Goal: Task Accomplishment & Management: Manage account settings

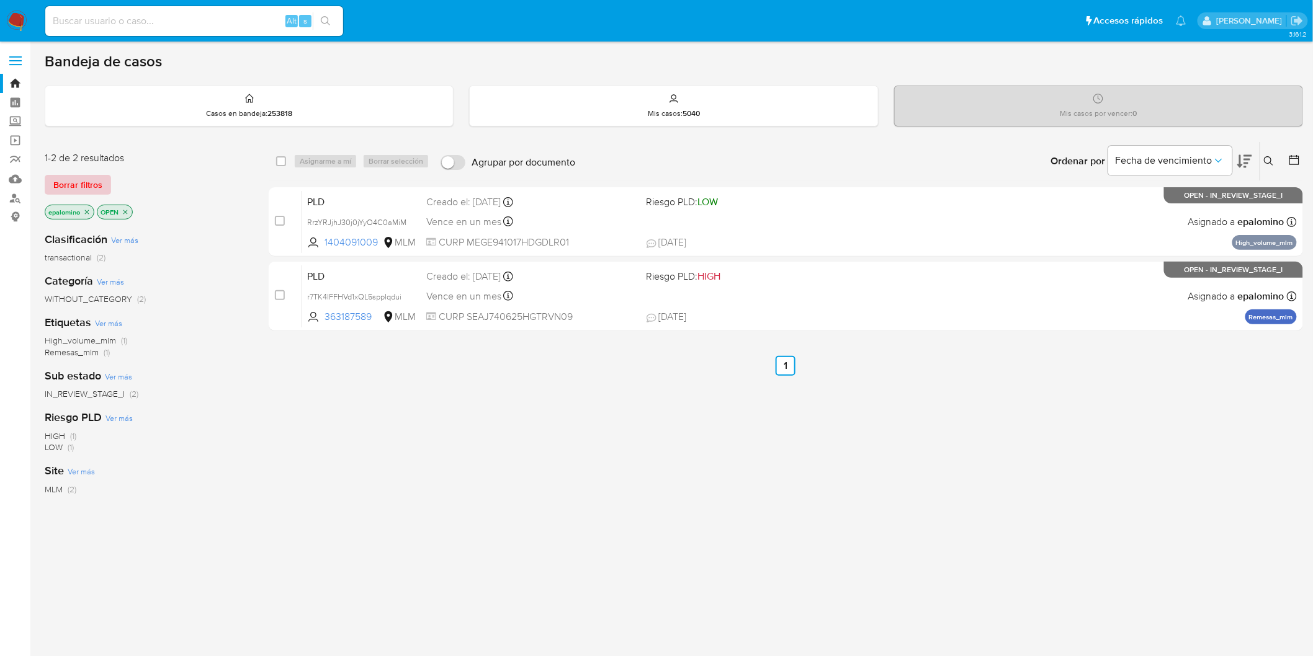
click at [93, 192] on span "Borrar filtros" at bounding box center [77, 184] width 49 height 17
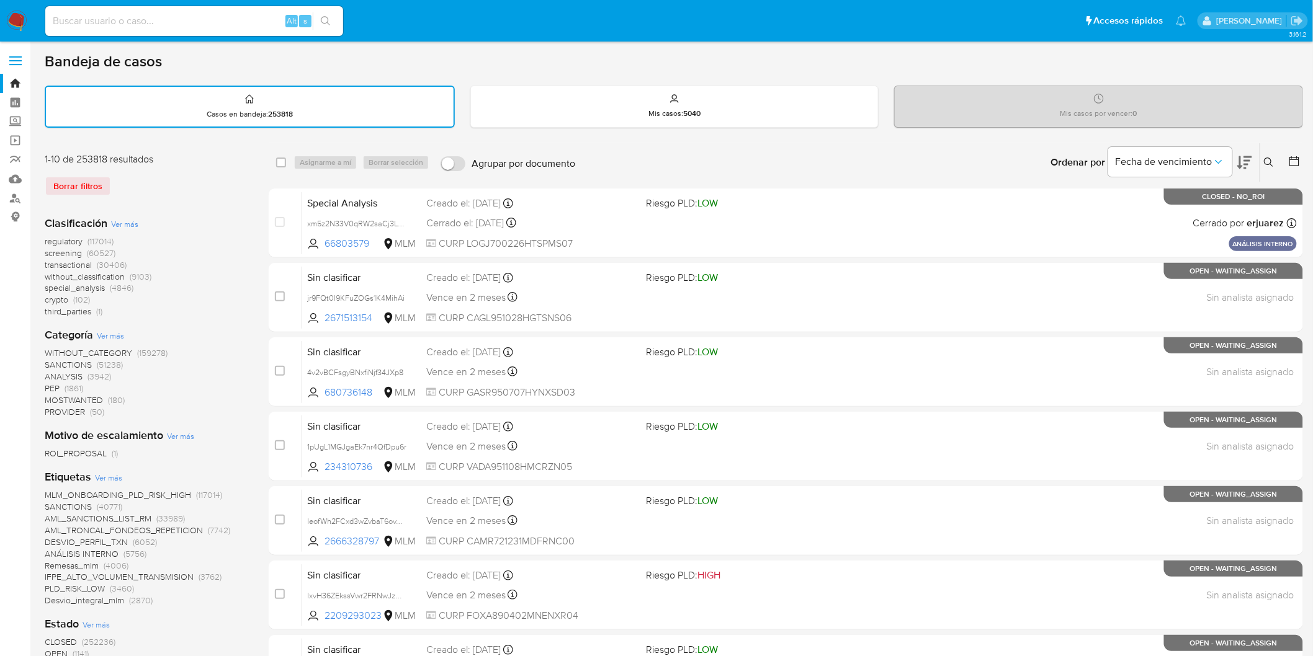
click at [199, 201] on div "1-10 de 253818 resultados Borrar filtros" at bounding box center [144, 179] width 199 height 53
click at [1273, 161] on icon at bounding box center [1269, 163] width 10 height 10
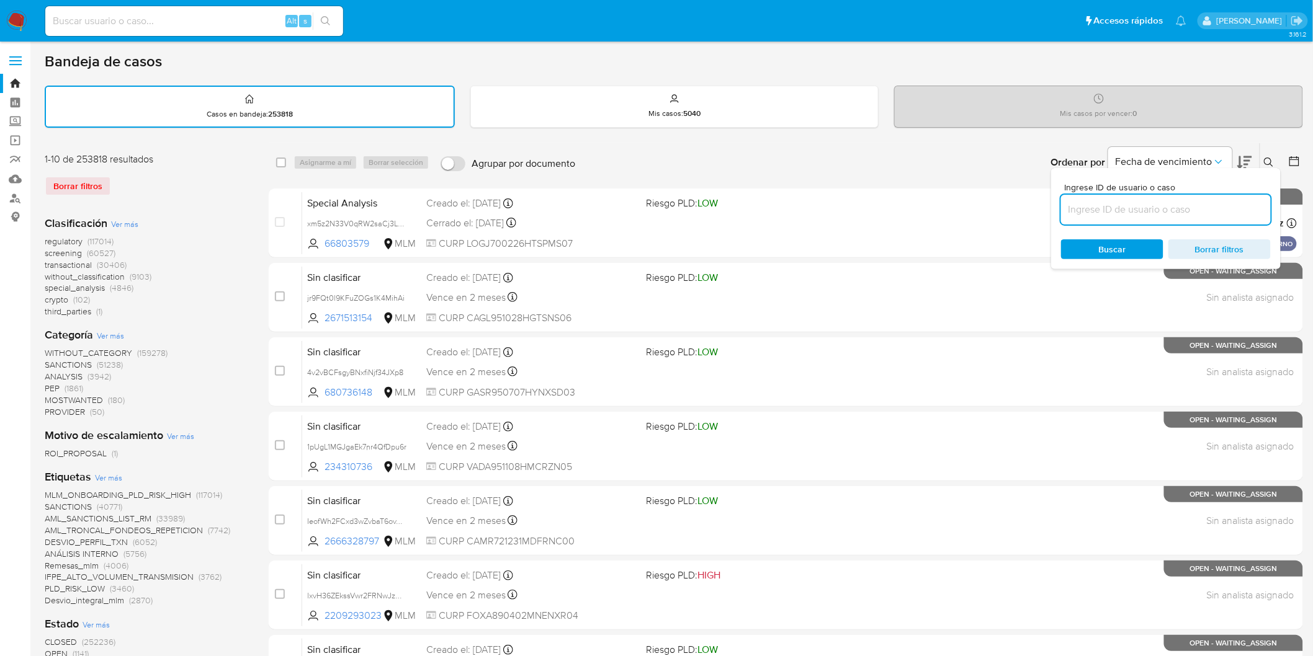
click at [1157, 205] on input at bounding box center [1166, 210] width 210 height 16
type input "1276326994"
click at [1111, 243] on span "Buscar" at bounding box center [1112, 249] width 27 height 20
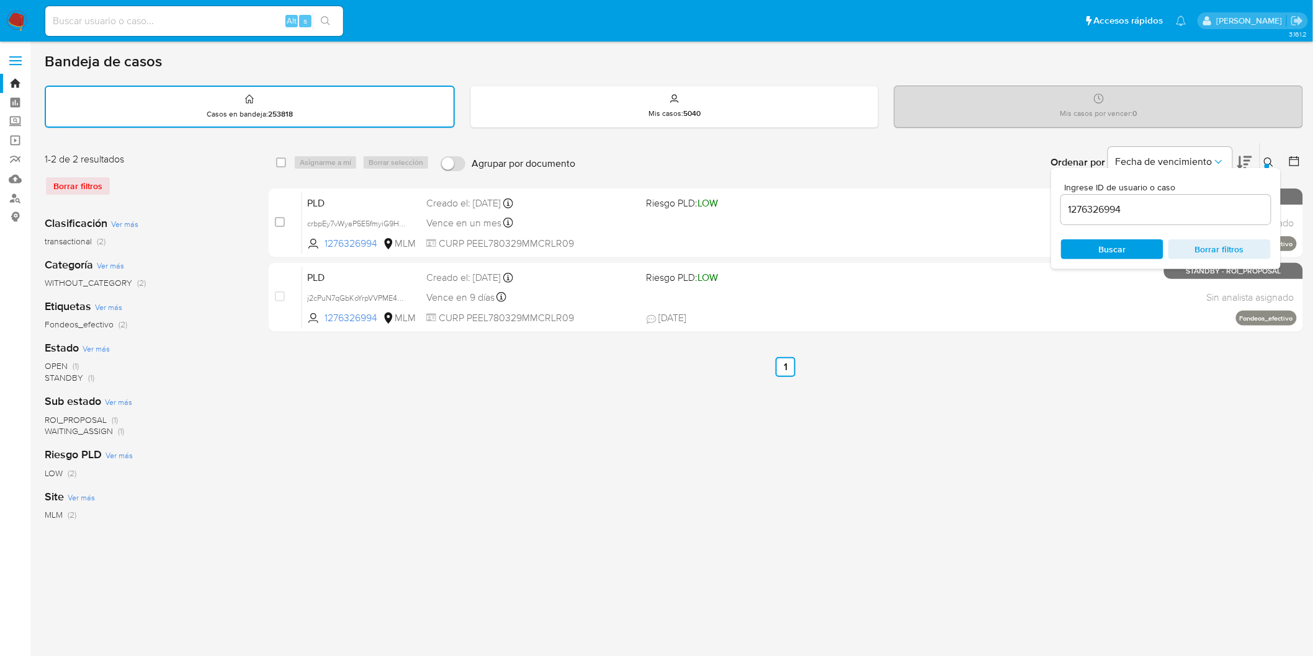
click at [1270, 159] on icon at bounding box center [1269, 163] width 10 height 10
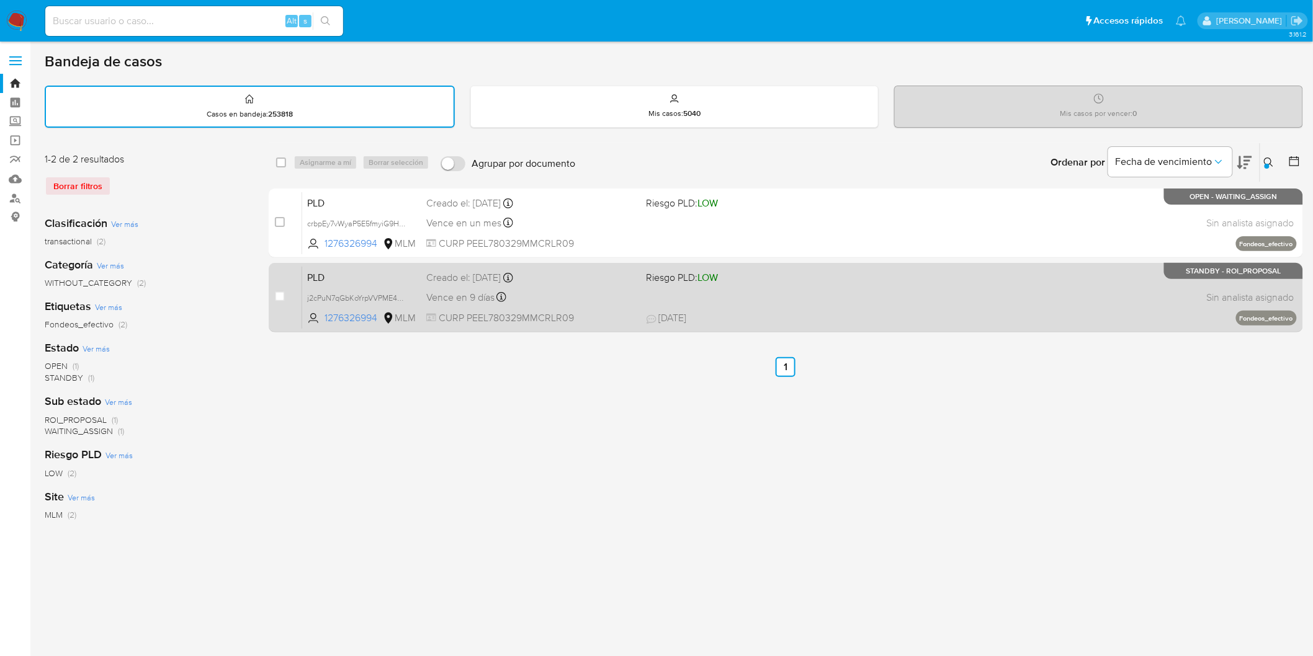
click at [340, 275] on span "PLD" at bounding box center [361, 277] width 109 height 16
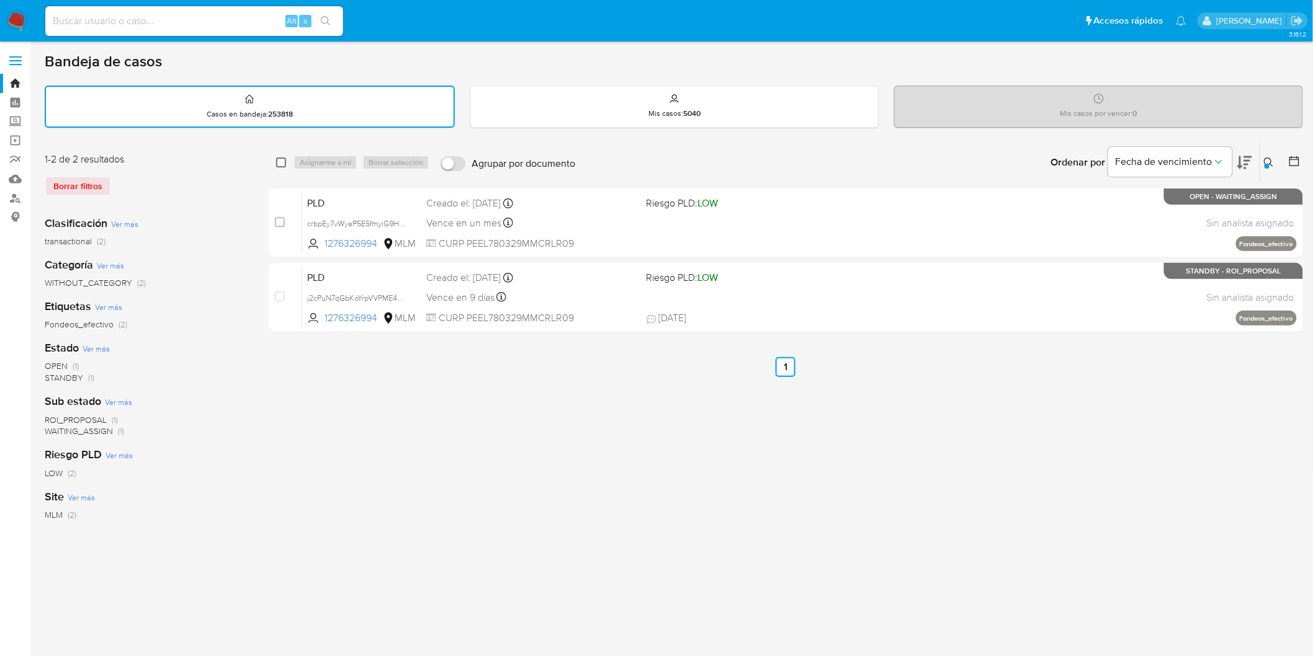
click at [280, 158] on input "checkbox" at bounding box center [281, 163] width 10 height 10
checkbox input "true"
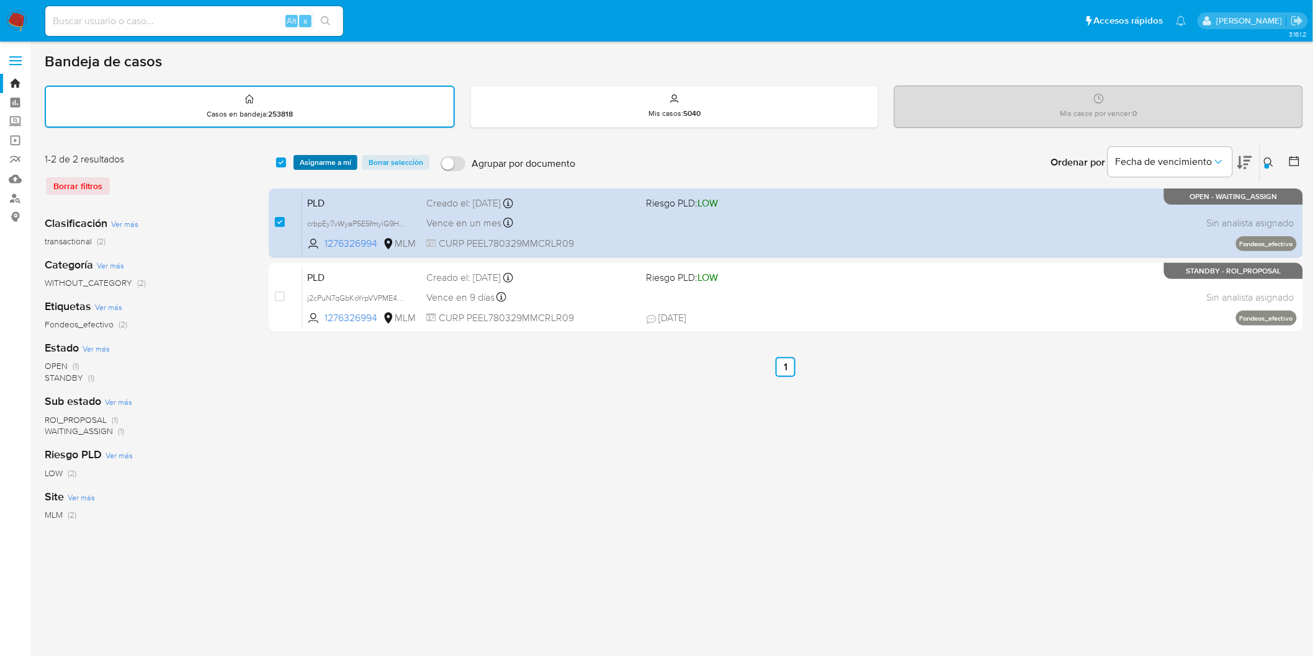
click at [320, 158] on span "Asignarme a mí" at bounding box center [325, 162] width 51 height 12
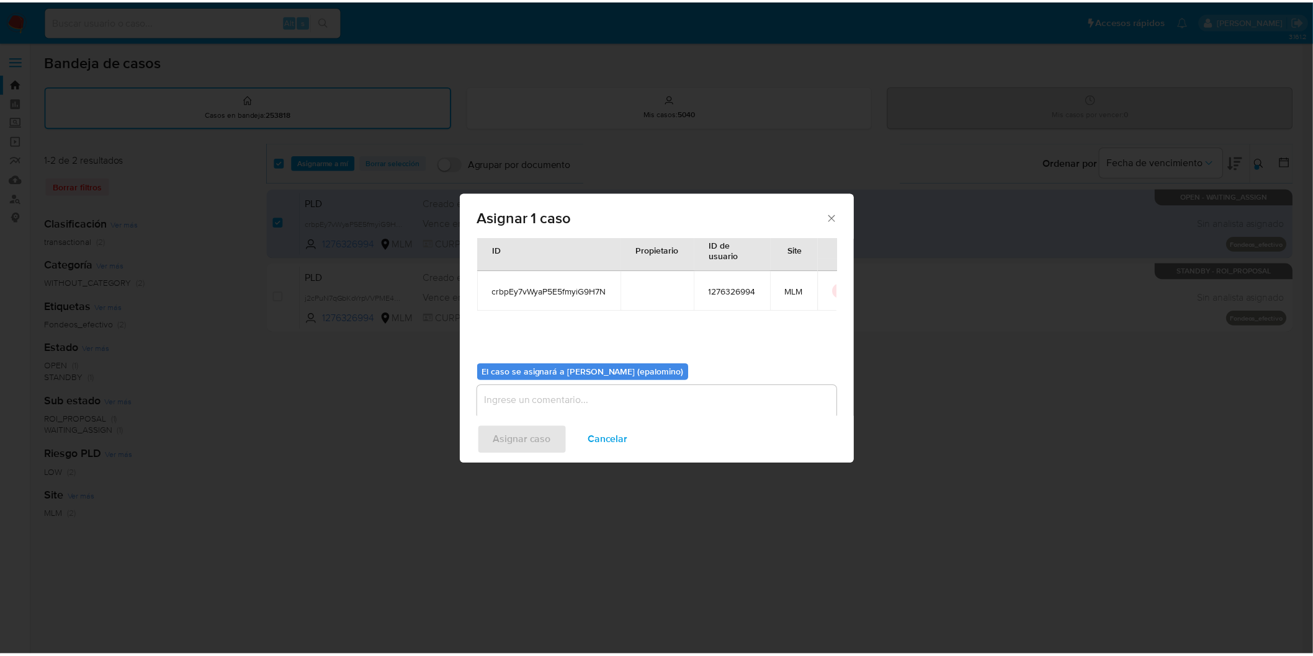
scroll to position [64, 0]
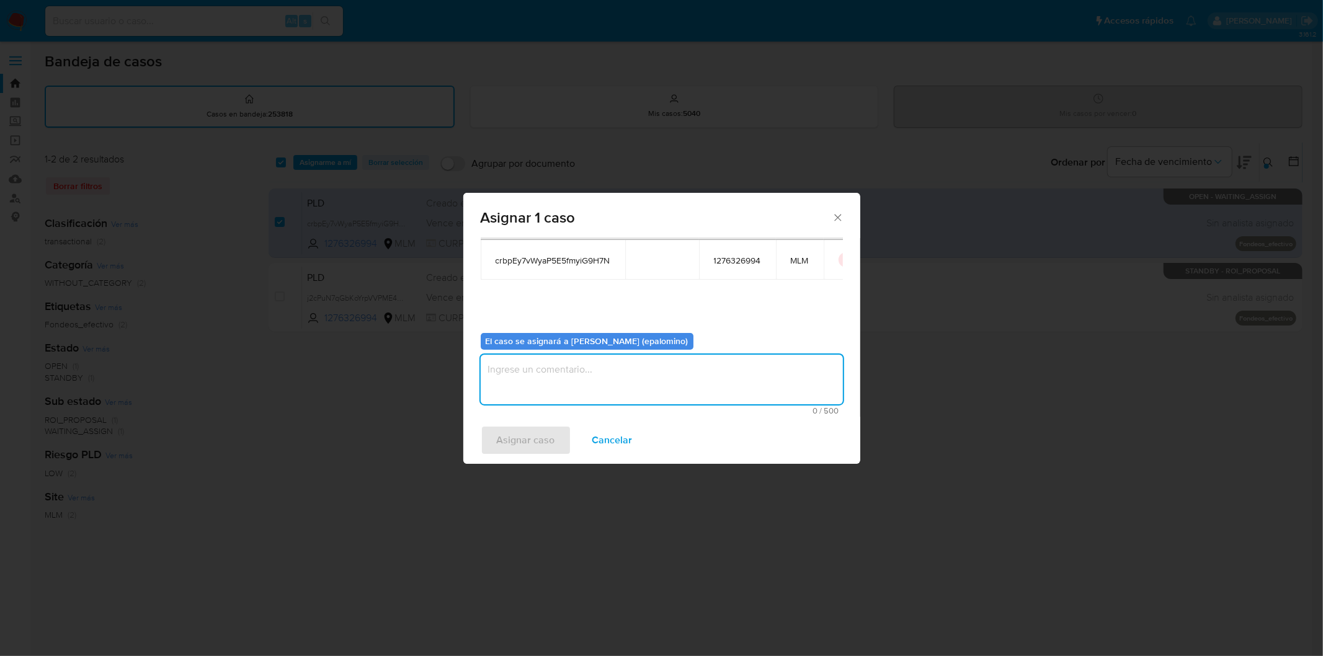
click at [632, 376] on textarea "assign-modal" at bounding box center [662, 380] width 362 height 50
type textarea "AS"
click at [540, 441] on span "Asignar caso" at bounding box center [526, 440] width 58 height 27
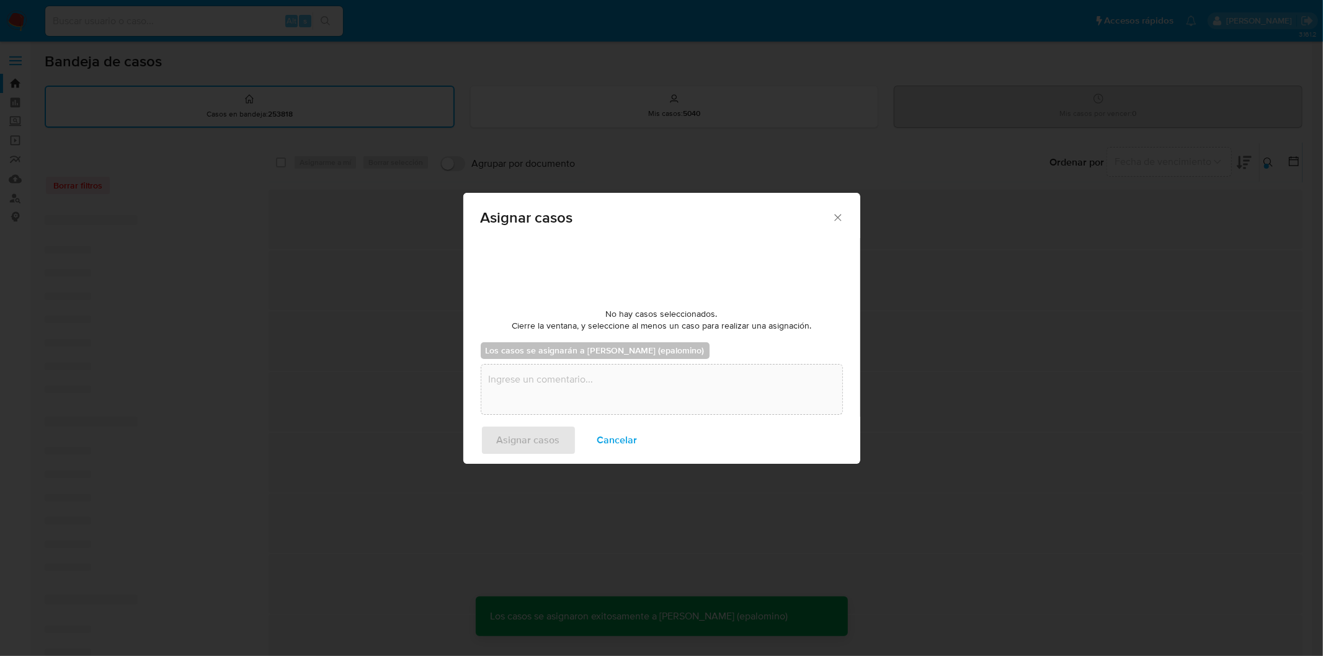
checkbox input "false"
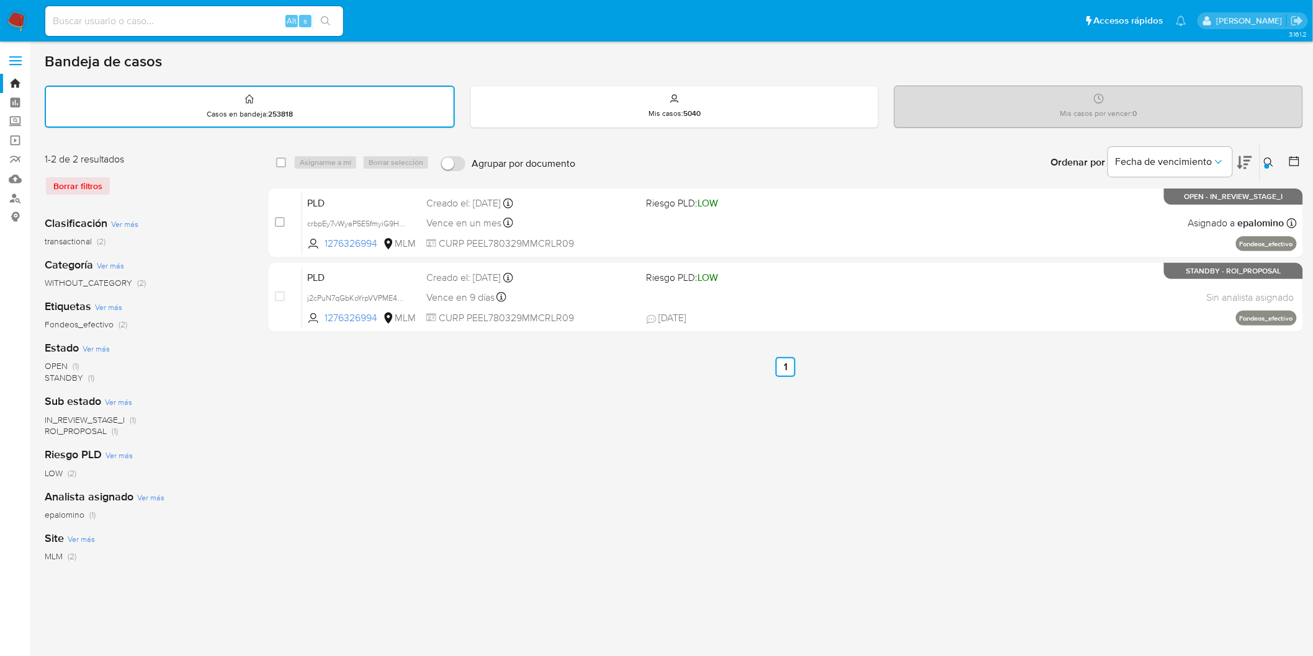
click at [7, 24] on img at bounding box center [16, 21] width 21 height 21
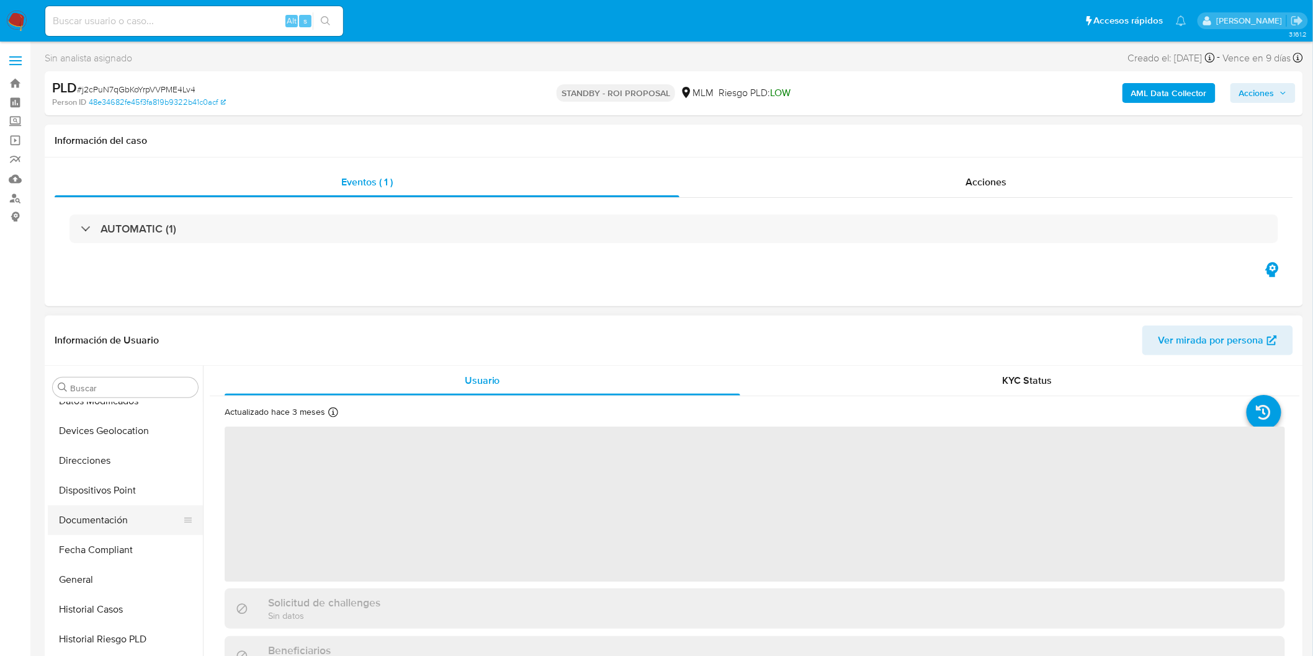
select select "10"
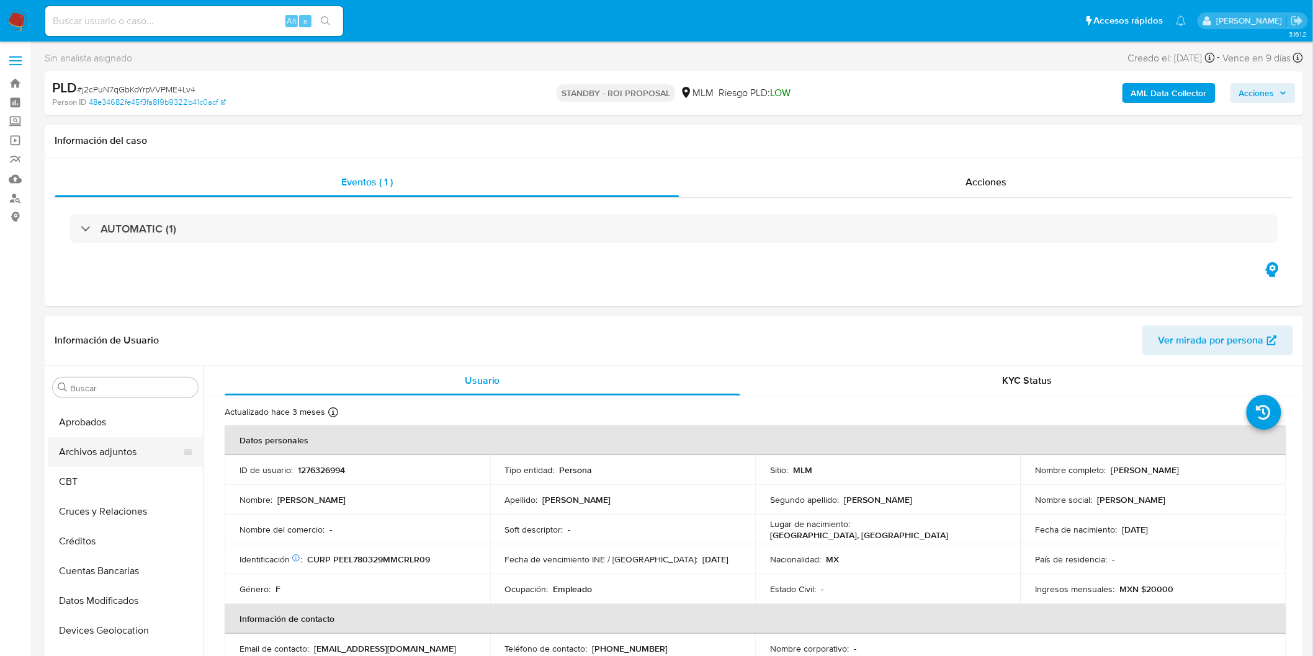
scroll to position [32, 0]
click at [155, 464] on button "Archivos adjuntos" at bounding box center [120, 475] width 145 height 30
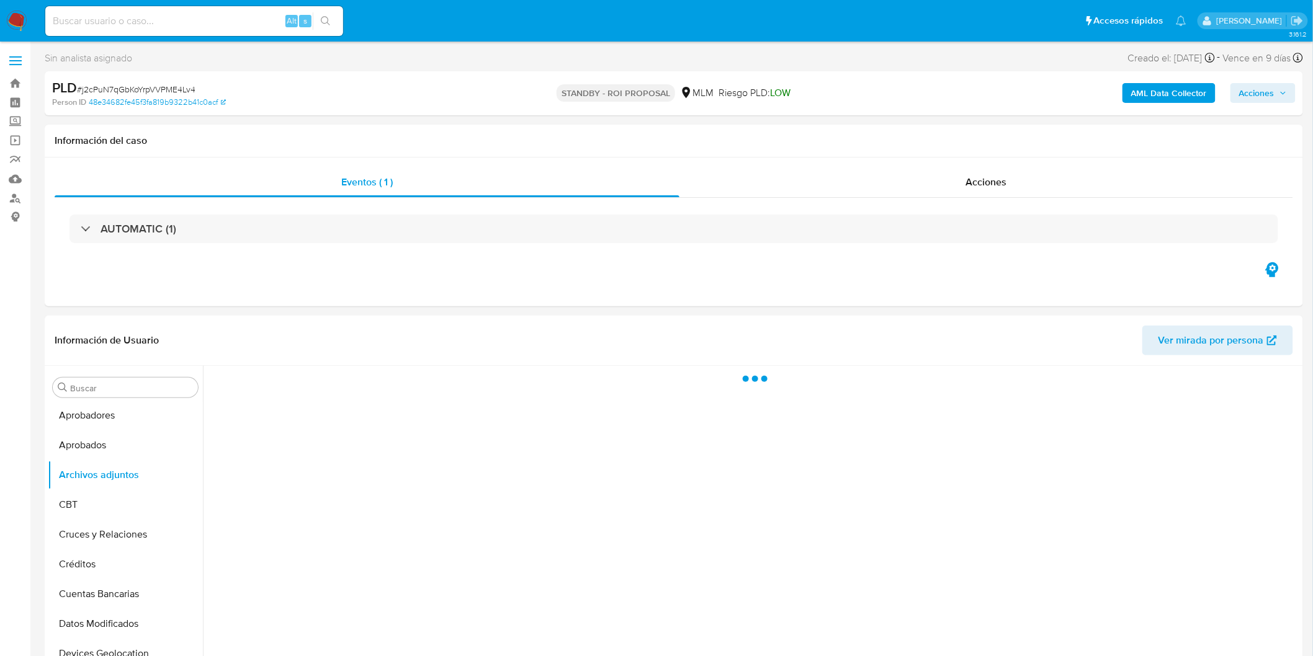
scroll to position [91, 0]
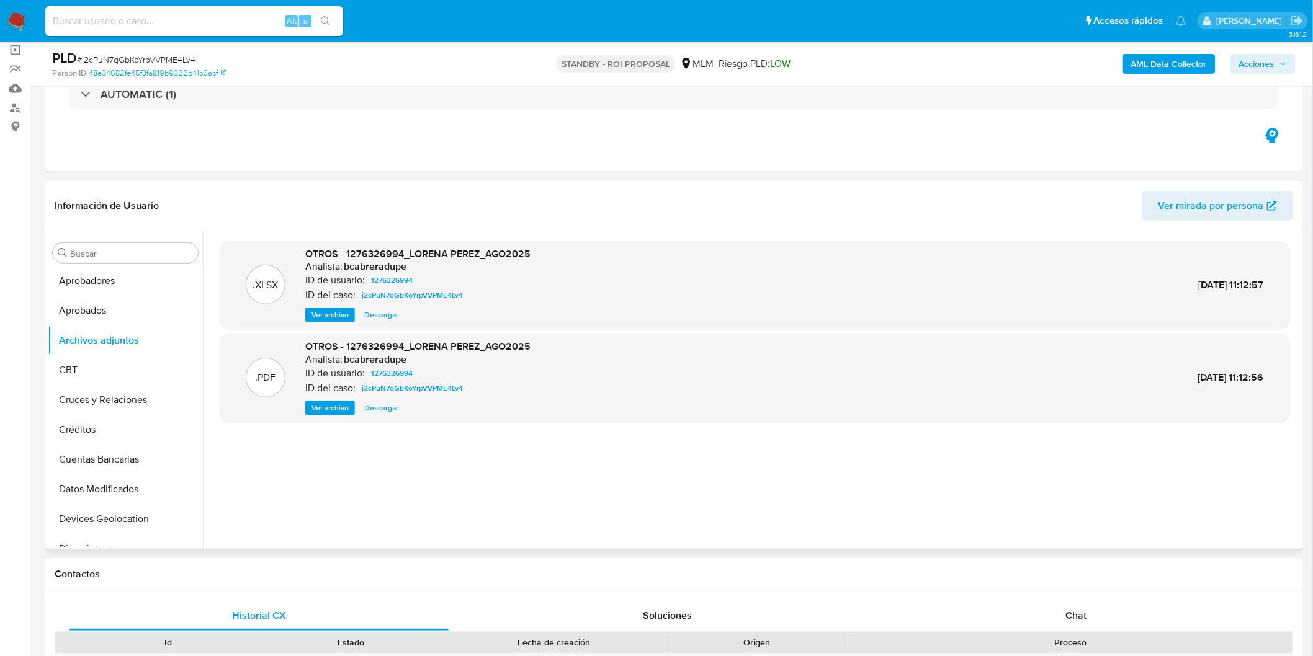
click at [329, 410] on span "Ver archivo" at bounding box center [329, 408] width 37 height 12
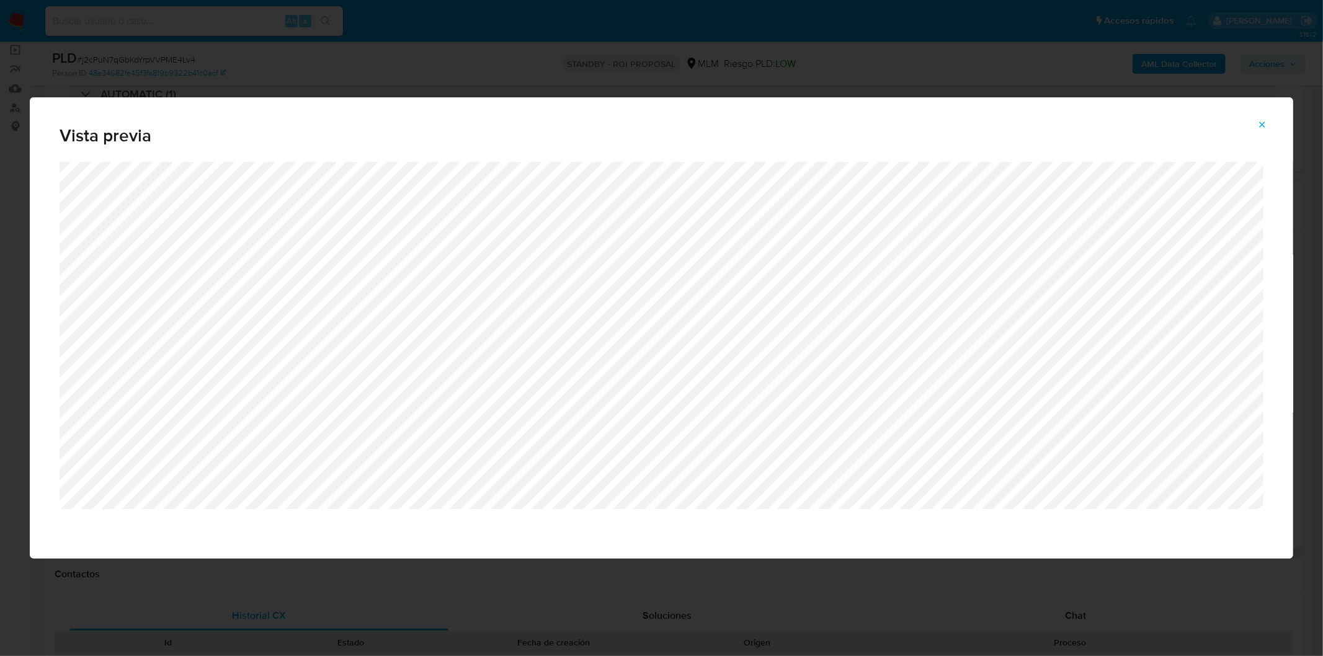
click at [1267, 127] on icon "Attachment preview" at bounding box center [1263, 125] width 10 height 10
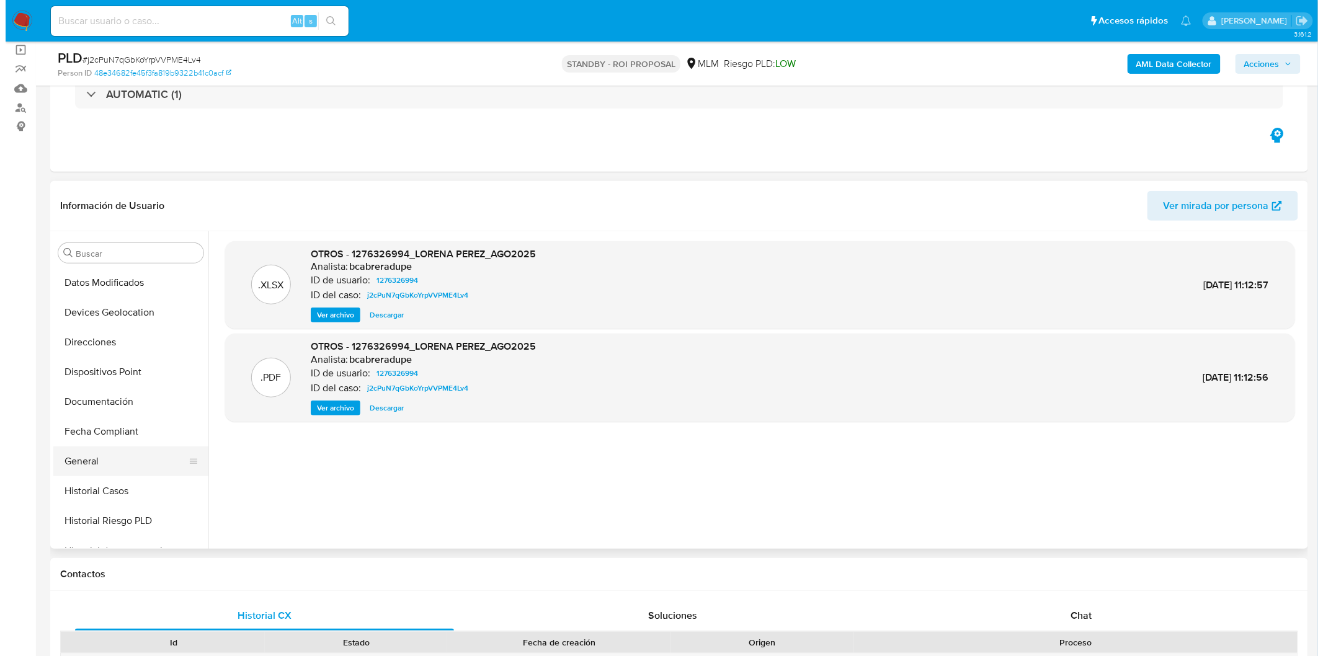
scroll to position [307, 0]
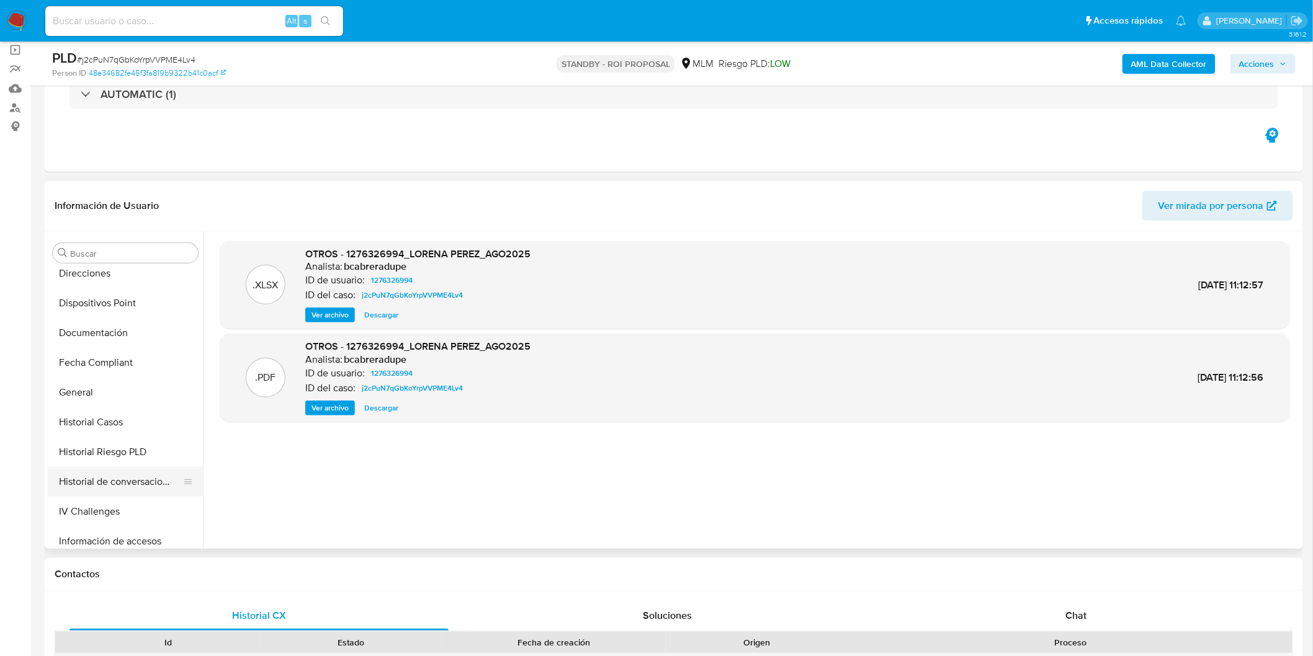
click at [134, 473] on button "Historial de conversaciones" at bounding box center [120, 482] width 145 height 30
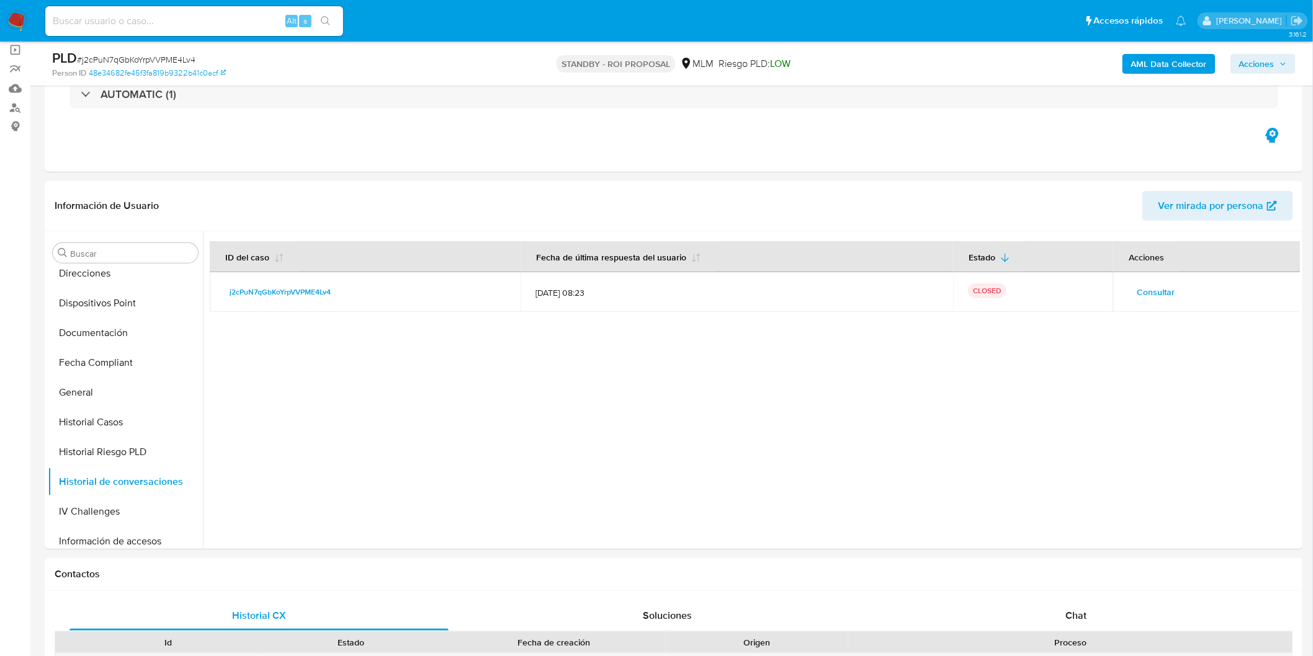
click at [1156, 295] on span "Consultar" at bounding box center [1156, 292] width 38 height 17
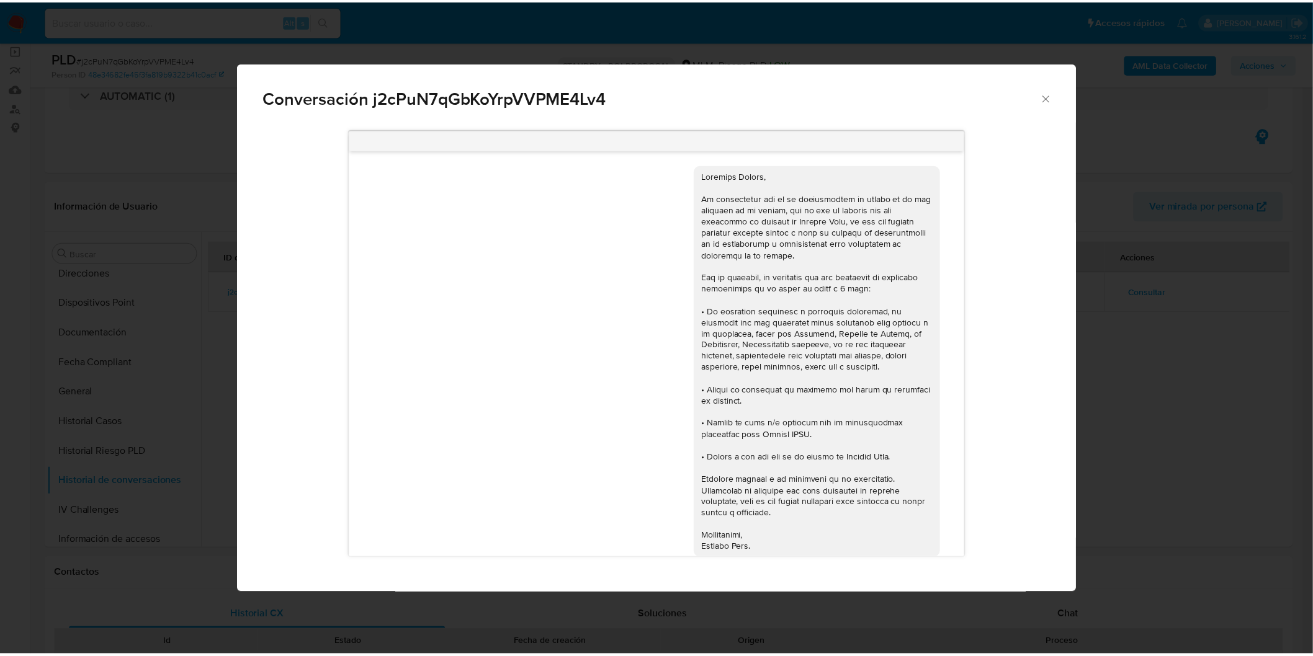
scroll to position [334, 0]
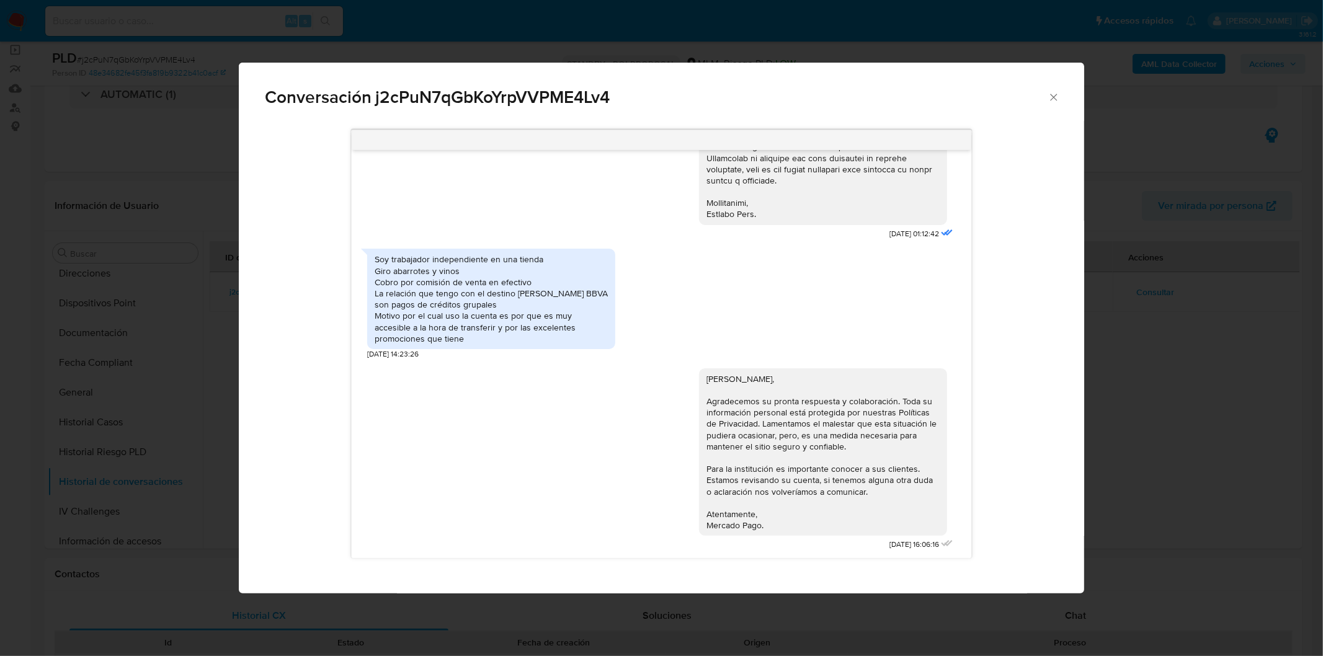
click at [566, 624] on div "Conversación j2cPuN7qGbKoYrpVVPME4Lv4 03/09/2025 01:12:42 Soy trabajador indepe…" at bounding box center [661, 328] width 1323 height 656
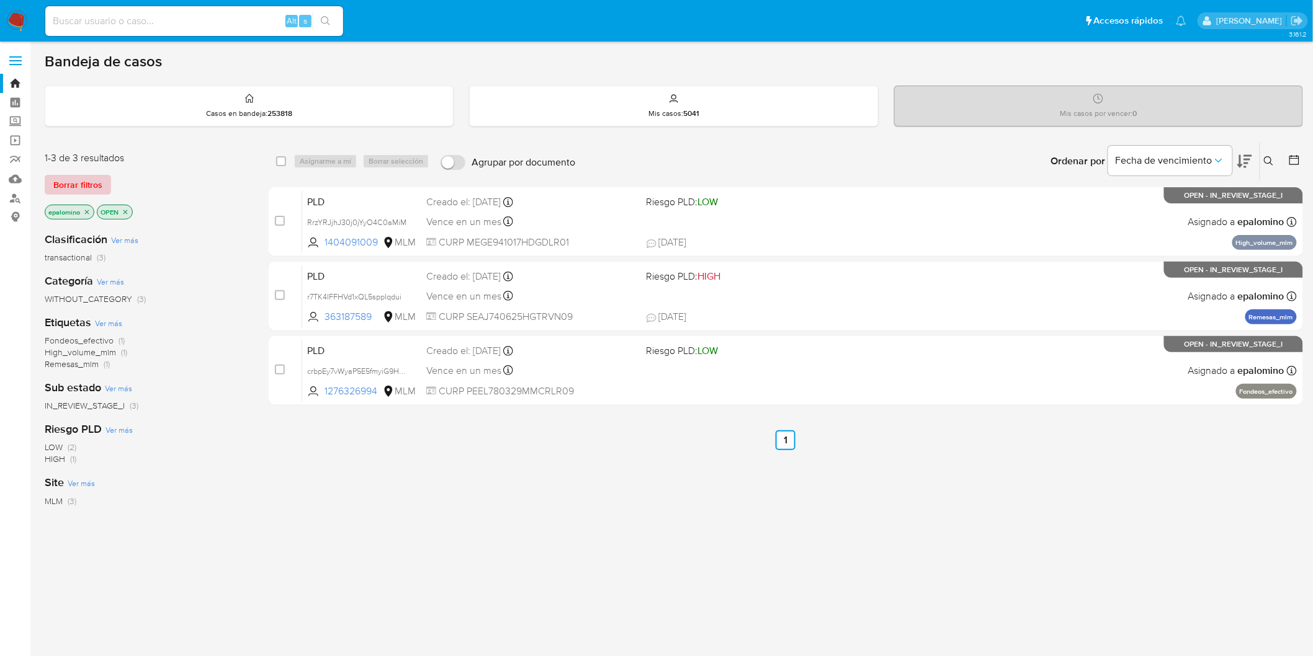
click at [50, 179] on button "Borrar filtros" at bounding box center [78, 185] width 66 height 20
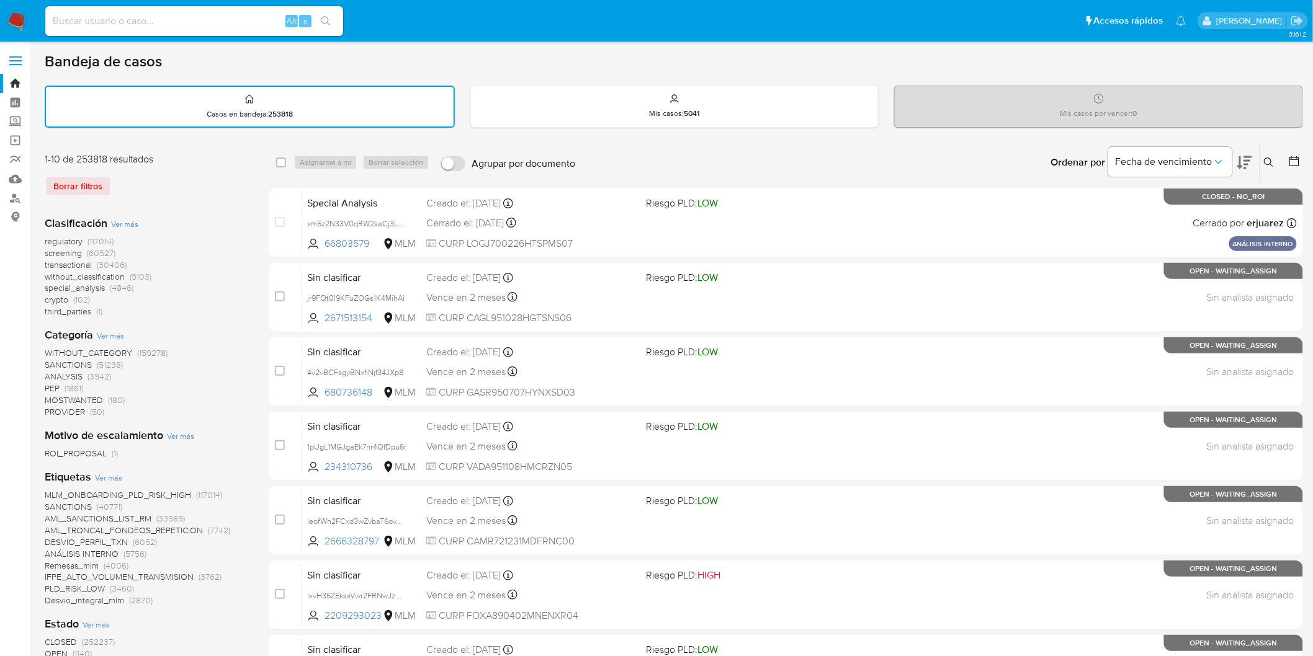
click at [17, 65] on span at bounding box center [15, 65] width 12 height 2
click at [0, 0] on input "checkbox" at bounding box center [0, 0] width 0 height 0
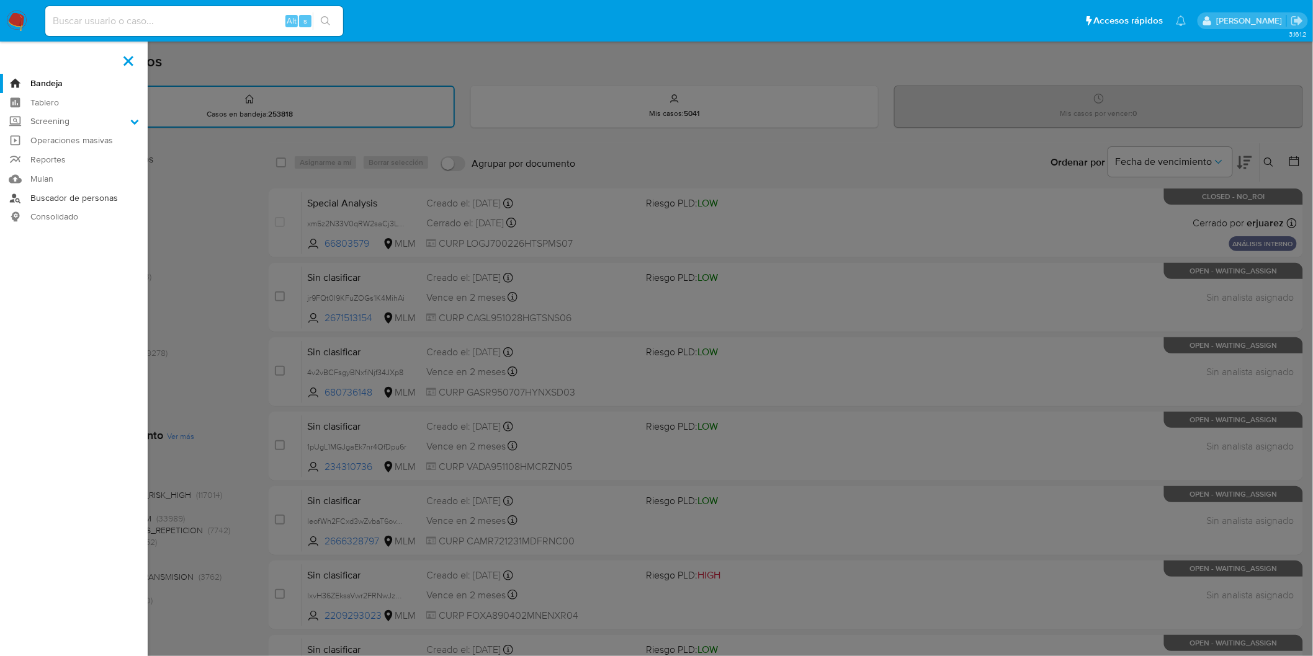
click at [72, 195] on link "Buscador de personas" at bounding box center [74, 198] width 148 height 19
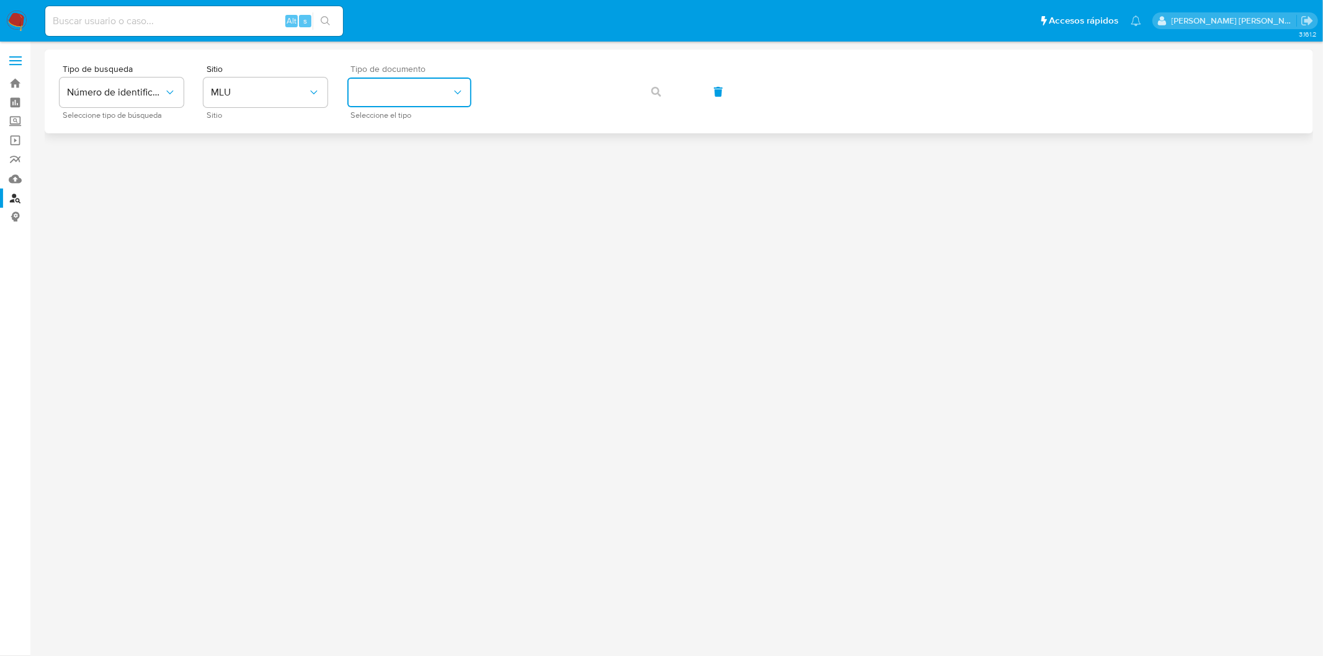
click at [459, 93] on icon "identificationType" at bounding box center [457, 93] width 7 height 4
click at [250, 89] on span "MLU" at bounding box center [259, 92] width 97 height 12
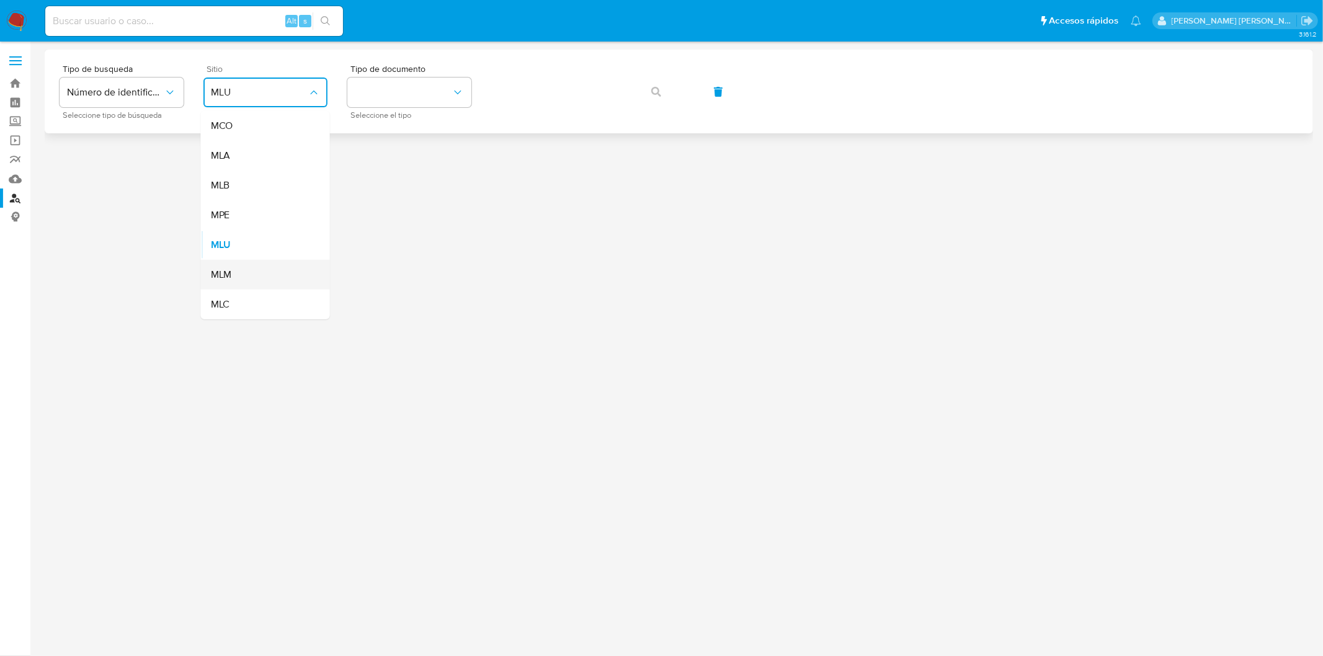
click at [257, 273] on div "MLM" at bounding box center [262, 275] width 102 height 30
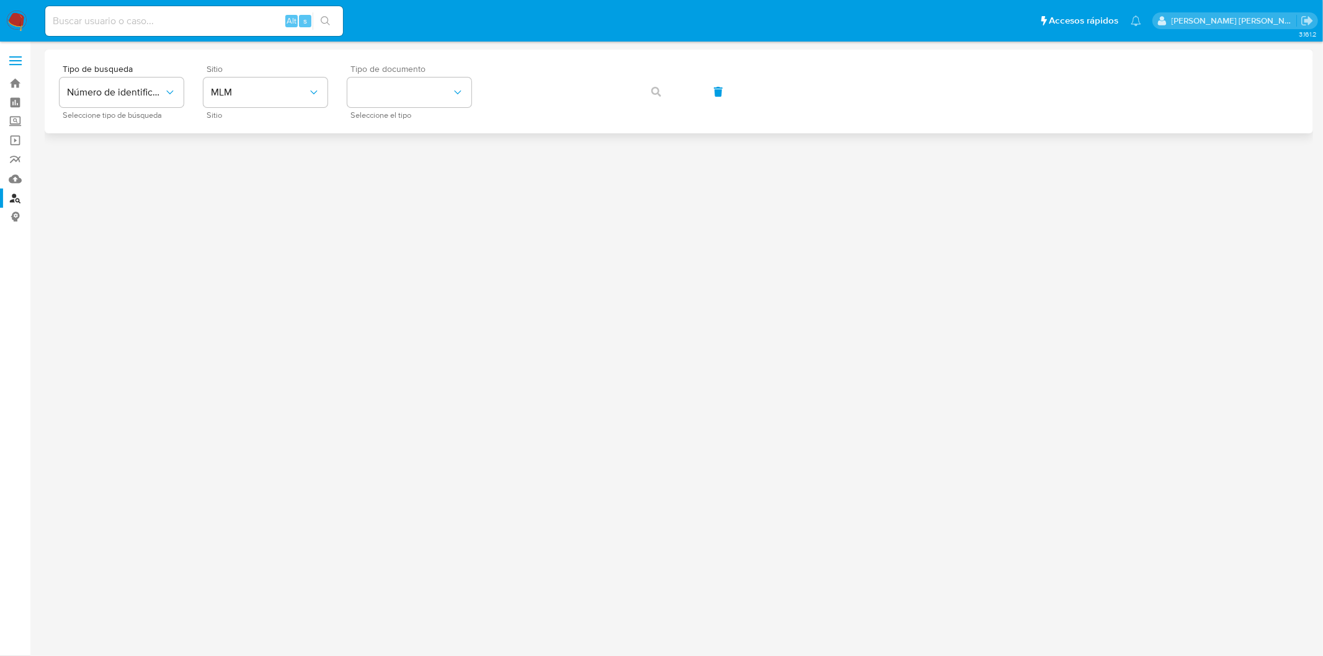
click at [420, 109] on div "Tipo de documento Seleccione el tipo" at bounding box center [409, 92] width 124 height 54
click at [454, 79] on button "identificationType" at bounding box center [409, 93] width 124 height 30
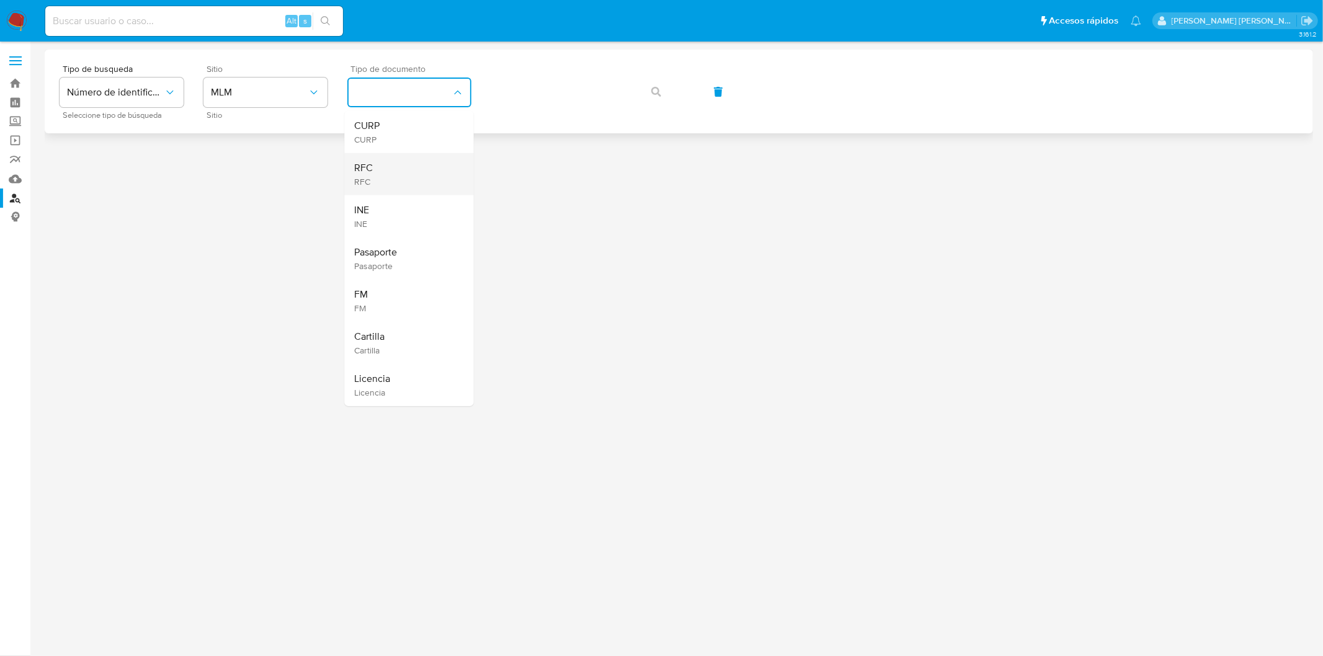
click at [419, 177] on div "RFC RFC" at bounding box center [406, 174] width 102 height 42
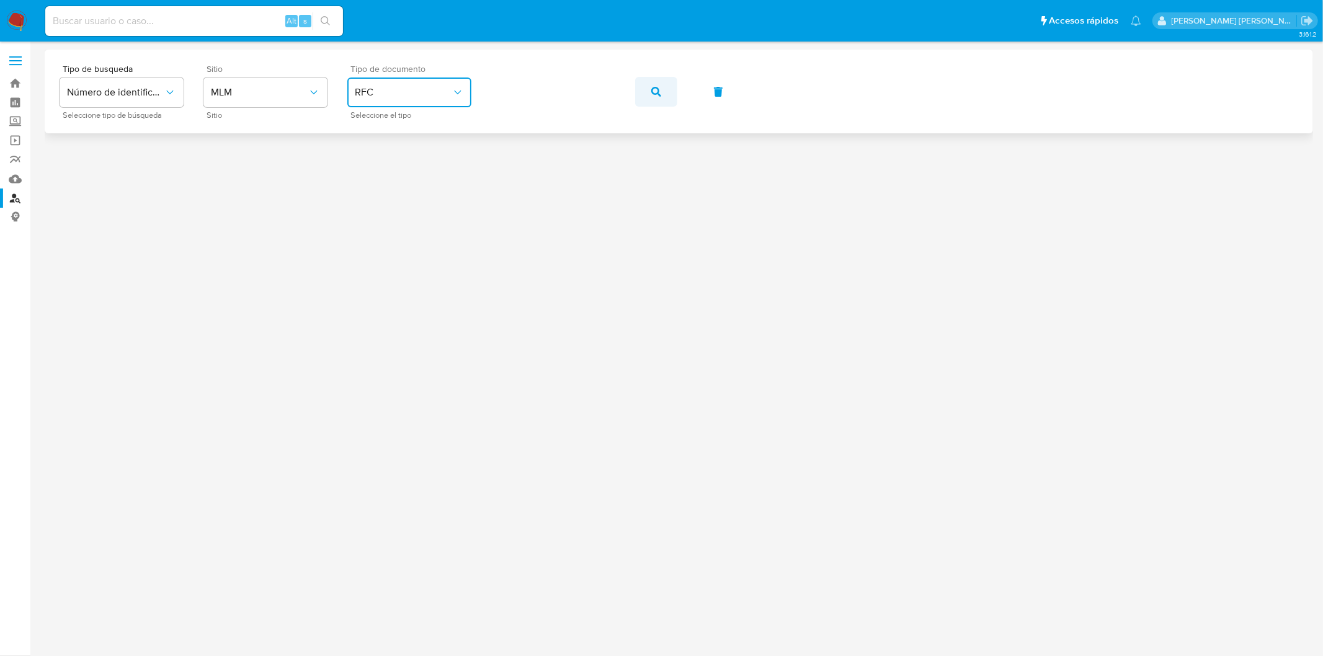
click at [674, 89] on button "button" at bounding box center [656, 92] width 42 height 30
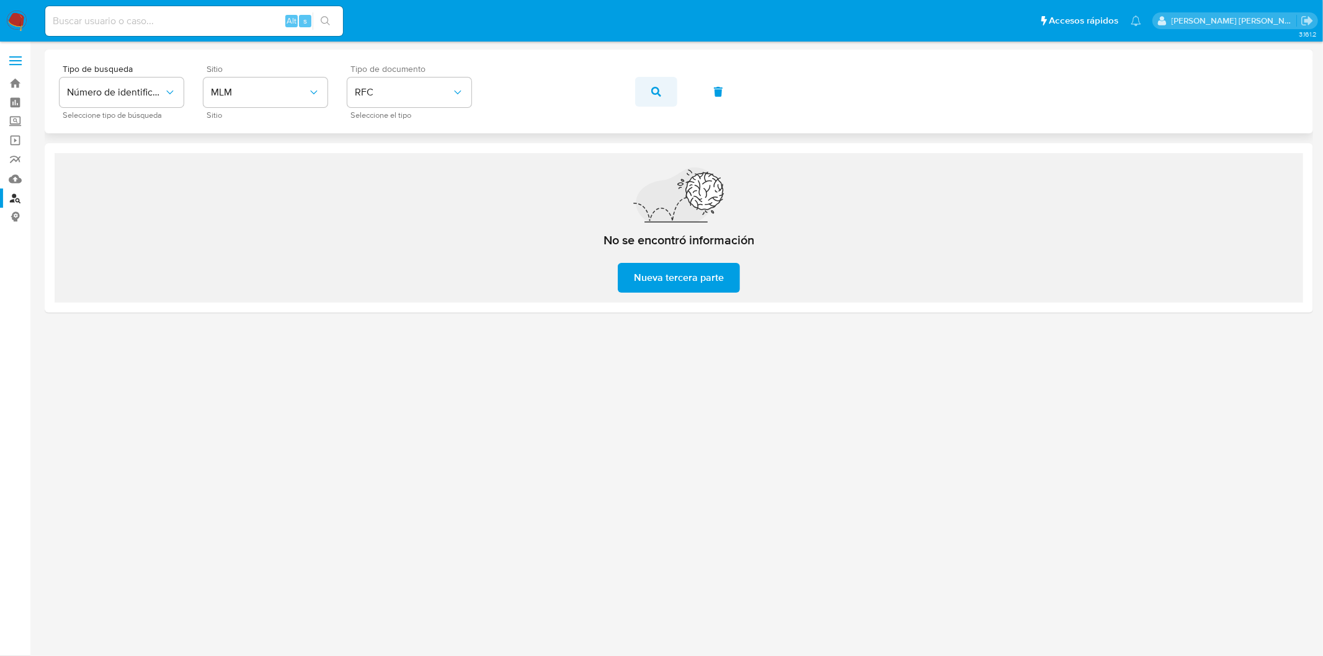
click at [650, 91] on button "button" at bounding box center [656, 92] width 42 height 30
click at [19, 22] on img at bounding box center [16, 21] width 21 height 21
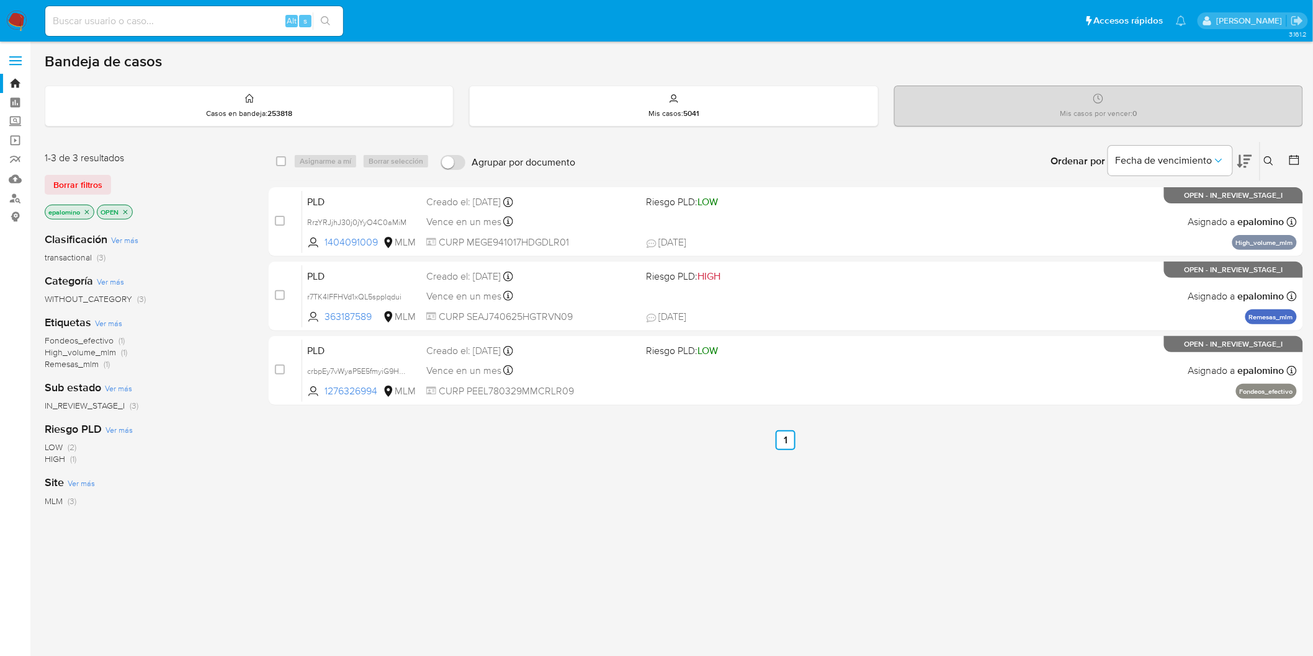
click at [83, 172] on div "1-3 de 3 resultados Borrar filtros epalomino OPEN" at bounding box center [144, 186] width 199 height 71
click at [83, 177] on span "Borrar filtros" at bounding box center [77, 184] width 49 height 17
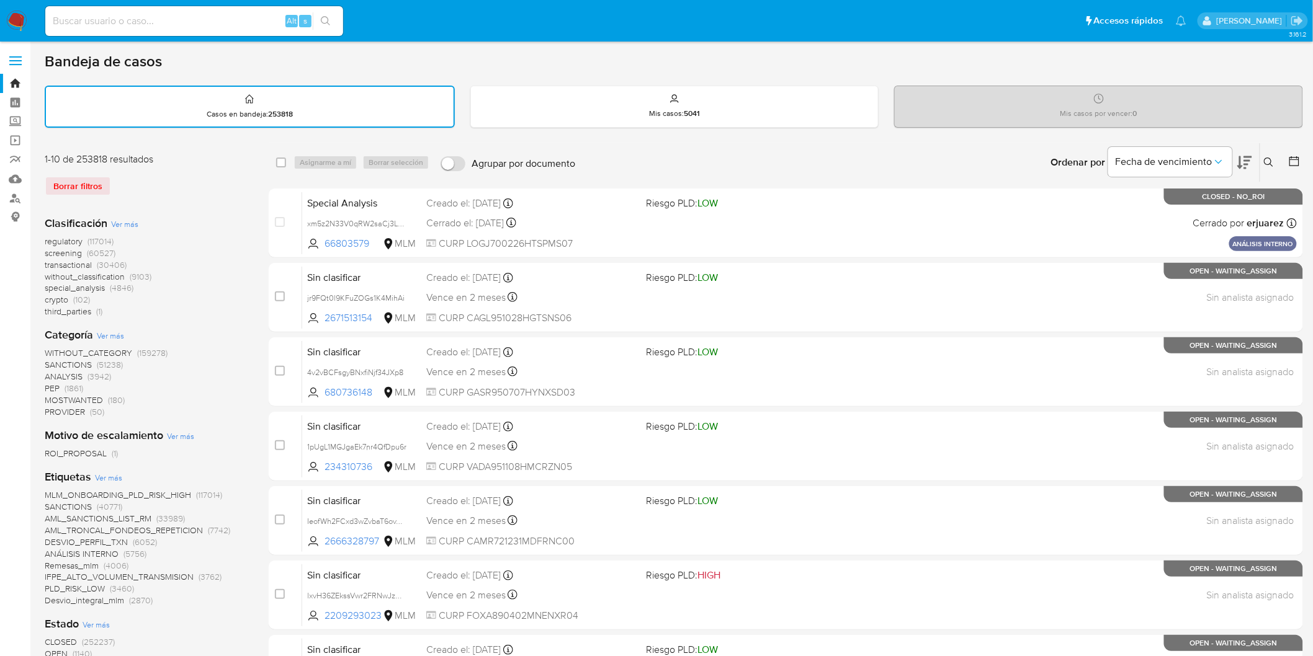
click at [1272, 160] on icon at bounding box center [1269, 163] width 10 height 10
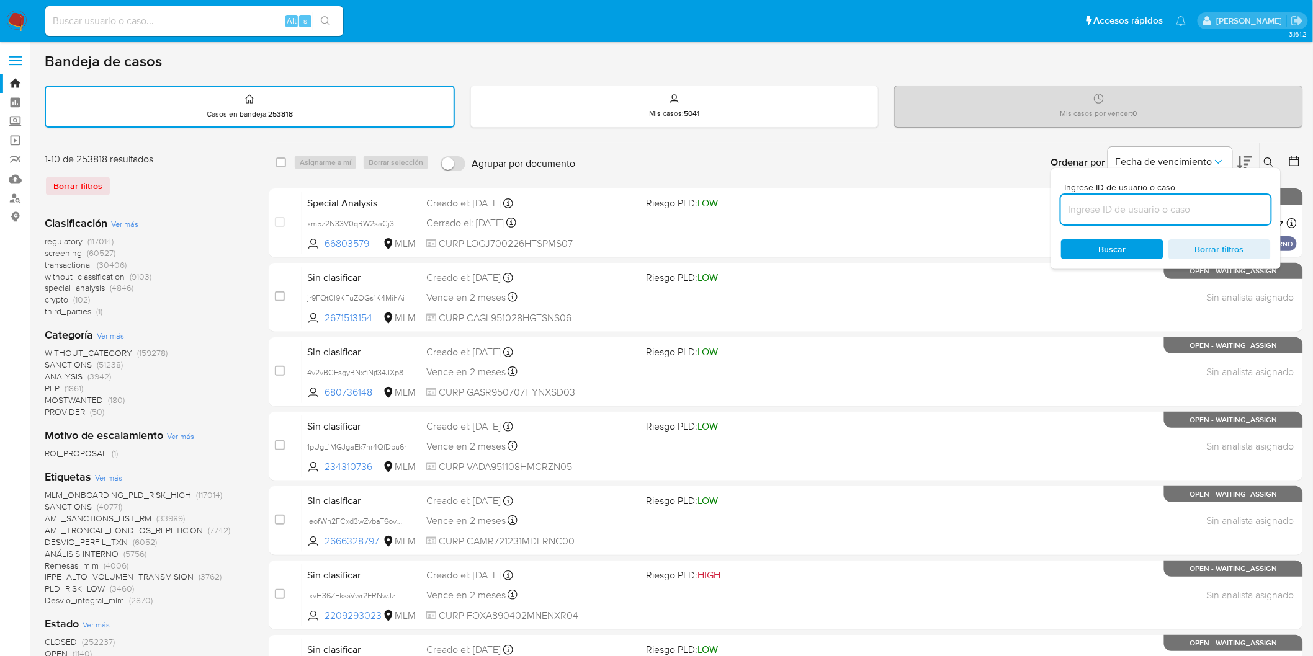
click at [1107, 207] on input at bounding box center [1166, 210] width 210 height 16
type input "1276326994"
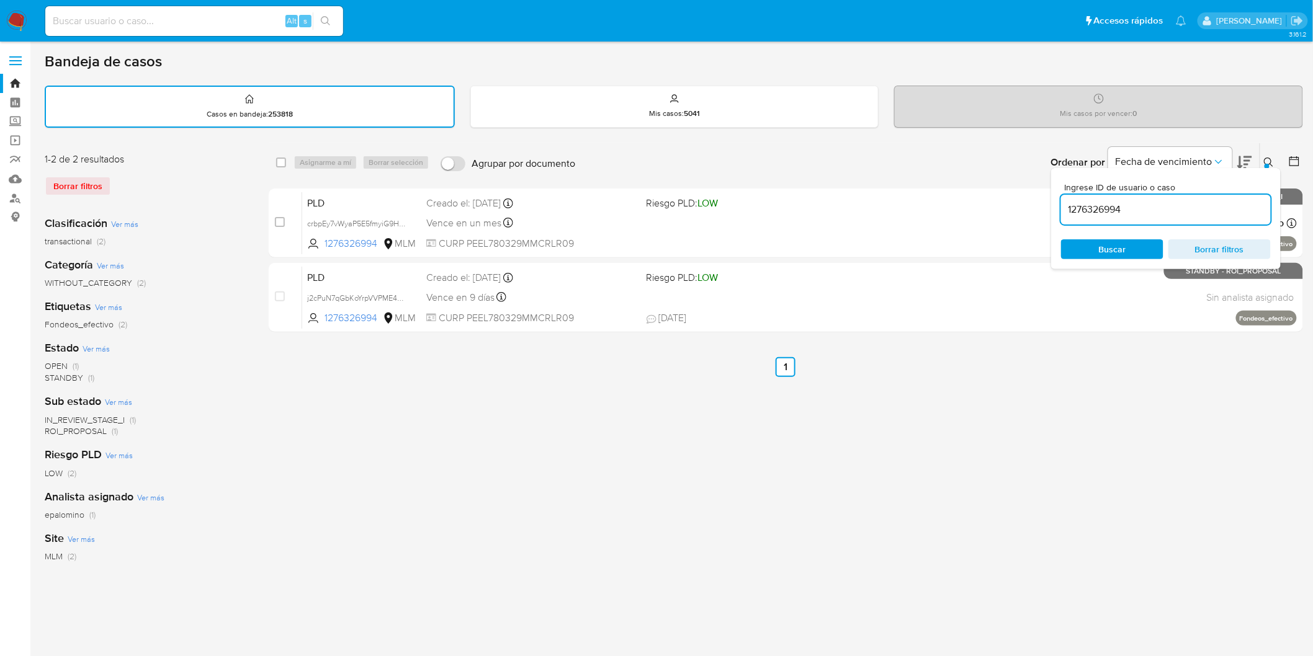
click at [1271, 162] on icon at bounding box center [1269, 163] width 10 height 10
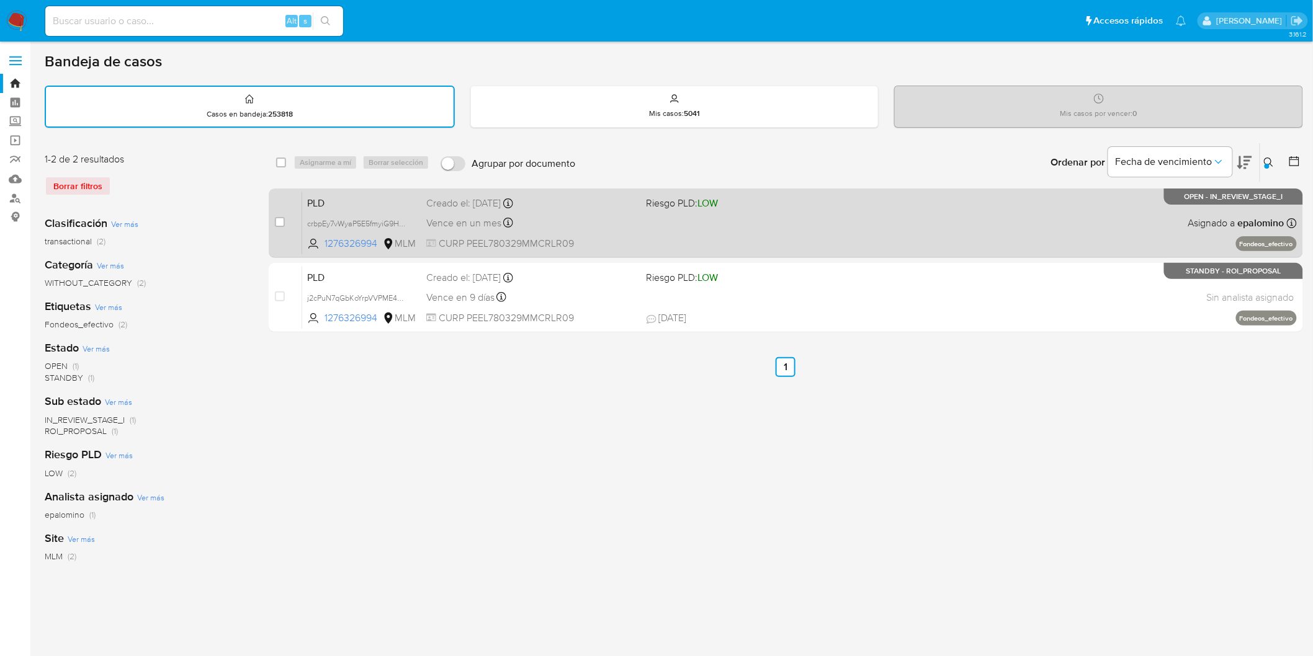
click at [331, 199] on span "PLD" at bounding box center [361, 202] width 109 height 16
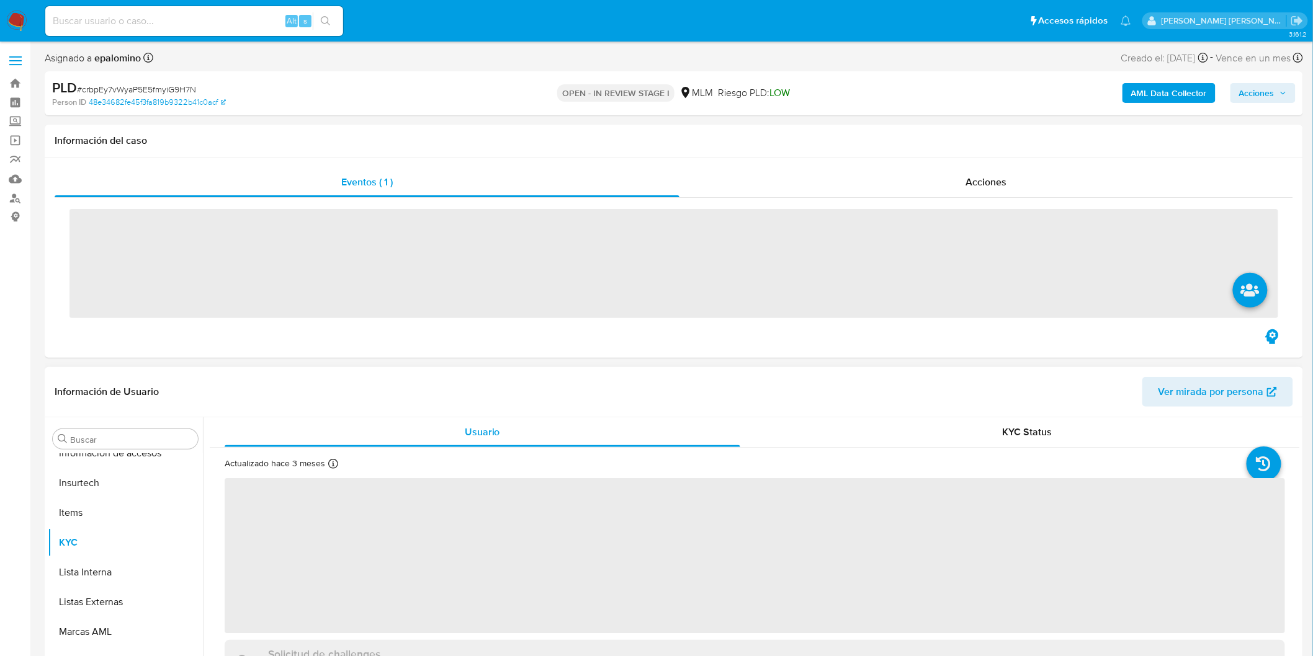
scroll to position [583, 0]
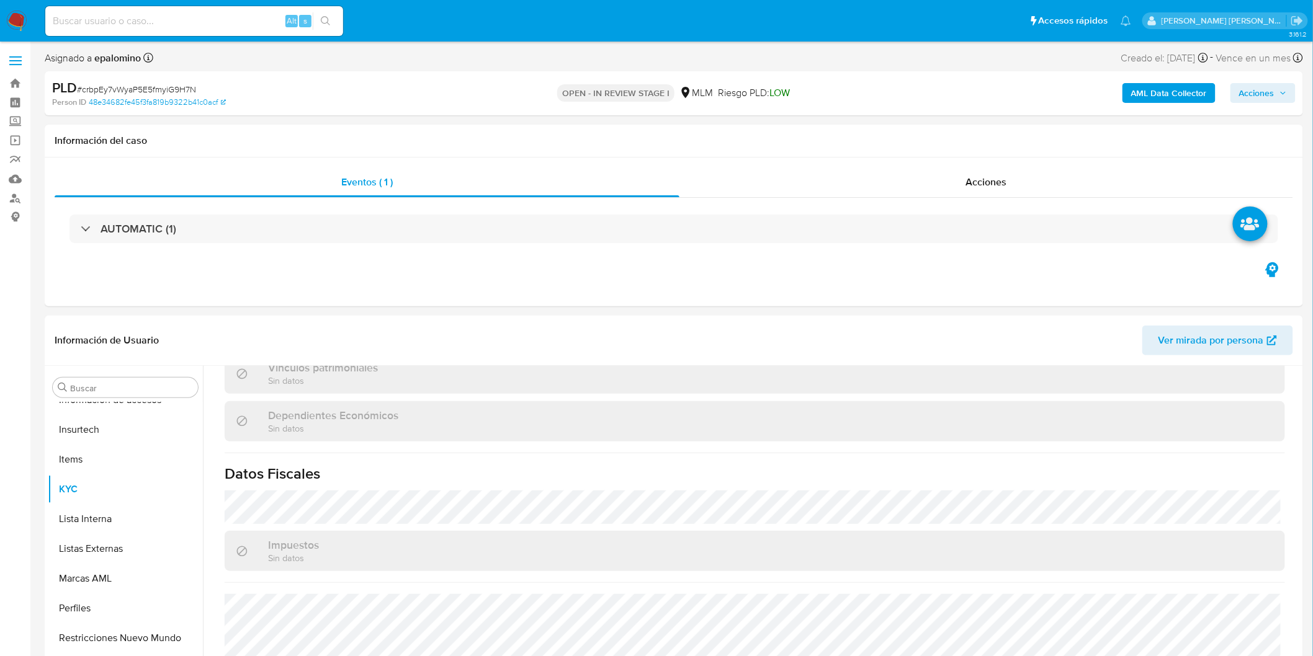
select select "10"
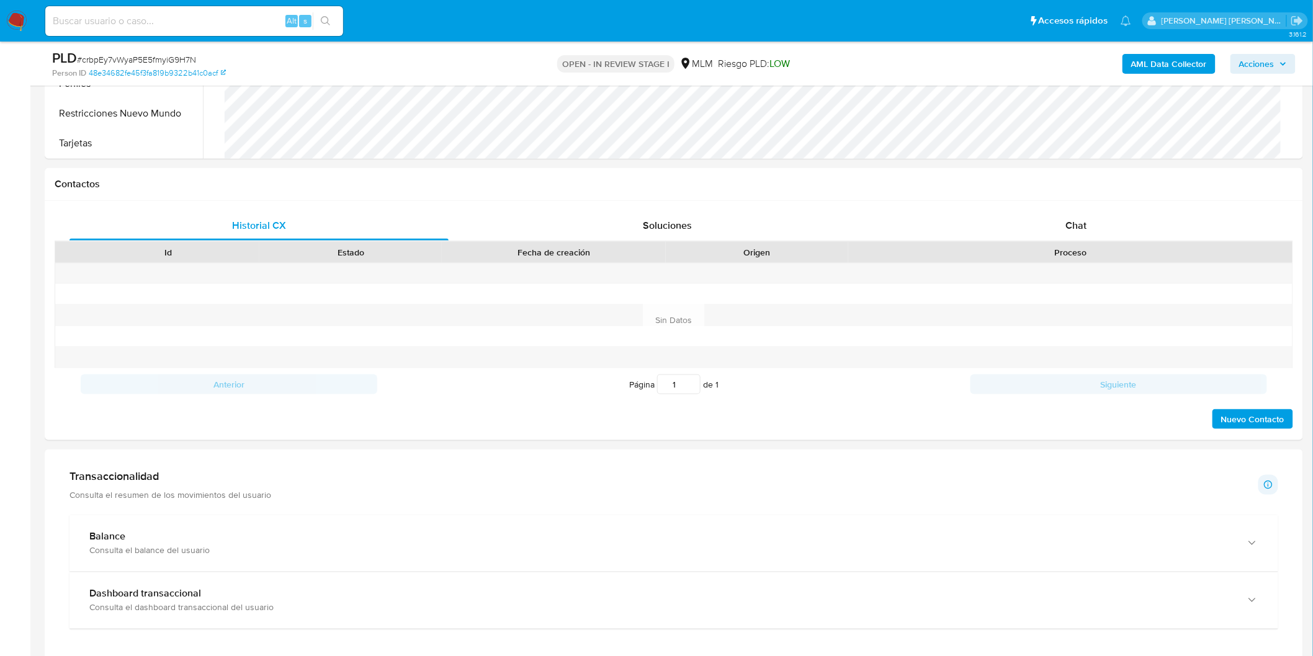
scroll to position [622, 0]
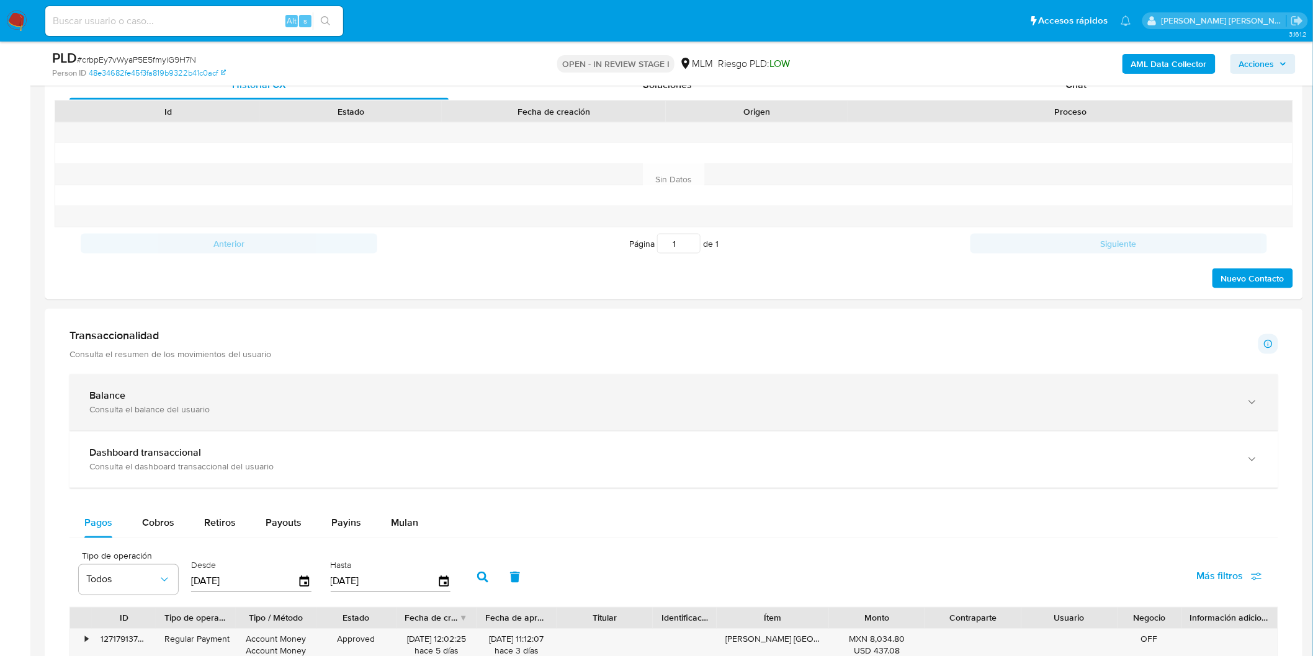
click at [193, 412] on div "Consulta el balance del usuario" at bounding box center [661, 410] width 1144 height 11
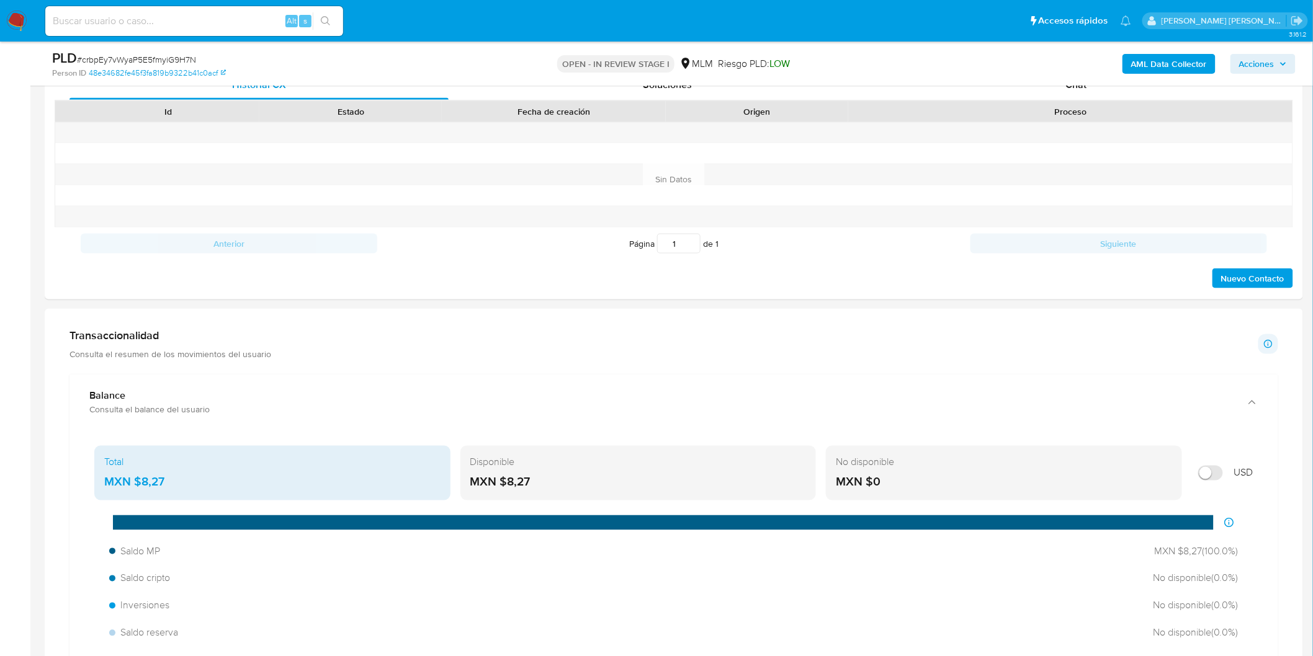
drag, startPoint x: 532, startPoint y: 485, endPoint x: 509, endPoint y: 485, distance: 22.3
click at [509, 485] on div "MXN $8,27" at bounding box center [638, 483] width 336 height 16
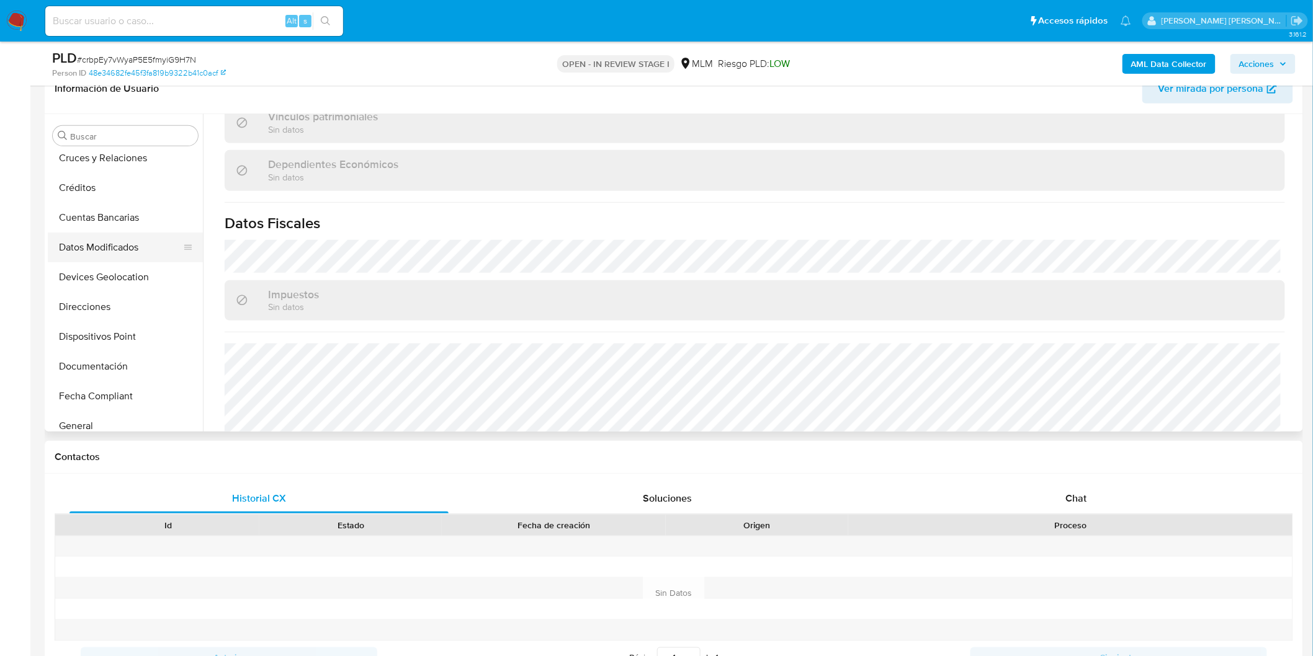
scroll to position [101, 0]
click at [156, 326] on button "Devices Geolocation" at bounding box center [120, 333] width 145 height 30
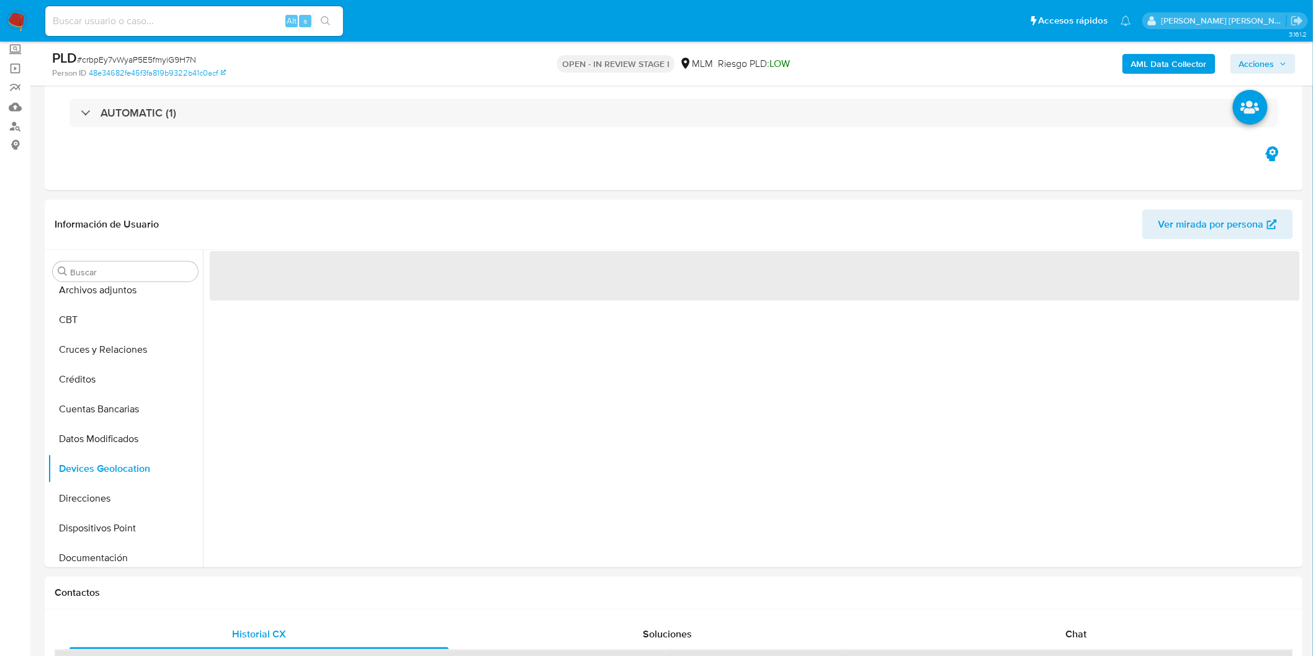
scroll to position [60, 0]
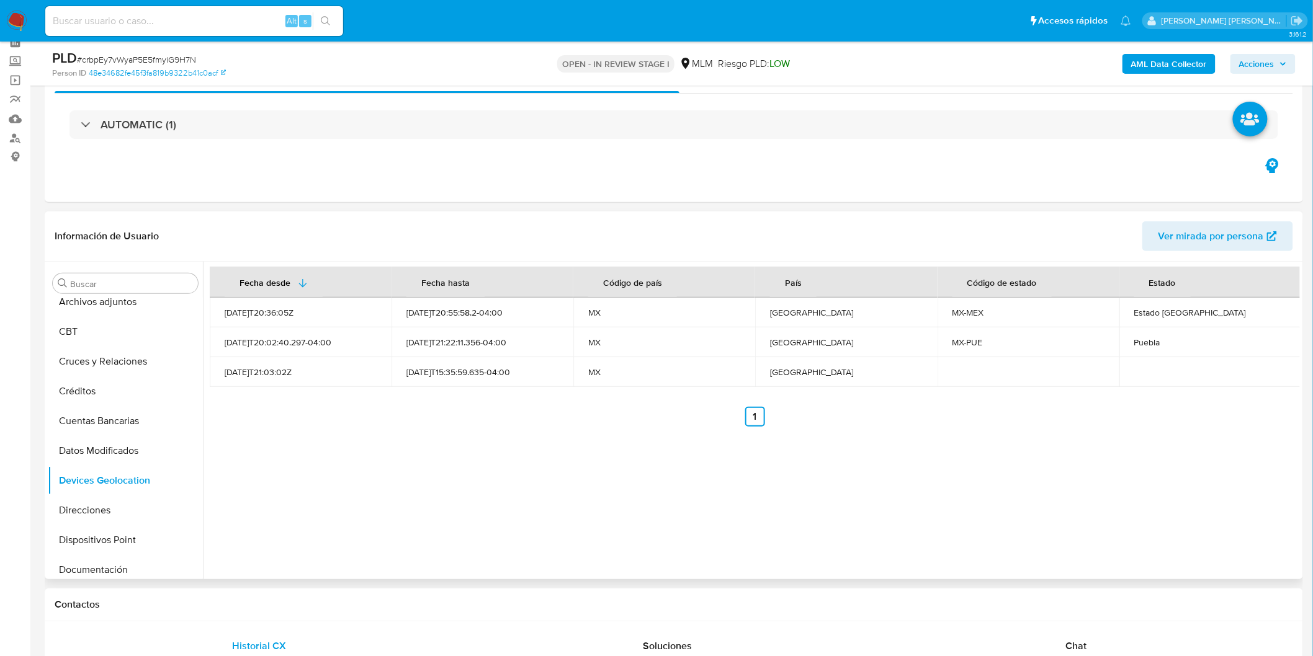
click at [580, 469] on div "Fecha desde Fecha hasta Código de país País Código de estado Estado 2022-12-30T…" at bounding box center [751, 421] width 1097 height 318
click at [662, 440] on div "Fecha desde Fecha hasta Código de país País Código de estado Estado 2022-12-30T…" at bounding box center [751, 421] width 1097 height 318
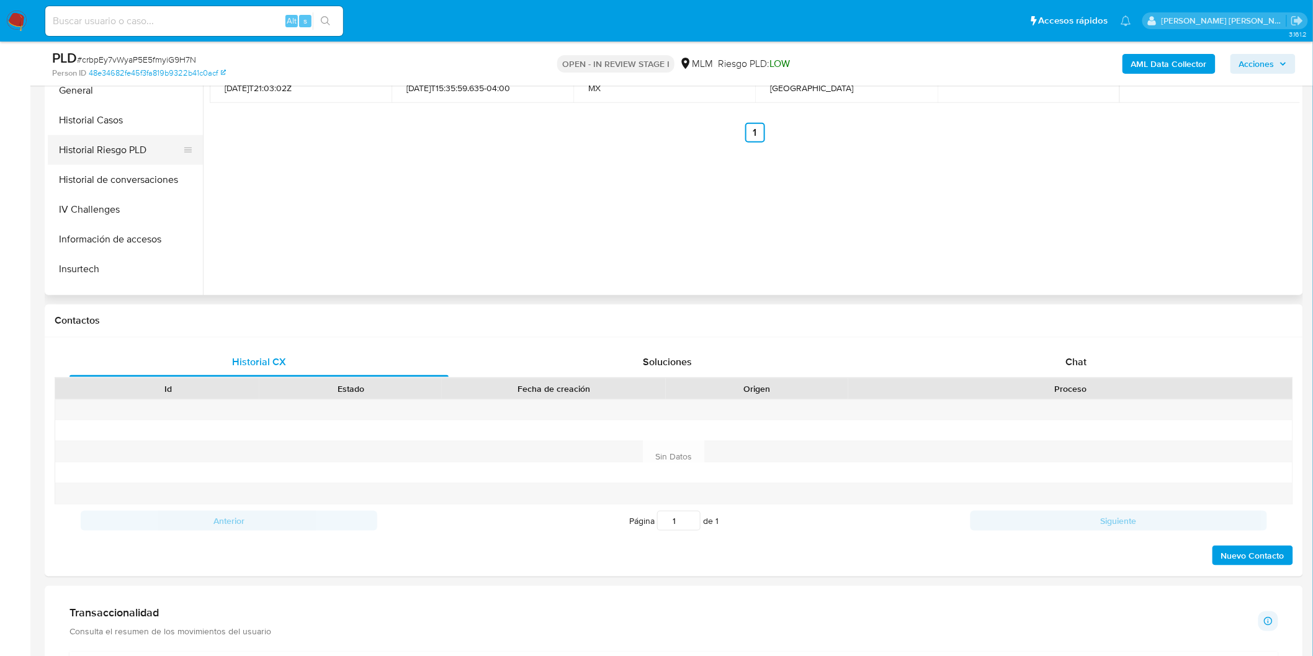
scroll to position [413, 0]
click at [91, 266] on button "KYC" at bounding box center [120, 271] width 145 height 30
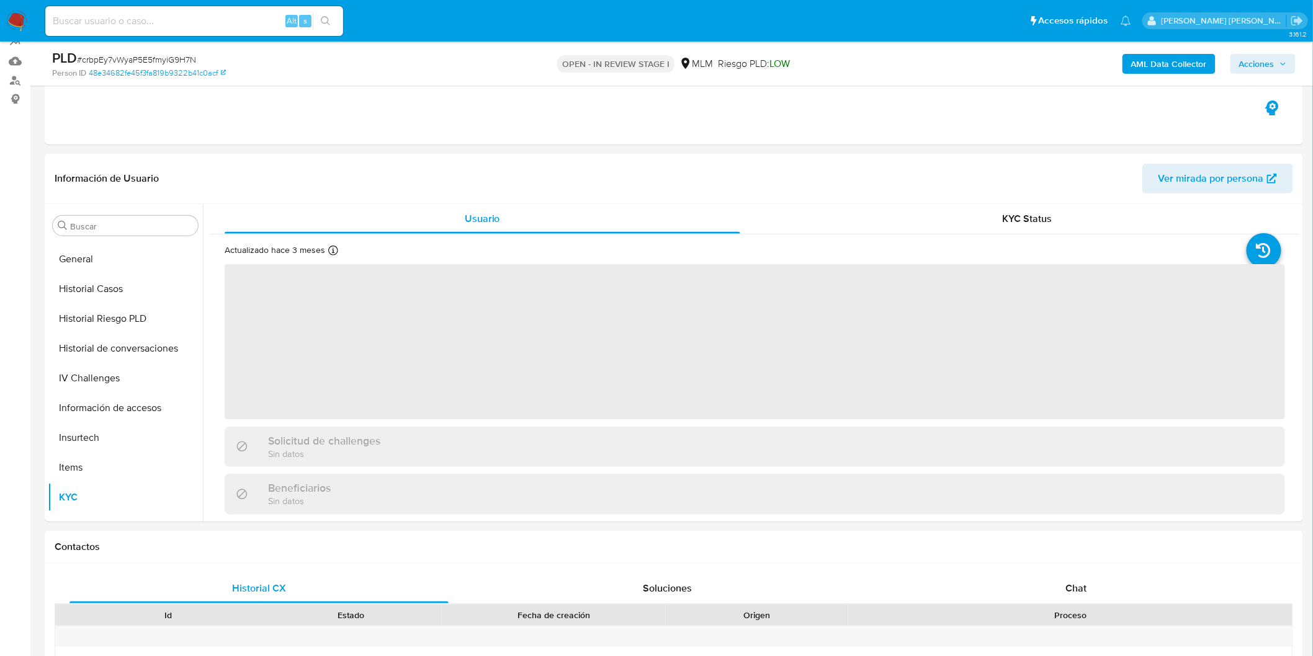
scroll to position [68, 0]
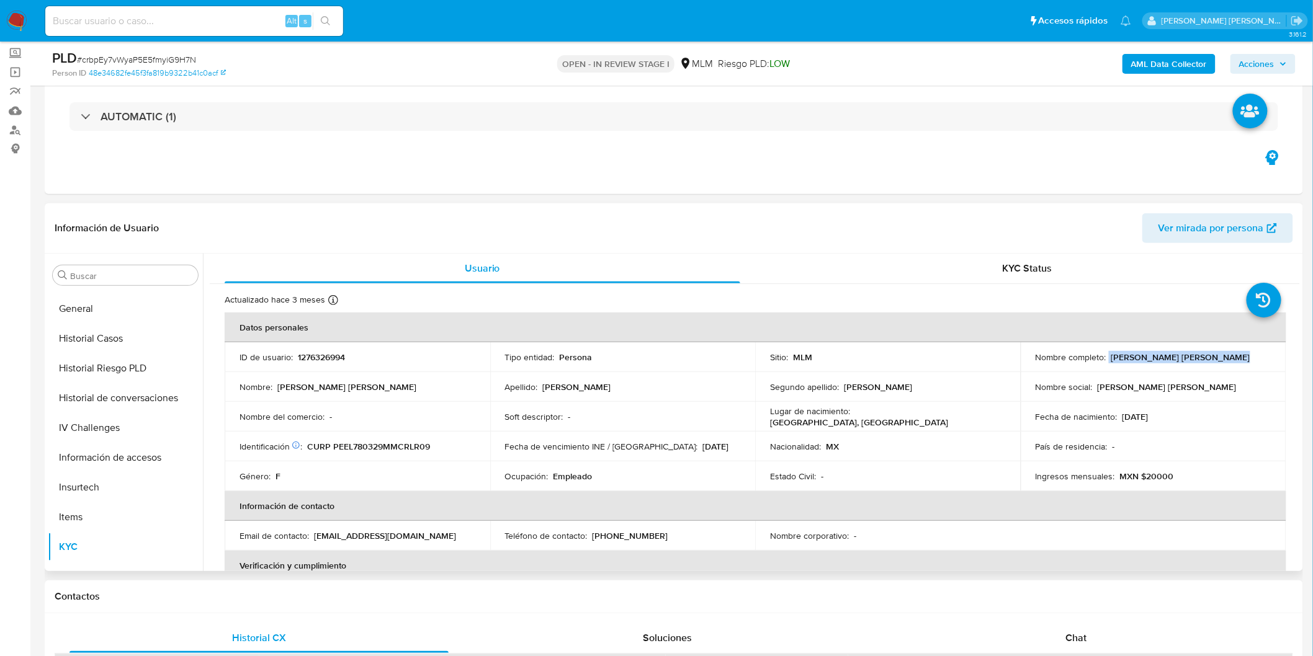
drag, startPoint x: 1223, startPoint y: 360, endPoint x: 1105, endPoint y: 357, distance: 117.9
click at [1105, 357] on div "Nombre completo : Lorena Gabriela Perez Elias" at bounding box center [1153, 357] width 236 height 11
copy div "Lorena Gabriela Perez Elias"
click at [497, 447] on td "Fecha de vencimiento INE / Pasaporte : 31/12/2031" at bounding box center [623, 447] width 266 height 30
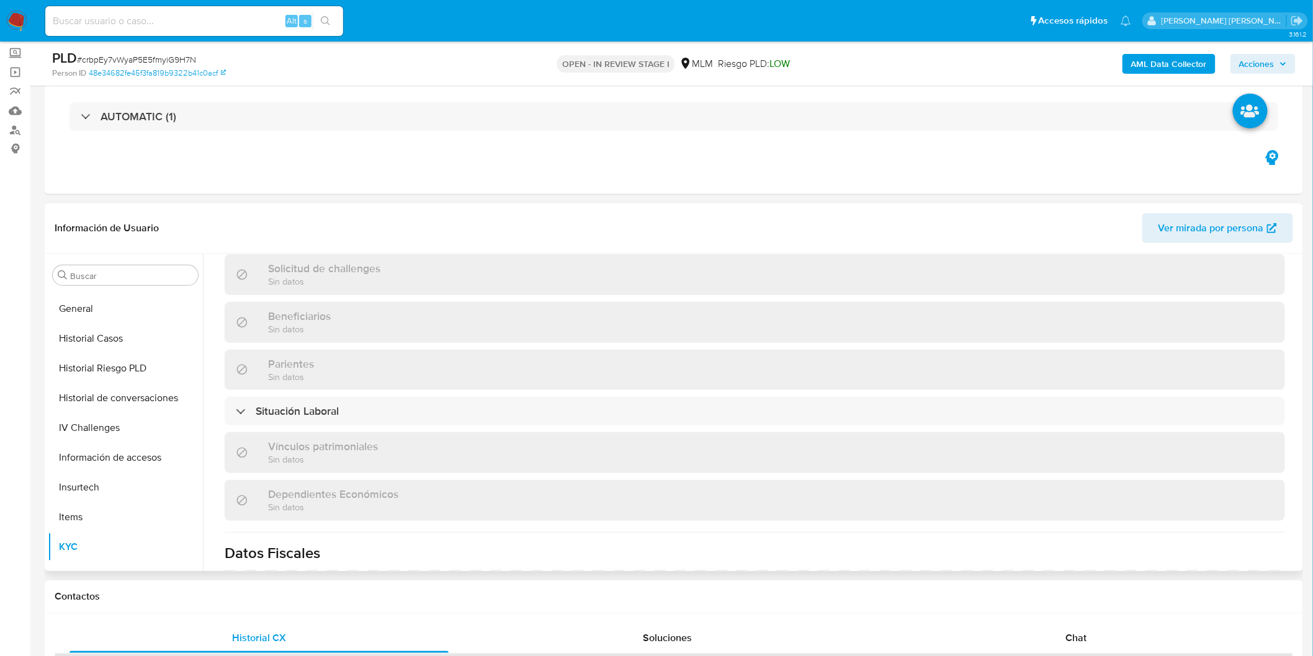
scroll to position [767, 0]
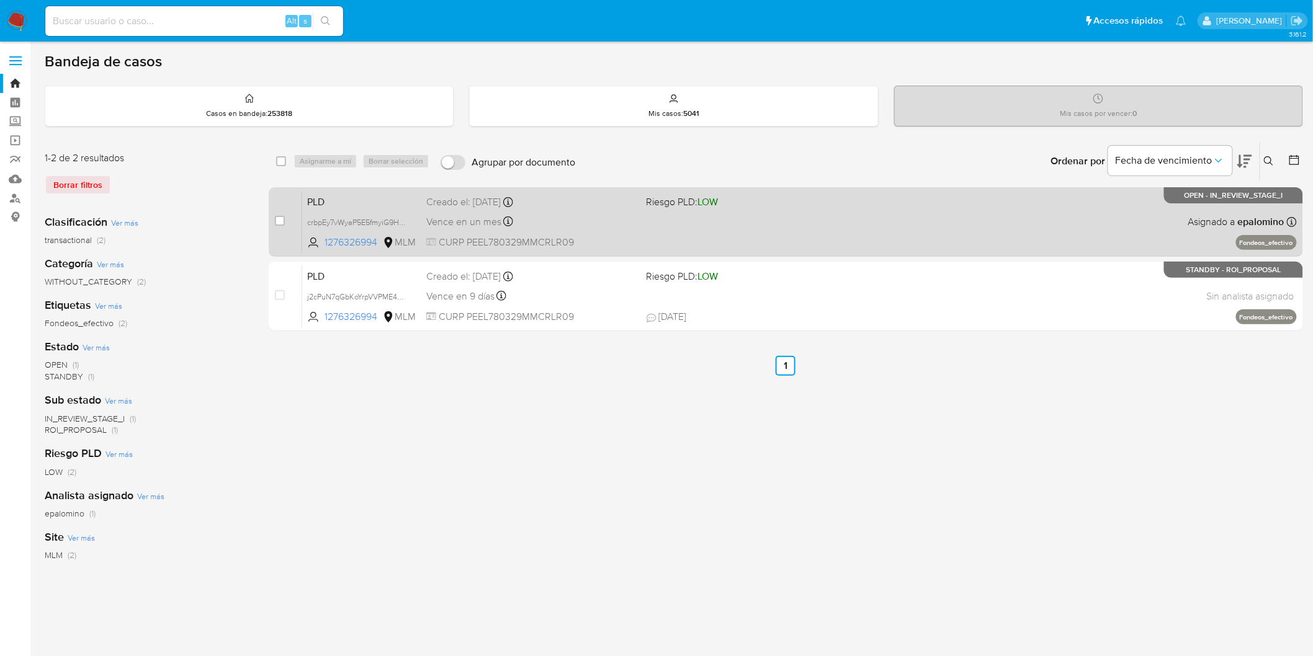
click at [333, 202] on span "PLD" at bounding box center [361, 201] width 109 height 16
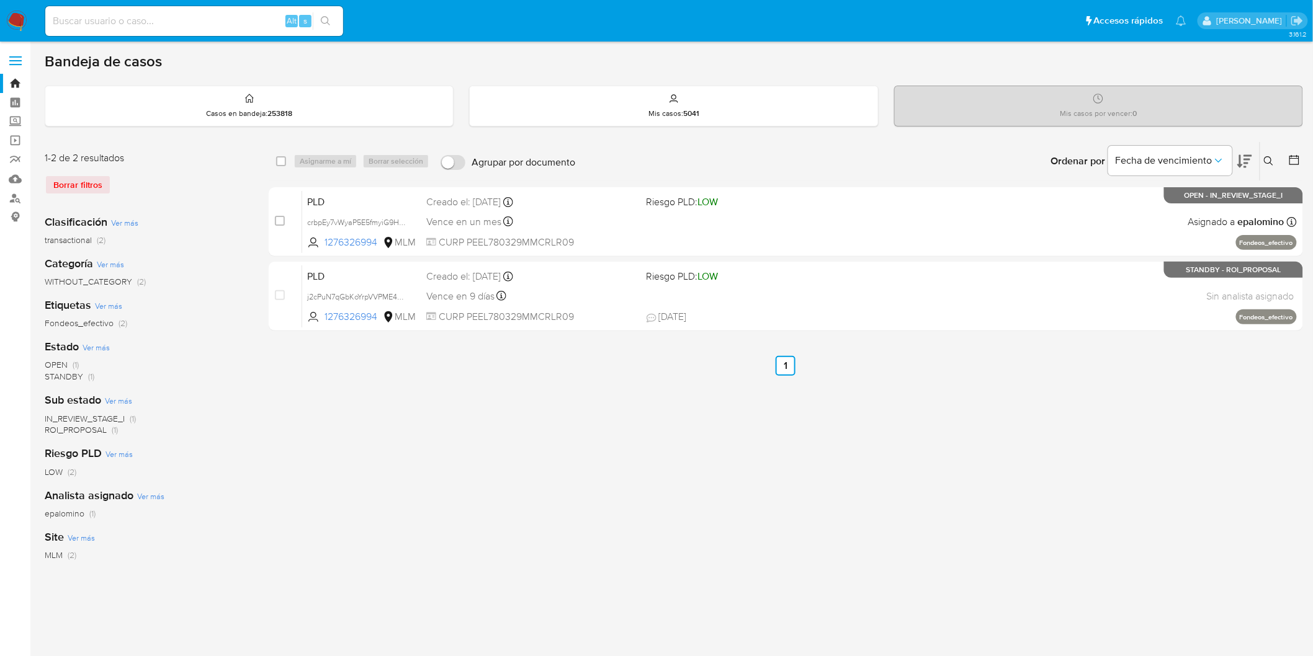
click at [16, 27] on img at bounding box center [16, 21] width 21 height 21
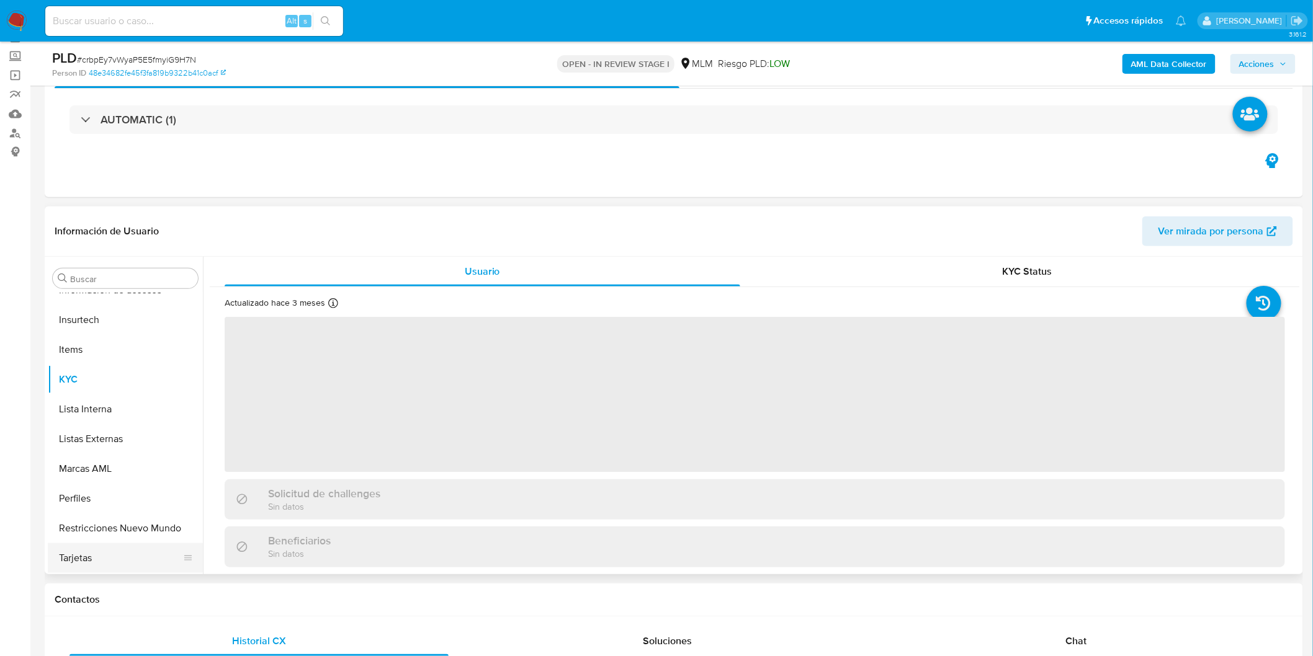
scroll to position [69, 0]
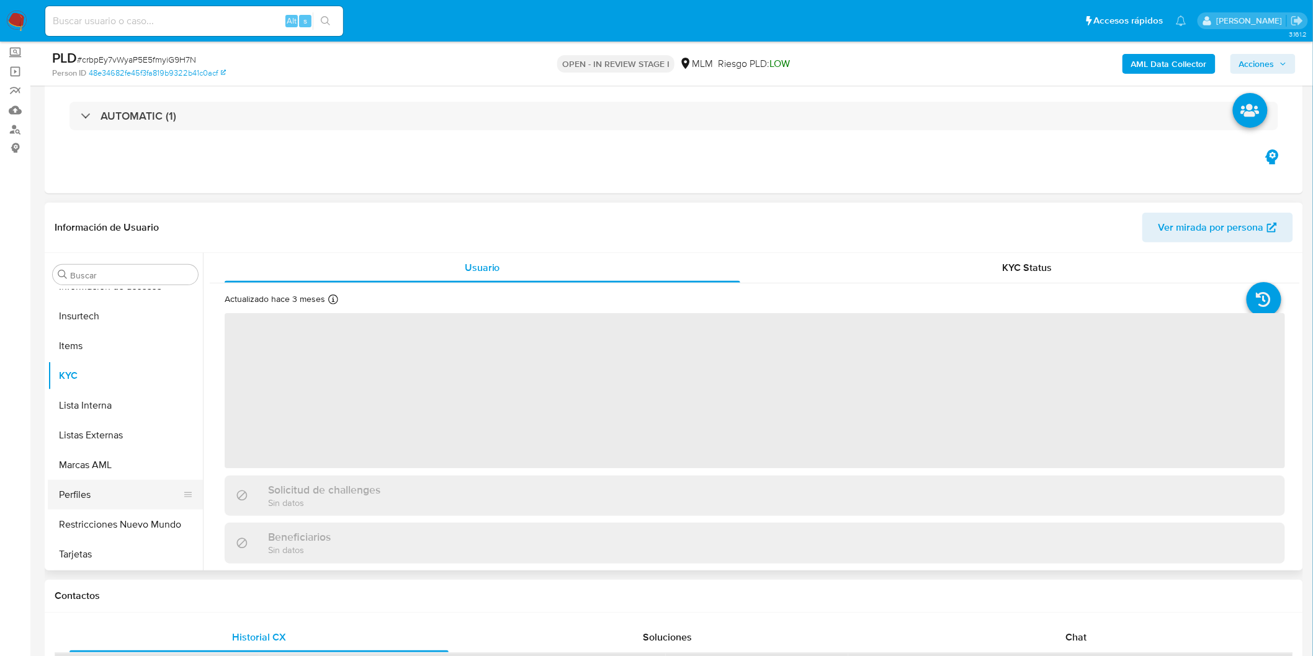
select select "10"
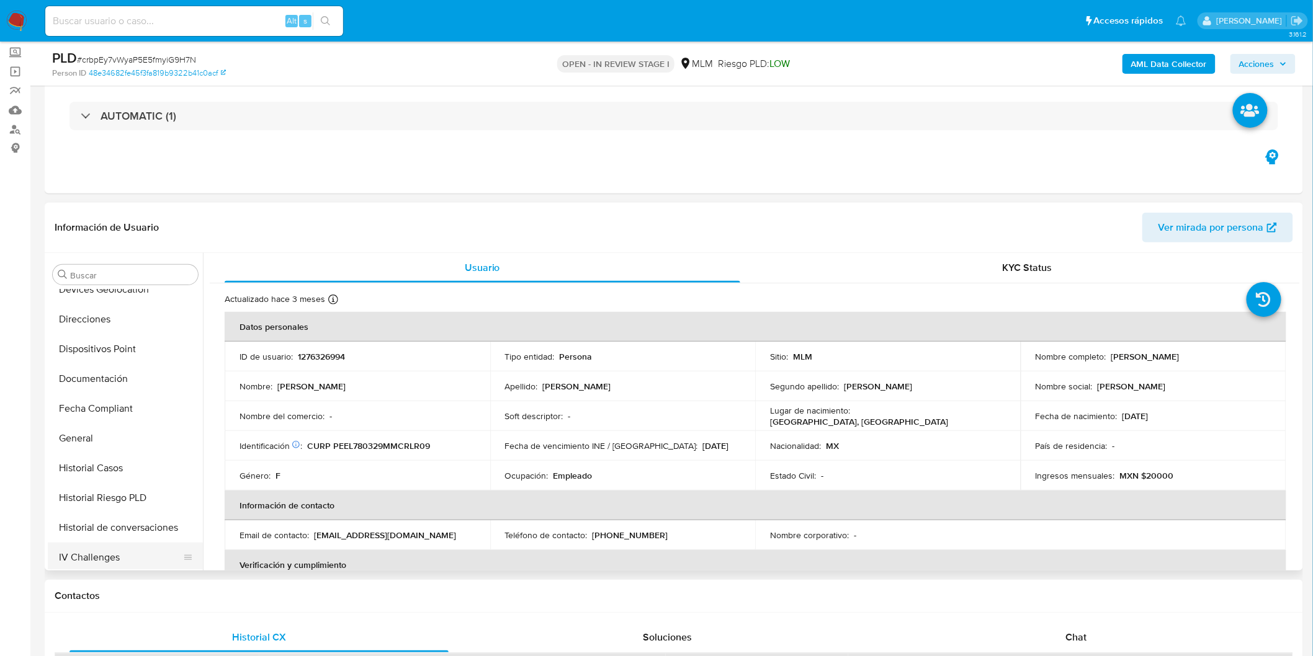
scroll to position [308, 0]
click at [143, 500] on button "Historial de conversaciones" at bounding box center [120, 503] width 145 height 30
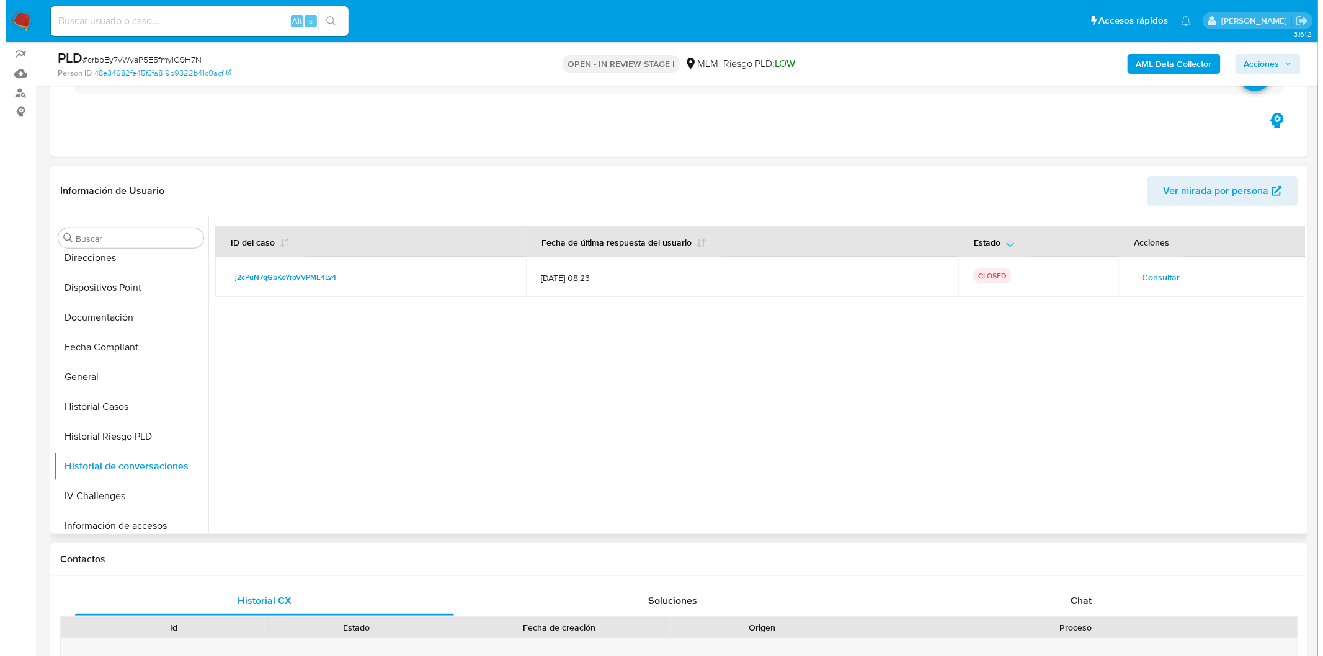
scroll to position [26, 0]
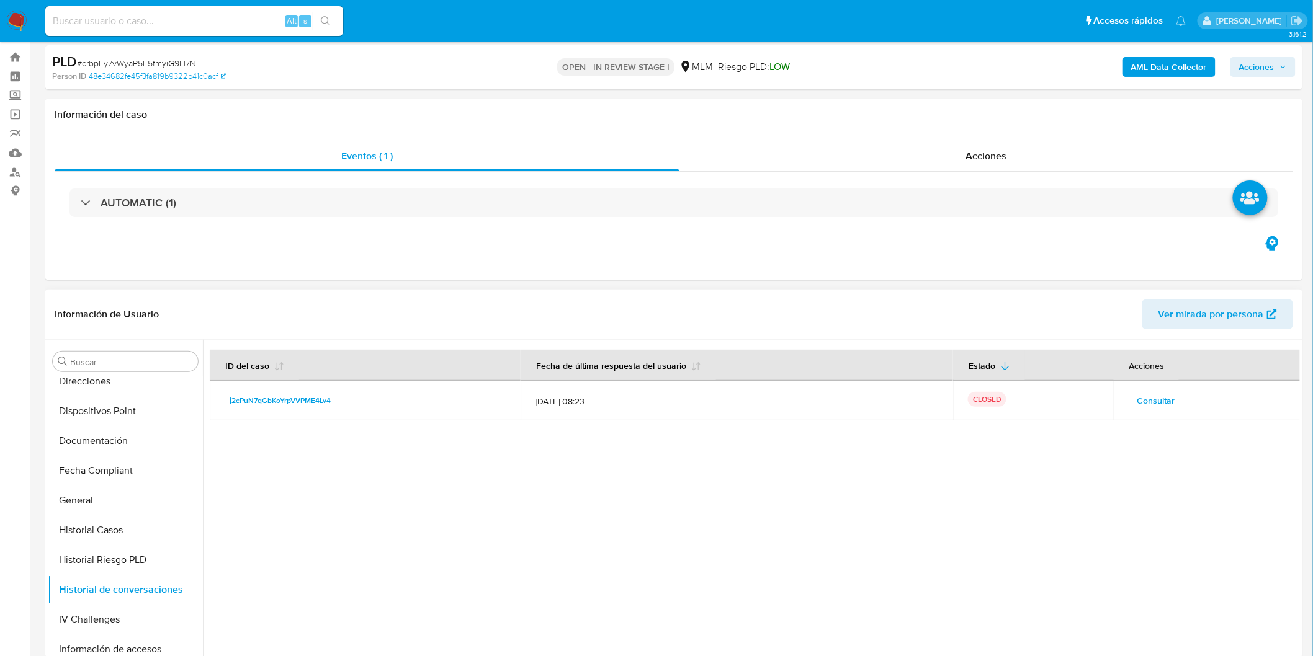
click at [1148, 393] on span "Consultar" at bounding box center [1156, 400] width 38 height 17
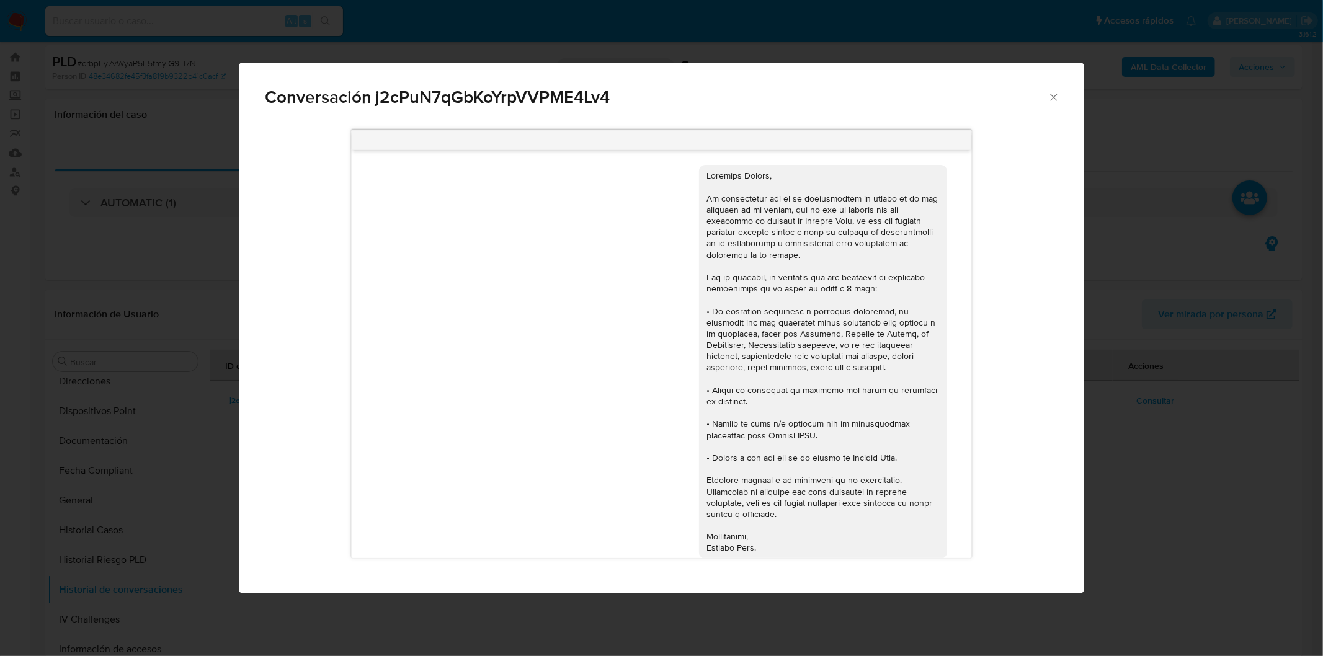
scroll to position [334, 0]
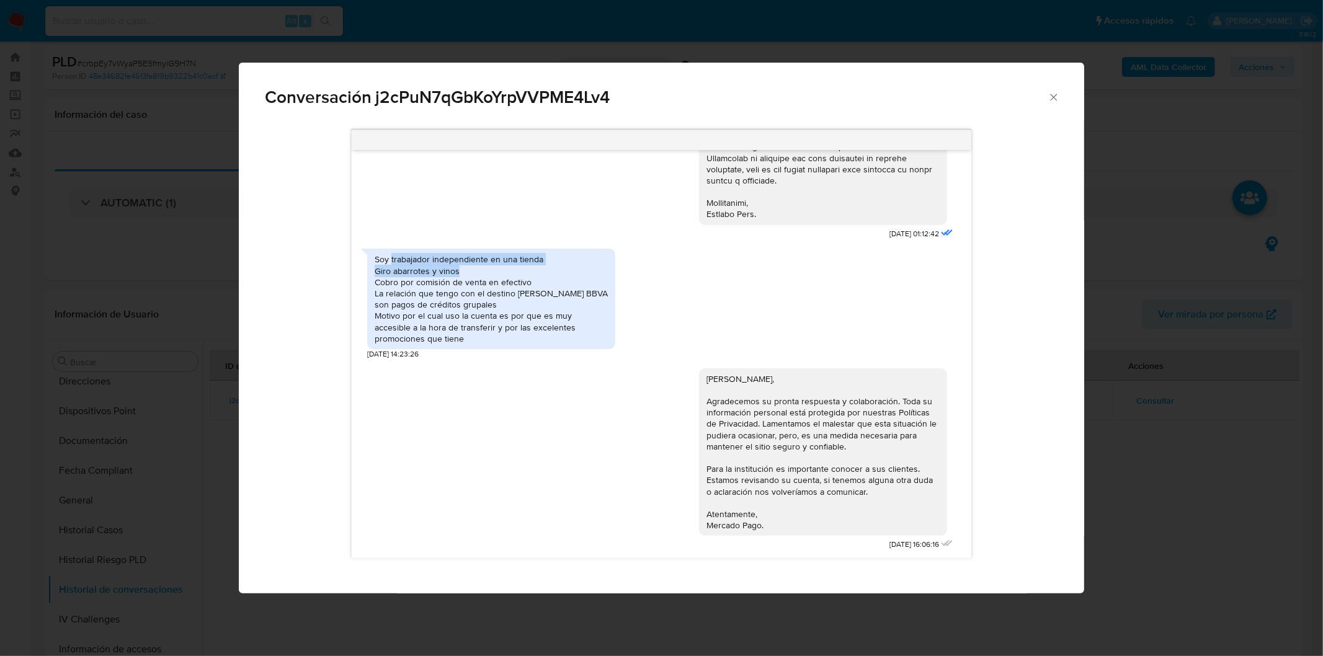
drag, startPoint x: 461, startPoint y: 270, endPoint x: 391, endPoint y: 255, distance: 71.8
click at [391, 255] on div "Soy trabajador independiente en una tienda Giro abarrotes y vinos Cobro por com…" at bounding box center [491, 299] width 233 height 91
copy div "trabajador independiente en una tienda Giro abarrotes y vinos"
drag, startPoint x: 534, startPoint y: 277, endPoint x: 371, endPoint y: 282, distance: 162.6
click at [371, 282] on div "Soy trabajador independiente en una tienda Giro abarrotes y vinos Cobro por com…" at bounding box center [491, 299] width 248 height 101
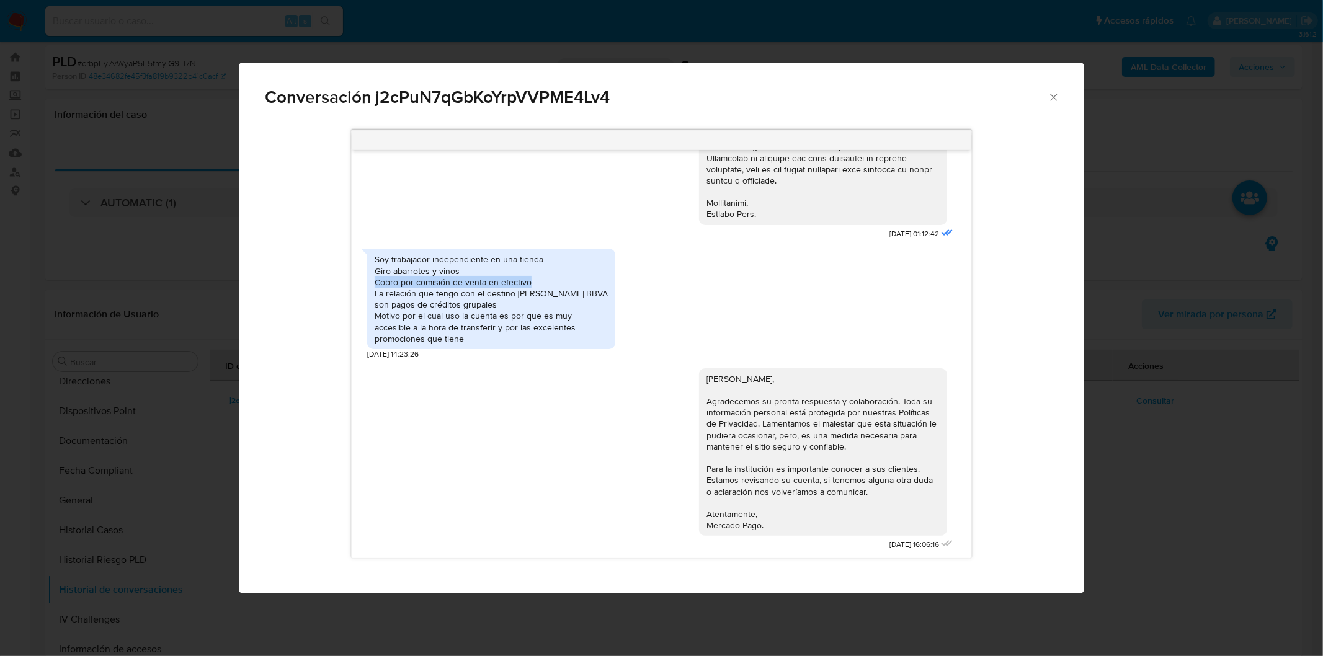
copy div "Cobro por comisión de venta en efectivo"
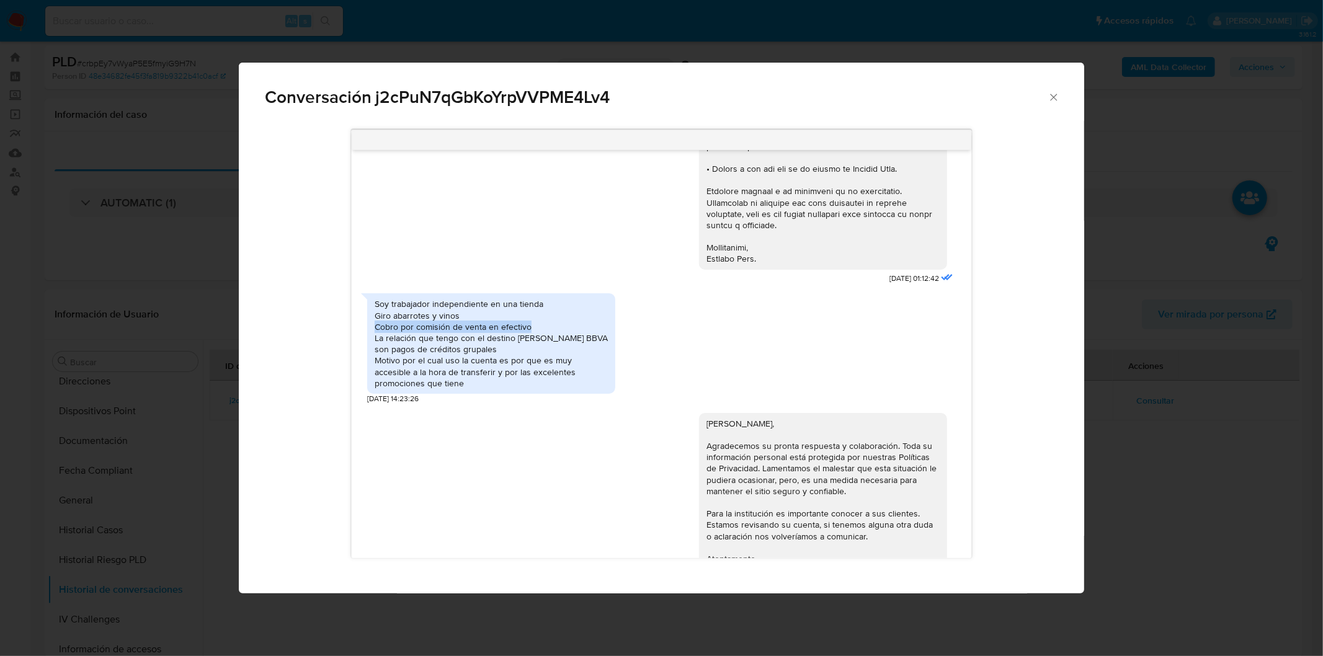
scroll to position [265, 0]
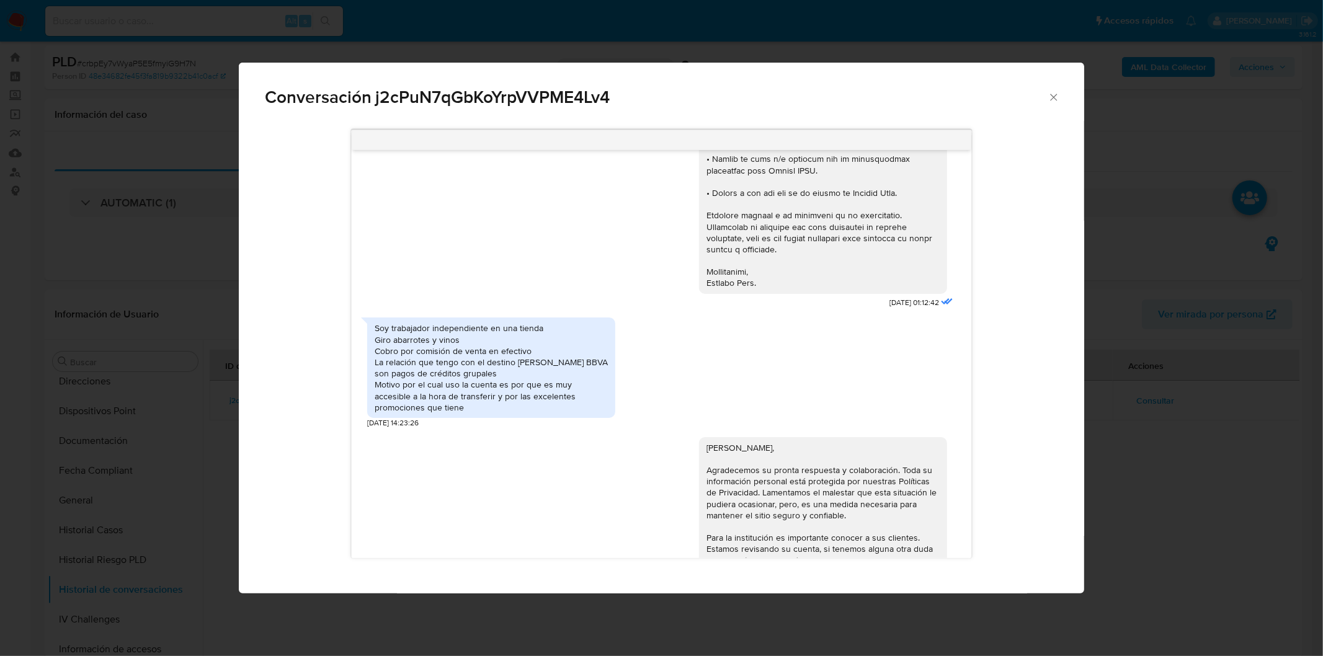
click at [491, 400] on div "Soy trabajador independiente en una tienda Giro abarrotes y vinos Cobro por com…" at bounding box center [491, 368] width 233 height 91
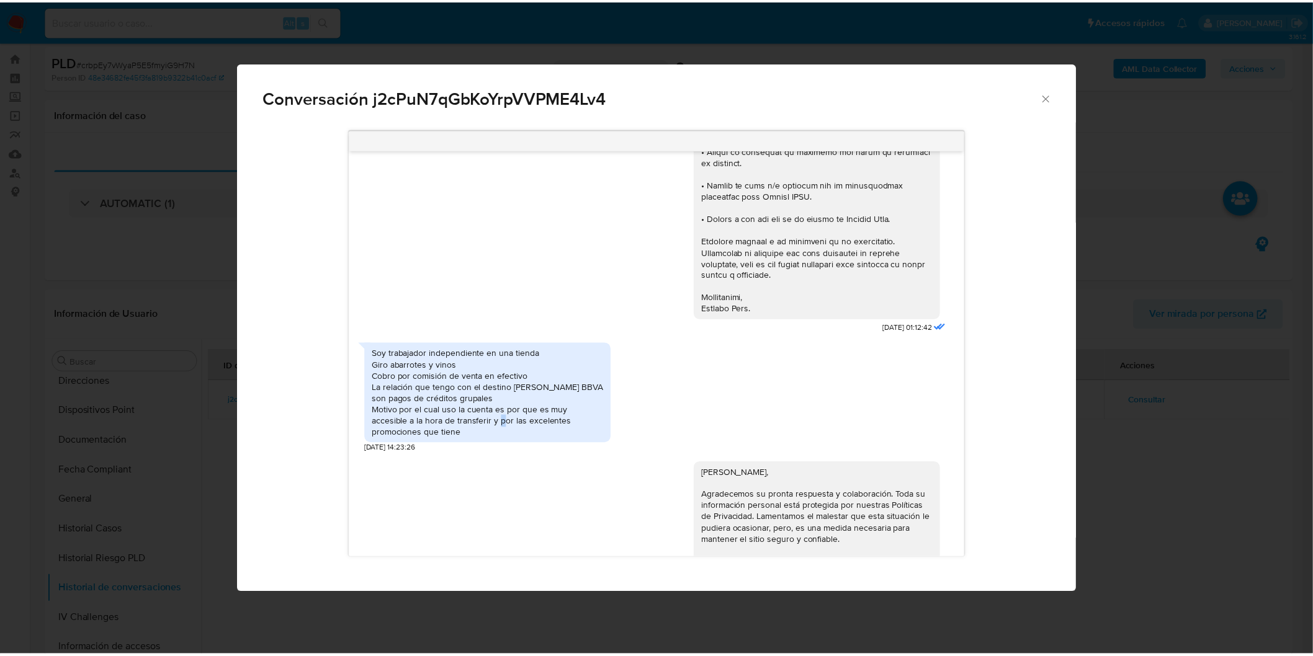
scroll to position [196, 0]
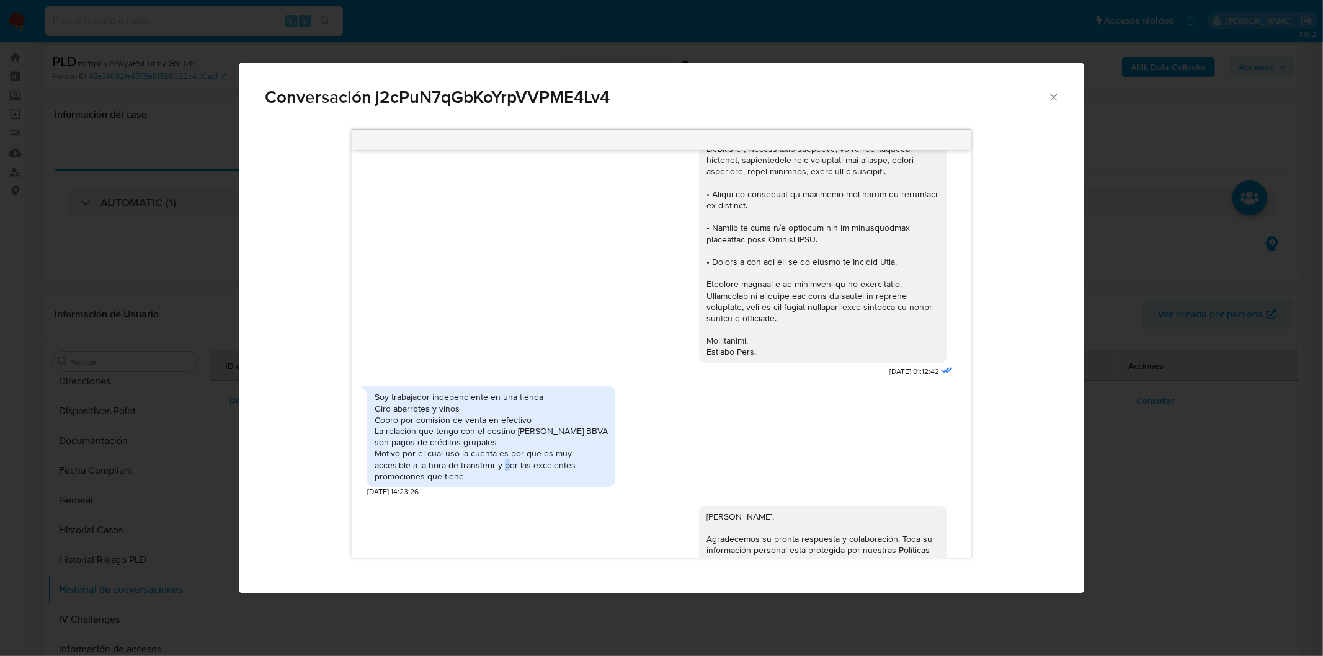
click at [1055, 99] on icon "Cerrar" at bounding box center [1054, 97] width 12 height 12
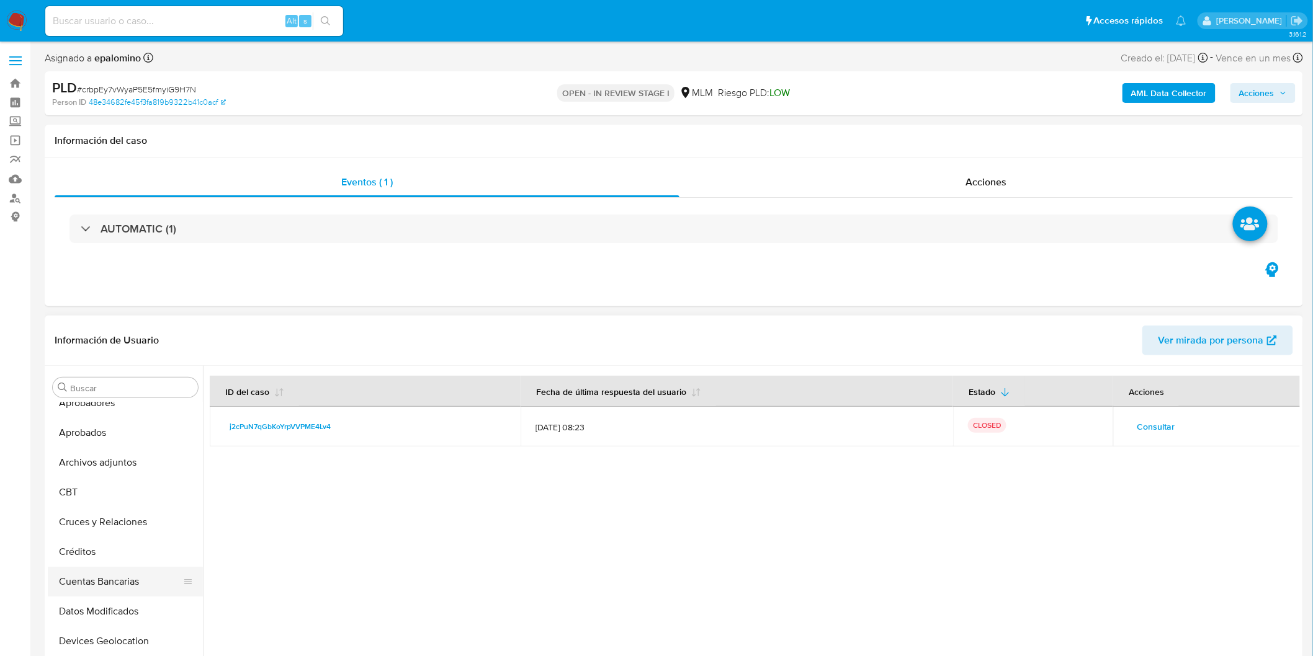
scroll to position [32, 0]
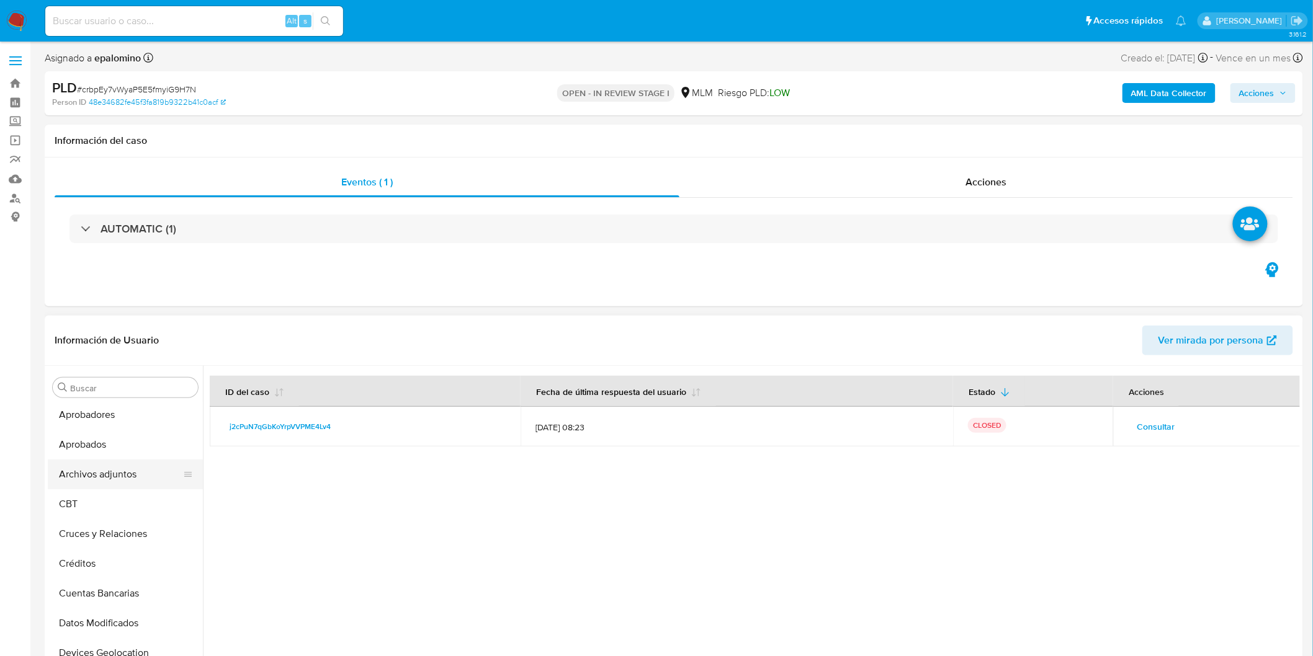
click at [130, 468] on button "Archivos adjuntos" at bounding box center [120, 475] width 145 height 30
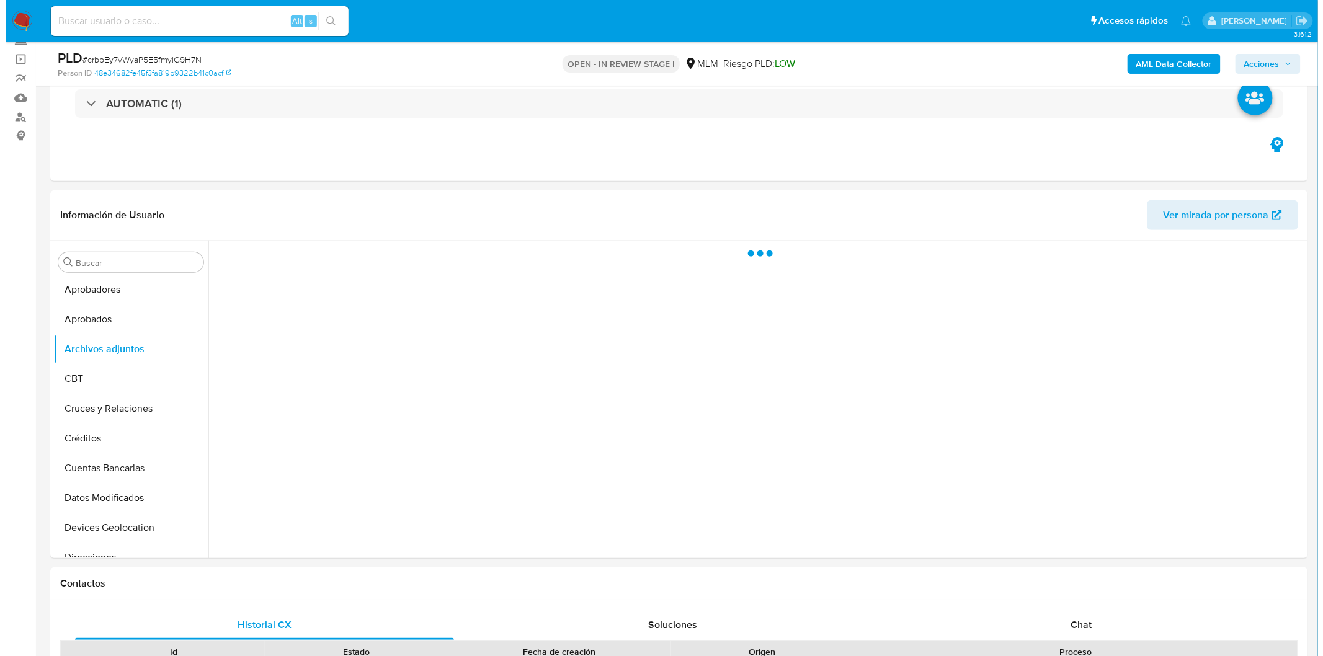
scroll to position [133, 0]
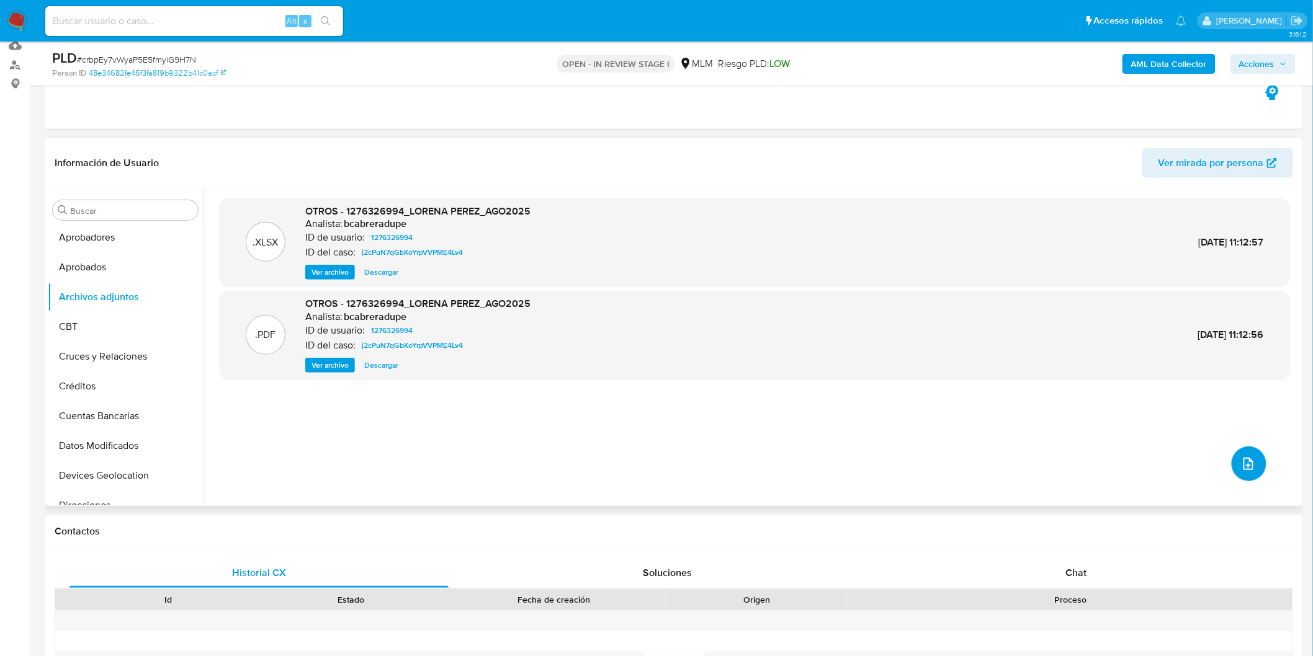
click at [1233, 453] on button "upload-file" at bounding box center [1248, 464] width 35 height 35
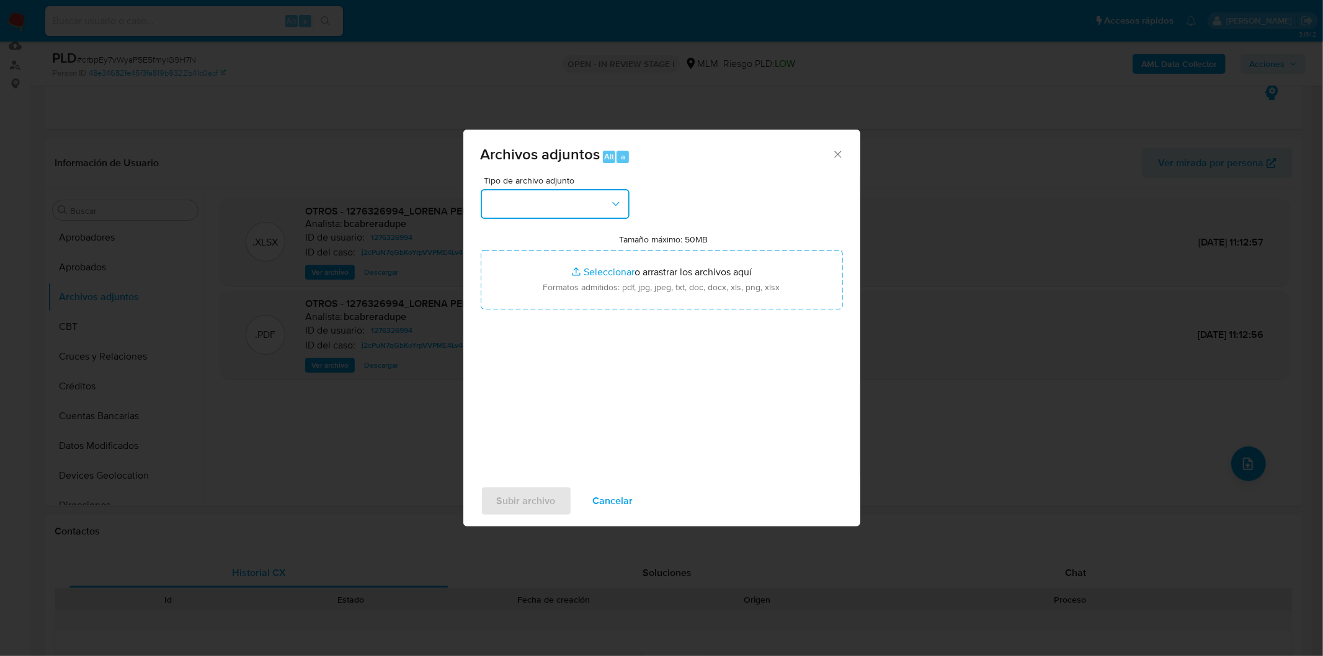
click at [625, 193] on button "button" at bounding box center [555, 204] width 149 height 30
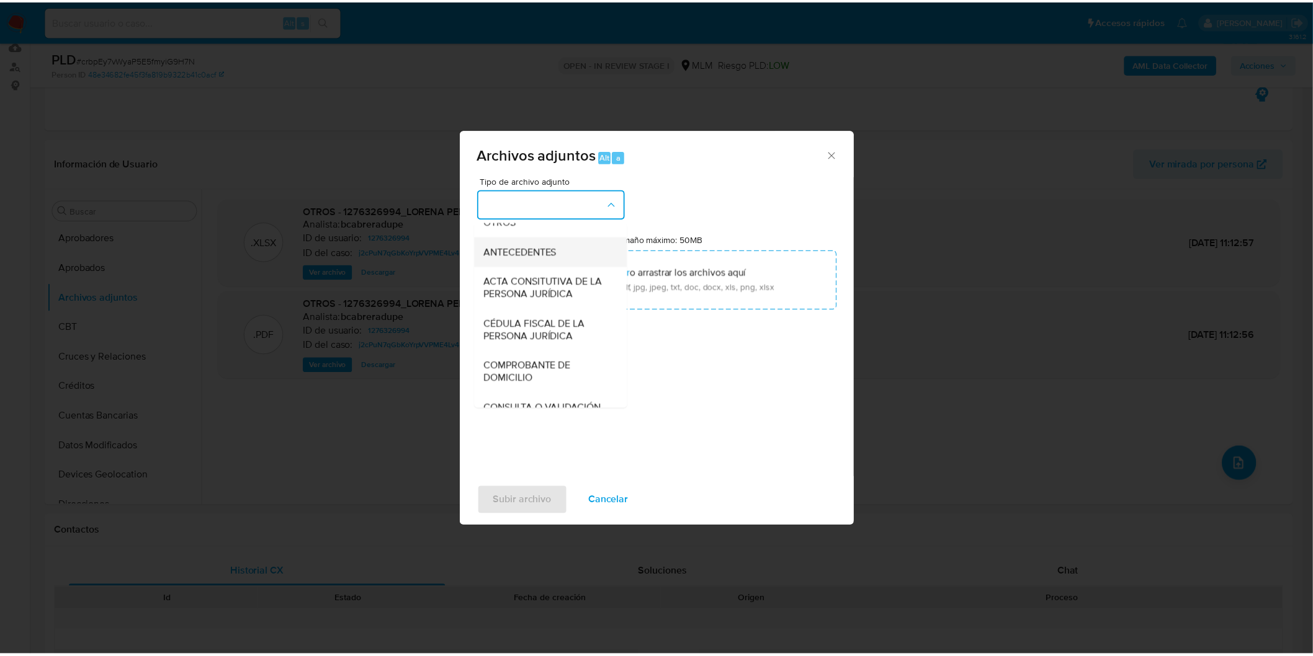
scroll to position [207, 0]
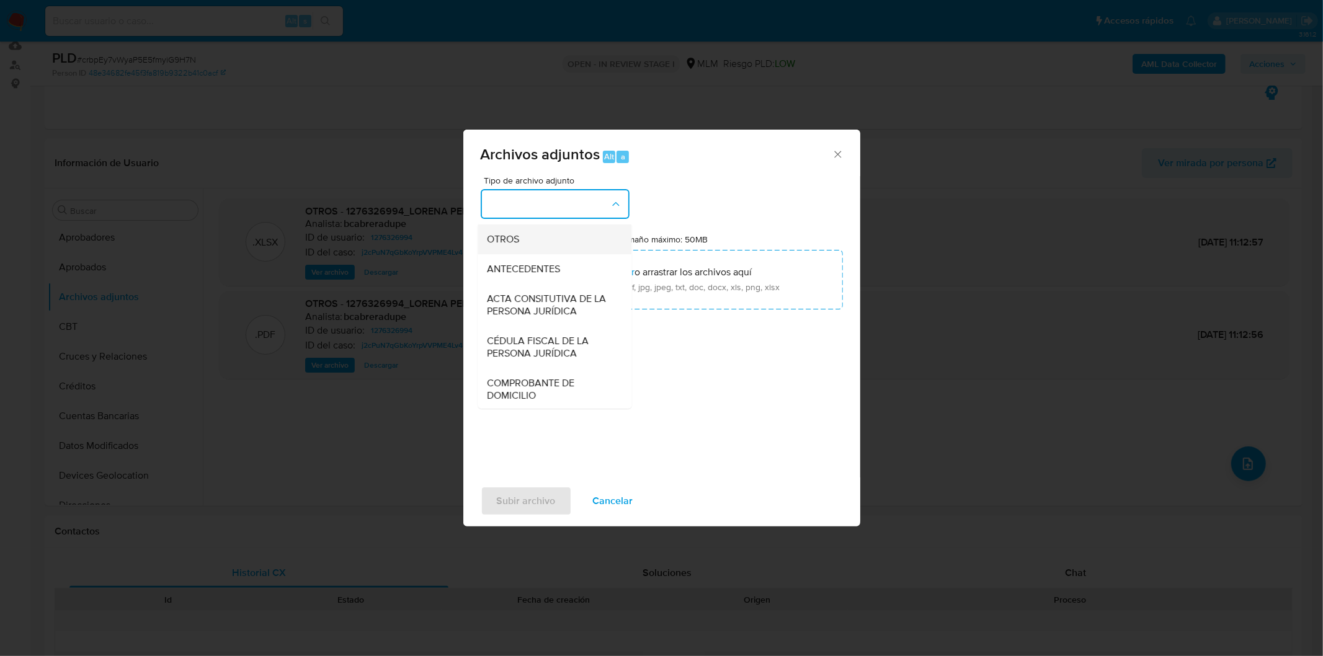
click at [513, 245] on span "OTROS" at bounding box center [504, 239] width 32 height 12
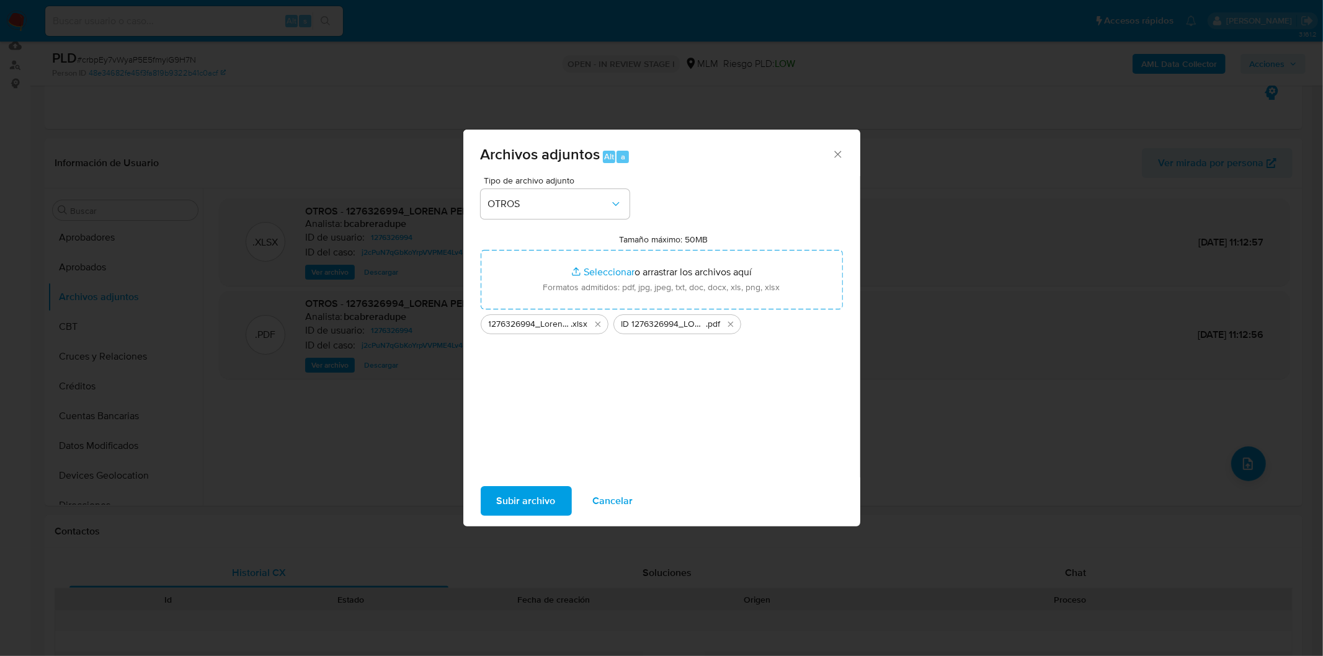
click at [530, 500] on span "Subir archivo" at bounding box center [526, 501] width 59 height 27
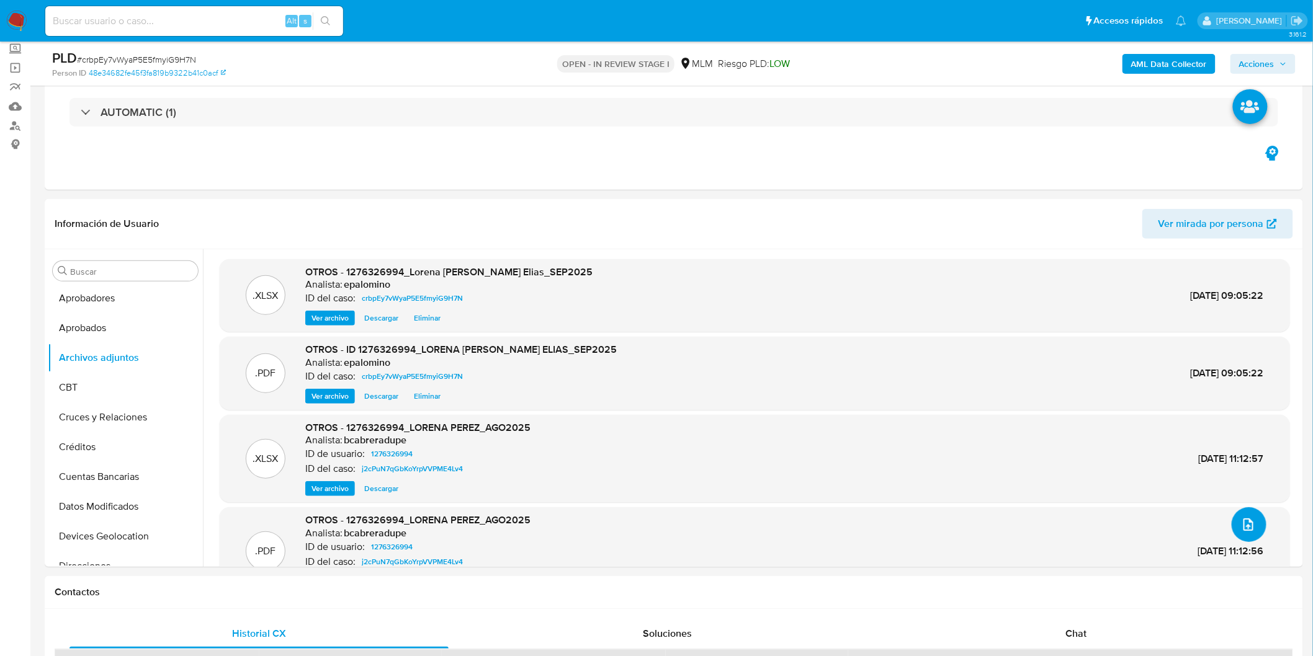
scroll to position [0, 0]
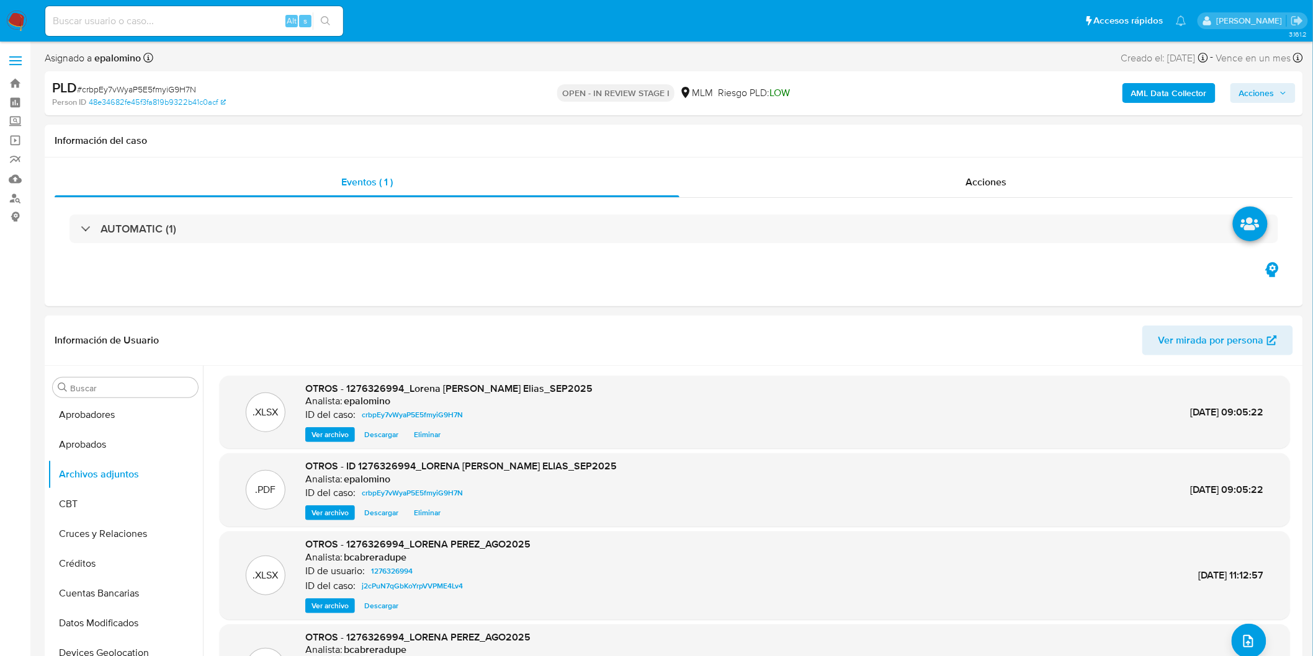
click at [1261, 100] on span "Acciones" at bounding box center [1256, 93] width 35 height 20
click at [1233, 288] on button "Enviar" at bounding box center [1249, 292] width 42 height 20
click at [934, 134] on span "Resolución del caso" at bounding box center [910, 132] width 89 height 14
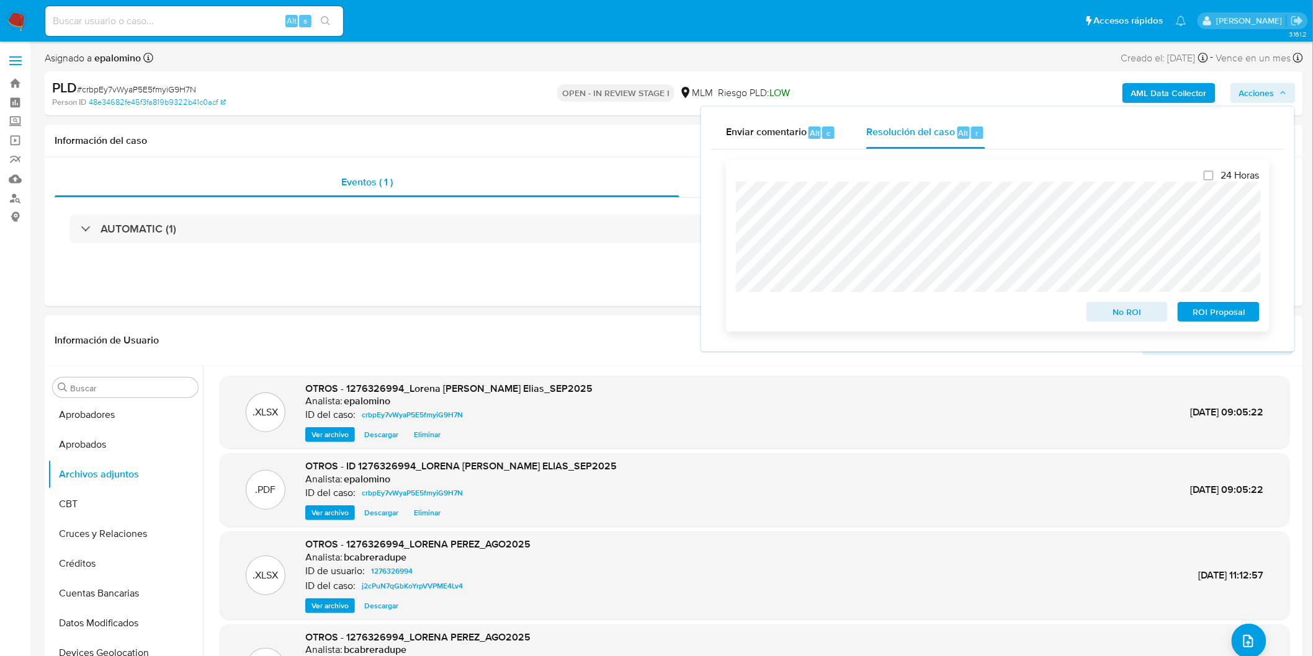
click at [1205, 309] on span "ROI Proposal" at bounding box center [1218, 311] width 65 height 17
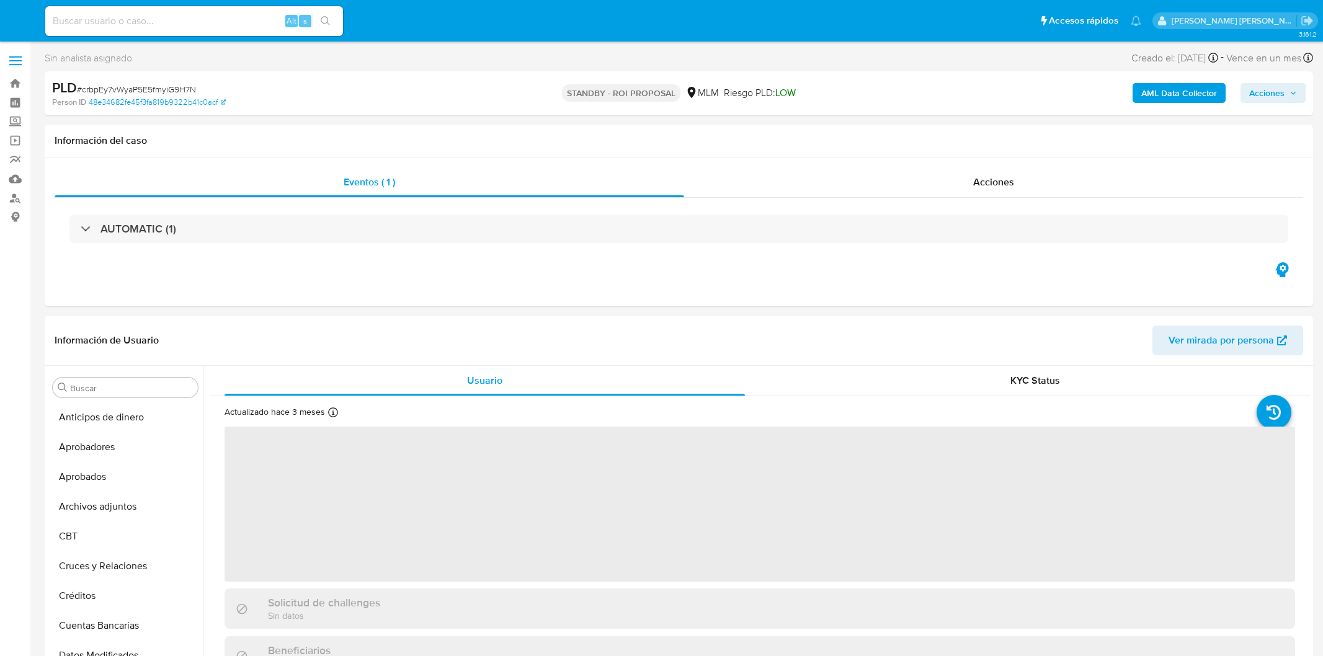
select select "10"
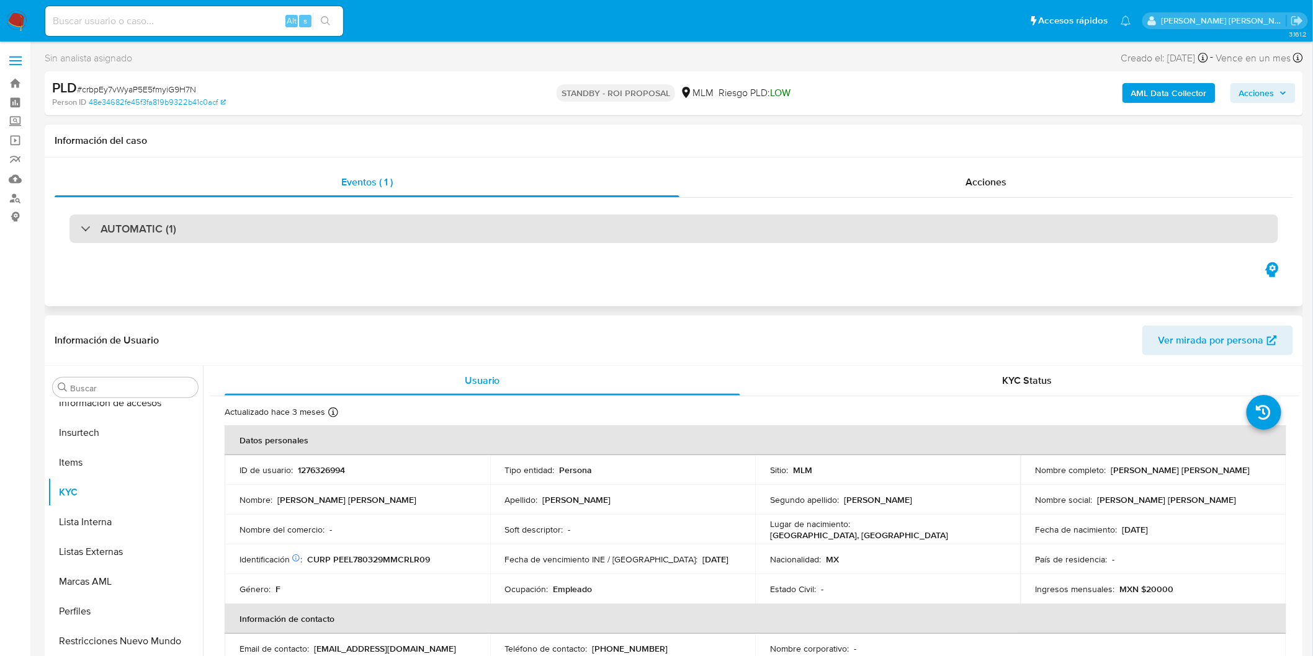
scroll to position [583, 0]
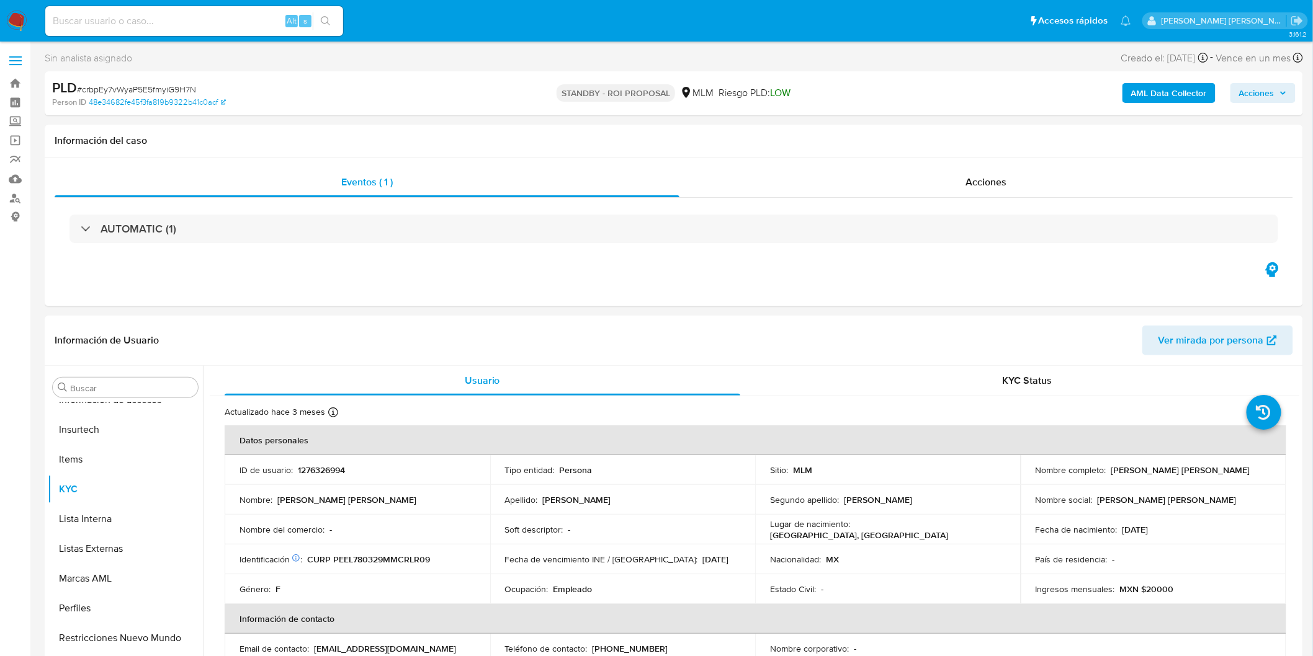
click at [177, 85] on span "# crbpEy7vWyaP5E5fmyiG9H7N" at bounding box center [136, 89] width 119 height 12
copy span "crbpEy7vWyaP5E5fmyiG9H7N"
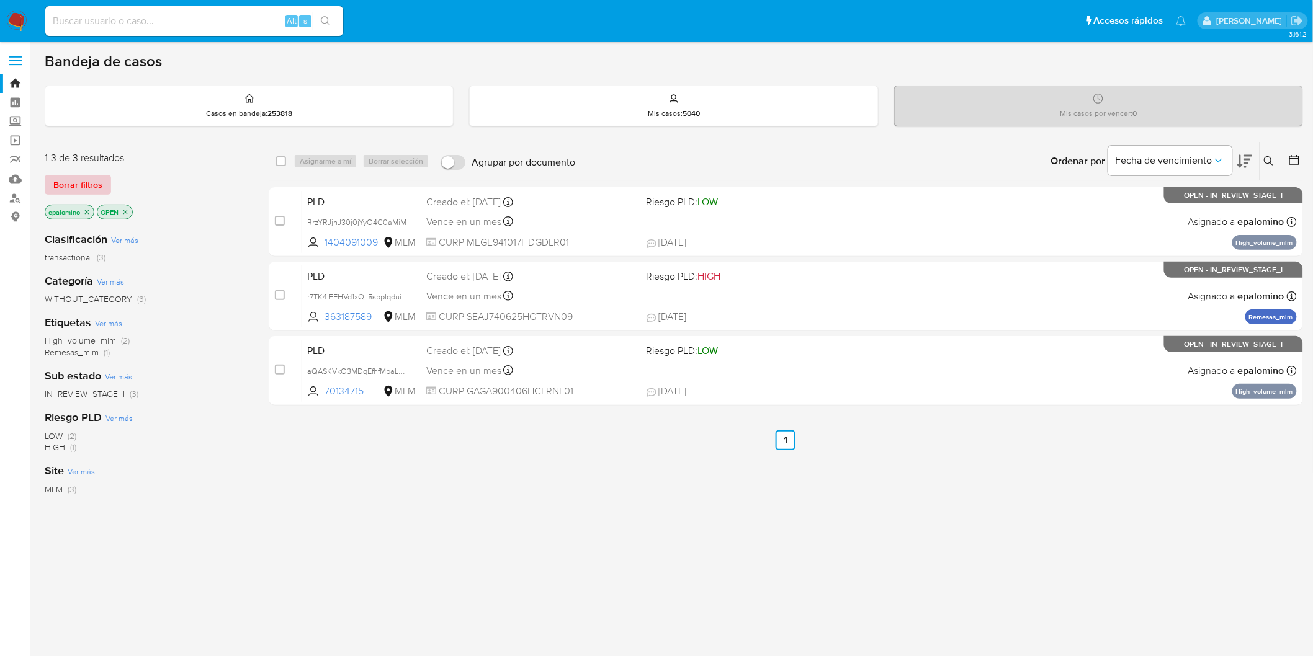
click at [95, 187] on span "Borrar filtros" at bounding box center [77, 184] width 49 height 17
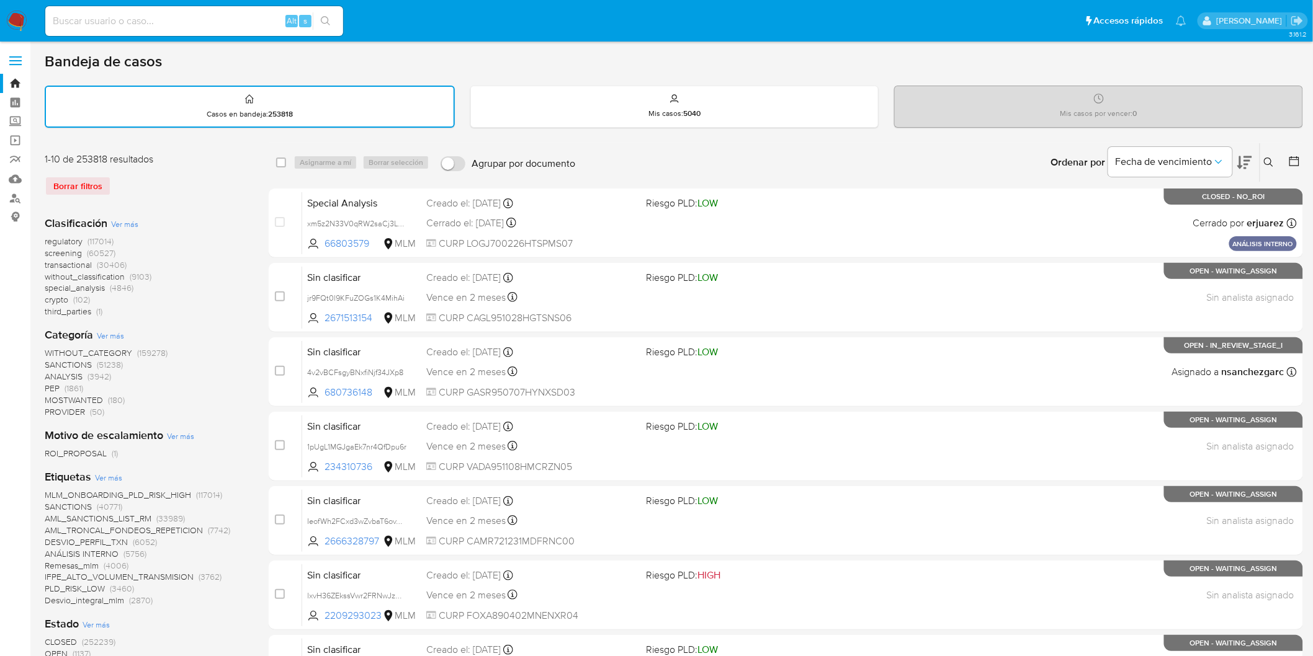
click at [16, 16] on img at bounding box center [16, 21] width 21 height 21
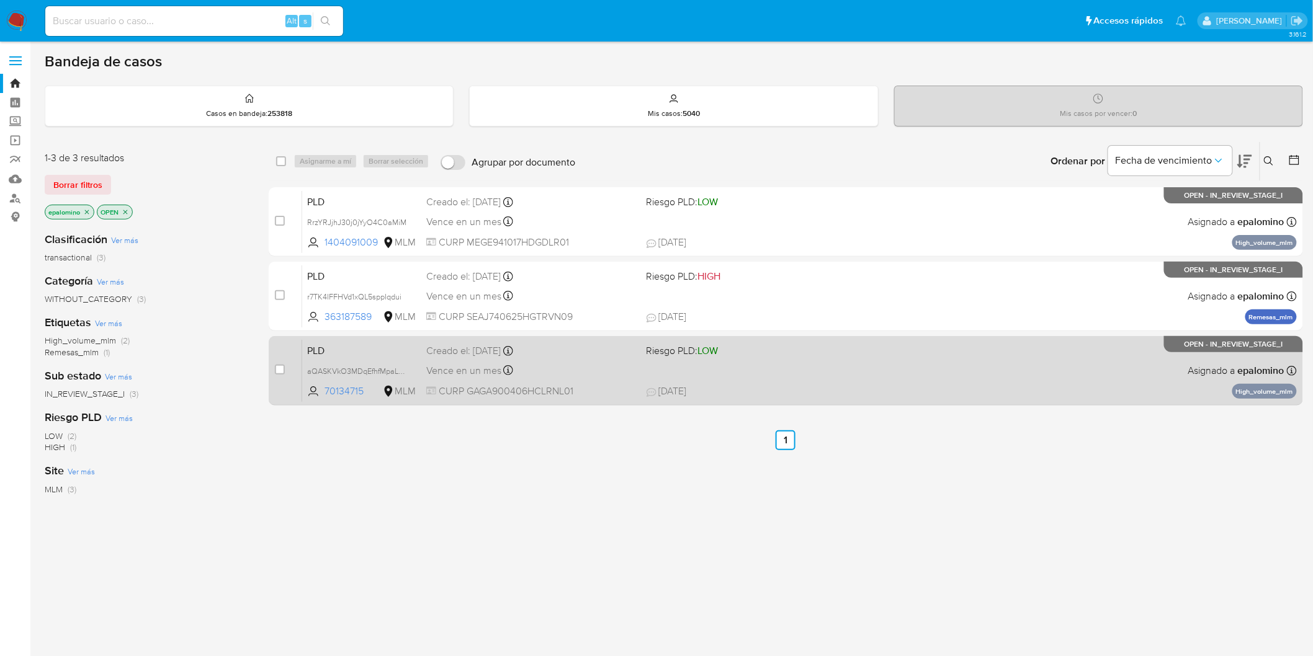
click at [329, 355] on span "PLD" at bounding box center [361, 350] width 109 height 16
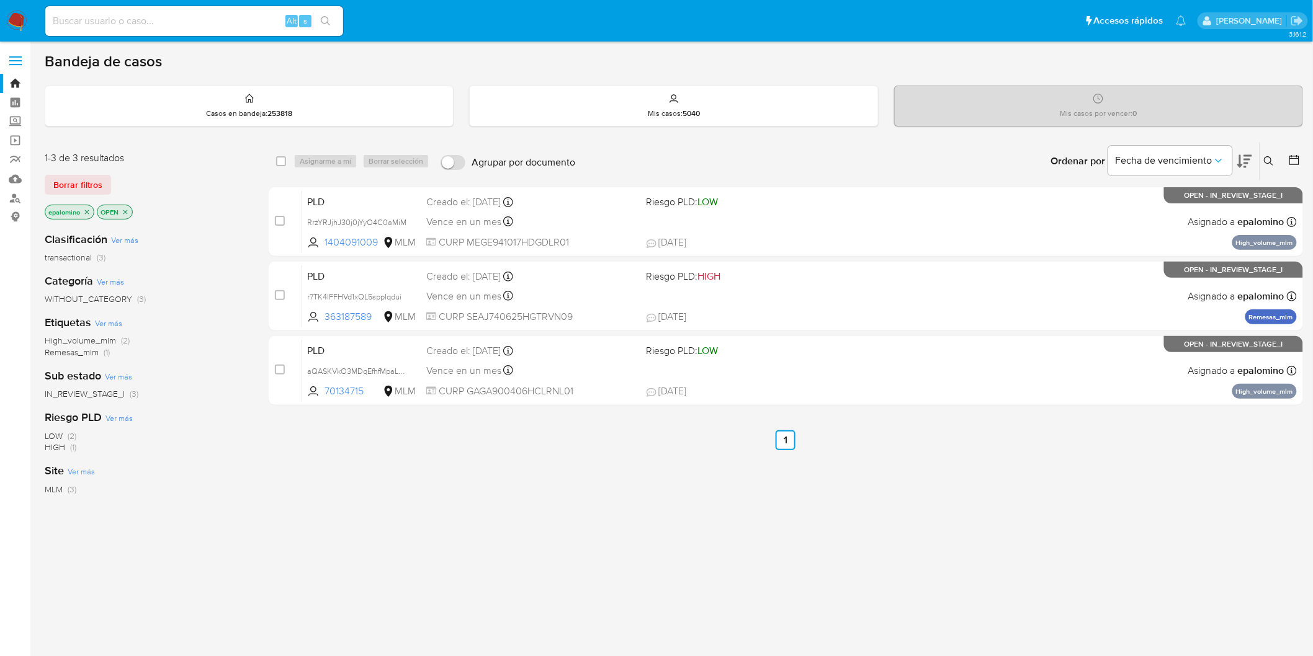
click at [91, 172] on div "1-3 de 3 resultados Borrar filtros epalomino OPEN" at bounding box center [144, 186] width 199 height 71
click at [94, 188] on span "Borrar filtros" at bounding box center [77, 184] width 49 height 17
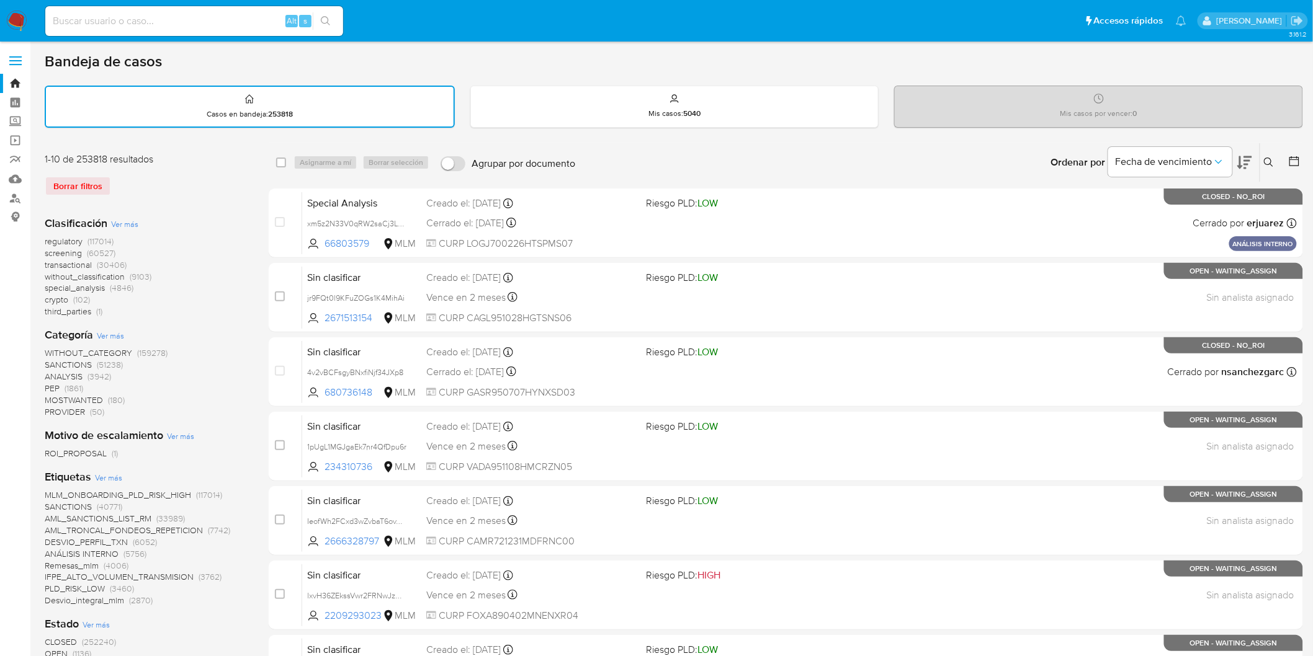
click at [1271, 158] on icon at bounding box center [1268, 162] width 9 height 9
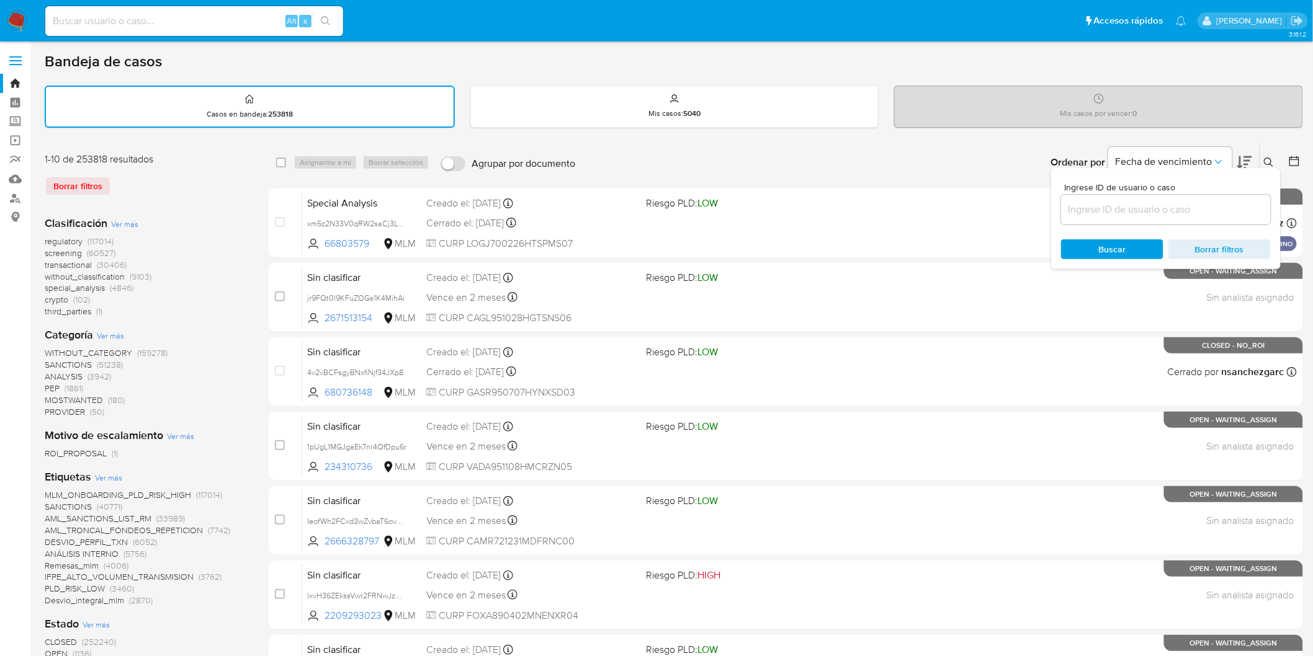
click at [1078, 212] on input at bounding box center [1166, 210] width 210 height 16
type input "70134715"
click at [1082, 241] on span "Buscar" at bounding box center [1112, 249] width 85 height 17
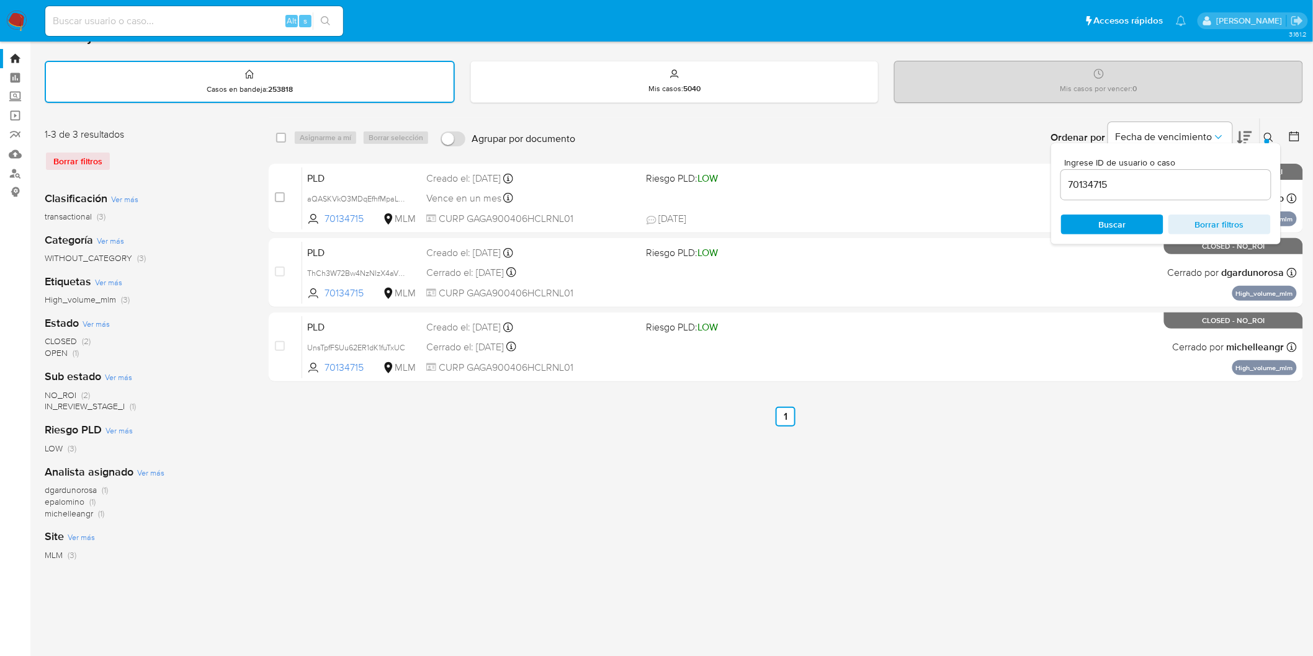
scroll to position [69, 0]
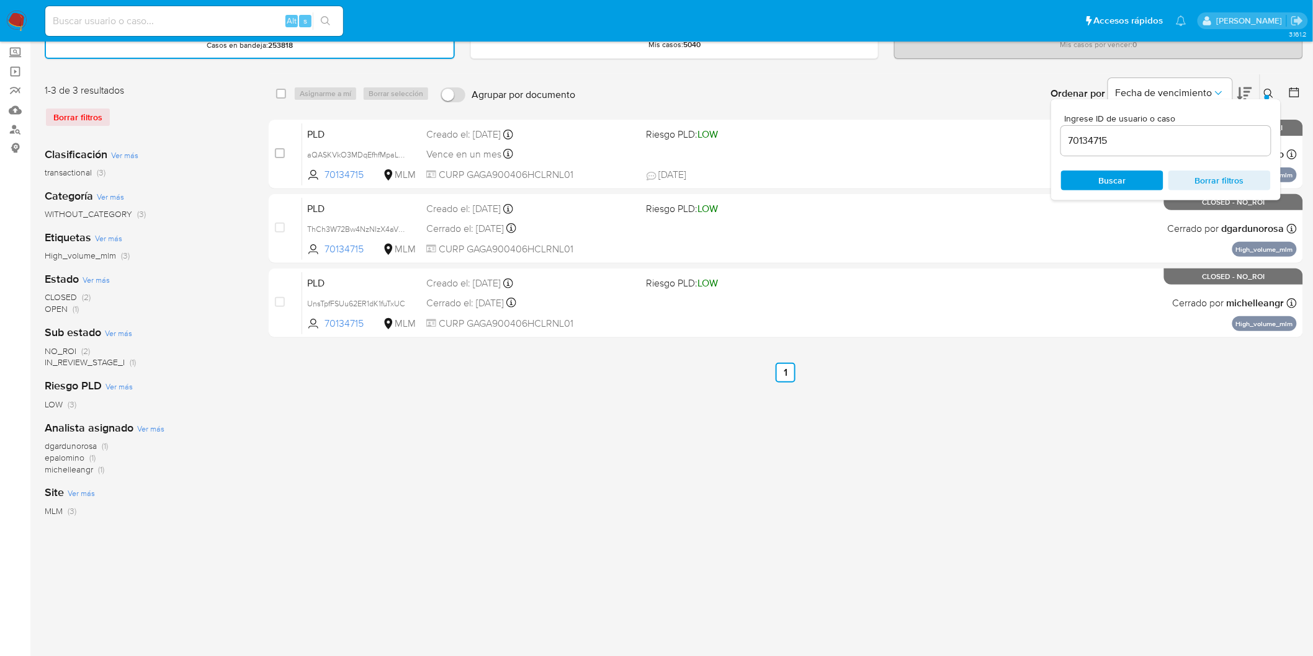
click at [1266, 86] on button at bounding box center [1270, 93] width 20 height 15
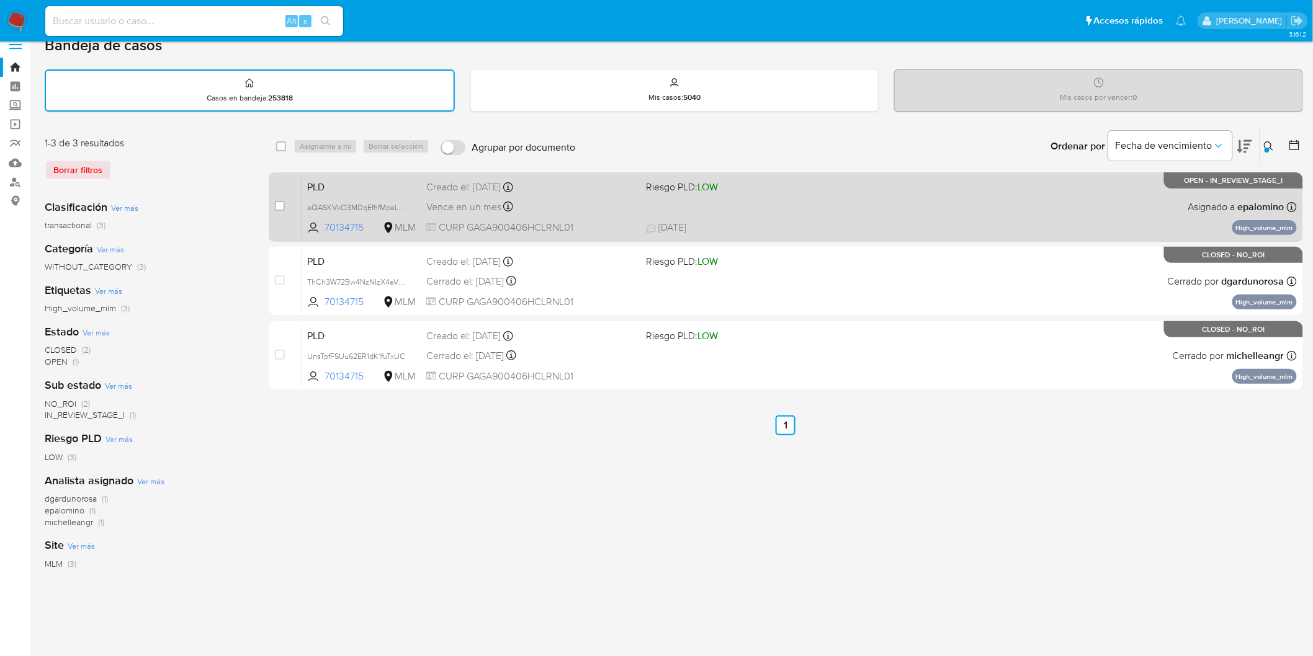
scroll to position [0, 0]
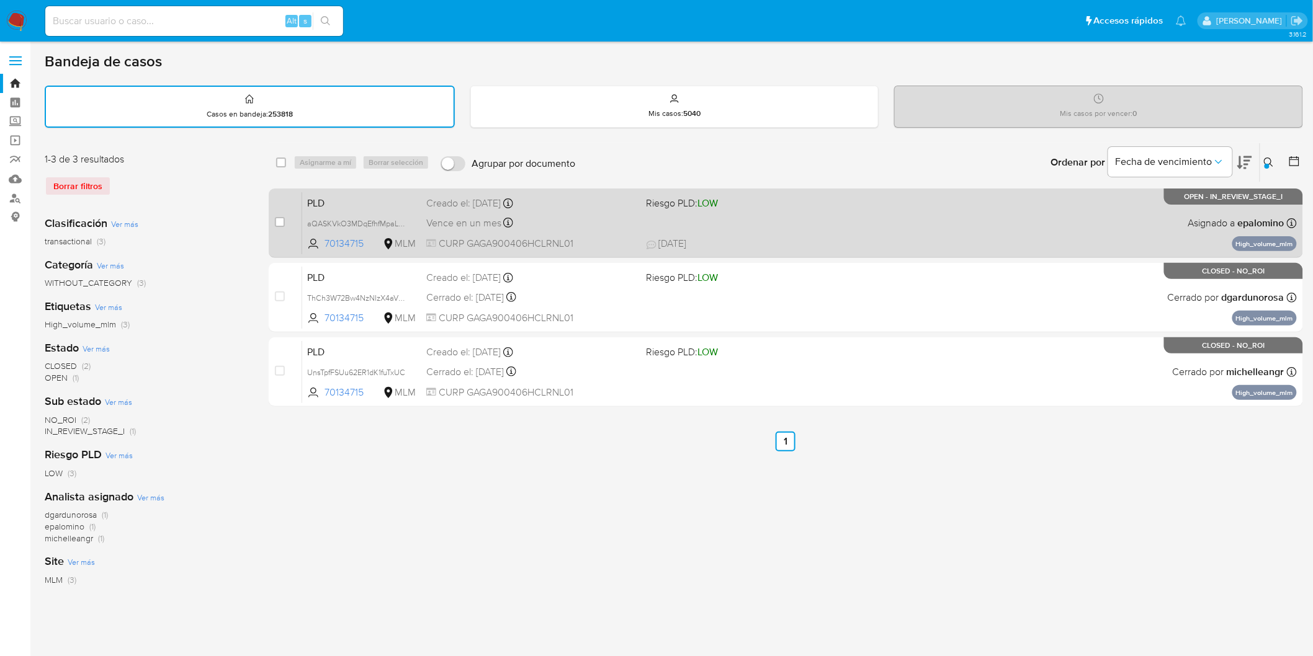
click at [320, 202] on span "PLD" at bounding box center [361, 202] width 109 height 16
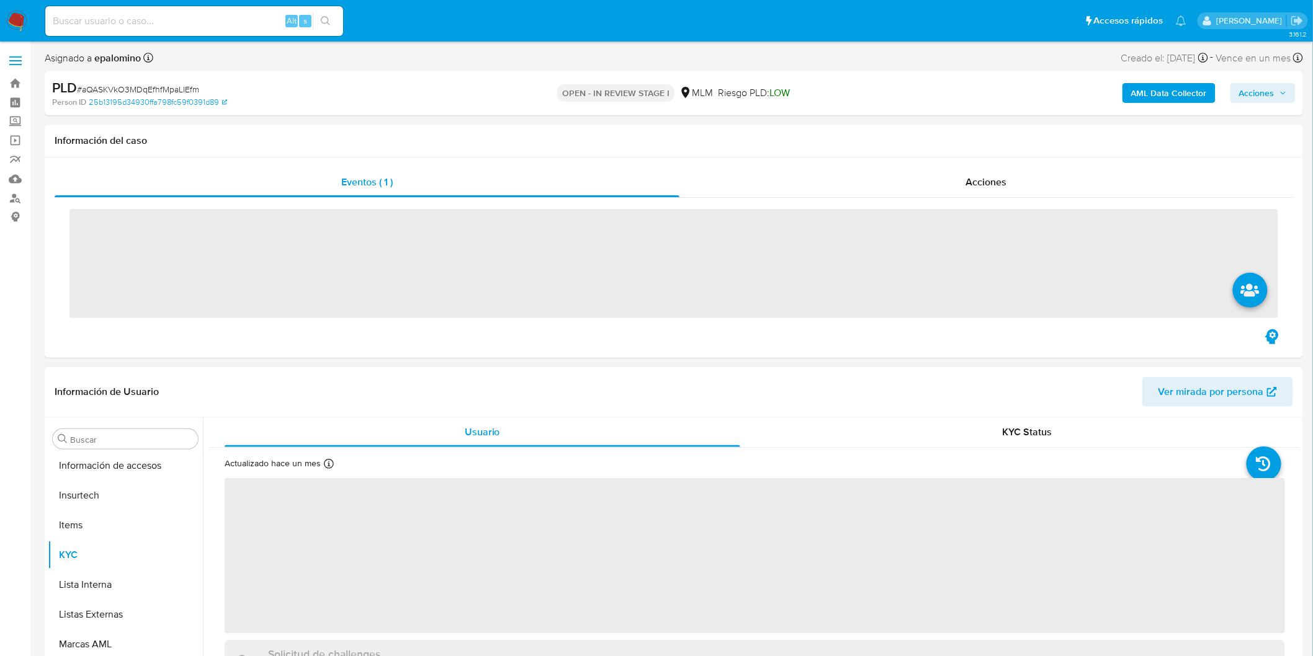
scroll to position [583, 0]
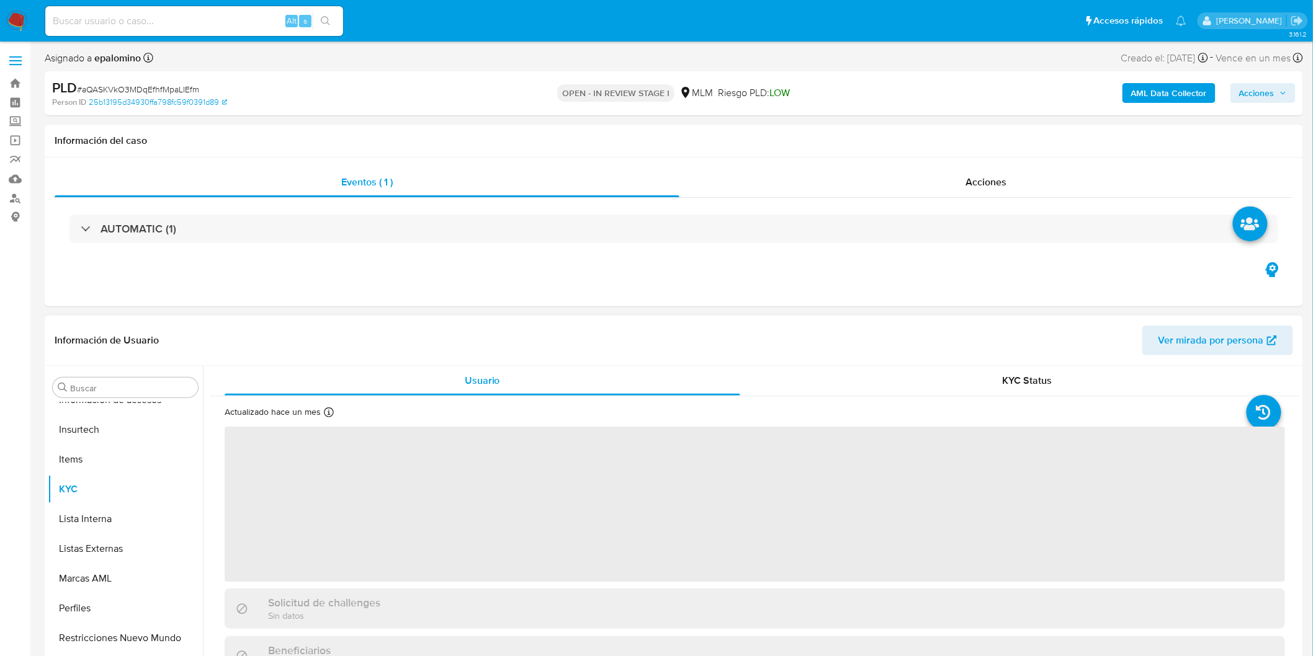
select select "10"
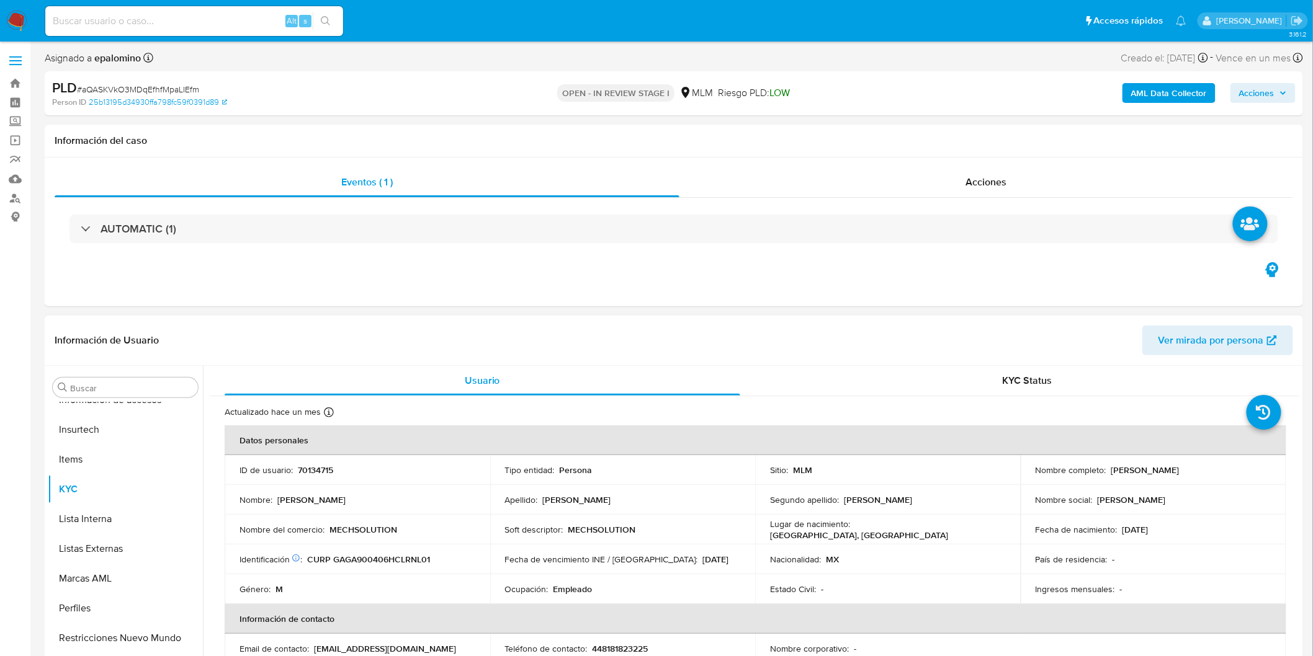
click at [324, 467] on p "70134715" at bounding box center [315, 470] width 35 height 11
copy p "70134715"
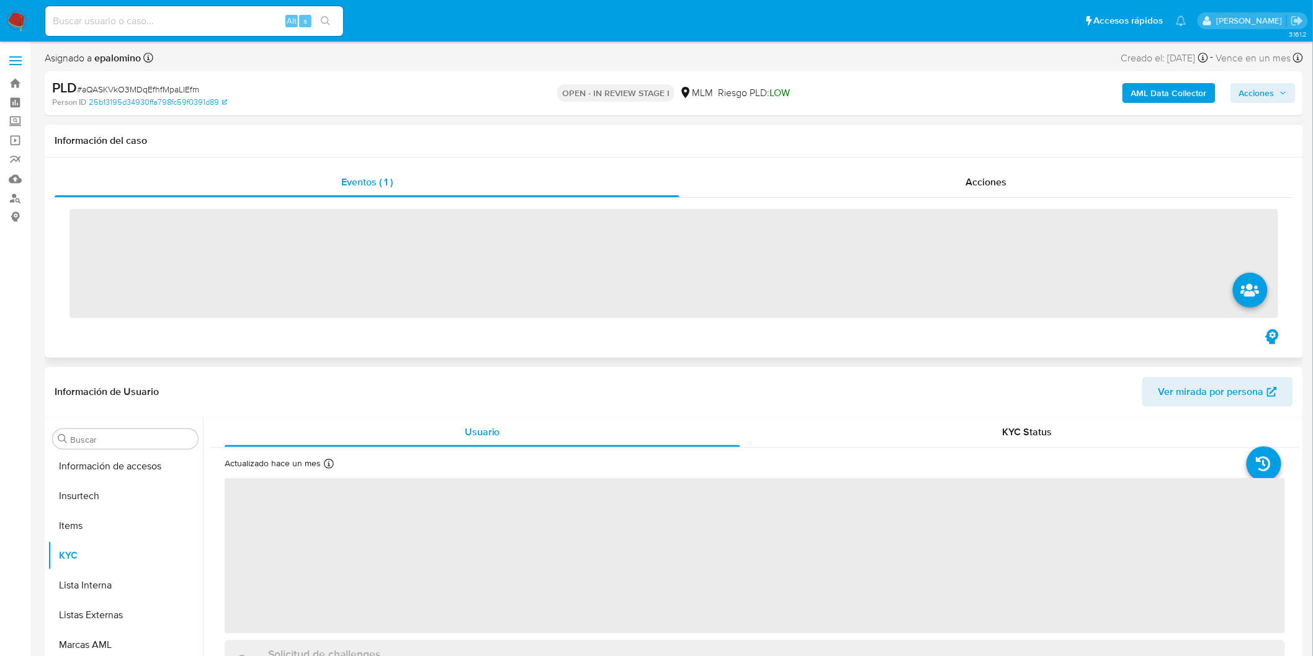
scroll to position [583, 0]
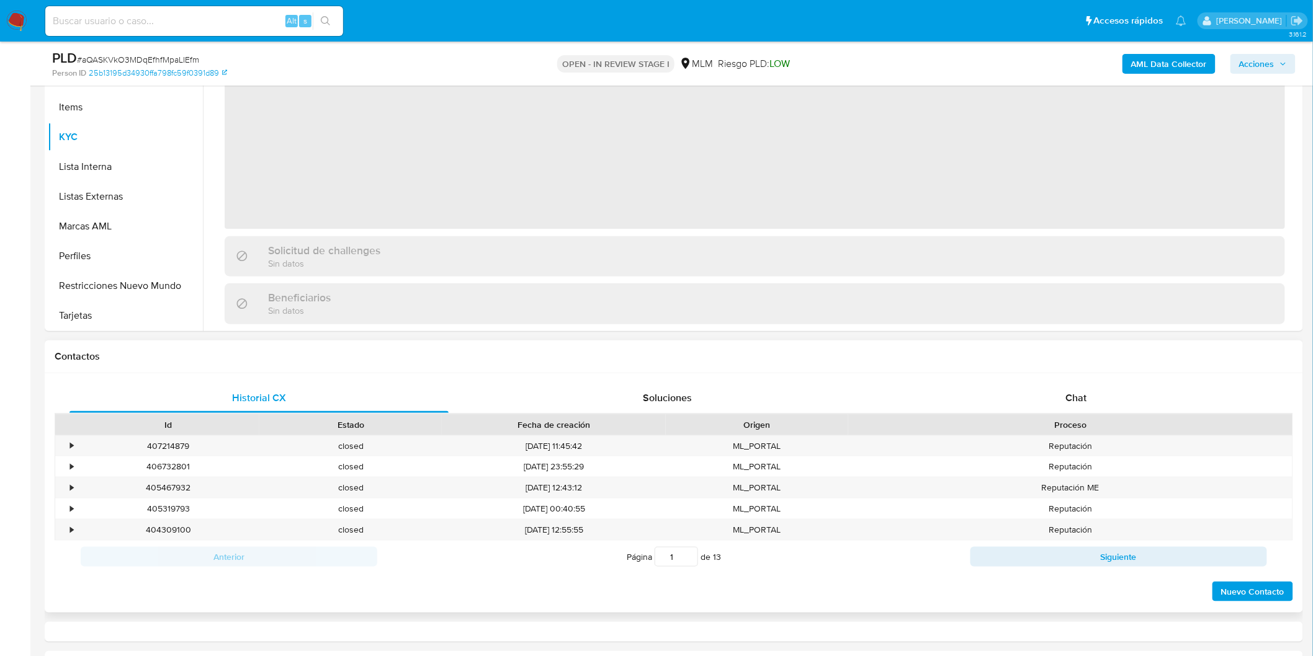
select select "10"
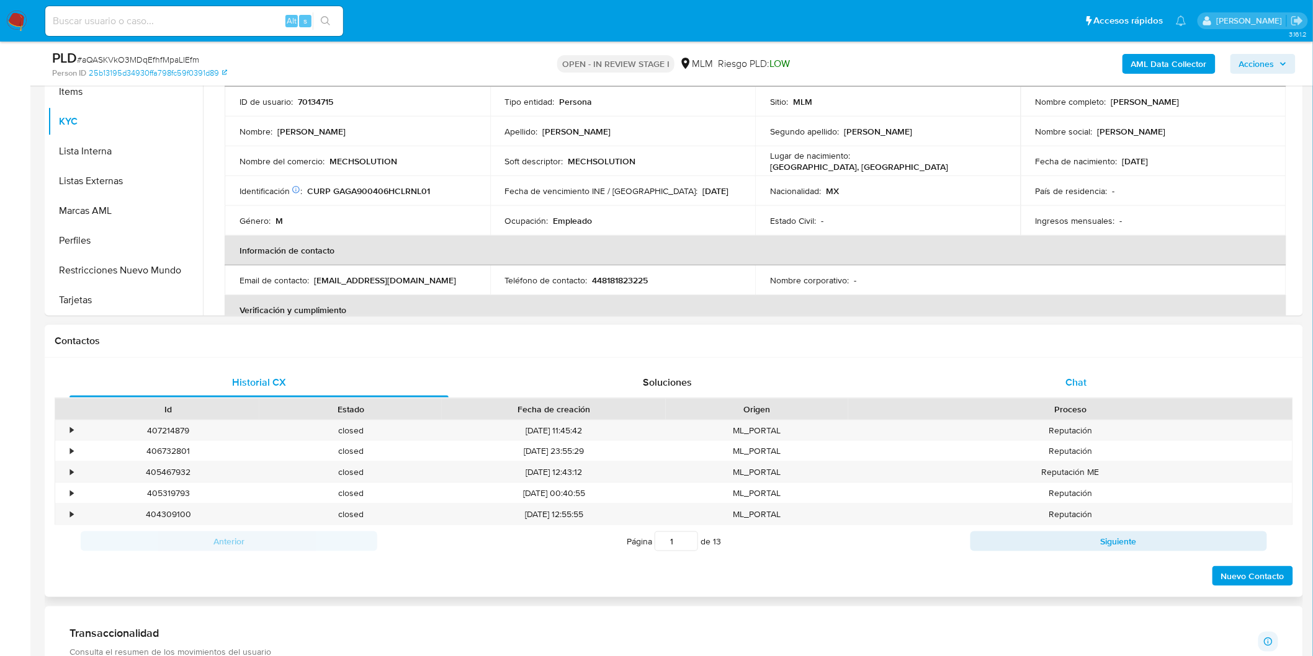
click at [1099, 372] on div "Chat" at bounding box center [1076, 383] width 379 height 30
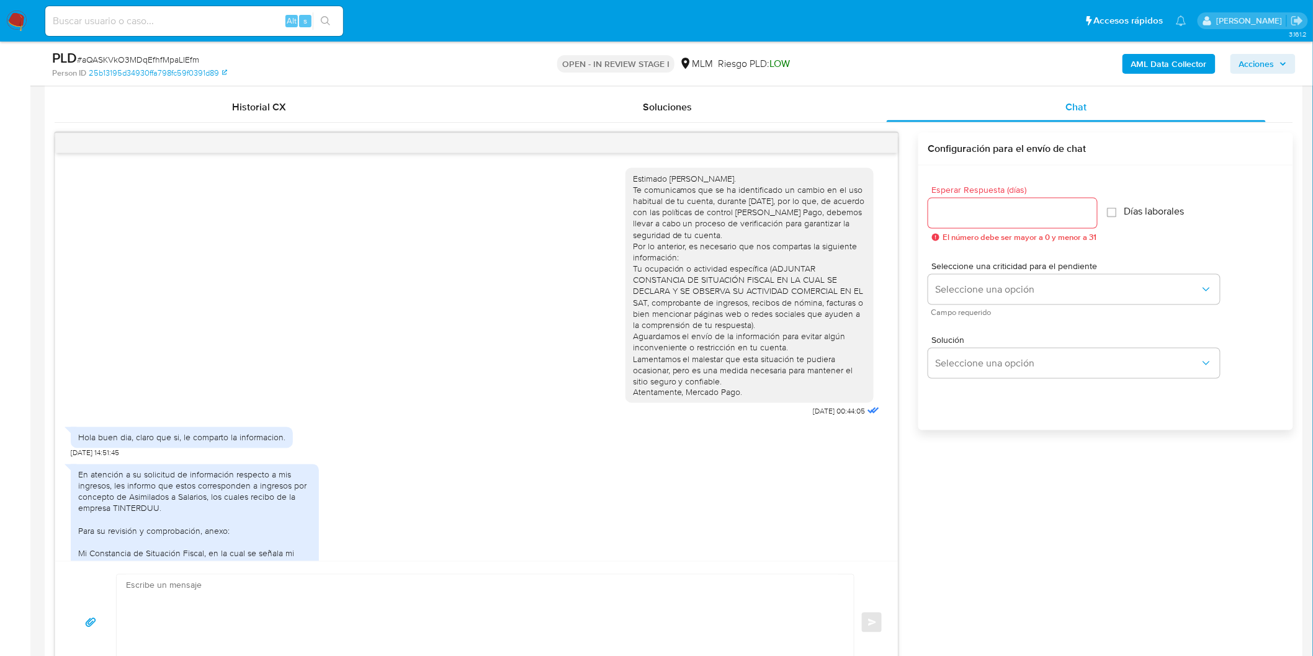
scroll to position [166, 0]
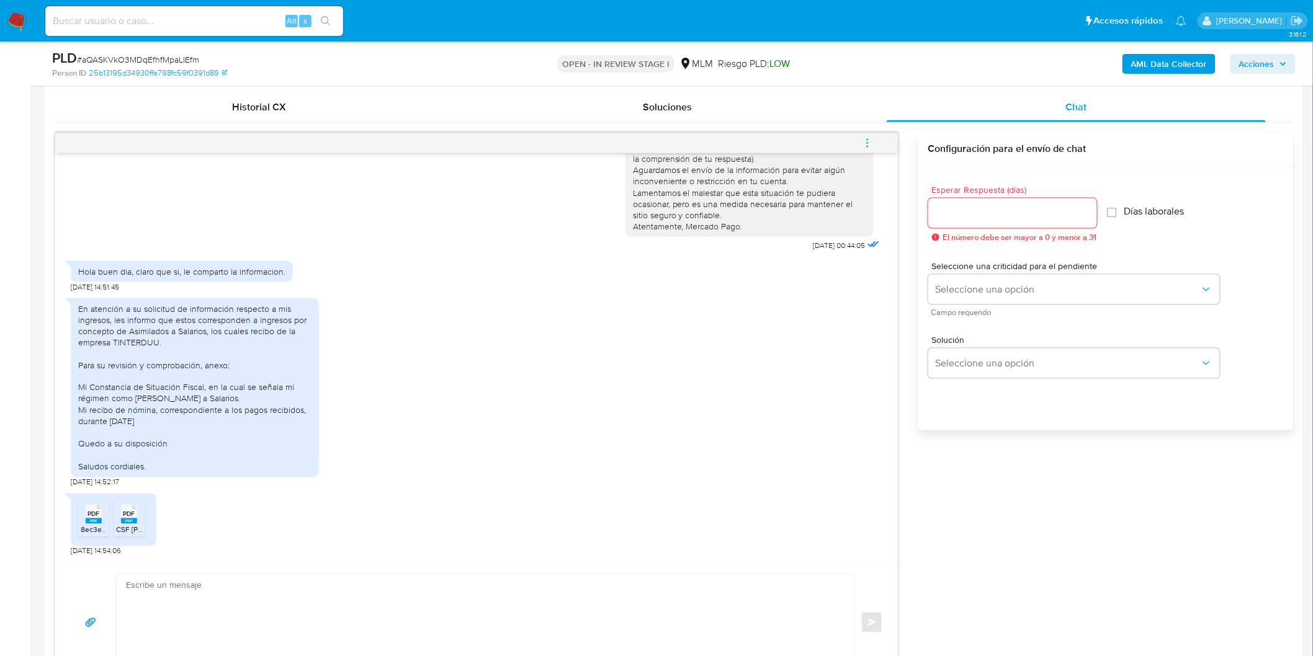
click at [87, 512] on icon at bounding box center [94, 514] width 16 height 19
click at [133, 519] on rect at bounding box center [129, 522] width 16 height 6
click at [972, 221] on div at bounding box center [1012, 214] width 169 height 30
click at [968, 215] on input "Esperar Respuesta (días)" at bounding box center [1012, 213] width 169 height 16
type input "0"
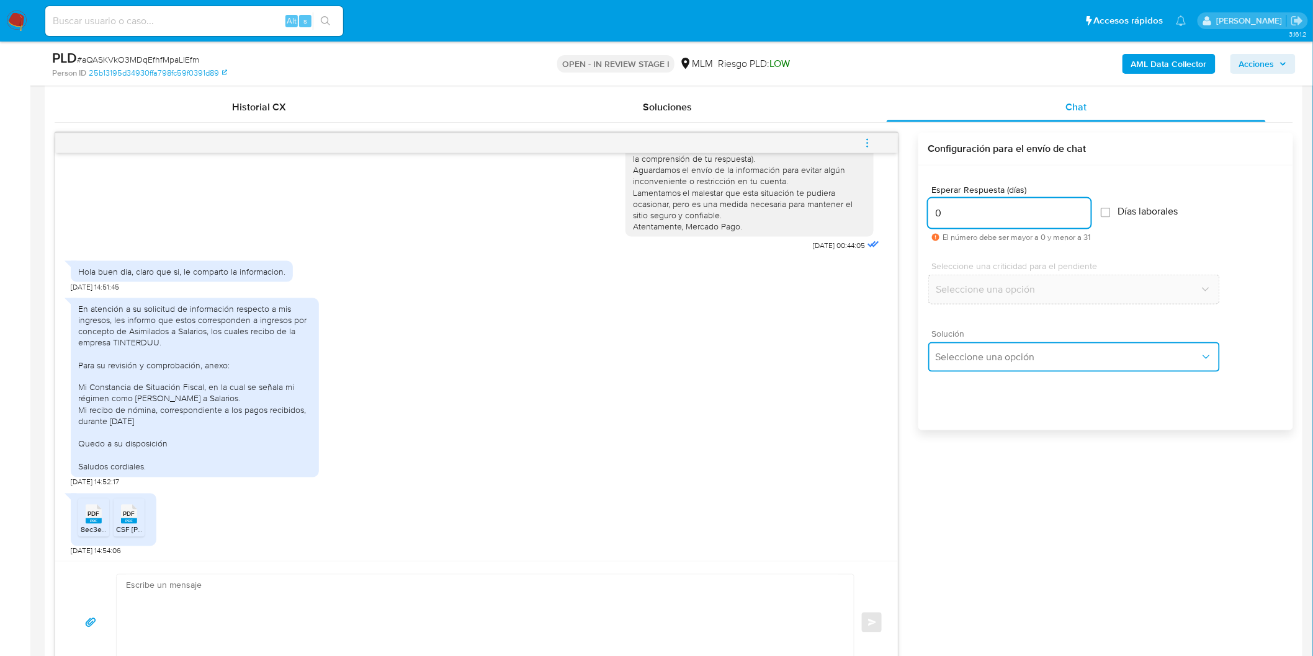
click at [1003, 354] on span "Seleccione una opción" at bounding box center [1068, 357] width 264 height 12
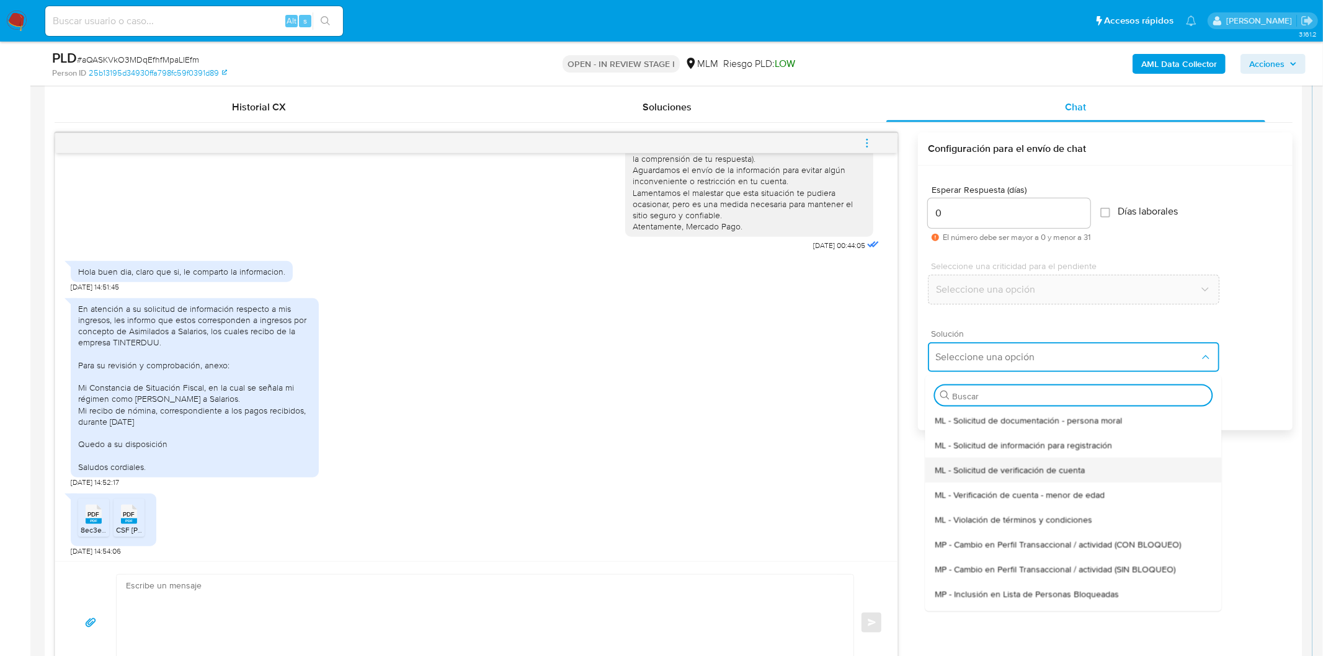
click at [1022, 472] on span "ML - Solicitud de verificación de cuenta" at bounding box center [1010, 469] width 150 height 11
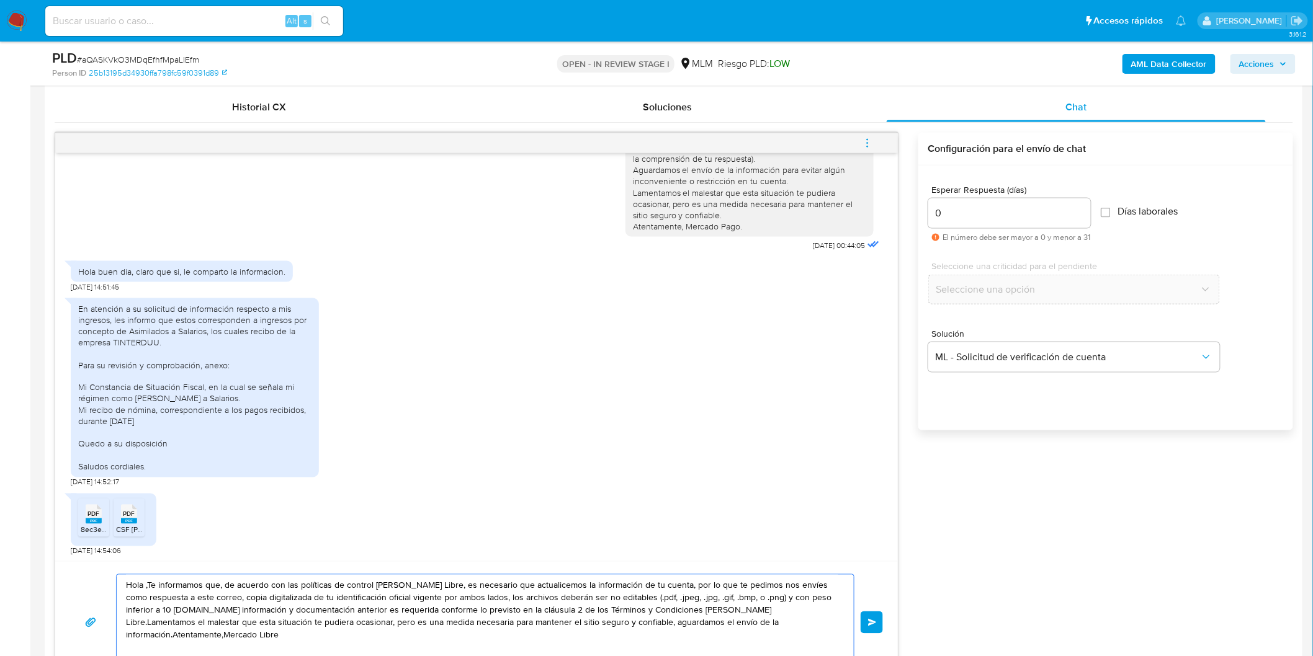
drag, startPoint x: 791, startPoint y: 628, endPoint x: 181, endPoint y: 576, distance: 612.1
click at [104, 575] on div "Hola ,Te informamos que, de acuerdo con las políticas de control de Mercado Lib…" at bounding box center [476, 622] width 813 height 97
paste textarea "Agradecemos mucho tus respuestas. Para la institución es importante conocer a s…"
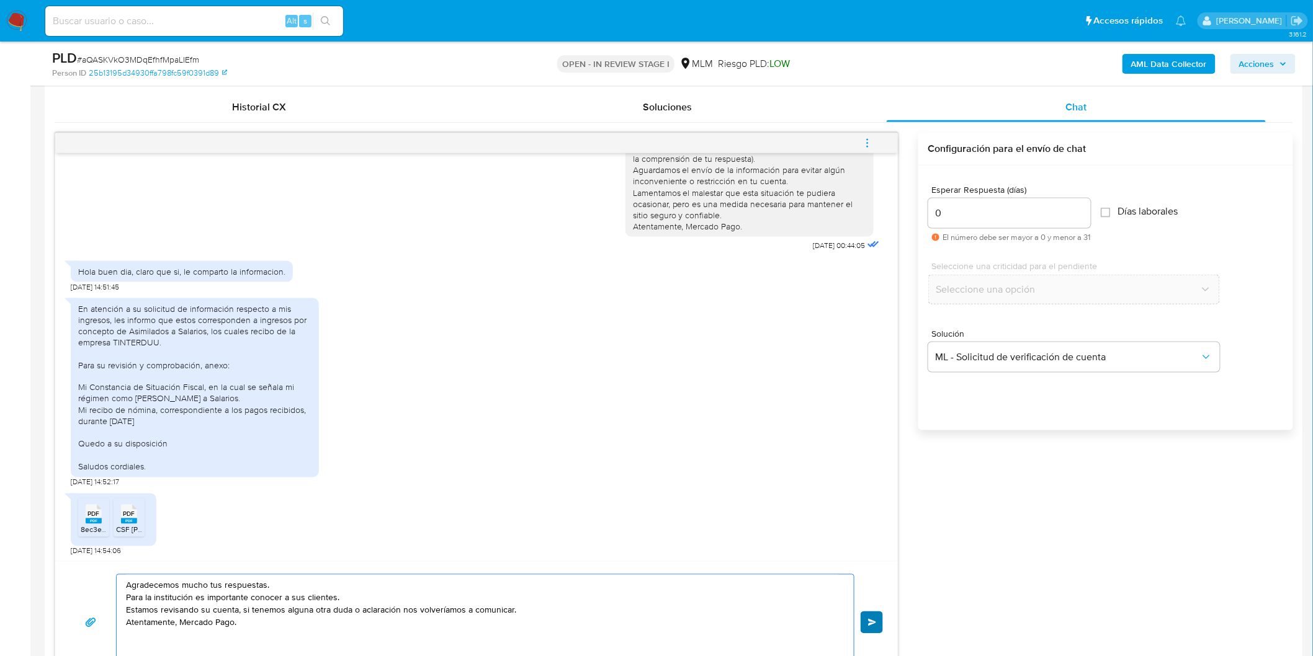
type textarea "Agradecemos mucho tus respuestas. Para la institución es importante conocer a s…"
click at [869, 625] on span "Enviar" at bounding box center [872, 622] width 9 height 7
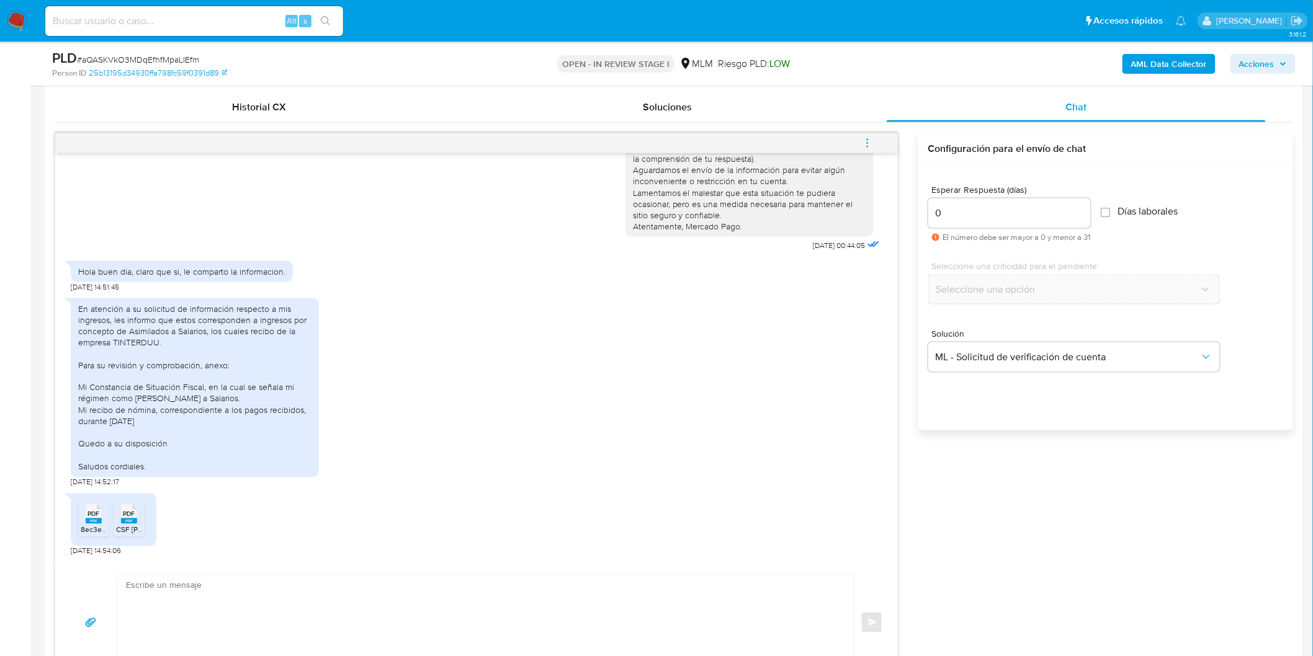
scroll to position [259, 0]
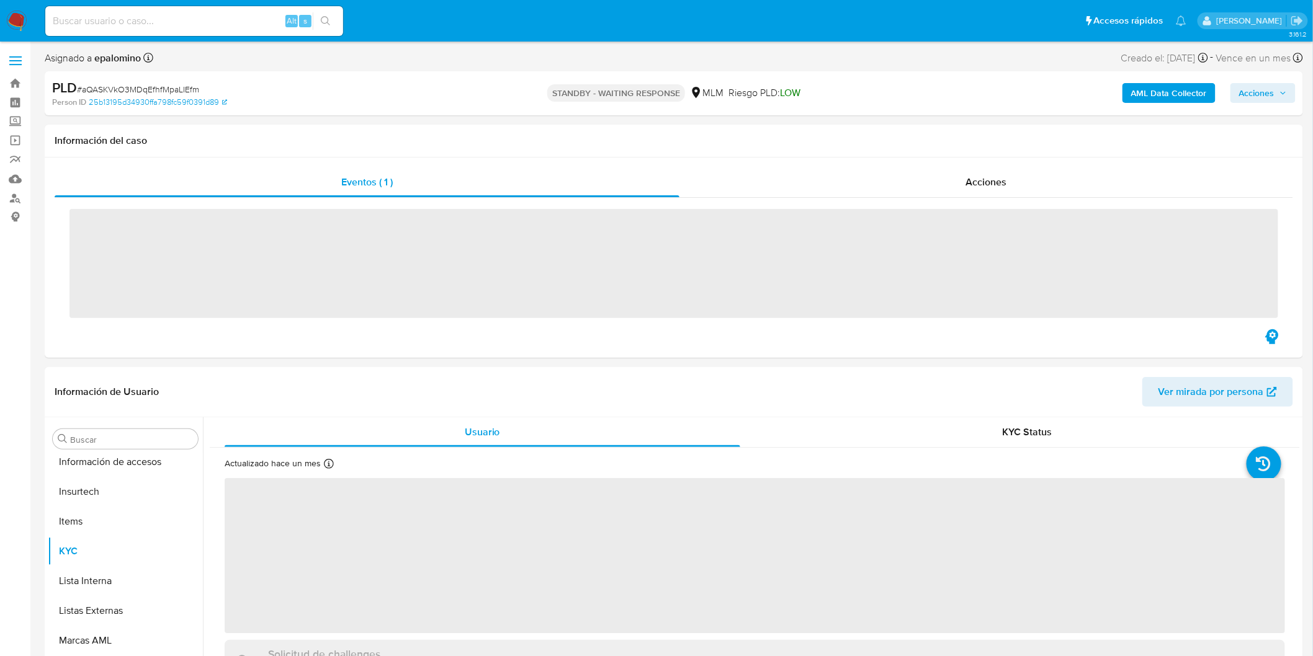
scroll to position [583, 0]
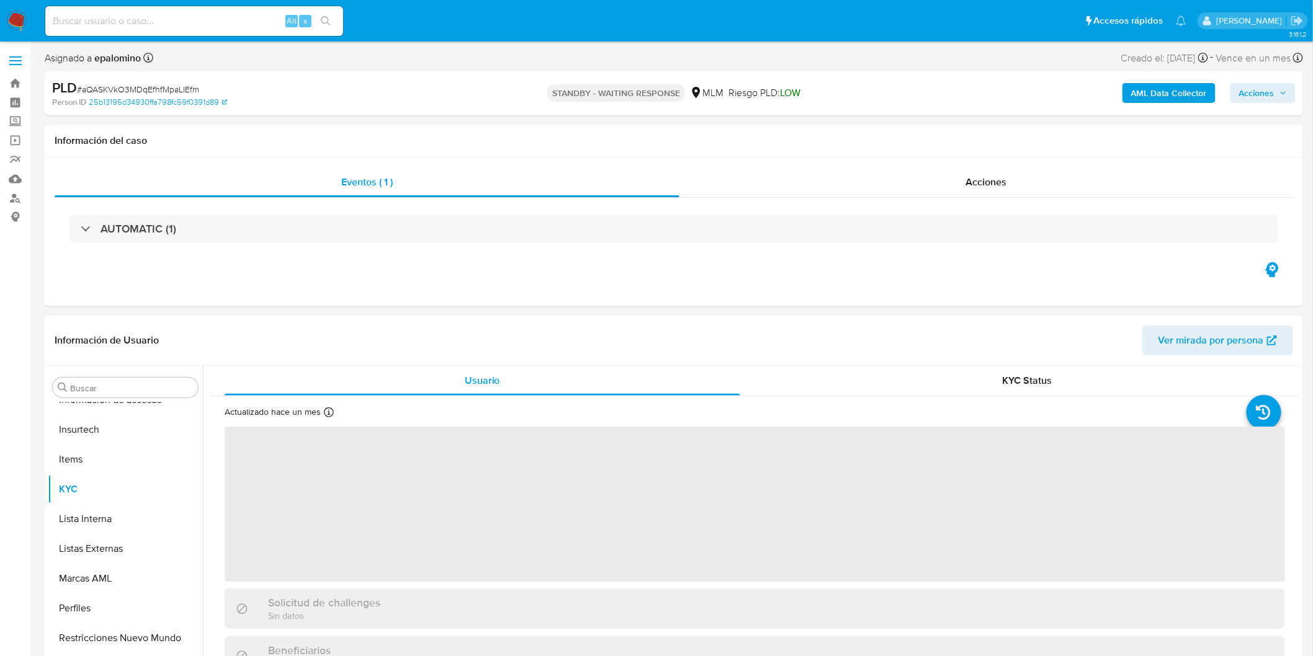
select select "10"
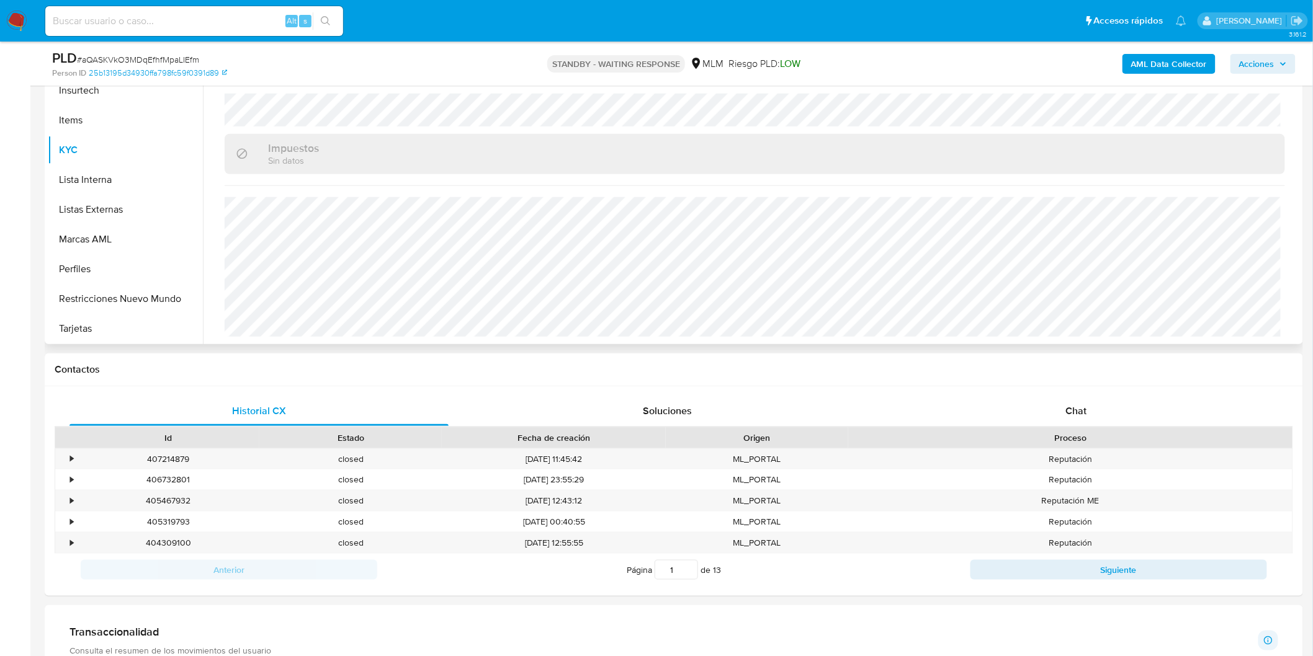
scroll to position [767, 0]
click at [1078, 408] on span "Chat" at bounding box center [1076, 411] width 21 height 14
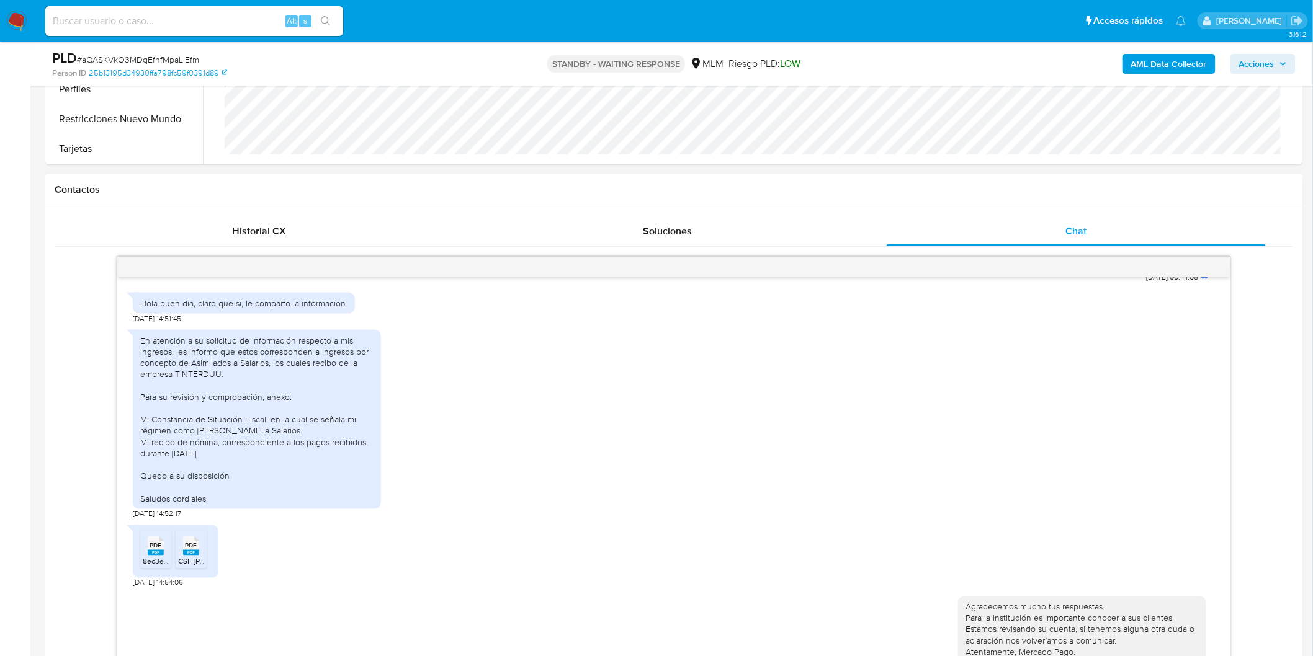
scroll to position [571, 0]
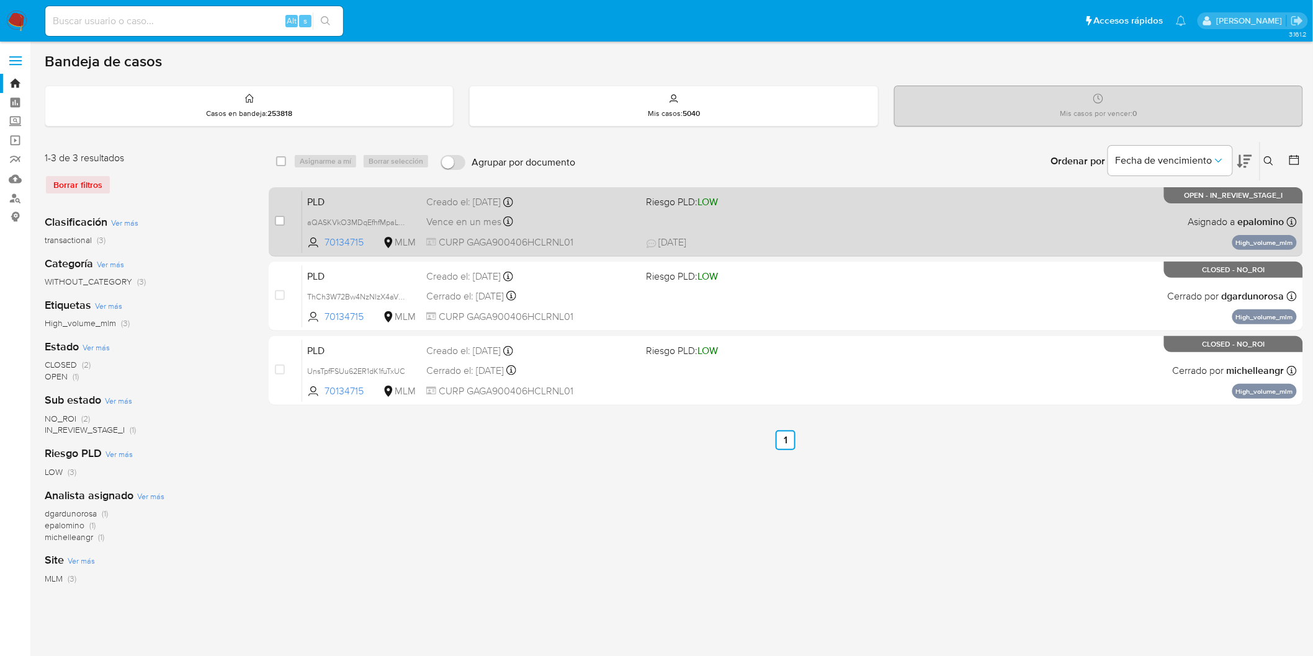
click at [329, 194] on span "PLD" at bounding box center [361, 201] width 109 height 16
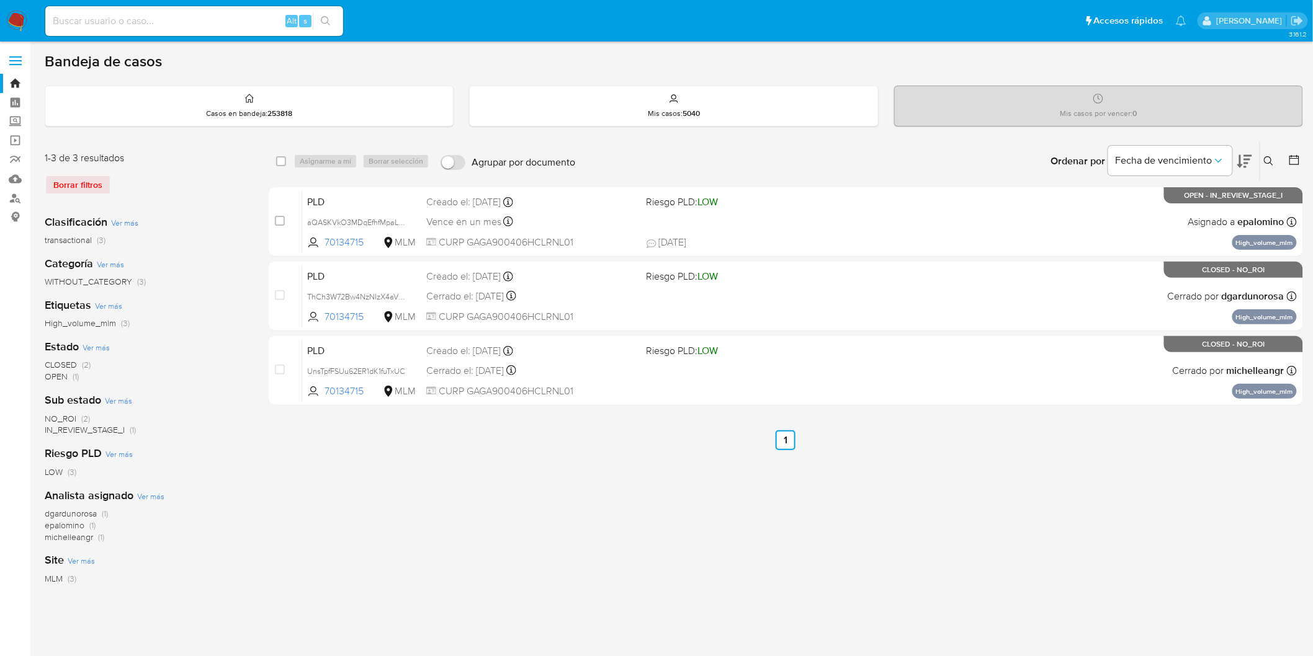
click at [13, 33] on nav "Pausado Ver notificaciones Alt s Accesos rápidos Presiona las siguientes teclas…" at bounding box center [656, 21] width 1313 height 42
click at [15, 22] on img at bounding box center [16, 21] width 21 height 21
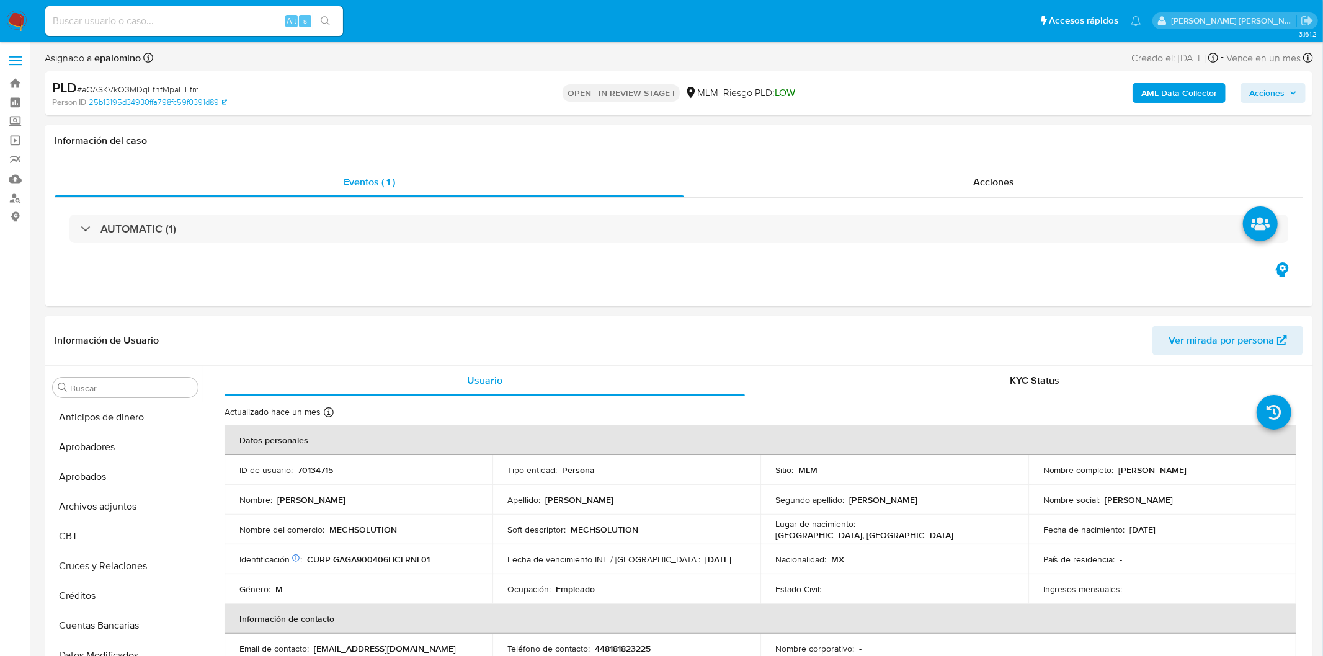
select select "10"
click at [129, 498] on button "Archivos adjuntos" at bounding box center [120, 507] width 145 height 30
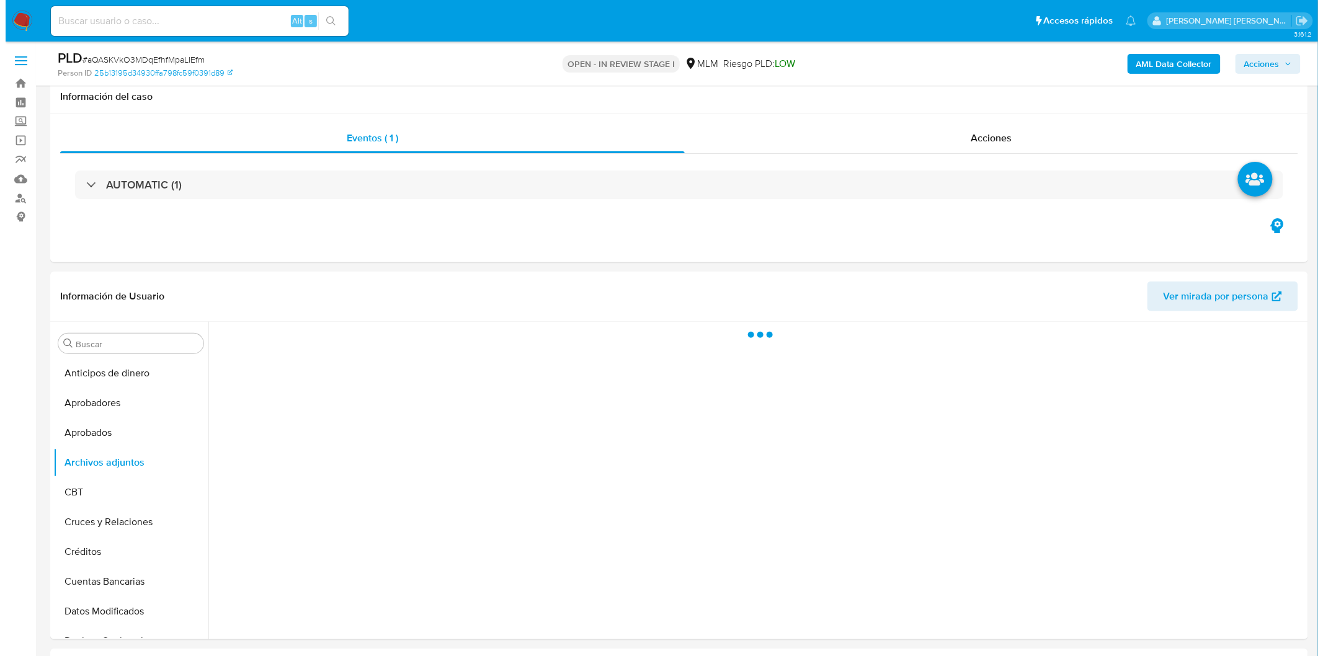
scroll to position [58, 0]
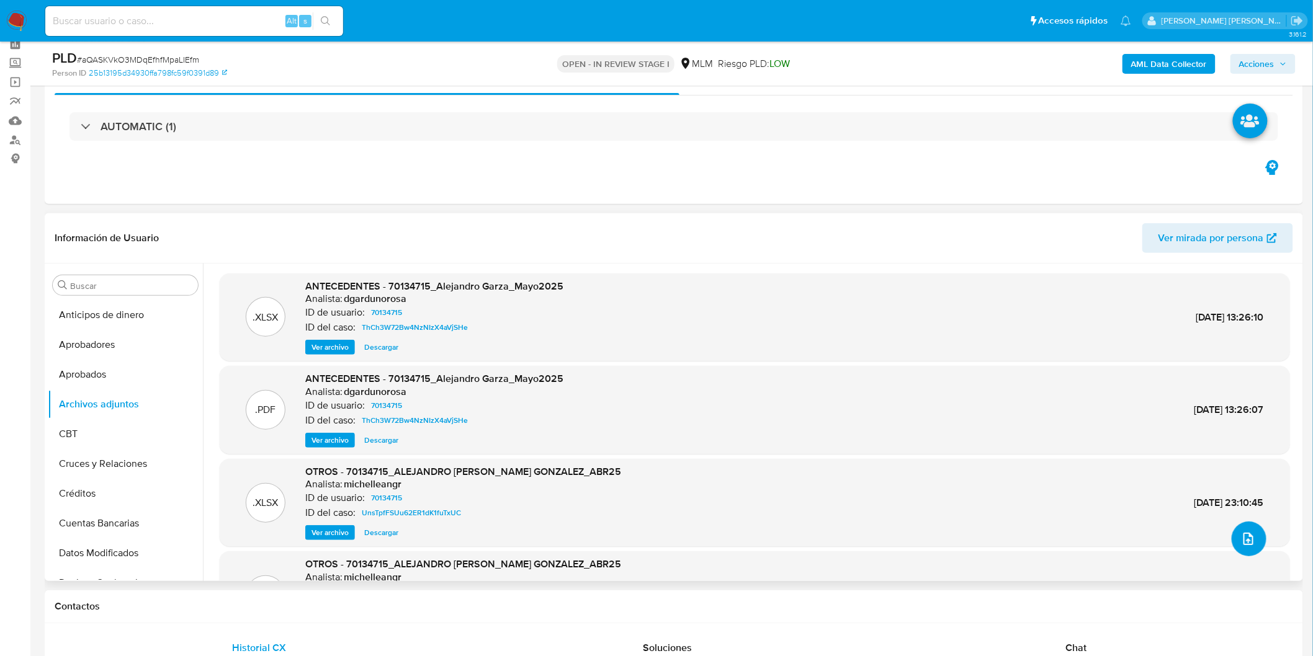
click at [1243, 540] on icon "upload-file" at bounding box center [1248, 539] width 10 height 12
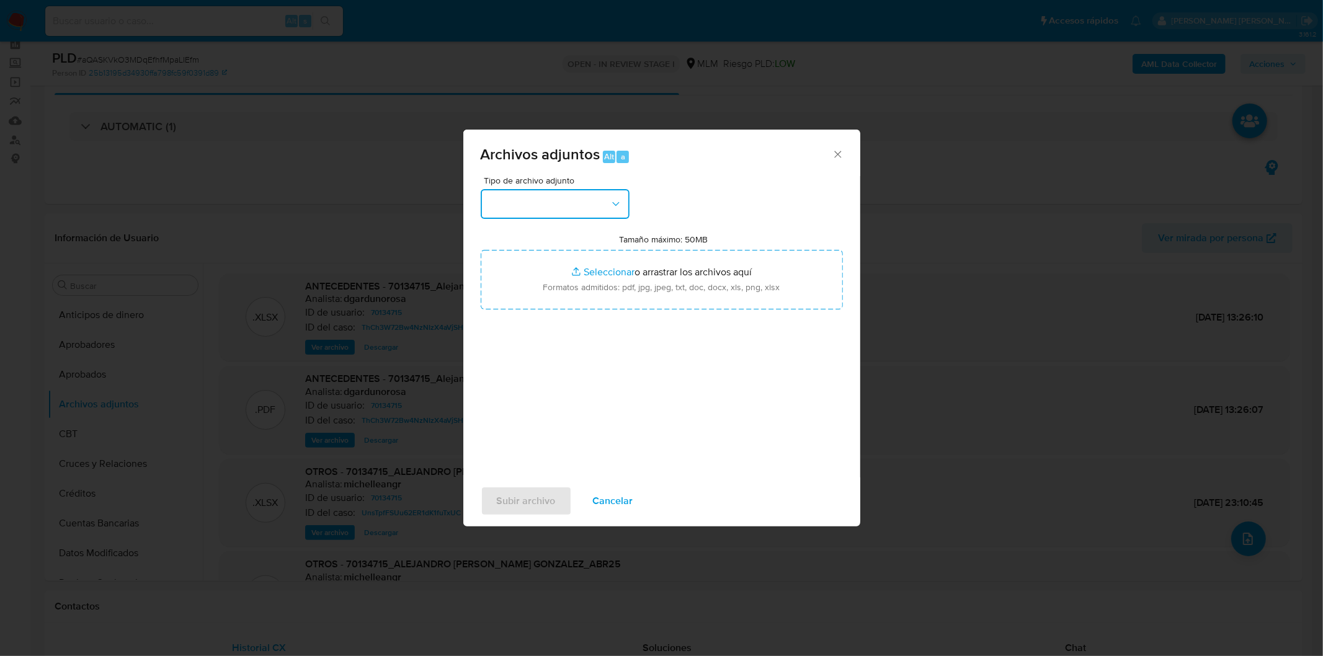
click at [614, 203] on icon "button" at bounding box center [615, 204] width 7 height 4
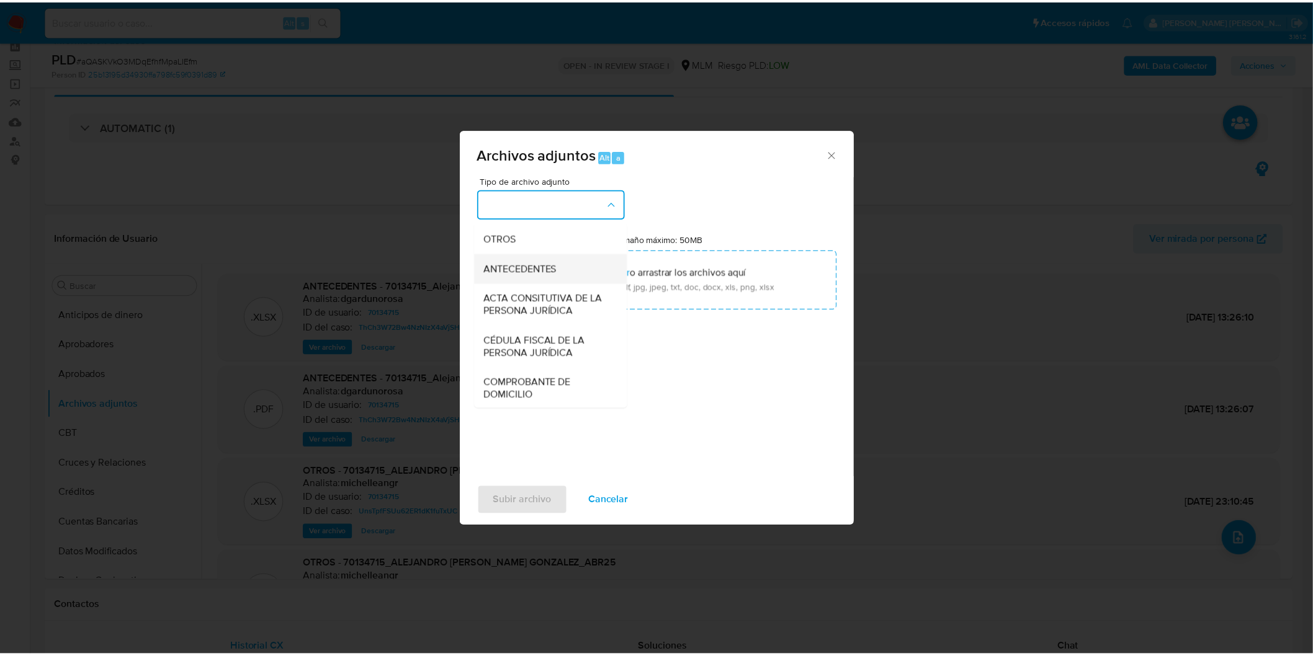
scroll to position [207, 0]
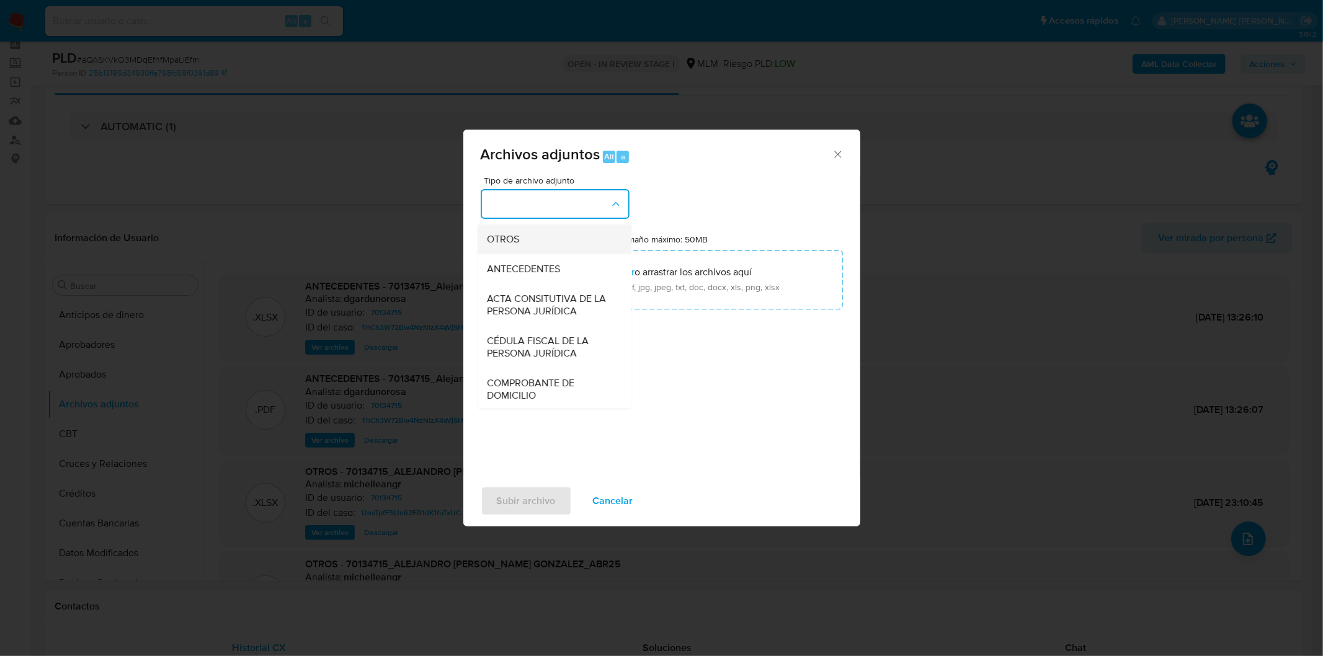
click at [529, 254] on div "OTROS" at bounding box center [551, 239] width 127 height 30
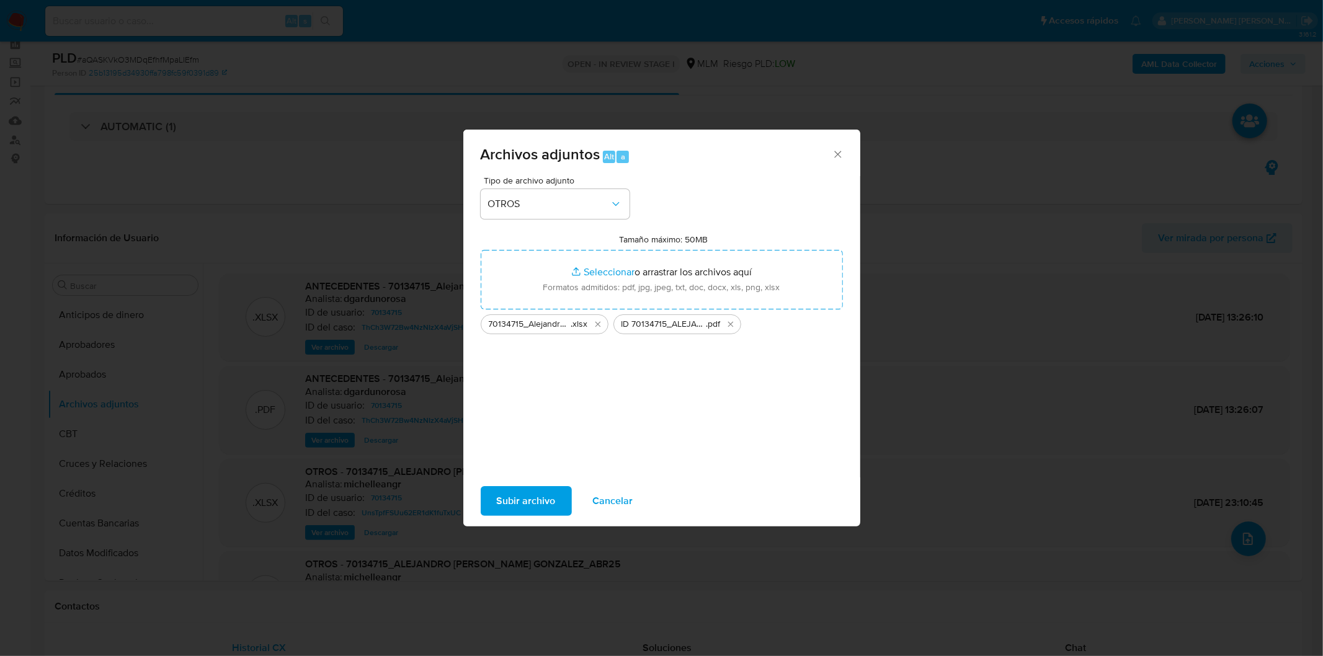
click at [524, 510] on span "Subir archivo" at bounding box center [526, 501] width 59 height 27
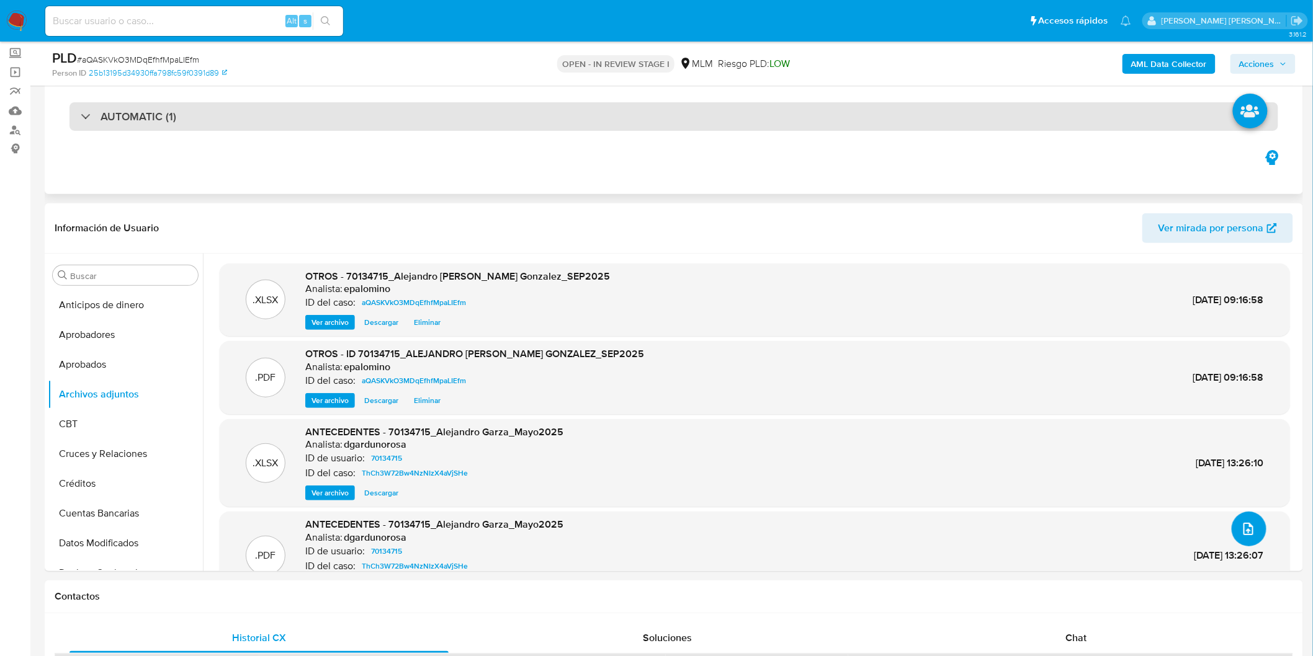
scroll to position [69, 0]
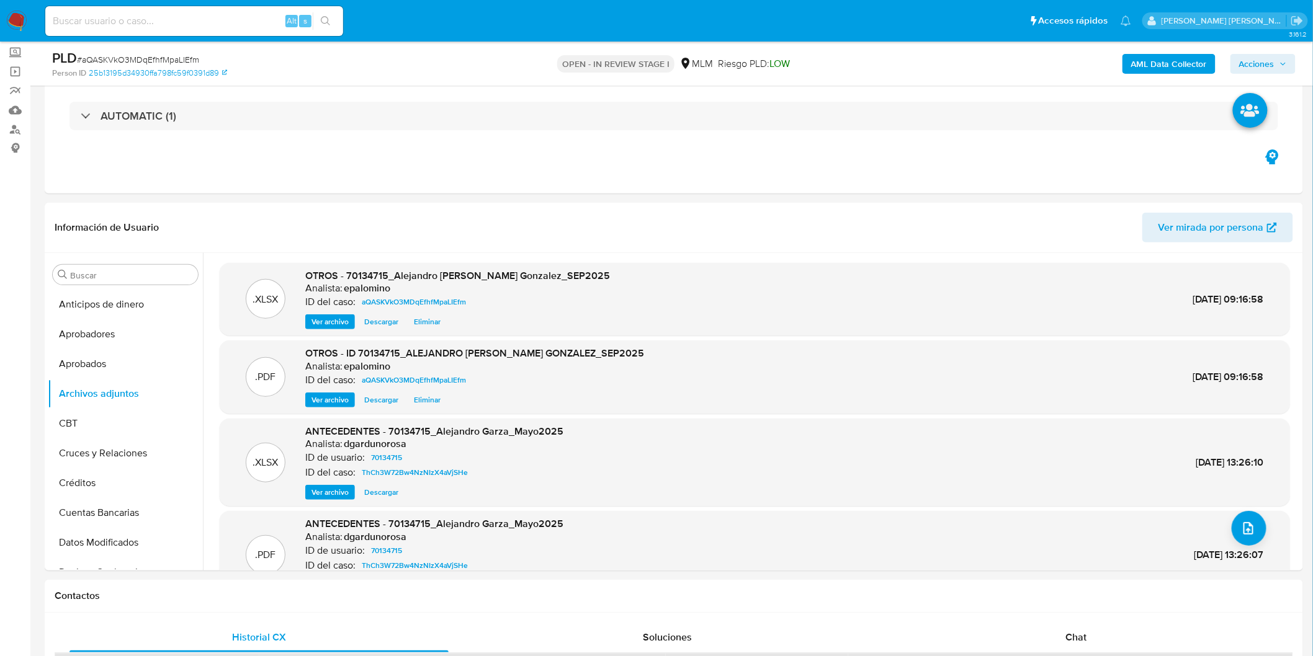
click at [1258, 60] on span "Acciones" at bounding box center [1256, 64] width 35 height 20
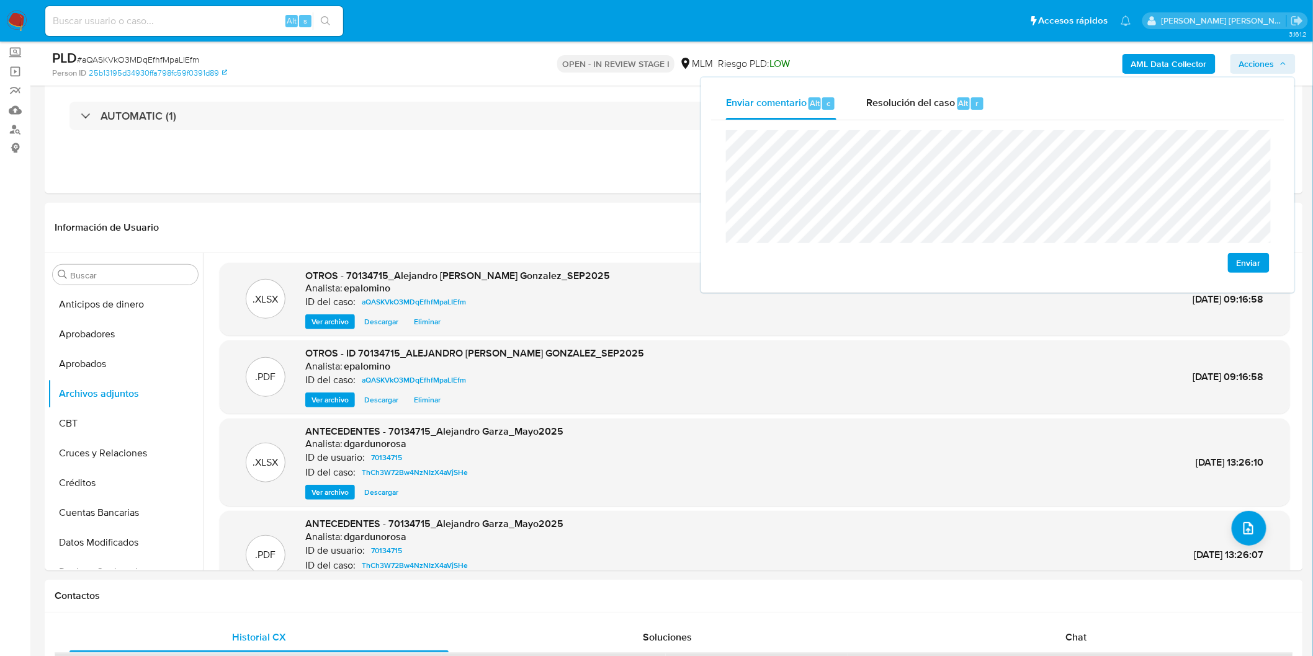
click at [1243, 257] on span "Enviar" at bounding box center [1248, 262] width 24 height 17
click at [925, 110] on div "Resolución del caso Alt r" at bounding box center [925, 103] width 118 height 32
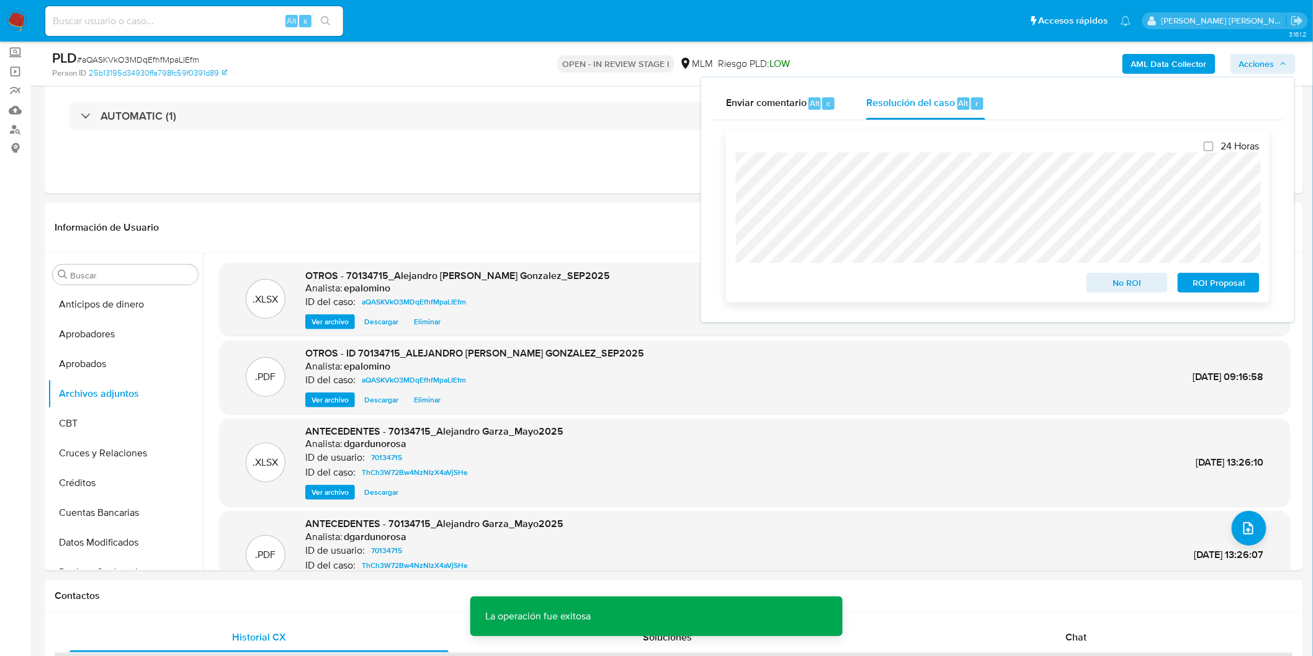
click at [1133, 284] on span "No ROI" at bounding box center [1127, 282] width 65 height 17
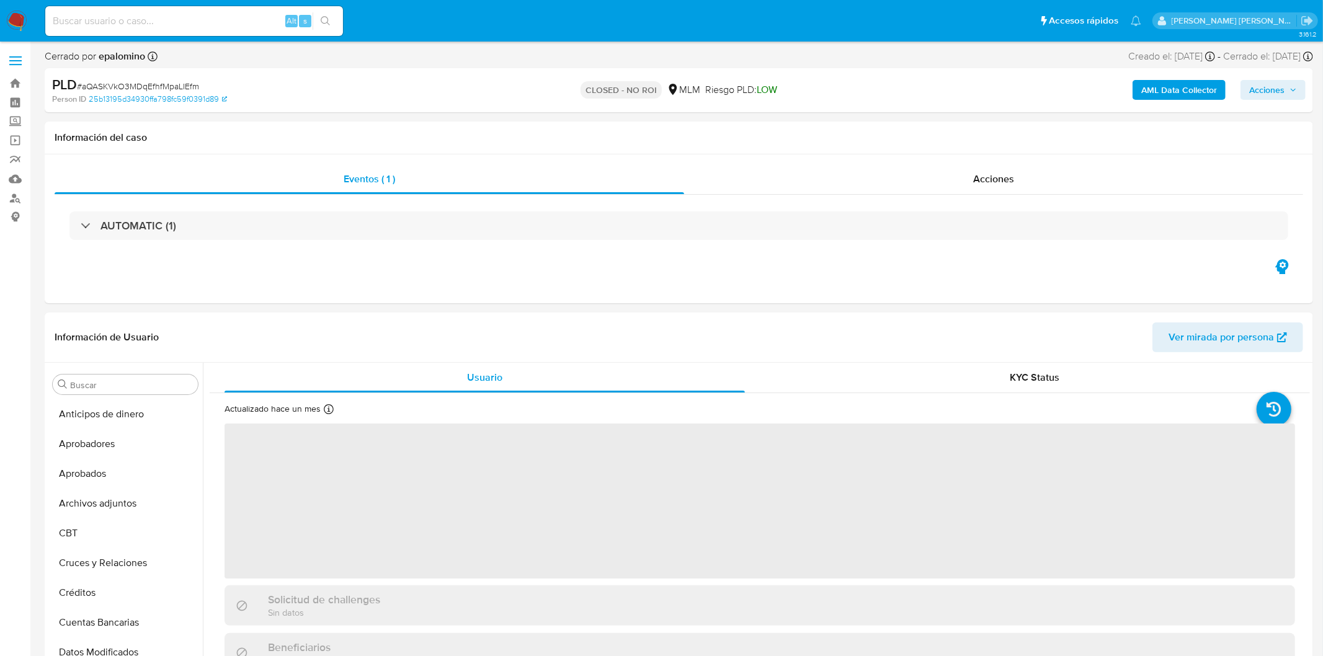
select select "10"
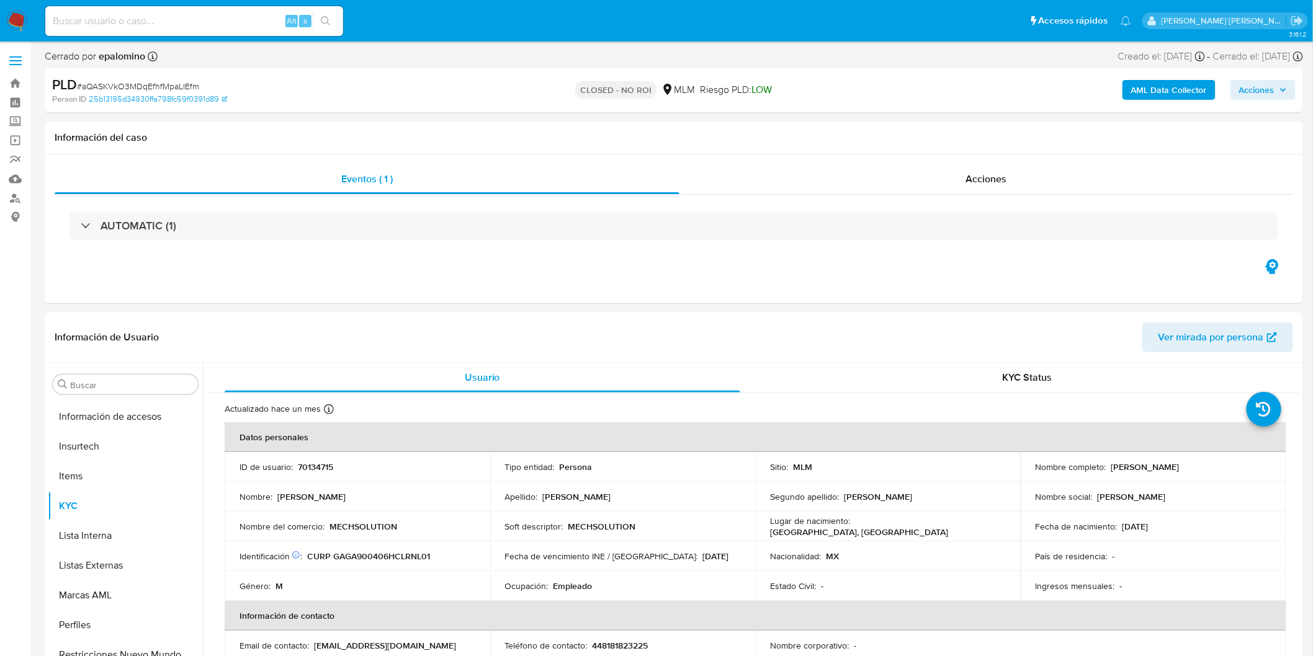
scroll to position [583, 0]
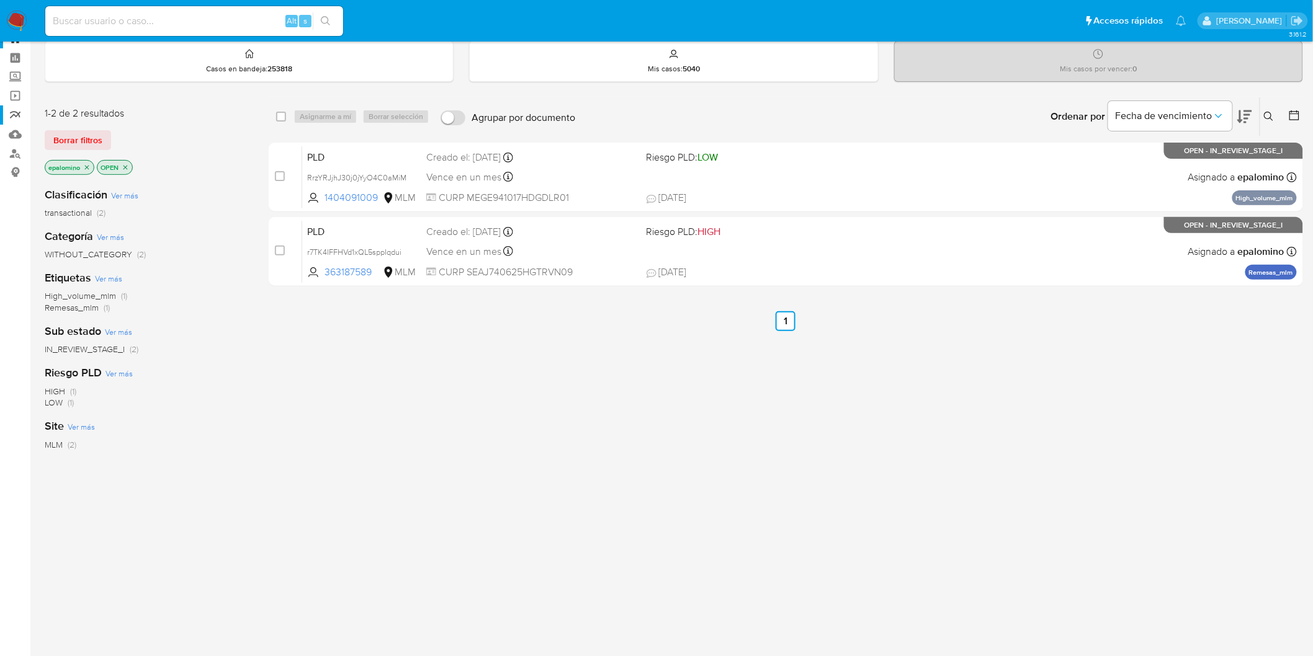
scroll to position [69, 0]
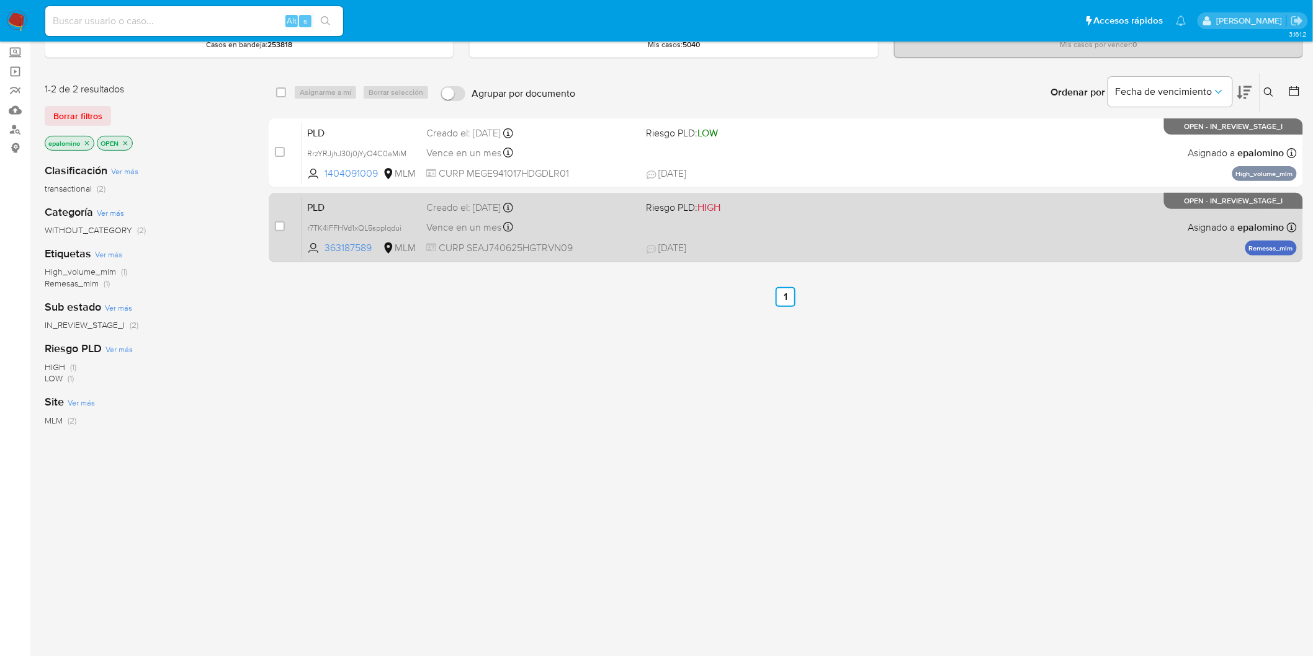
click at [331, 202] on span "PLD" at bounding box center [361, 207] width 109 height 16
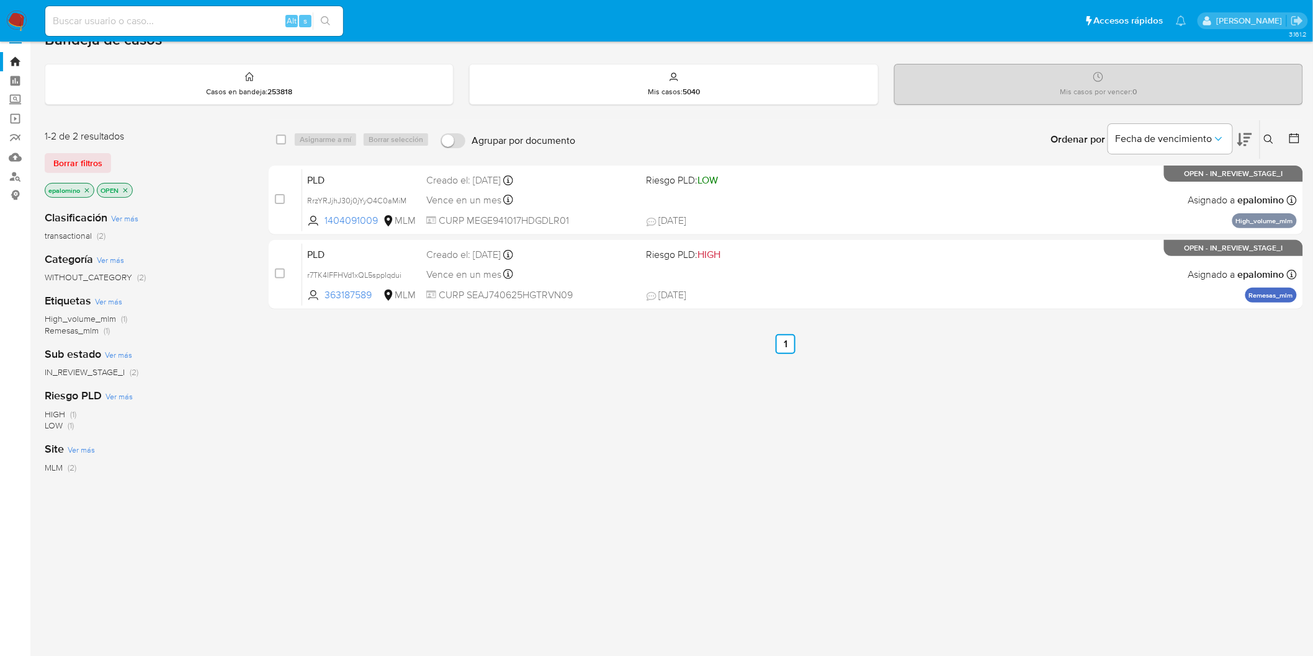
scroll to position [0, 0]
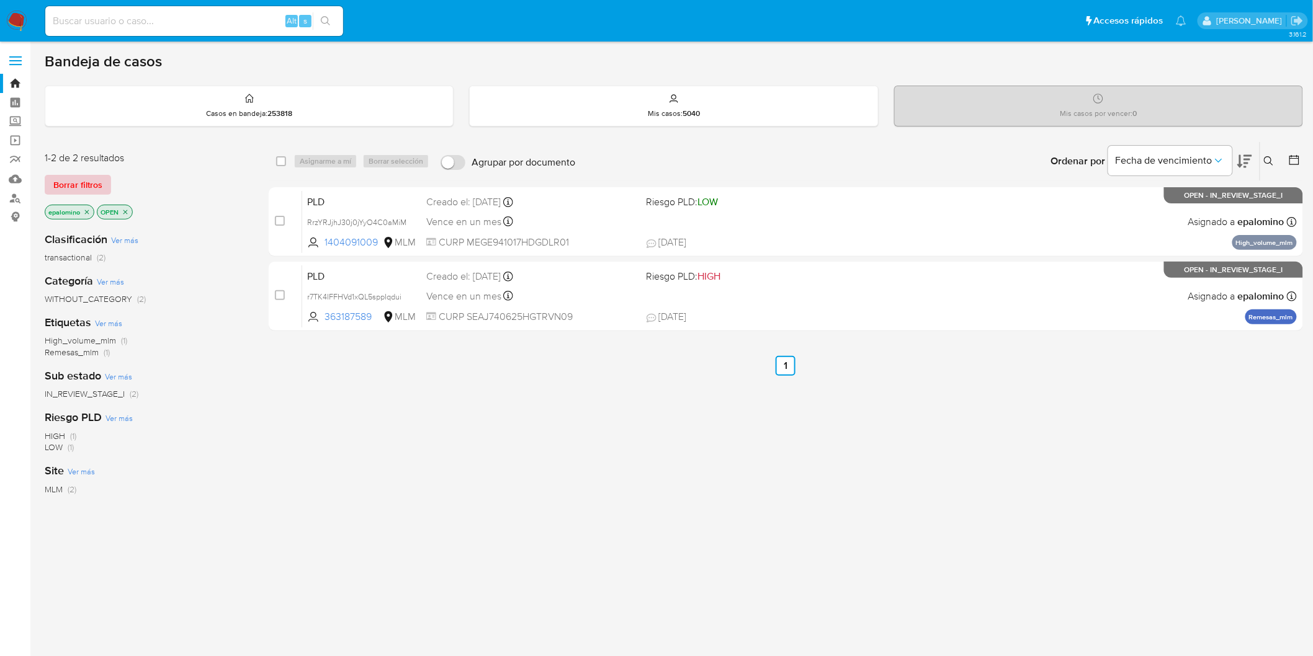
click at [60, 176] on span "Borrar filtros" at bounding box center [77, 184] width 49 height 17
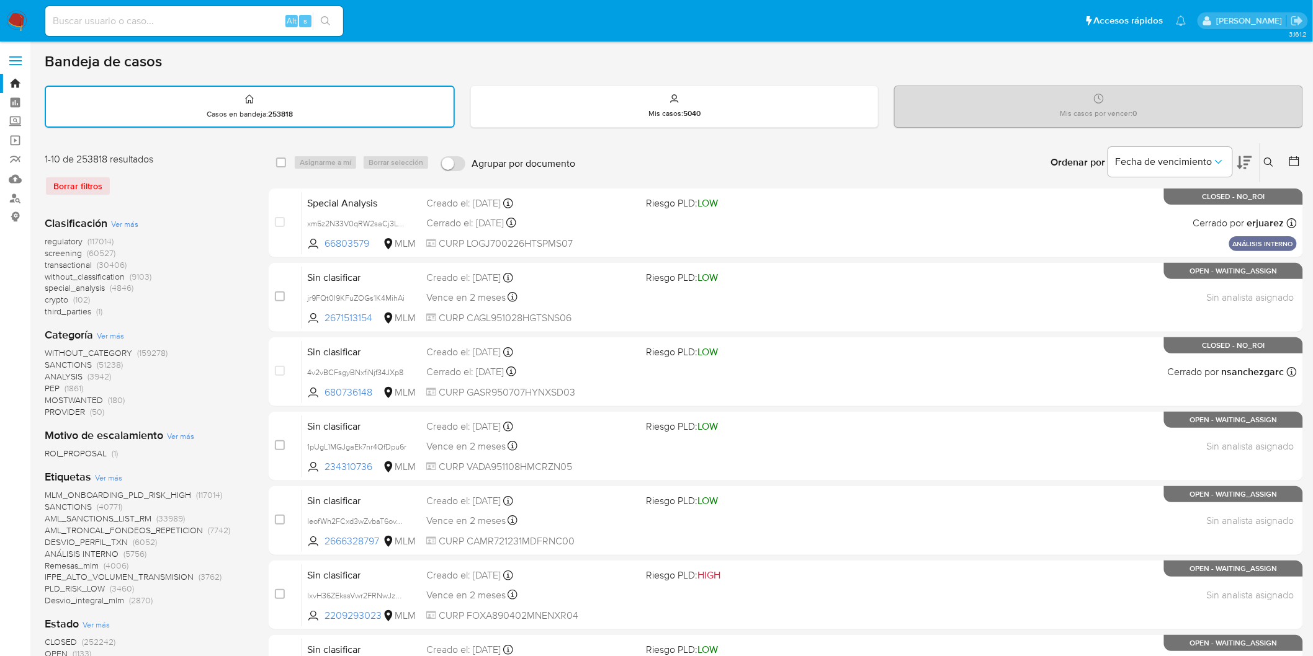
click at [14, 20] on img at bounding box center [16, 21] width 21 height 21
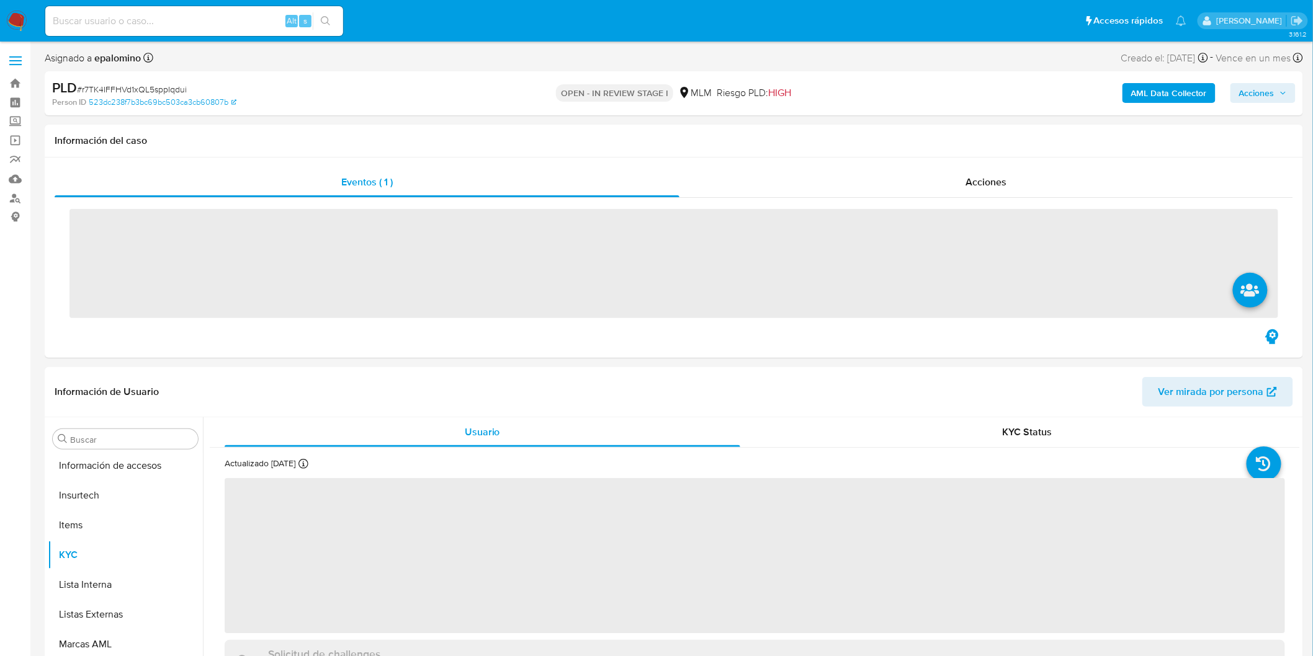
scroll to position [583, 0]
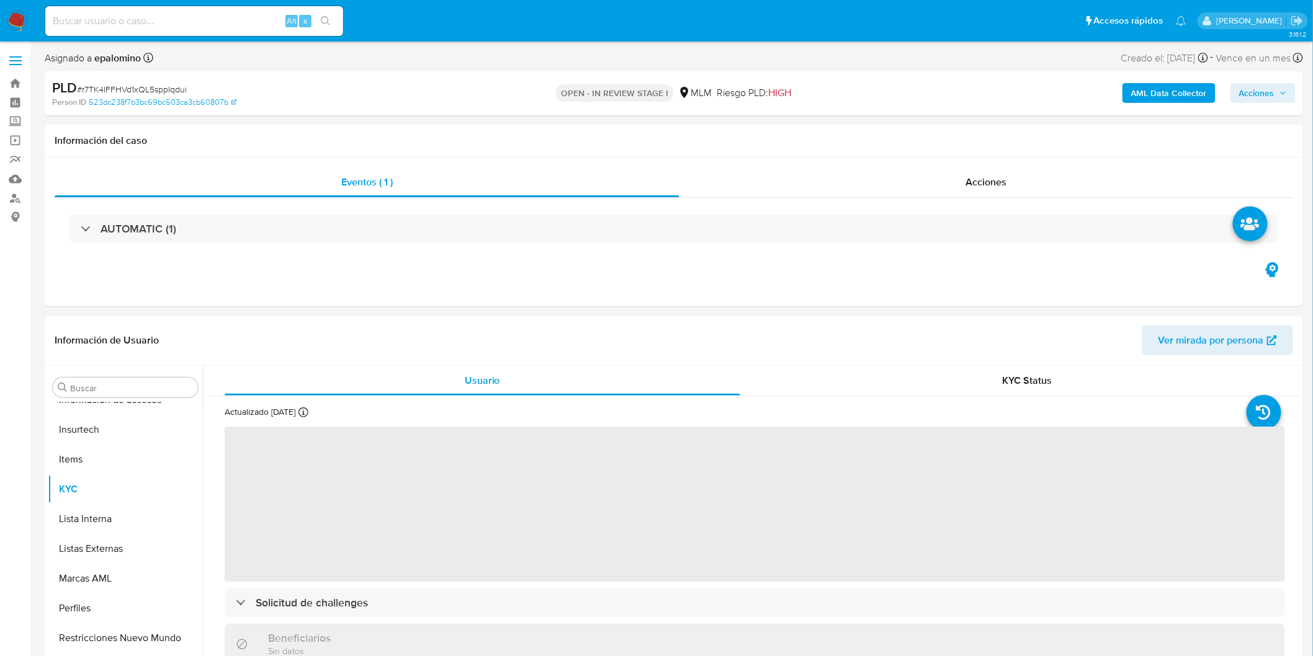
select select "10"
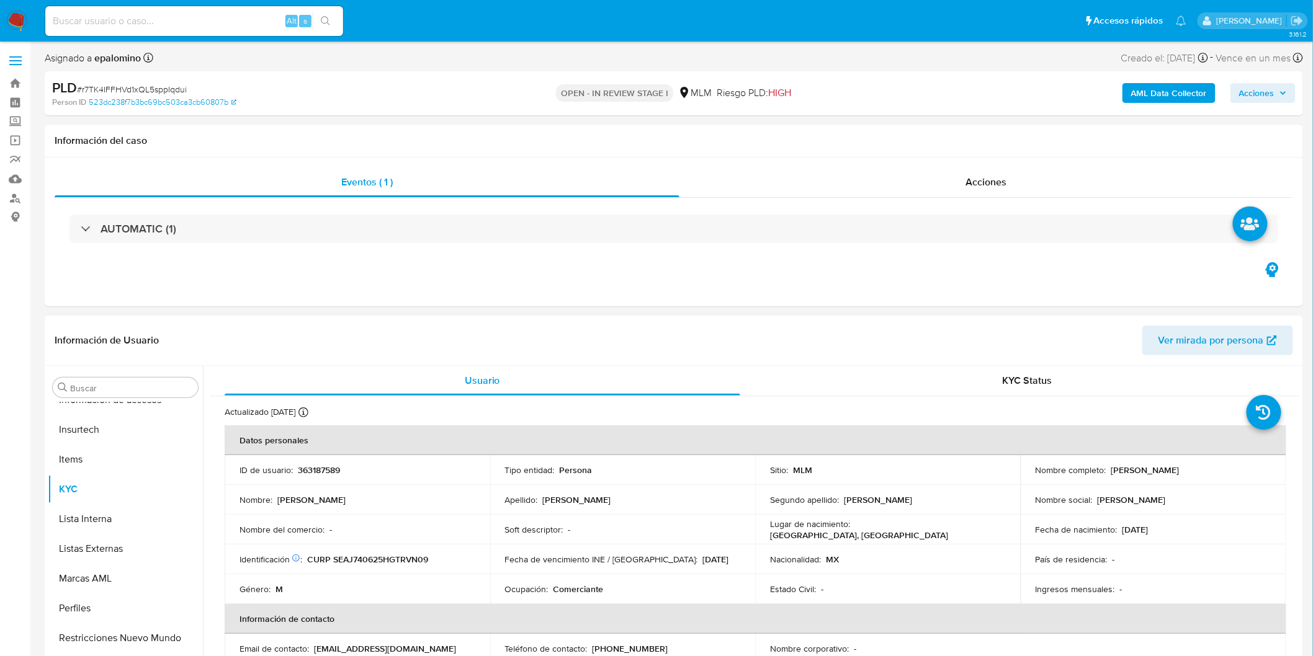
click at [326, 470] on p "363187589" at bounding box center [319, 470] width 42 height 11
copy p "363187589"
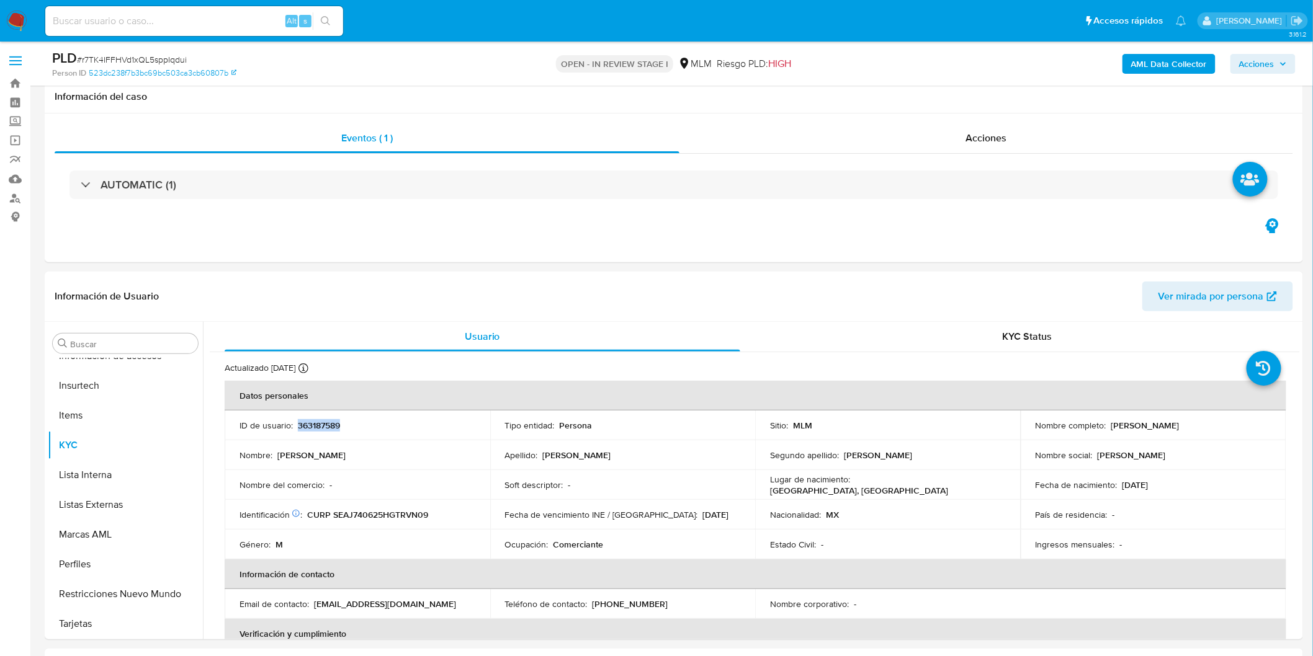
scroll to position [215, 0]
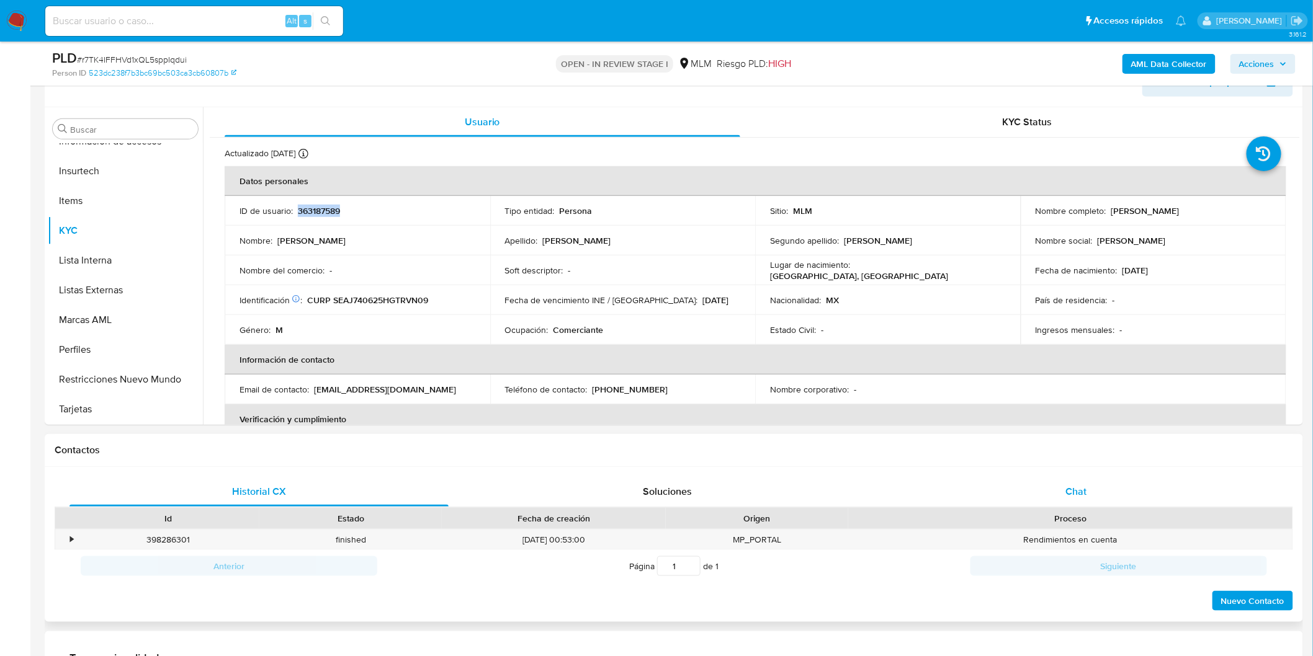
click at [1050, 493] on div "Chat" at bounding box center [1076, 492] width 379 height 30
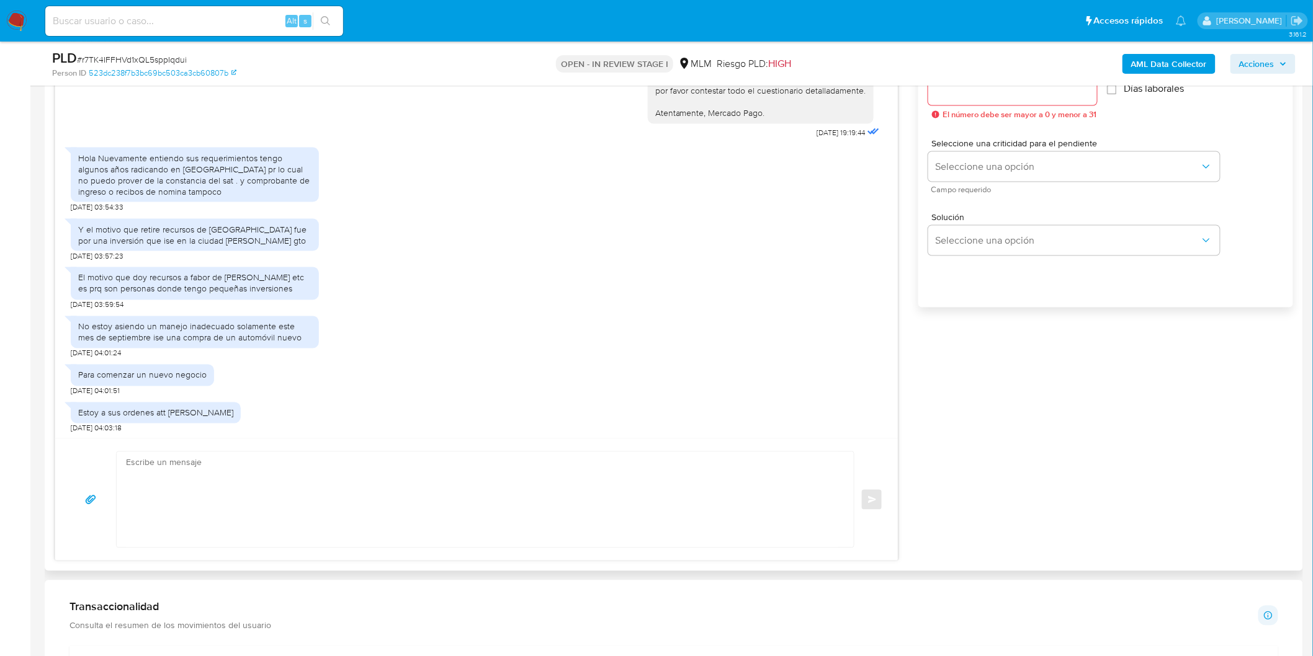
scroll to position [697, 0]
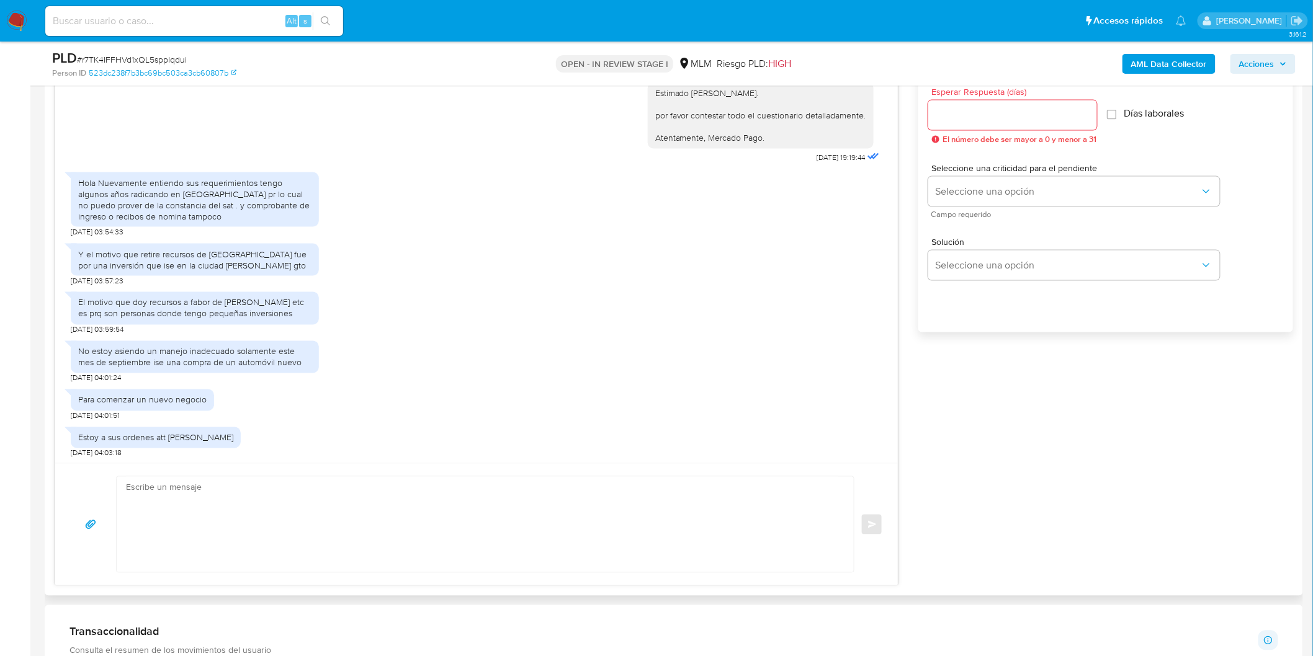
click at [803, 202] on div "Hola Nuevamente entiendo sus requerimientos tengo algunos años radicando en est…" at bounding box center [476, 201] width 811 height 71
click at [991, 122] on input "Esperar Respuesta (días)" at bounding box center [1012, 115] width 169 height 16
type input "0"
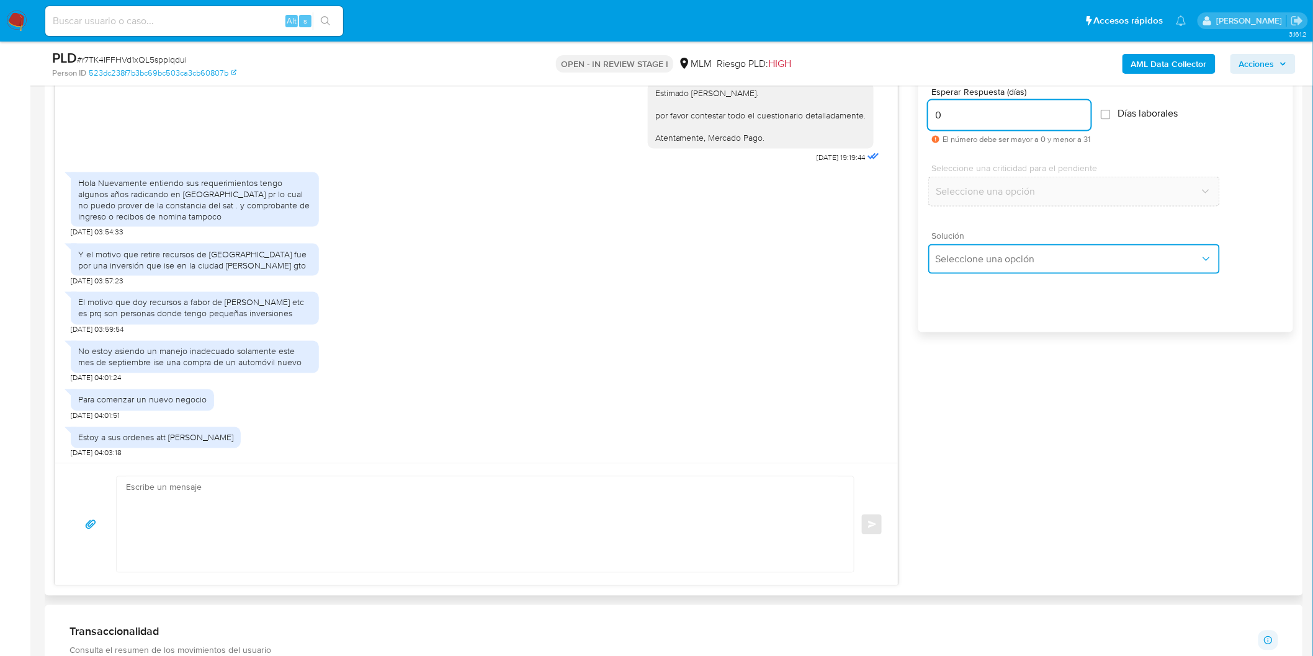
click at [982, 247] on button "Seleccione una opción" at bounding box center [1074, 259] width 292 height 30
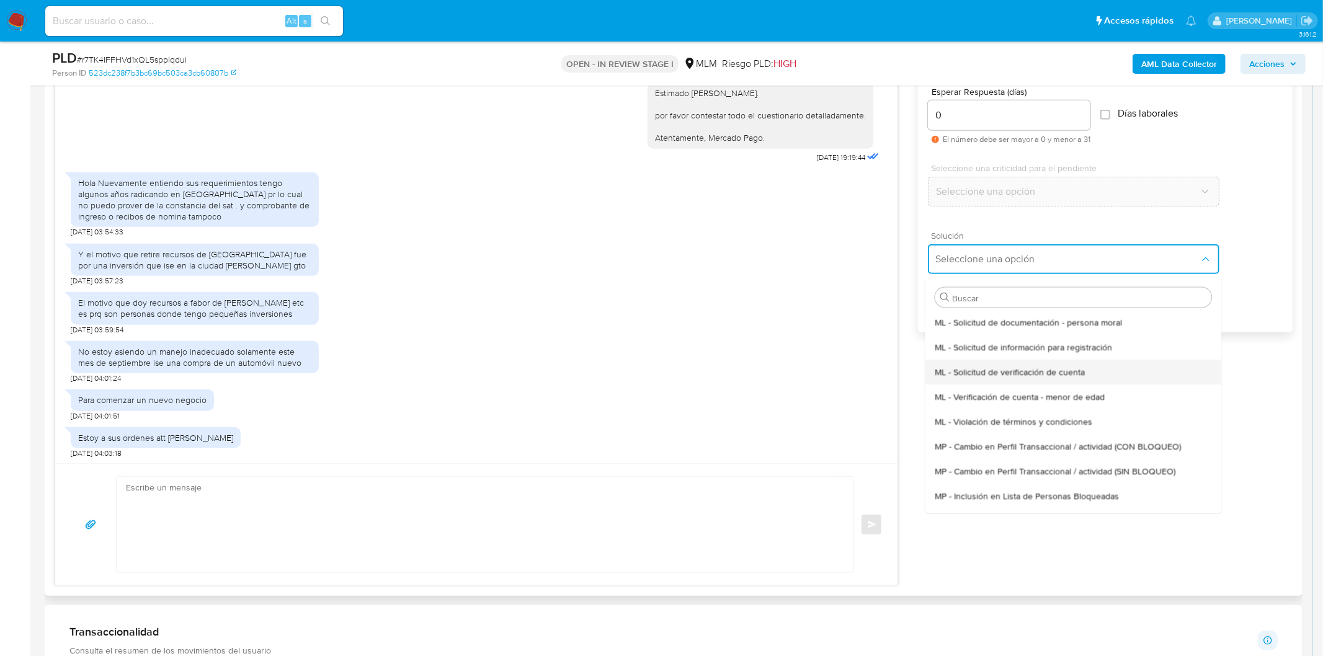
click at [1052, 369] on span "ML - Solicitud de verificación de cuenta" at bounding box center [1010, 371] width 150 height 11
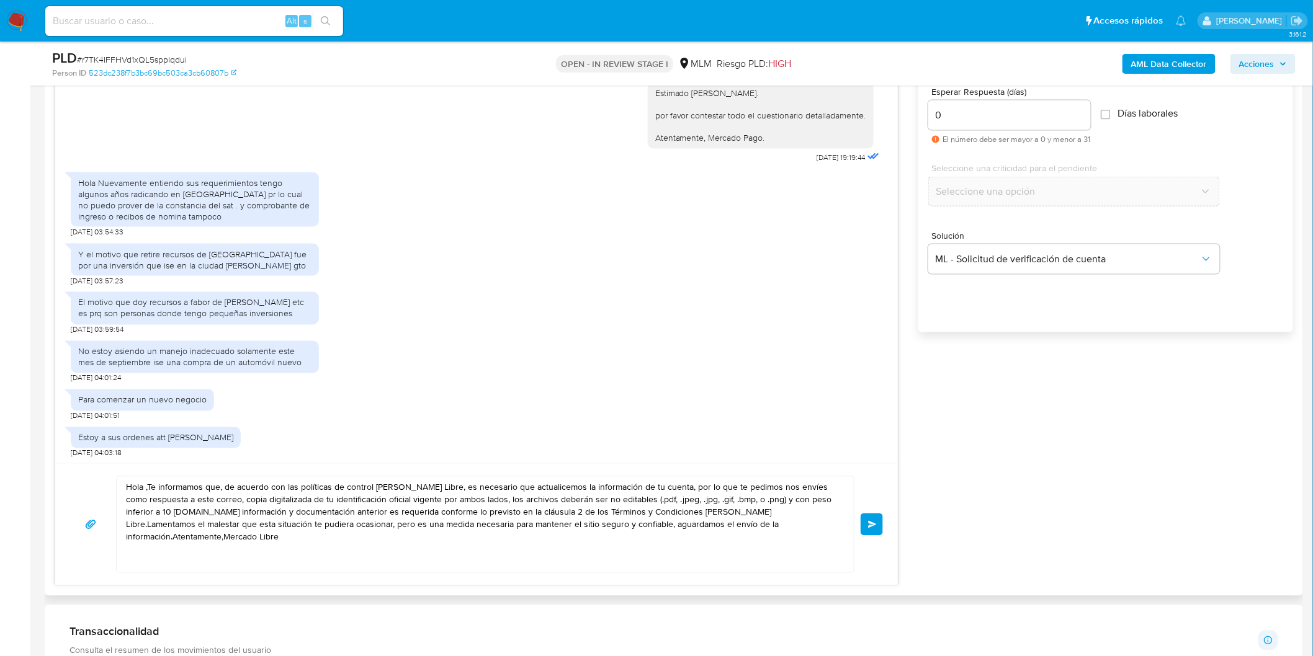
drag, startPoint x: 717, startPoint y: 523, endPoint x: 380, endPoint y: 481, distance: 339.5
click at [332, 481] on div "Hola ,Te informamos que, de acuerdo con las políticas de control de Mercado Lib…" at bounding box center [485, 524] width 738 height 97
drag, startPoint x: 798, startPoint y: 522, endPoint x: 96, endPoint y: 465, distance: 704.6
click at [96, 465] on div "Hola ,Te informamos que, de acuerdo con las políticas de control de Mercado Lib…" at bounding box center [476, 524] width 843 height 122
paste textarea "Agradecemos mucho tus respuestas. Para la institución es importante conocer a s…"
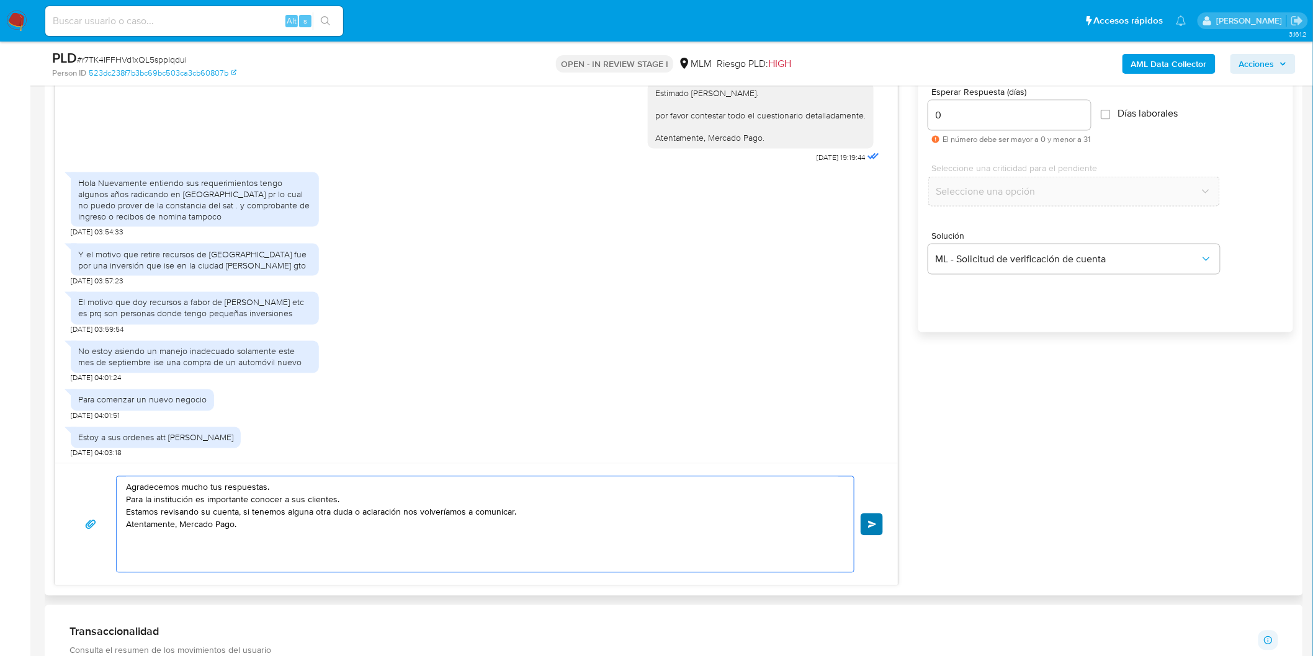
type textarea "Agradecemos mucho tus respuestas. Para la institución es importante conocer a s…"
click at [881, 530] on button "Enviar" at bounding box center [871, 525] width 22 height 22
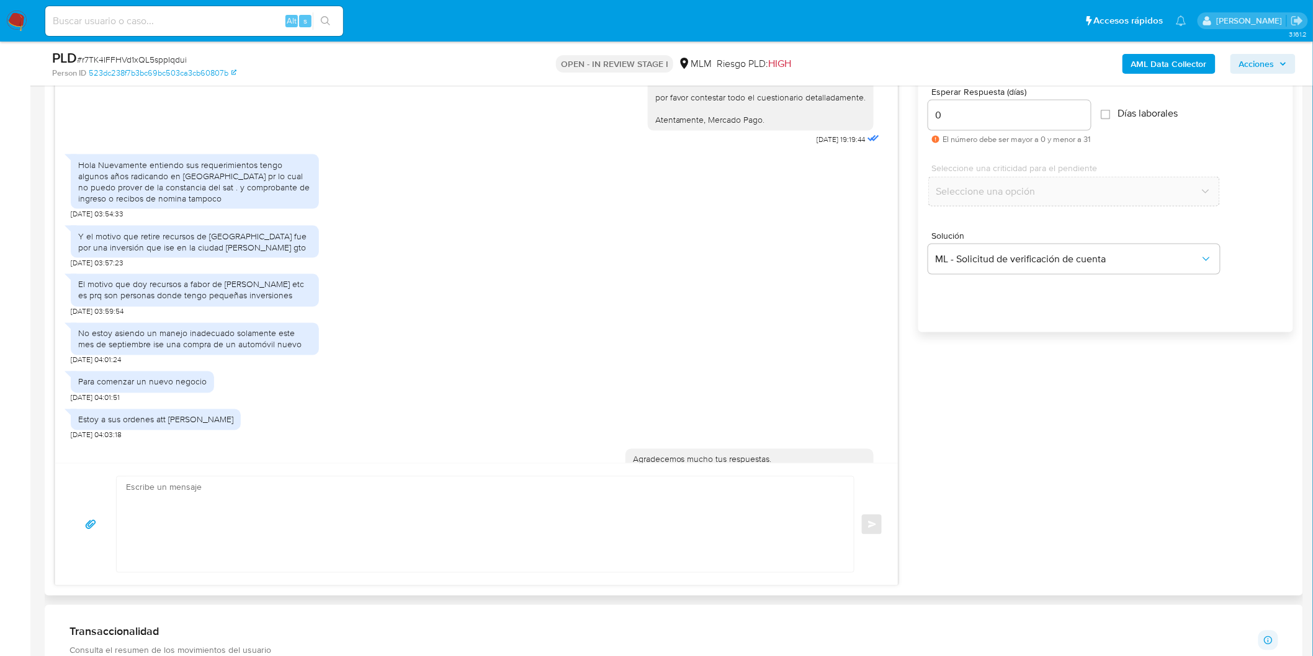
scroll to position [412, 0]
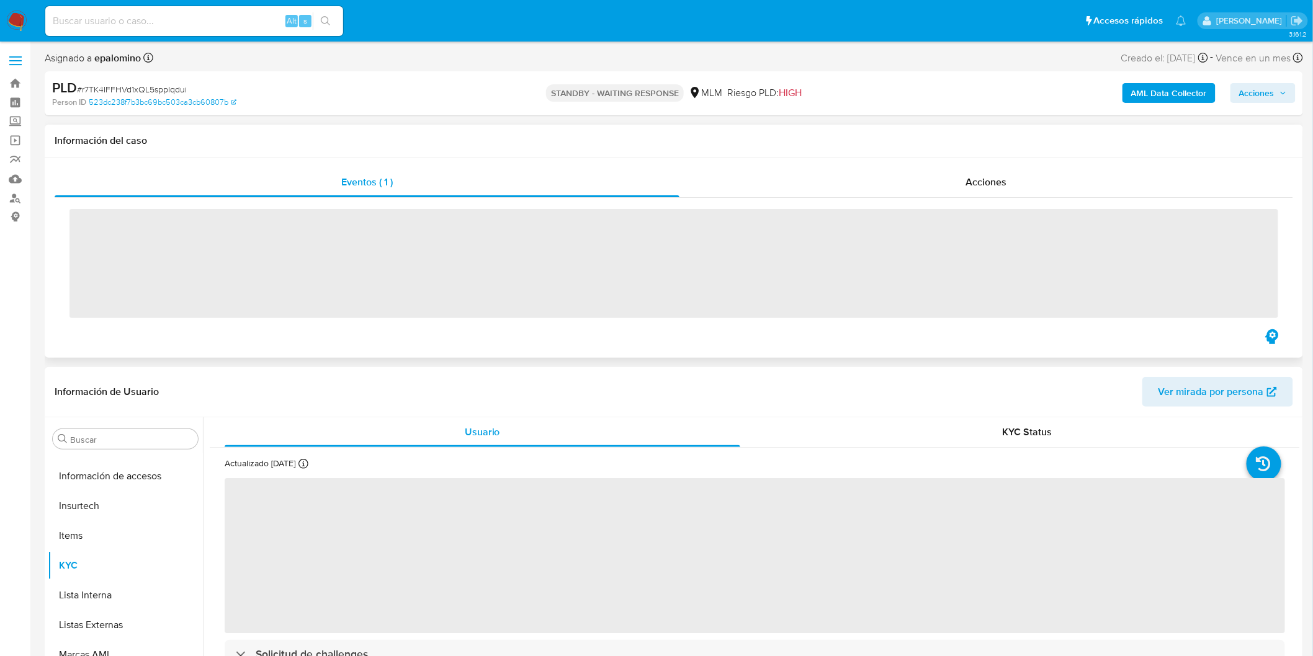
scroll to position [583, 0]
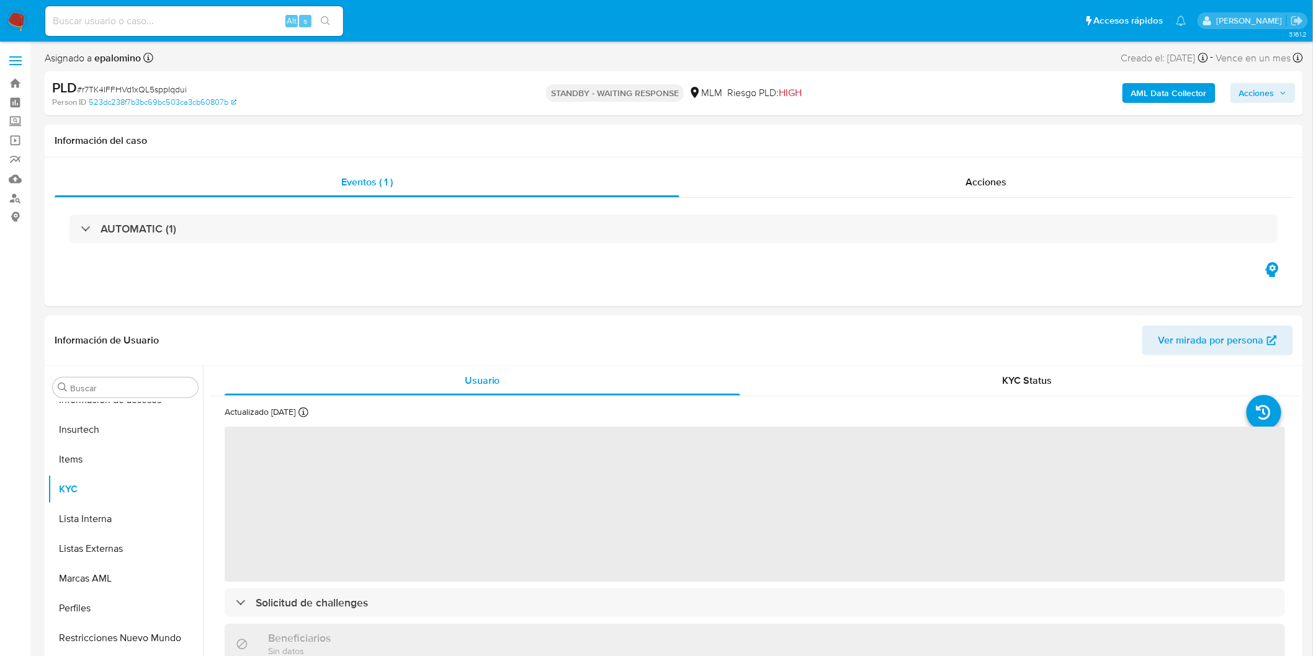
select select "10"
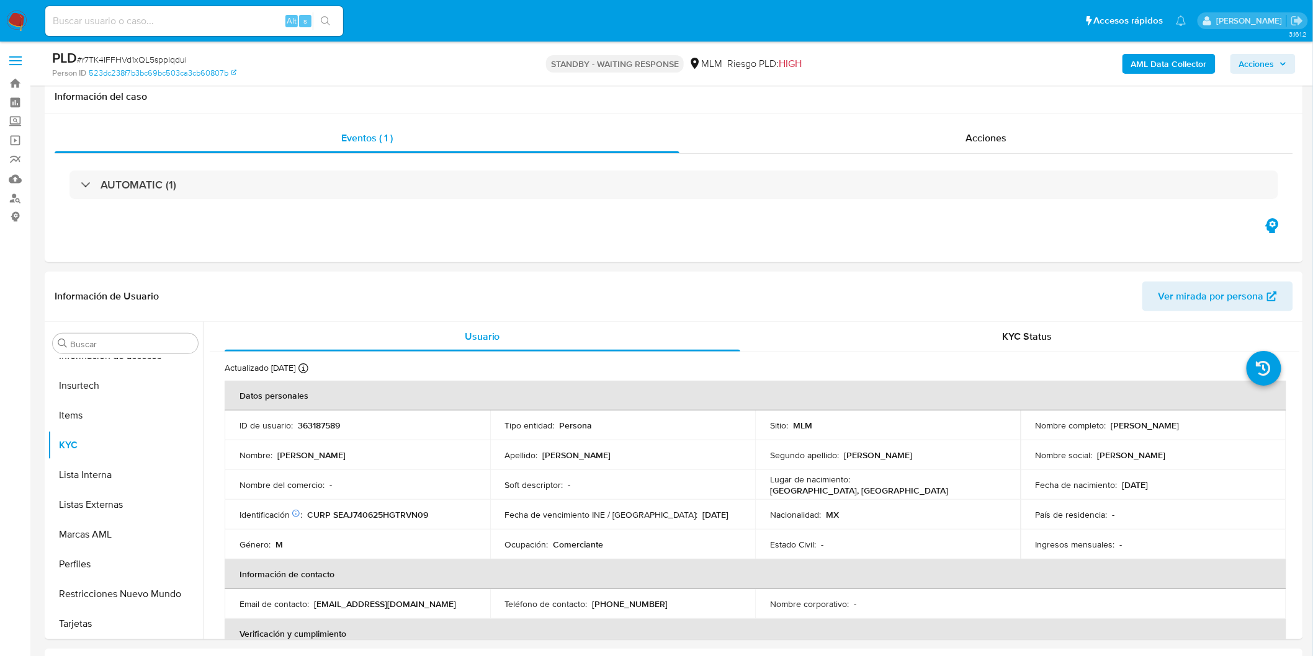
scroll to position [211, 0]
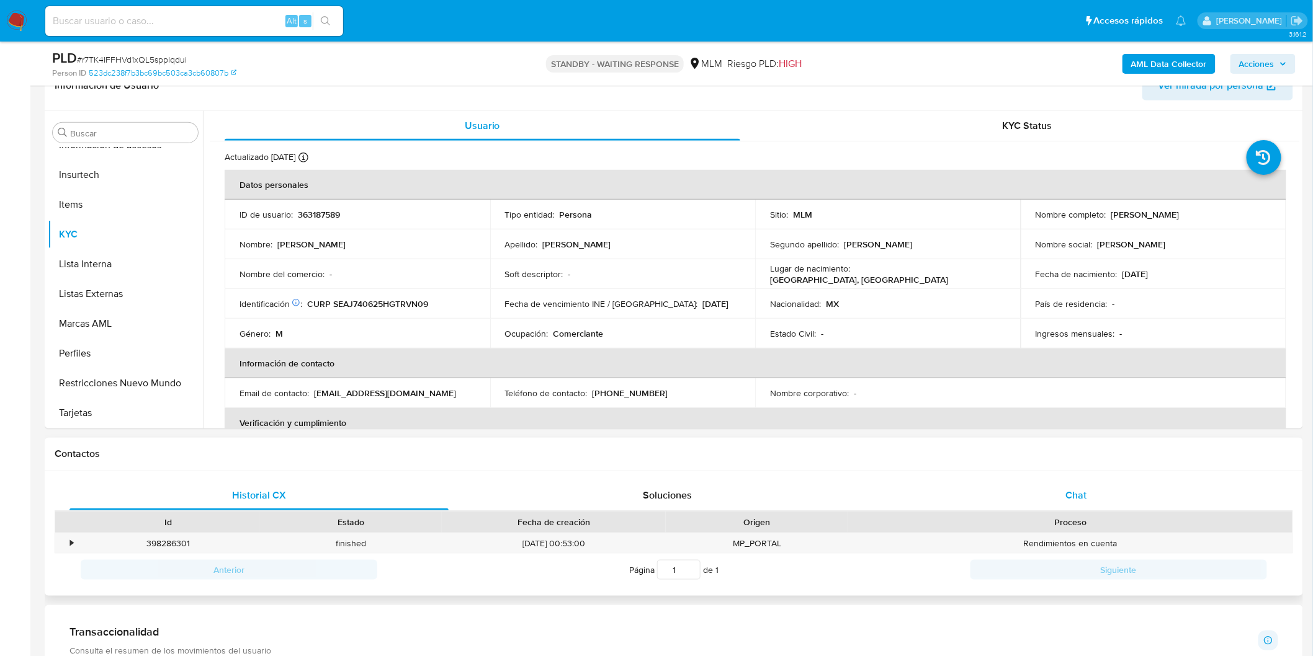
click at [1059, 488] on div "Chat" at bounding box center [1076, 496] width 379 height 30
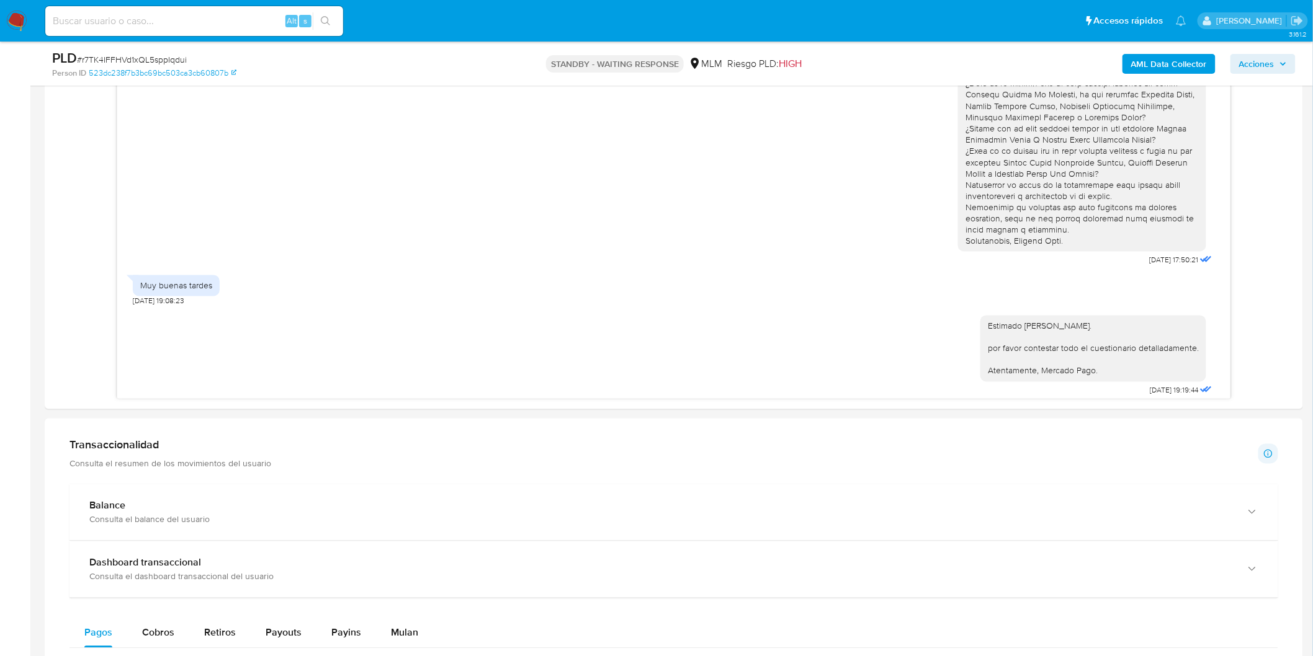
scroll to position [66, 0]
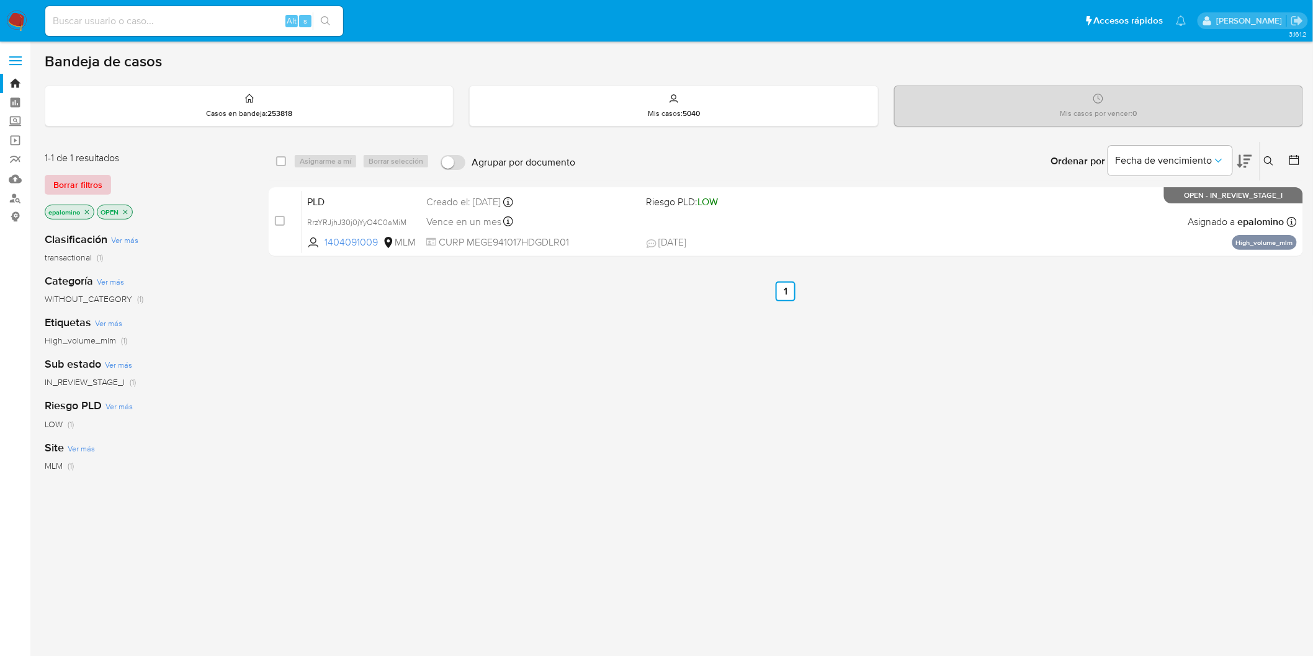
click at [93, 180] on span "Borrar filtros" at bounding box center [77, 184] width 49 height 17
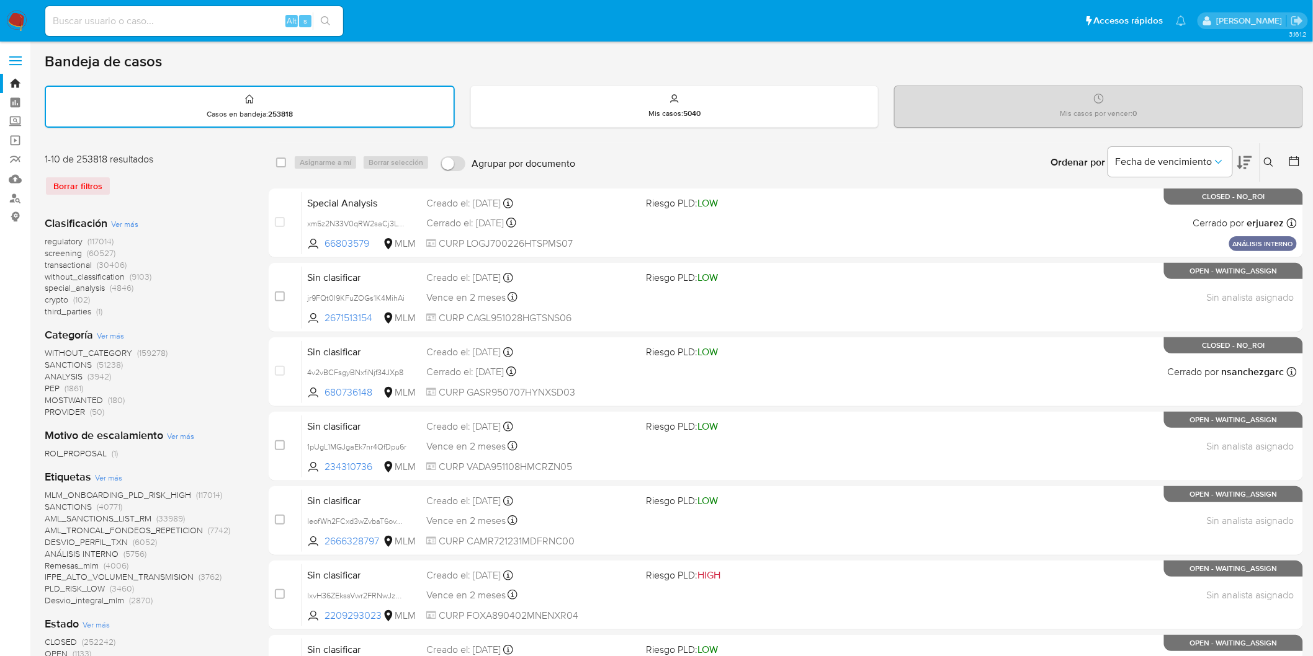
click at [20, 19] on img at bounding box center [16, 21] width 21 height 21
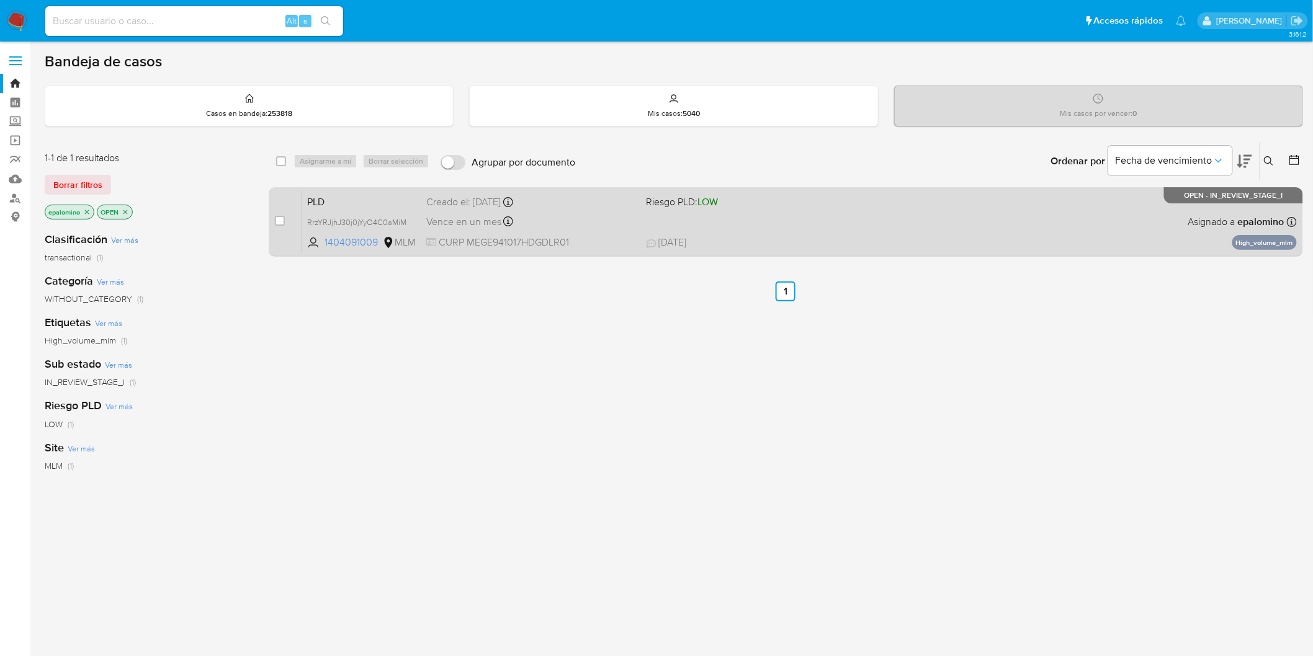
click at [332, 200] on span "PLD" at bounding box center [361, 201] width 109 height 16
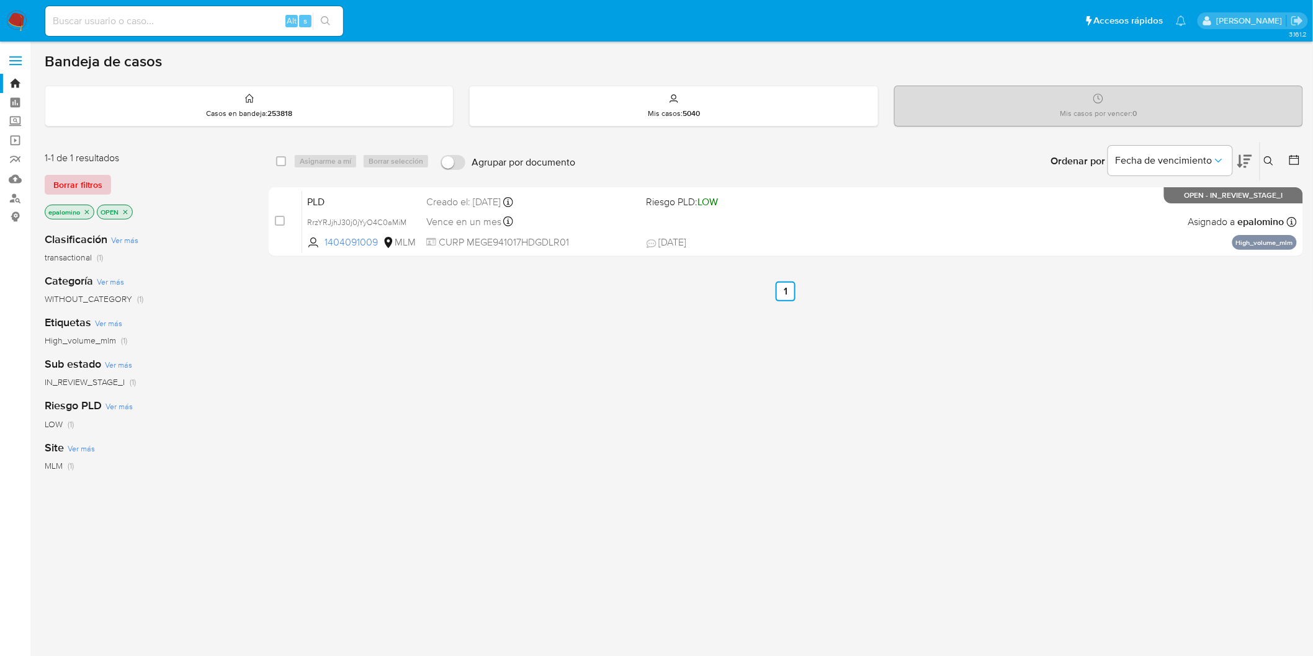
click at [72, 189] on span "Borrar filtros" at bounding box center [77, 184] width 49 height 17
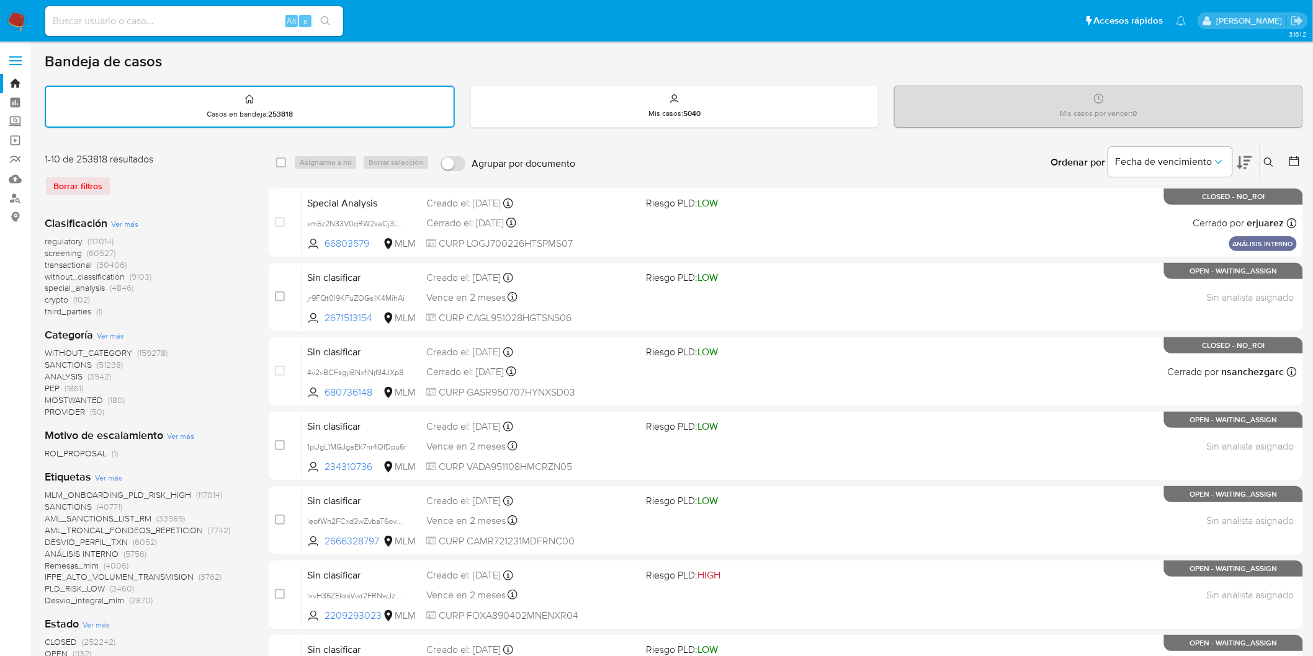
click at [16, 20] on img at bounding box center [16, 21] width 21 height 21
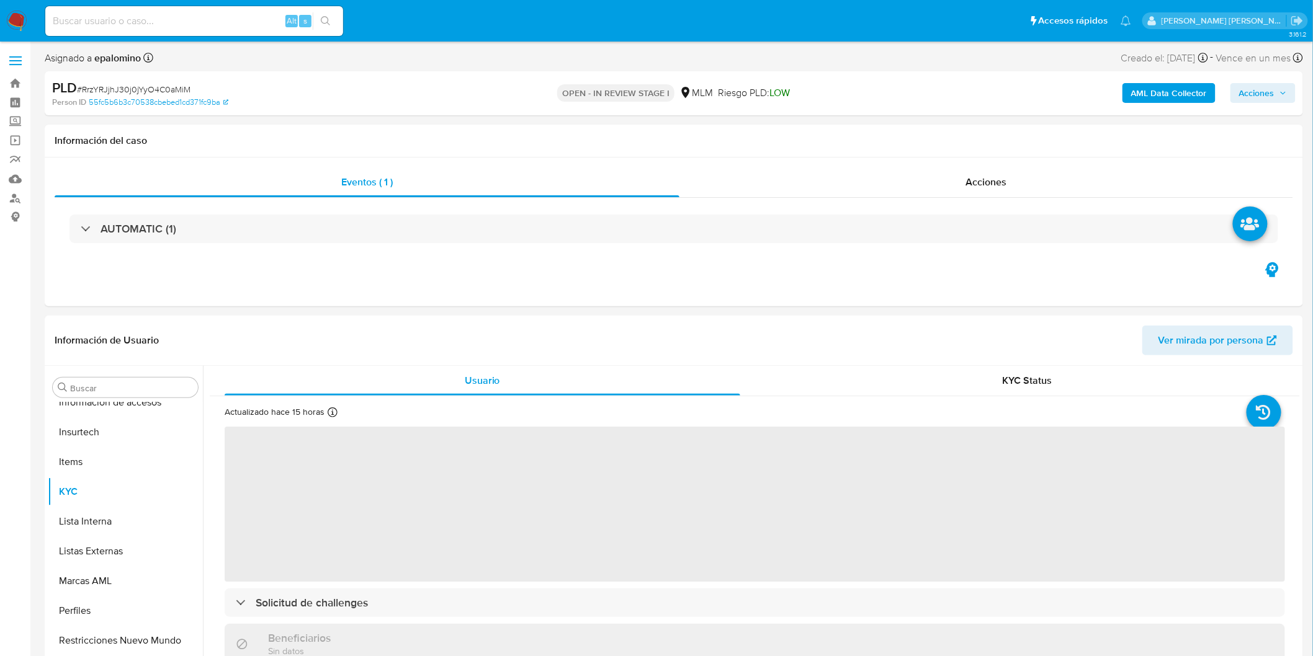
scroll to position [583, 0]
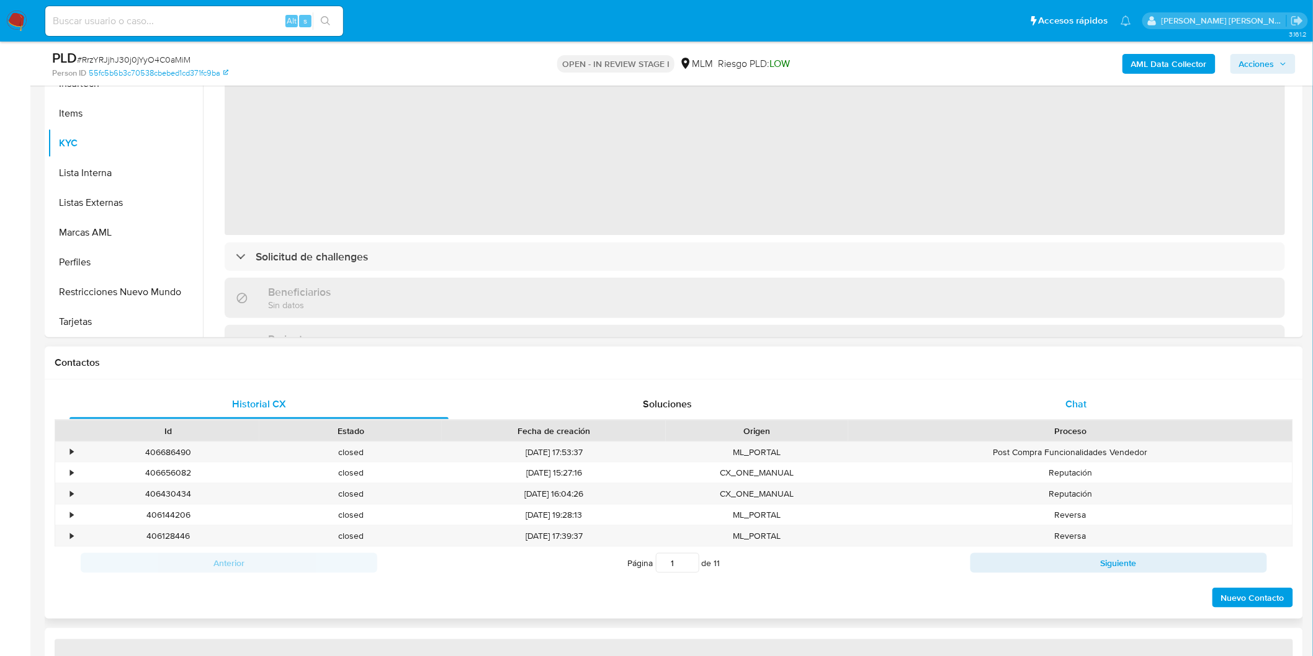
select select "10"
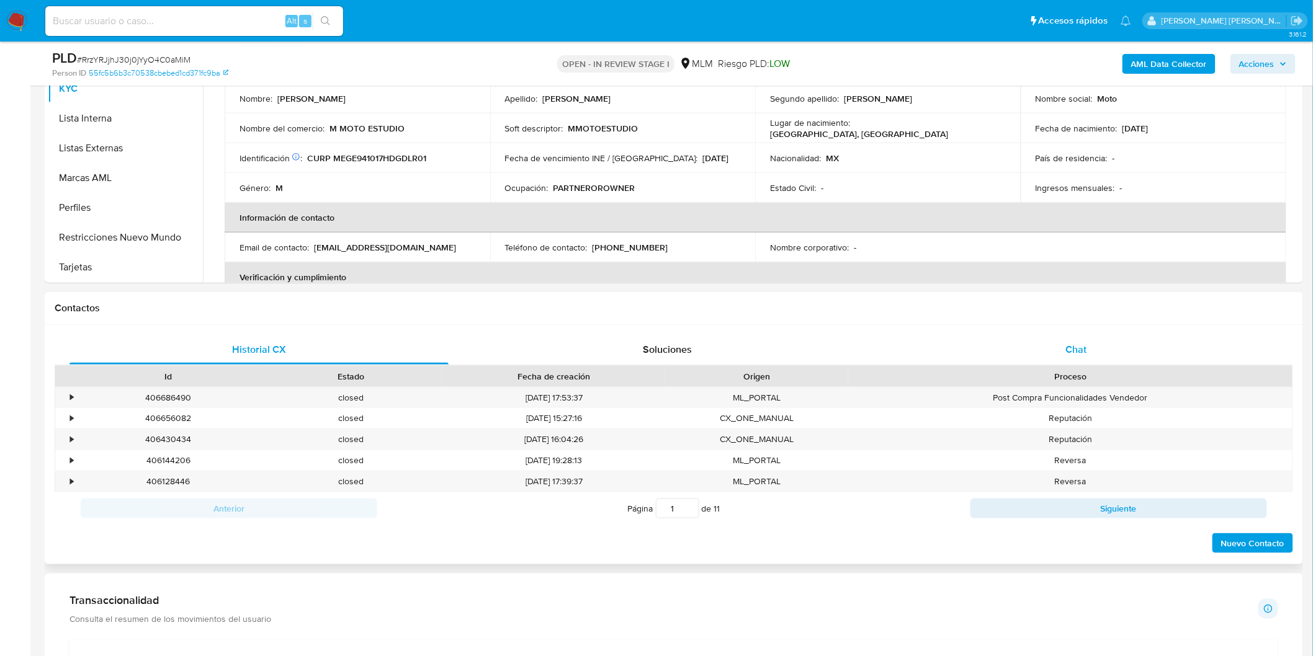
click at [1036, 351] on div "Chat" at bounding box center [1076, 350] width 379 height 30
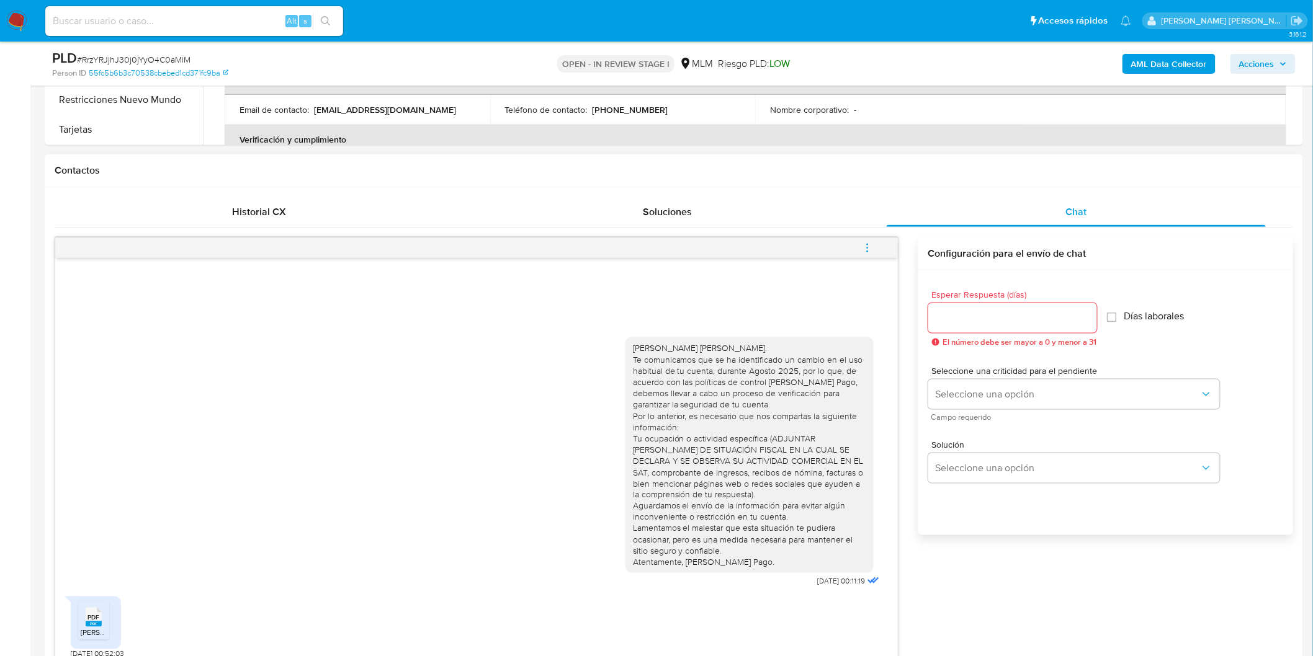
scroll to position [563, 0]
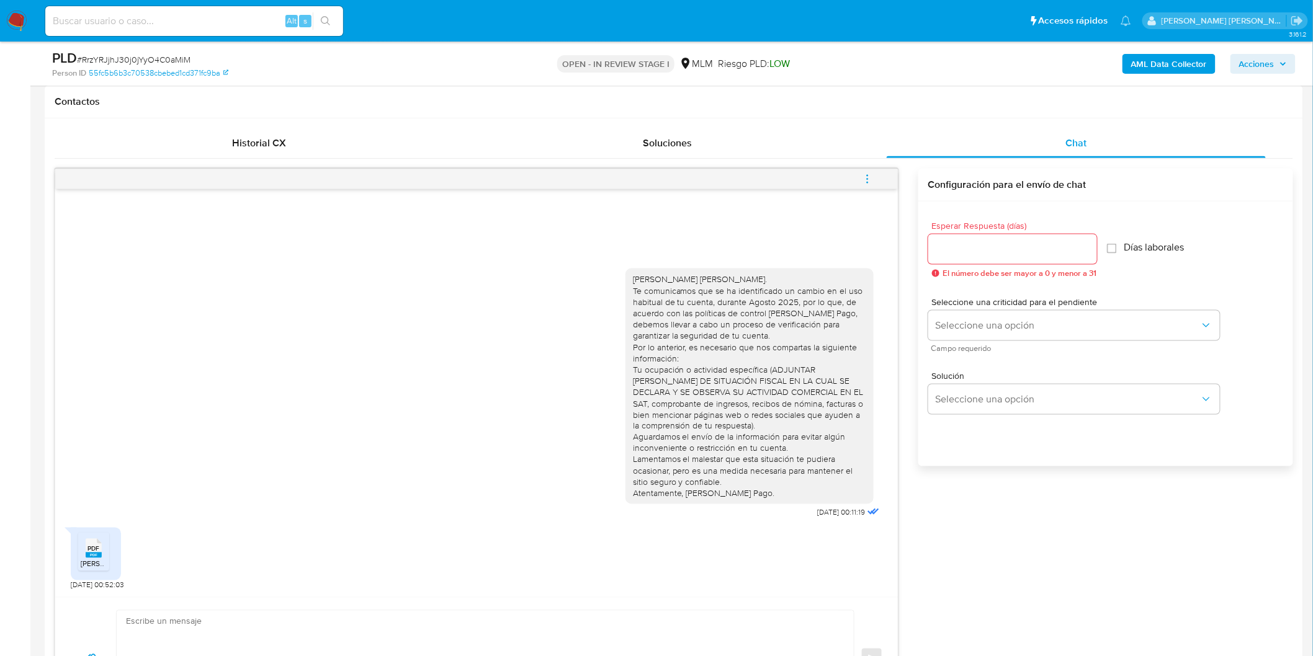
click at [89, 553] on span "PDF" at bounding box center [94, 549] width 12 height 8
click at [962, 246] on input "Esperar Respuesta (días)" at bounding box center [1012, 249] width 169 height 16
type input "0"
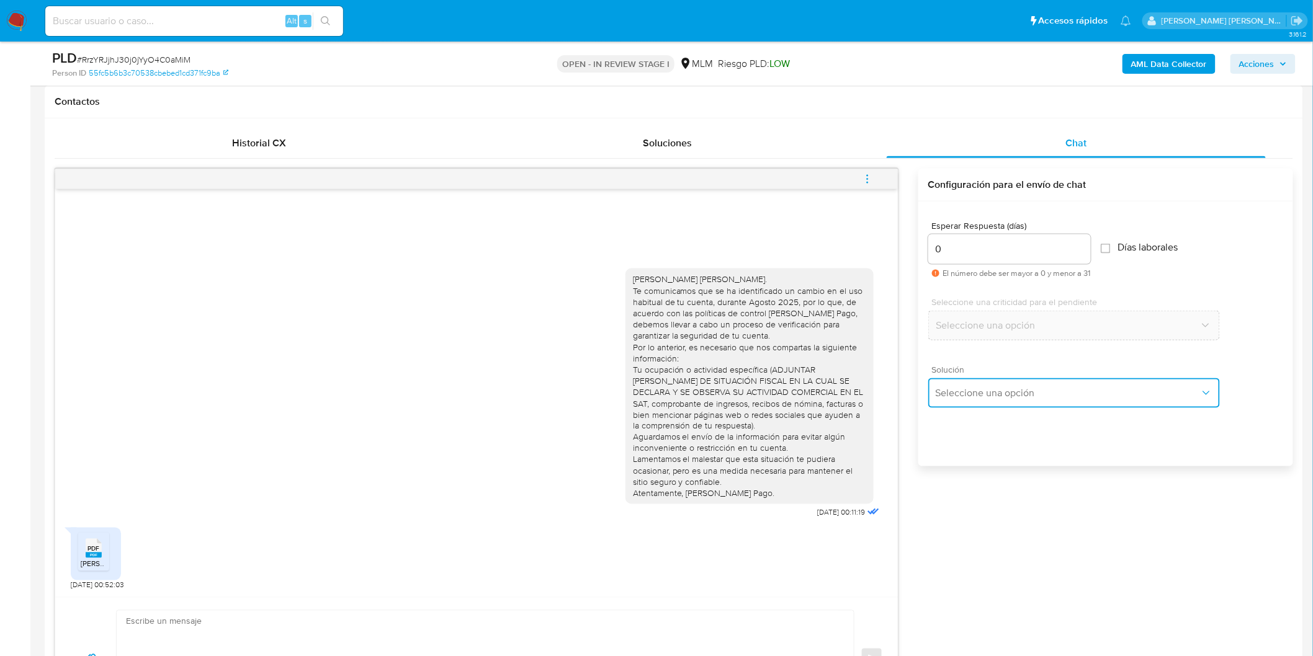
click at [996, 385] on button "Seleccione una opción" at bounding box center [1074, 393] width 292 height 30
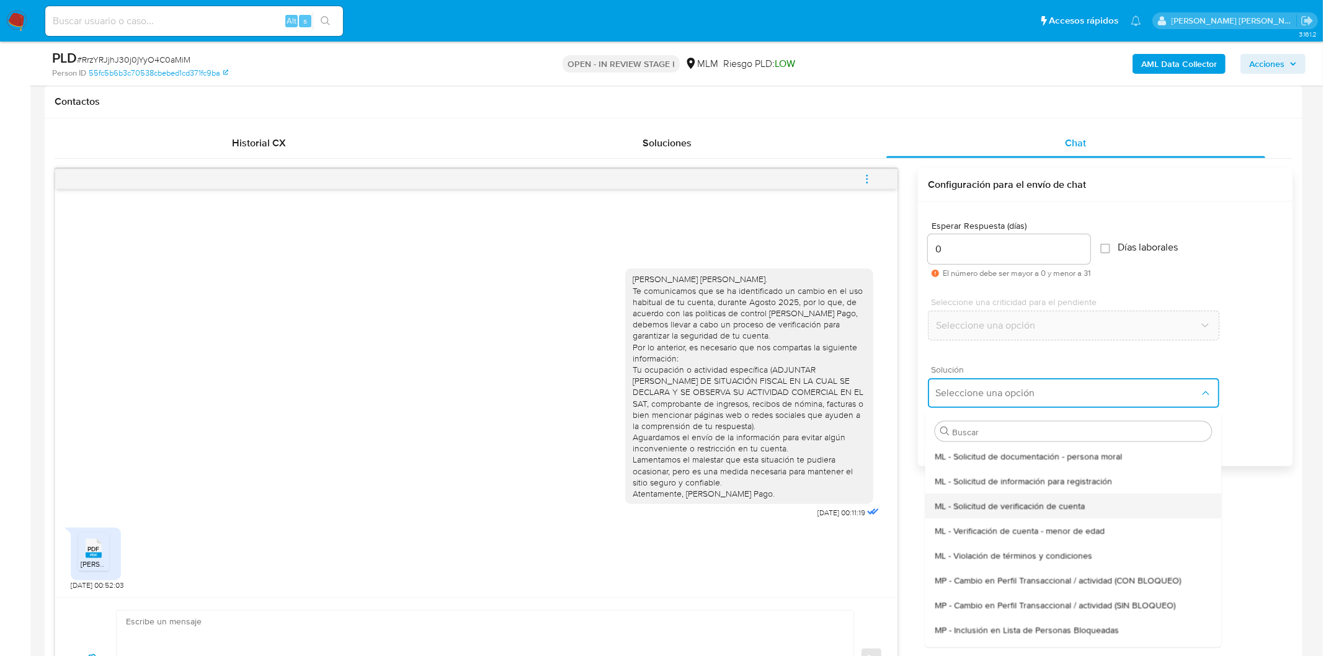
click at [1040, 493] on div "ML - Solicitud de verificación de cuenta" at bounding box center [1073, 505] width 277 height 25
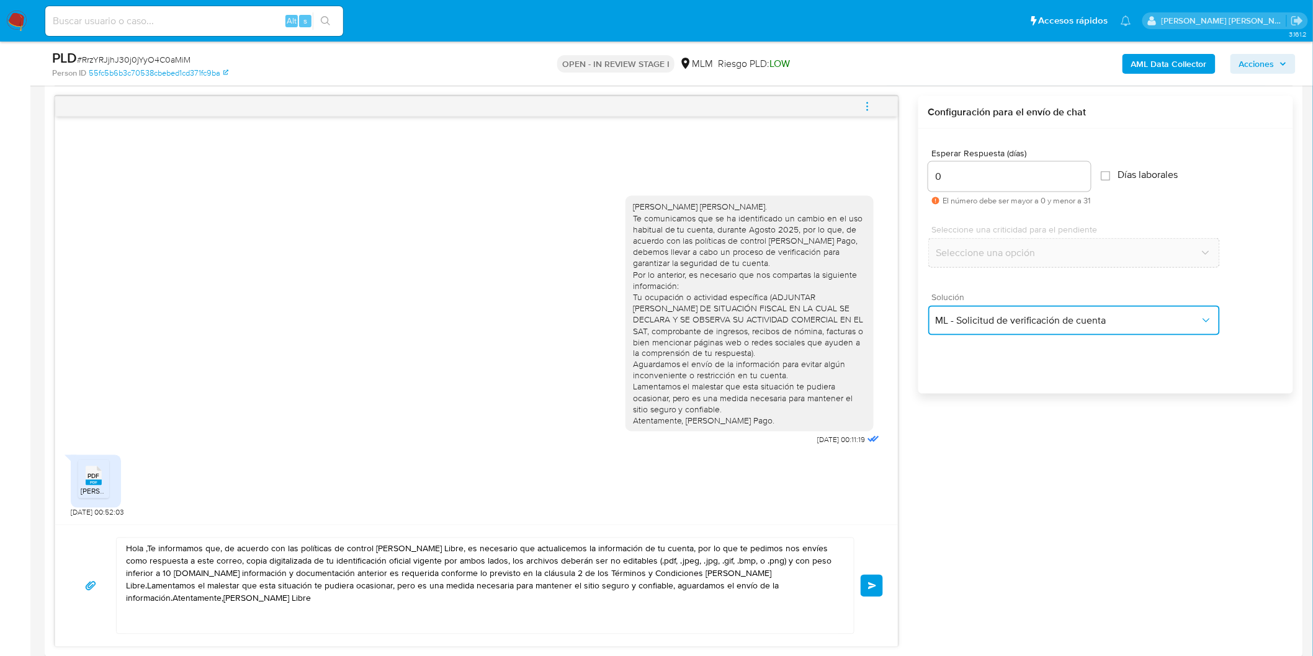
scroll to position [771, 0]
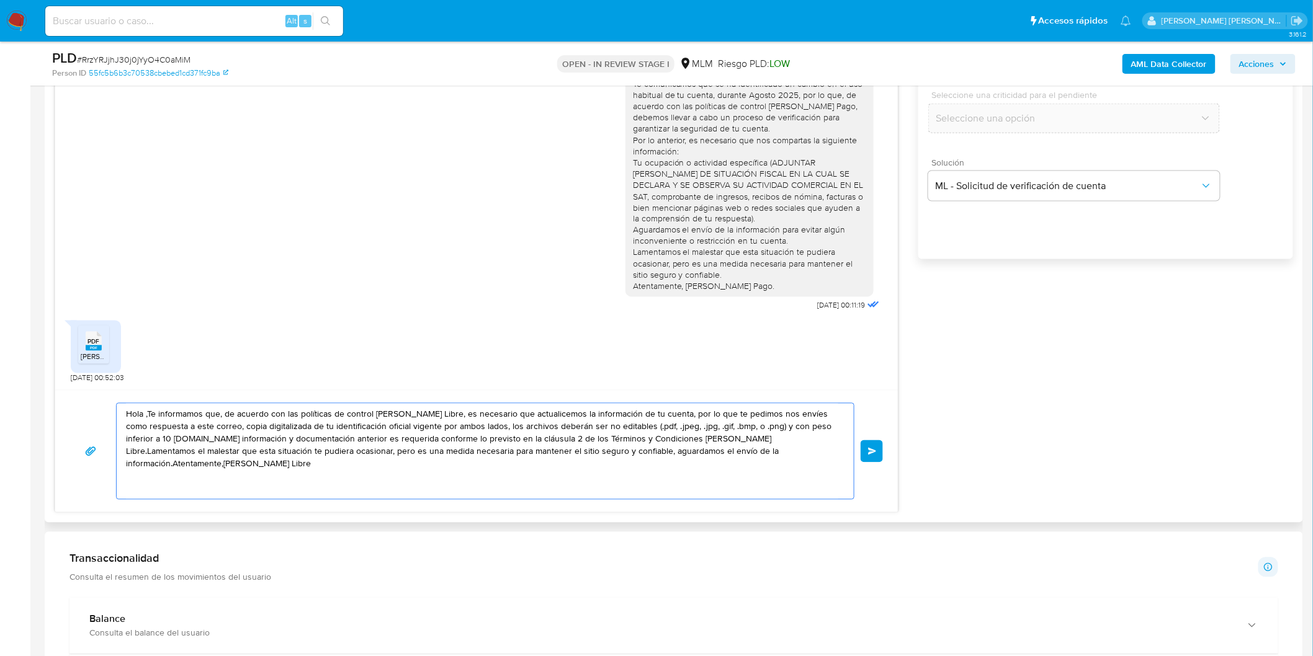
drag, startPoint x: 814, startPoint y: 466, endPoint x: 99, endPoint y: 377, distance: 720.3
click at [99, 377] on div "Estimado Erick Daniel Medrano Galvan. Te comunicamos que se ha identificado un …" at bounding box center [477, 238] width 844 height 552
paste textarea "Agradecemos mucho tus respuestas. Para la institución es importante conocer a s…"
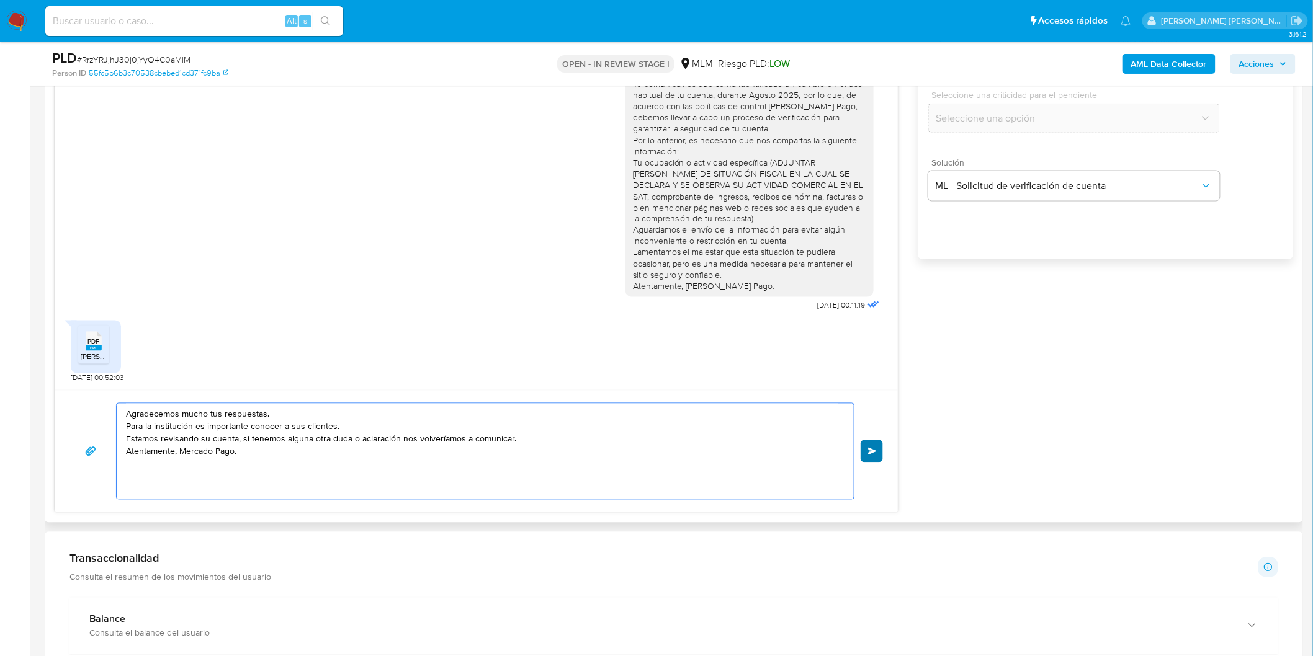
type textarea "Agradecemos mucho tus respuestas. Para la institución es importante conocer a s…"
click at [872, 451] on span "Enviar" at bounding box center [872, 451] width 9 height 7
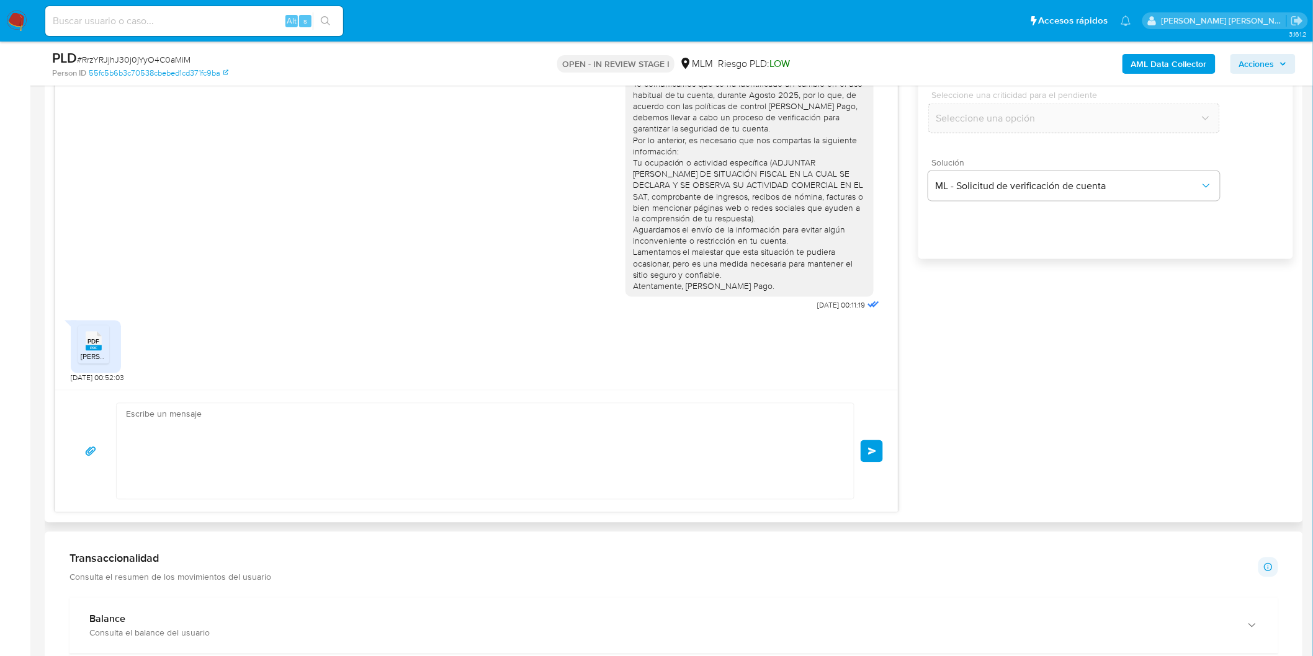
scroll to position [26, 0]
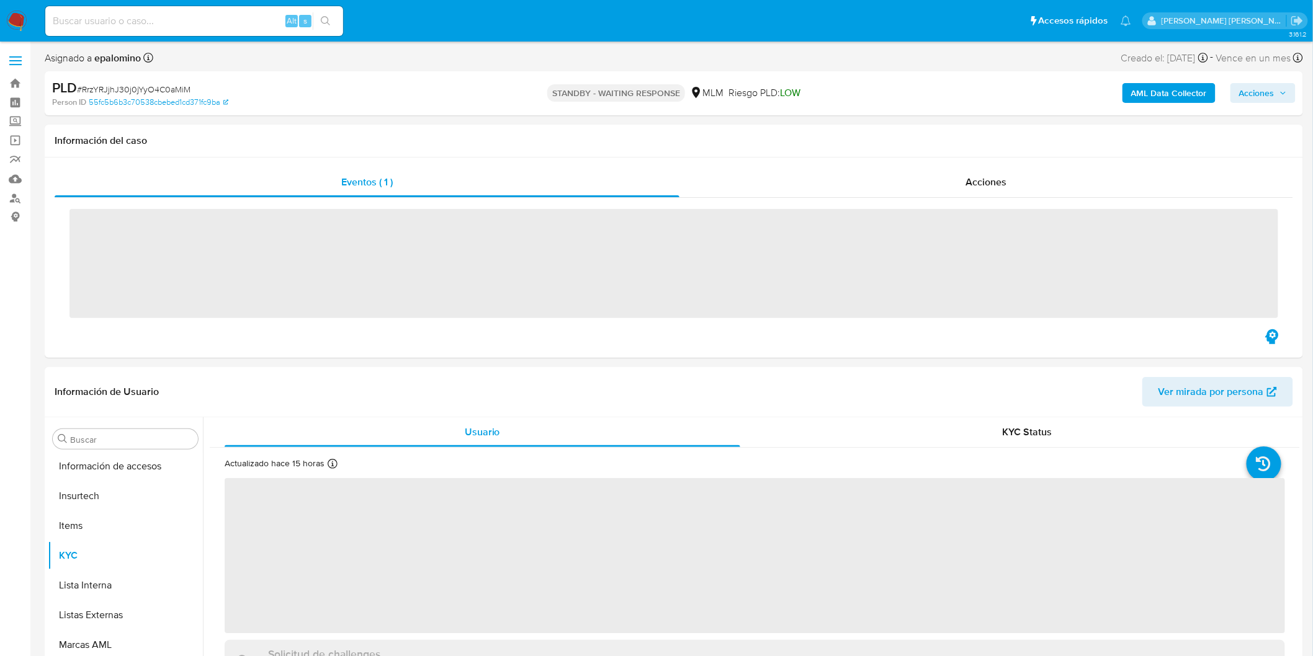
scroll to position [583, 0]
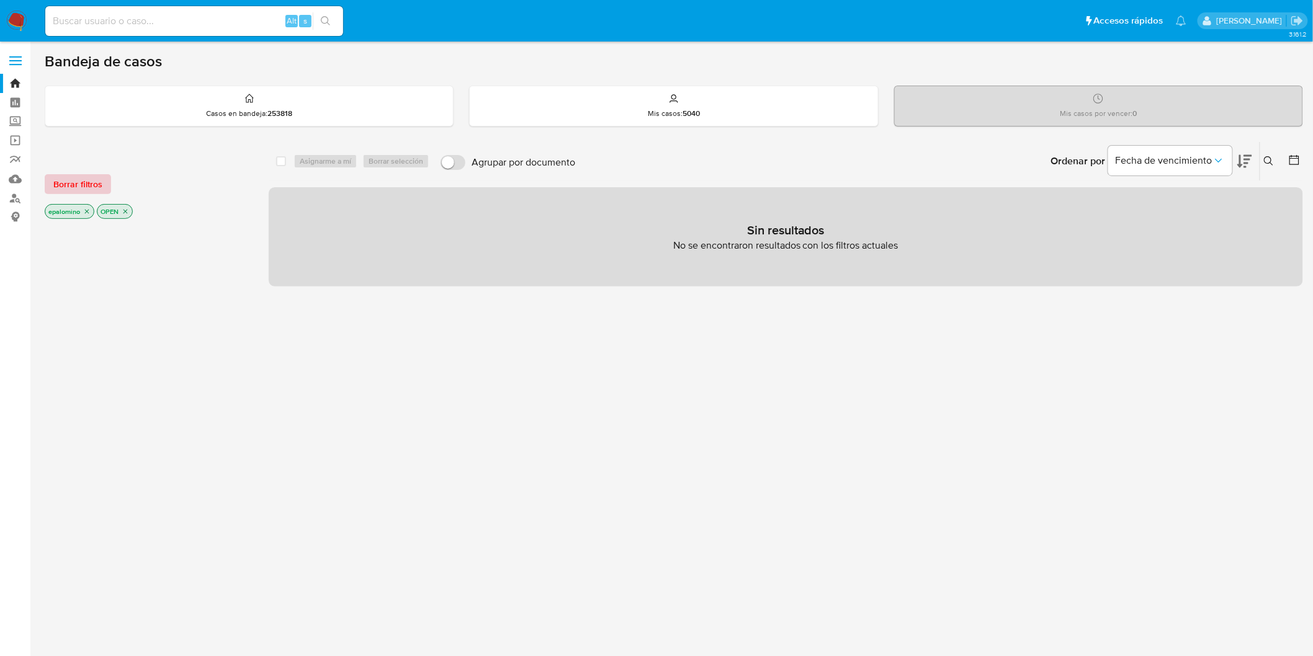
click at [83, 181] on span "Borrar filtros" at bounding box center [77, 184] width 49 height 17
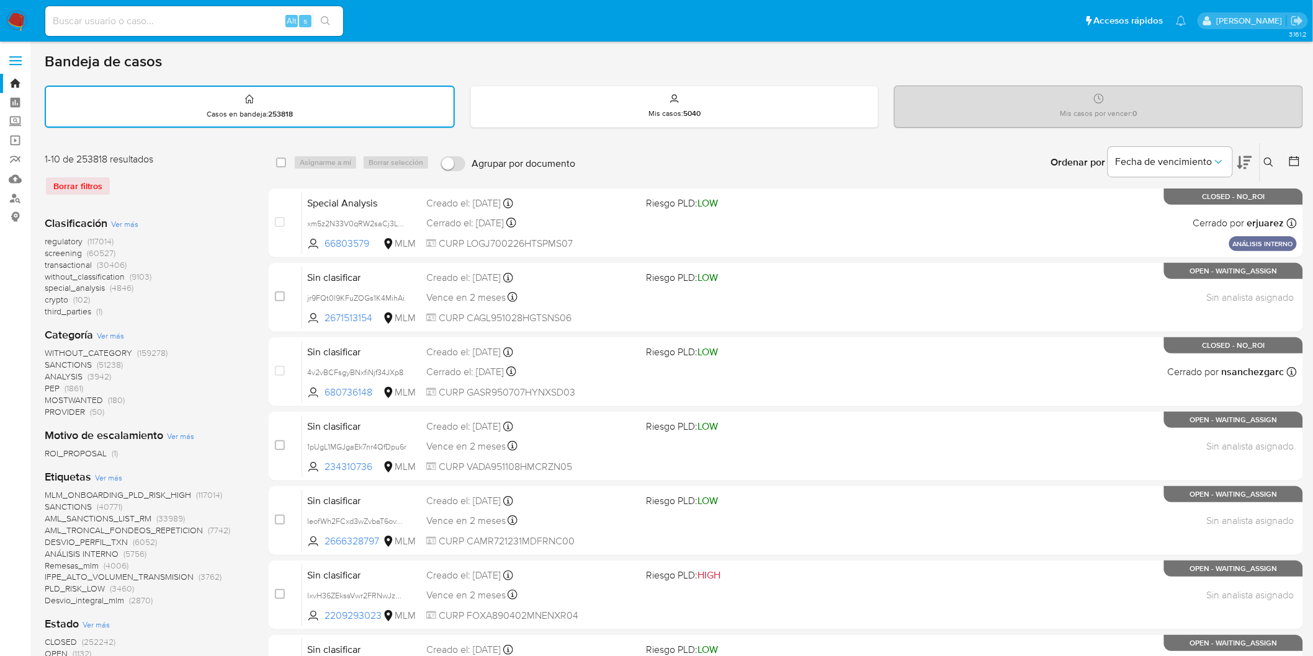
click at [20, 23] on img at bounding box center [16, 21] width 21 height 21
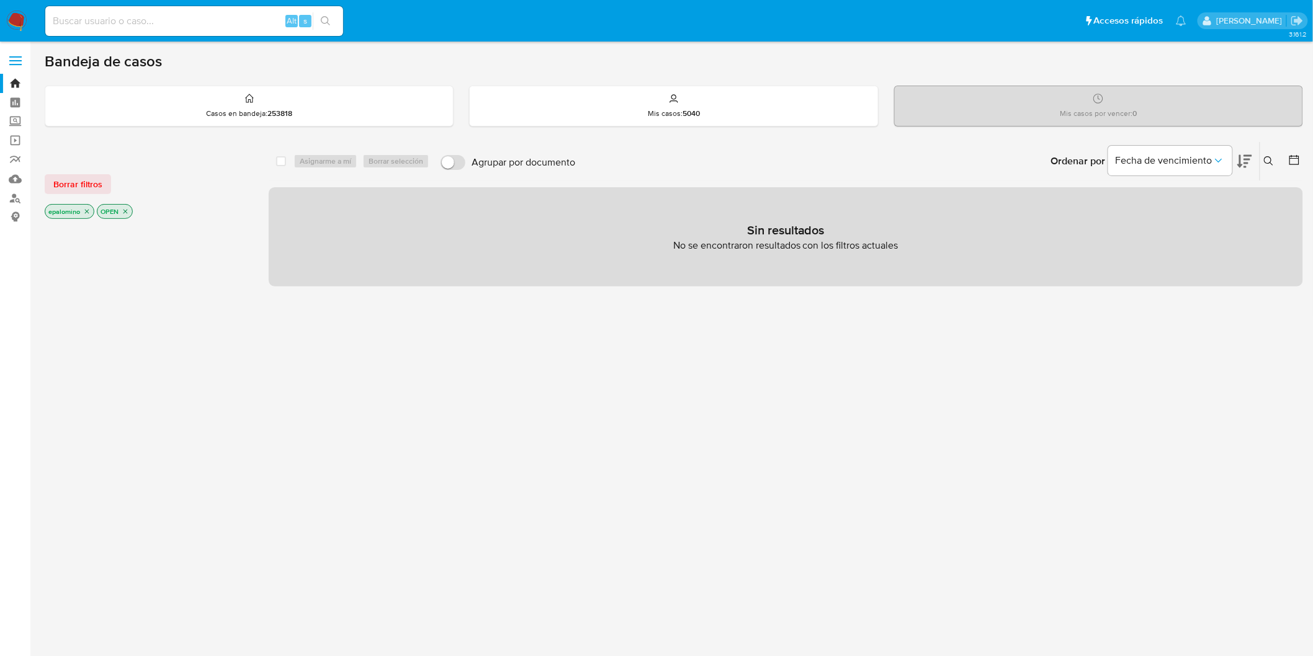
click at [66, 176] on span "Borrar filtros" at bounding box center [77, 184] width 49 height 17
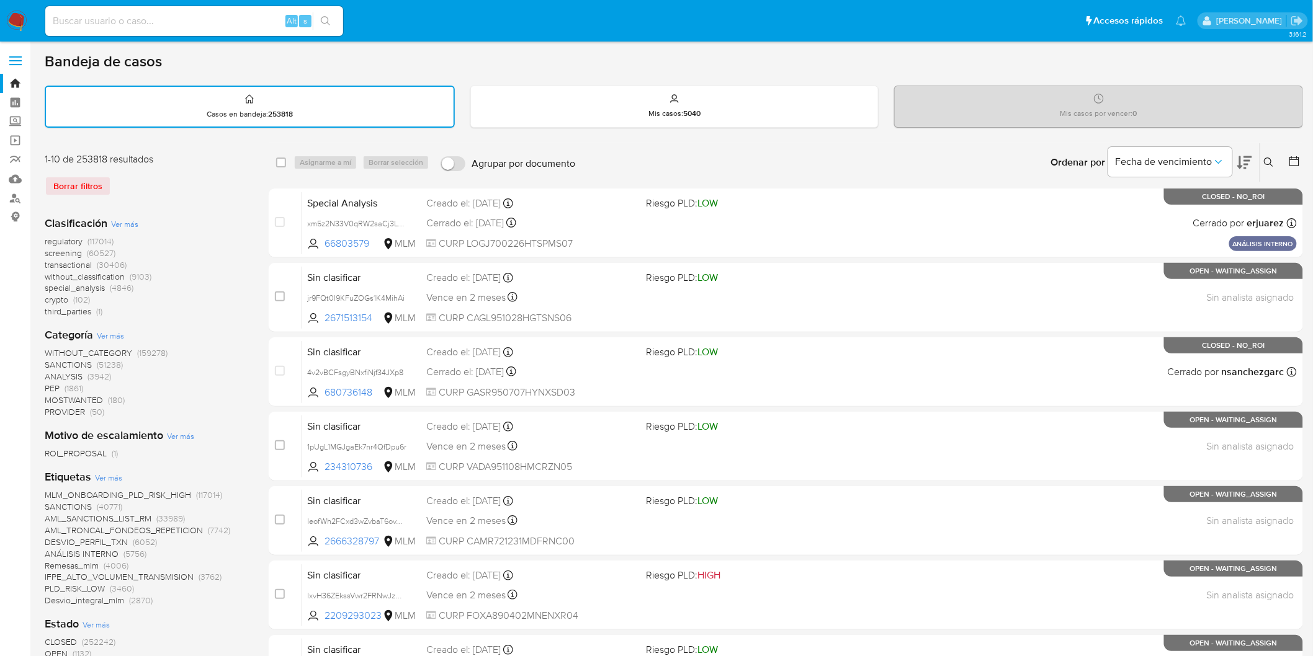
click at [23, 22] on img at bounding box center [16, 21] width 21 height 21
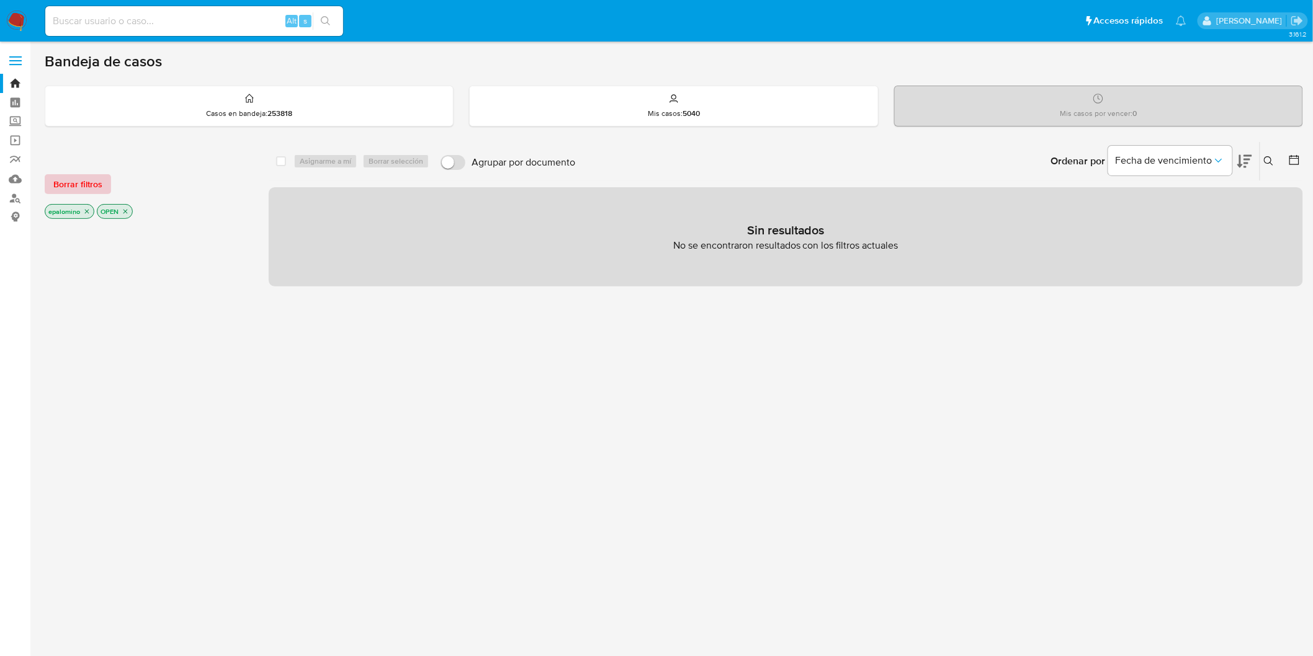
click at [83, 183] on span "Borrar filtros" at bounding box center [77, 184] width 49 height 17
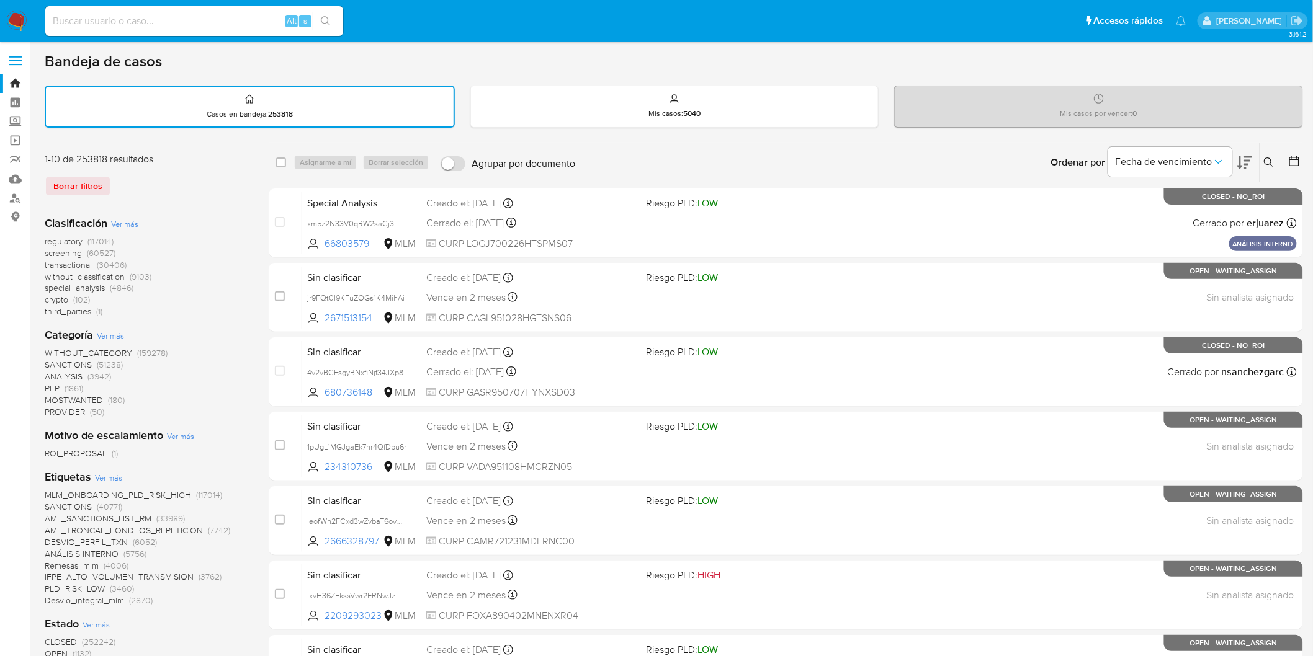
click at [13, 19] on img at bounding box center [16, 21] width 21 height 21
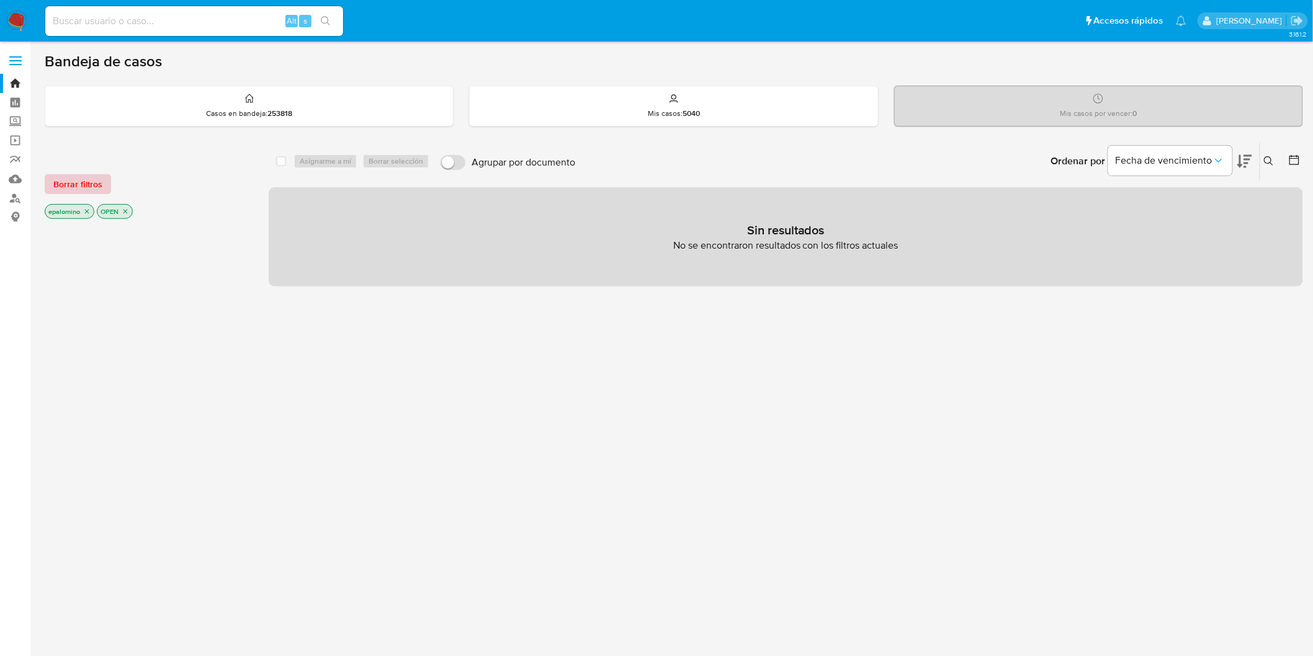
click at [86, 177] on span "Borrar filtros" at bounding box center [77, 184] width 49 height 17
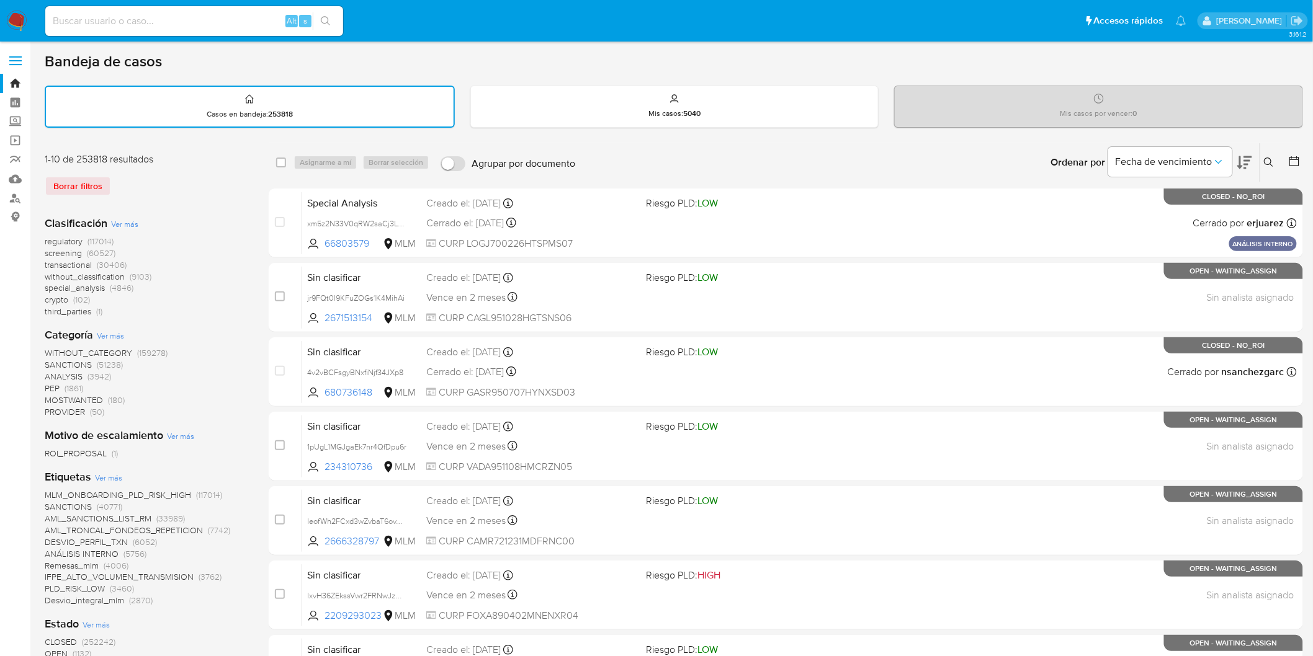
click at [17, 17] on img at bounding box center [16, 21] width 21 height 21
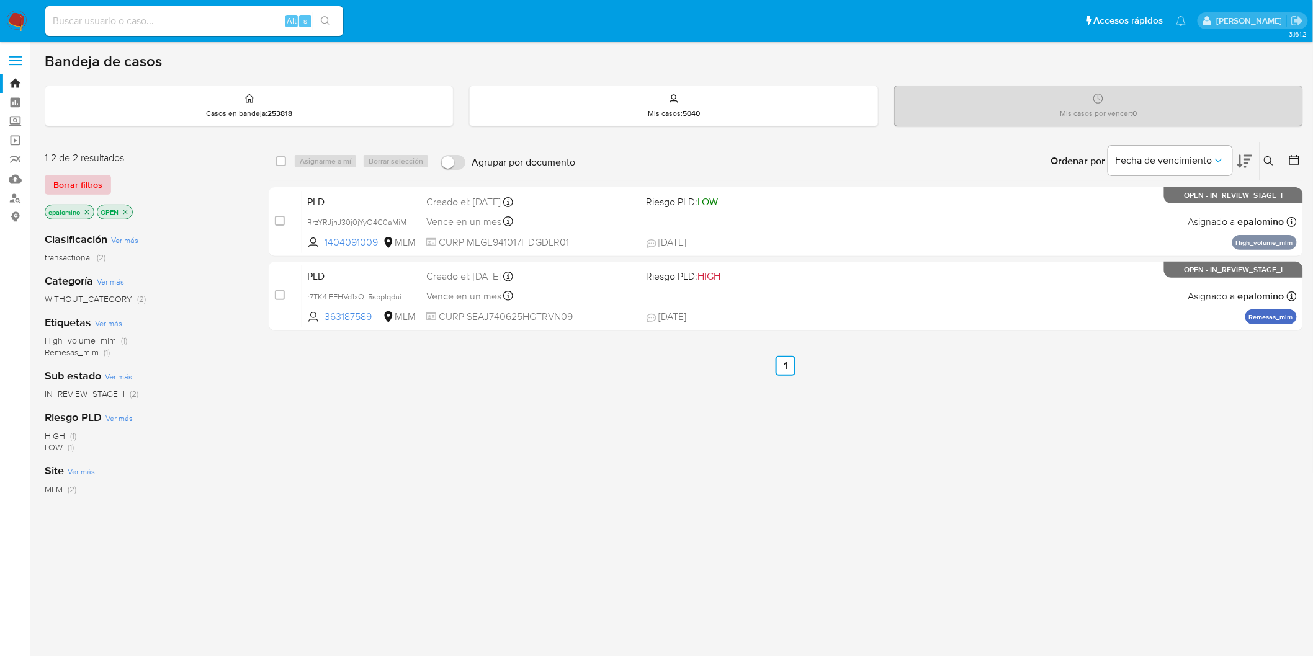
click at [89, 187] on span "Borrar filtros" at bounding box center [77, 184] width 49 height 17
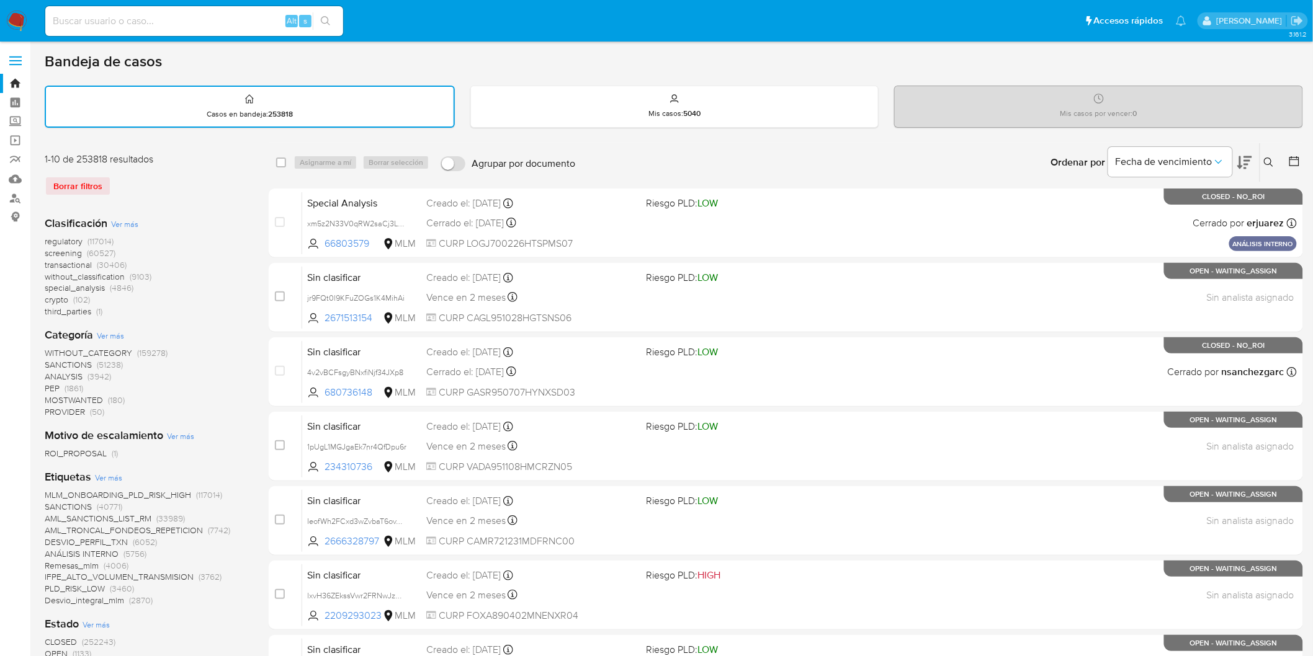
click at [1264, 158] on icon at bounding box center [1269, 163] width 10 height 10
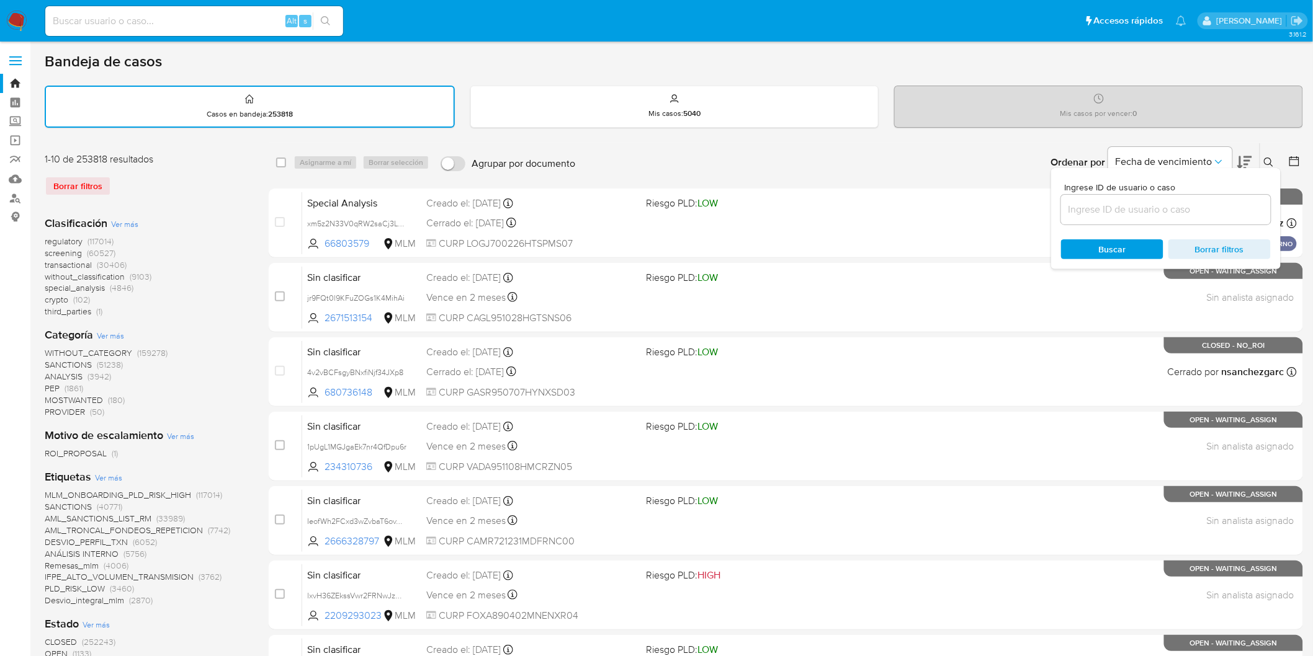
click at [1094, 215] on input at bounding box center [1166, 210] width 210 height 16
type input "363187589"
click at [1096, 244] on span "Buscar" at bounding box center [1112, 249] width 85 height 17
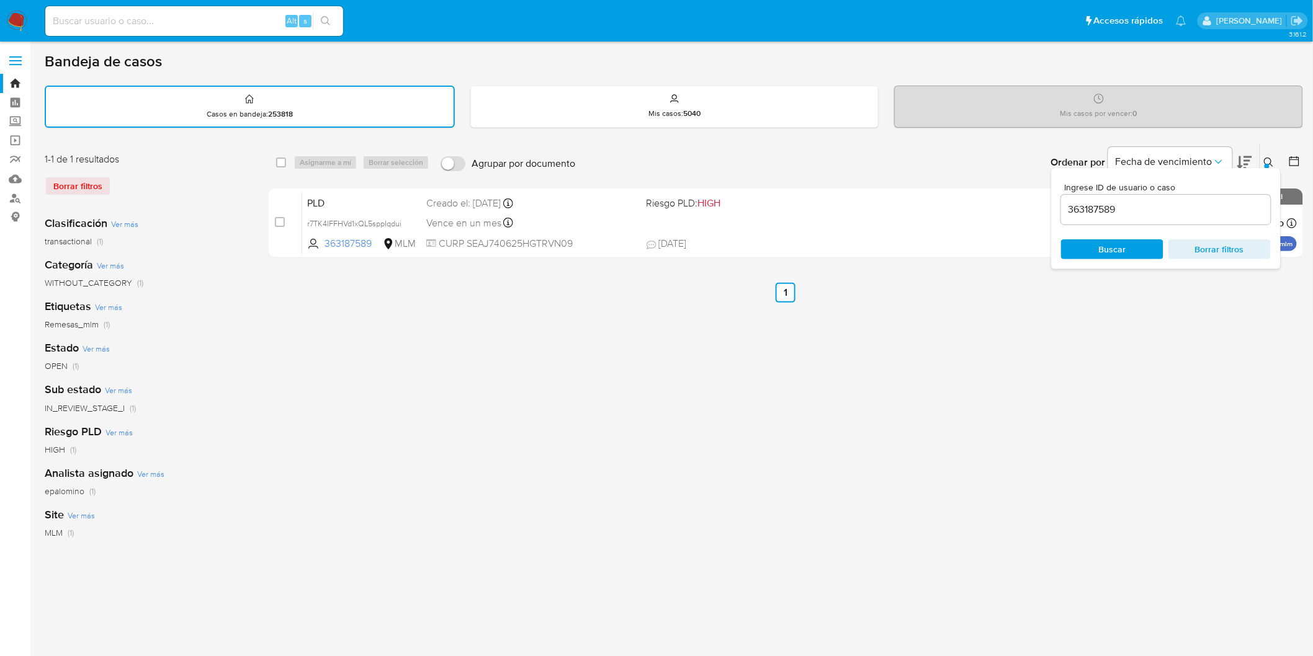
click at [1272, 160] on icon at bounding box center [1269, 163] width 10 height 10
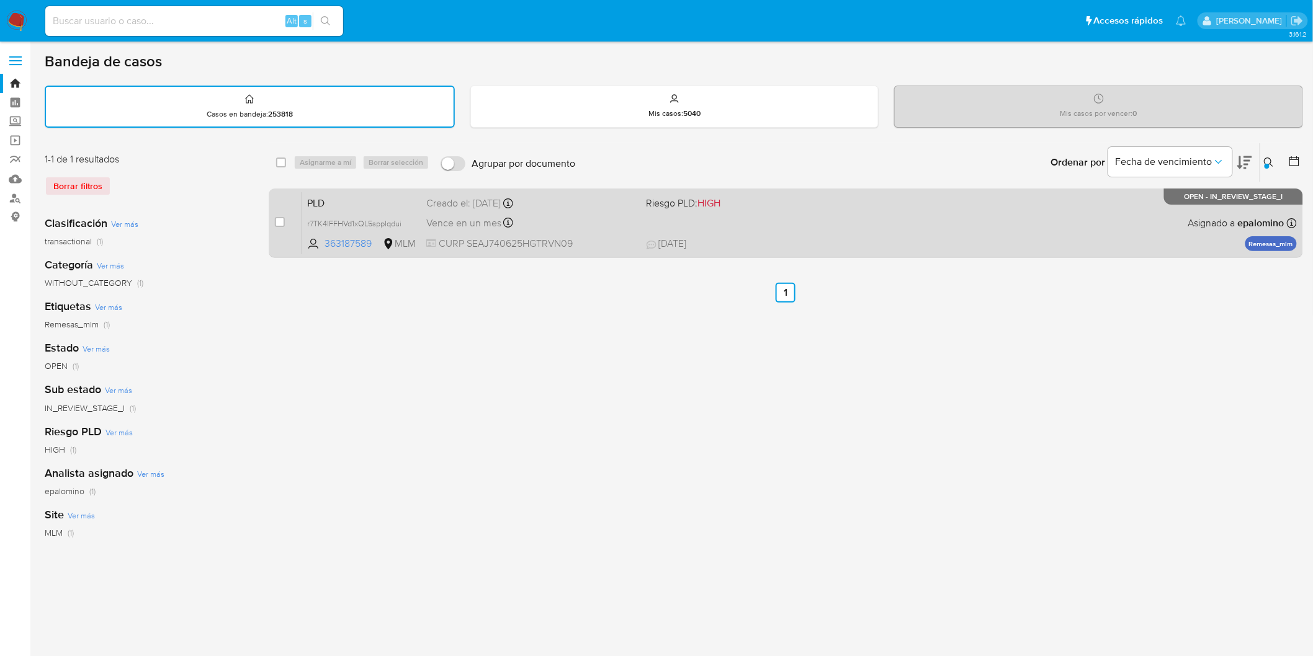
click at [318, 197] on span "PLD" at bounding box center [361, 202] width 109 height 16
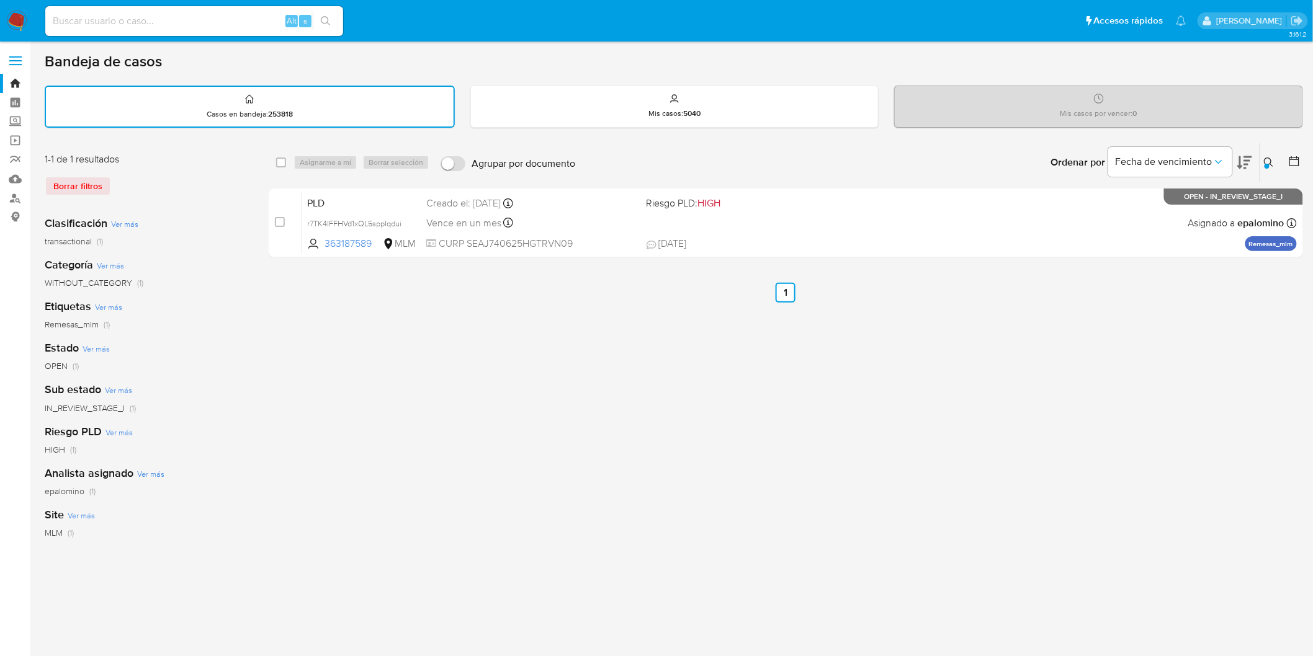
click at [19, 24] on img at bounding box center [16, 21] width 21 height 21
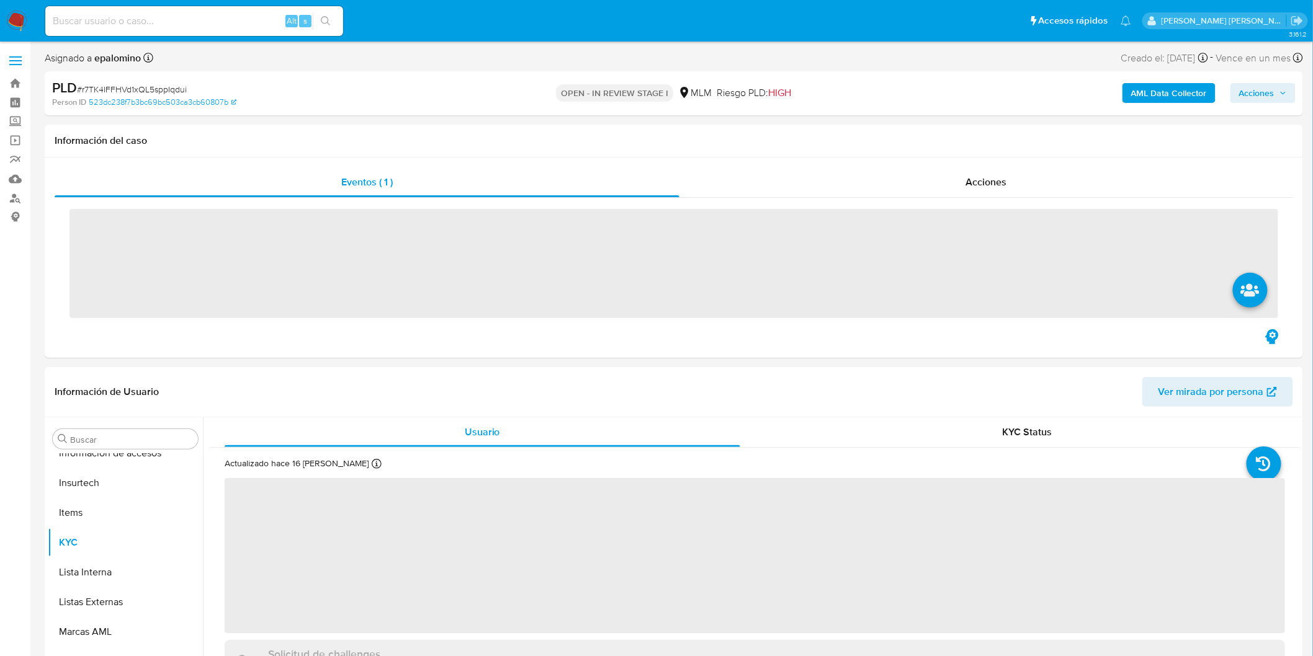
scroll to position [583, 0]
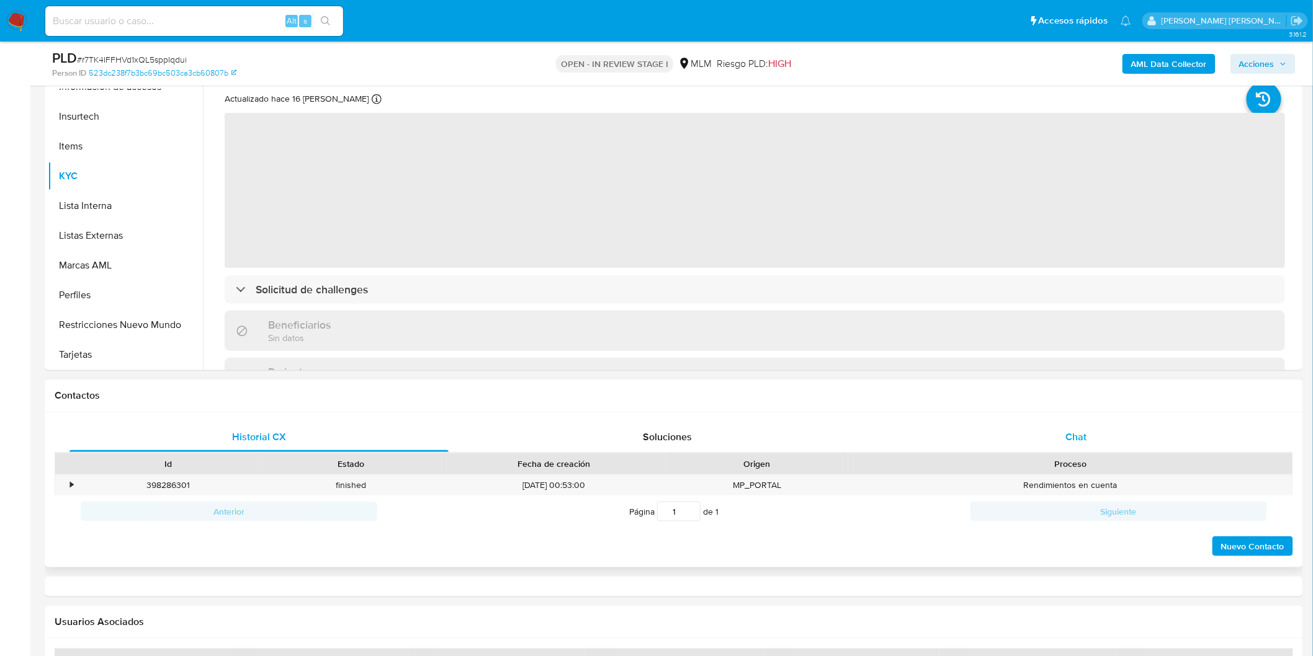
click at [1079, 449] on div "Chat" at bounding box center [1076, 437] width 379 height 30
select select "10"
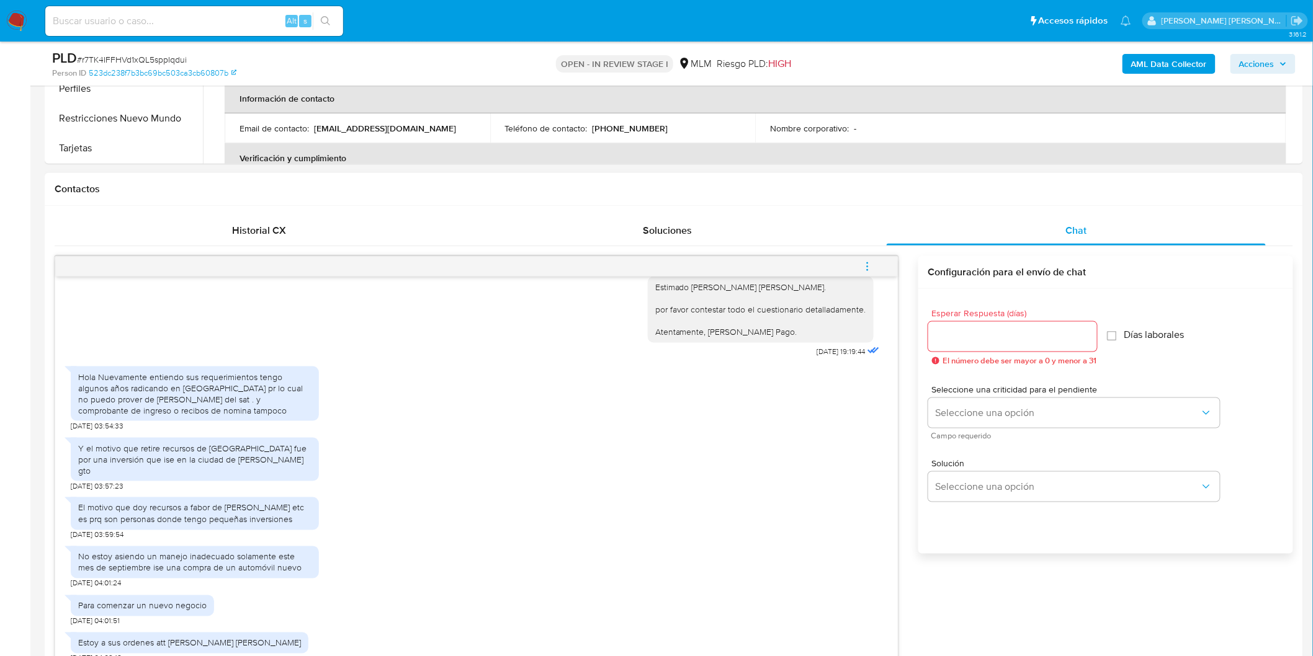
scroll to position [411, 0]
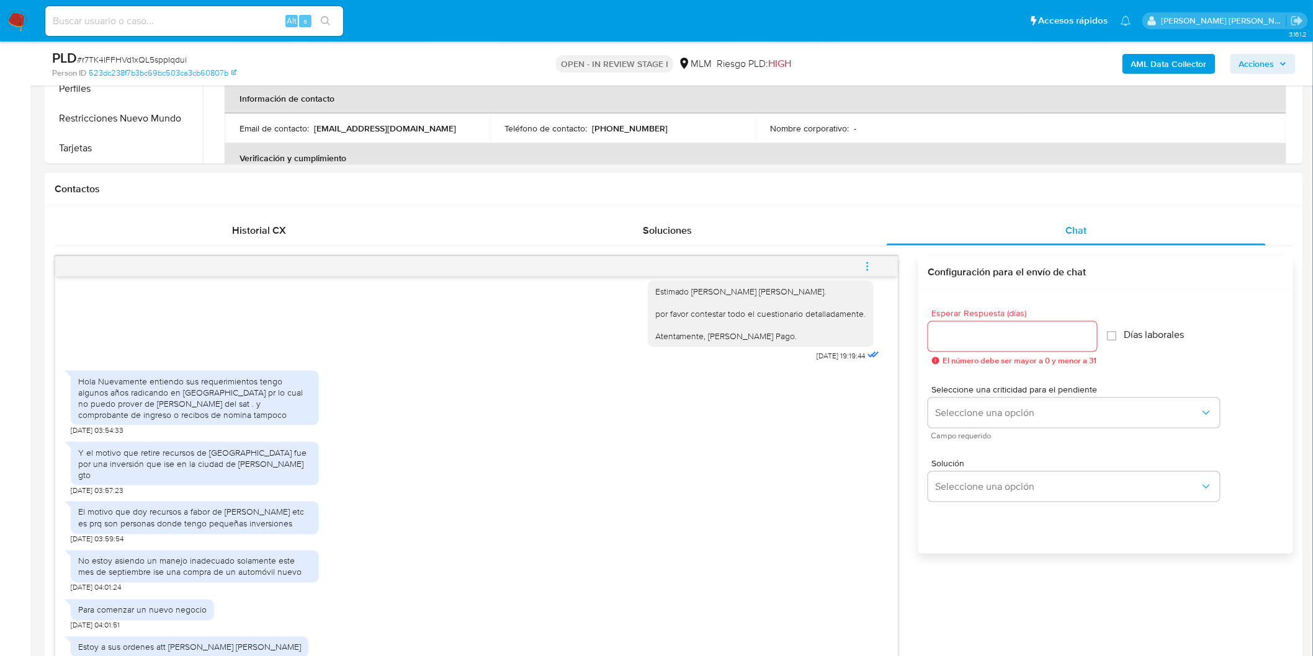
click at [865, 261] on icon "menu-action" at bounding box center [867, 266] width 11 height 11
click at [801, 244] on li "Cerrar conversación" at bounding box center [783, 242] width 127 height 22
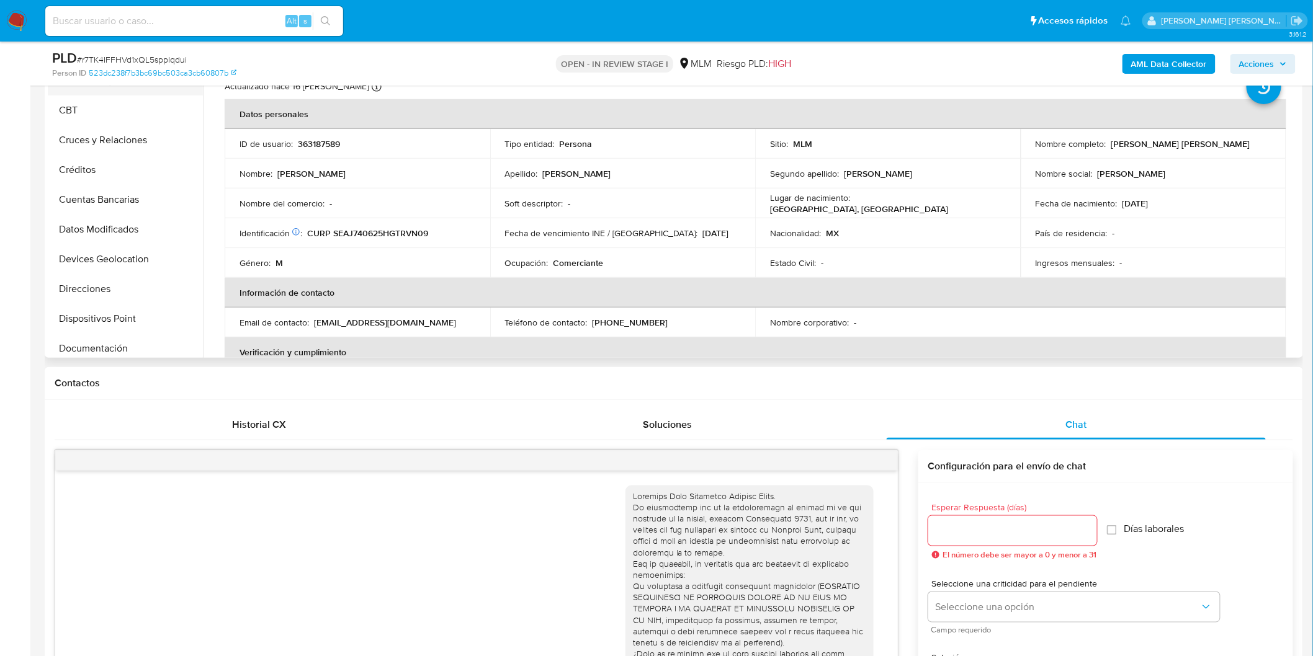
scroll to position [32, 0]
click at [115, 143] on button "Archivos adjuntos" at bounding box center [120, 150] width 145 height 30
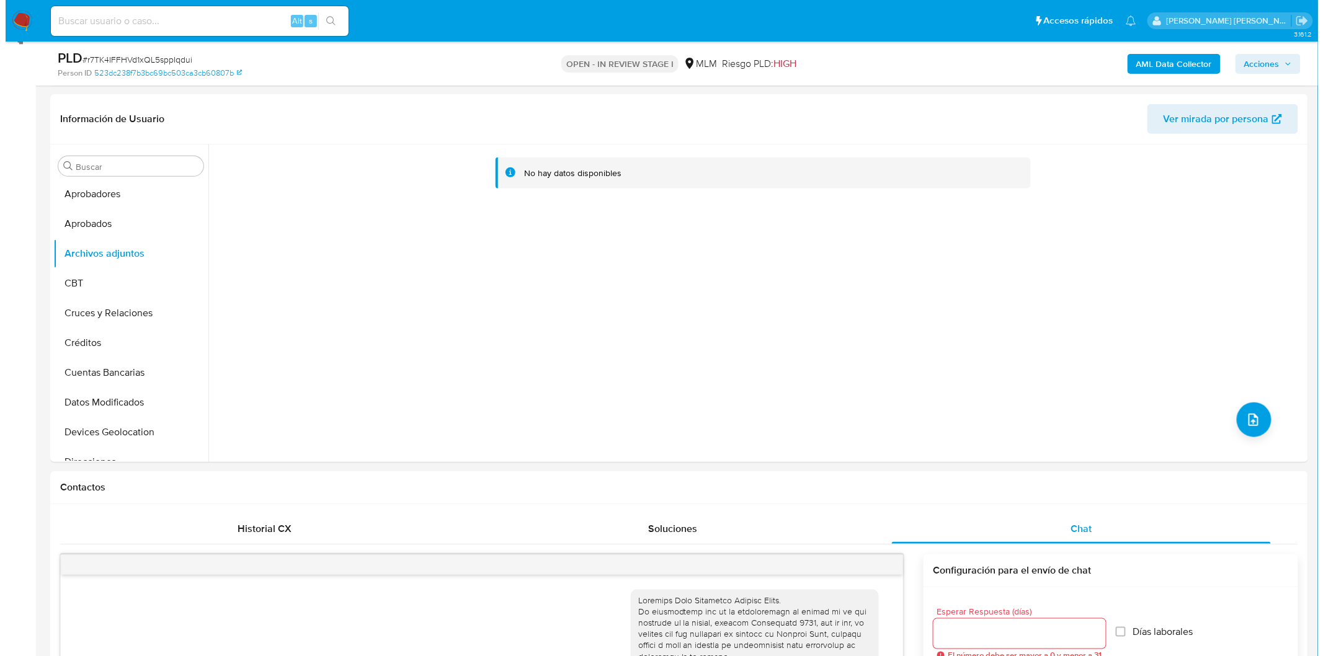
scroll to position [77, 0]
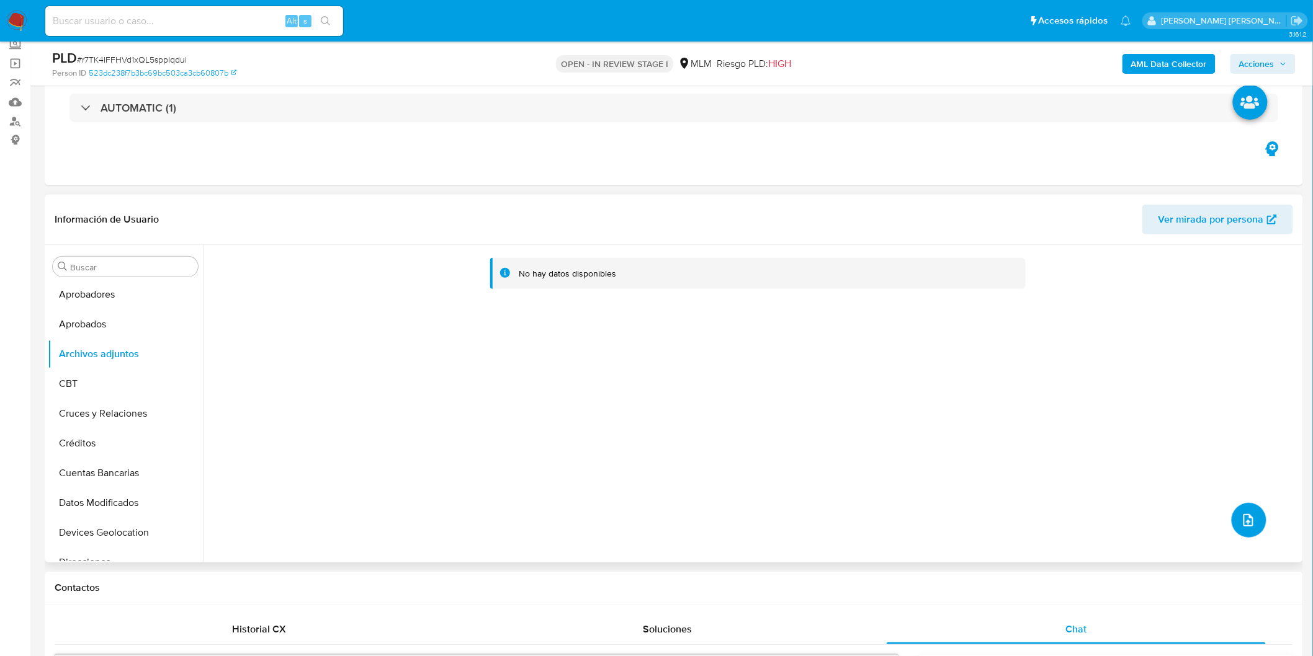
click at [1243, 519] on icon "upload-file" at bounding box center [1248, 520] width 10 height 12
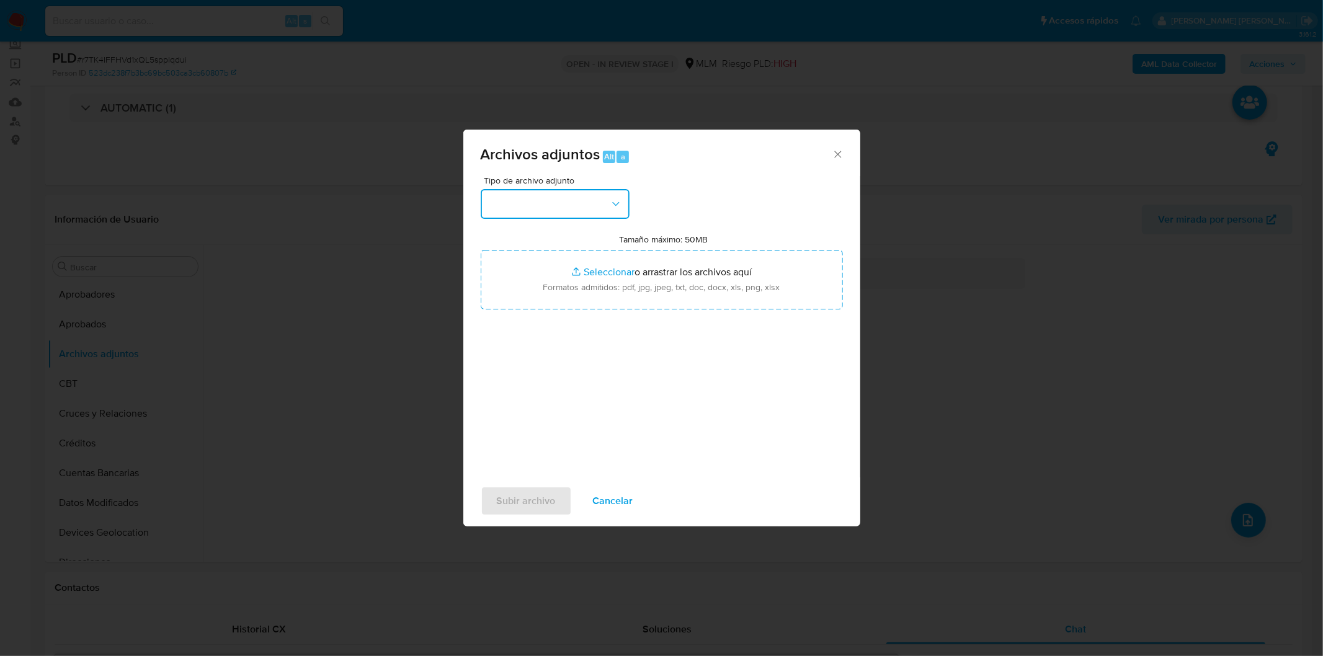
click at [601, 207] on button "button" at bounding box center [555, 204] width 149 height 30
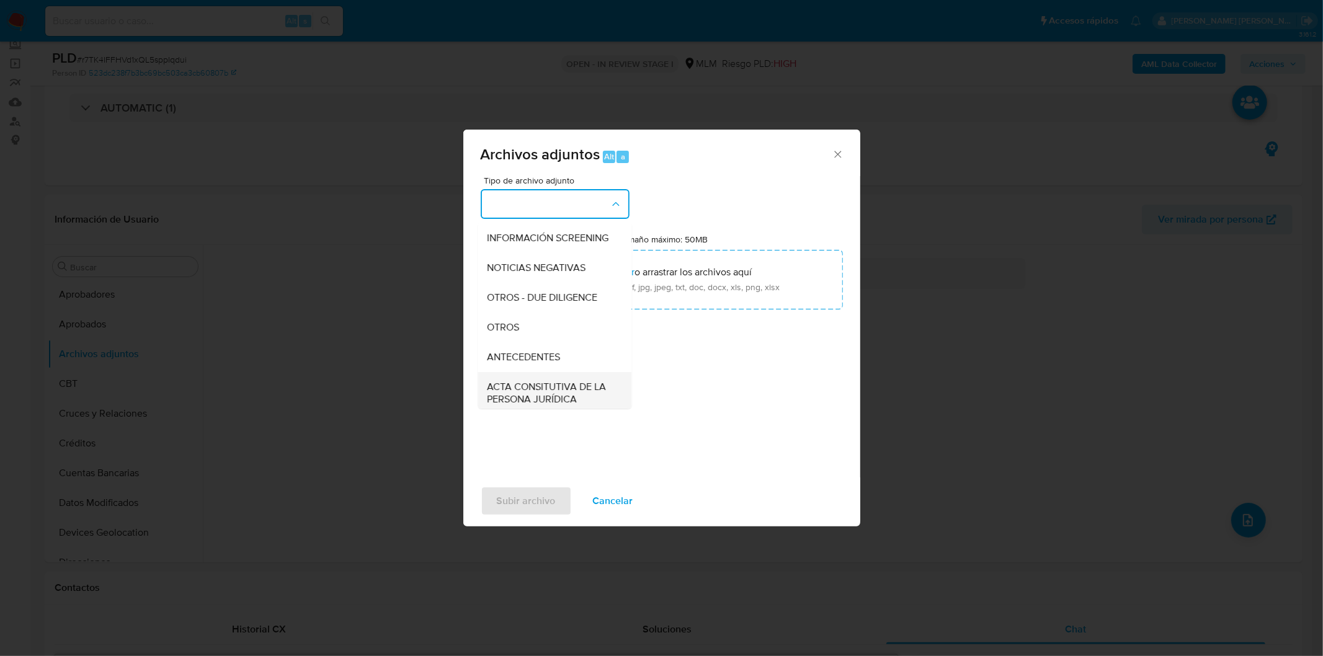
scroll to position [207, 0]
click at [522, 254] on div "OTROS" at bounding box center [551, 239] width 127 height 30
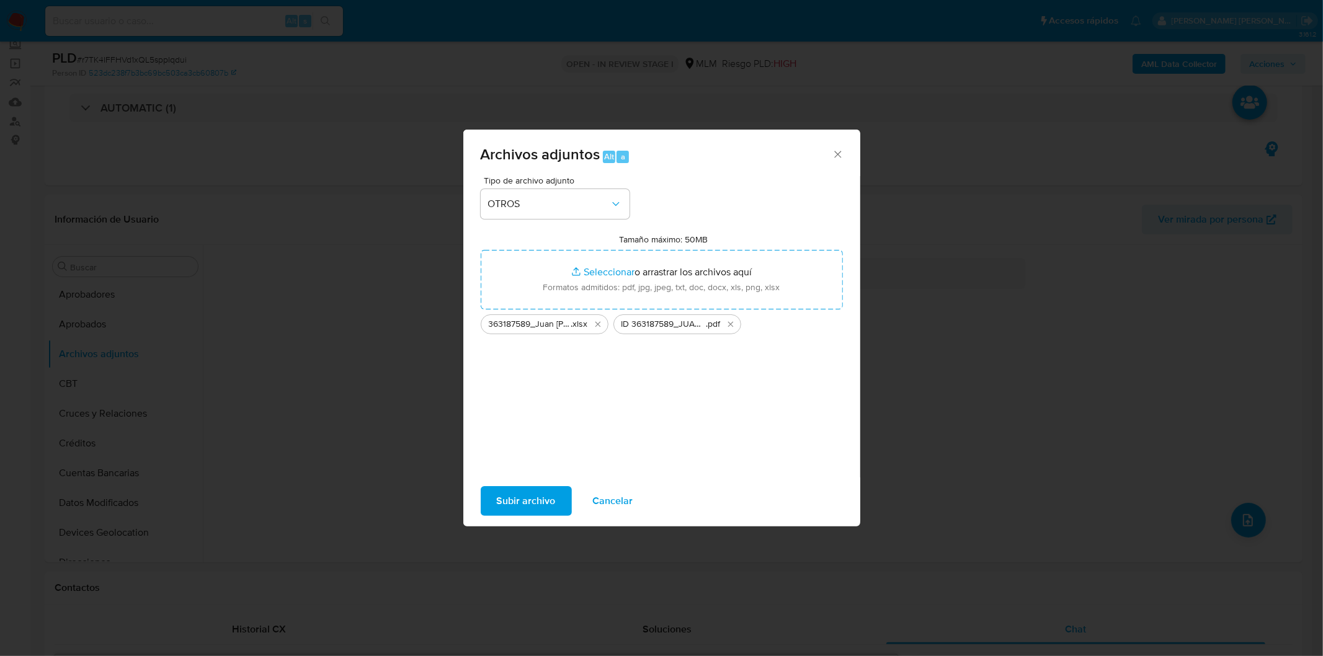
click at [524, 511] on span "Subir archivo" at bounding box center [526, 501] width 59 height 27
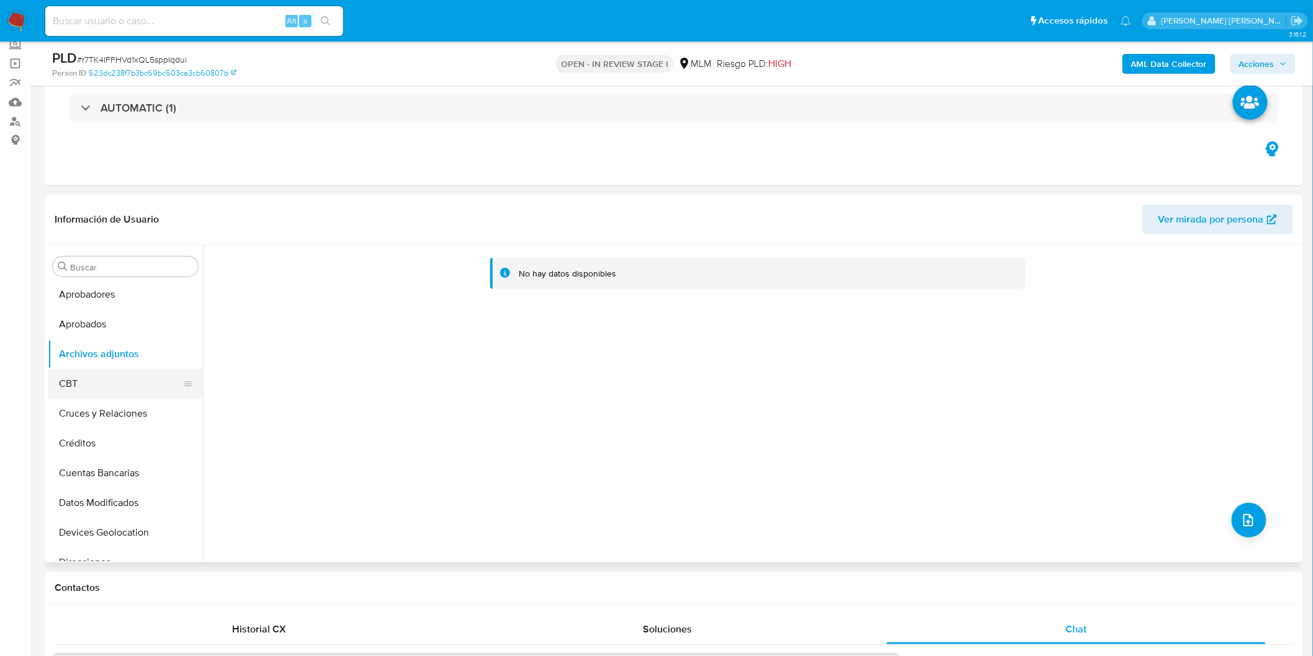
click at [146, 376] on button "CBT" at bounding box center [120, 384] width 145 height 30
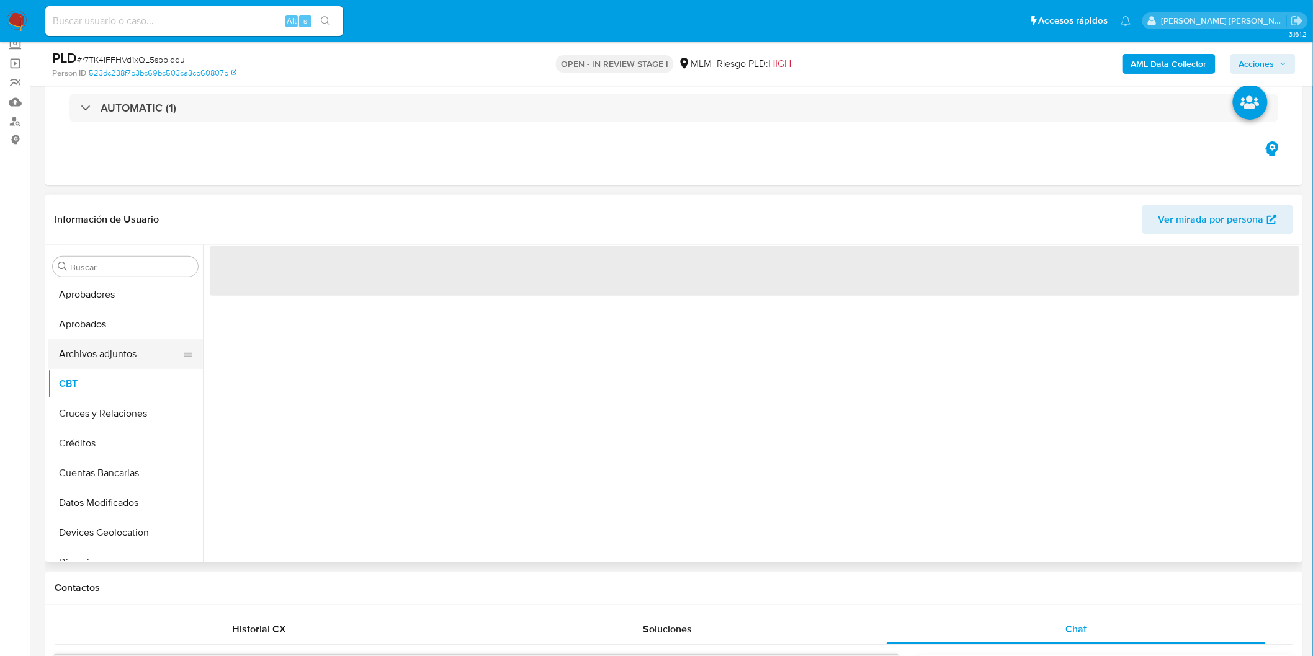
click at [155, 360] on button "Archivos adjuntos" at bounding box center [120, 354] width 145 height 30
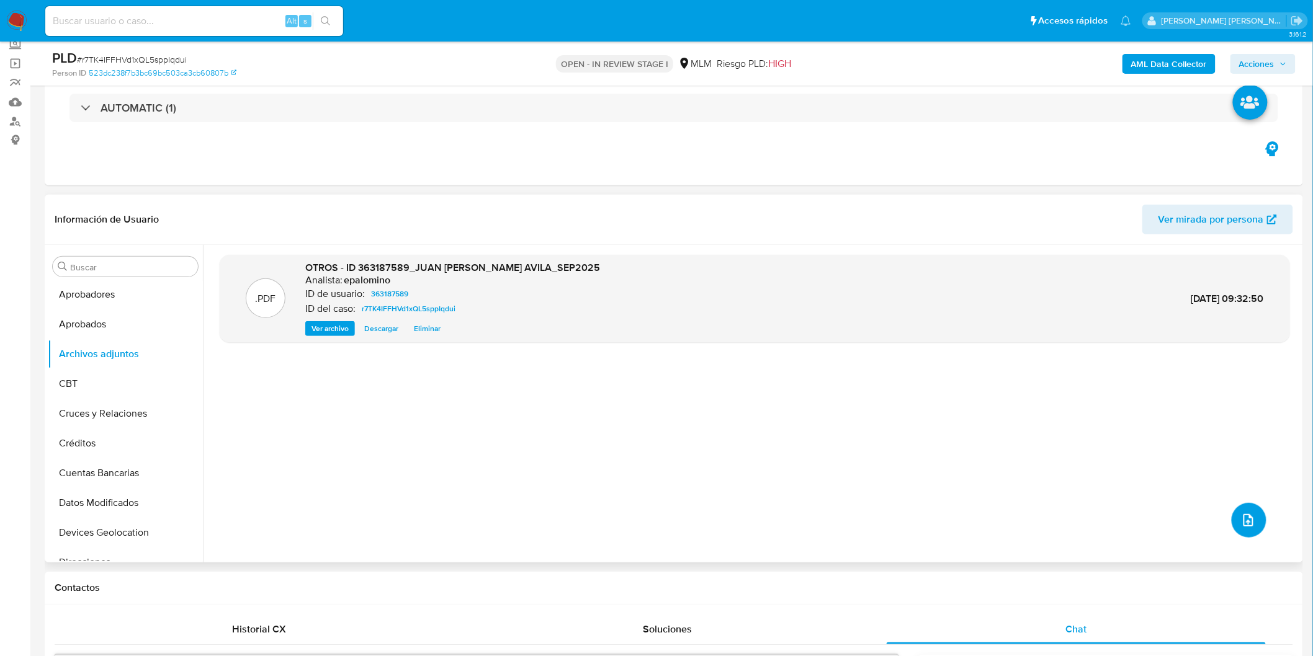
click at [1241, 525] on icon "upload-file" at bounding box center [1248, 520] width 15 height 15
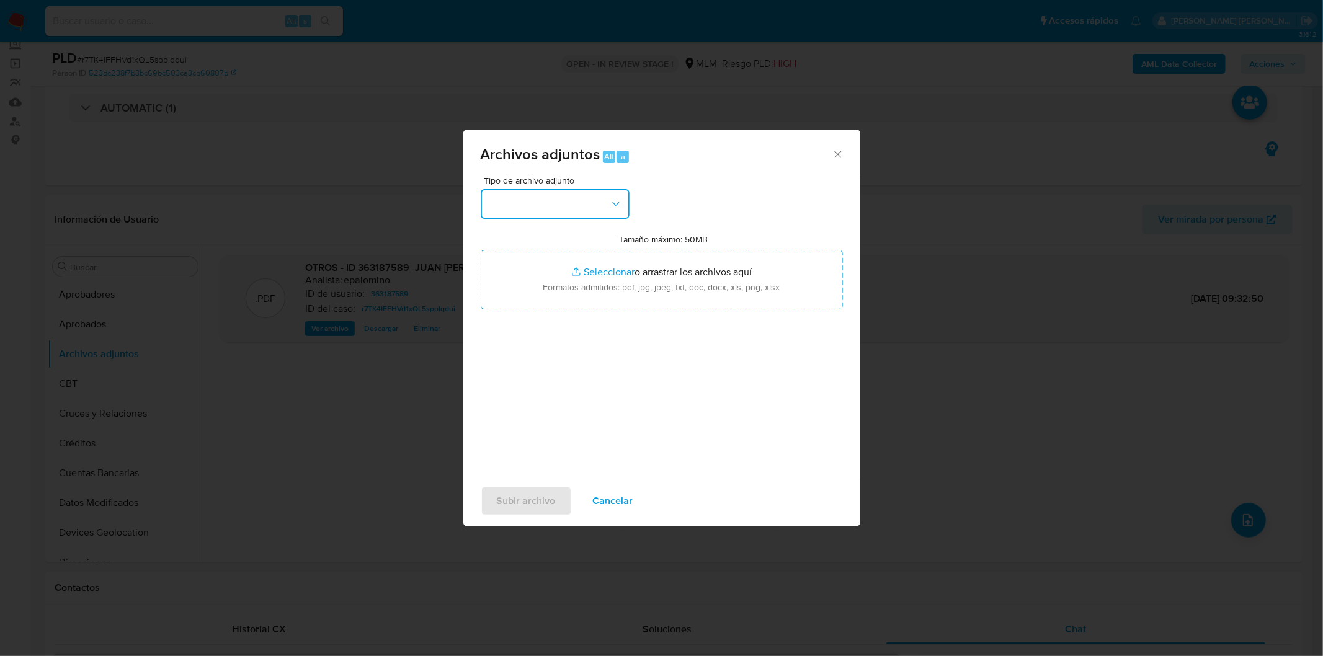
click at [579, 199] on button "button" at bounding box center [555, 204] width 149 height 30
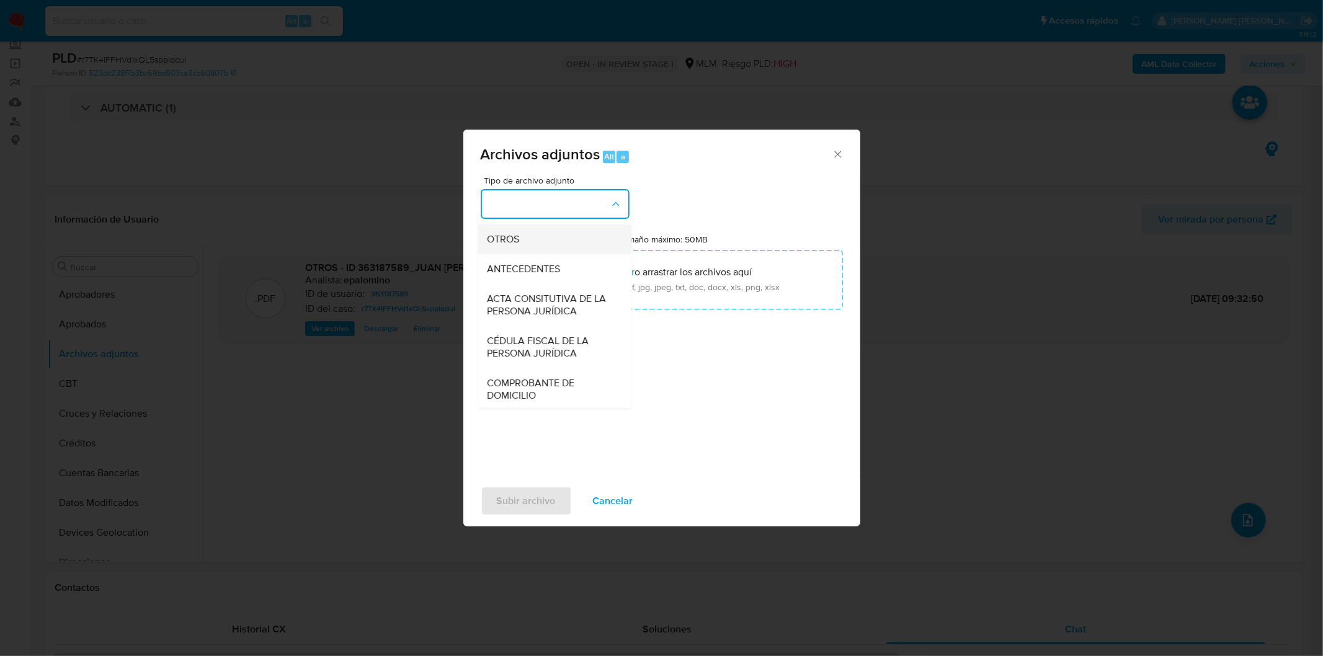
click at [535, 252] on div "OTROS" at bounding box center [551, 239] width 127 height 30
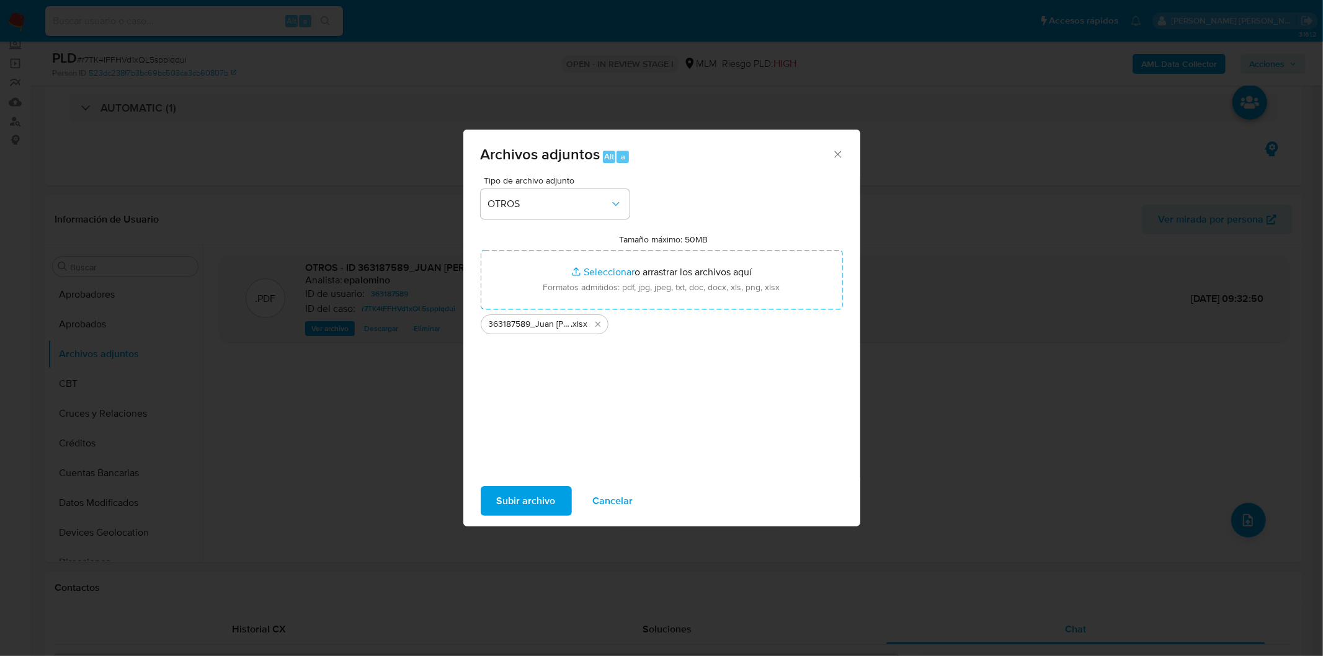
click at [528, 500] on span "Subir archivo" at bounding box center [526, 501] width 59 height 27
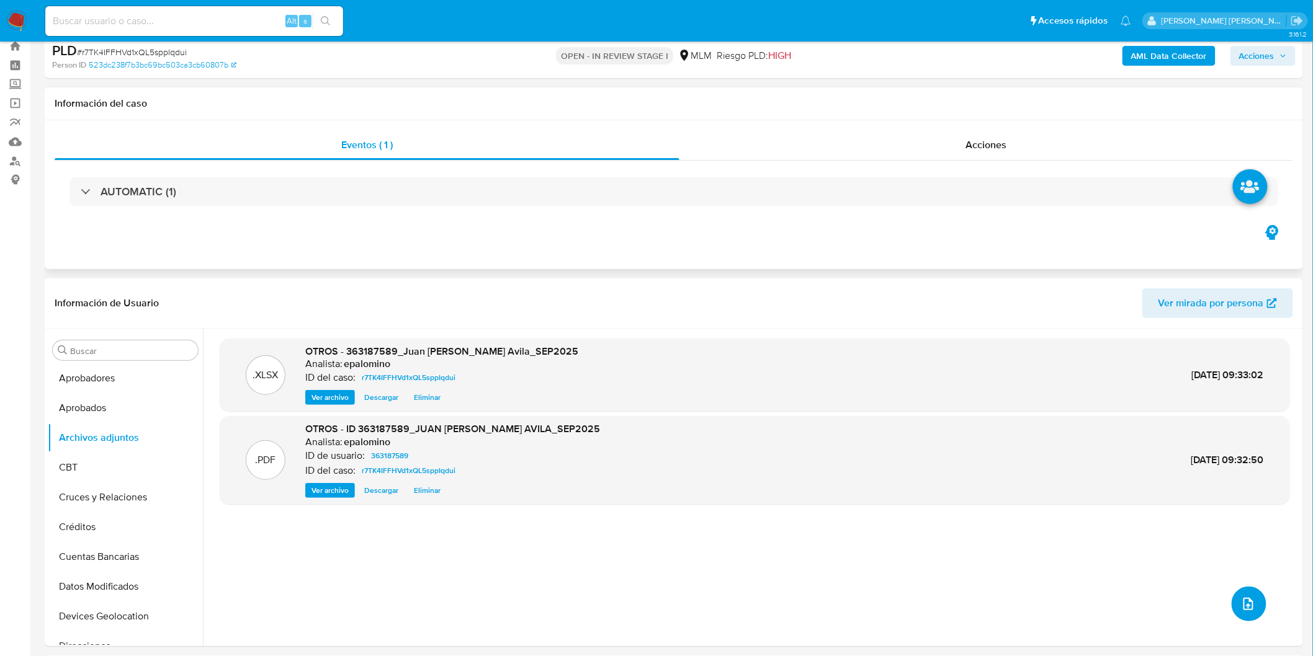
scroll to position [0, 0]
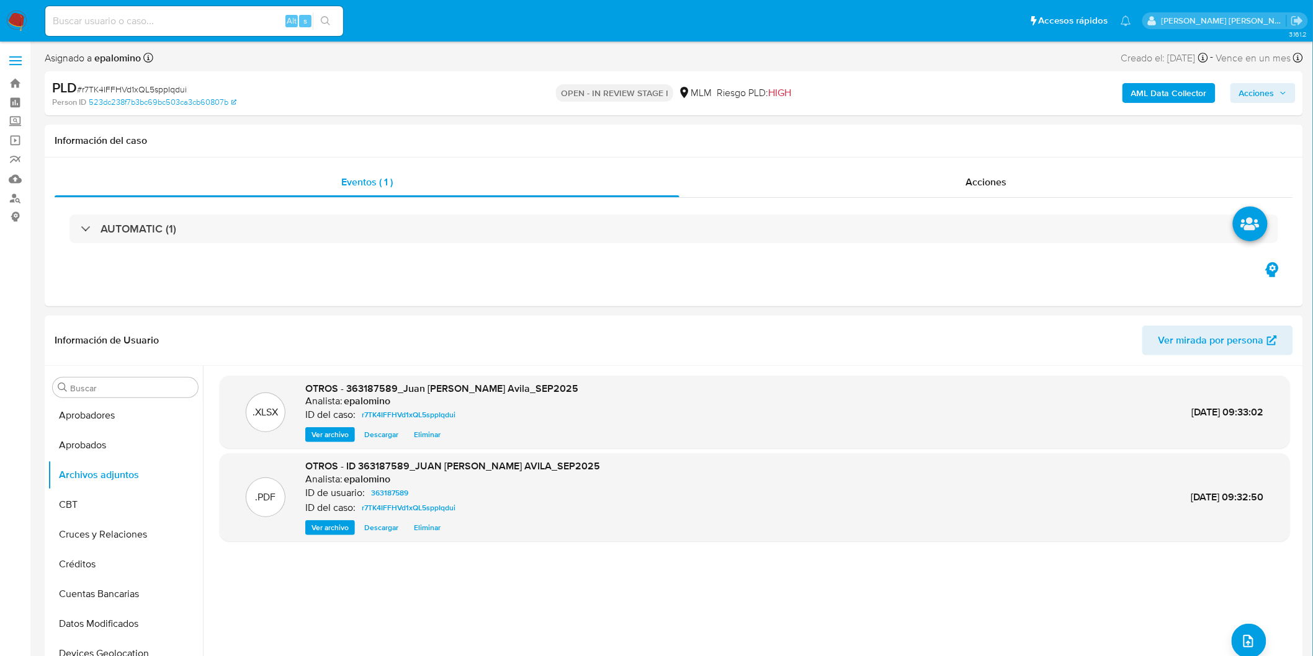
click at [1262, 83] on span "Acciones" at bounding box center [1256, 93] width 35 height 20
click at [1244, 298] on span "Enviar" at bounding box center [1248, 292] width 24 height 17
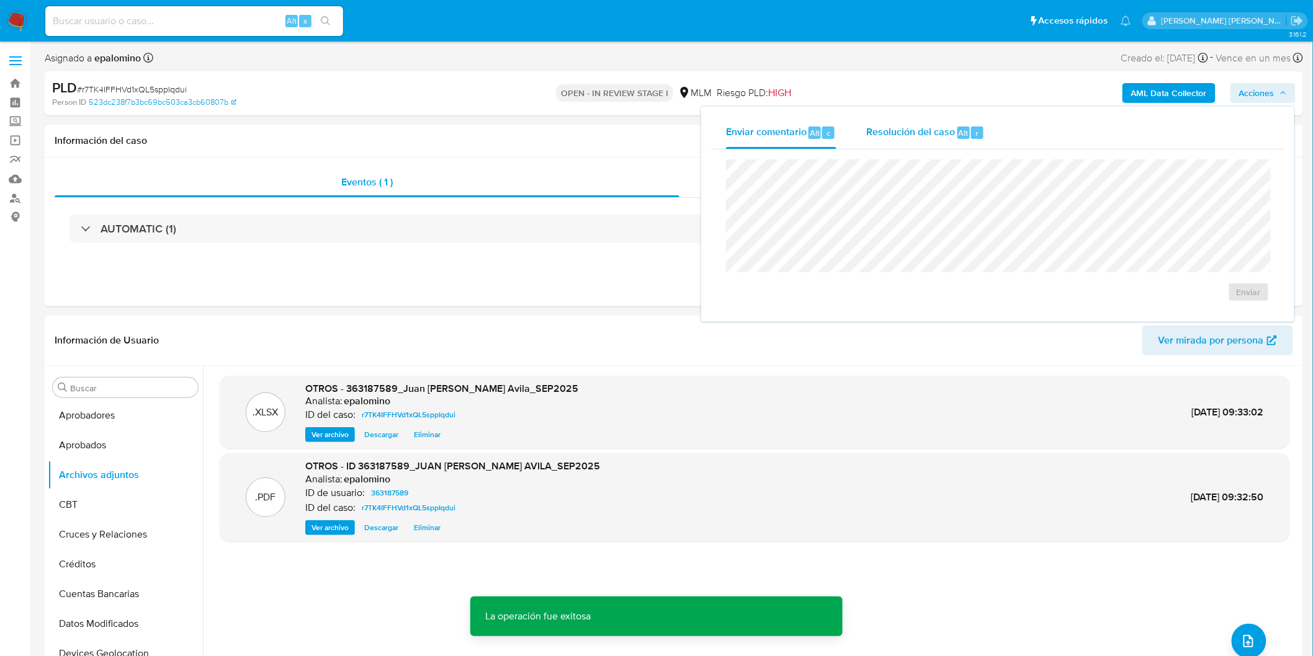
click at [883, 122] on div "Resolución del caso Alt r" at bounding box center [925, 133] width 118 height 32
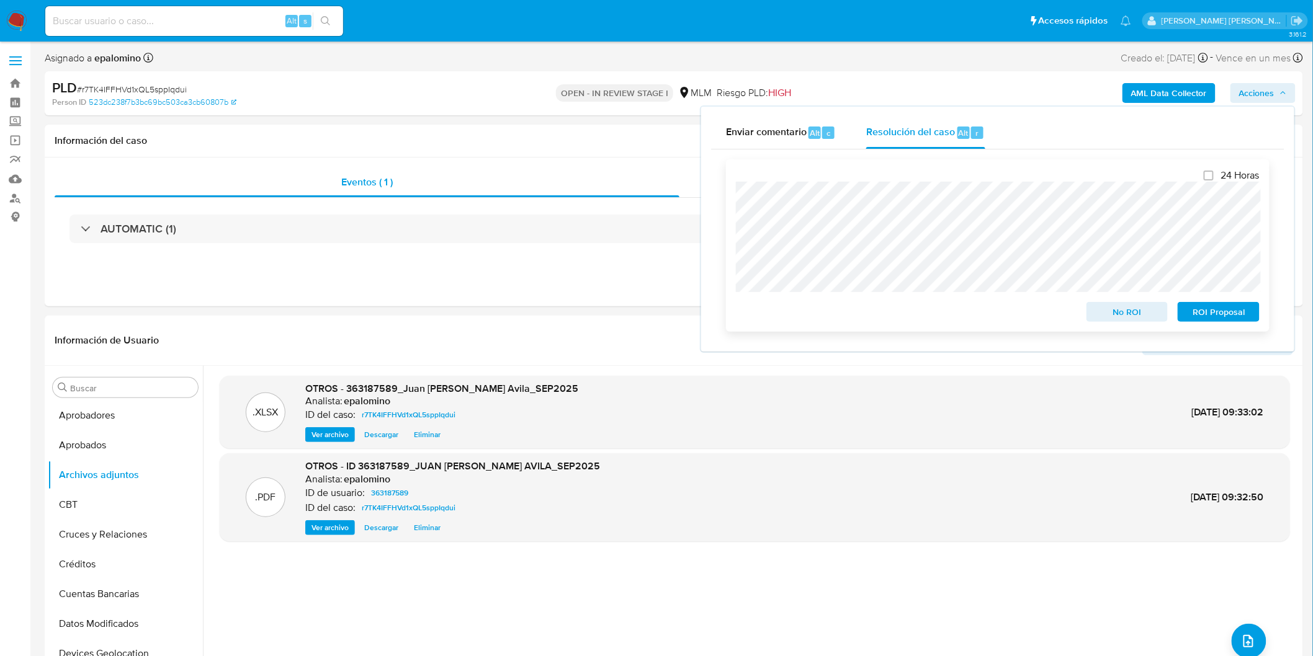
click at [1206, 308] on span "ROI Proposal" at bounding box center [1218, 311] width 65 height 17
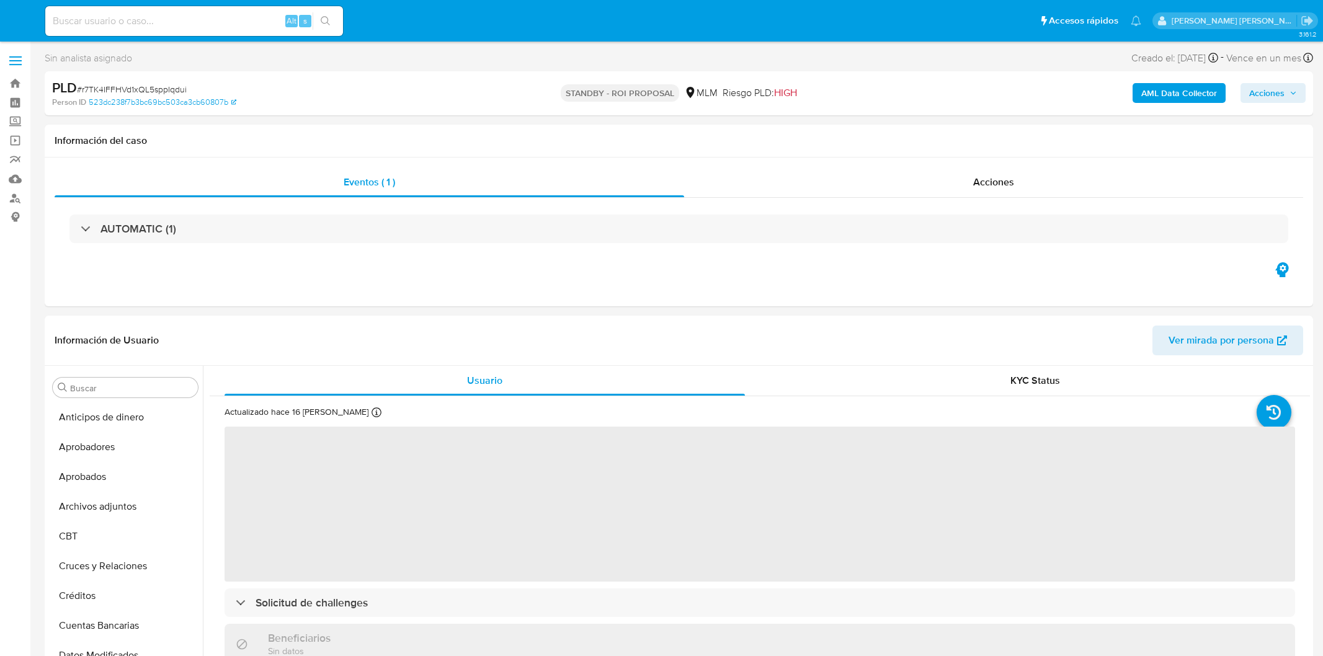
select select "10"
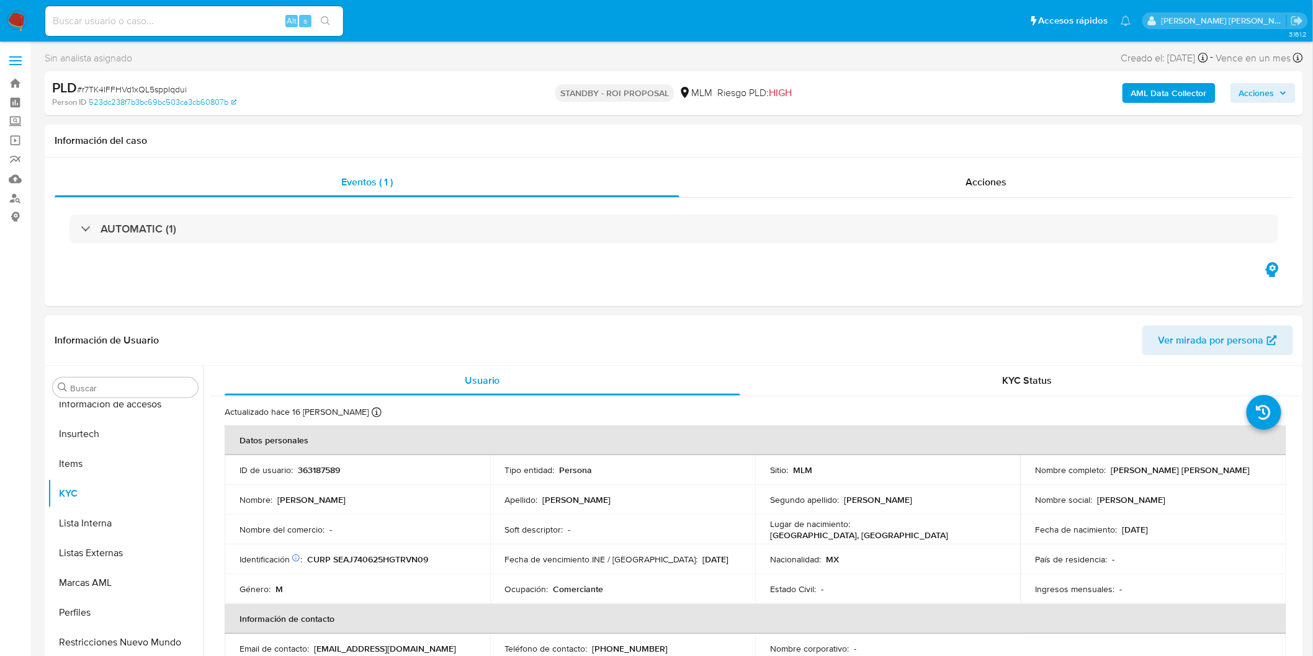
scroll to position [583, 0]
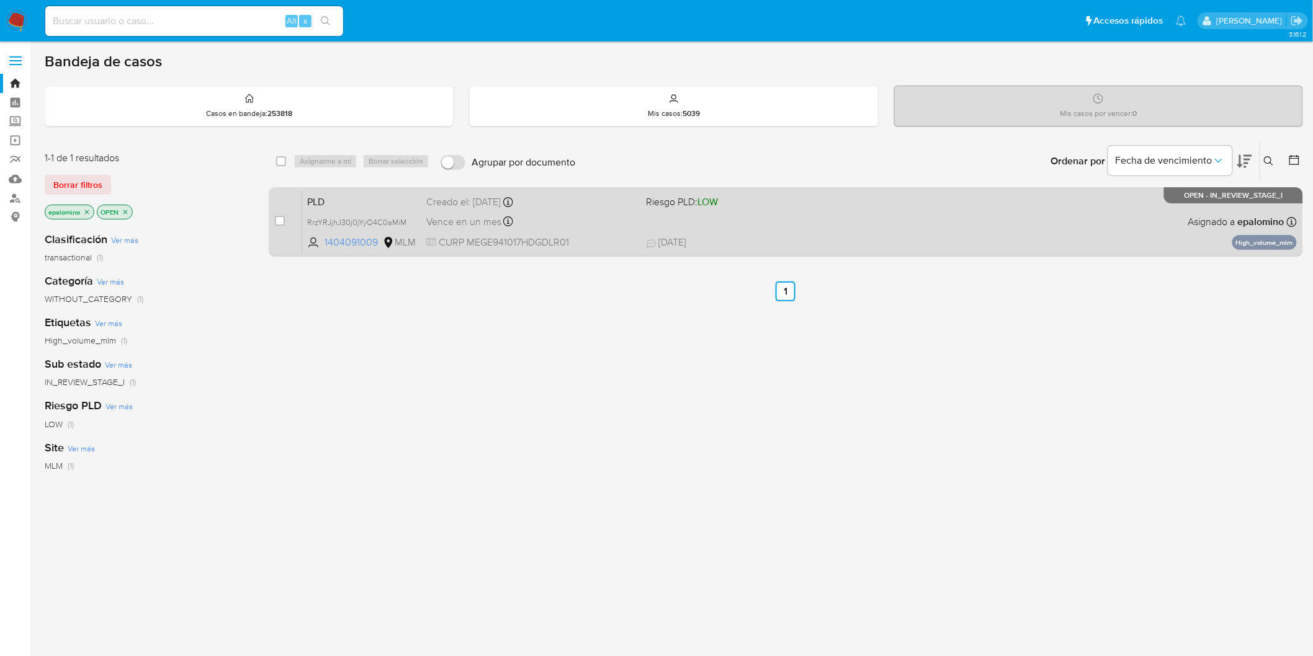
click at [335, 205] on span "PLD" at bounding box center [361, 201] width 109 height 16
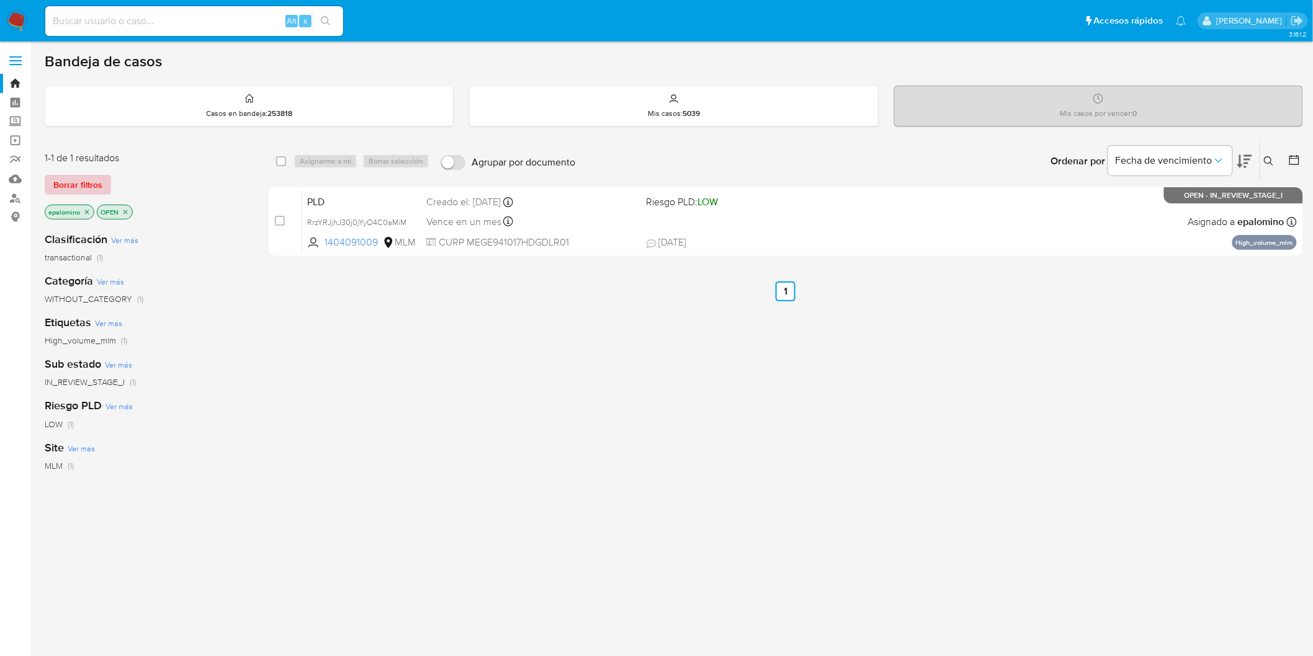
click at [89, 178] on span "Borrar filtros" at bounding box center [77, 184] width 49 height 17
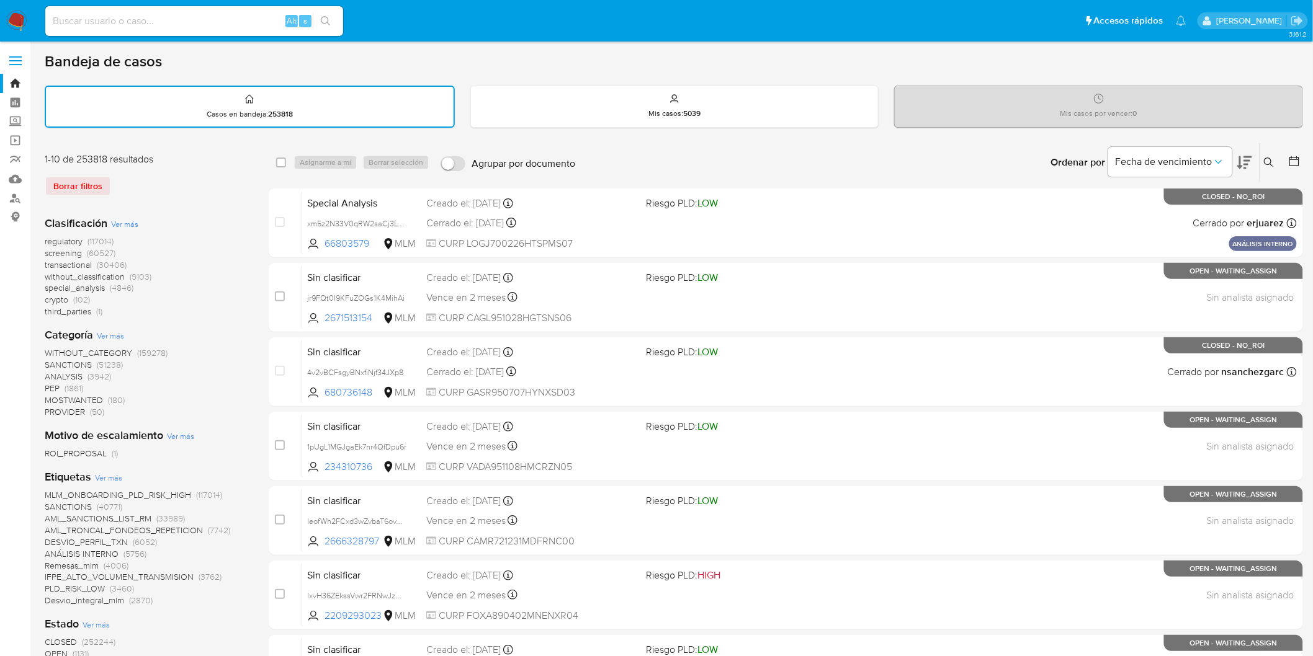
click at [1267, 158] on icon at bounding box center [1269, 163] width 10 height 10
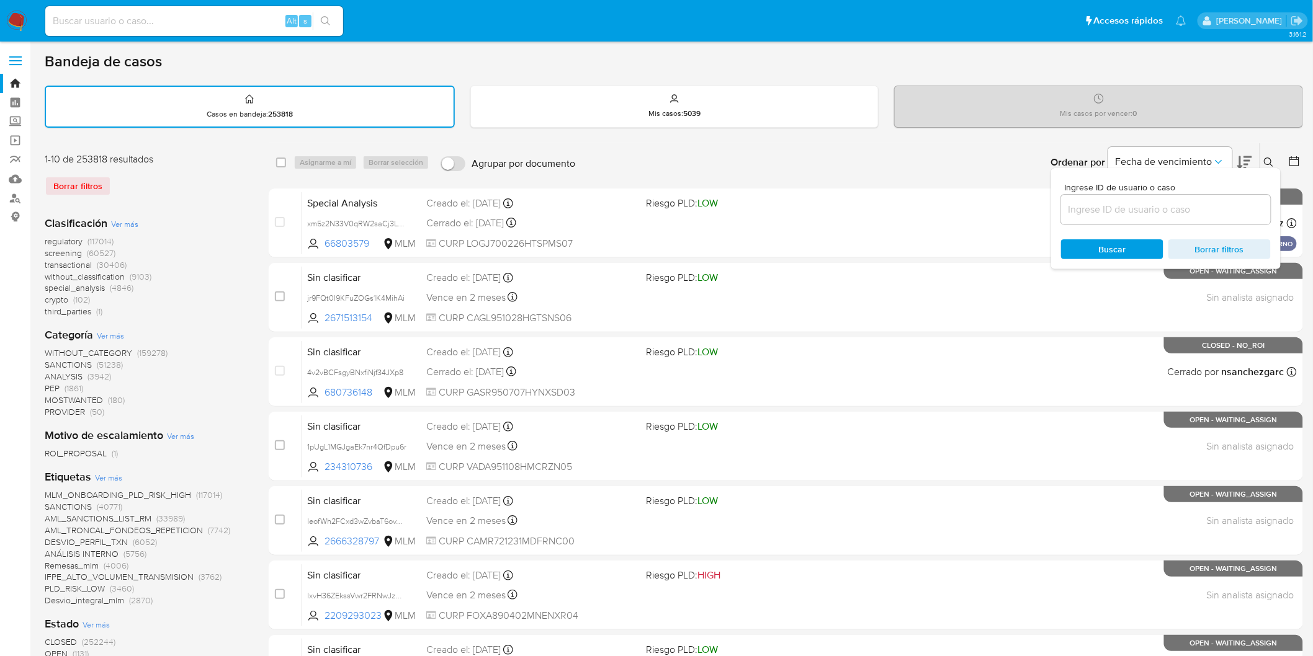
click at [1081, 232] on div "Ingrese ID de usuario o caso Buscar Borrar filtros" at bounding box center [1166, 218] width 230 height 101
drag, startPoint x: 1096, startPoint y: 212, endPoint x: 1096, endPoint y: 221, distance: 8.7
click at [1096, 212] on input at bounding box center [1166, 210] width 210 height 16
paste input "1404091009"
type input "1404091009"
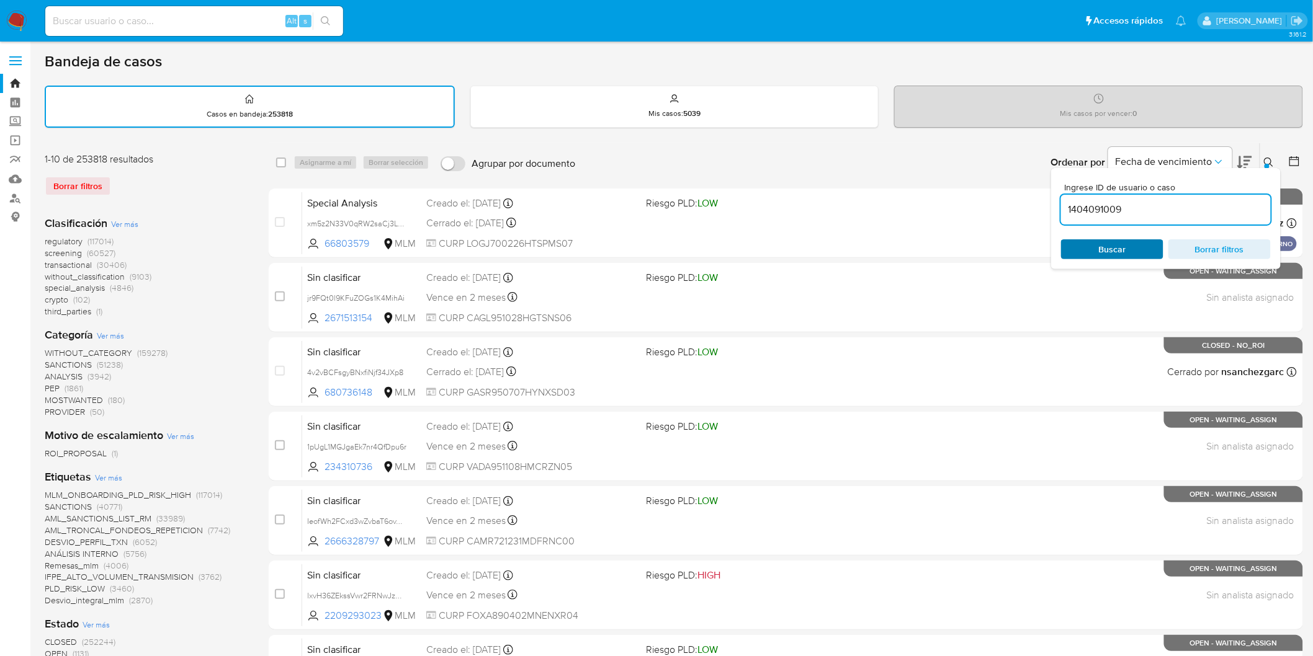
click at [1094, 249] on span "Buscar" at bounding box center [1112, 249] width 85 height 17
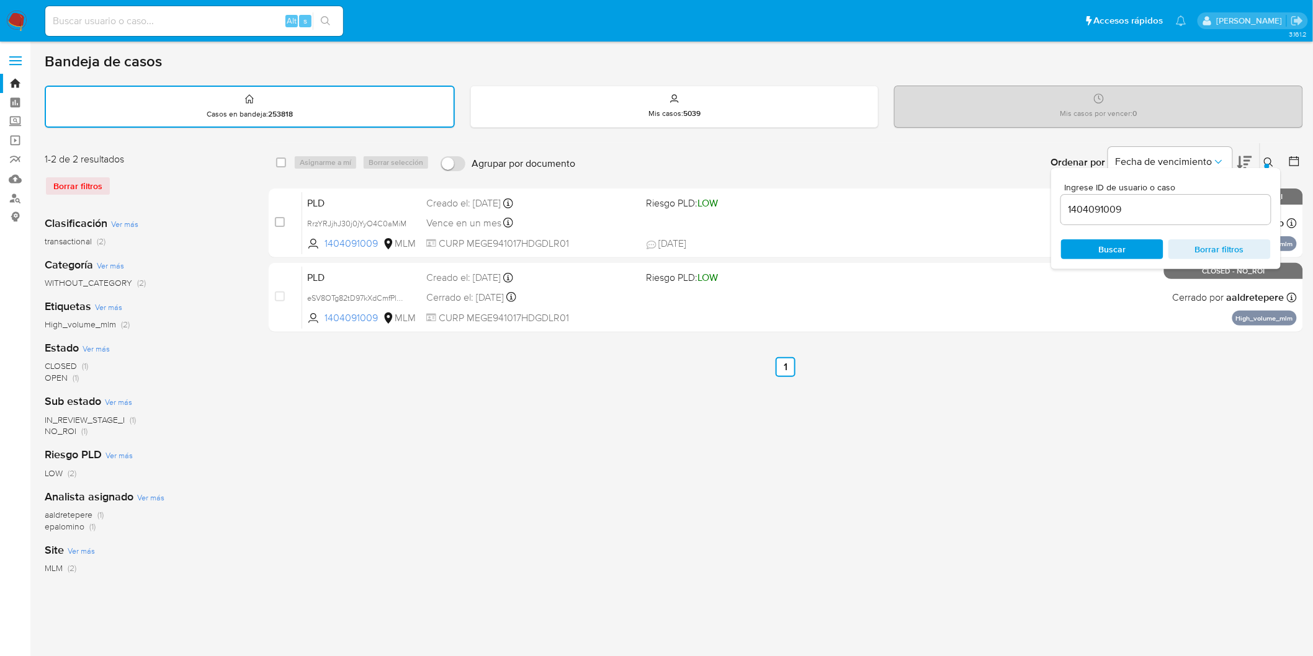
click at [1264, 152] on div "Ingrese ID de usuario o caso 1404091009 Buscar Borrar filtros" at bounding box center [1269, 162] width 21 height 38
click at [1270, 163] on icon at bounding box center [1269, 163] width 10 height 10
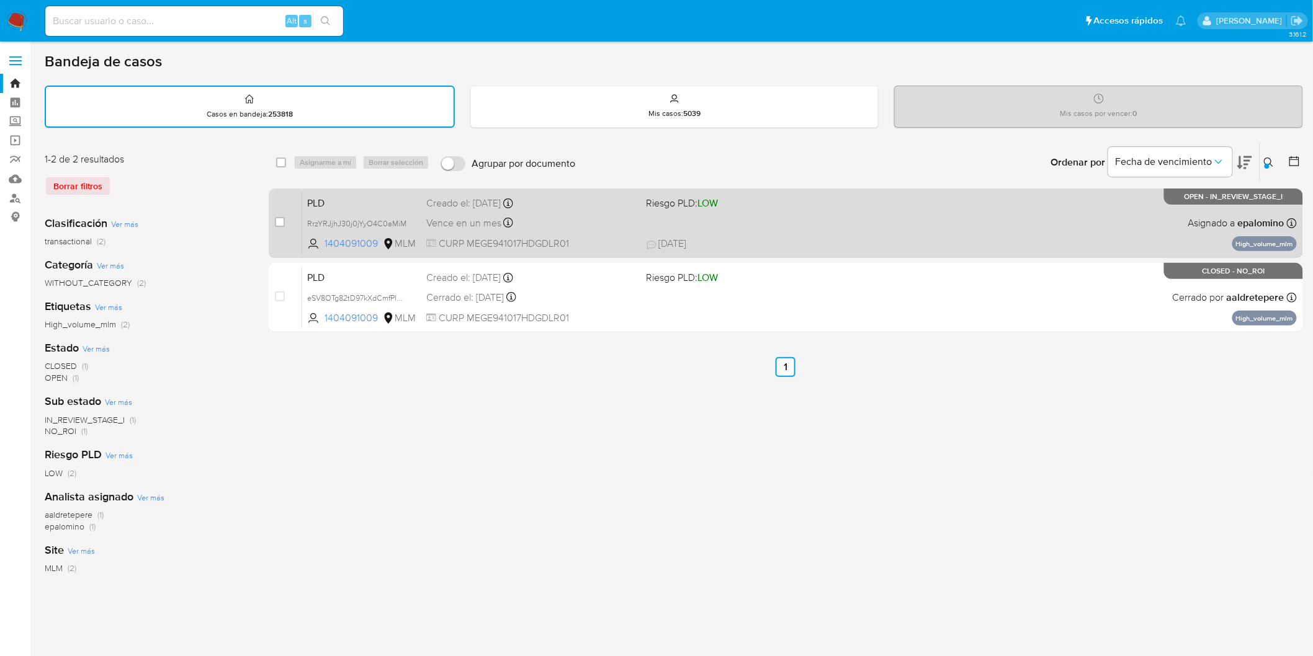
click at [337, 195] on span "PLD" at bounding box center [361, 202] width 109 height 16
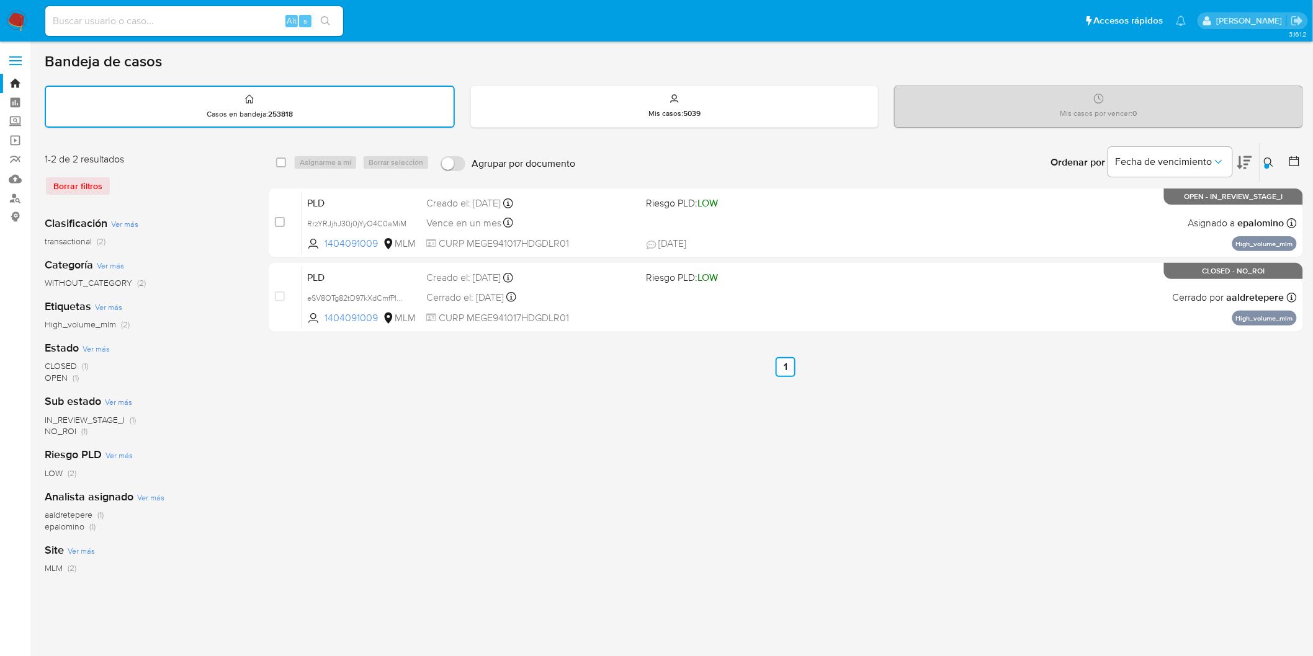
click at [17, 24] on img at bounding box center [16, 21] width 21 height 21
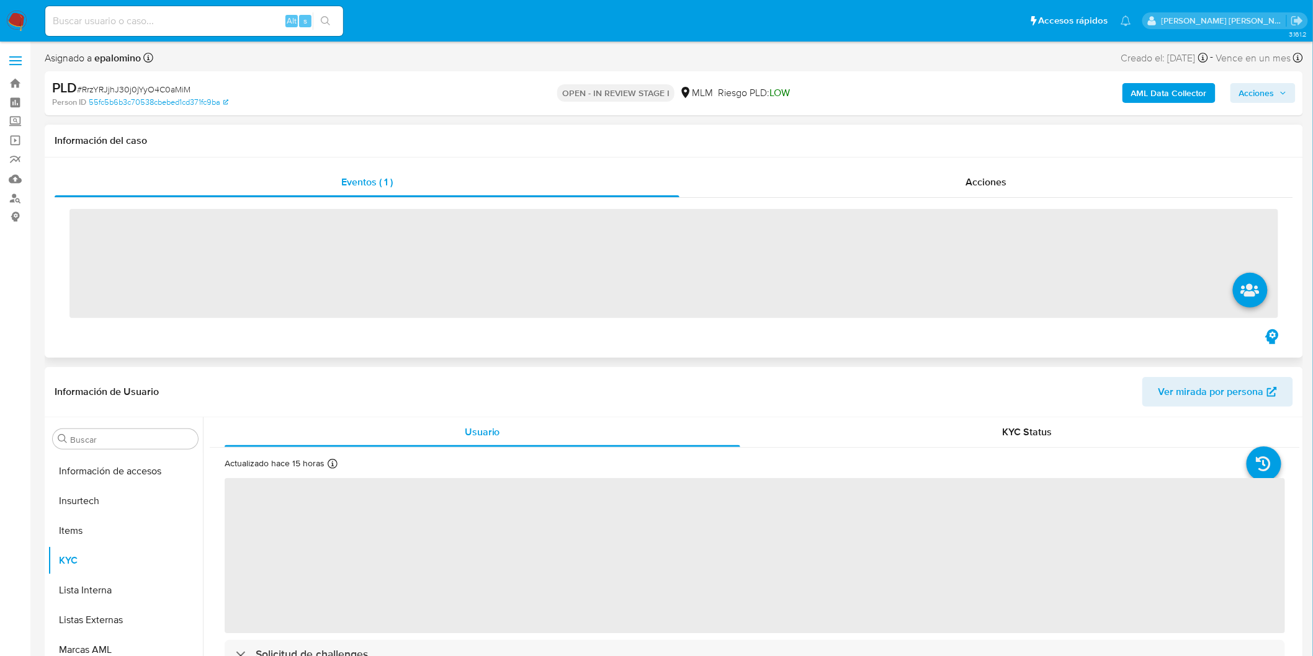
scroll to position [583, 0]
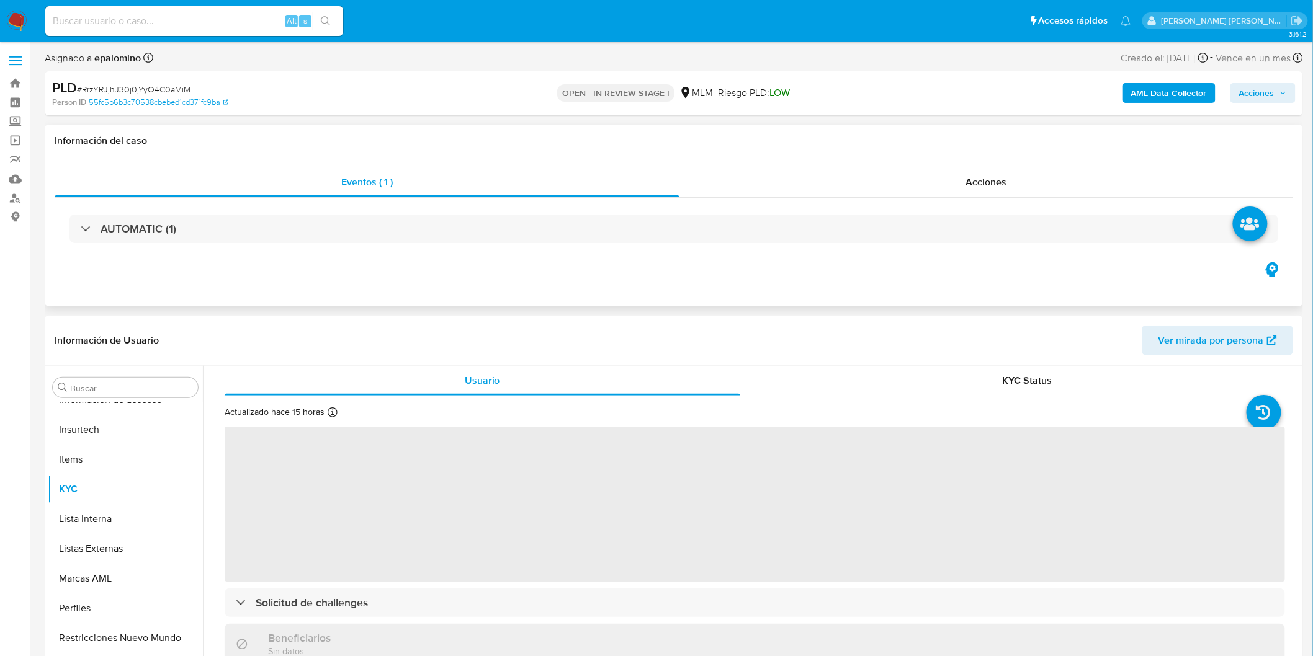
select select "10"
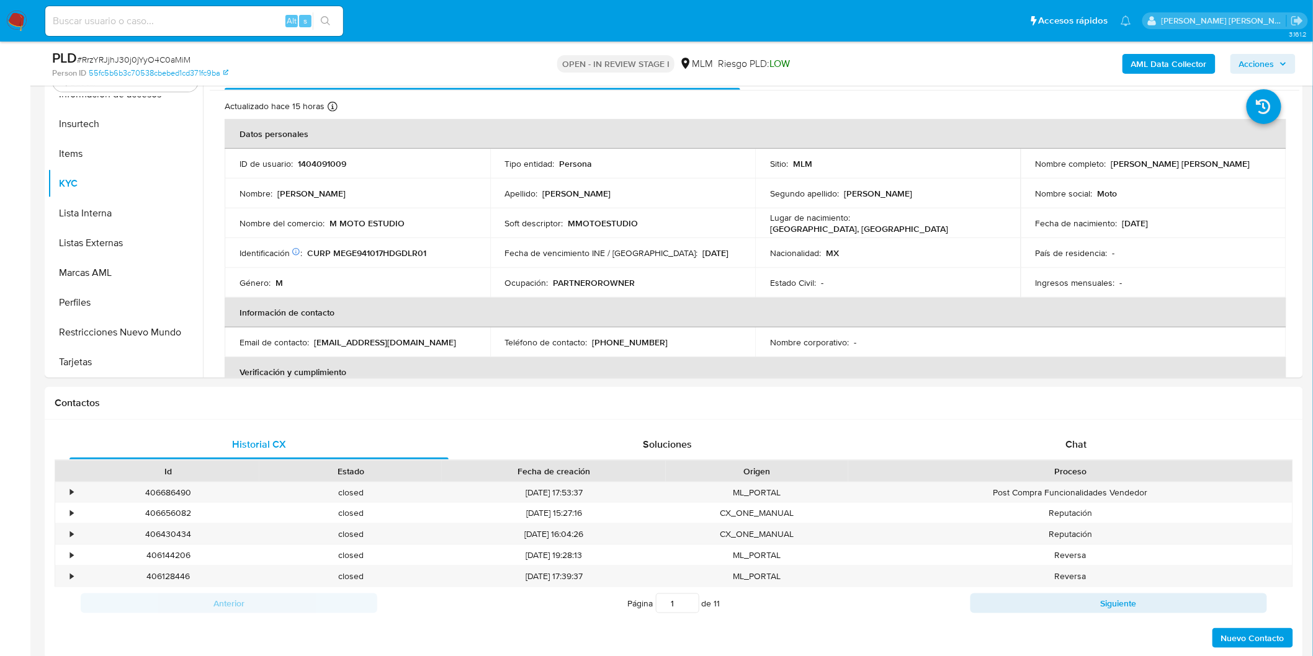
scroll to position [264, 0]
click at [1076, 438] on span "Chat" at bounding box center [1076, 443] width 21 height 14
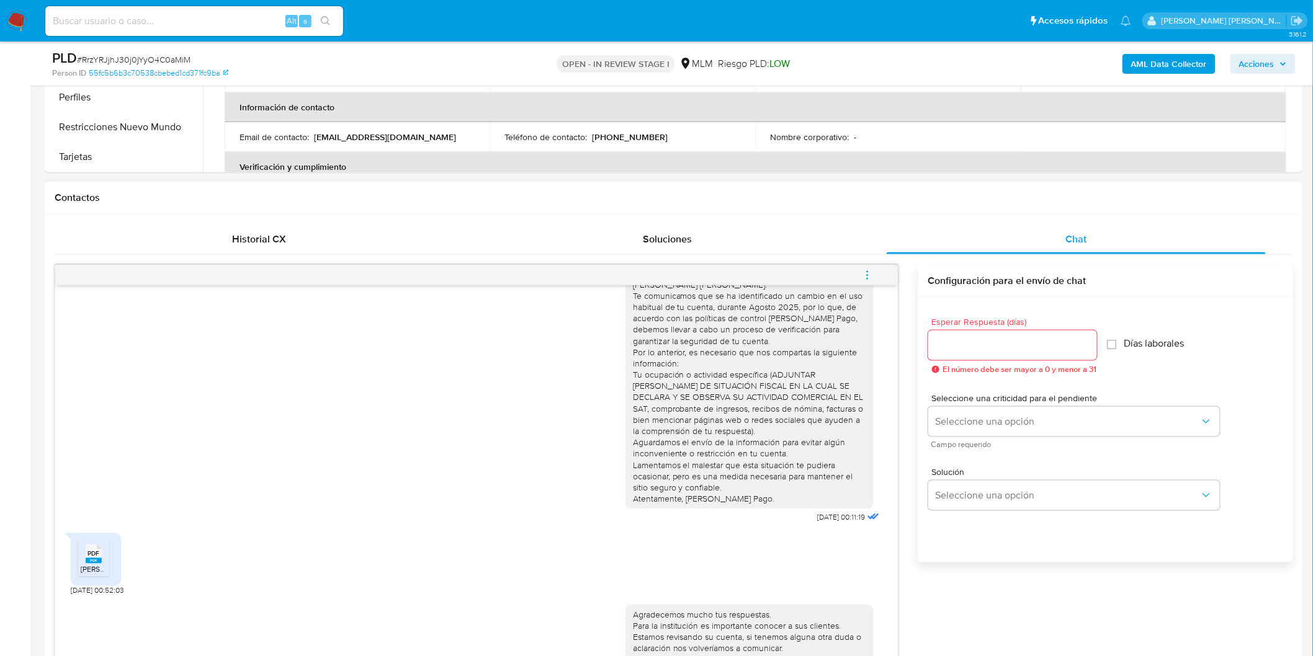
scroll to position [540, 0]
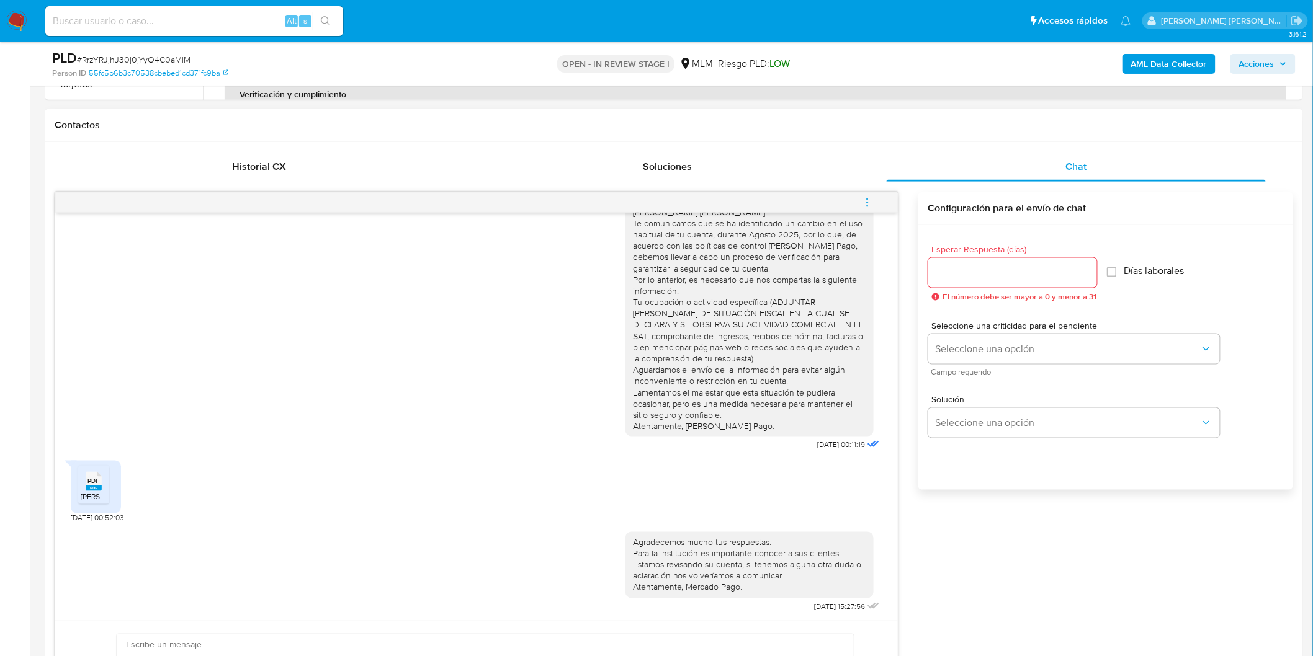
click at [862, 202] on icon "menu-action" at bounding box center [867, 202] width 11 height 11
click at [810, 181] on li "Cerrar conversación" at bounding box center [783, 179] width 127 height 22
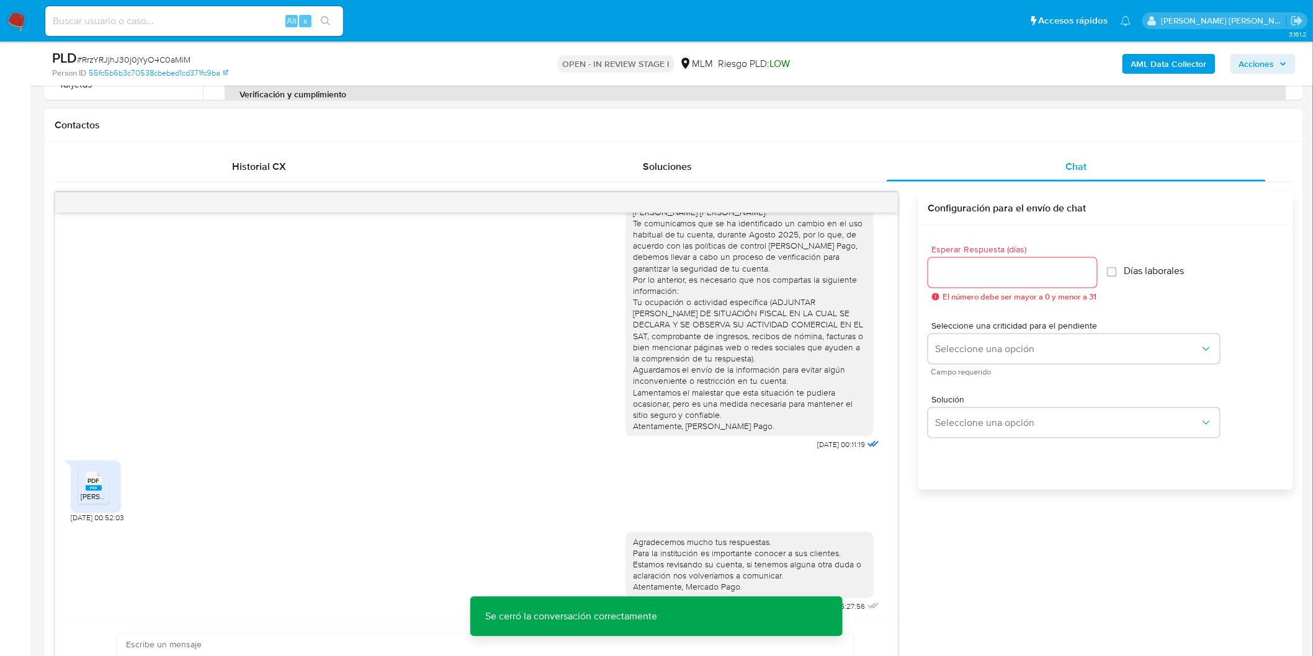
click at [98, 486] on rect at bounding box center [94, 489] width 16 height 6
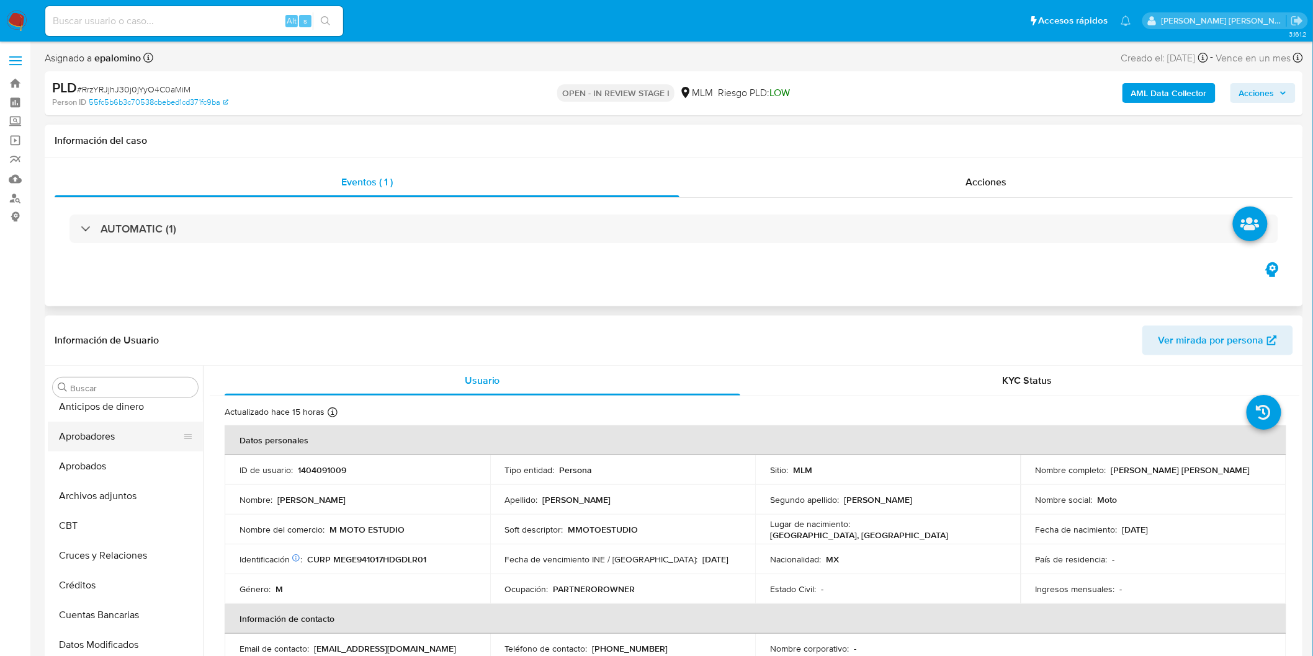
scroll to position [0, 0]
click at [122, 506] on button "Archivos adjuntos" at bounding box center [120, 507] width 145 height 30
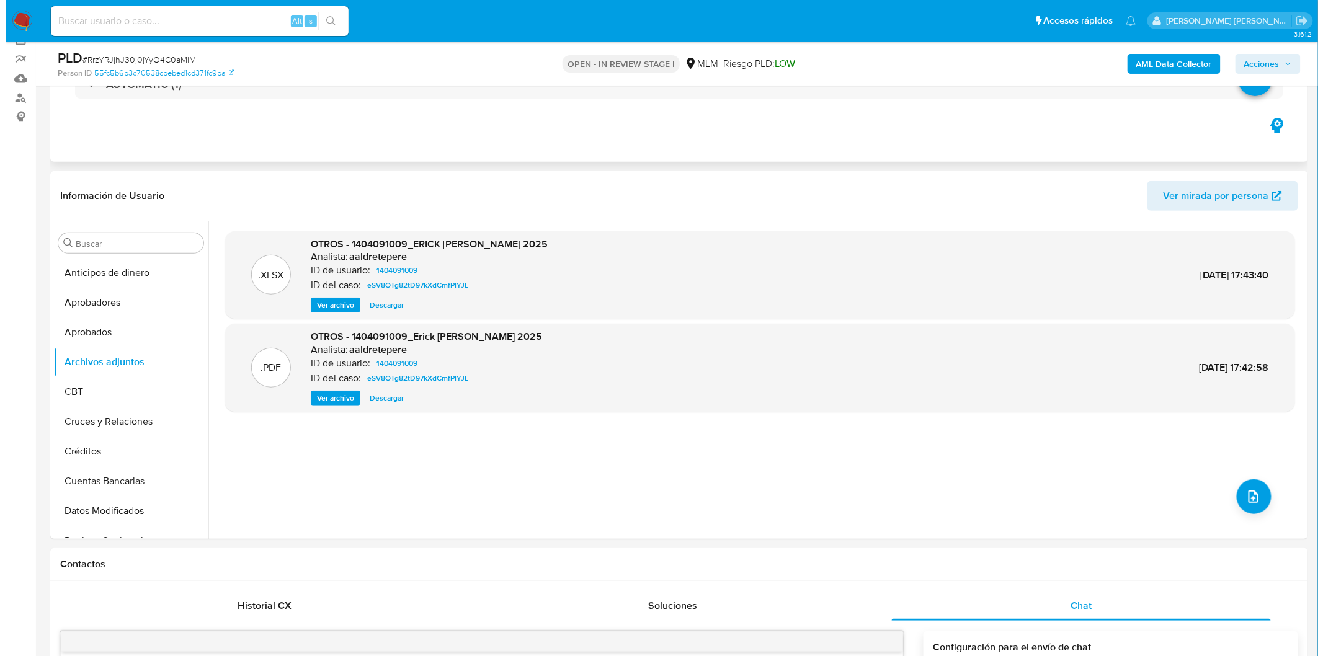
scroll to position [103, 0]
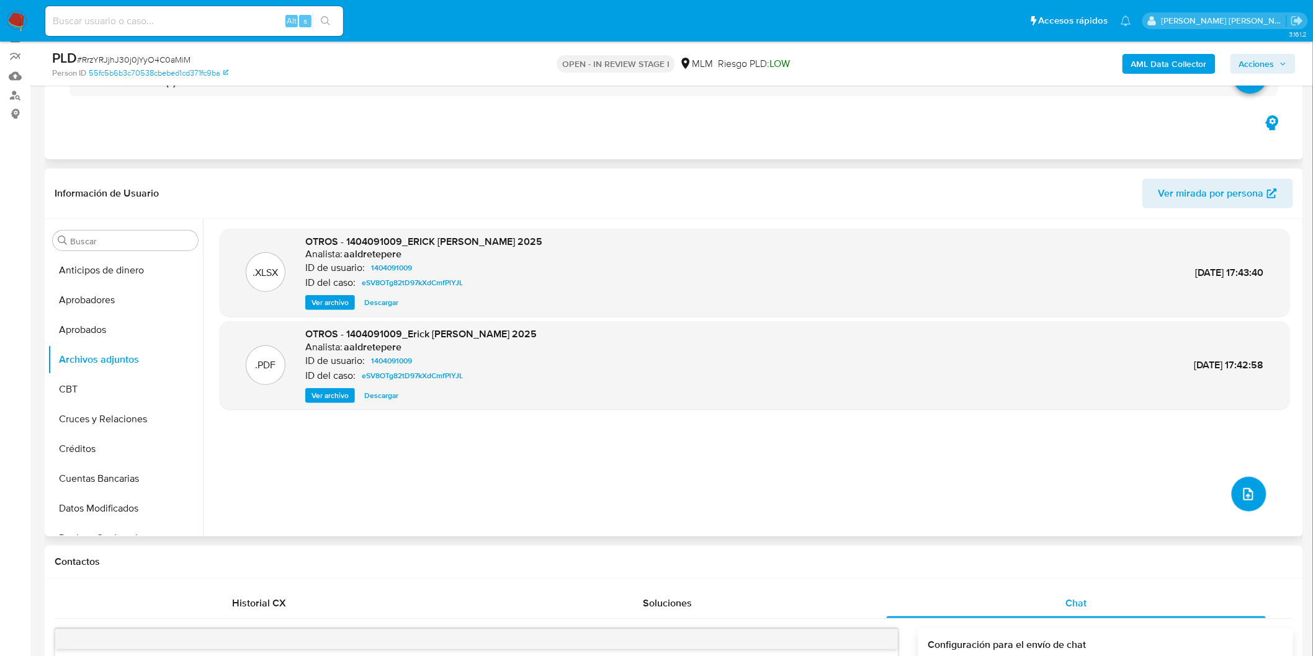
click at [1241, 481] on button "upload-file" at bounding box center [1248, 494] width 35 height 35
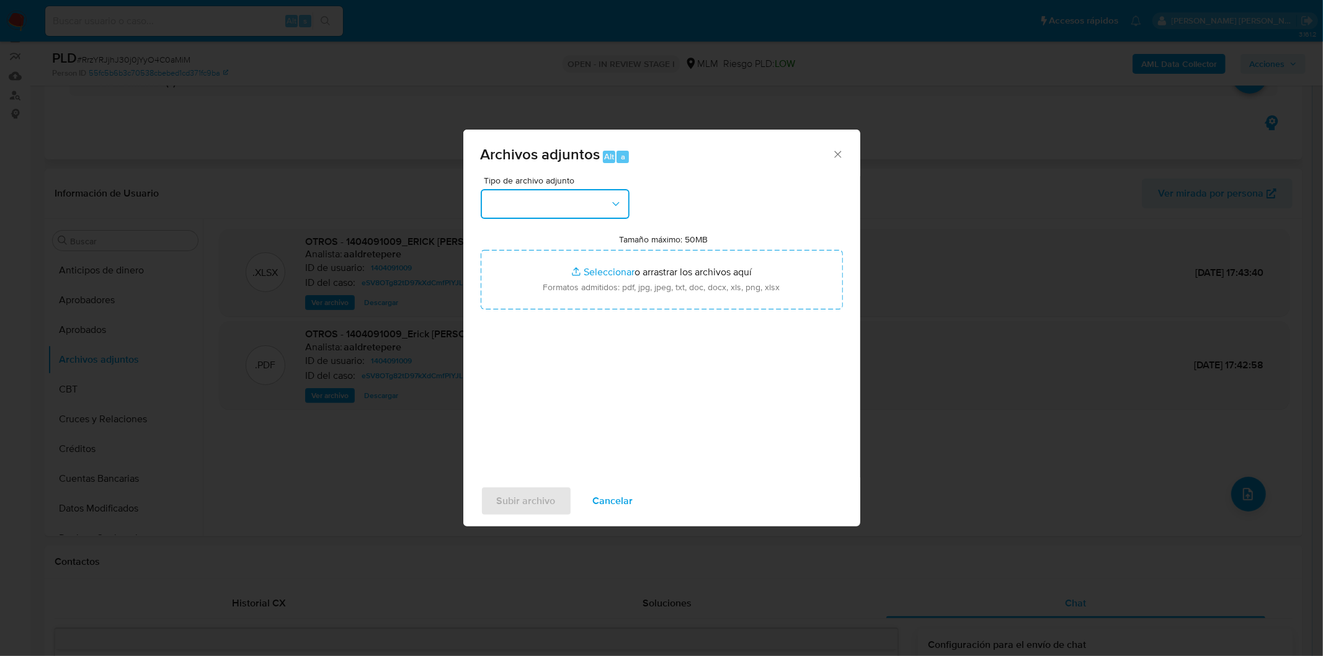
click at [603, 203] on button "button" at bounding box center [555, 204] width 149 height 30
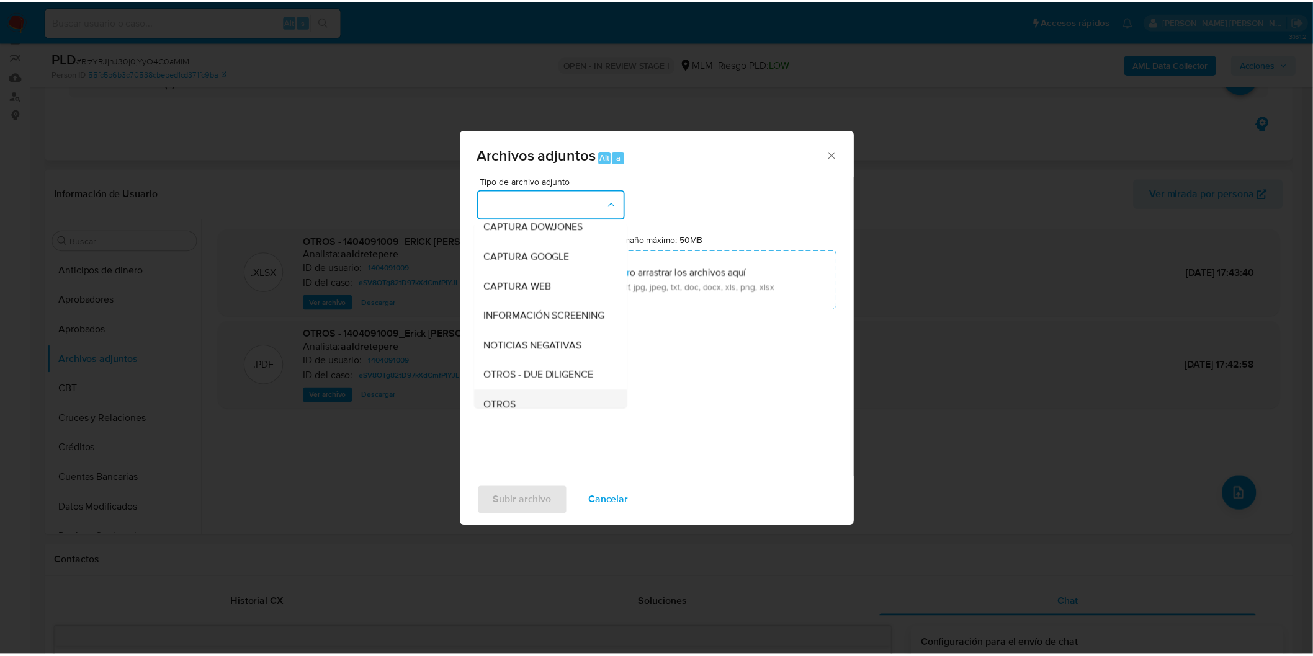
scroll to position [138, 0]
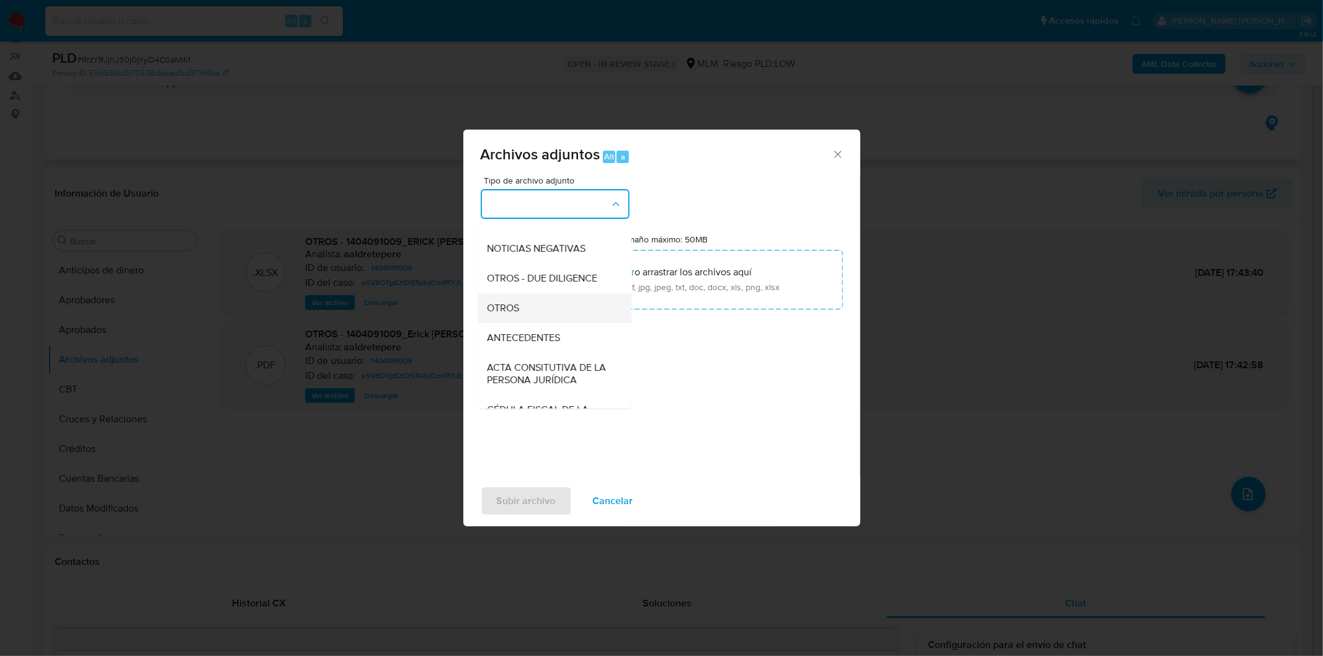
click at [548, 314] on div "OTROS" at bounding box center [551, 308] width 127 height 30
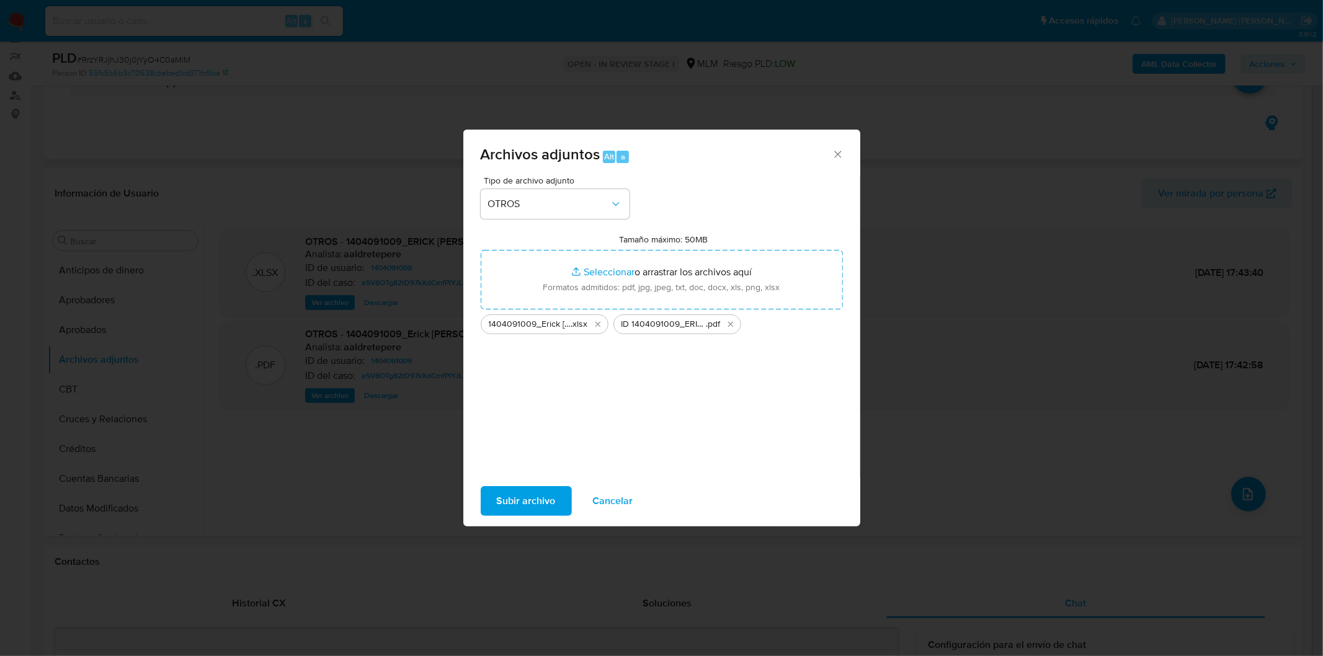
click at [506, 501] on span "Subir archivo" at bounding box center [526, 501] width 59 height 27
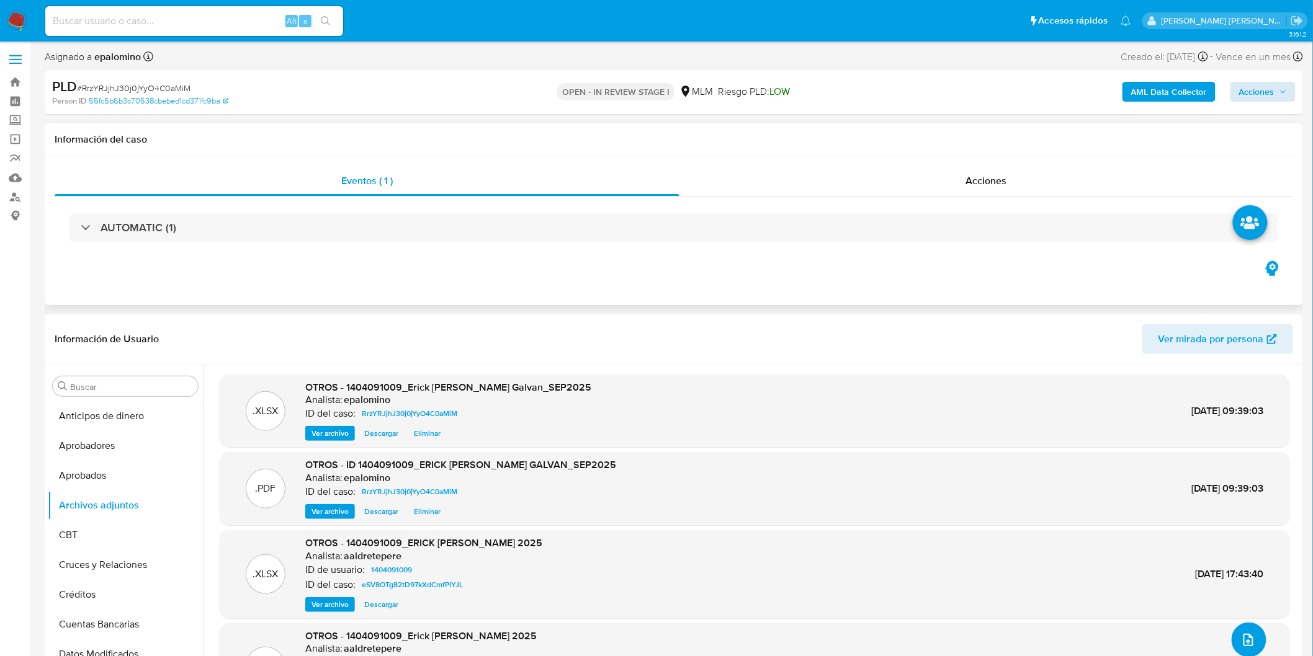
scroll to position [0, 0]
click at [1251, 86] on span "Acciones" at bounding box center [1256, 93] width 35 height 20
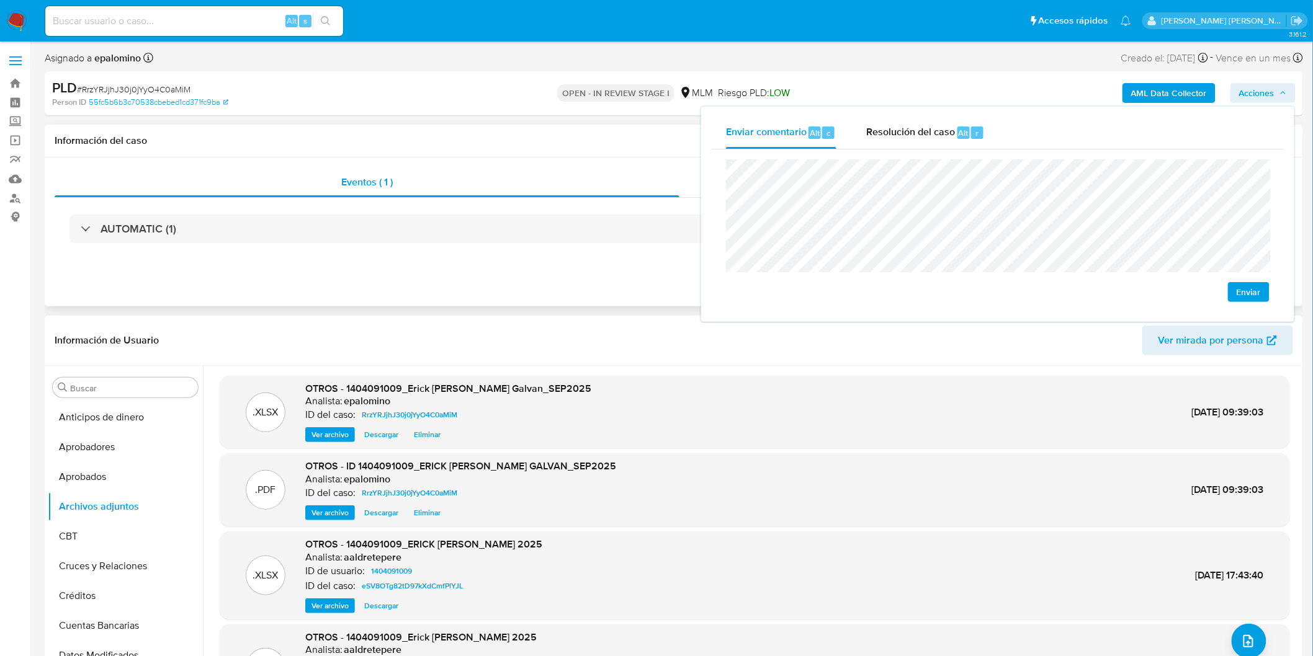
click at [1272, 292] on div "Enviar" at bounding box center [997, 231] width 573 height 163
click at [1249, 292] on span "Enviar" at bounding box center [1248, 292] width 24 height 17
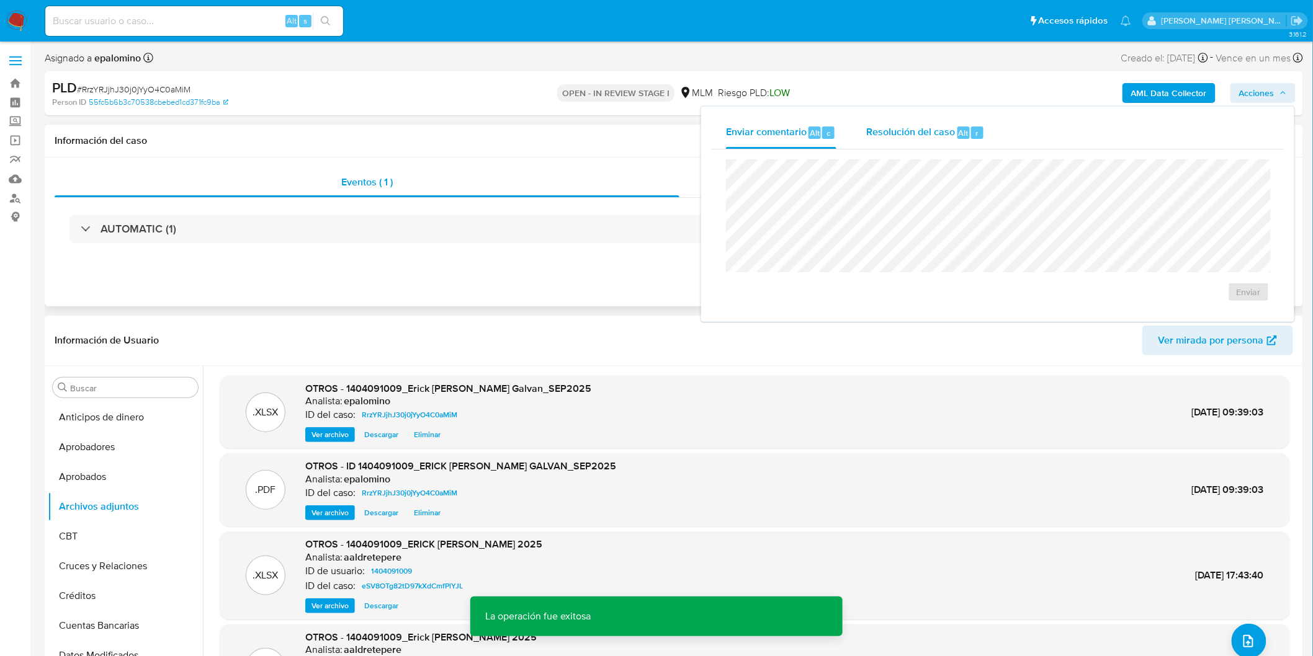
click at [952, 135] on span "Resolución del caso" at bounding box center [910, 132] width 89 height 14
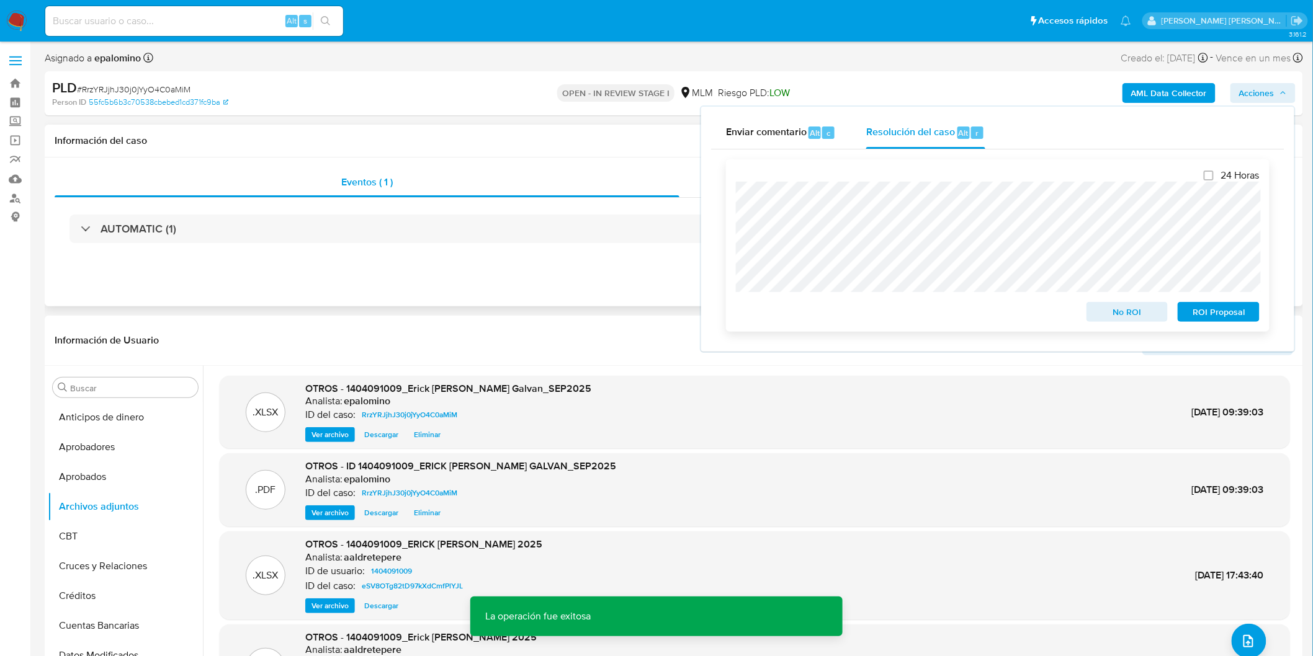
click at [1117, 315] on span "No ROI" at bounding box center [1127, 311] width 65 height 17
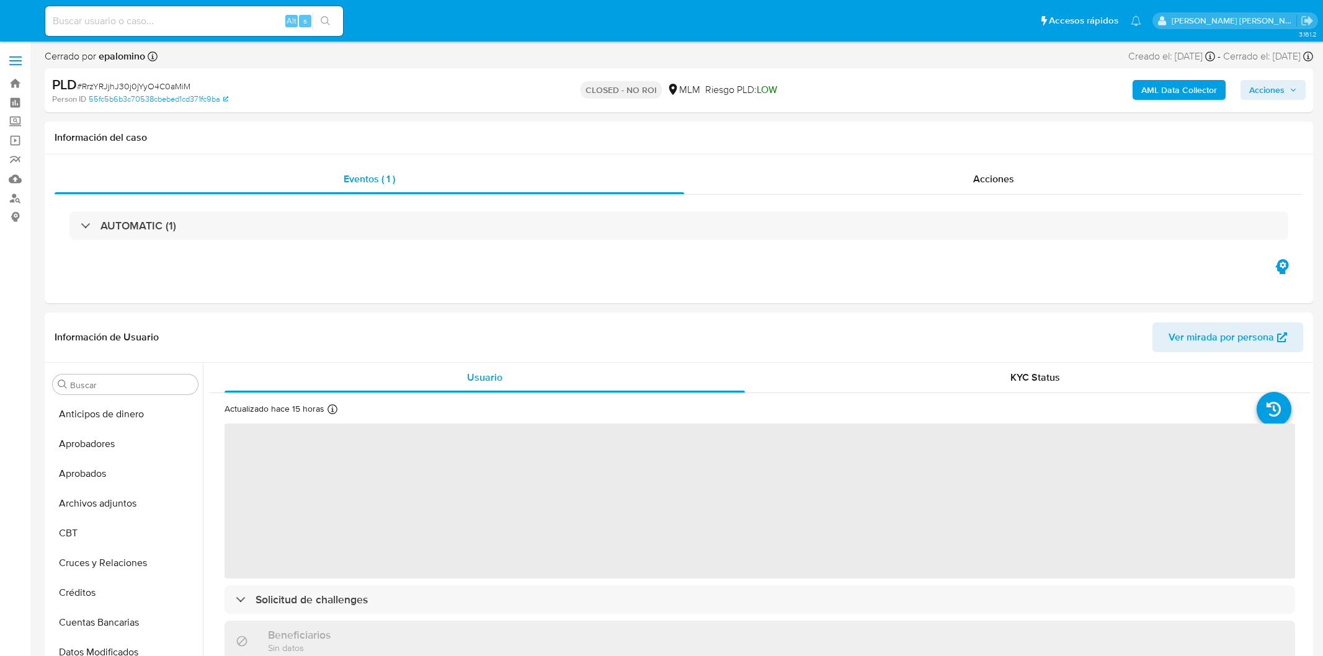
select select "10"
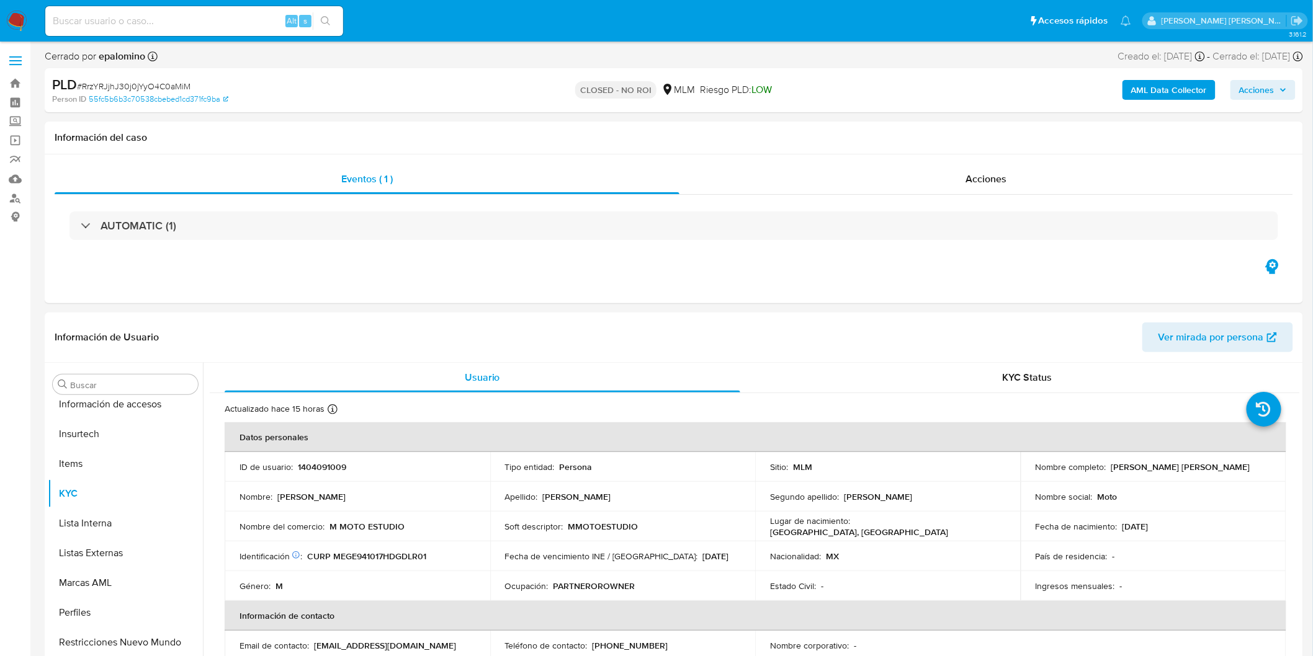
scroll to position [583, 0]
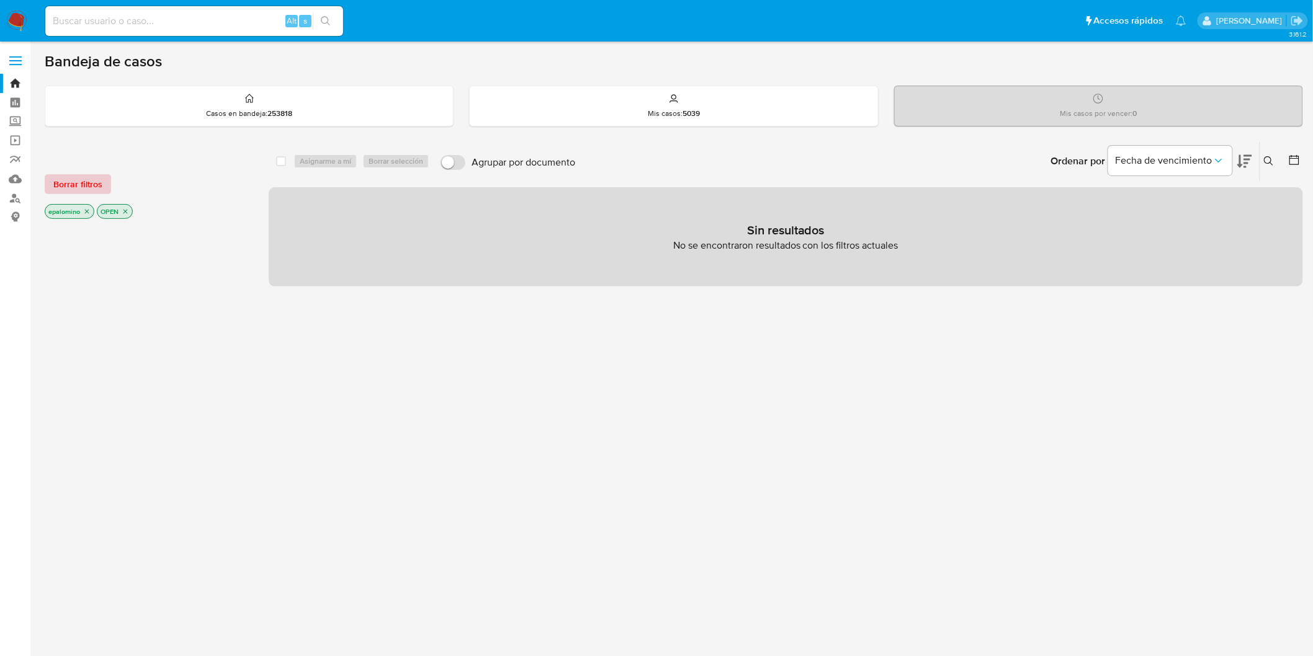
click at [63, 180] on span "Borrar filtros" at bounding box center [77, 184] width 49 height 17
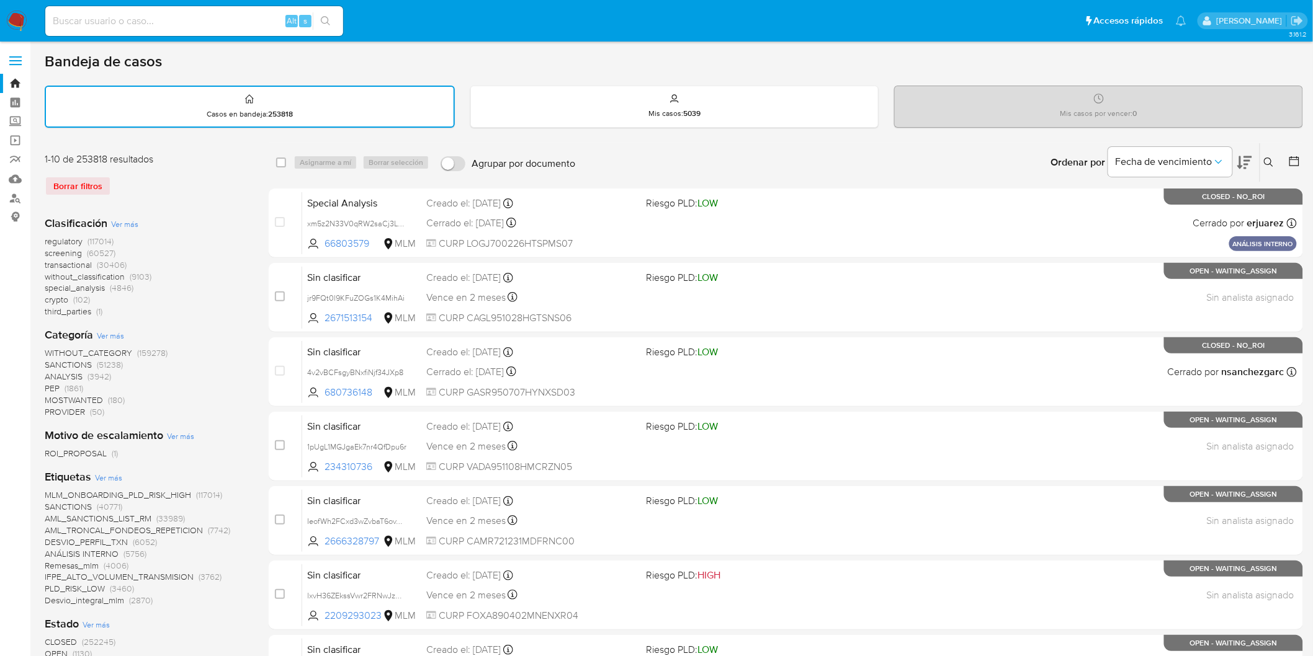
click at [1270, 160] on icon at bounding box center [1269, 163] width 10 height 10
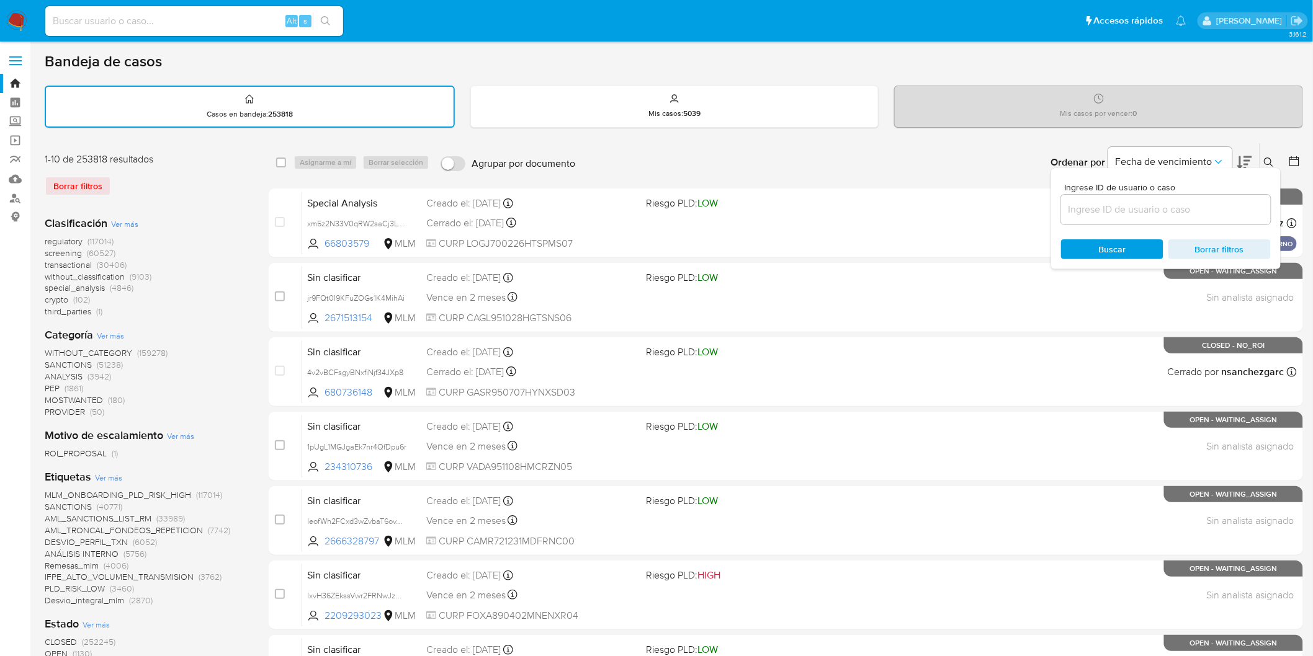
click at [1118, 209] on input at bounding box center [1166, 210] width 210 height 16
type input "510364522"
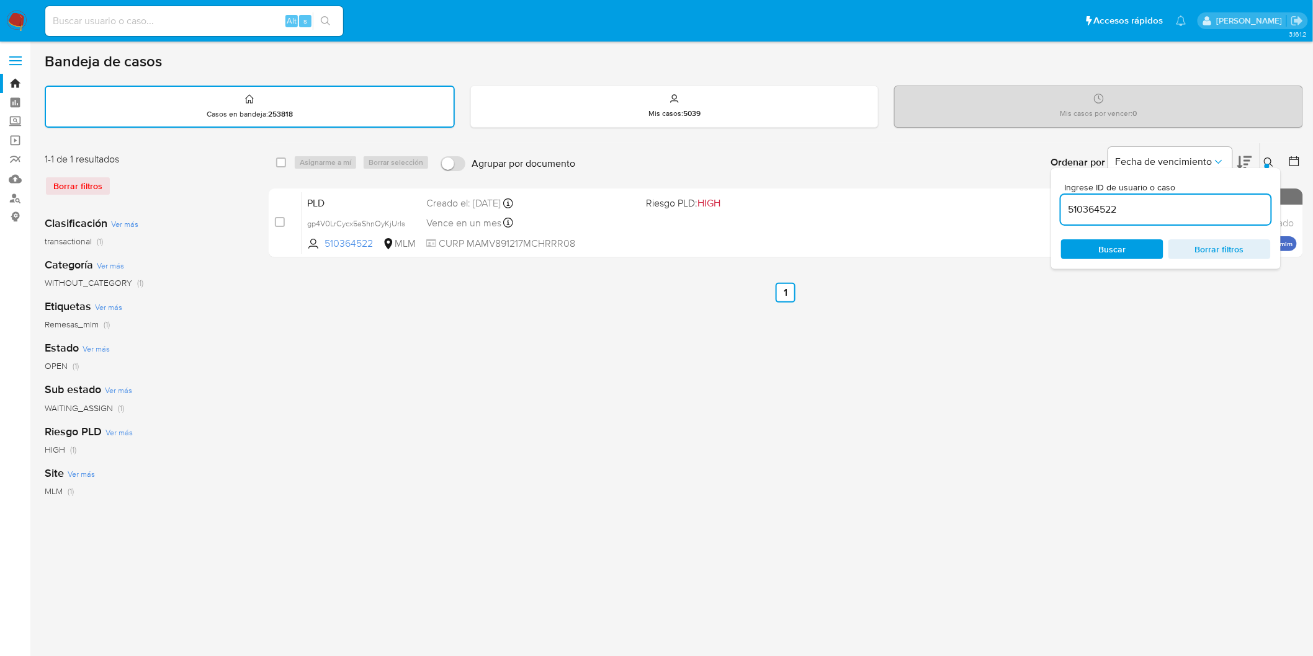
click at [1272, 150] on div "Ingrese ID de usuario o caso 510364522 Buscar Borrar filtros" at bounding box center [1269, 162] width 21 height 38
click at [1262, 159] on button at bounding box center [1270, 162] width 20 height 15
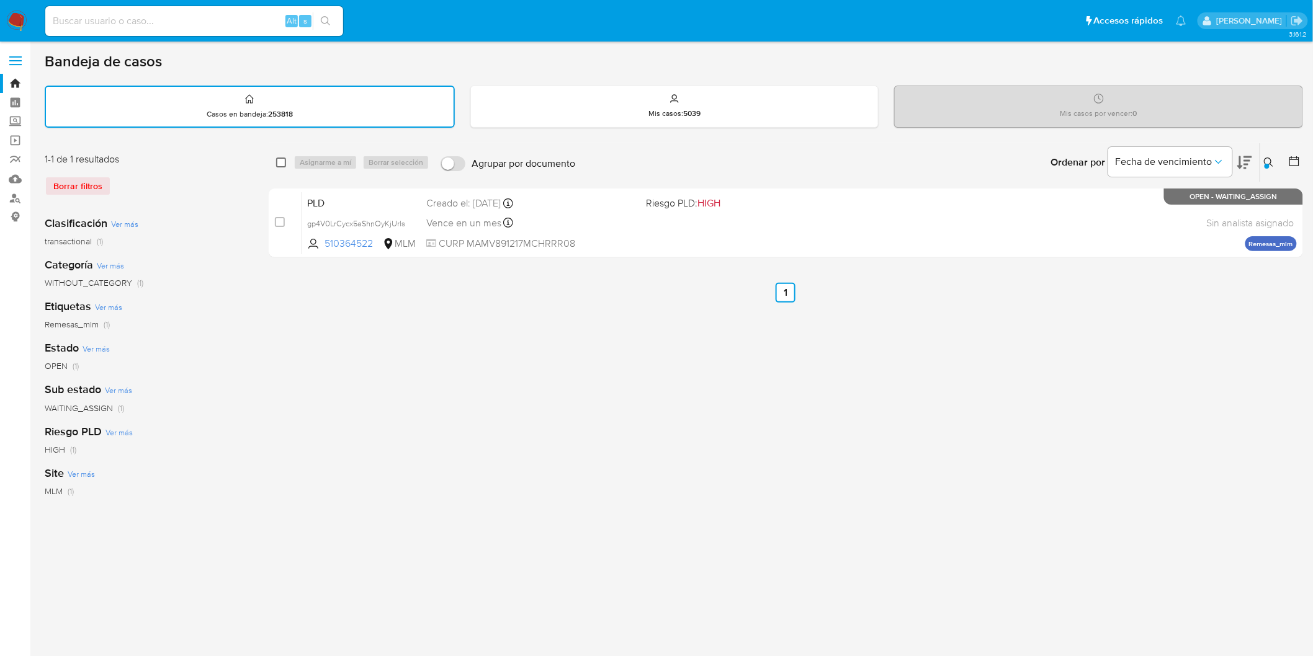
click at [277, 159] on input "checkbox" at bounding box center [281, 163] width 10 height 10
checkbox input "true"
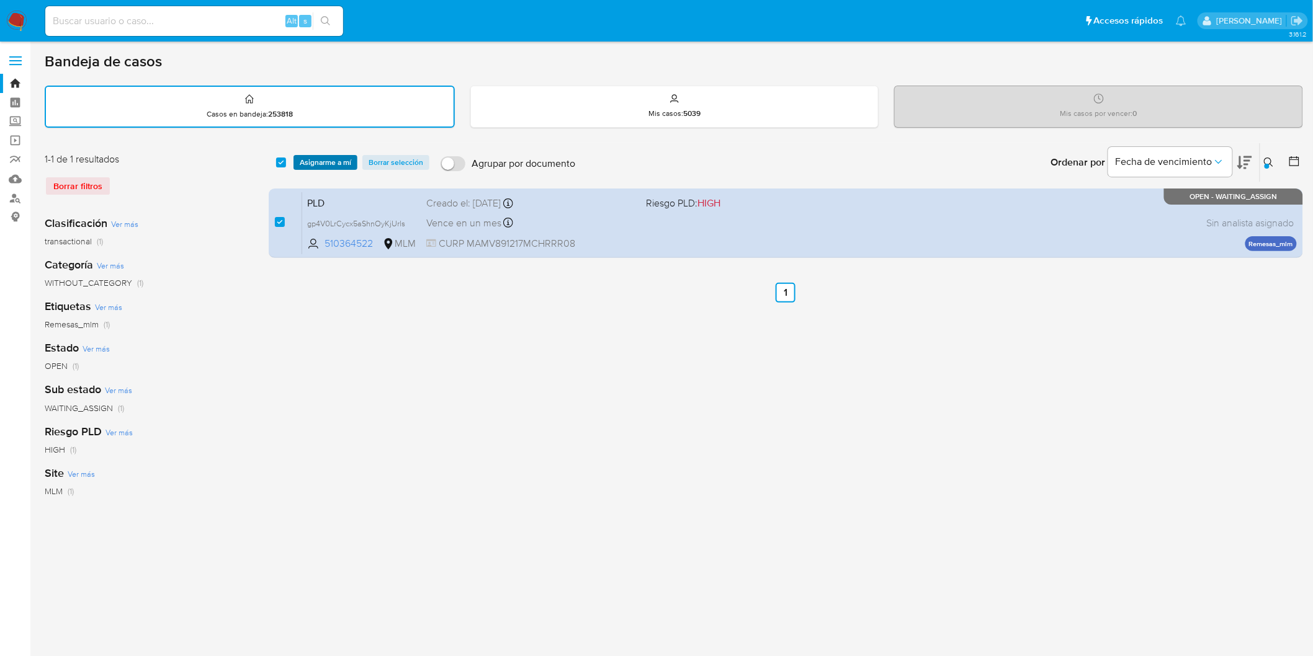
click at [302, 160] on span "Asignarme a mí" at bounding box center [325, 162] width 51 height 12
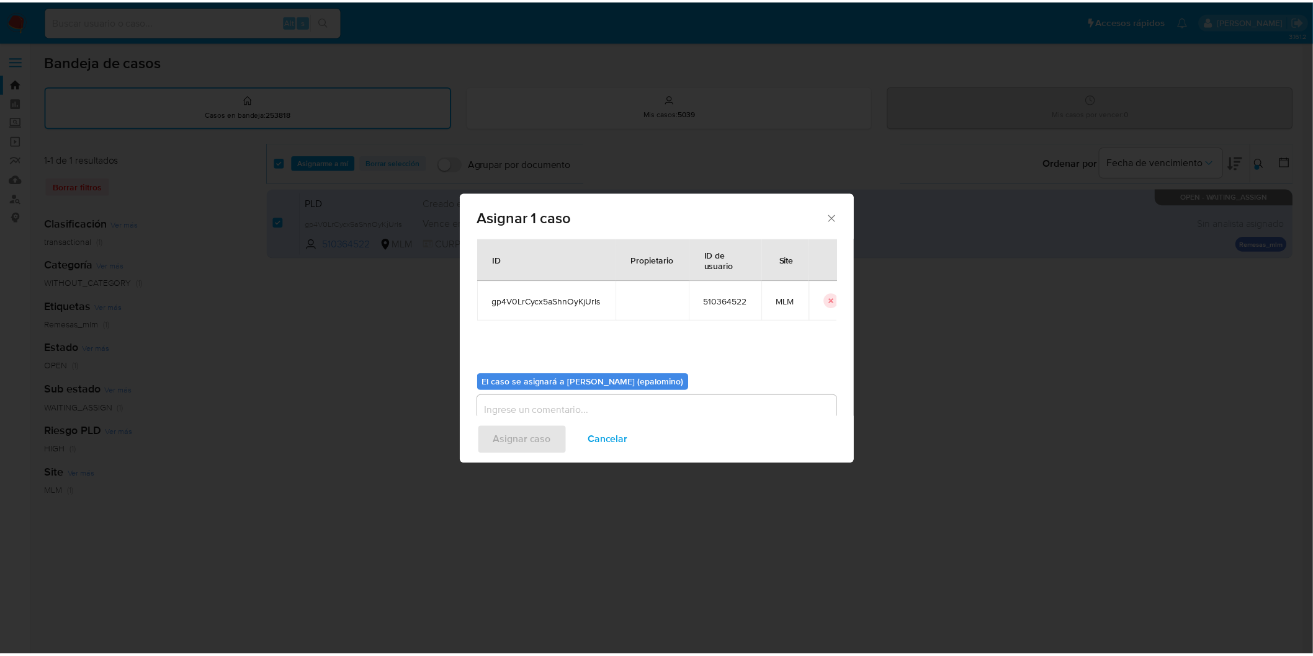
scroll to position [64, 0]
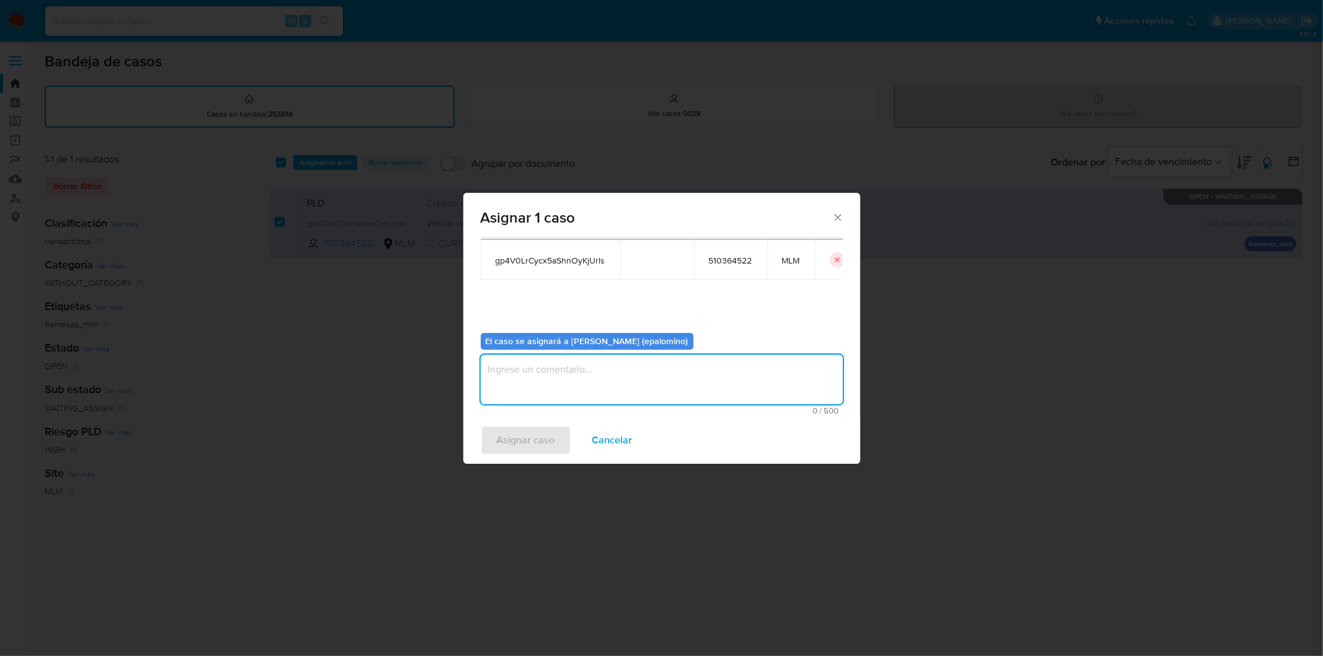
click at [524, 376] on textarea "assign-modal" at bounding box center [662, 380] width 362 height 50
type textarea "AS"
click at [516, 436] on span "Asignar caso" at bounding box center [526, 440] width 58 height 27
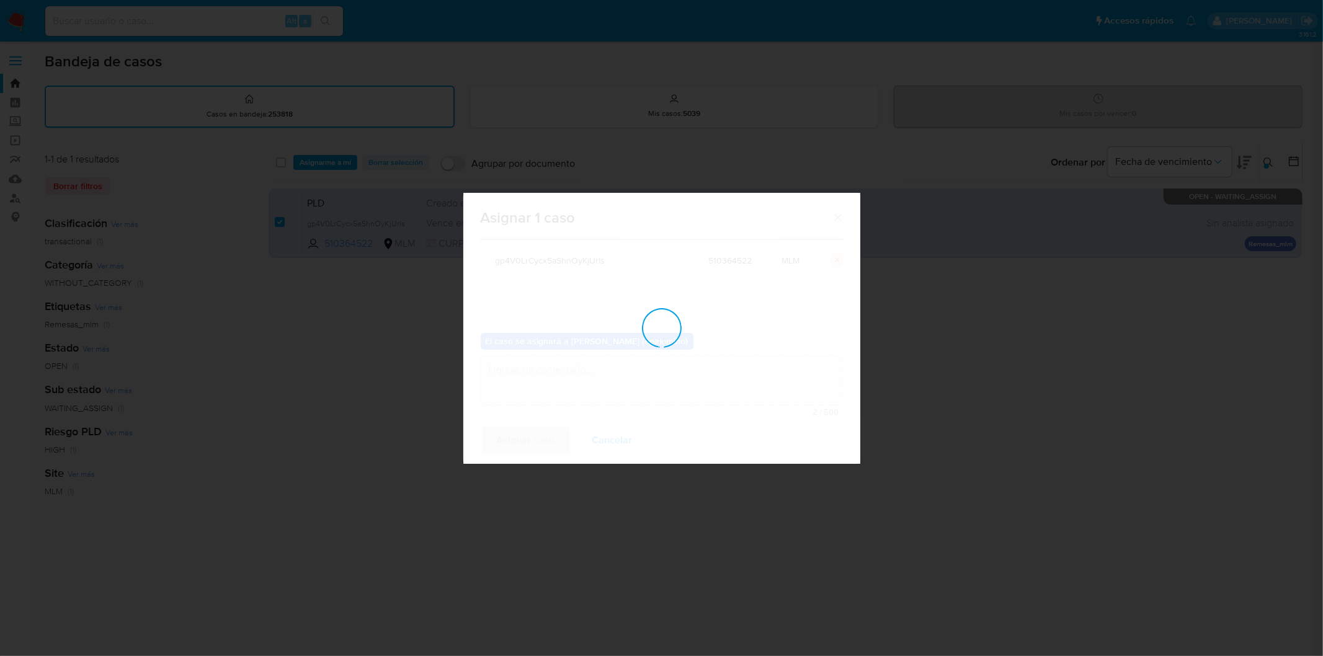
checkbox input "false"
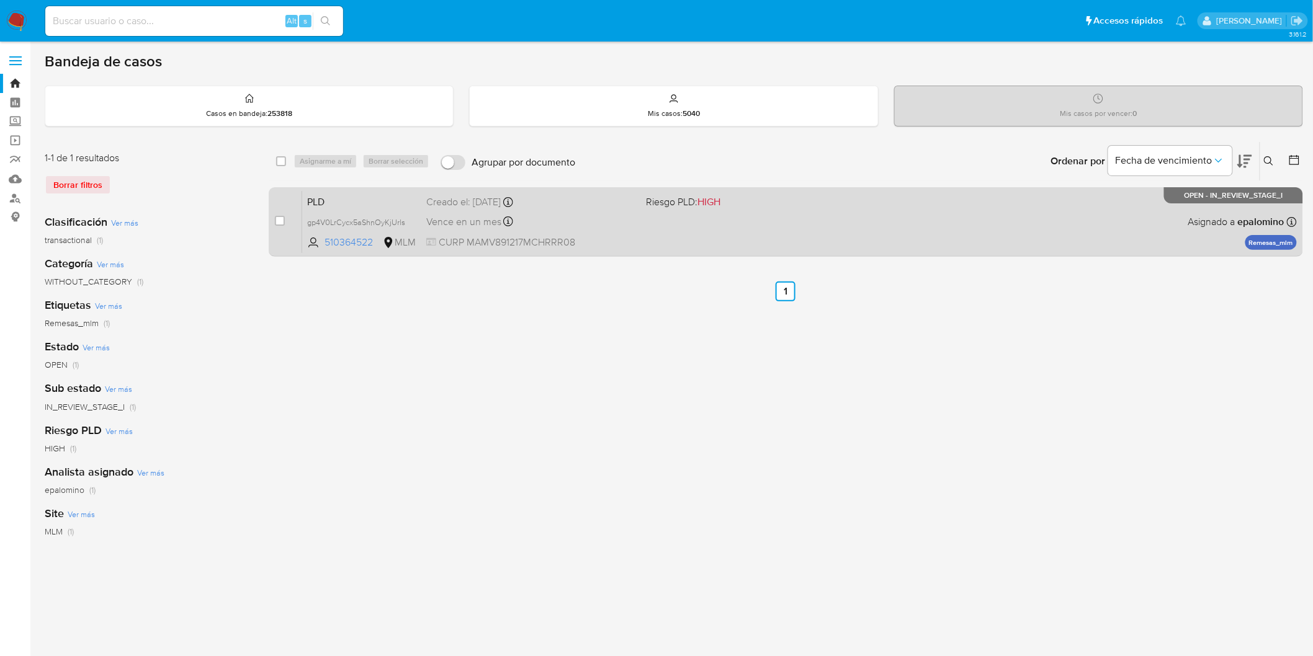
click at [327, 193] on span "PLD" at bounding box center [361, 201] width 109 height 16
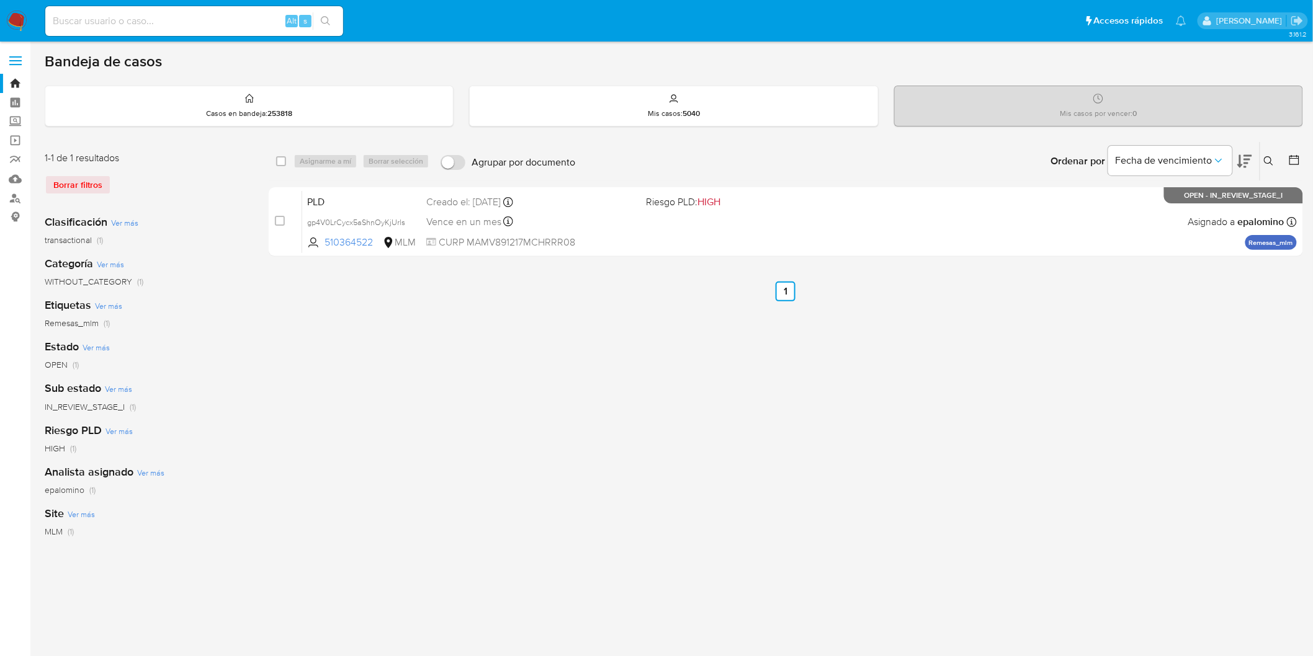
click at [27, 28] on img at bounding box center [16, 21] width 21 height 21
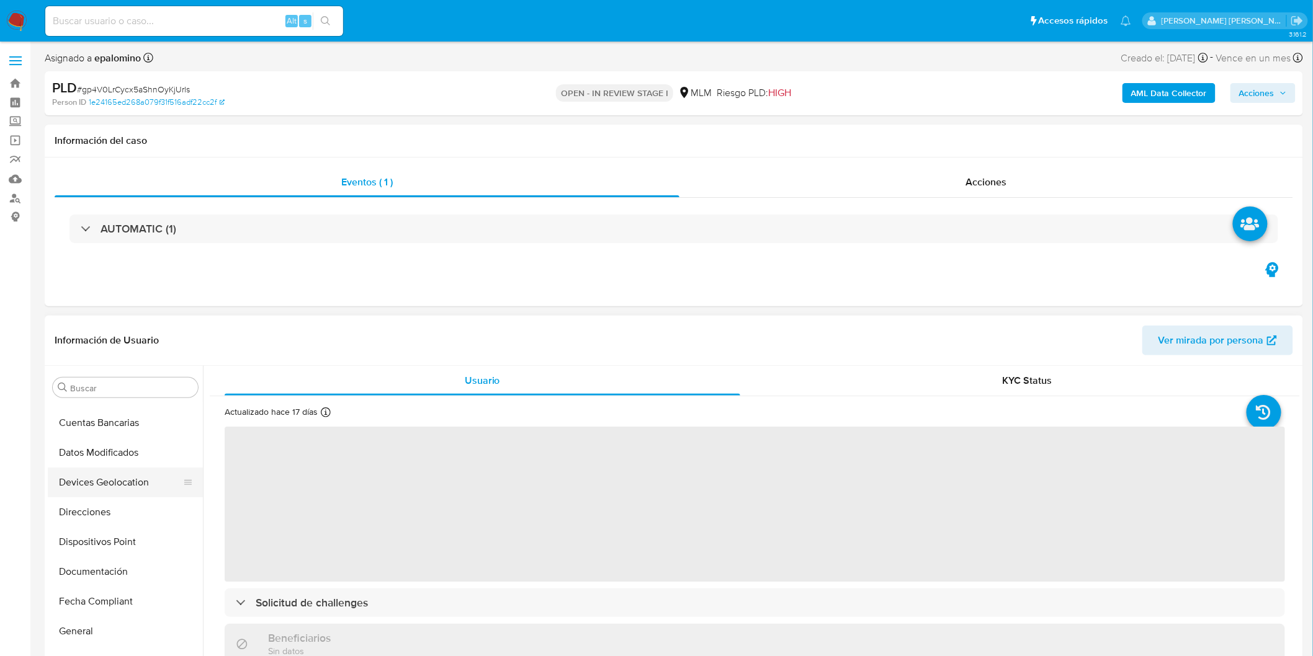
select select "10"
click at [132, 524] on button "Devices Geolocation" at bounding box center [120, 516] width 145 height 30
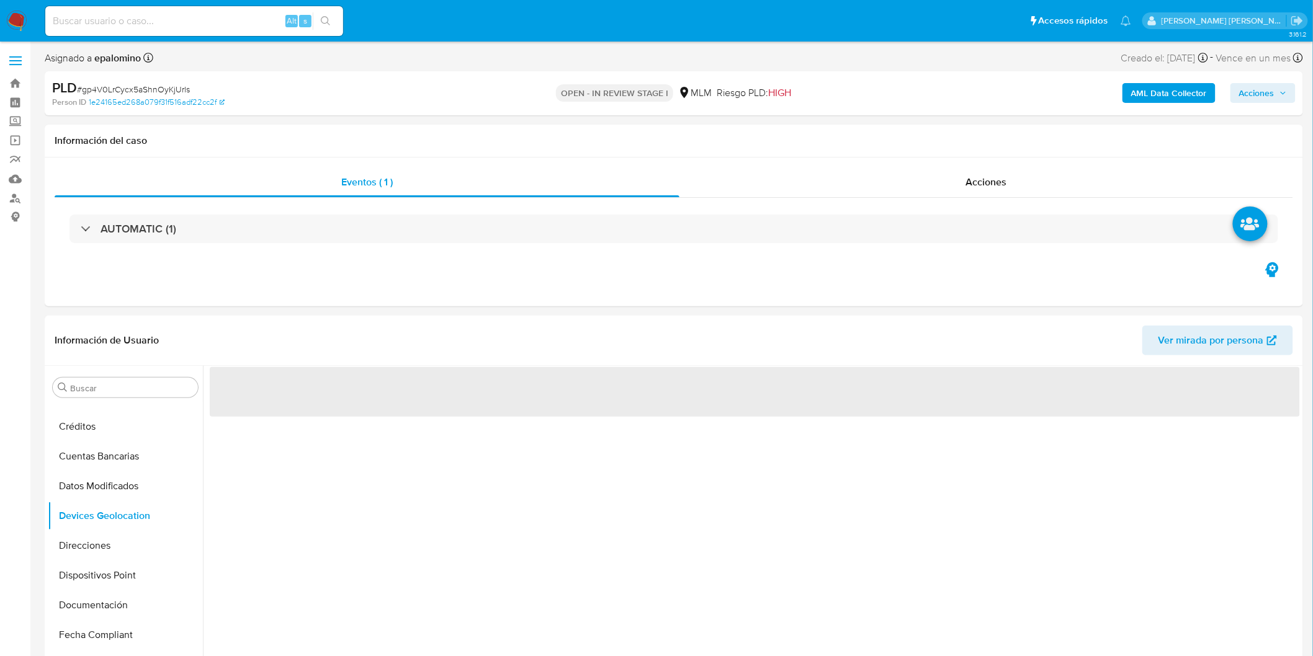
scroll to position [55, 0]
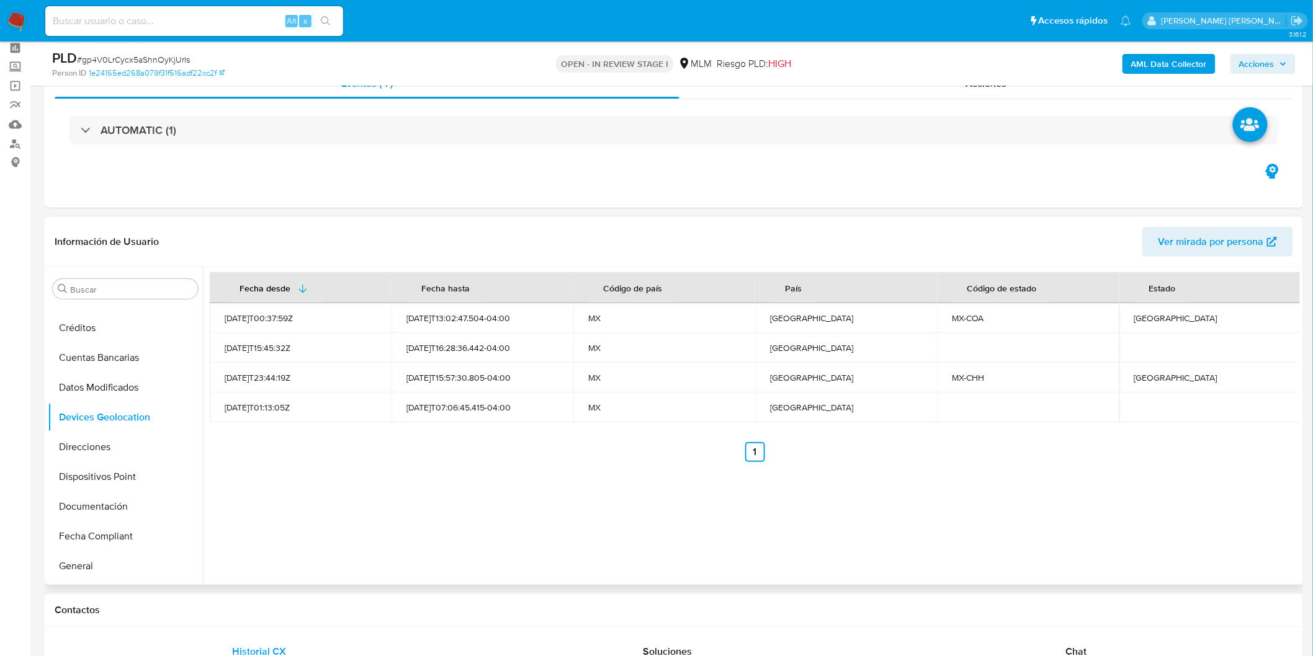
click at [612, 467] on div "Fecha desde [GEOGRAPHIC_DATA] hasta Código de país País Código de estado Estado…" at bounding box center [751, 426] width 1097 height 318
click at [1151, 325] on td "[GEOGRAPHIC_DATA]" at bounding box center [1210, 318] width 182 height 30
copy div "[GEOGRAPHIC_DATA]"
click at [1148, 377] on div "[GEOGRAPHIC_DATA]" at bounding box center [1210, 377] width 152 height 11
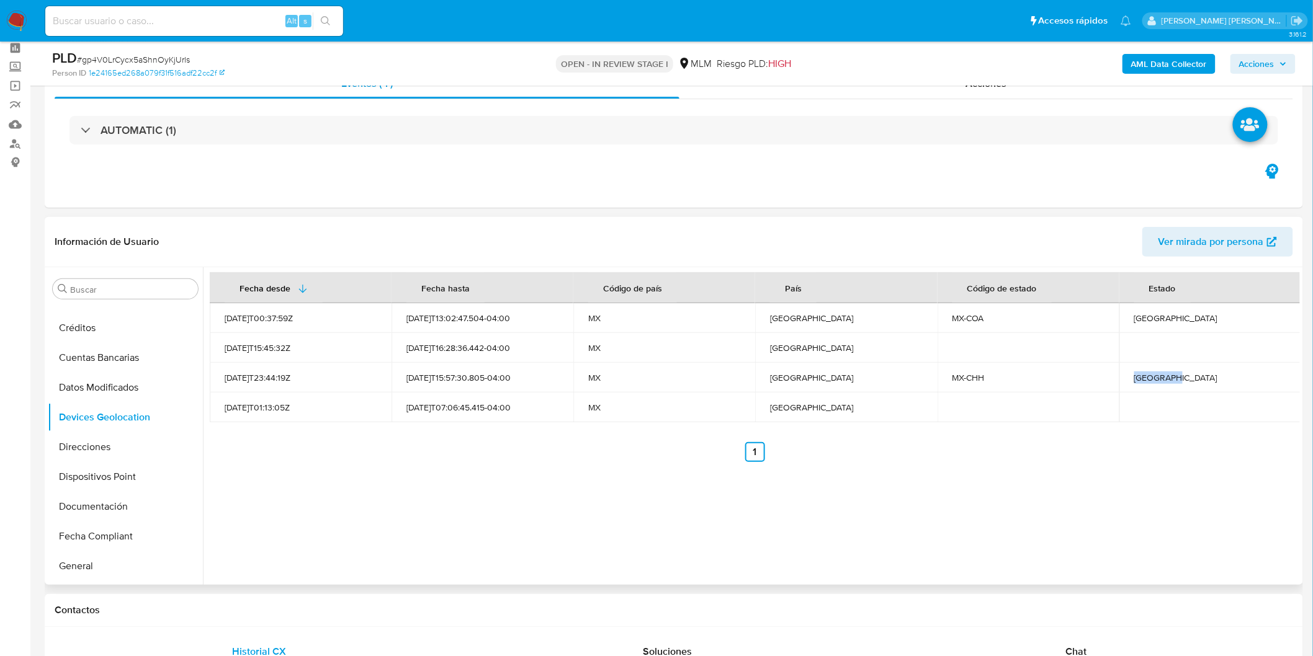
click at [1148, 378] on div "[GEOGRAPHIC_DATA]" at bounding box center [1210, 377] width 152 height 11
copy div "[GEOGRAPHIC_DATA]"
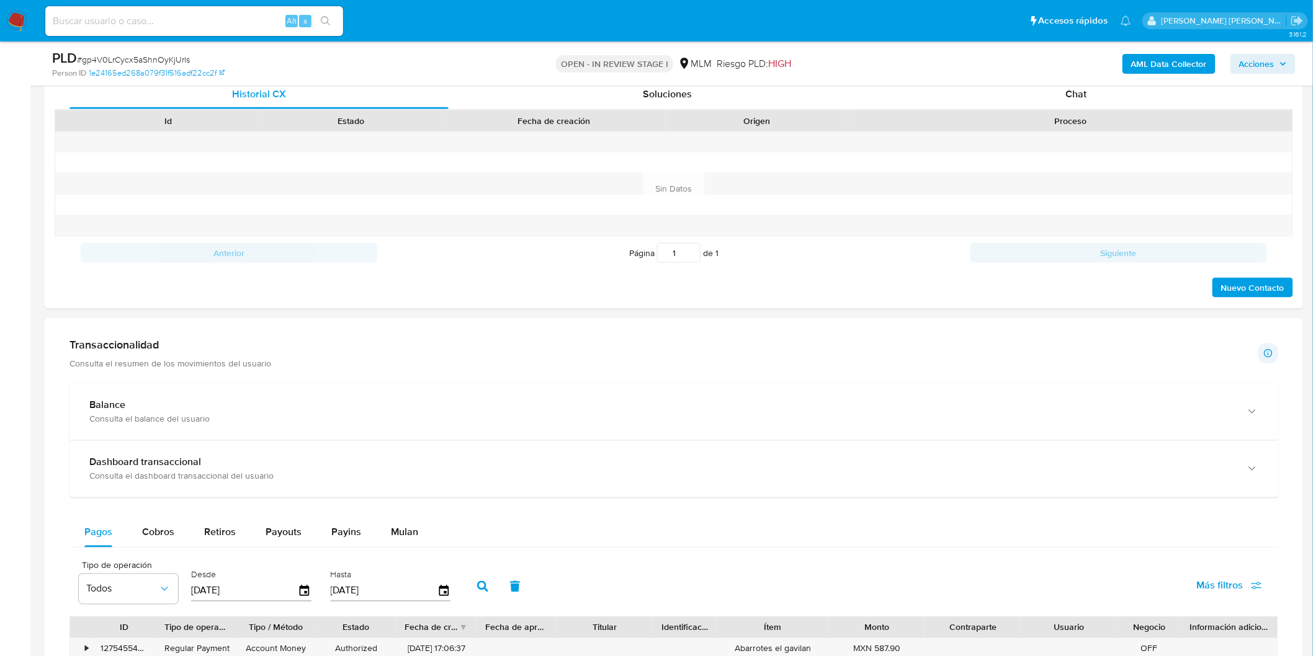
scroll to position [744, 0]
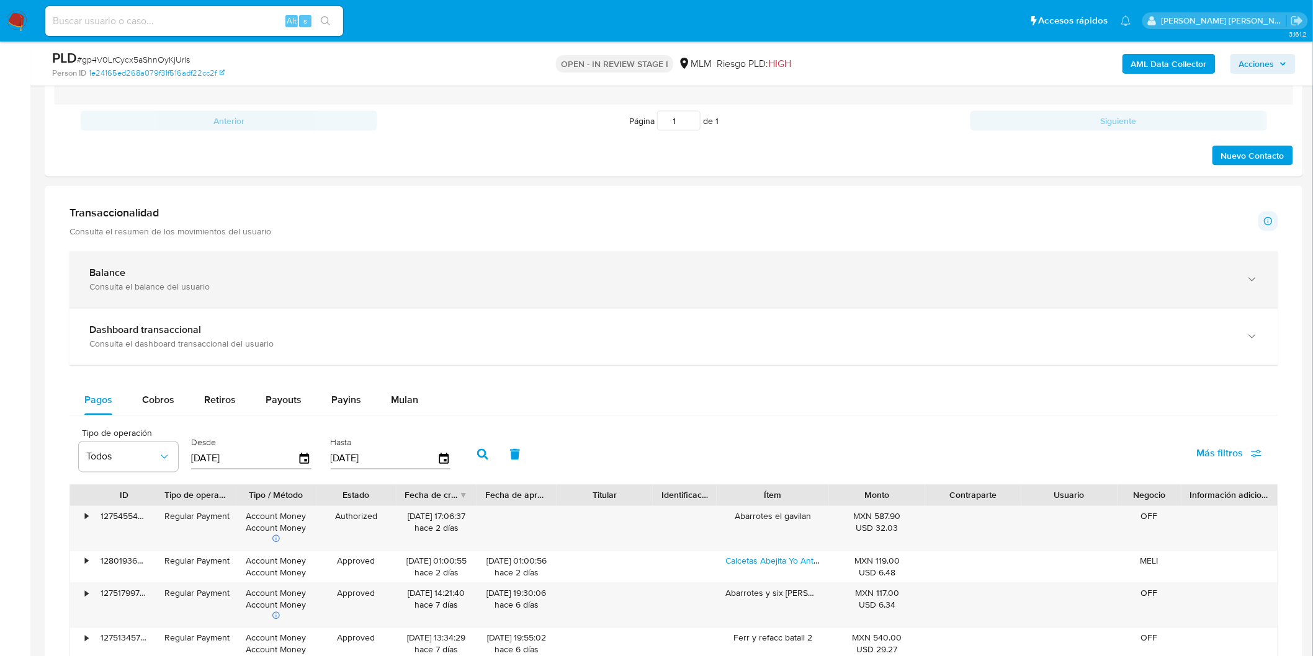
click at [159, 287] on div "Consulta el balance del usuario" at bounding box center [661, 287] width 1144 height 11
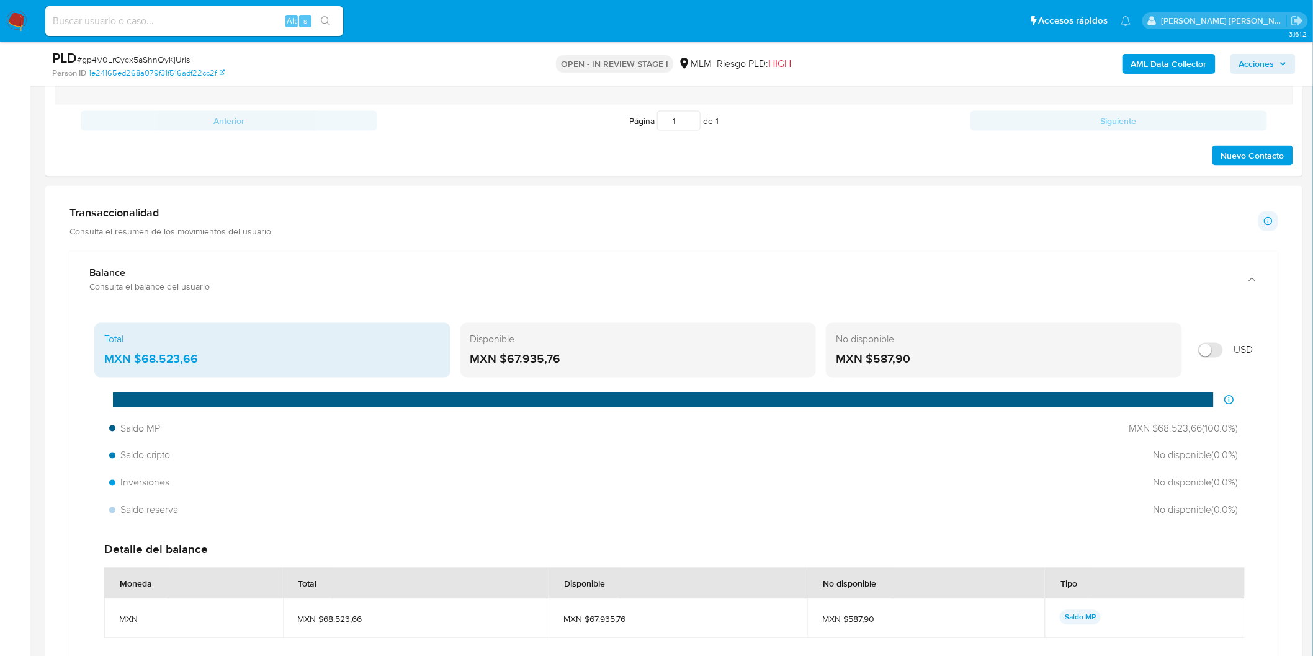
drag, startPoint x: 553, startPoint y: 364, endPoint x: 507, endPoint y: 367, distance: 46.0
click at [507, 367] on div "MXN $67.935,76" at bounding box center [638, 360] width 336 height 16
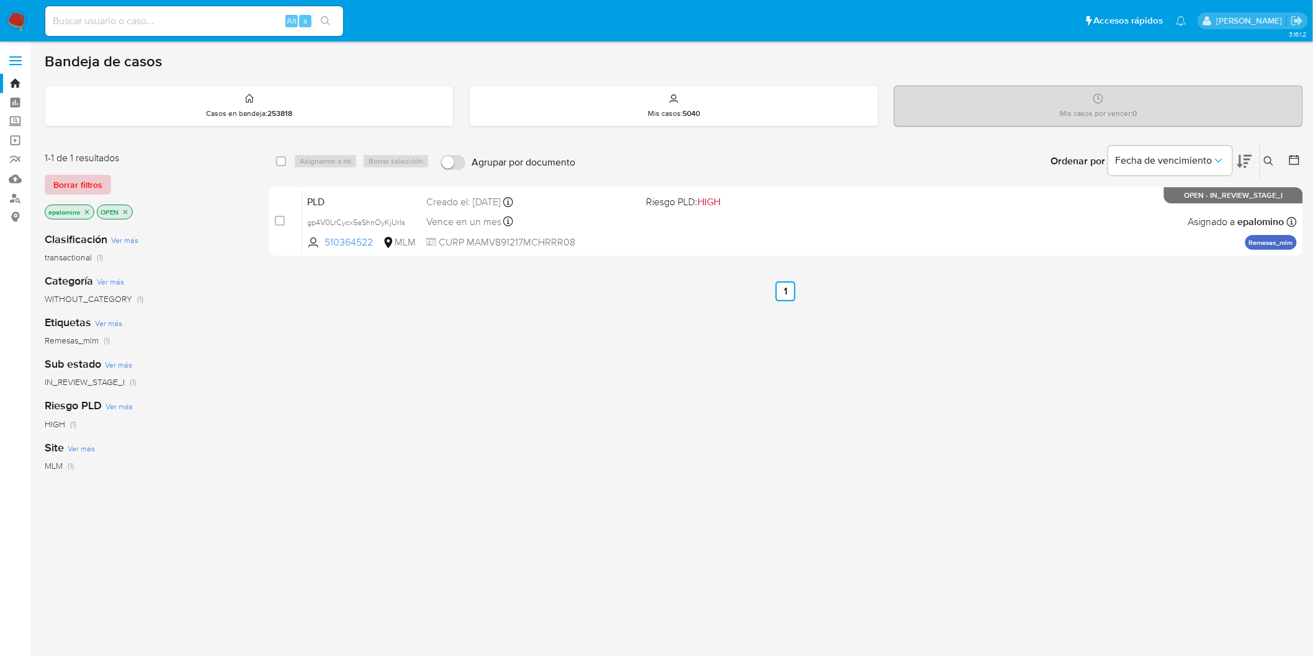
click at [67, 180] on span "Borrar filtros" at bounding box center [77, 184] width 49 height 17
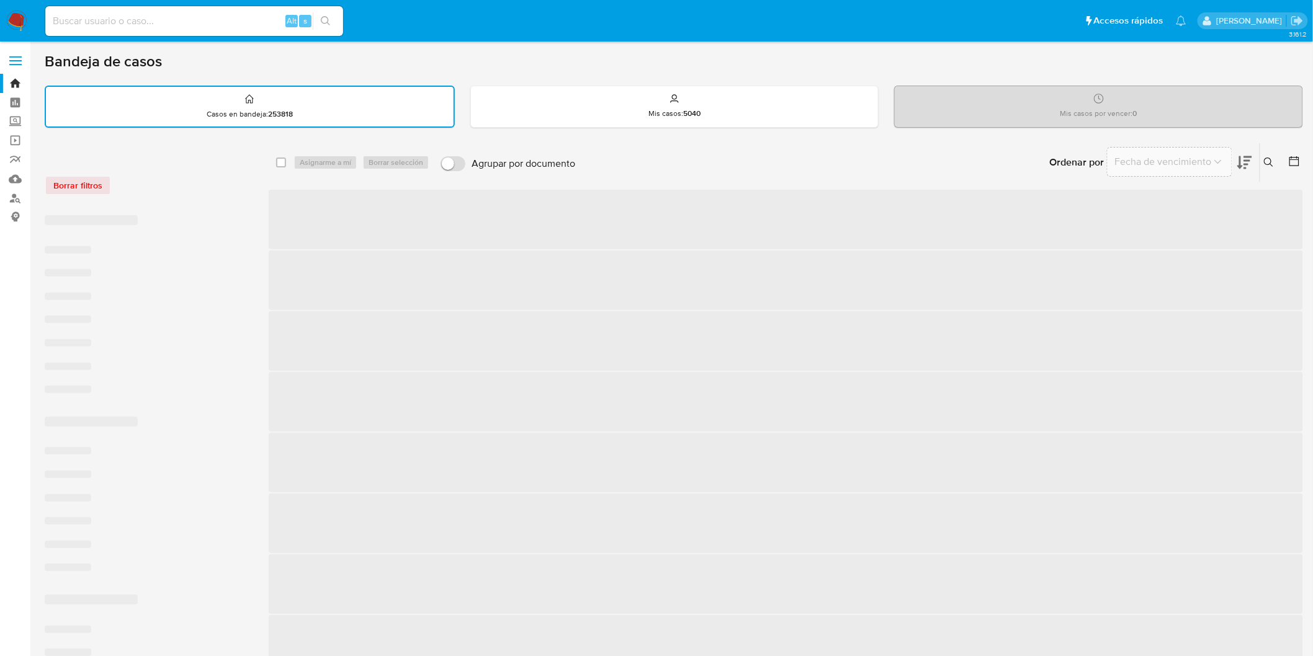
click at [202, 189] on div "Borrar filtros" at bounding box center [144, 186] width 199 height 20
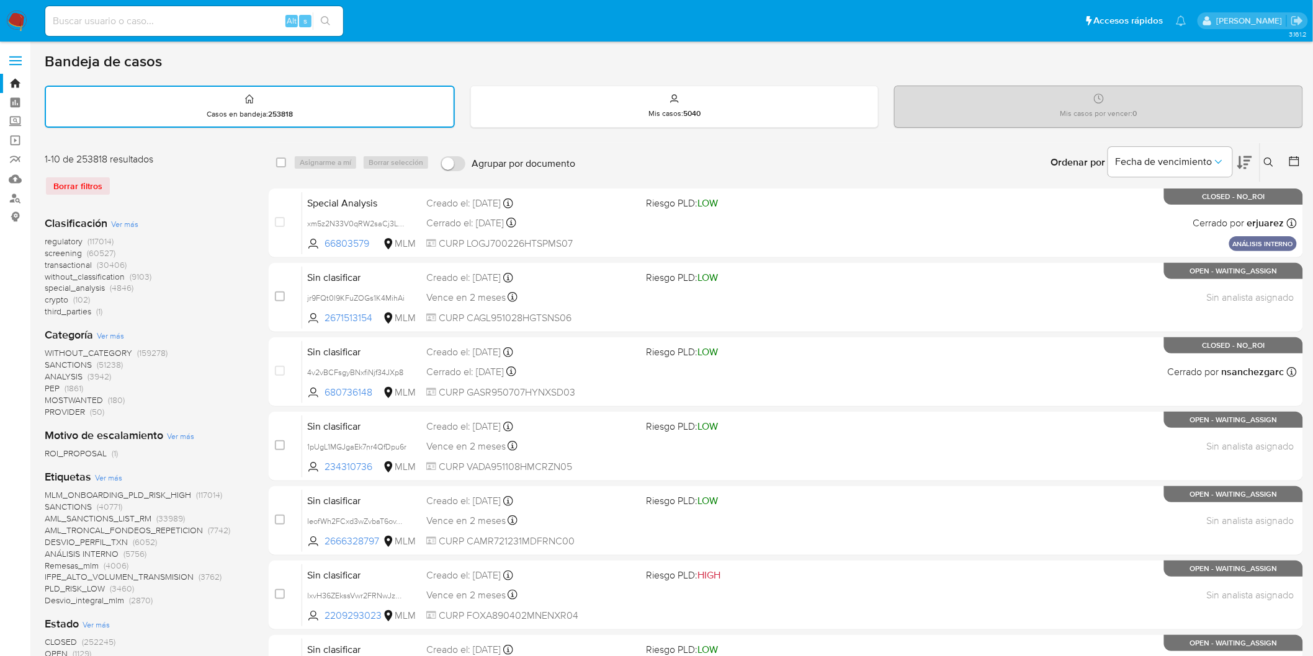
click at [208, 306] on div "regulatory (117014) screening (60527) transactional (30406) without_classificat…" at bounding box center [147, 277] width 204 height 82
click at [22, 29] on img at bounding box center [16, 21] width 21 height 21
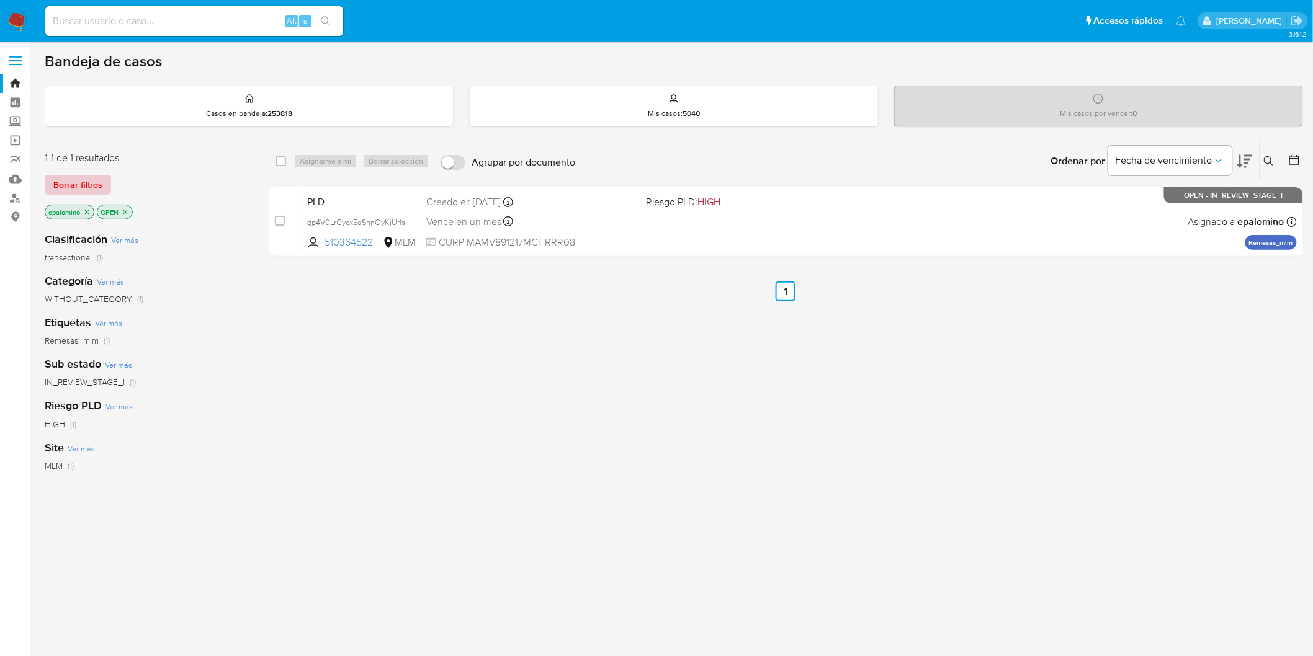
click at [76, 181] on span "Borrar filtros" at bounding box center [77, 184] width 49 height 17
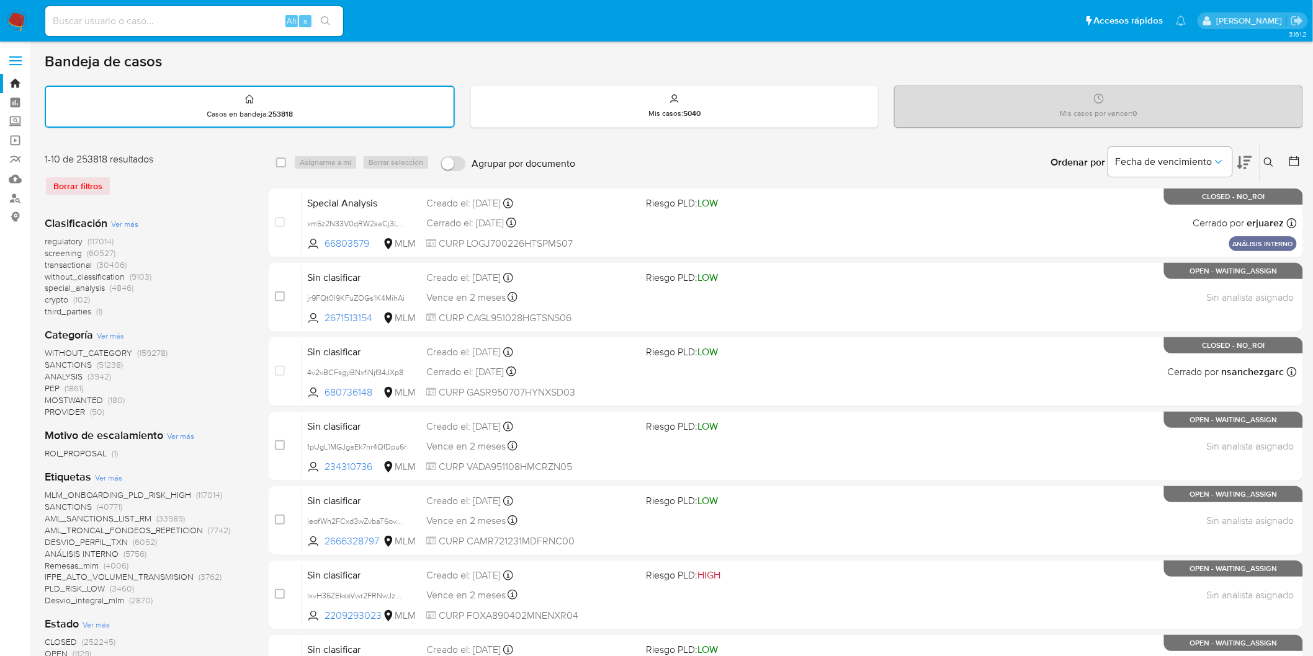
click at [1269, 158] on icon at bounding box center [1268, 162] width 9 height 9
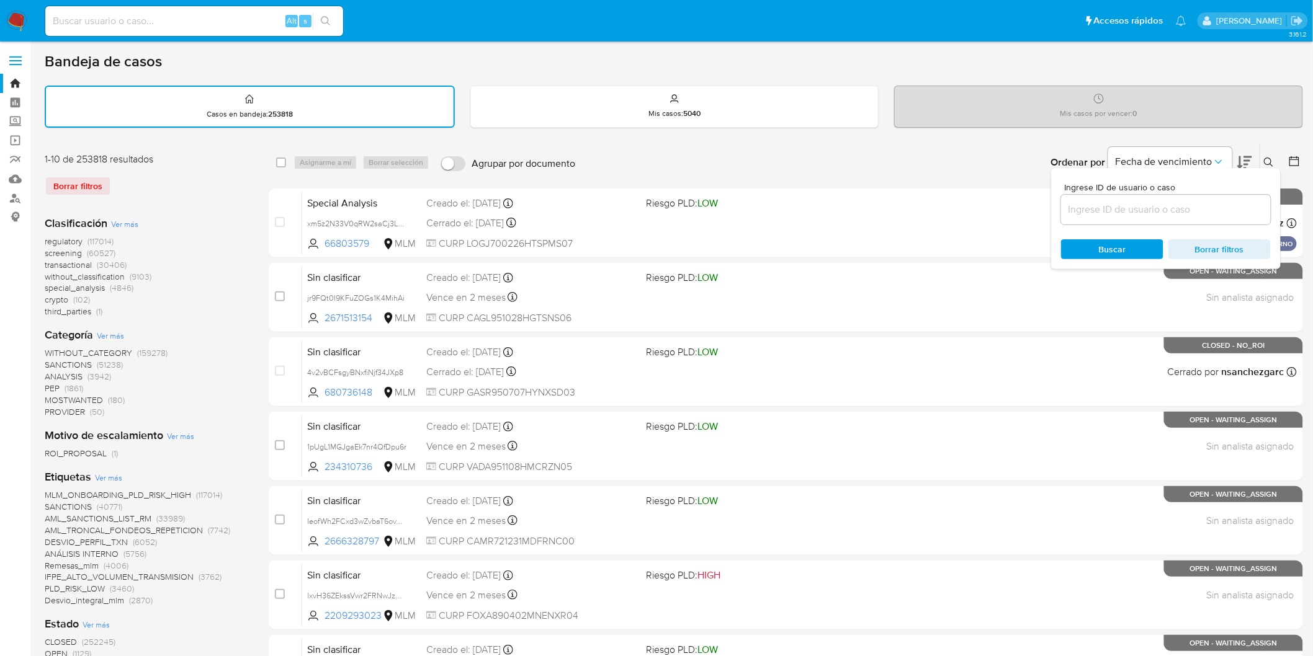
click at [1122, 213] on input at bounding box center [1166, 210] width 210 height 16
type input "510364522"
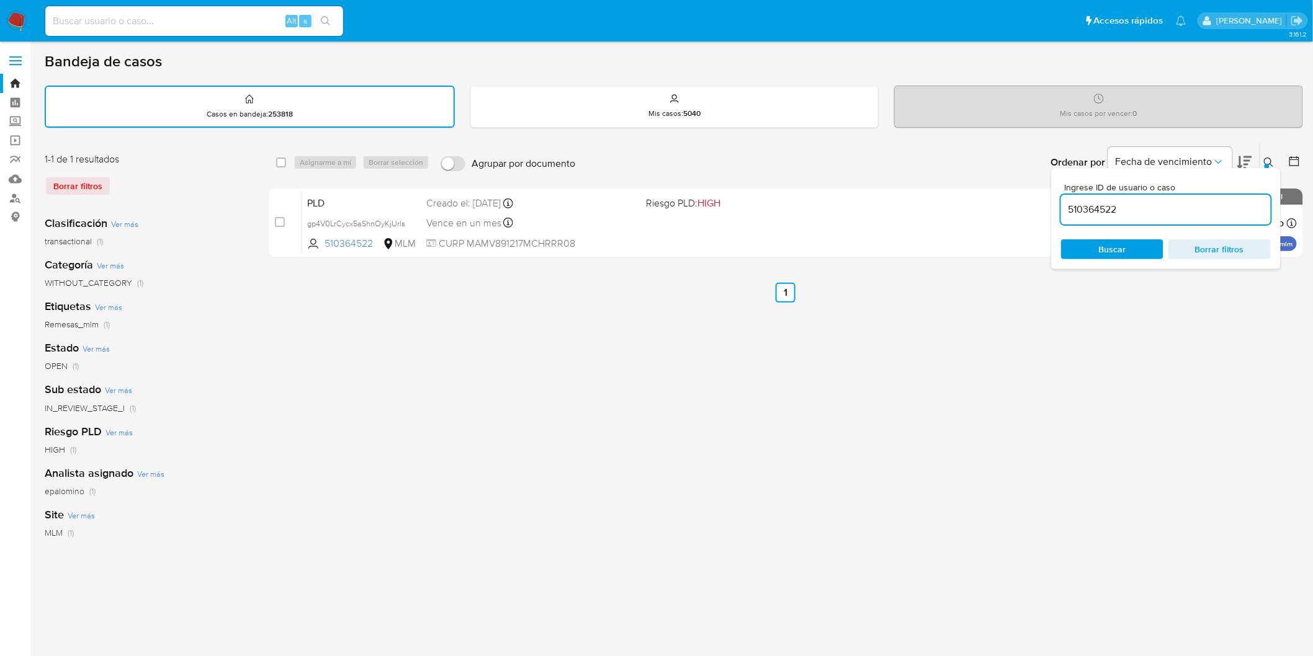
click at [1266, 155] on button at bounding box center [1270, 162] width 20 height 15
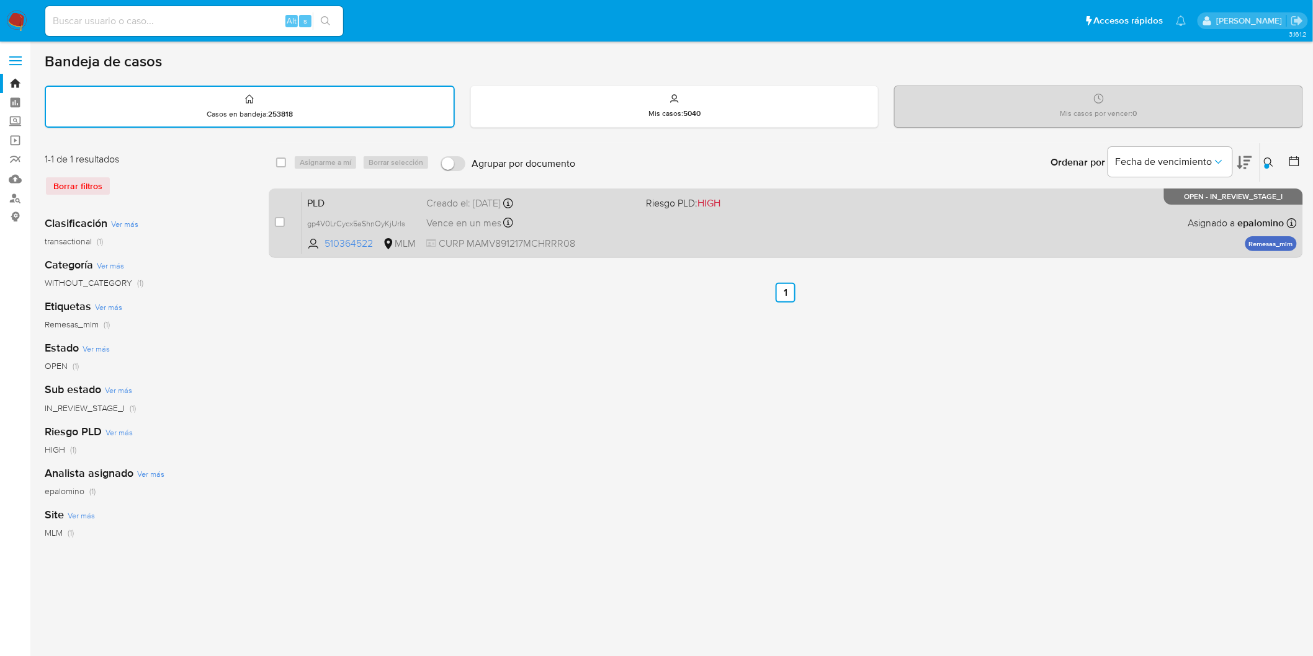
click at [340, 203] on span "PLD" at bounding box center [361, 202] width 109 height 16
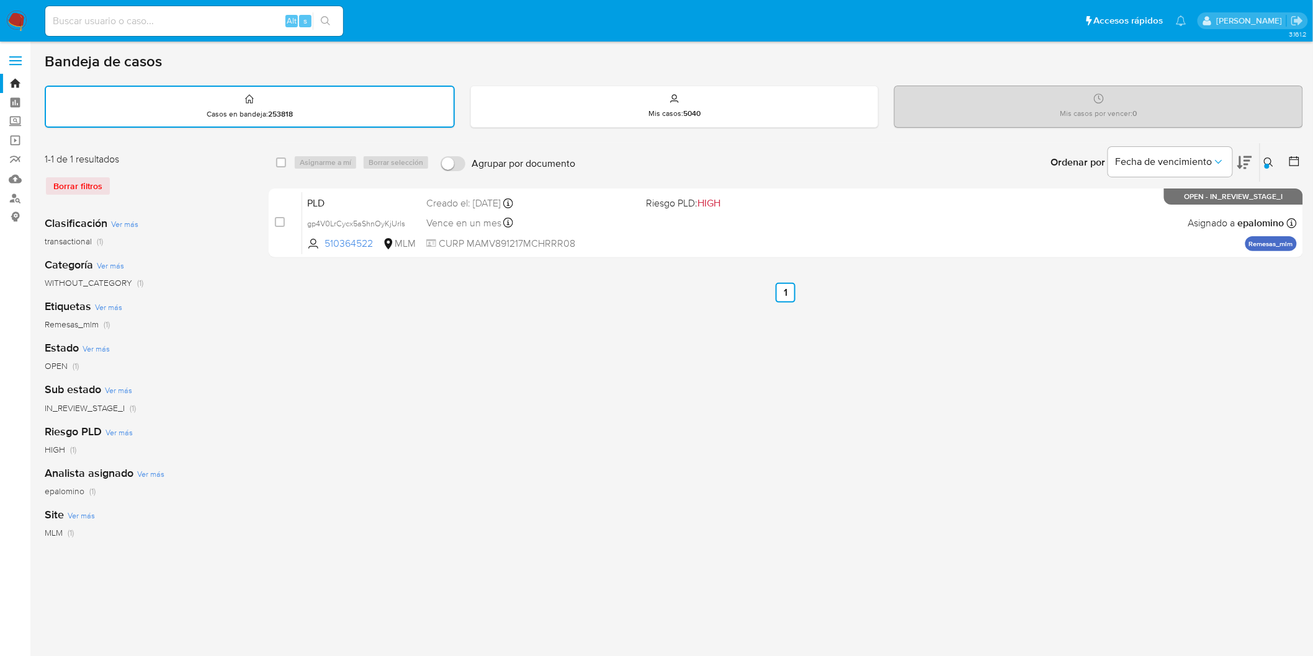
click at [13, 22] on img at bounding box center [16, 21] width 21 height 21
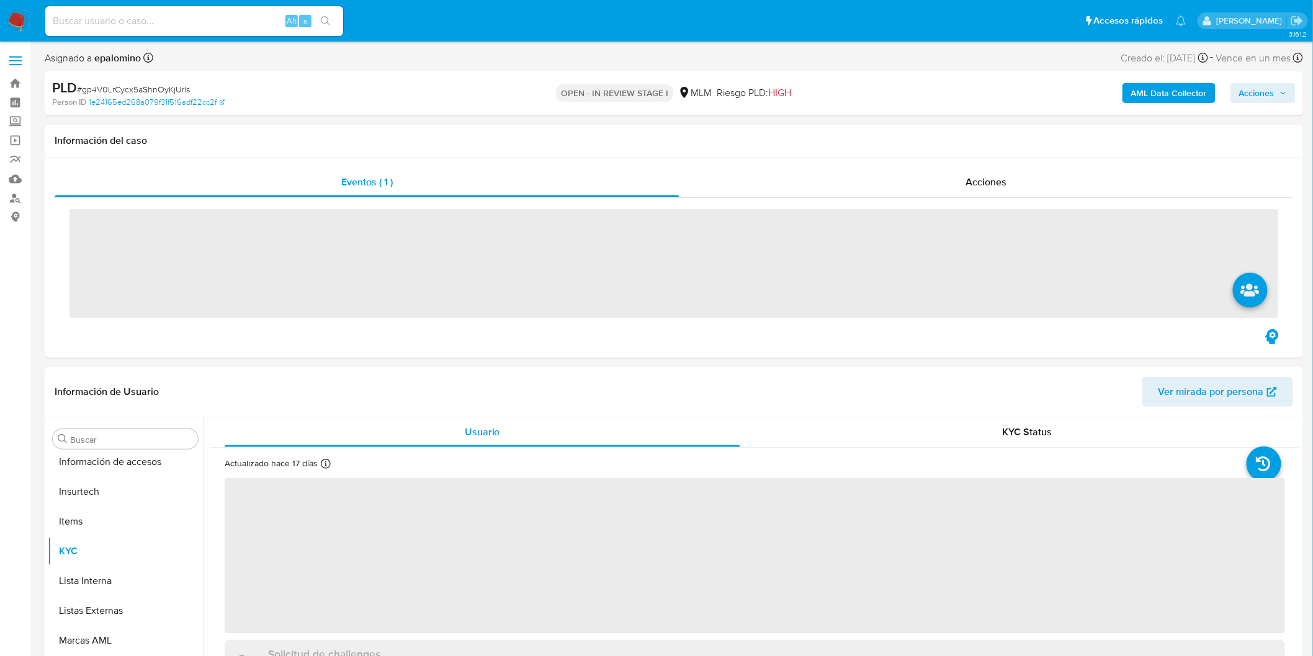
scroll to position [583, 0]
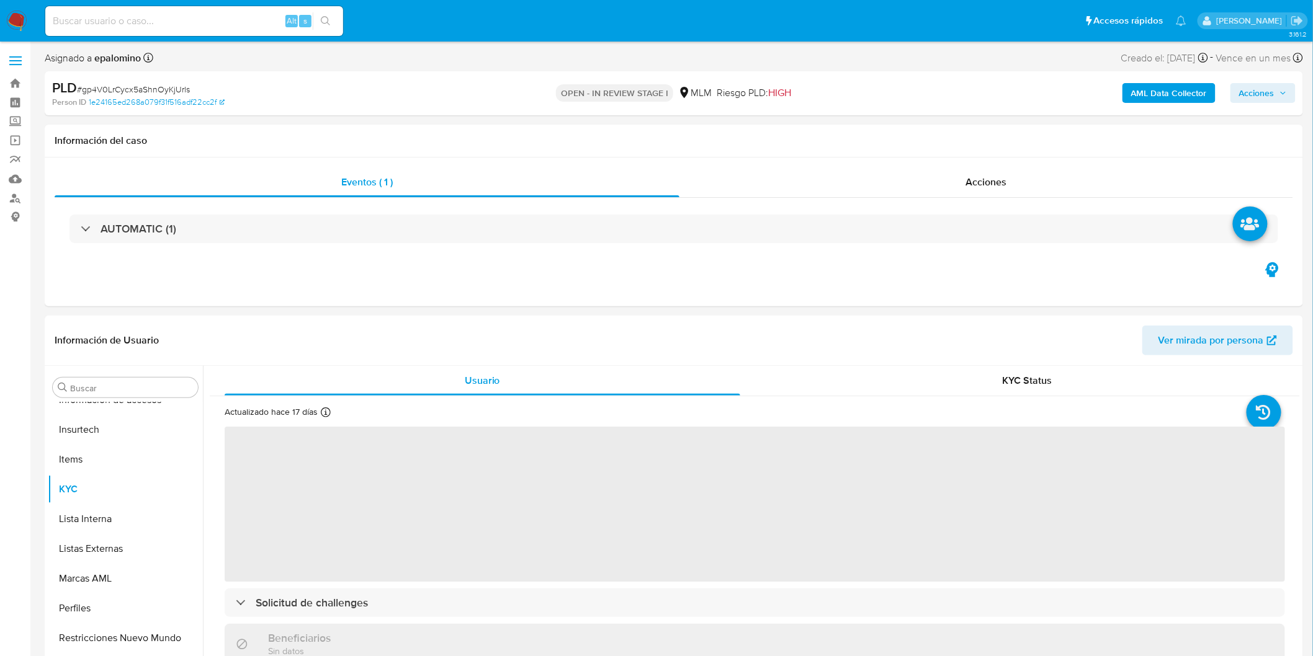
select select "10"
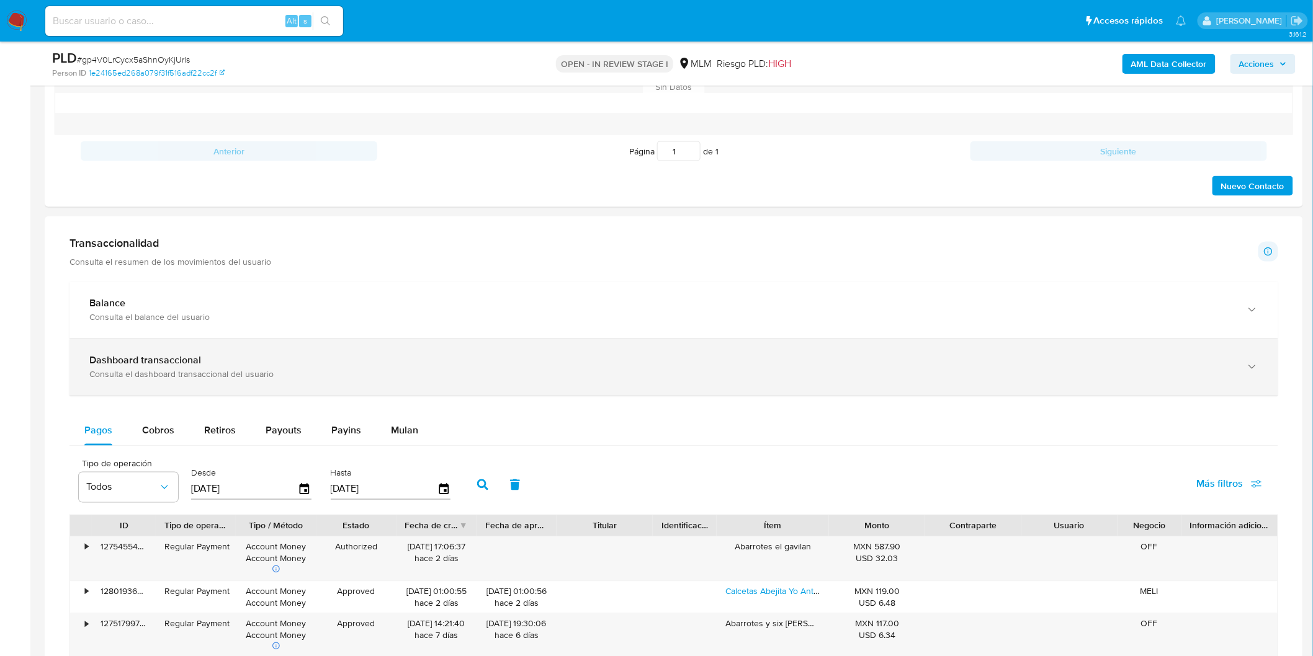
scroll to position [739, 0]
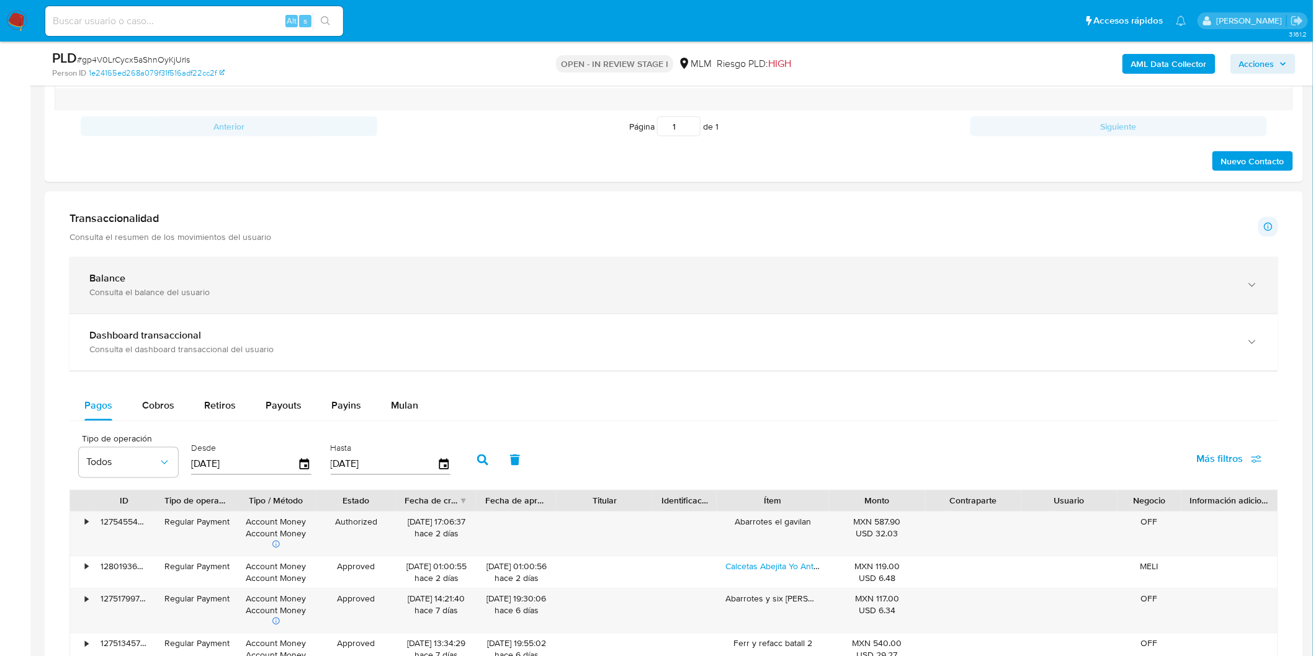
drag, startPoint x: 177, startPoint y: 280, endPoint x: 207, endPoint y: 308, distance: 40.8
click at [178, 280] on div "Balance" at bounding box center [661, 279] width 1144 height 12
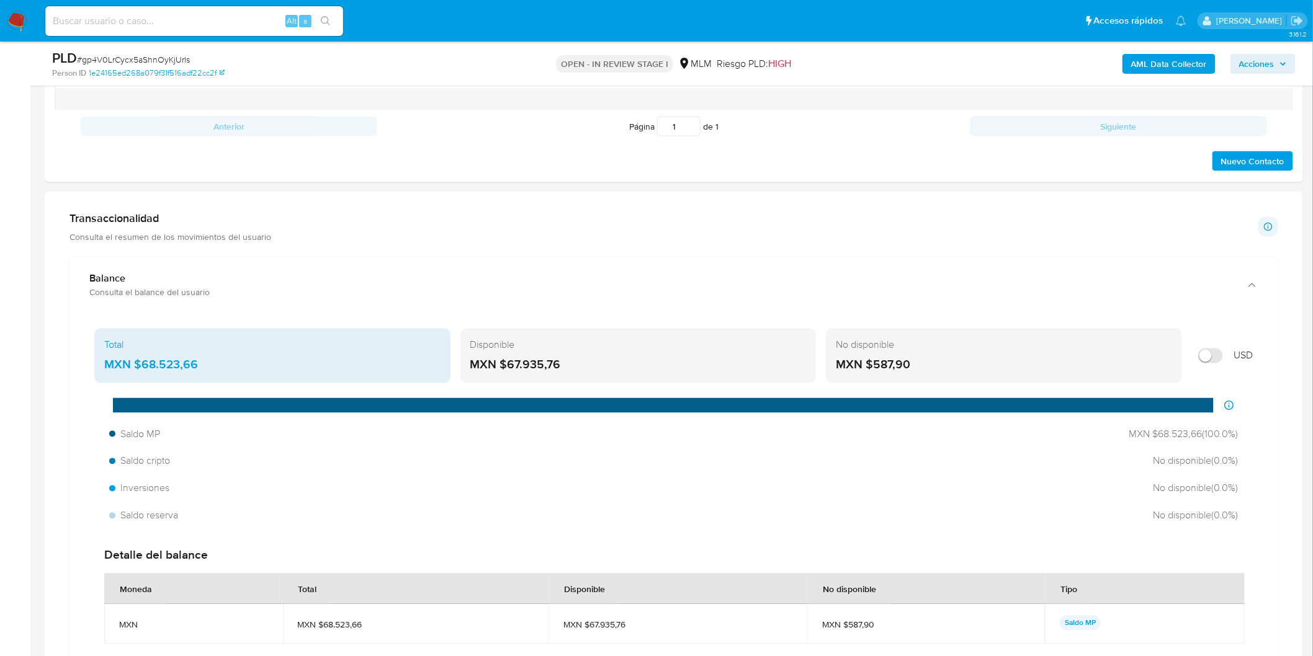
drag, startPoint x: 565, startPoint y: 366, endPoint x: 509, endPoint y: 366, distance: 56.5
click at [509, 366] on div "MXN $67.935,76" at bounding box center [638, 365] width 336 height 16
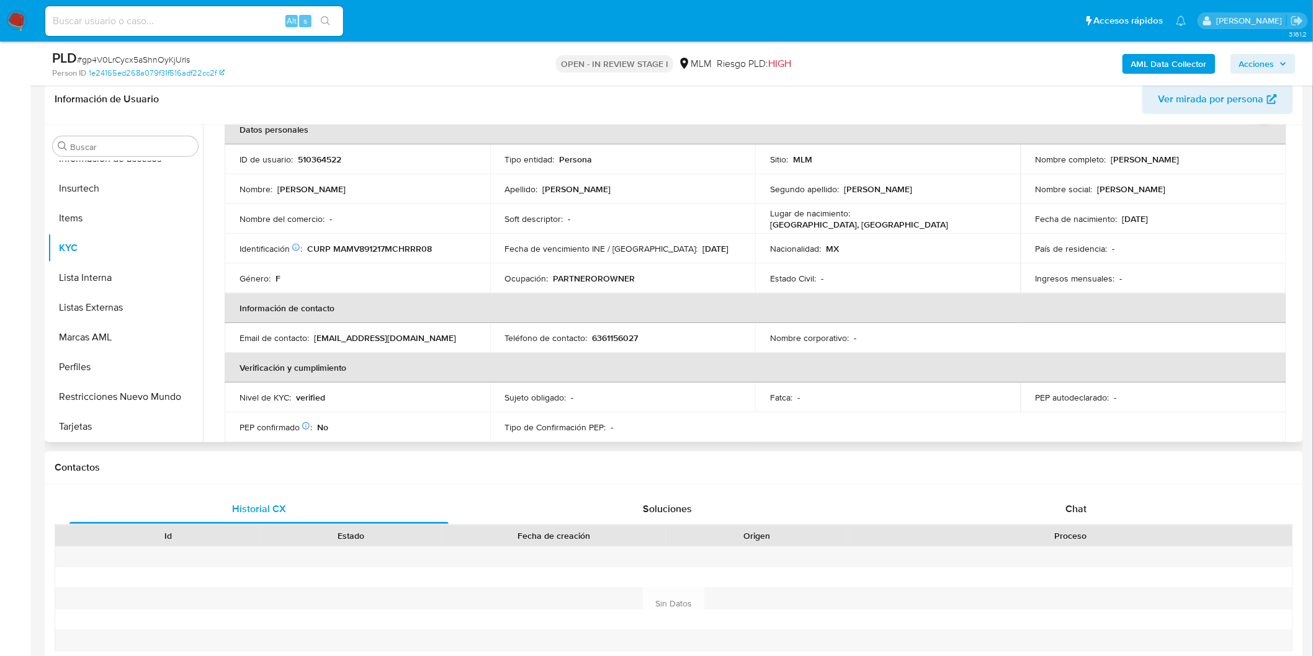
scroll to position [50, 0]
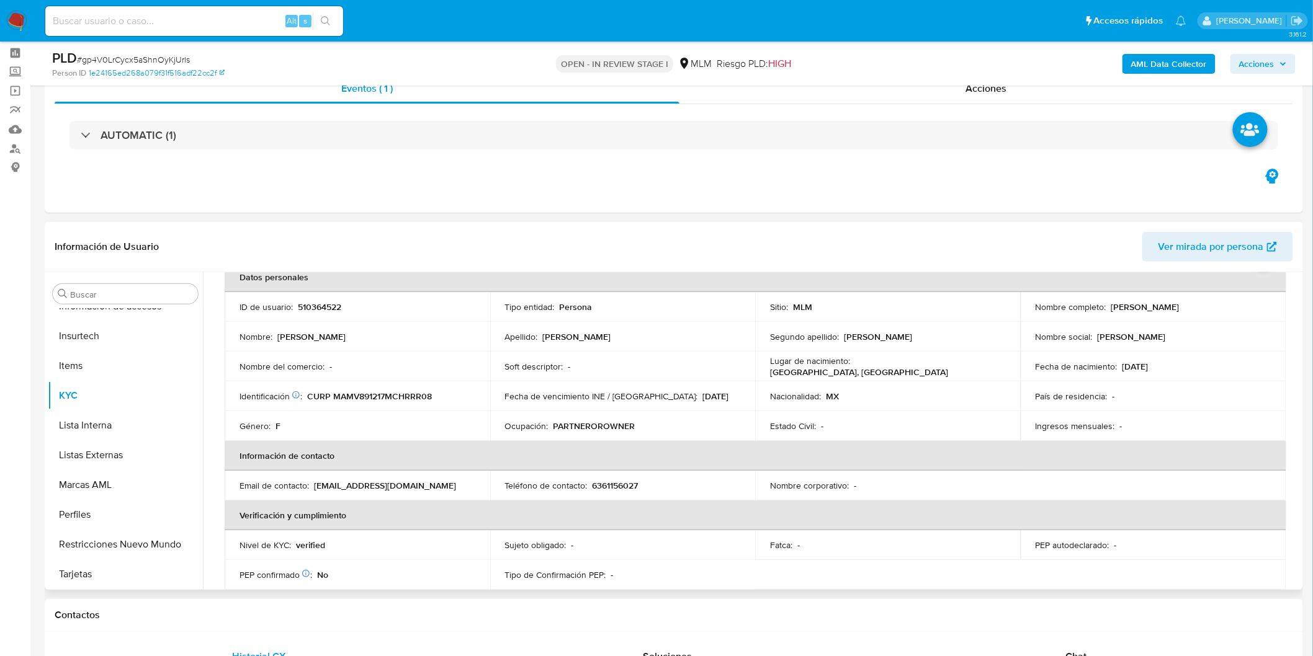
drag, startPoint x: 1181, startPoint y: 307, endPoint x: 1107, endPoint y: 304, distance: 73.3
click at [1107, 304] on td "Nombre completo : Viridiana Martinez Martinez" at bounding box center [1154, 307] width 266 height 30
copy p "Viridiana Martinez Martinez"
click at [447, 396] on div "Identificación CIC: 203288321 : CURP MAMV891217MCHRRR08" at bounding box center [357, 396] width 236 height 11
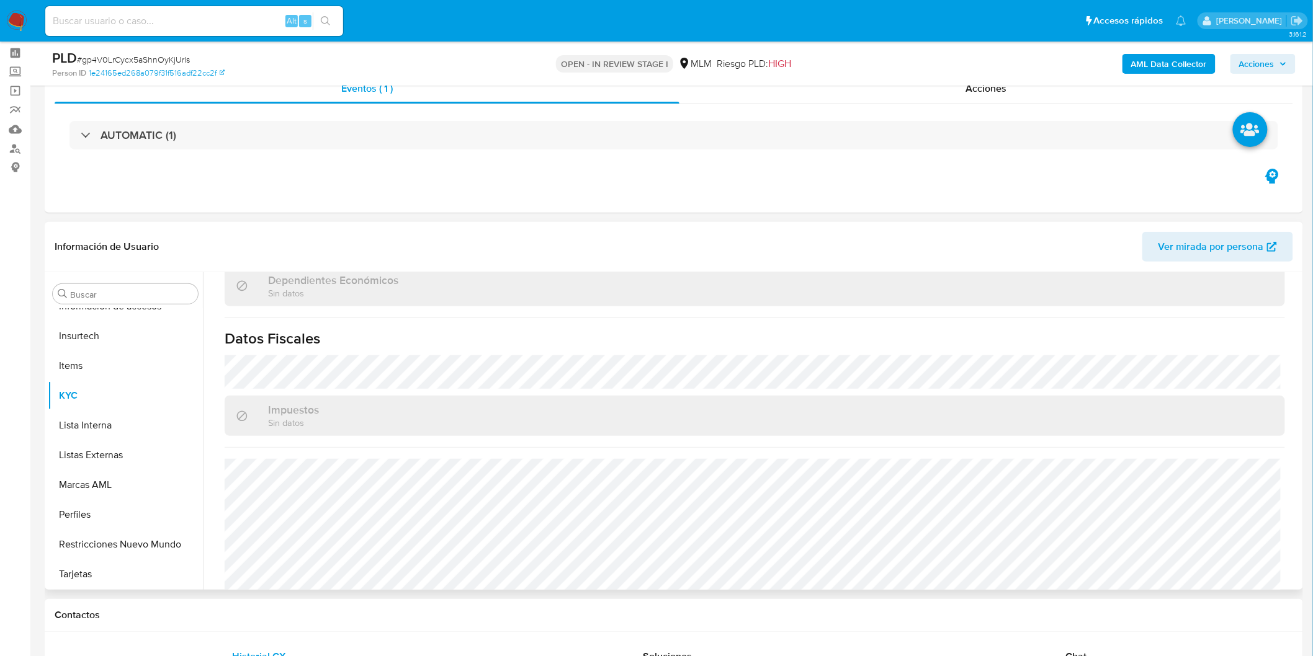
scroll to position [754, 0]
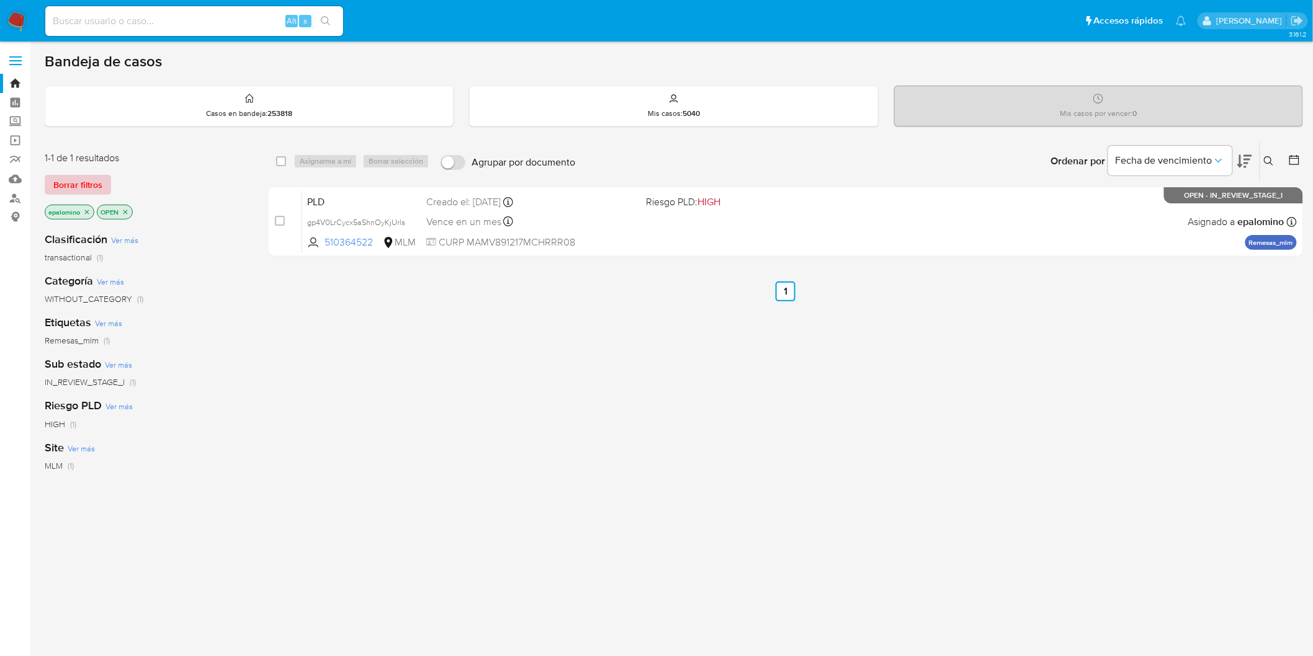
click at [94, 187] on span "Borrar filtros" at bounding box center [77, 184] width 49 height 17
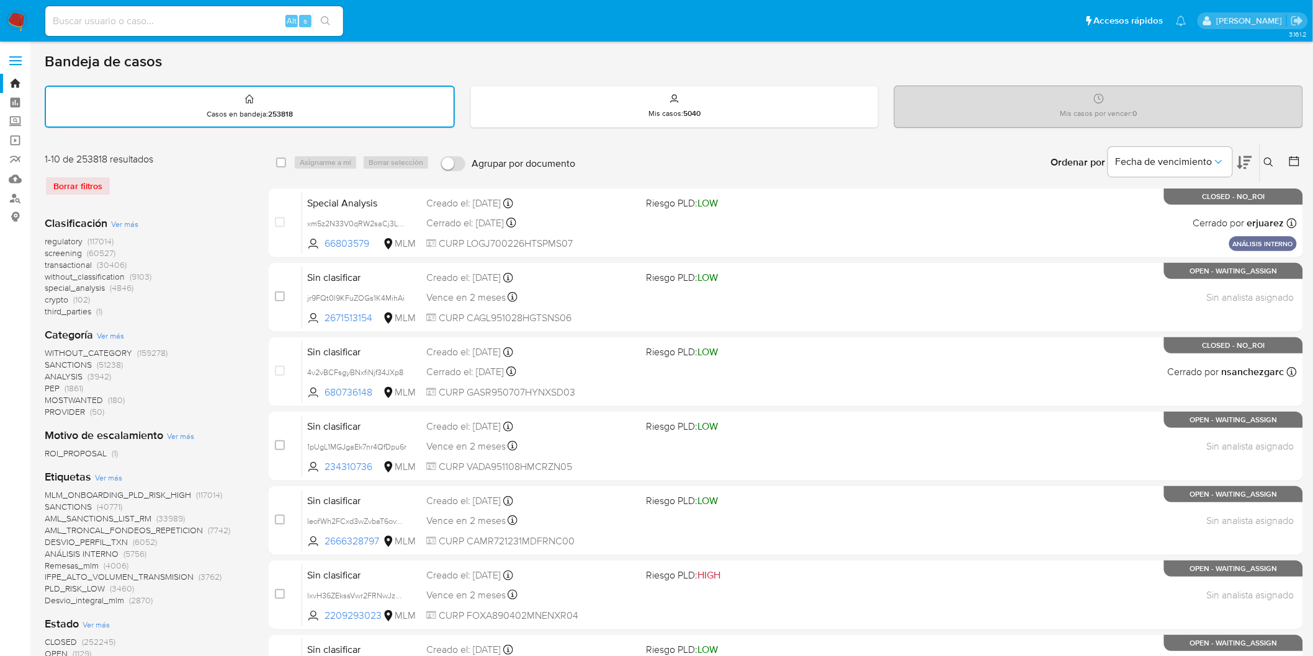
click at [1266, 159] on icon at bounding box center [1269, 163] width 10 height 10
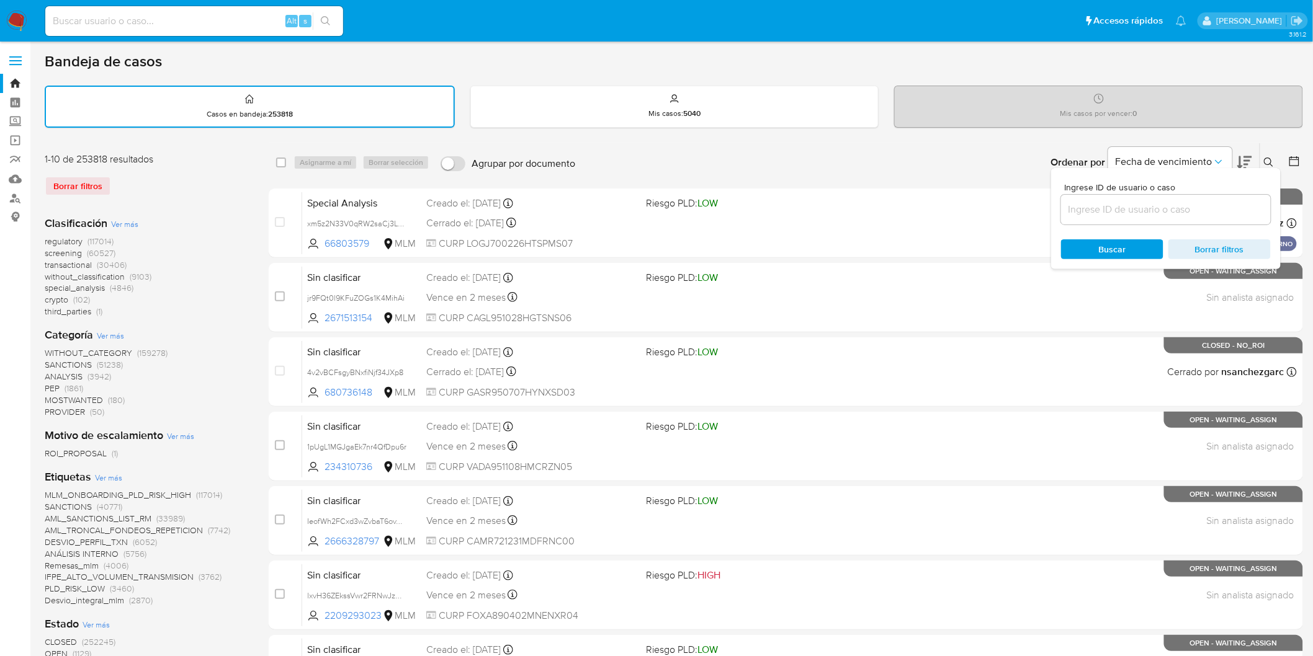
drag, startPoint x: 1137, startPoint y: 205, endPoint x: 1101, endPoint y: 212, distance: 37.1
click at [1137, 205] on input at bounding box center [1166, 210] width 210 height 16
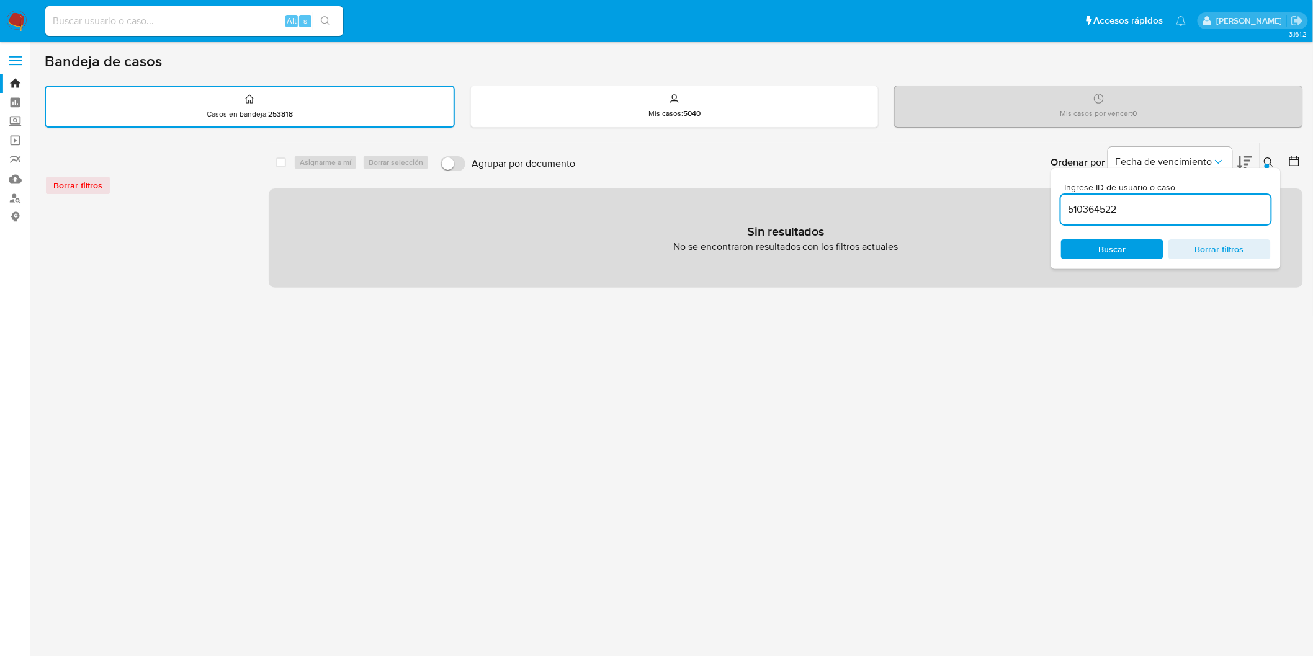
click at [1071, 206] on input "510364522" at bounding box center [1166, 210] width 210 height 16
type input "510364522"
click at [1088, 233] on div "Ingrese ID de usuario o caso 510364522 Buscar Borrar filtros" at bounding box center [1166, 218] width 230 height 101
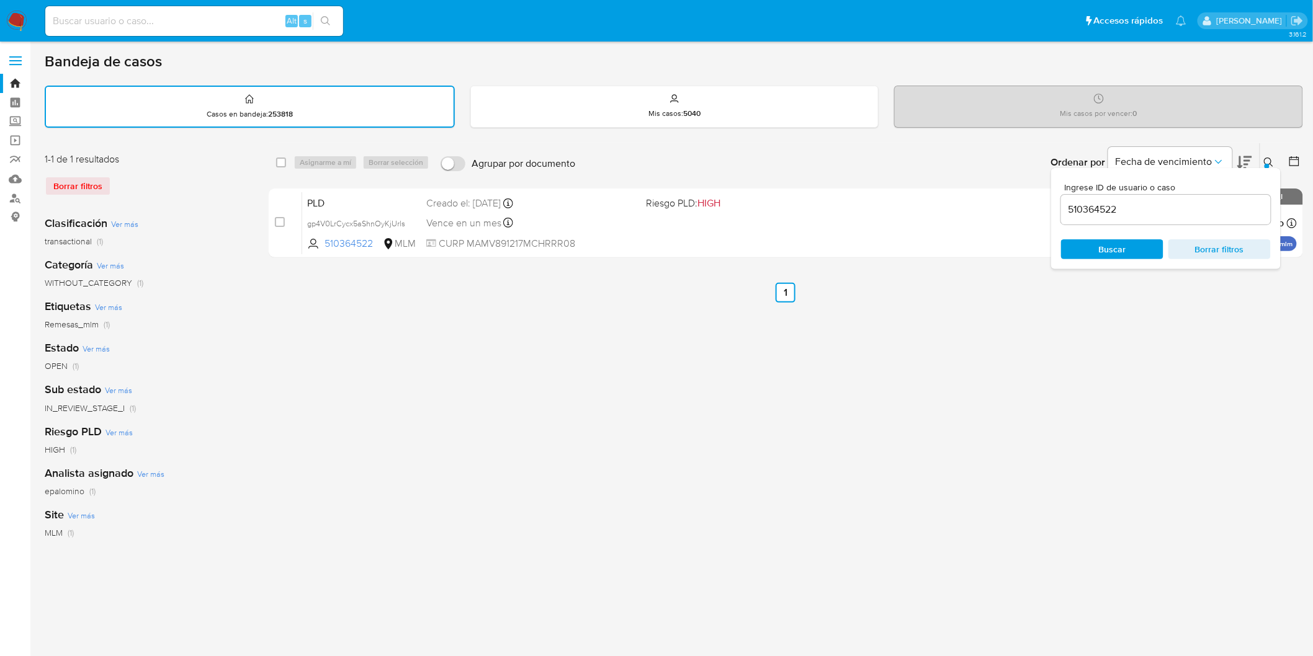
click at [1272, 159] on icon at bounding box center [1269, 163] width 10 height 10
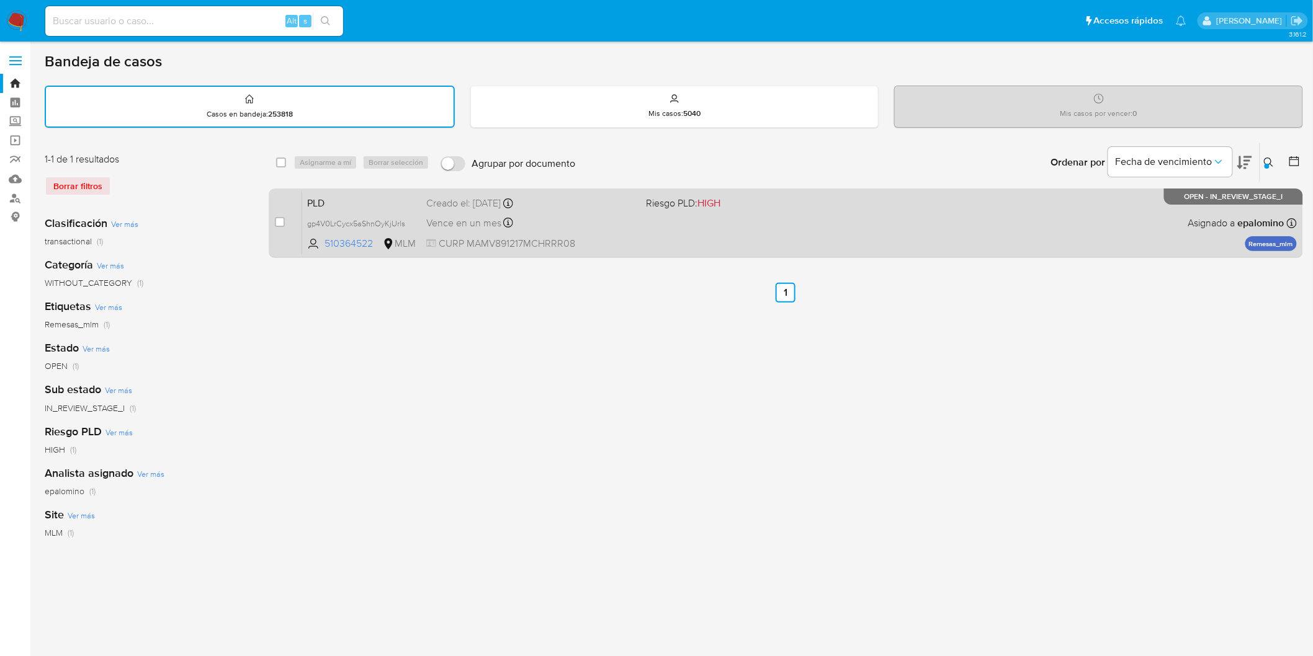
click at [335, 195] on span "PLD" at bounding box center [361, 202] width 109 height 16
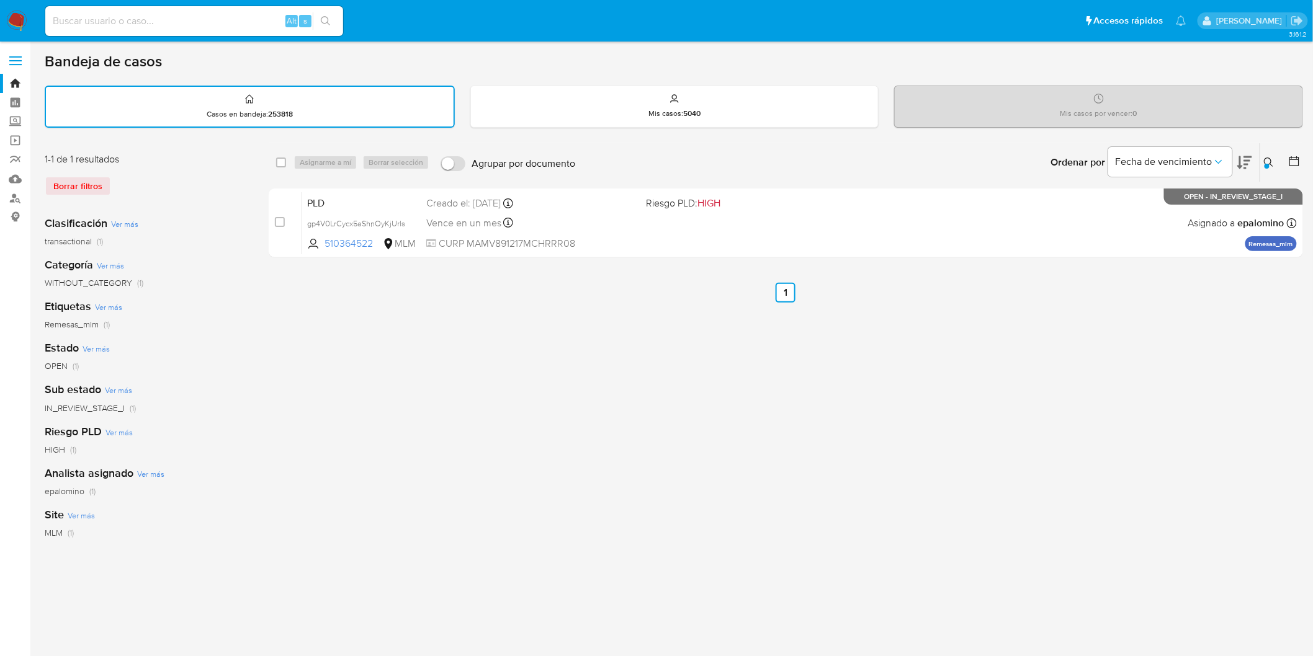
click at [7, 17] on img at bounding box center [16, 21] width 21 height 21
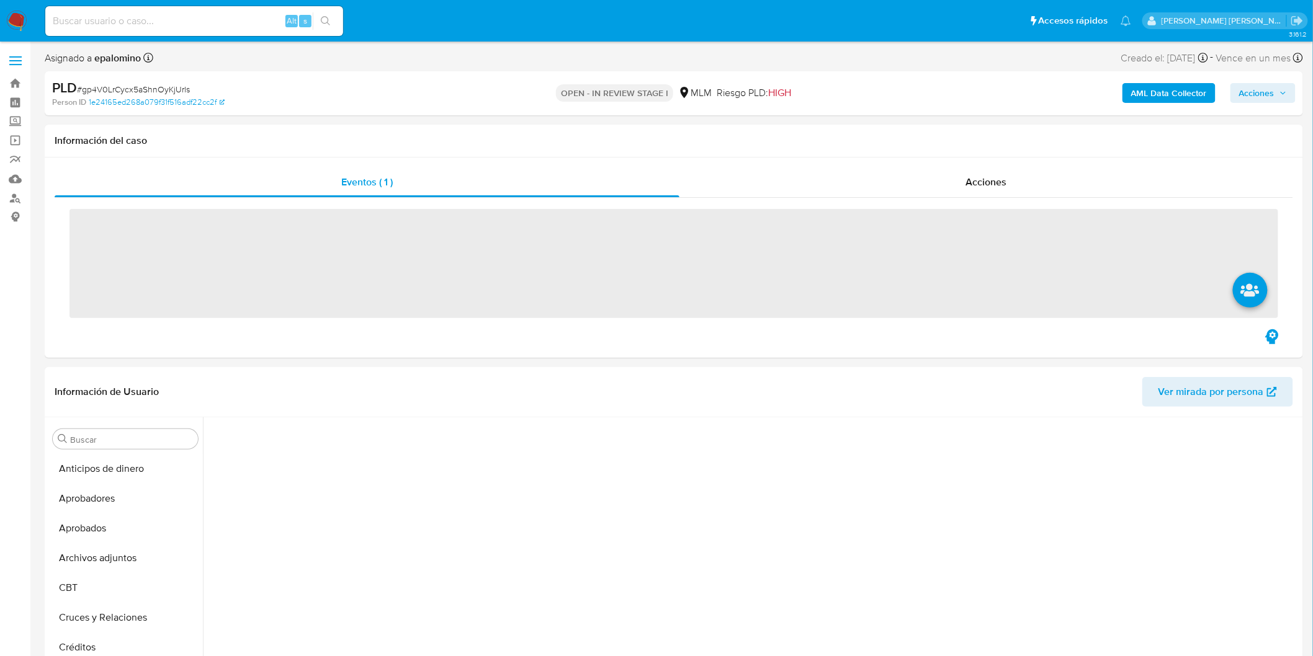
scroll to position [453, 0]
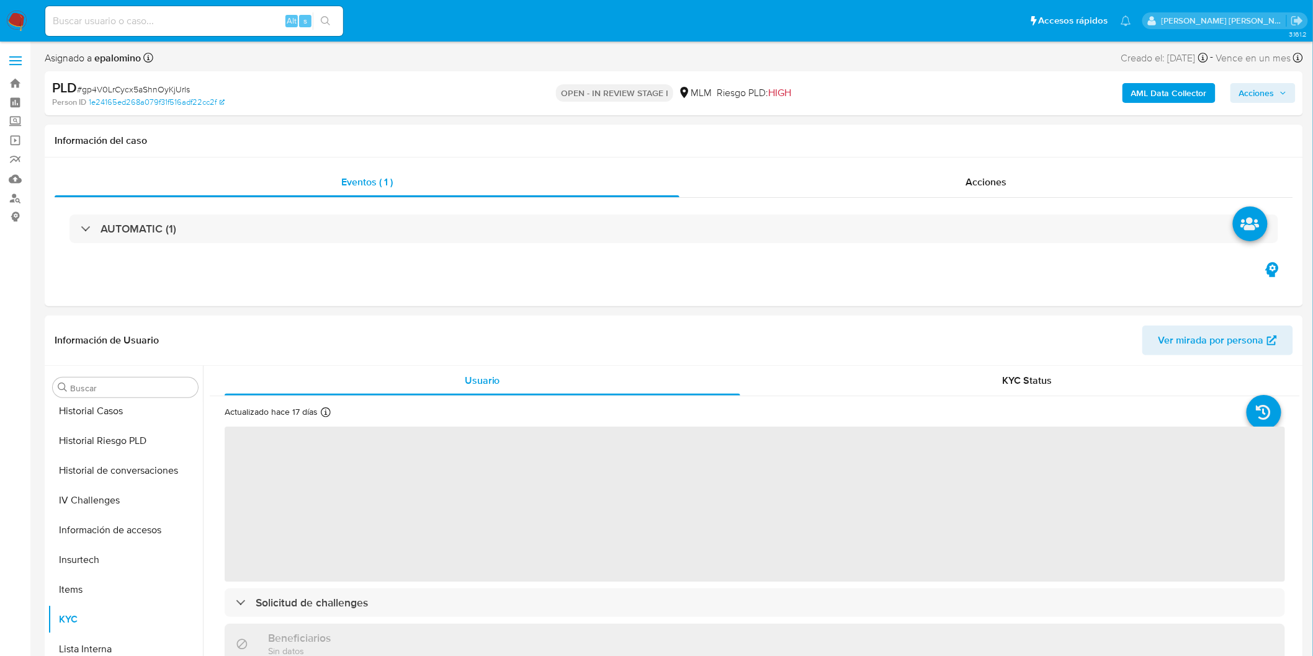
select select "10"
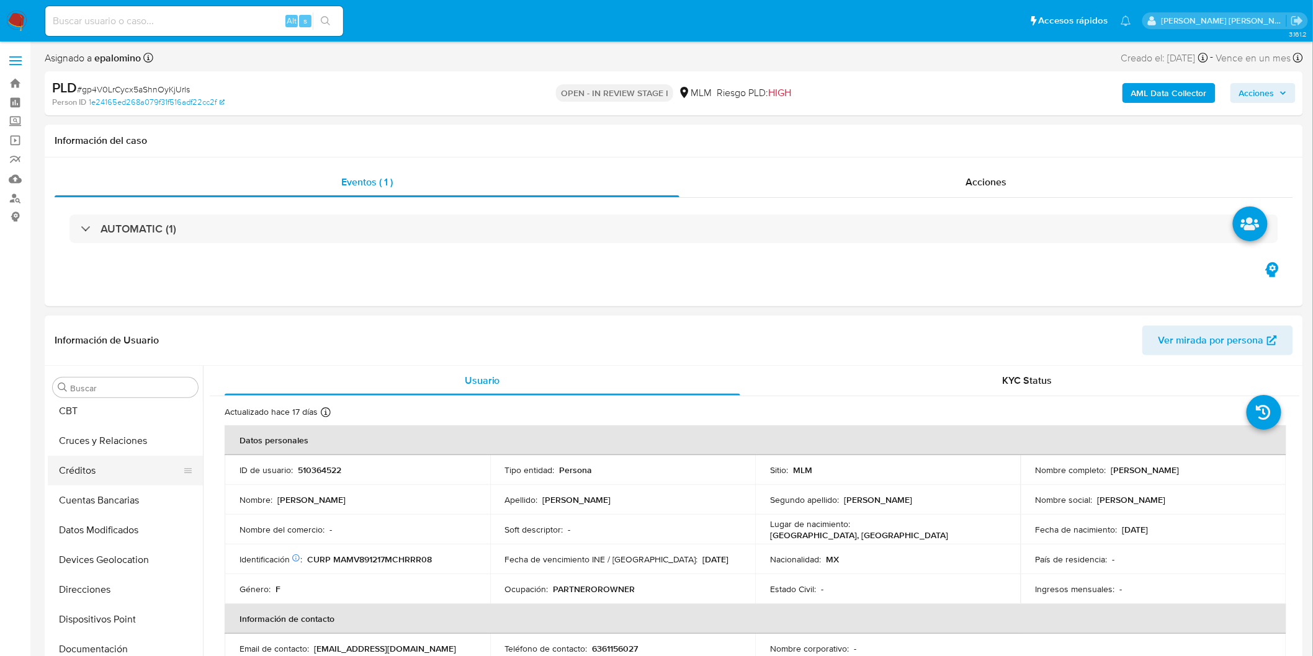
scroll to position [101, 0]
click at [132, 468] on button "Cruces y Relaciones" at bounding box center [120, 466] width 145 height 30
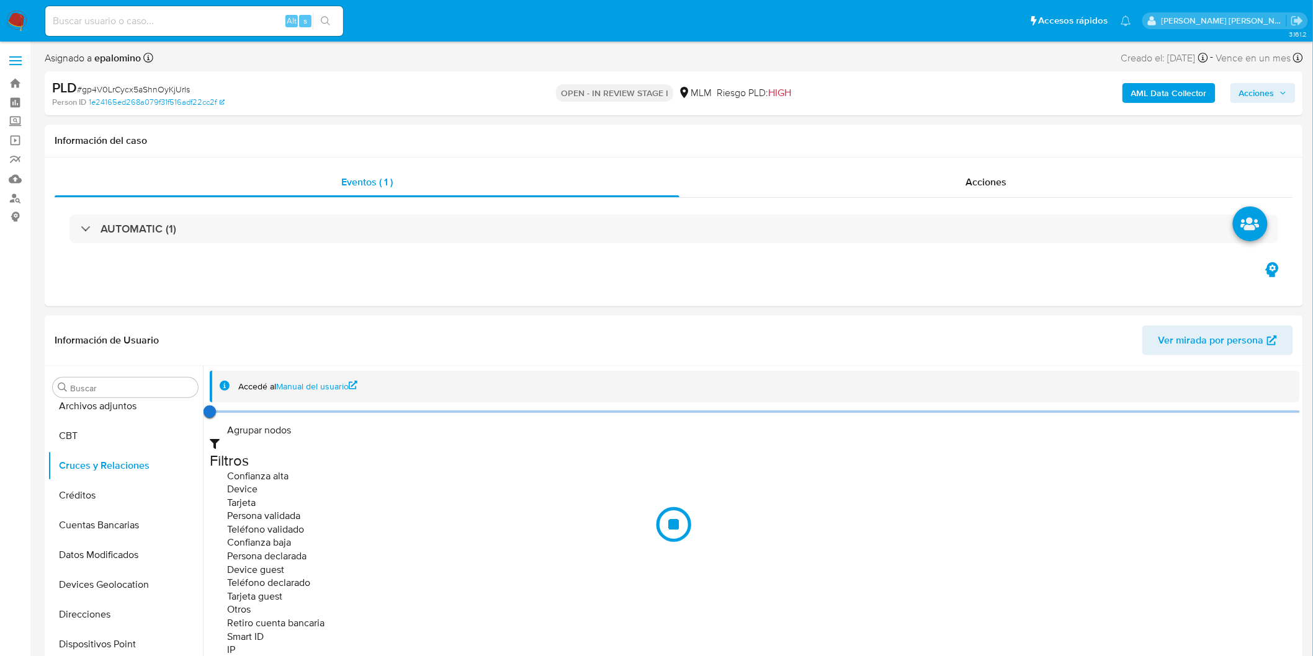
scroll to position [128, 0]
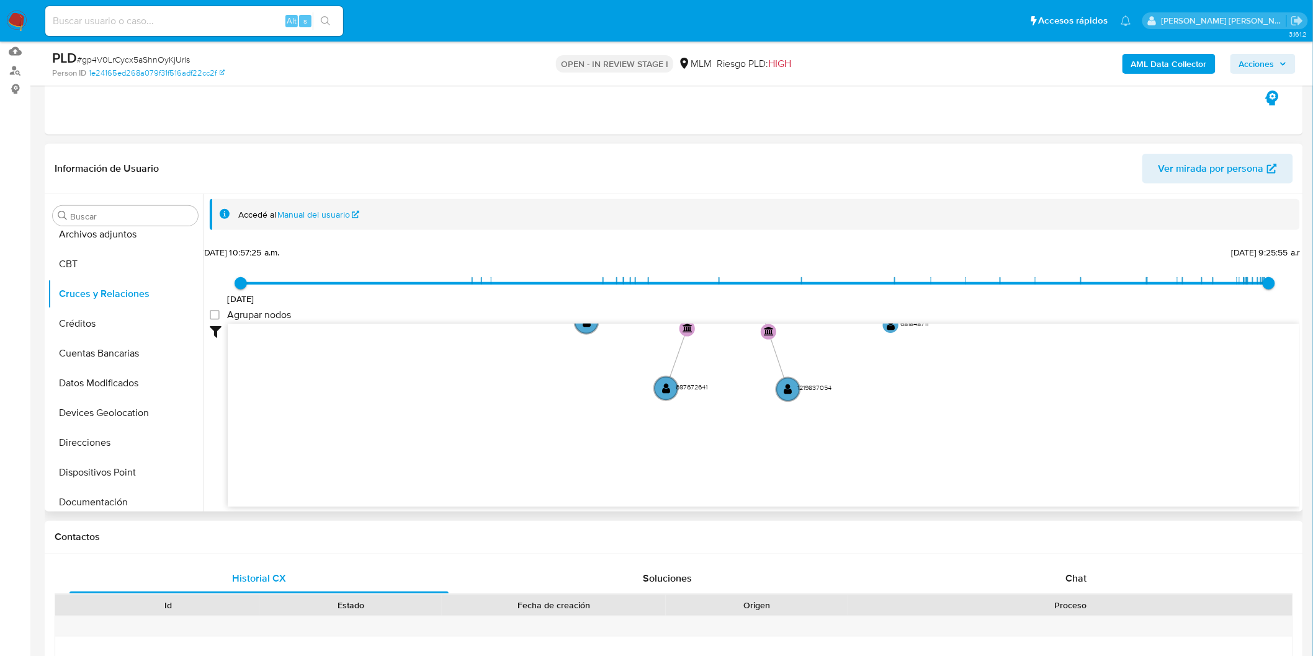
drag, startPoint x: 525, startPoint y: 431, endPoint x: 534, endPoint y: 231, distance: 200.0
click at [534, 231] on div "Accedé al Manual del usuario 1/3/2020 1/3/2020, 10:57:25 a.m. 28/9/2025, 9:25:5…" at bounding box center [755, 375] width 1090 height 353
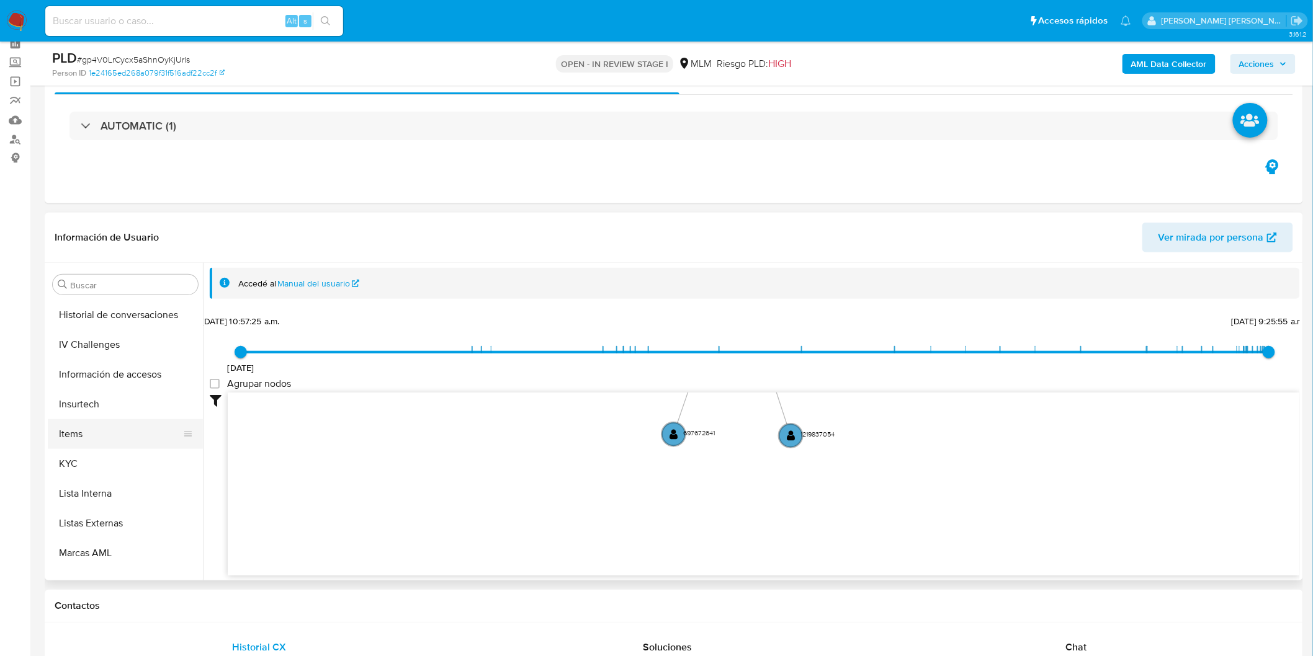
scroll to position [514, 0]
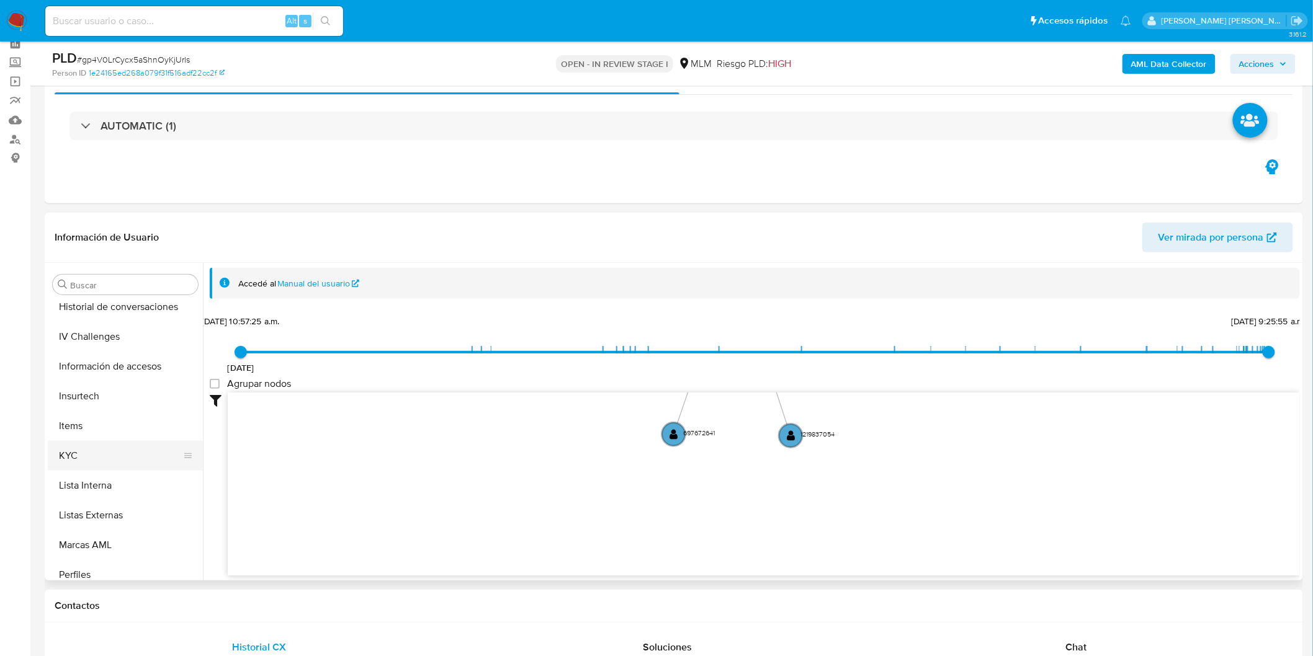
click at [101, 451] on button "KYC" at bounding box center [120, 456] width 145 height 30
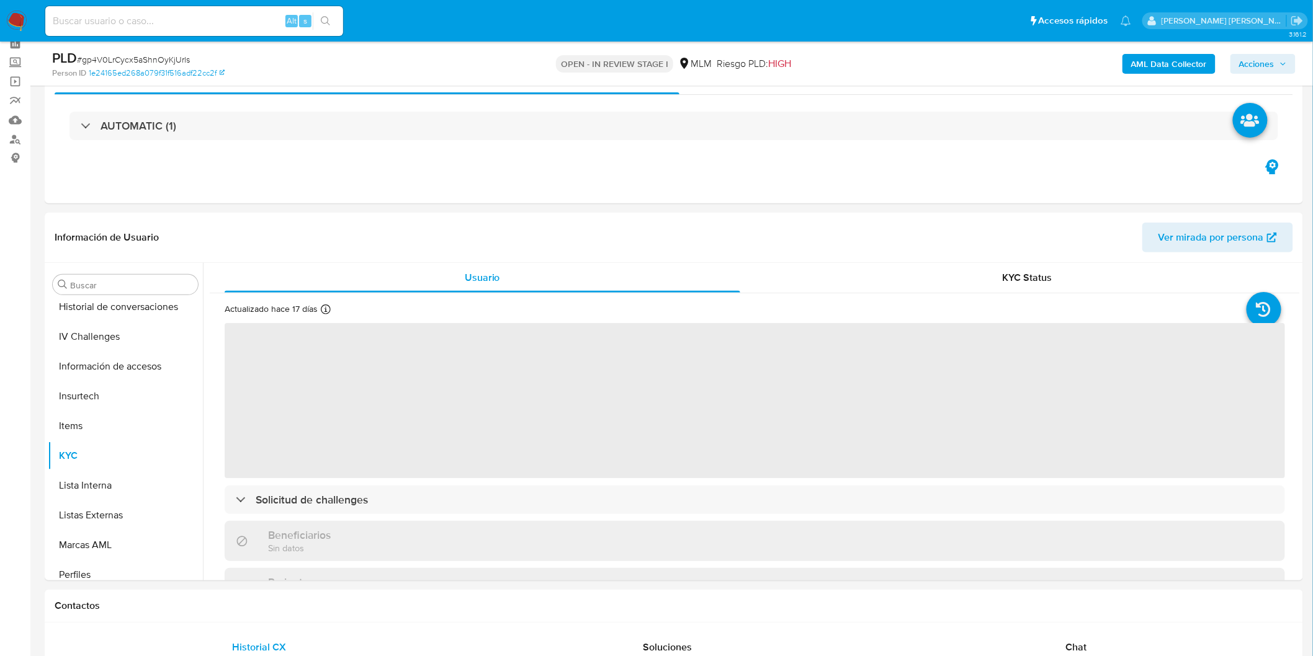
scroll to position [213, 0]
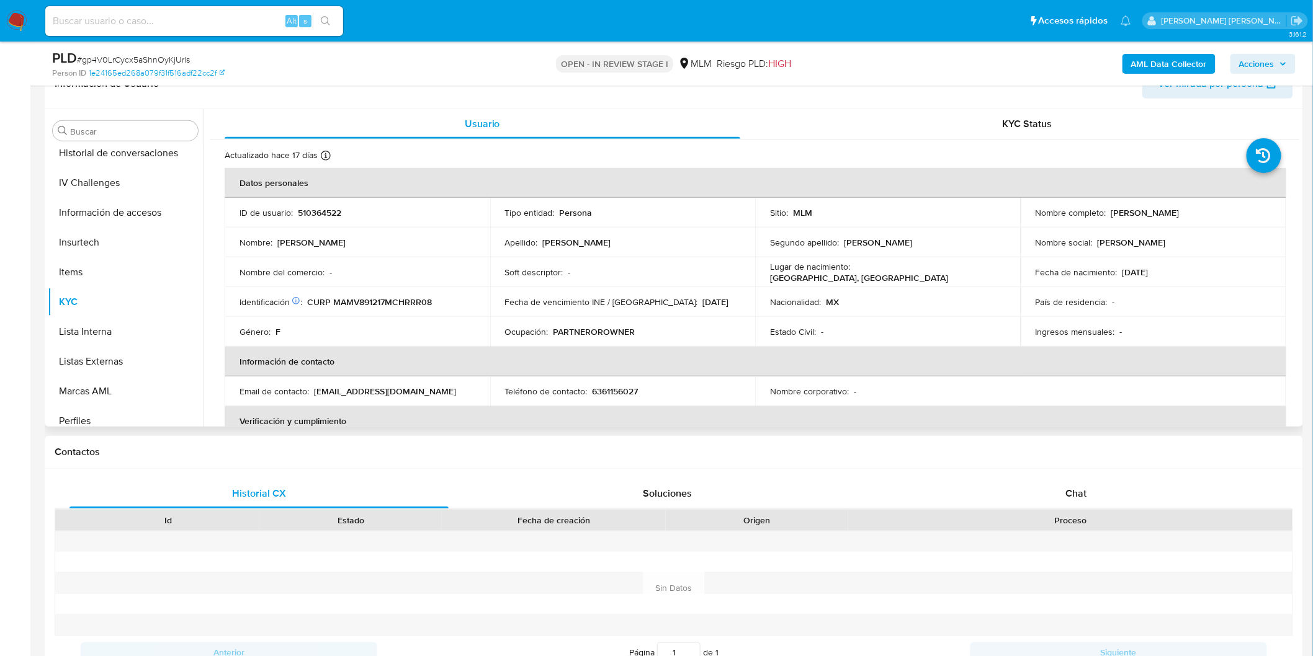
drag, startPoint x: 1227, startPoint y: 209, endPoint x: 1105, endPoint y: 210, distance: 122.2
click at [1105, 209] on div "Nombre completo : Viridiana Martinez Martinez" at bounding box center [1153, 212] width 236 height 11
copy div "Viridiana Martinez Martinez"
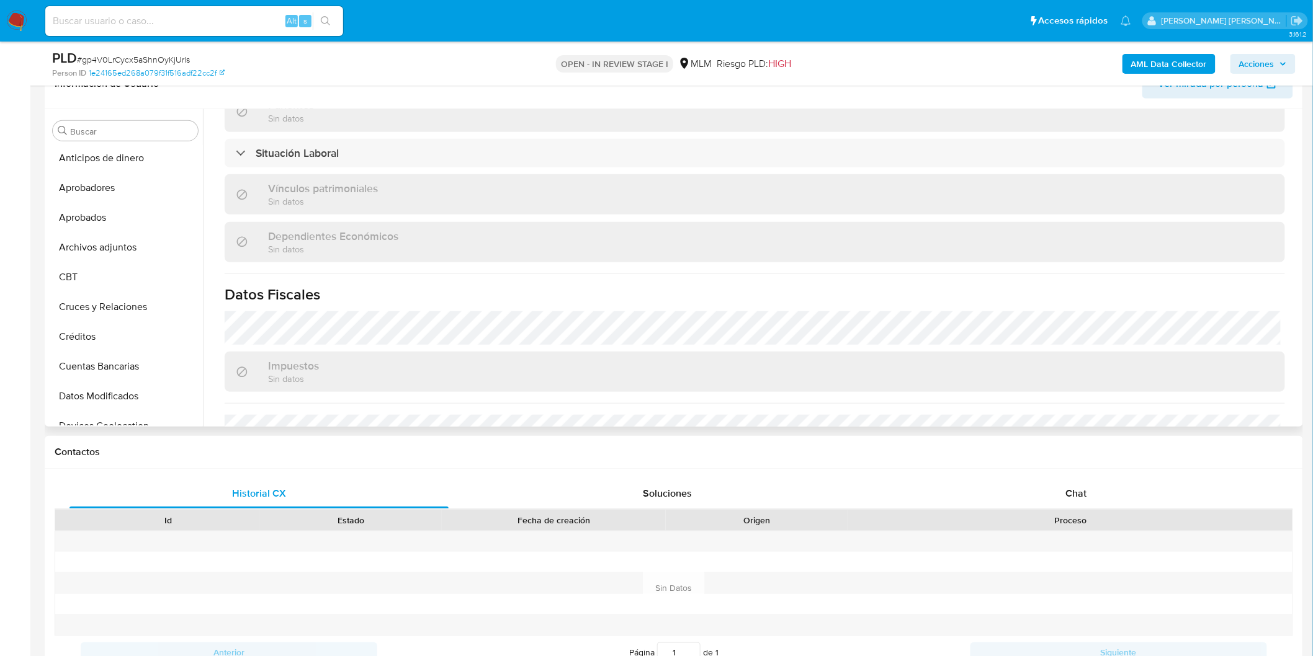
scroll to position [0, 0]
click at [131, 256] on button "Archivos adjuntos" at bounding box center [120, 250] width 145 height 30
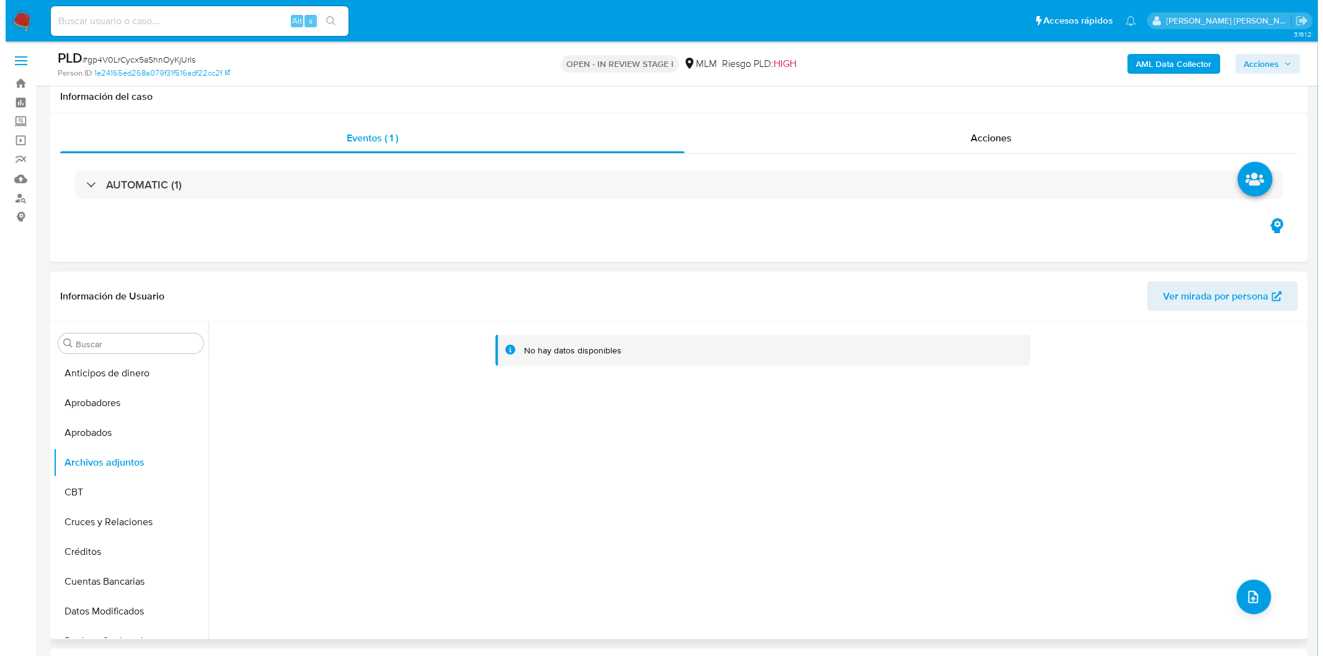
scroll to position [138, 0]
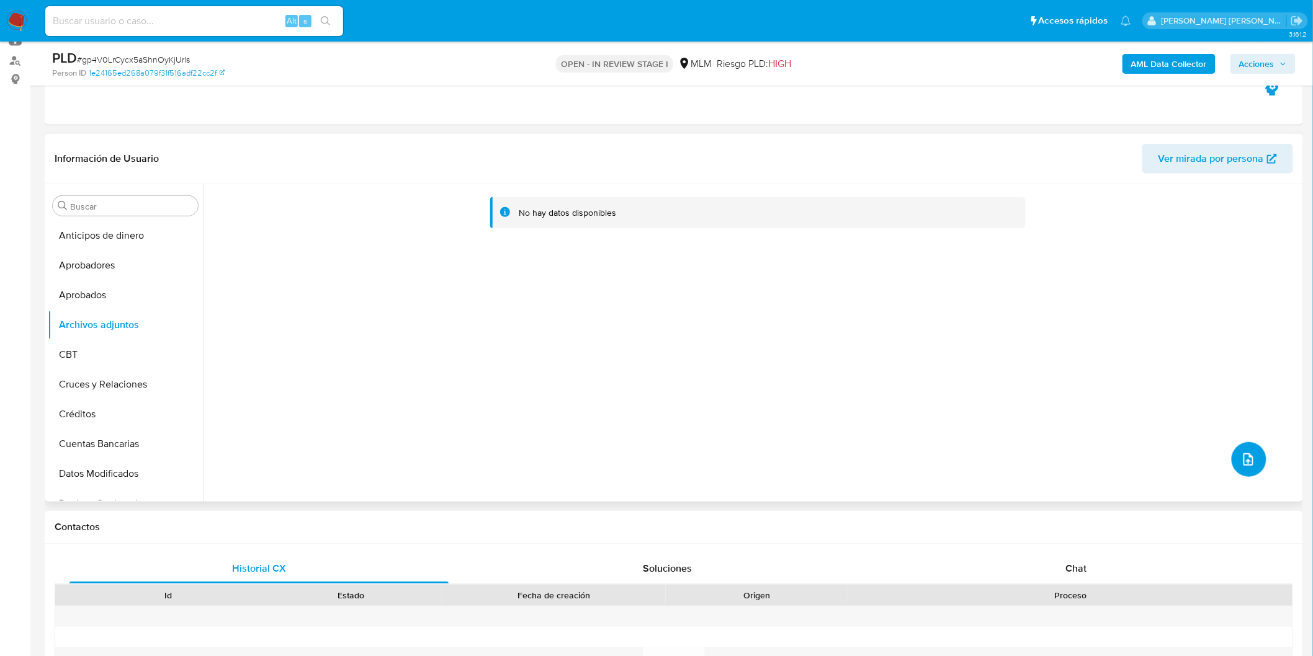
click at [1243, 460] on icon "upload-file" at bounding box center [1248, 460] width 10 height 12
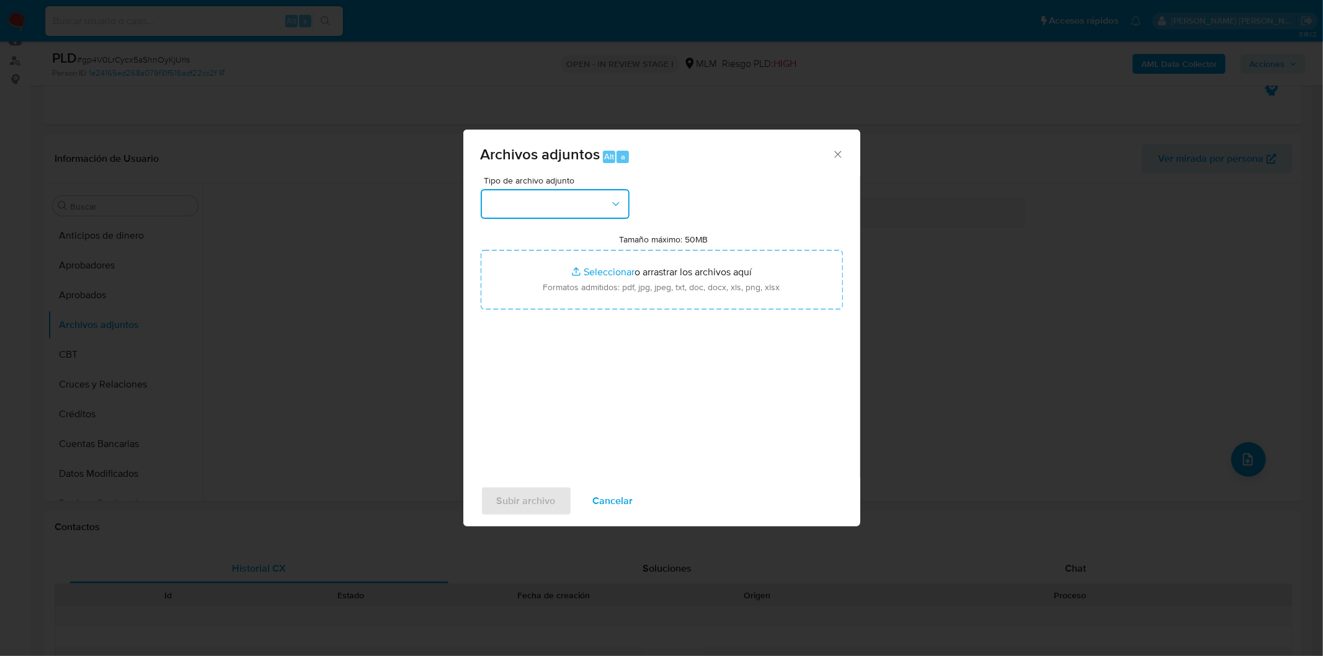
click at [597, 189] on button "button" at bounding box center [555, 204] width 149 height 30
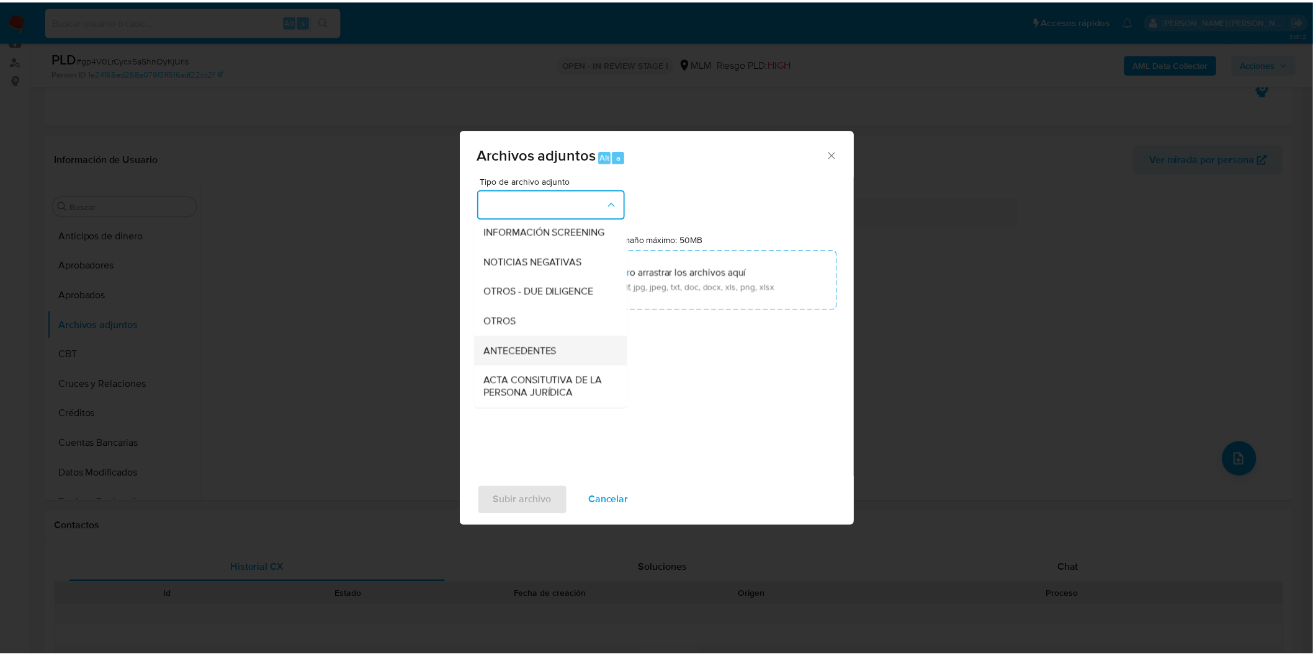
scroll to position [207, 0]
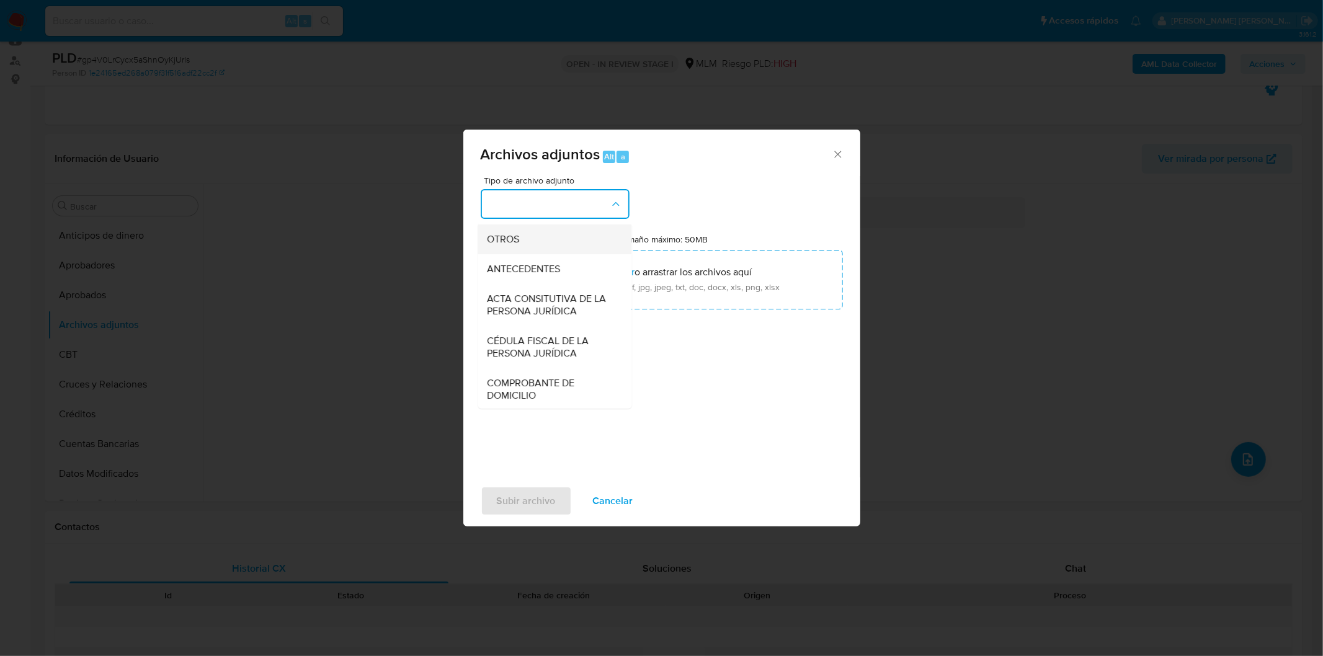
click at [551, 248] on div "OTROS" at bounding box center [551, 239] width 127 height 30
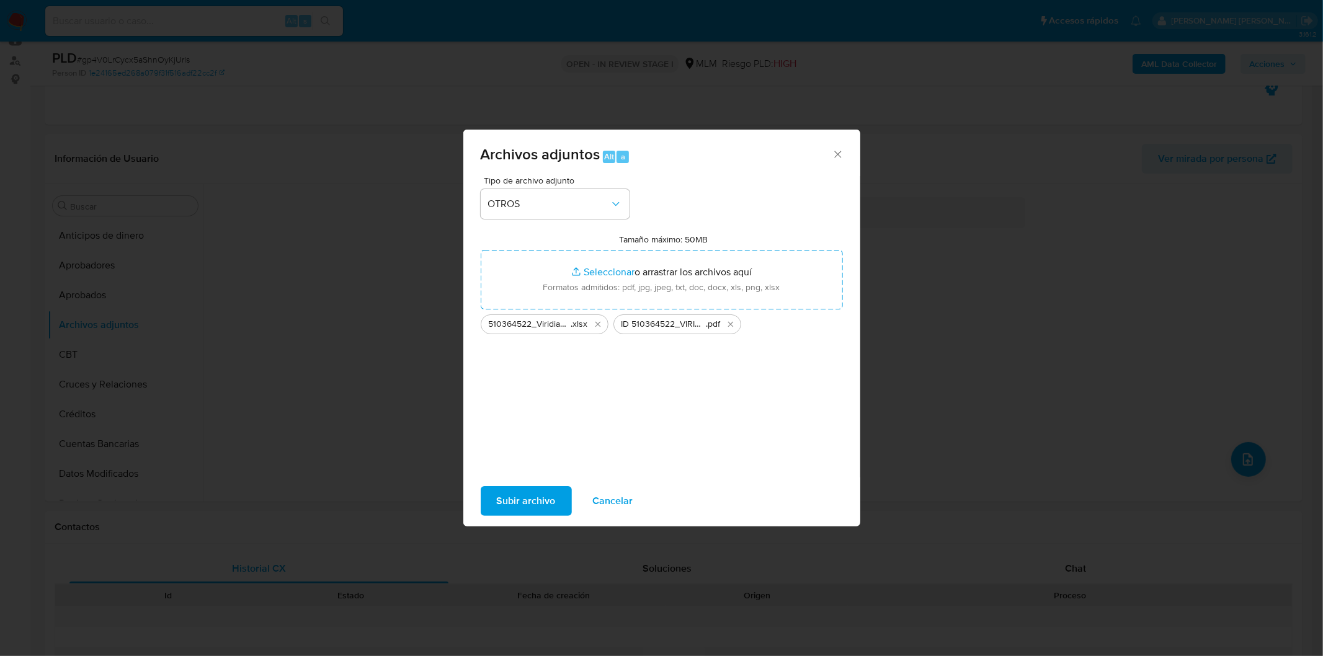
drag, startPoint x: 622, startPoint y: 286, endPoint x: 516, endPoint y: 499, distance: 238.3
click at [516, 499] on span "Subir archivo" at bounding box center [526, 501] width 59 height 27
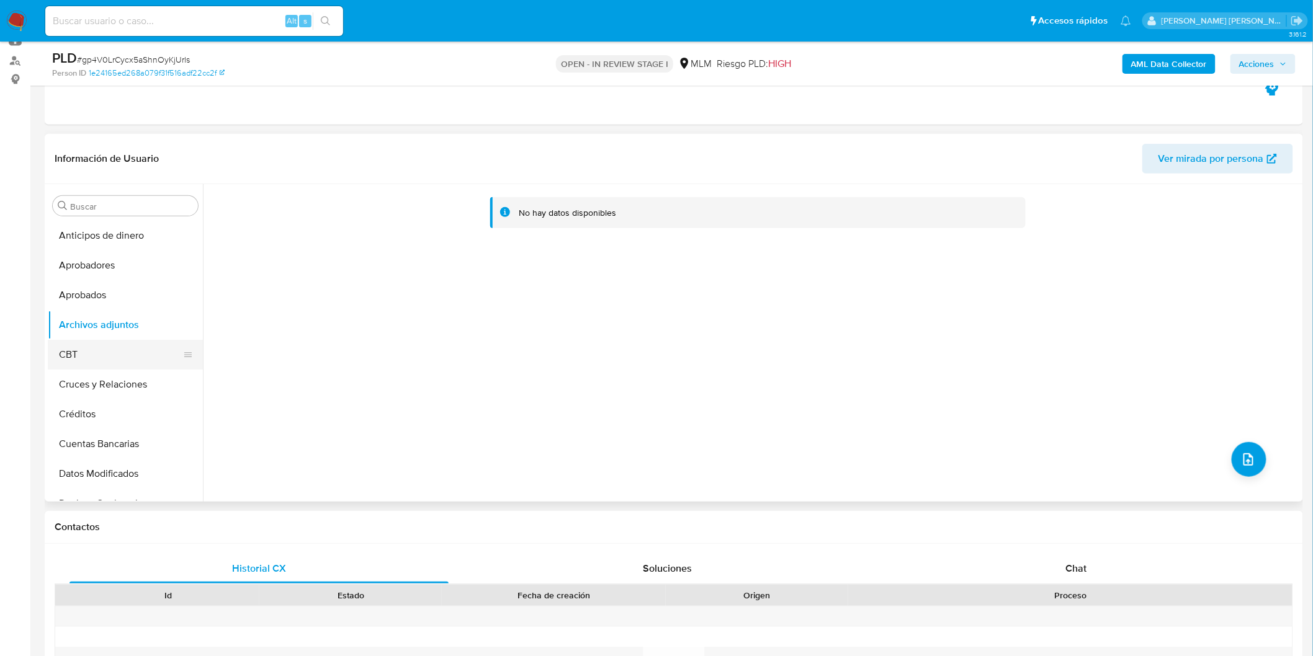
click at [79, 344] on button "CBT" at bounding box center [120, 355] width 145 height 30
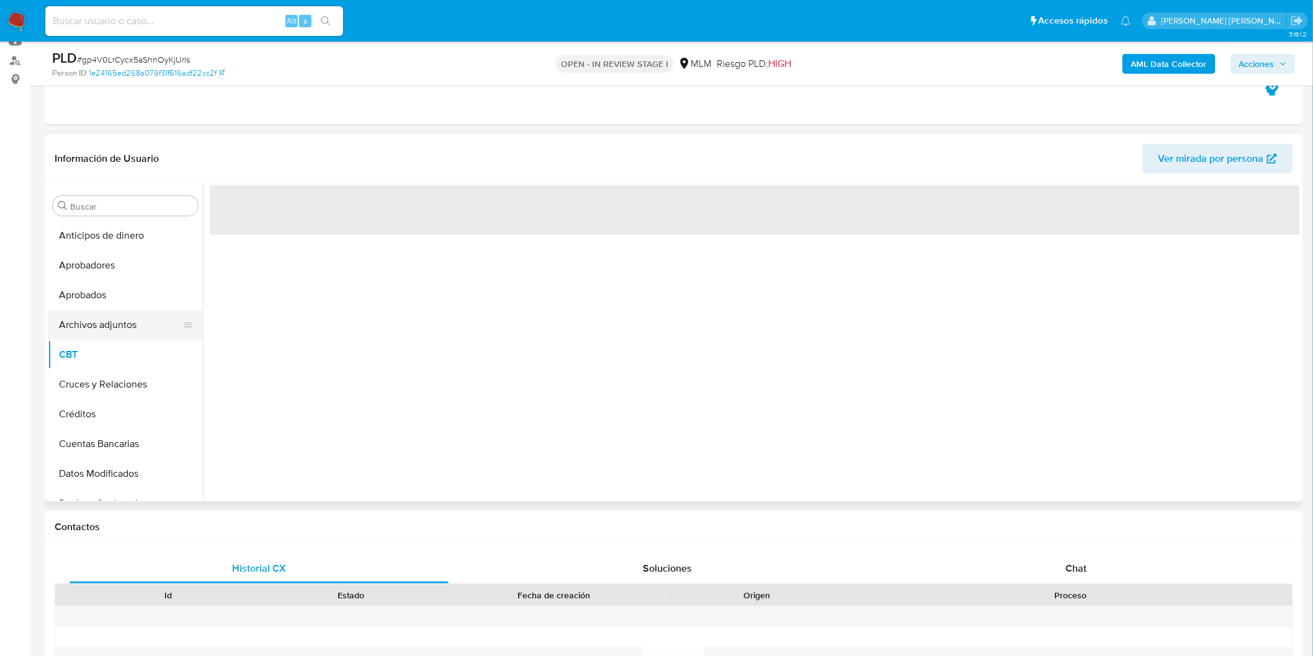
click at [119, 314] on button "Archivos adjuntos" at bounding box center [120, 325] width 145 height 30
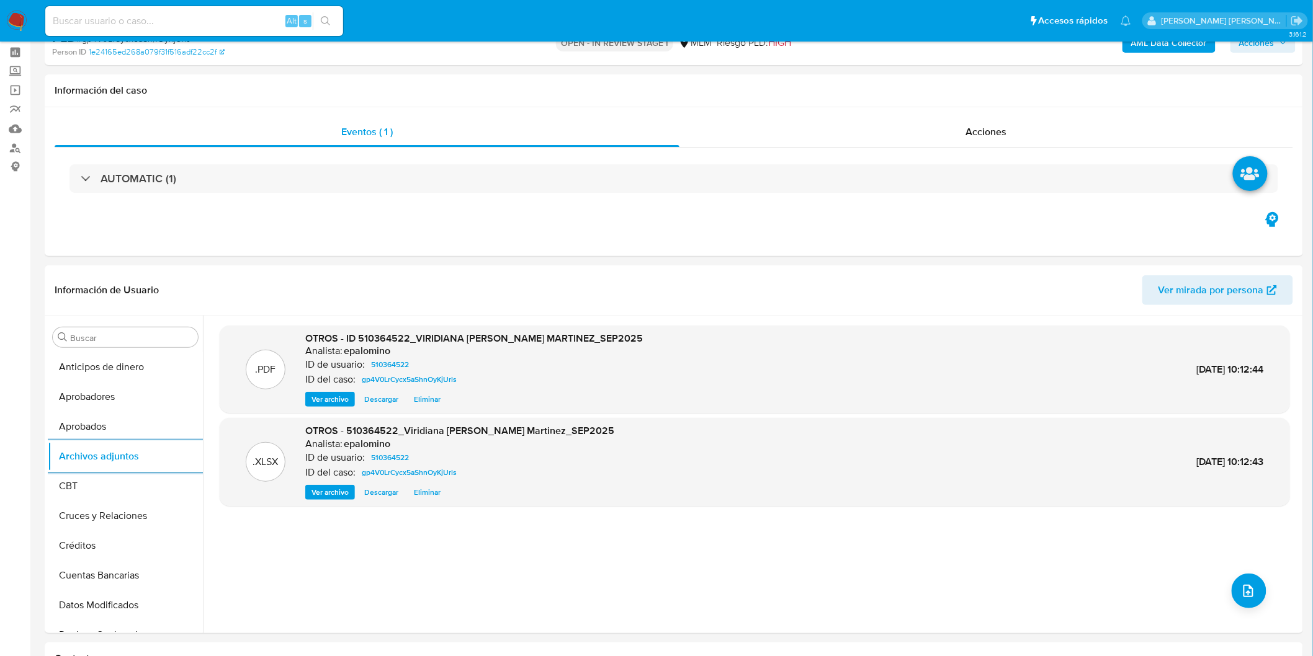
scroll to position [0, 0]
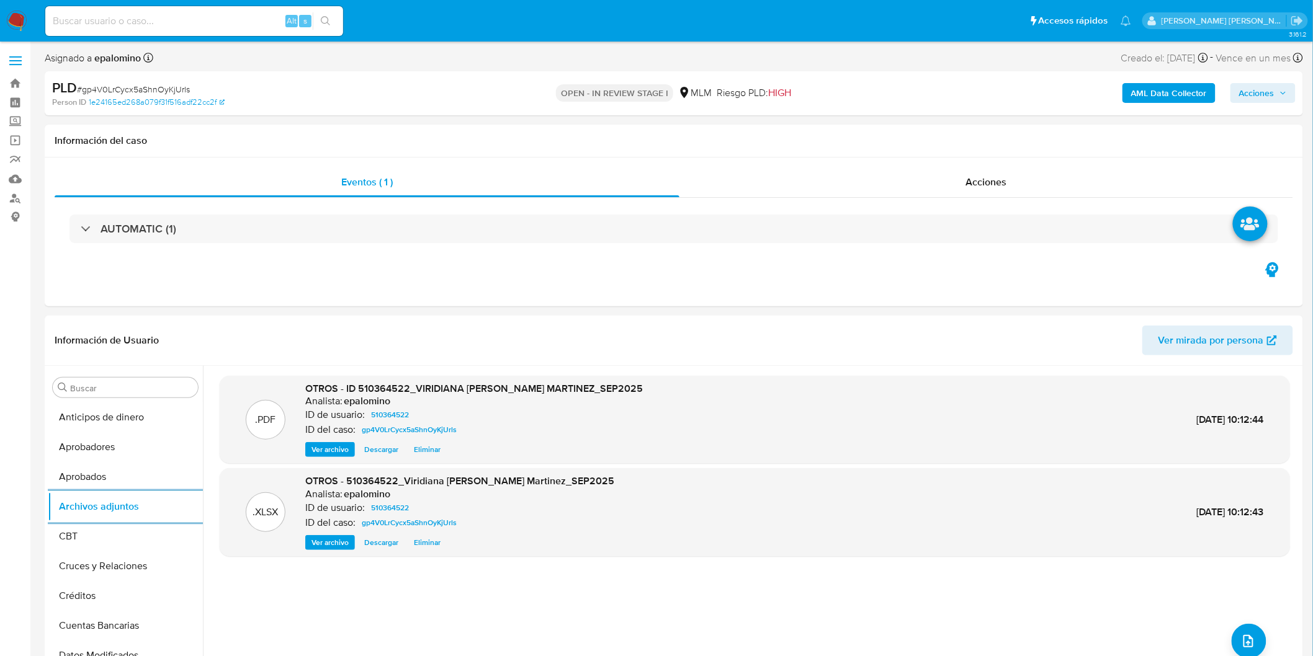
click at [1274, 95] on span "Acciones" at bounding box center [1256, 93] width 35 height 20
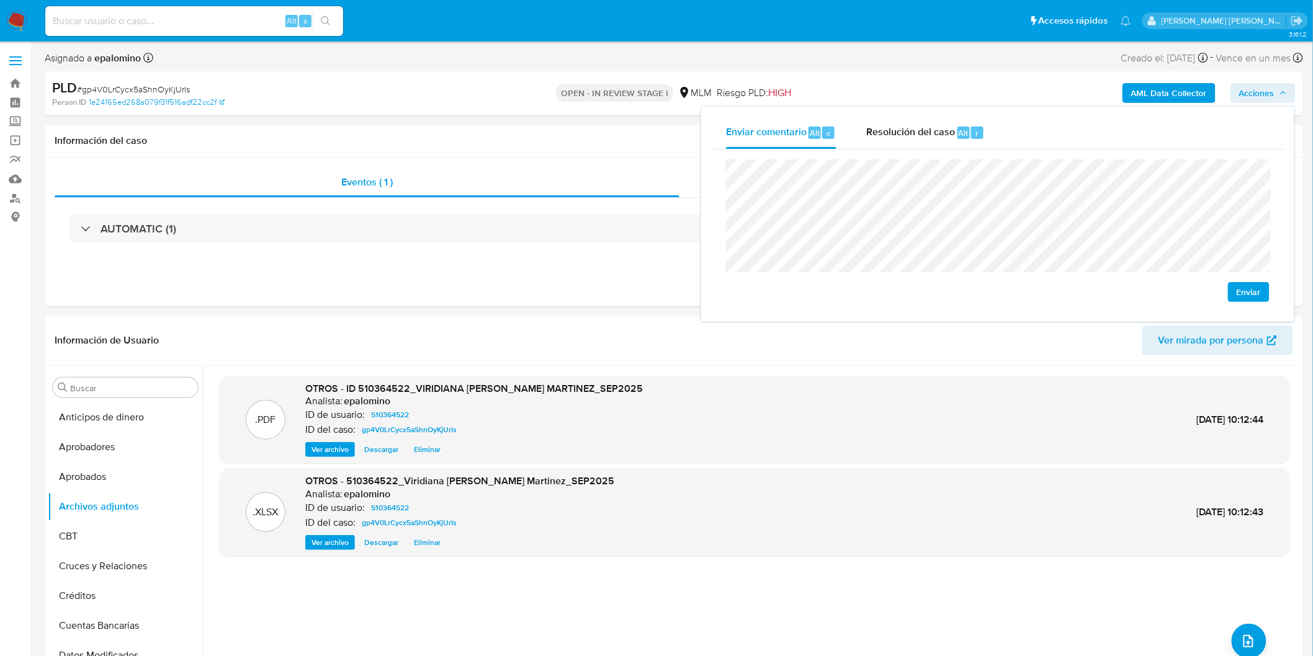
click at [1241, 292] on span "Enviar" at bounding box center [1248, 292] width 24 height 17
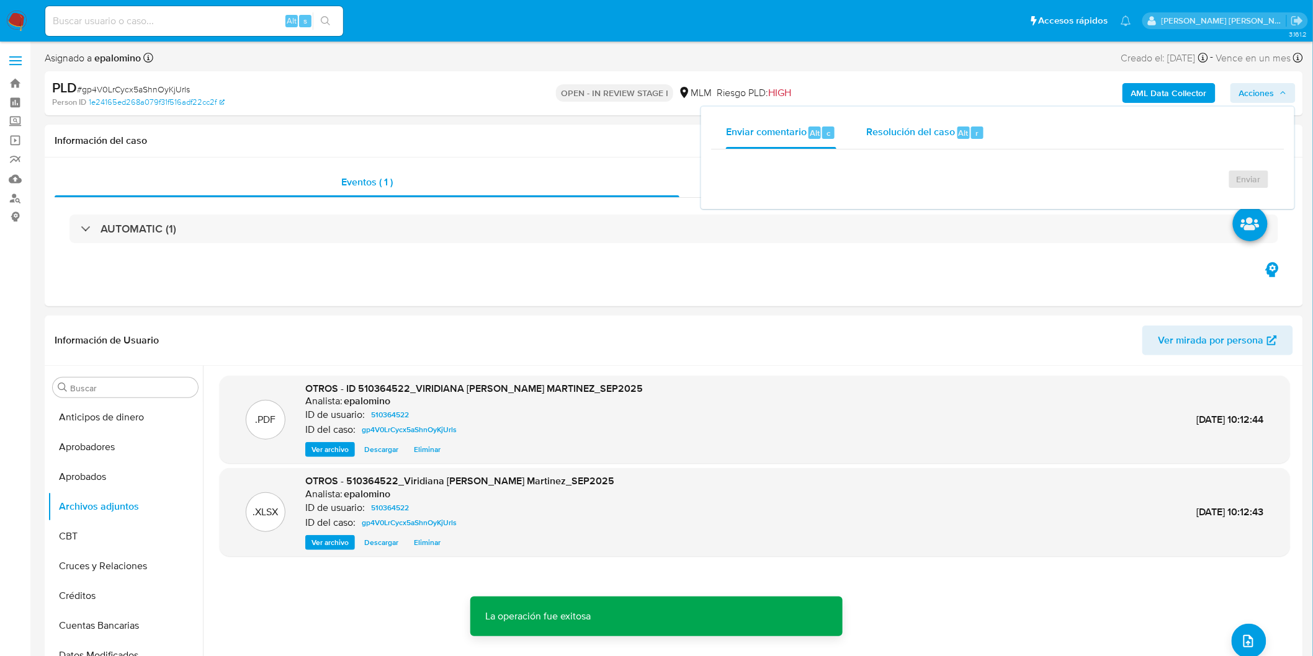
click at [934, 131] on span "Resolución del caso" at bounding box center [910, 132] width 89 height 14
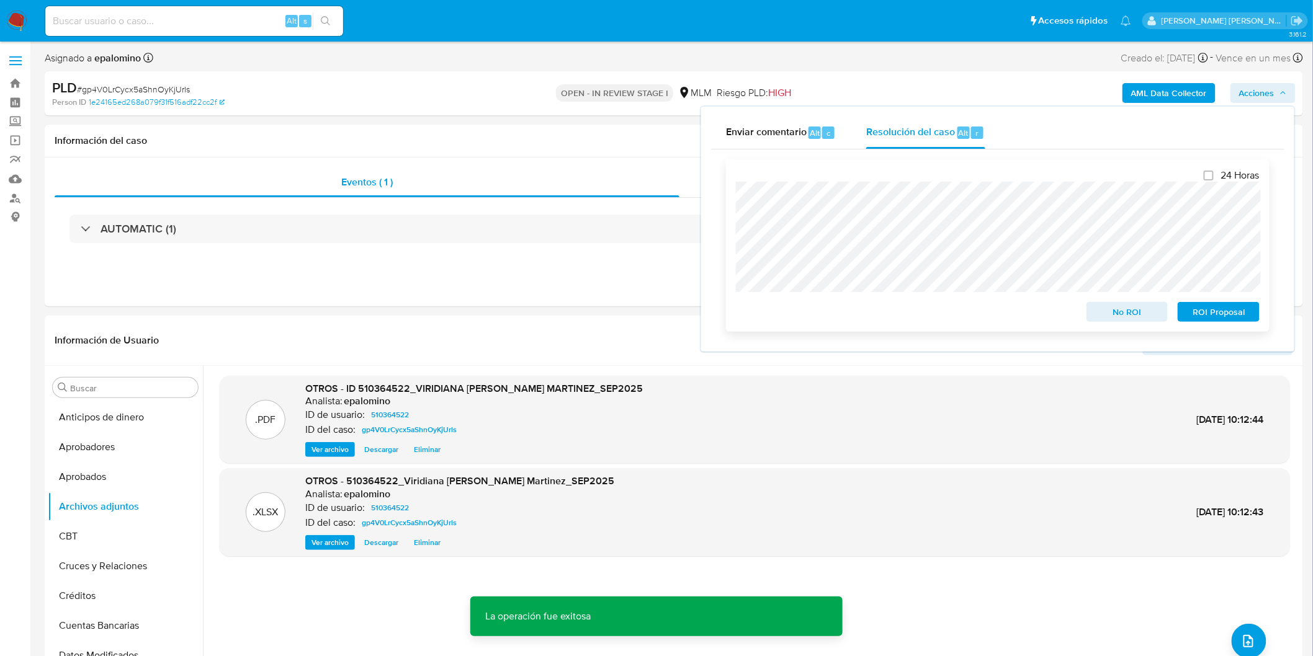
click at [1138, 313] on span "No ROI" at bounding box center [1127, 311] width 65 height 17
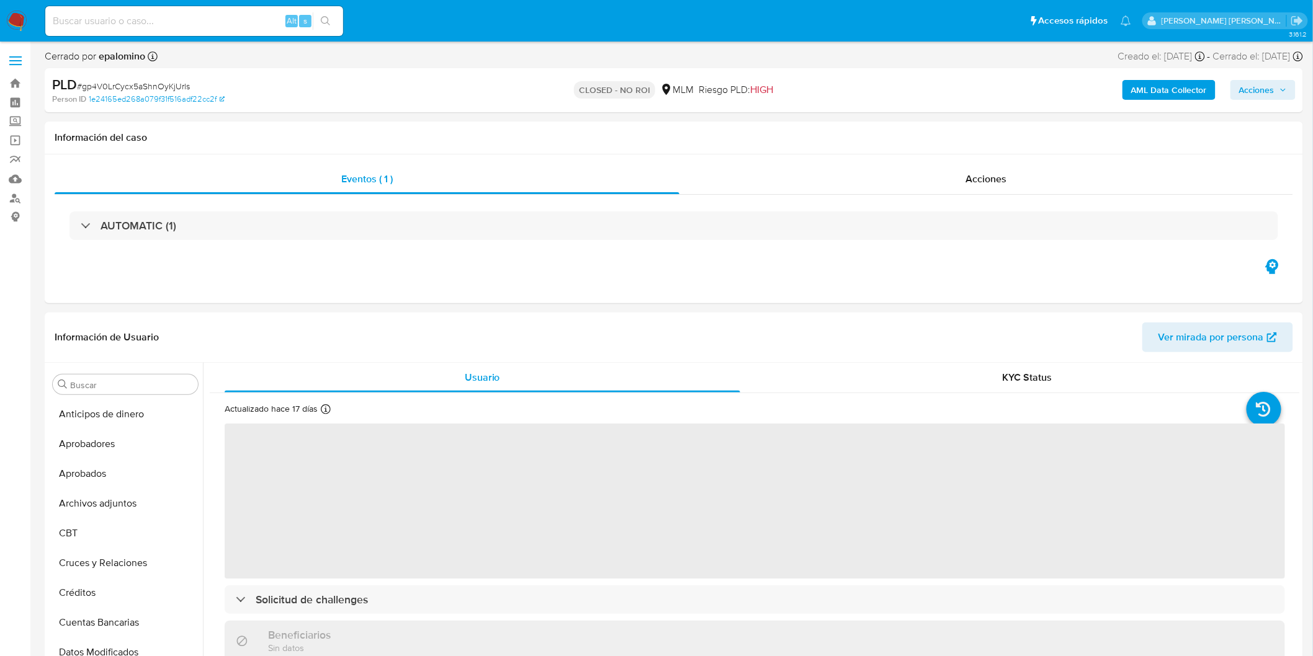
select select "10"
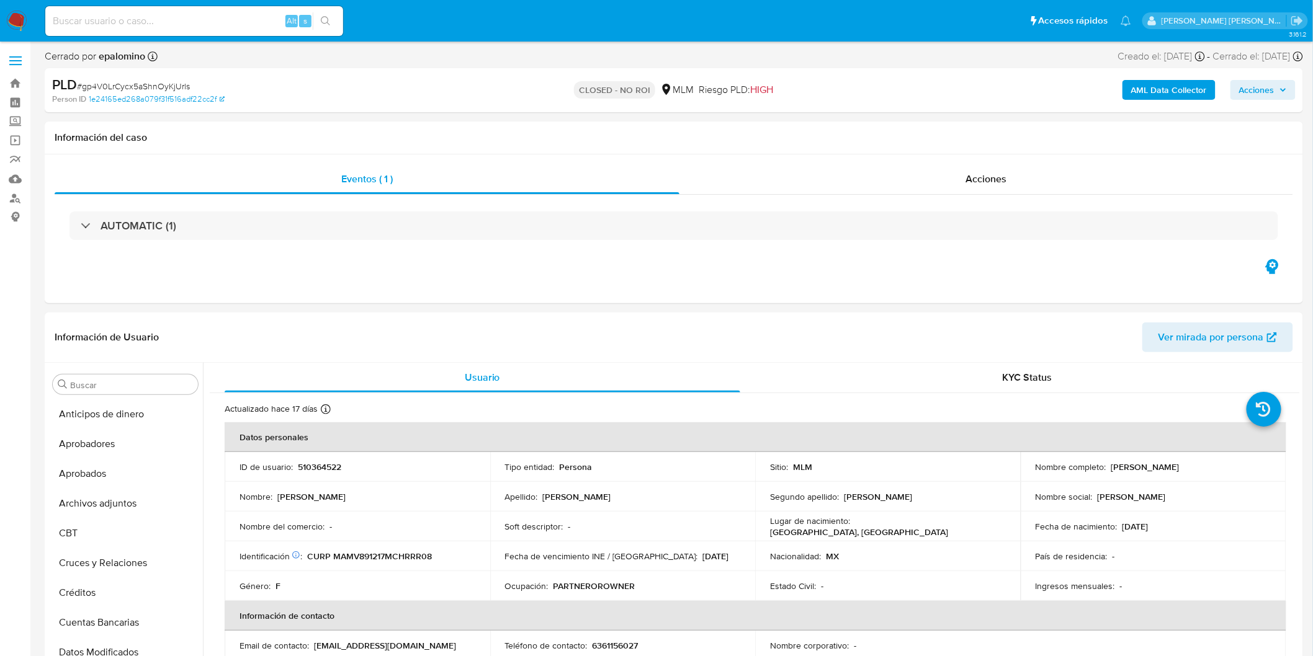
scroll to position [583, 0]
click at [168, 81] on span "# gp4V0LrCycx5aShnOyKjUrls" at bounding box center [133, 86] width 113 height 12
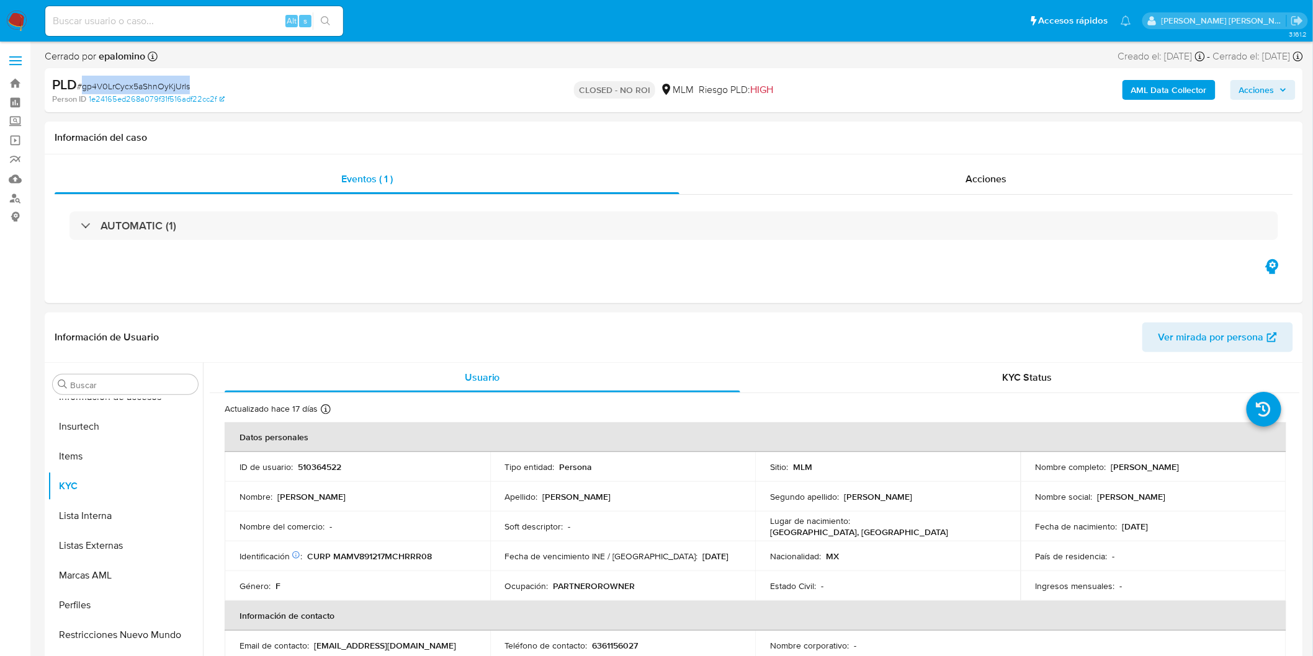
click at [168, 81] on span "# gp4V0LrCycx5aShnOyKjUrls" at bounding box center [133, 86] width 113 height 12
copy span "gp4V0LrCycx5aShnOyKjUrls"
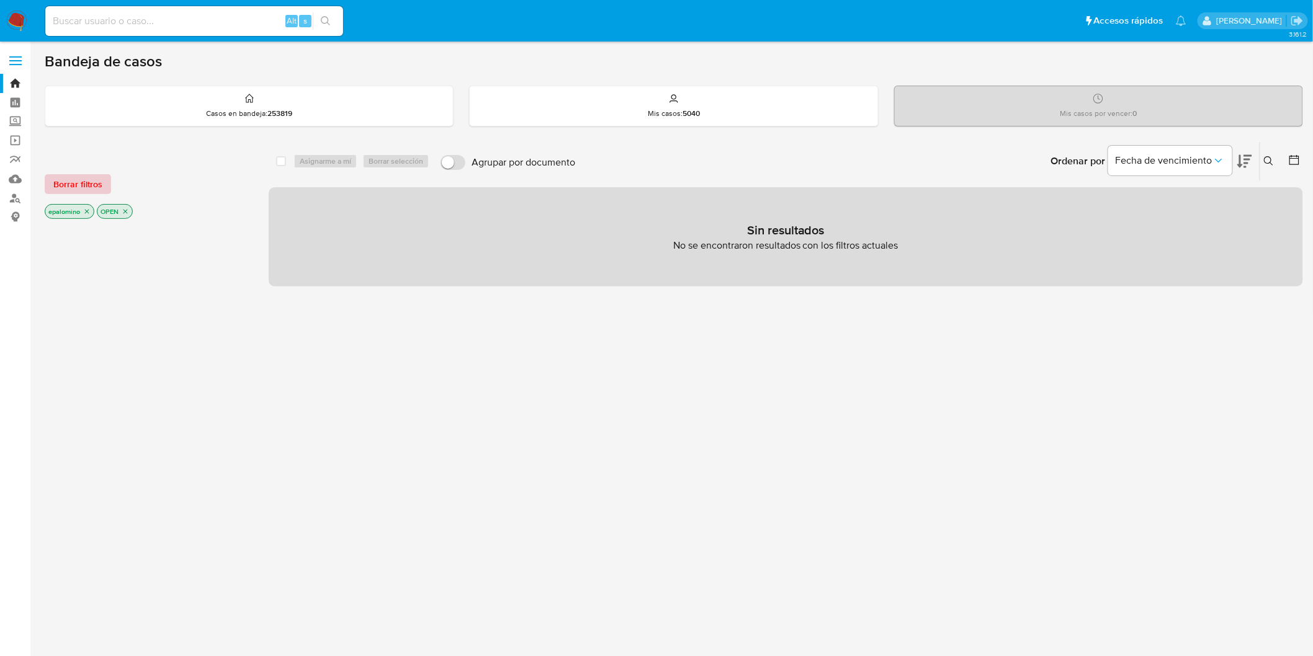
click at [93, 184] on span "Borrar filtros" at bounding box center [77, 184] width 49 height 17
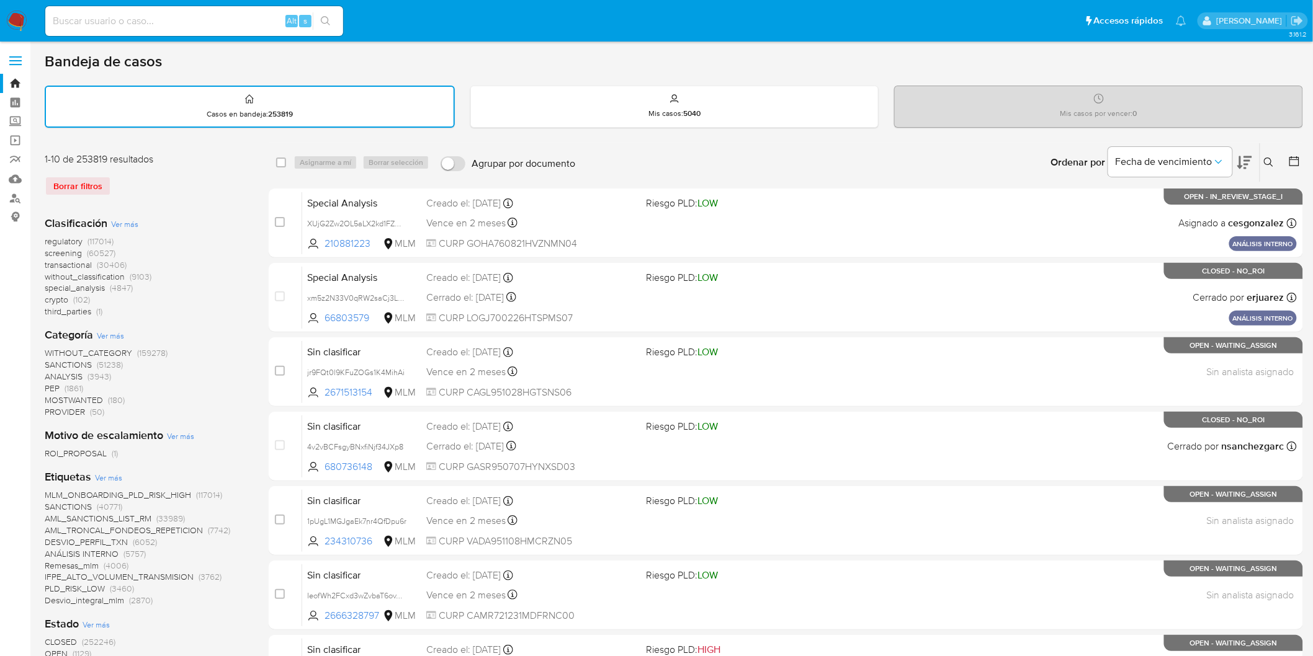
click at [1269, 161] on icon at bounding box center [1269, 163] width 10 height 10
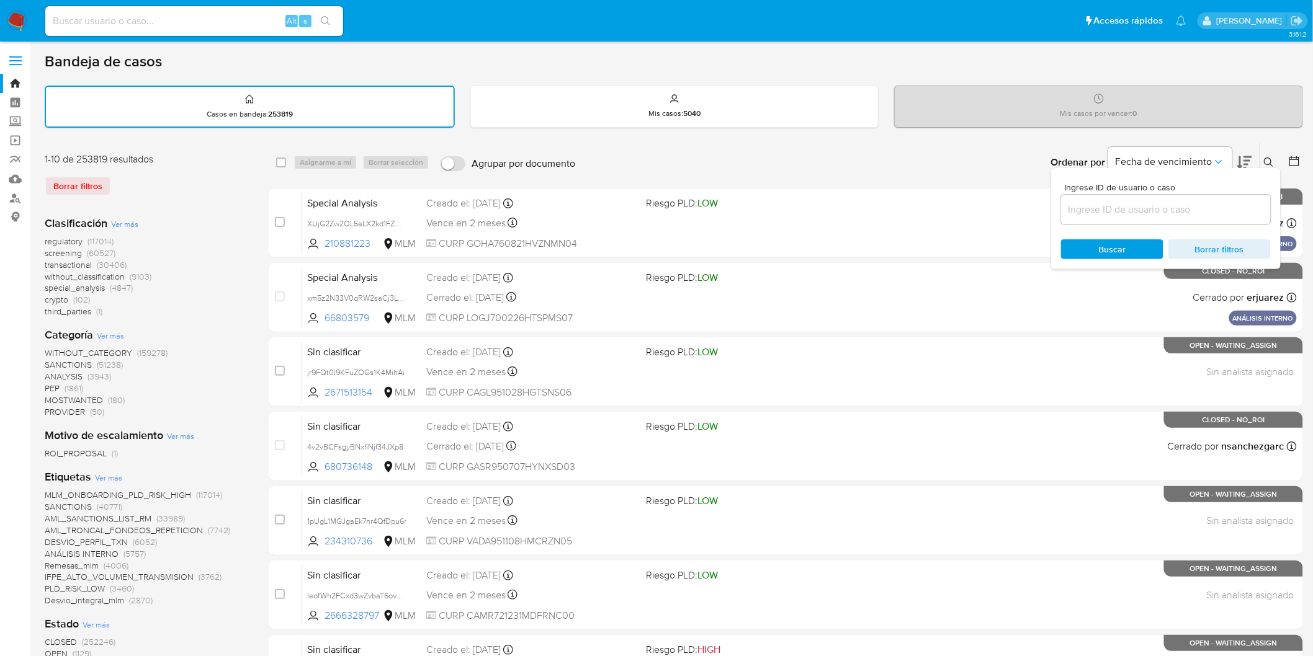
click at [1140, 212] on input at bounding box center [1166, 210] width 210 height 16
type input "302379101"
click at [1114, 243] on span "Buscar" at bounding box center [1112, 249] width 27 height 20
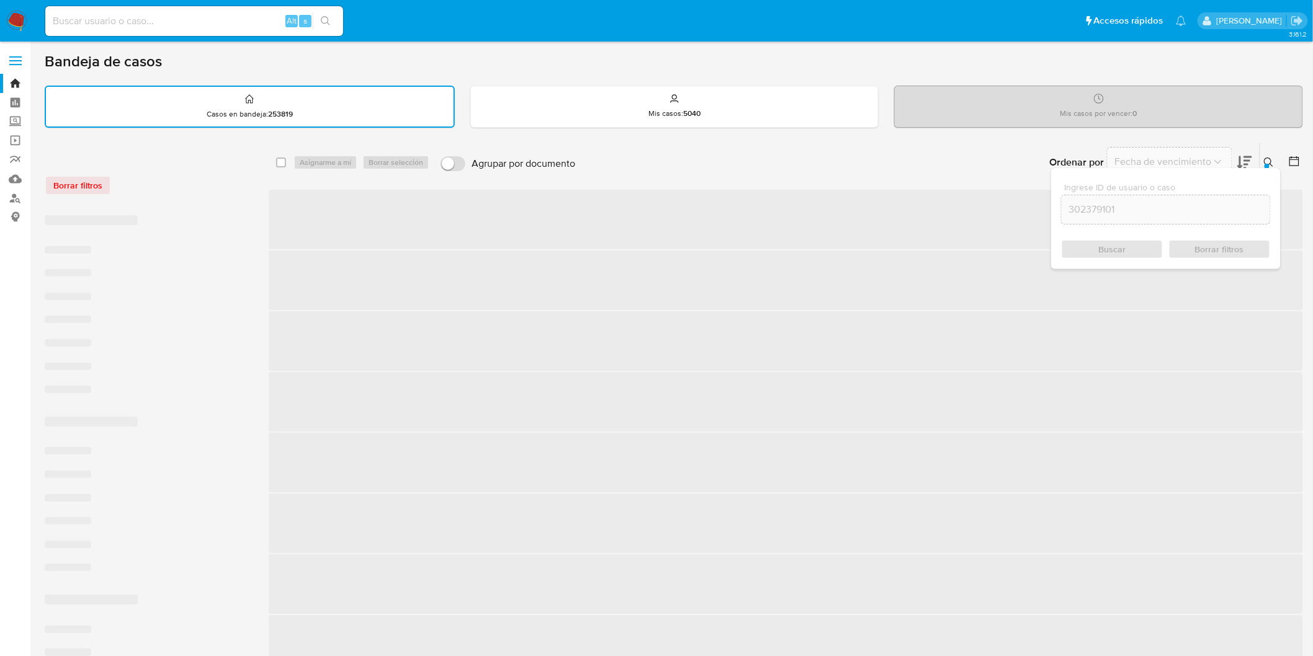
click at [1270, 158] on icon at bounding box center [1269, 163] width 10 height 10
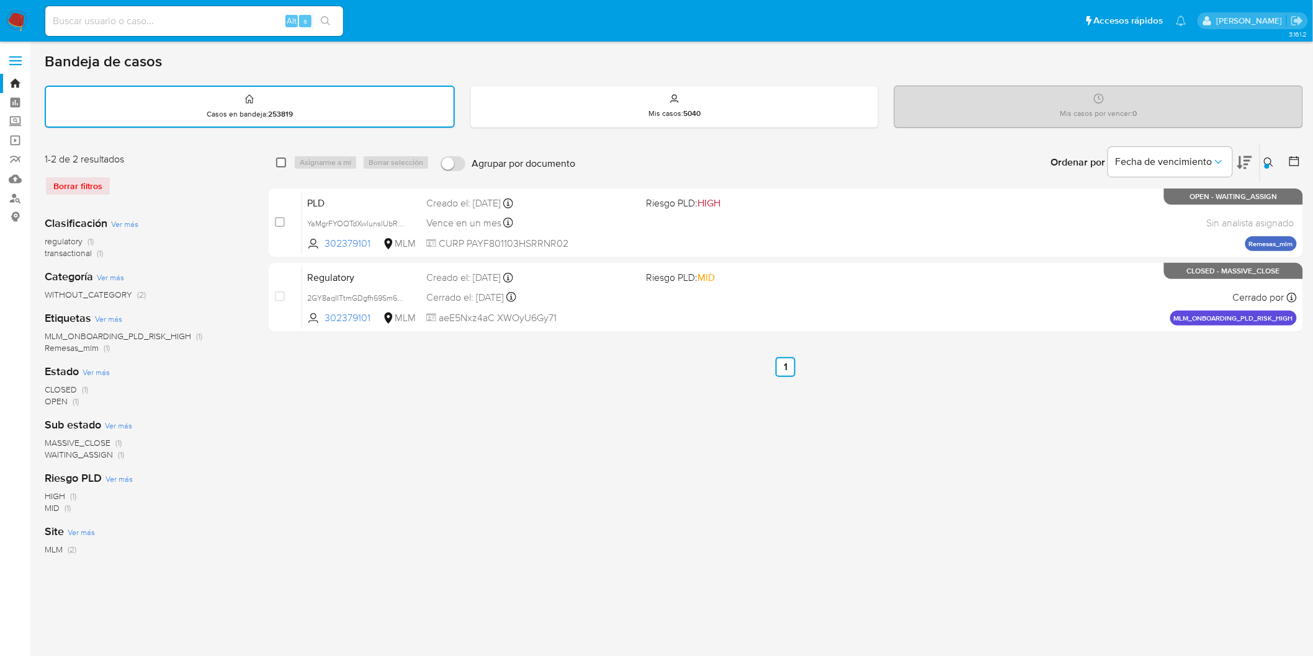
click at [277, 162] on input "checkbox" at bounding box center [281, 163] width 10 height 10
checkbox input "true"
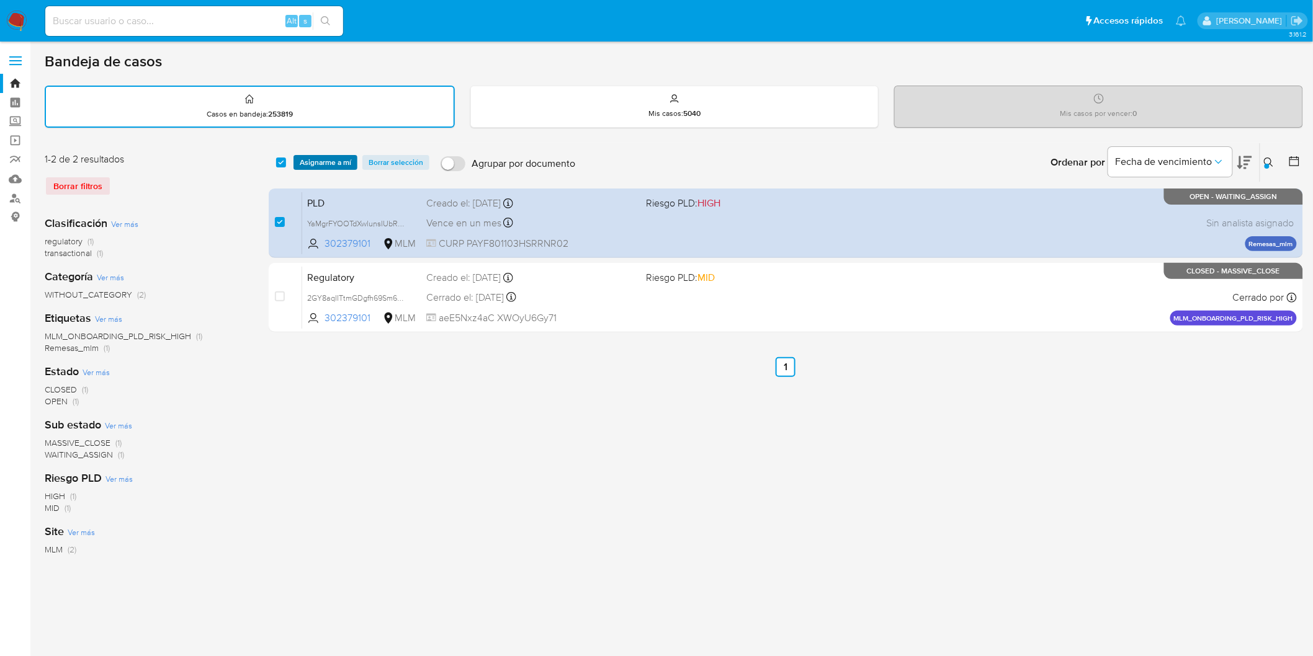
click at [304, 162] on span "Asignarme a mí" at bounding box center [325, 162] width 51 height 12
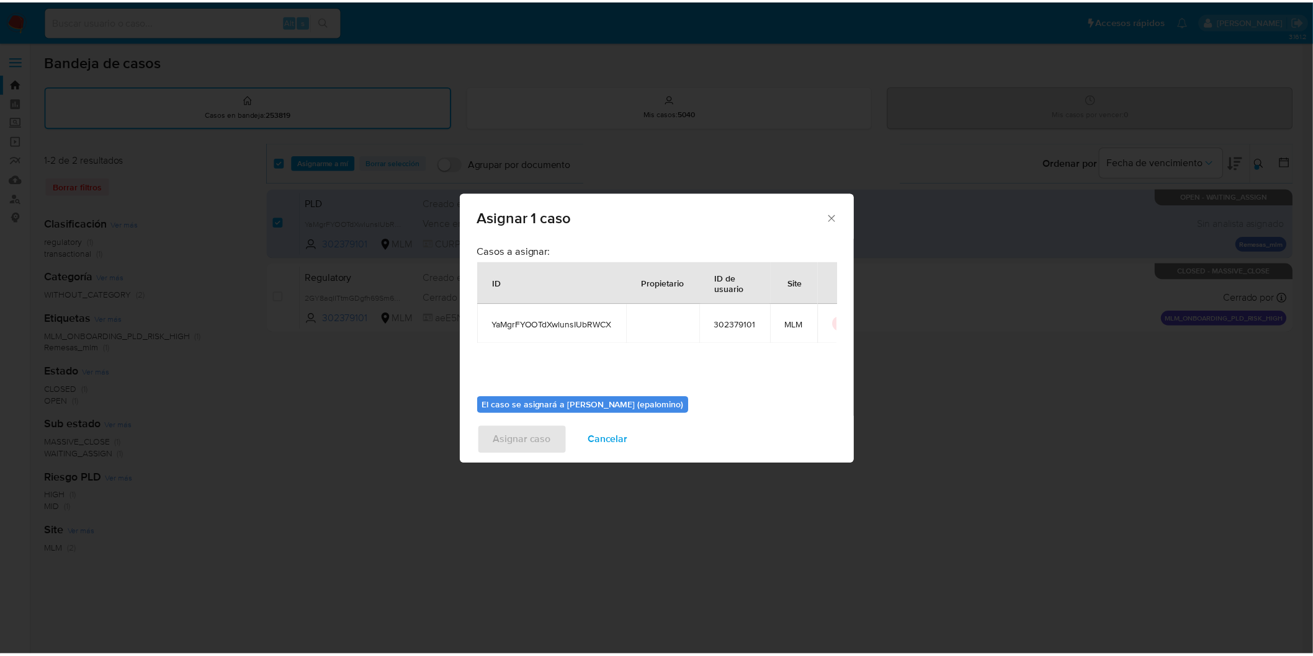
scroll to position [64, 0]
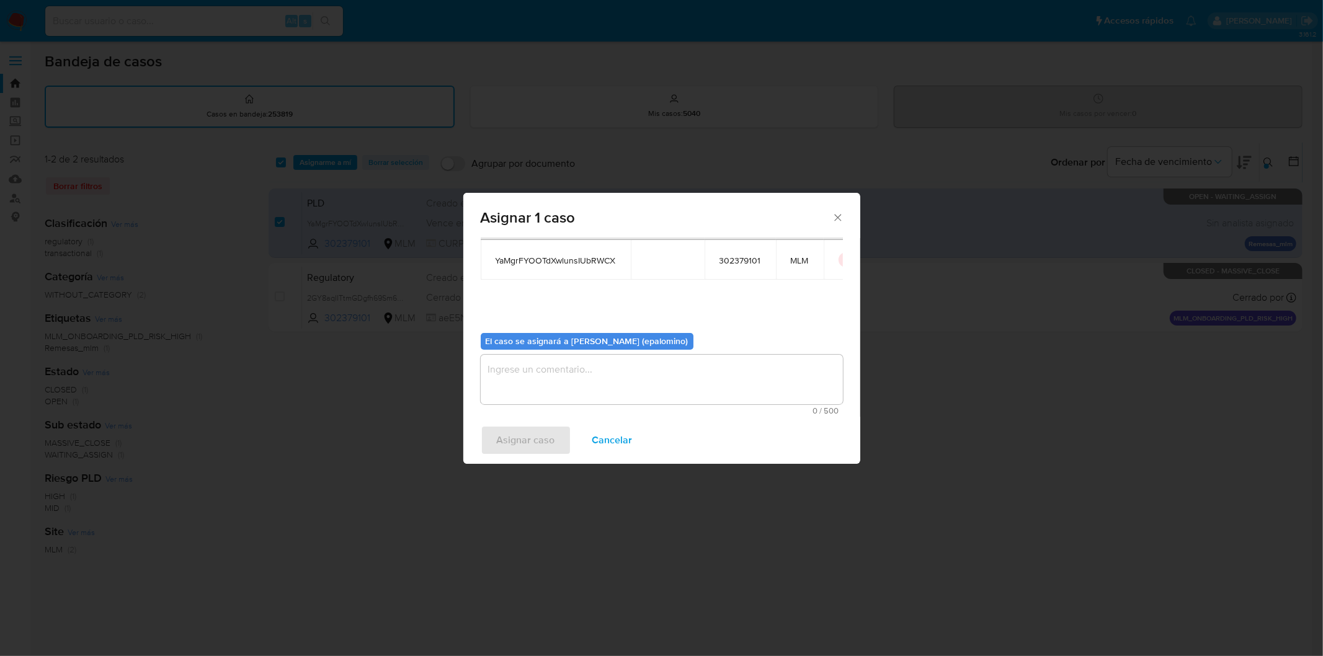
click at [565, 393] on textarea "assign-modal" at bounding box center [662, 380] width 362 height 50
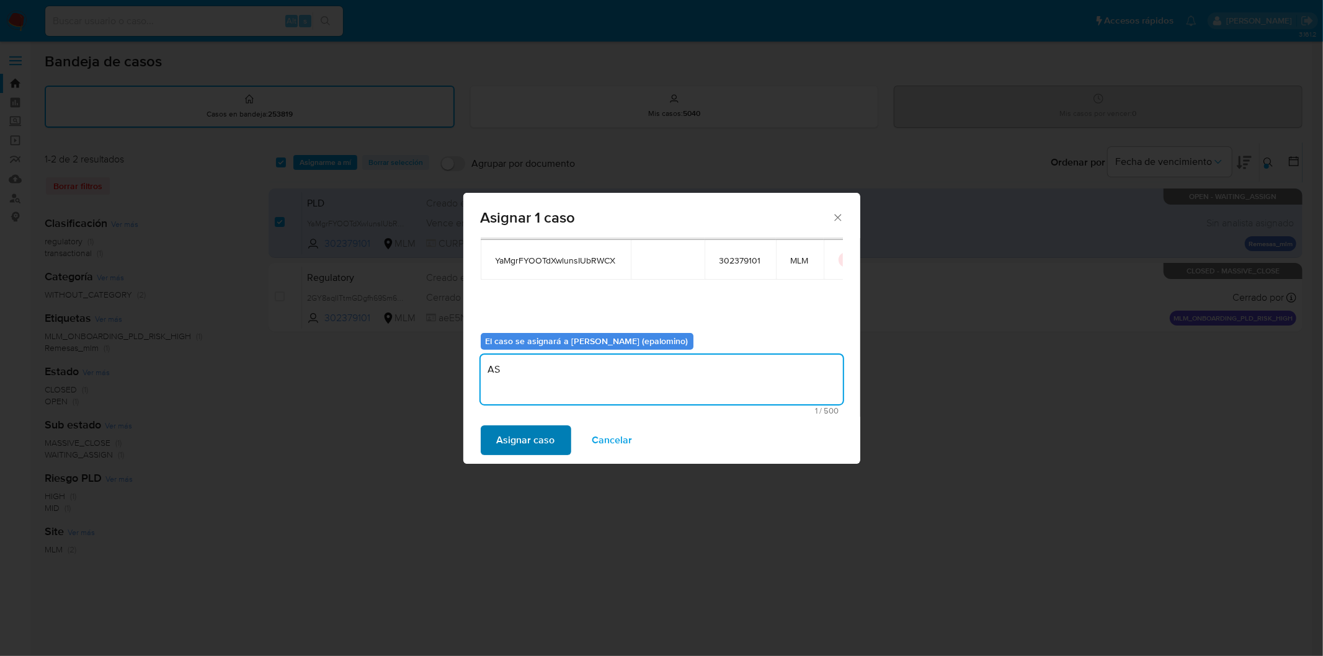
type textarea "AS"
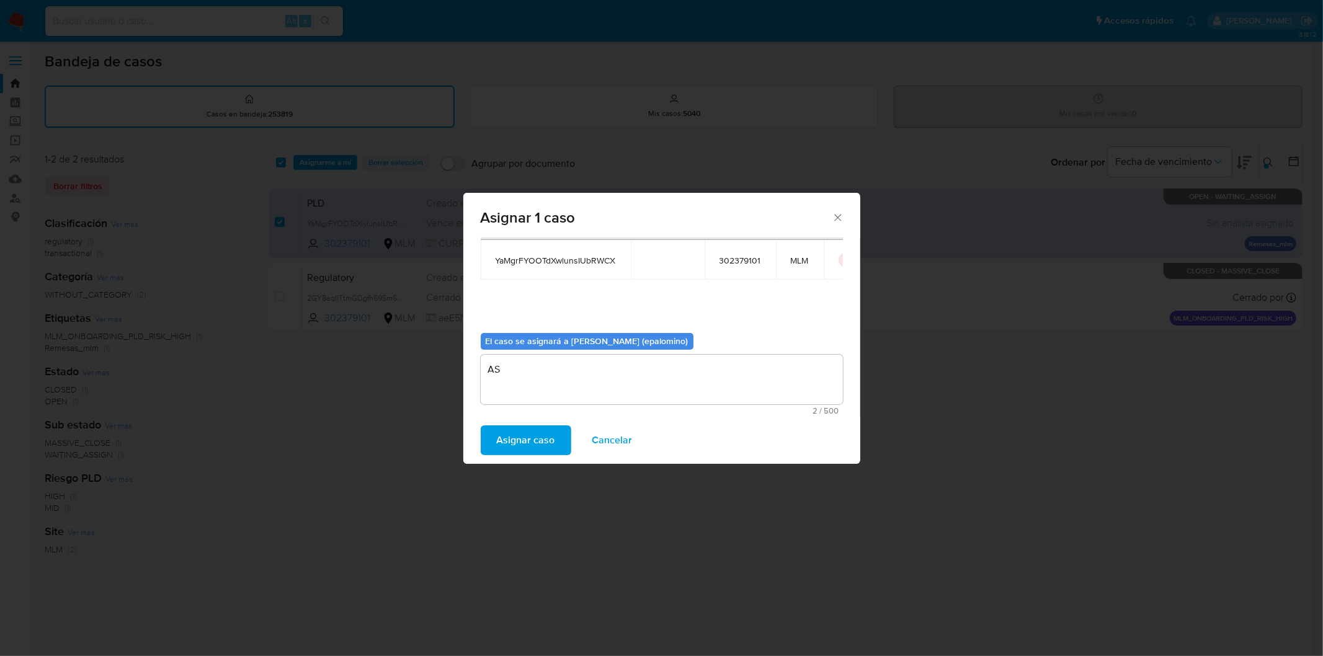
click at [516, 440] on span "Asignar caso" at bounding box center [526, 440] width 58 height 27
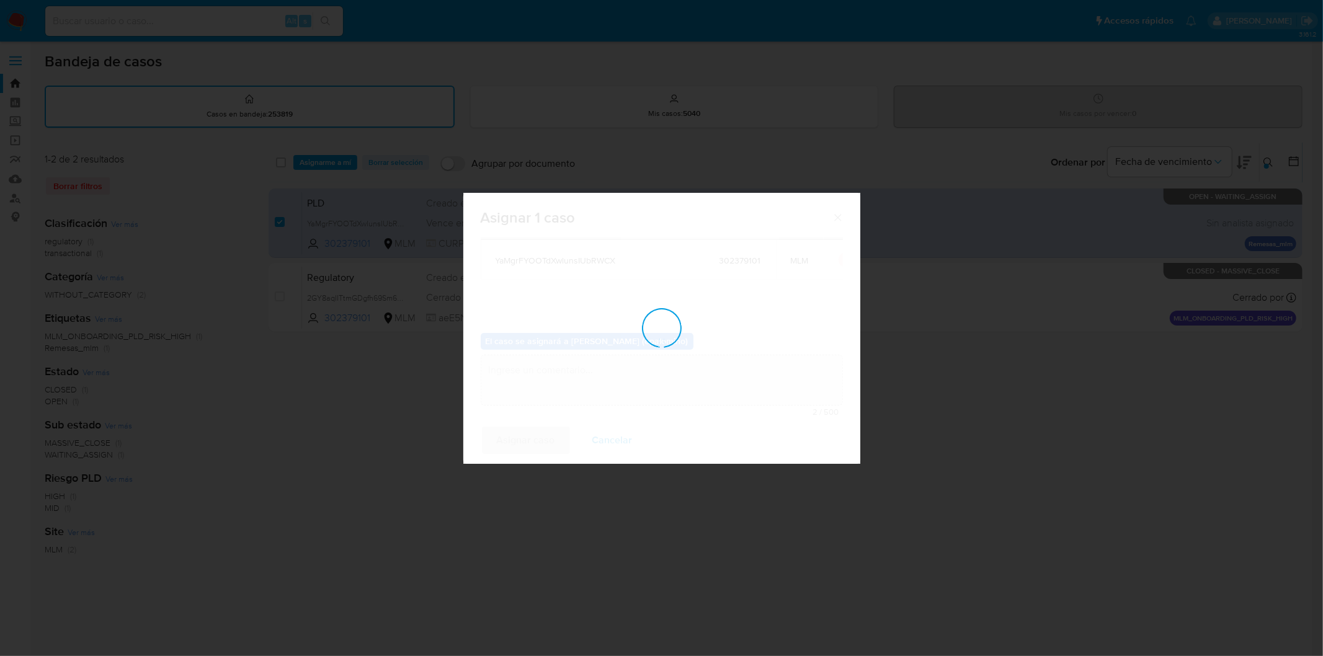
checkbox input "false"
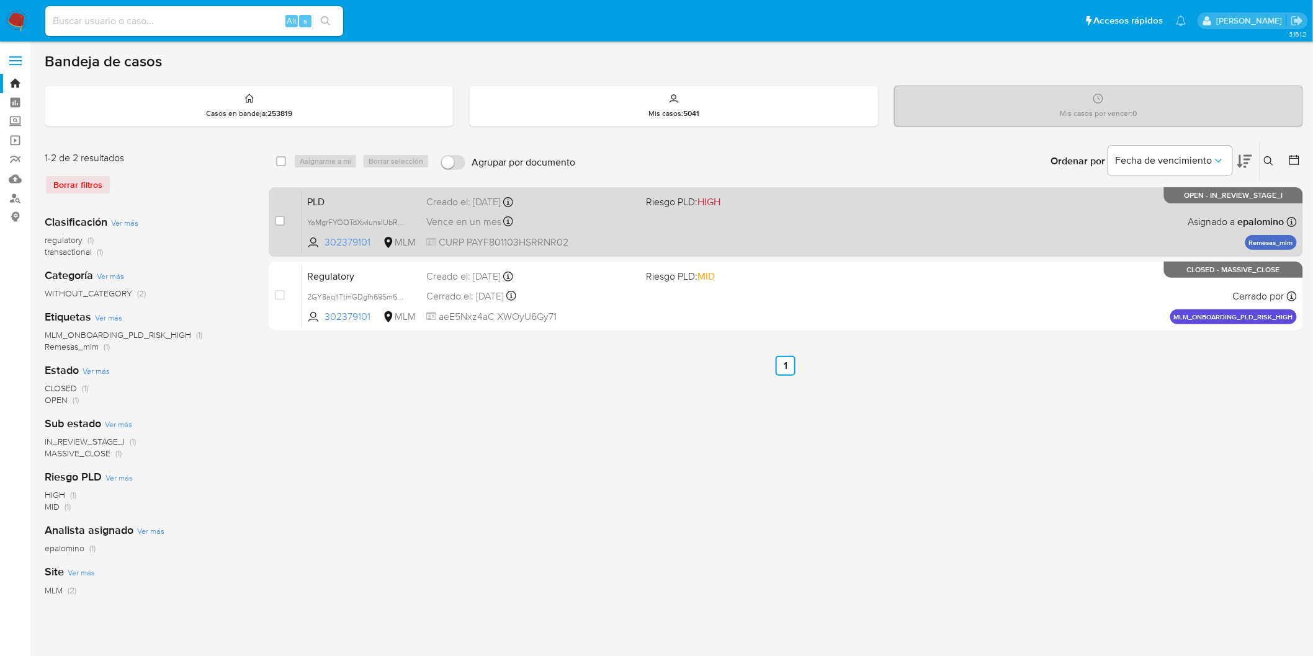
click at [317, 199] on span "PLD" at bounding box center [361, 201] width 109 height 16
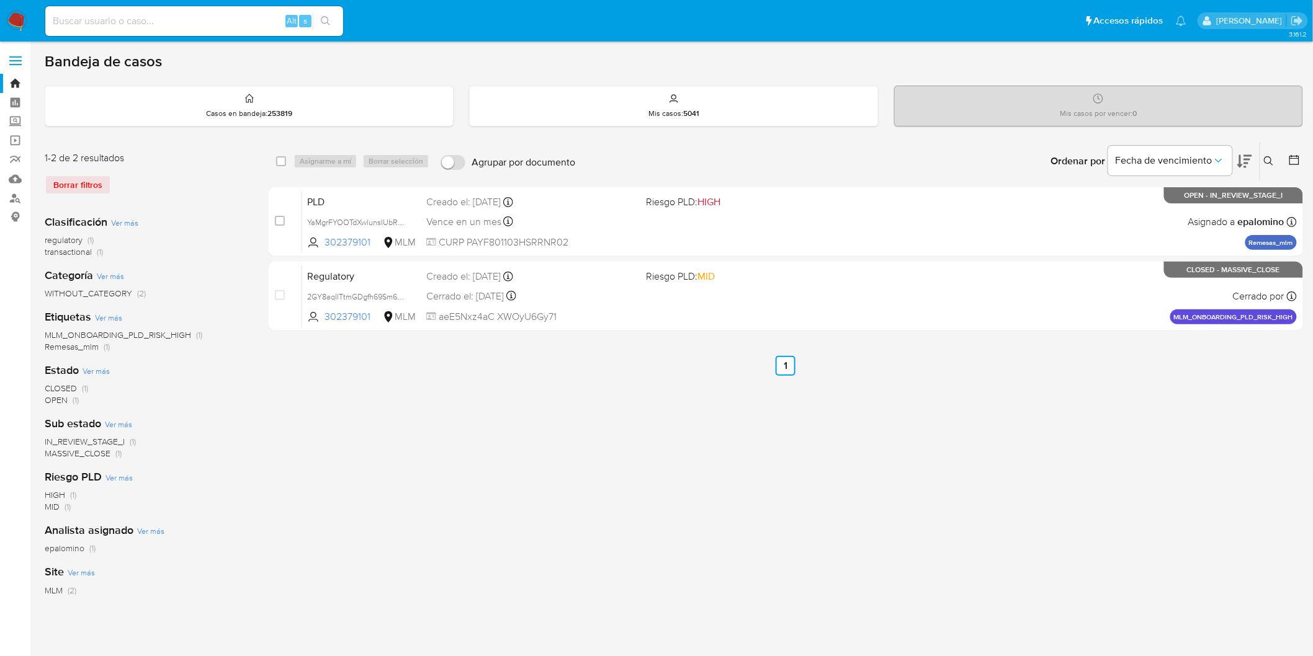
click at [22, 22] on img at bounding box center [16, 21] width 21 height 21
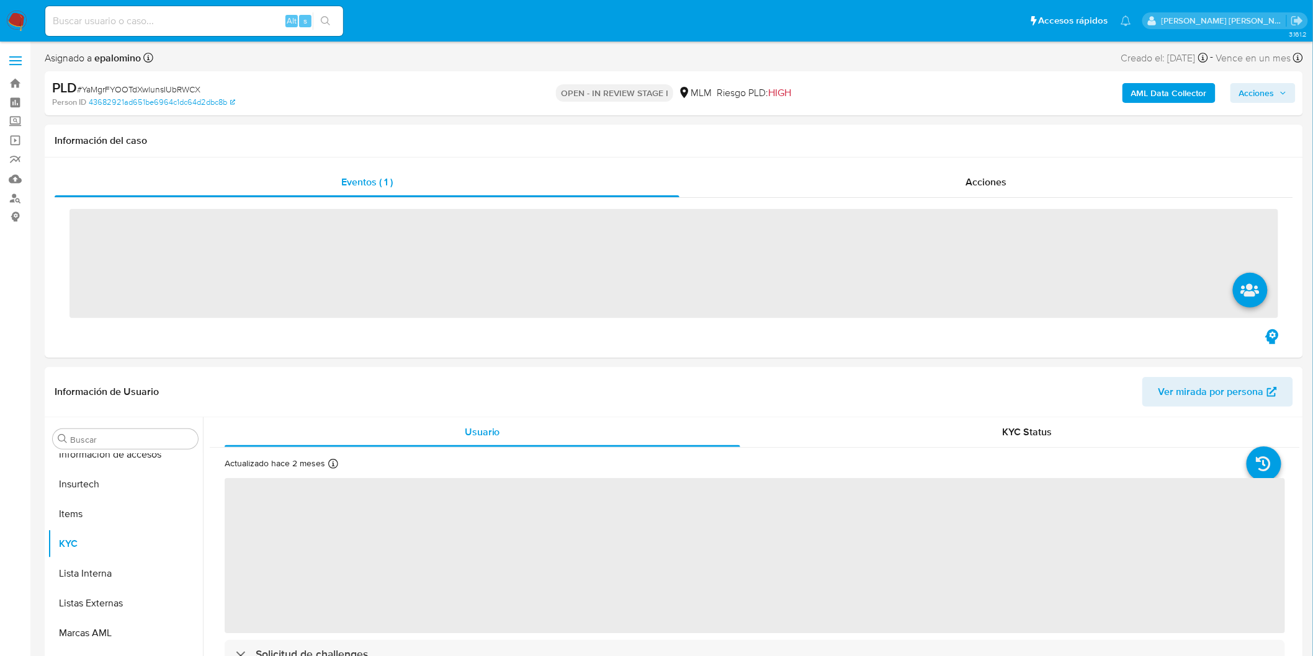
scroll to position [583, 0]
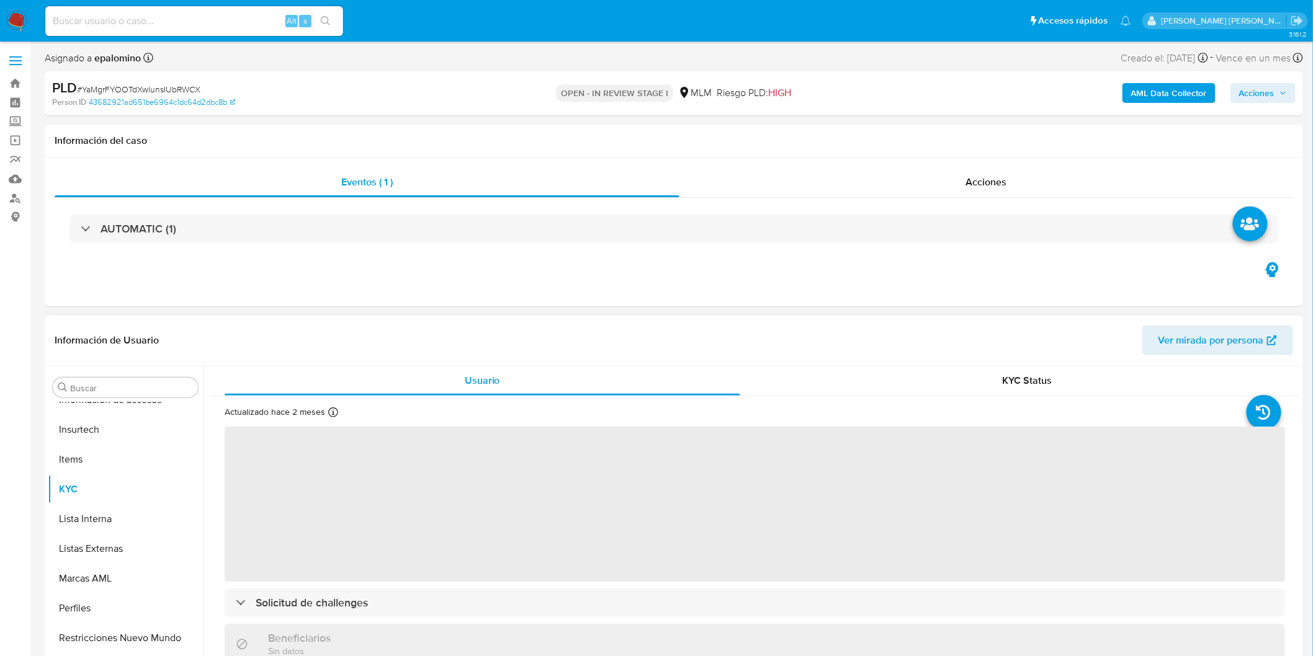
select select "10"
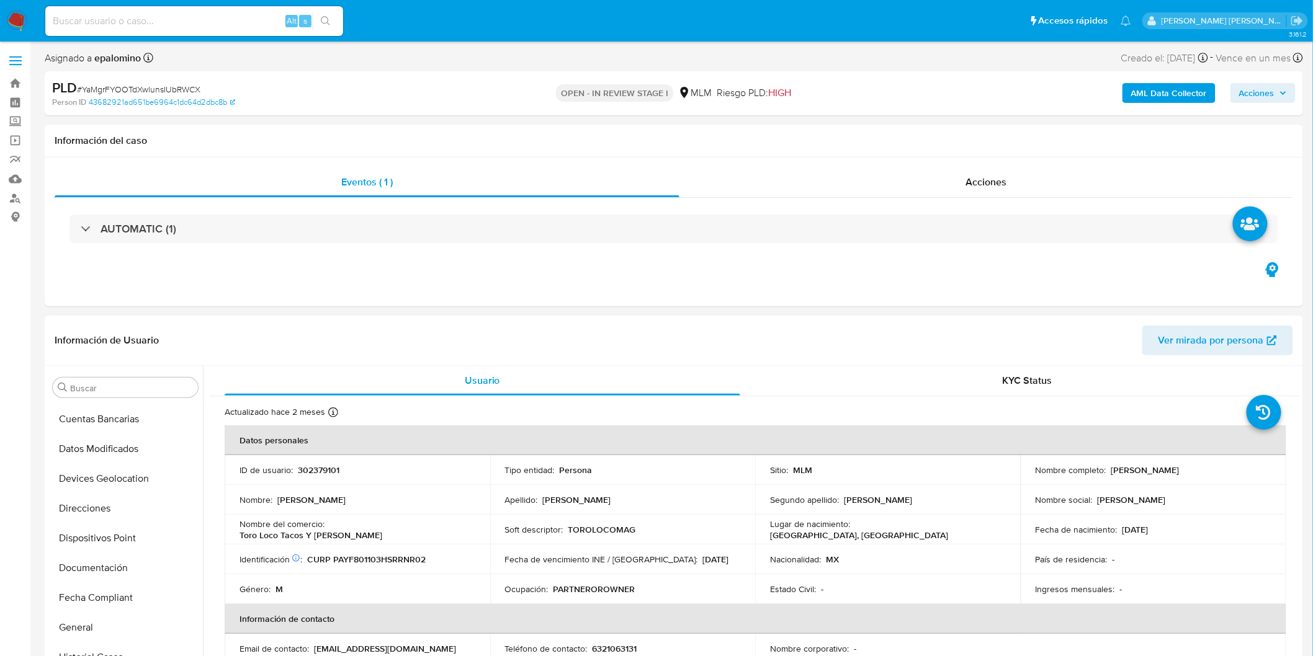
scroll to position [275, 0]
click at [132, 407] on button "Devices Geolocation" at bounding box center [120, 410] width 145 height 30
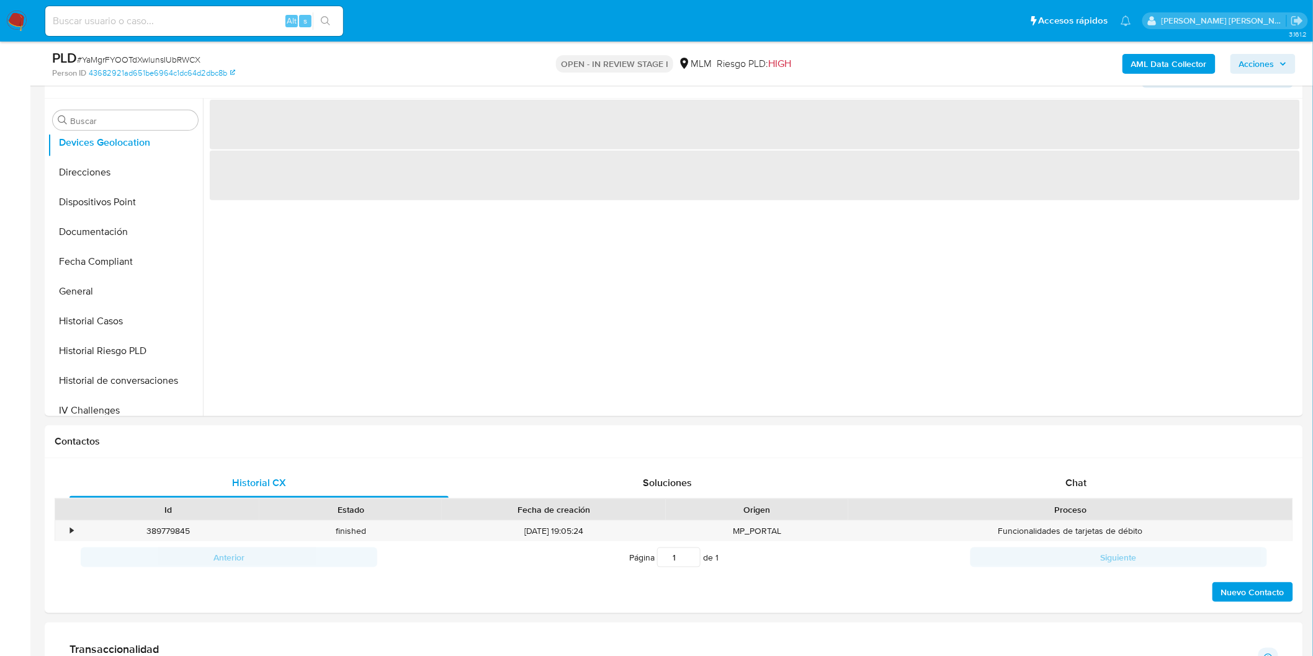
scroll to position [98, 0]
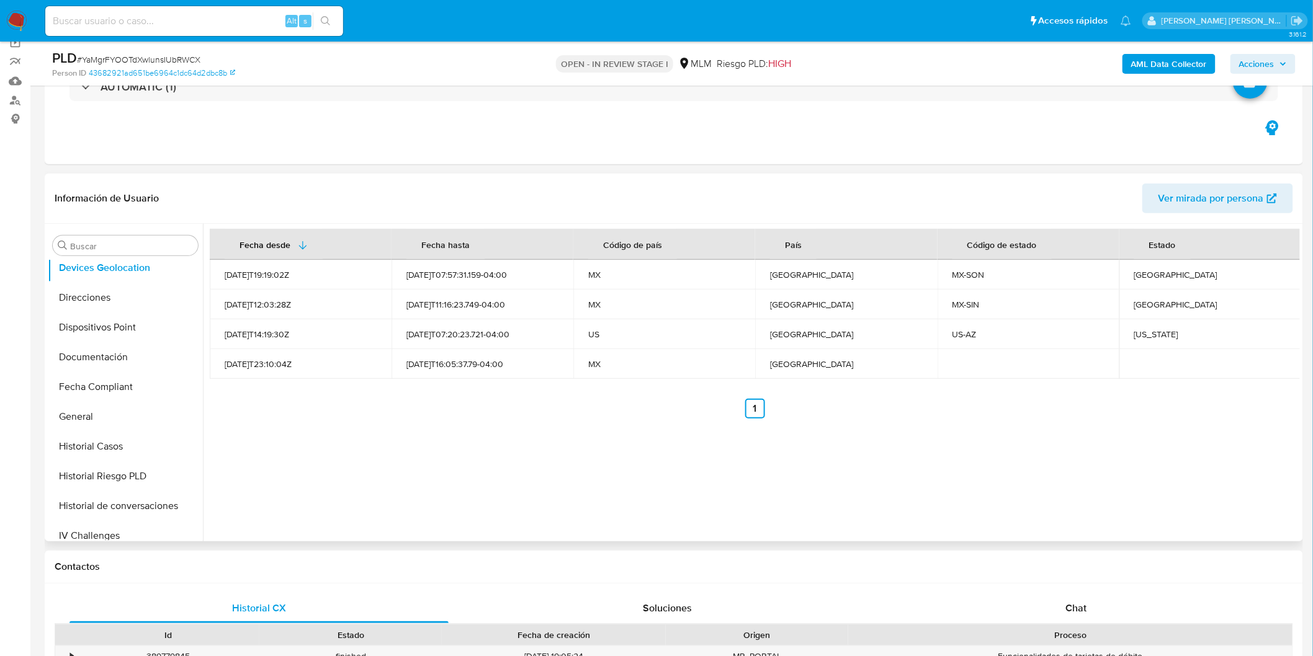
click at [524, 436] on div "Fecha desde Fecha hasta Código de país País Código de estado Estado 2021-09-13T…" at bounding box center [751, 383] width 1097 height 318
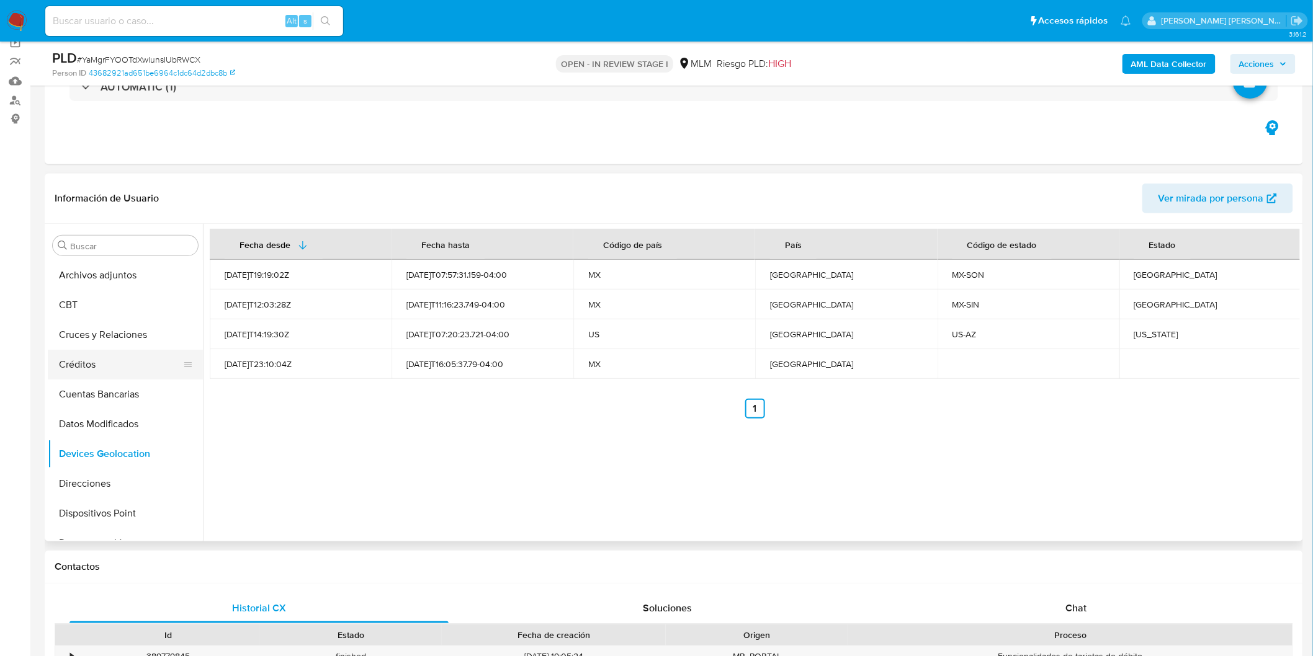
scroll to position [69, 0]
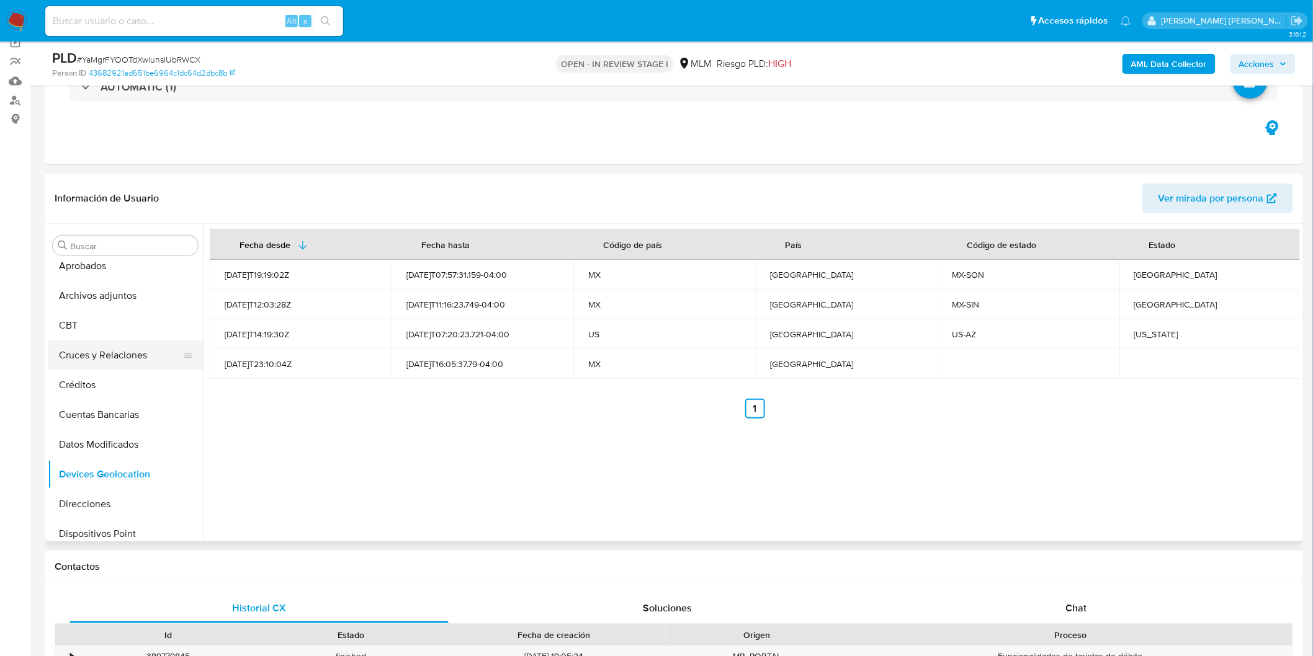
click at [125, 362] on button "Cruces y Relaciones" at bounding box center [120, 356] width 145 height 30
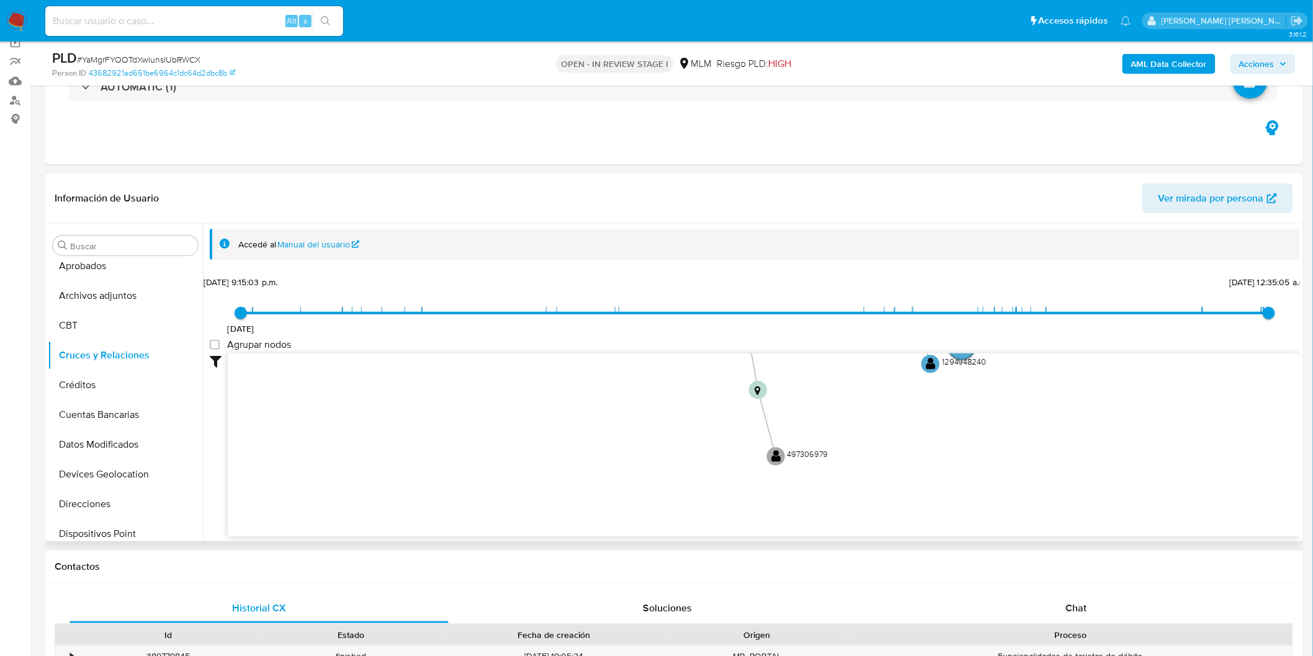
drag, startPoint x: 511, startPoint y: 426, endPoint x: 559, endPoint y: 292, distance: 141.9
click at [563, 300] on div "2/8/2021 2/8/2021, 9:15:03 p.m. 13/9/2025, 12:35:05 a.m. Agrupar nodos Filtros …" at bounding box center [755, 427] width 1090 height 308
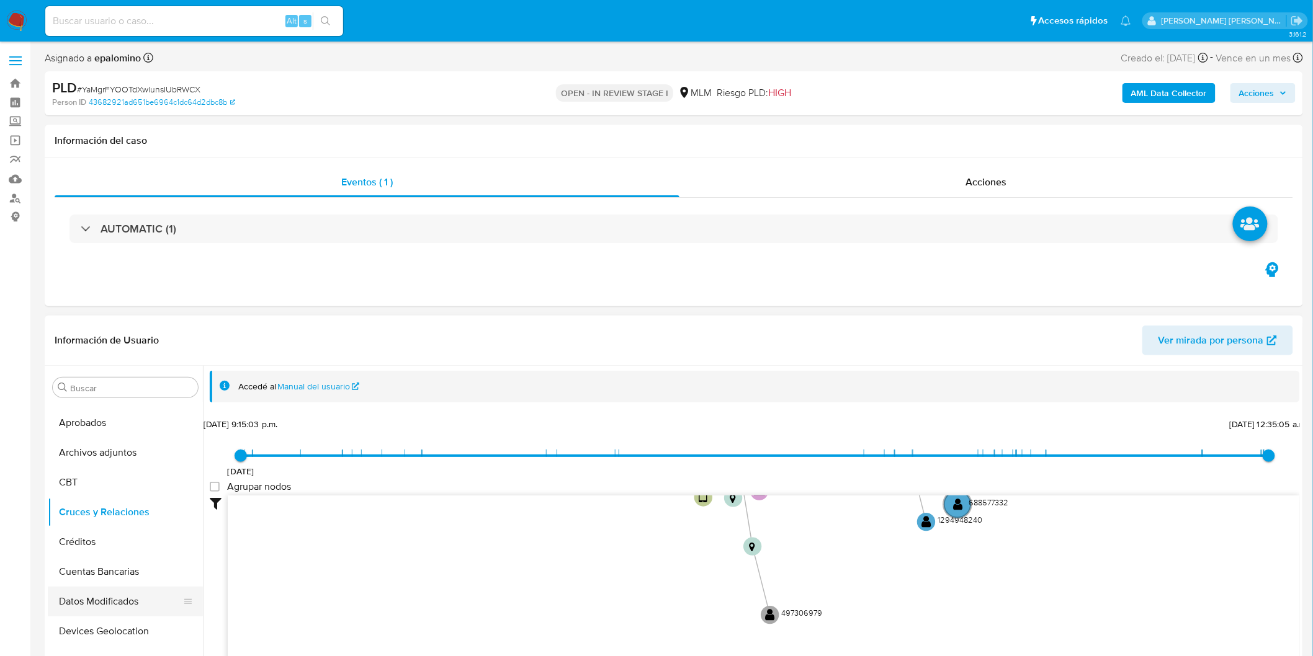
scroll to position [138, 0]
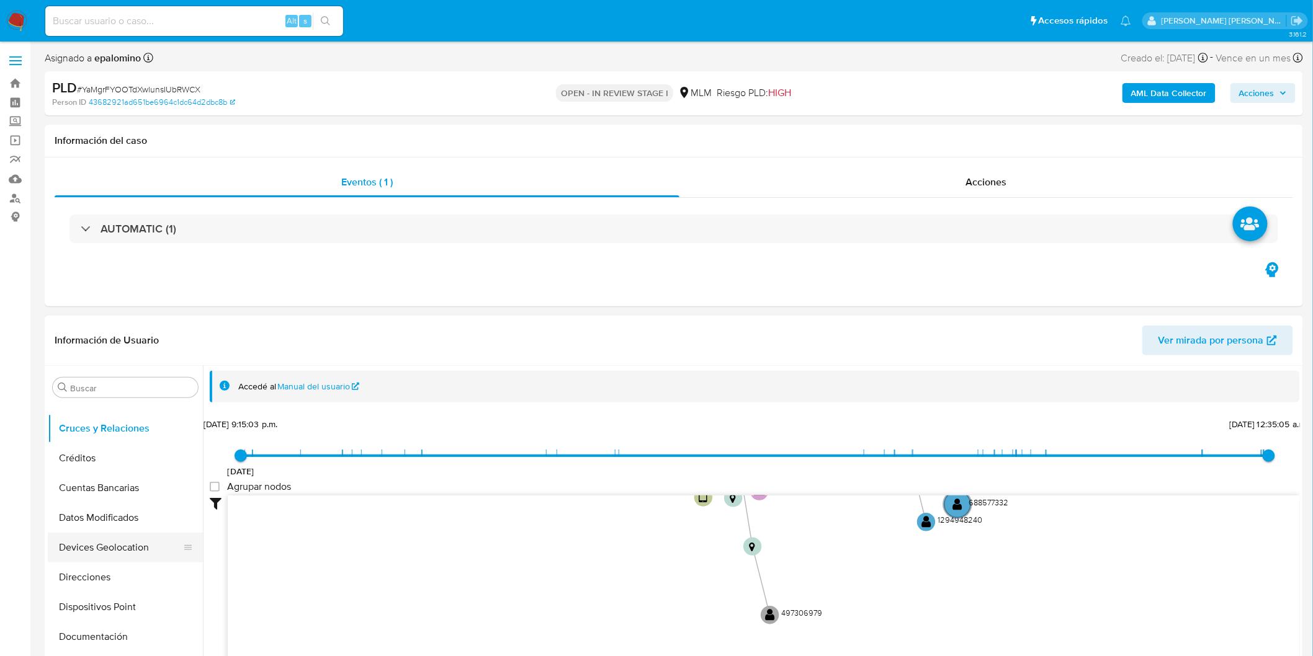
click at [134, 548] on button "Devices Geolocation" at bounding box center [120, 548] width 145 height 30
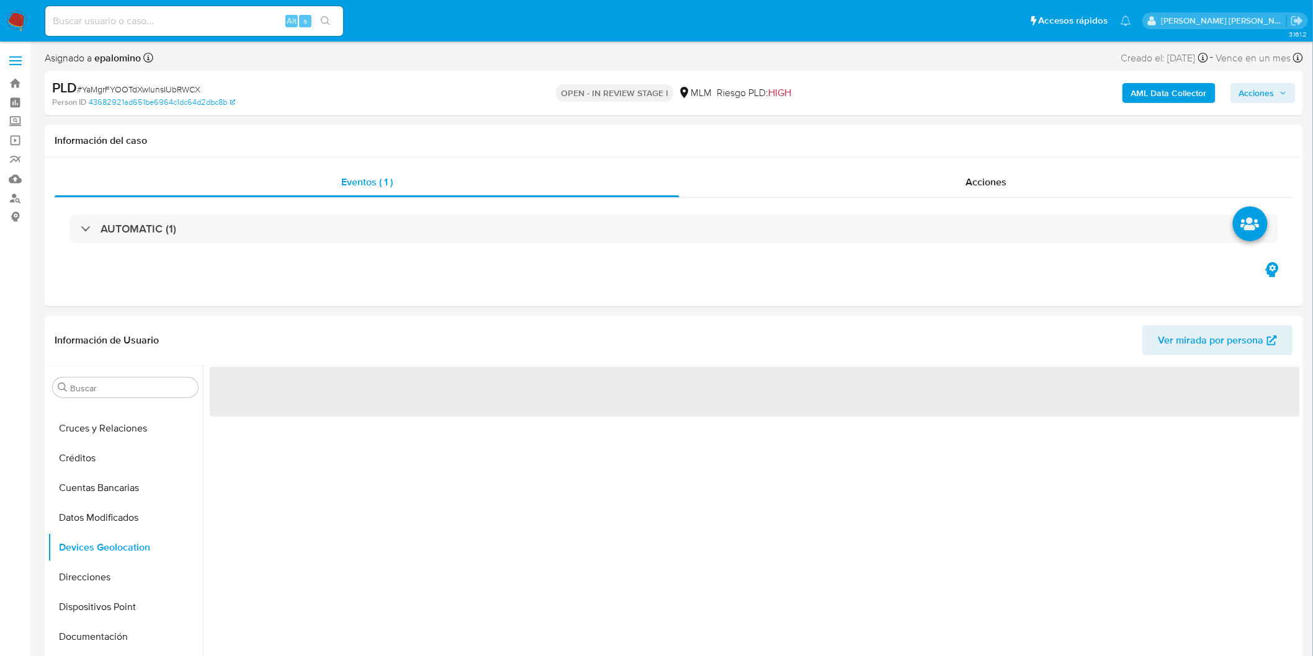
scroll to position [118, 0]
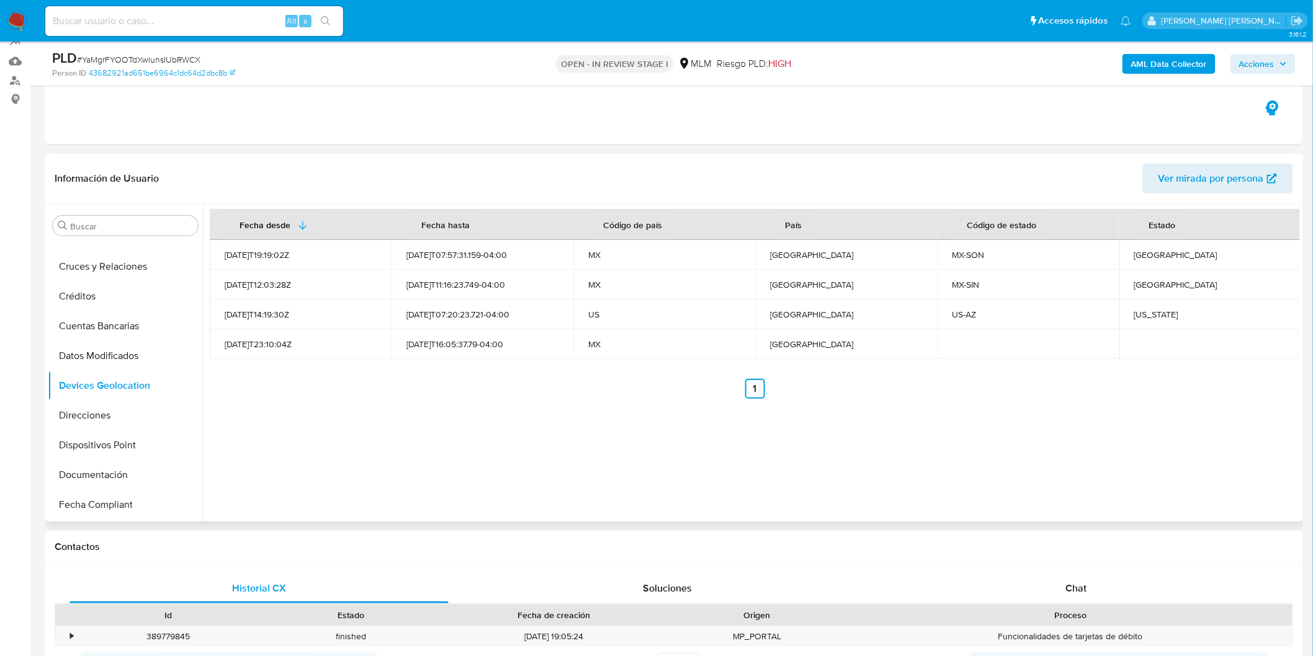
click at [616, 405] on div "Fecha desde Fecha hasta Código de país País Código de estado Estado 2021-09-13T…" at bounding box center [751, 363] width 1097 height 318
click at [1140, 249] on div "Sonora" at bounding box center [1210, 254] width 152 height 11
copy div "Sonora"
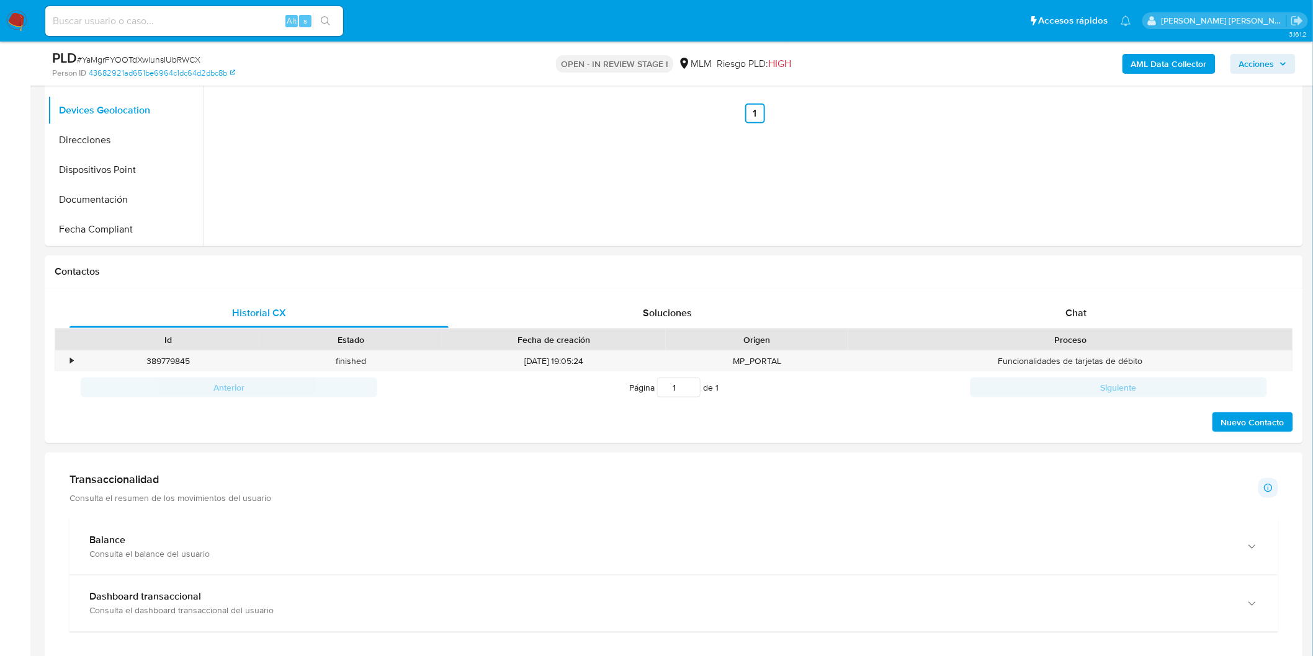
scroll to position [669, 0]
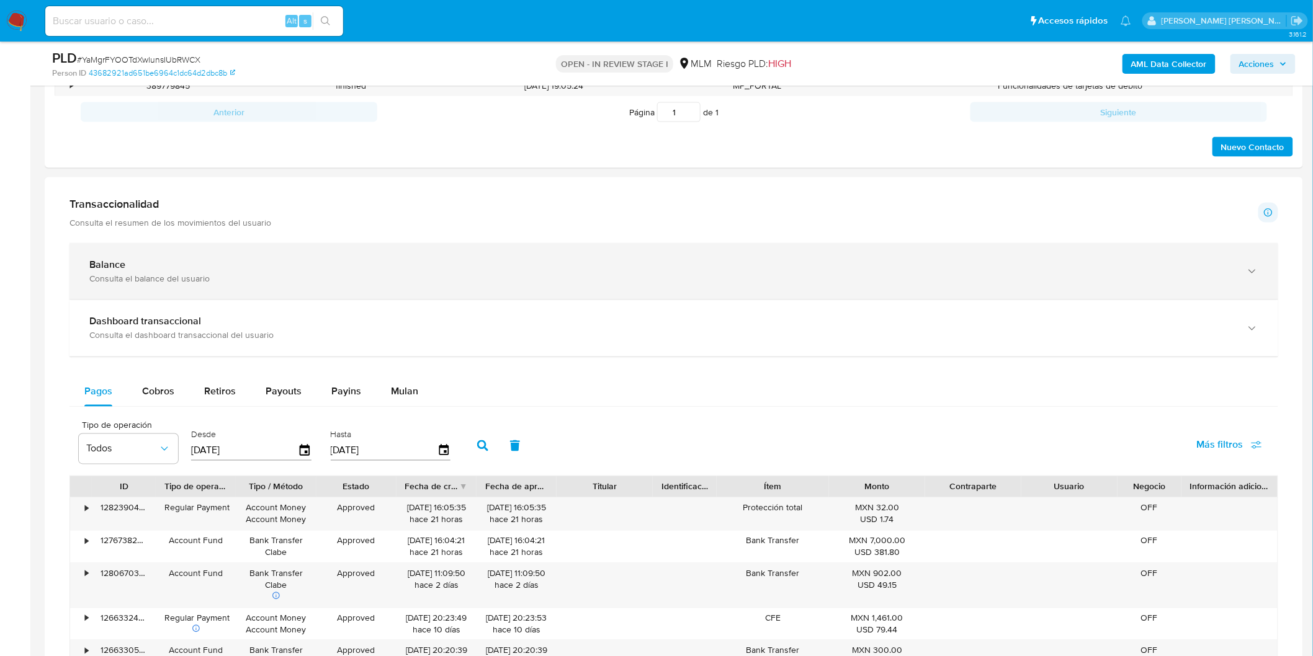
click at [119, 257] on b "Balance" at bounding box center [107, 264] width 36 height 14
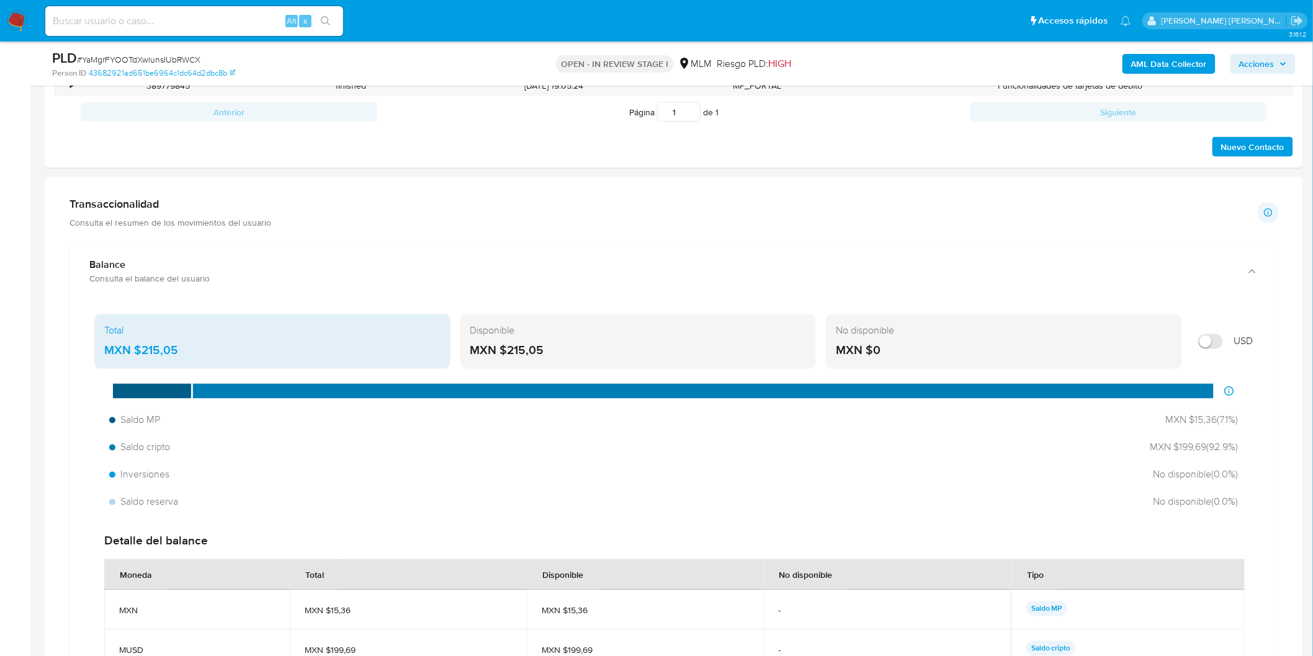
drag, startPoint x: 549, startPoint y: 352, endPoint x: 506, endPoint y: 354, distance: 42.9
click at [506, 354] on div "MXN $215,05" at bounding box center [638, 351] width 336 height 16
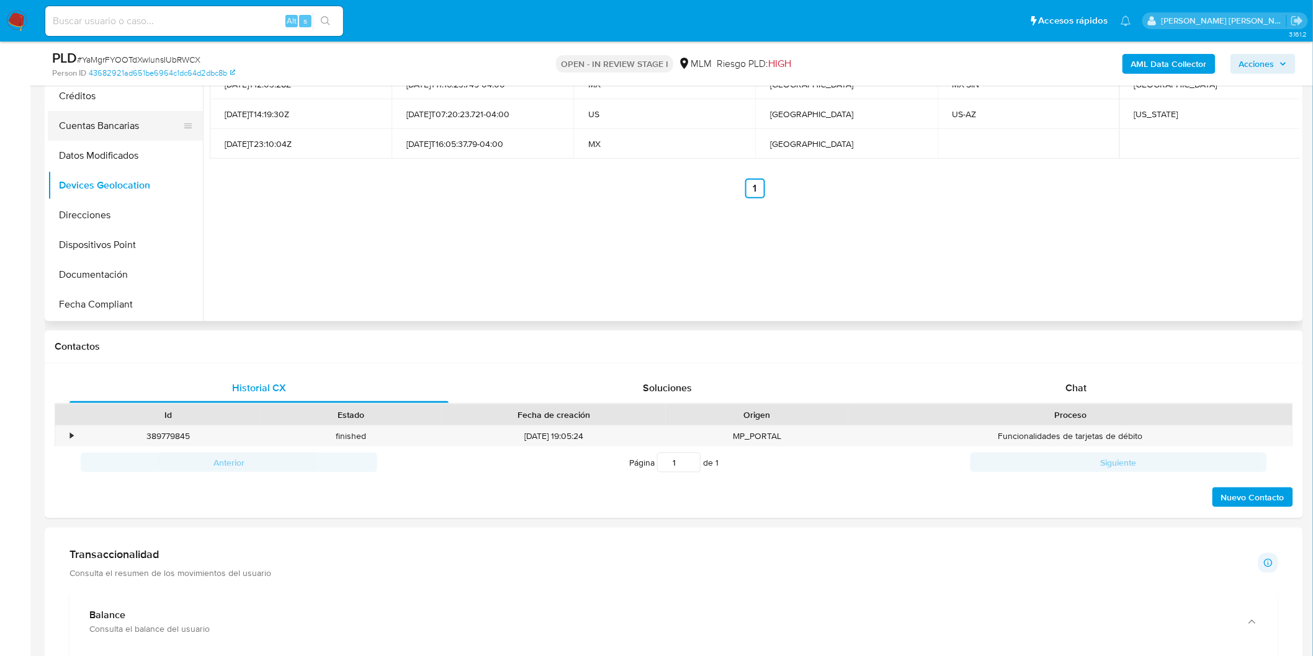
scroll to position [187, 0]
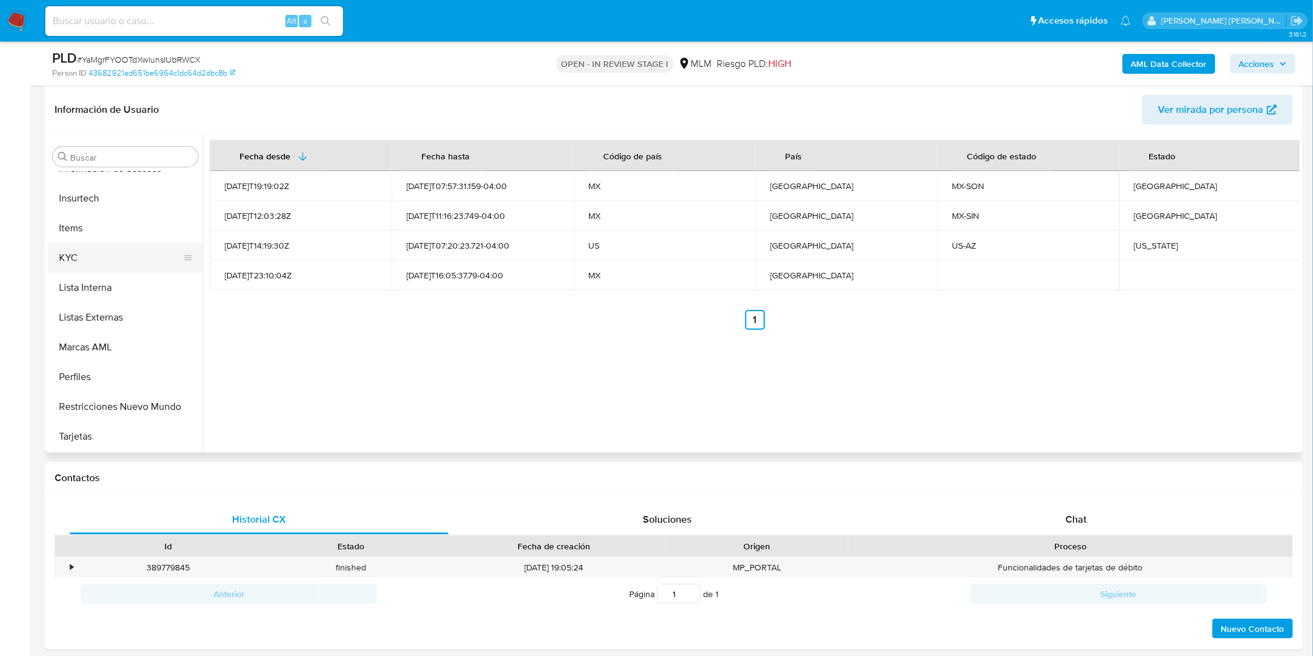
click at [110, 257] on button "KYC" at bounding box center [120, 258] width 145 height 30
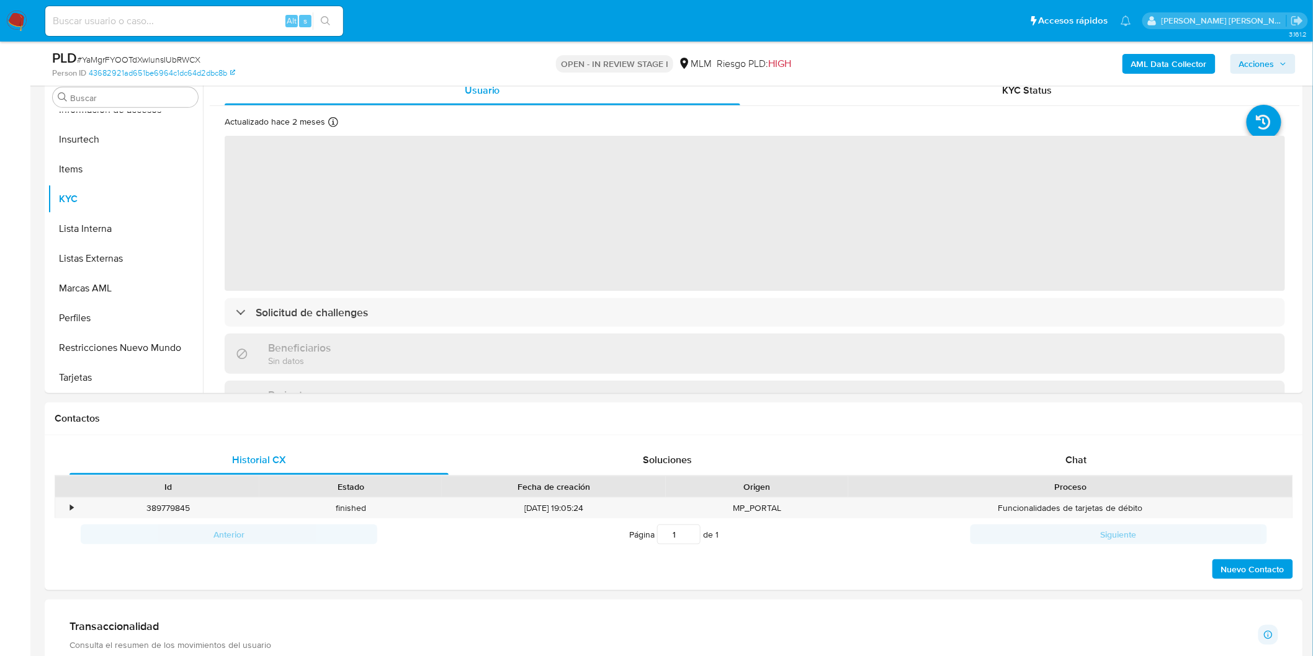
scroll to position [249, 0]
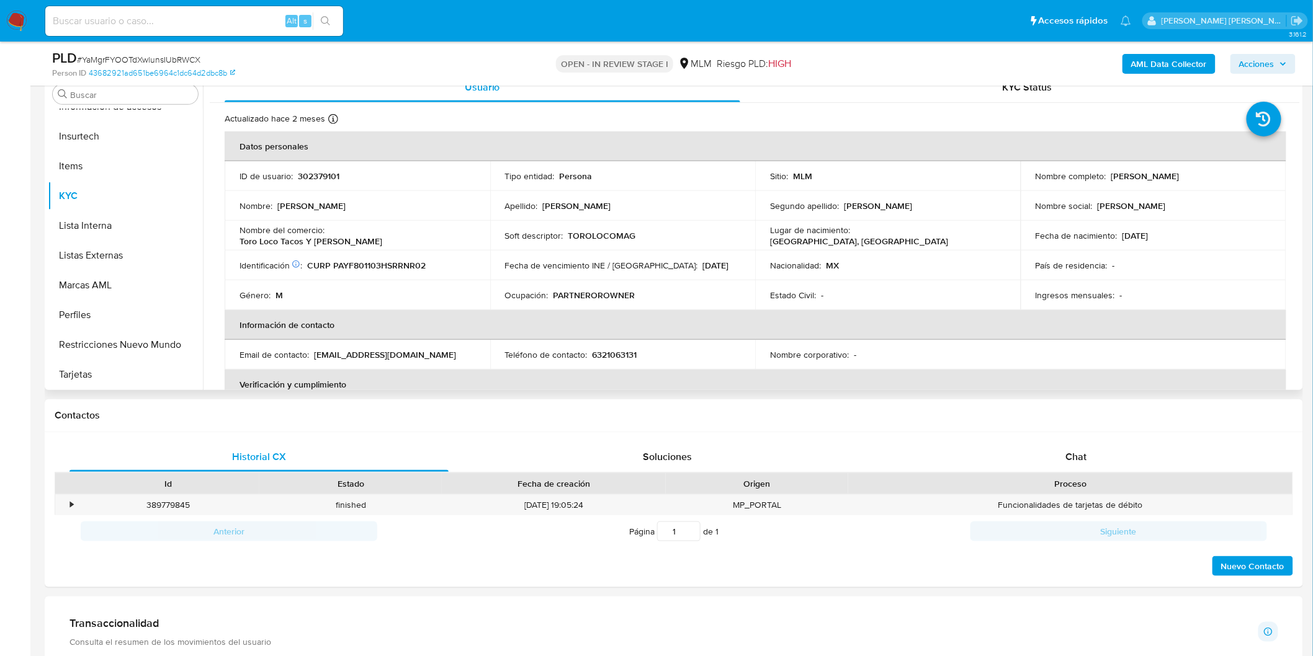
click at [903, 299] on div "Estado Civil : -" at bounding box center [888, 295] width 236 height 11
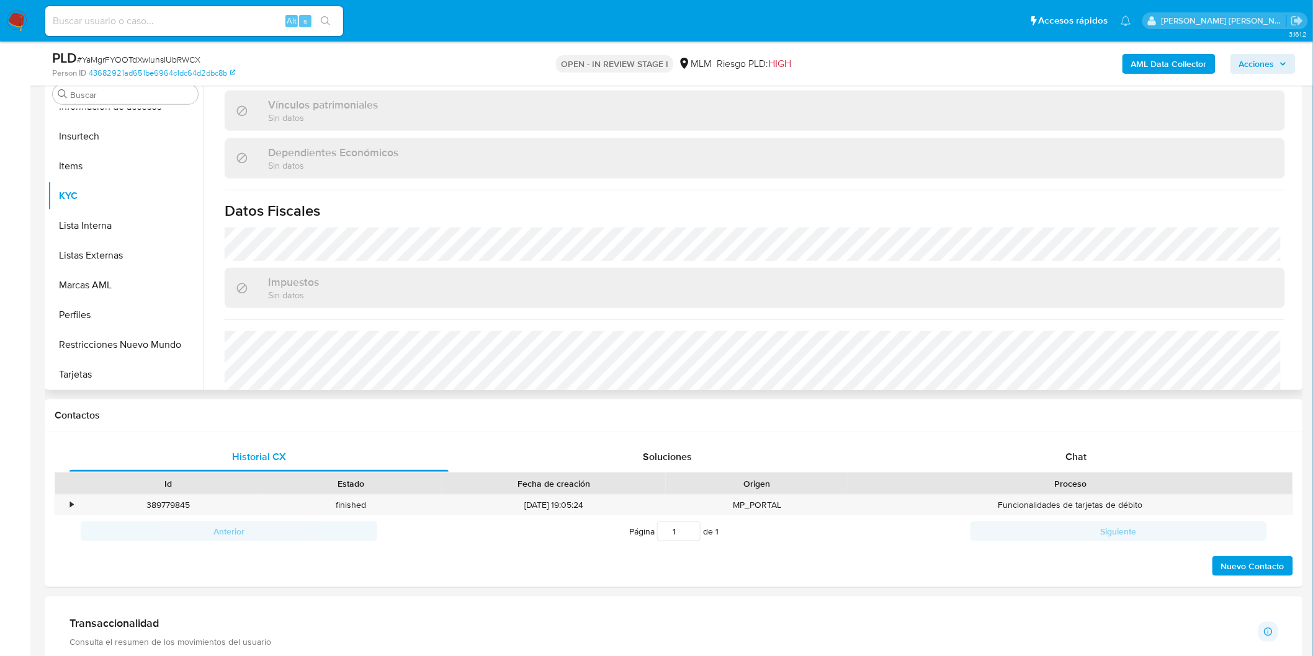
scroll to position [754, 0]
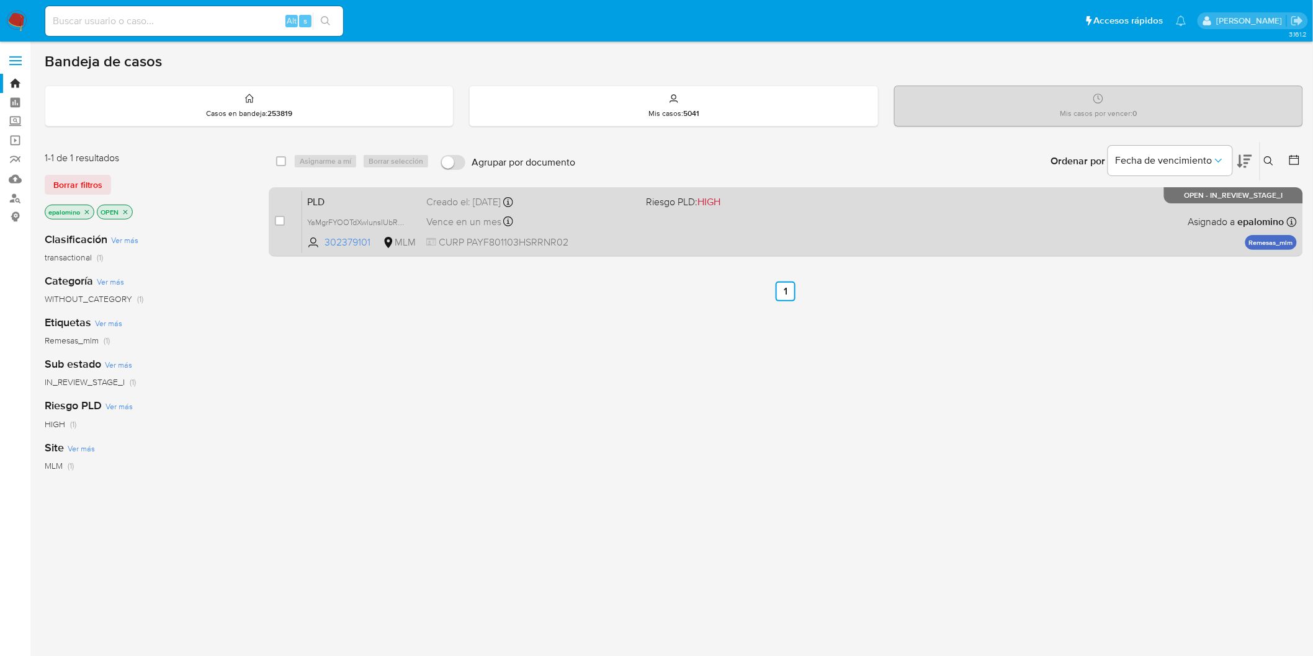
click at [312, 203] on span "PLD" at bounding box center [361, 201] width 109 height 16
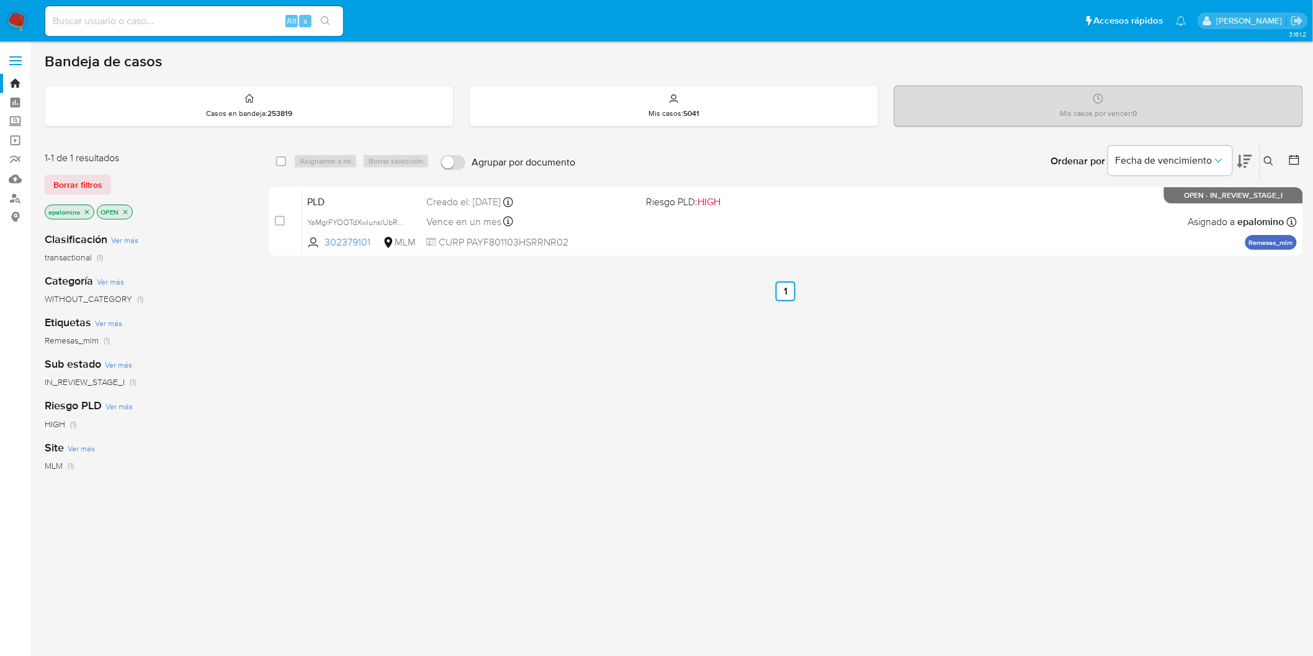
click at [20, 24] on img at bounding box center [16, 21] width 21 height 21
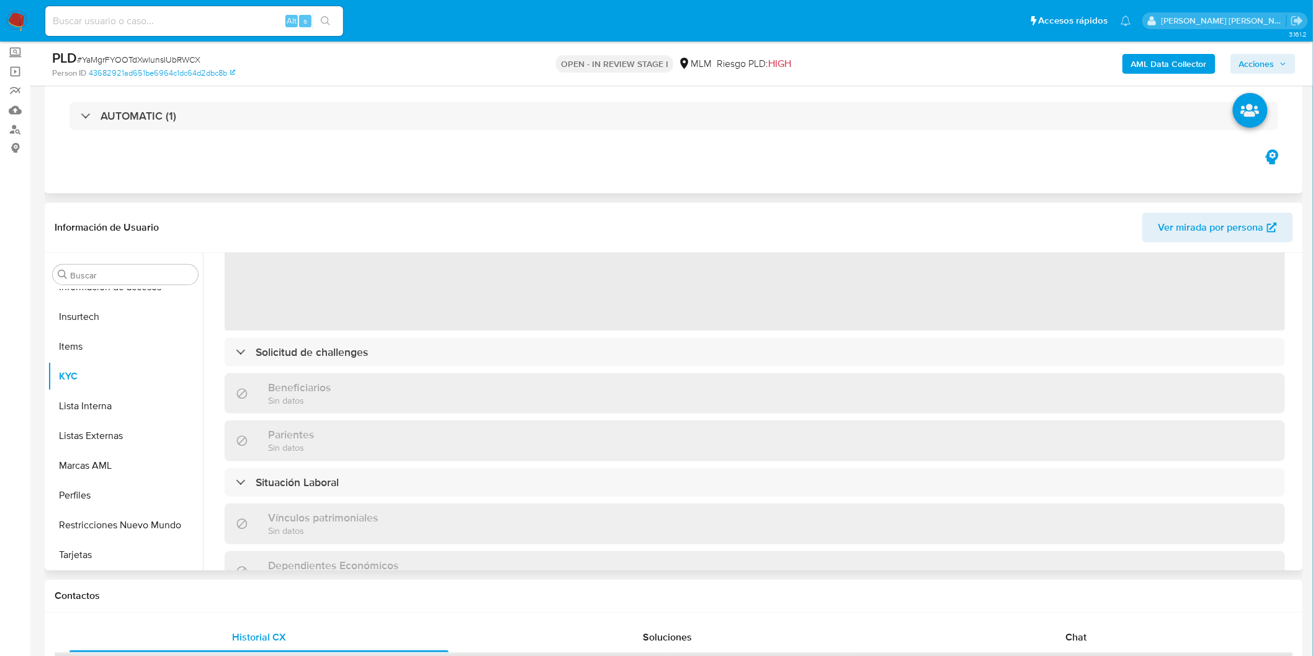
scroll to position [73, 0]
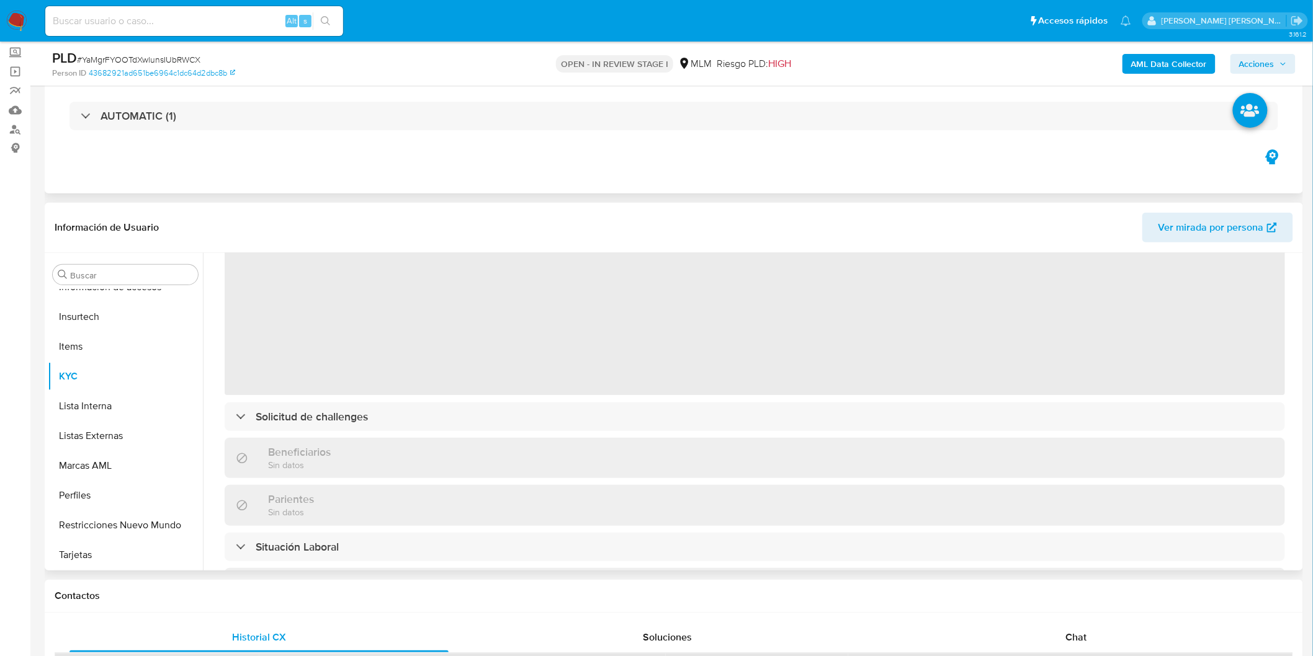
select select "10"
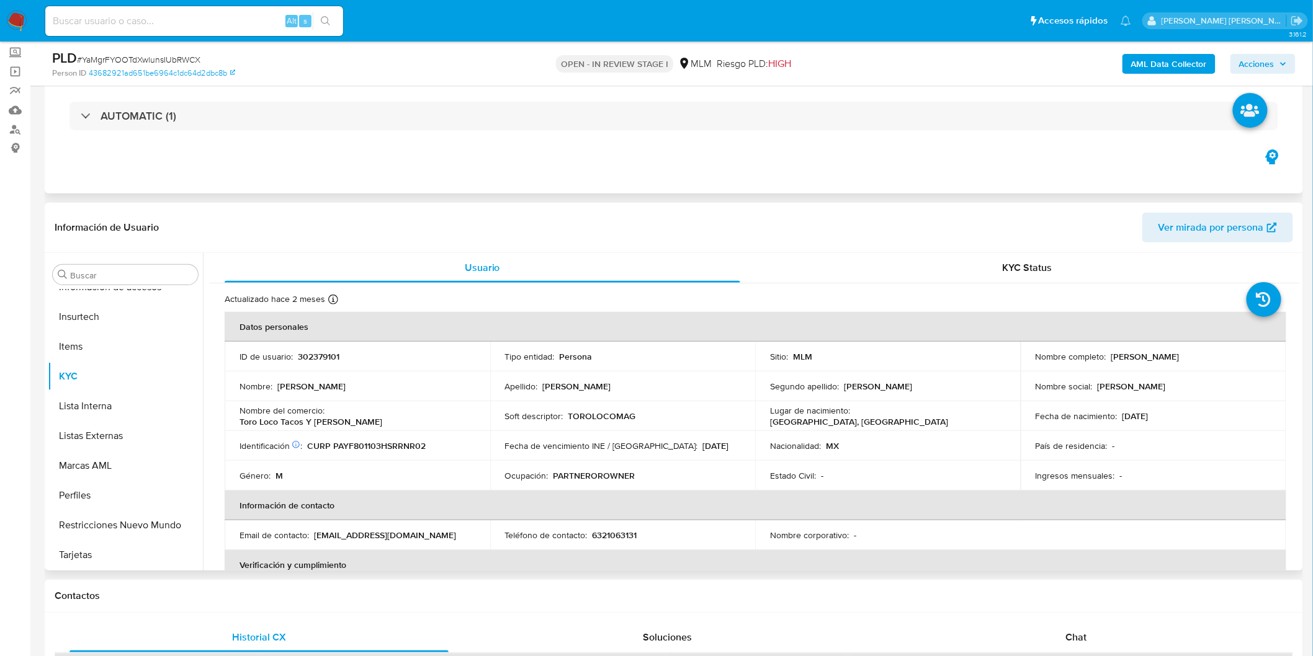
drag, startPoint x: 1209, startPoint y: 360, endPoint x: 1106, endPoint y: 356, distance: 103.1
click at [1106, 356] on div "Nombre completo : [PERSON_NAME]" at bounding box center [1153, 356] width 236 height 11
copy div "[PERSON_NAME]"
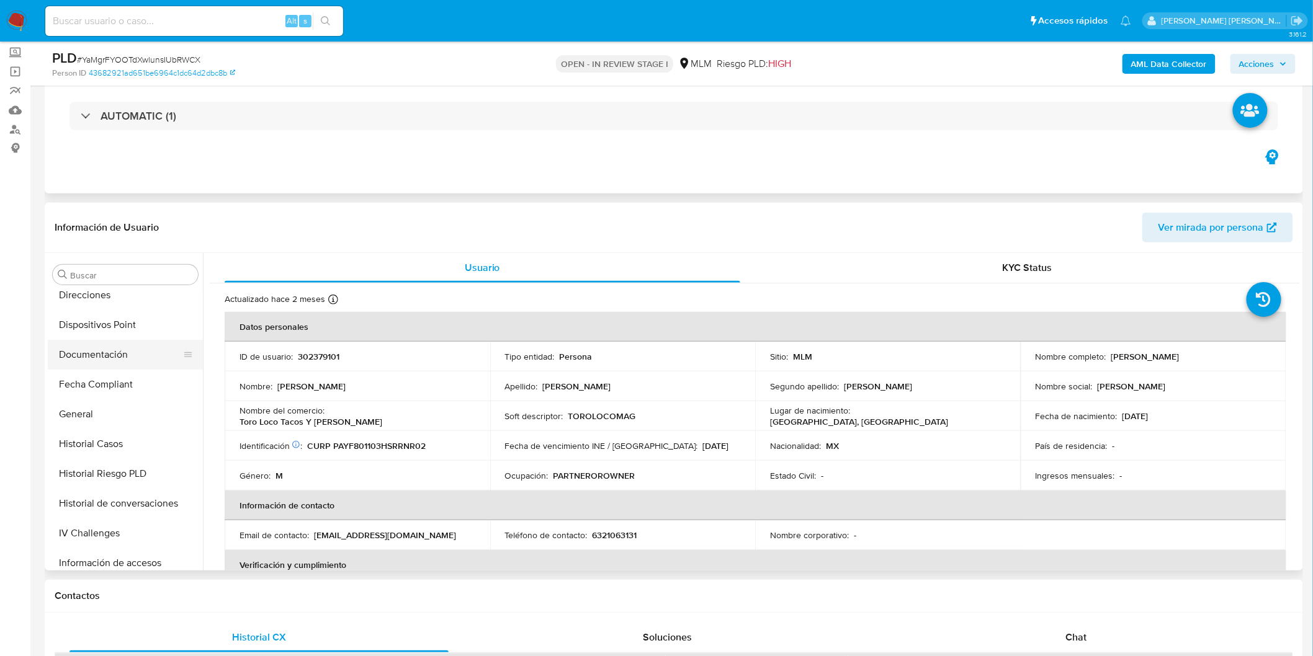
click at [118, 362] on button "Documentación" at bounding box center [120, 355] width 145 height 30
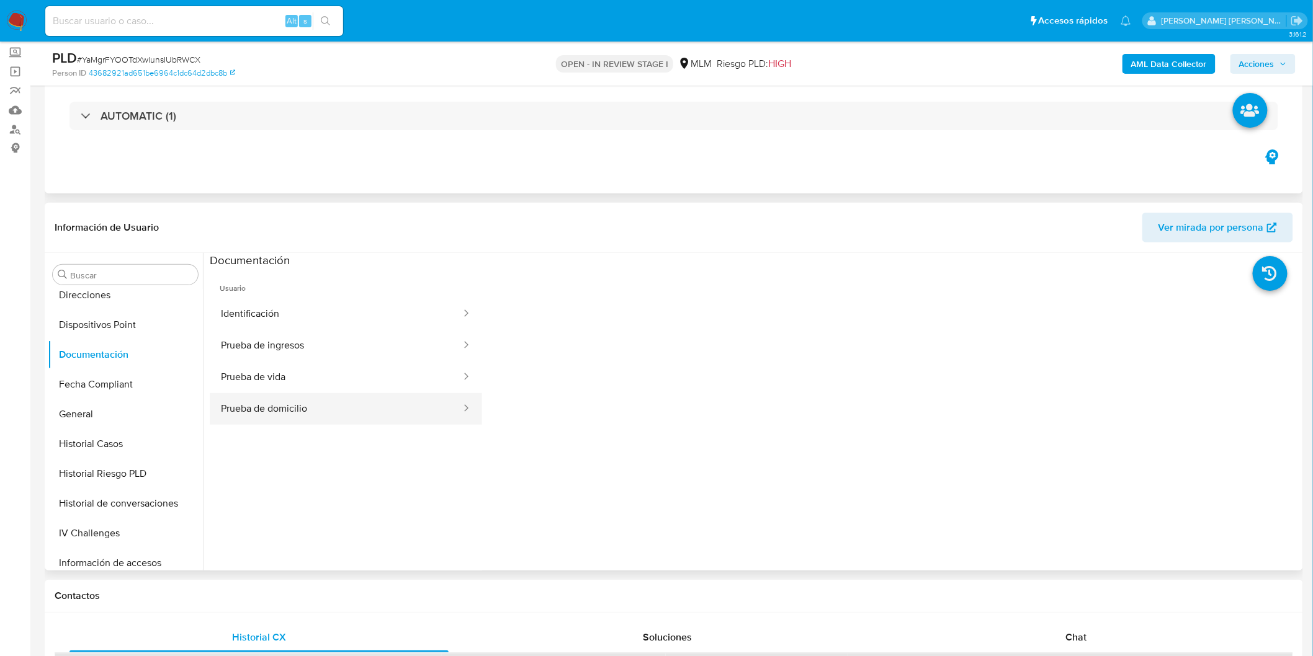
click at [281, 425] on button "Prueba de domicilio" at bounding box center [336, 409] width 253 height 32
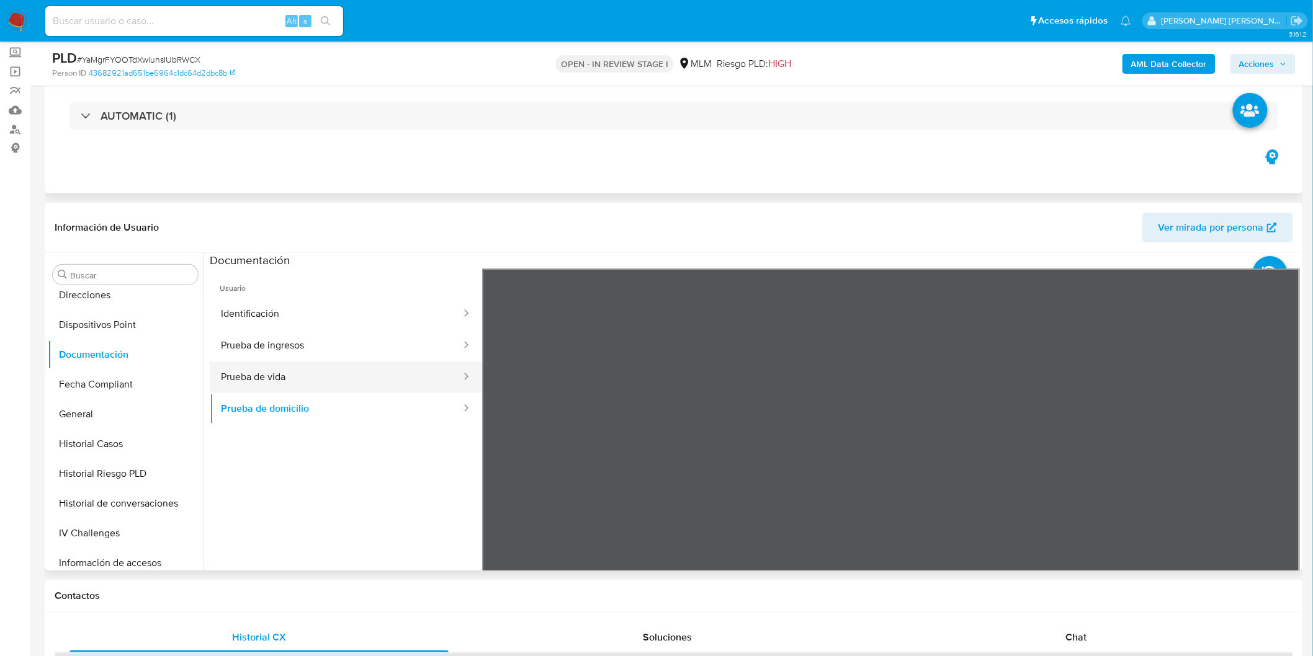
click at [393, 367] on button "Prueba de vida" at bounding box center [336, 378] width 253 height 32
click at [406, 337] on button "Prueba de ingresos" at bounding box center [336, 346] width 253 height 32
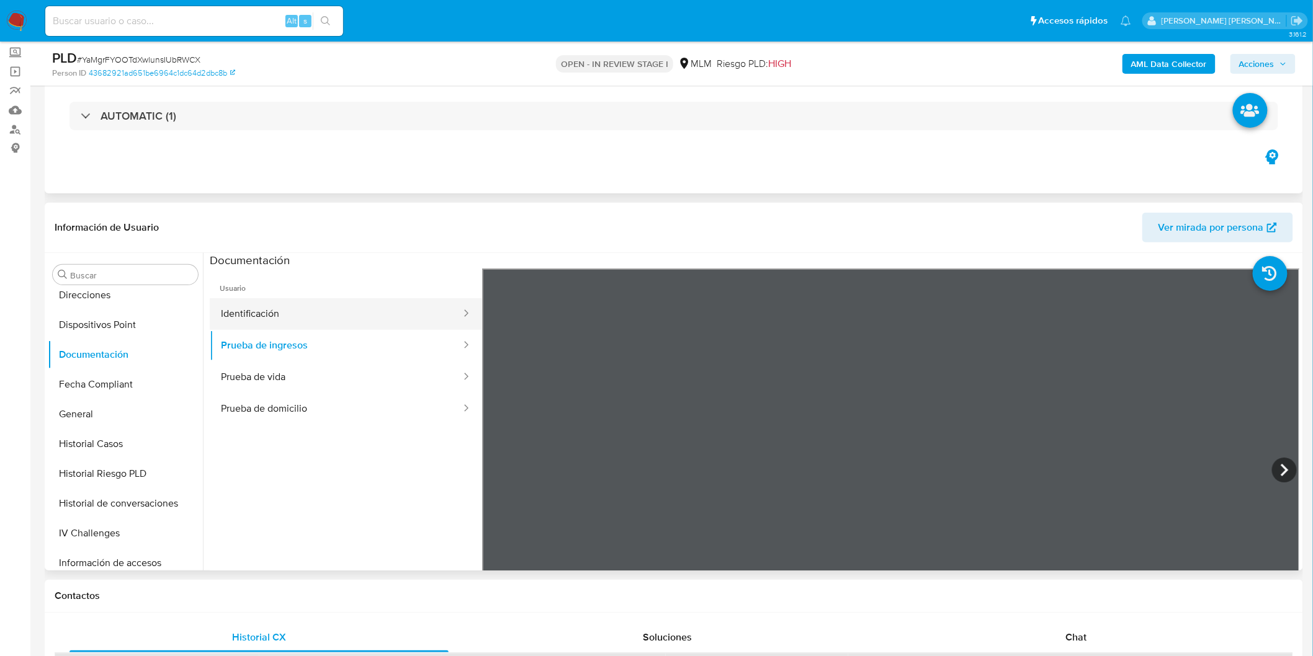
click at [350, 313] on button "Identificación" at bounding box center [336, 314] width 253 height 32
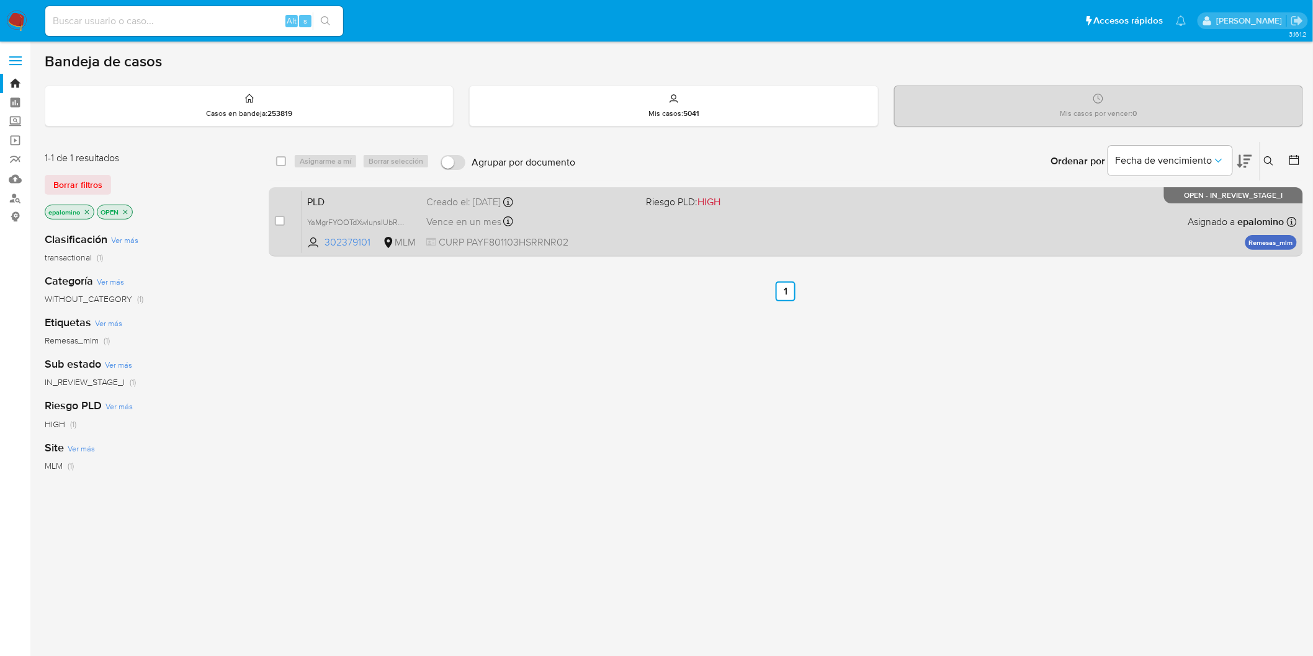
click at [316, 195] on span "PLD" at bounding box center [361, 201] width 109 height 16
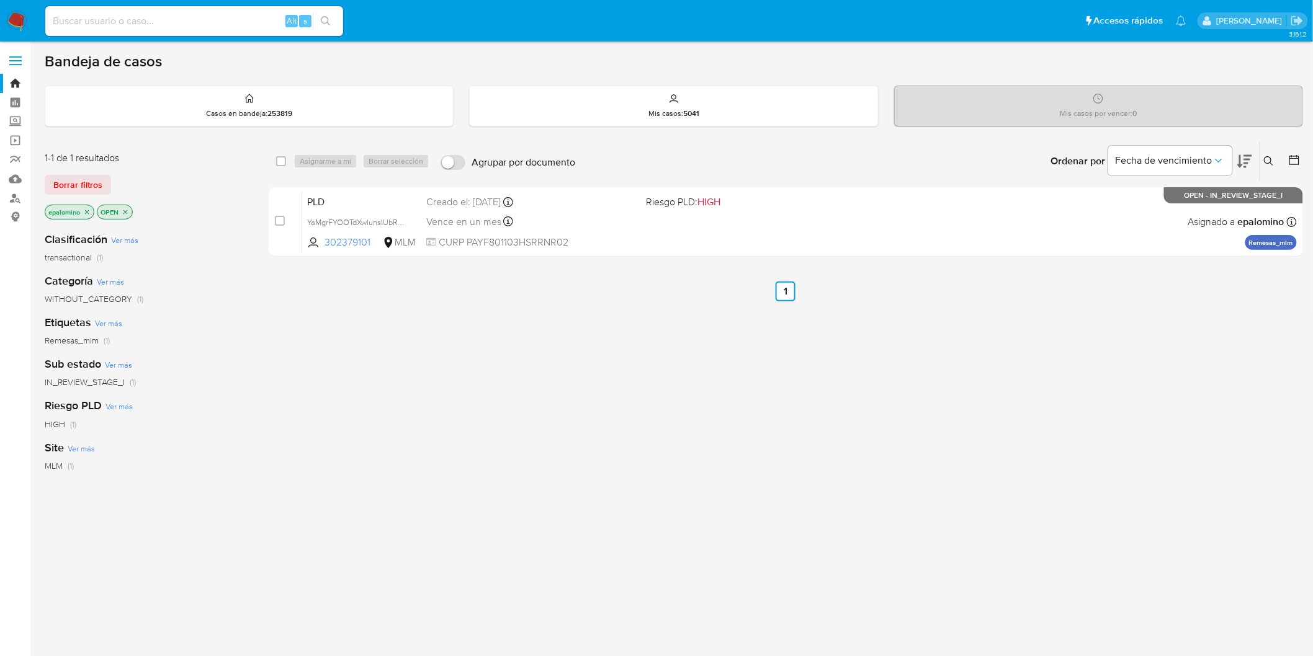
click at [73, 183] on span "Borrar filtros" at bounding box center [77, 184] width 49 height 17
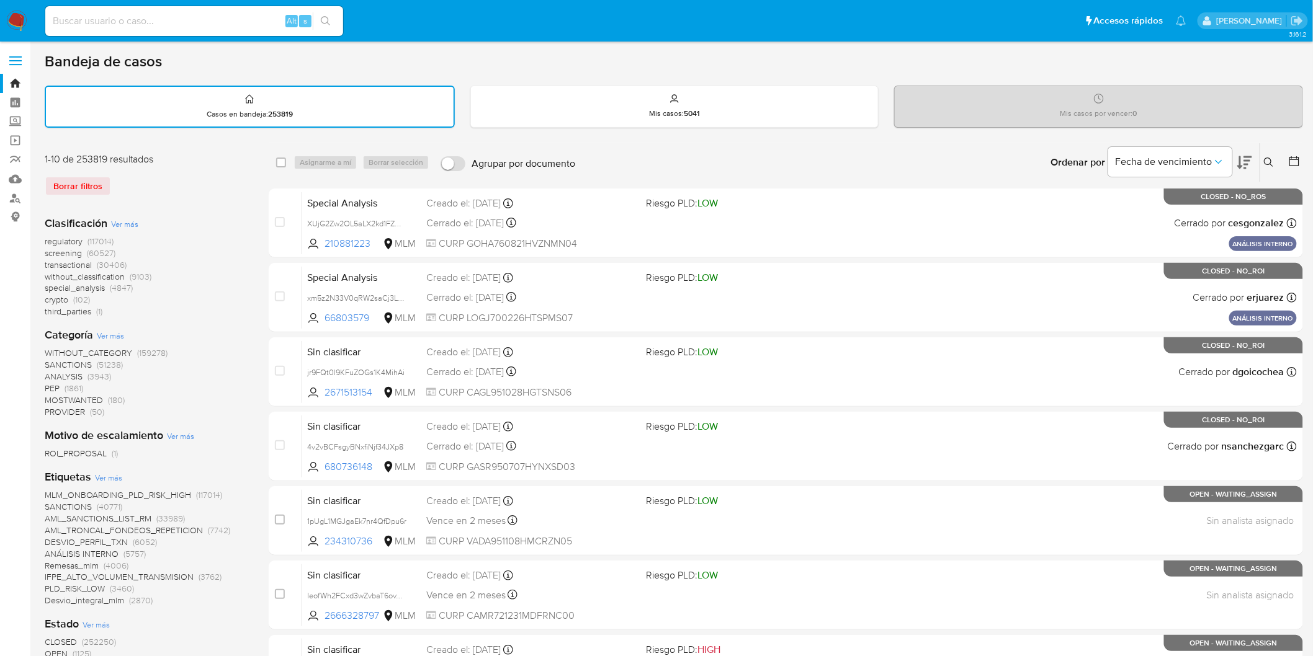
click at [11, 16] on img at bounding box center [16, 21] width 21 height 21
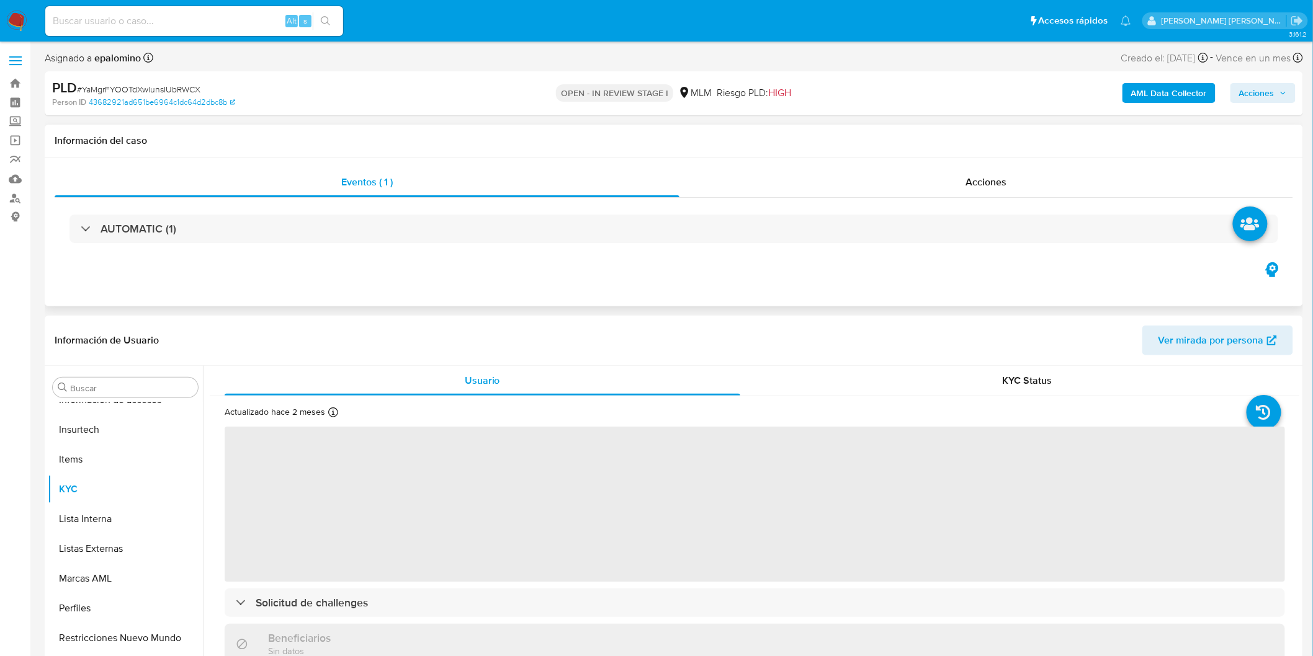
scroll to position [154, 0]
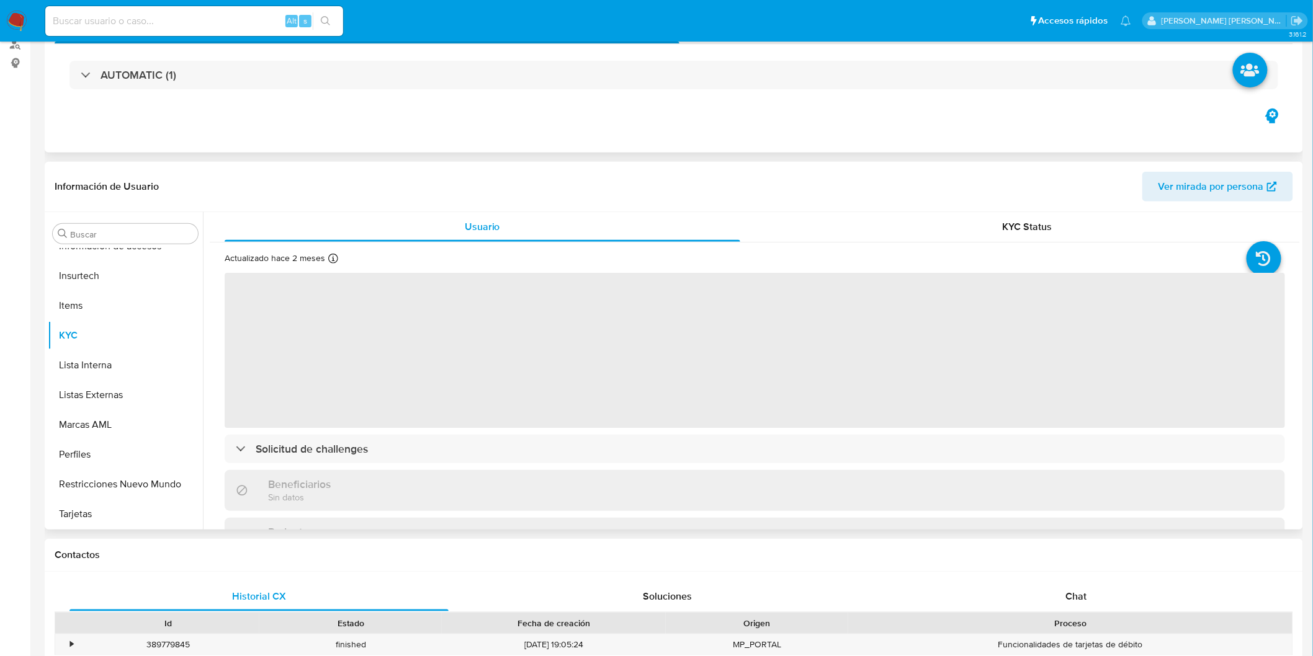
select select "10"
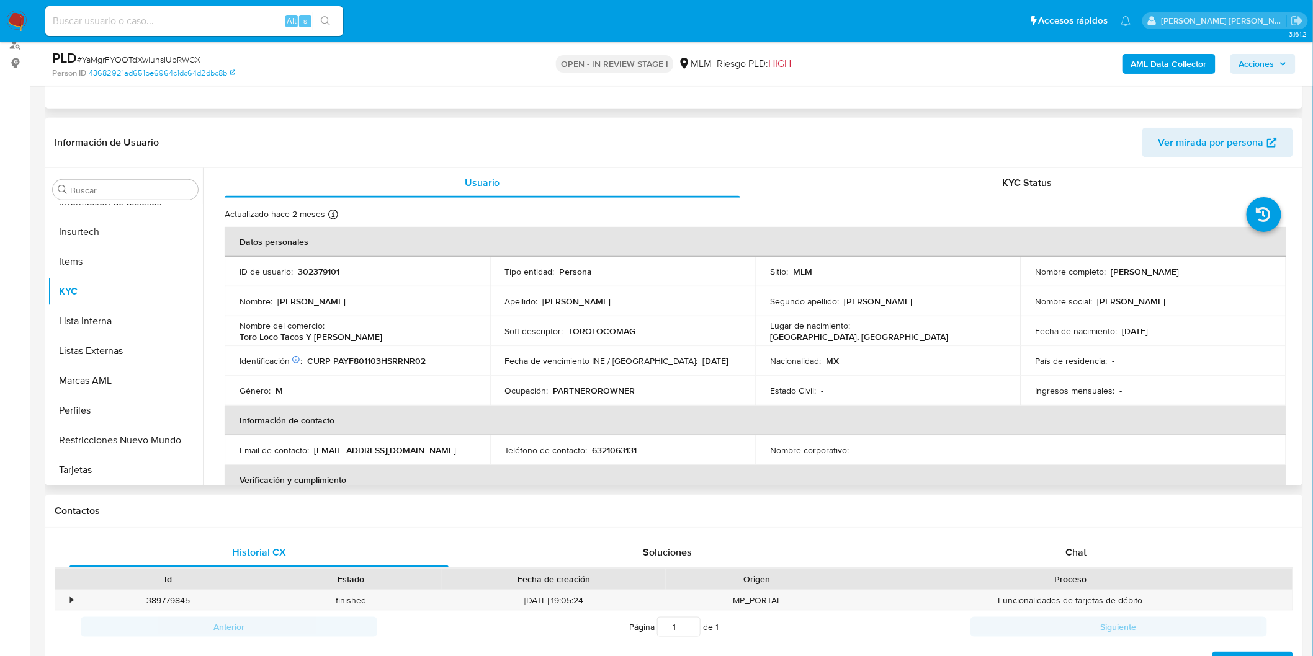
drag, startPoint x: 1073, startPoint y: 548, endPoint x: 1135, endPoint y: 490, distance: 85.1
click at [1074, 549] on span "Chat" at bounding box center [1076, 552] width 21 height 14
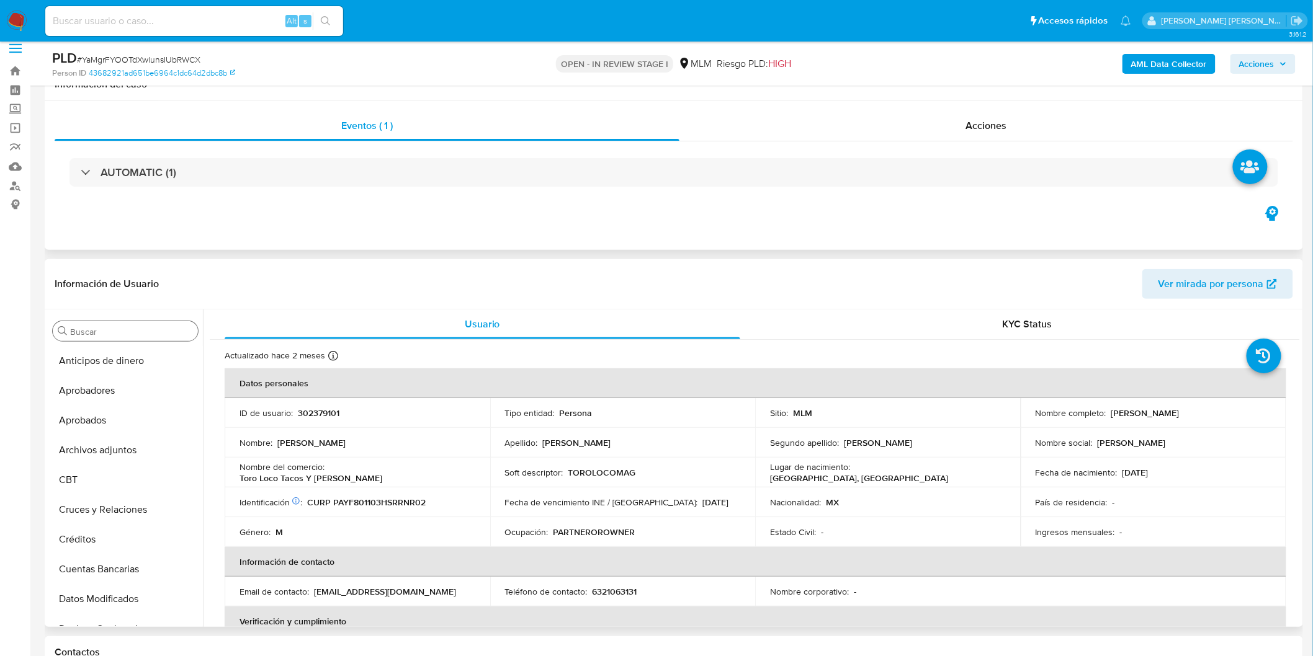
scroll to position [0, 0]
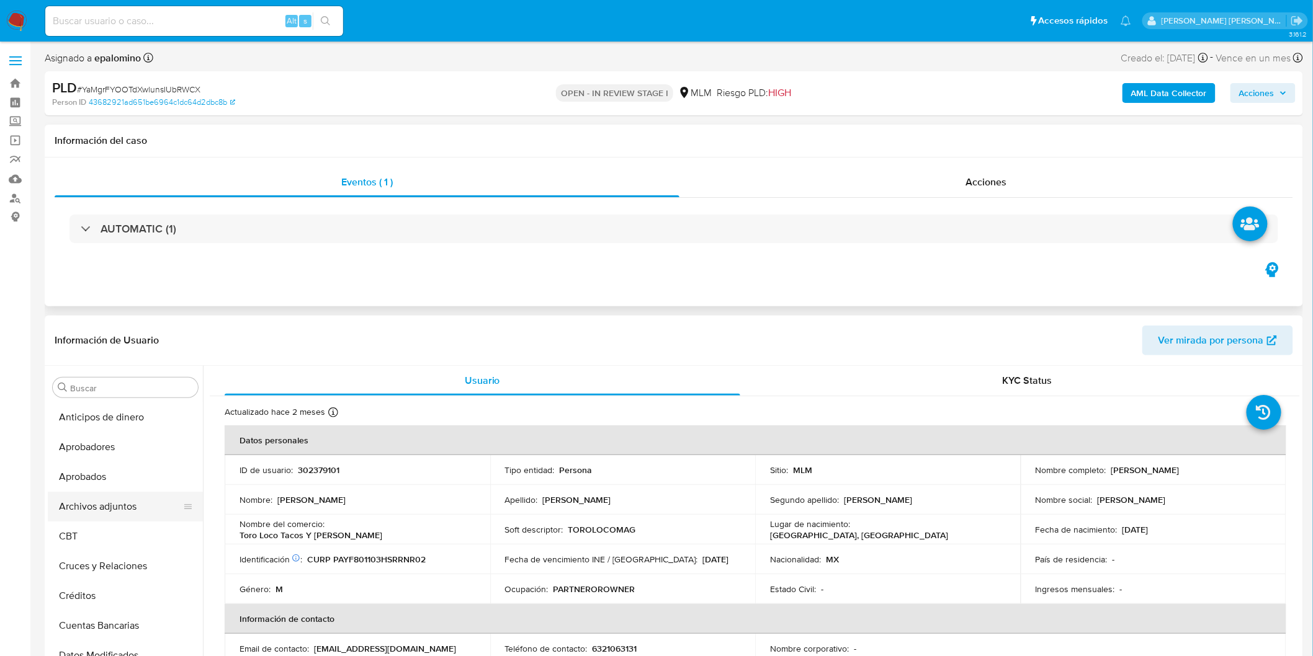
click at [110, 495] on button "Archivos adjuntos" at bounding box center [120, 507] width 145 height 30
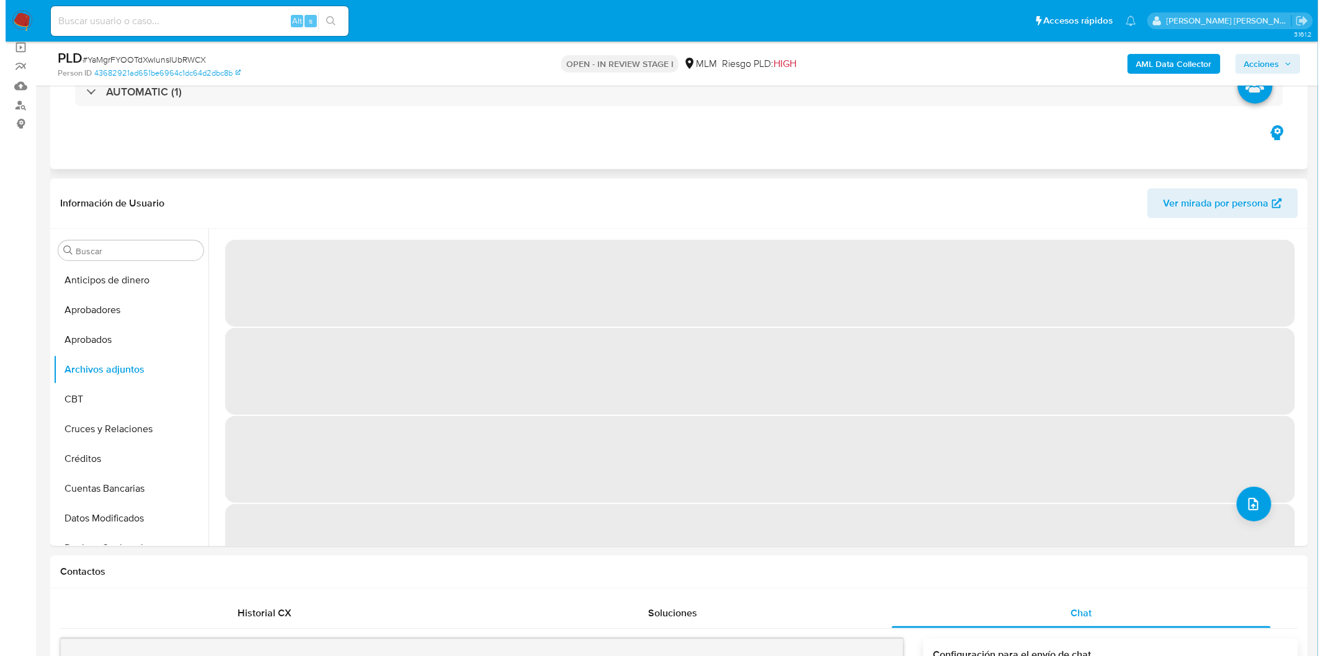
scroll to position [96, 0]
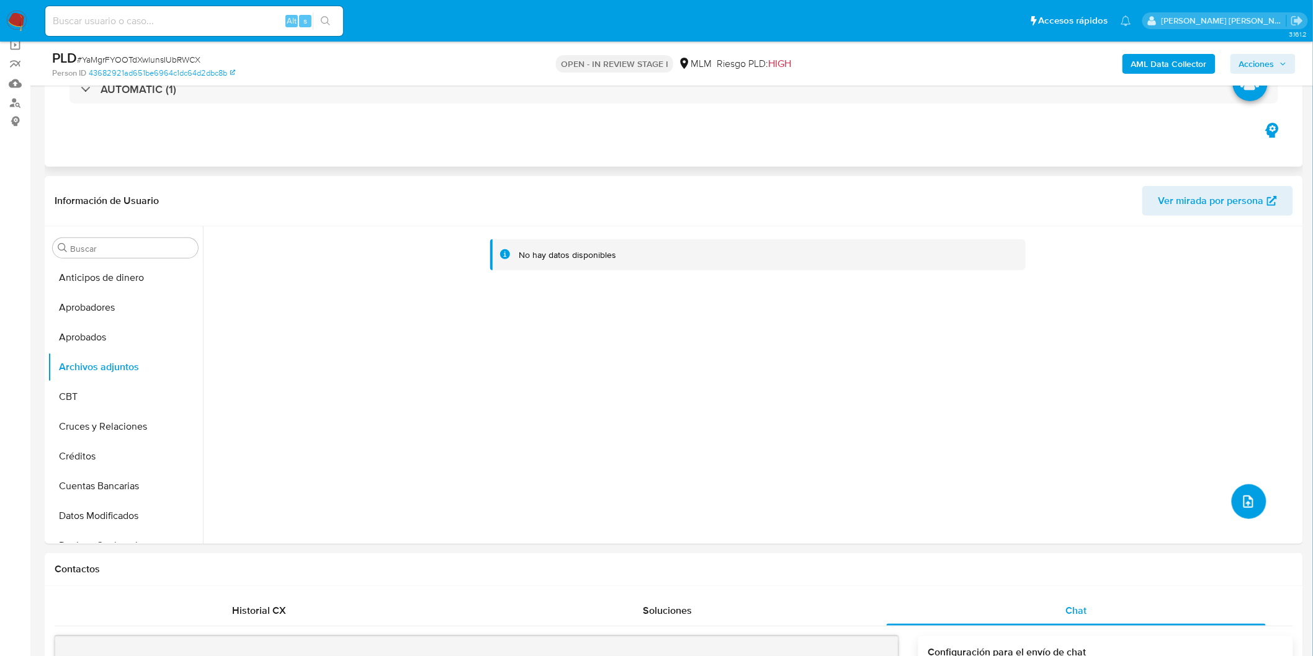
click at [1242, 494] on icon "upload-file" at bounding box center [1248, 501] width 15 height 15
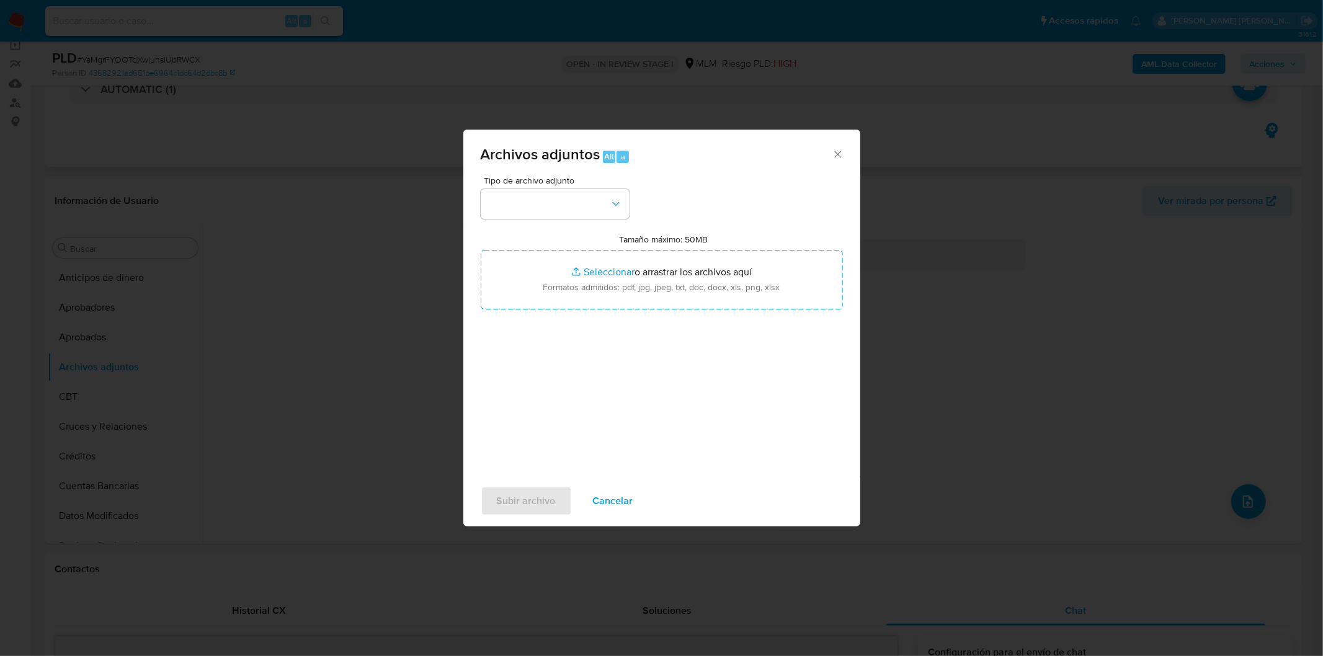
click at [548, 187] on div "Tipo de archivo adjunto" at bounding box center [555, 197] width 149 height 43
click at [560, 205] on button "button" at bounding box center [555, 204] width 149 height 30
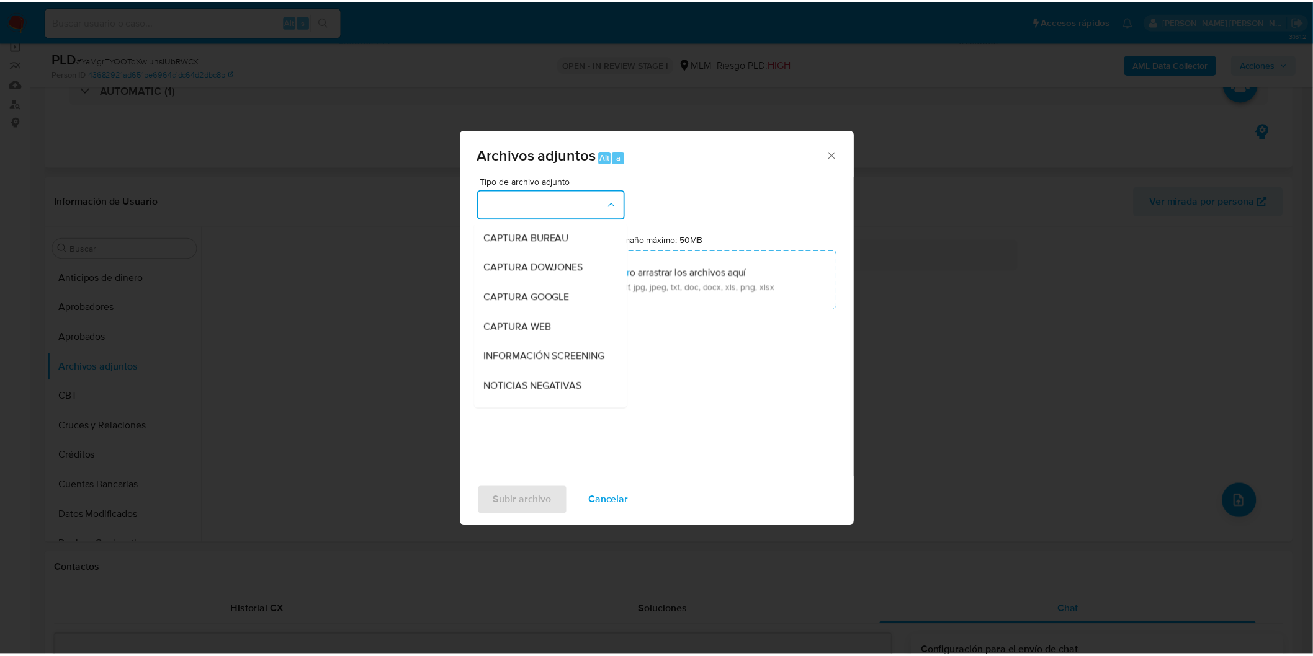
scroll to position [207, 0]
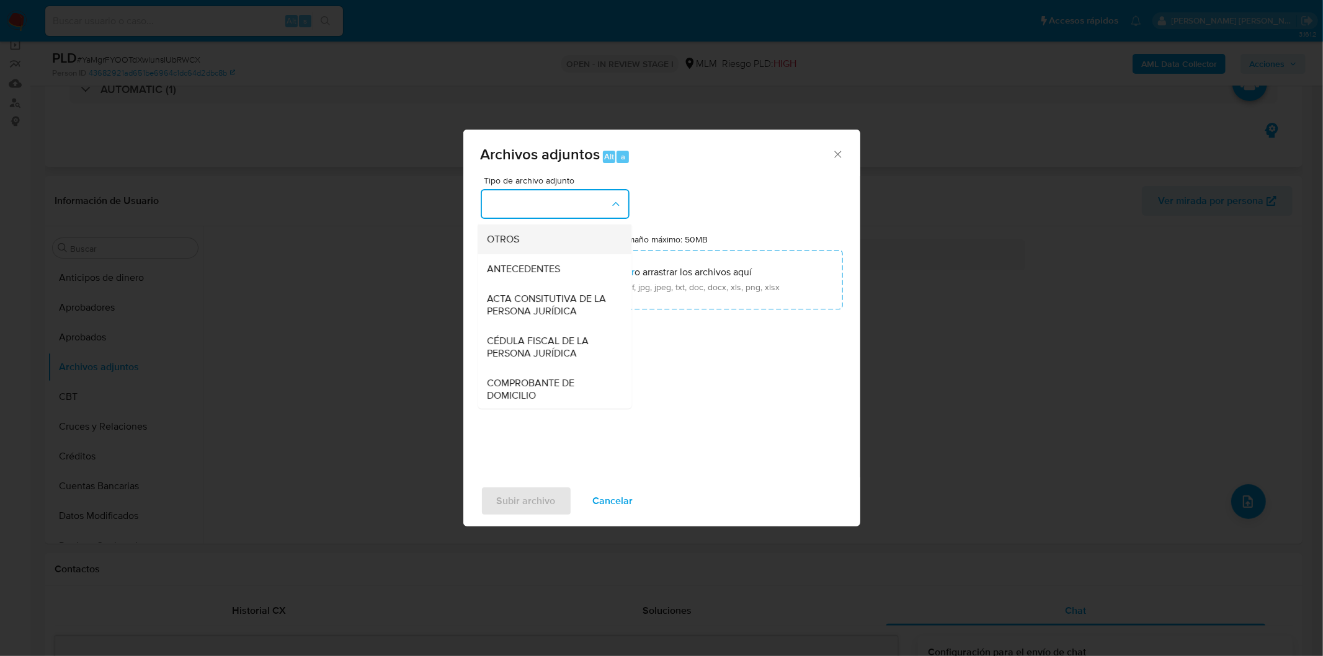
click at [556, 253] on div "OTROS" at bounding box center [551, 239] width 127 height 30
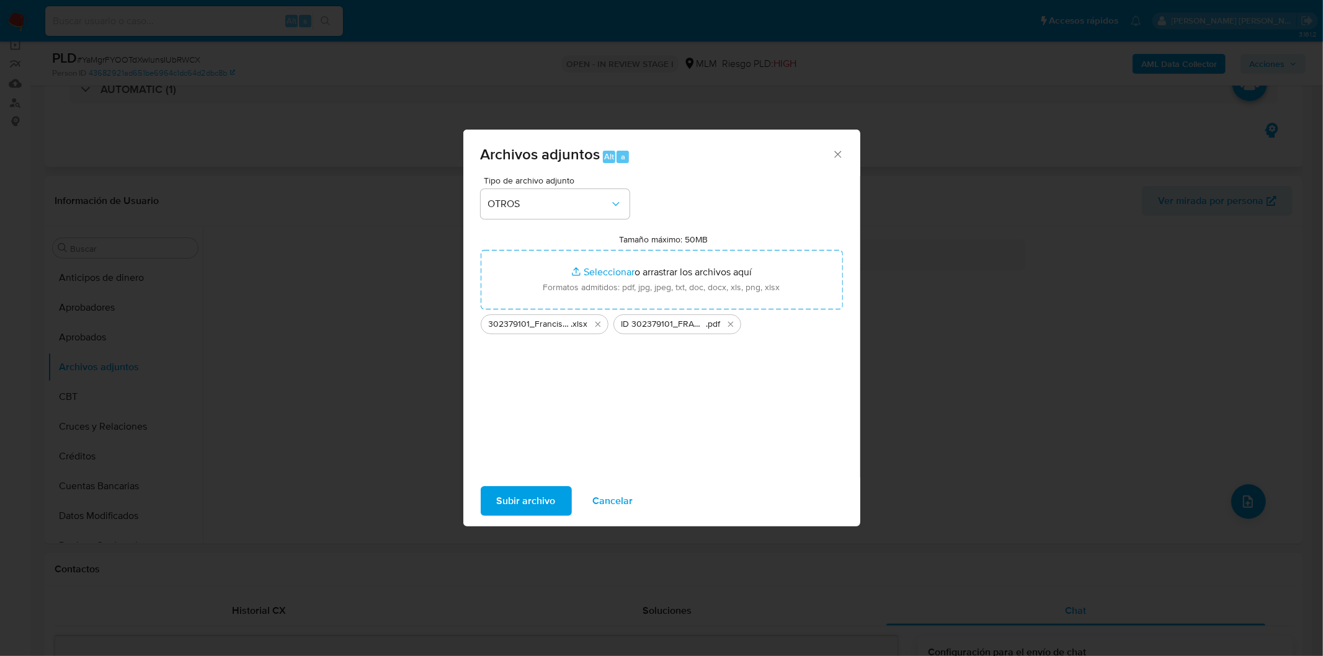
drag, startPoint x: 655, startPoint y: 269, endPoint x: 535, endPoint y: 499, distance: 259.5
click at [535, 499] on span "Subir archivo" at bounding box center [526, 501] width 59 height 27
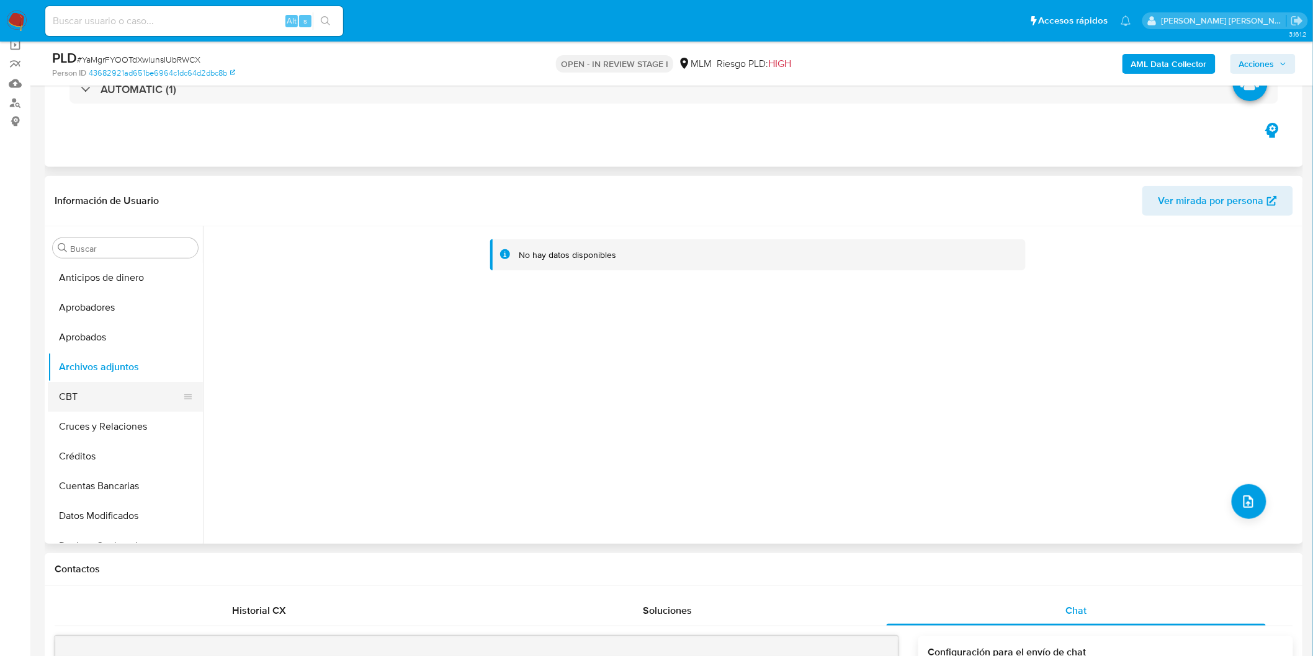
click at [102, 396] on button "CBT" at bounding box center [120, 397] width 145 height 30
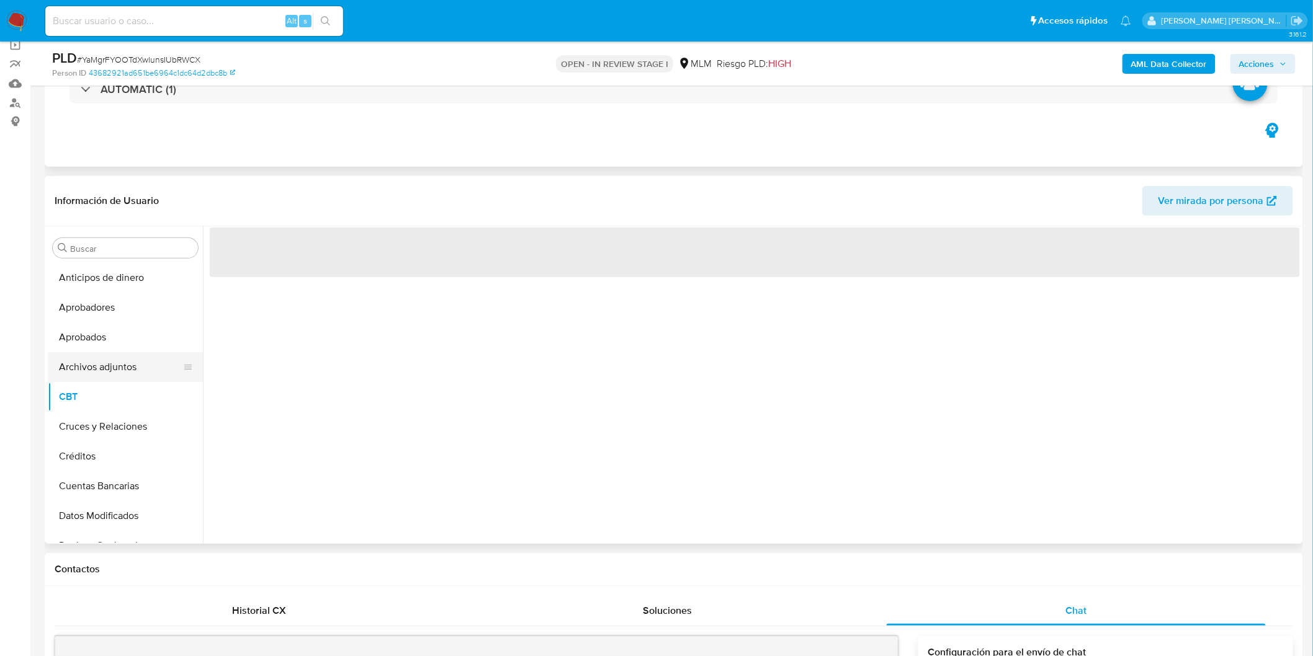
click at [118, 368] on button "Archivos adjuntos" at bounding box center [120, 367] width 145 height 30
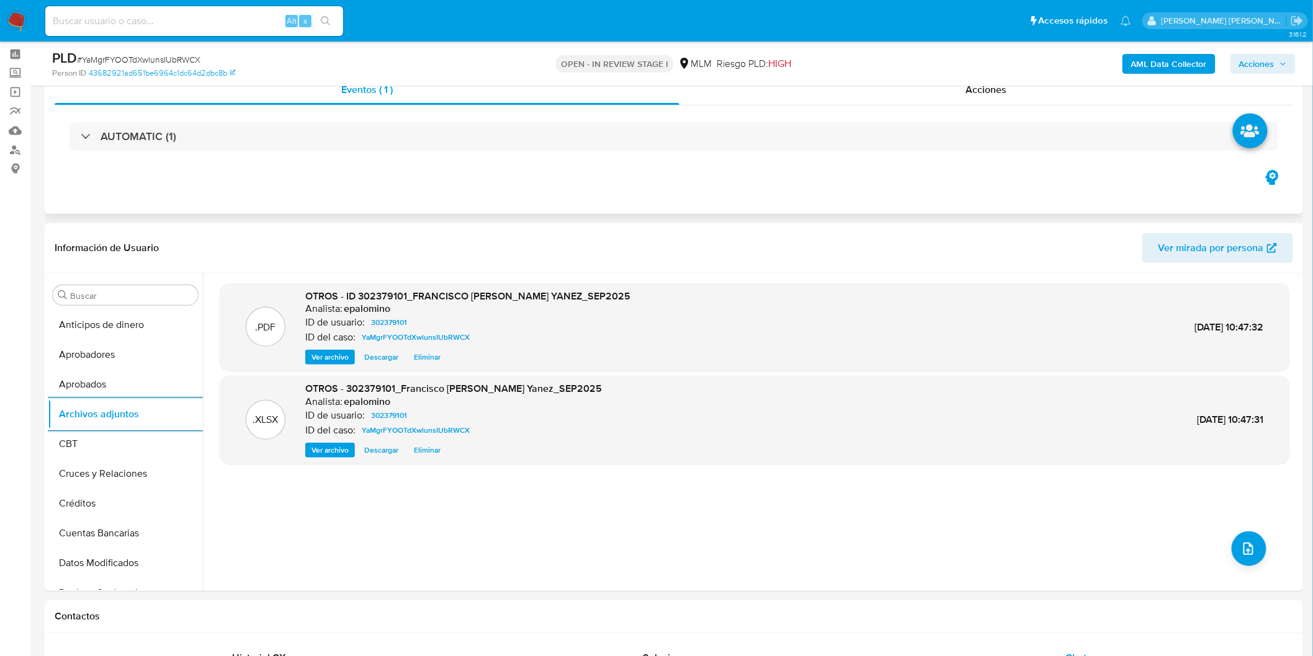
scroll to position [0, 0]
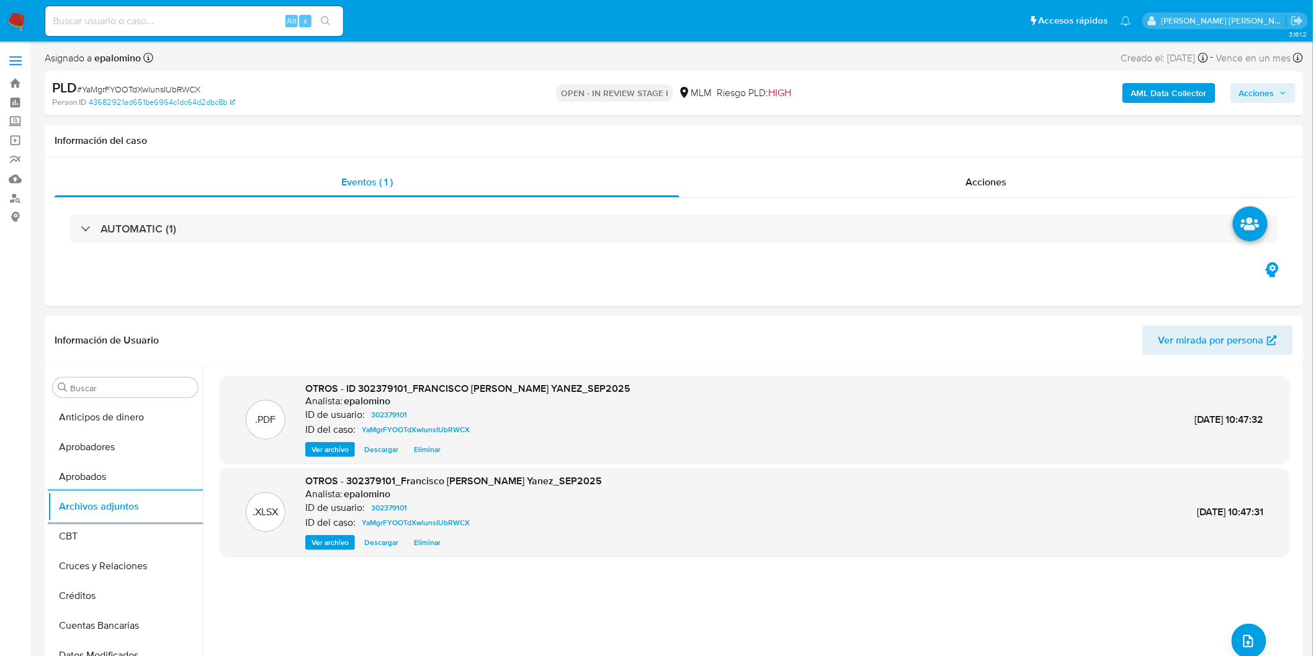
click at [1267, 94] on span "Acciones" at bounding box center [1256, 93] width 35 height 20
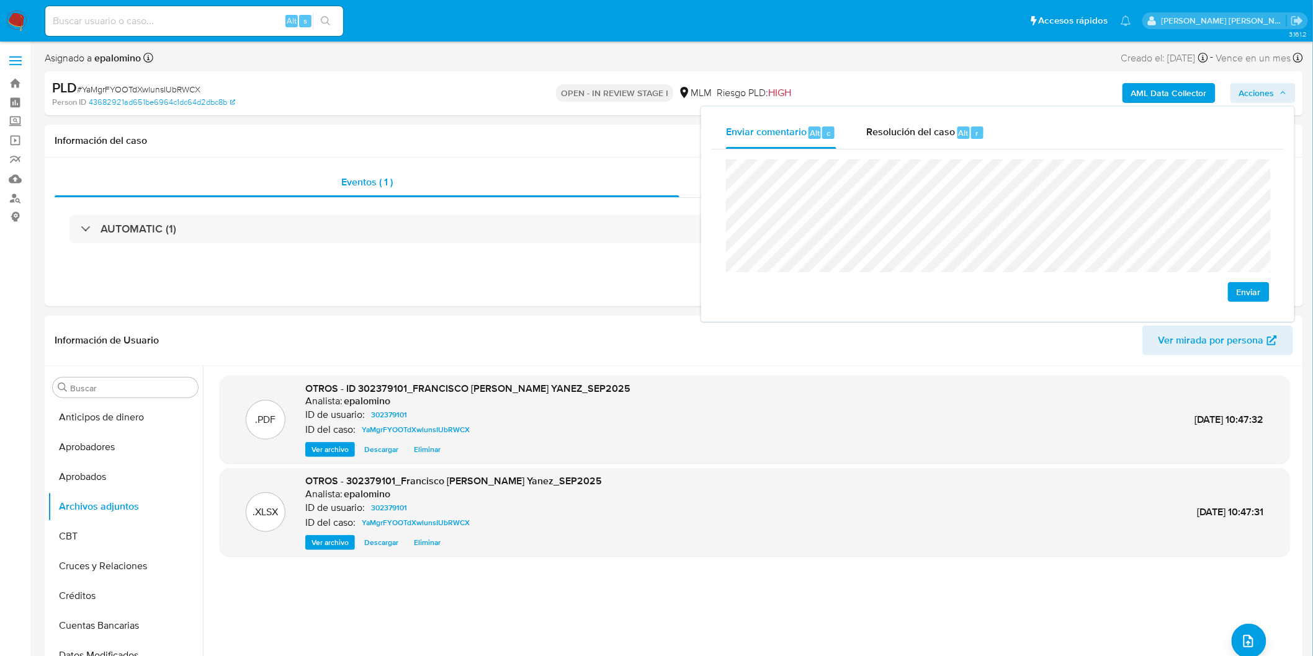
click at [1238, 290] on span "Enviar" at bounding box center [1248, 292] width 24 height 17
click at [913, 126] on span "Resolución del caso" at bounding box center [910, 132] width 89 height 14
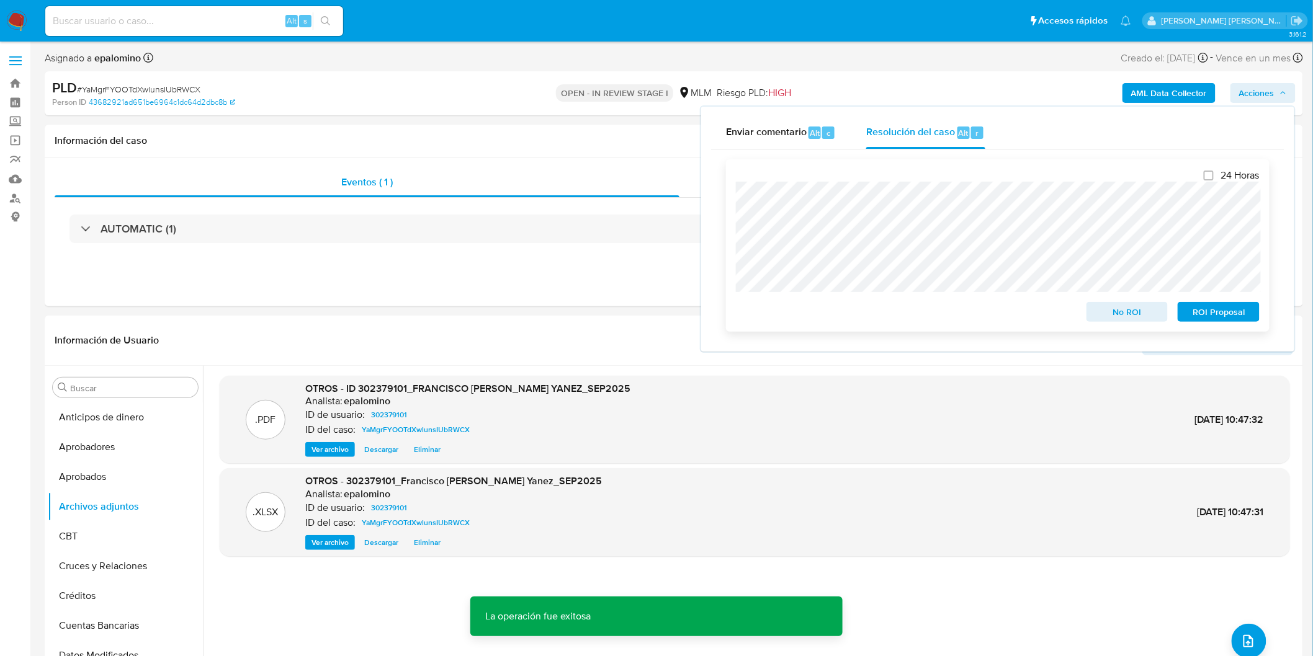
click at [1120, 313] on span "No ROI" at bounding box center [1127, 311] width 65 height 17
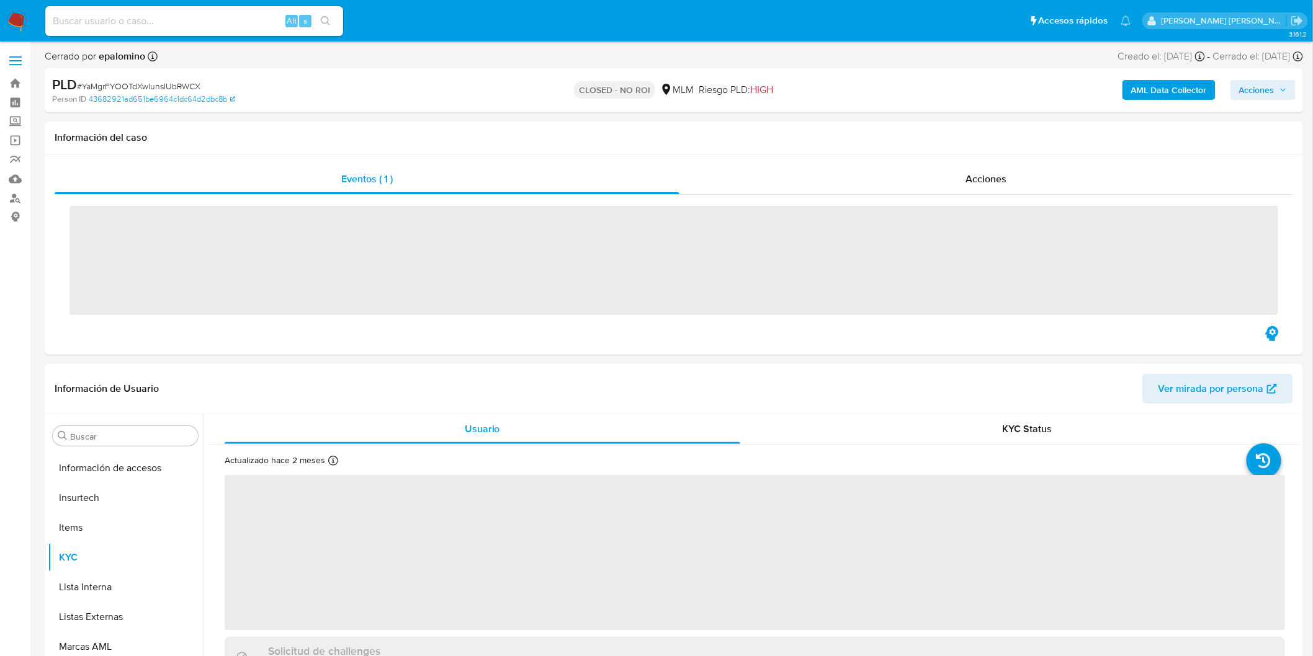
scroll to position [583, 0]
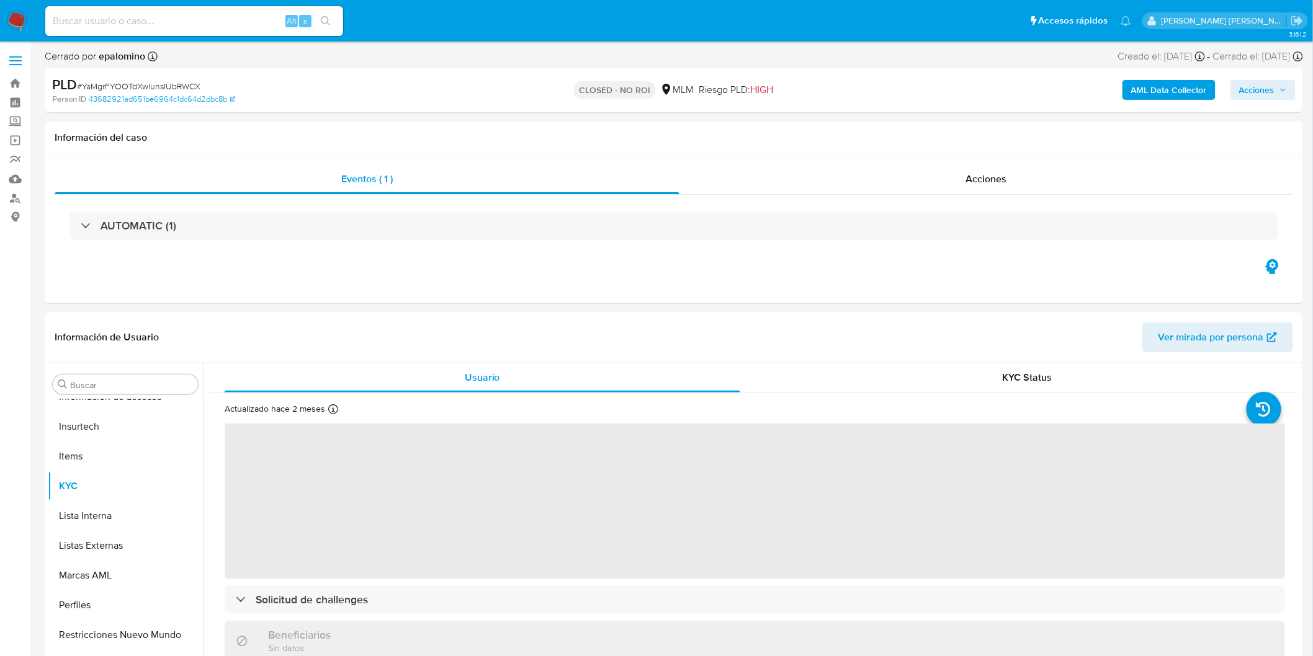
select select "10"
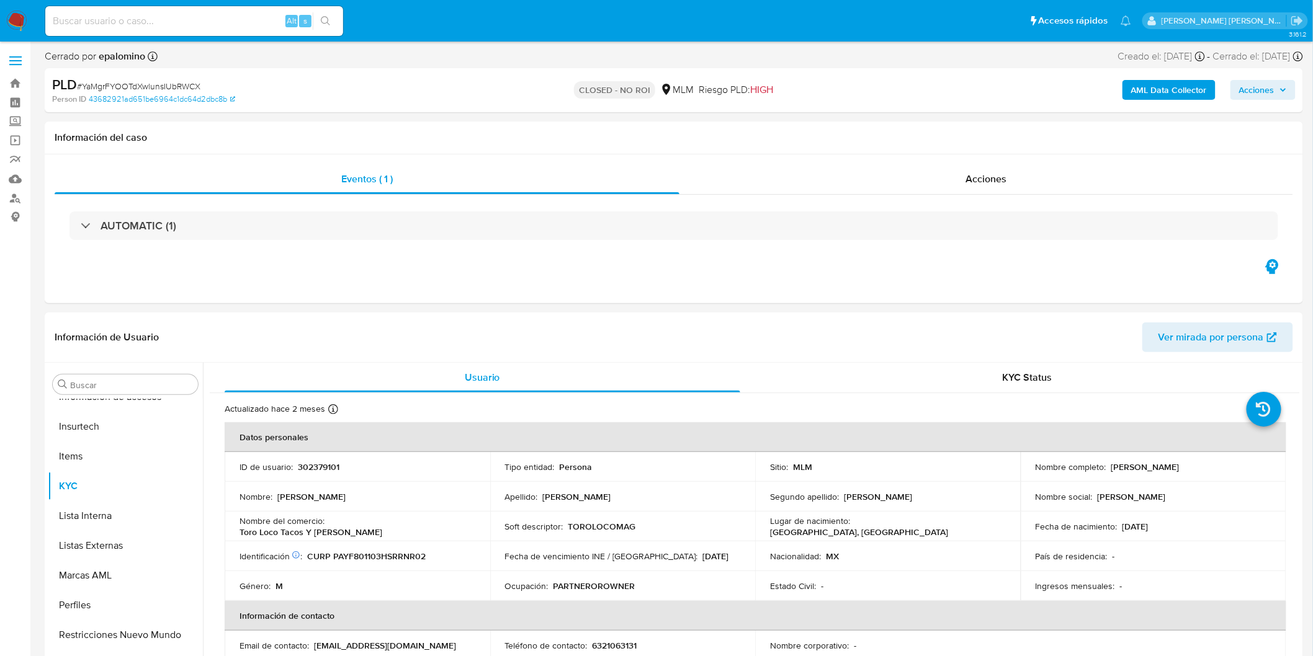
click at [172, 78] on div "PLD # YaMgrFYOOTdXwlunsIUbRWCX" at bounding box center [257, 85] width 410 height 19
copy span "YaMgrFYOOTdXwlunsIUbRWCX"
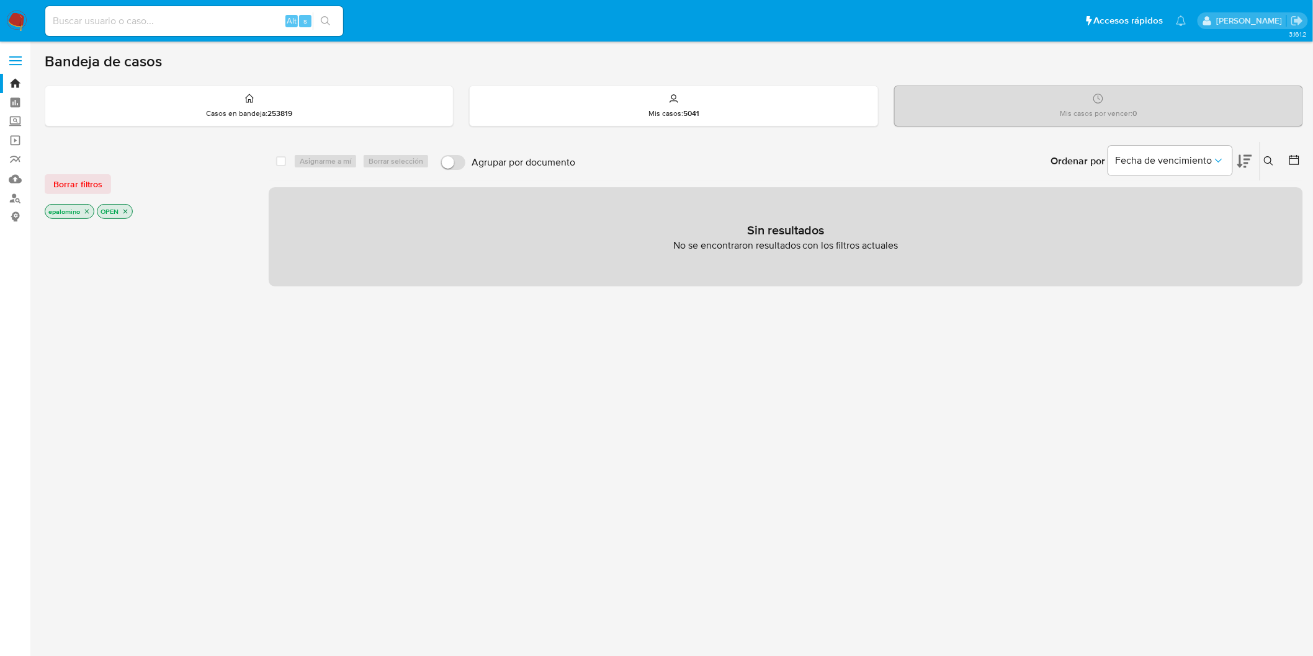
click at [74, 187] on span "Borrar filtros" at bounding box center [77, 184] width 49 height 17
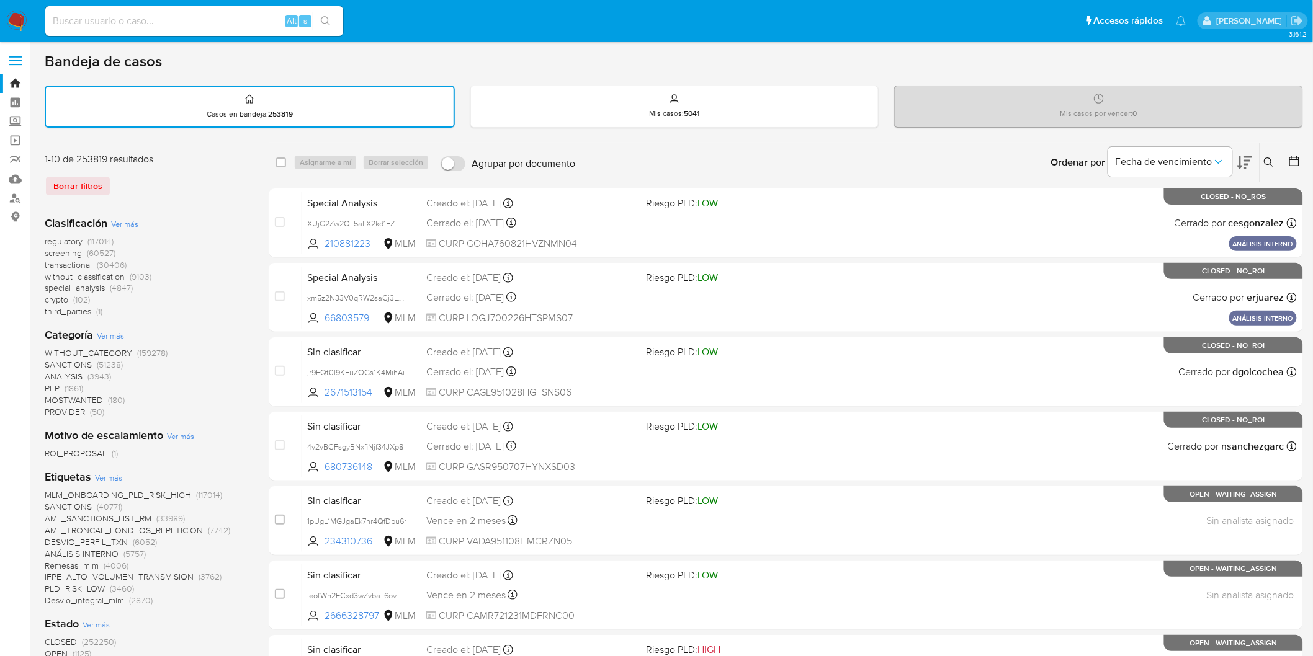
click at [1269, 158] on icon at bounding box center [1268, 162] width 9 height 9
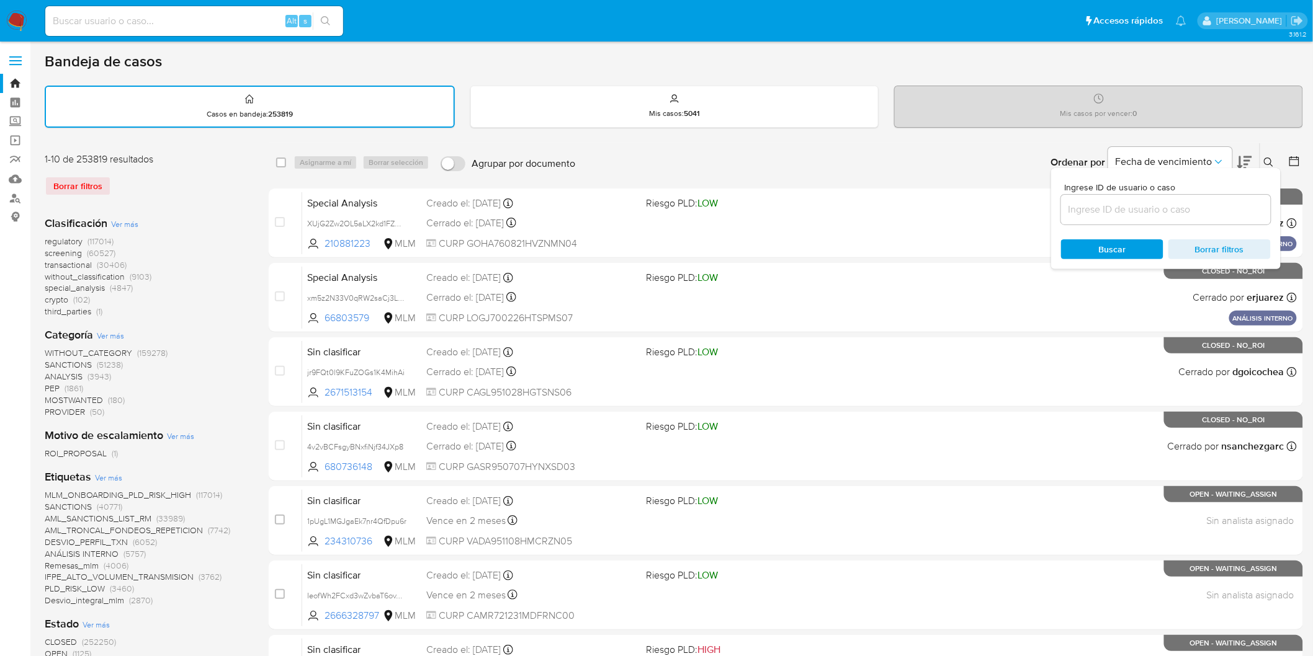
click at [1174, 202] on input at bounding box center [1166, 210] width 210 height 16
type input "234891153"
click at [1094, 247] on span "Buscar" at bounding box center [1112, 249] width 85 height 17
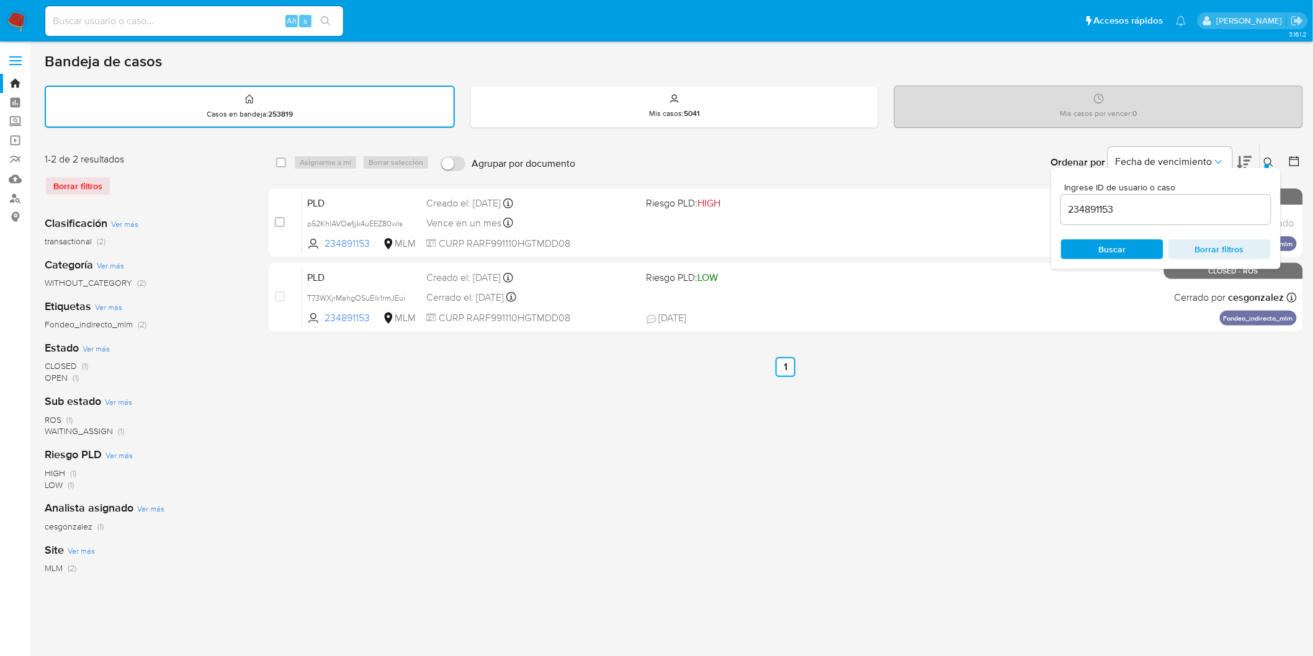
click at [1271, 158] on icon at bounding box center [1268, 162] width 9 height 9
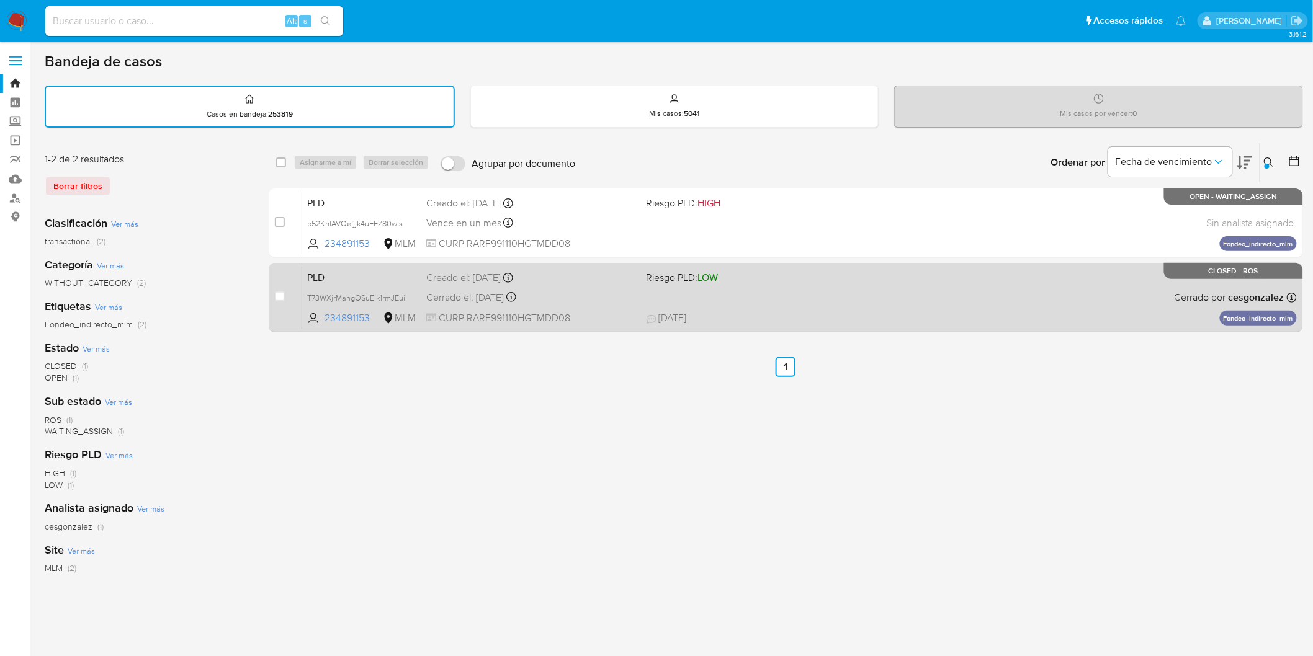
click at [325, 282] on span "PLD" at bounding box center [361, 277] width 109 height 16
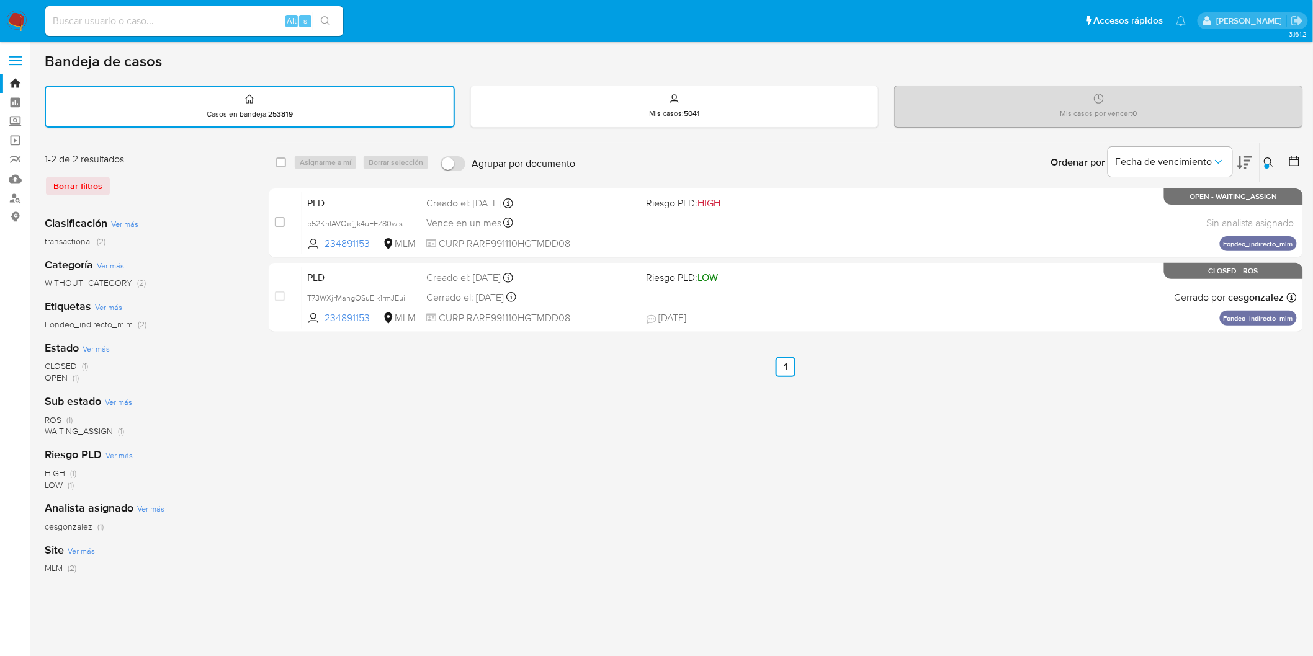
click at [16, 25] on img at bounding box center [16, 21] width 21 height 21
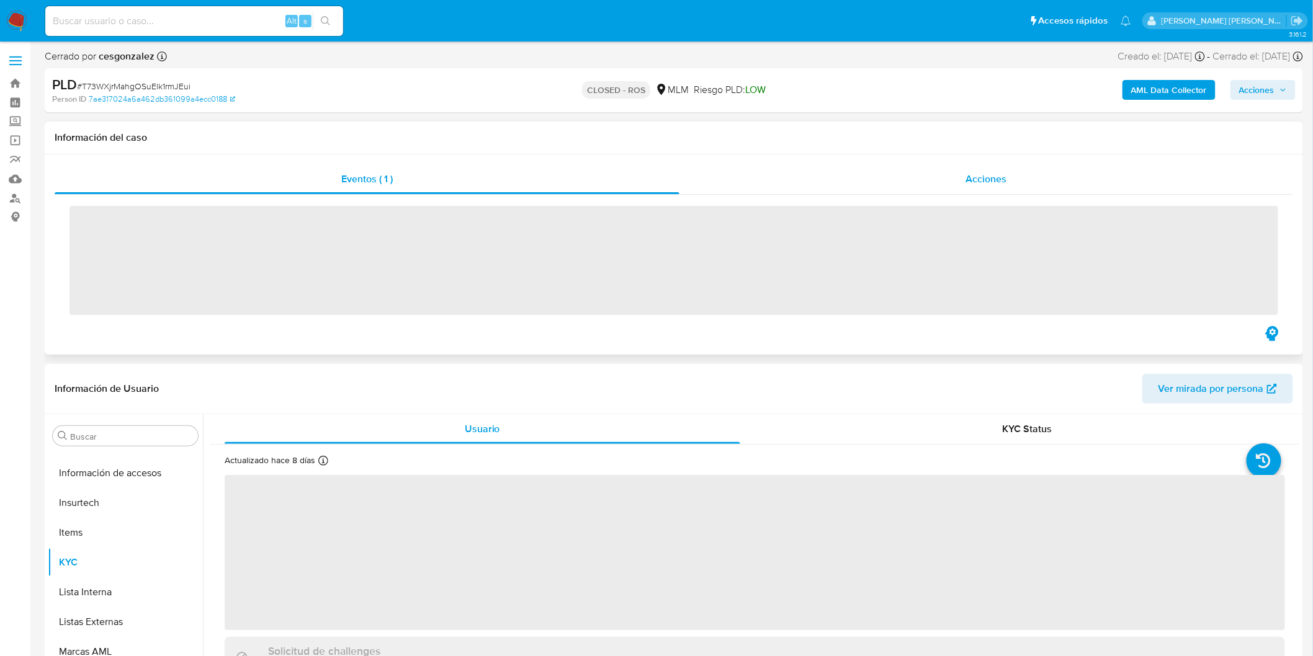
scroll to position [583, 0]
click at [975, 179] on span "Acciones" at bounding box center [985, 179] width 41 height 14
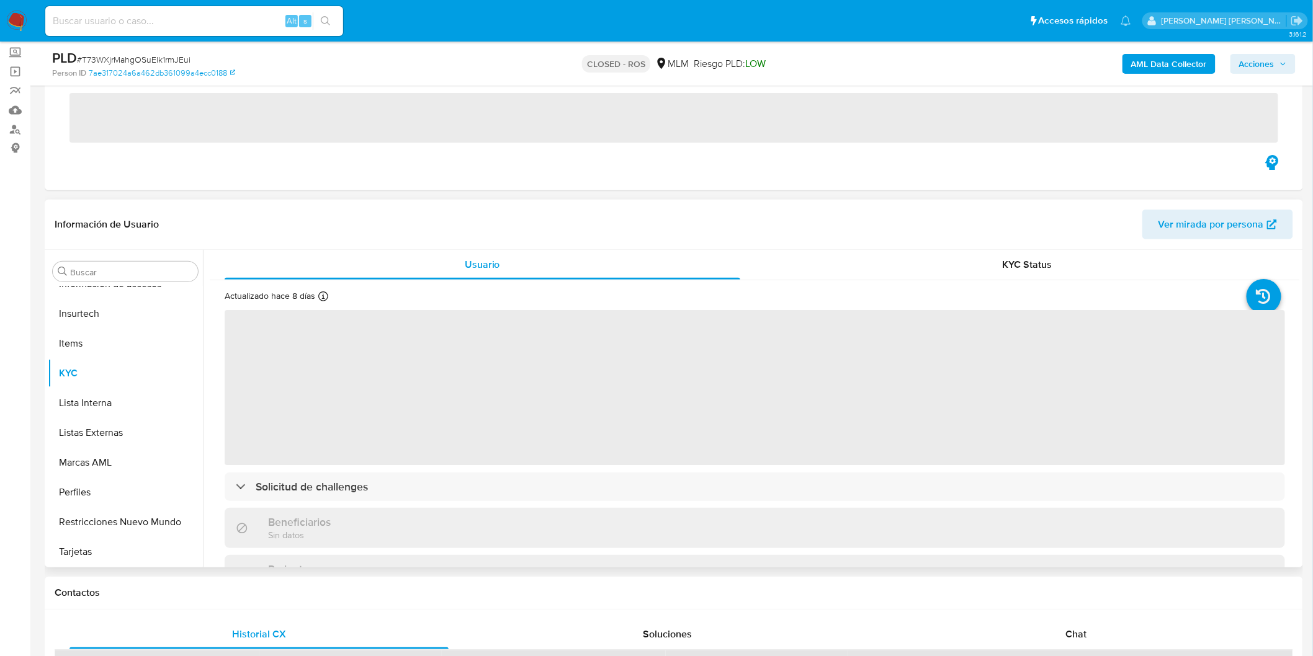
select select "10"
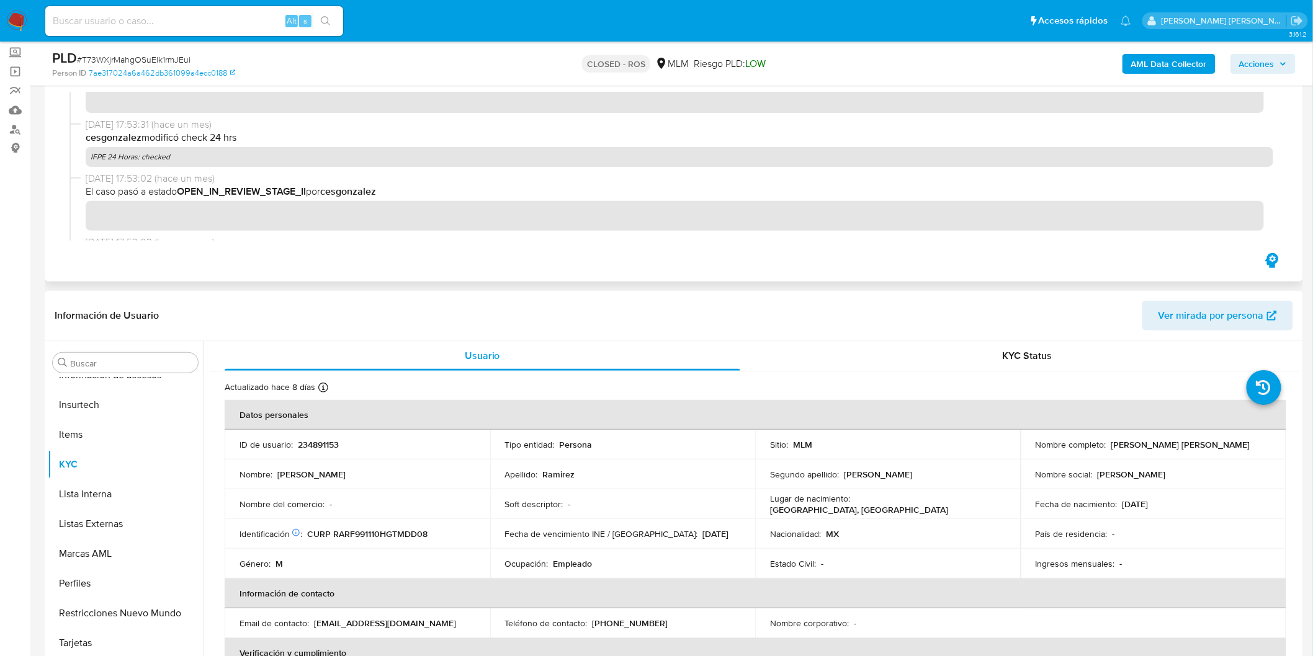
scroll to position [344, 0]
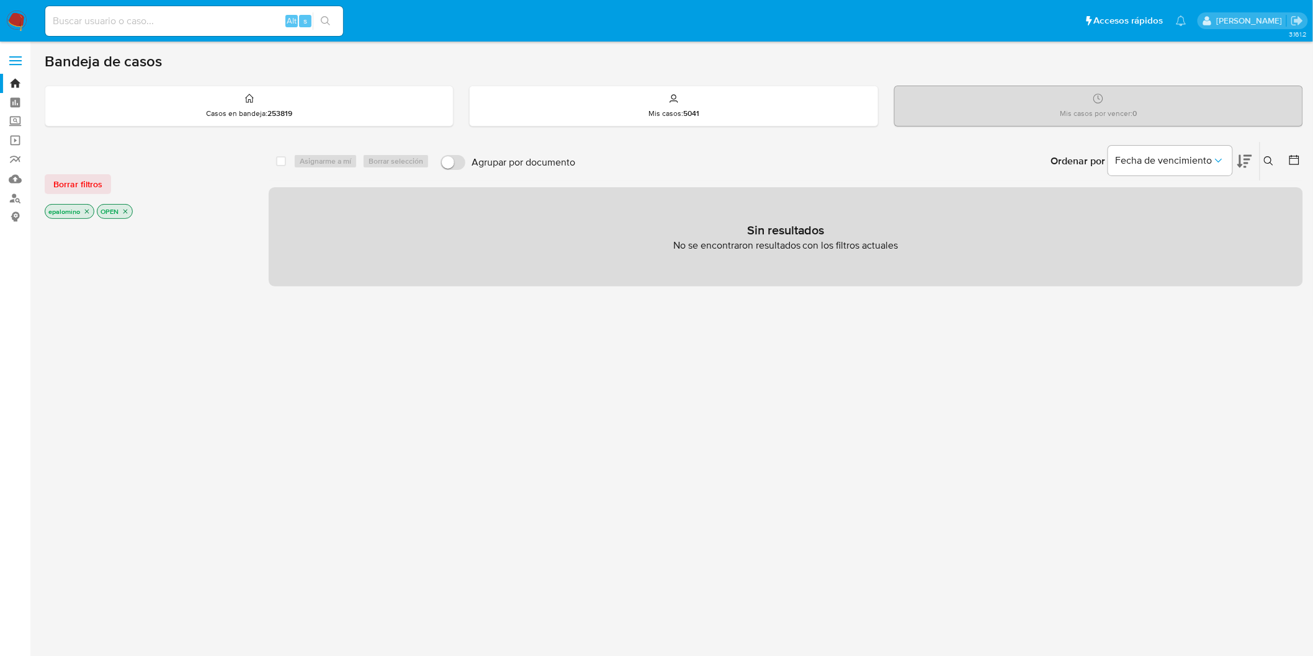
click at [77, 195] on div "Borrar filtros epalomino OPEN" at bounding box center [144, 186] width 199 height 70
click at [88, 177] on span "Borrar filtros" at bounding box center [77, 184] width 49 height 17
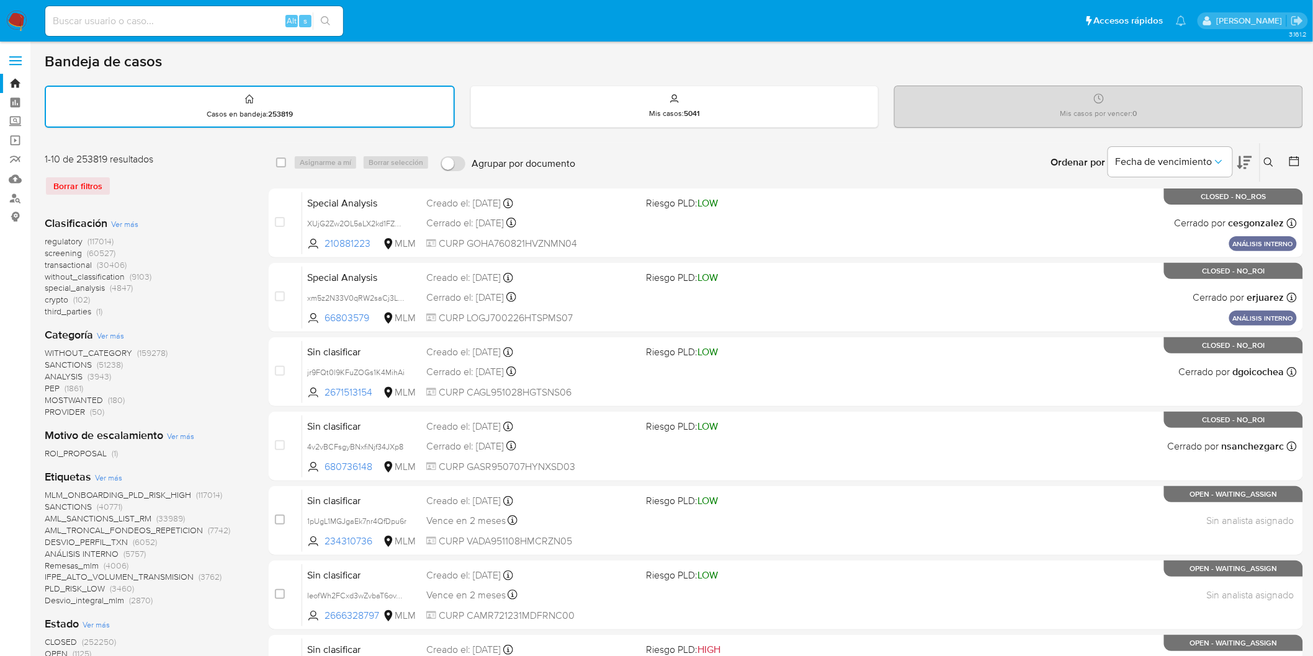
click at [17, 21] on img at bounding box center [16, 21] width 21 height 21
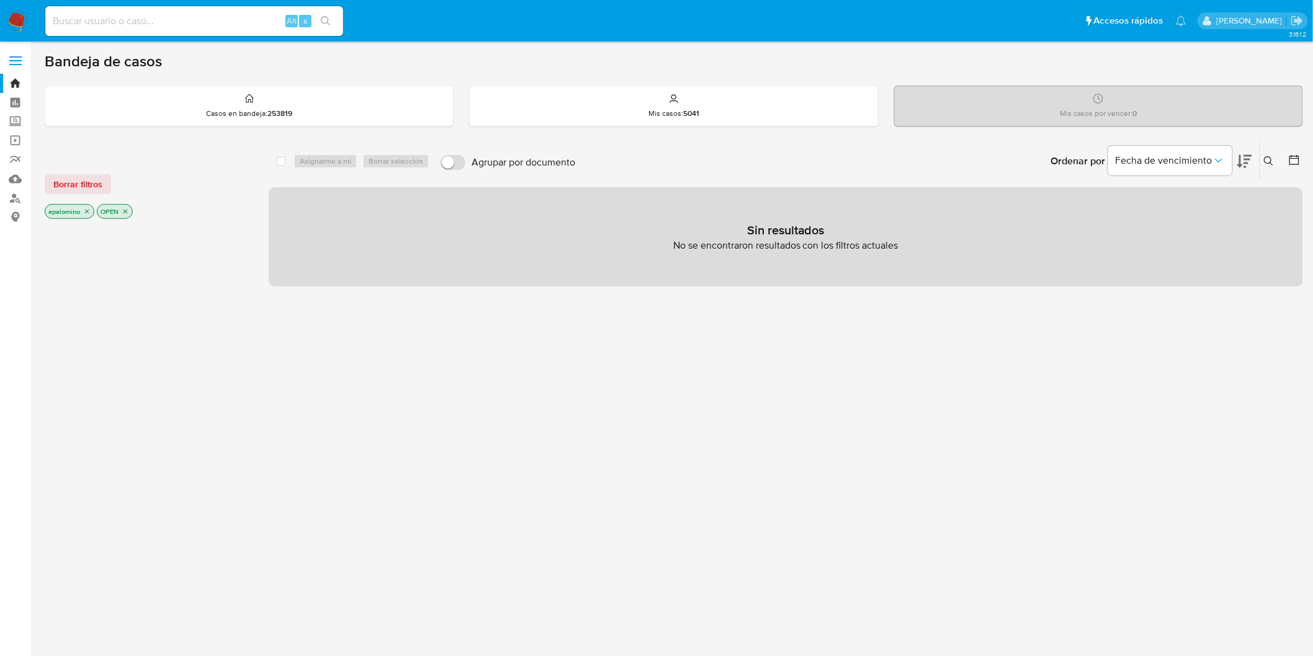
click at [95, 171] on div "Borrar filtros epalomino OPEN" at bounding box center [144, 186] width 199 height 70
click at [93, 178] on span "Borrar filtros" at bounding box center [77, 184] width 49 height 17
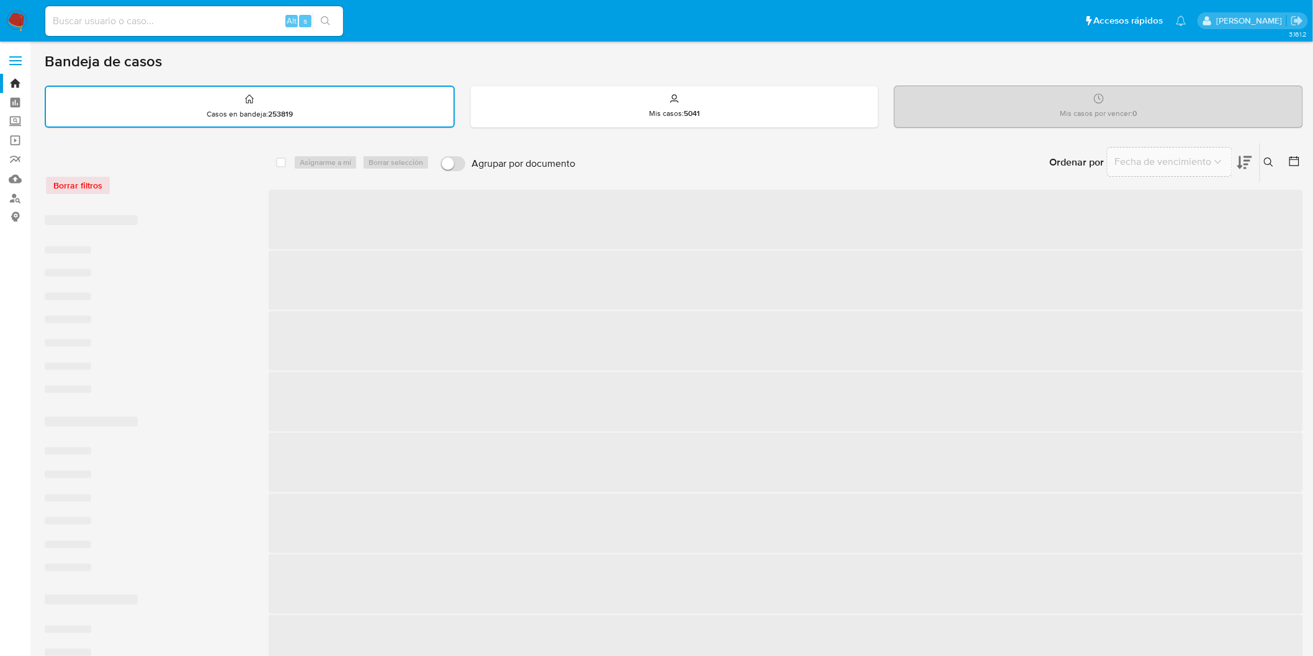
click at [177, 184] on div "Borrar filtros" at bounding box center [144, 186] width 199 height 20
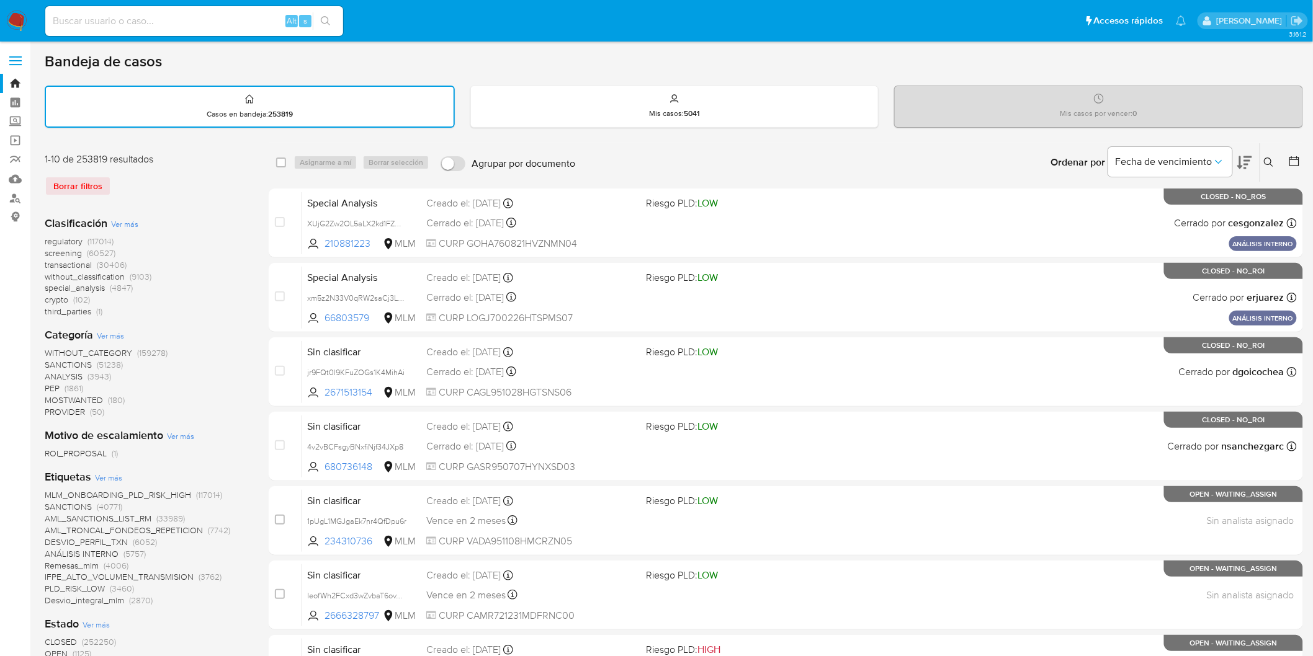
click at [10, 19] on img at bounding box center [16, 21] width 21 height 21
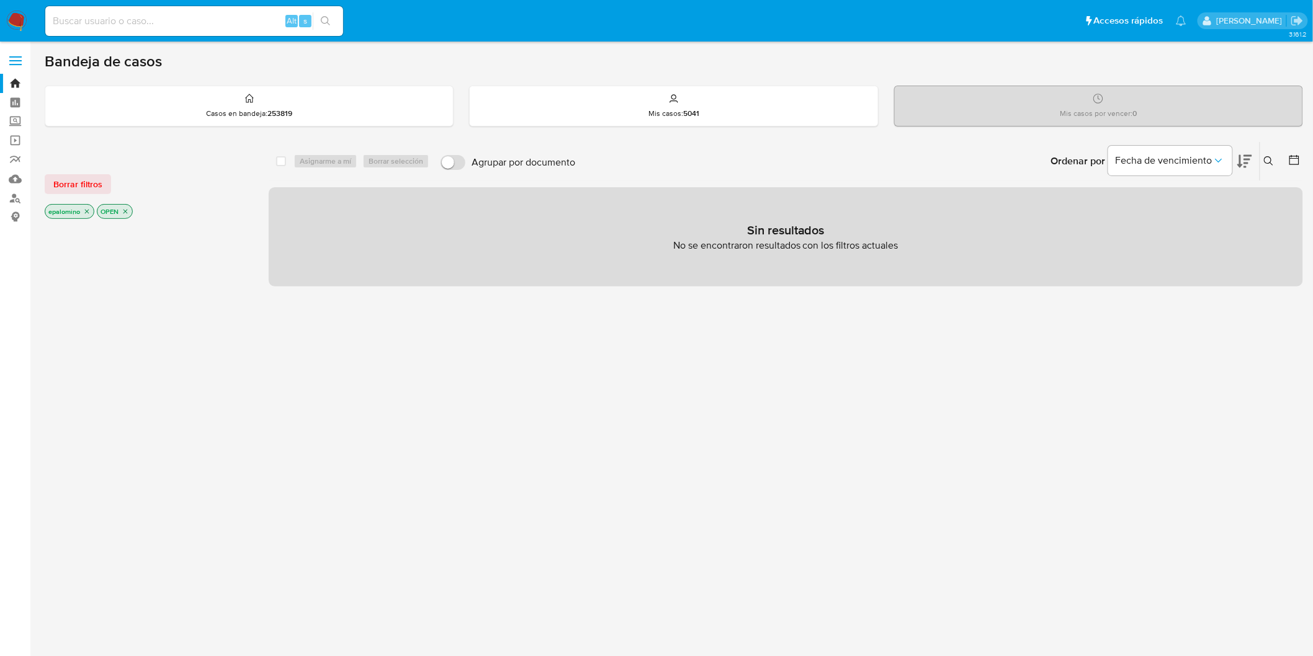
click at [63, 183] on span "Borrar filtros" at bounding box center [77, 184] width 49 height 17
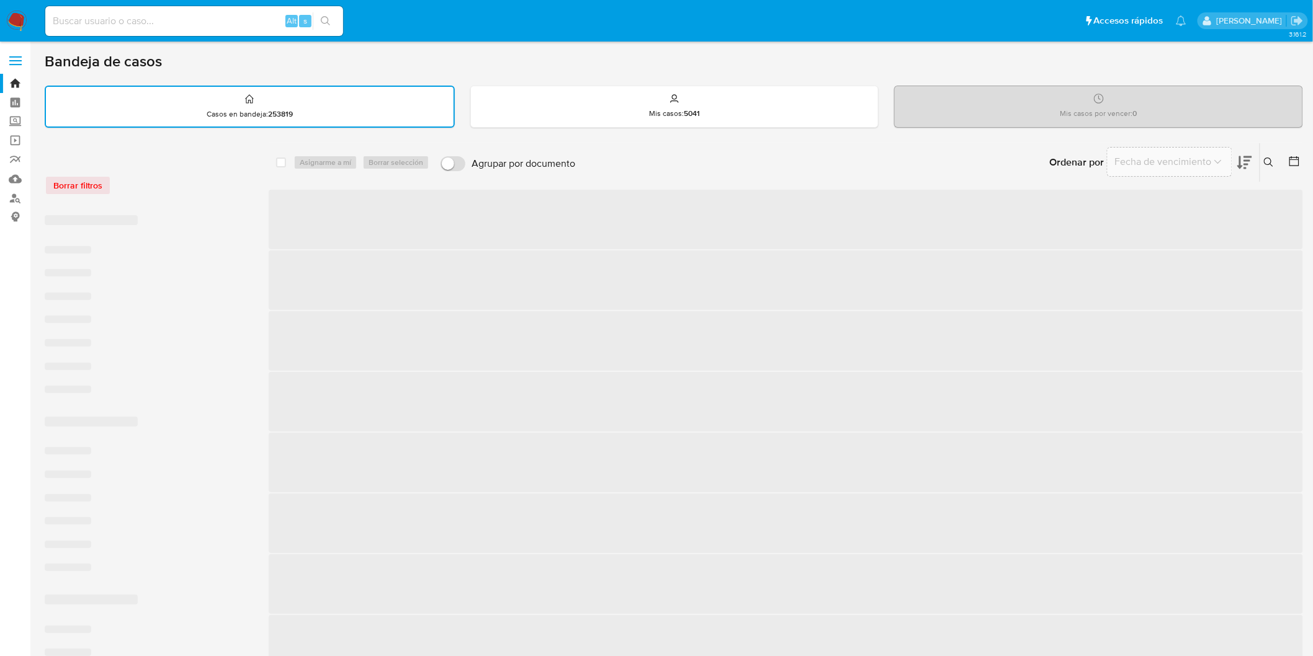
click at [156, 184] on div "Borrar filtros" at bounding box center [144, 186] width 199 height 20
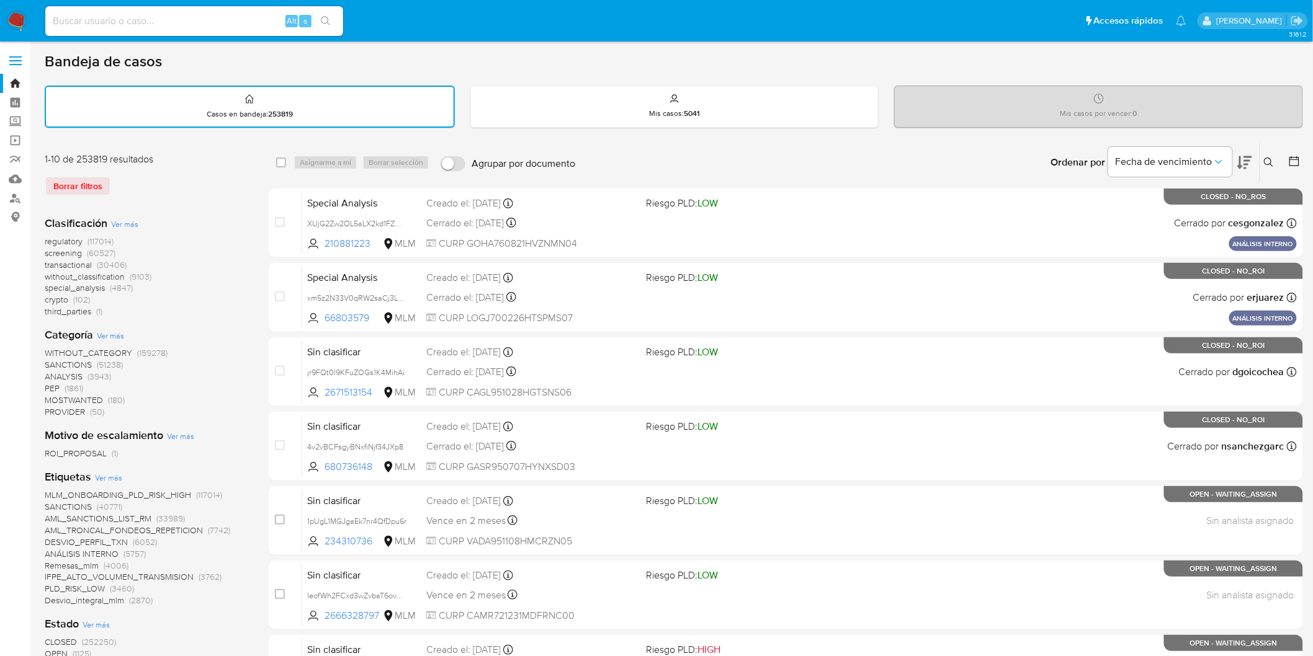
drag, startPoint x: 16, startPoint y: 19, endPoint x: 22, endPoint y: 27, distance: 9.7
click at [16, 19] on img at bounding box center [16, 21] width 21 height 21
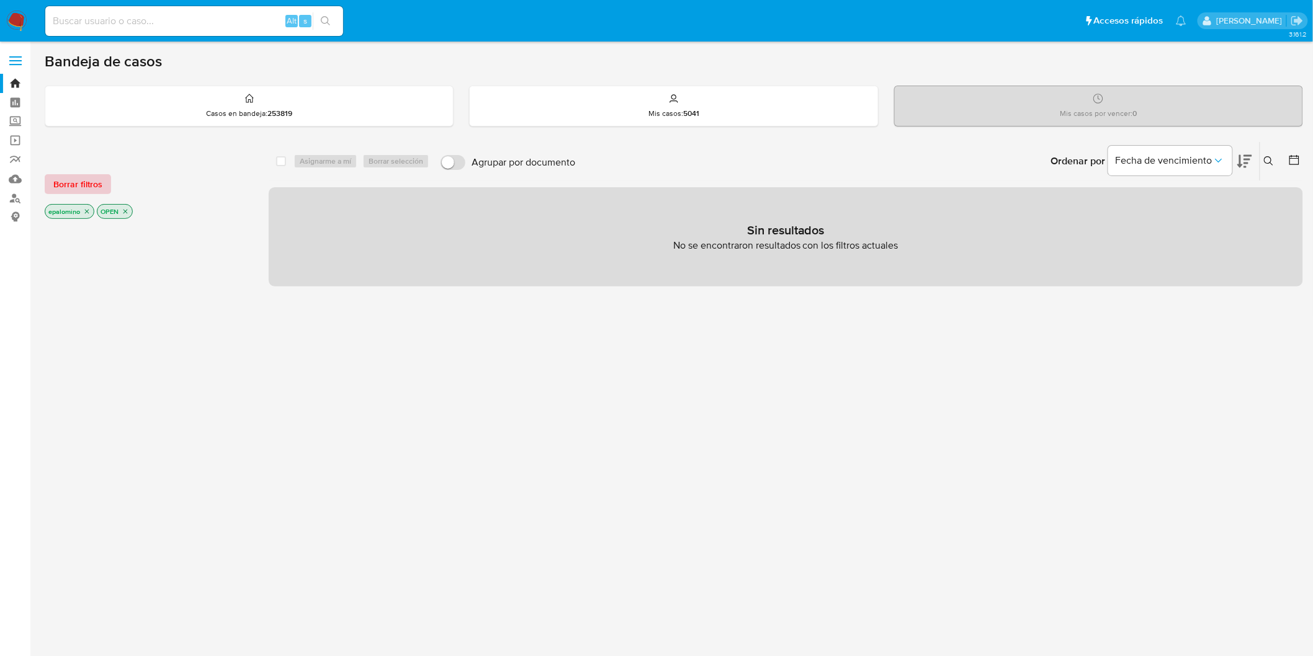
click at [92, 181] on span "Borrar filtros" at bounding box center [77, 184] width 49 height 17
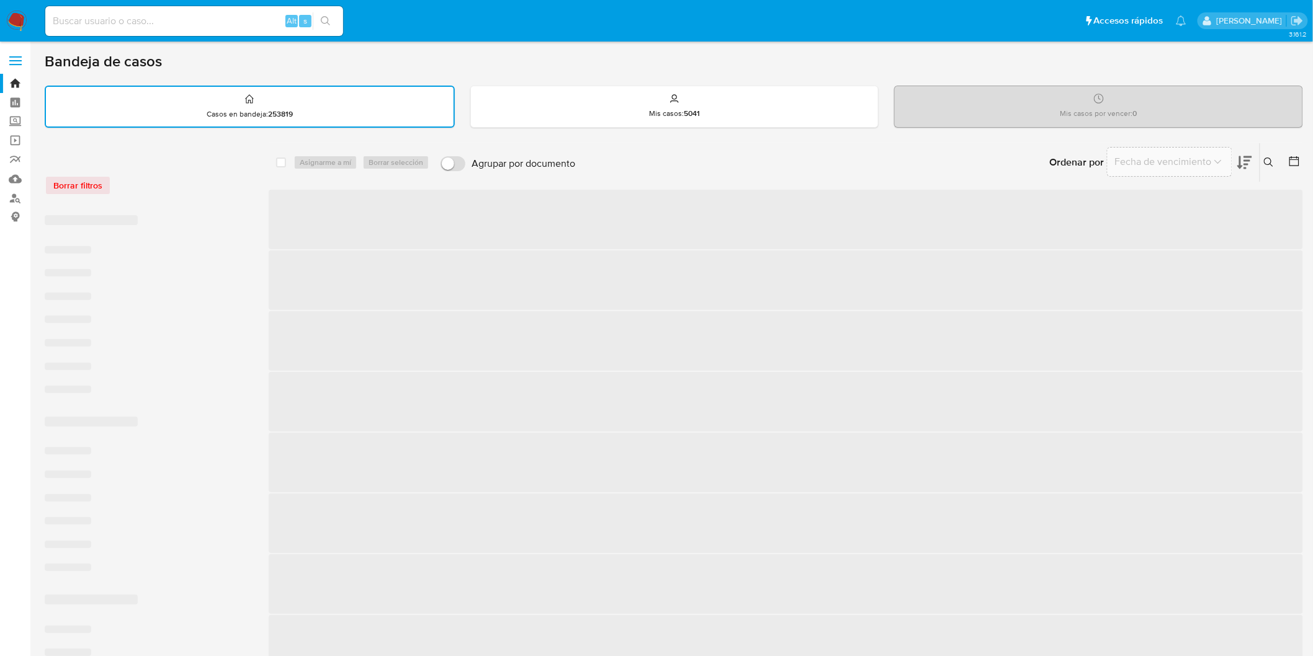
click at [201, 181] on div "Borrar filtros" at bounding box center [144, 186] width 199 height 20
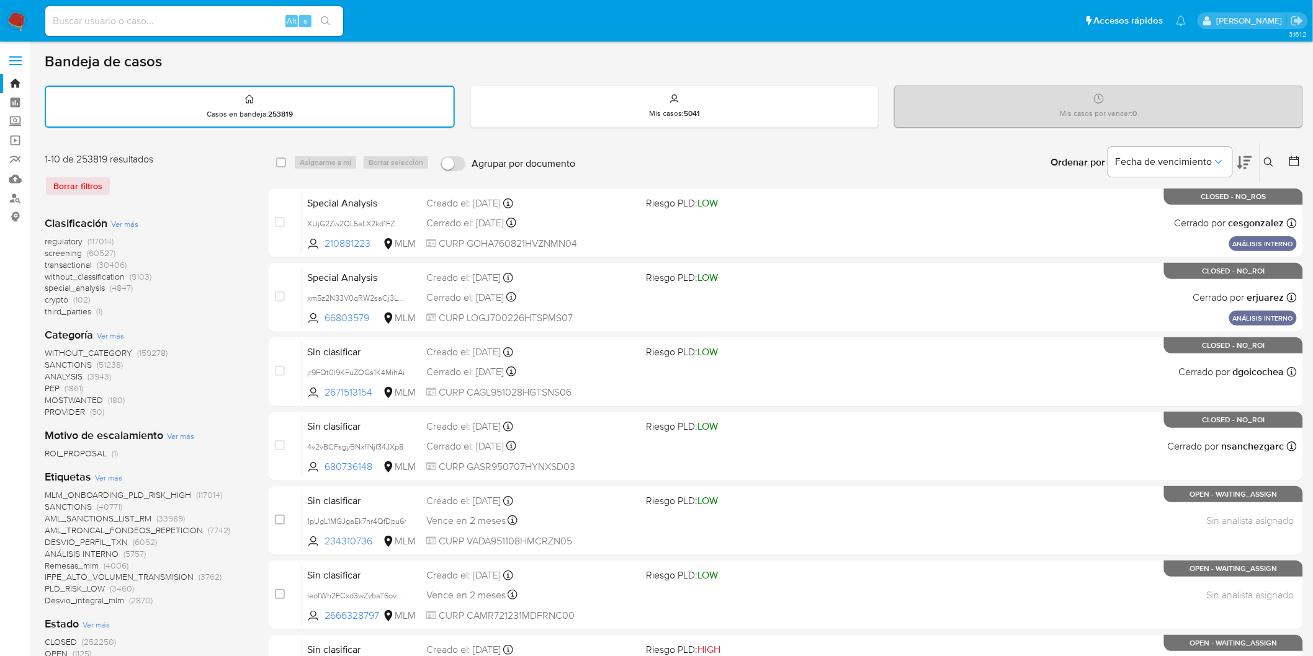
click at [213, 194] on div "1-10 de 253819 resultados Borrar filtros" at bounding box center [144, 179] width 199 height 53
click at [1269, 158] on icon at bounding box center [1269, 163] width 10 height 10
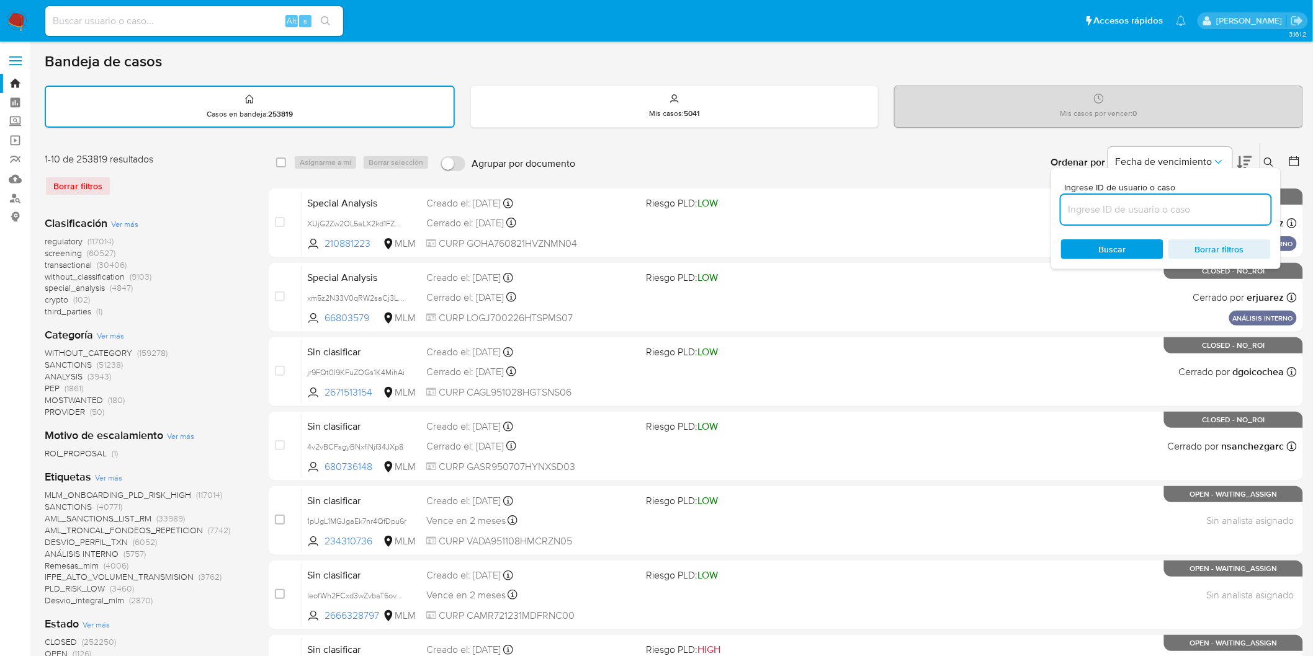
click at [1139, 203] on input at bounding box center [1166, 210] width 210 height 16
type input "234891153"
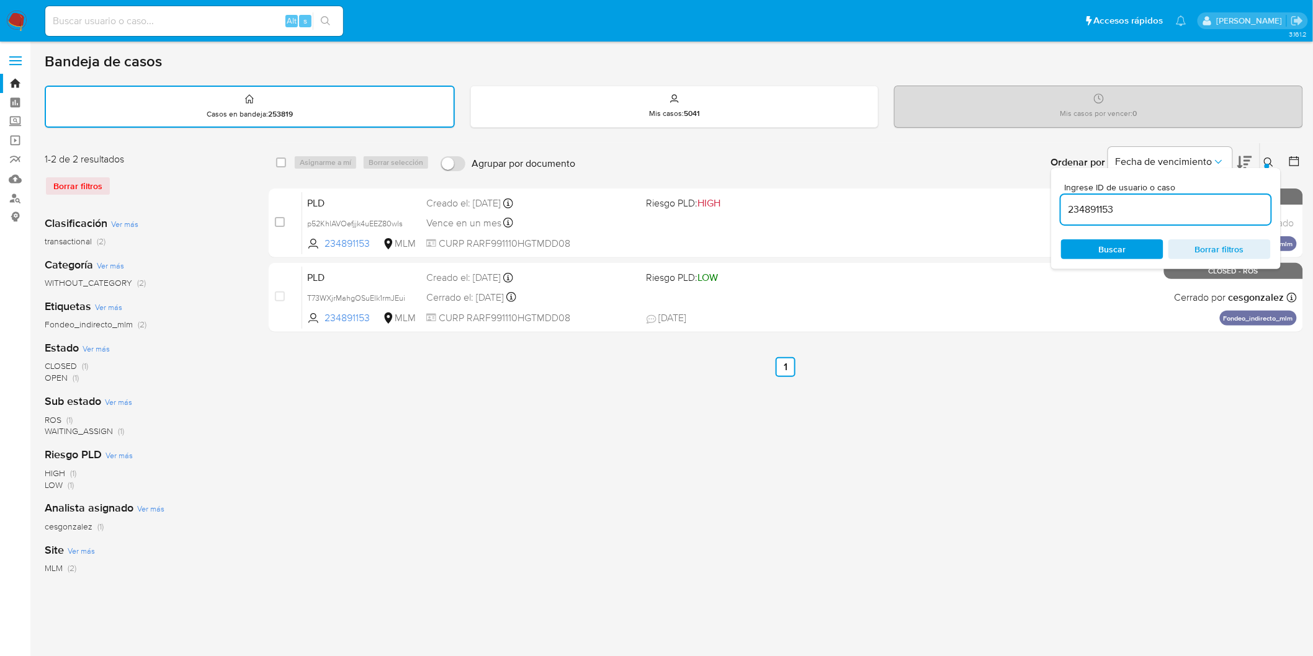
click at [1266, 160] on icon at bounding box center [1269, 163] width 10 height 10
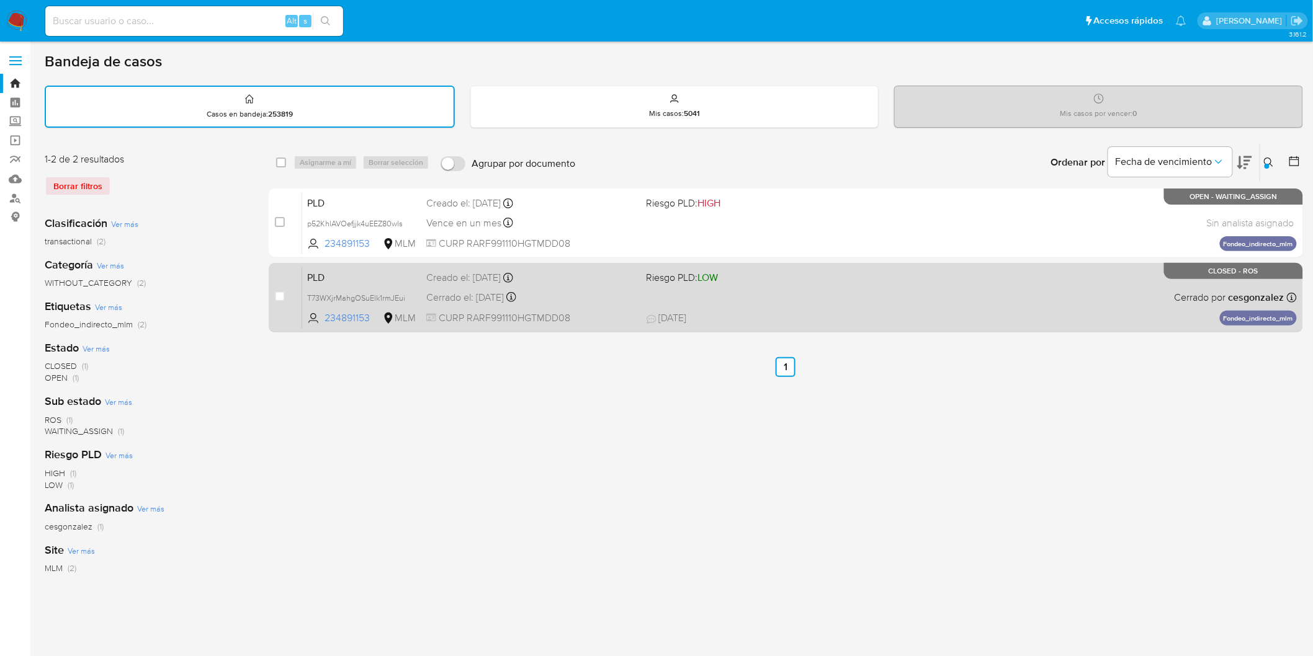
click at [320, 272] on span "PLD" at bounding box center [361, 277] width 109 height 16
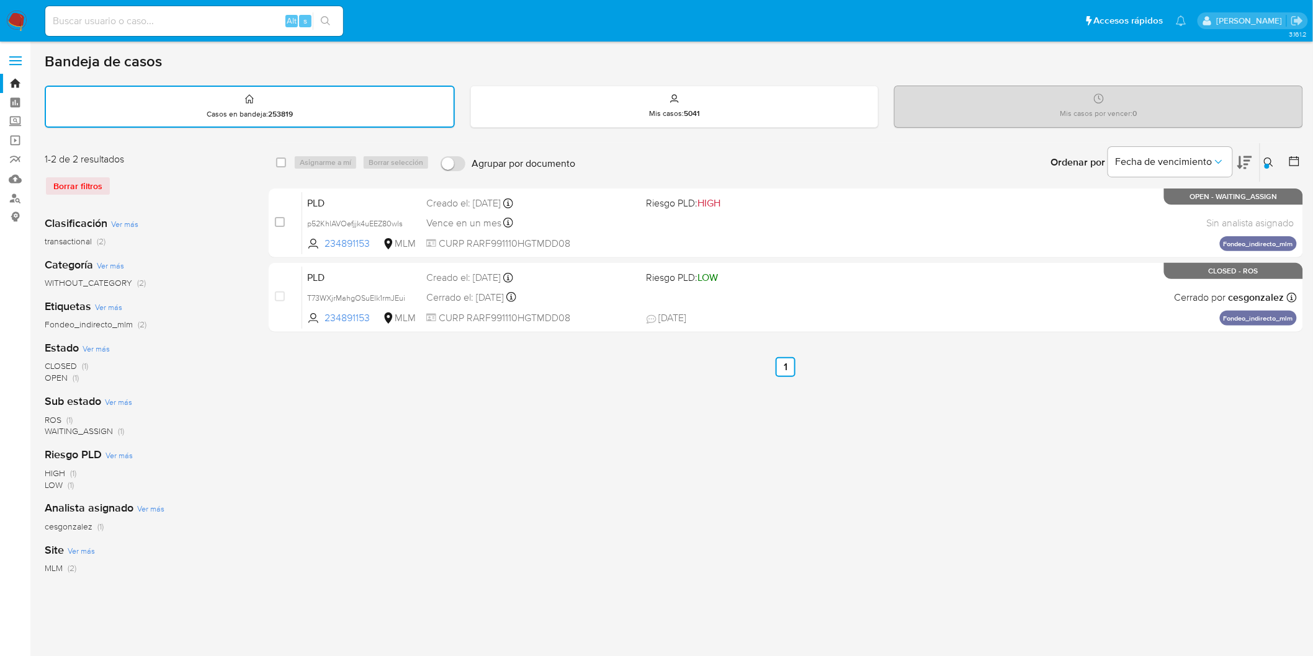
click at [20, 14] on img at bounding box center [16, 21] width 21 height 21
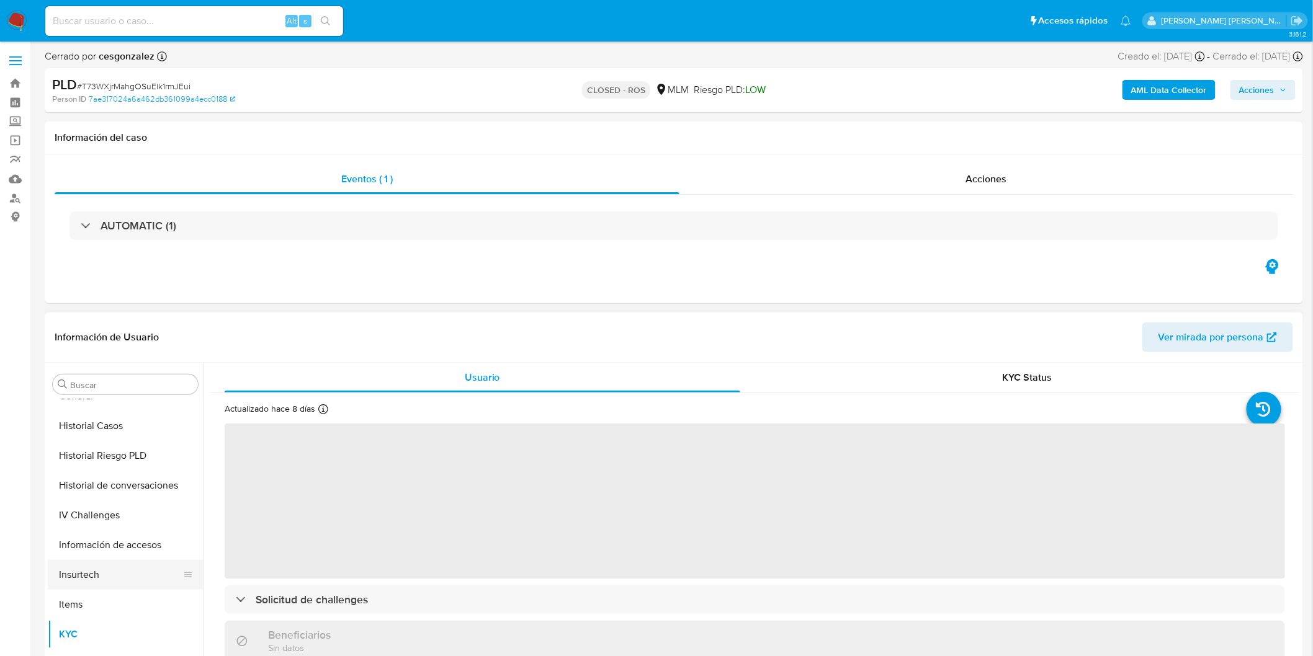
select select "10"
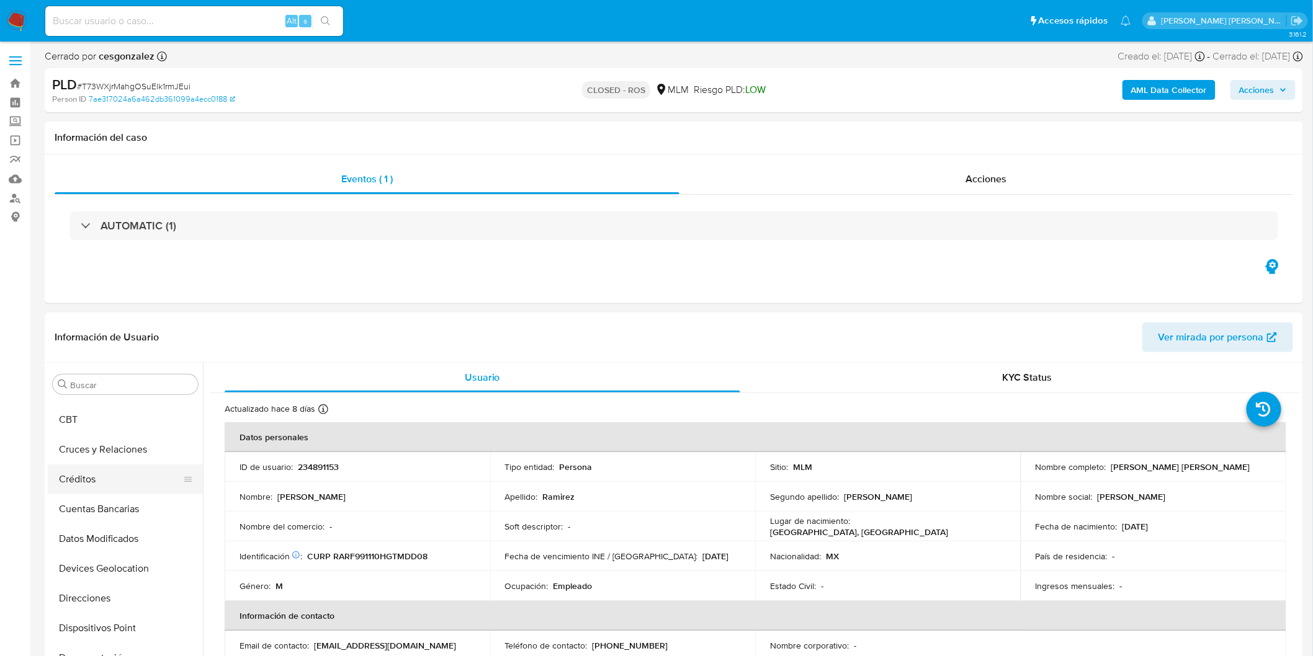
scroll to position [101, 0]
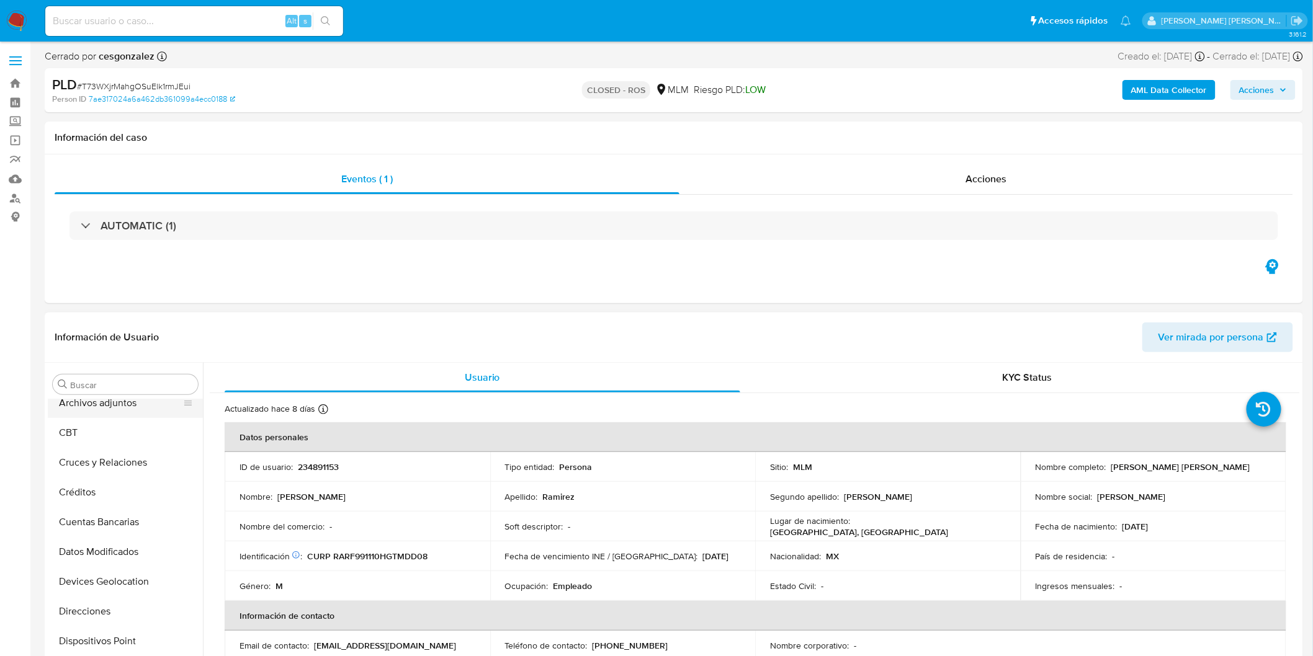
click at [139, 409] on button "Archivos adjuntos" at bounding box center [120, 403] width 145 height 30
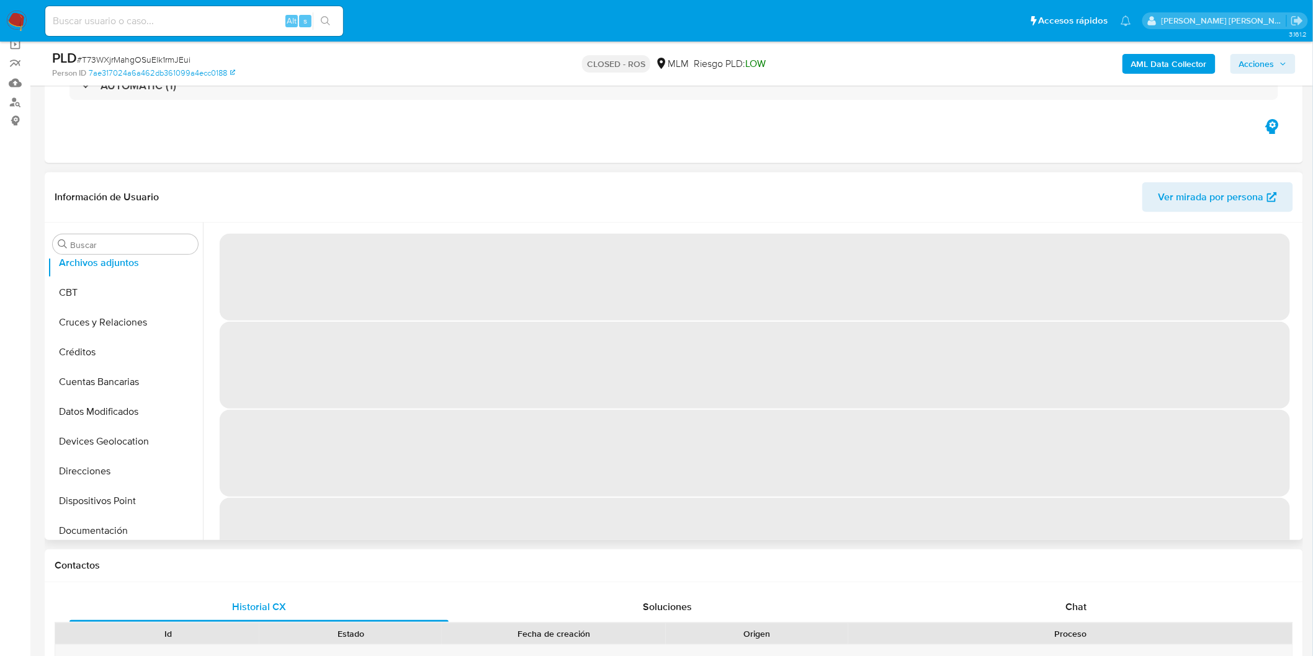
scroll to position [100, 0]
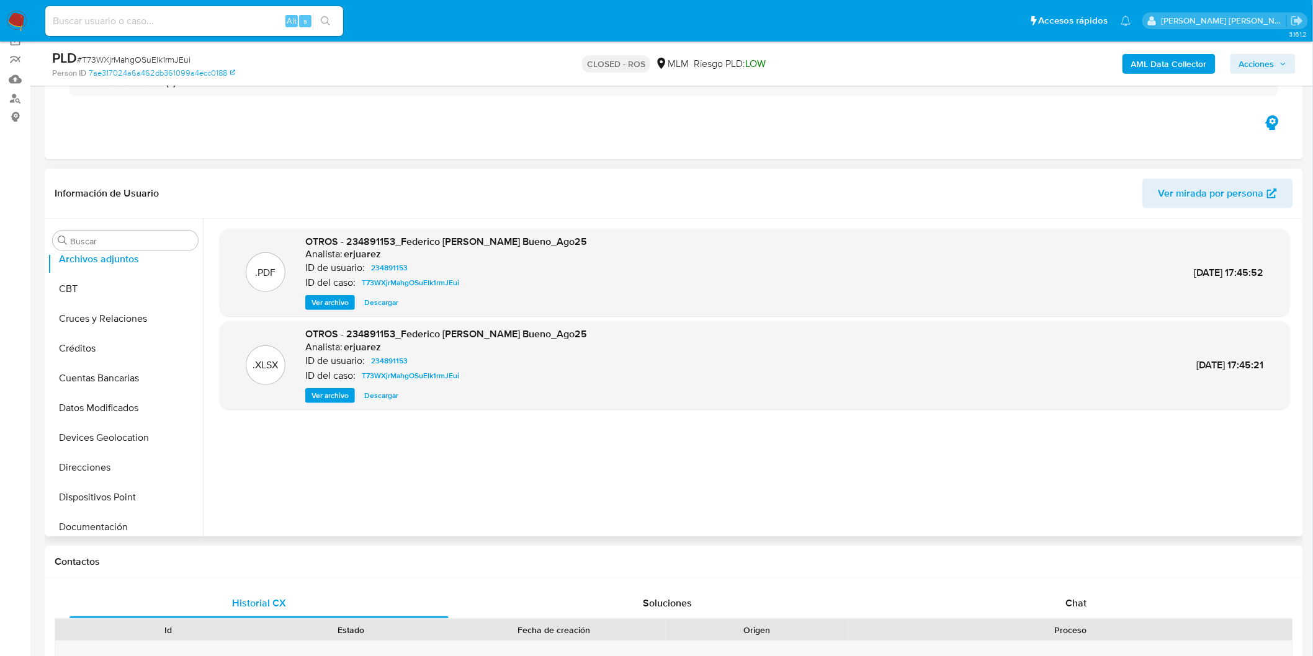
click at [326, 304] on span "Ver archivo" at bounding box center [329, 303] width 37 height 12
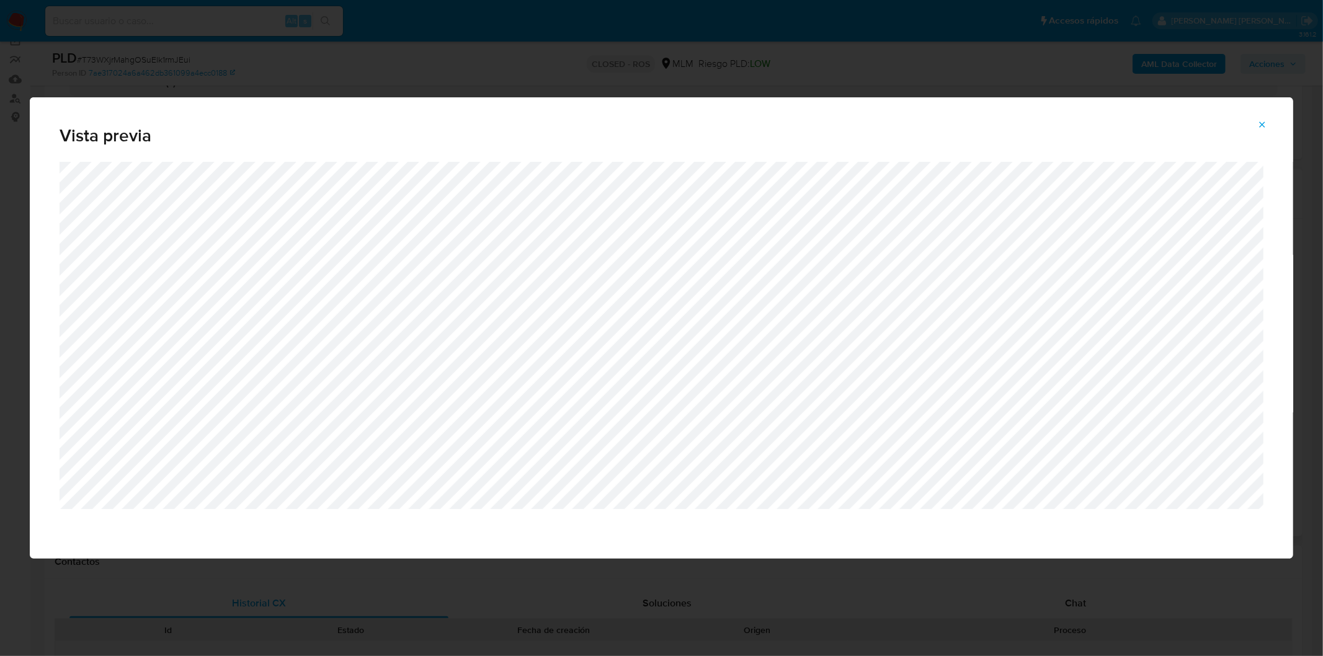
click at [1269, 125] on button "Attachment preview" at bounding box center [1262, 125] width 27 height 20
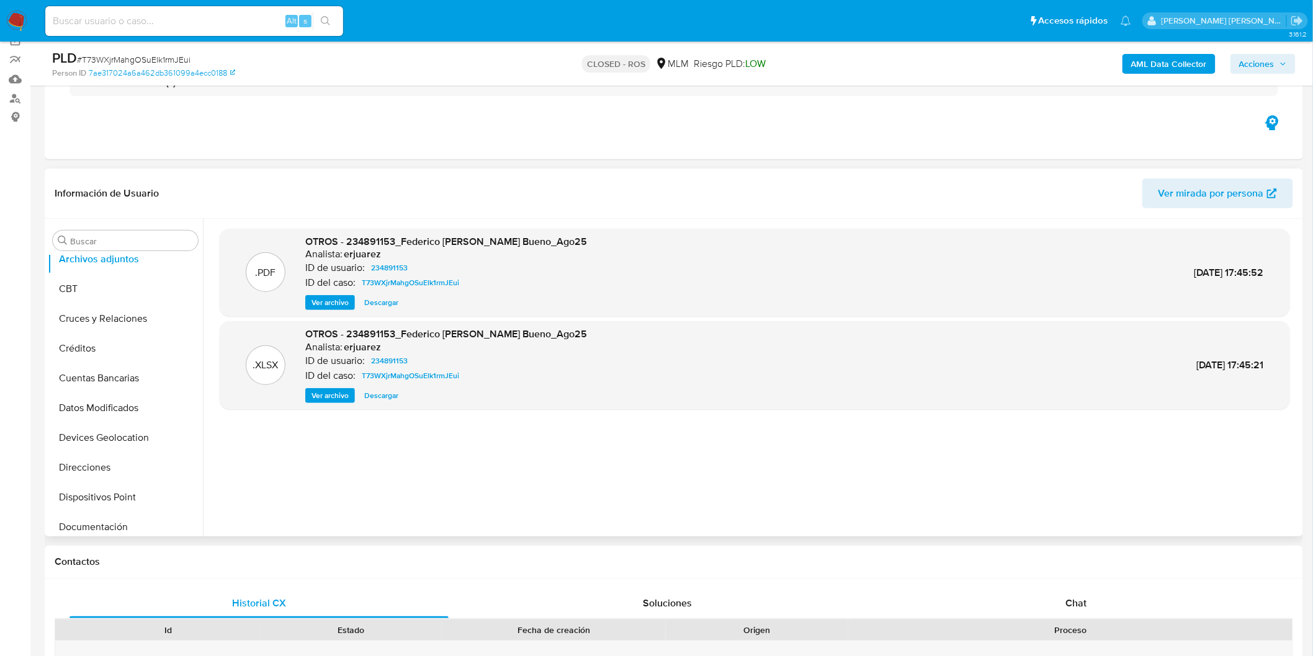
click at [327, 301] on span "Ver archivo" at bounding box center [329, 303] width 37 height 12
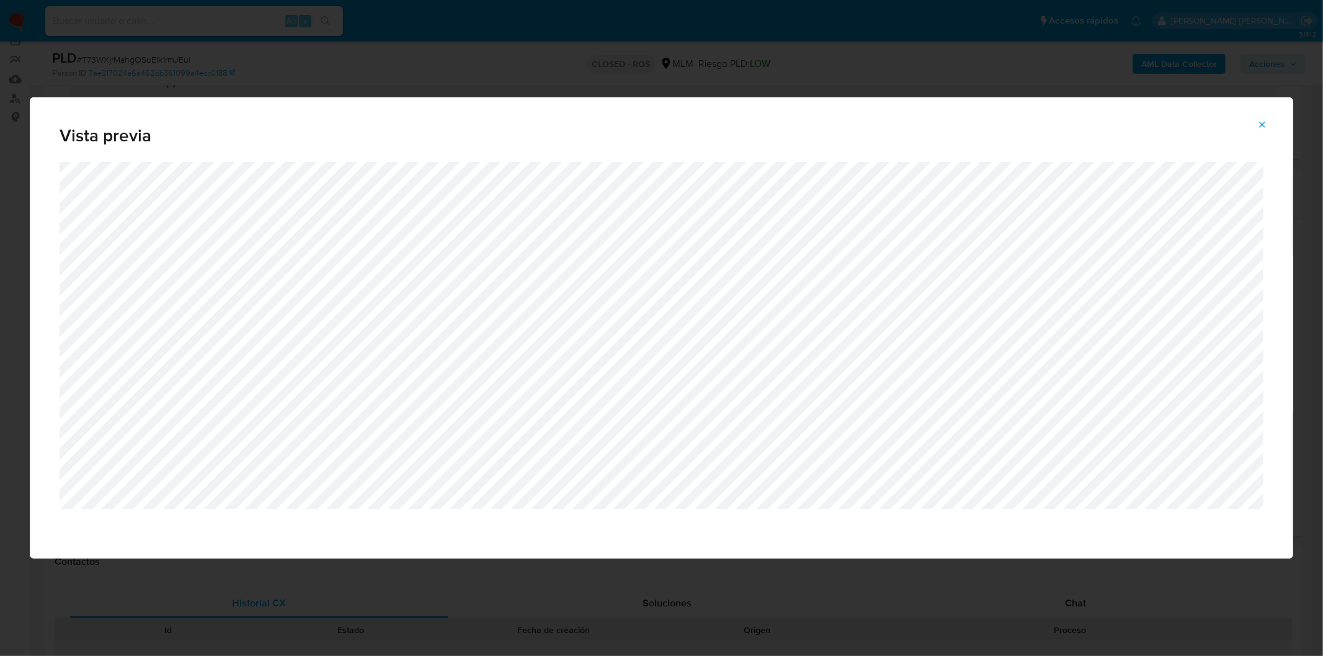
click at [1261, 124] on icon "Attachment preview" at bounding box center [1263, 125] width 10 height 10
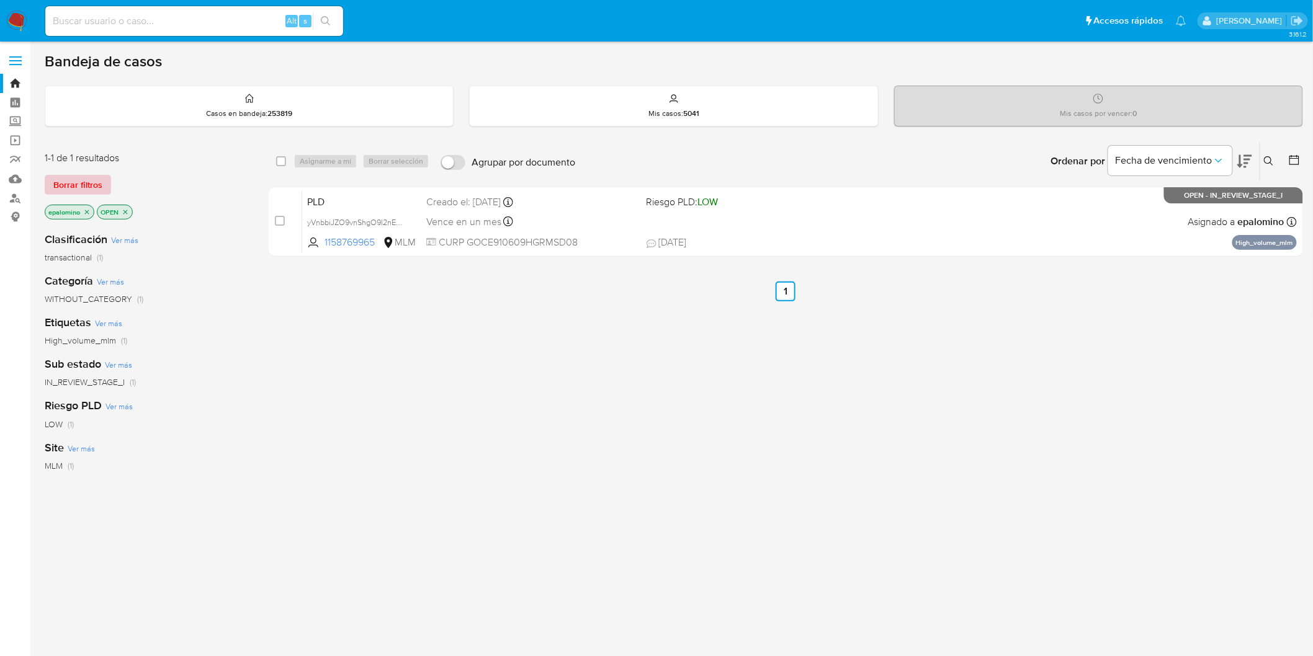
click at [71, 189] on span "Borrar filtros" at bounding box center [77, 184] width 49 height 17
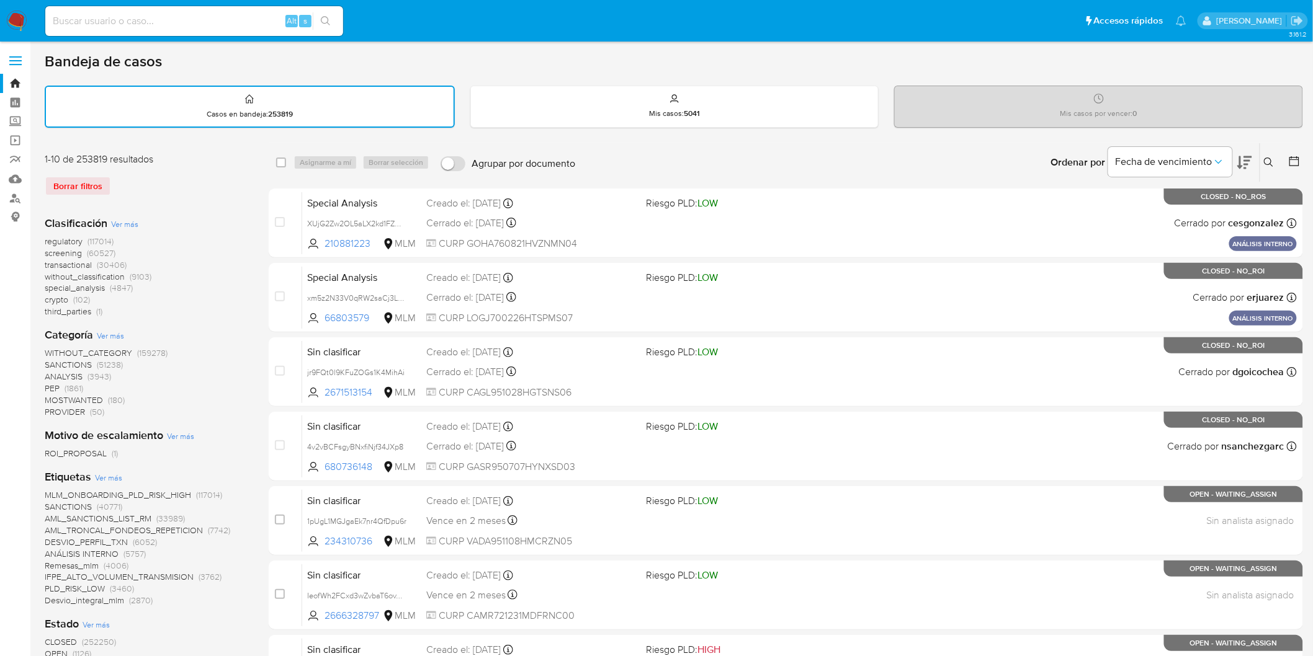
click at [1262, 157] on button at bounding box center [1270, 162] width 20 height 15
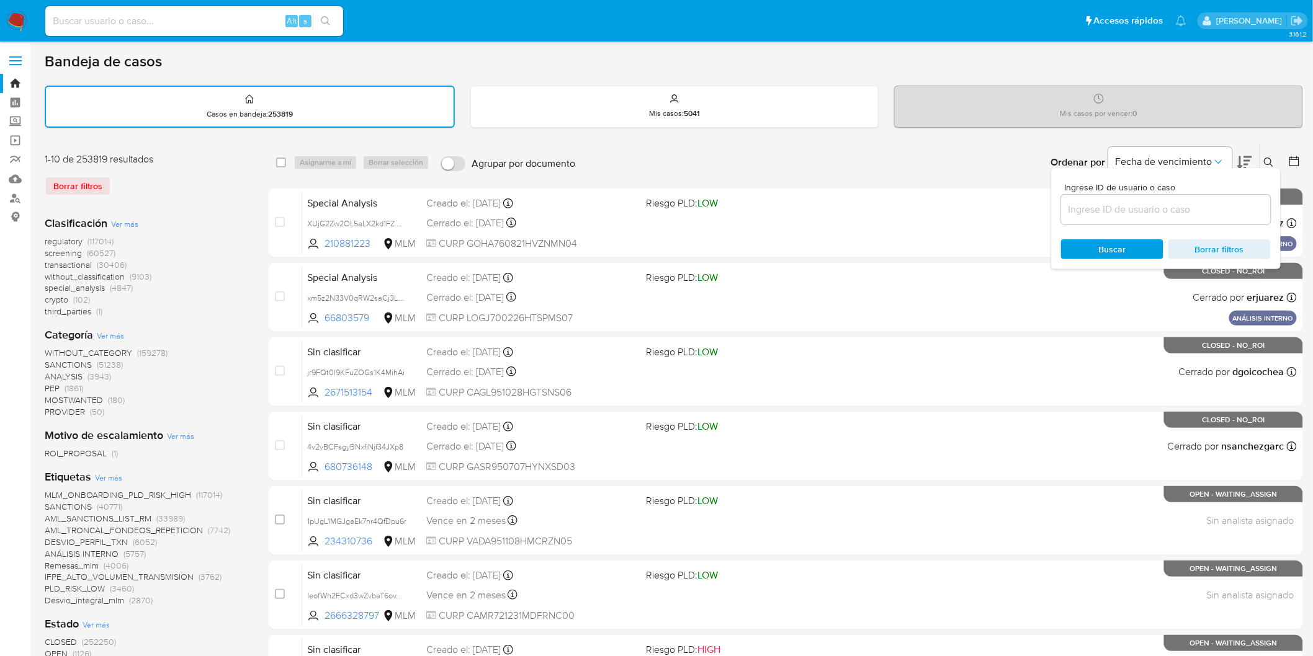
click at [1103, 214] on input at bounding box center [1166, 210] width 210 height 16
type input "234891153"
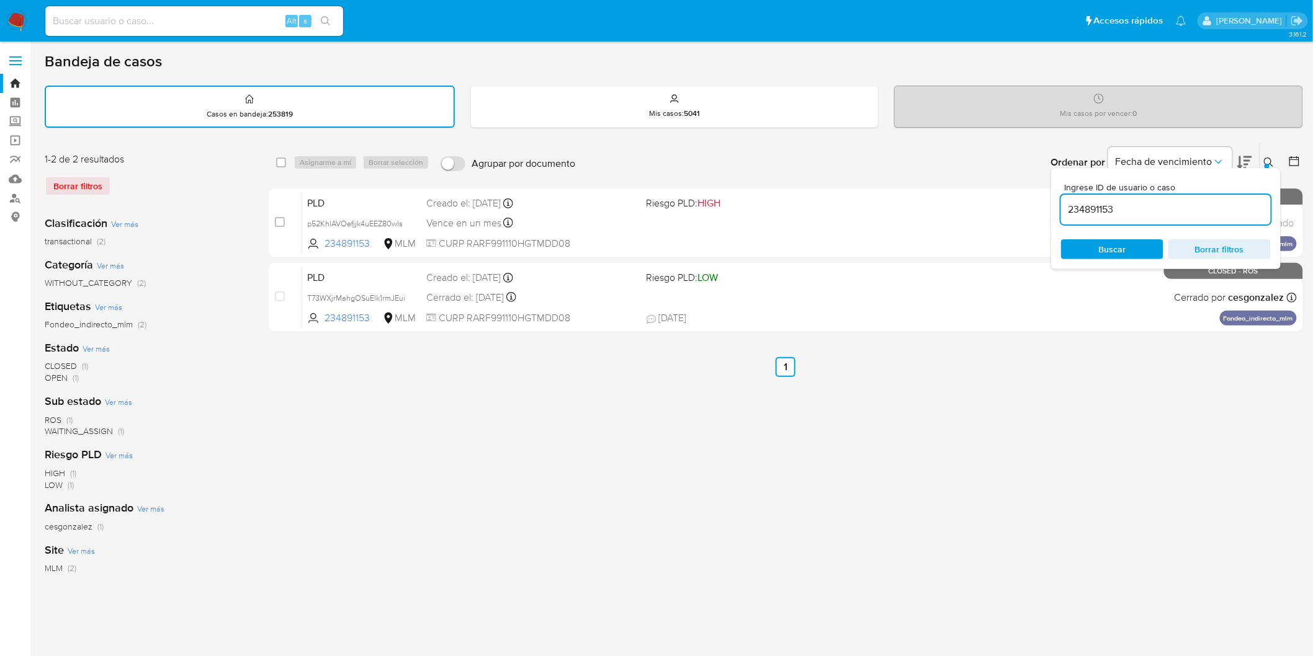
click at [1261, 152] on div "Ingrese ID de usuario o caso 234891153 Buscar Borrar filtros" at bounding box center [1269, 162] width 21 height 38
click at [1272, 164] on icon at bounding box center [1268, 162] width 9 height 9
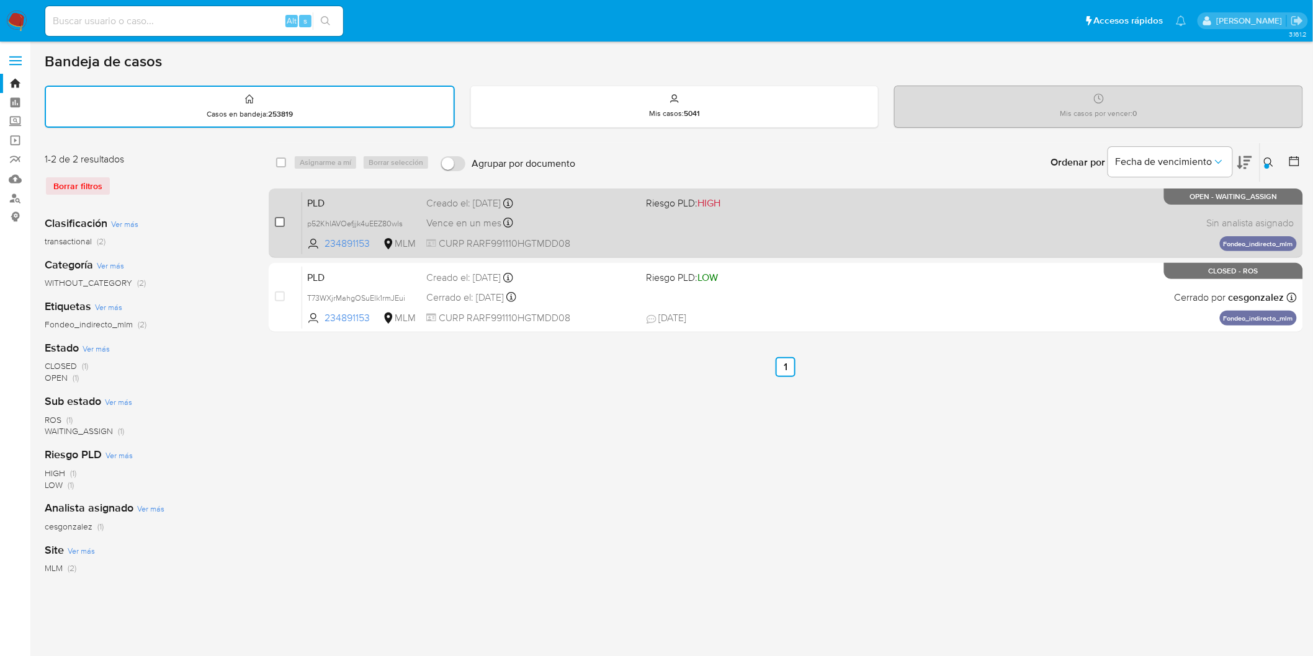
click at [283, 220] on input "checkbox" at bounding box center [280, 222] width 10 height 10
checkbox input "true"
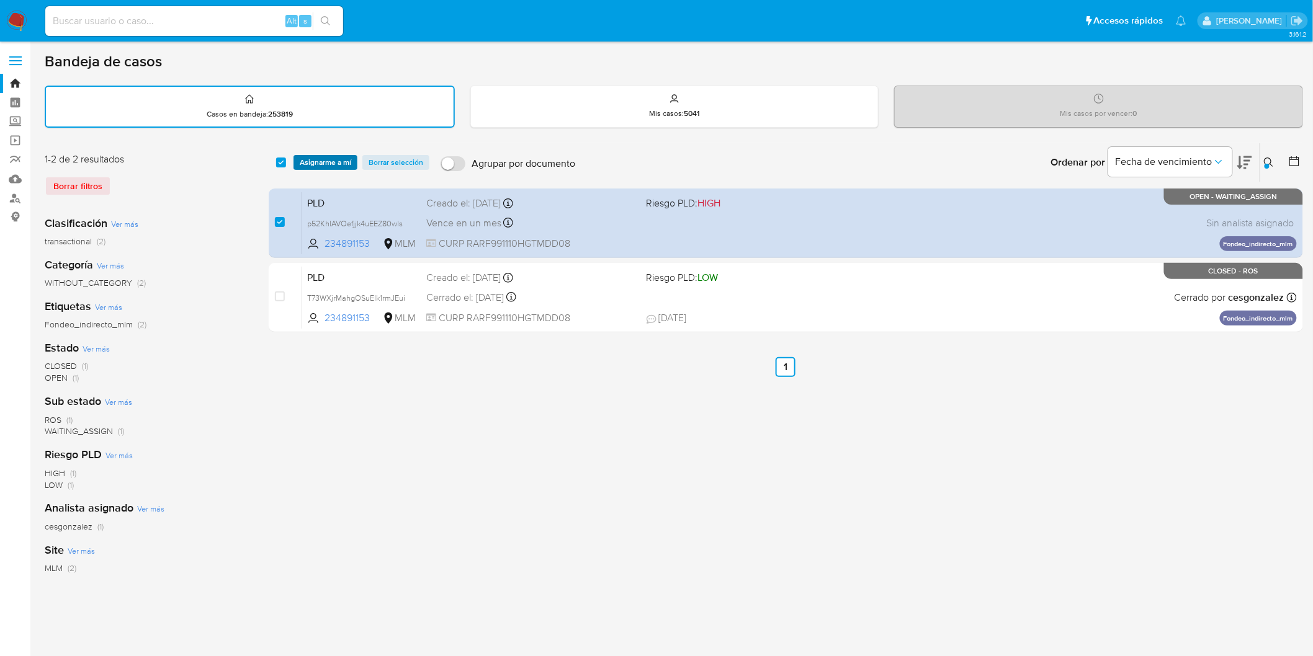
click at [323, 163] on span "Asignarme a mí" at bounding box center [325, 162] width 51 height 12
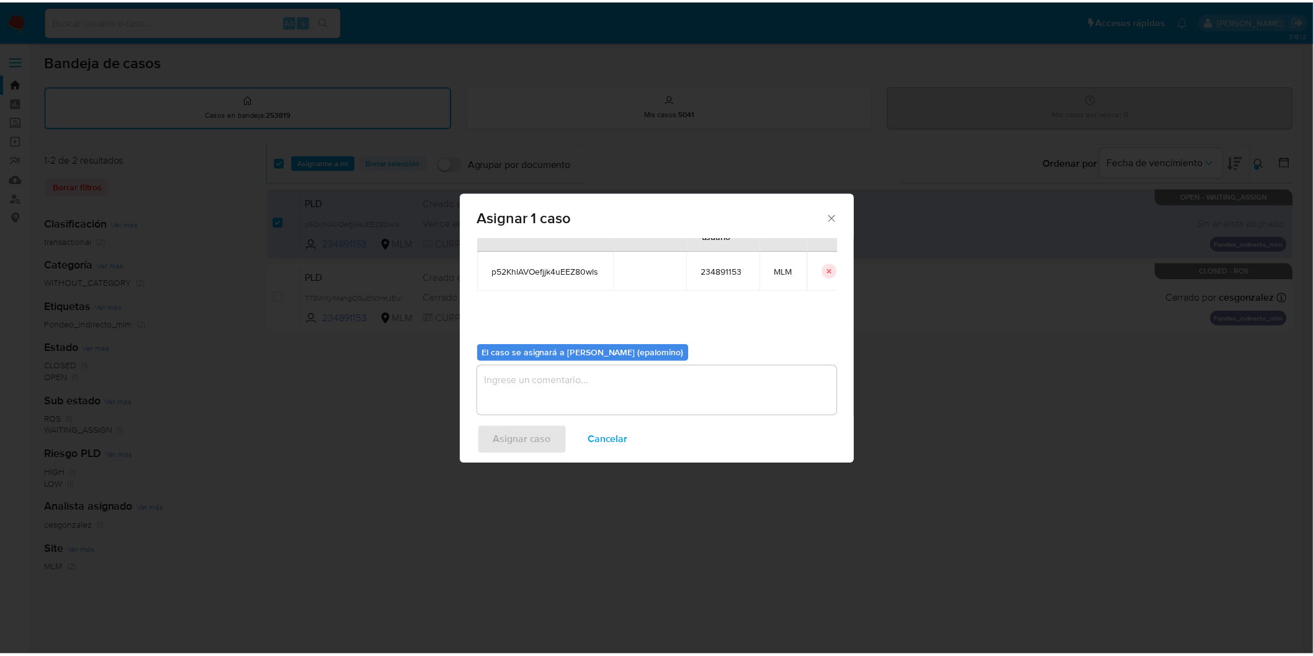
scroll to position [64, 0]
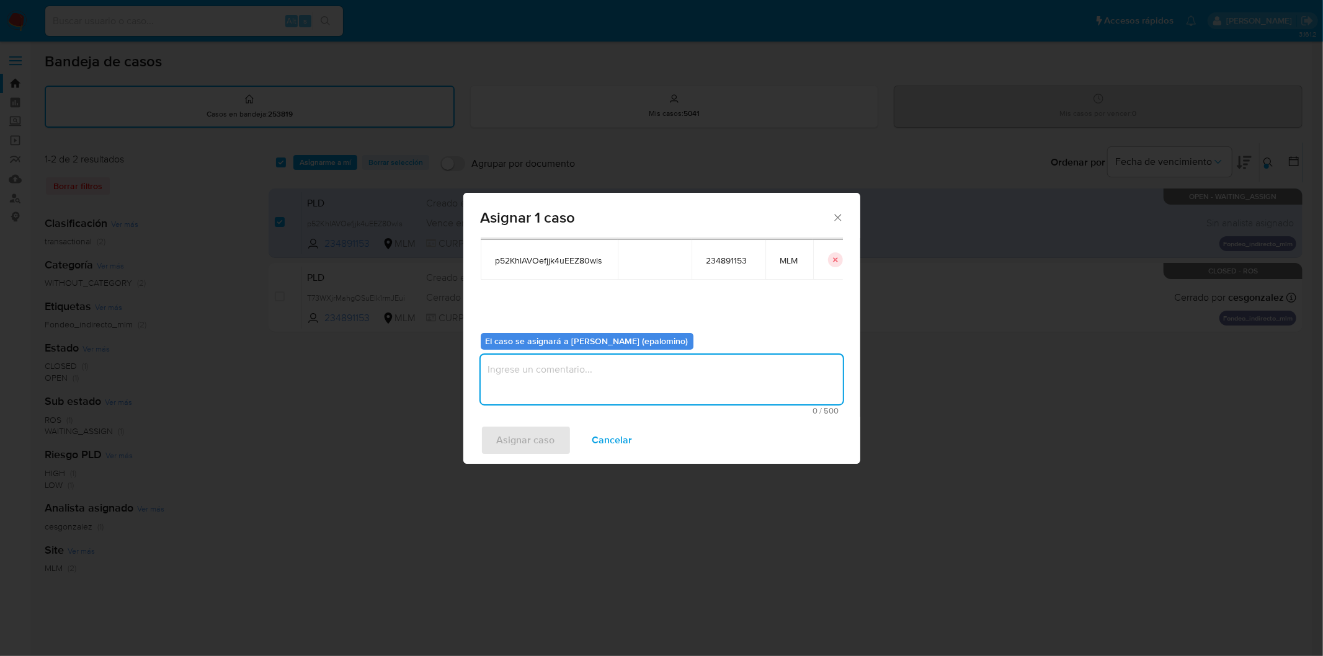
click at [550, 387] on textarea "assign-modal" at bounding box center [662, 380] width 362 height 50
type textarea "AS"
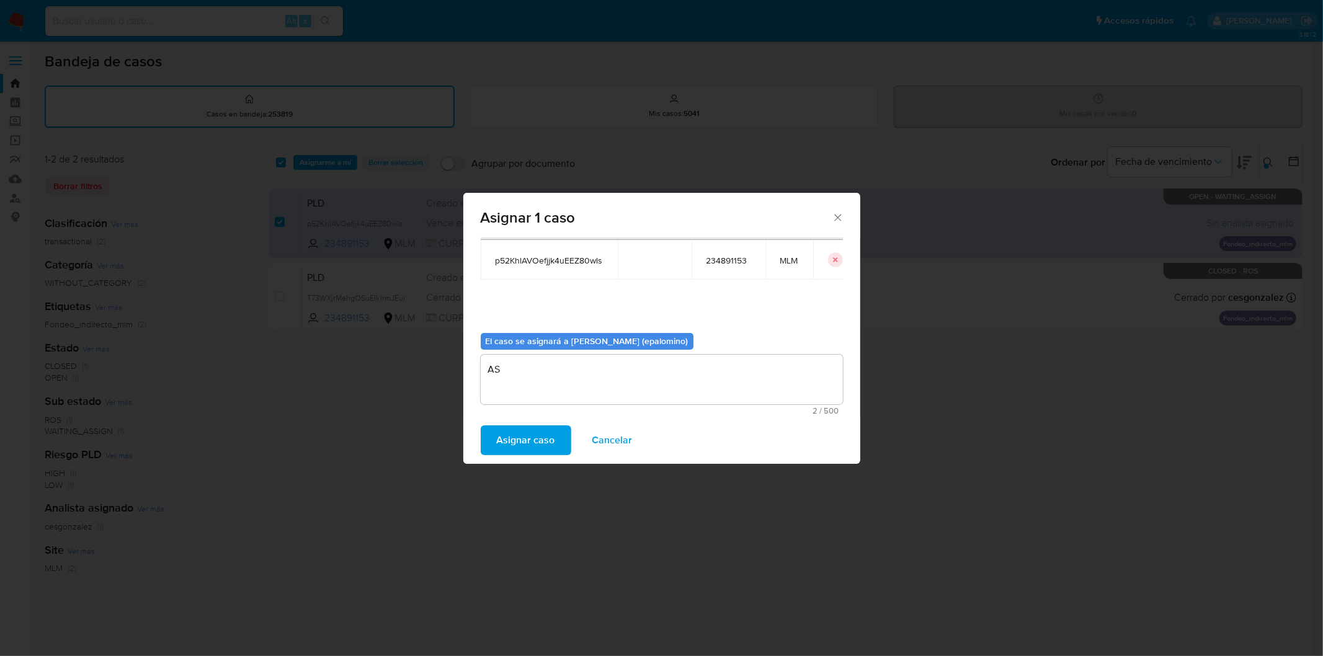
click at [537, 433] on span "Asignar caso" at bounding box center [526, 440] width 58 height 27
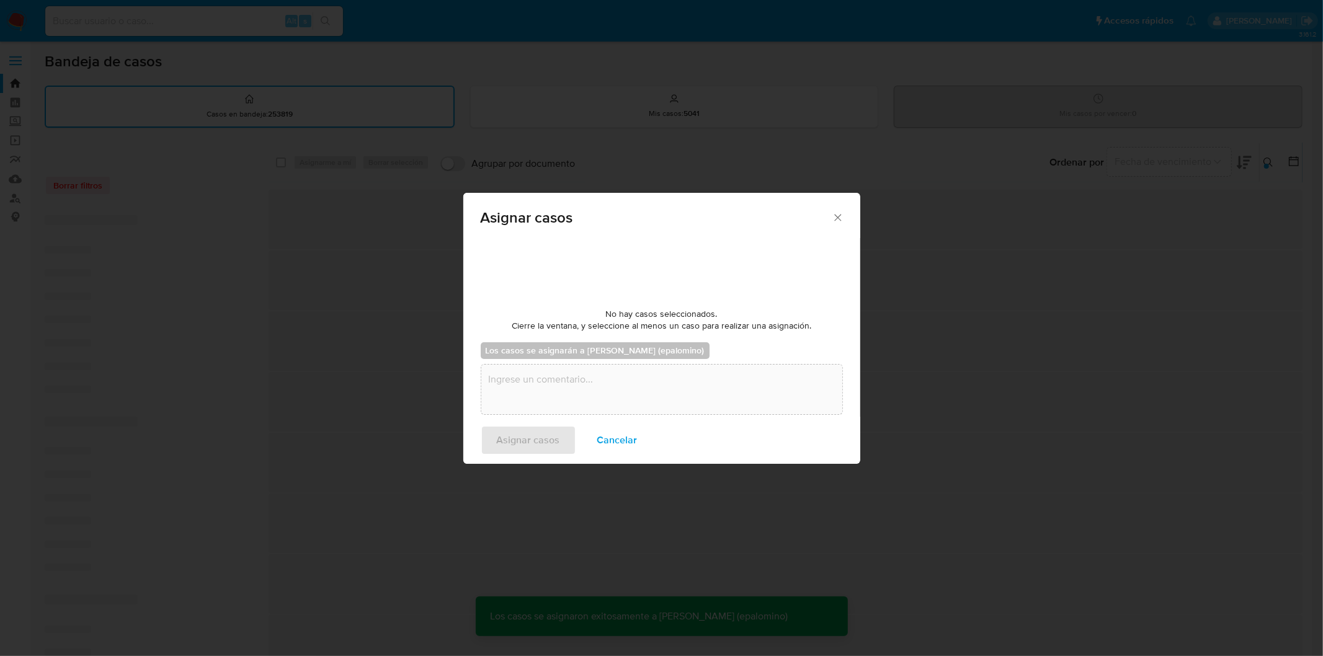
checkbox input "false"
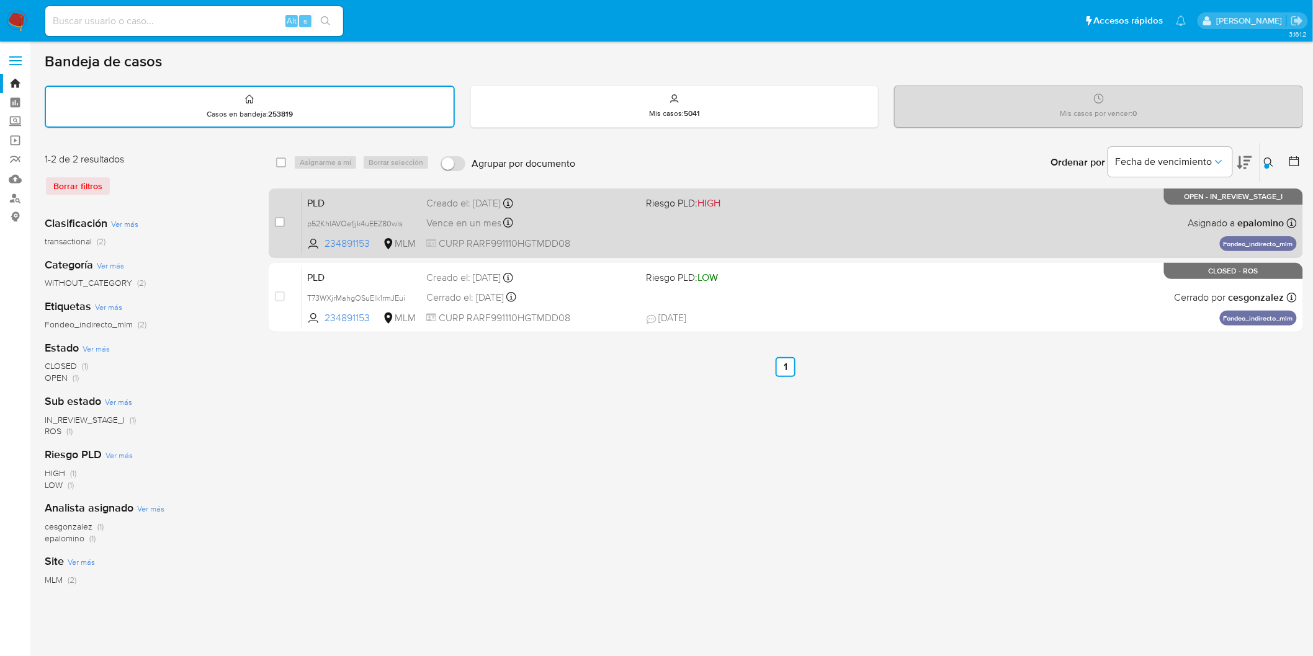
click at [347, 195] on span "PLD" at bounding box center [361, 202] width 109 height 16
click at [326, 207] on span "PLD" at bounding box center [361, 202] width 109 height 16
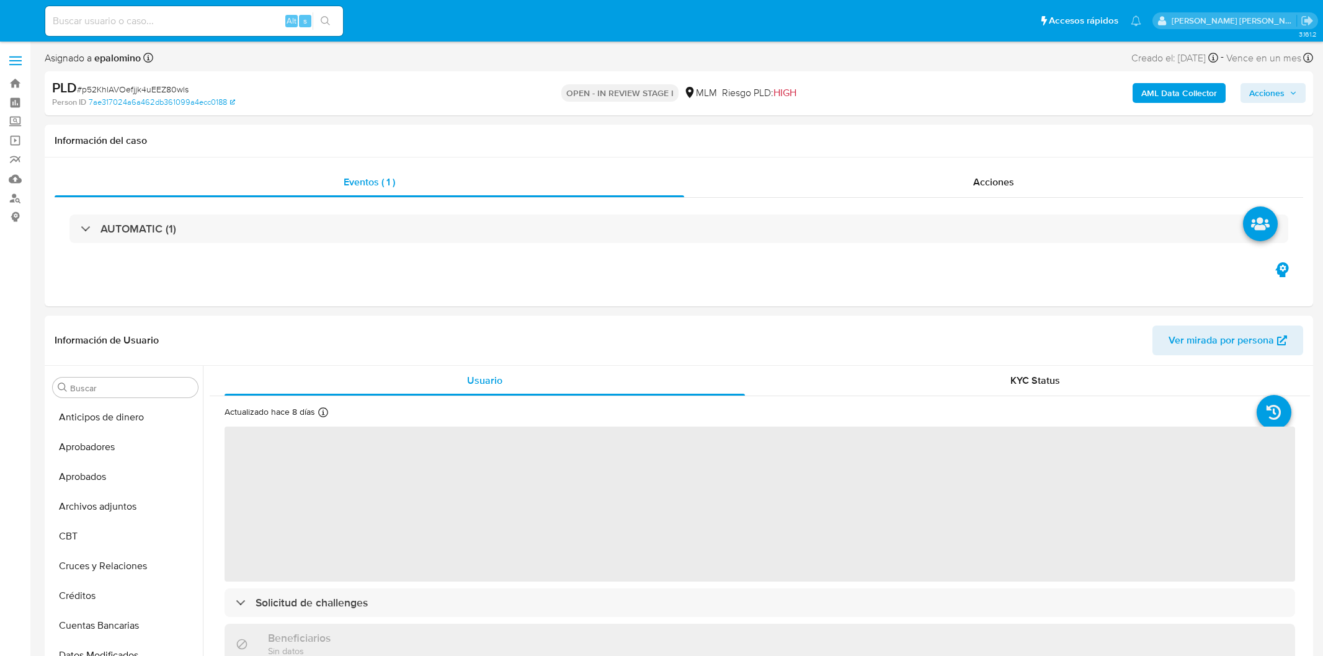
select select "10"
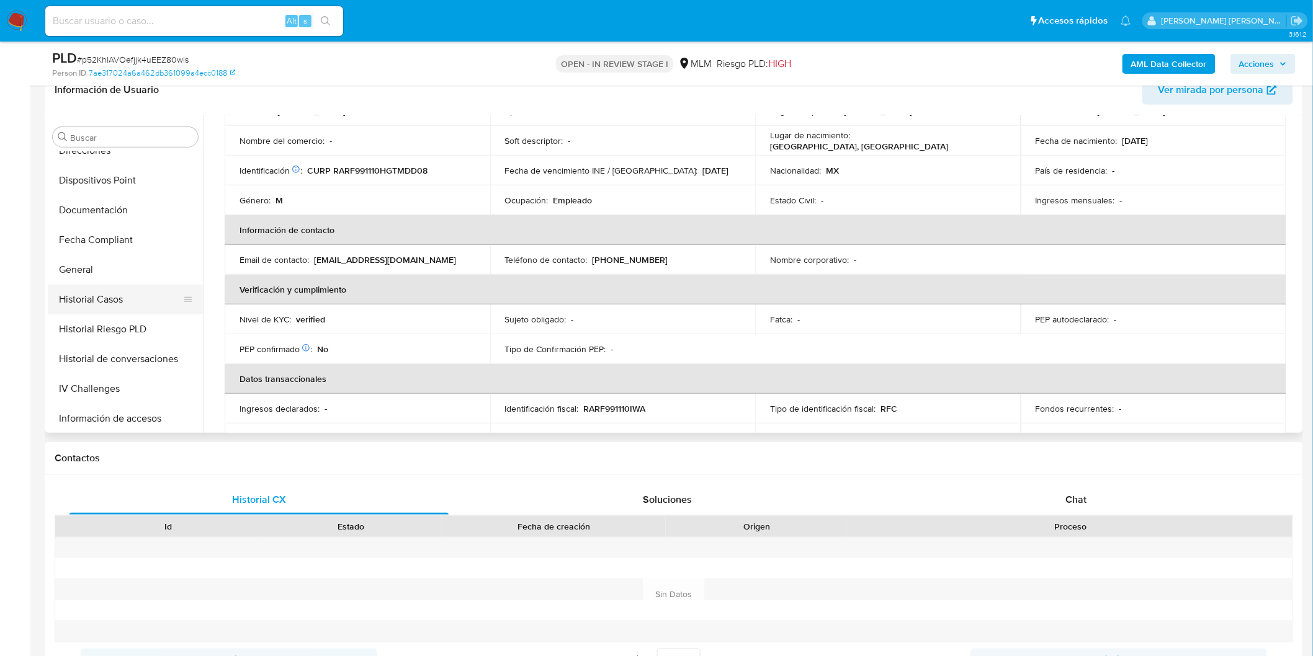
scroll to position [239, 0]
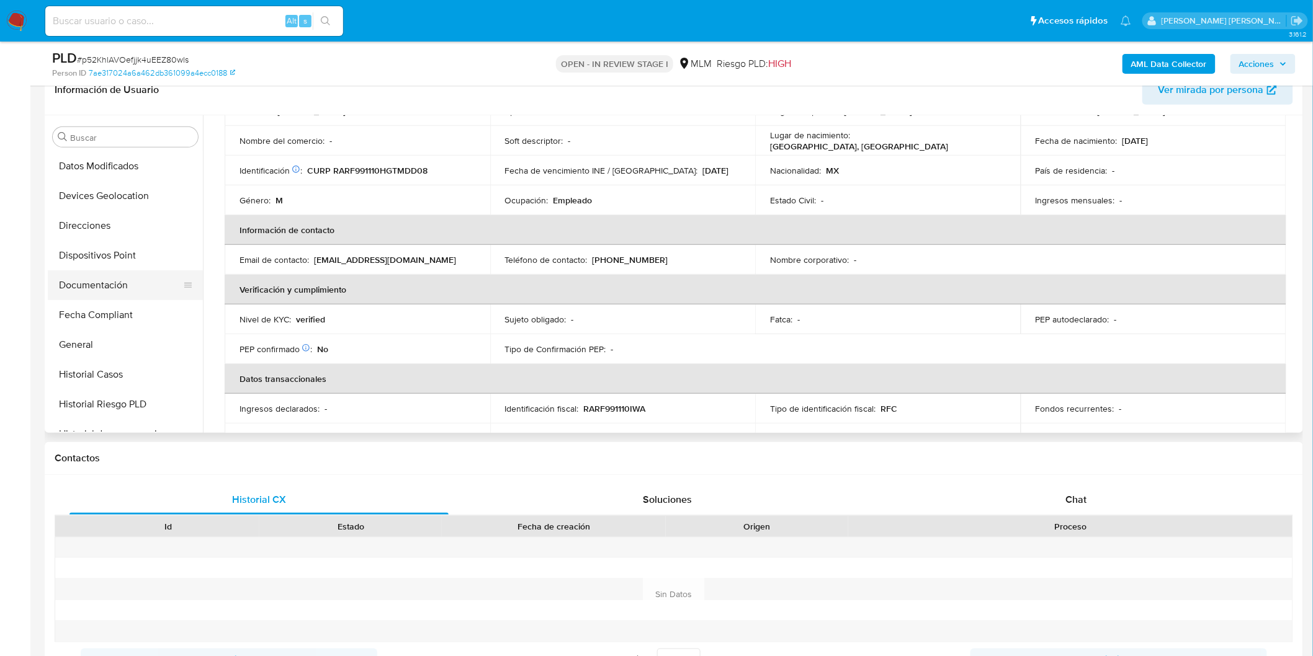
click at [118, 288] on button "Documentación" at bounding box center [120, 285] width 145 height 30
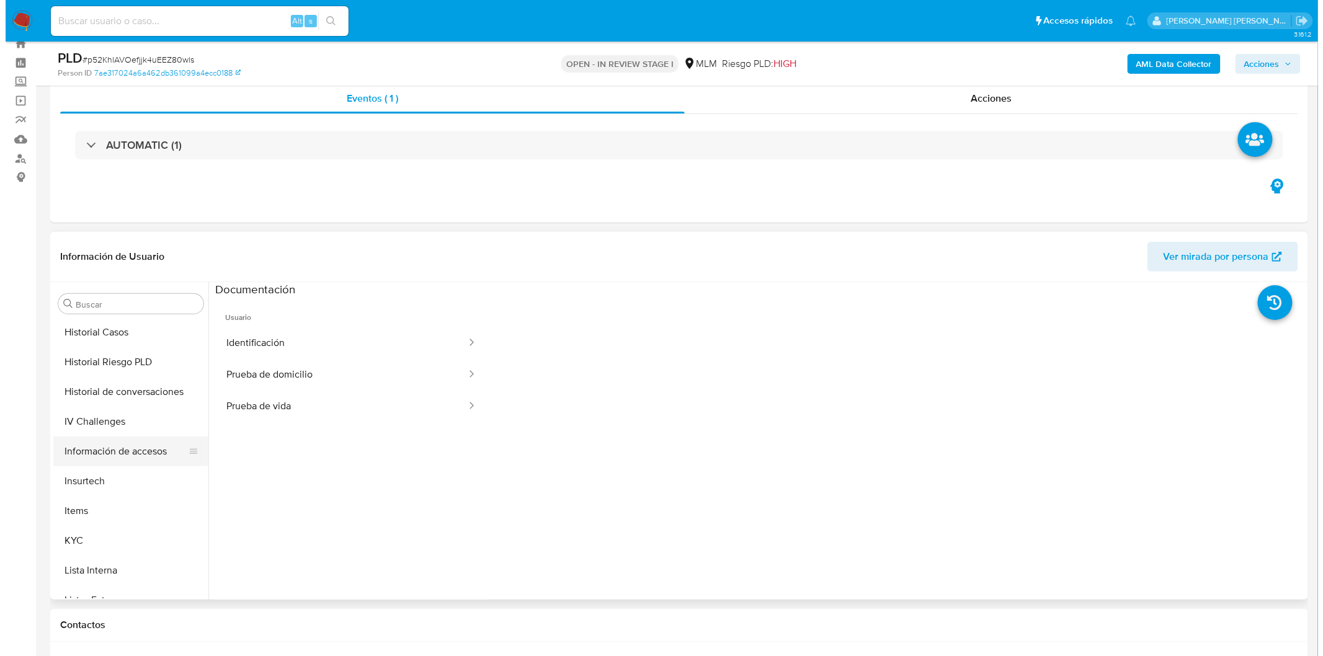
scroll to position [445, 0]
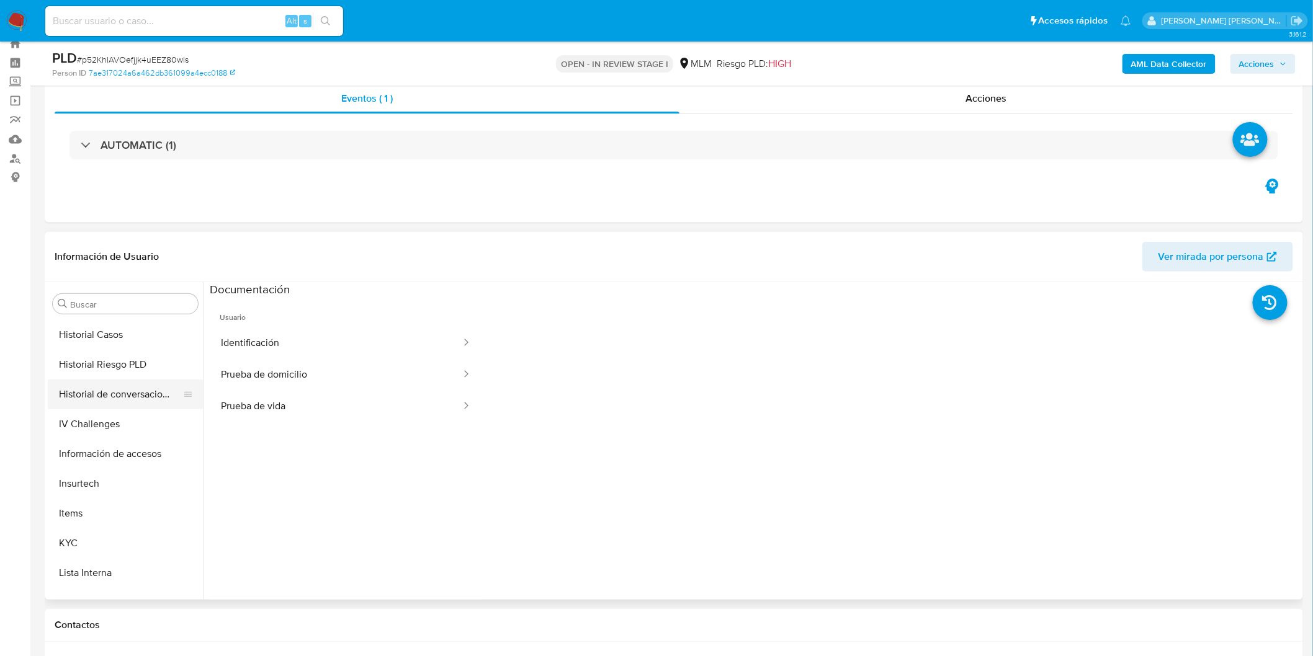
click at [147, 403] on button "Historial de conversaciones" at bounding box center [120, 395] width 145 height 30
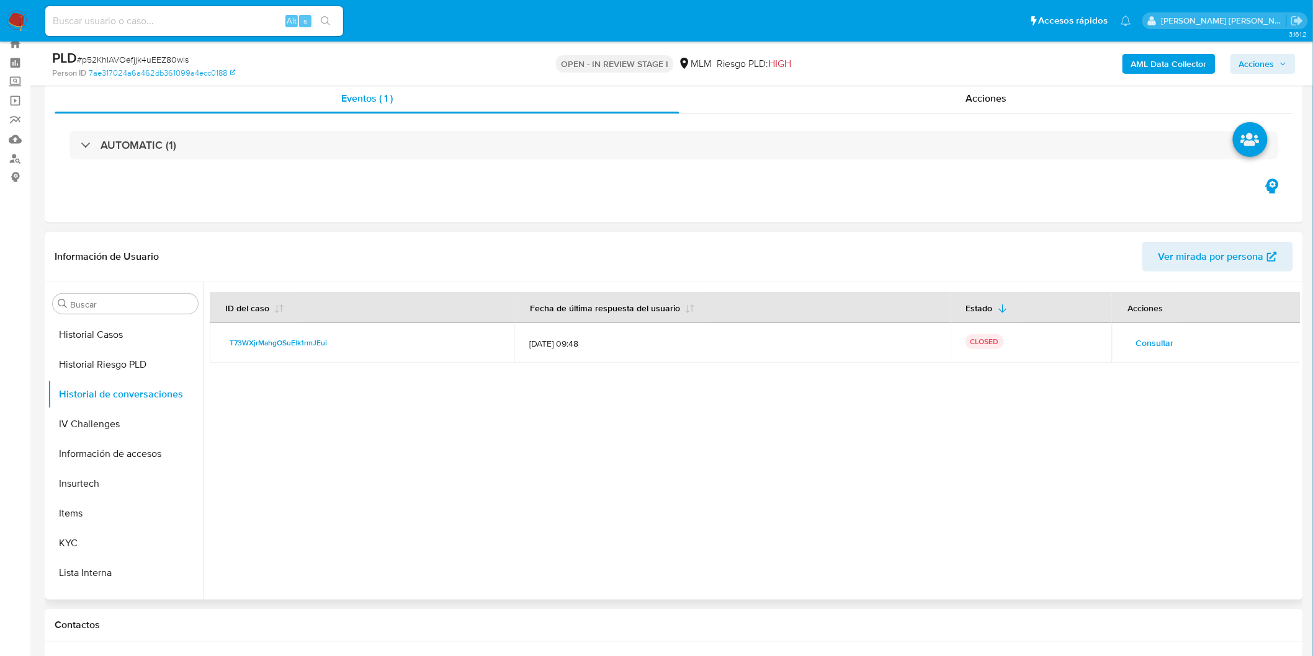
click at [1156, 345] on span "Consultar" at bounding box center [1154, 342] width 38 height 17
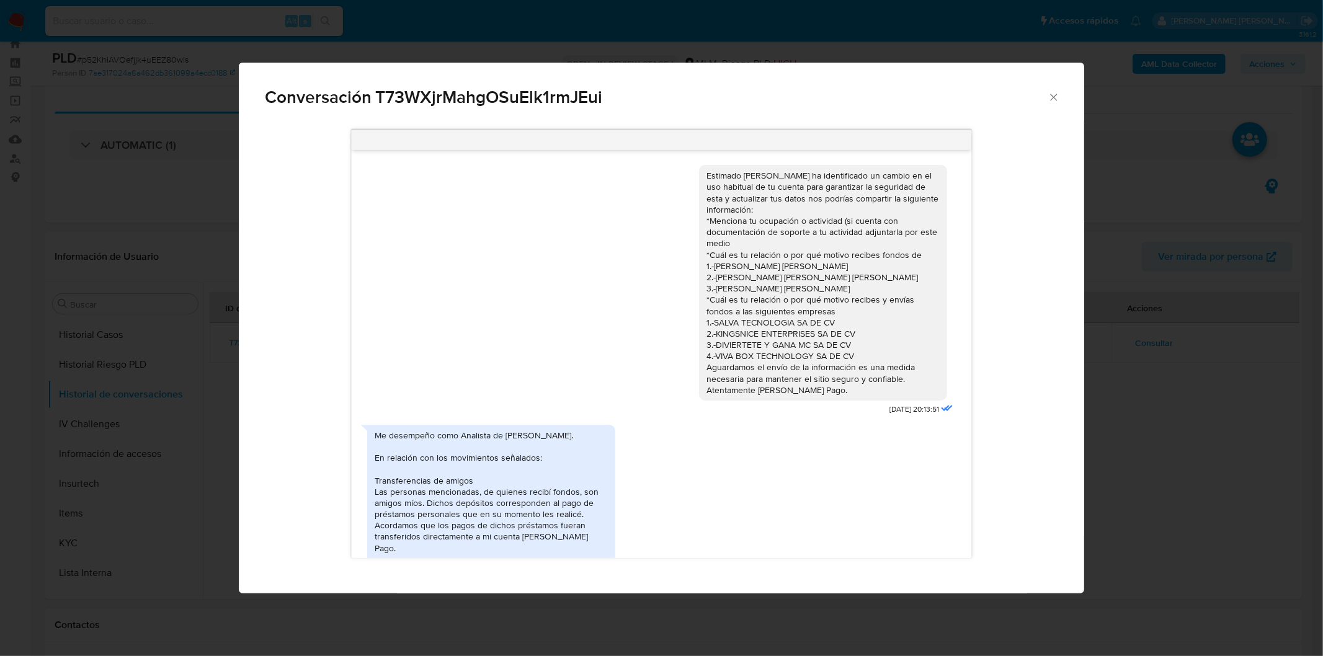
scroll to position [171, 0]
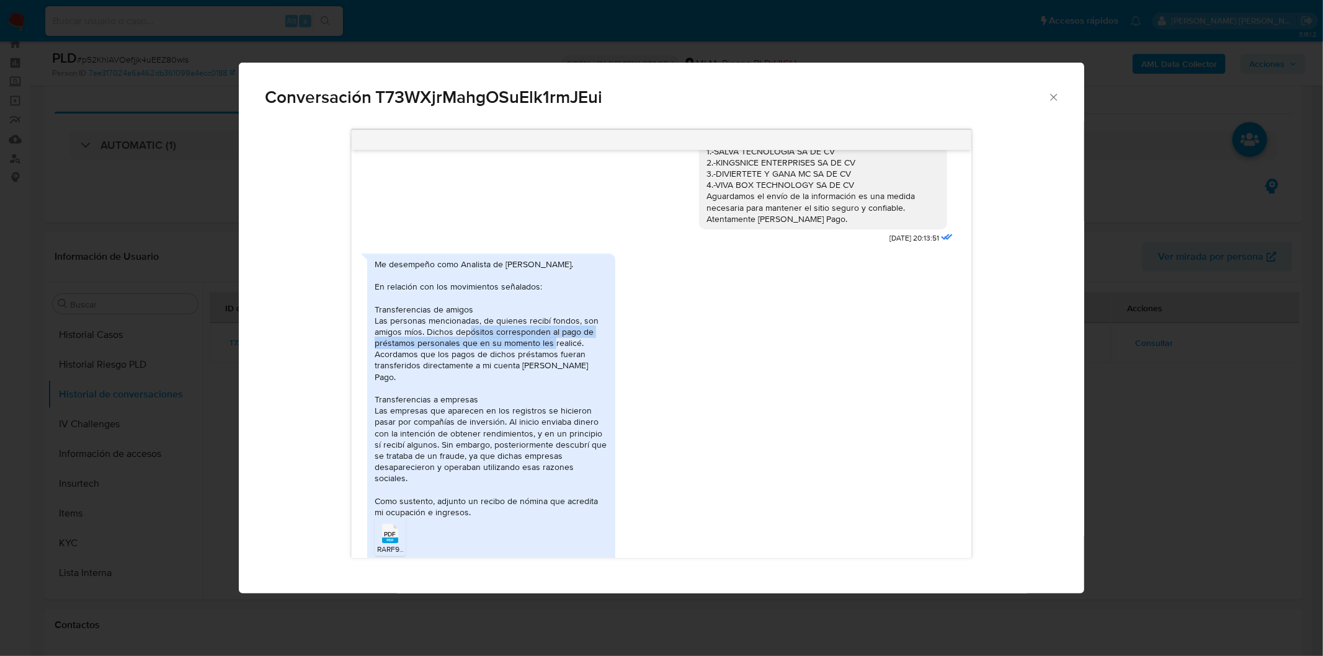
drag, startPoint x: 494, startPoint y: 334, endPoint x: 574, endPoint y: 348, distance: 80.7
click at [574, 348] on div "Me desempeño como Analista de [PERSON_NAME]. En relación con los movimientos se…" at bounding box center [491, 388] width 233 height 259
click at [385, 544] on span "RARF991110IWA_FEDERICO RAMIREZ RODRIGUEZ BUENO_2025_14.pdf" at bounding box center [488, 549] width 223 height 11
drag, startPoint x: 422, startPoint y: 349, endPoint x: 518, endPoint y: 349, distance: 95.5
click at [518, 349] on div "Me desempeño como Analista de Negocio. En relación con los movimientos señalado…" at bounding box center [491, 388] width 233 height 259
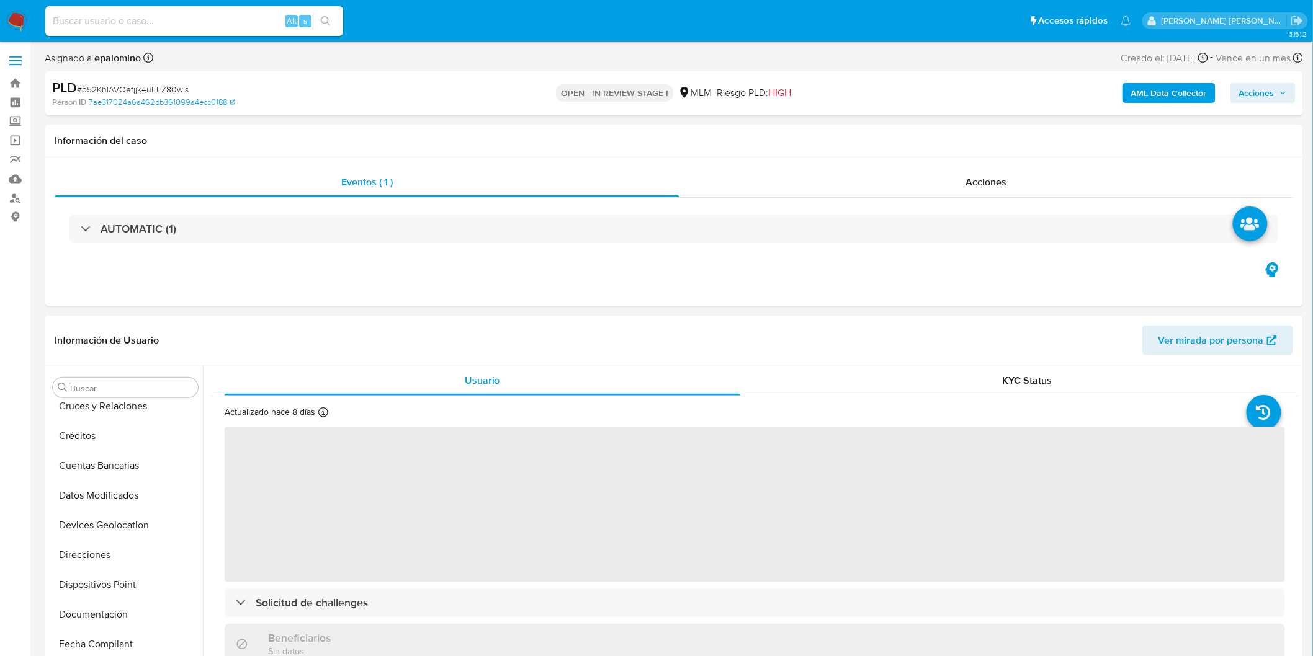
scroll to position [3, 0]
select select "10"
click at [116, 509] on button "Archivos adjuntos" at bounding box center [125, 507] width 155 height 30
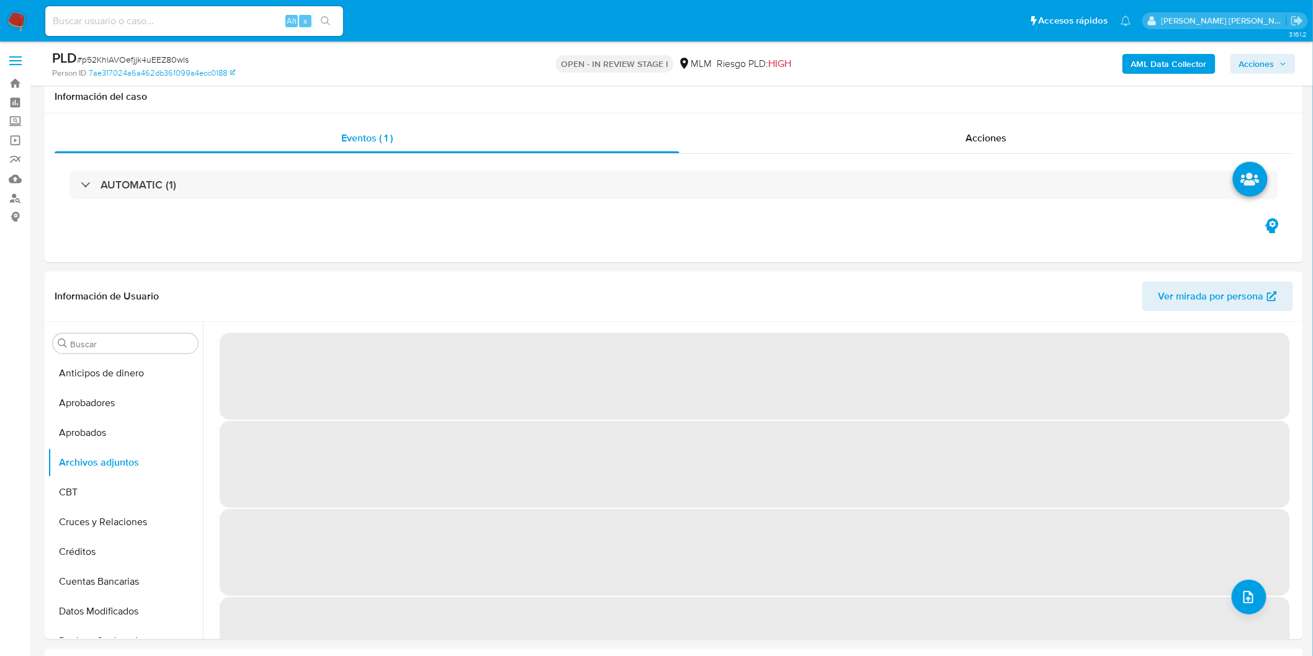
scroll to position [102, 0]
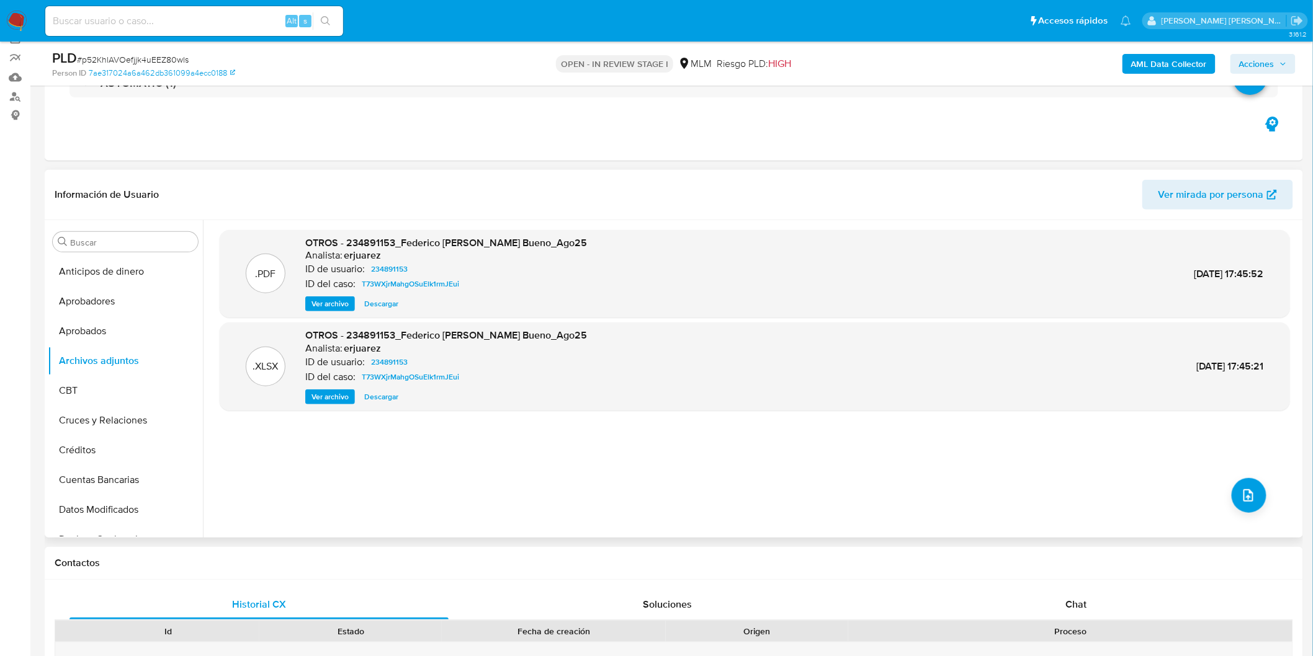
click at [325, 303] on span "Ver archivo" at bounding box center [329, 304] width 37 height 12
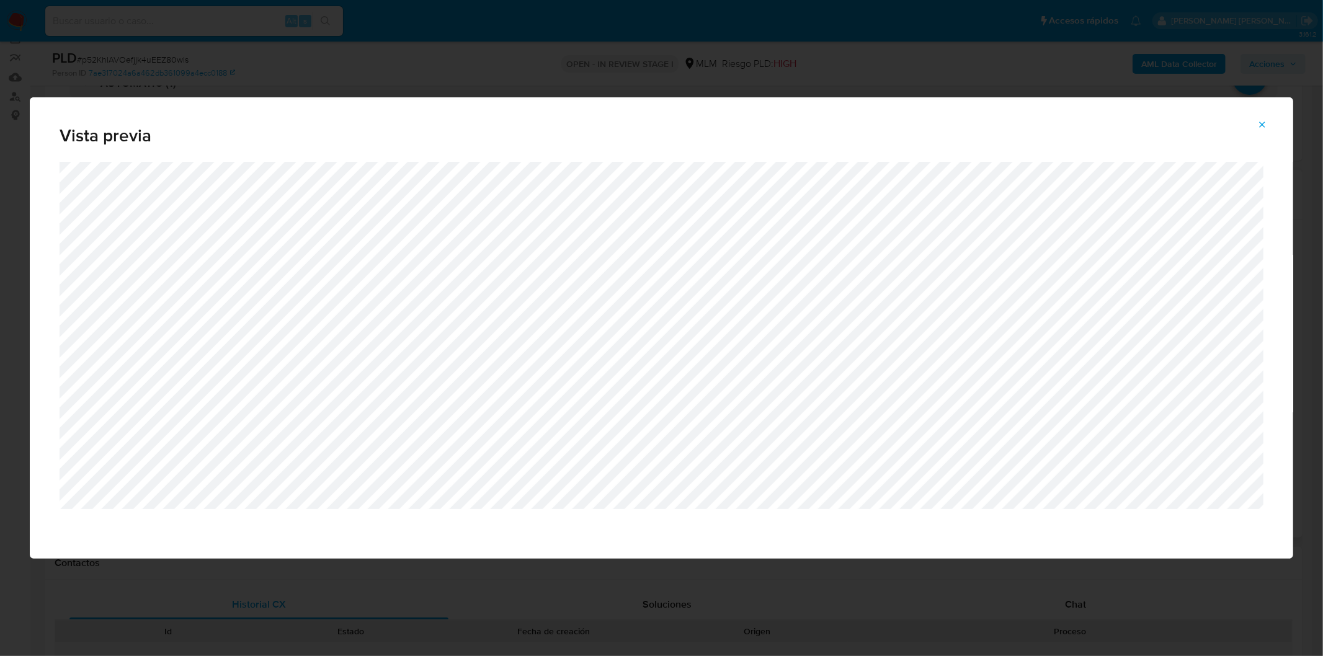
click at [1267, 123] on icon "Attachment preview" at bounding box center [1263, 125] width 10 height 10
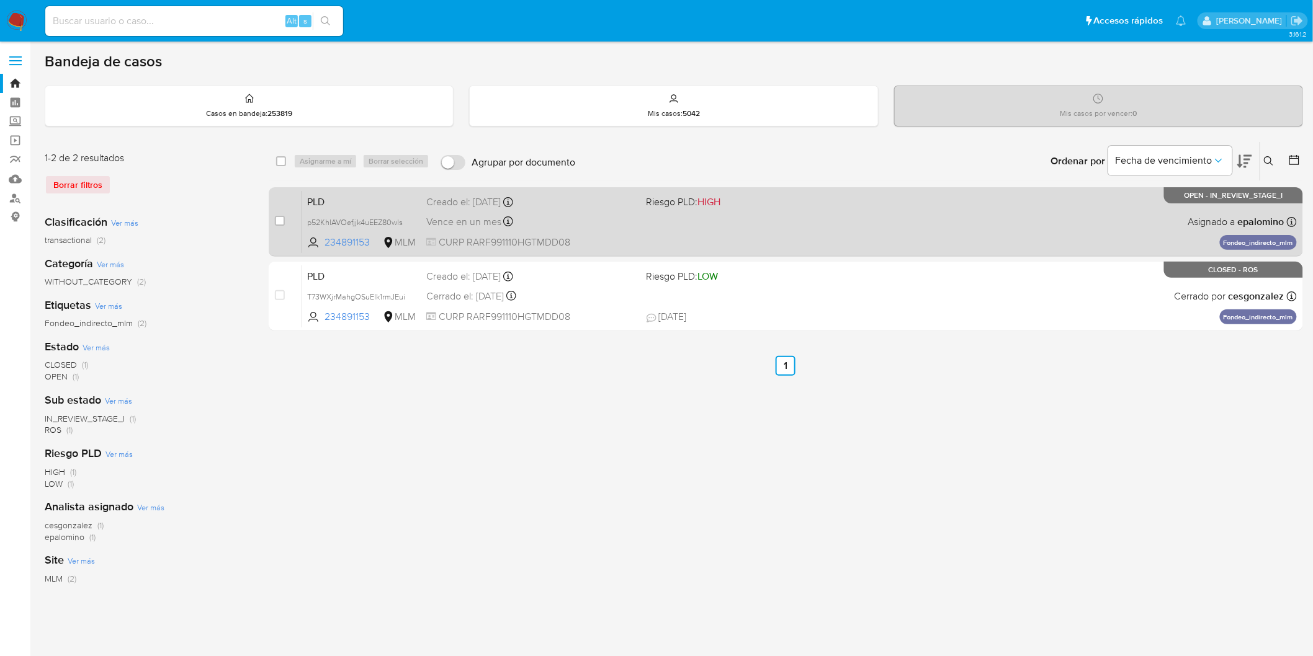
click at [331, 202] on span "PLD" at bounding box center [361, 201] width 109 height 16
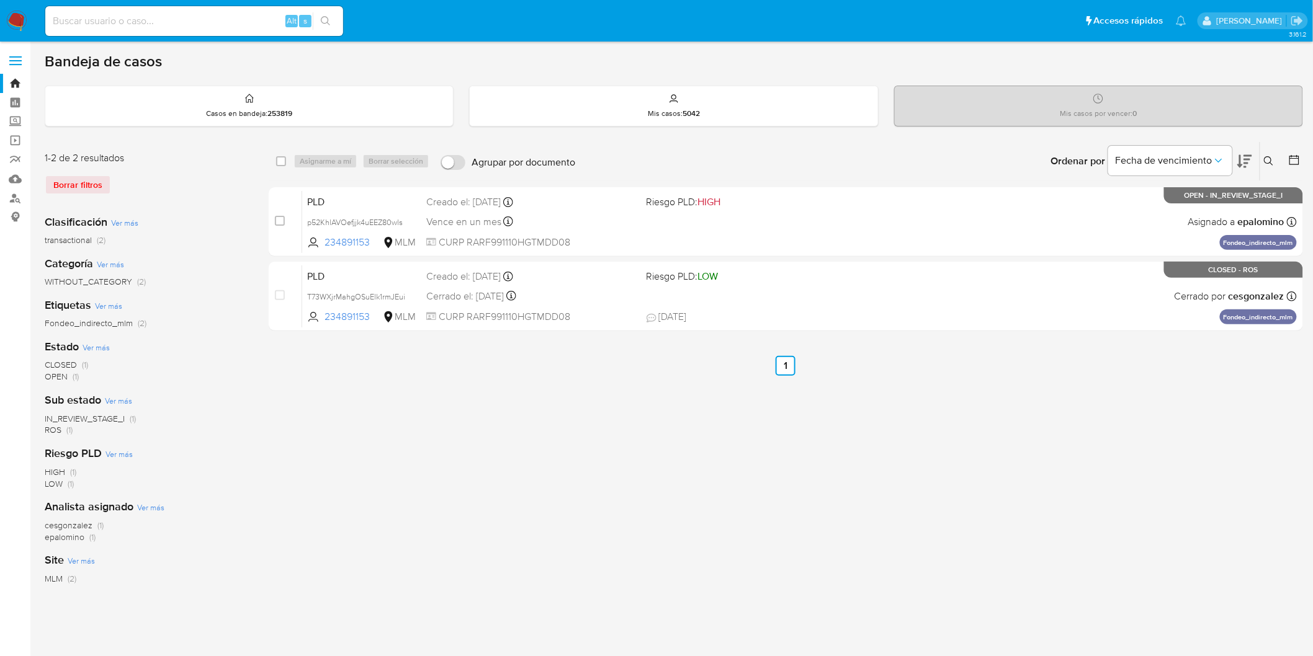
click at [1266, 159] on icon at bounding box center [1269, 161] width 10 height 10
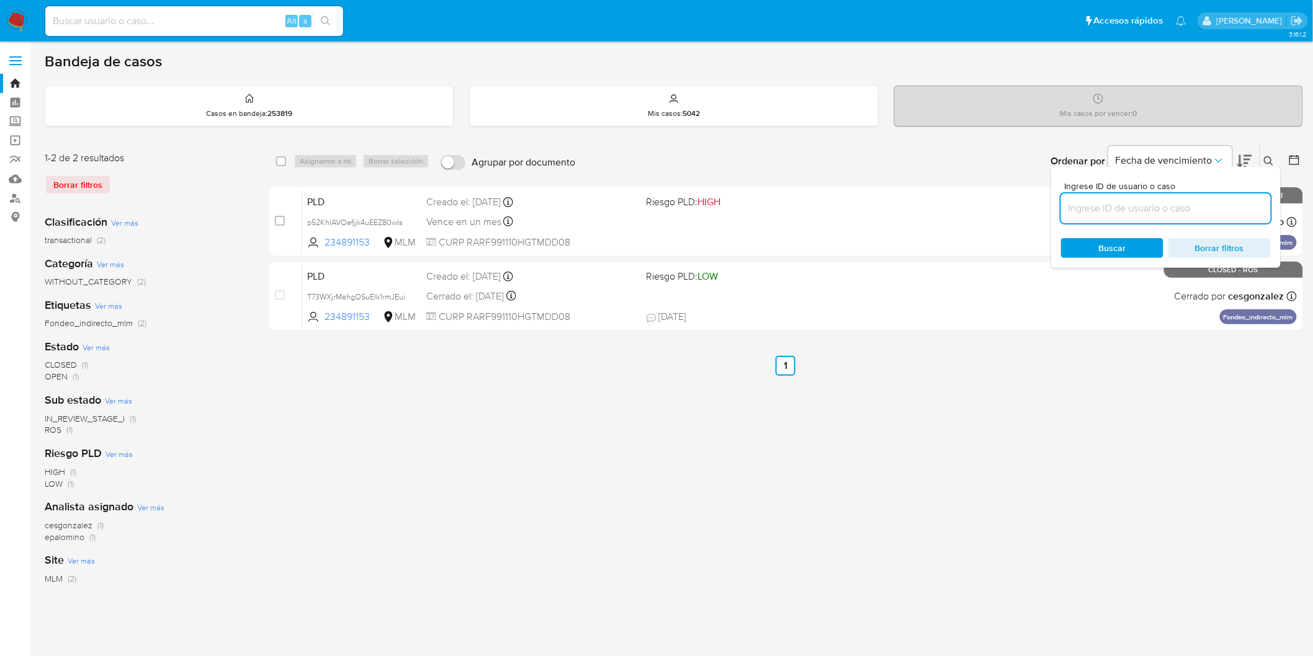
click at [1108, 205] on input at bounding box center [1166, 208] width 210 height 16
type input "797204155"
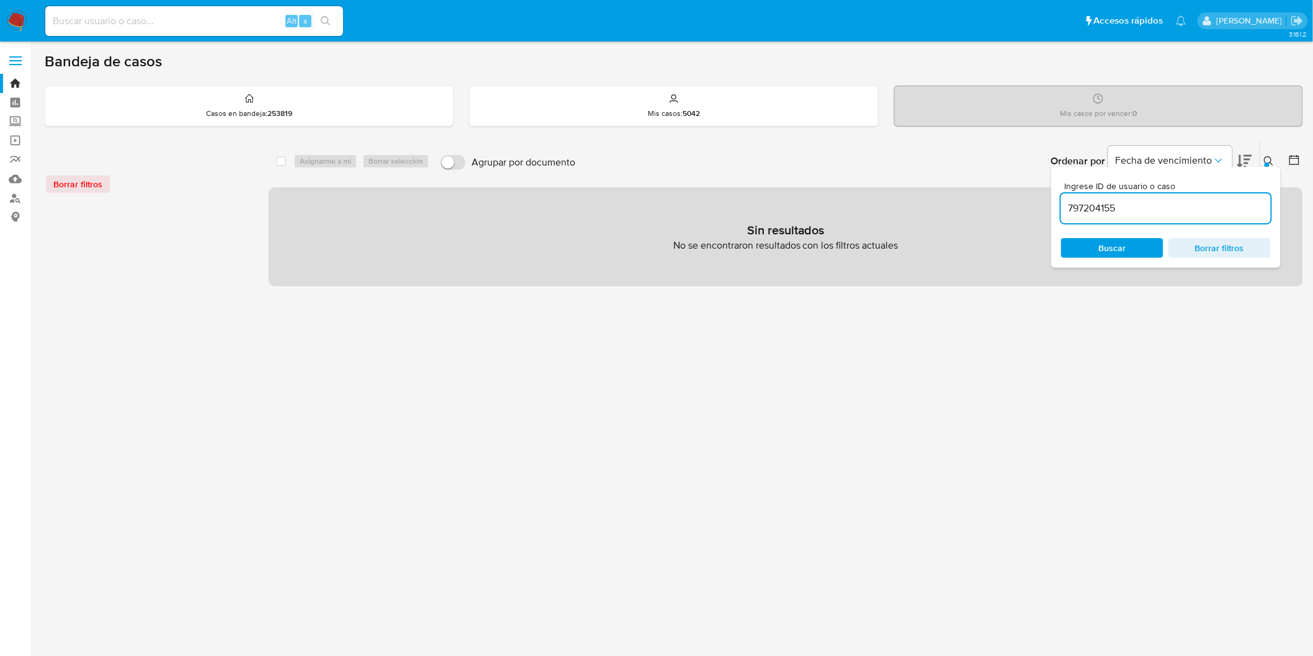
click at [15, 16] on img at bounding box center [16, 21] width 21 height 21
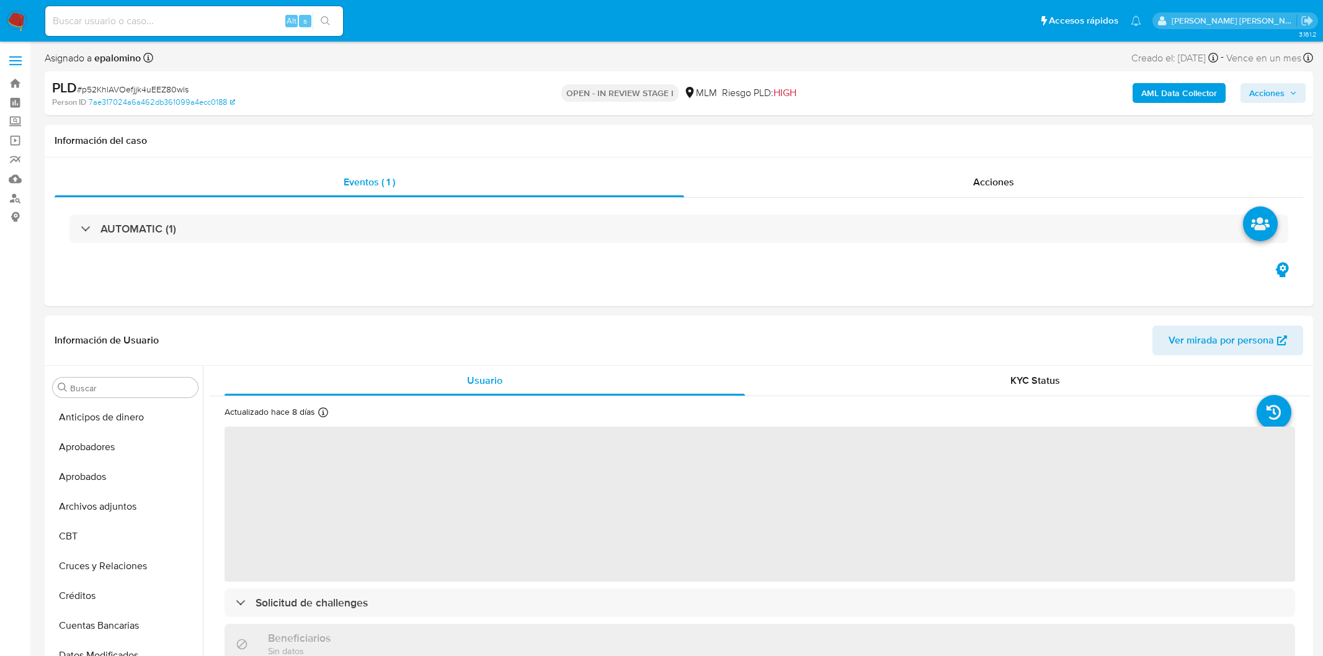
select select "10"
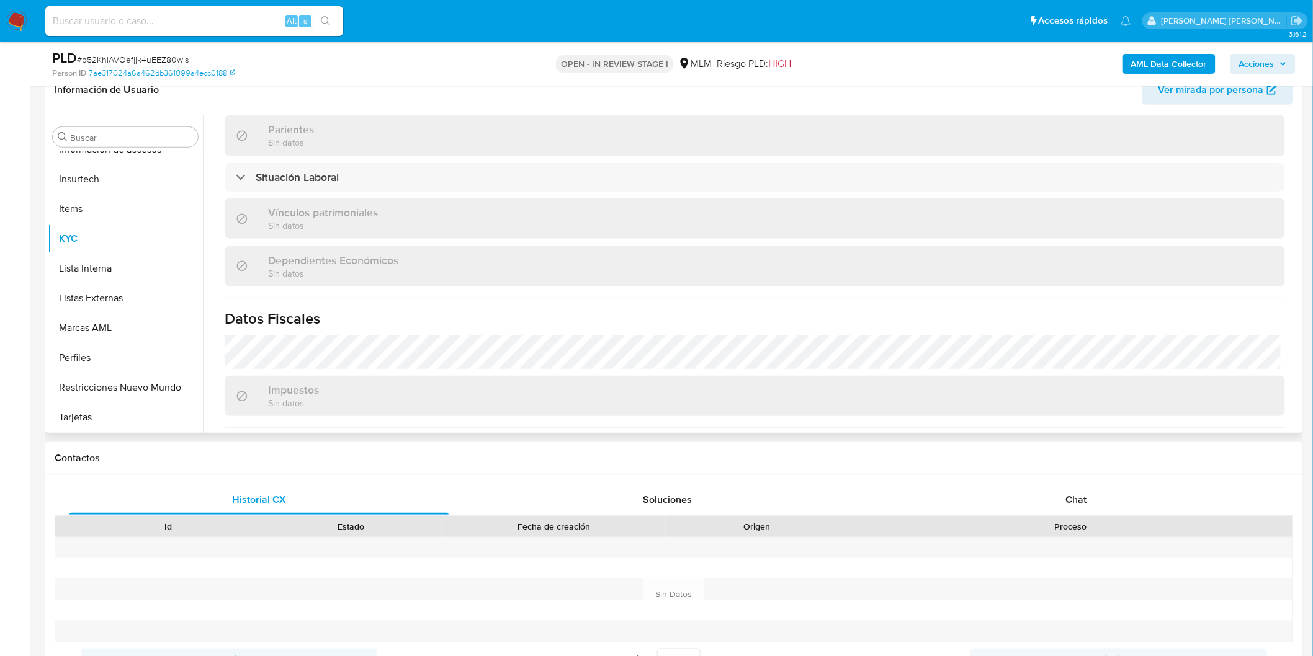
scroll to position [712, 0]
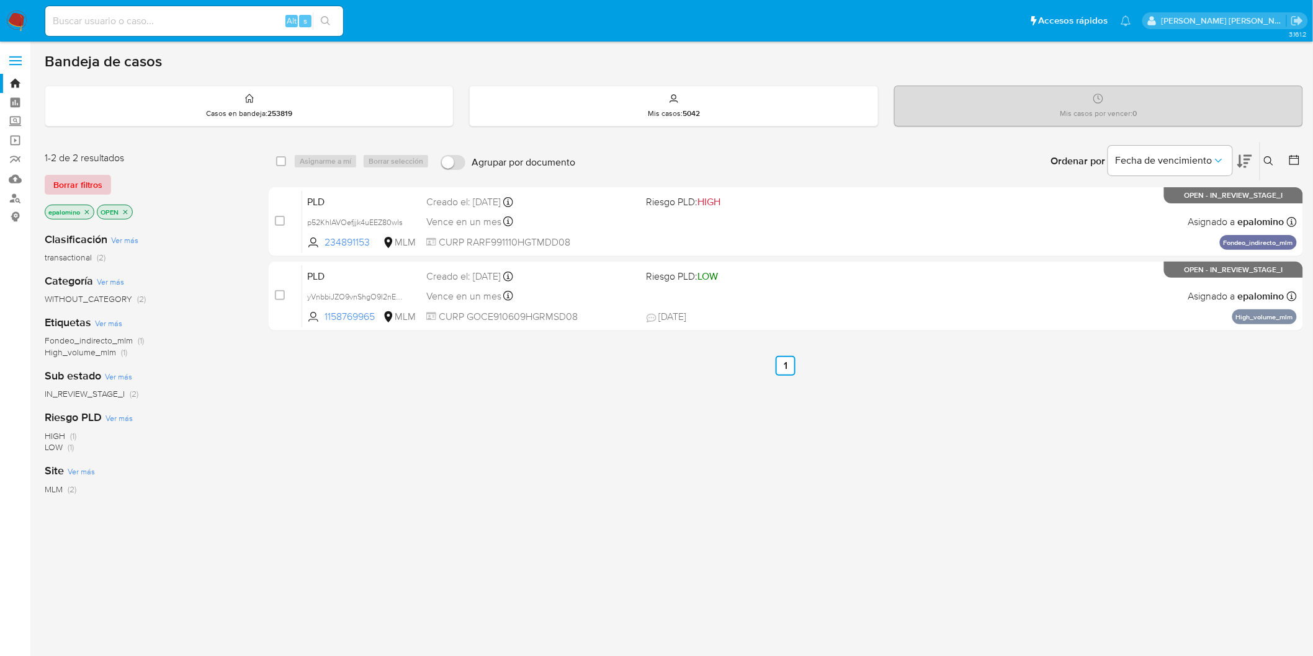
click at [91, 182] on span "Borrar filtros" at bounding box center [77, 184] width 49 height 17
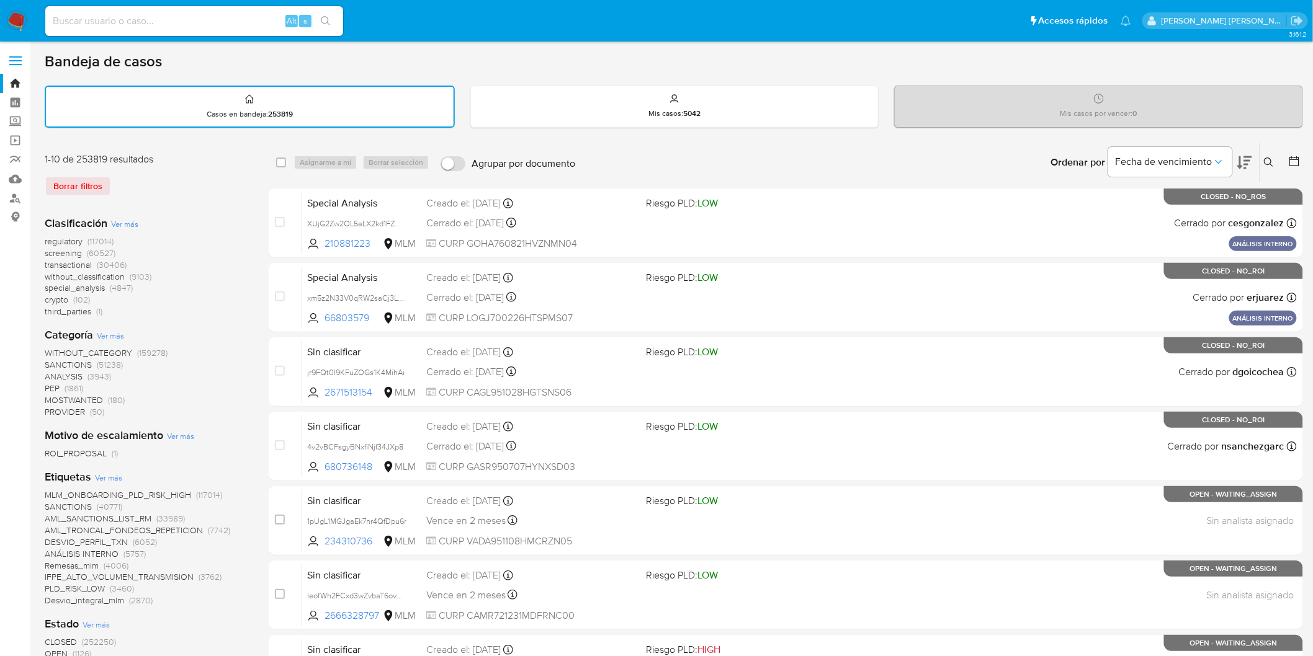
click at [1272, 159] on icon at bounding box center [1269, 163] width 10 height 10
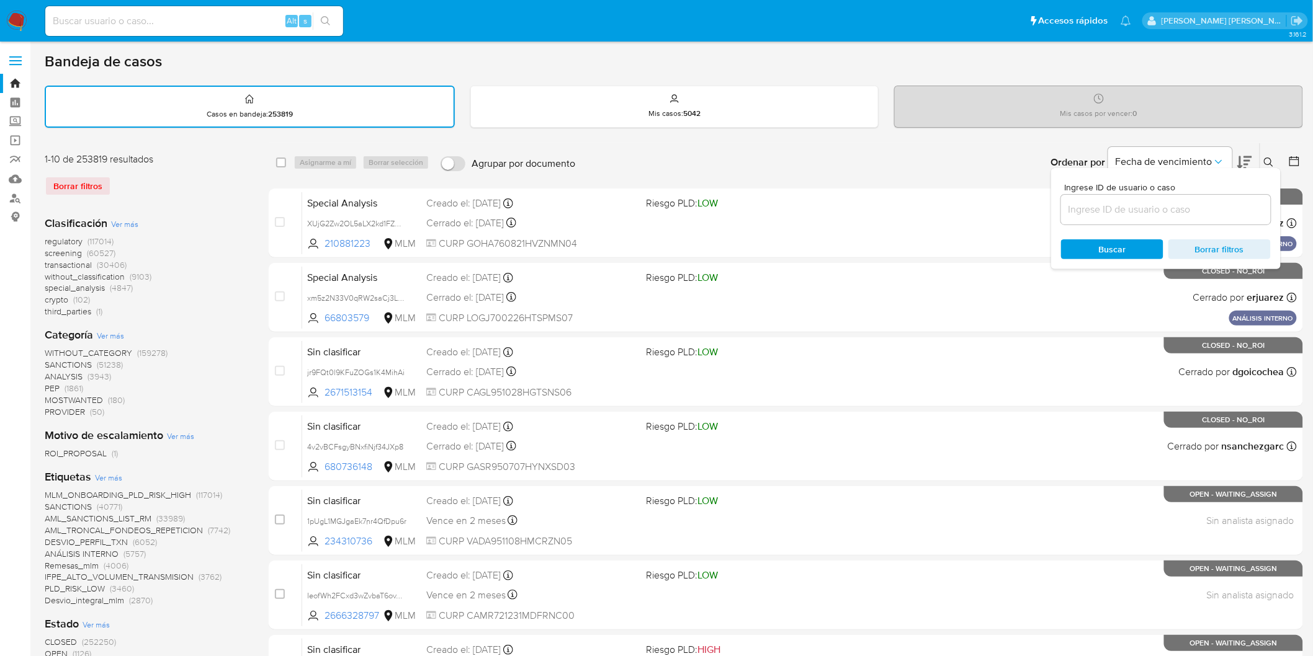
click at [1137, 195] on div at bounding box center [1166, 210] width 210 height 30
click at [1130, 203] on input at bounding box center [1166, 210] width 210 height 16
paste input "797204155"
type input "797204155"
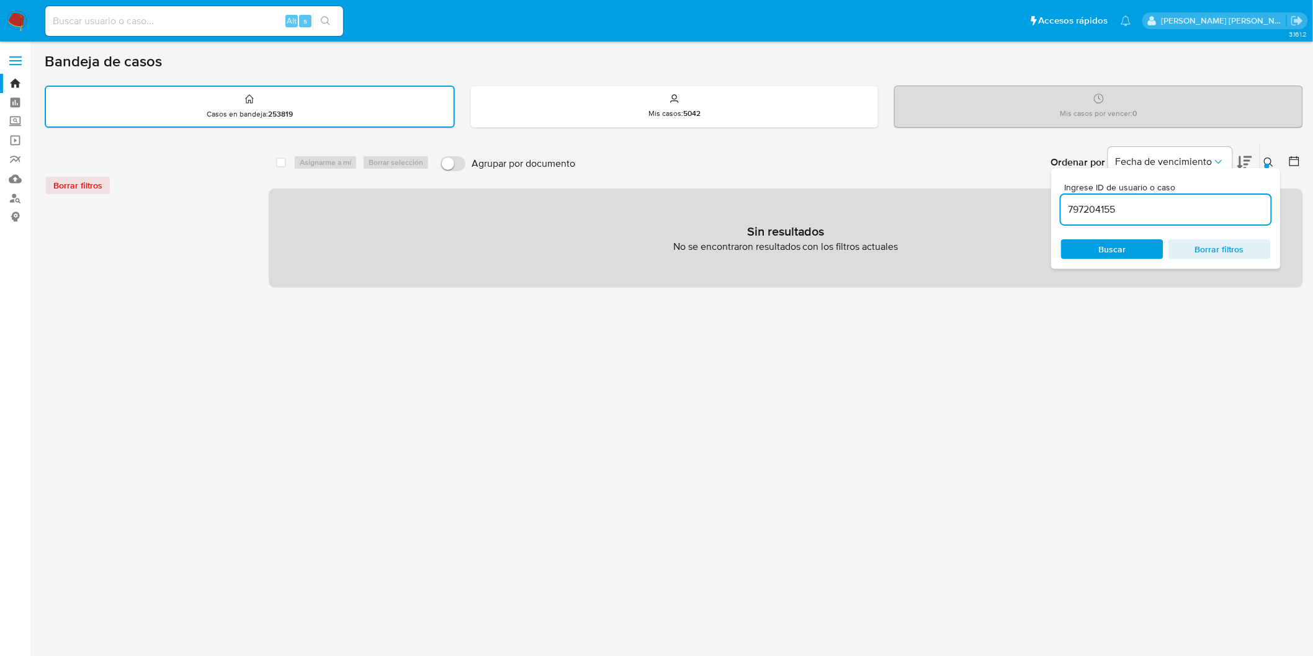
click at [128, 17] on input at bounding box center [194, 21] width 298 height 16
paste input "797204155"
type input "797204155"
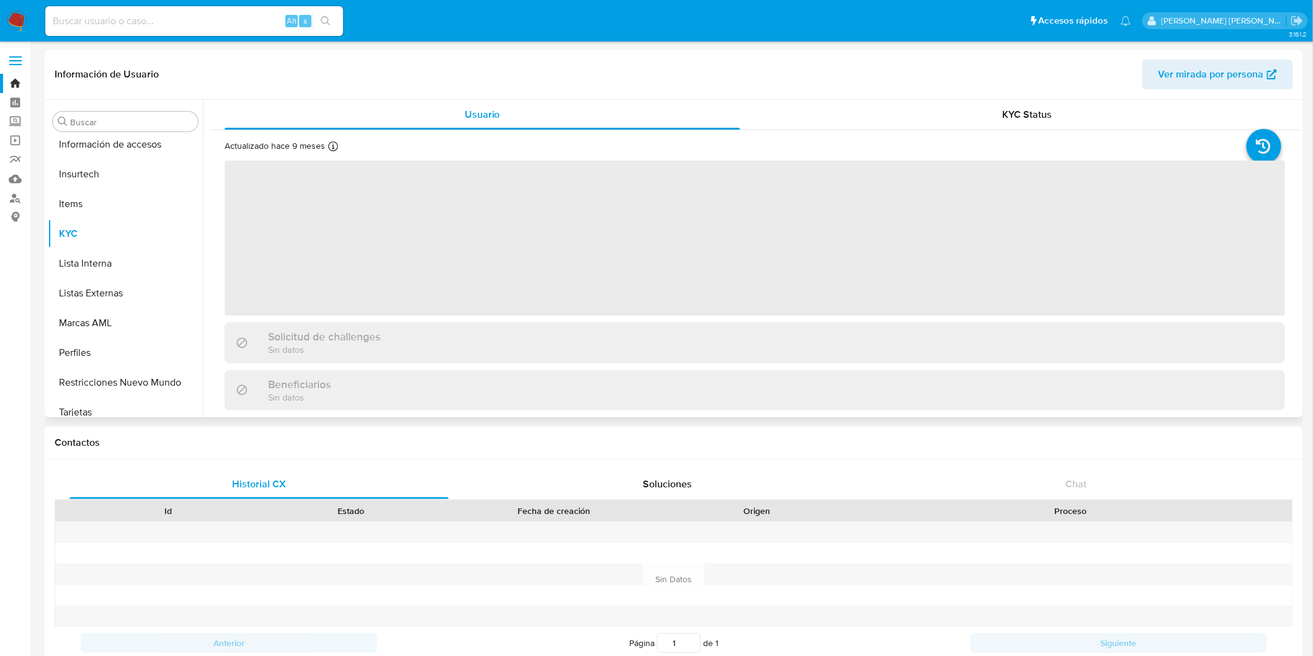
scroll to position [583, 0]
select select "10"
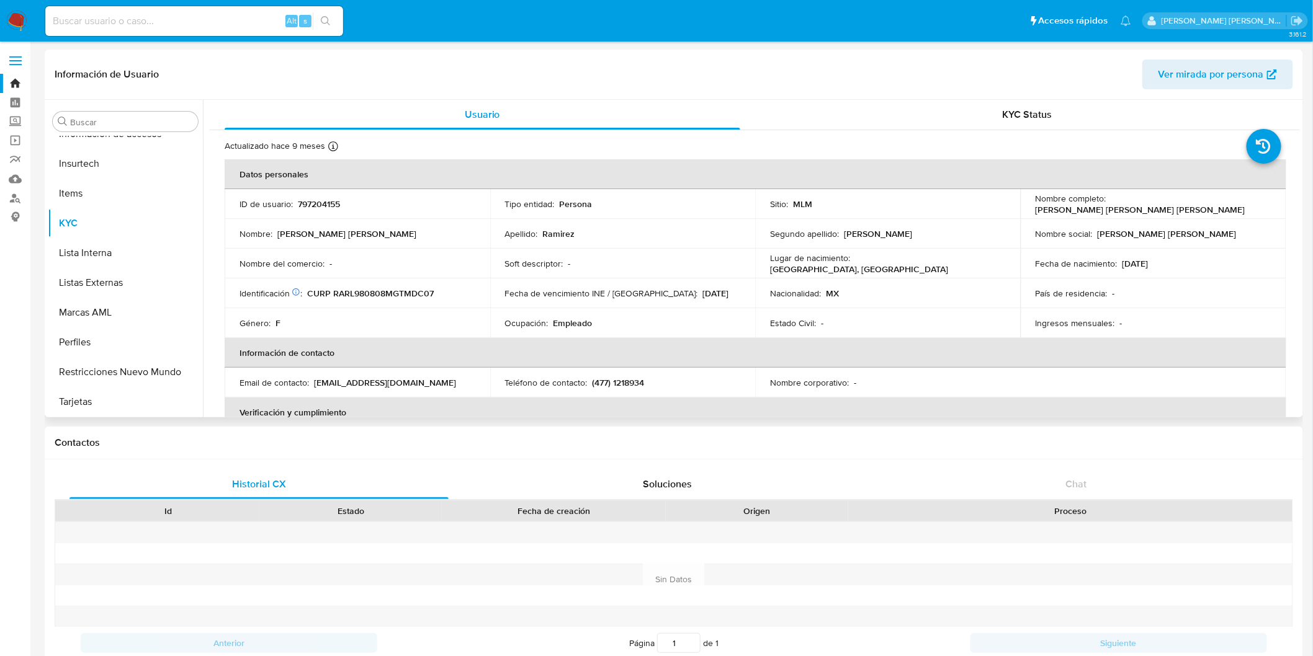
click at [794, 249] on td "Lugar de nacimiento : MEXICO, GUANAJUATO" at bounding box center [888, 264] width 266 height 30
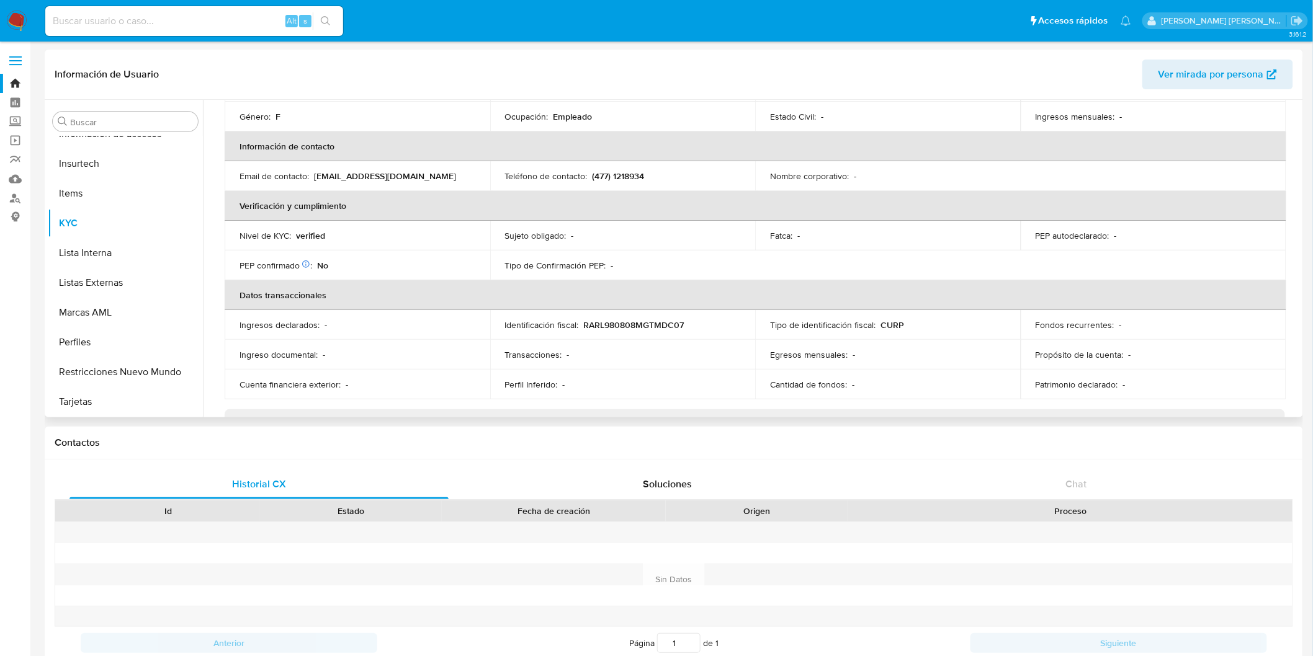
scroll to position [0, 0]
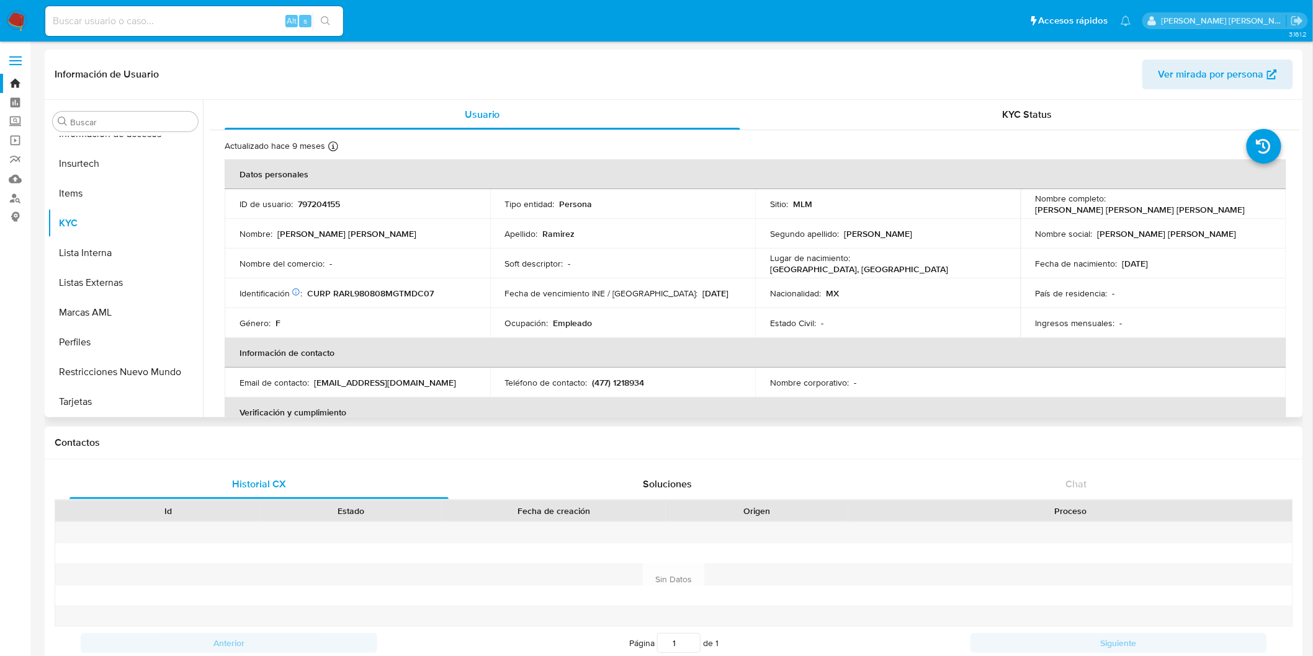
drag, startPoint x: 1169, startPoint y: 261, endPoint x: 1117, endPoint y: 259, distance: 51.5
click at [1117, 259] on div "Fecha de nacimiento : 08/08/1998" at bounding box center [1153, 263] width 236 height 11
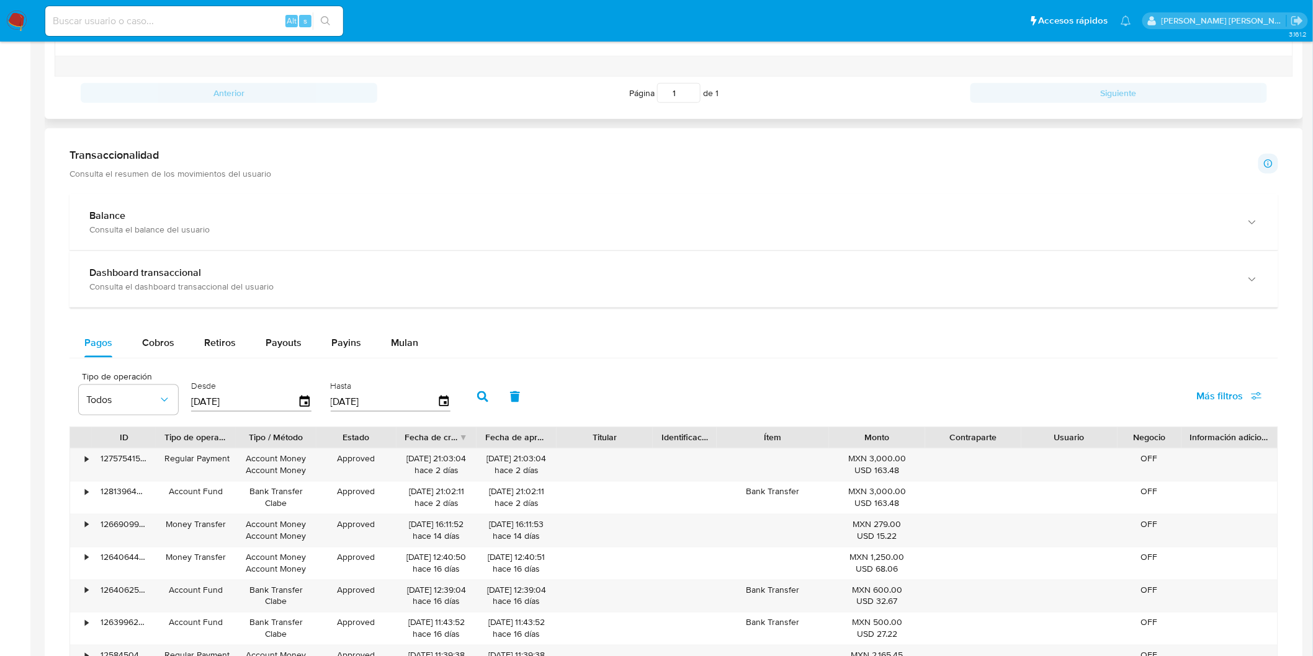
scroll to position [689, 0]
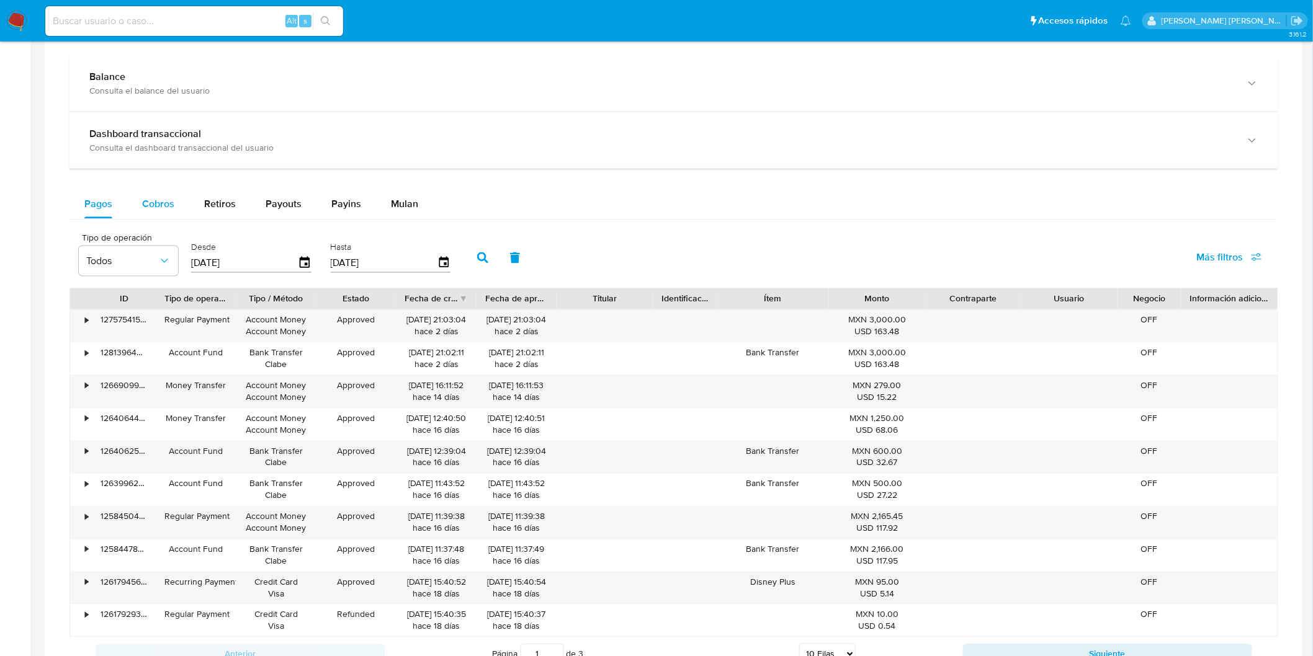
click at [159, 211] on span "Cobros" at bounding box center [158, 204] width 32 height 14
select select "10"
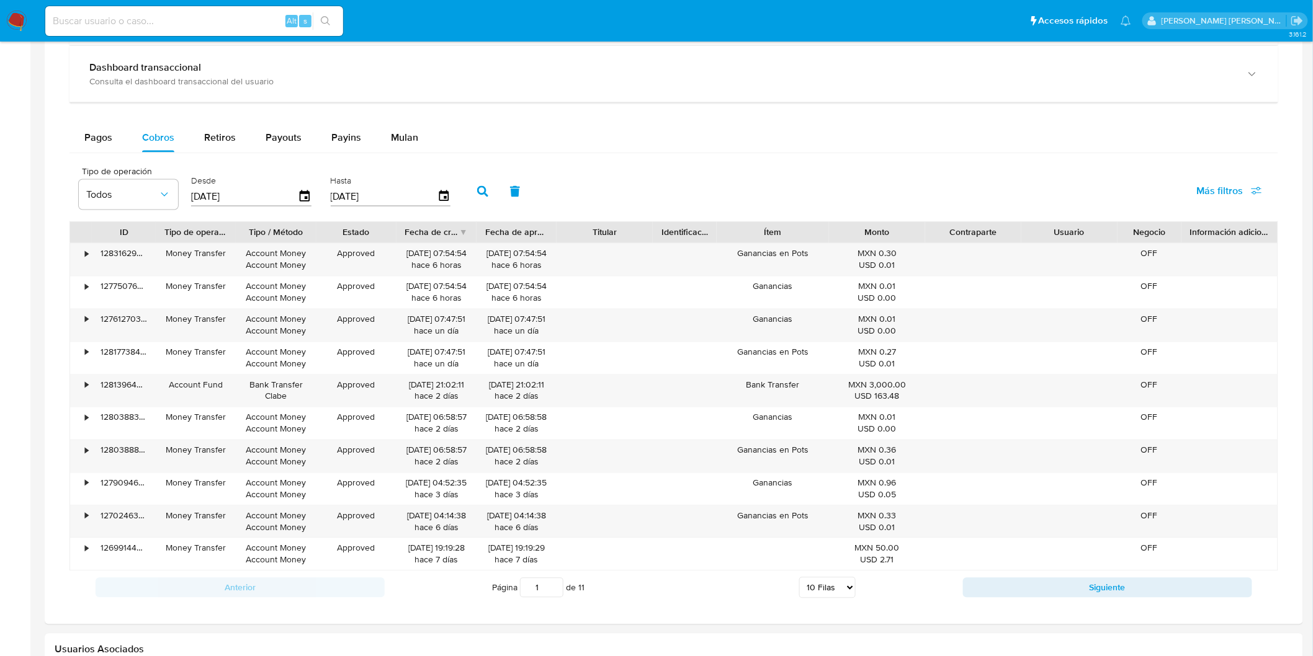
scroll to position [758, 0]
click at [94, 253] on div "128316299892" at bounding box center [124, 257] width 64 height 32
click at [89, 251] on div "•" at bounding box center [81, 257] width 22 height 32
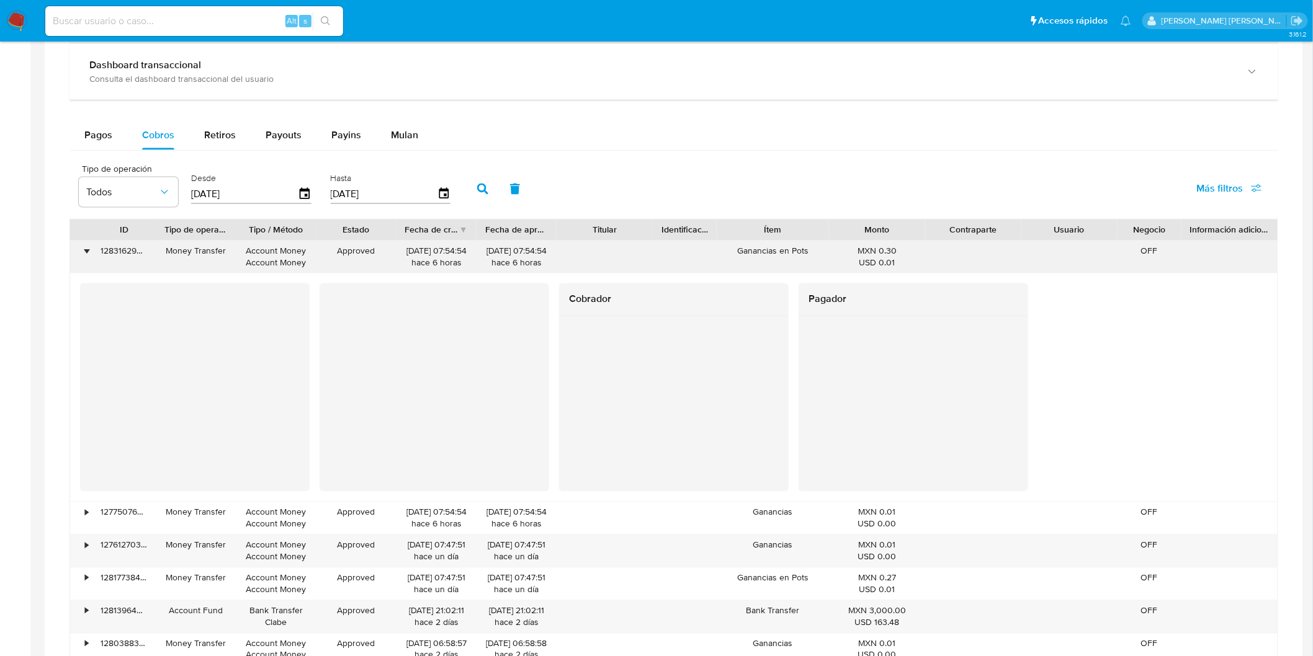
click at [89, 248] on div "•" at bounding box center [81, 257] width 22 height 32
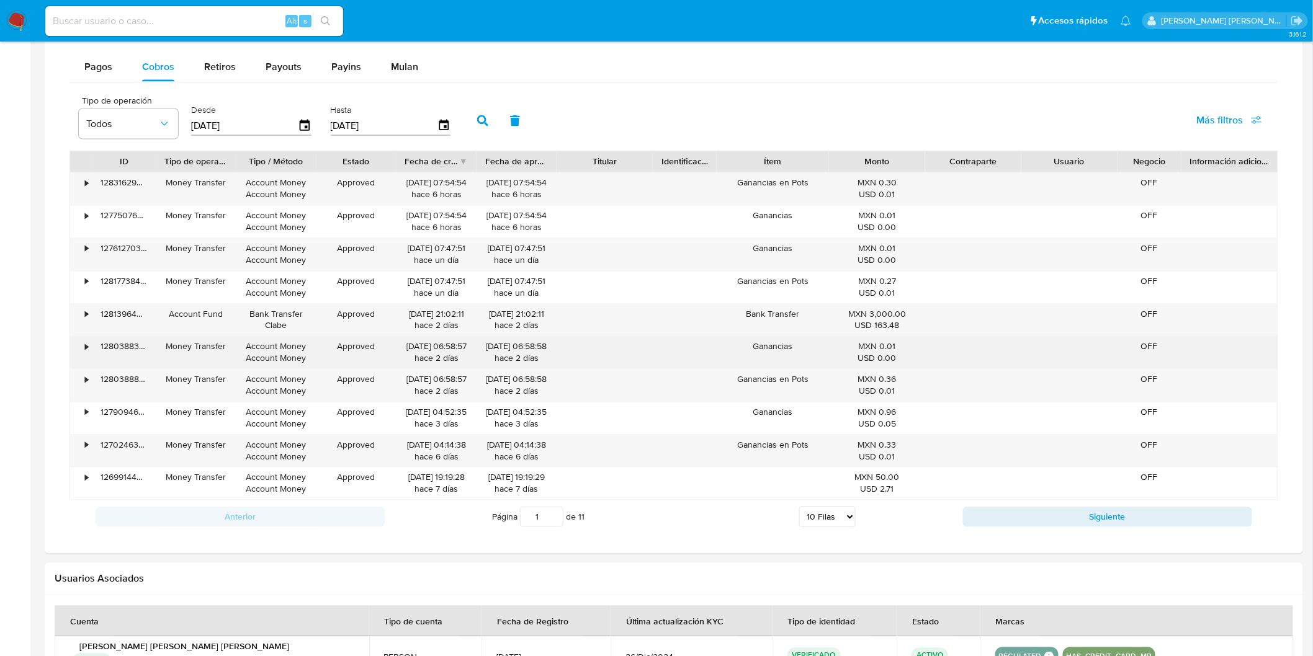
scroll to position [827, 0]
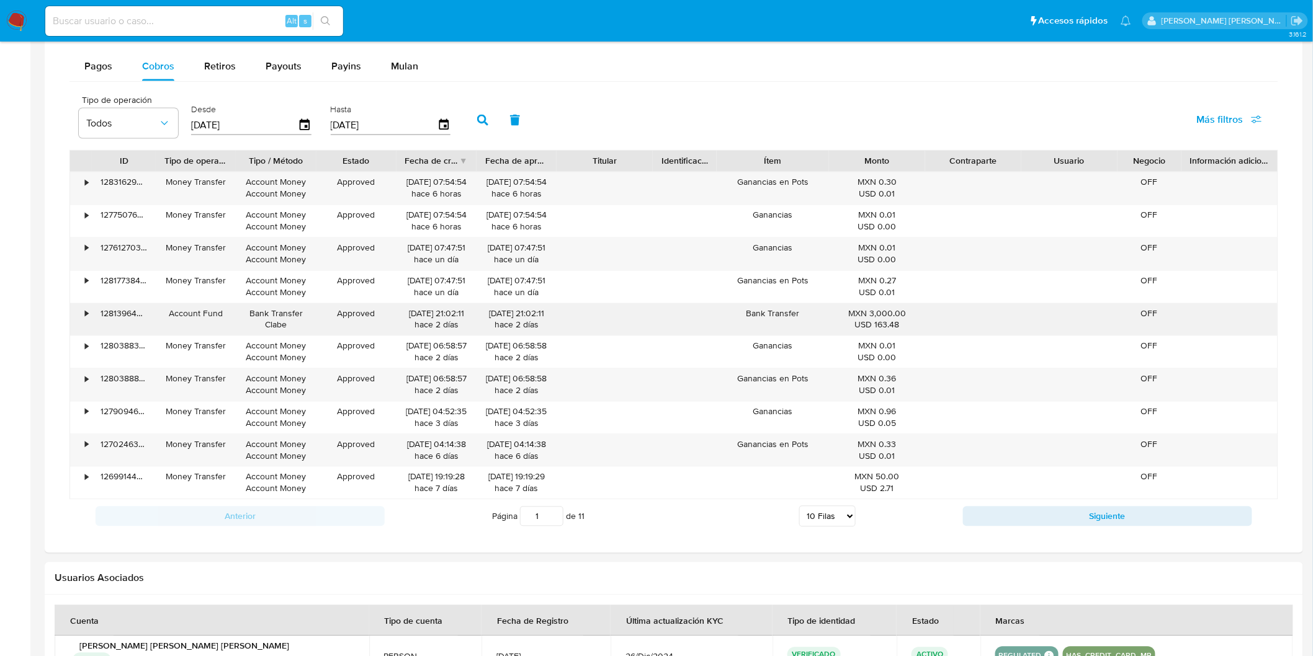
click at [90, 318] on div "•" at bounding box center [81, 320] width 22 height 32
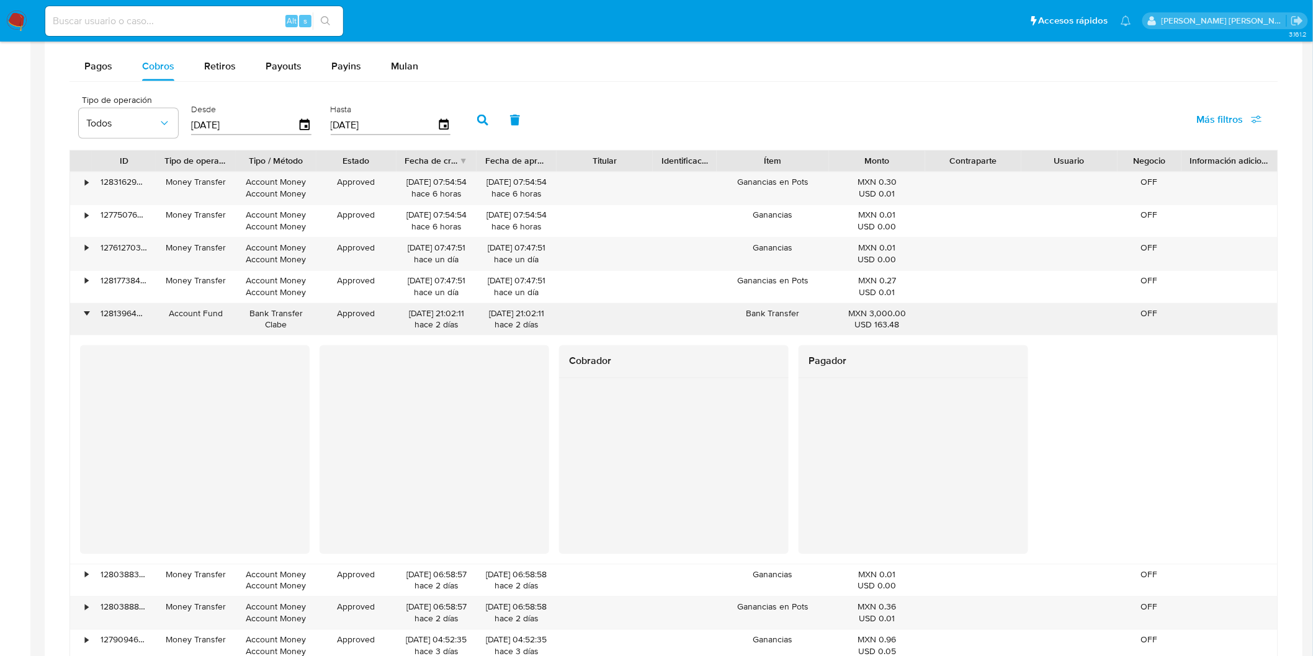
click at [85, 314] on div "•" at bounding box center [86, 314] width 3 height 12
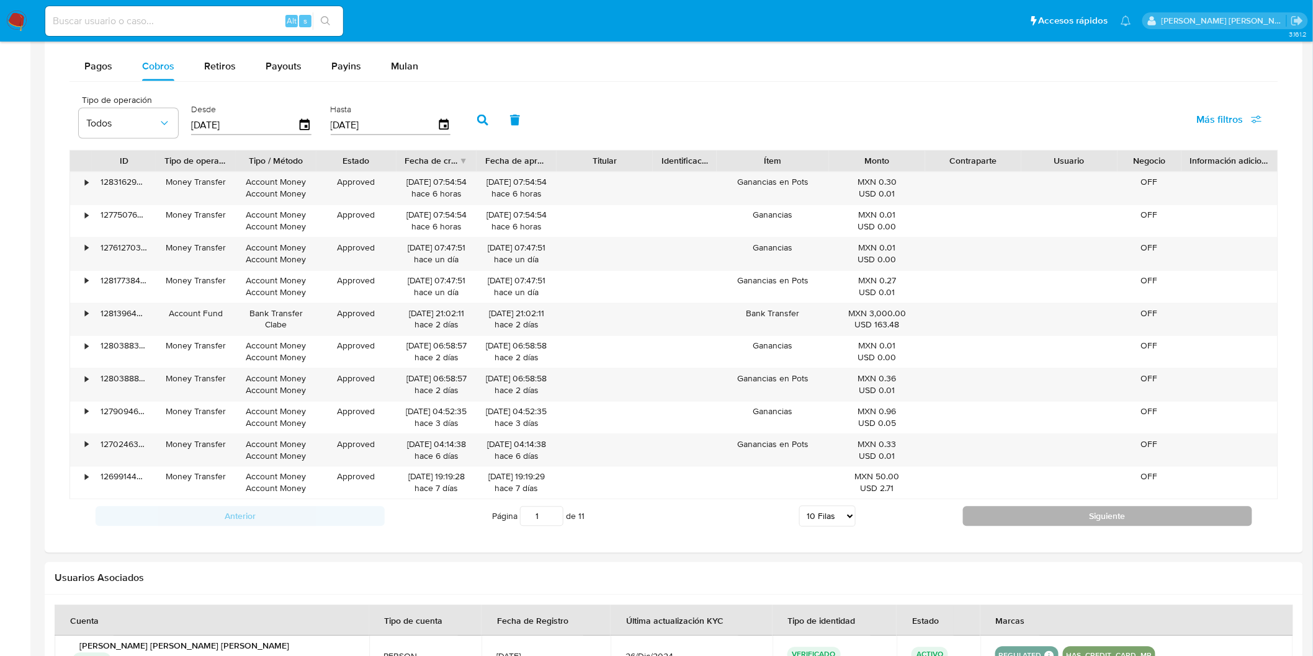
click at [1029, 522] on button "Siguiente" at bounding box center [1107, 517] width 289 height 20
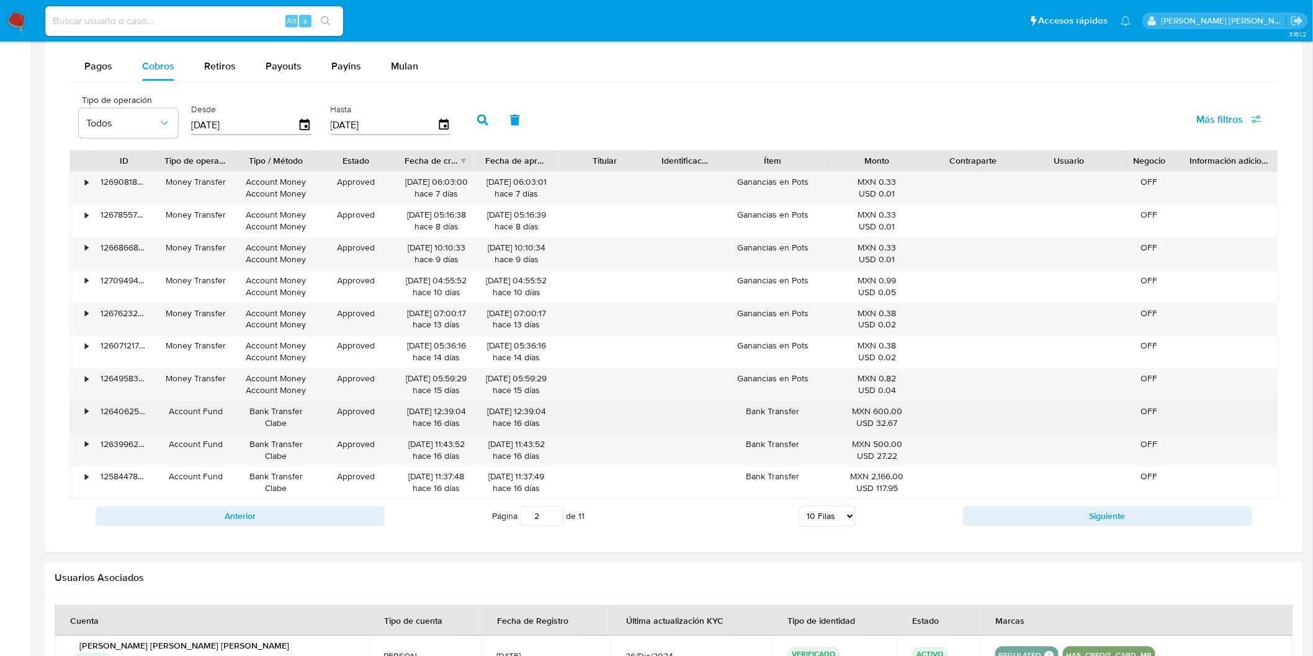
click at [83, 417] on div "•" at bounding box center [81, 418] width 22 height 32
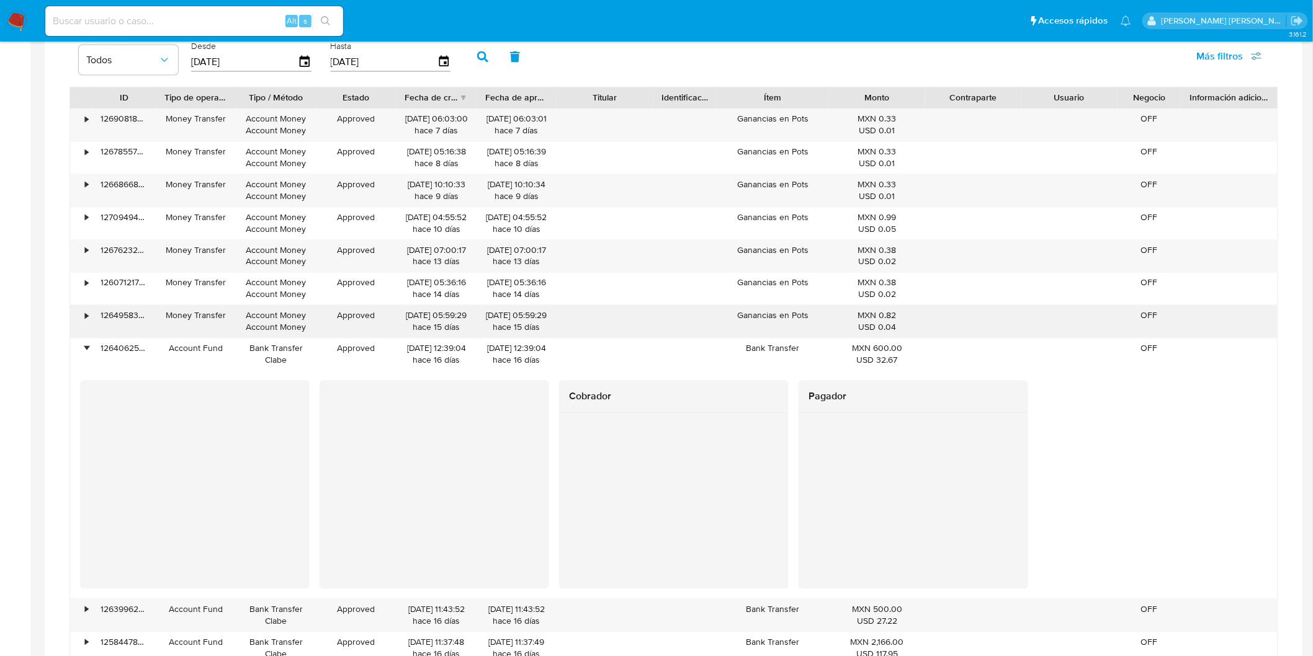
scroll to position [896, 0]
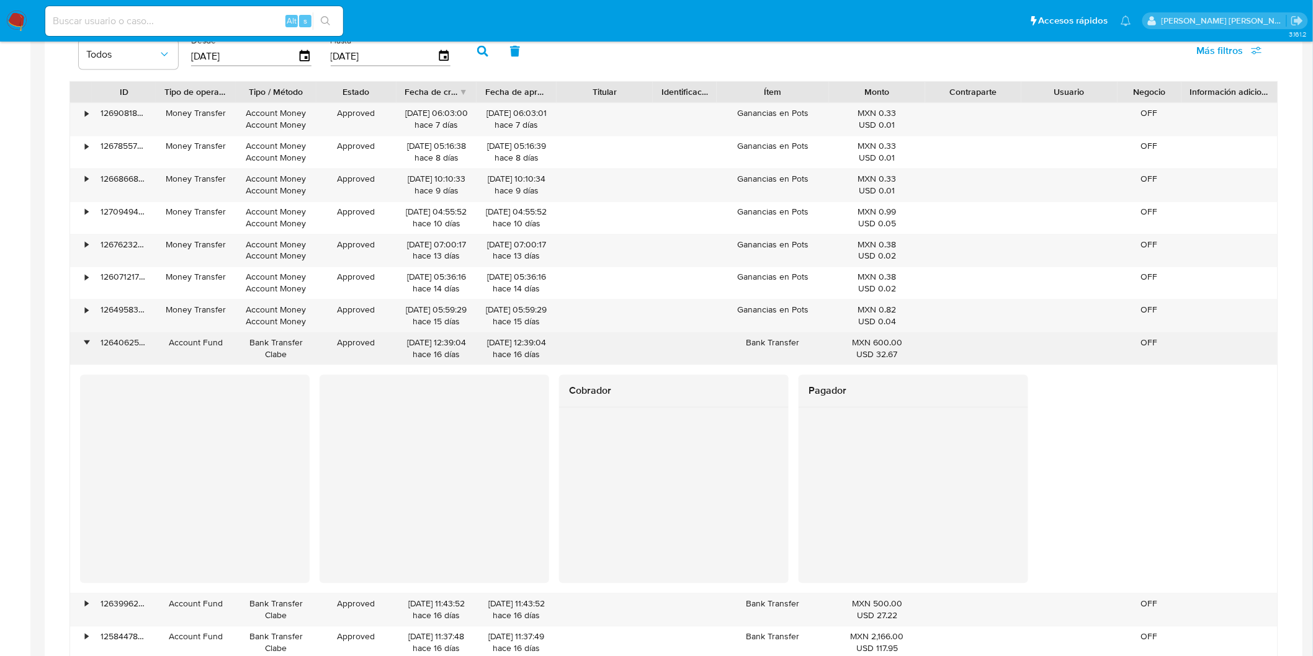
click at [87, 357] on div "•" at bounding box center [81, 349] width 22 height 32
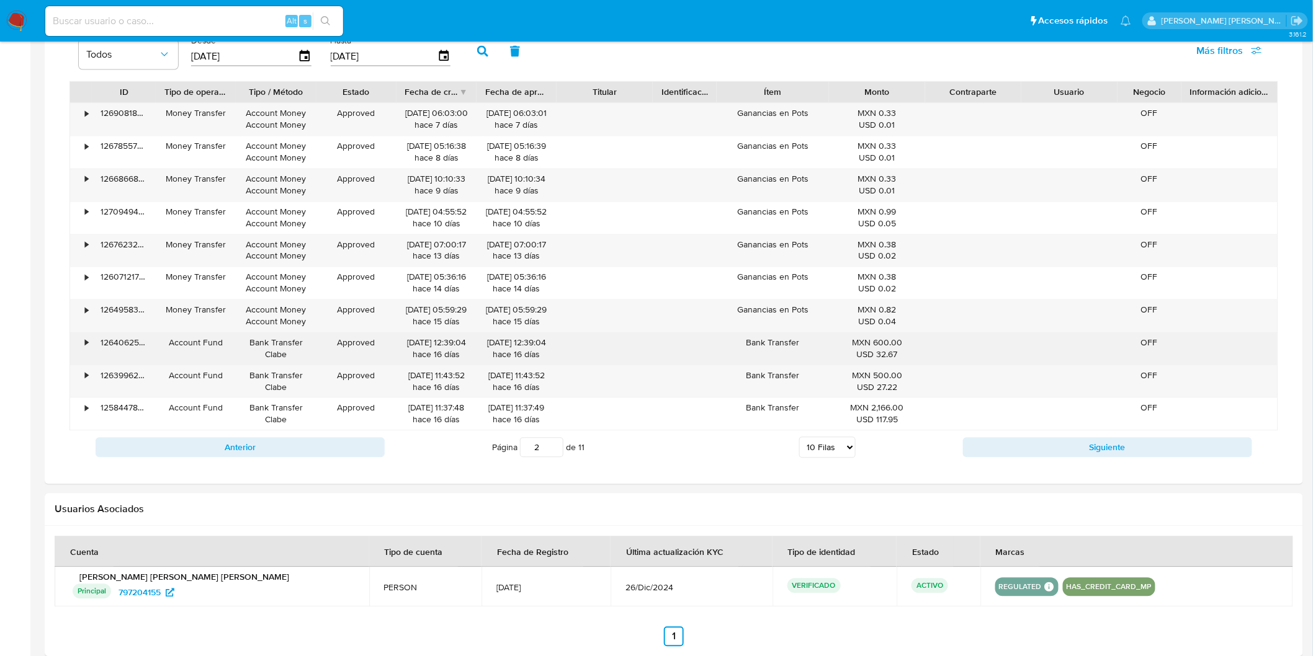
scroll to position [959, 0]
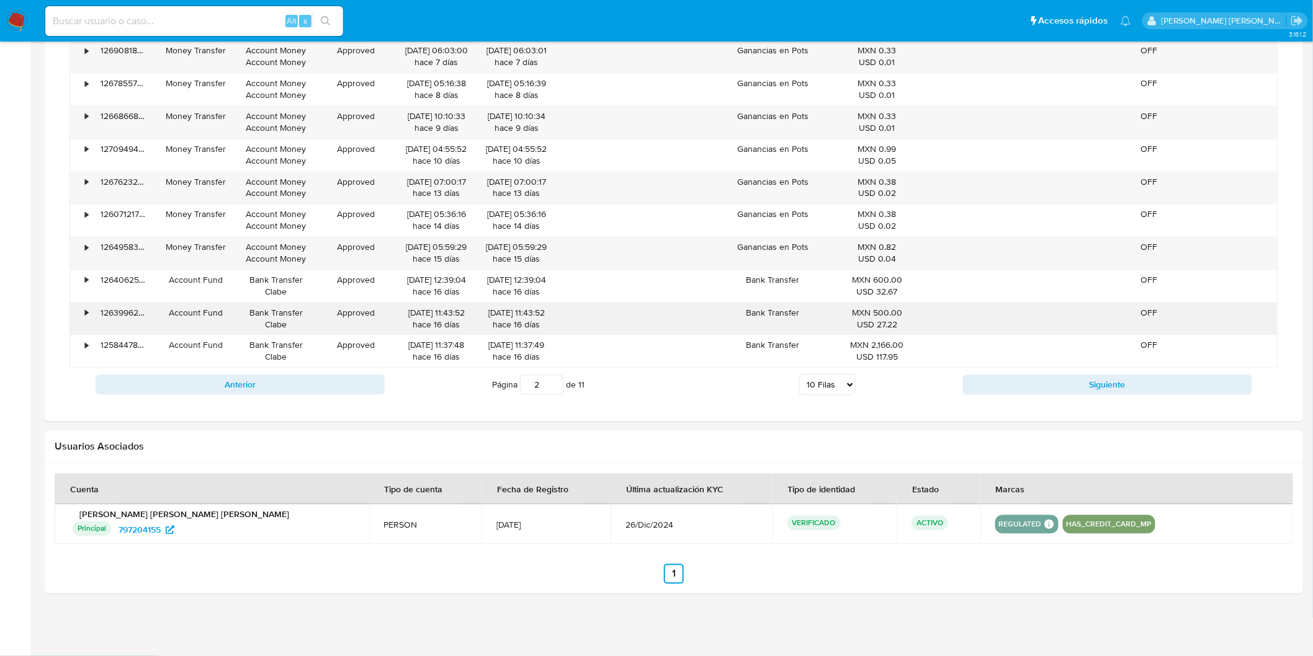
click at [83, 324] on div "•" at bounding box center [81, 319] width 22 height 32
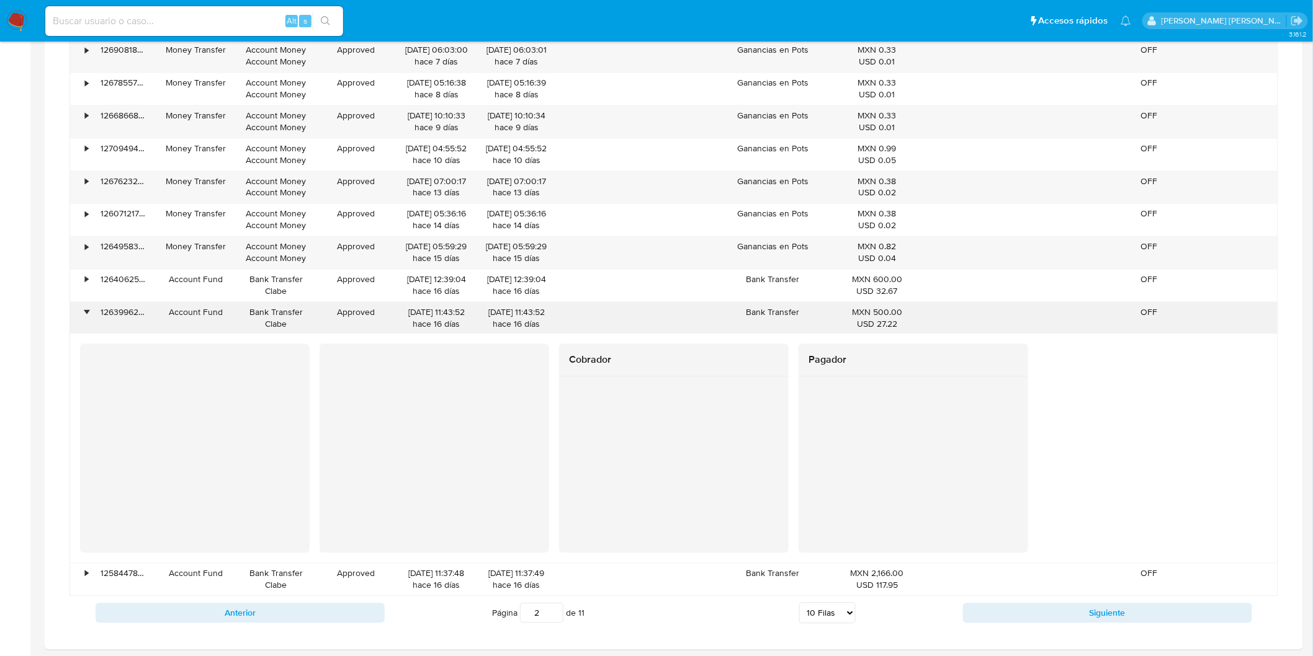
click at [83, 324] on div "•" at bounding box center [81, 319] width 22 height 32
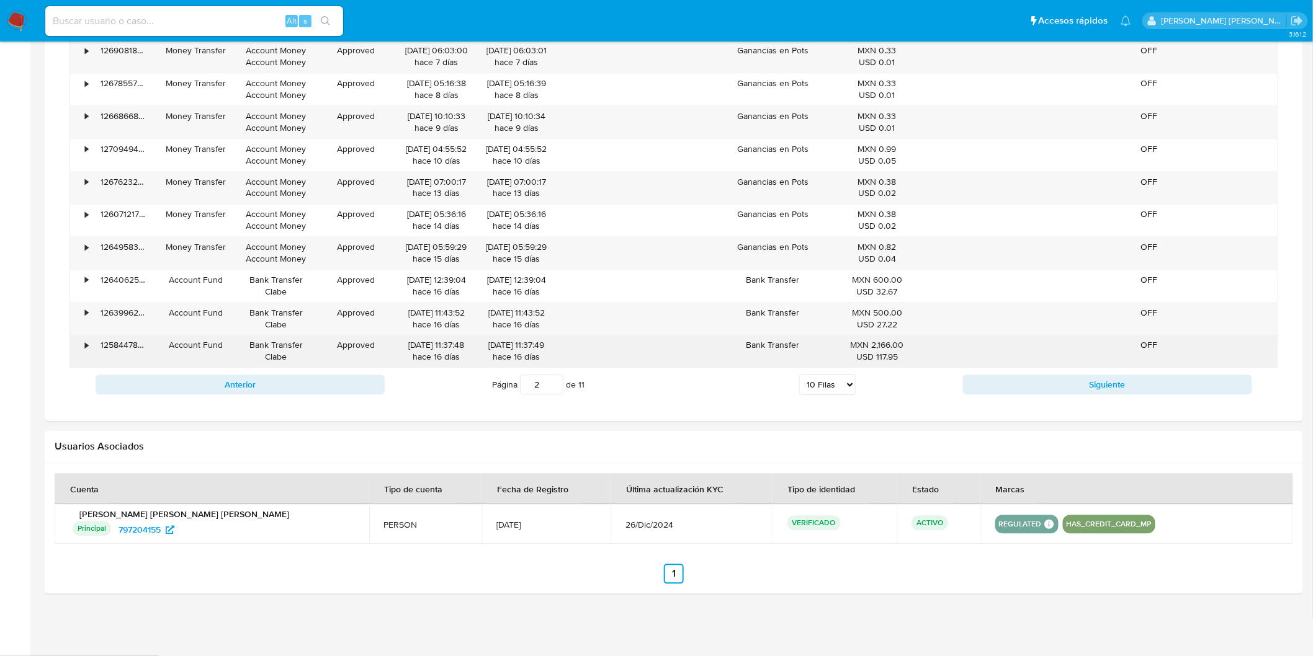
click at [82, 360] on div "•" at bounding box center [81, 352] width 22 height 32
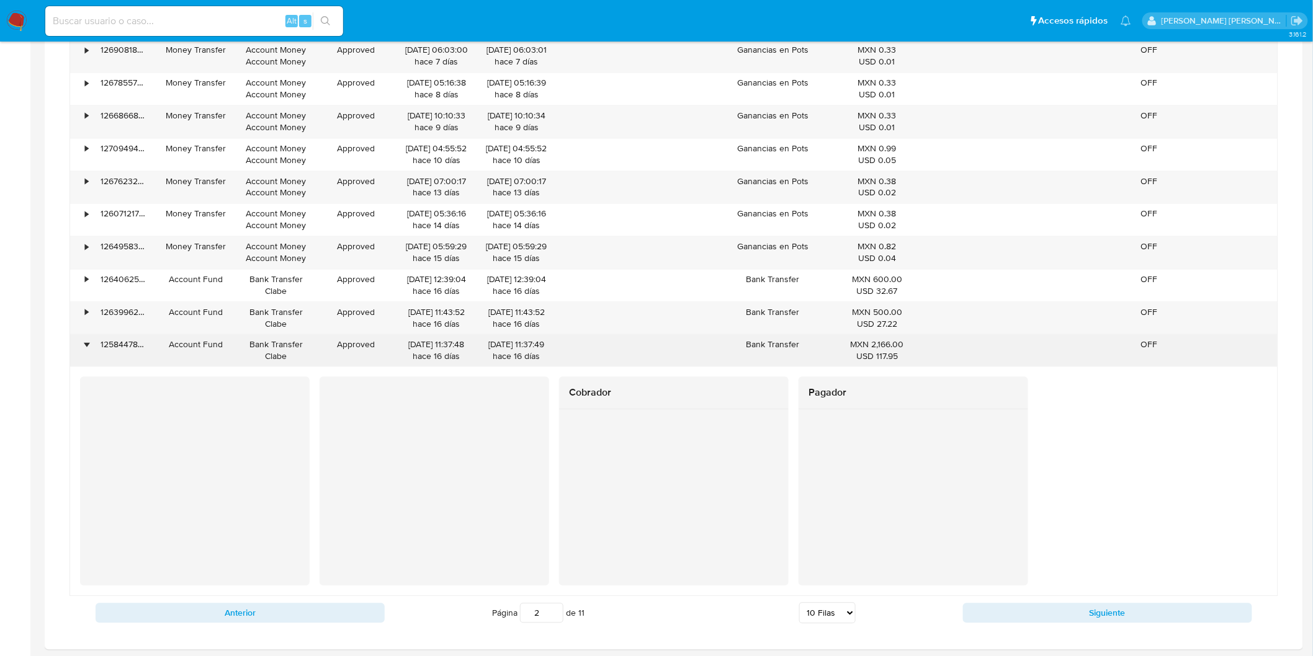
click at [86, 346] on div "•" at bounding box center [86, 345] width 3 height 12
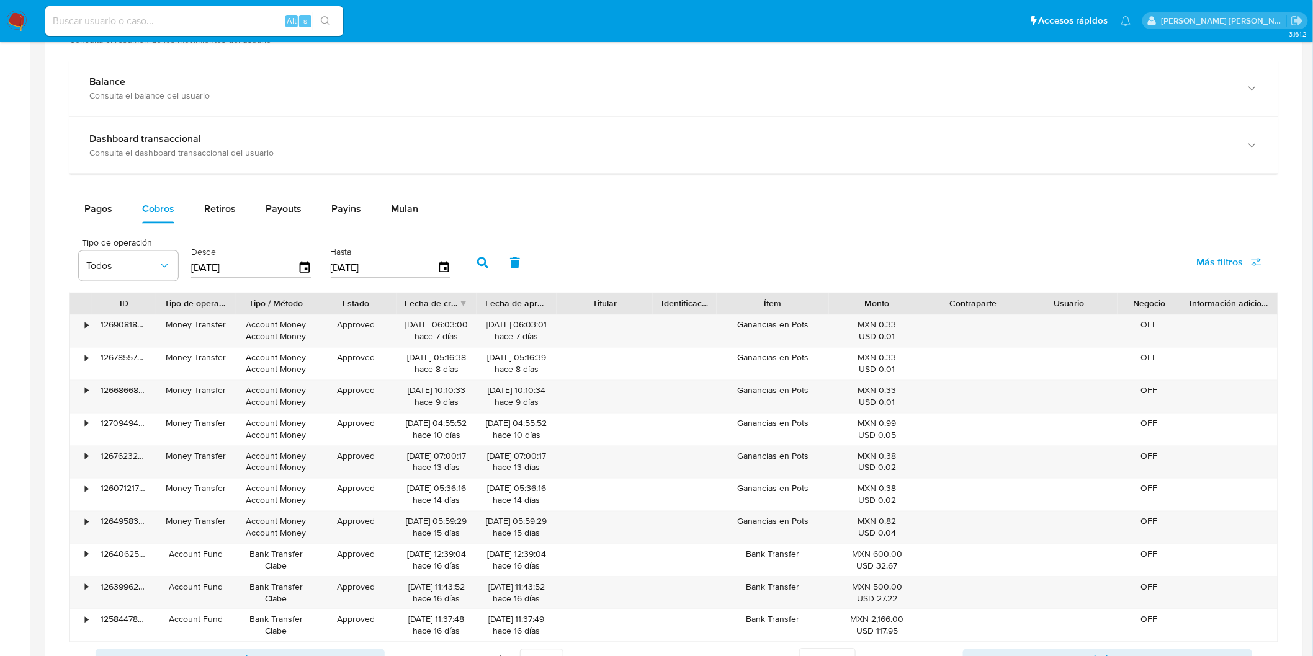
scroll to position [684, 0]
click at [102, 206] on span "Pagos" at bounding box center [98, 209] width 28 height 14
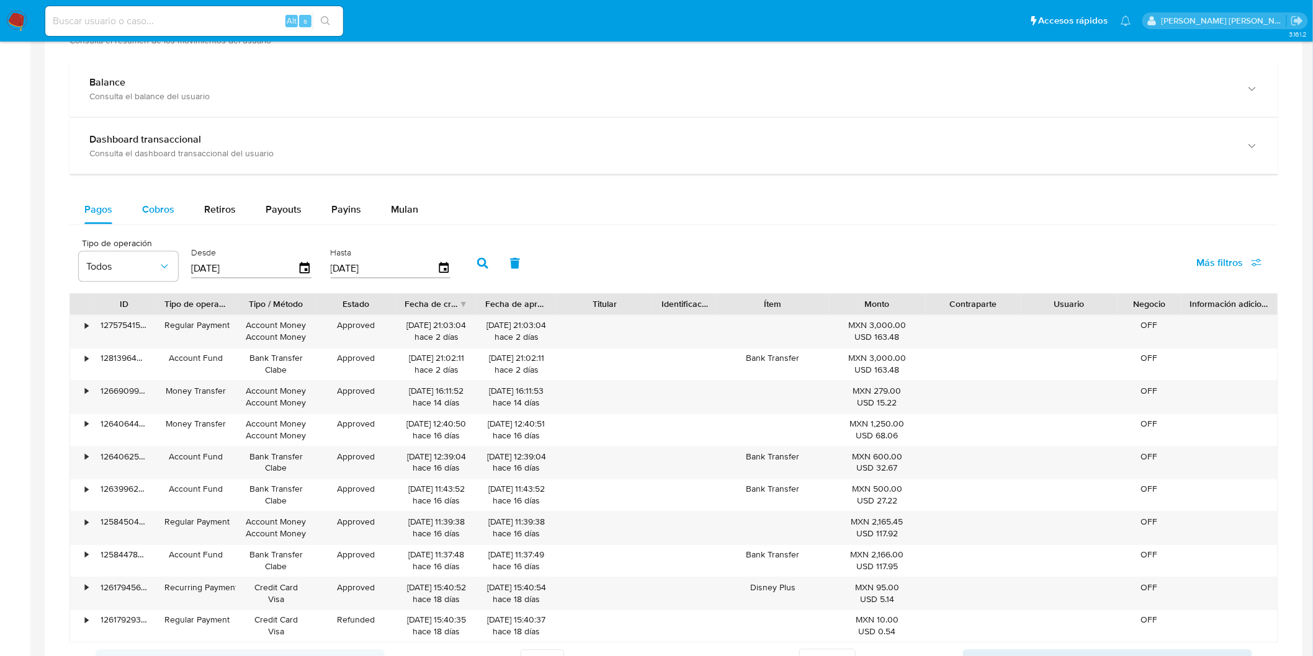
click at [169, 209] on span "Cobros" at bounding box center [158, 209] width 32 height 14
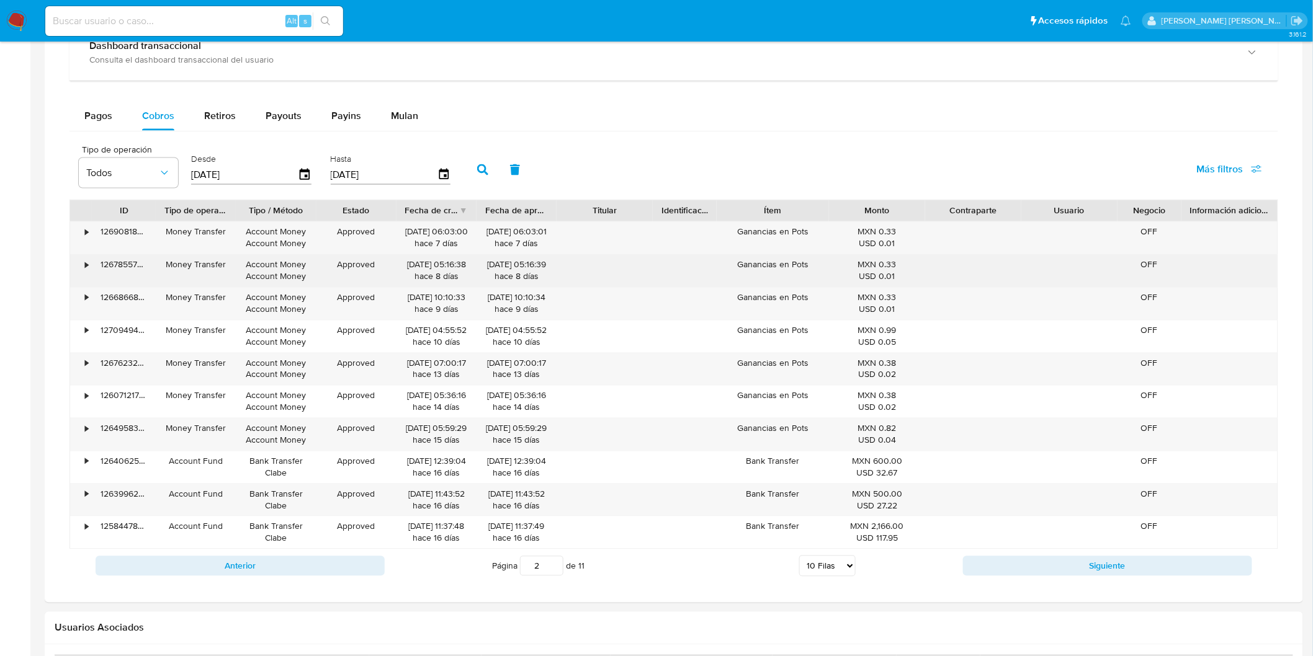
scroll to position [821, 0]
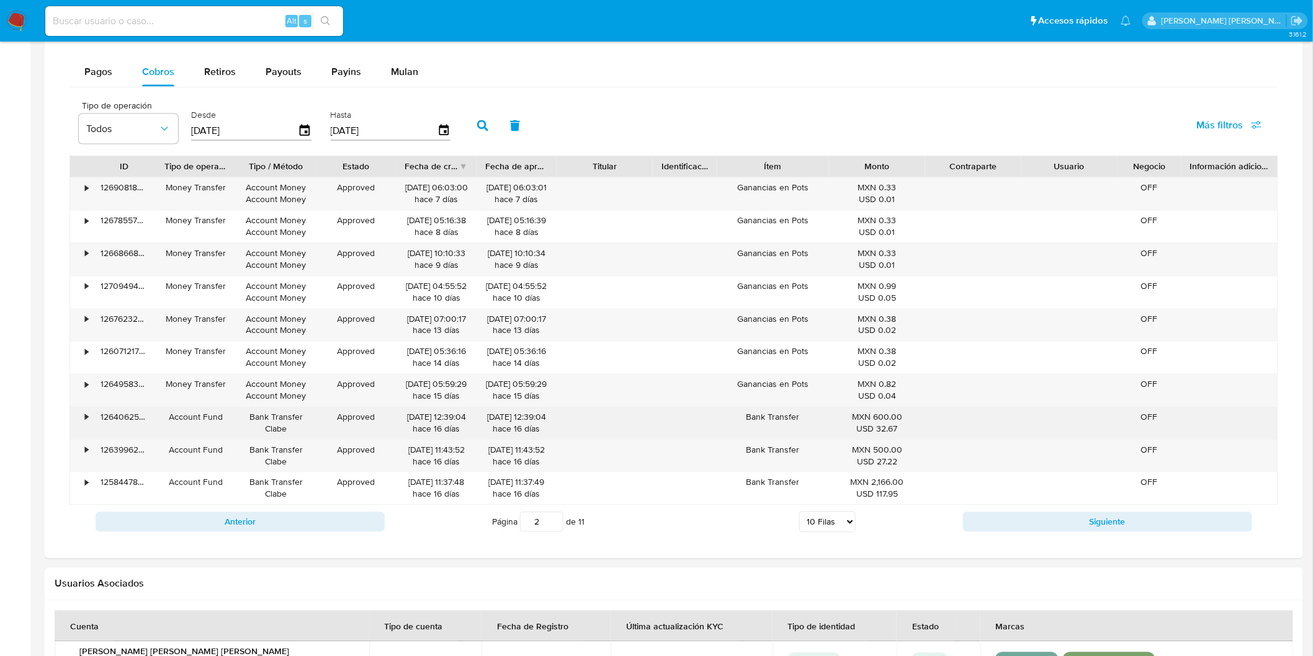
drag, startPoint x: 800, startPoint y: 418, endPoint x: 749, endPoint y: 419, distance: 51.5
click at [749, 419] on div "Bank Transfer" at bounding box center [773, 424] width 112 height 32
click at [85, 419] on div "•" at bounding box center [86, 418] width 3 height 12
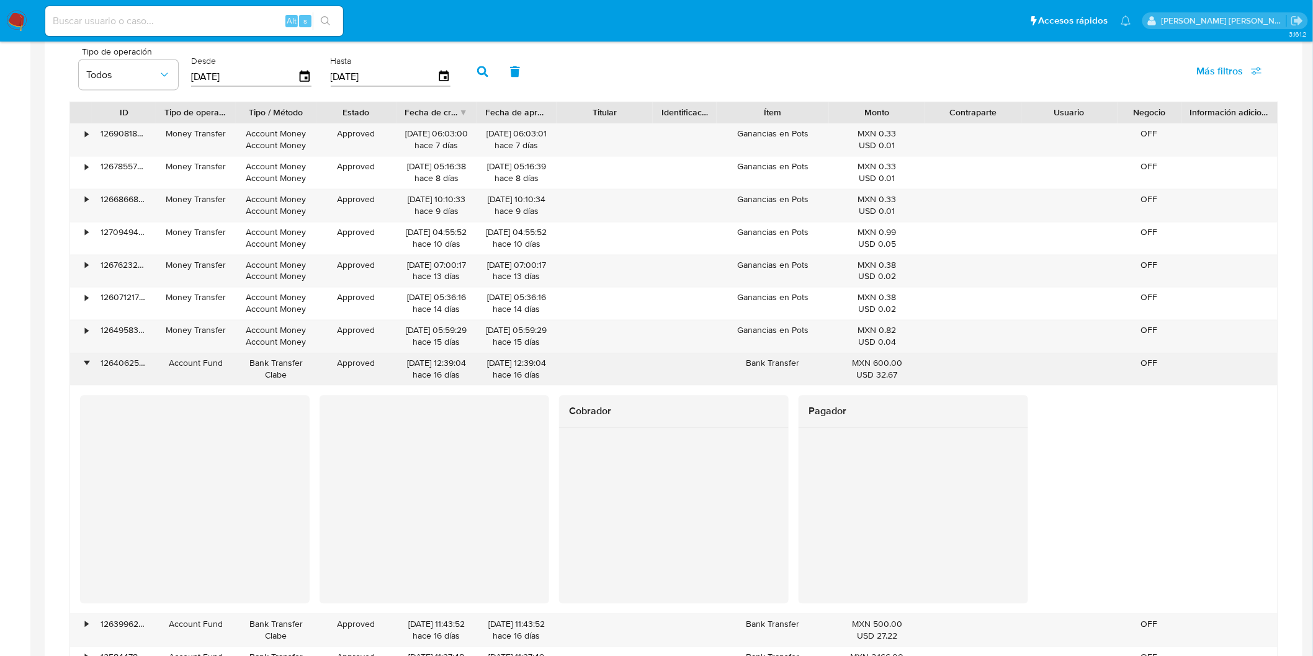
scroll to position [959, 0]
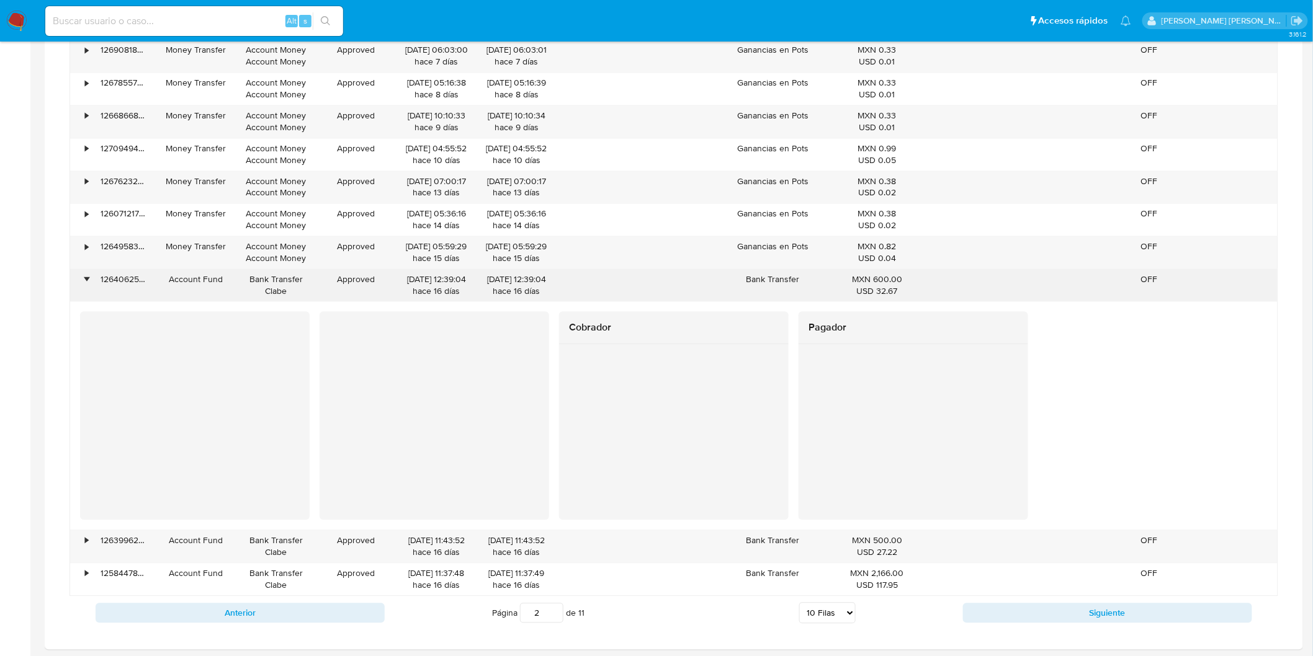
click at [86, 284] on div "•" at bounding box center [86, 280] width 3 height 12
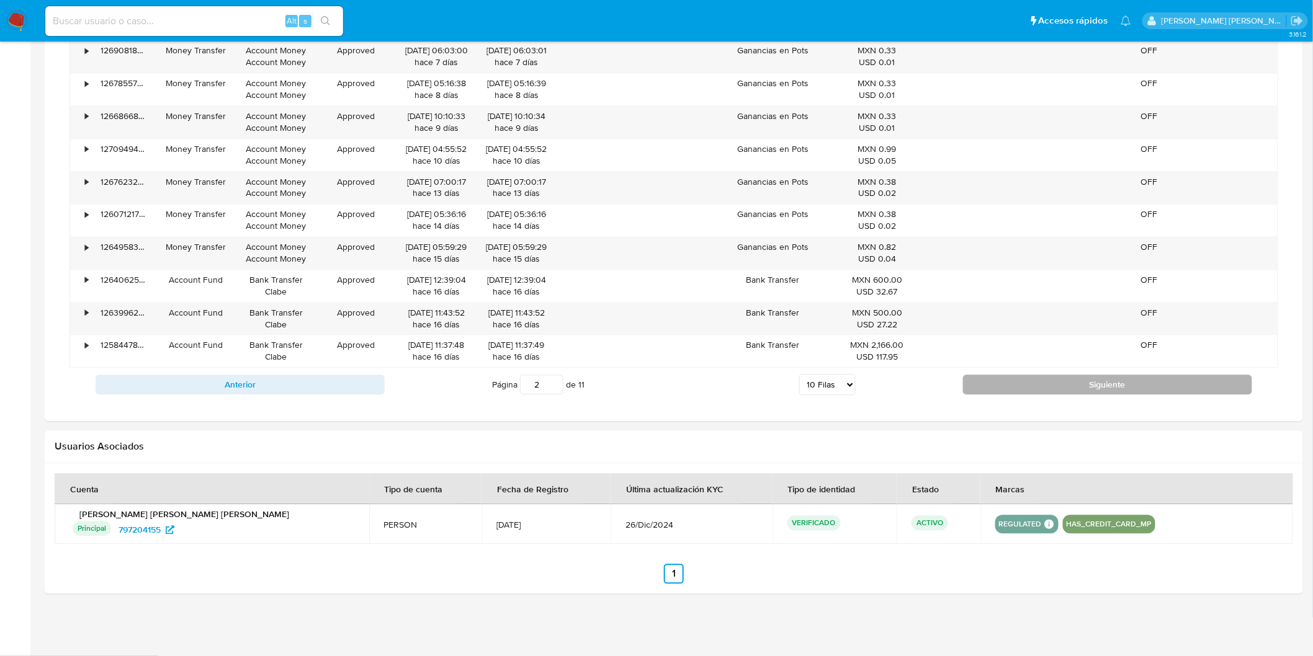
click at [1016, 395] on button "Siguiente" at bounding box center [1107, 385] width 289 height 20
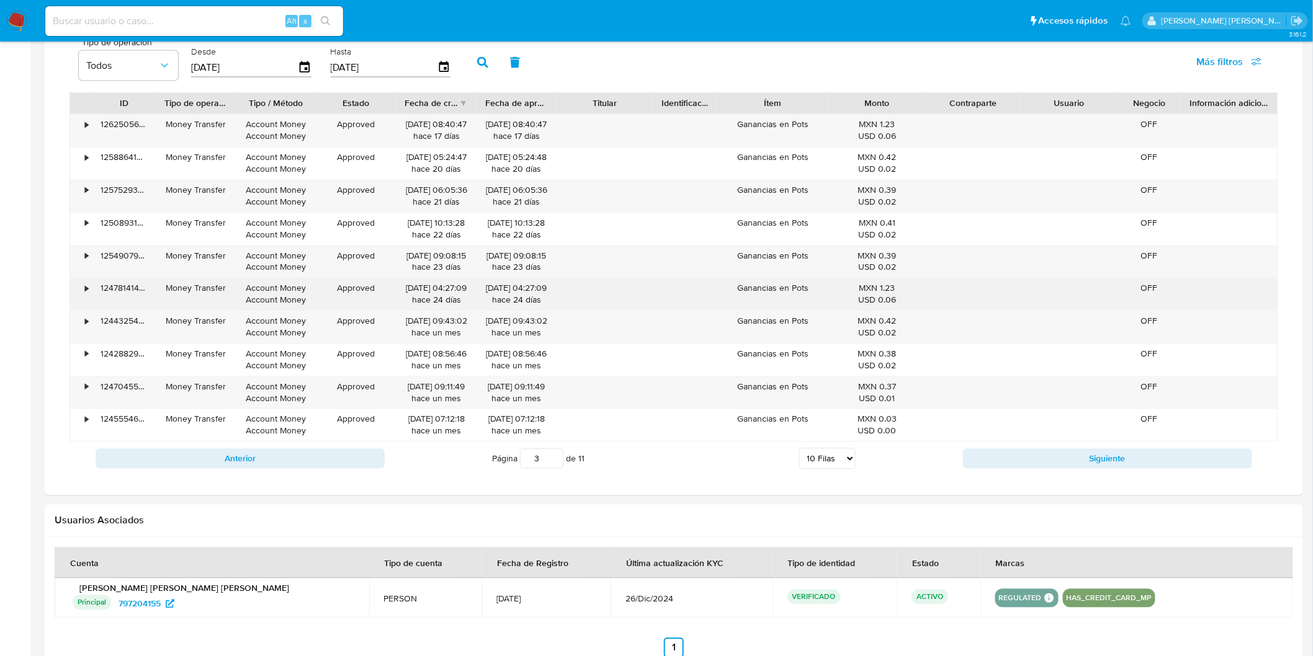
scroll to position [821, 0]
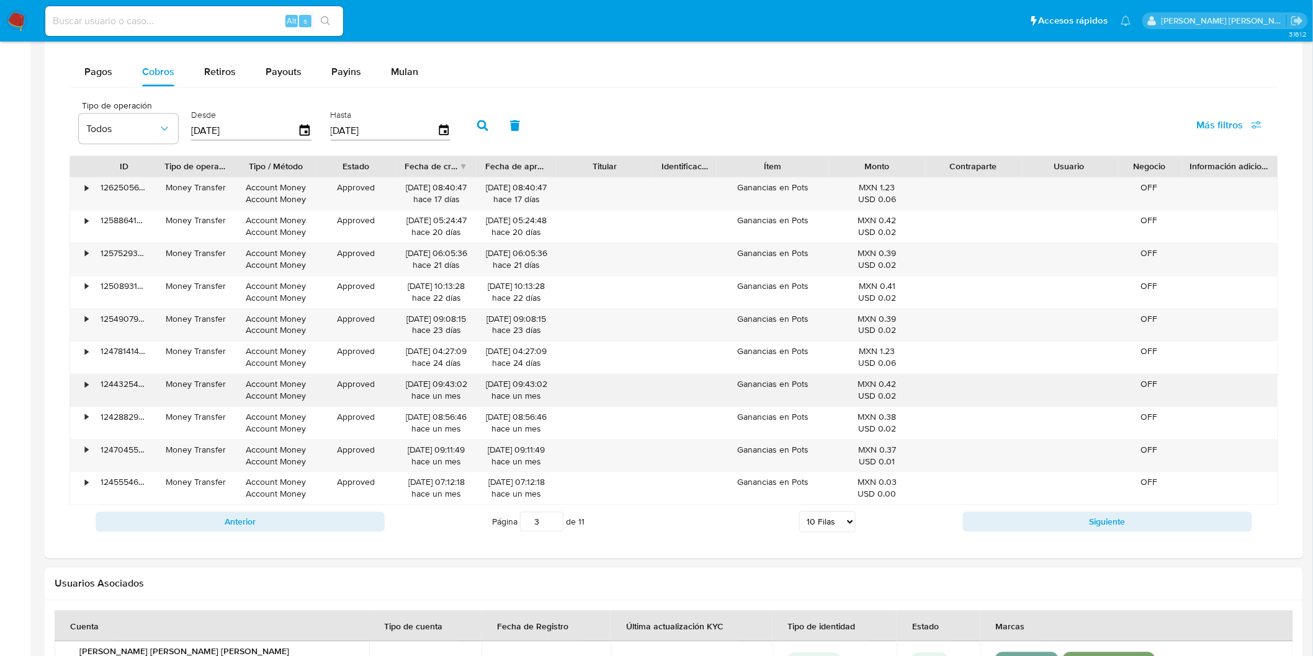
drag, startPoint x: 869, startPoint y: 196, endPoint x: 882, endPoint y: 379, distance: 183.4
click at [882, 379] on div "• 126250564300 Money Transfer Account Money Account Money Approved 15/09/2025 0…" at bounding box center [673, 341] width 1209 height 328
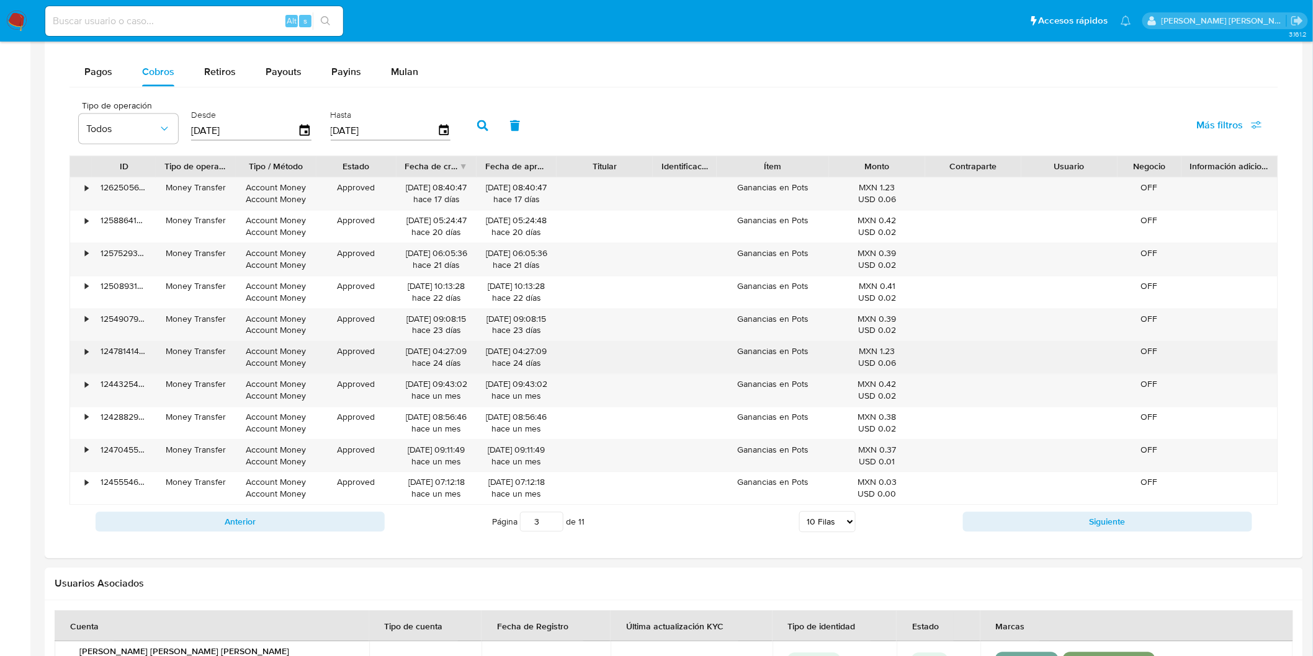
click at [892, 356] on div "MXN 1.23 USD 0.06" at bounding box center [877, 358] width 79 height 24
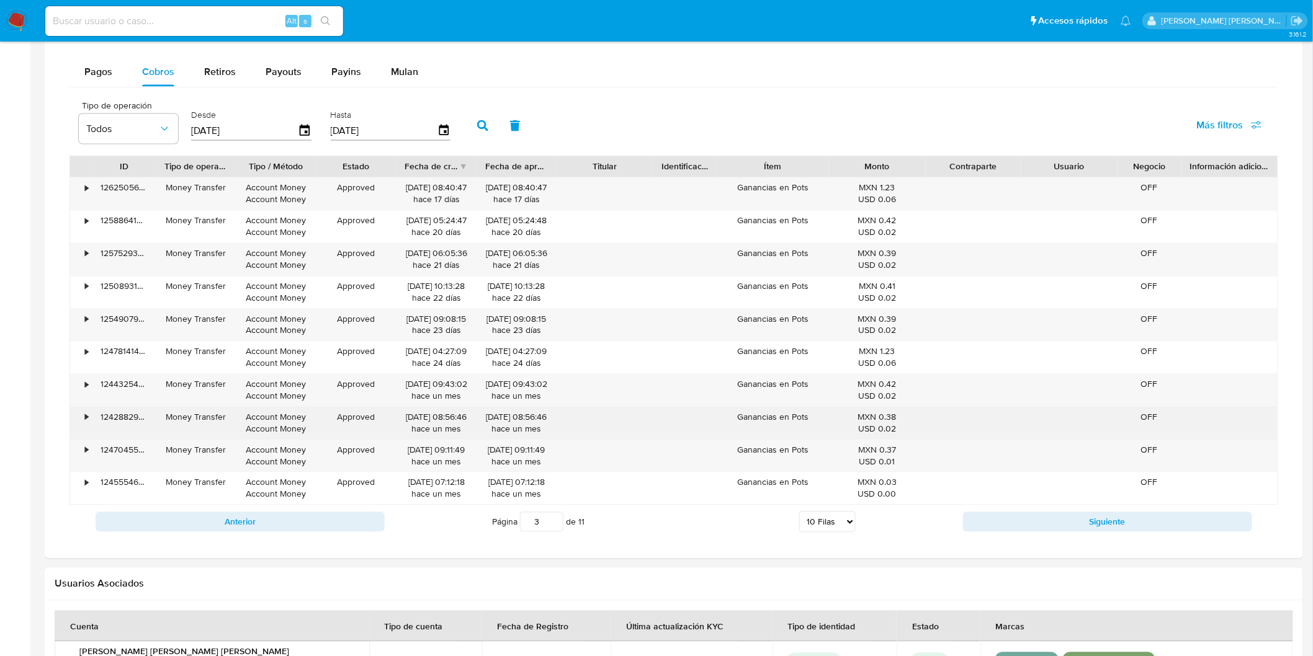
click at [900, 419] on div "MXN 0.38 USD 0.02" at bounding box center [877, 424] width 79 height 24
drag, startPoint x: 884, startPoint y: 422, endPoint x: 892, endPoint y: 422, distance: 7.5
click at [891, 422] on div "MXN 0.38 USD 0.02" at bounding box center [877, 424] width 79 height 24
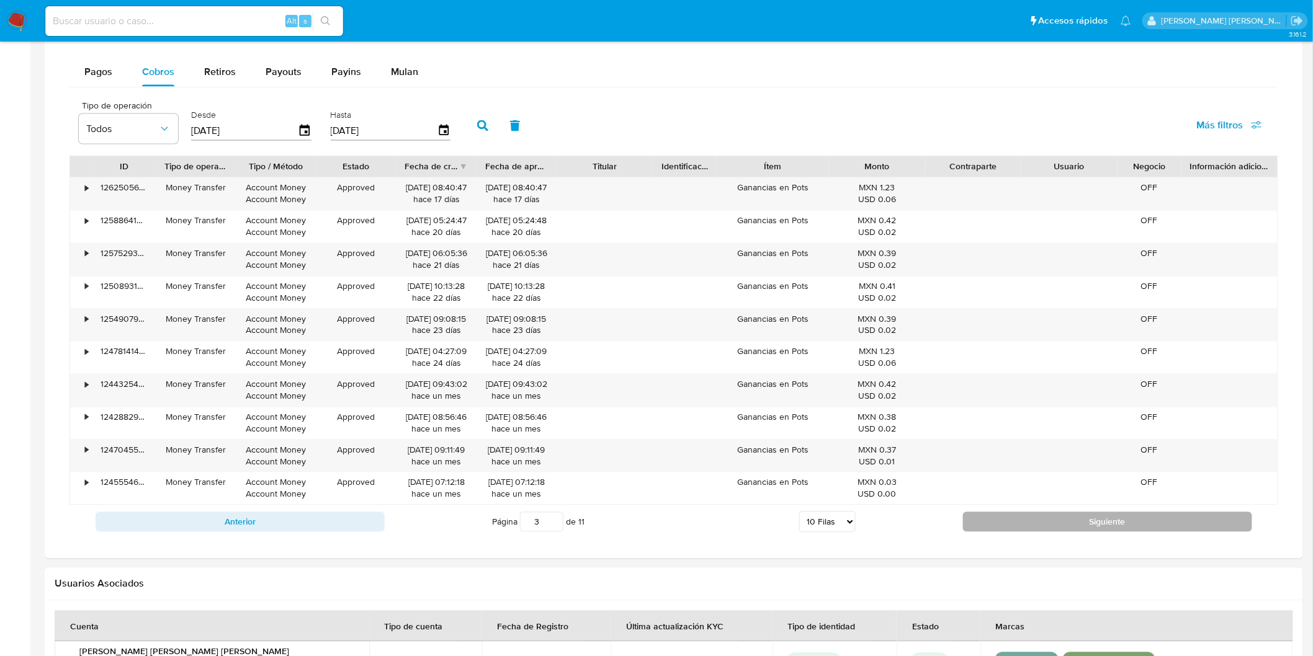
click at [991, 524] on button "Siguiente" at bounding box center [1107, 522] width 289 height 20
type input "4"
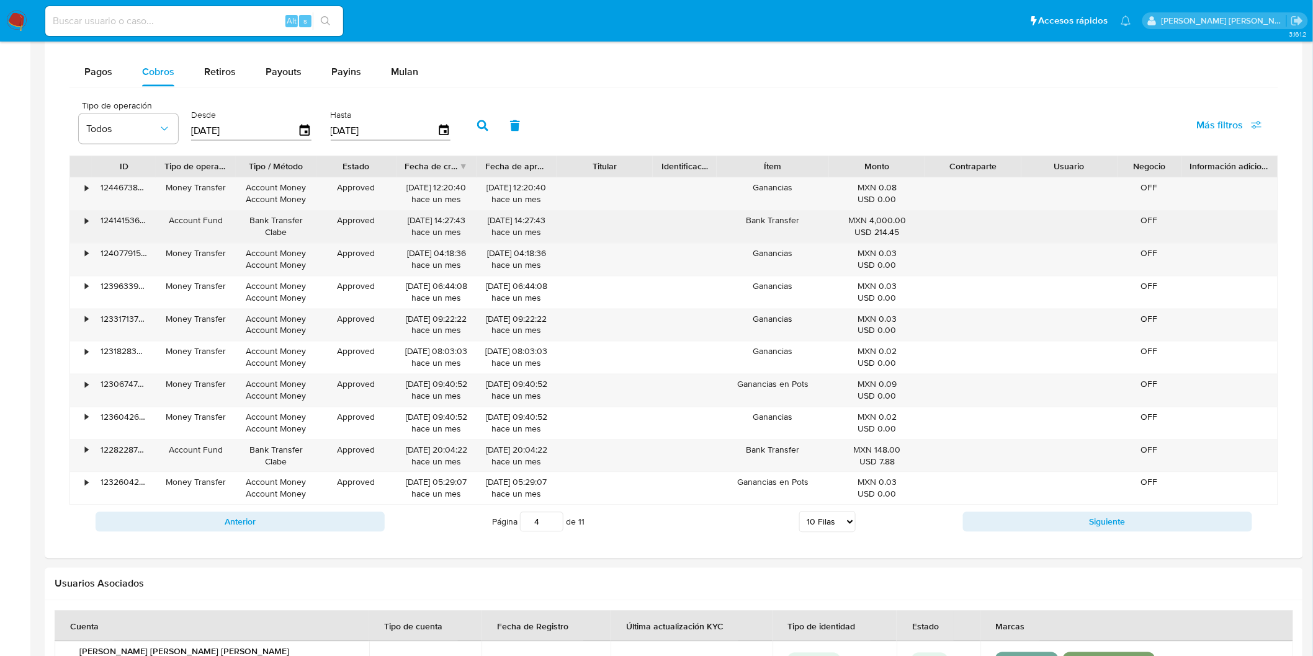
click at [92, 225] on div "124141536746" at bounding box center [124, 227] width 64 height 32
click at [89, 226] on div "•" at bounding box center [81, 227] width 22 height 32
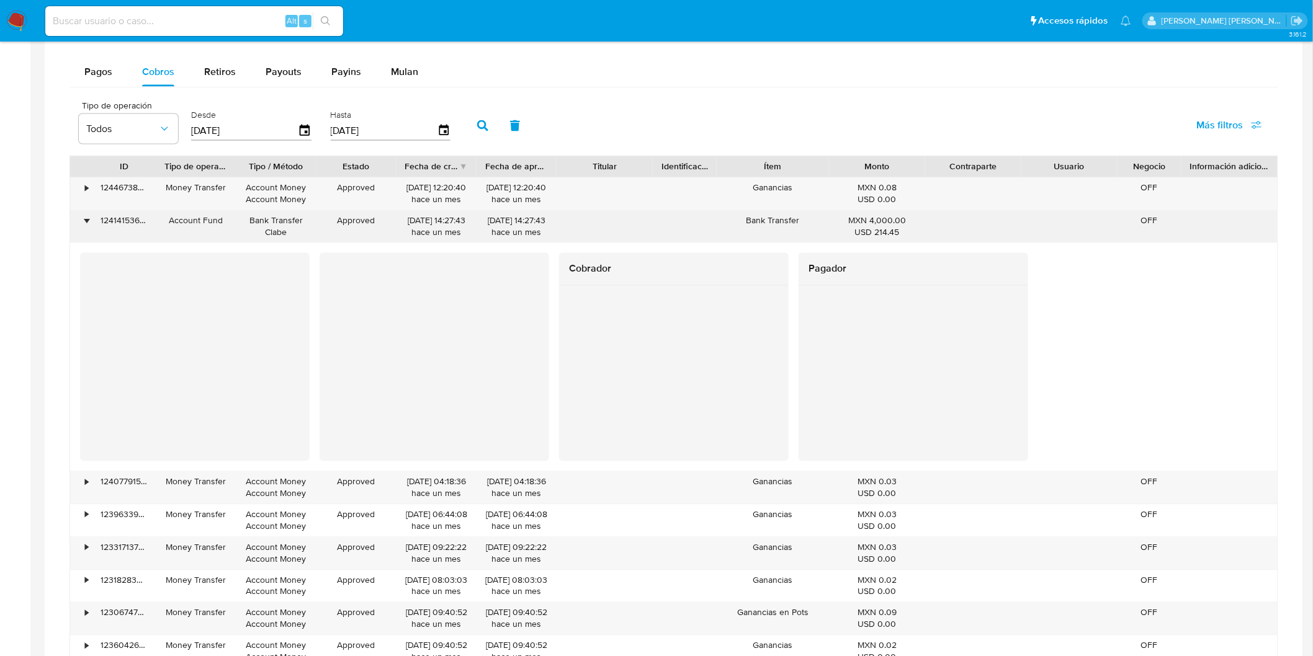
click at [86, 220] on div "•" at bounding box center [86, 221] width 3 height 12
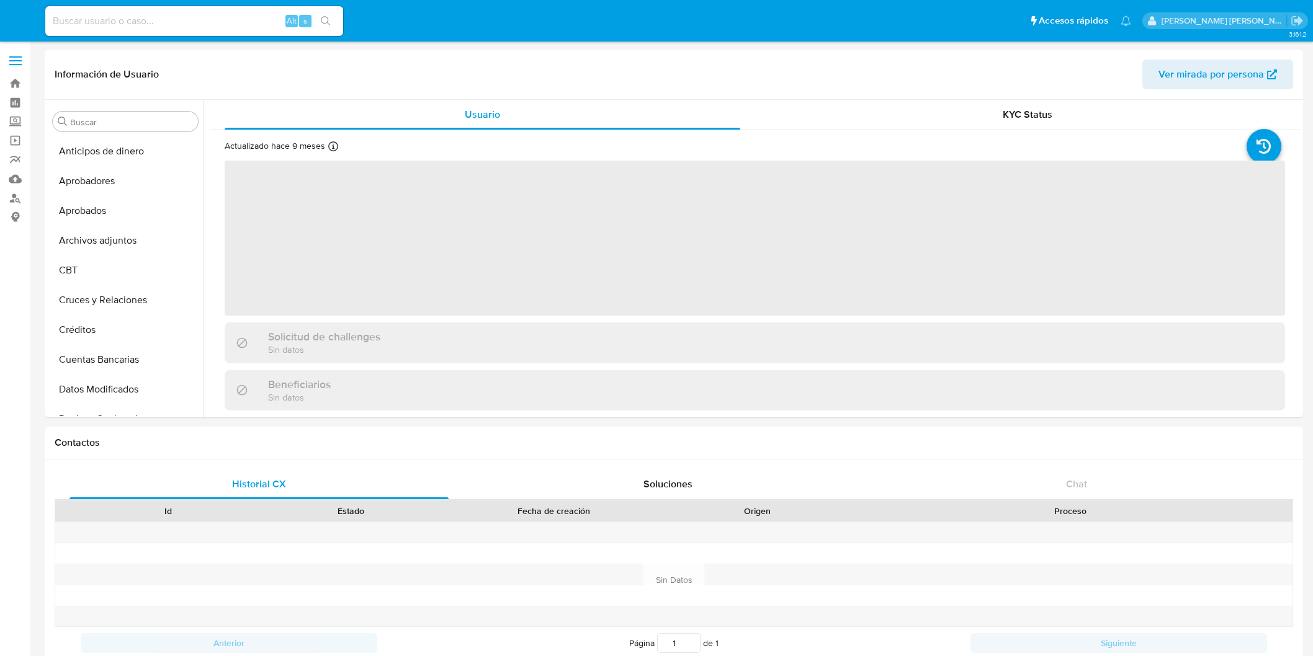
select select "10"
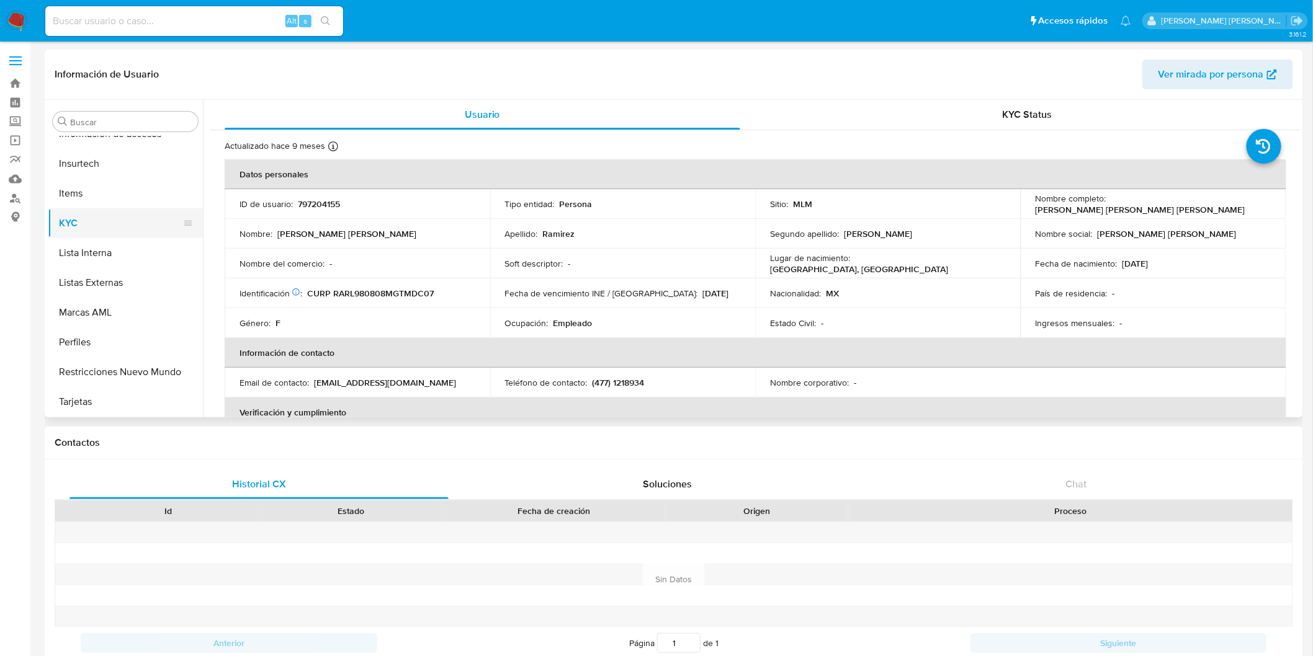
scroll to position [445, 0]
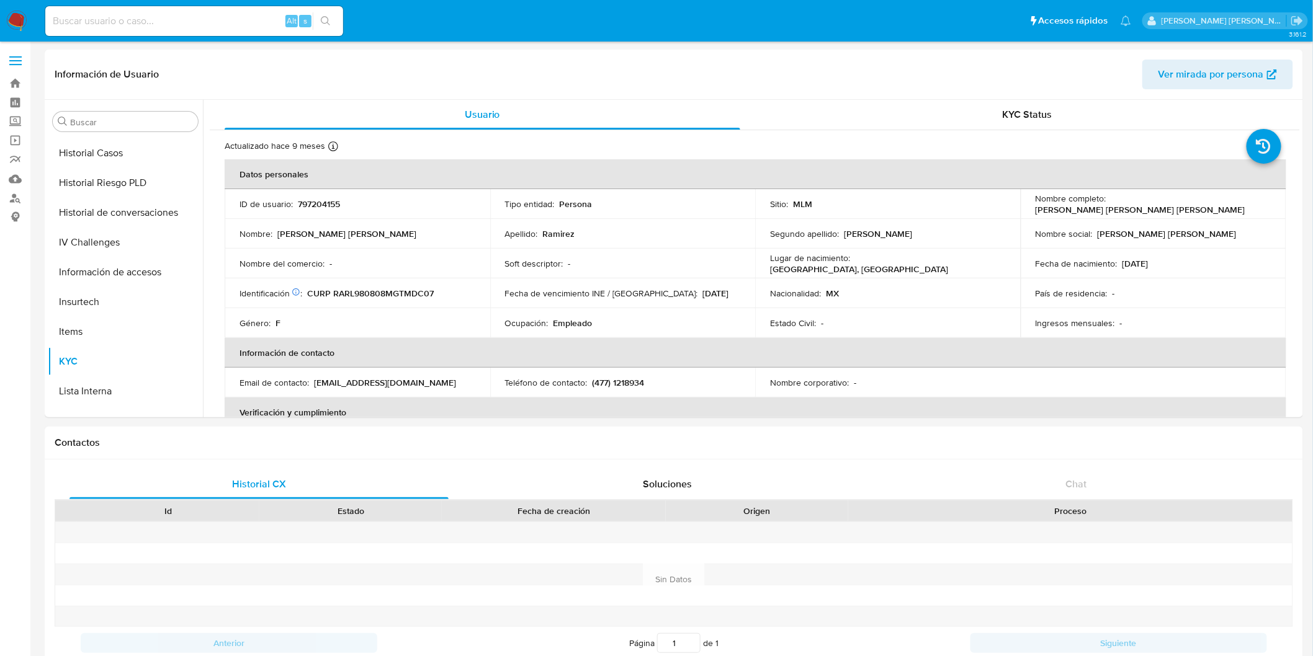
click at [12, 19] on img at bounding box center [16, 21] width 21 height 21
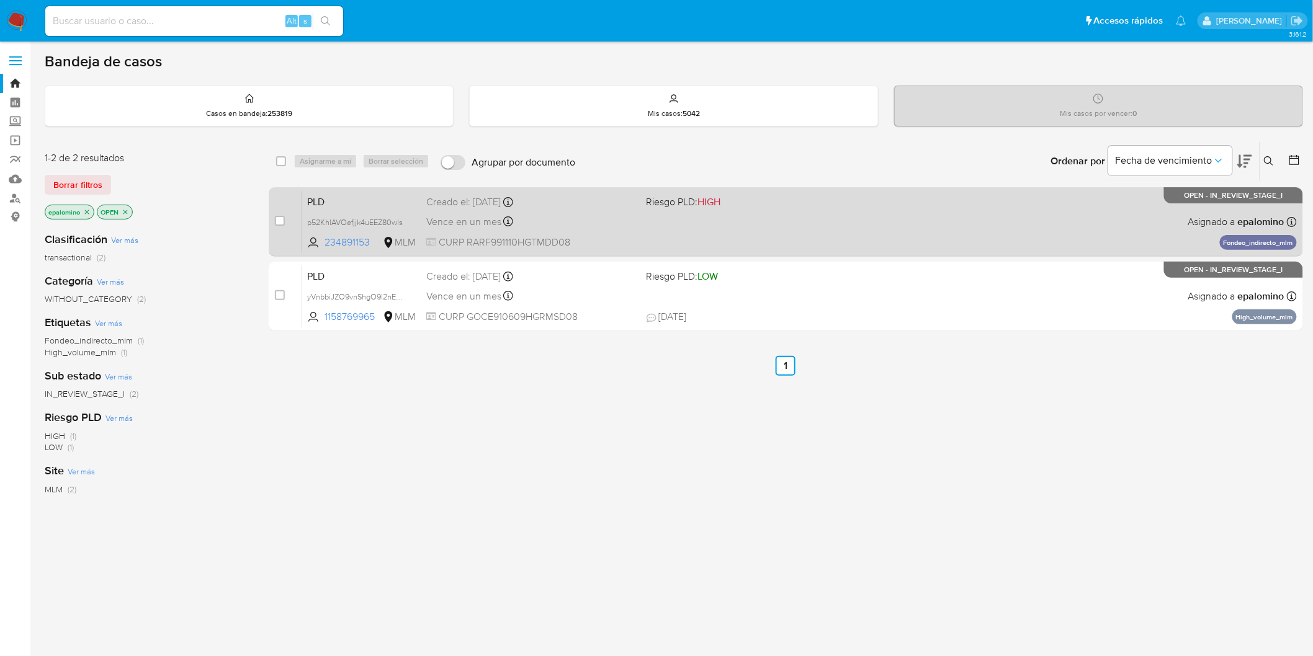
click at [331, 207] on span "PLD" at bounding box center [361, 201] width 109 height 16
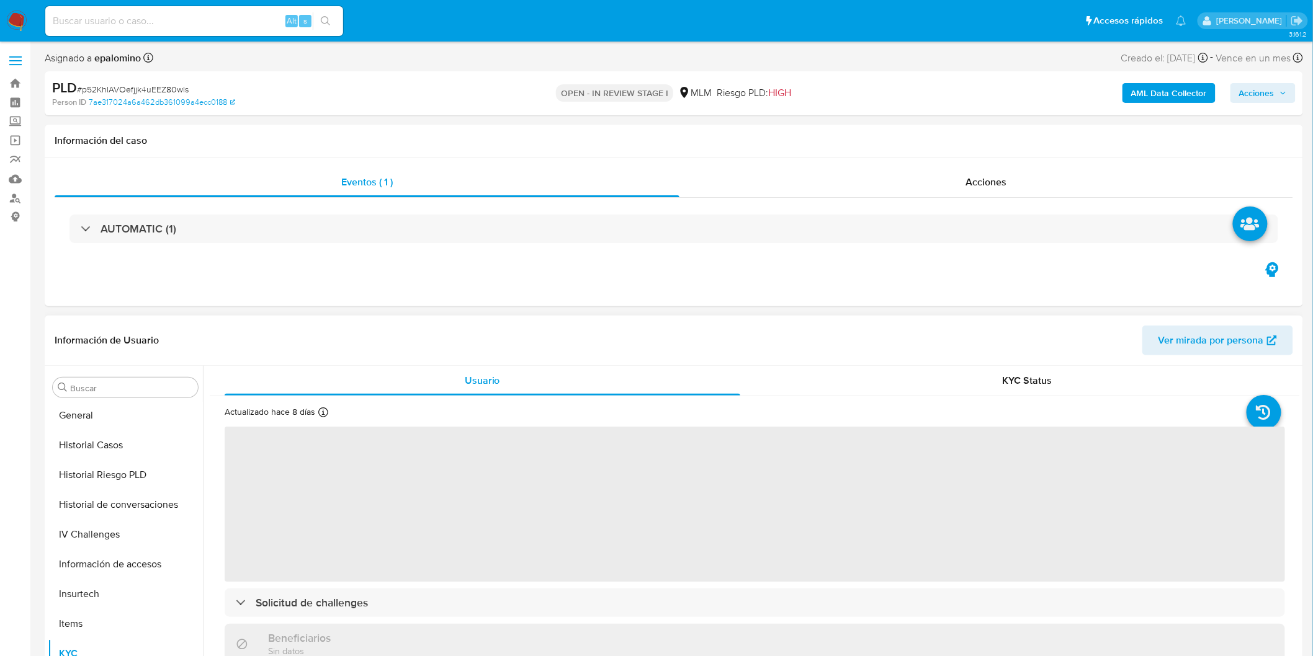
scroll to position [307, 0]
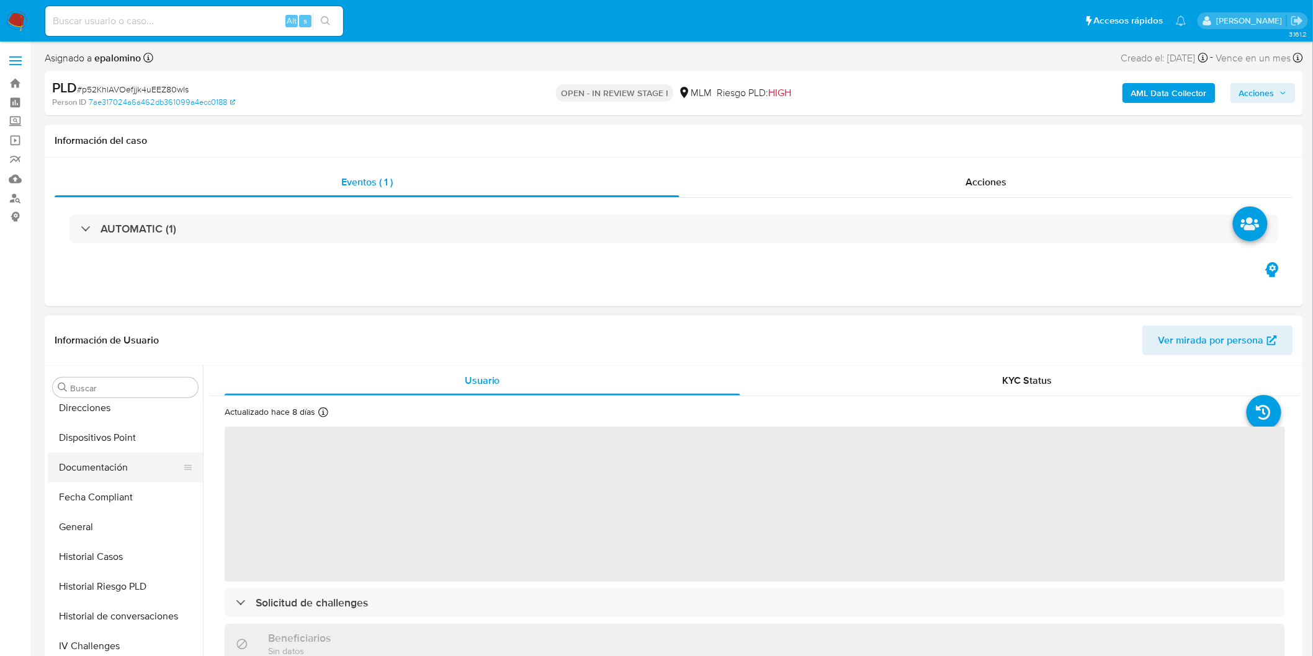
select select "10"
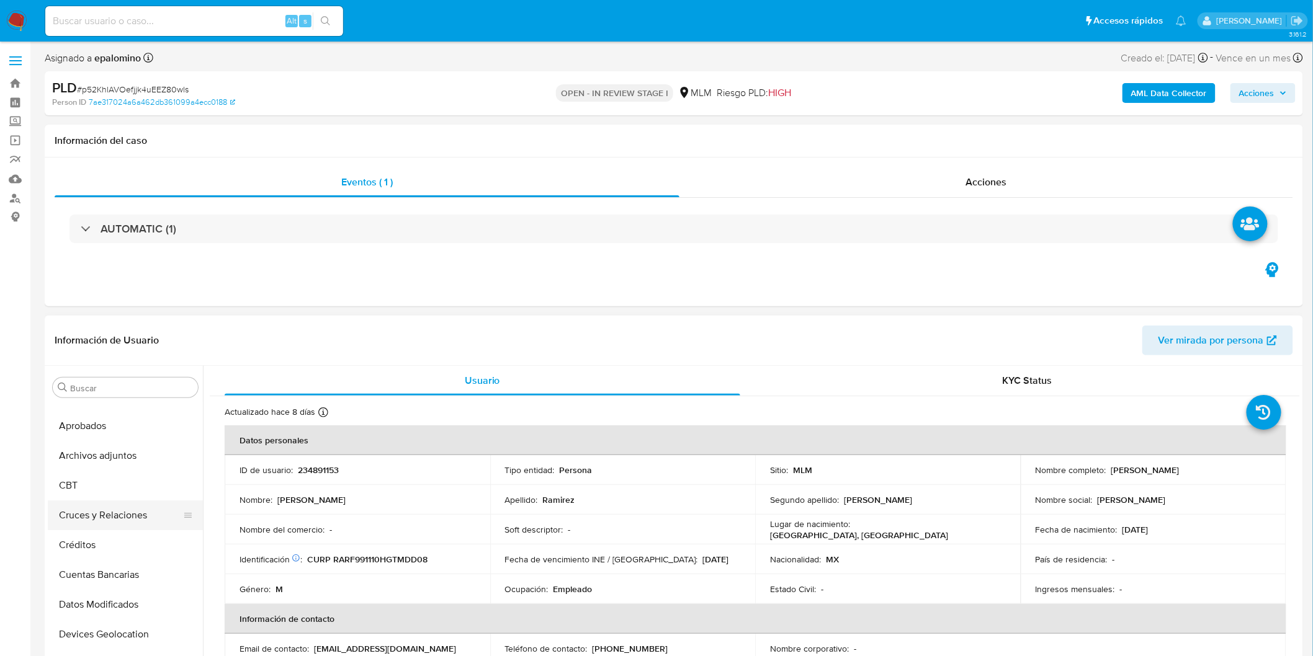
scroll to position [0, 0]
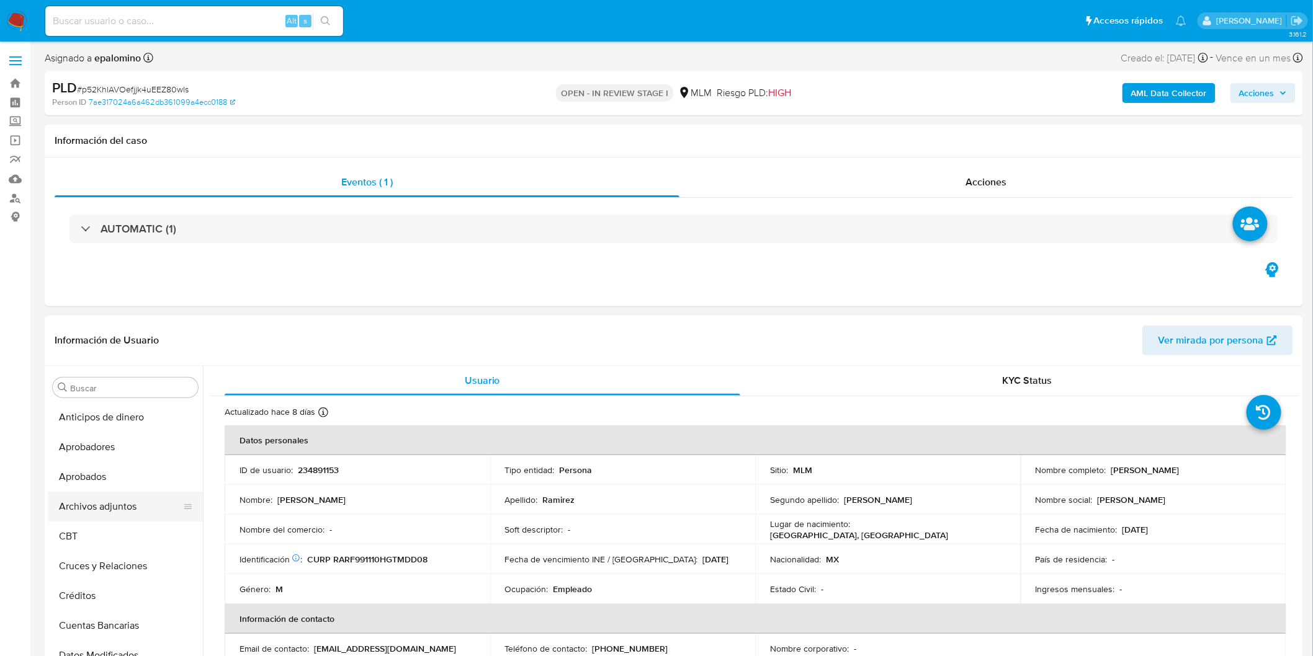
click at [125, 496] on button "Archivos adjuntos" at bounding box center [120, 507] width 145 height 30
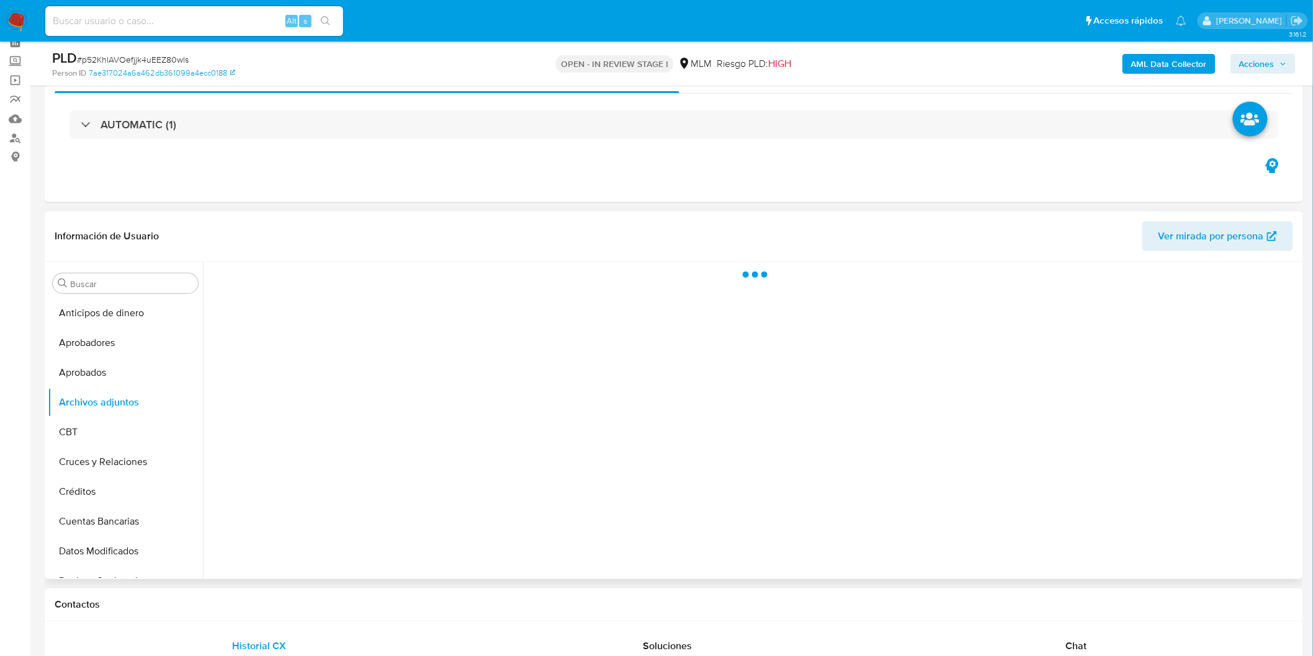
scroll to position [107, 0]
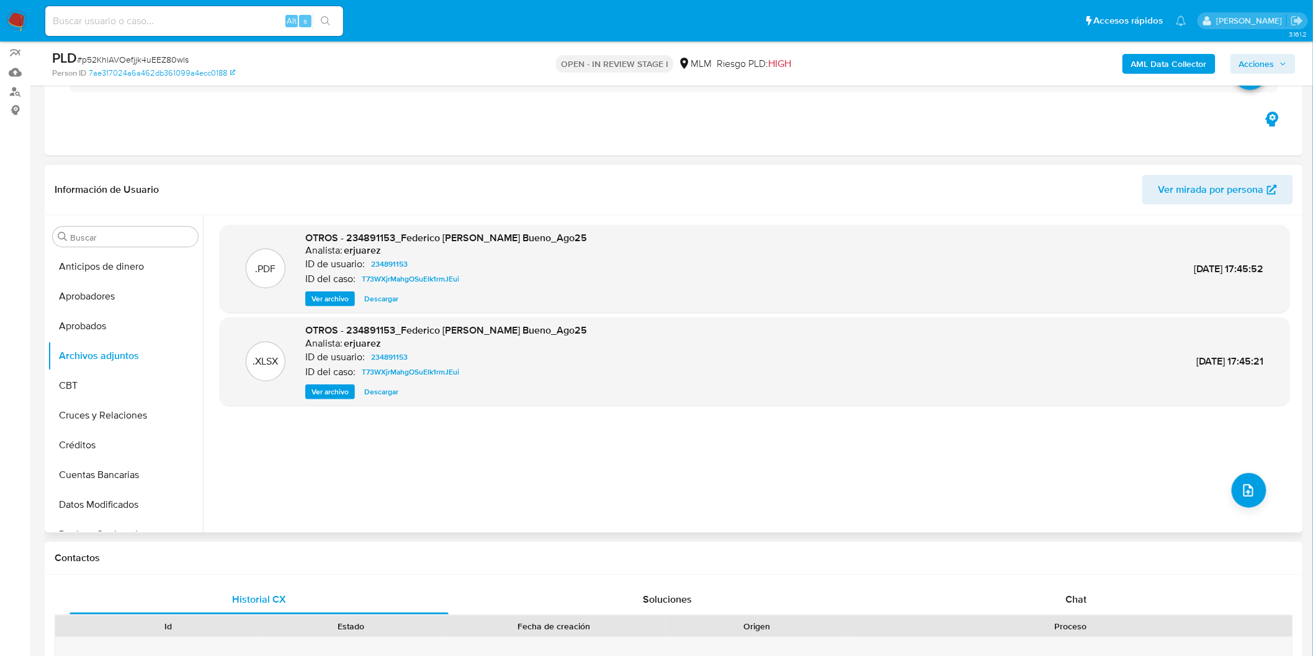
click at [331, 302] on span "Ver archivo" at bounding box center [329, 299] width 37 height 12
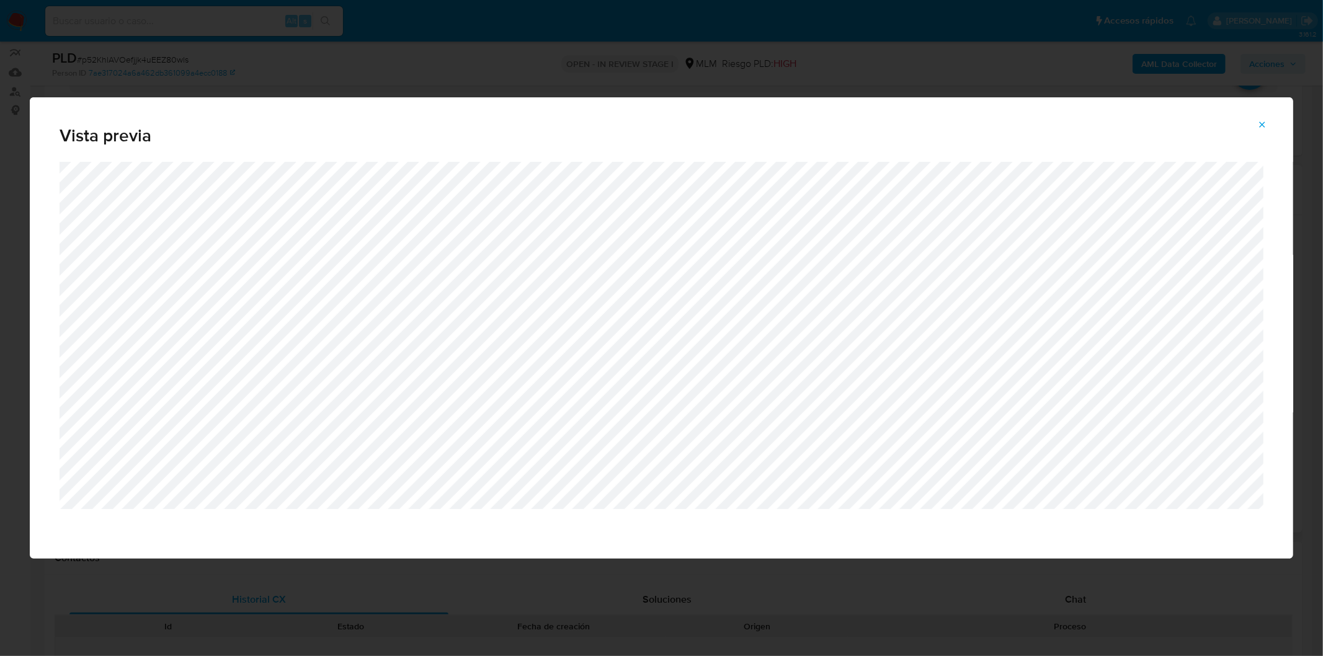
click at [1264, 124] on icon "Attachment preview" at bounding box center [1263, 125] width 10 height 10
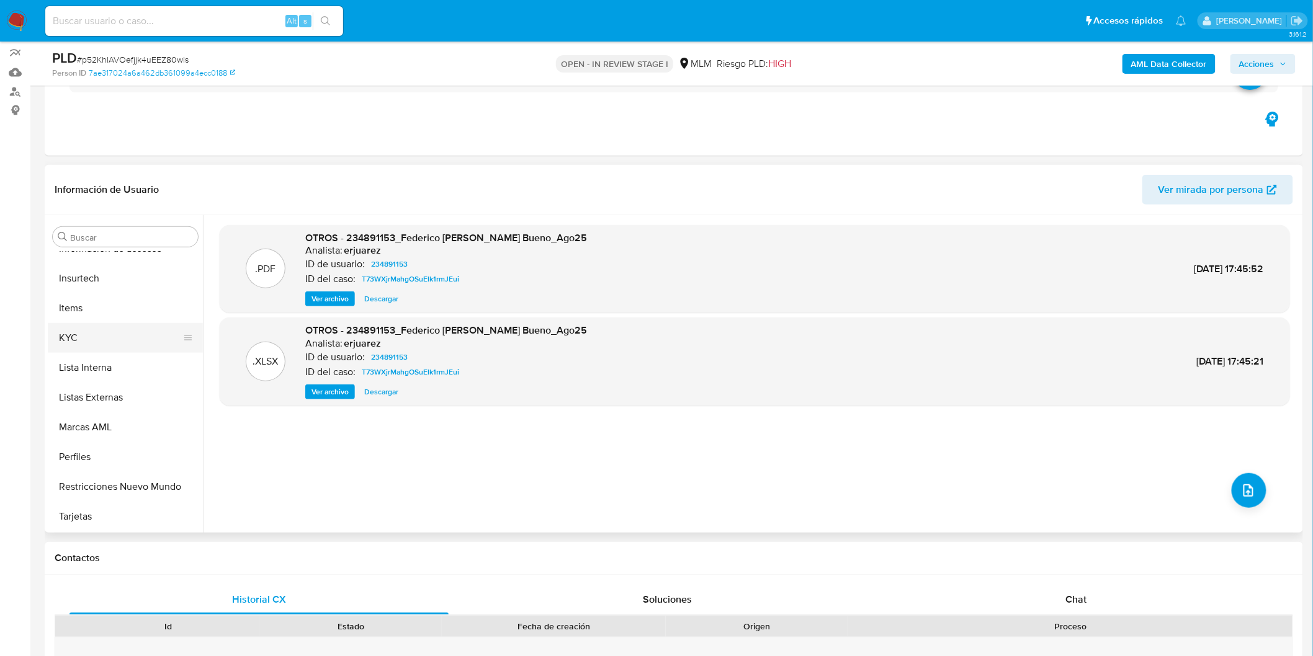
click at [105, 344] on button "KYC" at bounding box center [120, 338] width 145 height 30
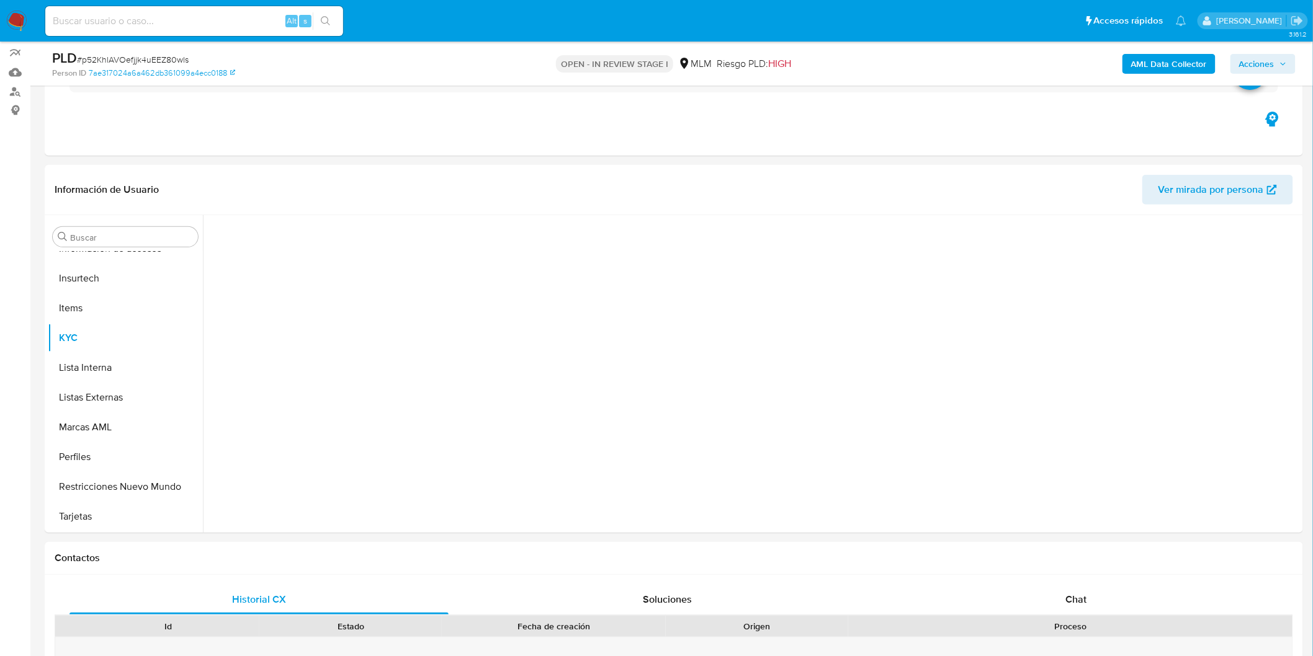
scroll to position [583, 0]
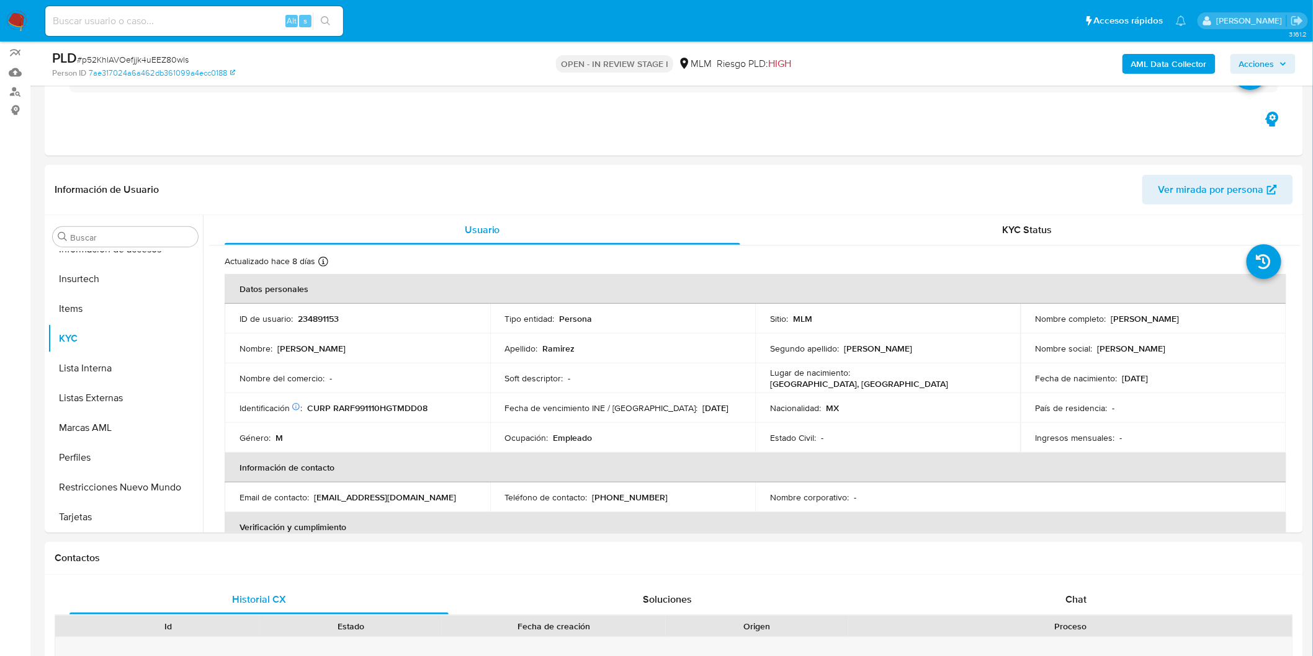
drag, startPoint x: 1254, startPoint y: 318, endPoint x: 1107, endPoint y: 323, distance: 147.7
click at [1107, 323] on div "Nombre completo : [PERSON_NAME]" at bounding box center [1153, 318] width 236 height 11
copy p "[PERSON_NAME]"
click at [419, 407] on p "CURP RARF991110HGTMDD08" at bounding box center [367, 408] width 120 height 11
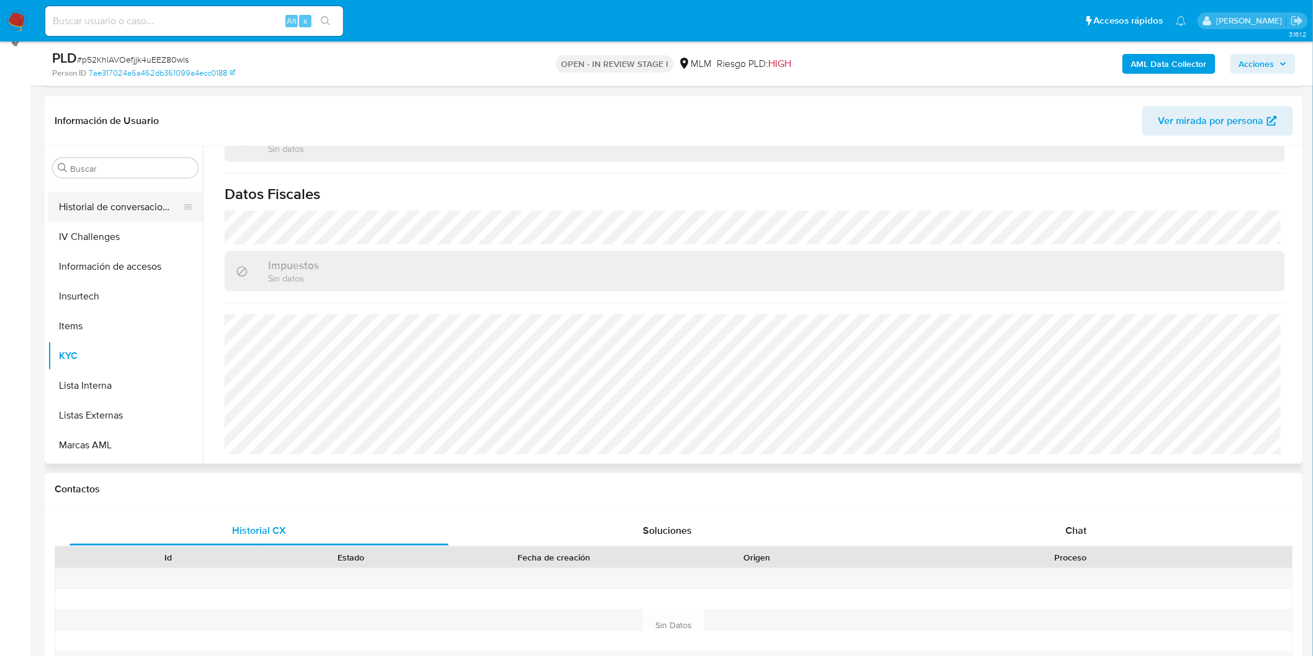
scroll to position [376, 0]
click at [159, 325] on button "Historial de conversaciones" at bounding box center [120, 328] width 145 height 30
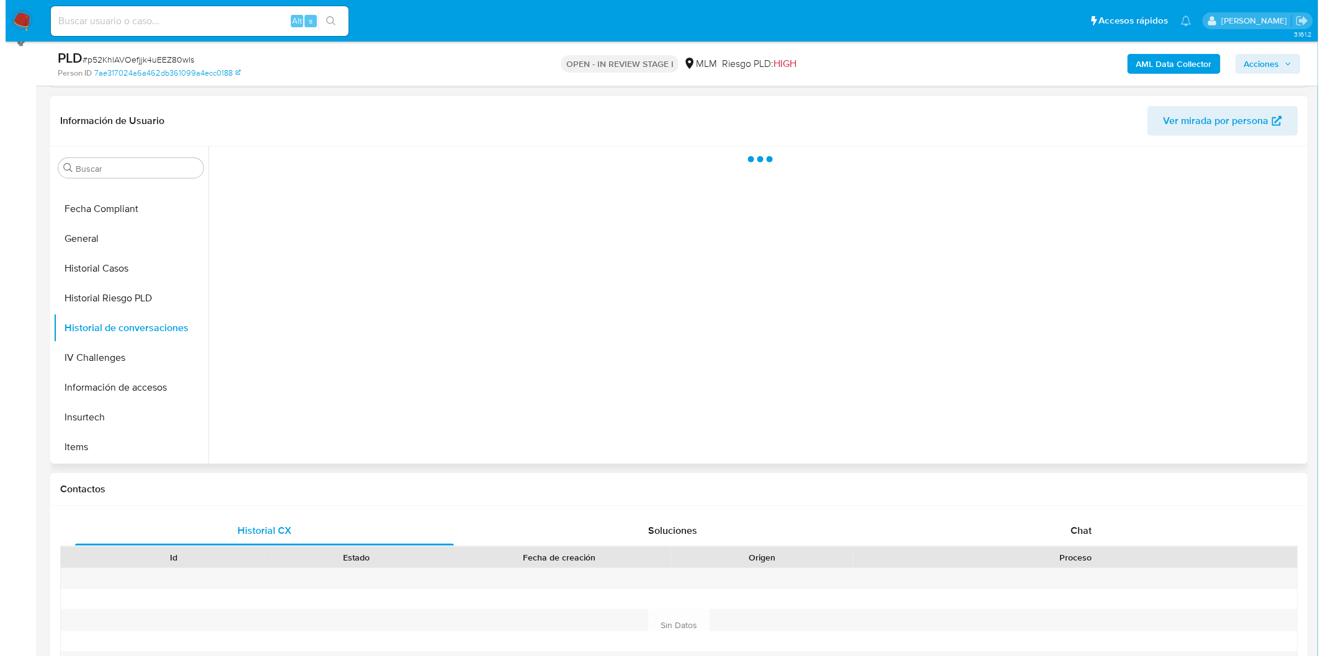
scroll to position [0, 0]
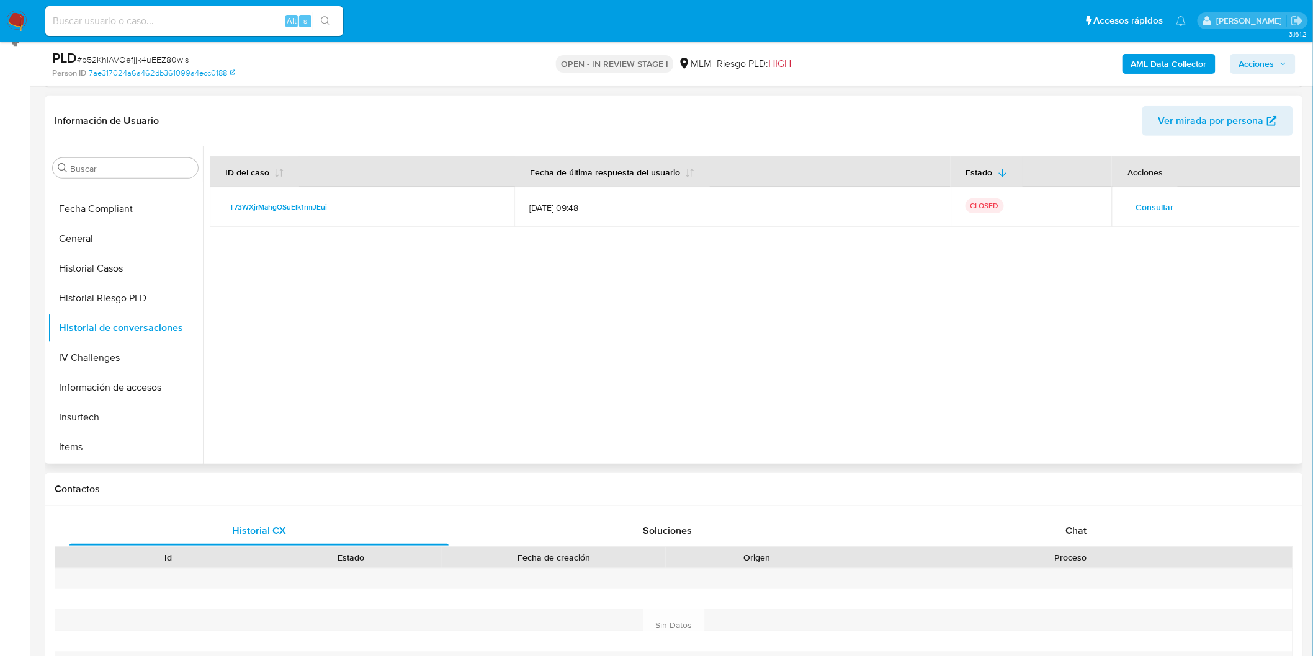
click at [1162, 207] on span "Consultar" at bounding box center [1154, 207] width 38 height 17
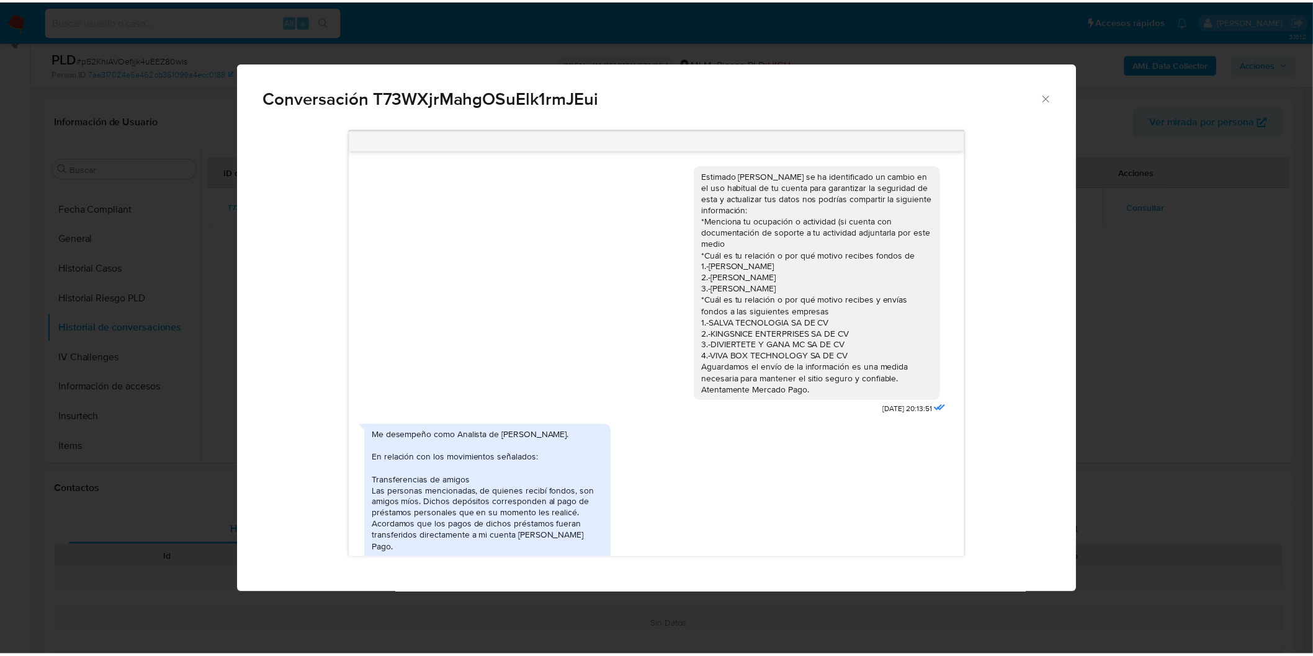
scroll to position [171, 0]
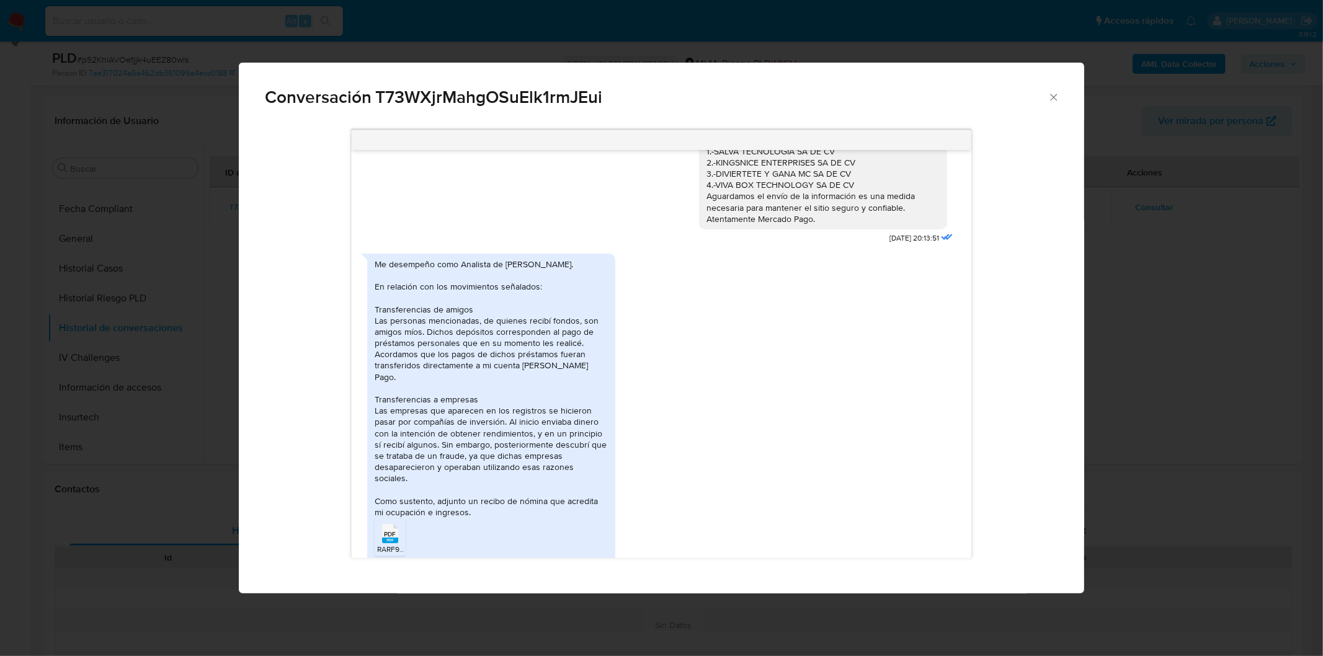
click at [393, 530] on span "PDF" at bounding box center [390, 534] width 12 height 8
click at [1055, 96] on icon "Cerrar" at bounding box center [1053, 97] width 7 height 7
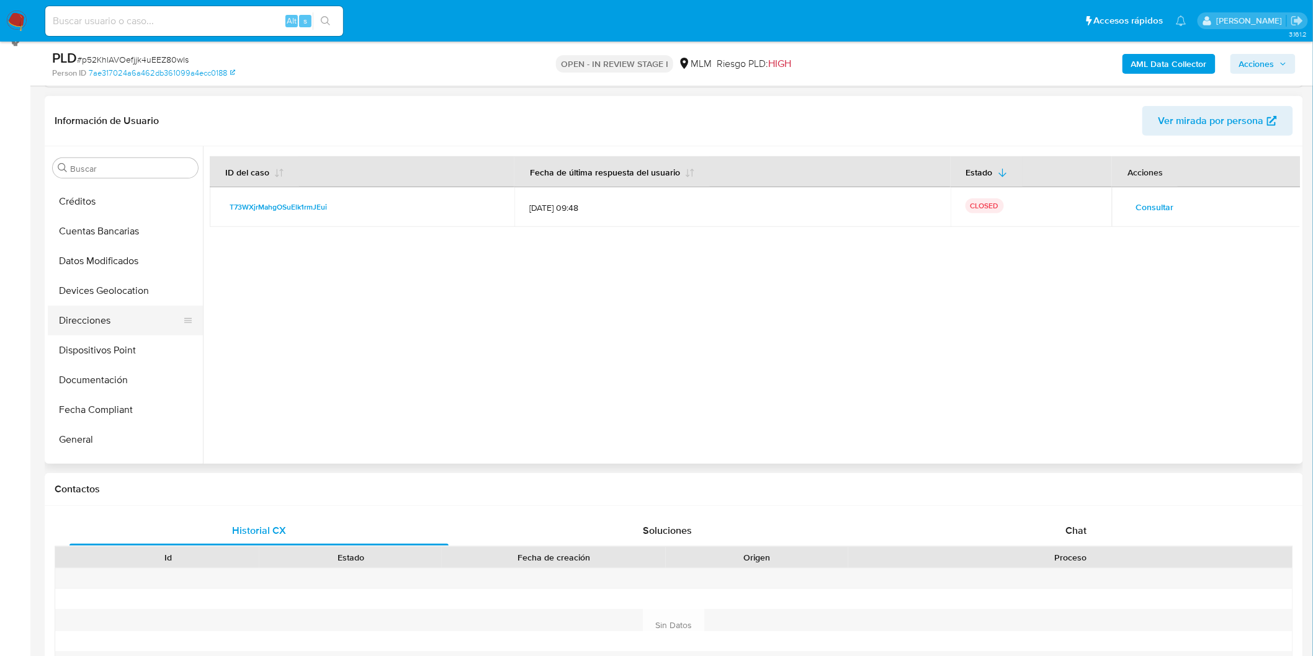
scroll to position [169, 0]
click at [112, 373] on button "Documentación" at bounding box center [120, 386] width 145 height 30
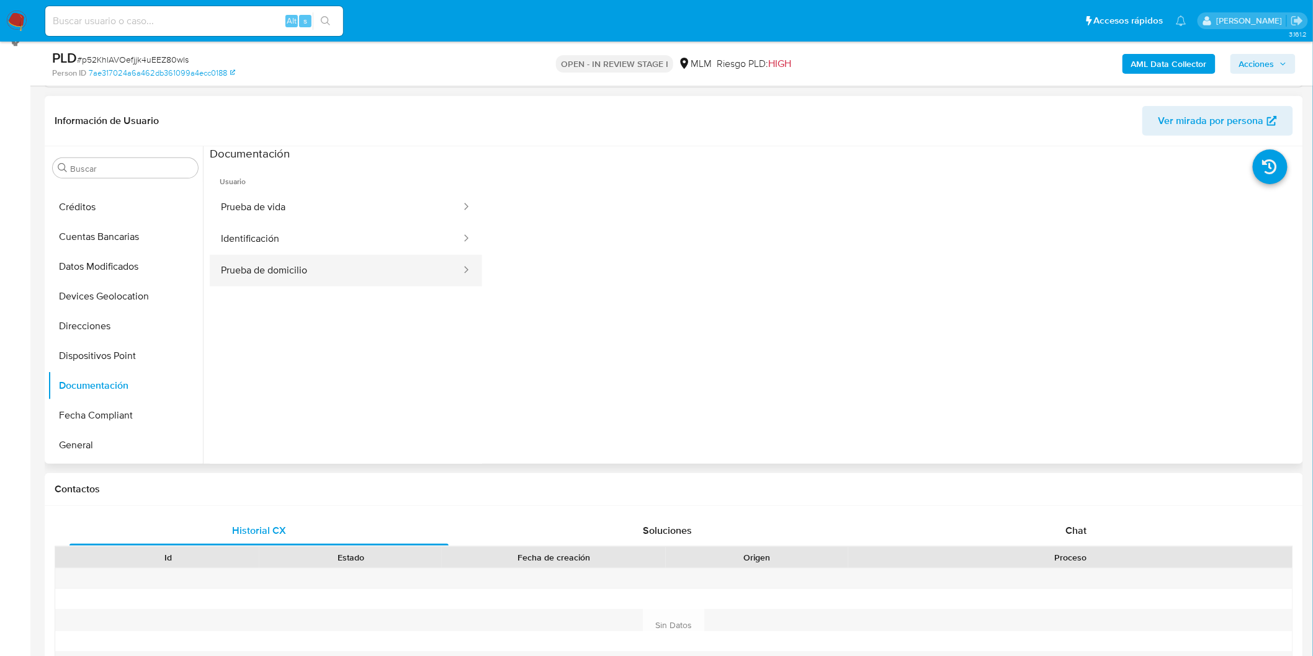
click at [331, 264] on button "Prueba de domicilio" at bounding box center [336, 271] width 253 height 32
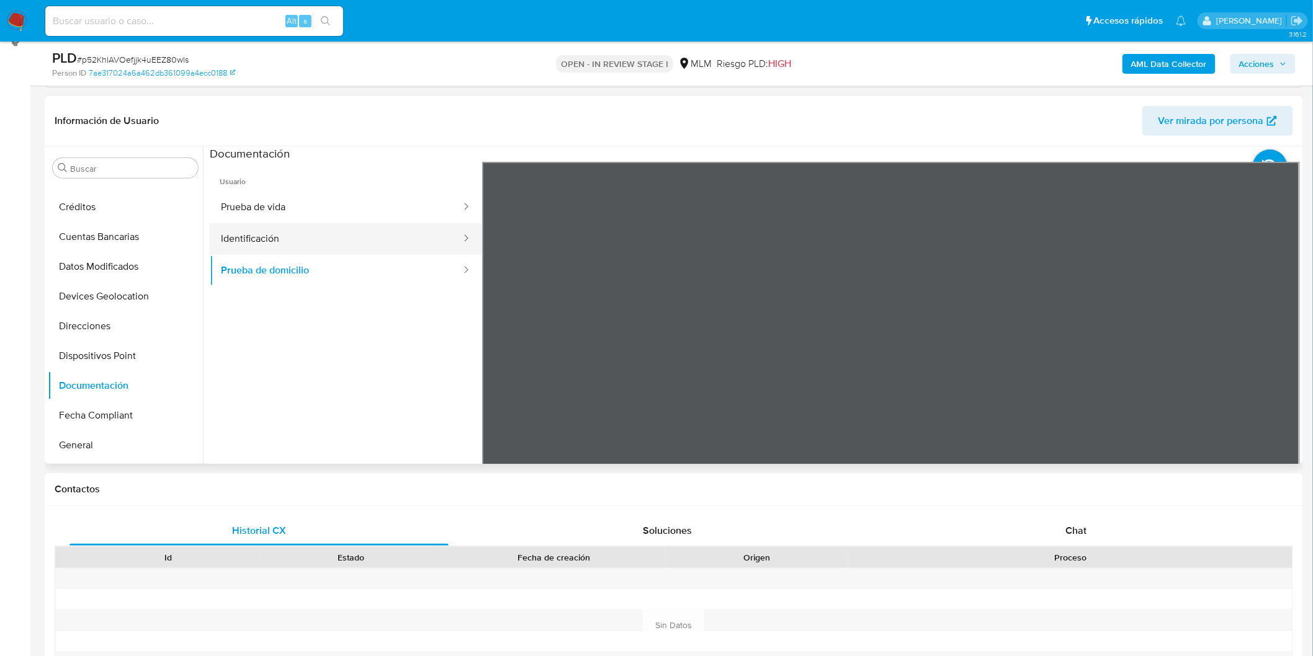
click at [391, 248] on button "Identificación" at bounding box center [336, 239] width 253 height 32
click at [261, 206] on button "Prueba de vida" at bounding box center [336, 208] width 253 height 32
click at [87, 266] on button "KYC" at bounding box center [120, 269] width 145 height 30
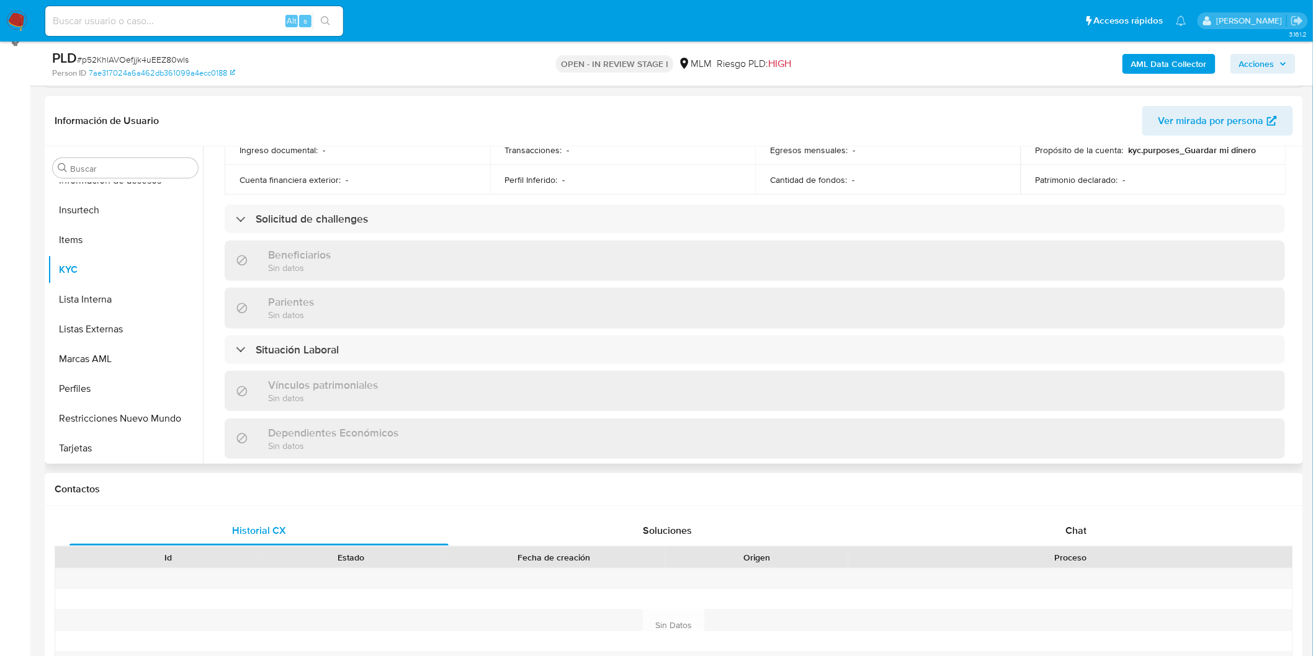
scroll to position [479, 0]
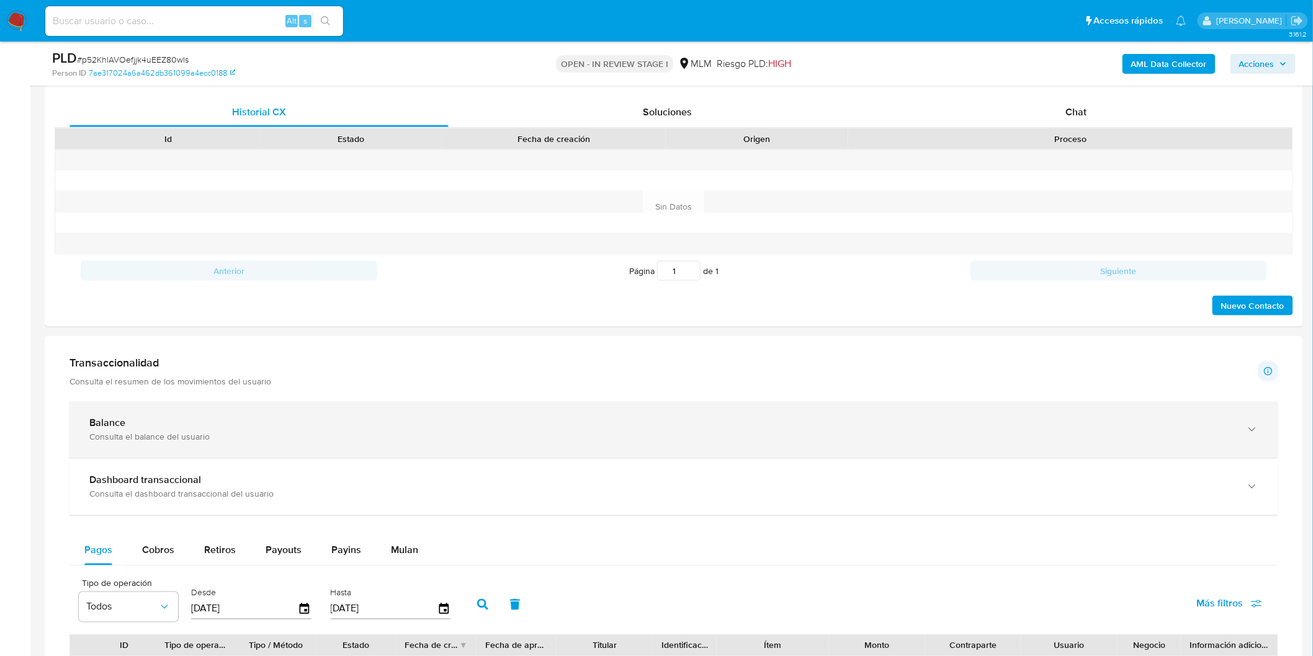
click at [184, 432] on div "Consulta el balance del usuario" at bounding box center [661, 437] width 1144 height 11
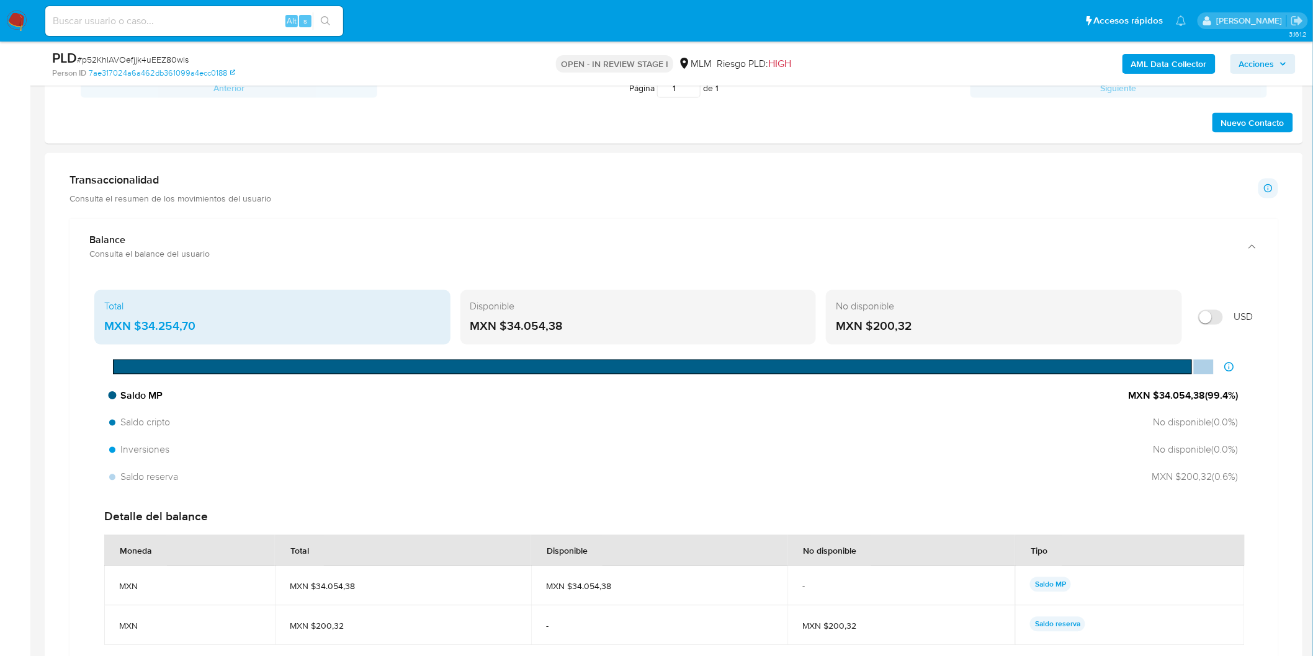
scroll to position [802, 0]
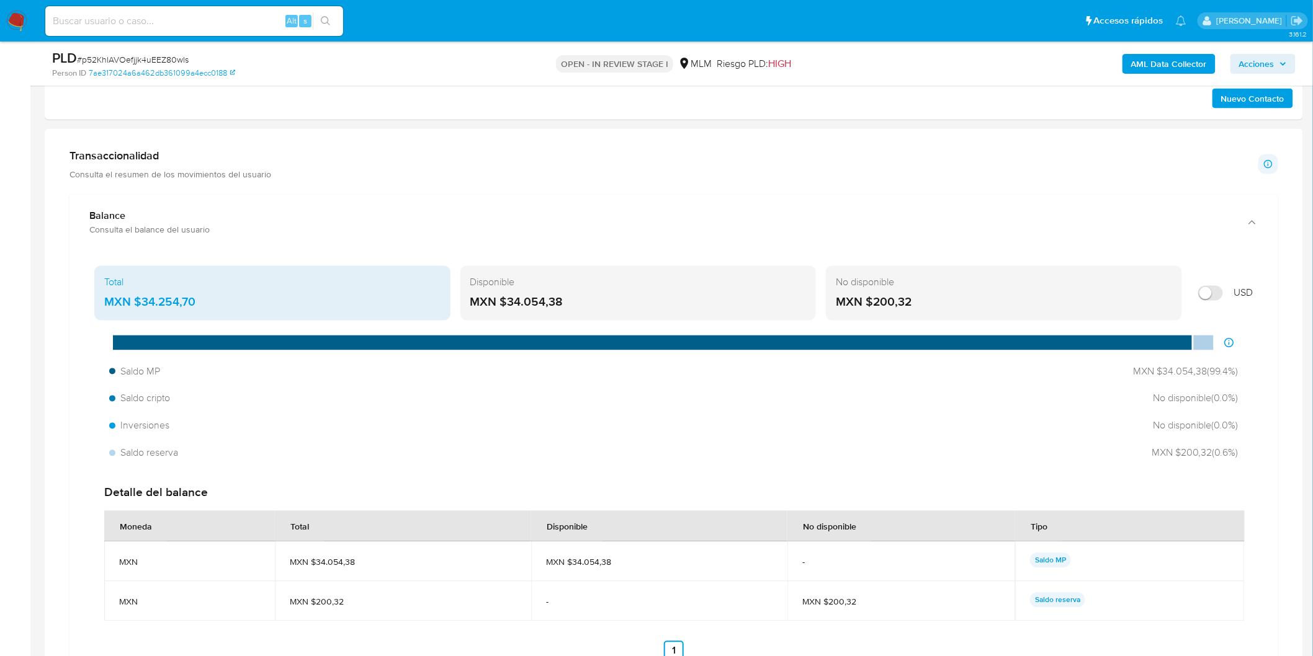
drag, startPoint x: 579, startPoint y: 296, endPoint x: 509, endPoint y: 305, distance: 70.7
click at [509, 305] on div "MXN $34.054,38" at bounding box center [638, 303] width 336 height 16
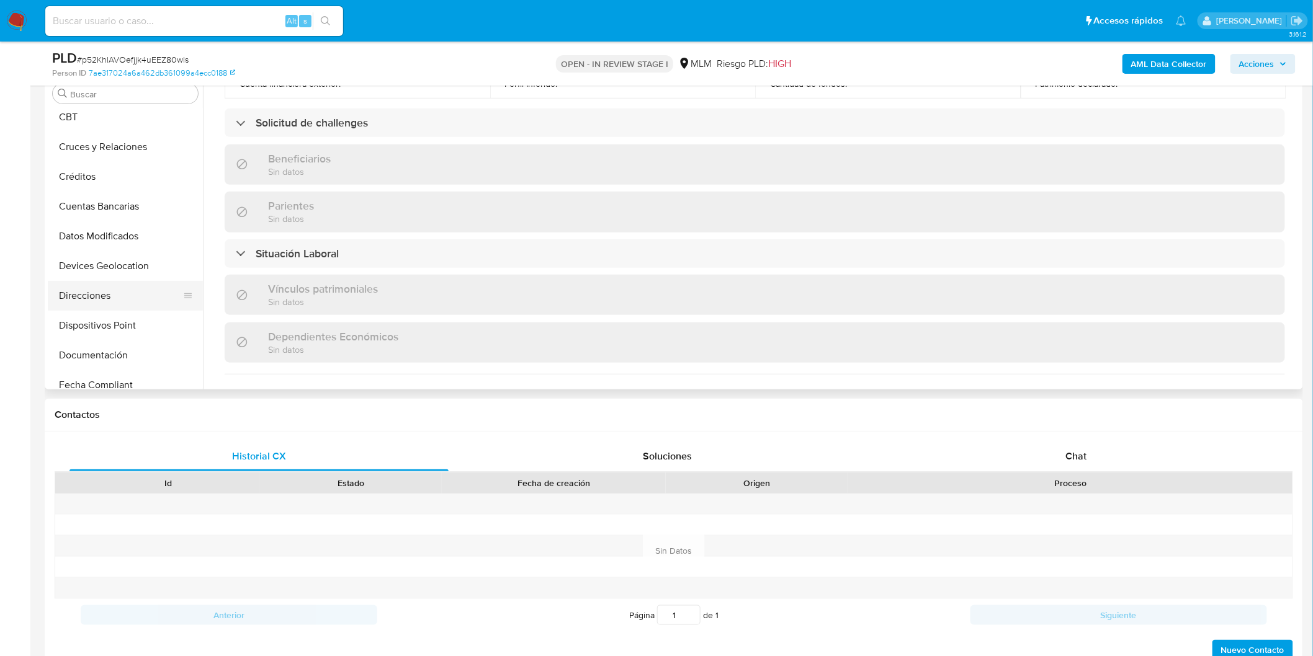
scroll to position [101, 0]
click at [157, 282] on button "Devices Geolocation" at bounding box center [120, 291] width 145 height 30
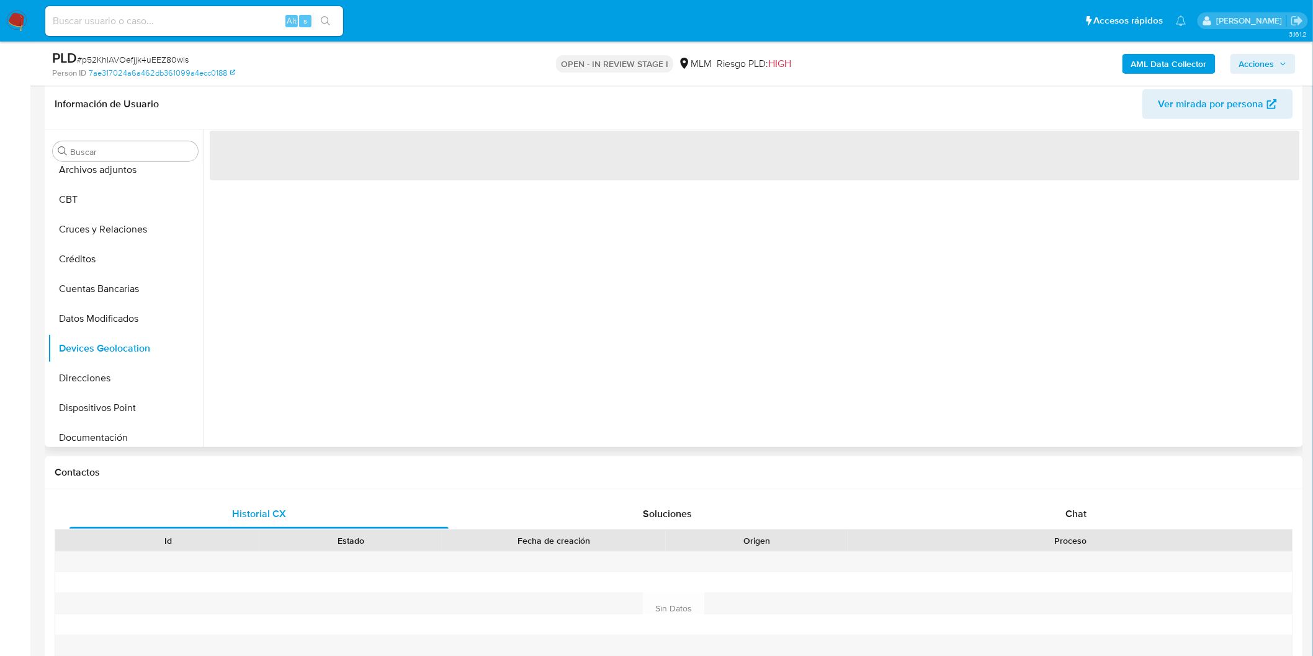
scroll to position [112, 0]
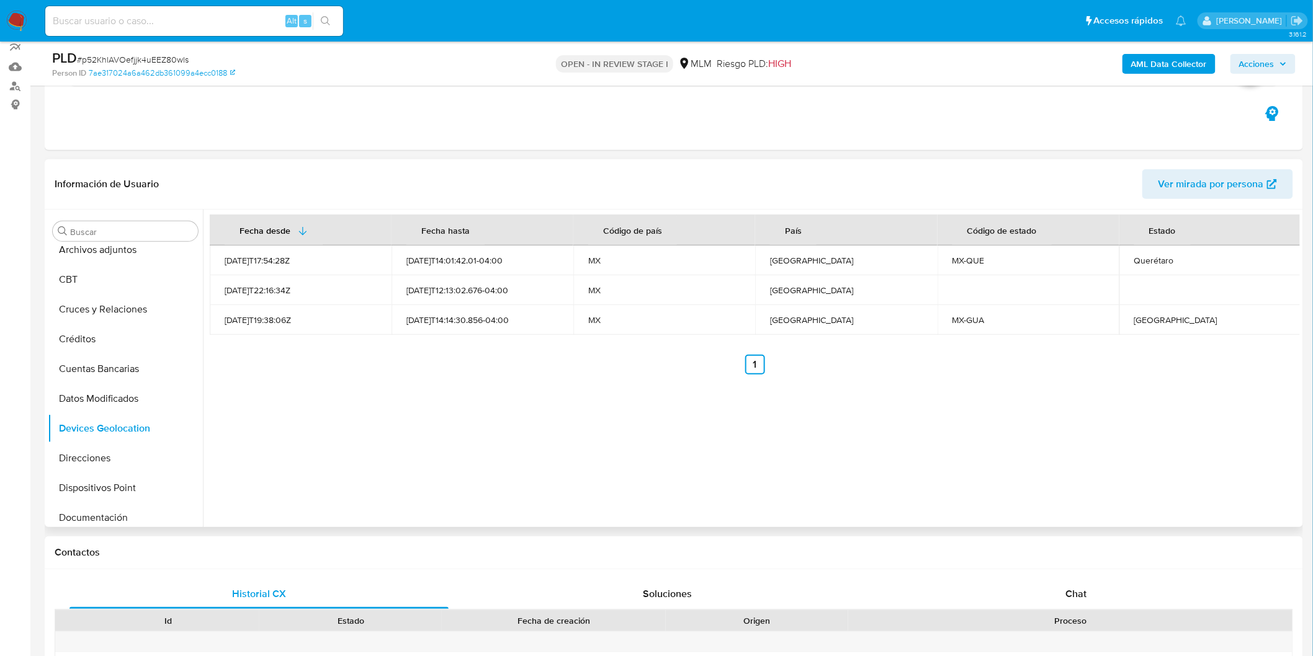
click at [542, 439] on div "Fecha desde Fecha hasta Código de país País Código de estado Estado 2022-03-04T…" at bounding box center [751, 369] width 1097 height 318
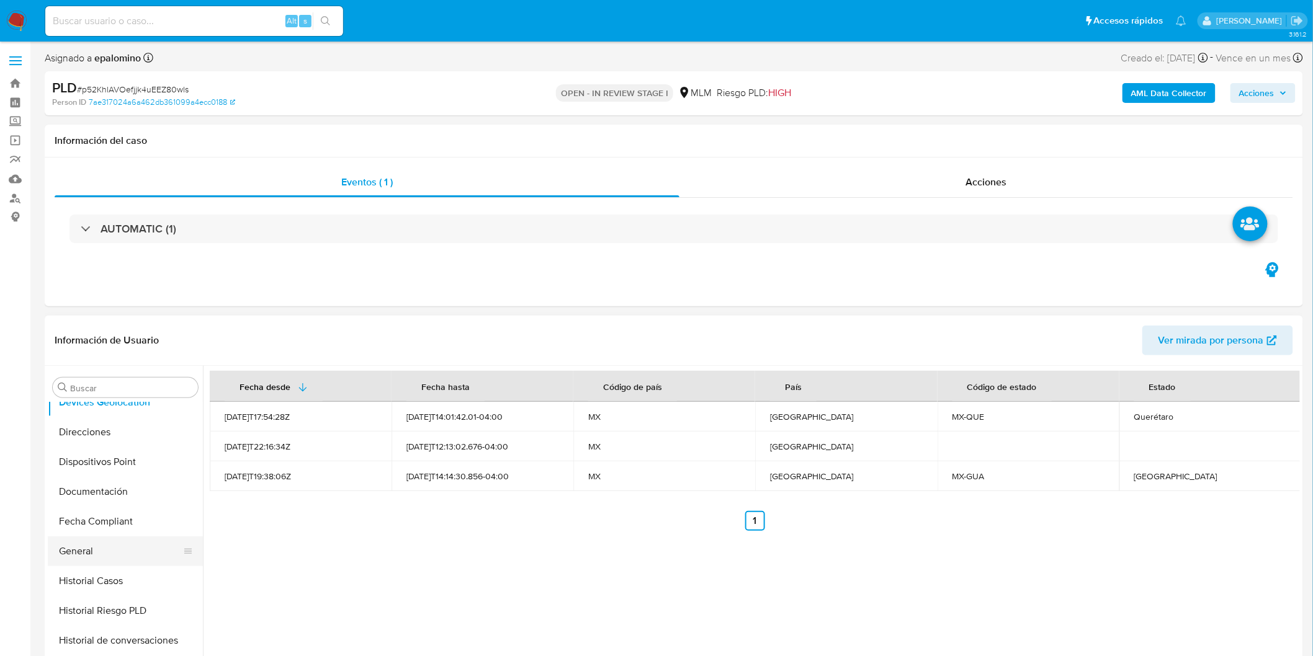
scroll to position [344, 0]
click at [139, 580] on button "Historial de conversaciones" at bounding box center [120, 580] width 145 height 30
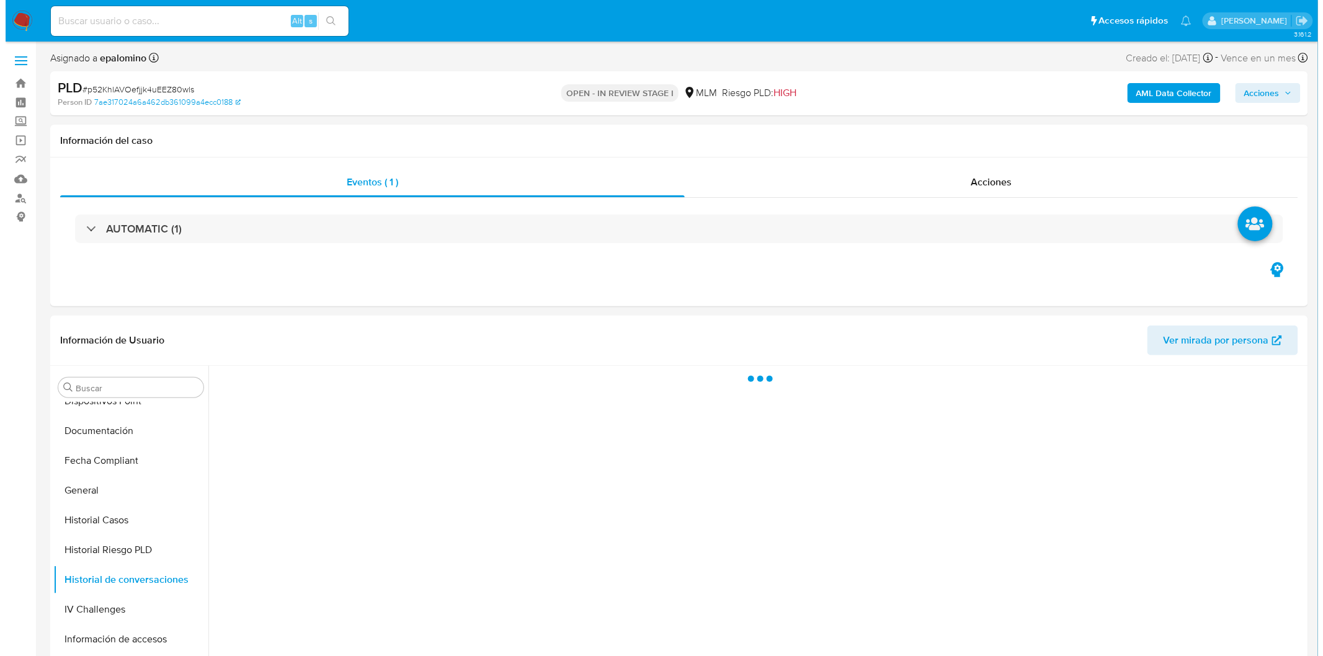
scroll to position [219, 0]
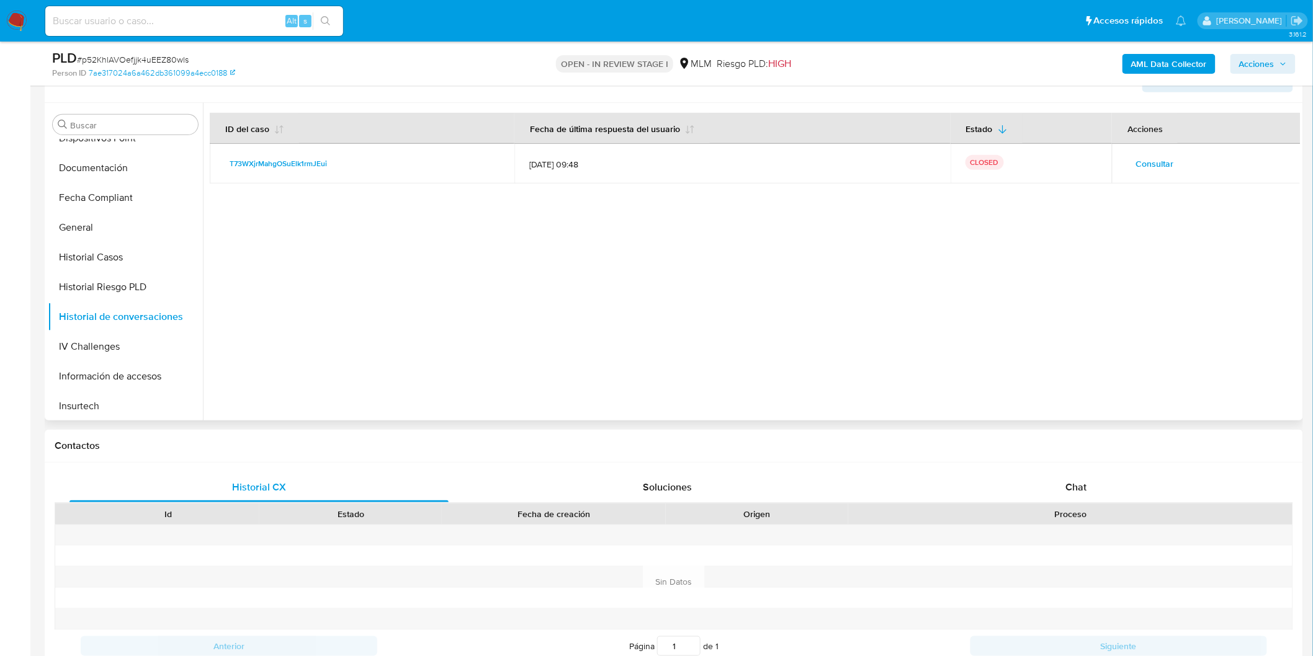
click at [1152, 165] on span "Consultar" at bounding box center [1154, 163] width 38 height 17
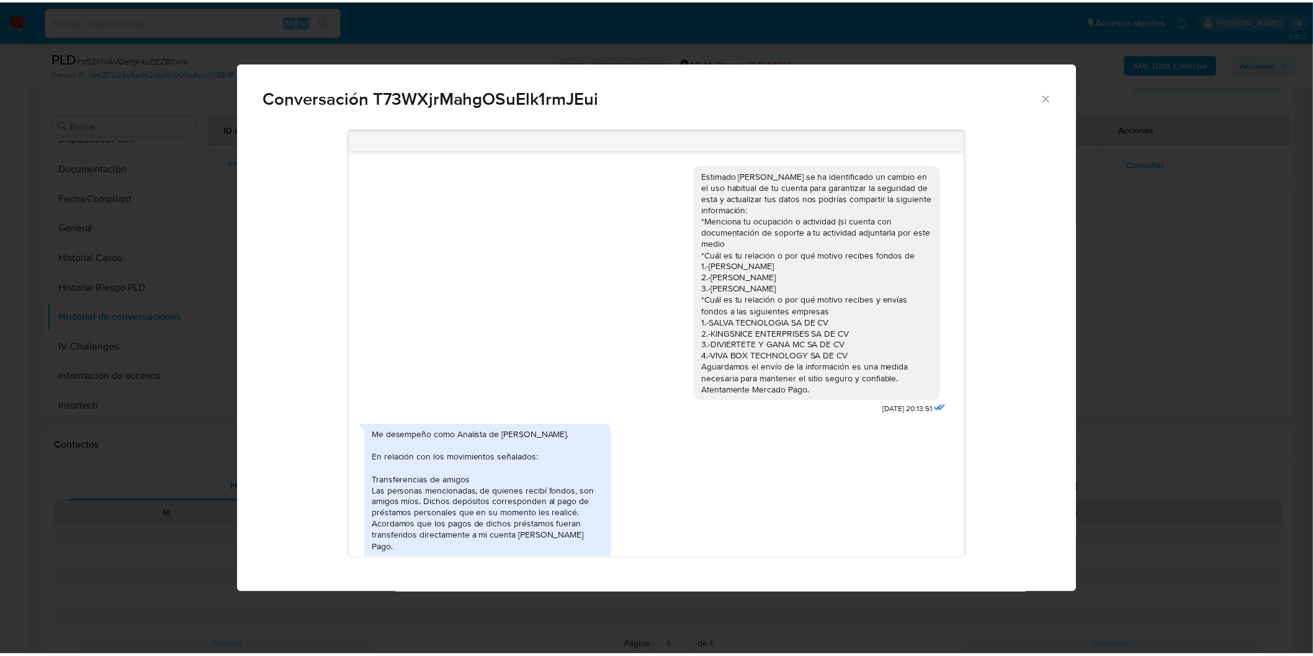
scroll to position [171, 0]
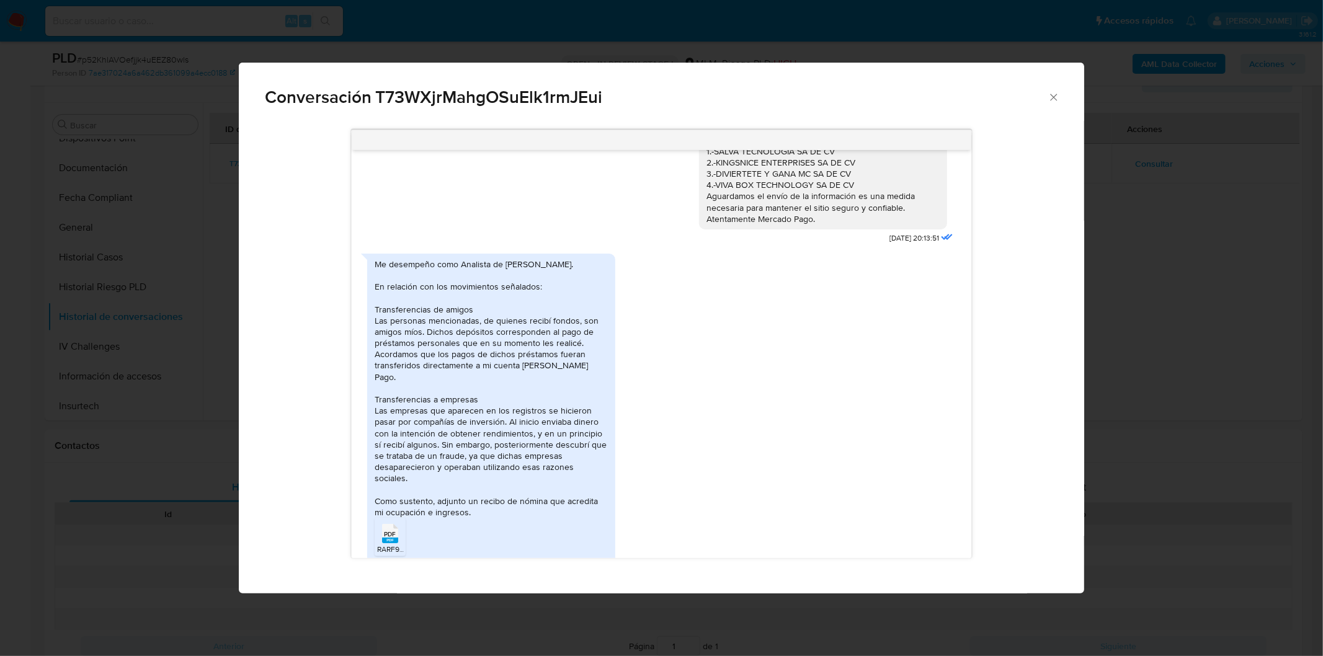
click at [1056, 100] on icon "Cerrar" at bounding box center [1054, 97] width 12 height 12
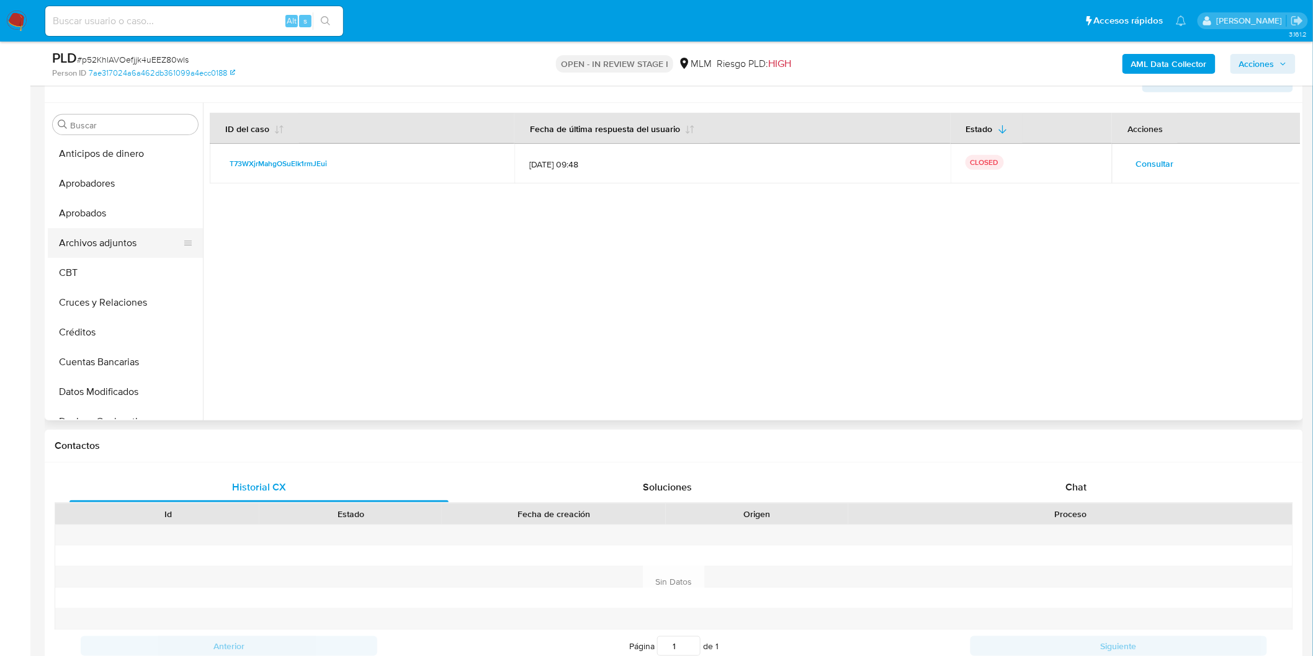
scroll to position [0, 0]
click at [129, 241] on button "Archivos adjuntos" at bounding box center [120, 244] width 145 height 30
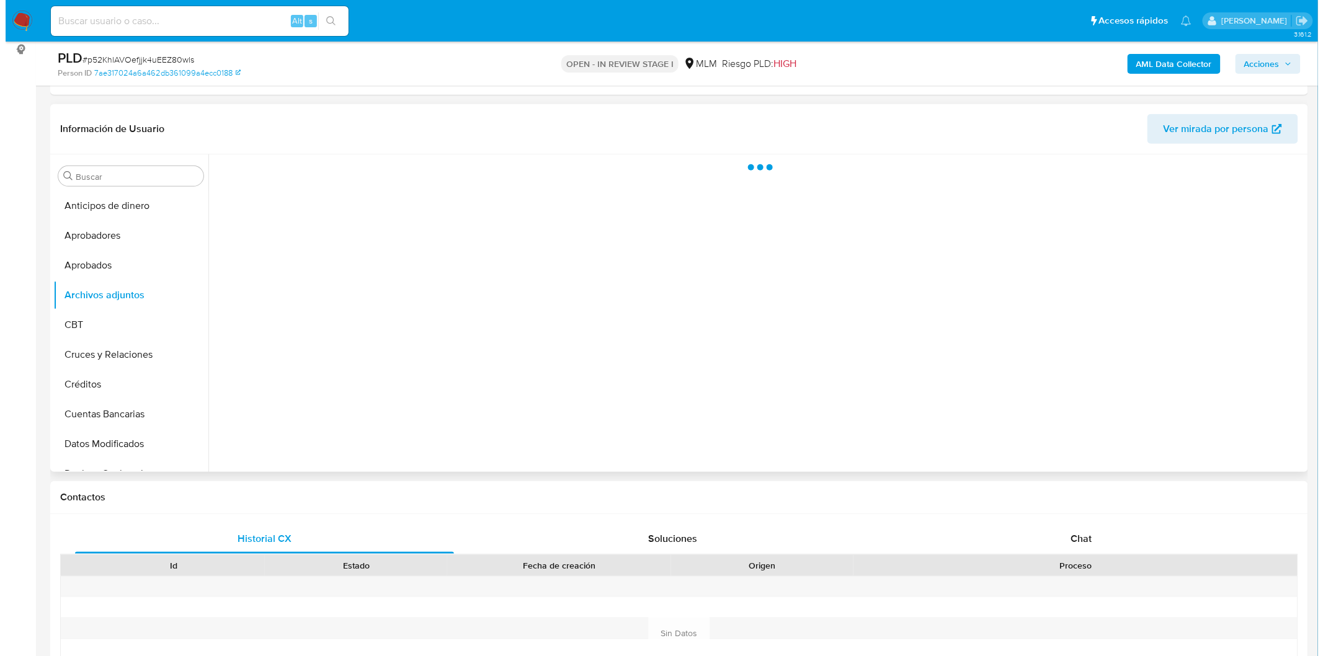
scroll to position [81, 0]
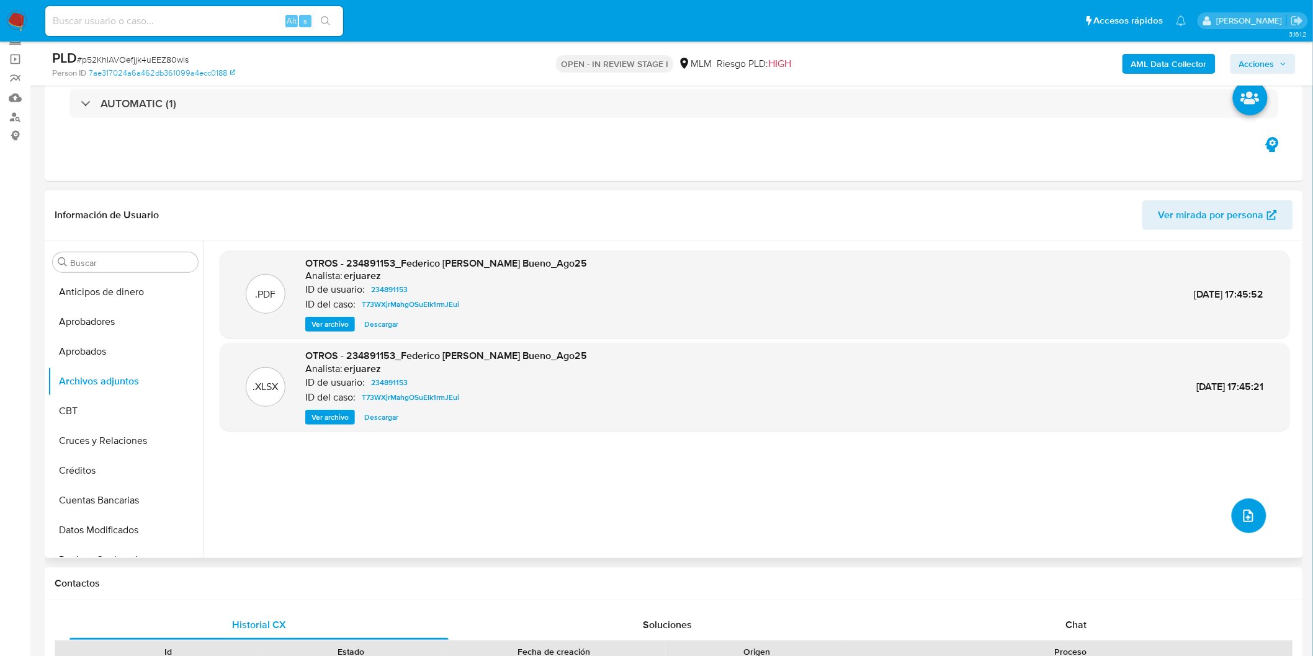
click at [1241, 511] on icon "upload-file" at bounding box center [1248, 516] width 15 height 15
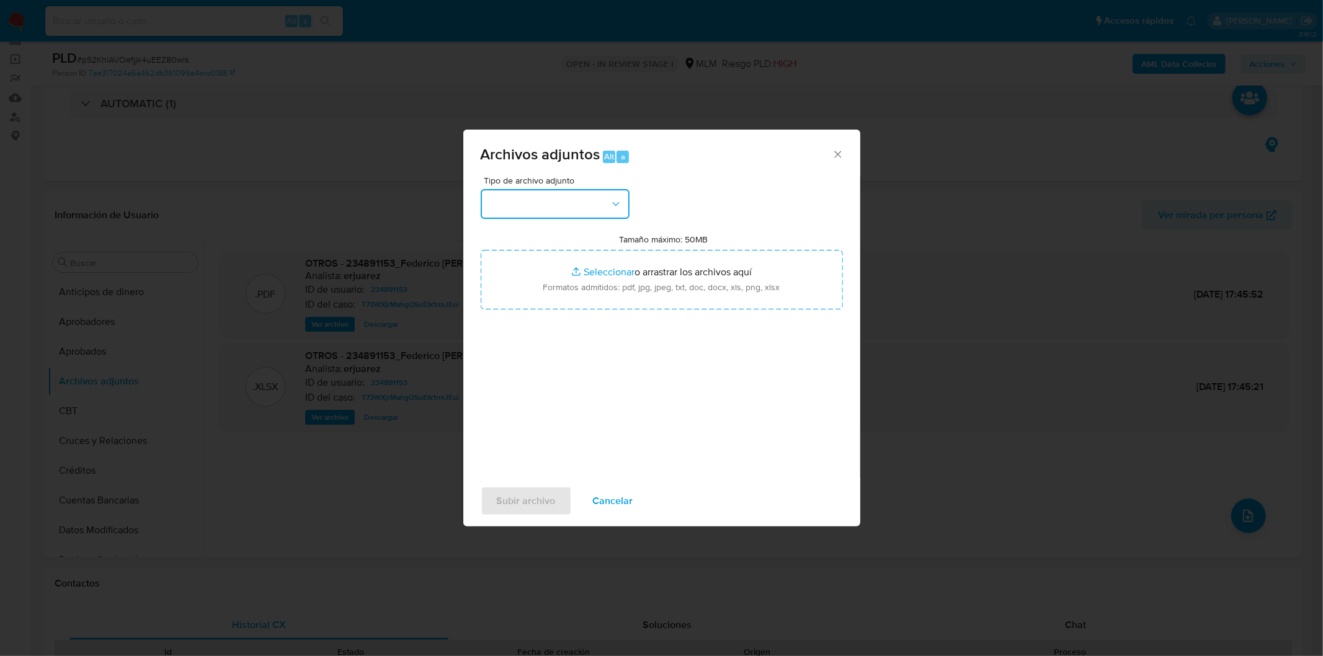
click at [617, 208] on icon "button" at bounding box center [616, 204] width 12 height 12
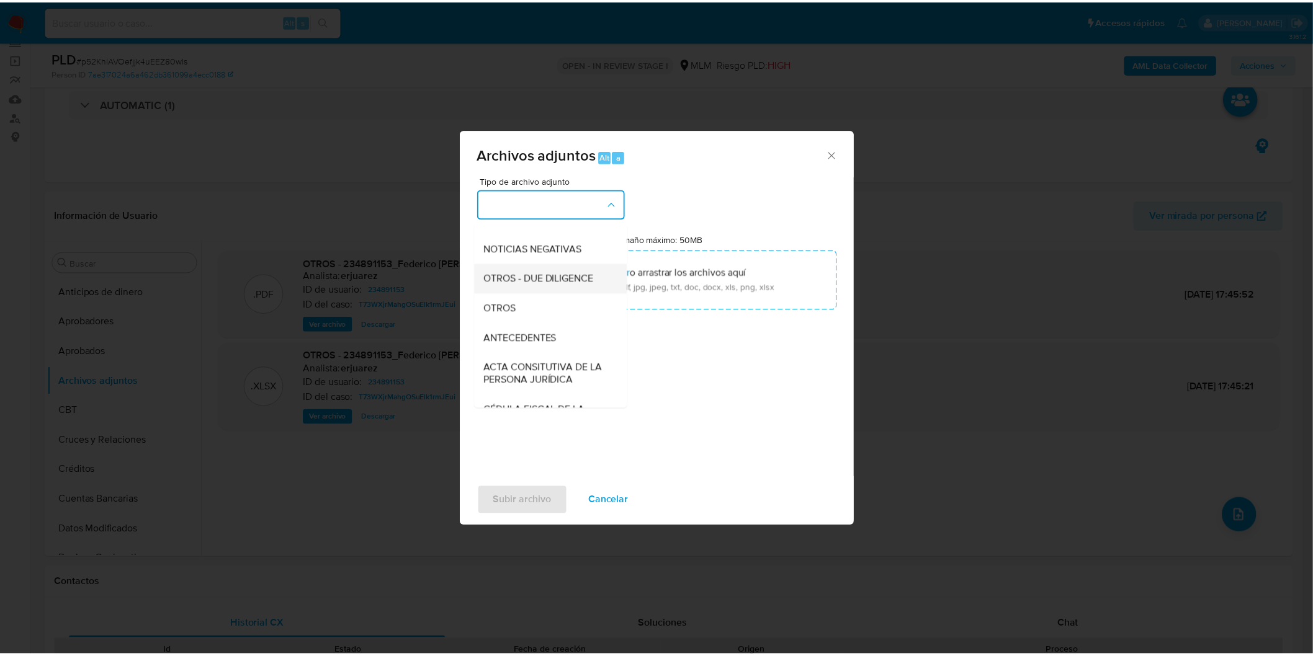
scroll to position [207, 0]
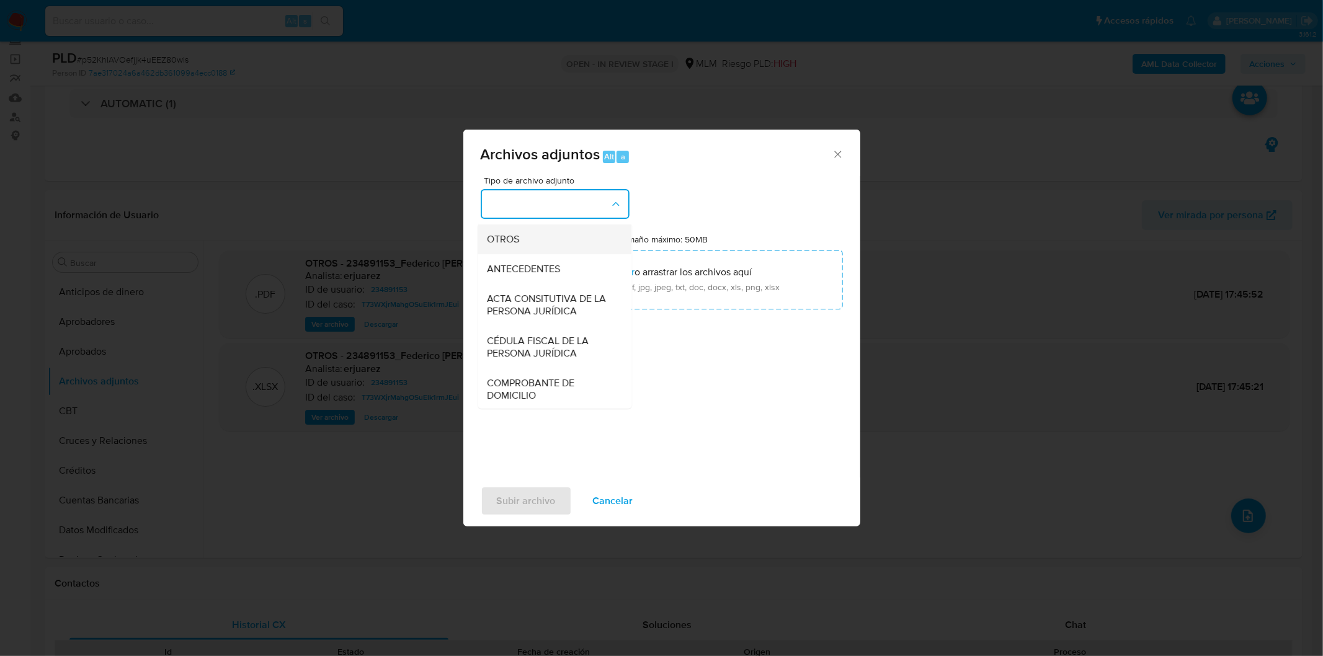
click at [540, 251] on div "OTROS" at bounding box center [551, 239] width 127 height 30
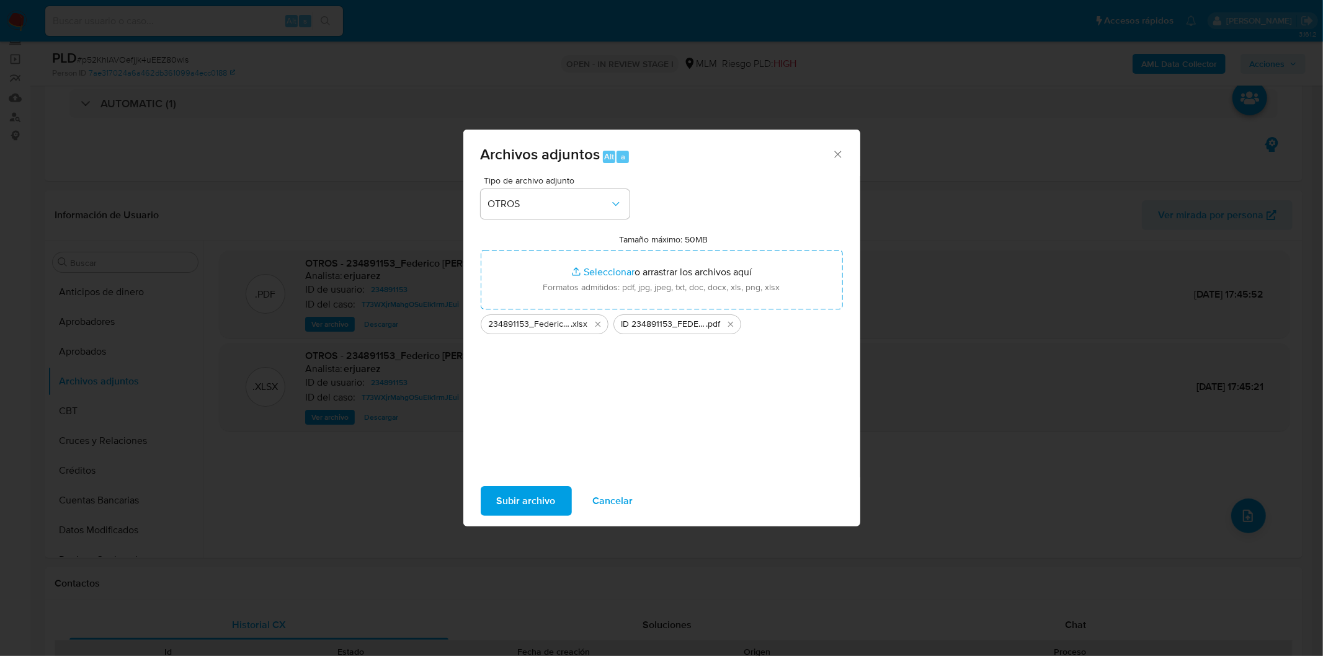
click at [526, 501] on span "Subir archivo" at bounding box center [526, 501] width 59 height 27
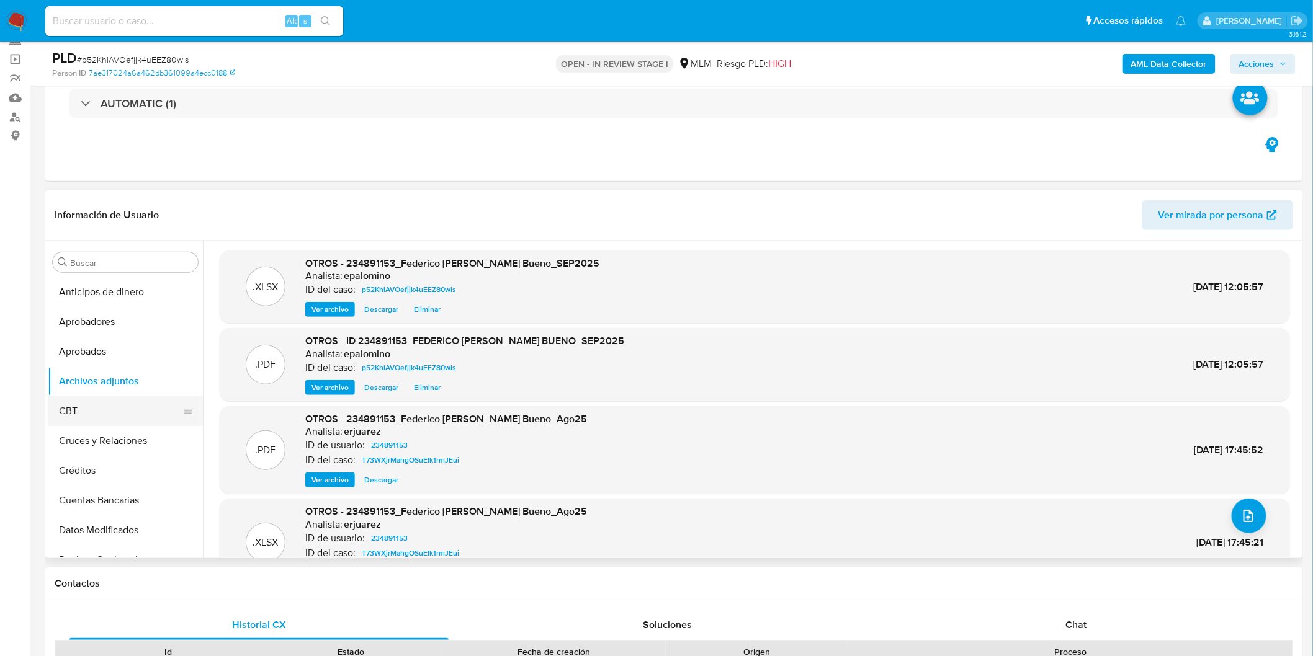
click at [100, 405] on button "CBT" at bounding box center [120, 411] width 145 height 30
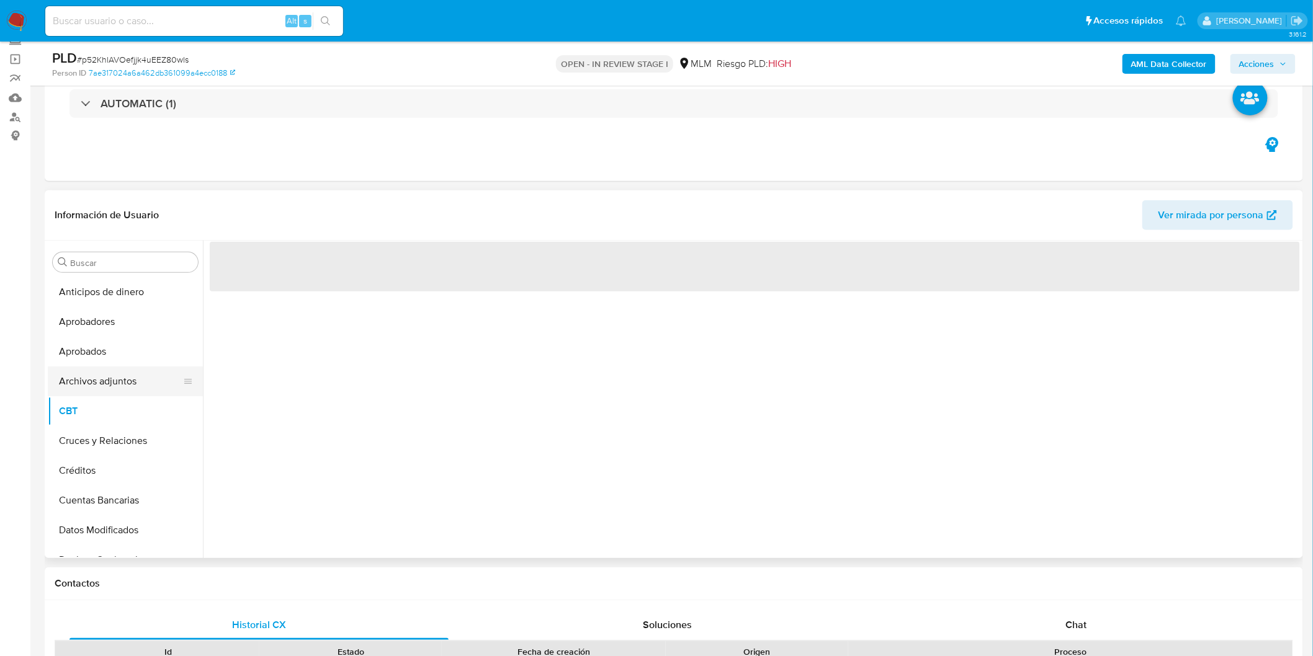
click at [112, 387] on button "Archivos adjuntos" at bounding box center [120, 382] width 145 height 30
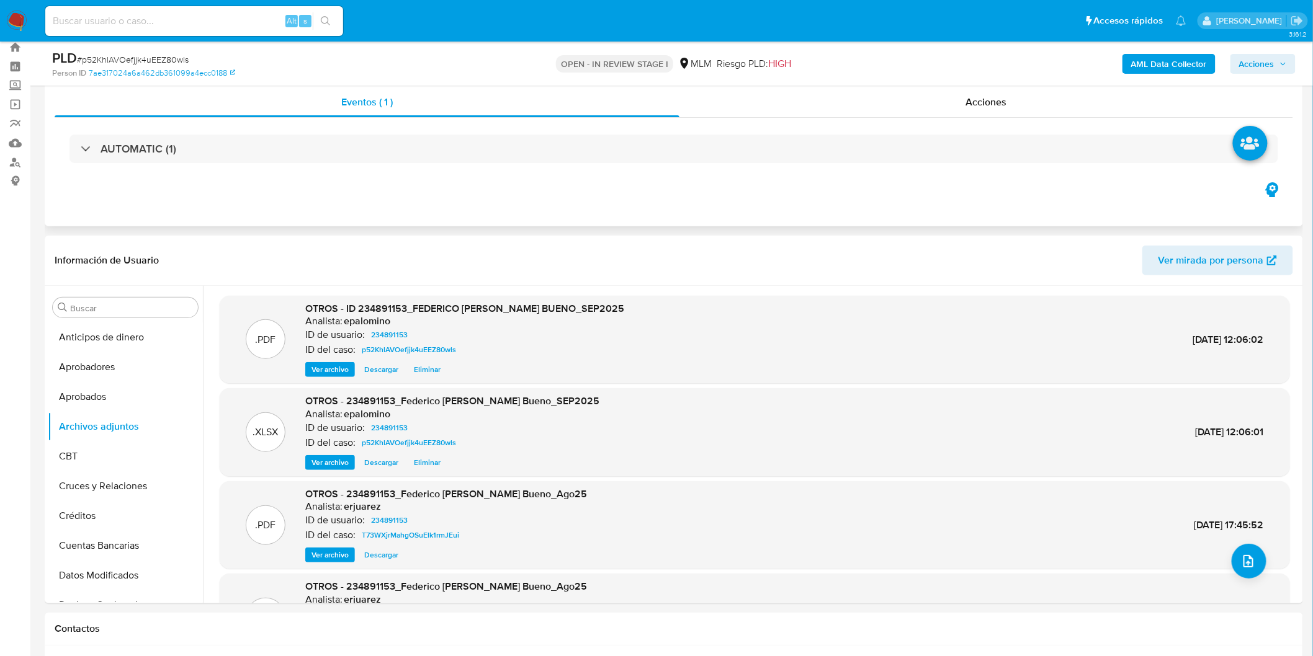
scroll to position [0, 0]
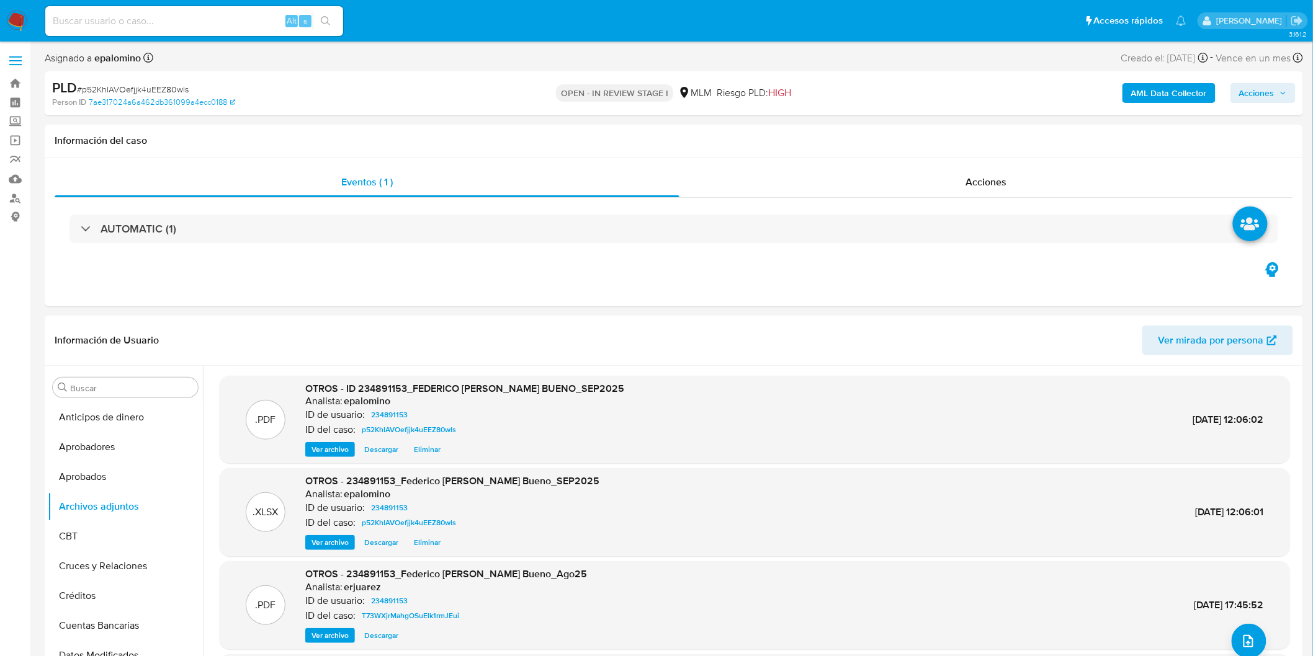
click at [1248, 94] on span "Acciones" at bounding box center [1256, 93] width 35 height 20
click at [1260, 284] on span "Enviar" at bounding box center [1248, 292] width 24 height 17
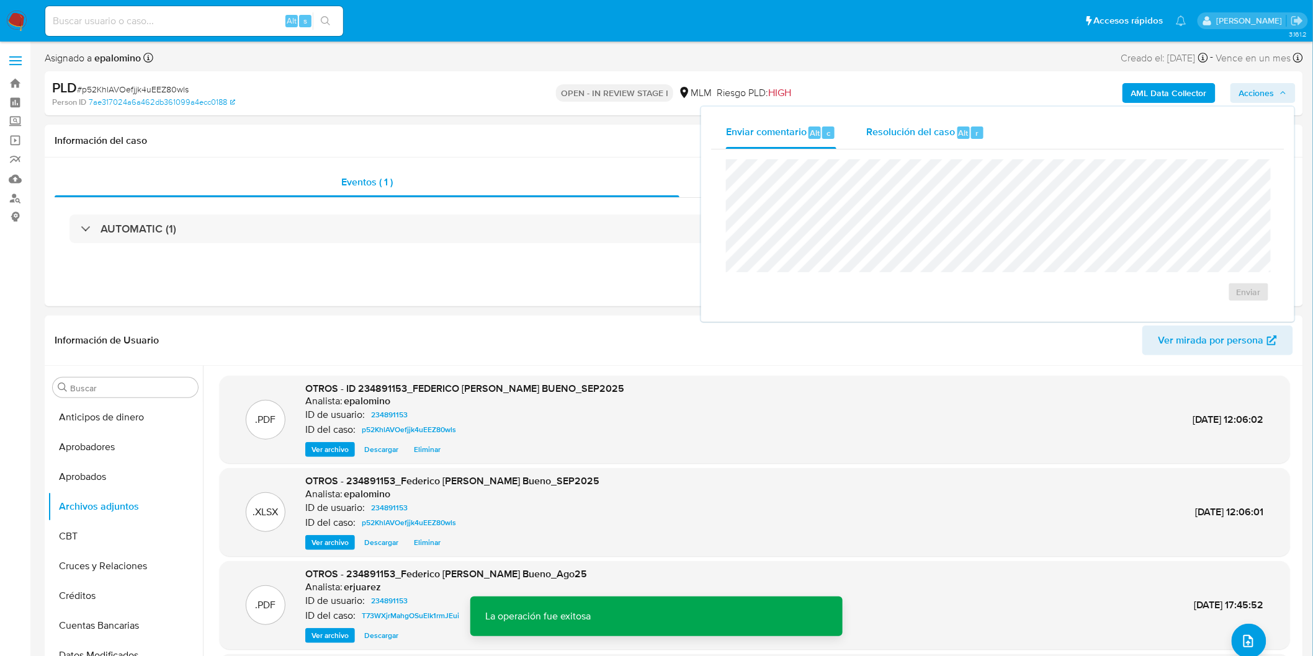
click at [903, 125] on span "Resolución del caso" at bounding box center [910, 132] width 89 height 14
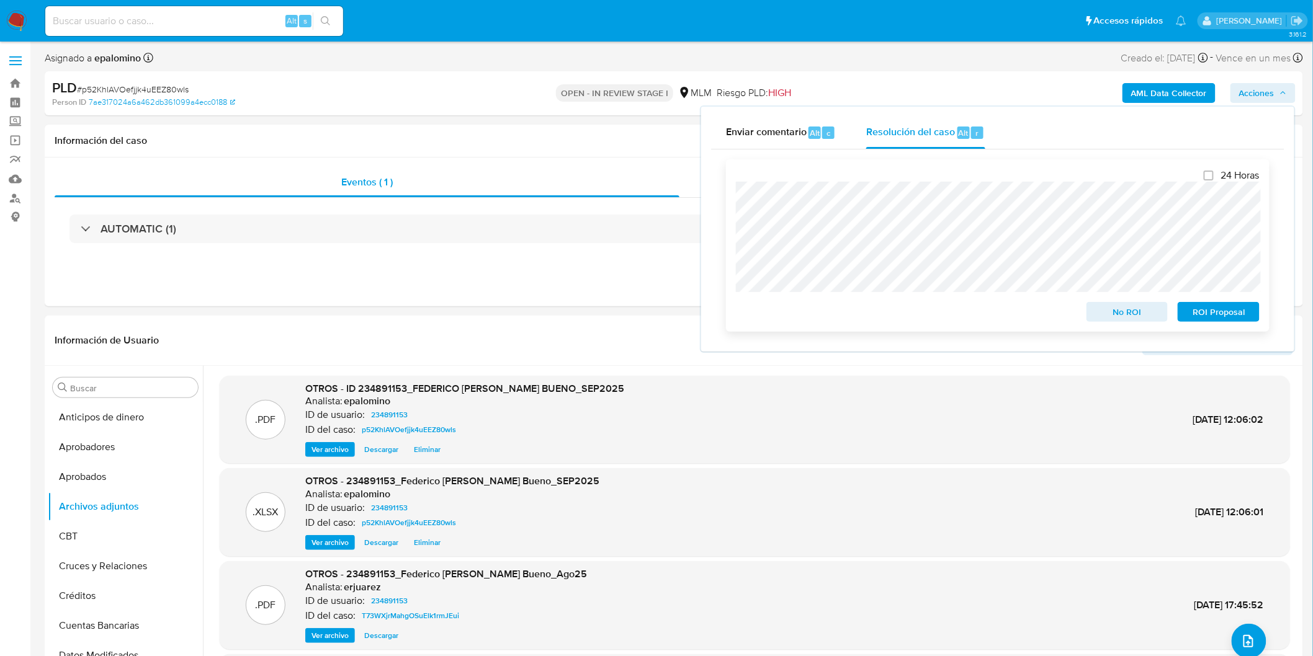
click at [1214, 315] on span "ROI Proposal" at bounding box center [1218, 311] width 65 height 17
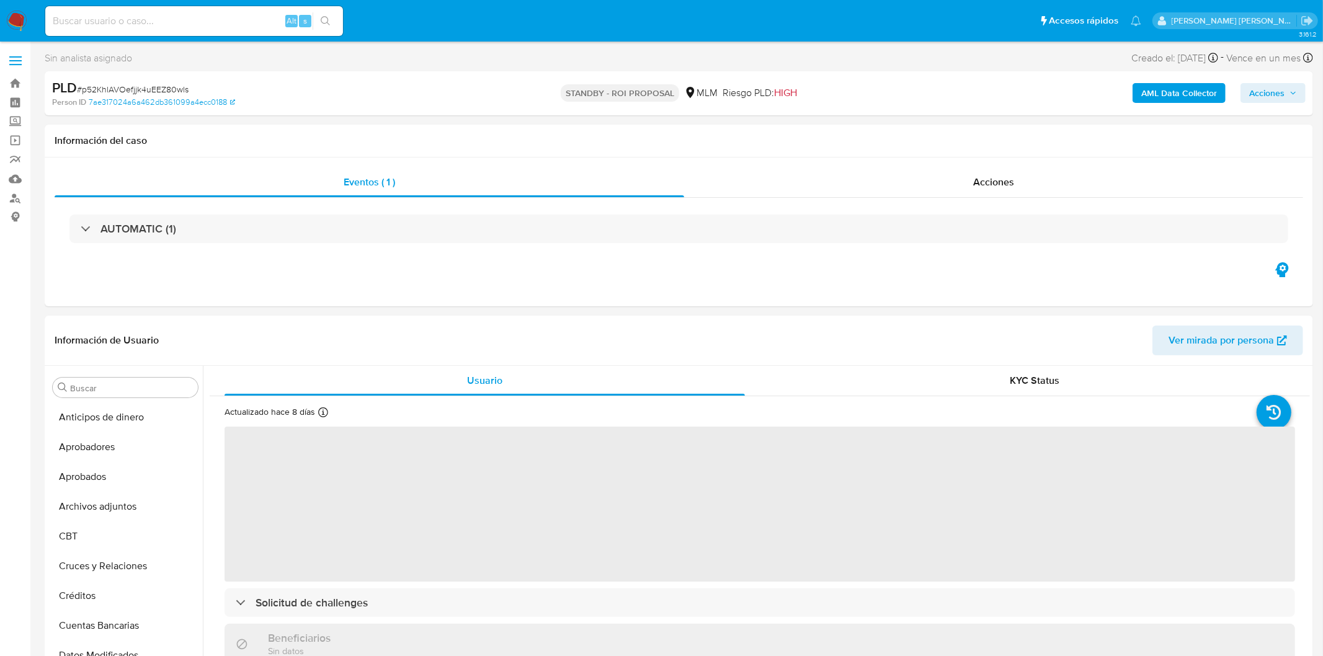
select select "10"
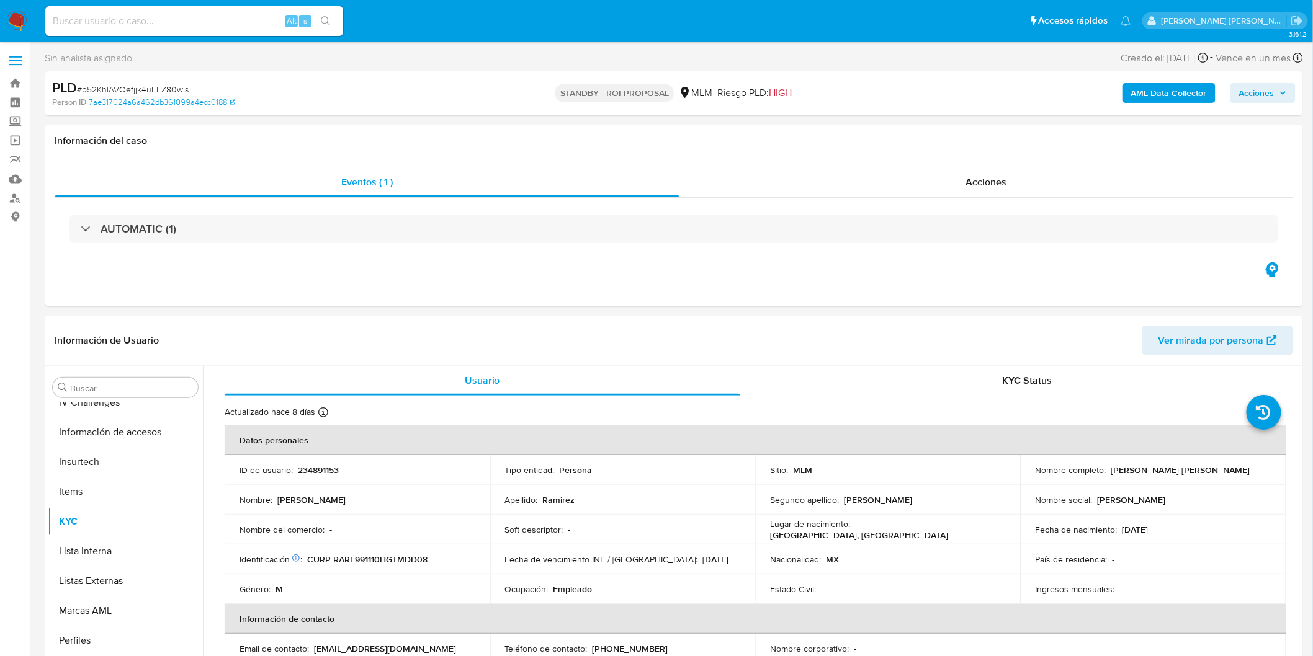
scroll to position [583, 0]
click at [161, 84] on span "# p52KhlAVOefjjk4uEEZ80wls" at bounding box center [133, 89] width 112 height 12
copy span "p52KhlAVOefjjk4uEEZ80wls"
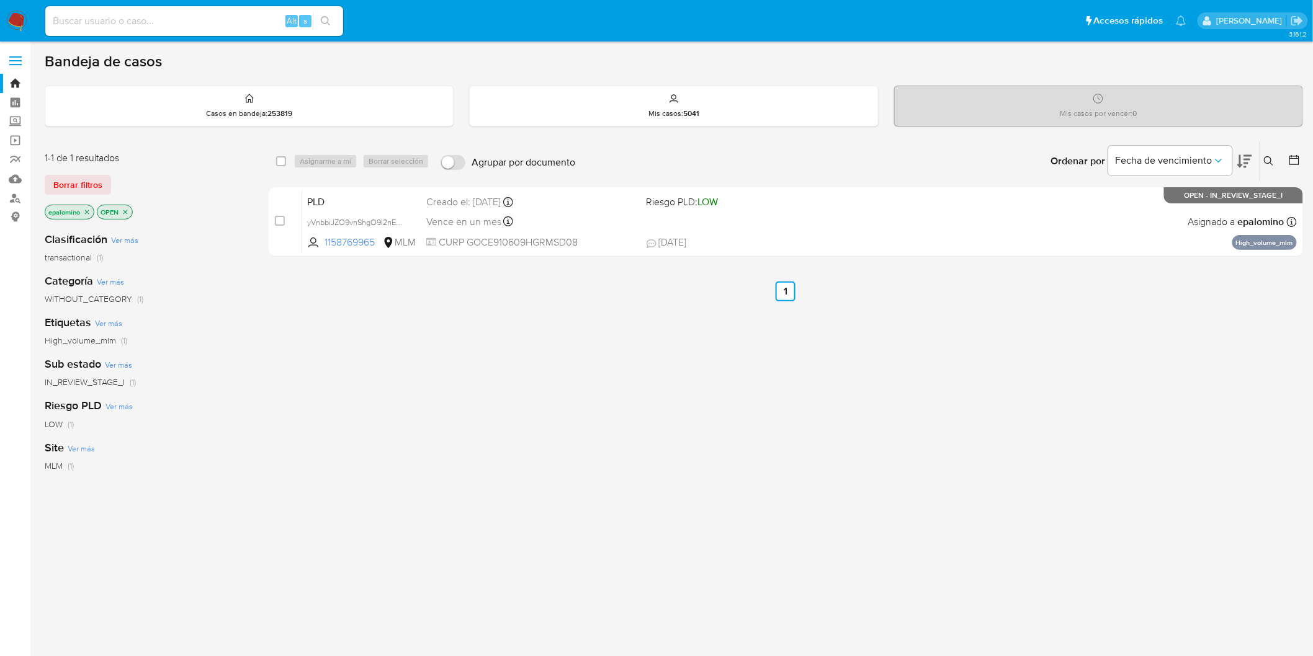
click at [89, 187] on span "Borrar filtros" at bounding box center [77, 184] width 49 height 17
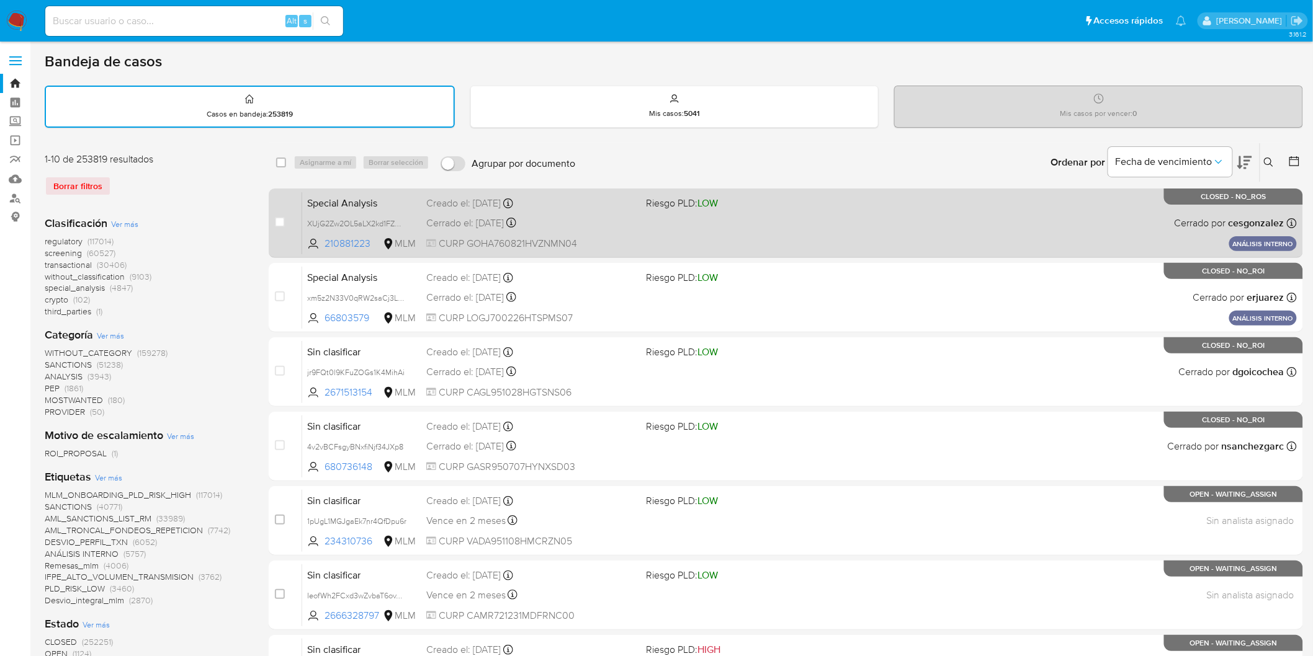
click at [355, 210] on div "Special Analysis XUjG2Zw2OL5aLX2kd1FZDFut 210881223 MLM Riesgo PLD: LOW Creado …" at bounding box center [799, 223] width 995 height 63
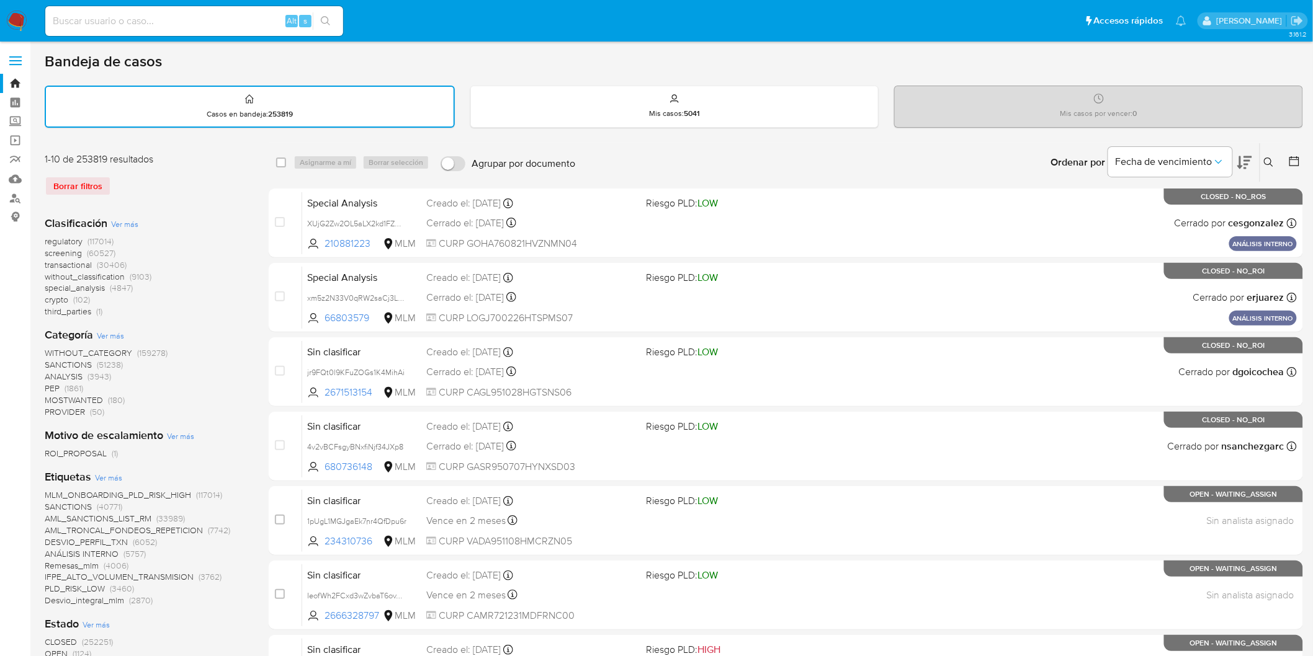
click at [19, 28] on img at bounding box center [16, 21] width 21 height 21
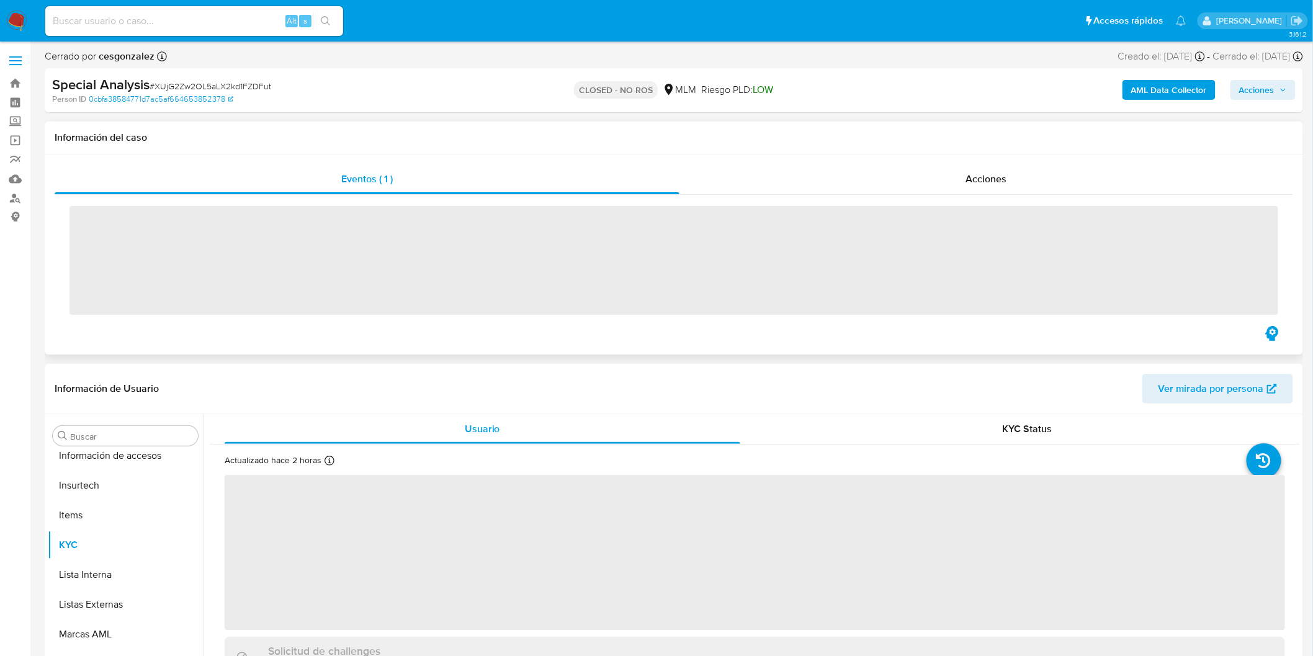
scroll to position [583, 0]
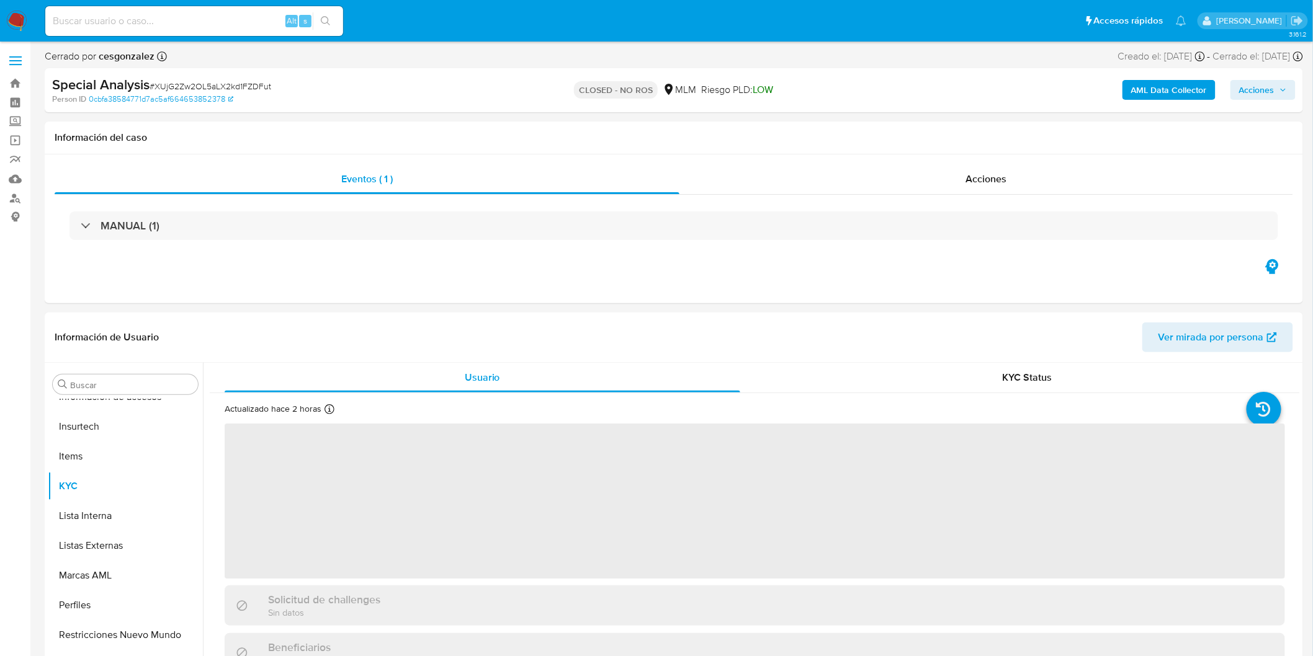
click at [1269, 89] on span "Acciones" at bounding box center [1256, 90] width 35 height 20
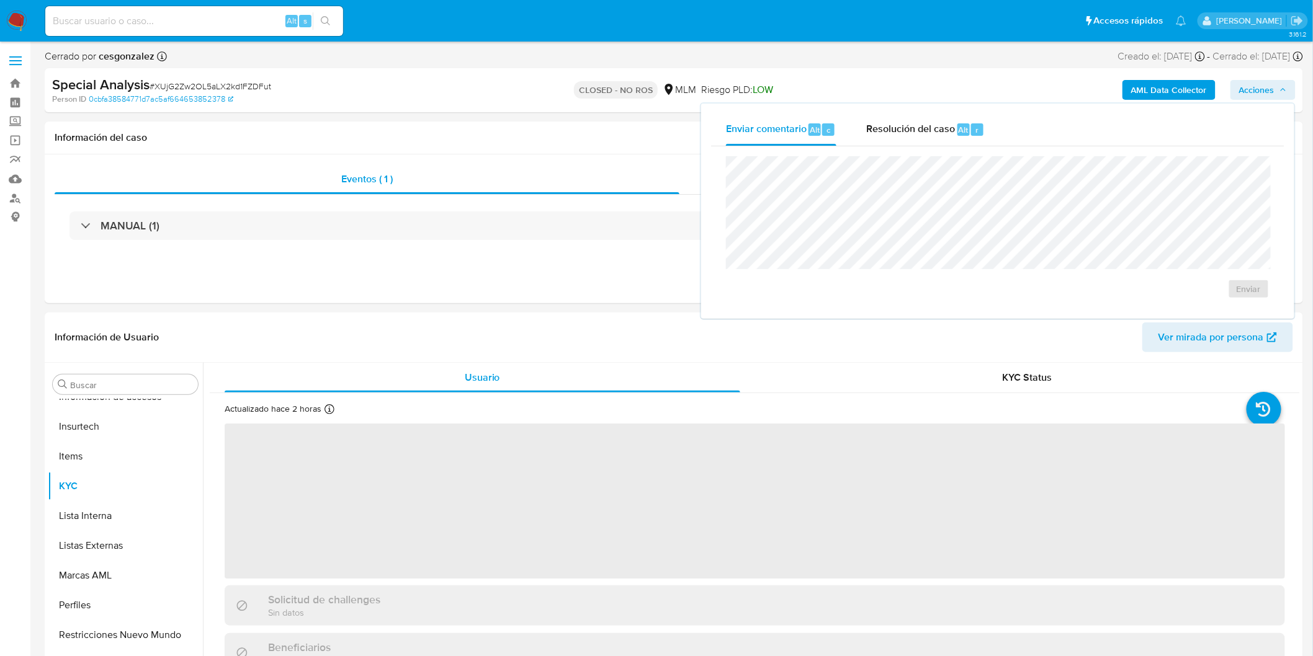
select select "10"
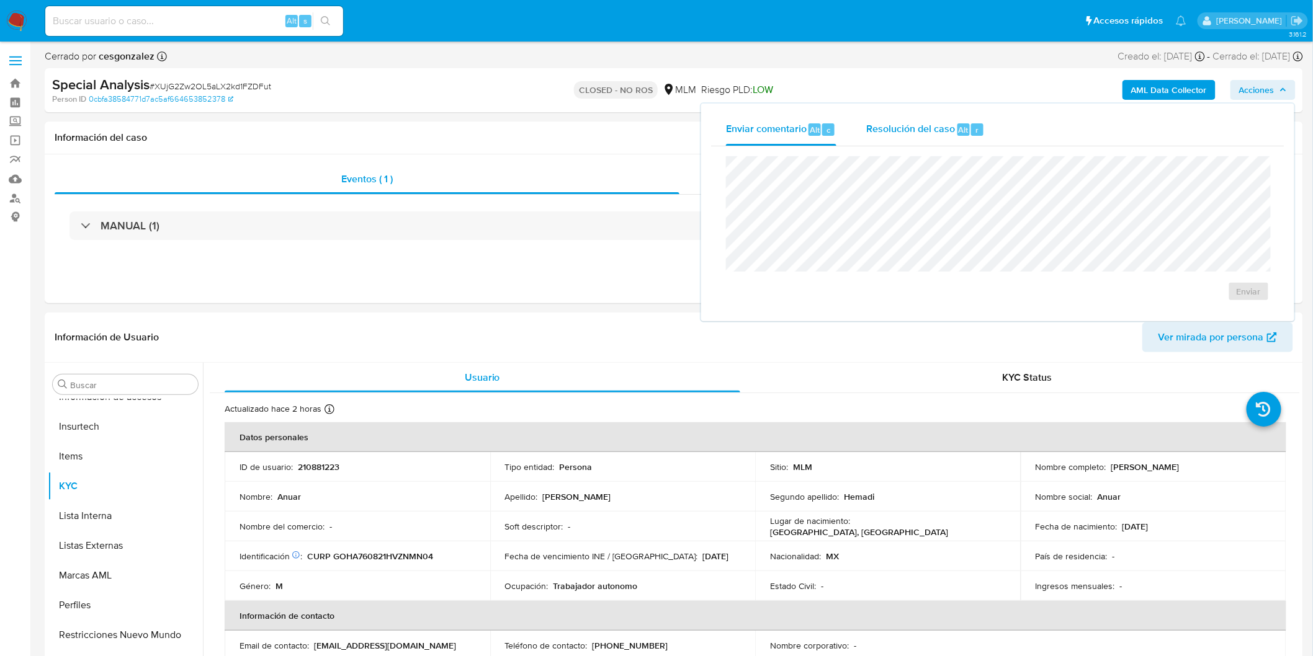
click at [941, 127] on span "Resolución del caso" at bounding box center [910, 129] width 89 height 14
type textarea "Se genera caso manual por relacion al cliente reportado 24 hrs pftjJ36wllZnGGAy…"
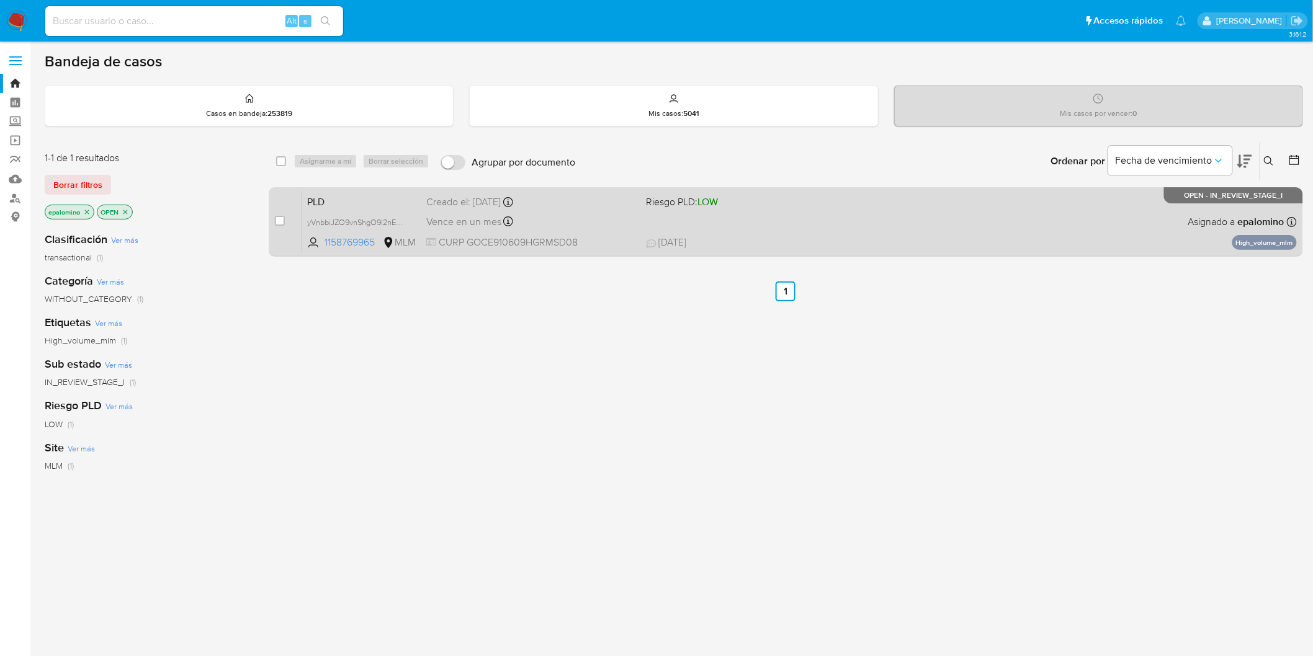
click at [318, 199] on span "PLD" at bounding box center [361, 201] width 109 height 16
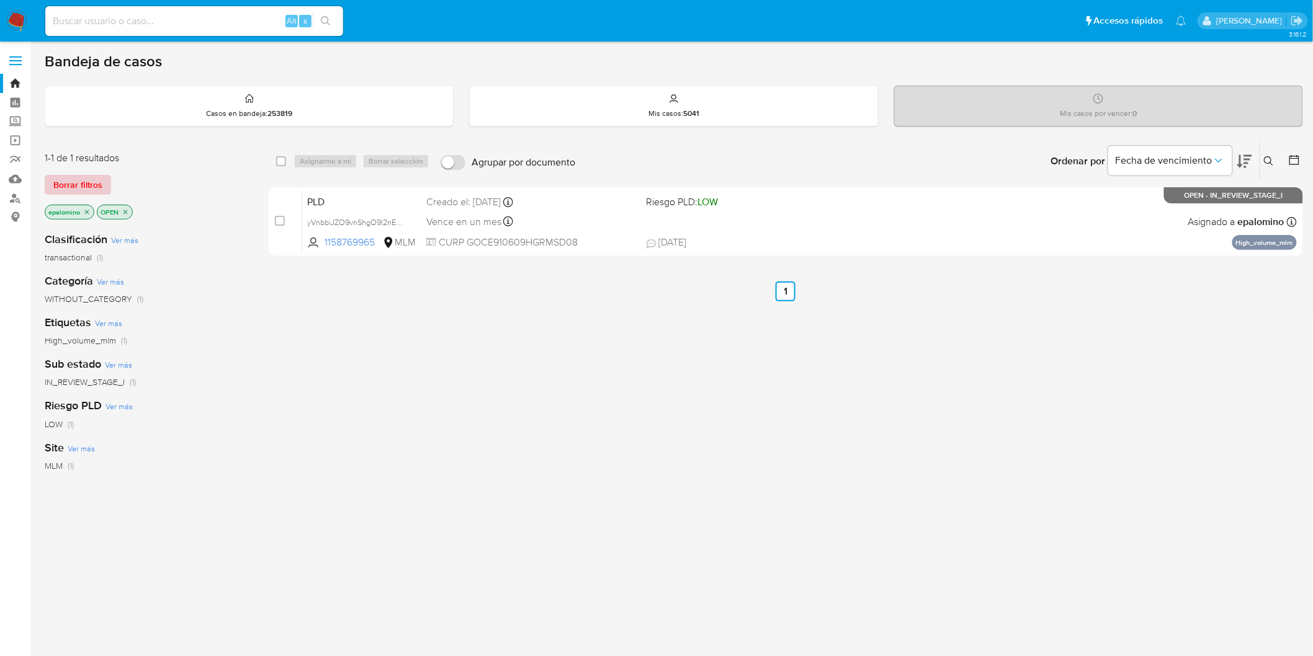
click at [64, 178] on span "Borrar filtros" at bounding box center [77, 184] width 49 height 17
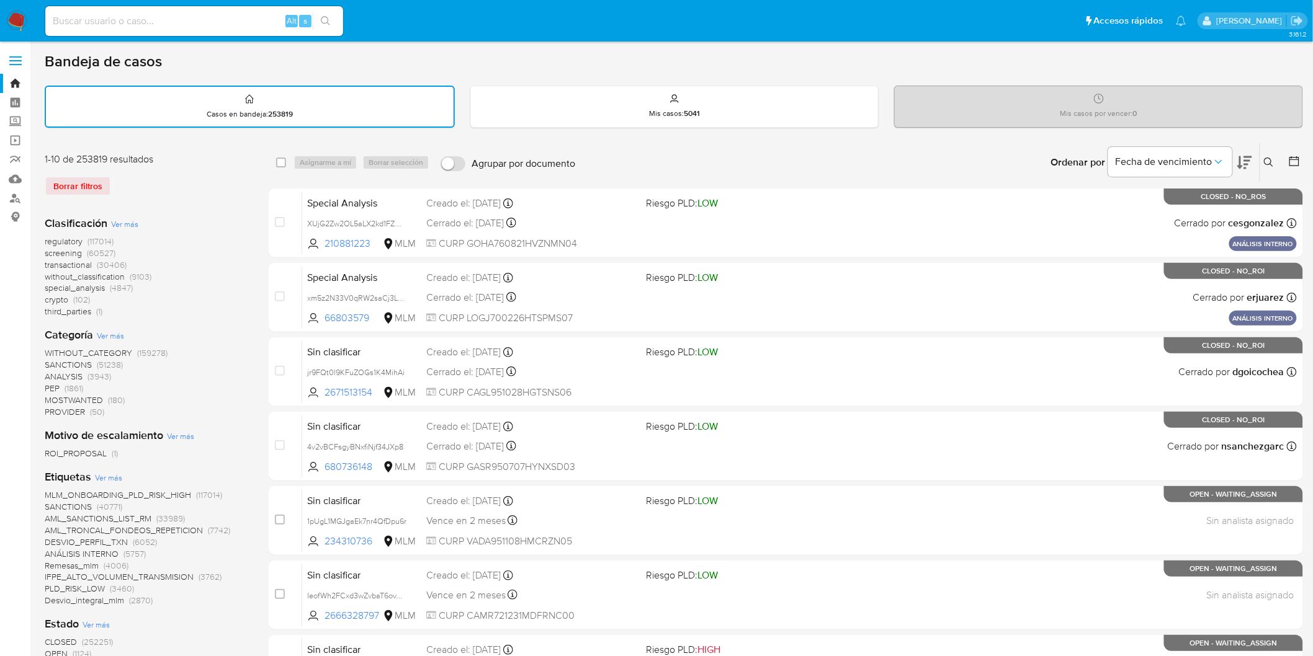
click at [17, 24] on img at bounding box center [16, 21] width 21 height 21
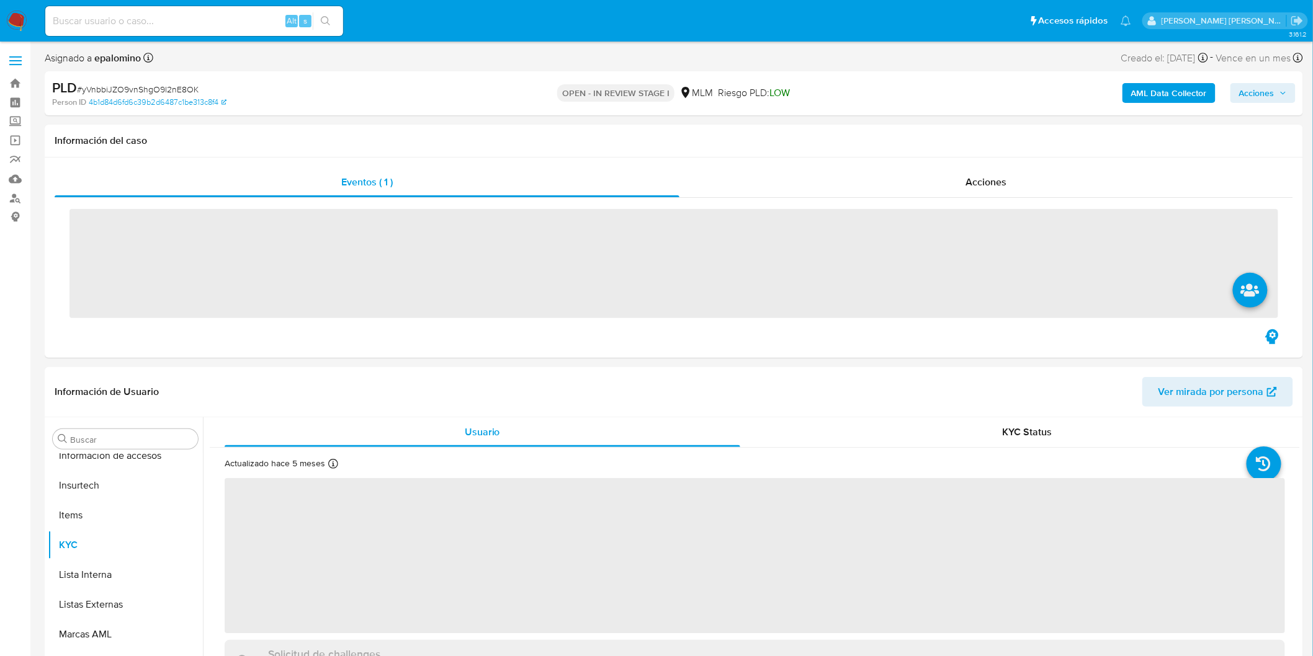
scroll to position [583, 0]
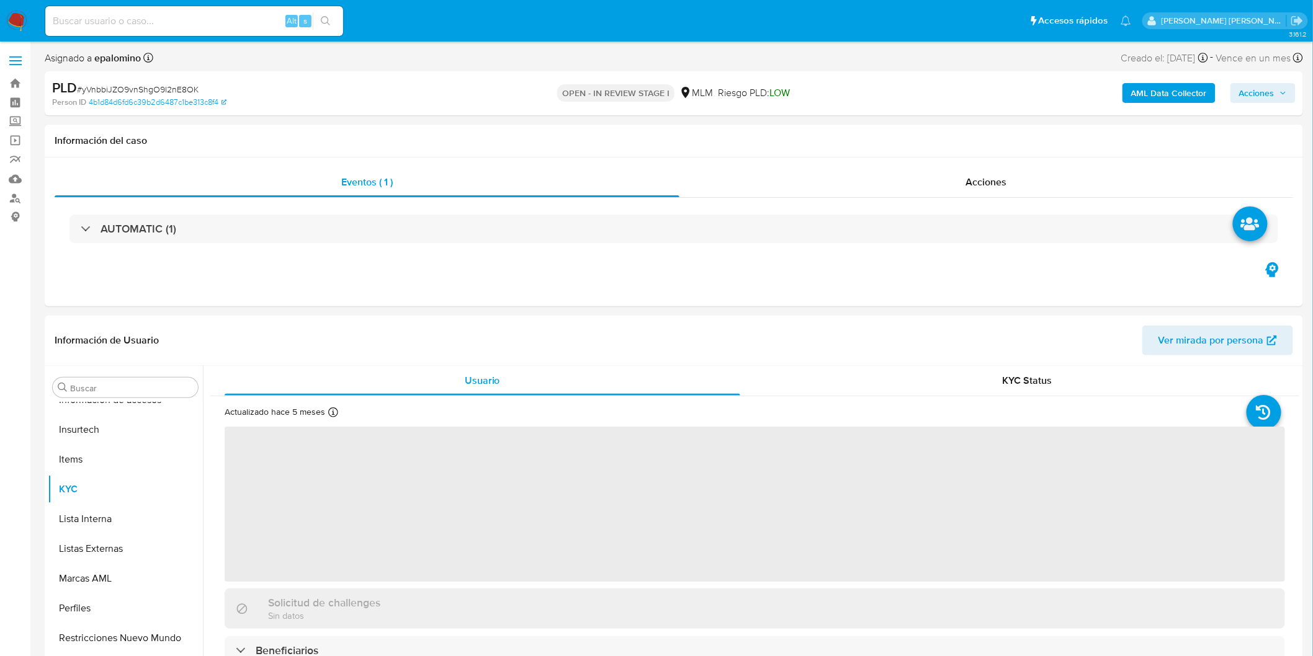
click at [1301, 76] on div "PLD # yVnbbiJZO9vnShgO9l2nE8OK Person ID 4b1d84d6fd6c39b2d6487c1be313c8f4 OPEN …" at bounding box center [674, 93] width 1258 height 44
click at [1282, 96] on icon "button" at bounding box center [1282, 92] width 7 height 7
select select "10"
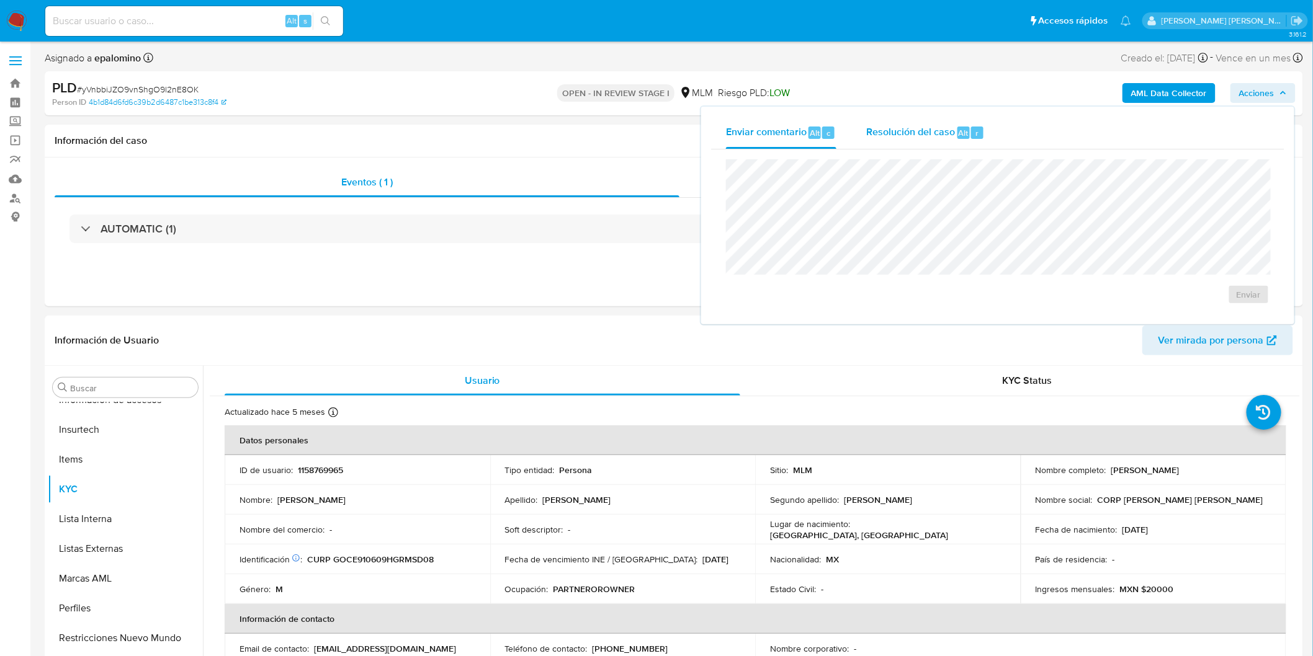
drag, startPoint x: 905, startPoint y: 132, endPoint x: 907, endPoint y: 141, distance: 10.2
click at [907, 132] on span "Resolución del caso" at bounding box center [910, 132] width 89 height 14
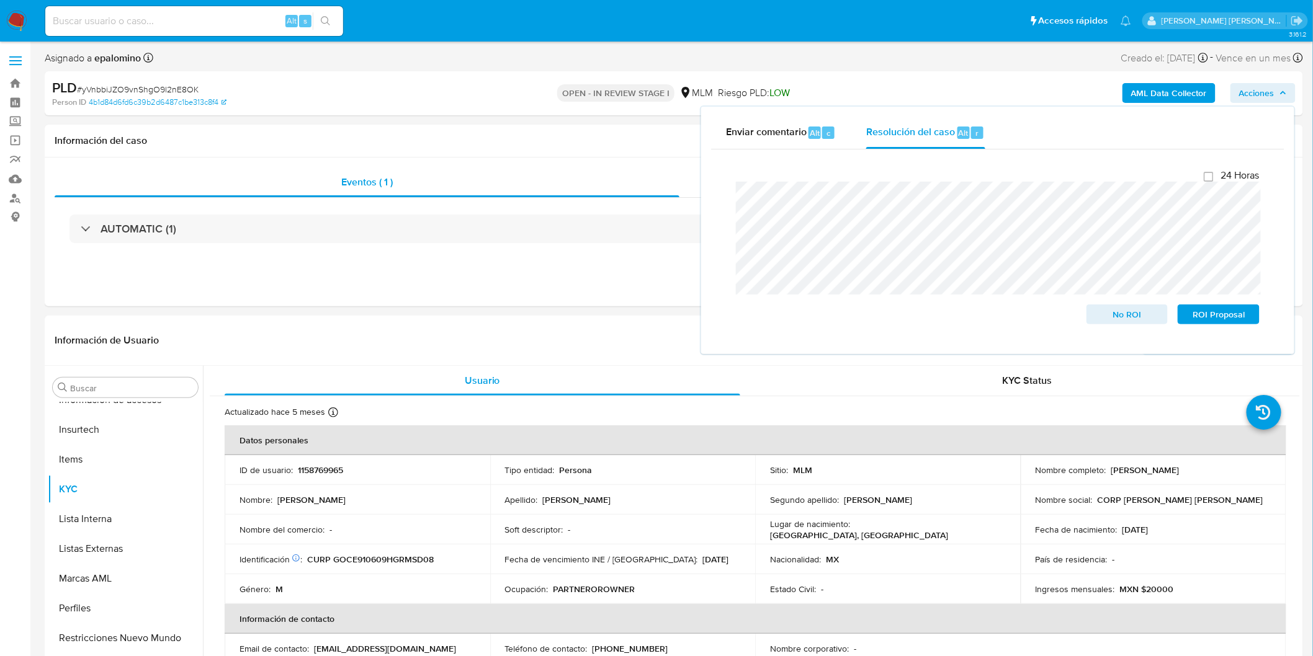
click at [722, 197] on div "Cierre de caso 24 Horas No ROI ROI Proposal" at bounding box center [997, 247] width 573 height 195
click at [779, 132] on span "Enviar comentario" at bounding box center [766, 132] width 81 height 14
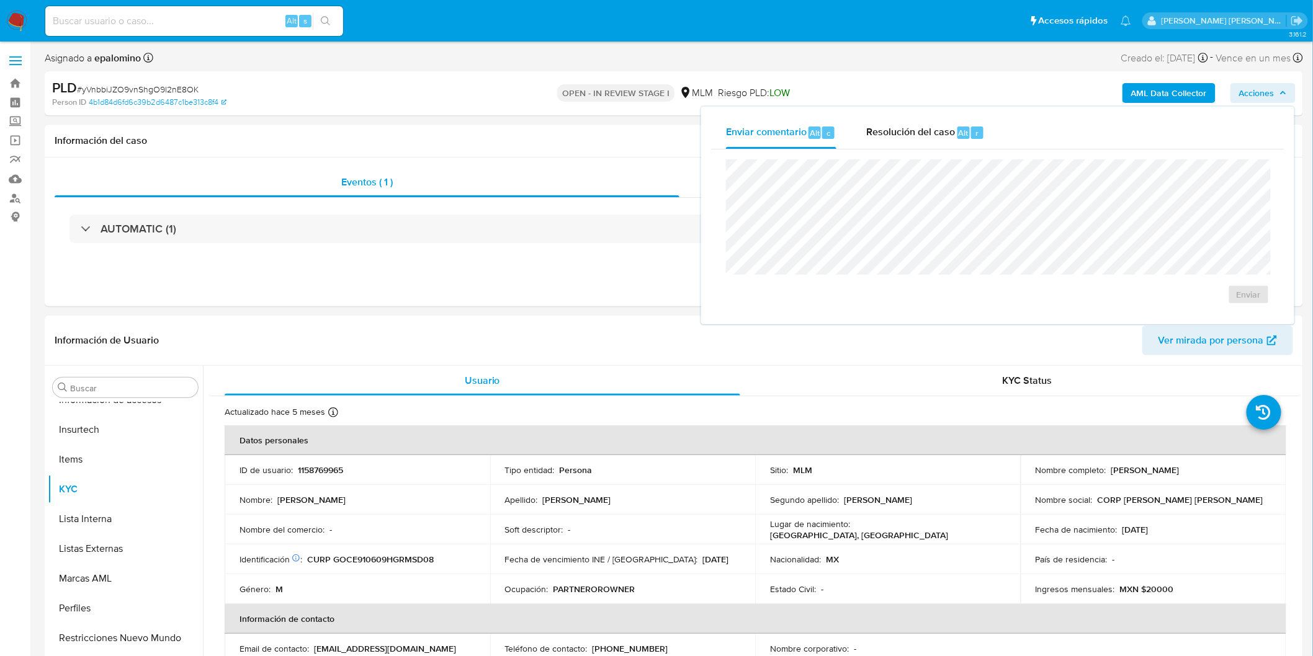
click at [906, 112] on div "Enviar comentario Alt c Resolución del caso Alt r Enviar" at bounding box center [997, 216] width 593 height 218
drag, startPoint x: 917, startPoint y: 134, endPoint x: 928, endPoint y: 145, distance: 15.4
click at [916, 134] on span "Resolución del caso" at bounding box center [910, 132] width 89 height 14
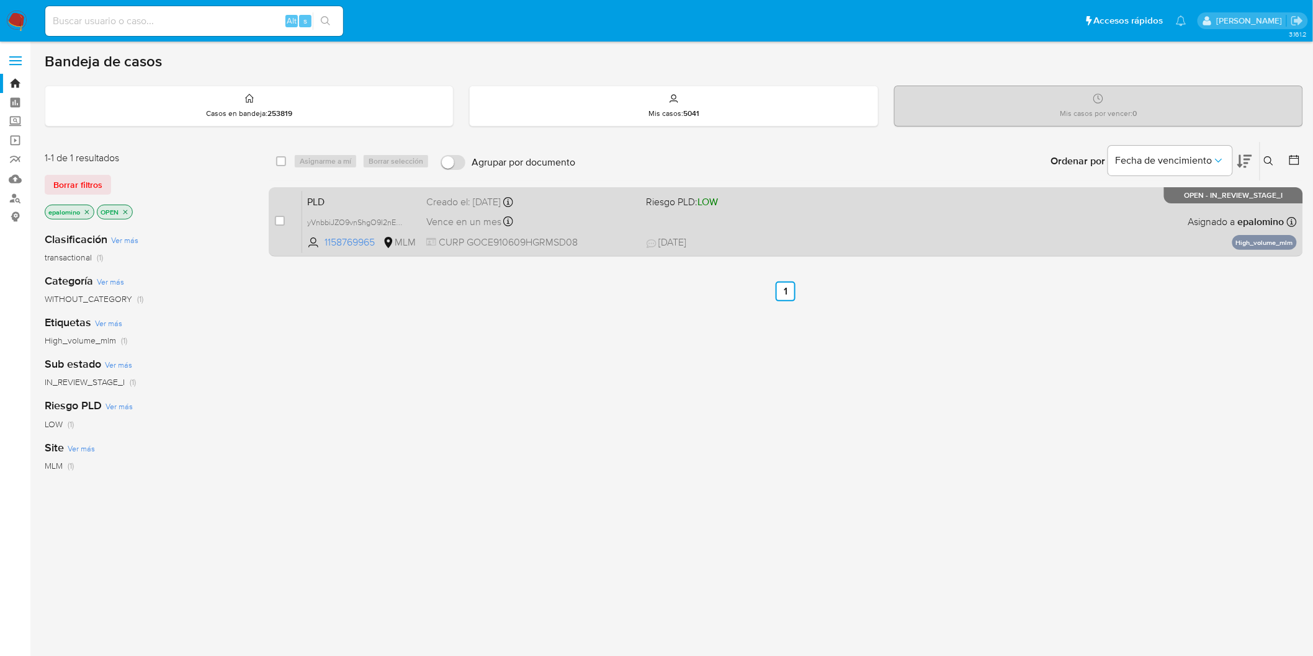
click at [313, 199] on span "PLD" at bounding box center [361, 201] width 109 height 16
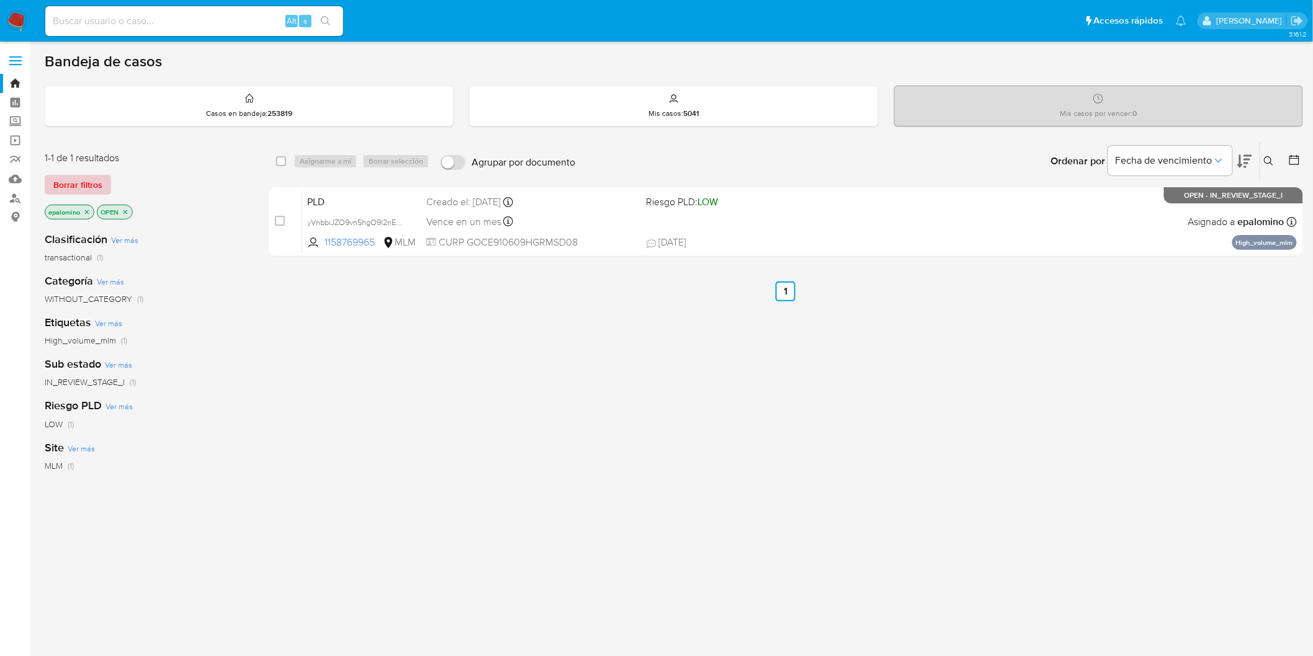
click at [96, 180] on span "Borrar filtros" at bounding box center [77, 184] width 49 height 17
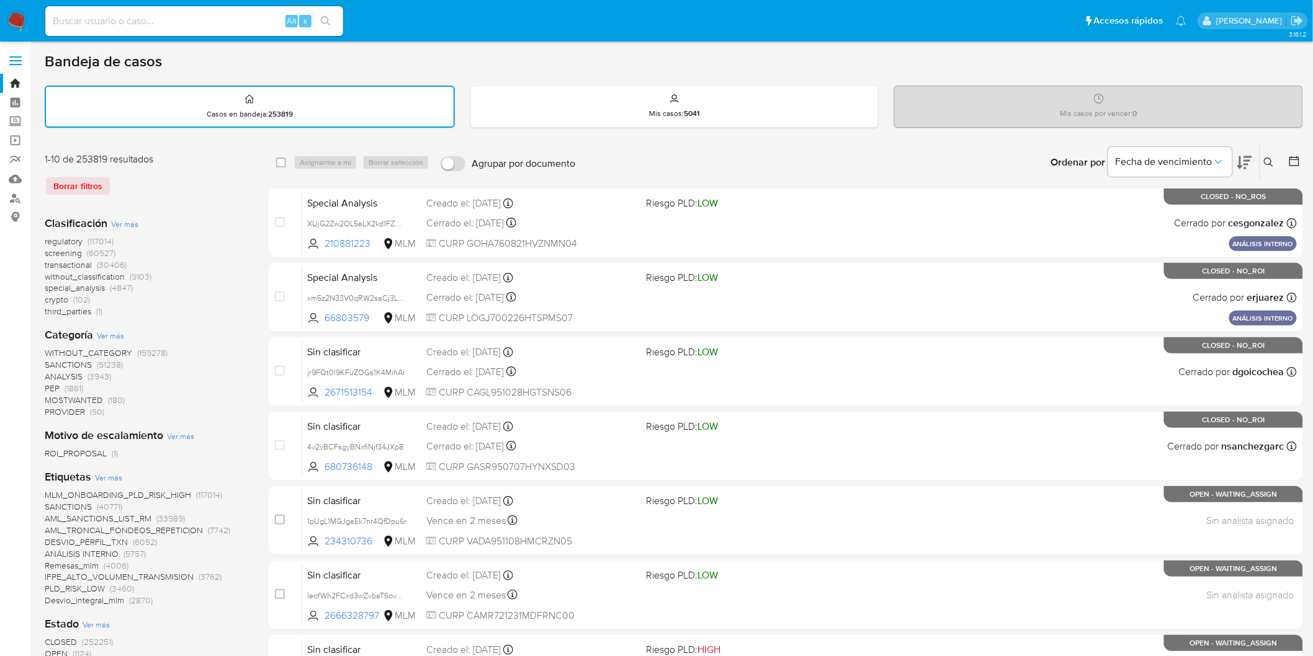
click at [1267, 158] on icon at bounding box center [1269, 163] width 10 height 10
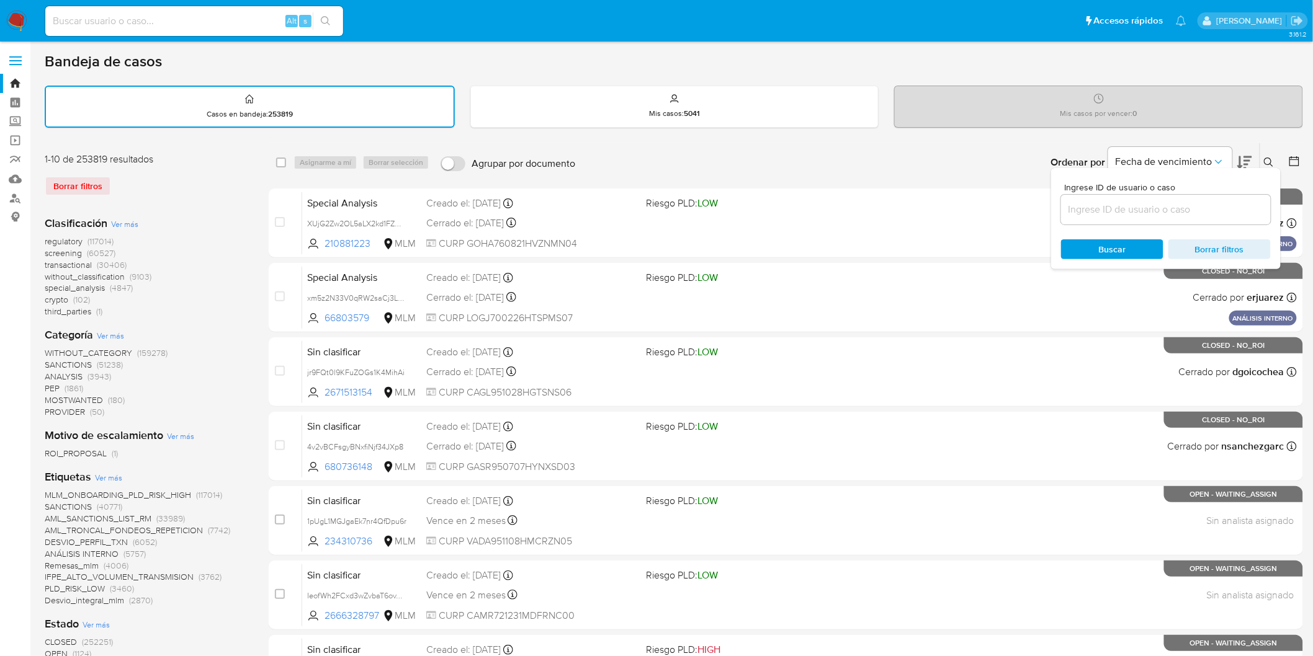
click at [1124, 210] on input at bounding box center [1166, 210] width 210 height 16
type input "1158769965"
drag, startPoint x: 1114, startPoint y: 249, endPoint x: 1123, endPoint y: 246, distance: 9.2
click at [1114, 249] on span "Buscar" at bounding box center [1112, 249] width 27 height 20
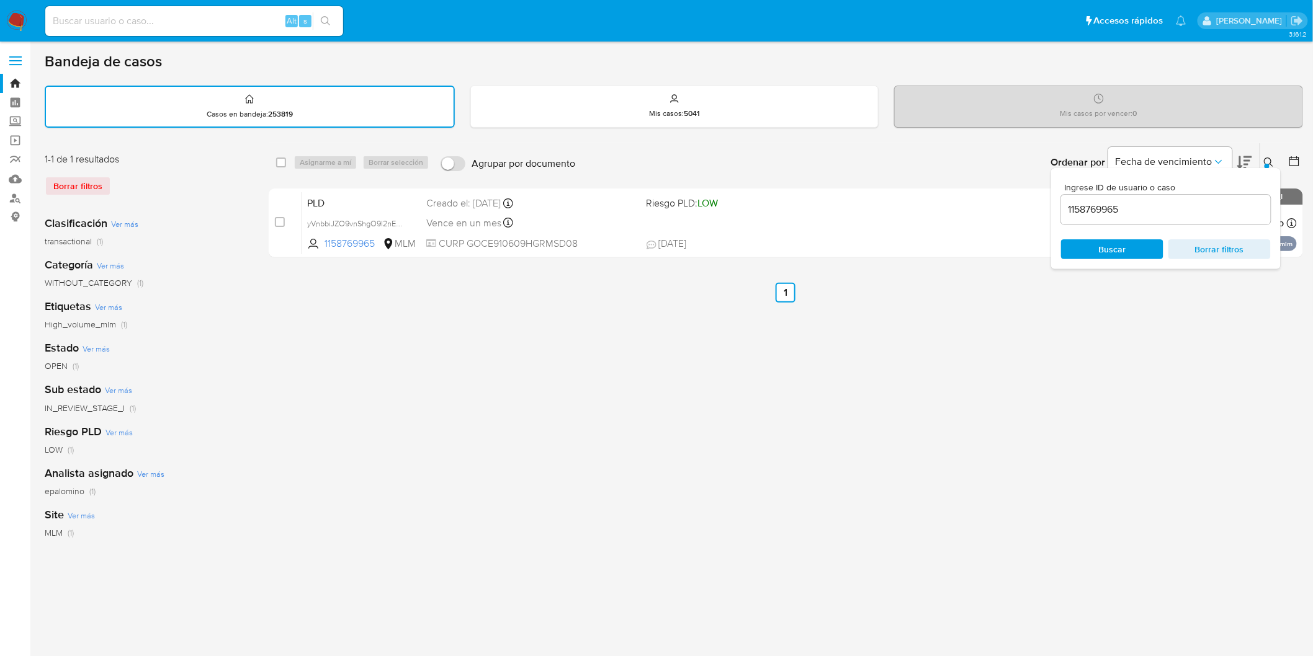
click at [1262, 164] on button at bounding box center [1270, 162] width 20 height 15
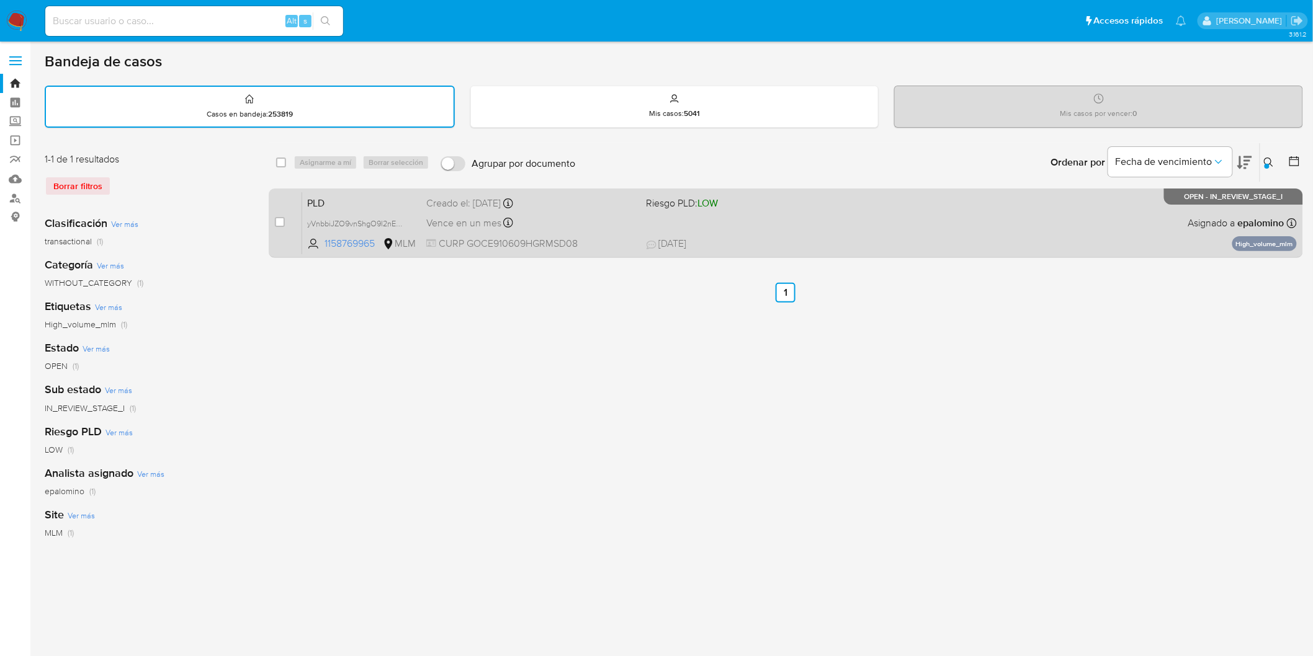
click at [344, 201] on span "PLD" at bounding box center [361, 202] width 109 height 16
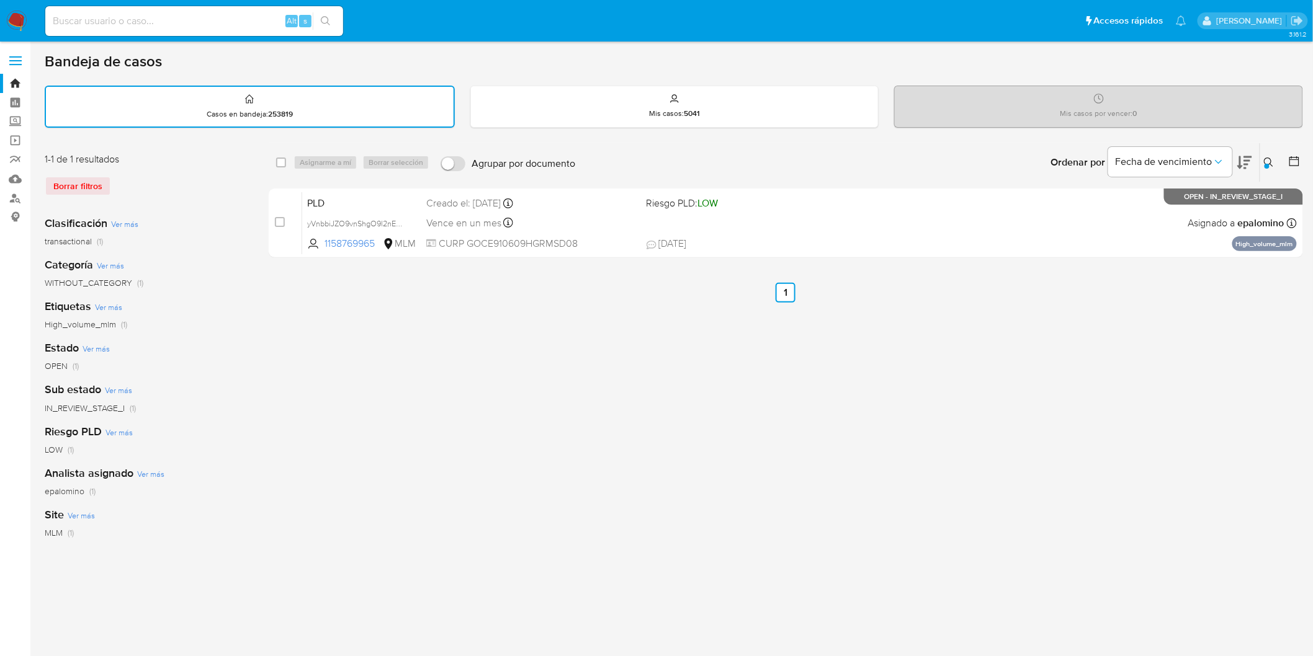
click at [16, 24] on img at bounding box center [16, 21] width 21 height 21
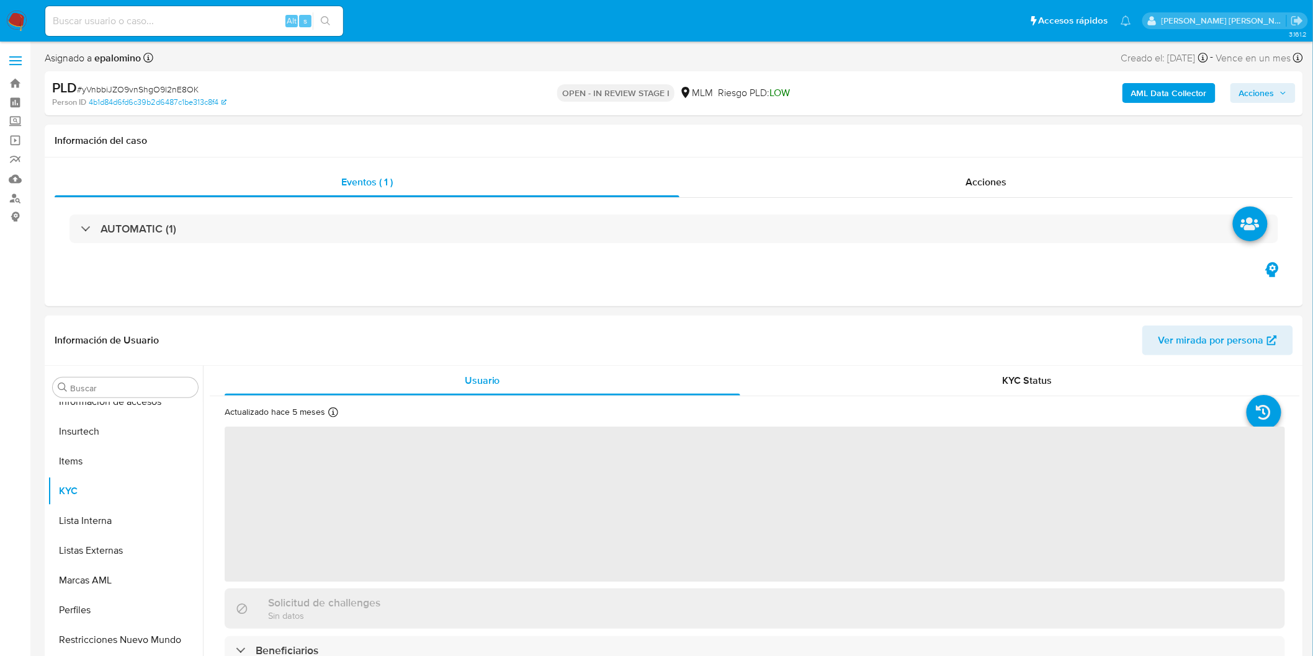
scroll to position [583, 0]
select select "10"
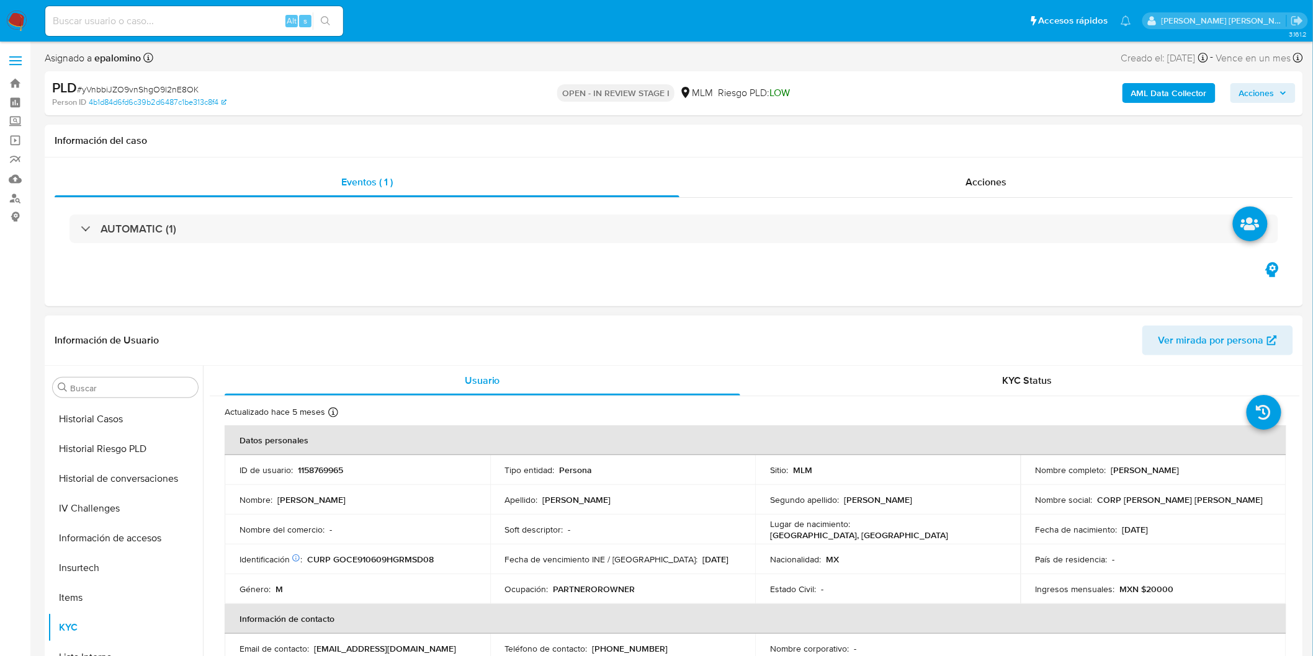
scroll to position [307, 0]
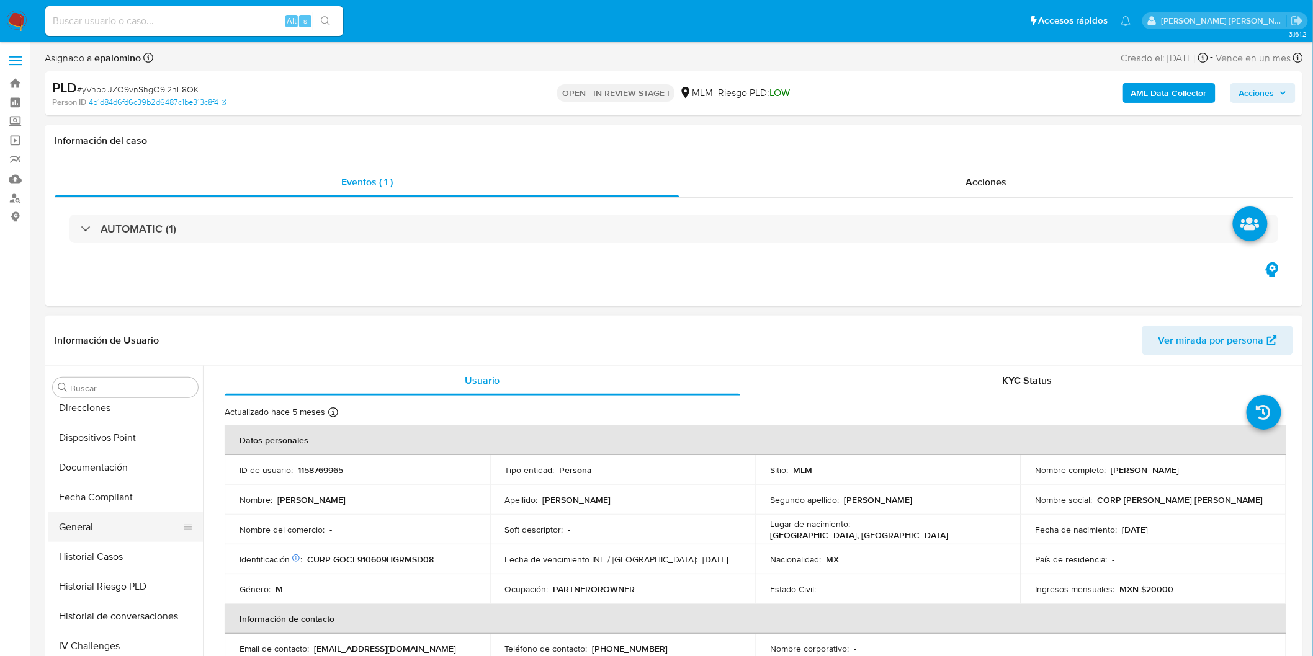
click at [101, 513] on button "General" at bounding box center [120, 527] width 145 height 30
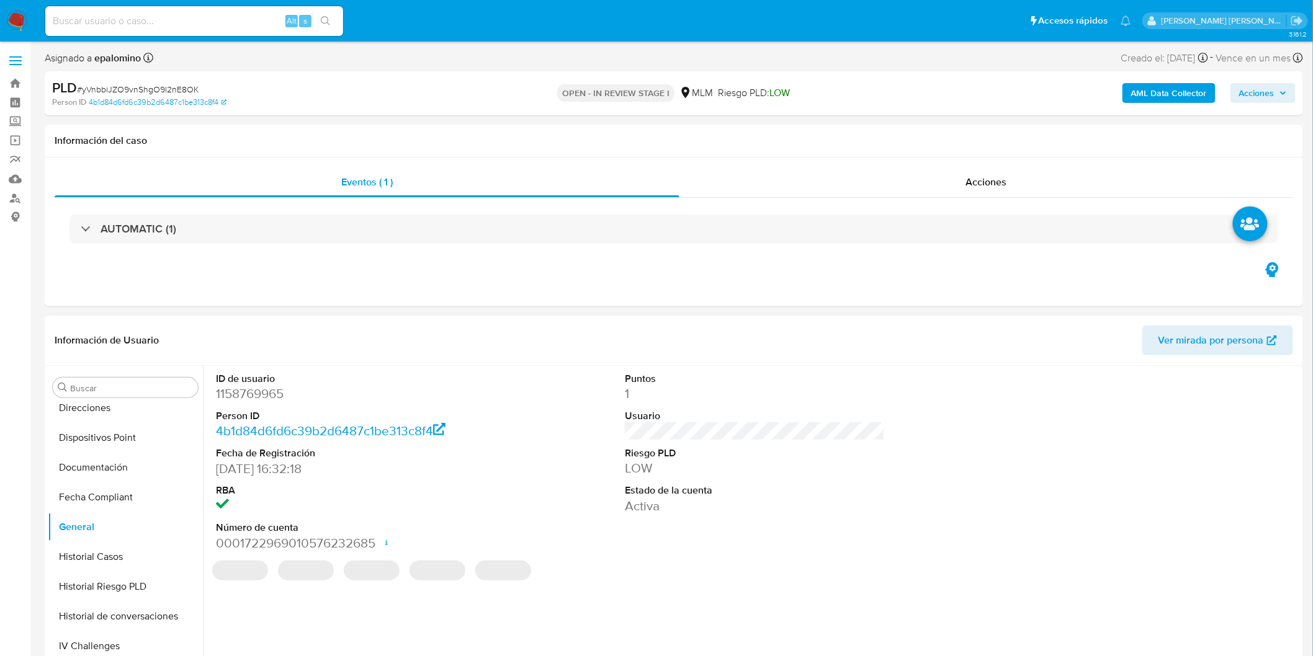
click at [259, 395] on dd "1158769965" at bounding box center [346, 393] width 260 height 17
copy dd "1158769965"
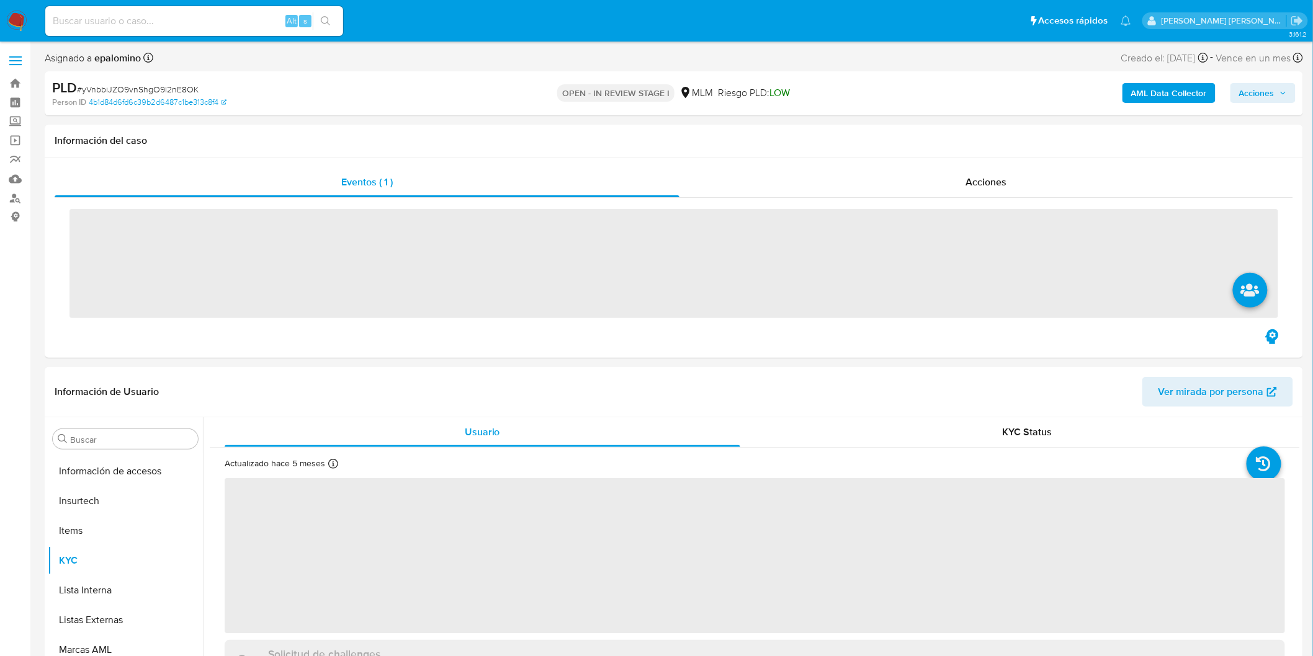
scroll to position [583, 0]
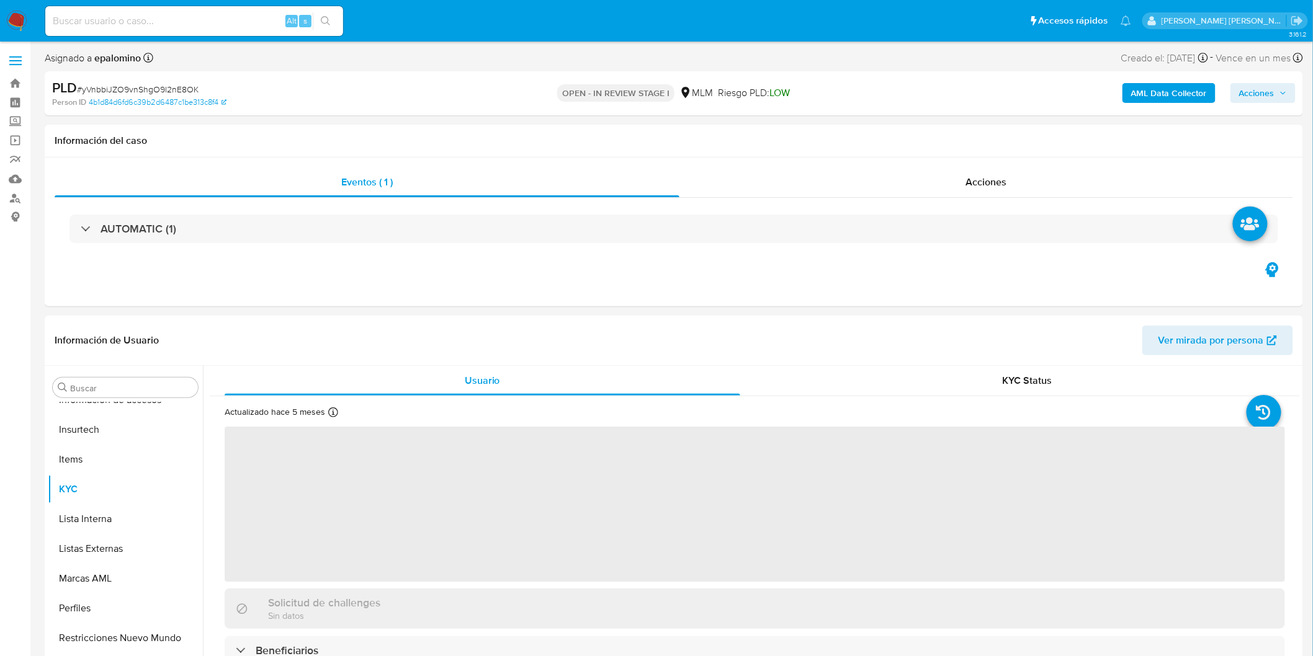
select select "10"
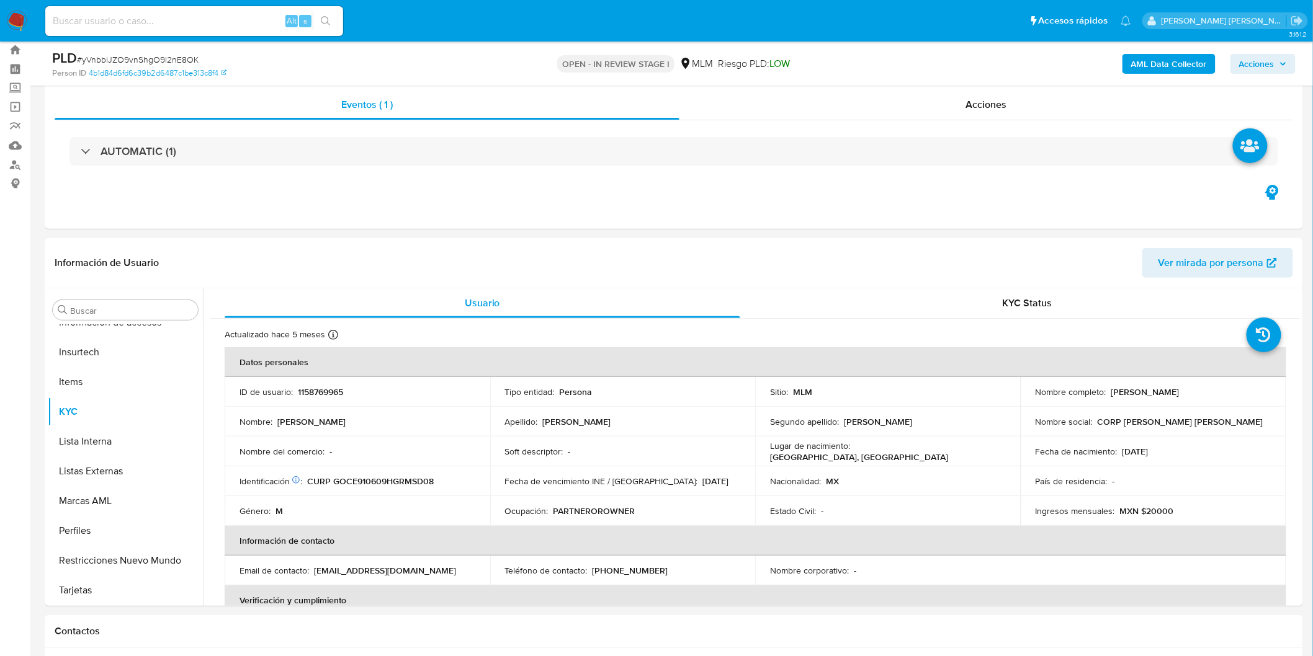
scroll to position [565, 0]
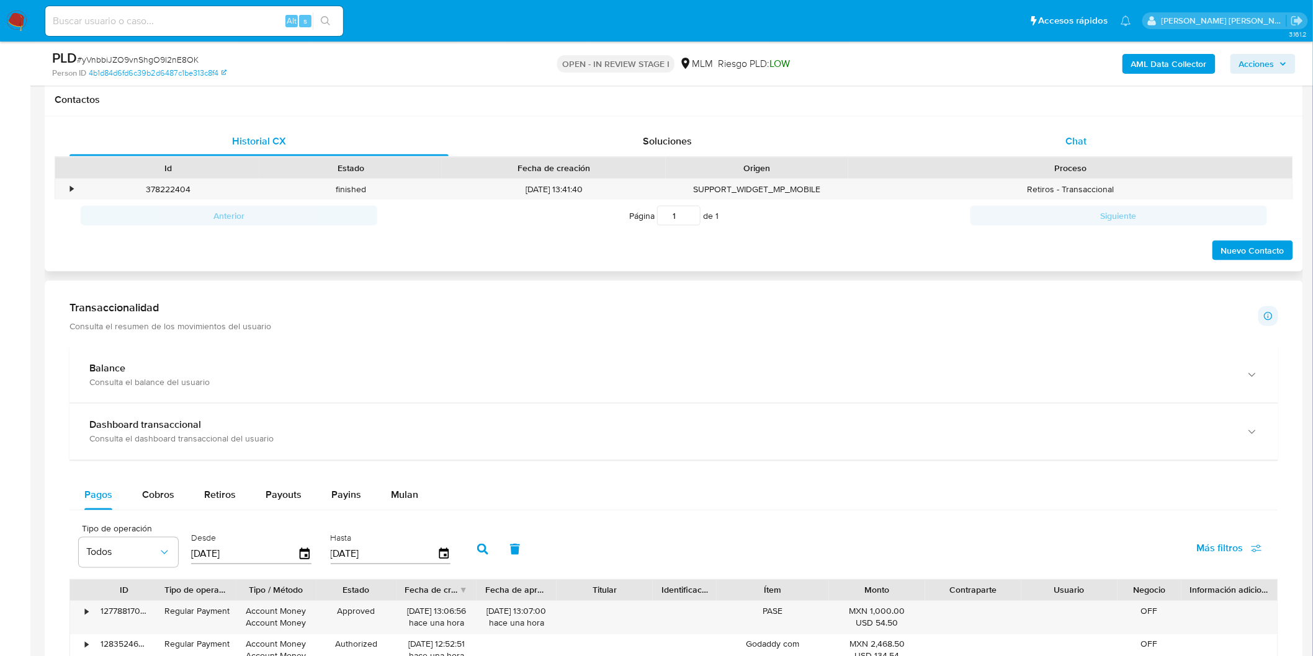
click at [1089, 132] on div "Chat" at bounding box center [1076, 142] width 379 height 30
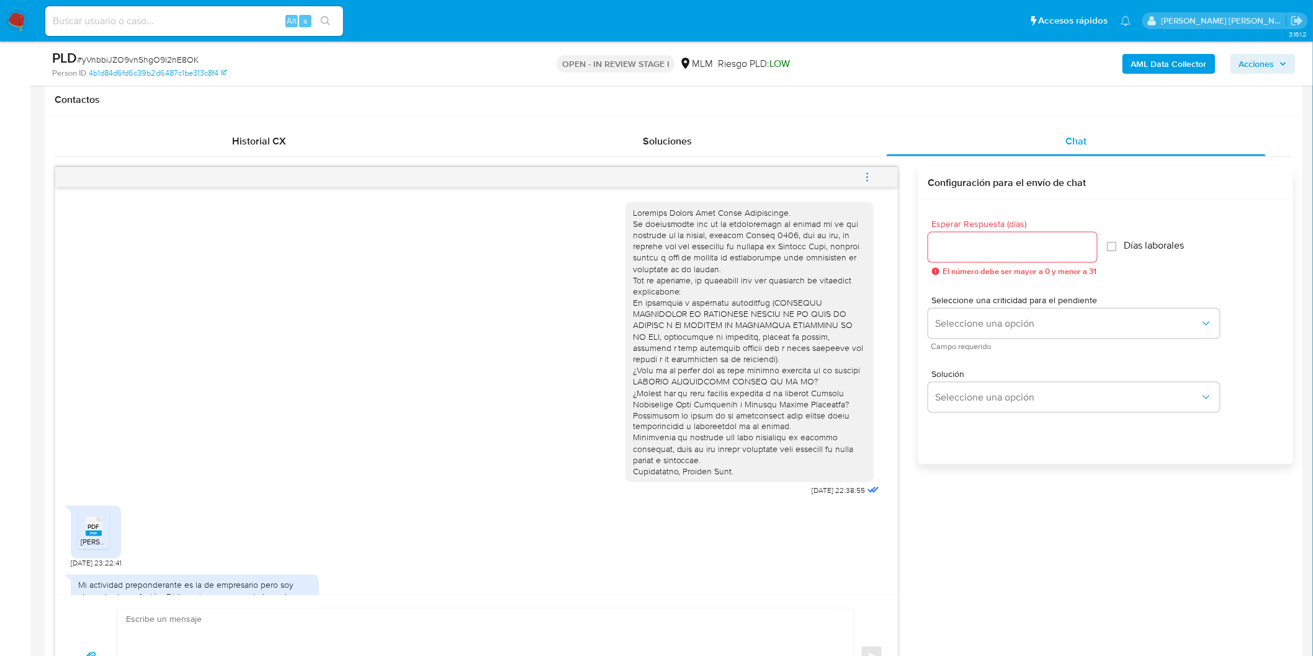
scroll to position [326, 0]
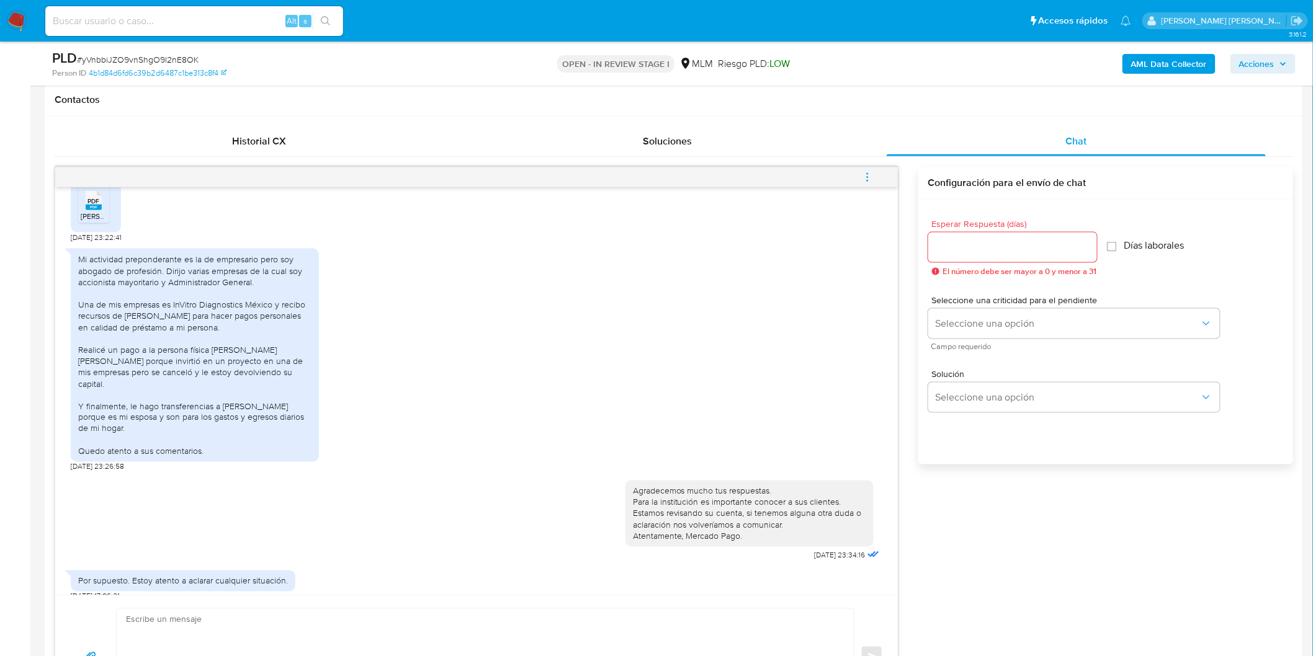
click at [872, 182] on icon "menu-action" at bounding box center [867, 177] width 11 height 11
click at [786, 160] on li "Cerrar conversación" at bounding box center [783, 154] width 127 height 22
click at [102, 203] on div "PDF PDF" at bounding box center [94, 199] width 26 height 24
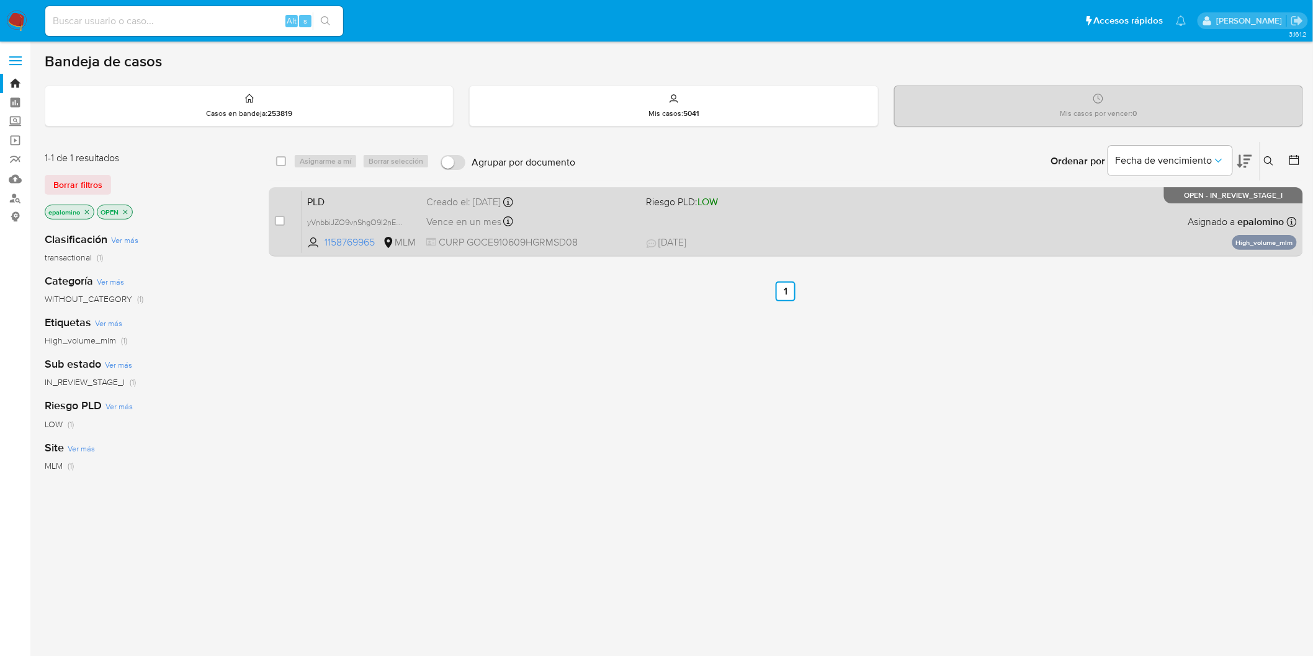
click at [321, 197] on span "PLD" at bounding box center [361, 201] width 109 height 16
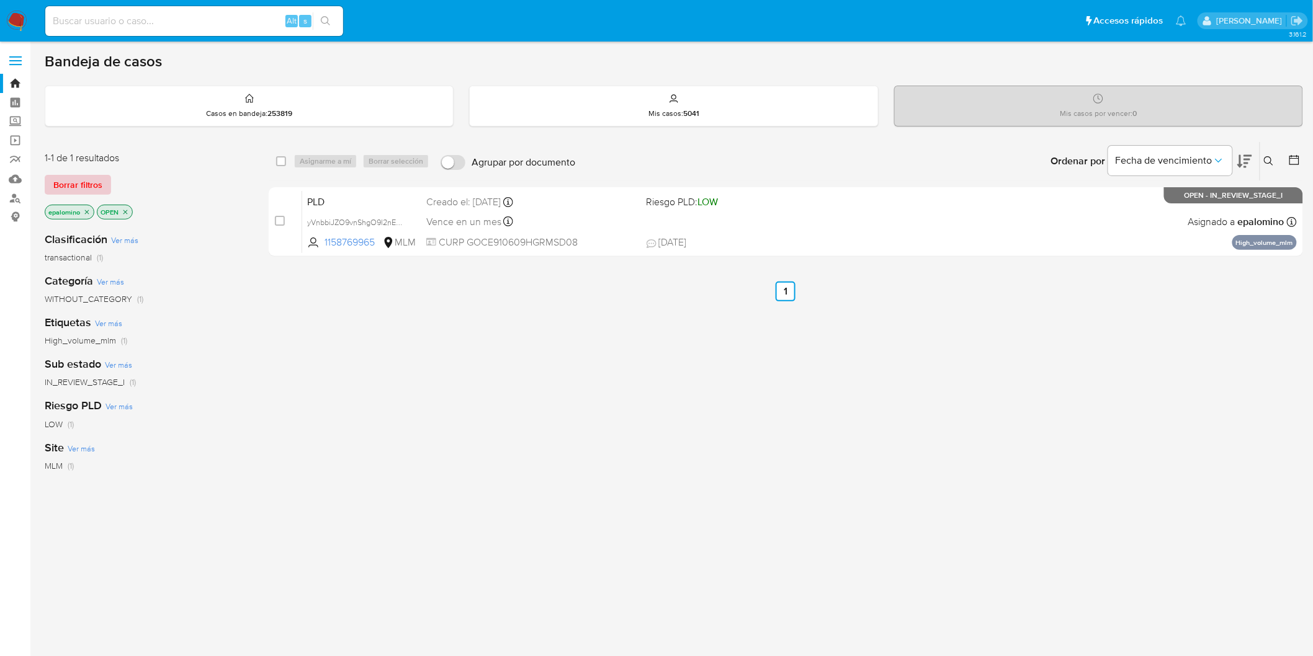
click at [78, 187] on span "Borrar filtros" at bounding box center [77, 184] width 49 height 17
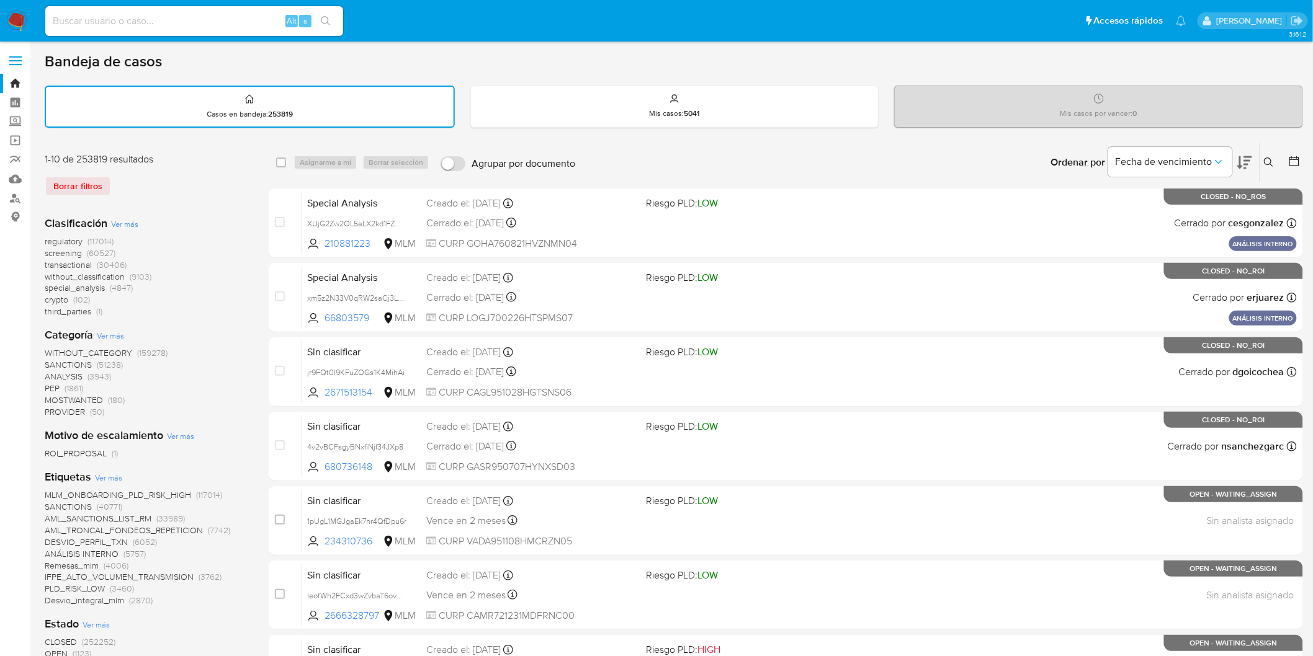
click at [1275, 160] on button at bounding box center [1270, 162] width 20 height 15
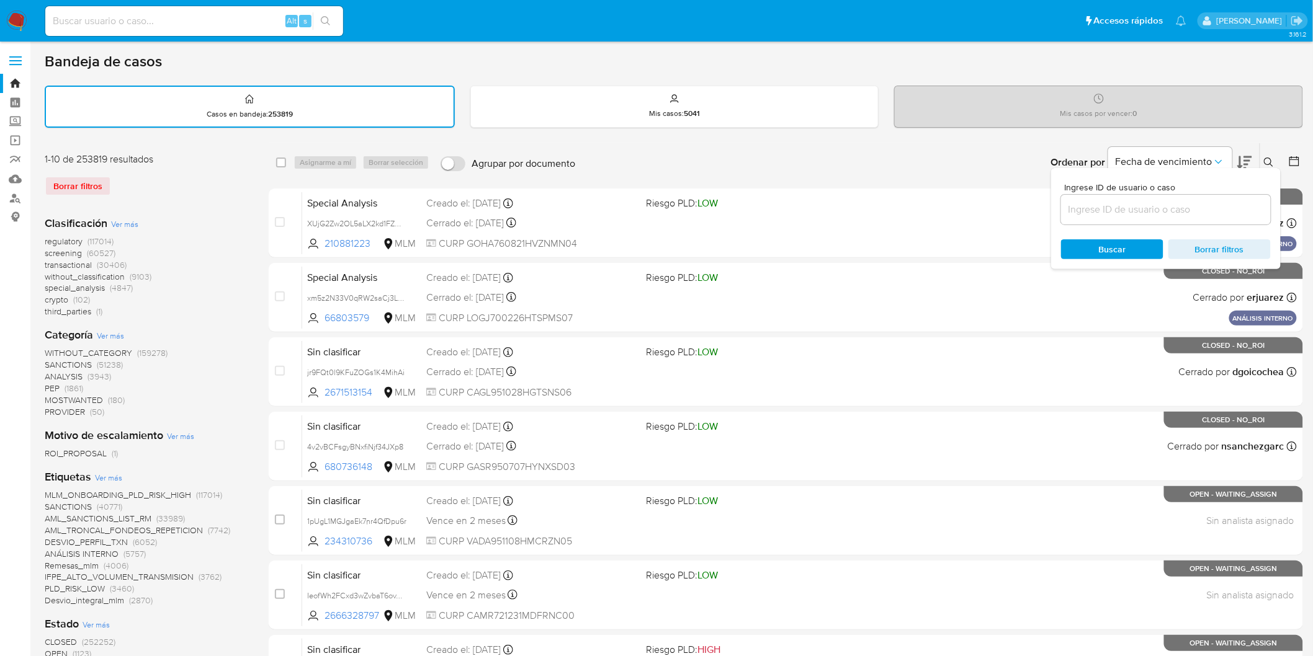
click at [1151, 197] on div at bounding box center [1166, 210] width 210 height 30
click at [1133, 206] on input at bounding box center [1166, 210] width 210 height 16
paste input "1158769965"
type input "1158769965"
click at [1102, 239] on span "Buscar" at bounding box center [1112, 249] width 27 height 20
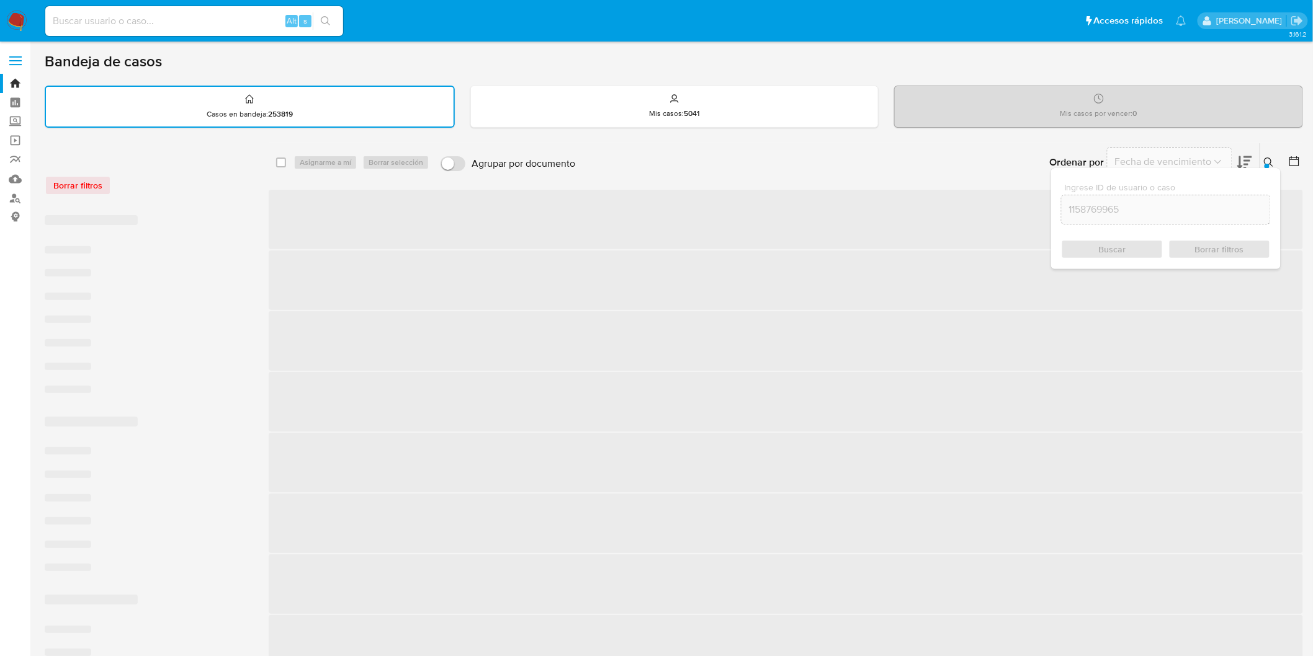
click at [1272, 155] on button at bounding box center [1270, 162] width 20 height 15
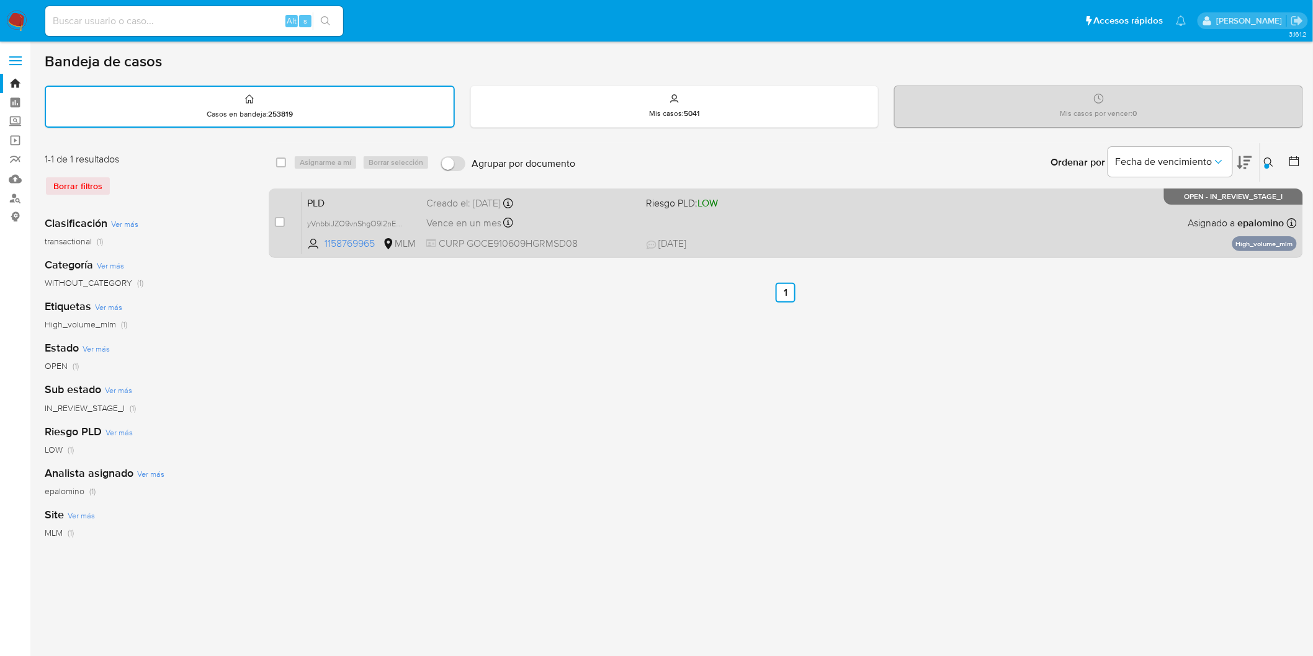
click at [308, 195] on span "PLD" at bounding box center [361, 202] width 109 height 16
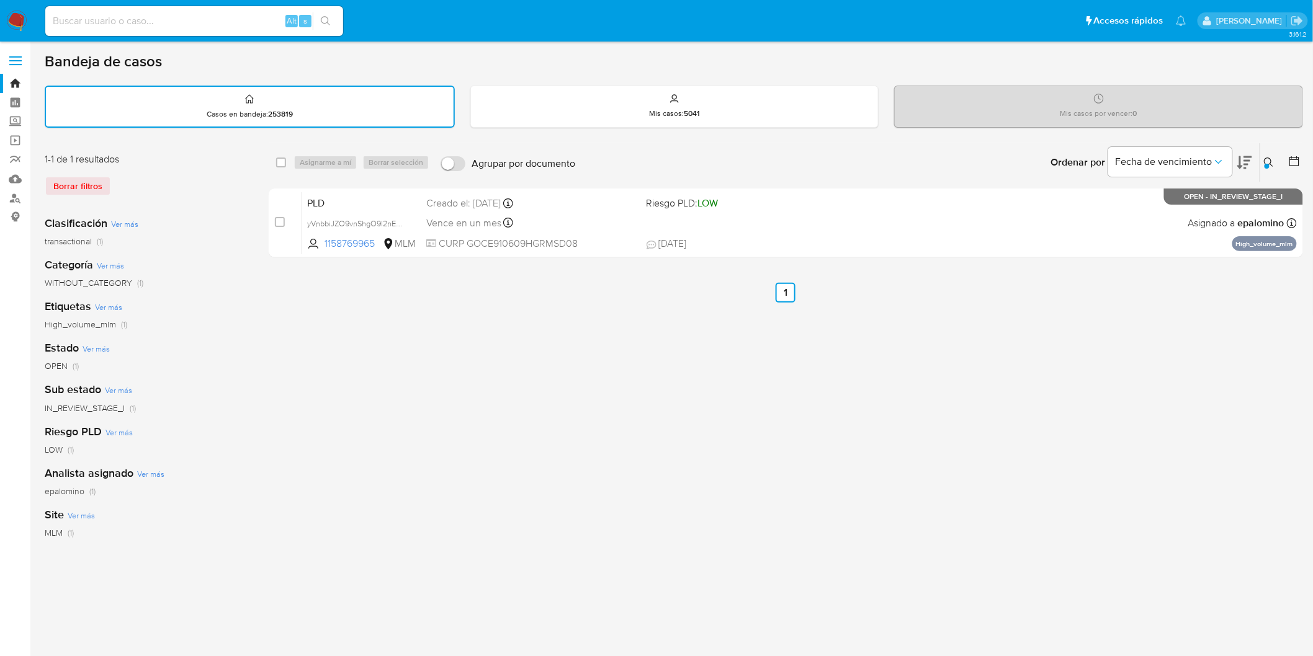
click at [1268, 164] on div at bounding box center [1266, 166] width 5 height 5
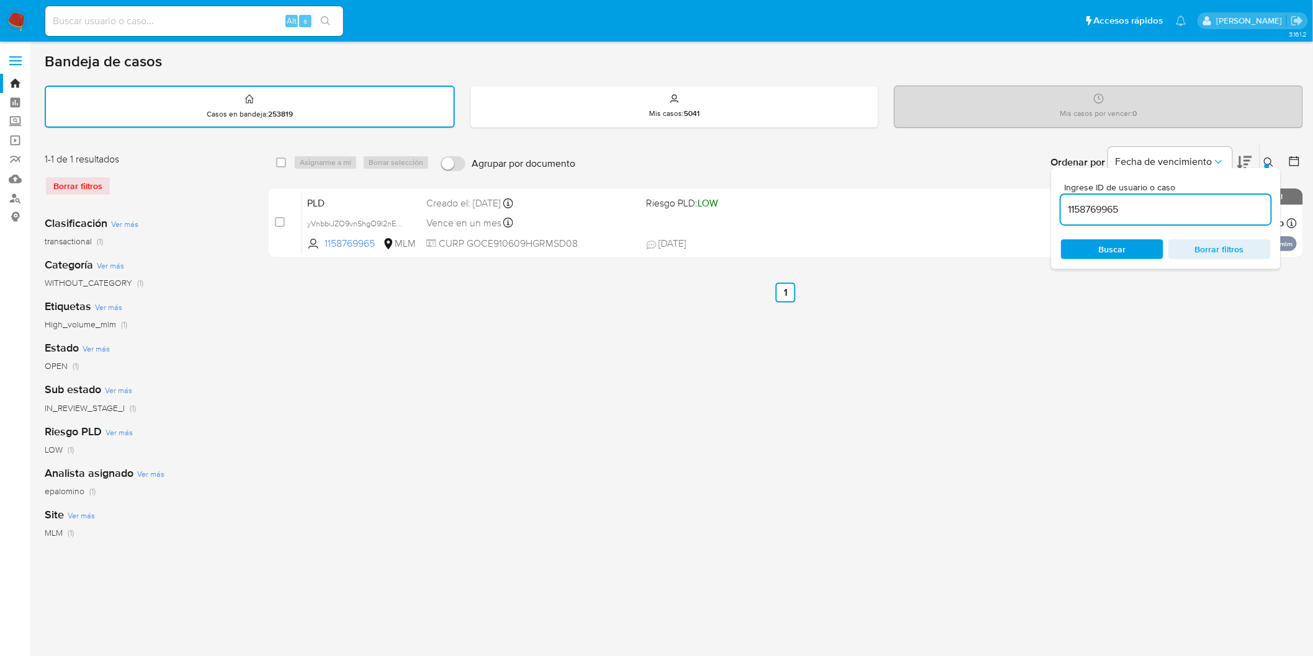
click at [1097, 205] on input "1158769965" at bounding box center [1166, 210] width 210 height 16
type input "210632736"
click at [1099, 249] on span "Buscar" at bounding box center [1112, 249] width 27 height 20
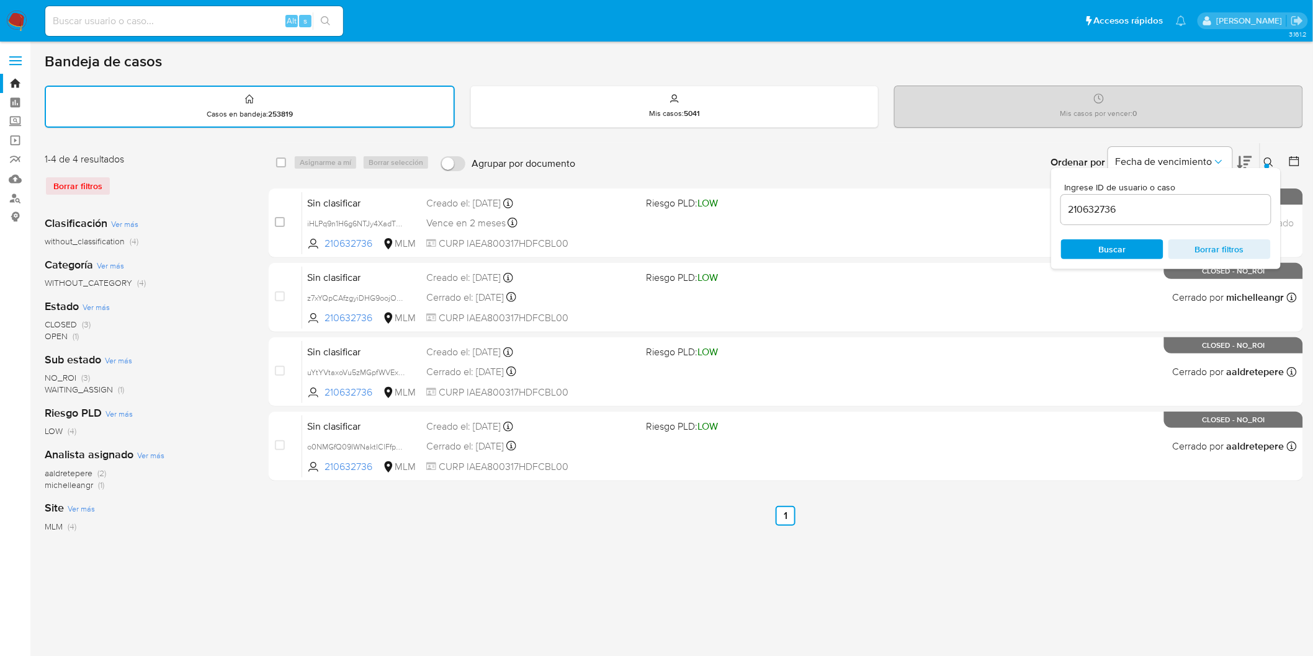
click at [1274, 158] on icon at bounding box center [1269, 163] width 10 height 10
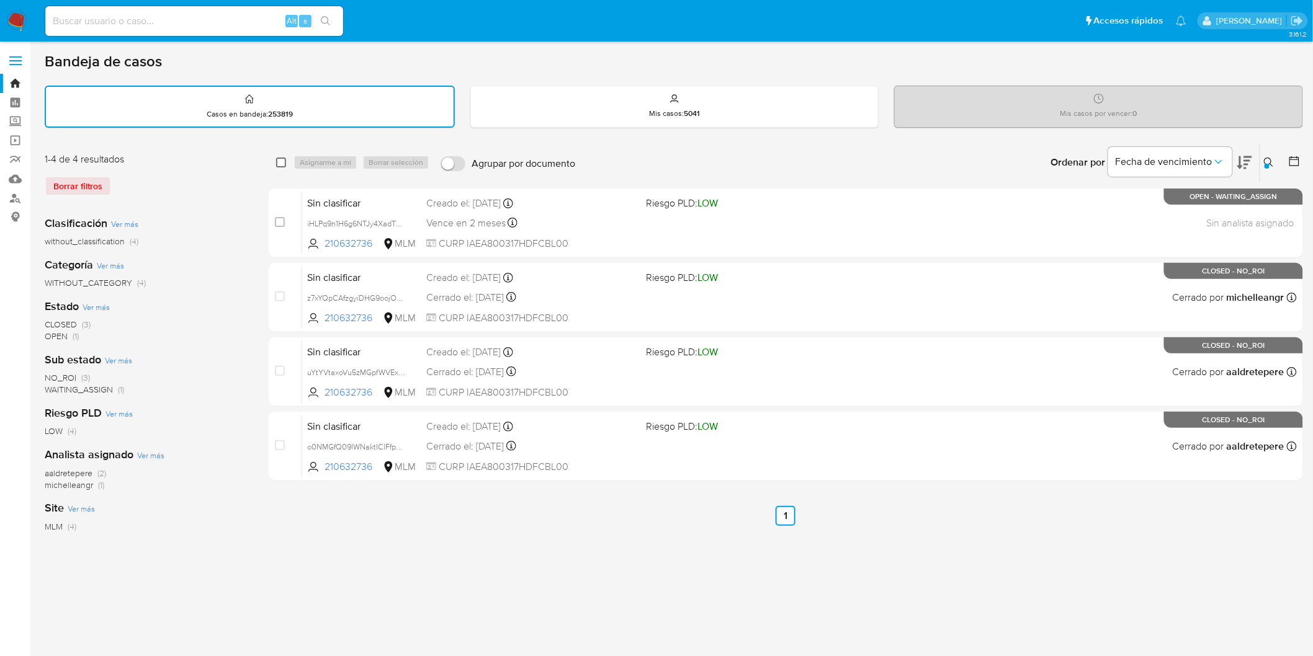
click at [283, 159] on input "checkbox" at bounding box center [281, 163] width 10 height 10
checkbox input "true"
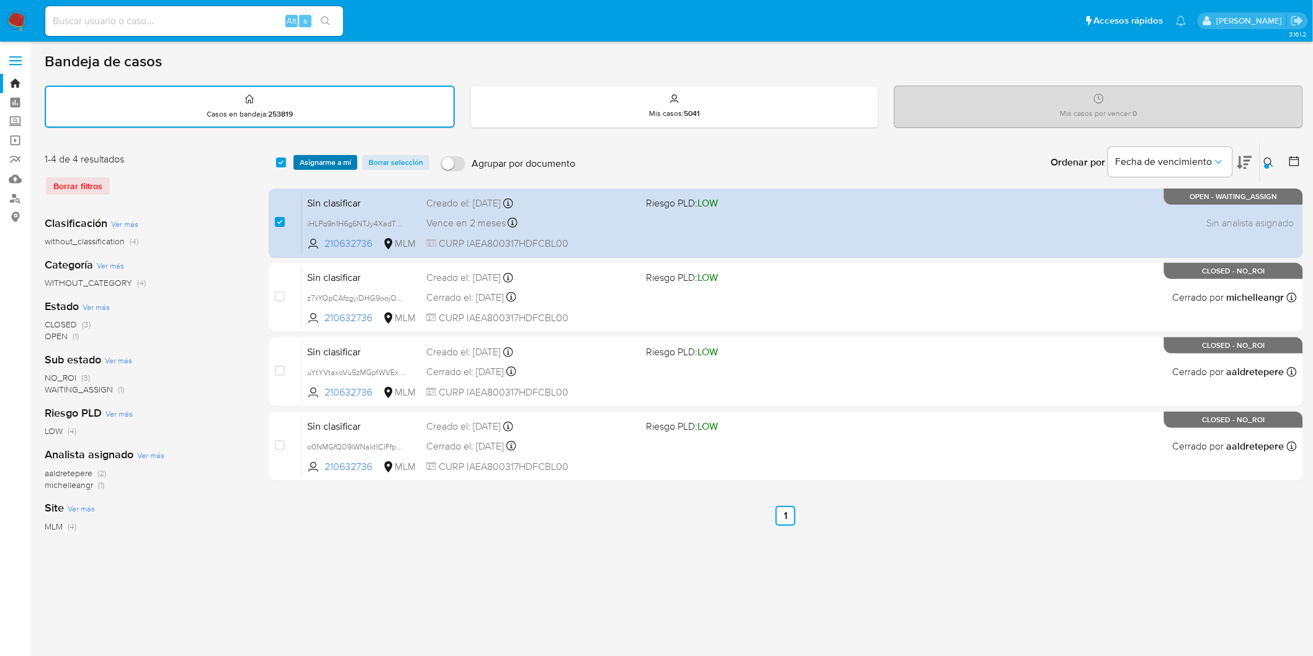
click at [318, 161] on span "Asignarme a mí" at bounding box center [325, 162] width 51 height 12
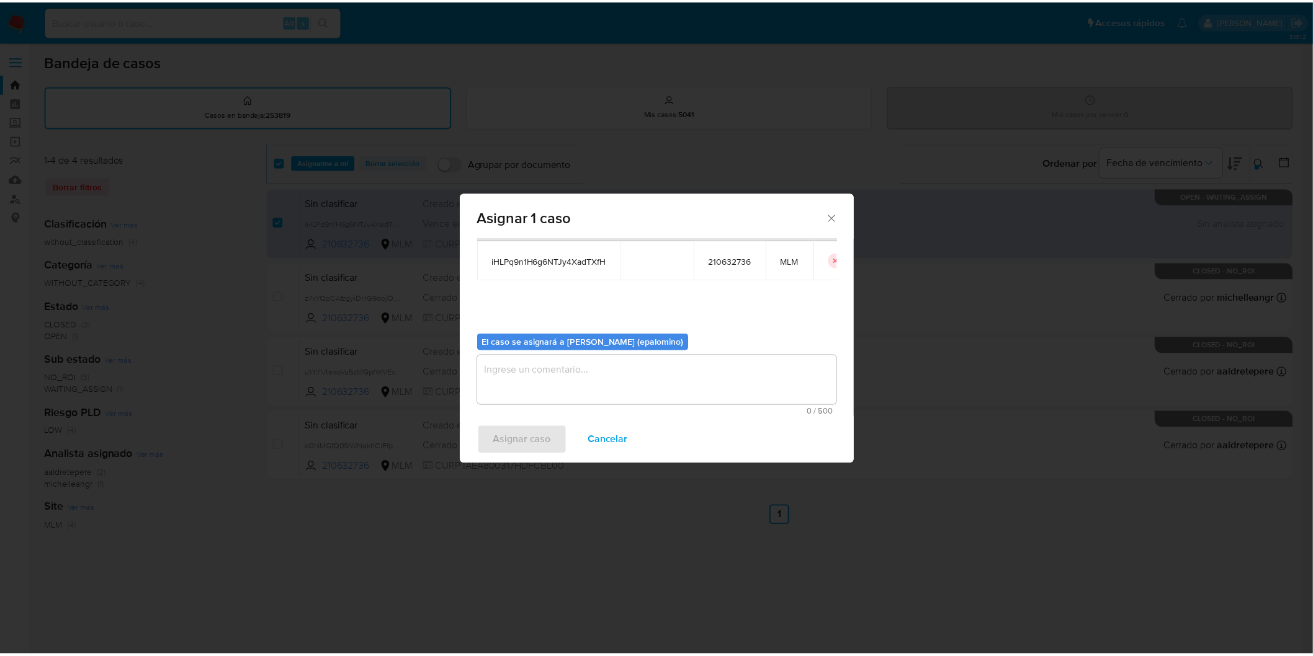
scroll to position [64, 0]
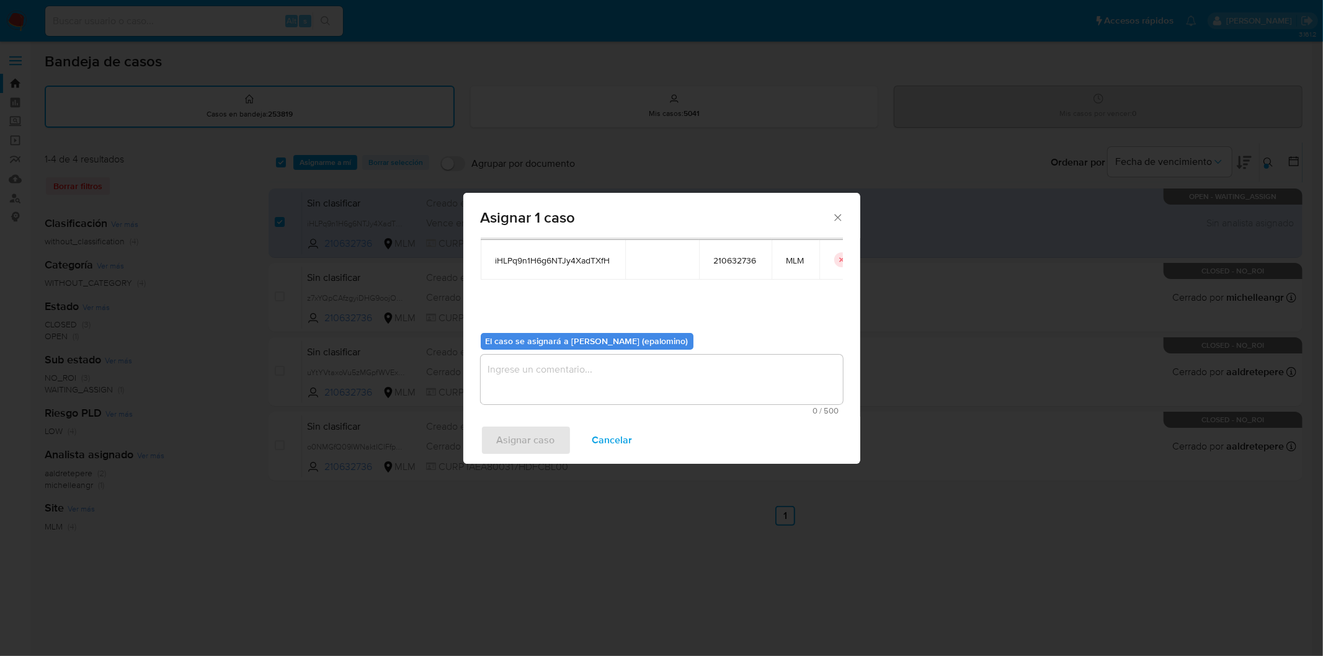
click at [545, 392] on textarea "assign-modal" at bounding box center [662, 380] width 362 height 50
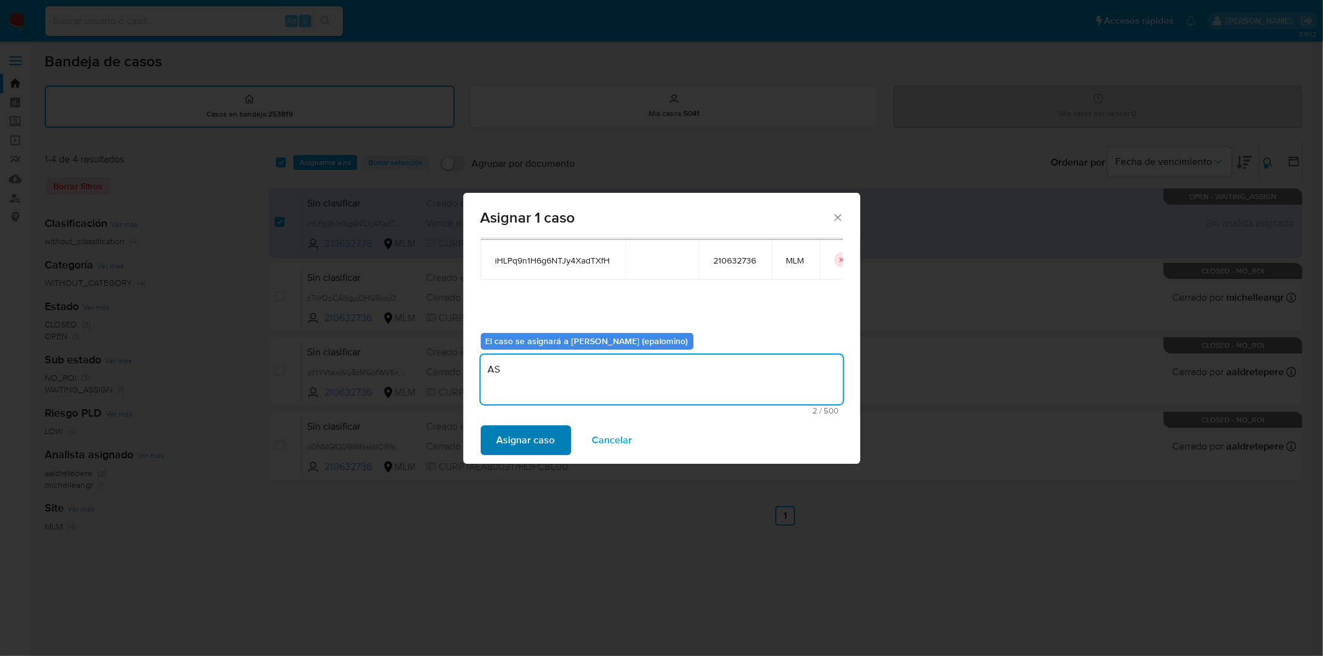
type textarea "AS"
click at [511, 434] on span "Asignar caso" at bounding box center [526, 440] width 58 height 27
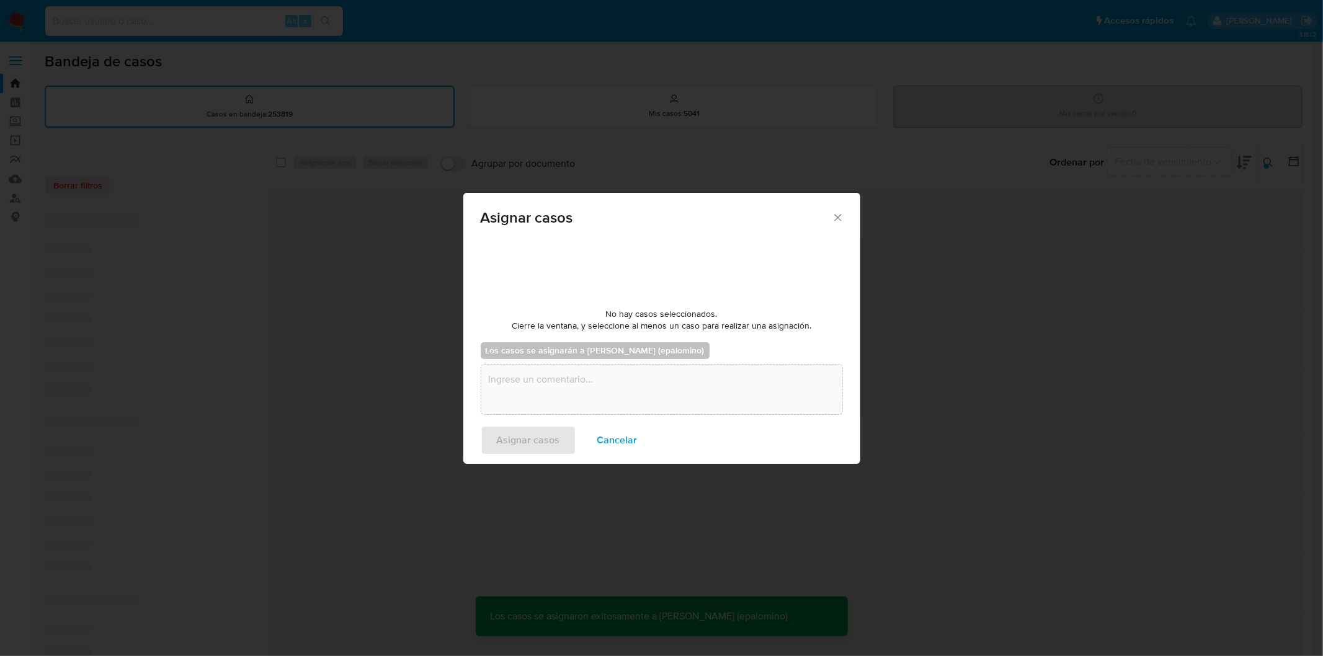
checkbox input "false"
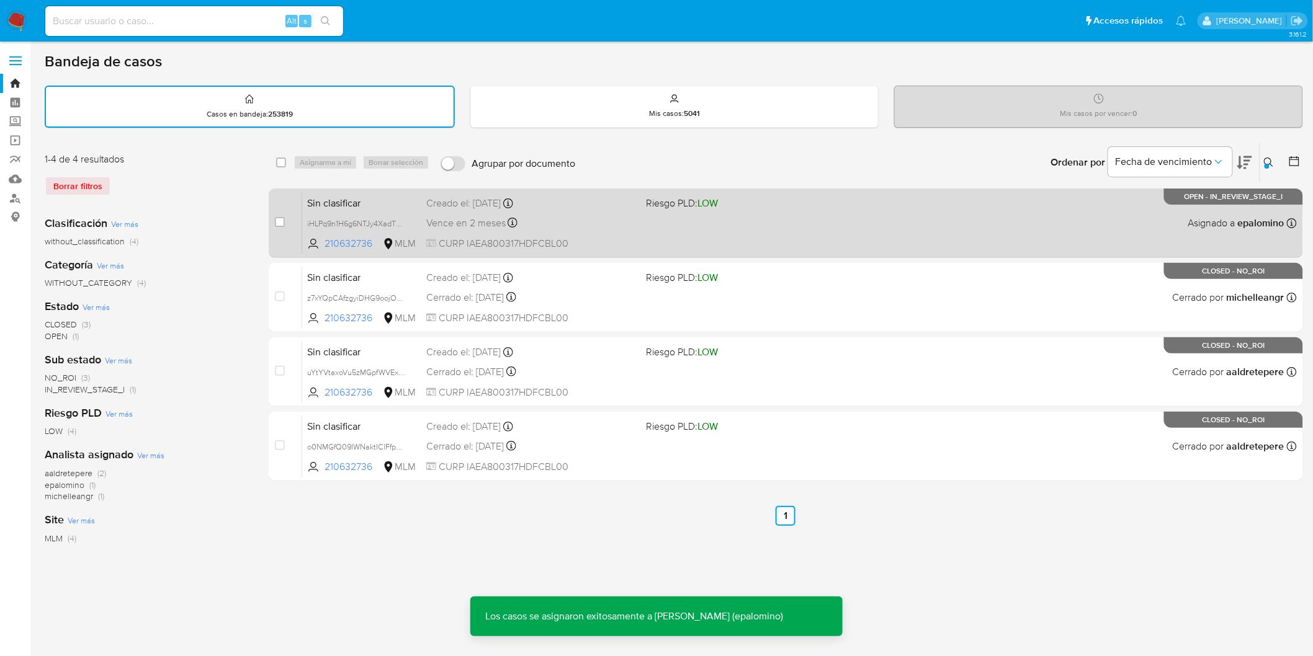
click at [339, 201] on span "Sin clasificar" at bounding box center [361, 202] width 109 height 16
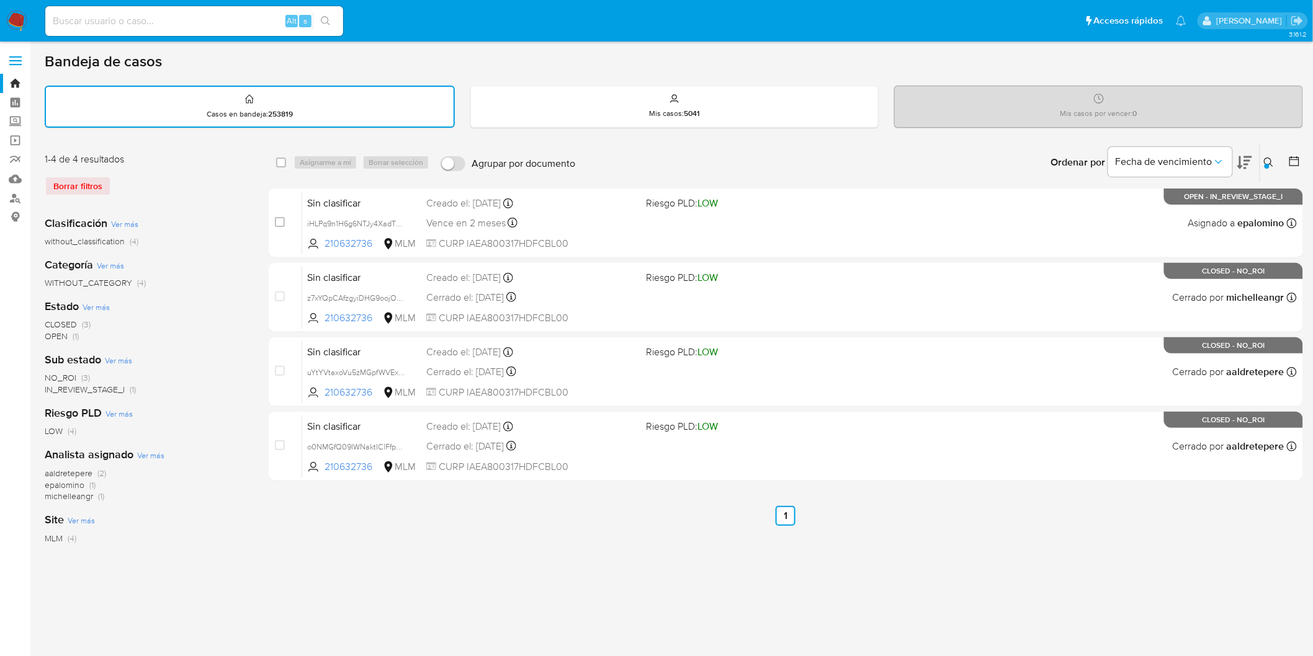
click at [22, 27] on img at bounding box center [16, 21] width 21 height 21
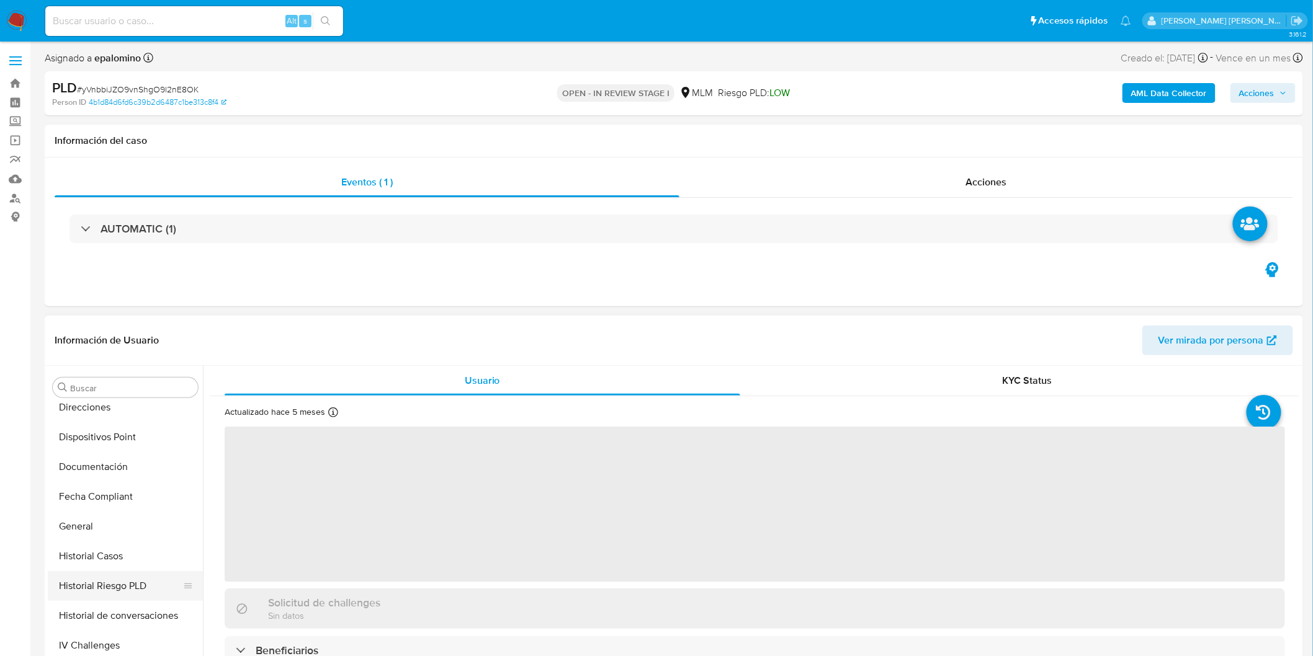
select select "10"
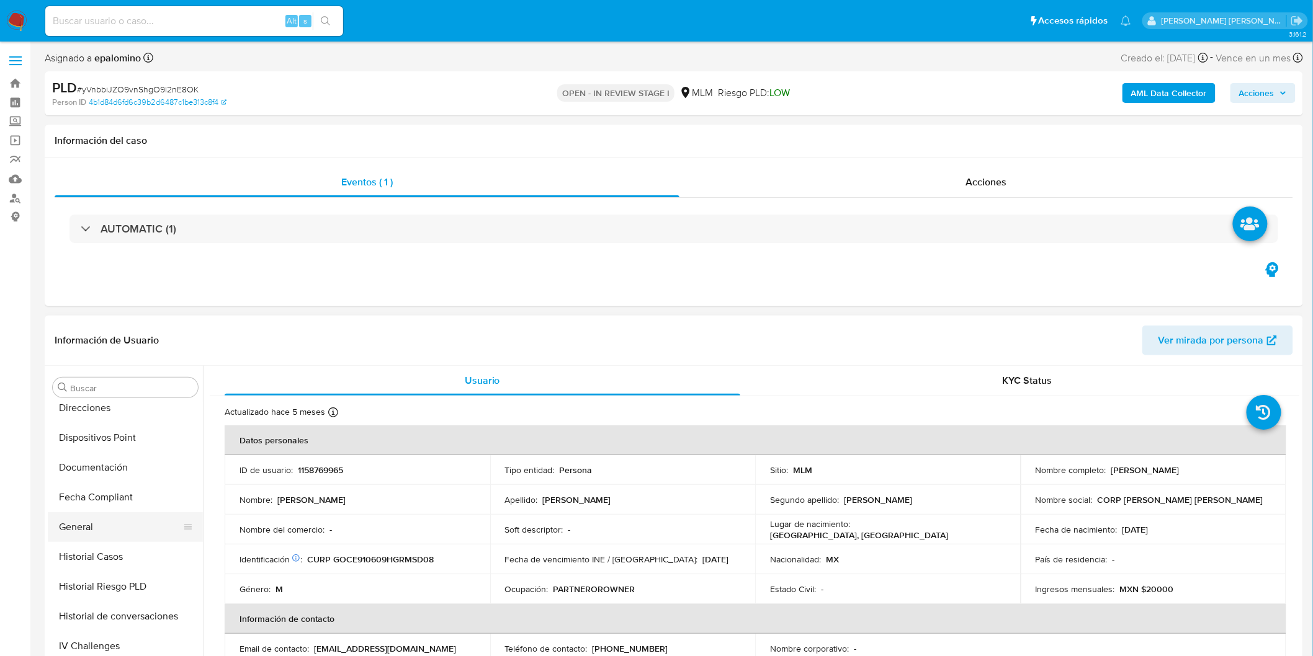
click at [91, 527] on button "General" at bounding box center [120, 527] width 145 height 30
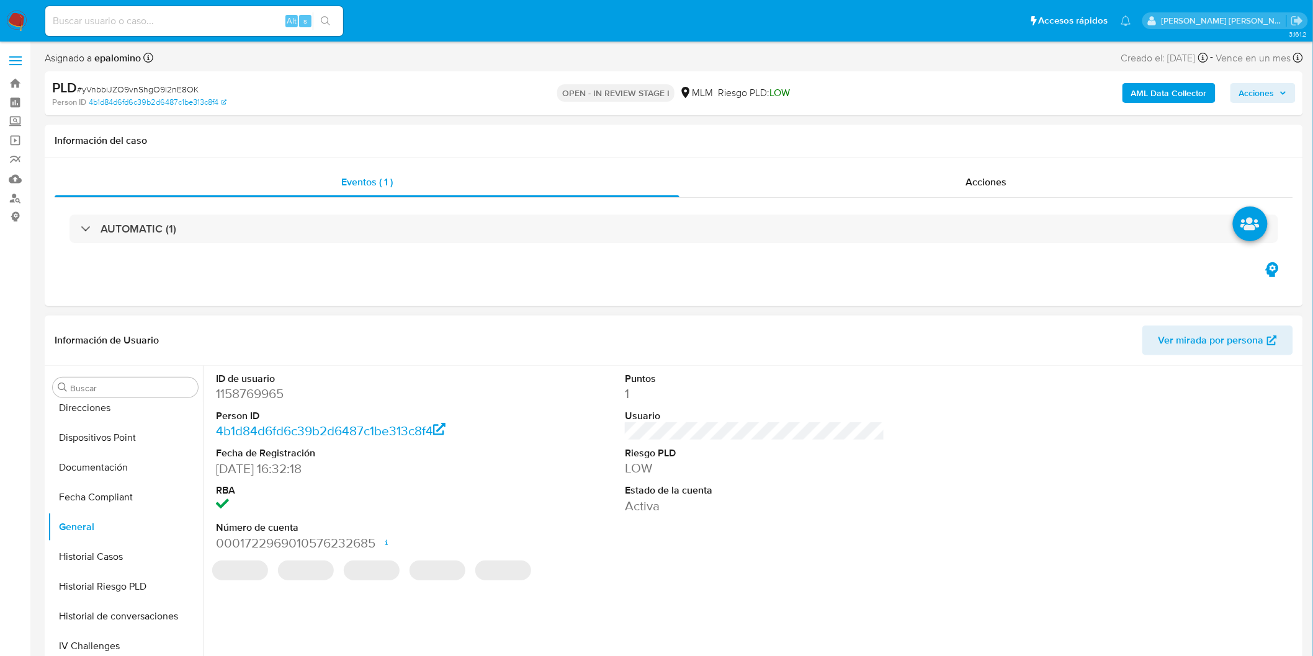
click at [274, 396] on dd "1158769965" at bounding box center [346, 393] width 260 height 17
copy dd "1158769965"
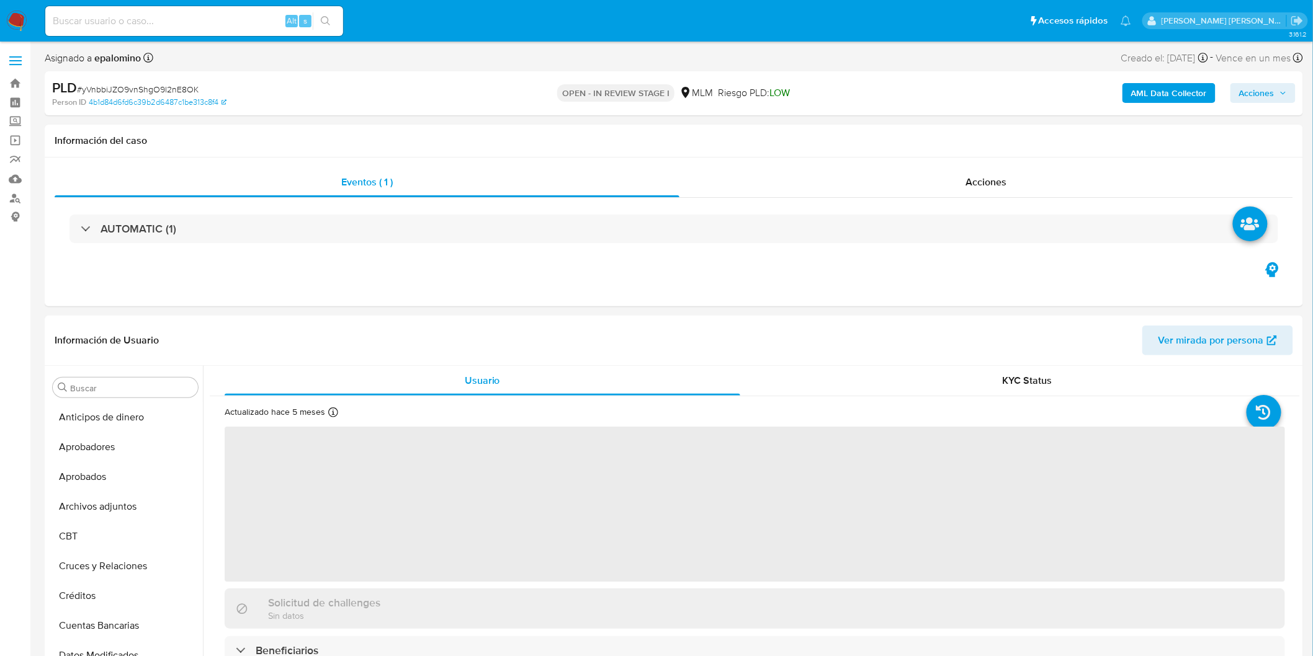
select select "10"
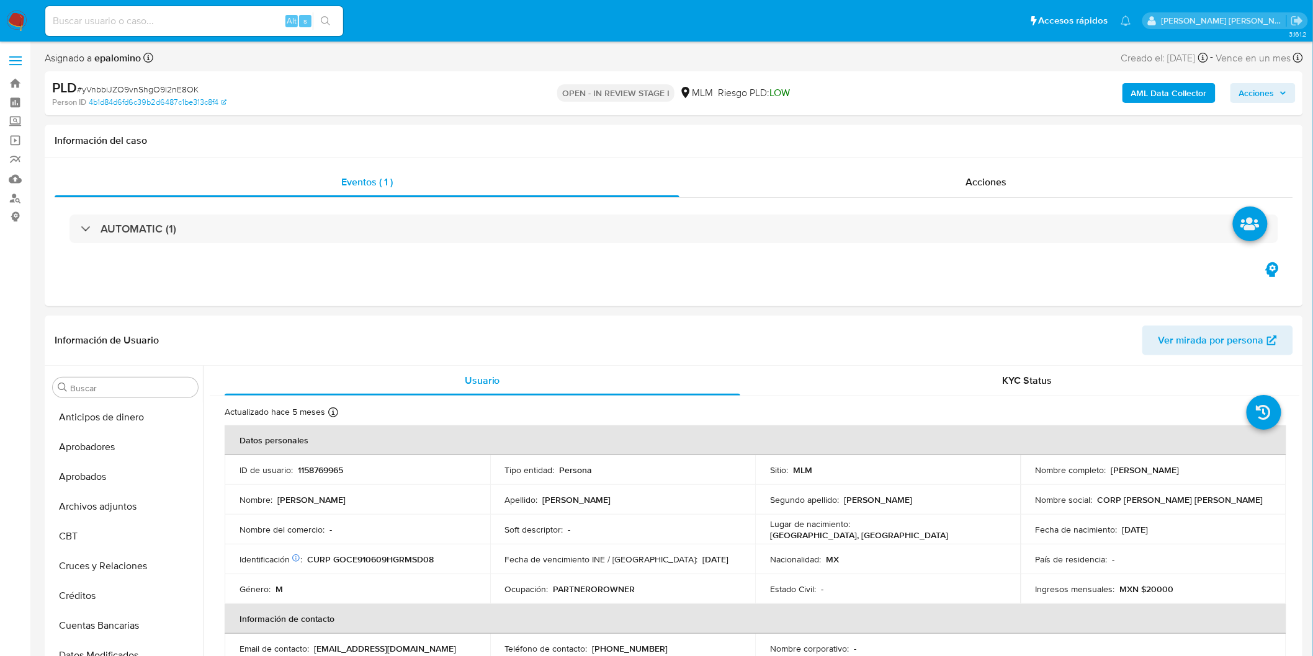
scroll to position [583, 0]
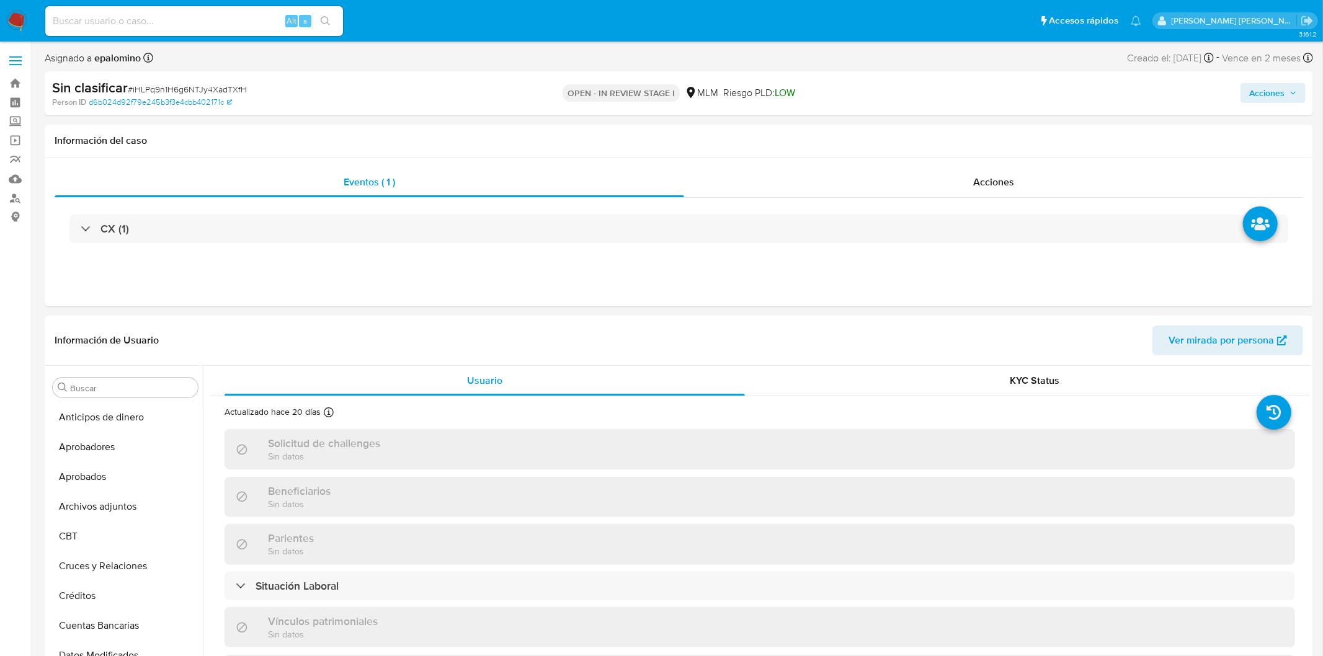
select select "10"
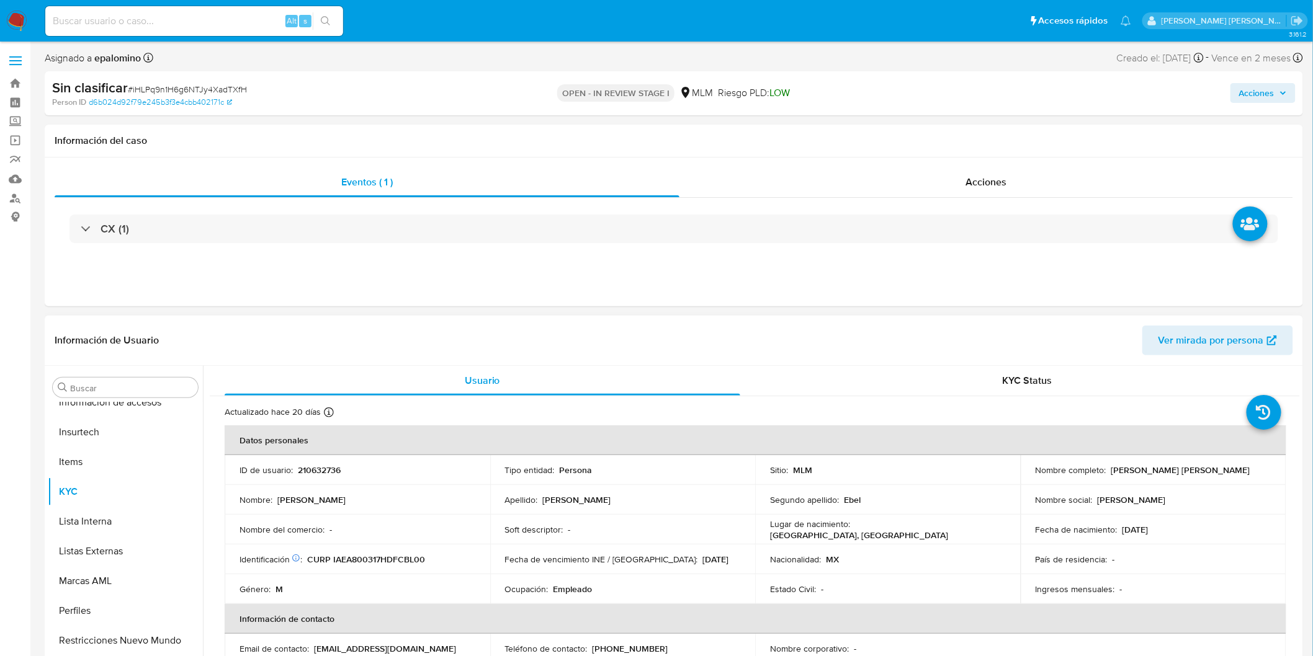
scroll to position [583, 0]
click at [98, 631] on button "Restricciones Nuevo Mundo" at bounding box center [120, 638] width 145 height 30
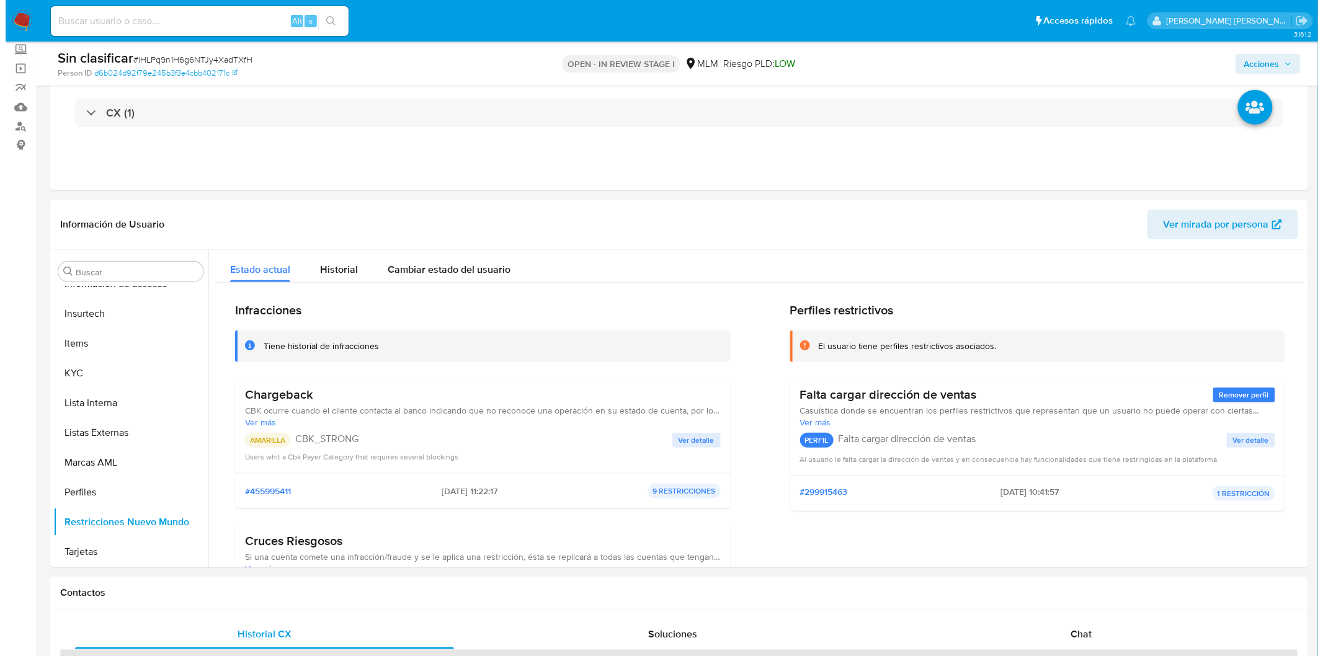
scroll to position [0, 0]
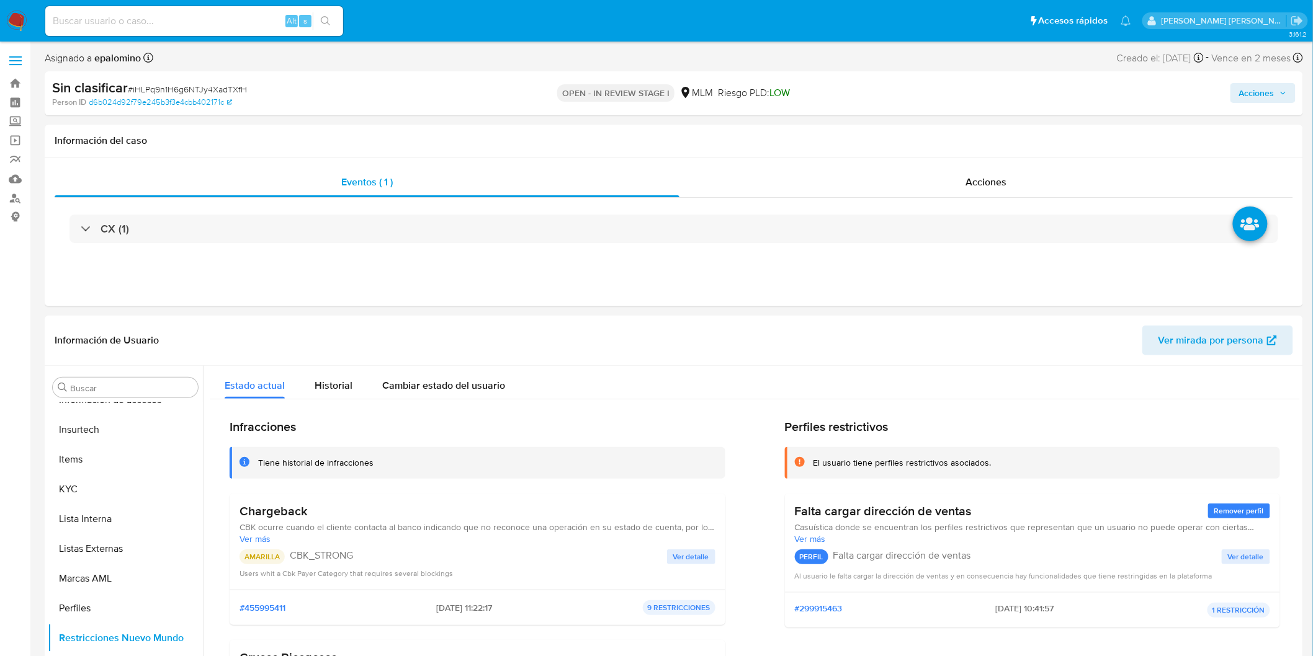
click at [1257, 89] on span "Acciones" at bounding box center [1256, 93] width 35 height 20
click at [1244, 286] on span "Enviar" at bounding box center [1248, 292] width 24 height 17
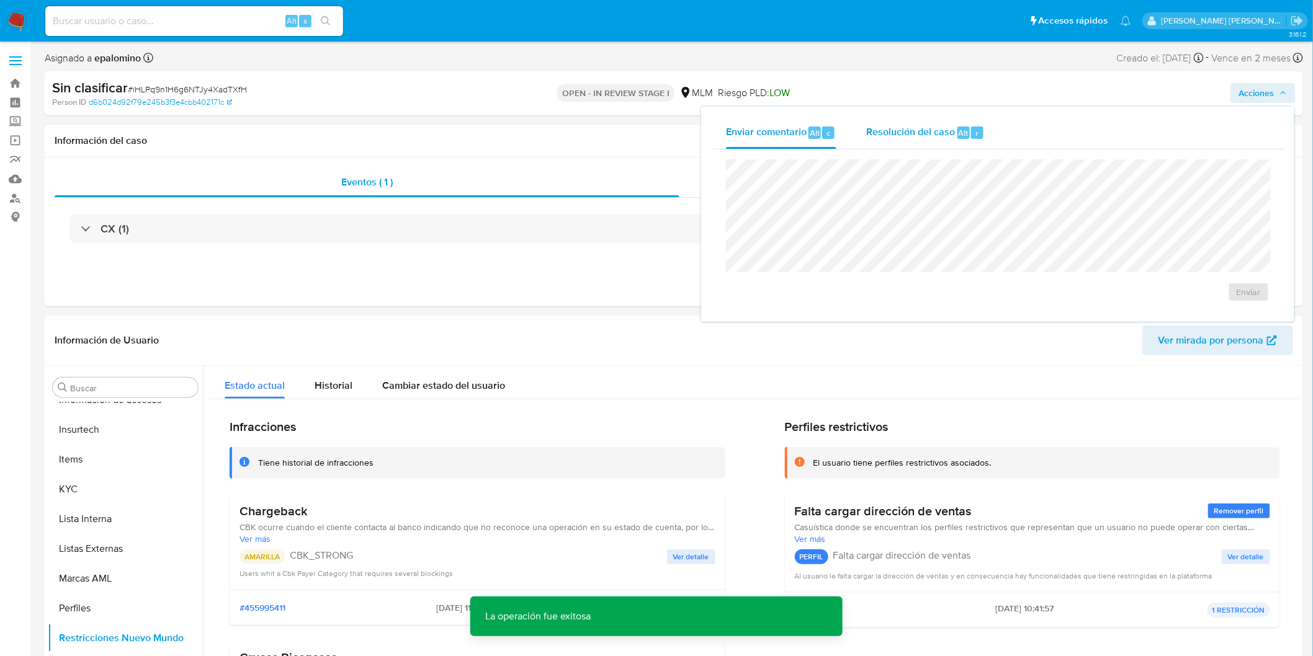
click at [929, 133] on span "Resolución del caso" at bounding box center [910, 132] width 89 height 14
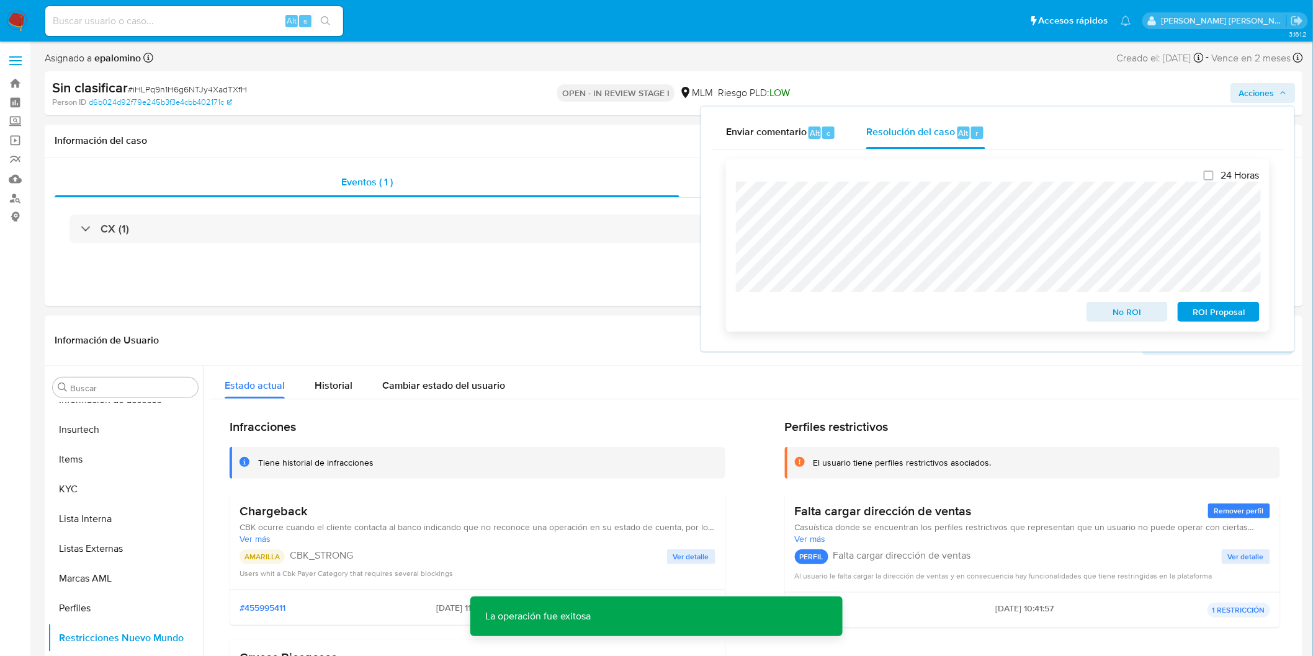
click at [1127, 308] on span "No ROI" at bounding box center [1127, 311] width 65 height 17
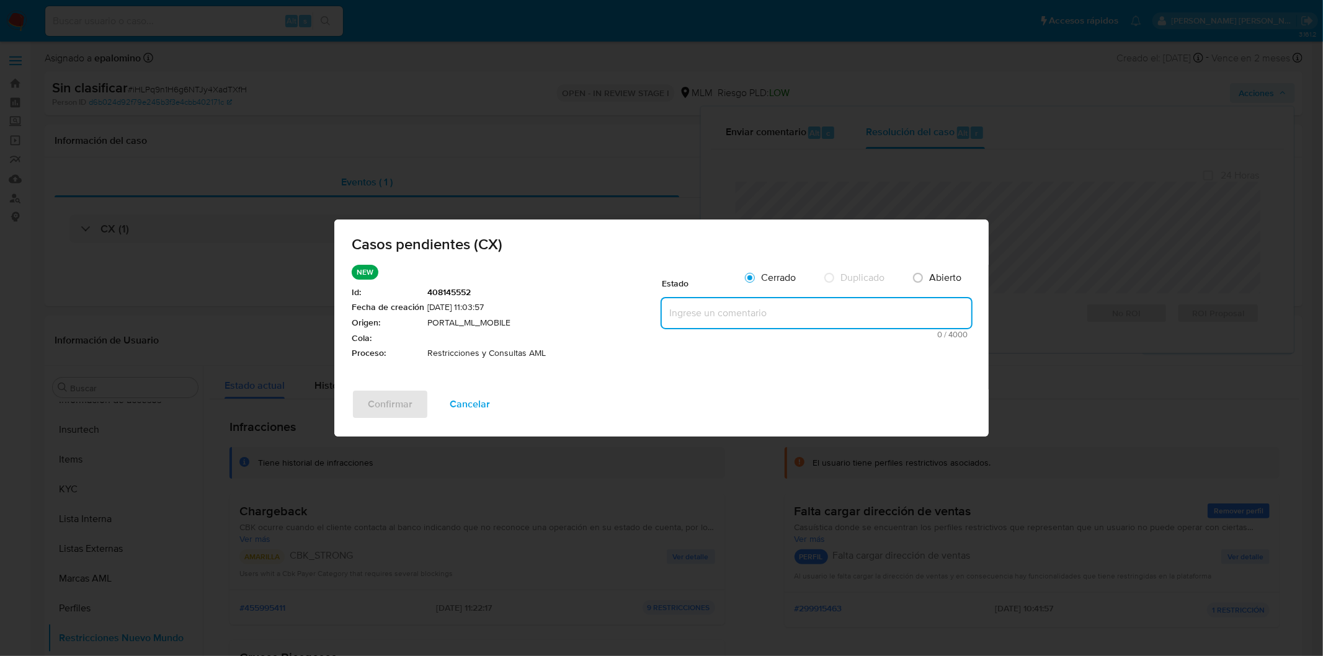
click at [692, 312] on textarea at bounding box center [817, 313] width 310 height 30
paste textarea "no se realizará reactivación de la cuenta"
type textarea "no se realizará reactivación de la cuenta"
click at [387, 399] on span "Confirmar" at bounding box center [390, 404] width 45 height 27
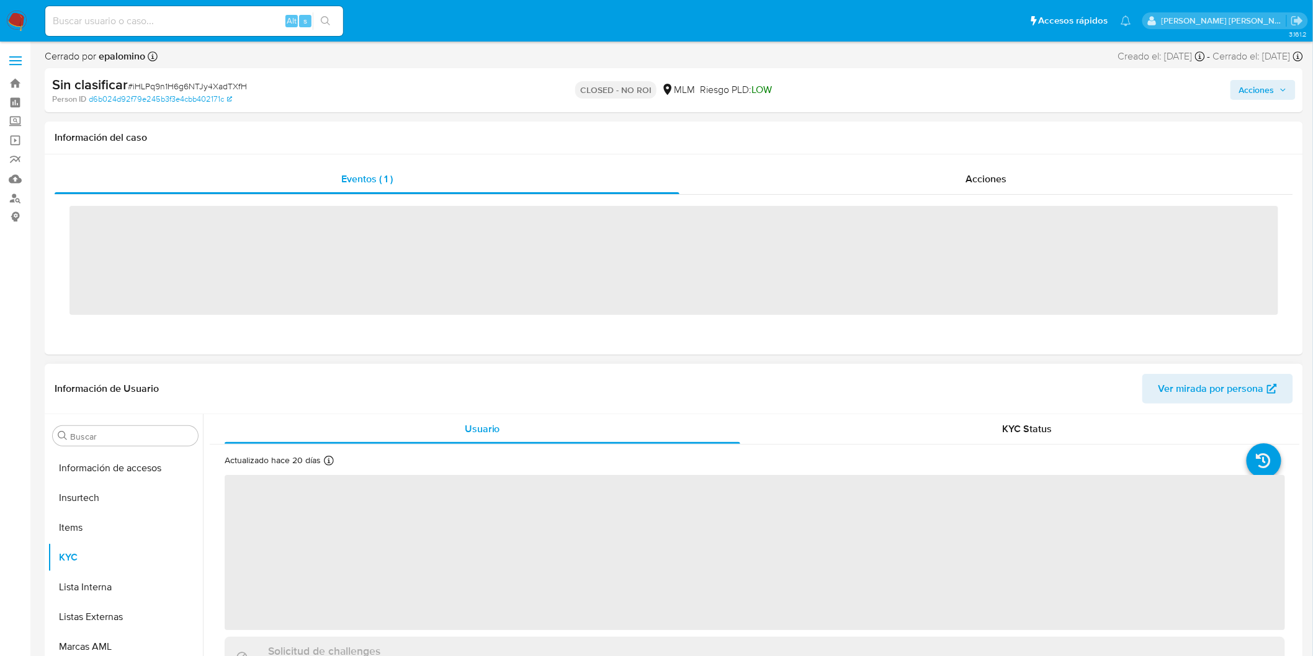
scroll to position [583, 0]
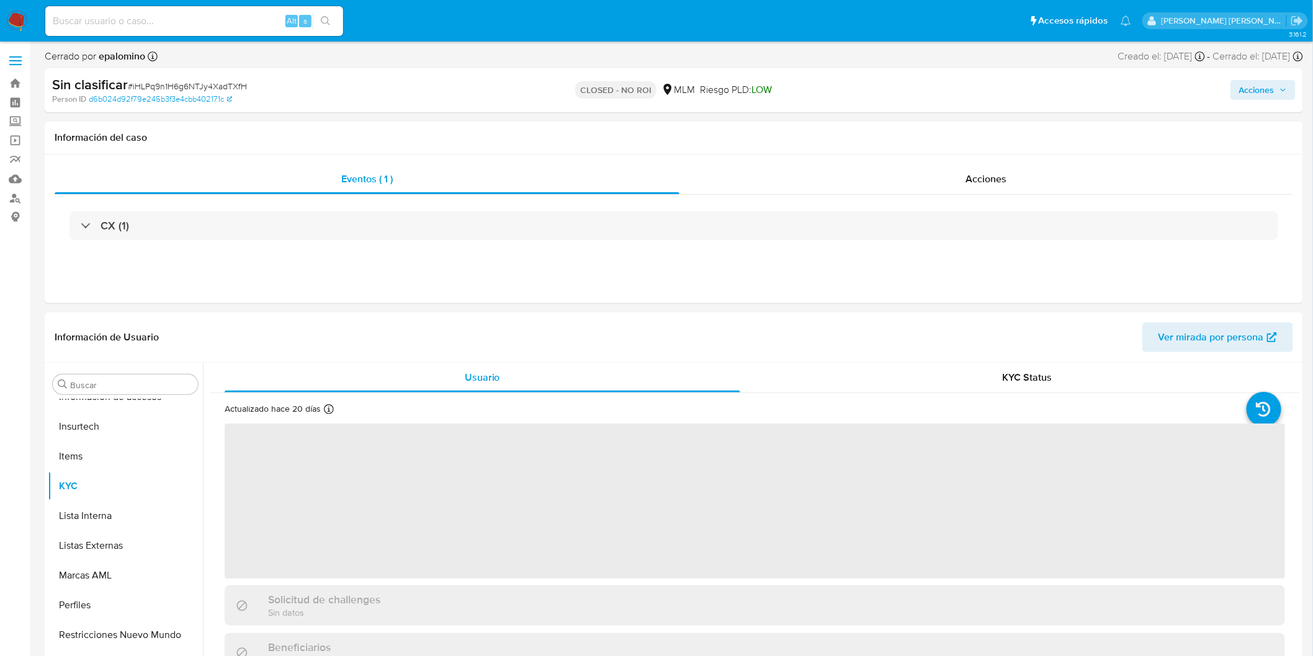
select select "10"
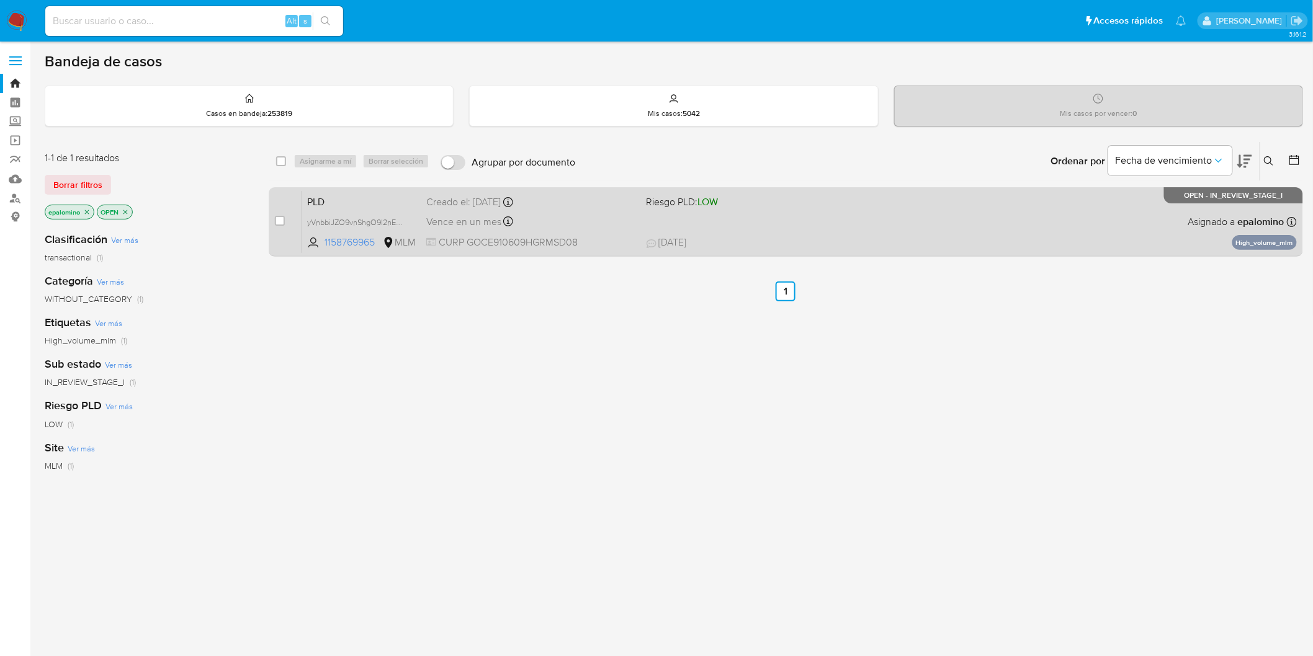
click at [325, 203] on span "PLD" at bounding box center [361, 201] width 109 height 16
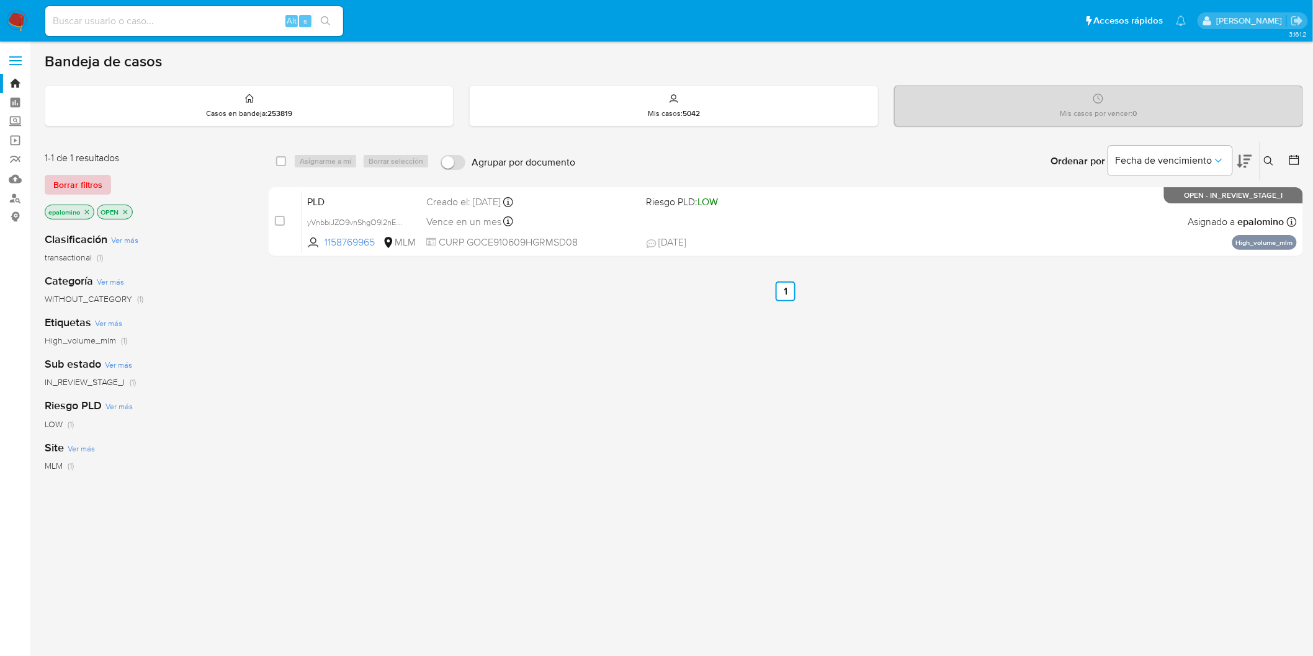
click at [93, 179] on span "Borrar filtros" at bounding box center [77, 184] width 49 height 17
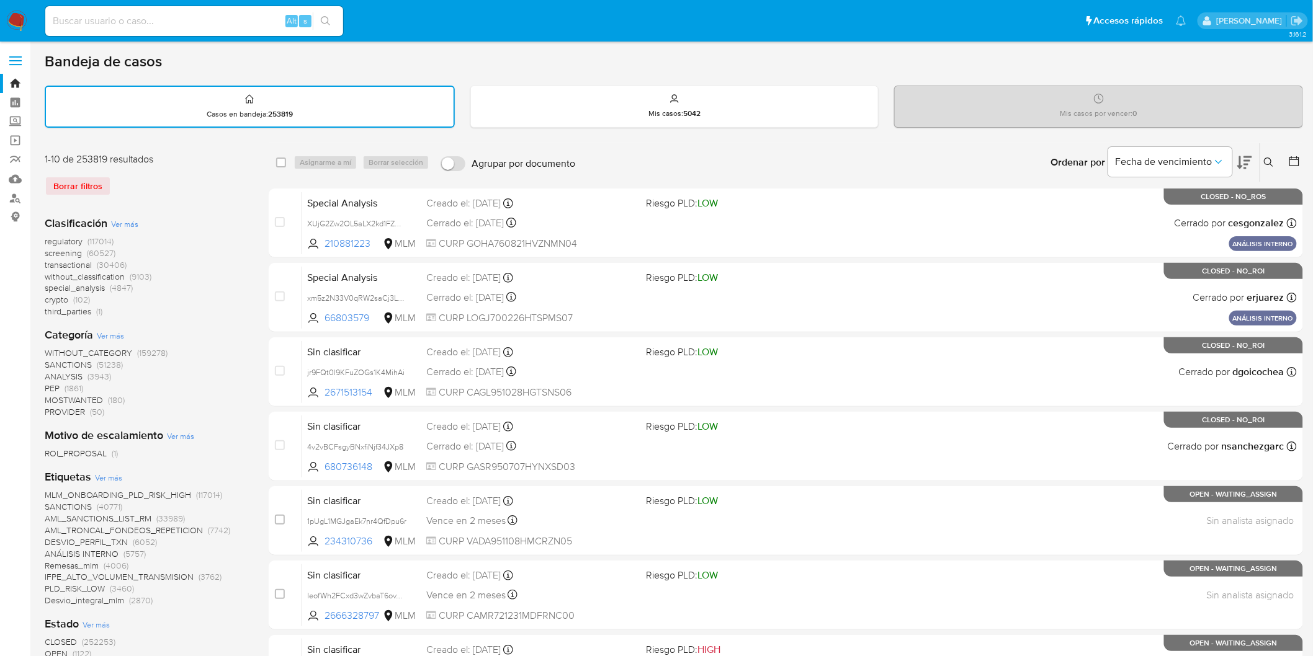
click at [1266, 160] on icon at bounding box center [1269, 163] width 10 height 10
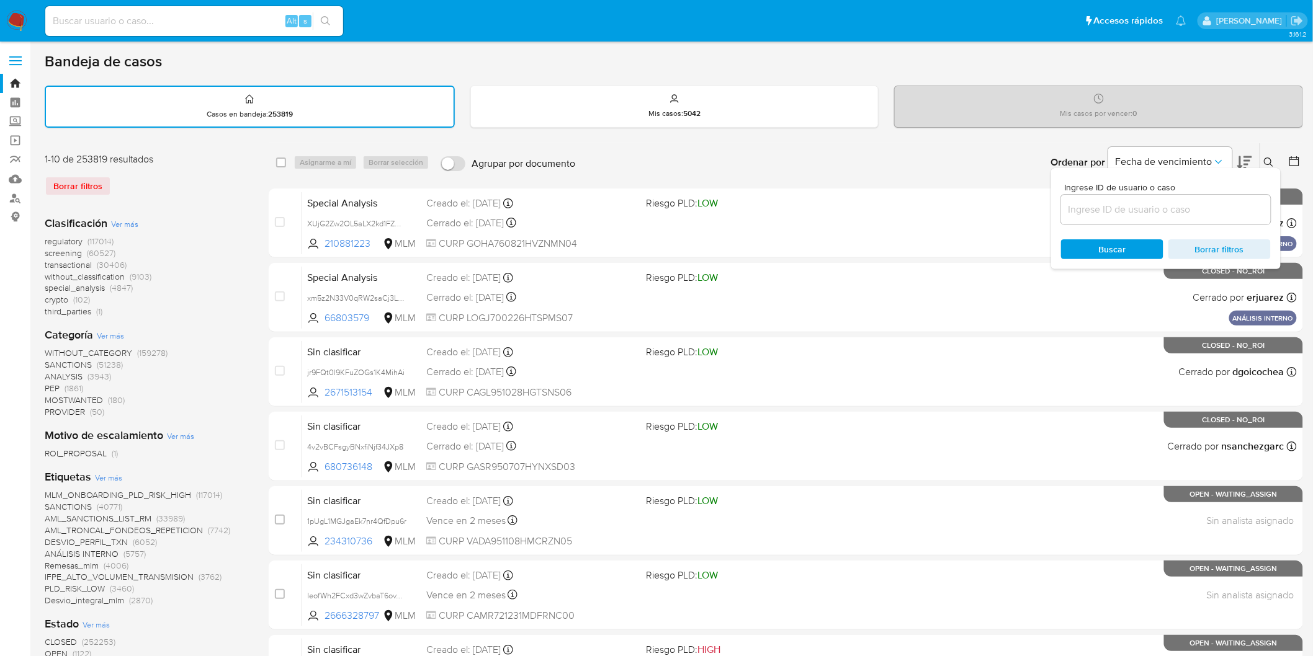
click at [1097, 218] on div at bounding box center [1166, 210] width 210 height 30
click at [1095, 211] on input at bounding box center [1166, 210] width 210 height 16
paste input "1158769965"
type input "1158769965"
drag, startPoint x: 1098, startPoint y: 241, endPoint x: 1166, endPoint y: 206, distance: 76.6
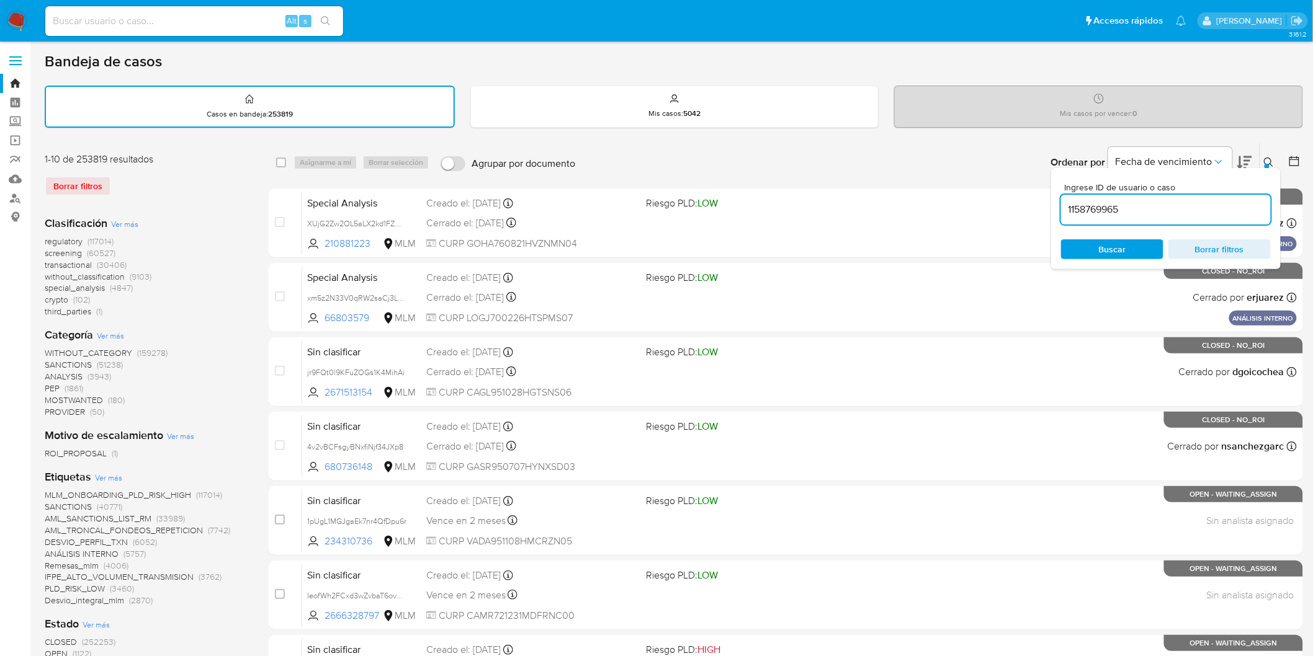
click at [1098, 241] on span "Buscar" at bounding box center [1112, 249] width 85 height 17
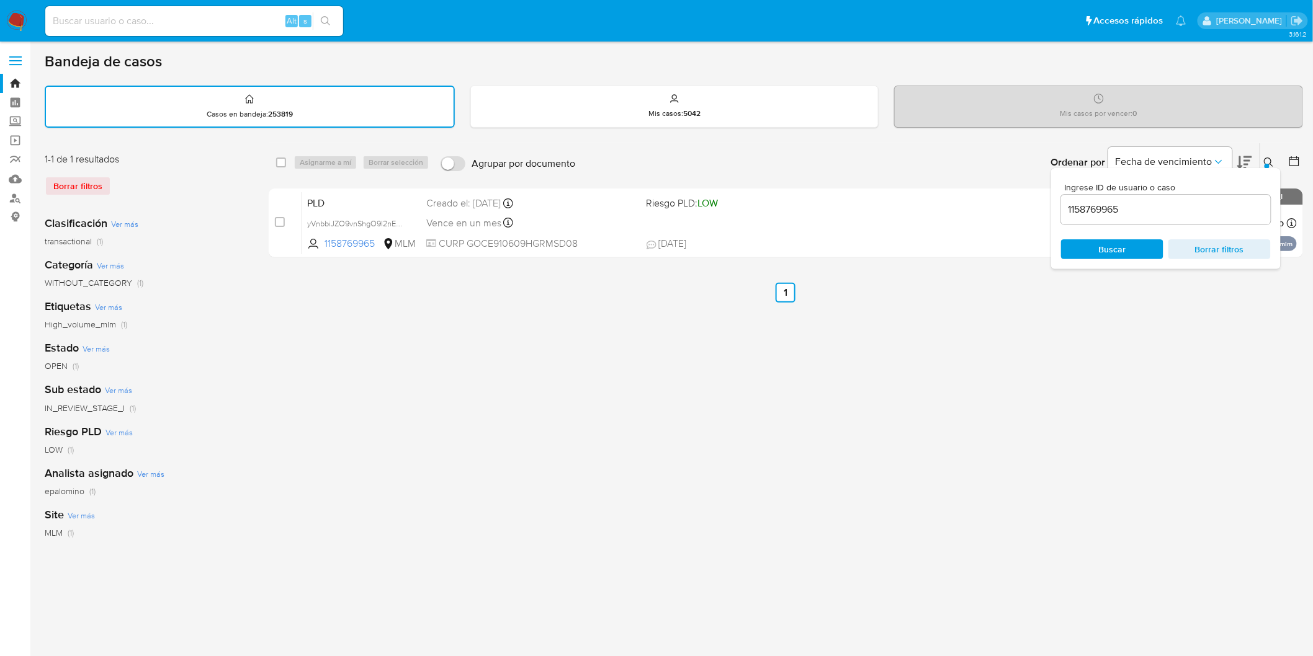
click at [1269, 159] on icon at bounding box center [1269, 163] width 10 height 10
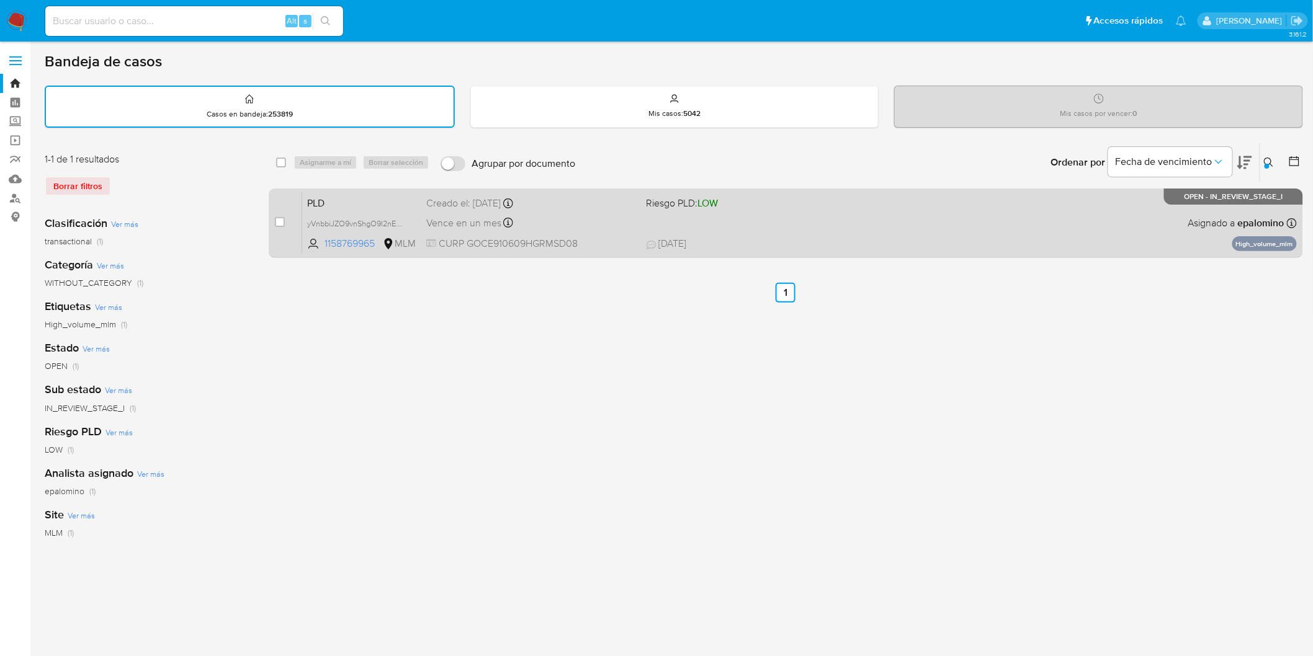
click at [335, 202] on span "PLD" at bounding box center [361, 202] width 109 height 16
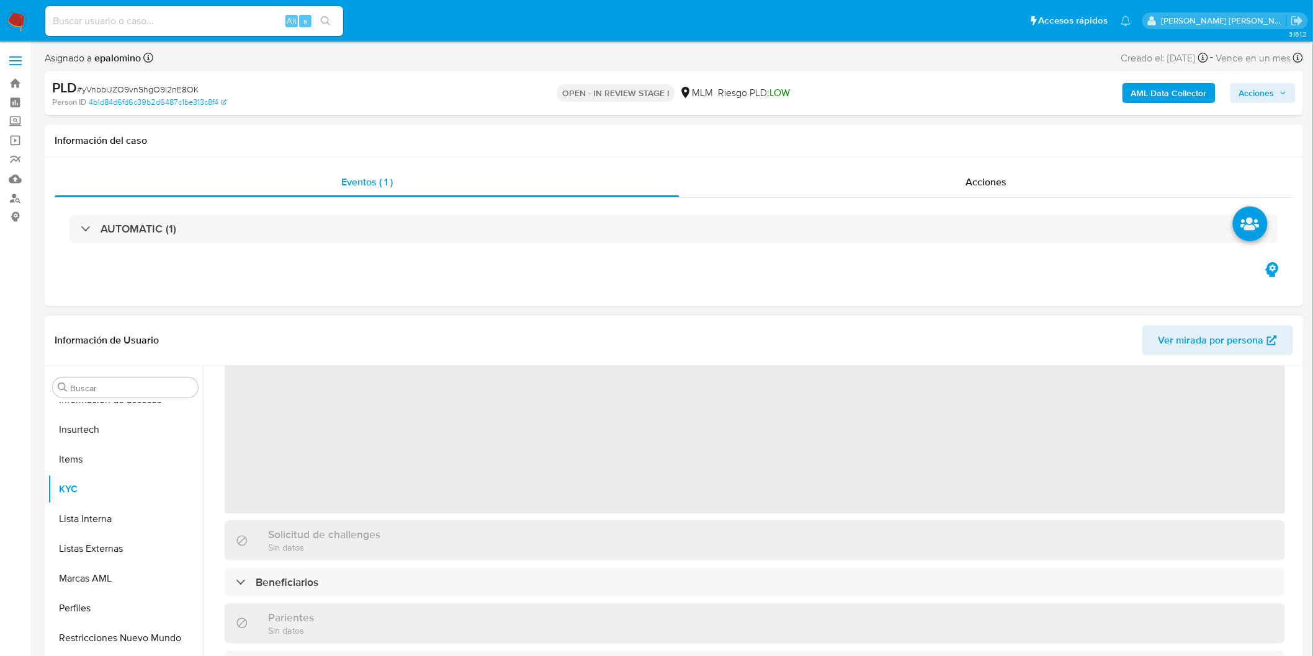
scroll to position [69, 0]
select select "10"
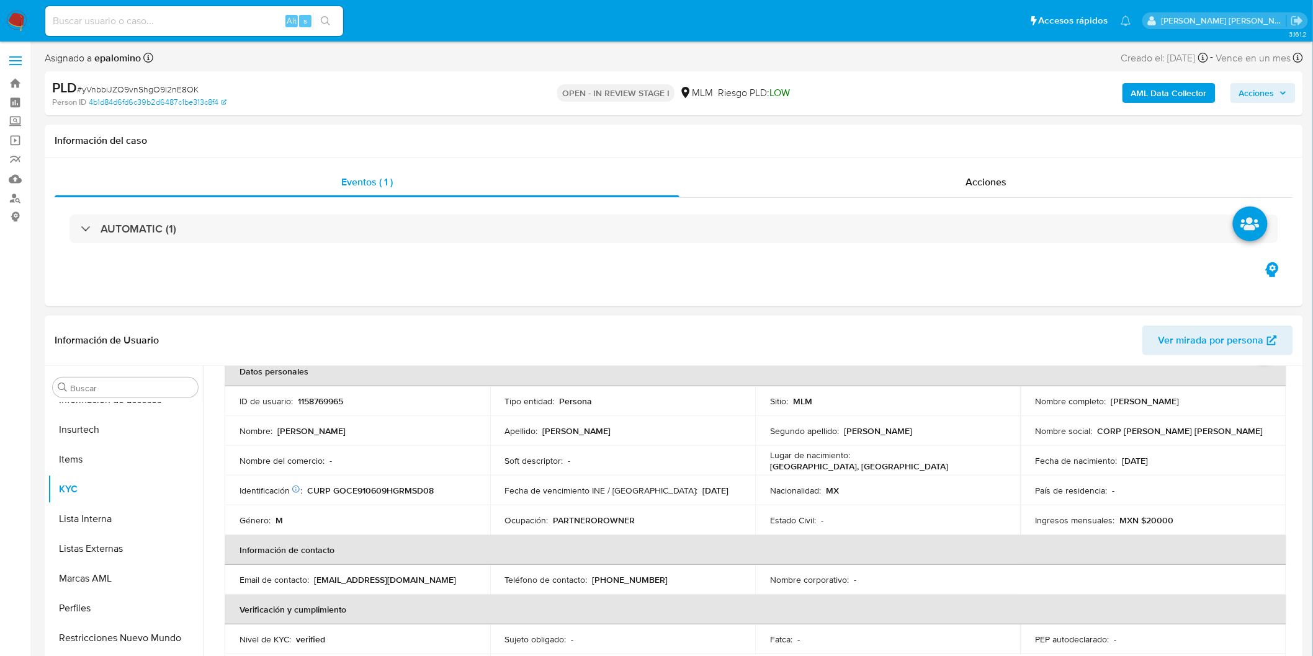
click at [324, 405] on p "1158769965" at bounding box center [320, 401] width 45 height 11
copy p "1158769965"
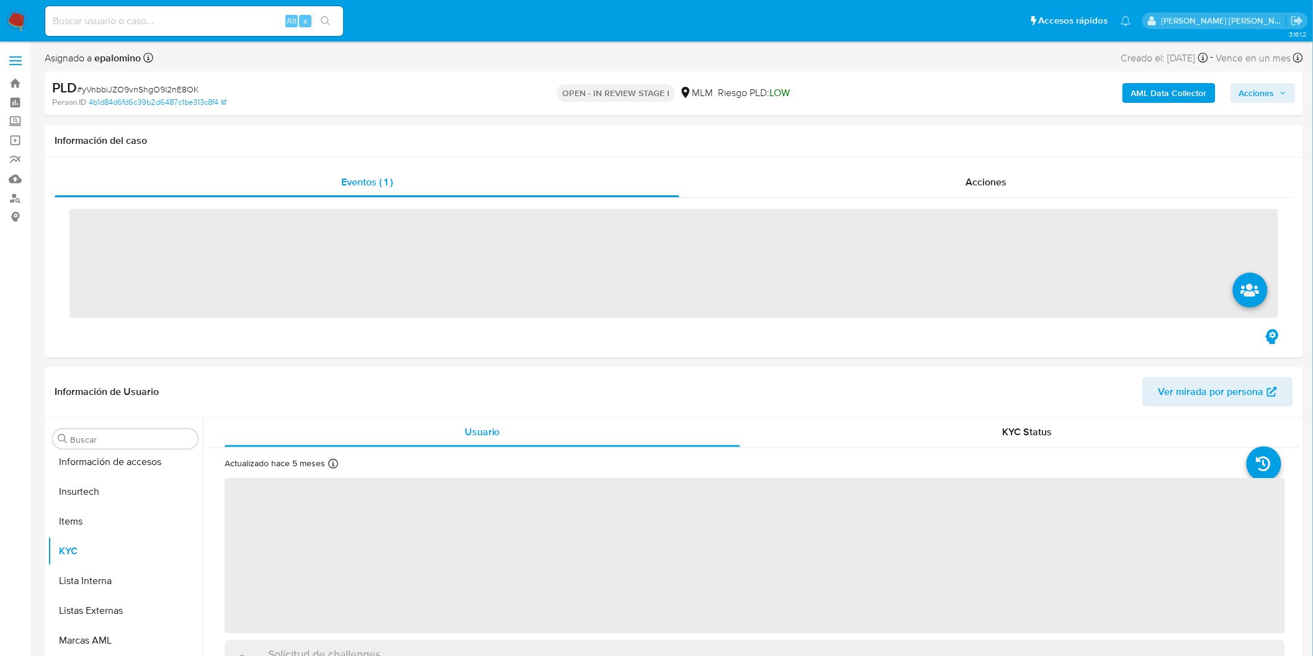
scroll to position [583, 0]
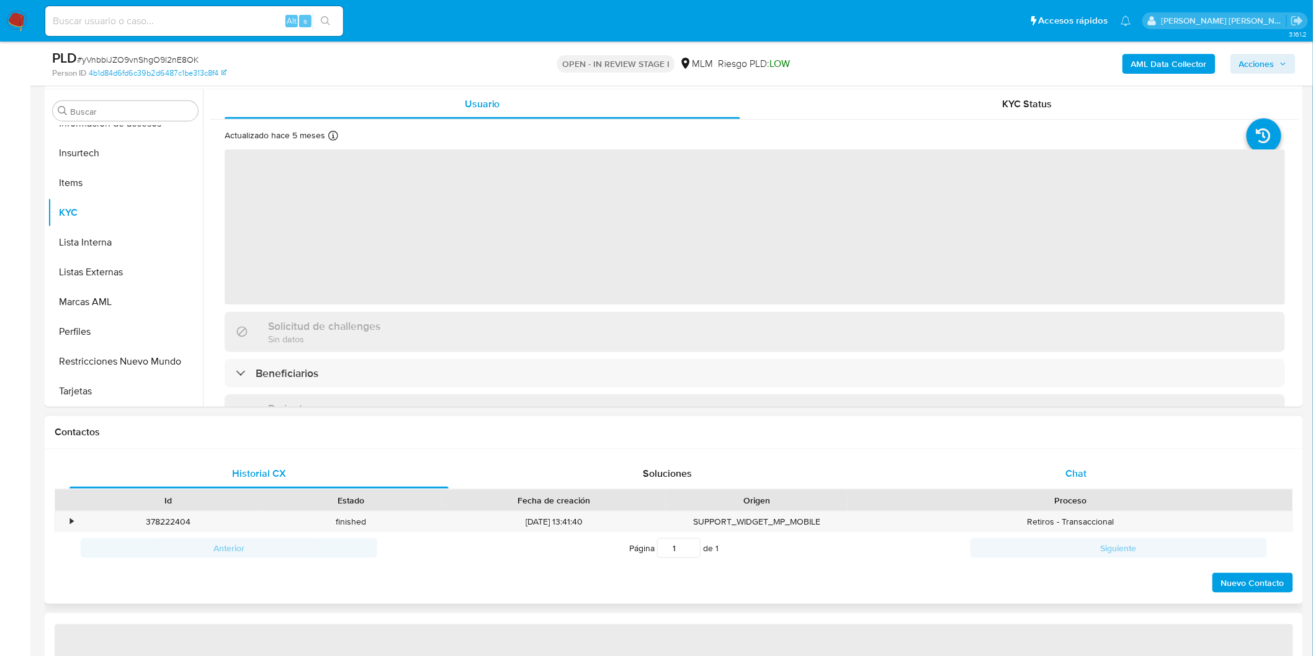
drag, startPoint x: 1095, startPoint y: 475, endPoint x: 1078, endPoint y: 462, distance: 21.7
click at [1094, 475] on div "Chat" at bounding box center [1076, 474] width 379 height 30
select select "10"
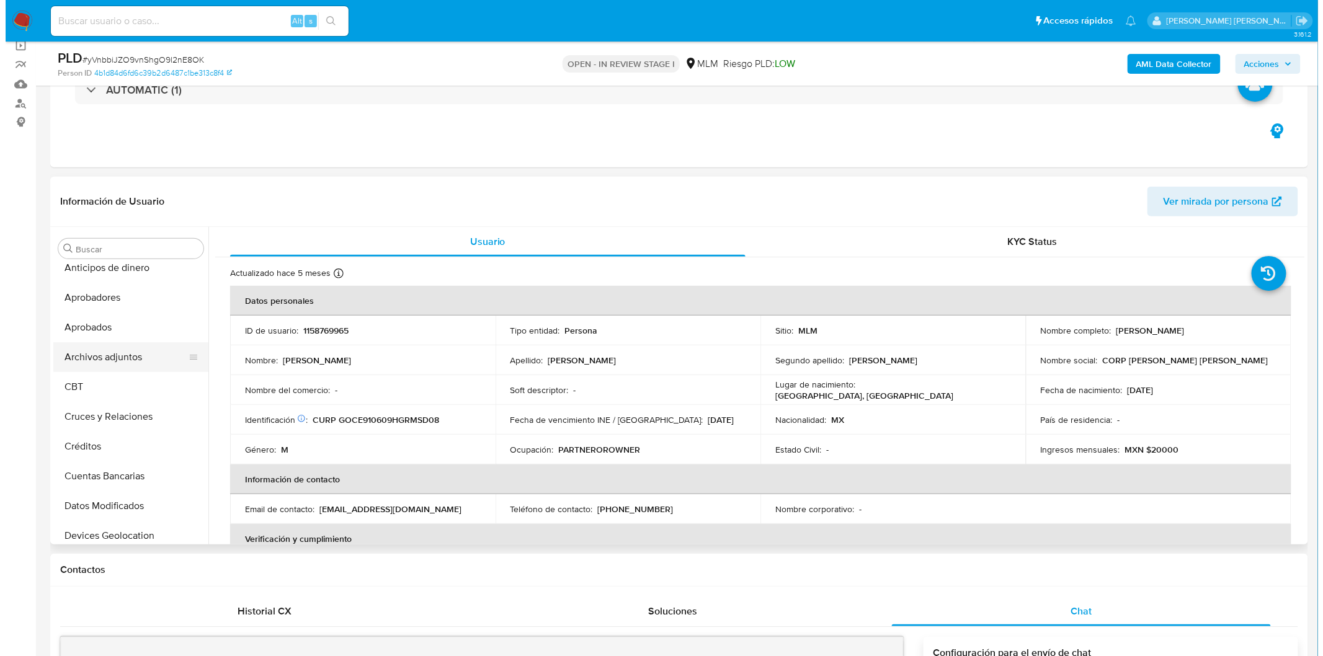
scroll to position [0, 0]
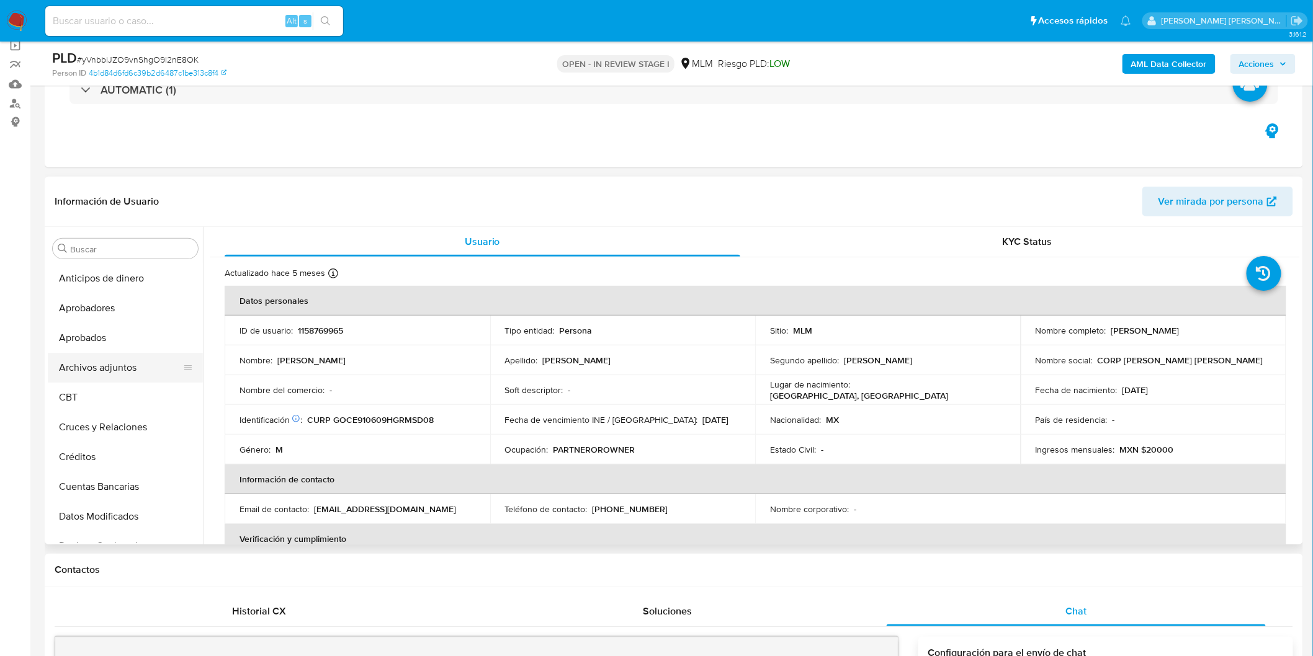
click at [115, 373] on button "Archivos adjuntos" at bounding box center [120, 368] width 145 height 30
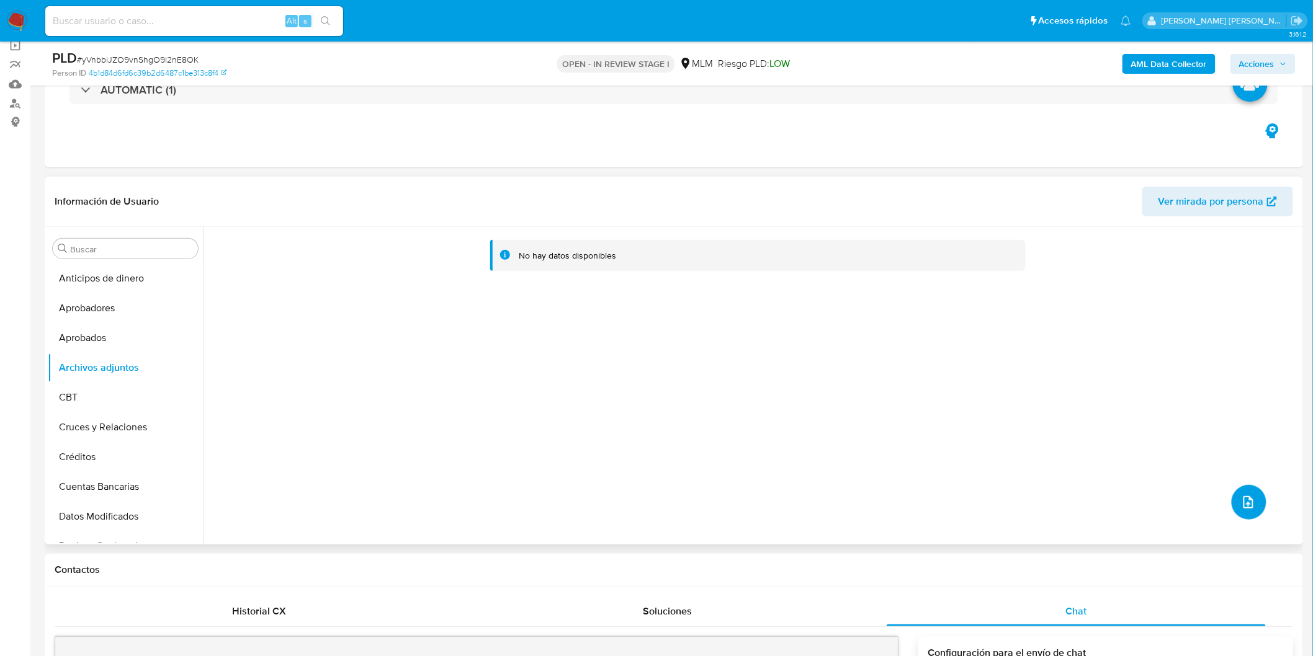
click at [1244, 498] on icon "upload-file" at bounding box center [1248, 502] width 10 height 12
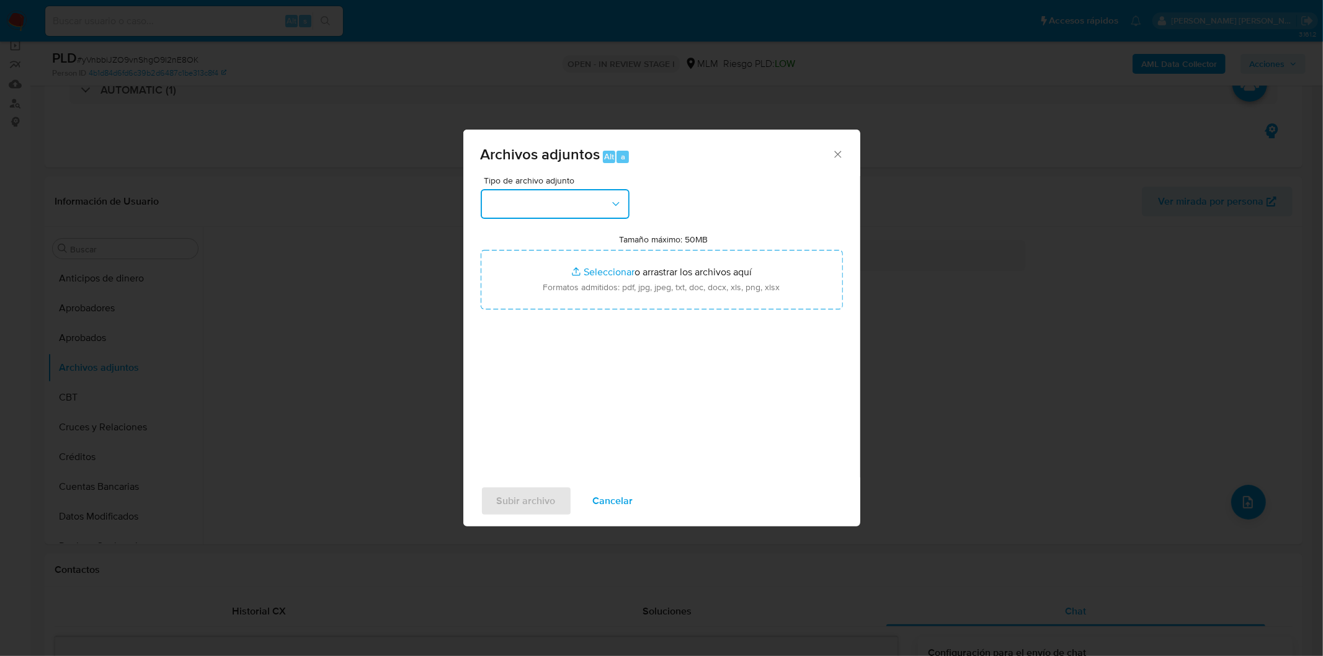
click at [604, 202] on button "button" at bounding box center [555, 204] width 149 height 30
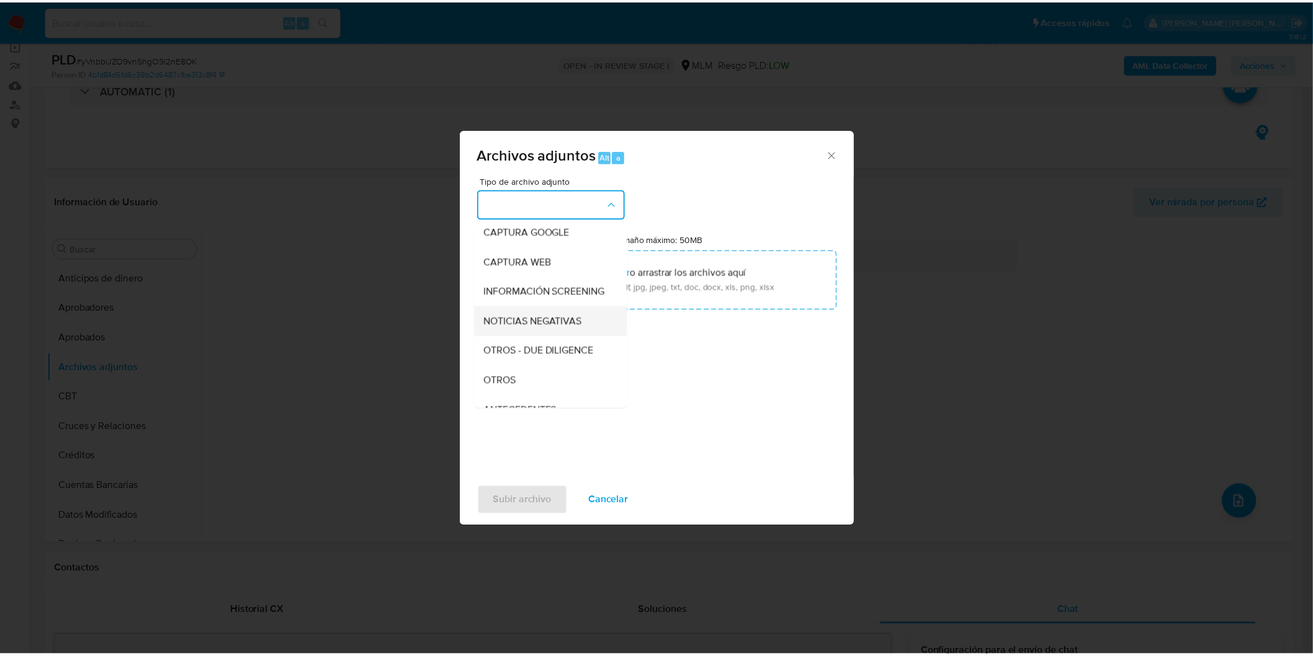
scroll to position [138, 0]
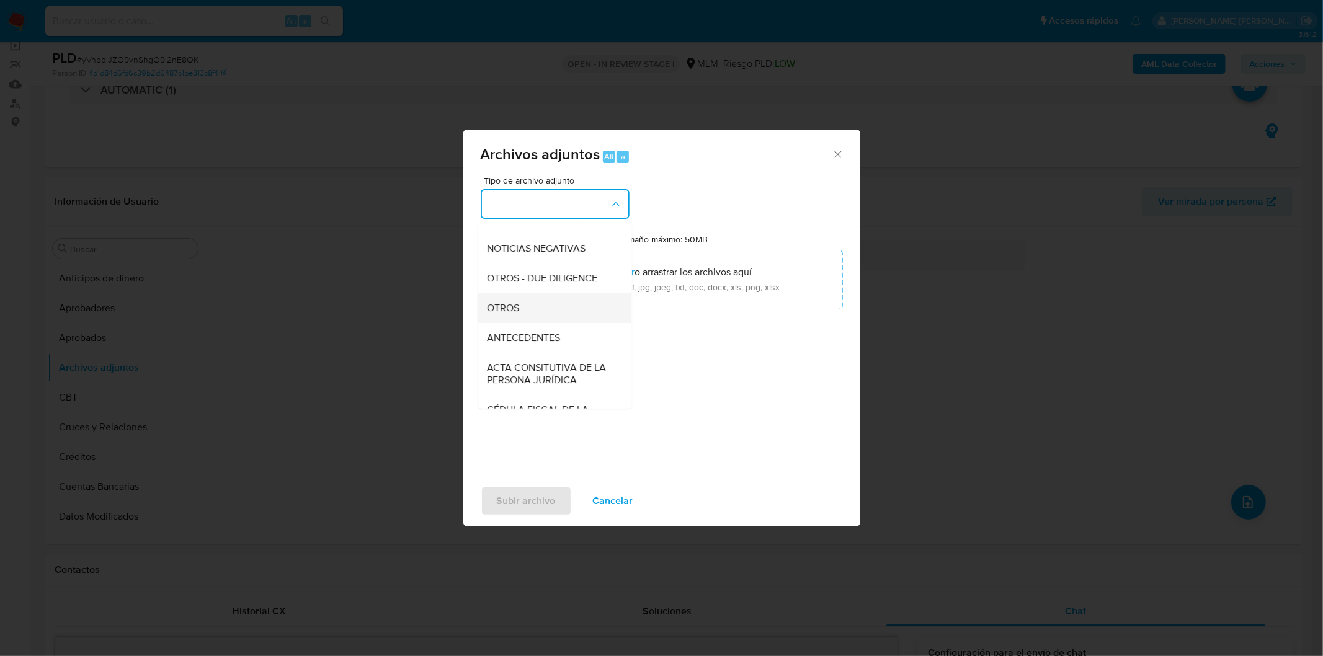
click at [540, 320] on div "OTROS" at bounding box center [551, 308] width 127 height 30
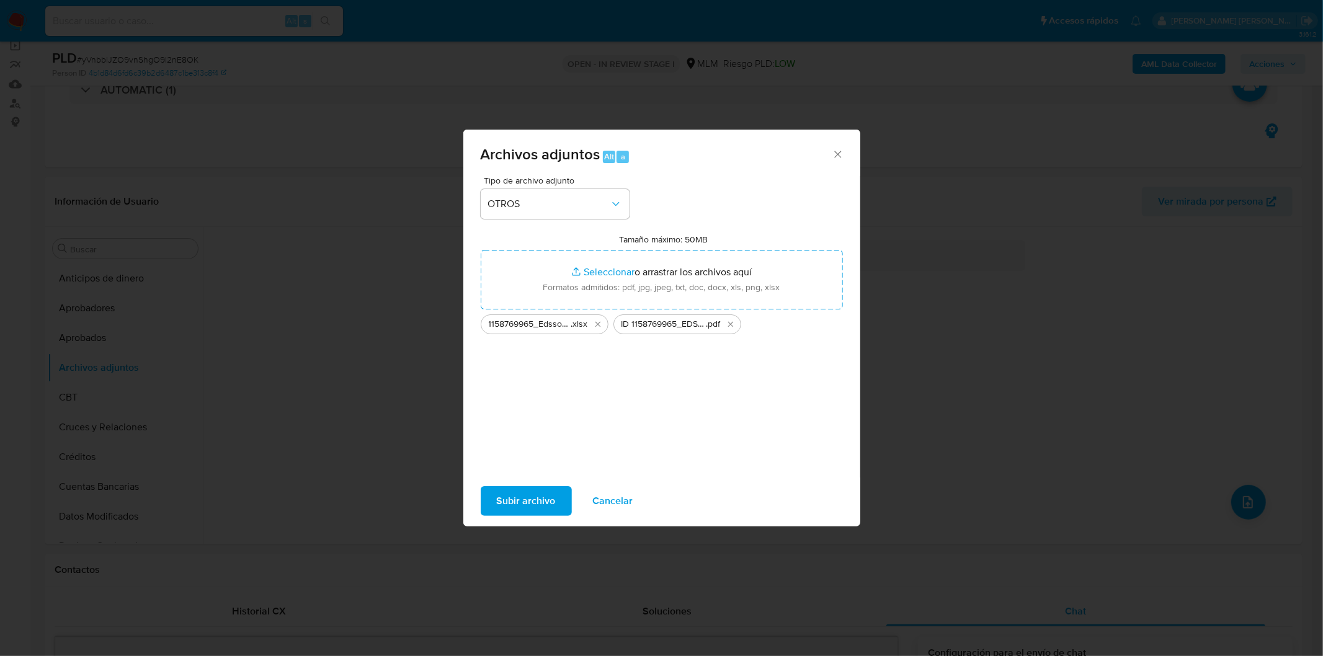
click at [548, 503] on span "Subir archivo" at bounding box center [526, 501] width 59 height 27
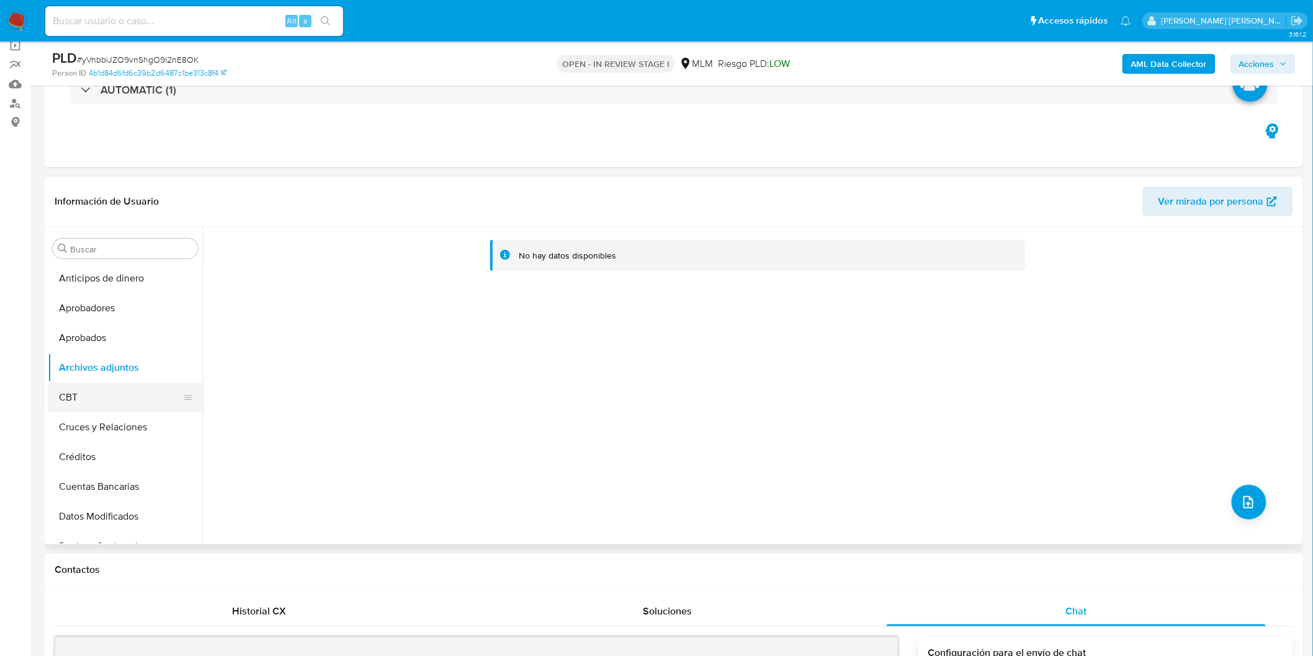
click at [112, 390] on button "CBT" at bounding box center [120, 398] width 145 height 30
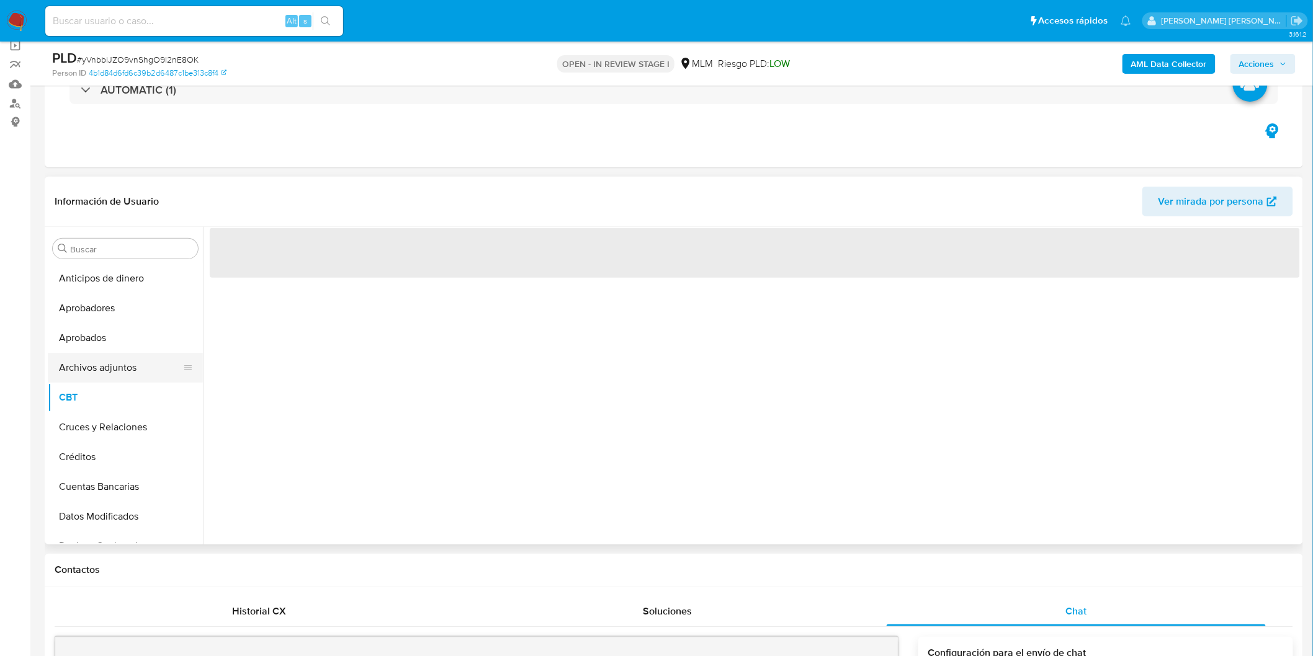
click at [115, 367] on button "Archivos adjuntos" at bounding box center [120, 368] width 145 height 30
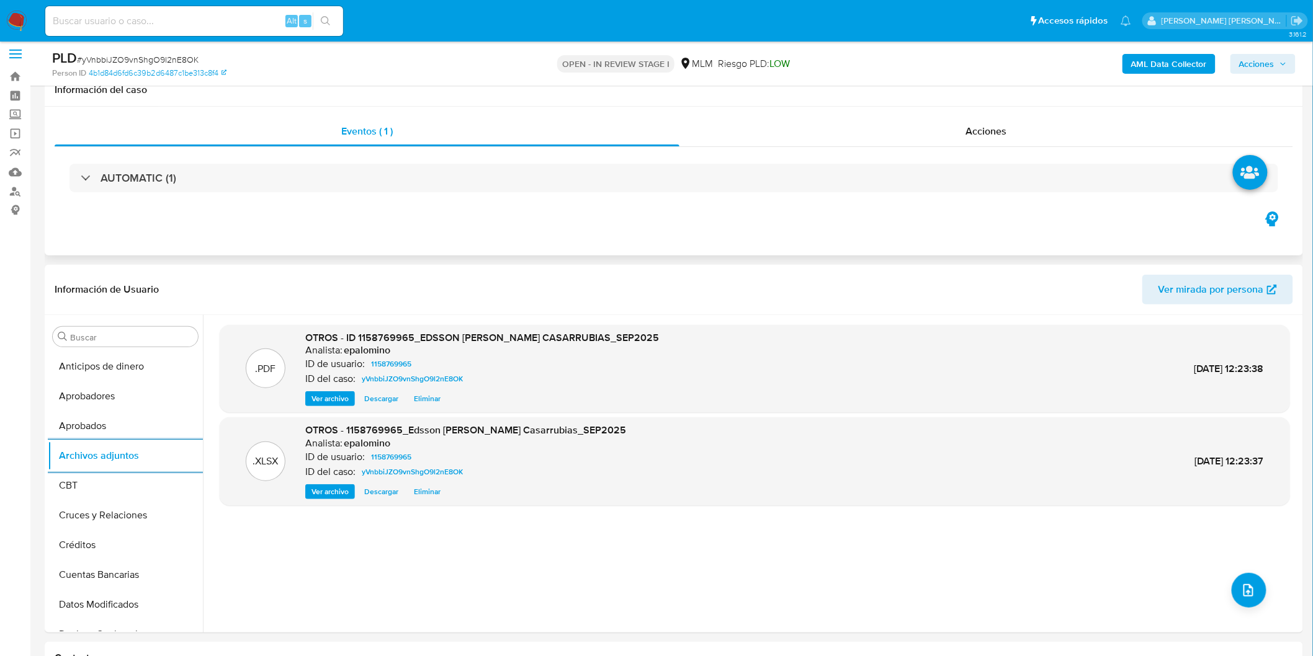
scroll to position [0, 0]
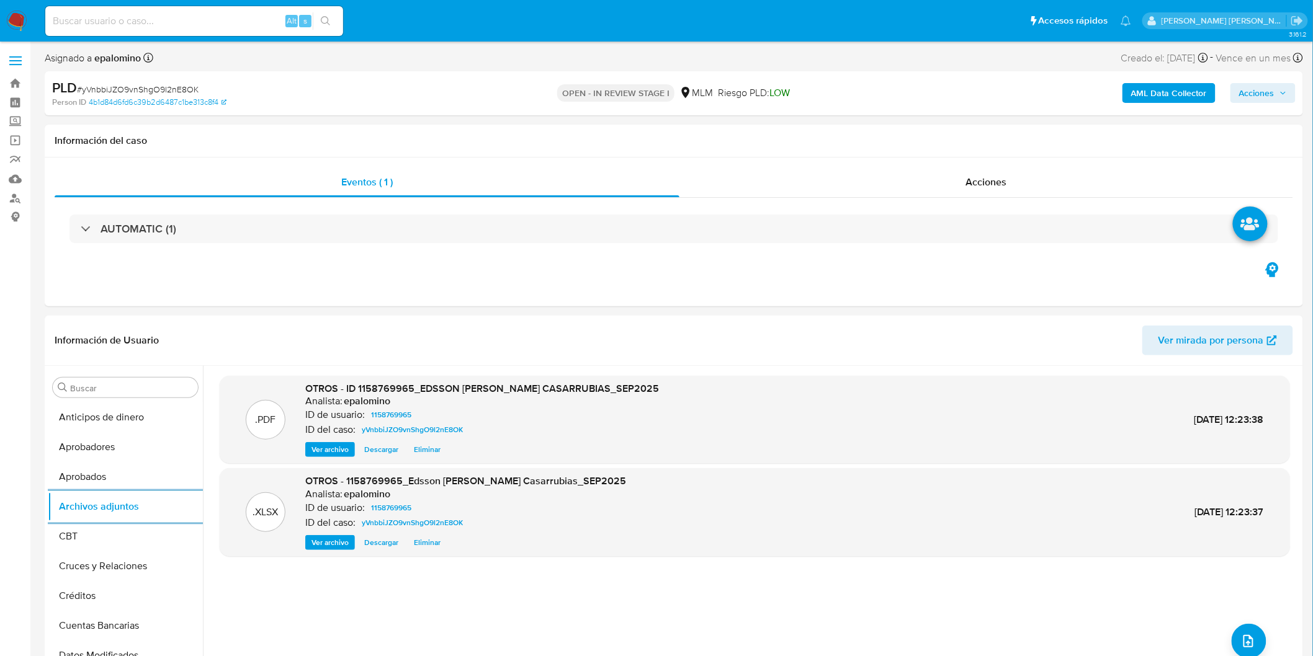
click at [1272, 89] on span "Acciones" at bounding box center [1256, 93] width 35 height 20
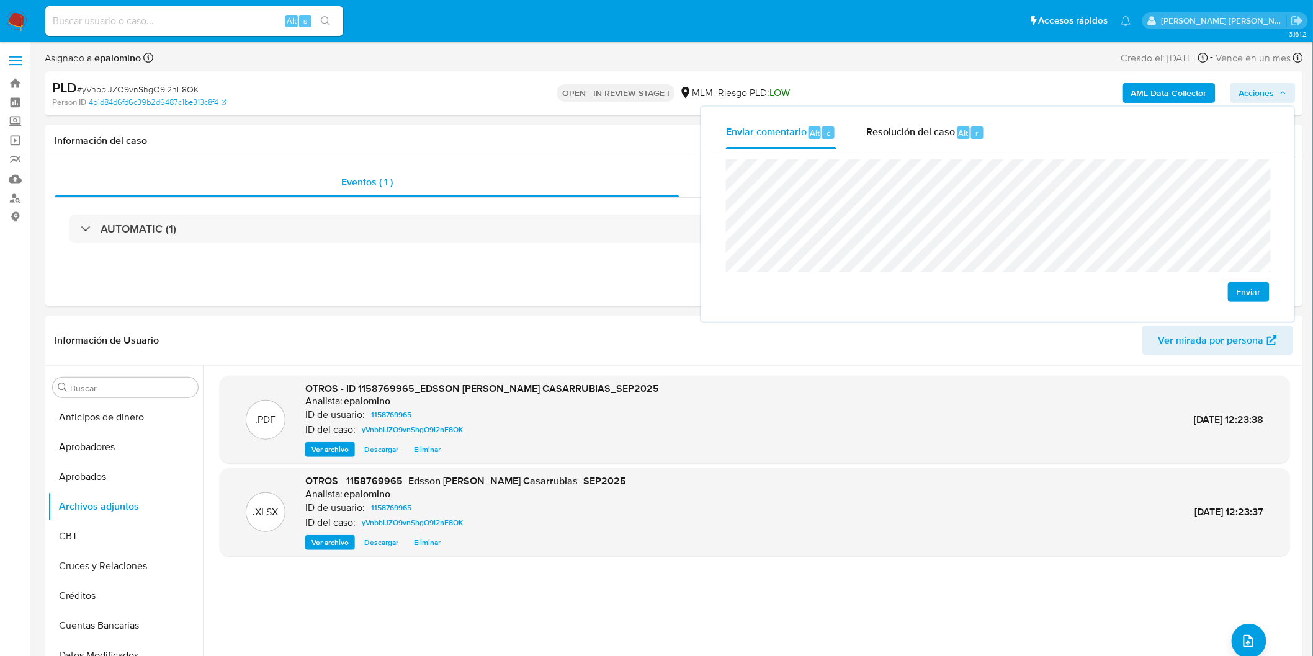
drag, startPoint x: 1256, startPoint y: 293, endPoint x: 1221, endPoint y: 284, distance: 36.0
click at [1255, 292] on span "Enviar" at bounding box center [1248, 292] width 24 height 17
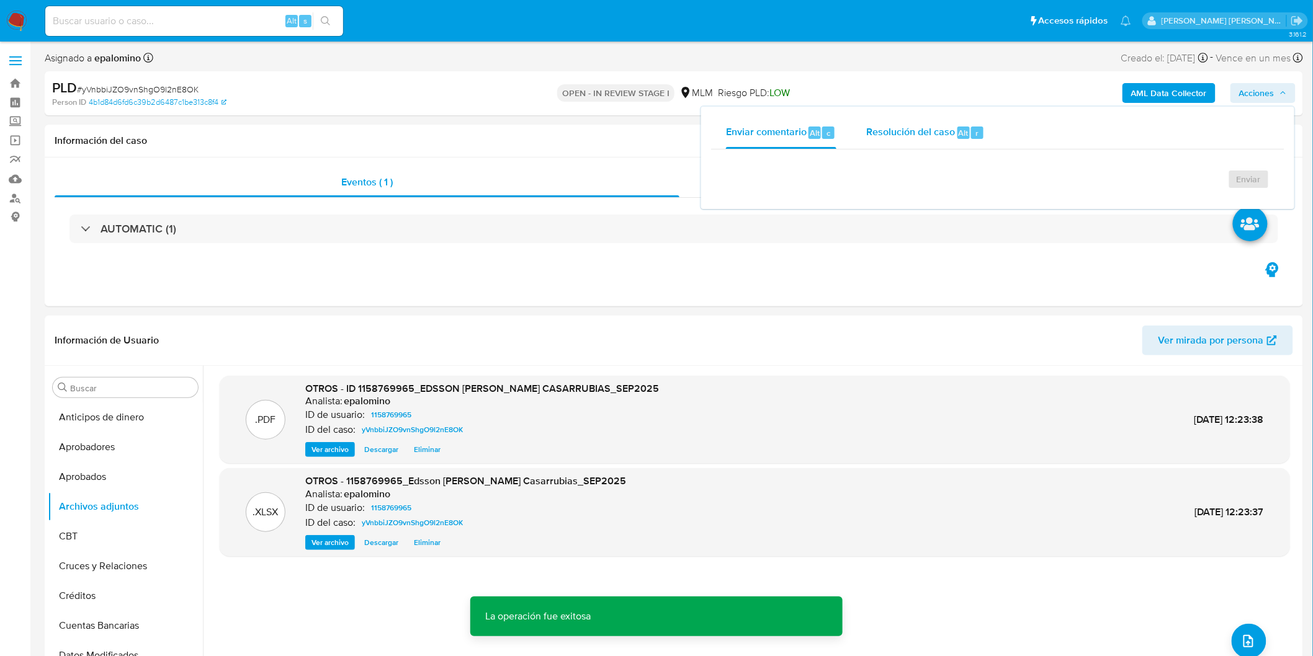
click at [888, 123] on div "Resolución del caso Alt r" at bounding box center [925, 133] width 118 height 32
click at [900, 182] on div at bounding box center [998, 182] width 524 height 0
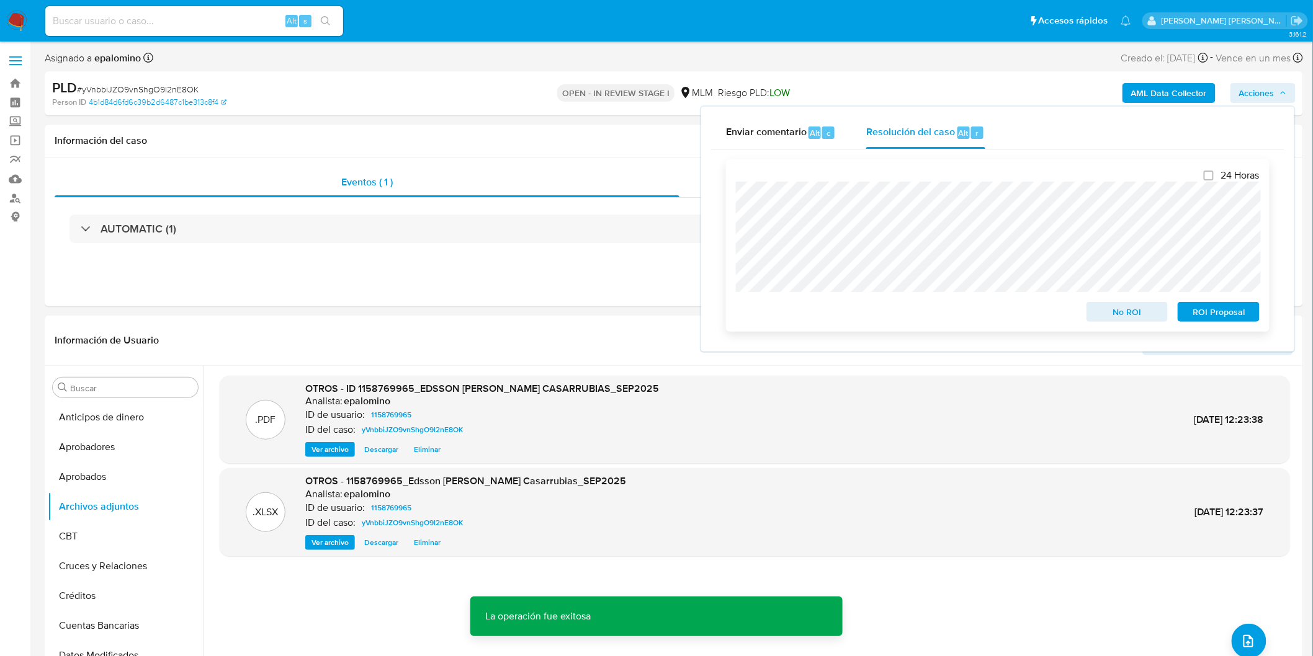
click at [1114, 311] on span "No ROI" at bounding box center [1127, 311] width 65 height 17
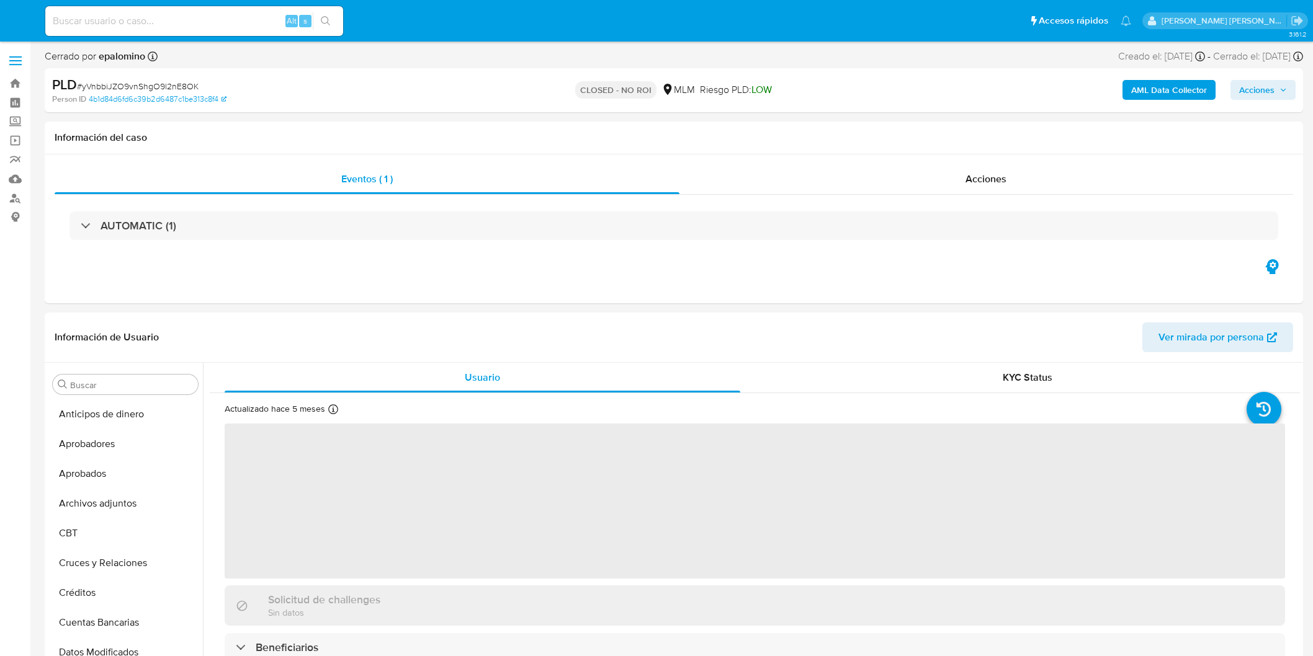
select select "10"
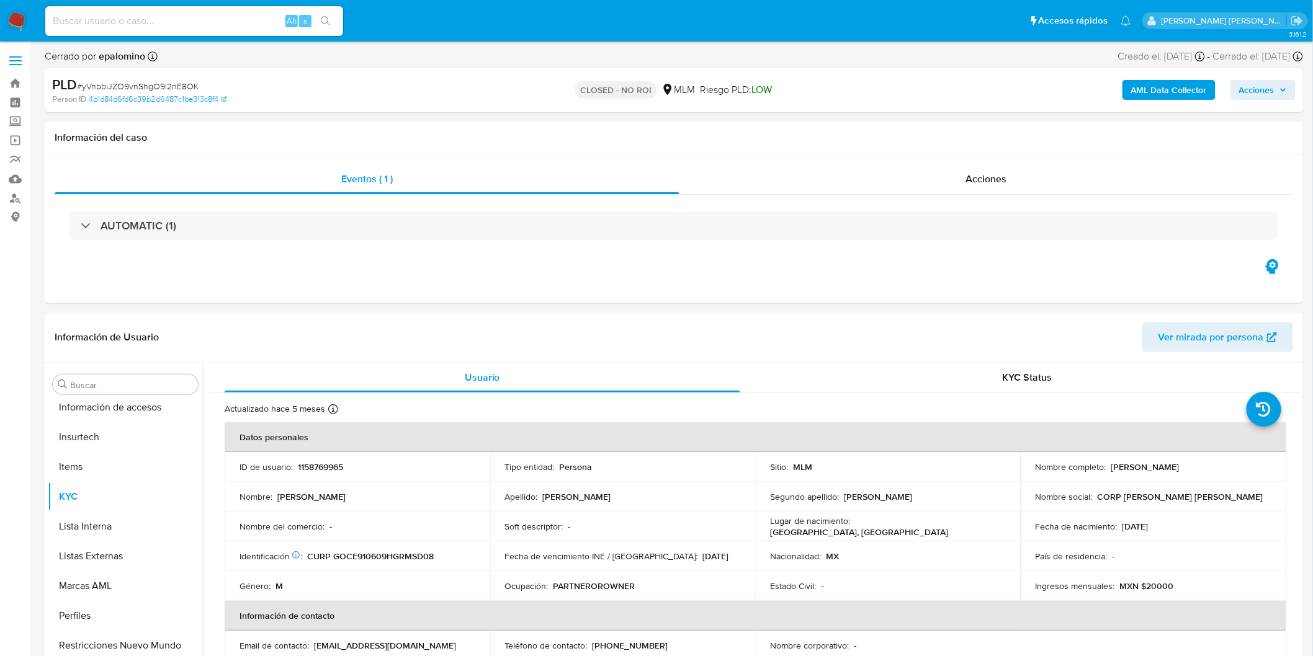
scroll to position [583, 0]
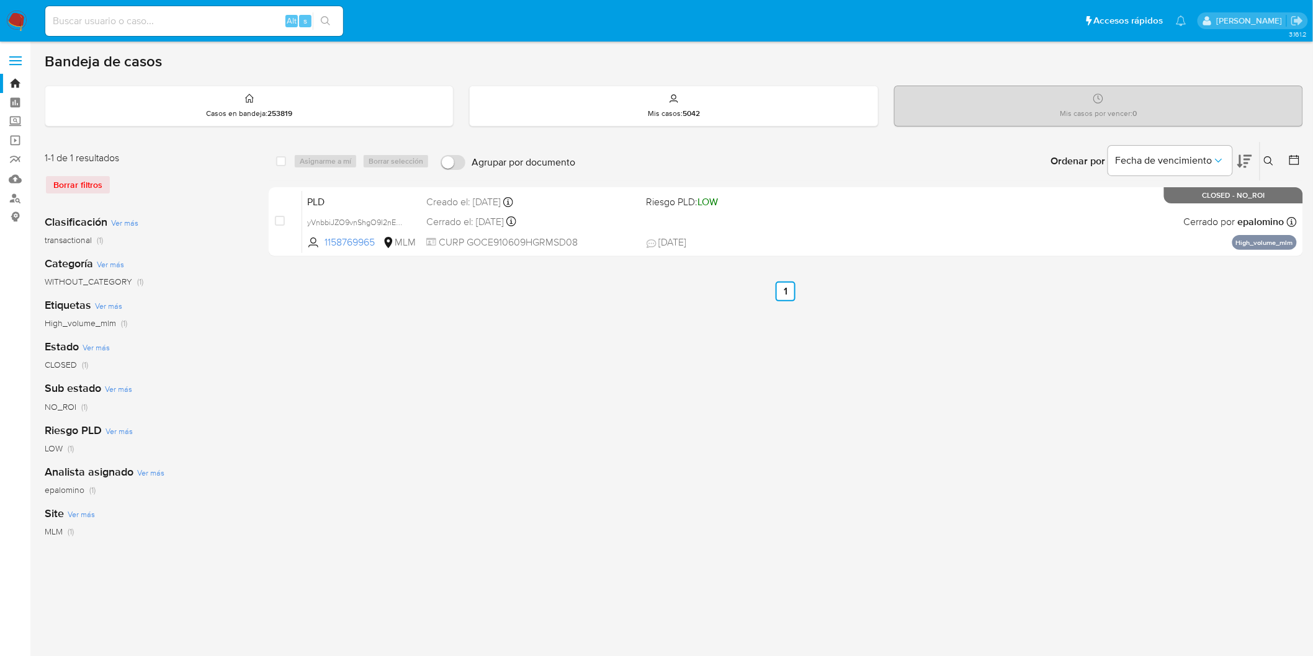
click at [20, 19] on img at bounding box center [16, 21] width 21 height 21
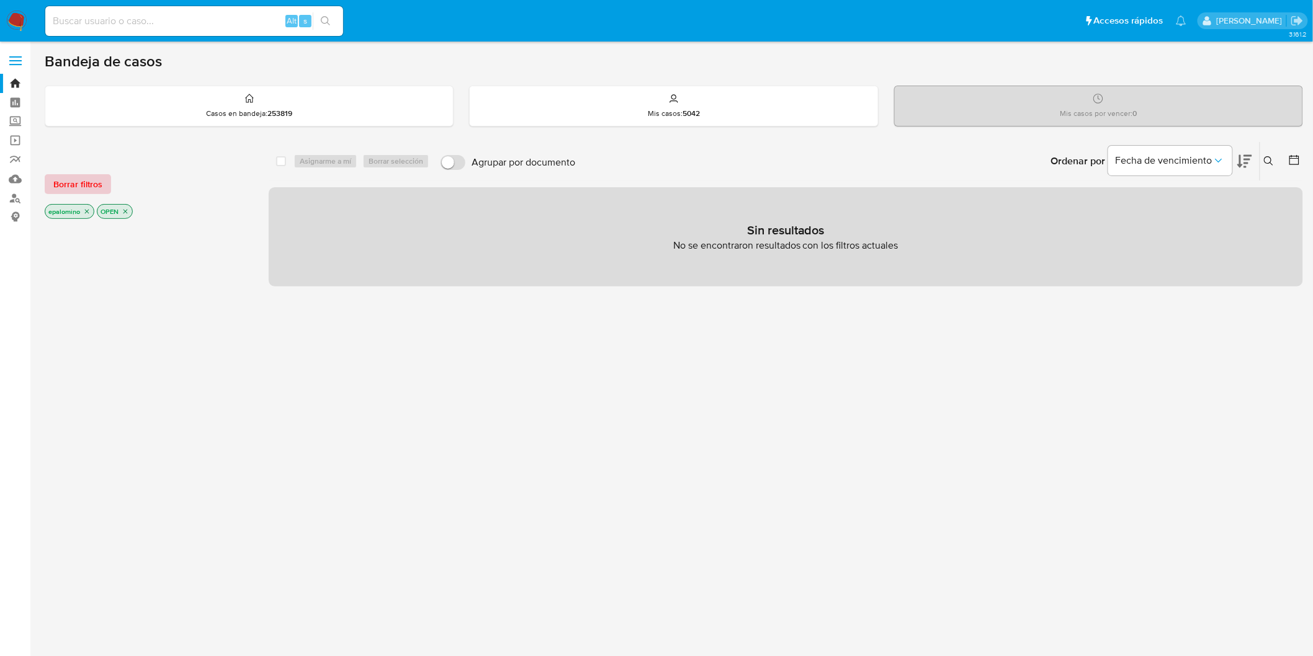
click at [86, 176] on span "Borrar filtros" at bounding box center [77, 184] width 49 height 17
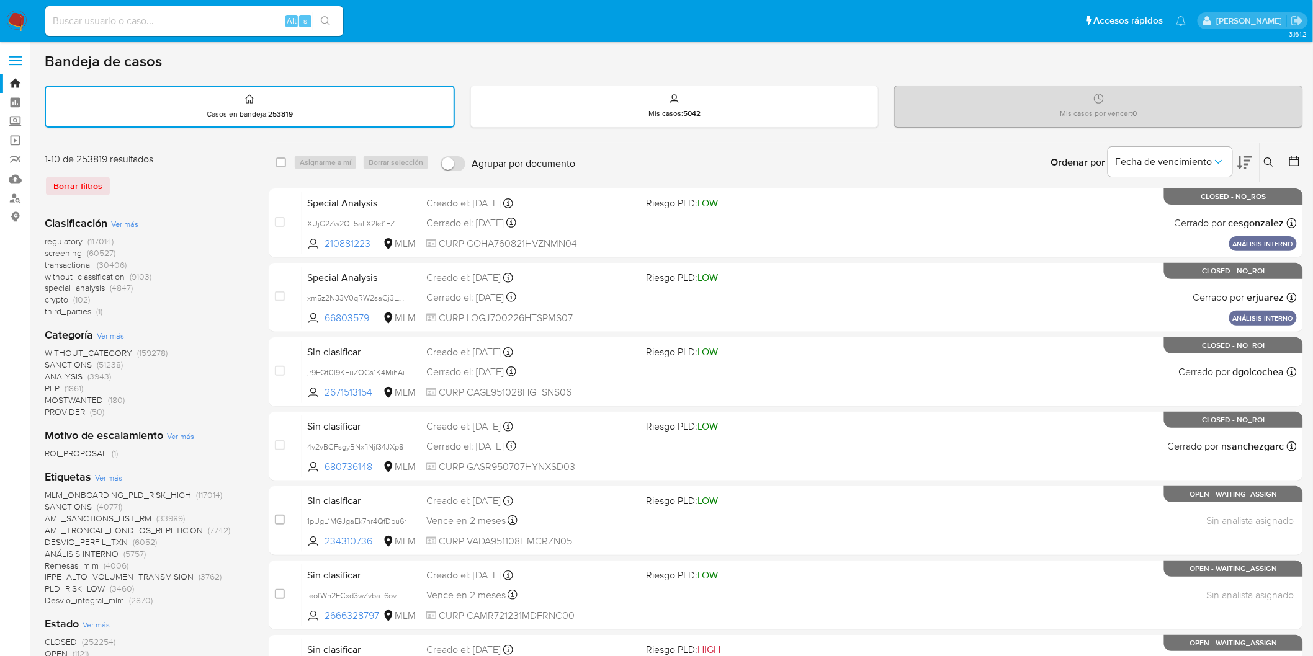
click at [1269, 162] on icon at bounding box center [1269, 163] width 10 height 10
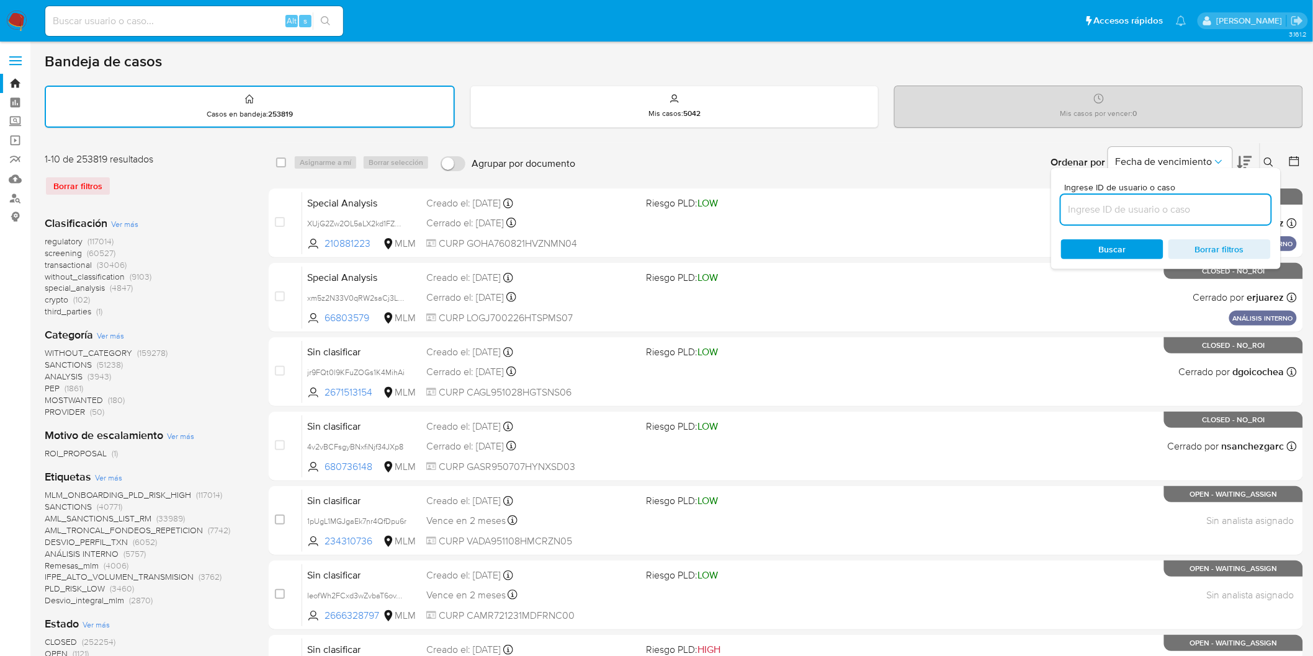
drag, startPoint x: 1148, startPoint y: 202, endPoint x: 1143, endPoint y: 207, distance: 7.1
click at [1148, 202] on input at bounding box center [1166, 210] width 210 height 16
type input "1060401878"
drag, startPoint x: 1107, startPoint y: 247, endPoint x: 1235, endPoint y: 218, distance: 131.0
click at [1107, 247] on span "Buscar" at bounding box center [1112, 249] width 27 height 20
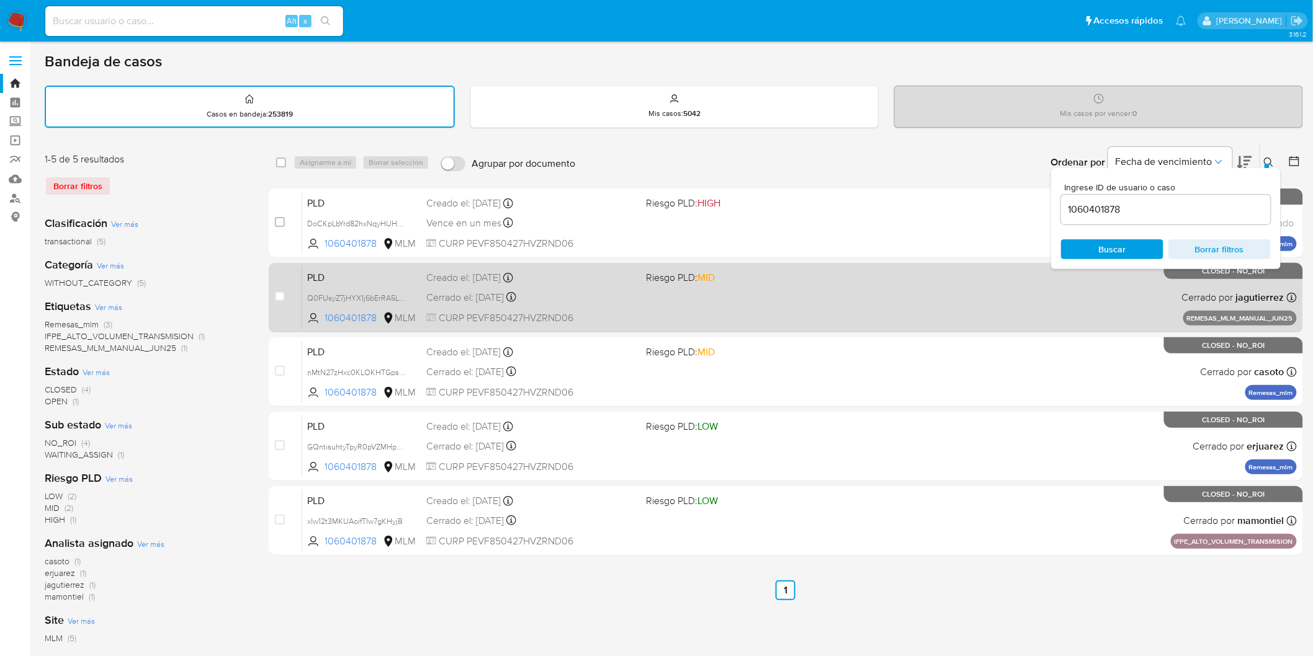
drag, startPoint x: 1274, startPoint y: 158, endPoint x: 1236, endPoint y: 306, distance: 152.3
click at [1273, 158] on icon at bounding box center [1269, 163] width 10 height 10
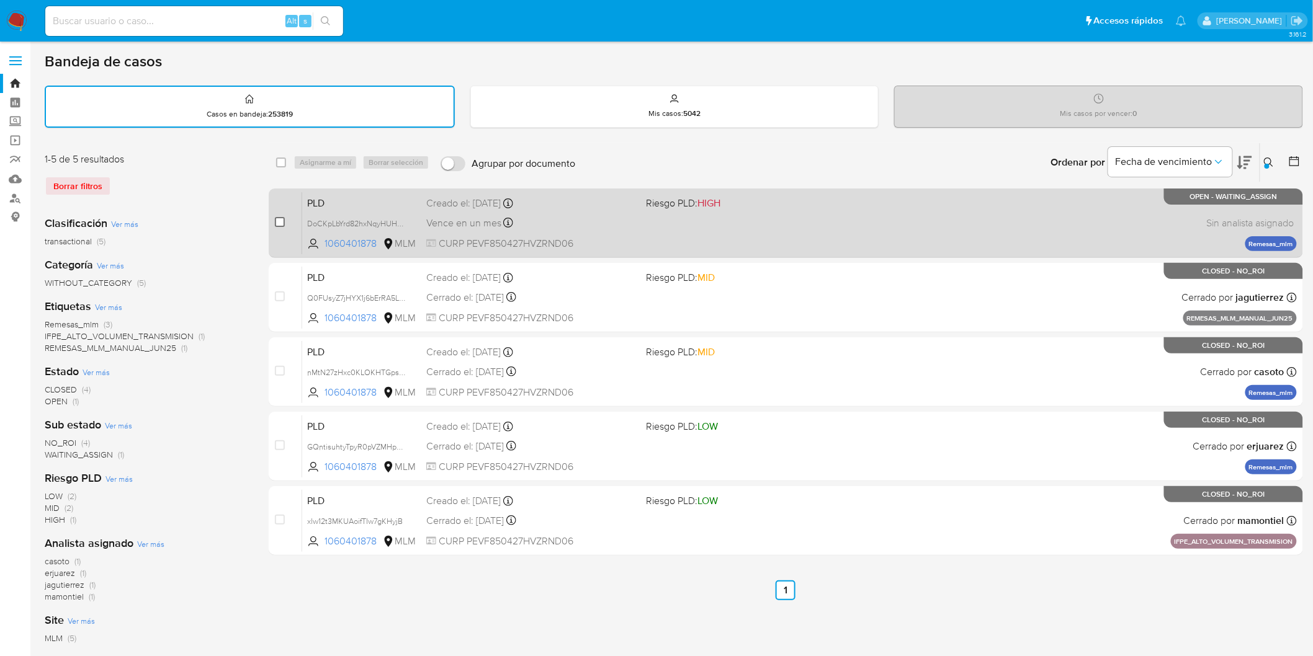
click at [280, 220] on input "checkbox" at bounding box center [280, 222] width 10 height 10
checkbox input "true"
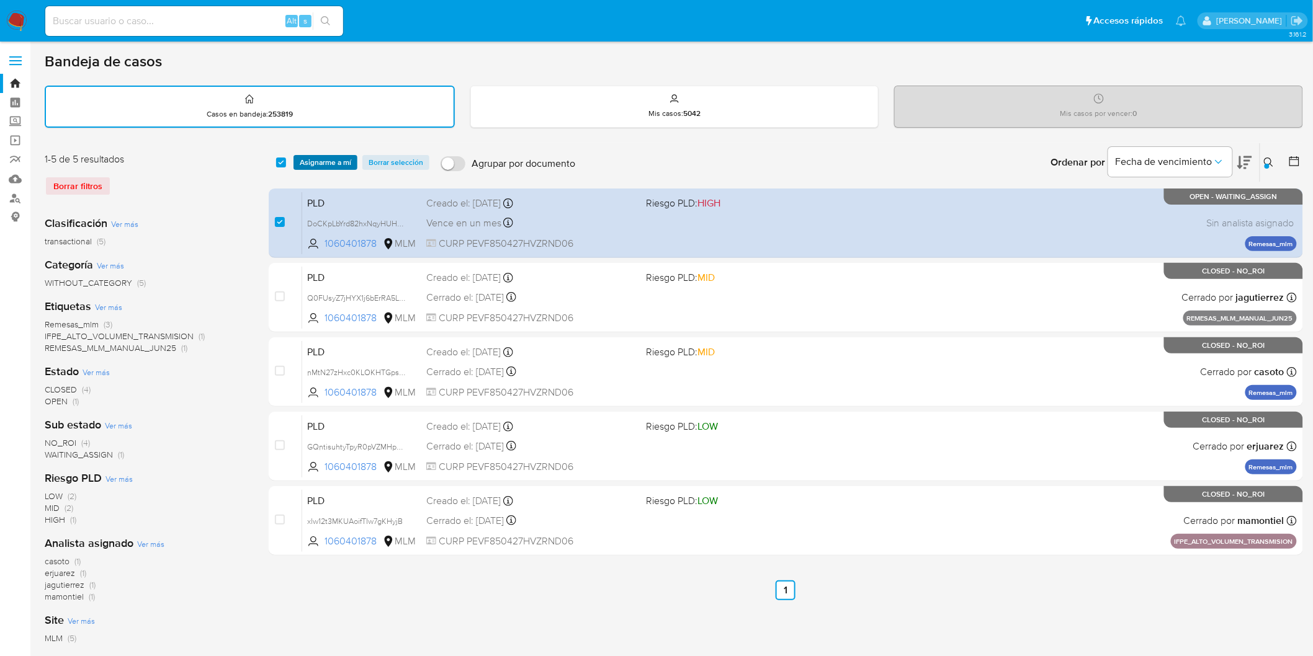
click at [324, 163] on span "Asignarme a mí" at bounding box center [325, 162] width 51 height 12
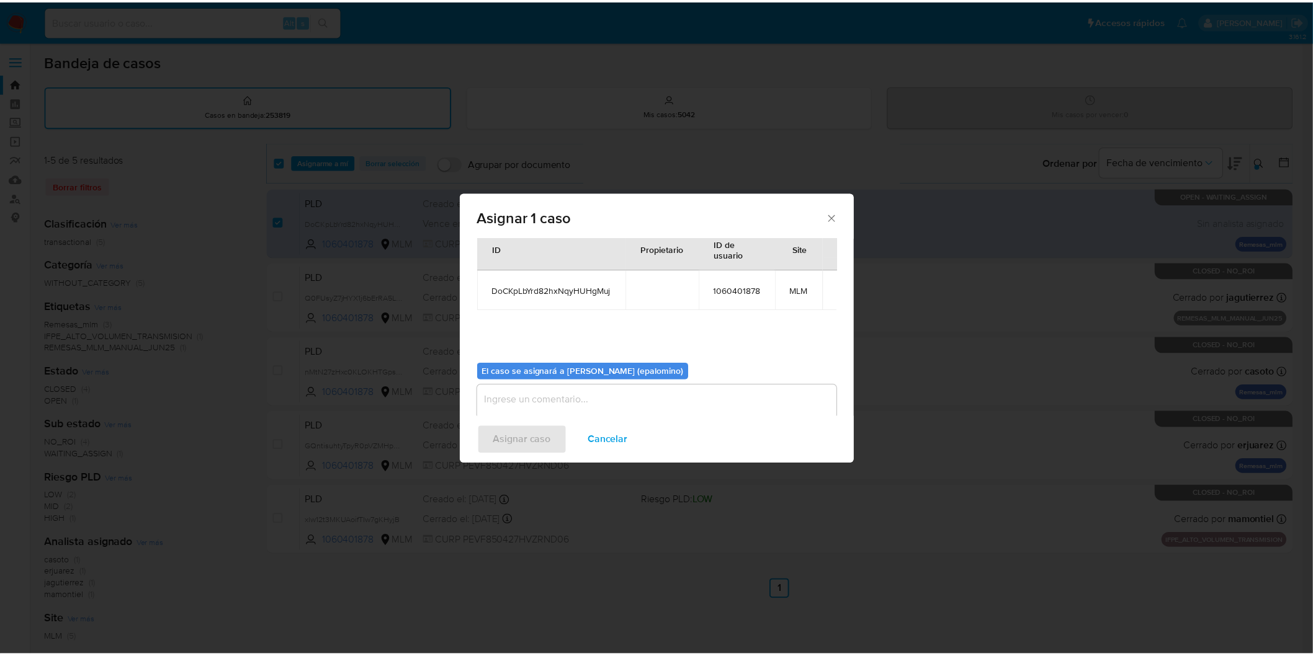
scroll to position [64, 0]
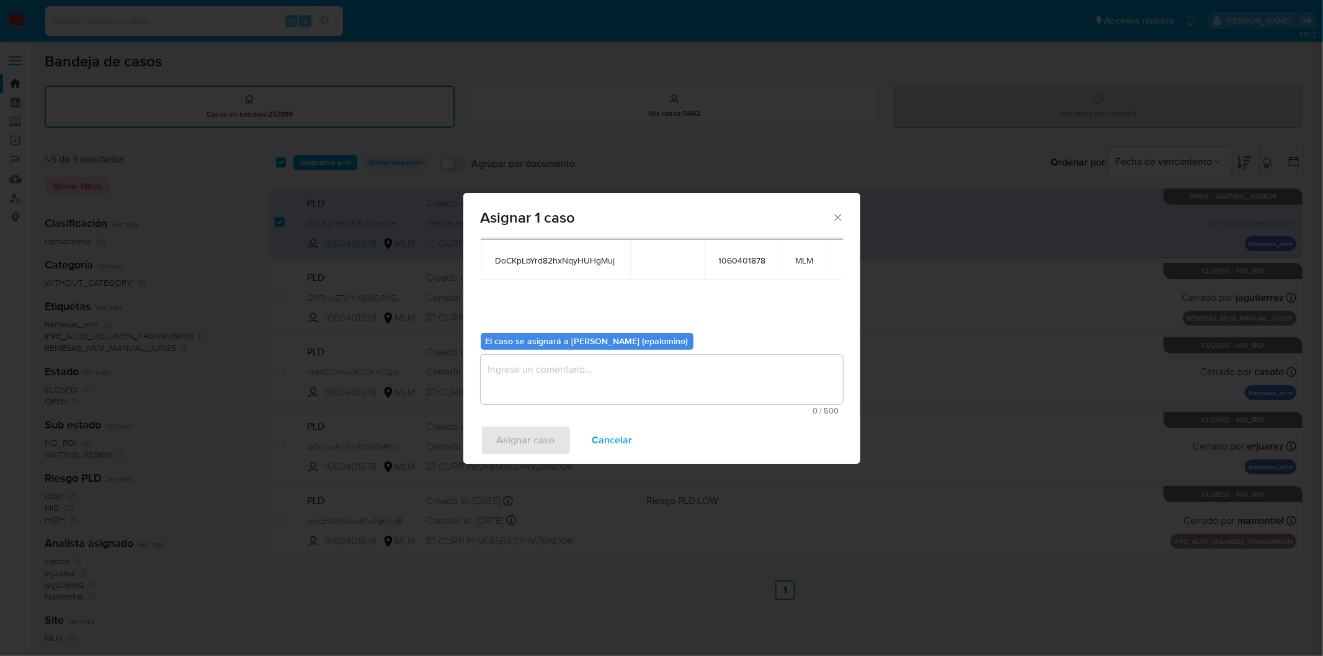
click at [563, 387] on textarea "assign-modal" at bounding box center [662, 380] width 362 height 50
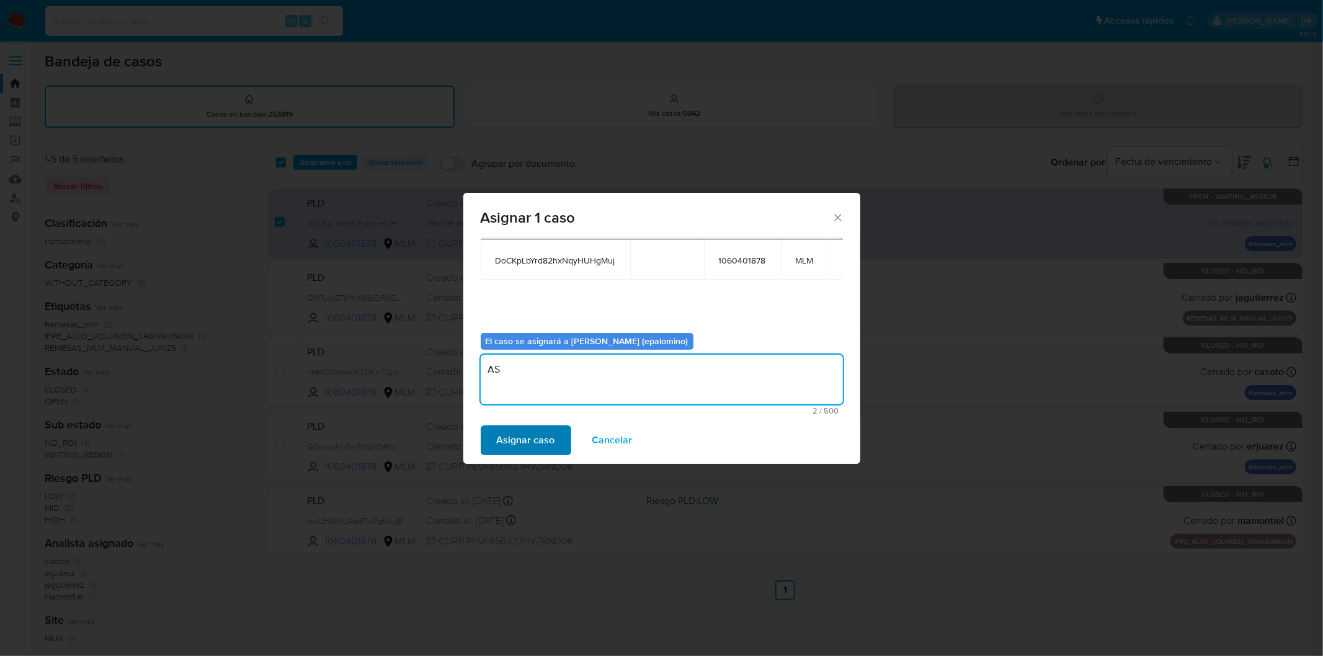
type textarea "AS"
click at [519, 441] on span "Asignar caso" at bounding box center [526, 440] width 58 height 27
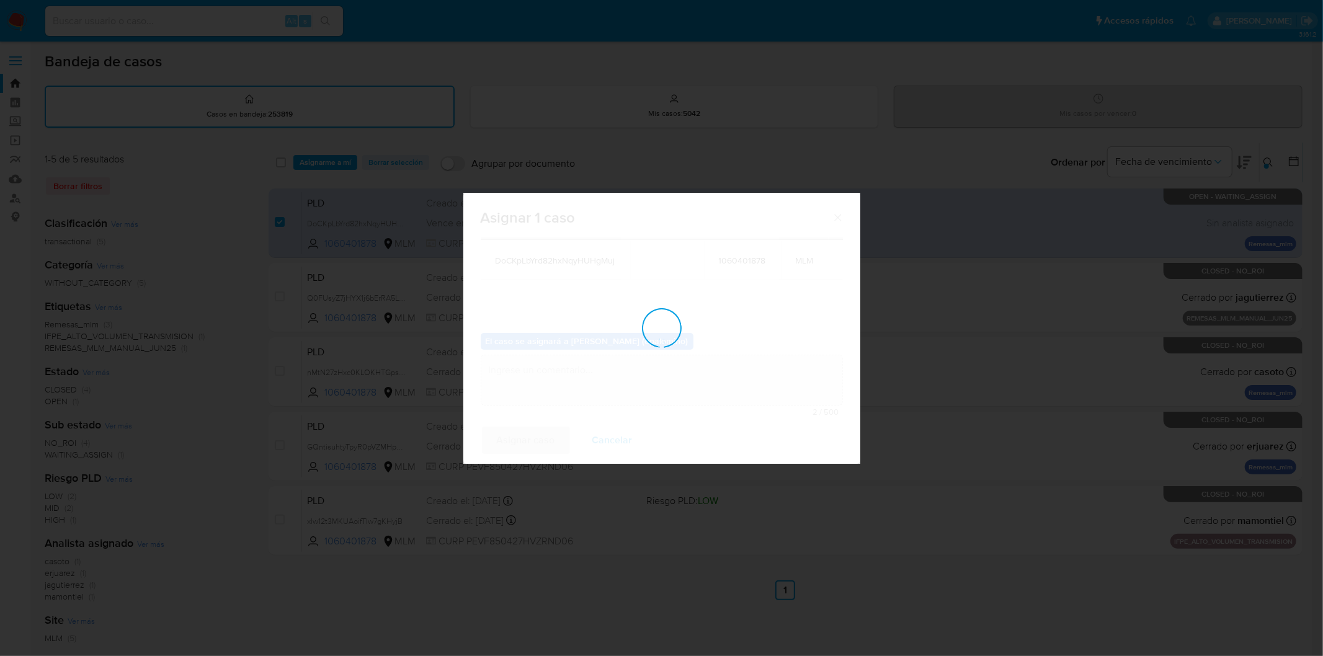
checkbox input "false"
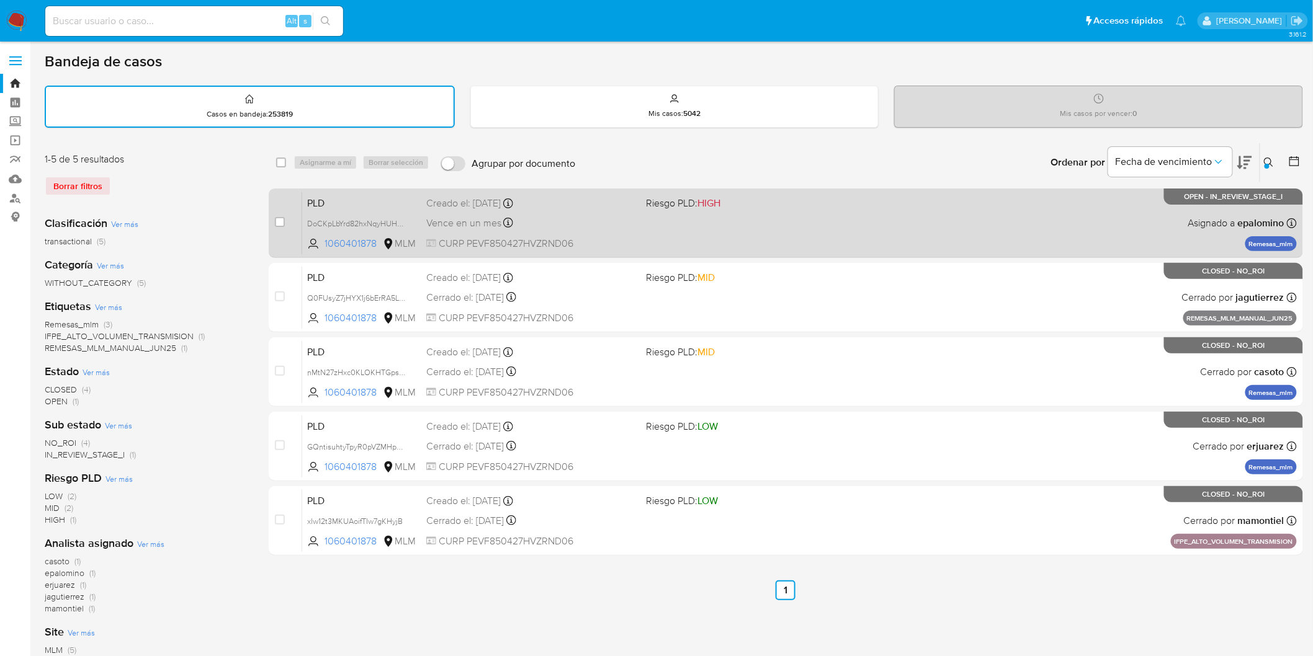
click at [336, 199] on span "PLD" at bounding box center [361, 202] width 109 height 16
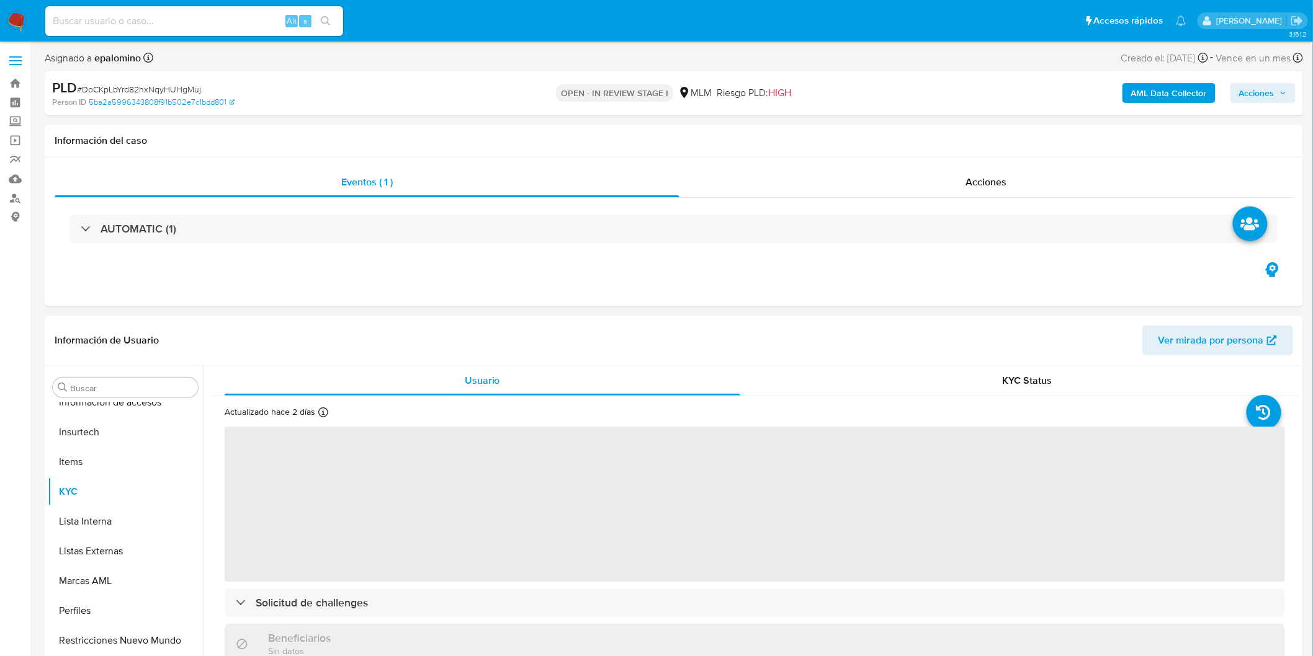
scroll to position [583, 0]
select select "10"
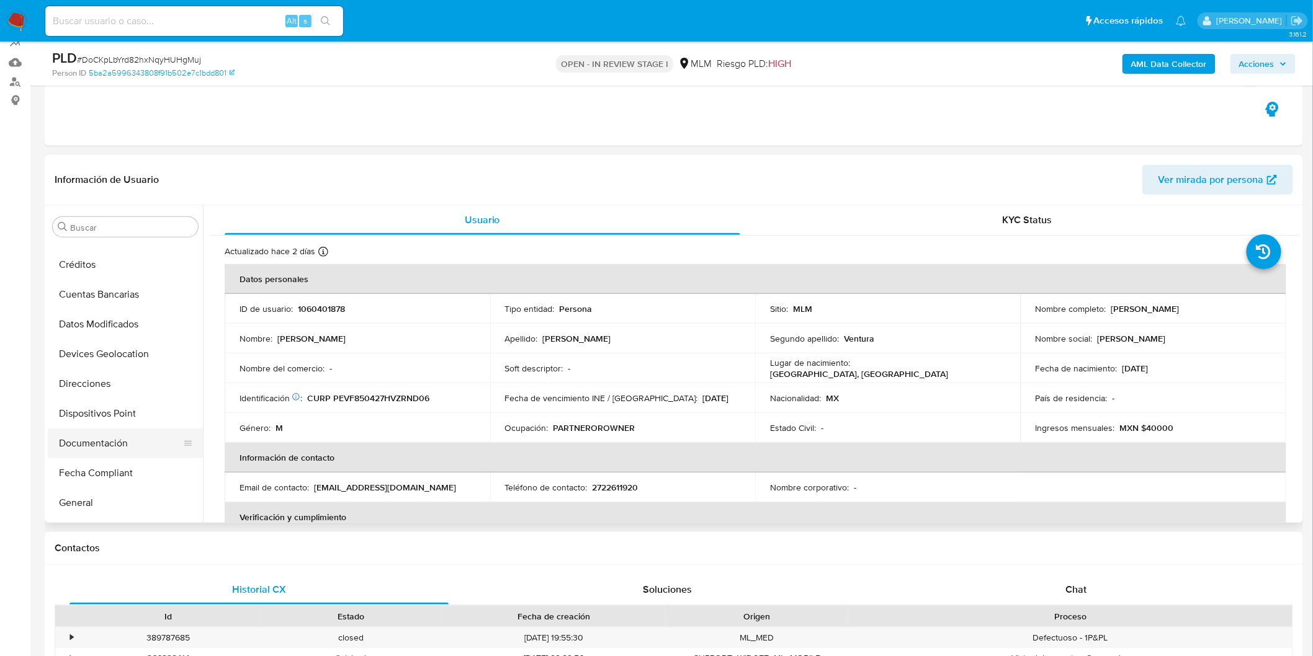
scroll to position [169, 0]
click at [107, 449] on button "Documentación" at bounding box center [120, 445] width 145 height 30
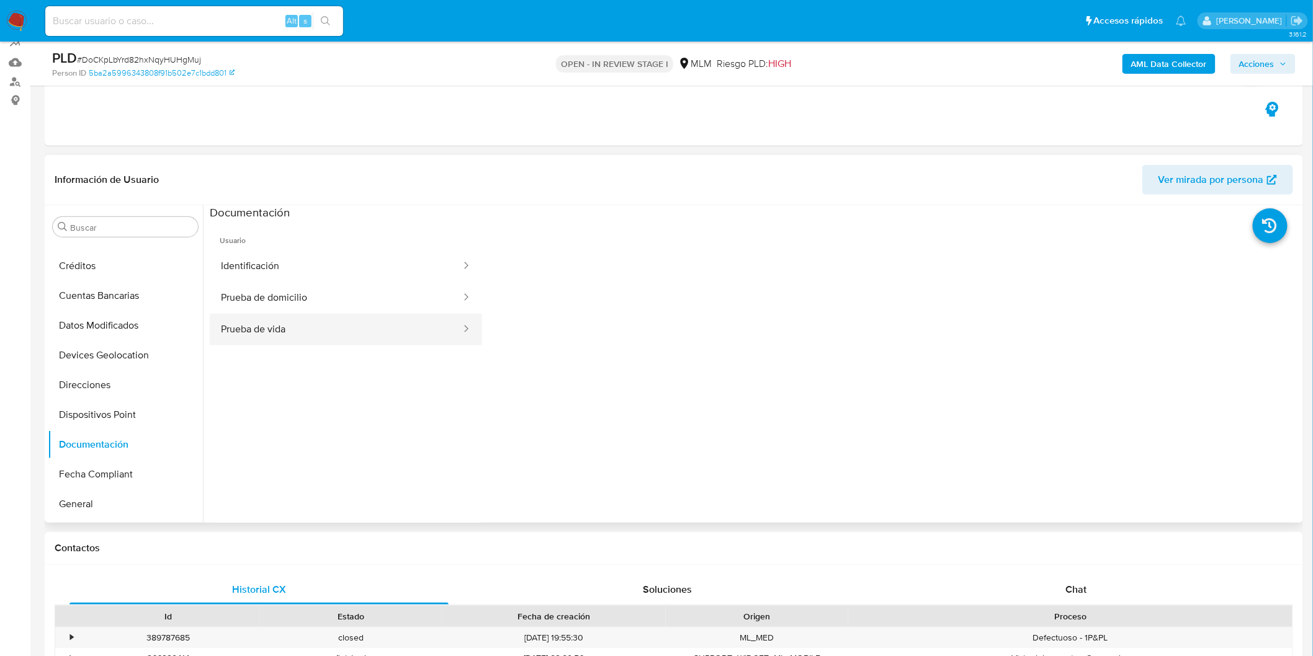
click at [337, 338] on button "Prueba de vida" at bounding box center [336, 330] width 253 height 32
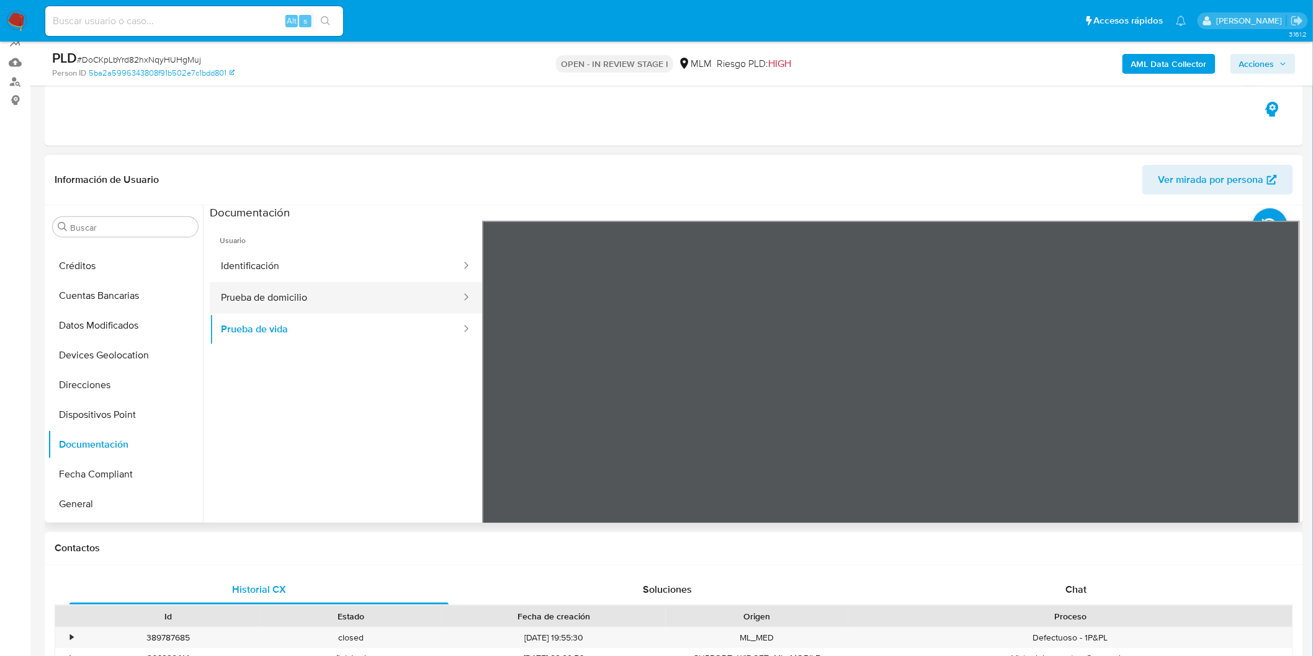
click at [350, 289] on button "Prueba de domicilio" at bounding box center [336, 298] width 253 height 32
drag, startPoint x: 316, startPoint y: 259, endPoint x: 323, endPoint y: 262, distance: 7.5
click at [316, 258] on button "Identificación" at bounding box center [336, 267] width 253 height 32
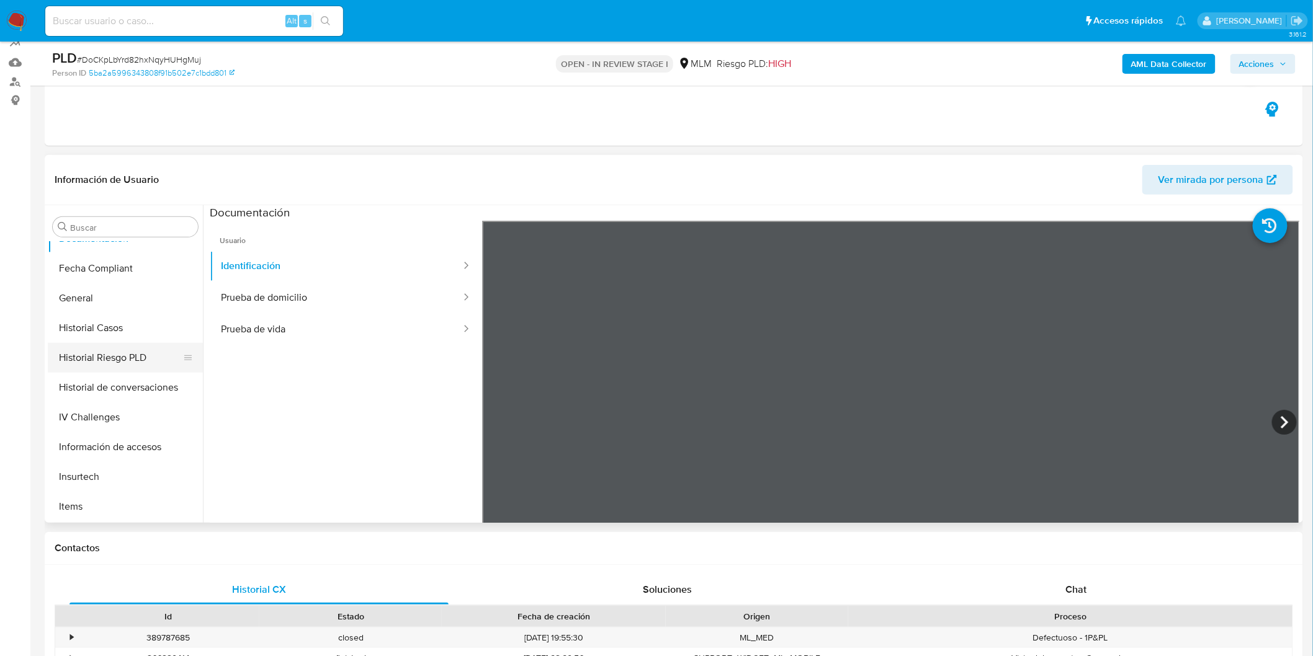
scroll to position [512, 0]
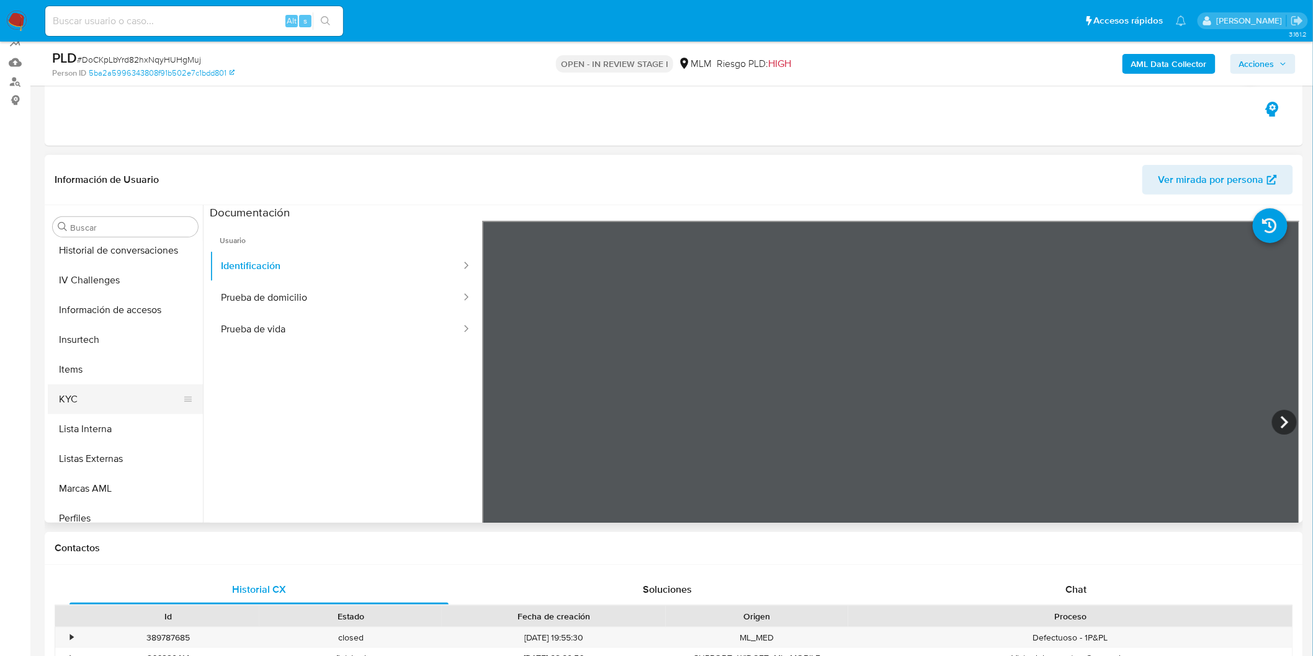
click at [96, 405] on button "KYC" at bounding box center [120, 400] width 145 height 30
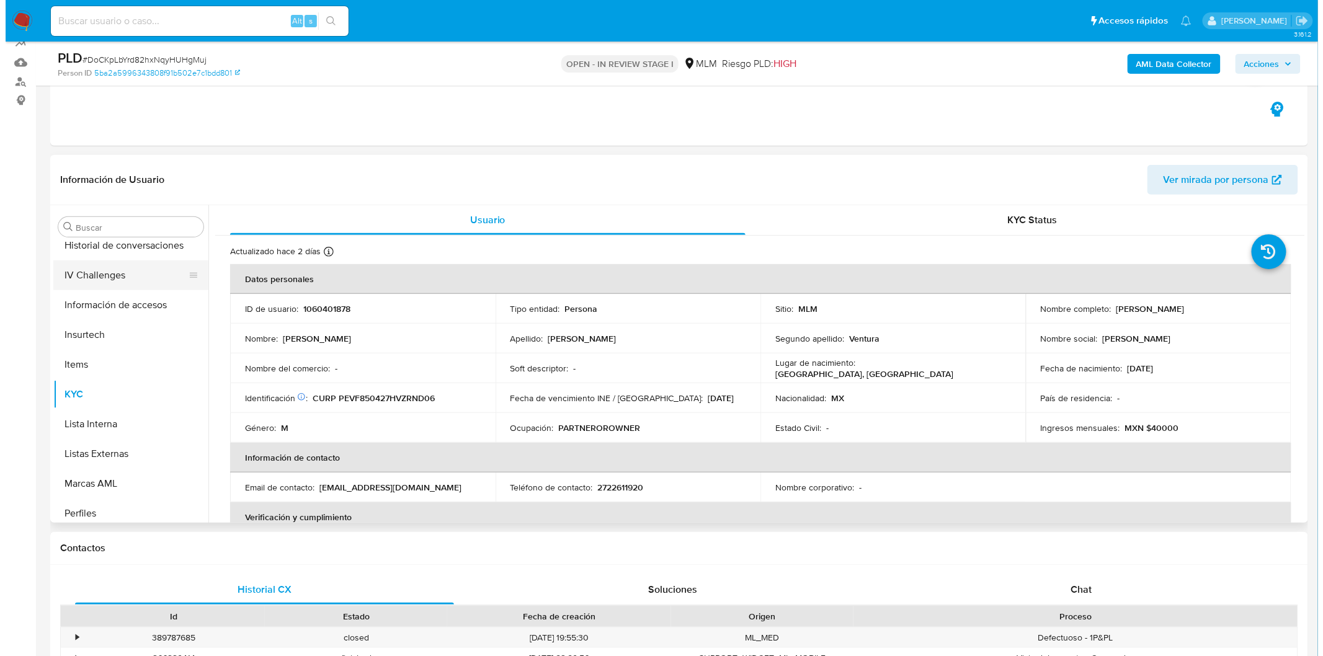
scroll to position [444, 0]
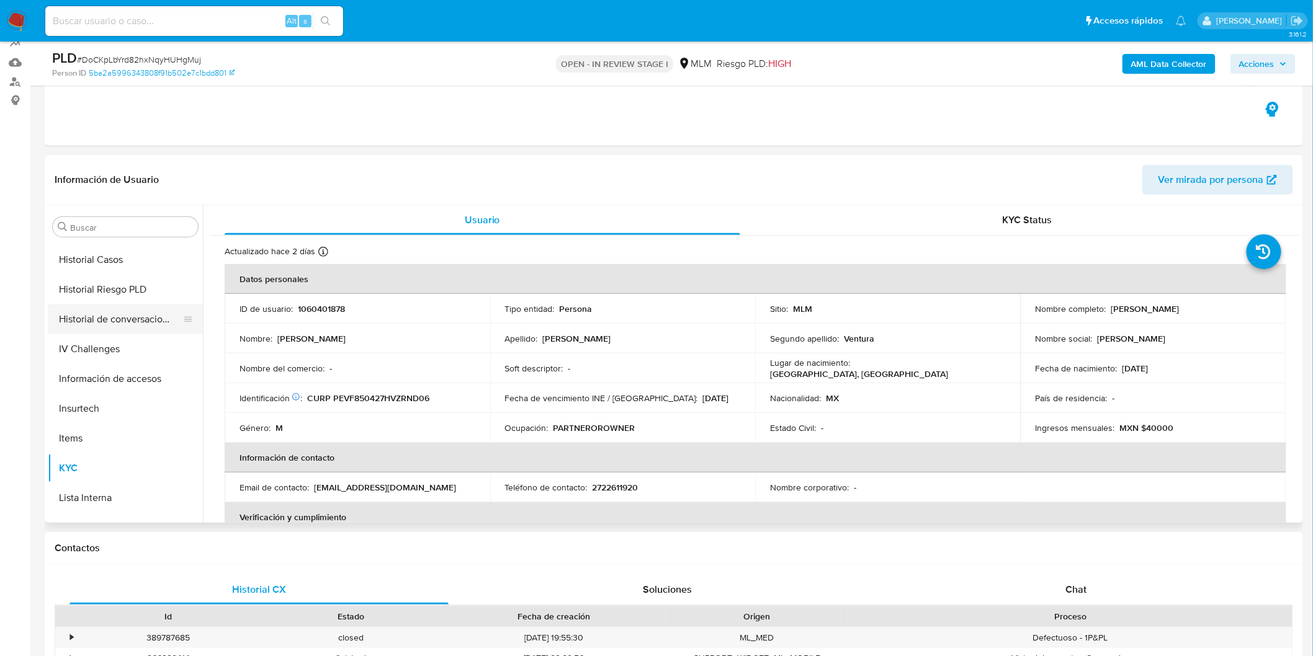
click at [164, 327] on button "Historial de conversaciones" at bounding box center [120, 320] width 145 height 30
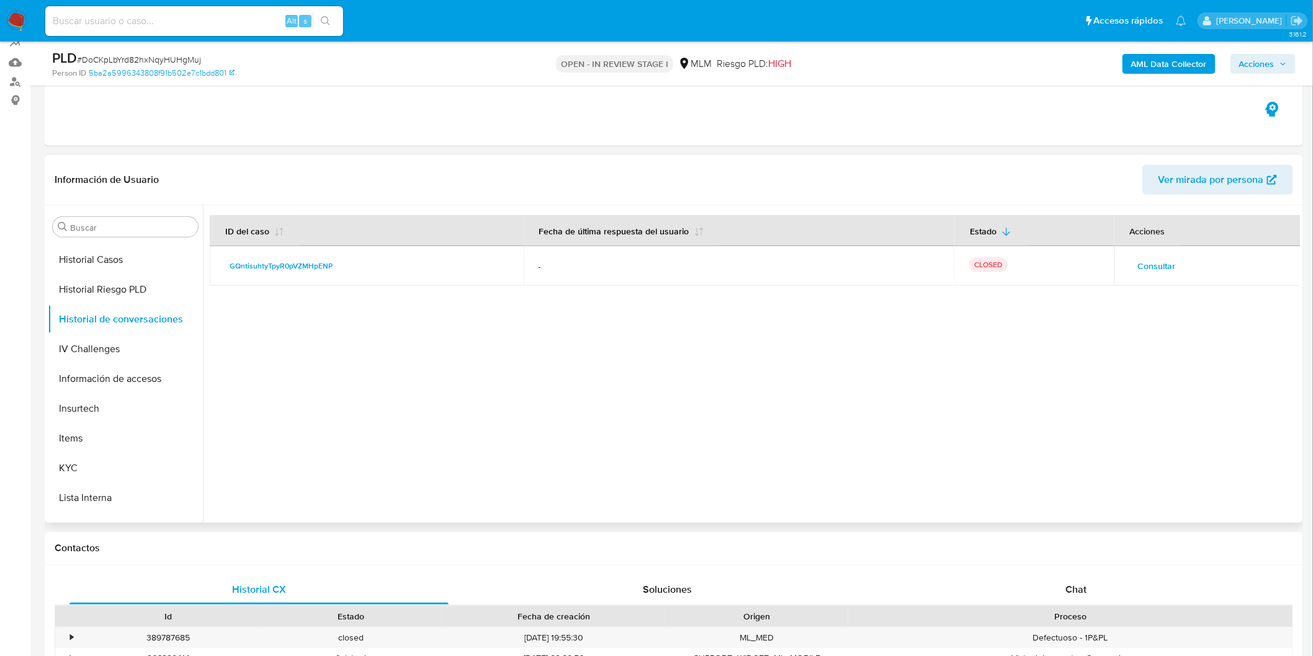
click at [1148, 266] on span "Consultar" at bounding box center [1157, 265] width 38 height 17
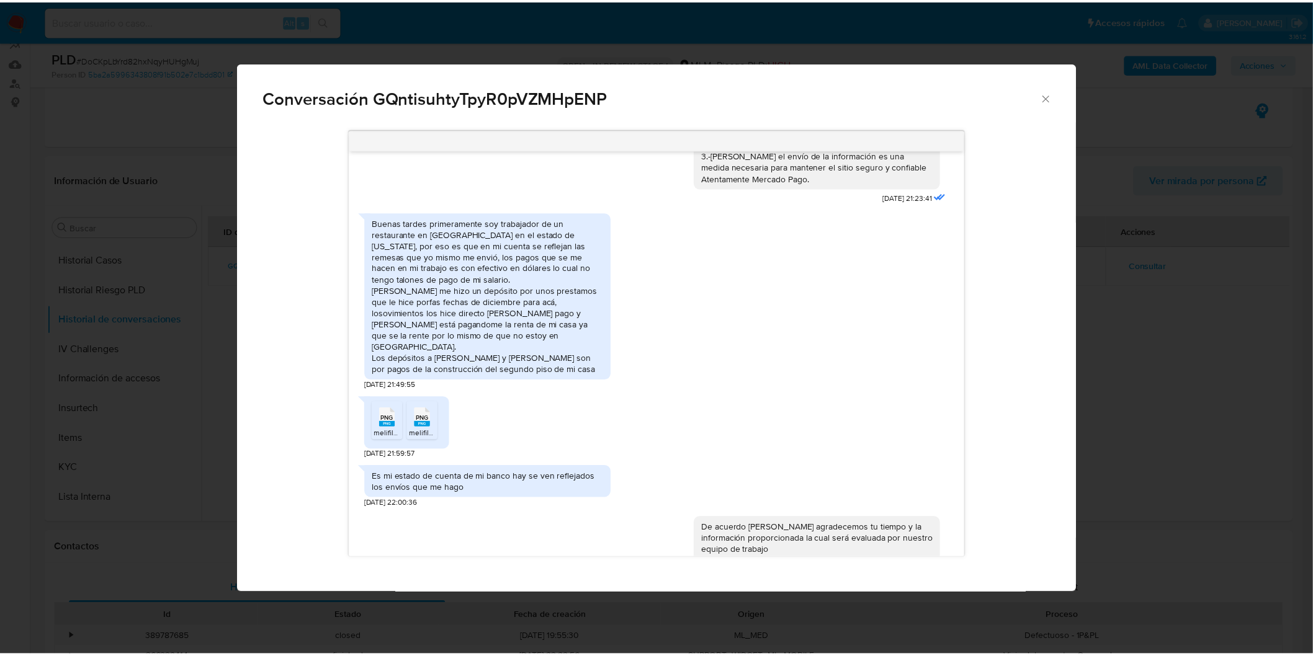
scroll to position [207, 0]
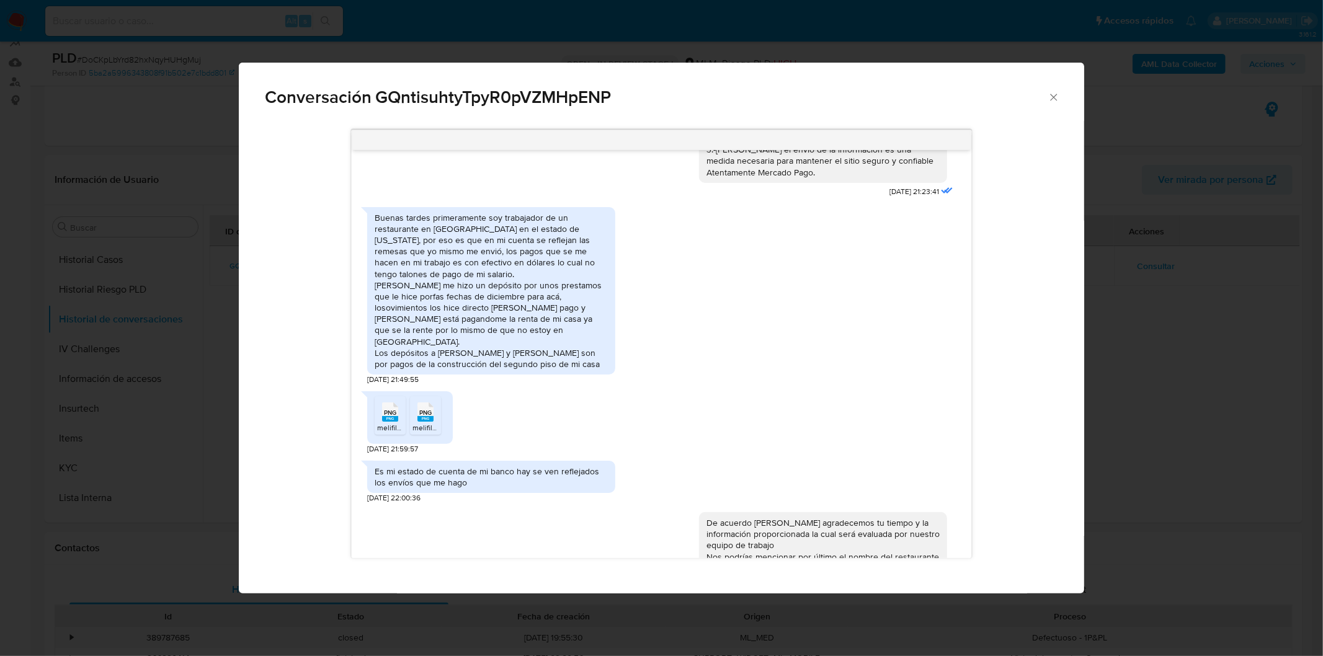
click at [392, 416] on rect "Comunicación" at bounding box center [390, 419] width 16 height 6
click at [432, 403] on icon "Comunicación" at bounding box center [426, 412] width 16 height 19
click at [1217, 338] on div "Conversación GQntisuhtyTpyR0pVZMHpENP Estimado Federico se ha identificado un c…" at bounding box center [661, 328] width 1323 height 656
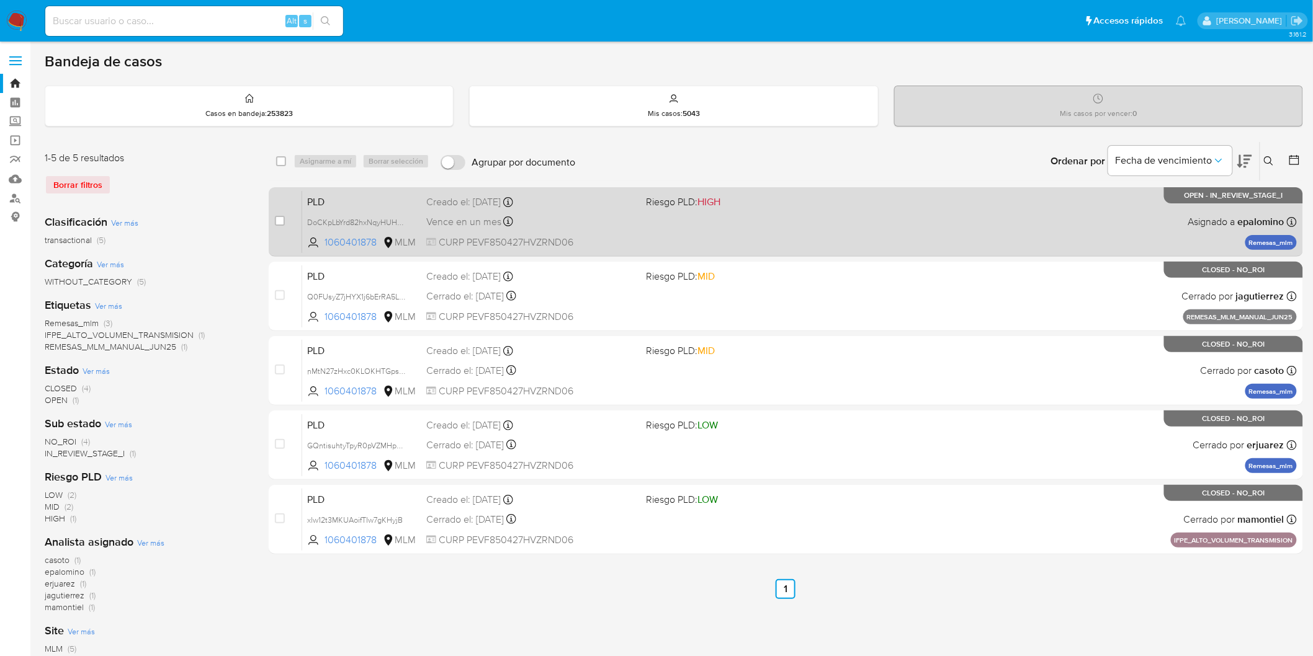
click at [321, 209] on div "PLD DoCKpLbYrd82hxNqyHUHgMuj 1060401878 MLM Riesgo PLD: HIGH Creado el: 12/09/2…" at bounding box center [799, 221] width 995 height 63
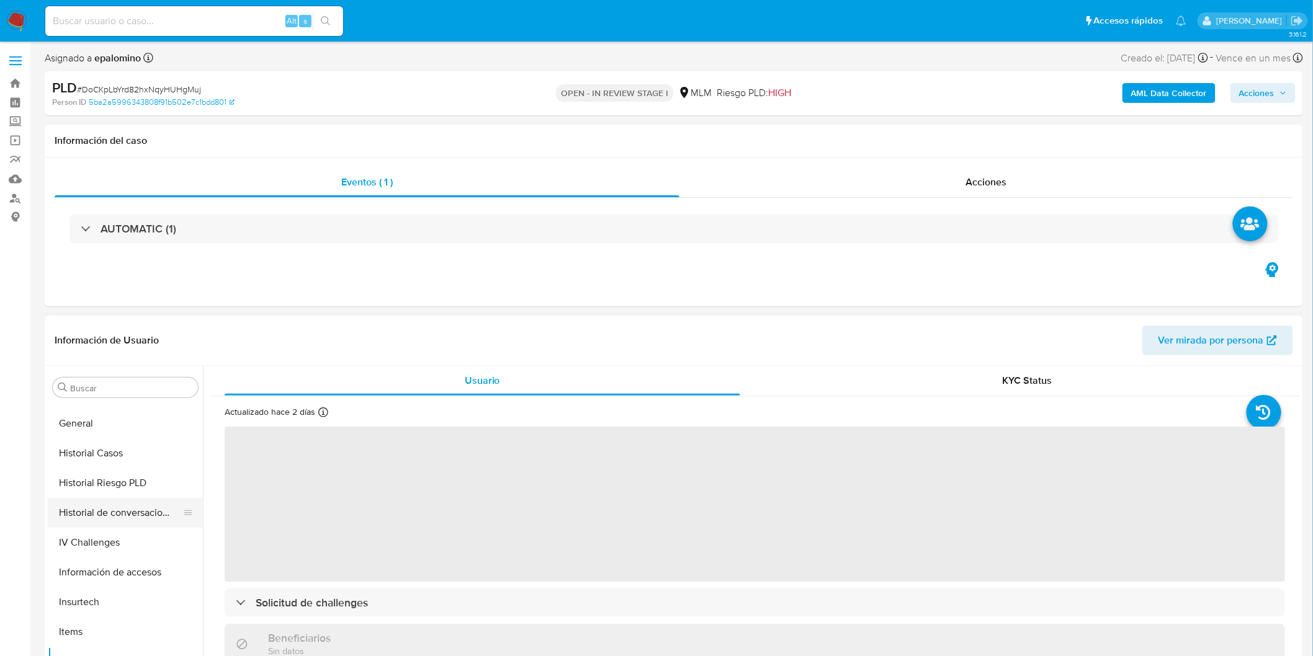
select select "10"
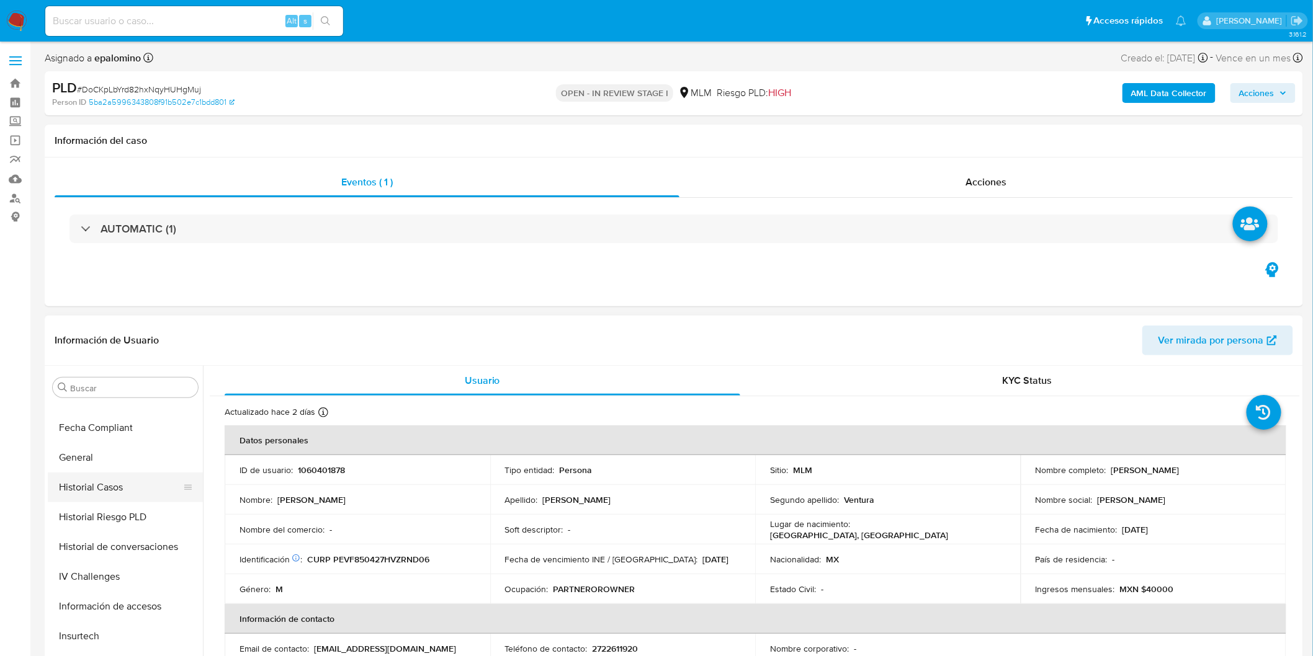
scroll to position [239, 0]
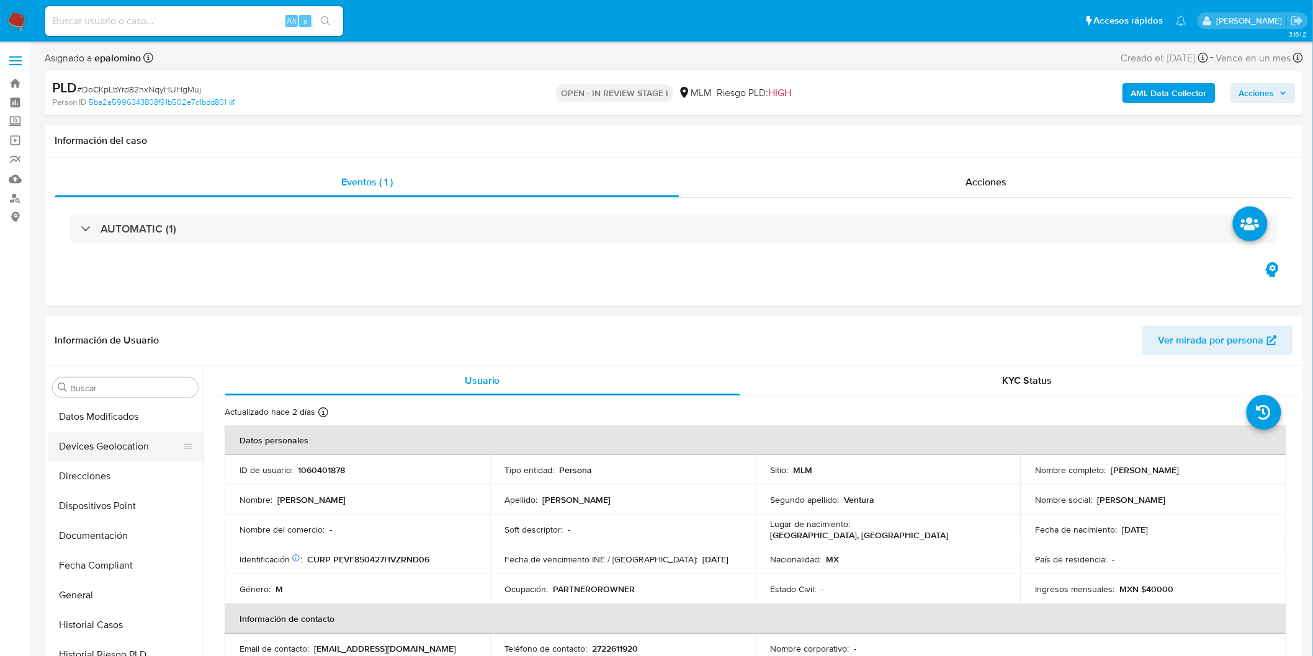
click at [140, 445] on button "Devices Geolocation" at bounding box center [120, 447] width 145 height 30
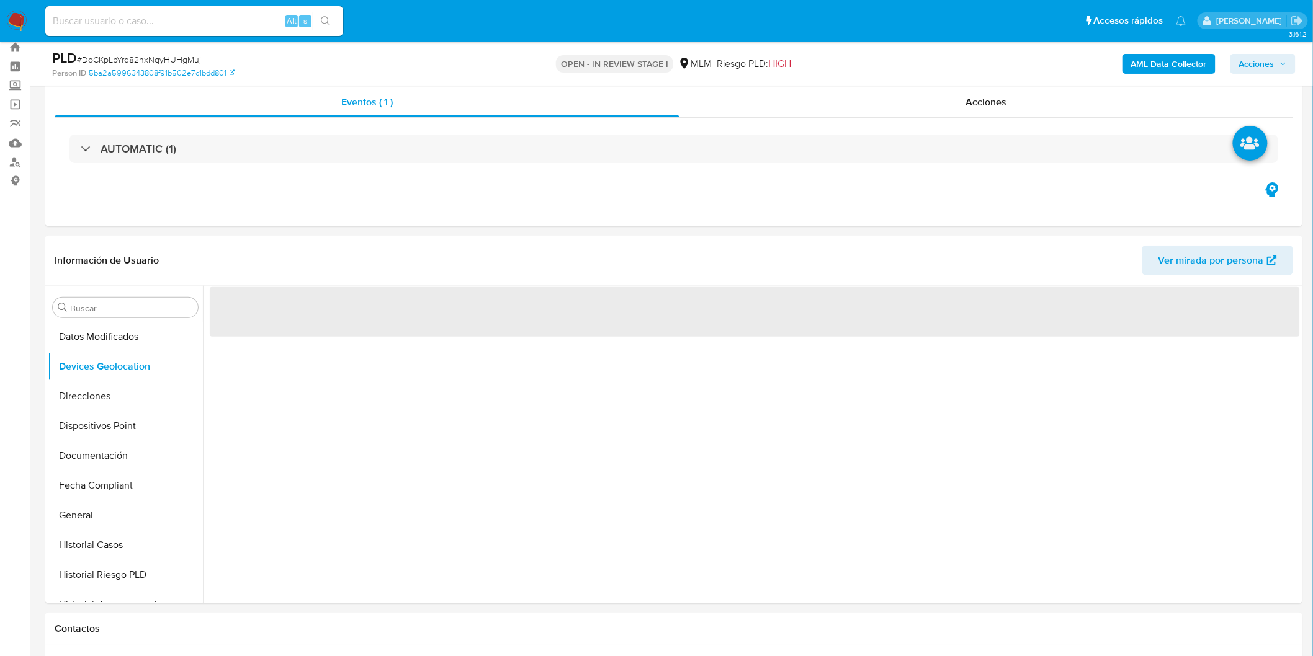
scroll to position [90, 0]
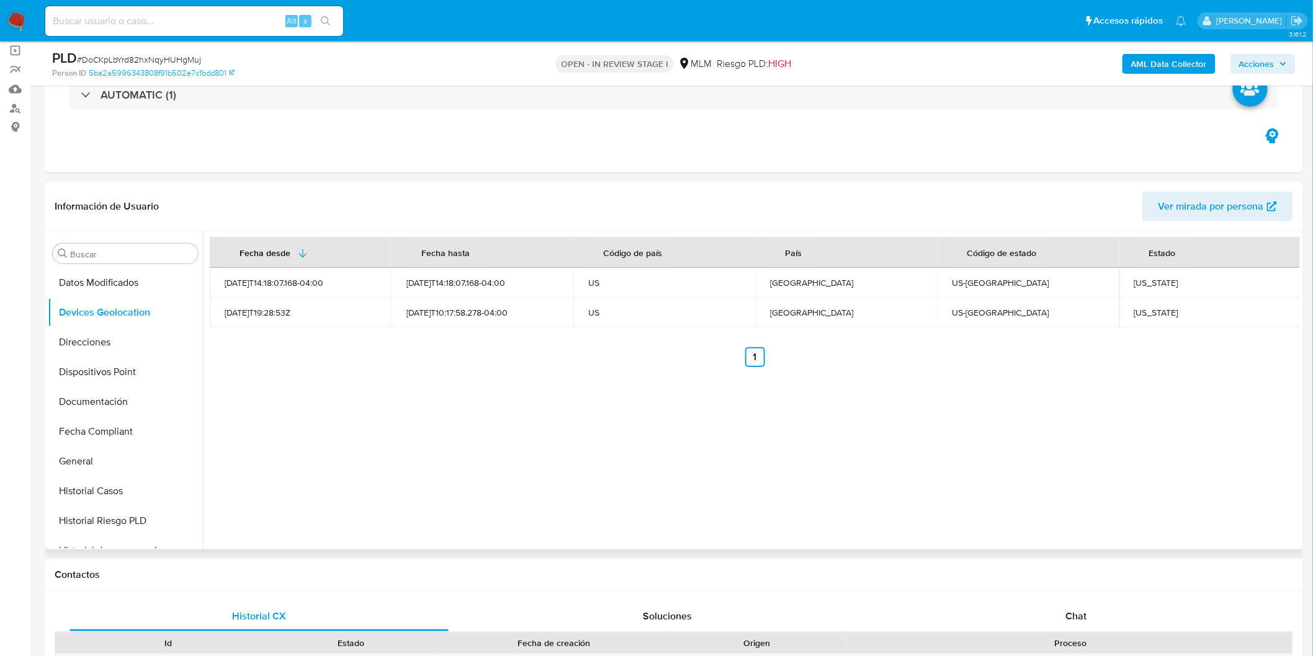
click at [509, 467] on div "Fecha desde Fecha hasta Código de país País Código de estado Estado 2025-07-19T…" at bounding box center [751, 391] width 1097 height 318
click at [1155, 315] on div "Nebraska" at bounding box center [1210, 312] width 152 height 11
copy div "Nebraska"
click at [1148, 288] on td "Minnesota" at bounding box center [1210, 283] width 182 height 30
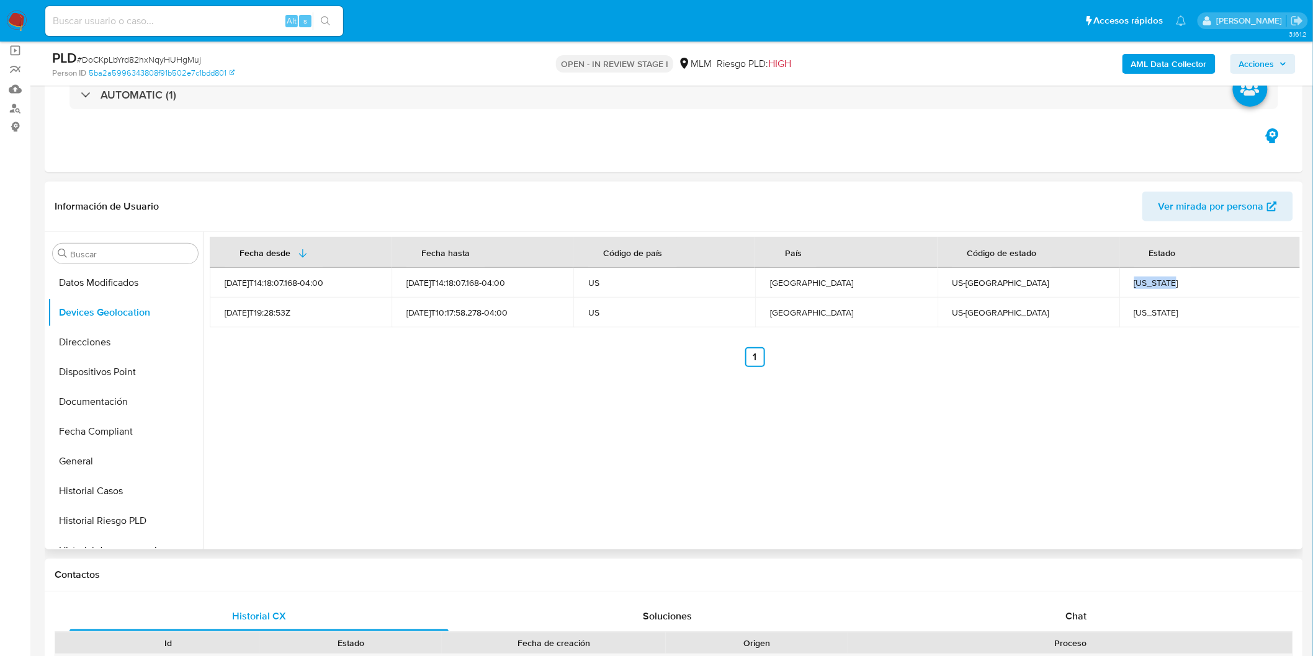
click at [1148, 288] on td "Minnesota" at bounding box center [1210, 283] width 182 height 30
copy div "Minnesota"
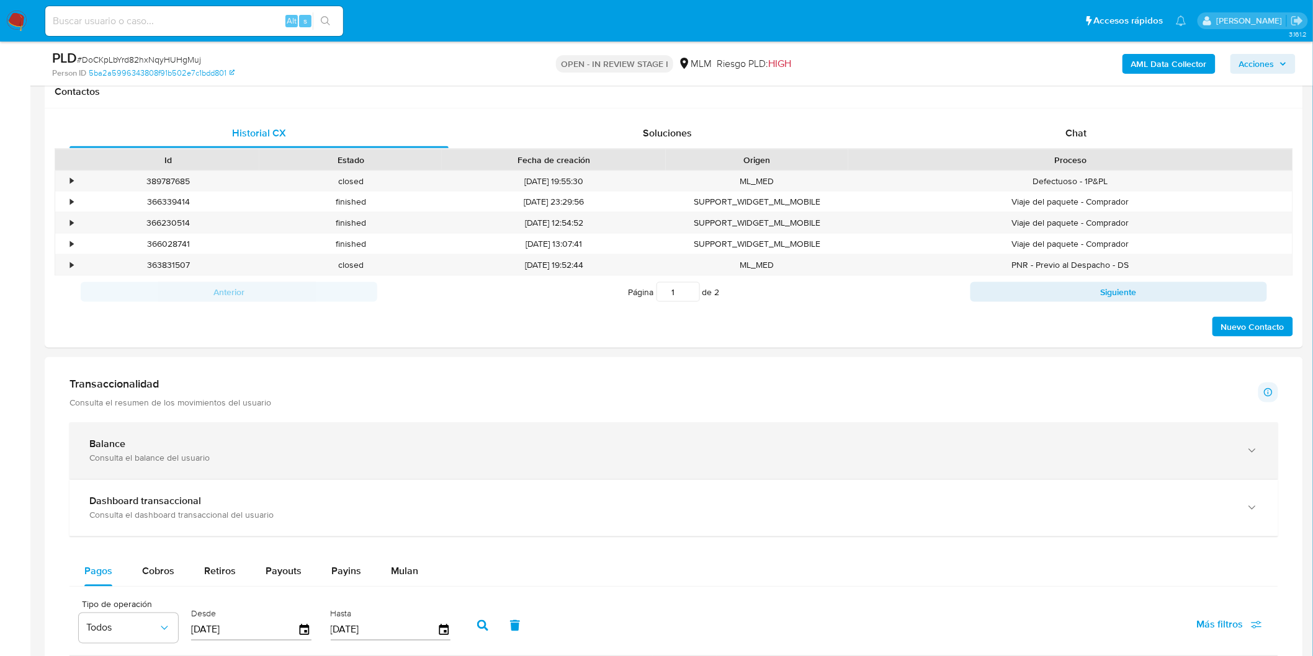
scroll to position [710, 0]
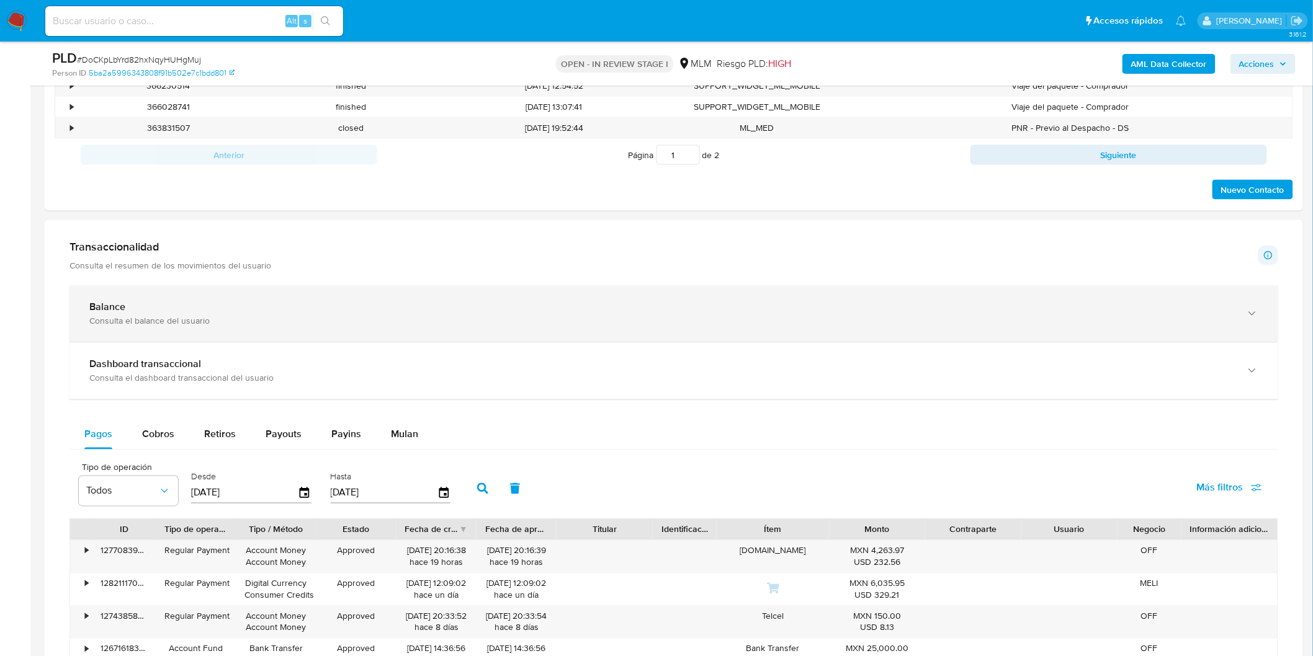
click at [160, 320] on div "Consulta el balance del usuario" at bounding box center [661, 321] width 1144 height 11
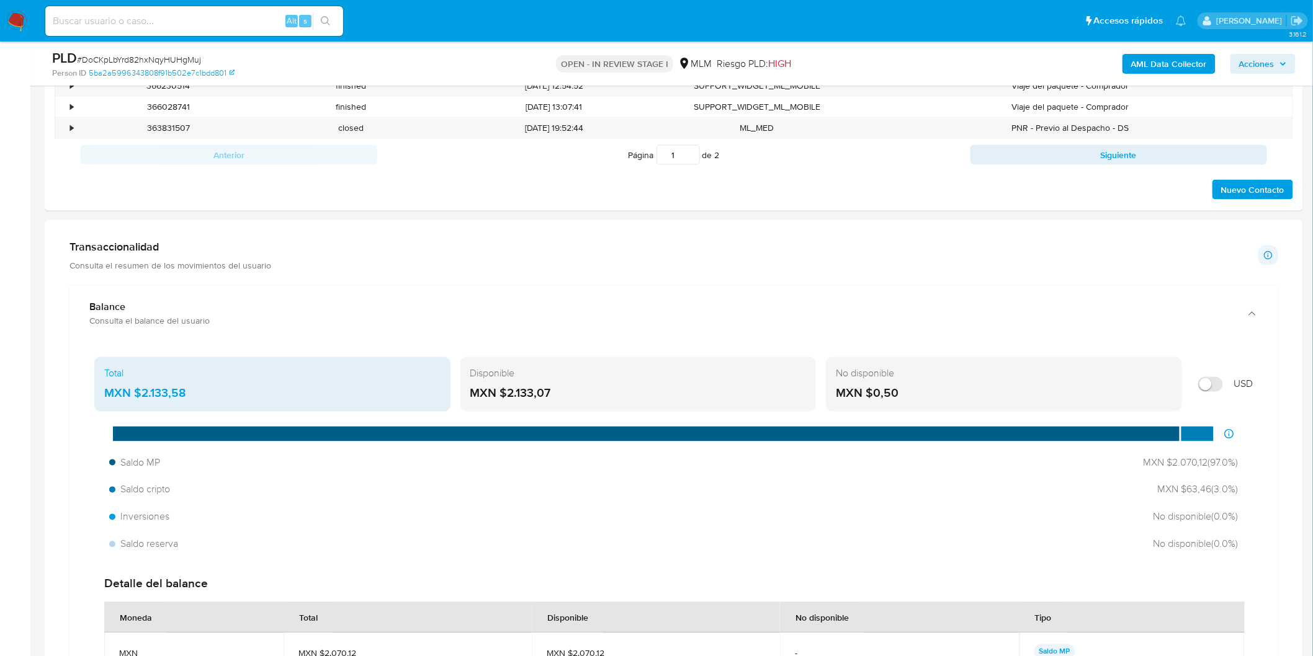
drag, startPoint x: 523, startPoint y: 392, endPoint x: 506, endPoint y: 393, distance: 17.4
click at [506, 393] on div "MXN $2.133,07" at bounding box center [638, 394] width 336 height 16
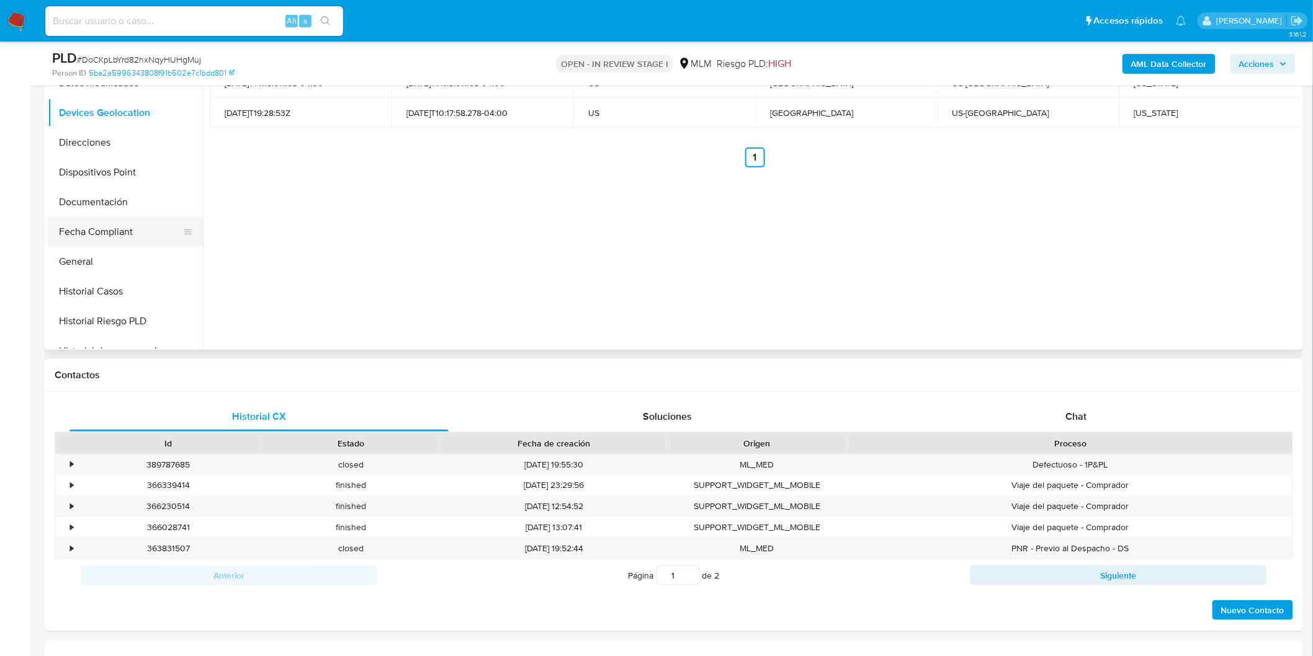
scroll to position [228, 0]
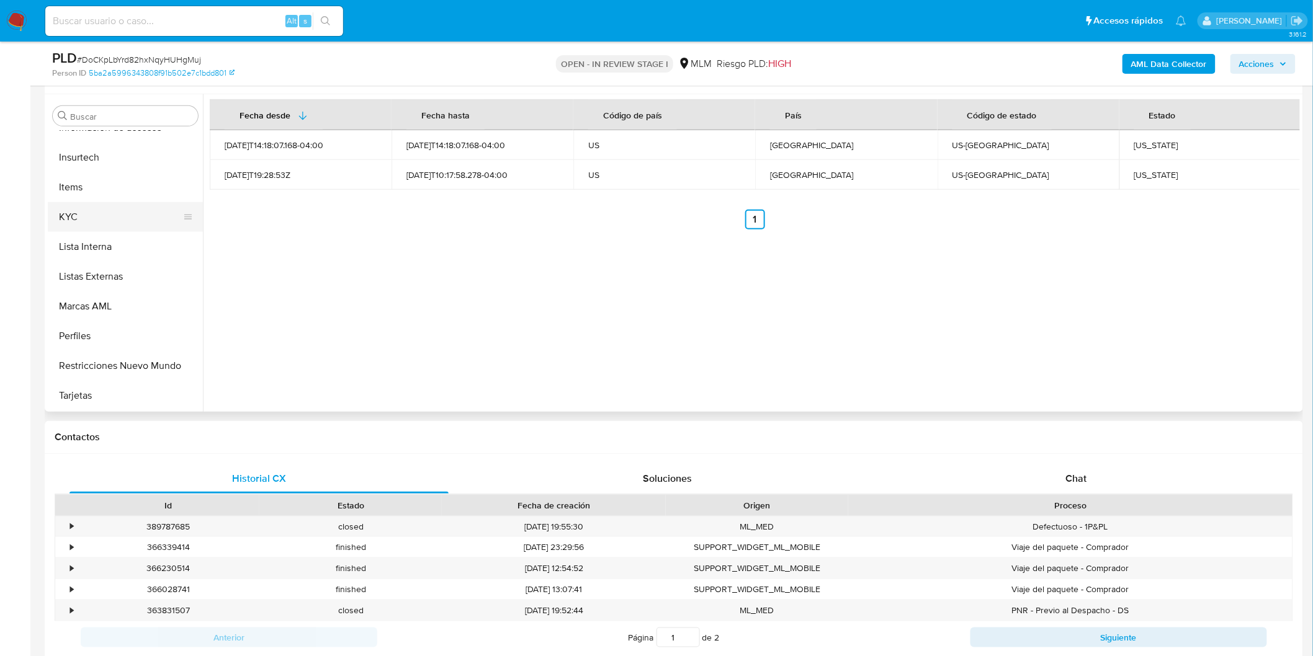
click at [87, 208] on button "KYC" at bounding box center [120, 217] width 145 height 30
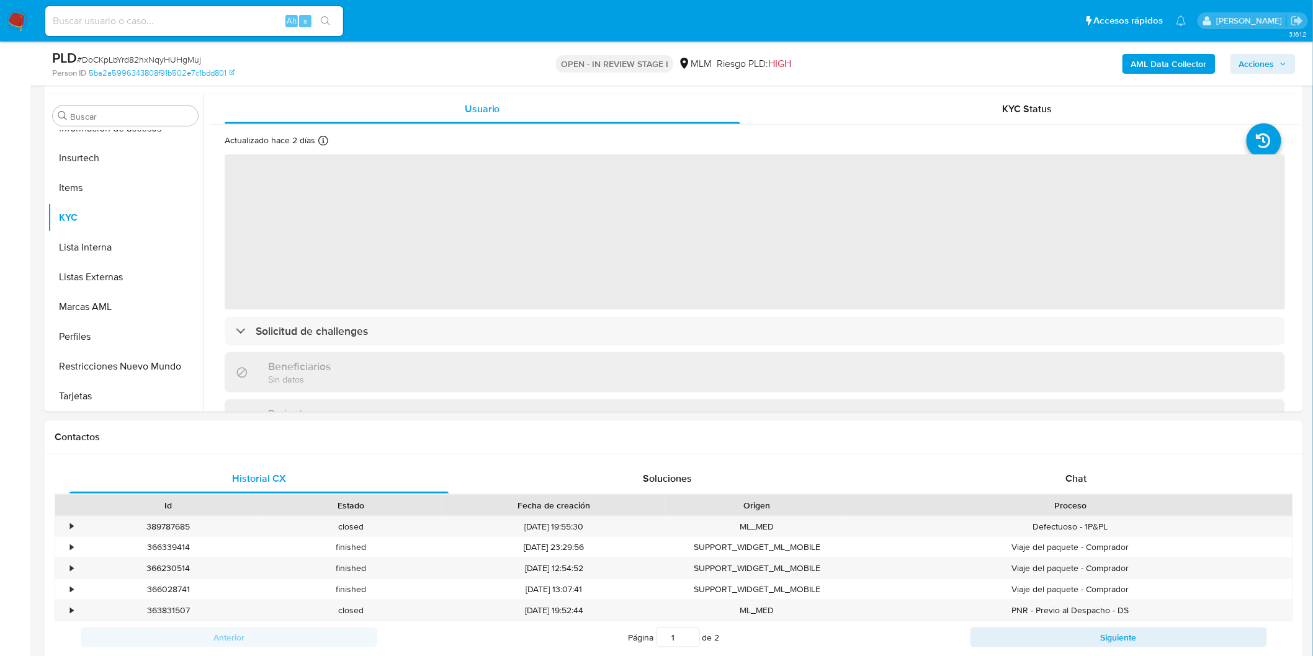
scroll to position [190, 0]
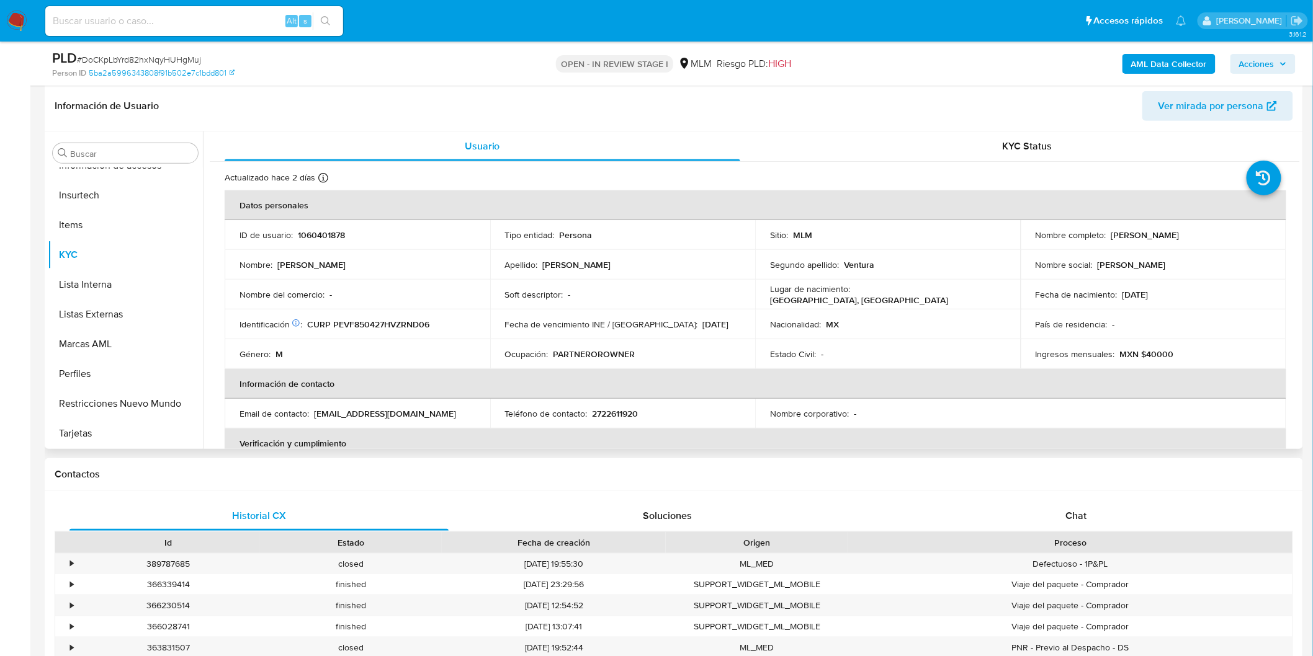
drag, startPoint x: 1182, startPoint y: 239, endPoint x: 1106, endPoint y: 238, distance: 76.3
click at [1106, 238] on div "Nombre completo : Federico Perez Ventura" at bounding box center [1153, 235] width 236 height 11
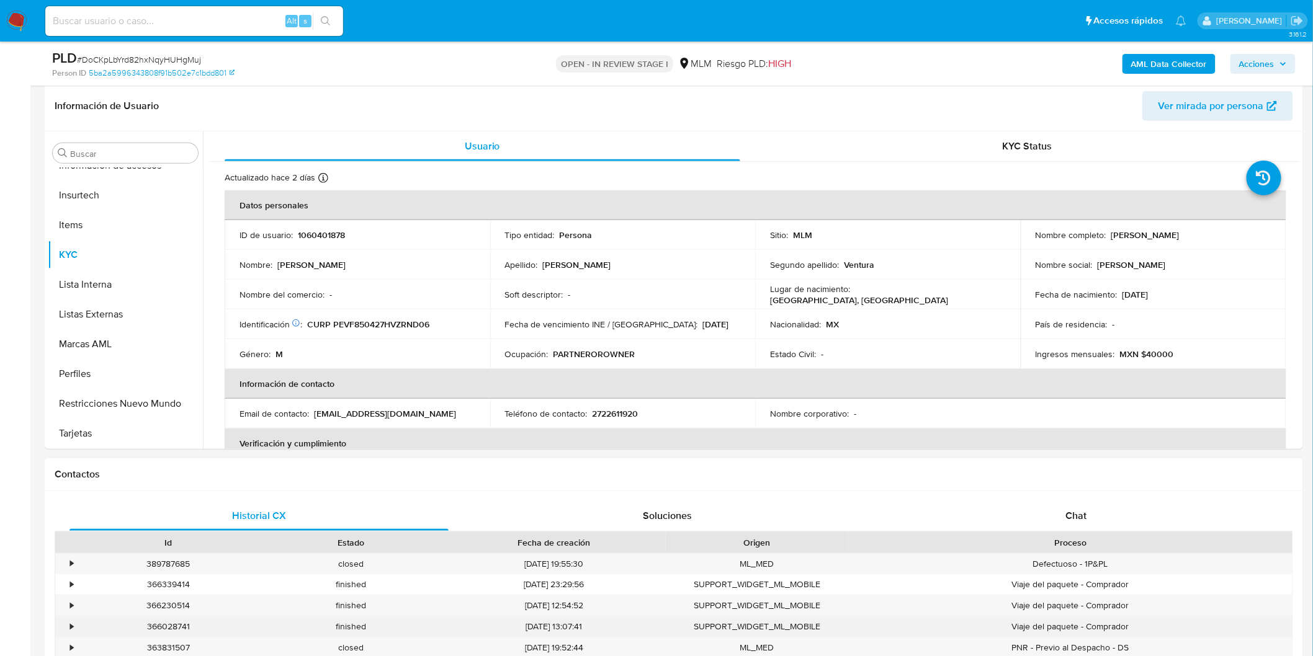
copy p "Federico Perez Ventura"
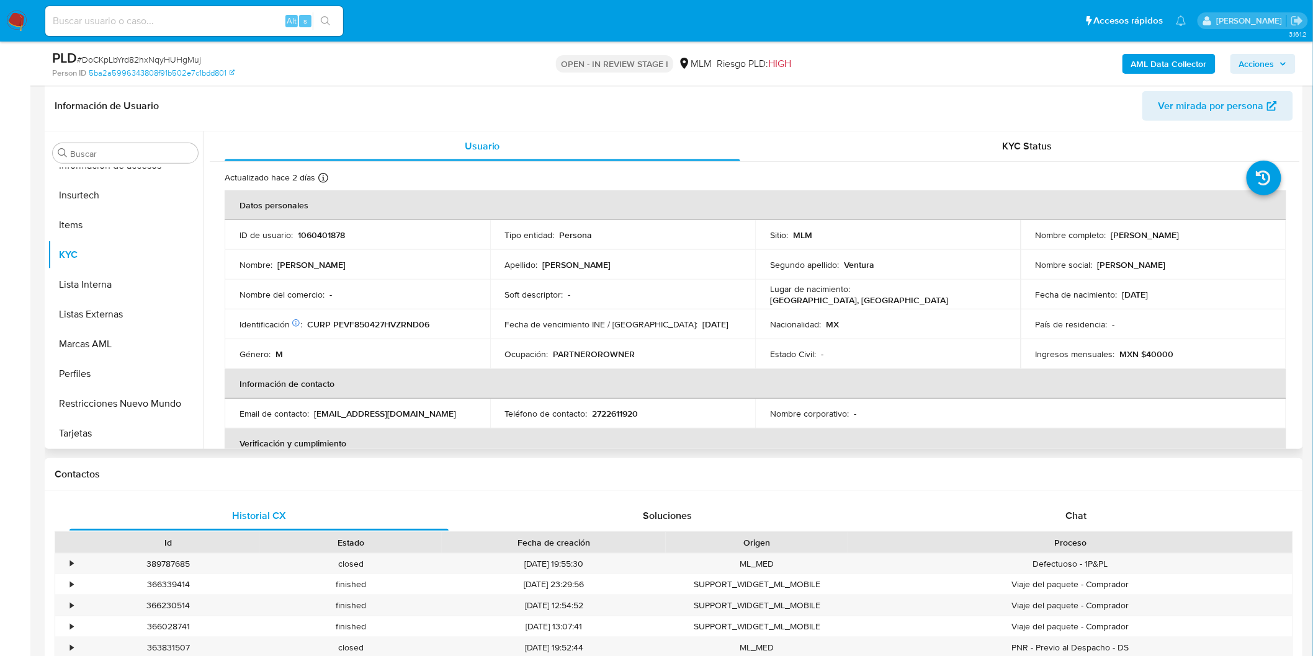
click at [650, 343] on td "Ocupación : PARTNEROROWNER" at bounding box center [623, 354] width 266 height 30
drag, startPoint x: 1300, startPoint y: 208, endPoint x: 1303, endPoint y: 277, distance: 69.0
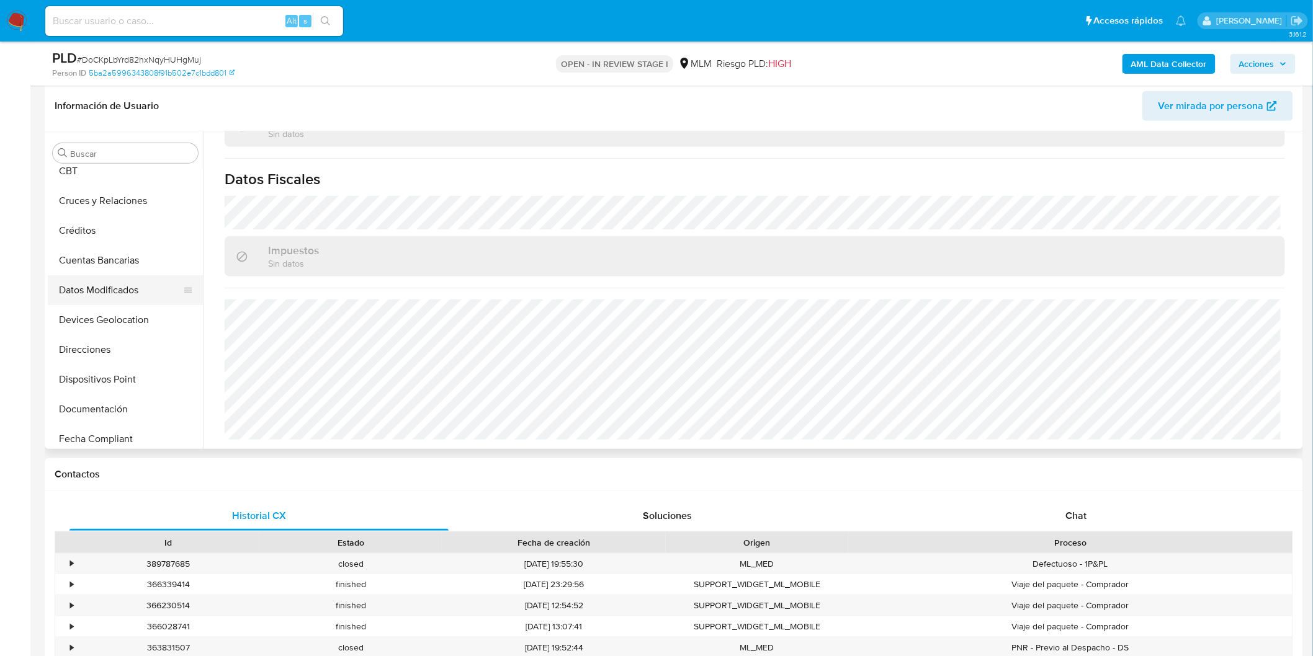
scroll to position [101, 0]
click at [128, 234] on button "Cruces y Relaciones" at bounding box center [120, 232] width 145 height 30
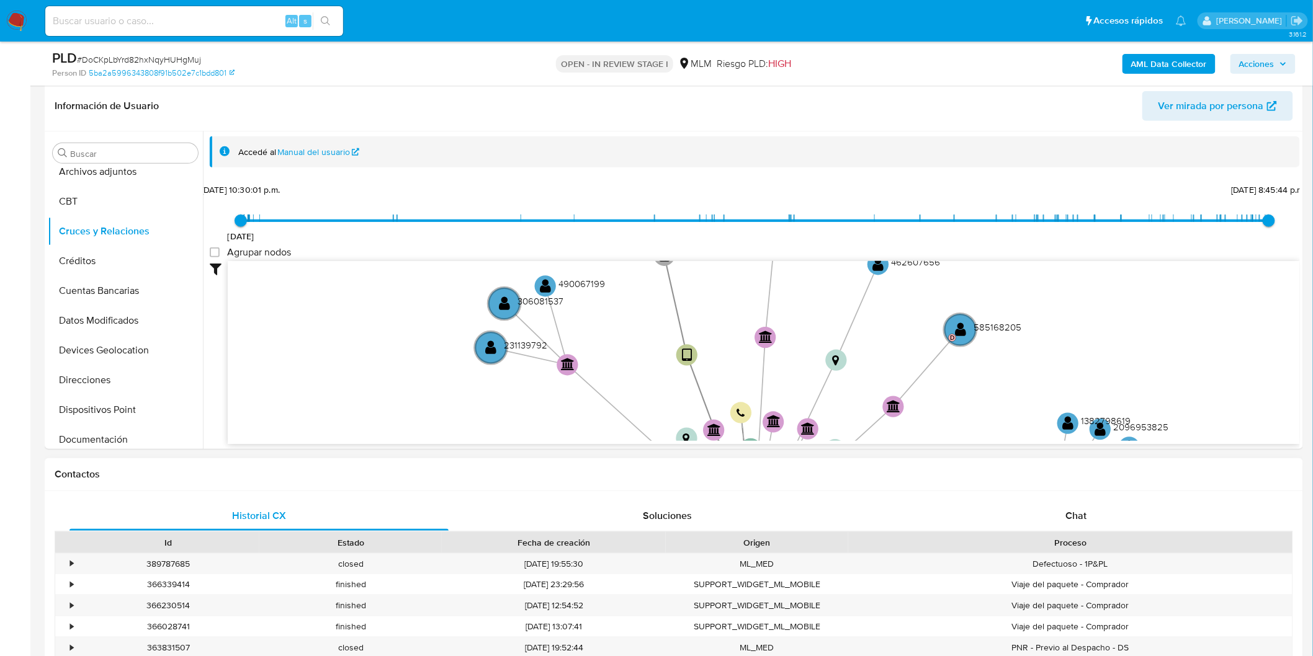
drag, startPoint x: 480, startPoint y: 313, endPoint x: 521, endPoint y: 541, distance: 232.0
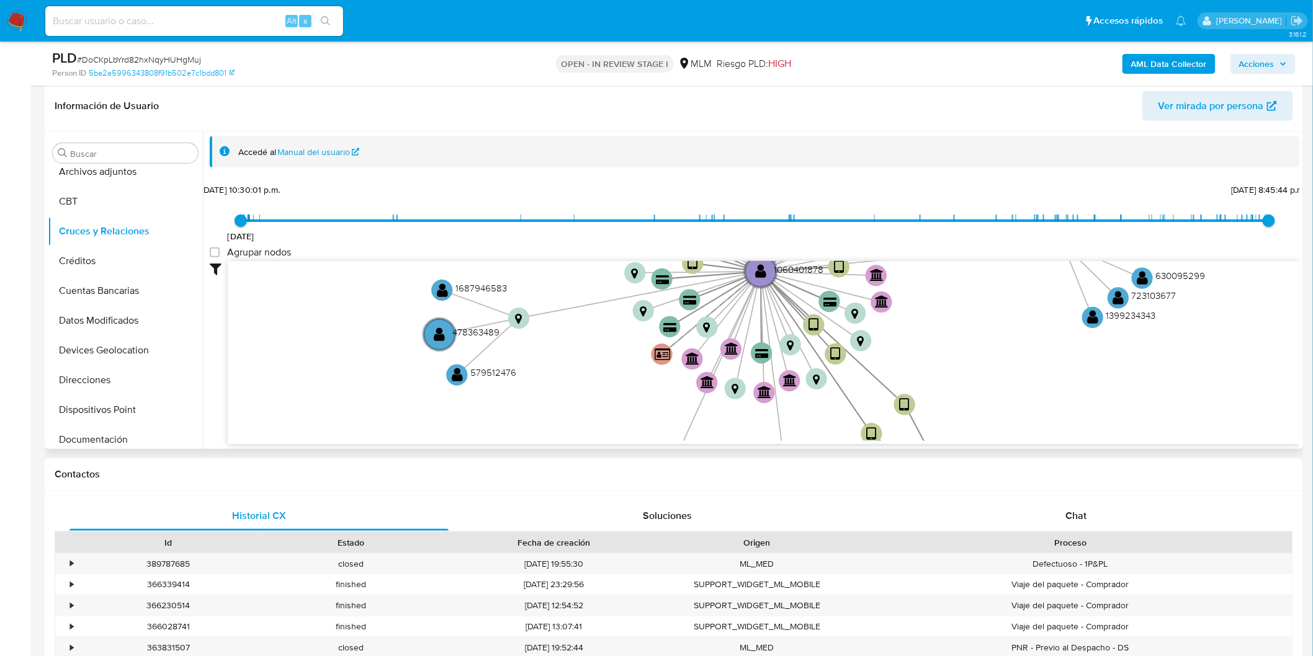
drag, startPoint x: 548, startPoint y: 377, endPoint x: 552, endPoint y: 87, distance: 289.8
click at [552, 87] on div "Información de Usuario Ver mirada por persona Buscar Anticipos de dinero Aproba…" at bounding box center [674, 265] width 1258 height 368
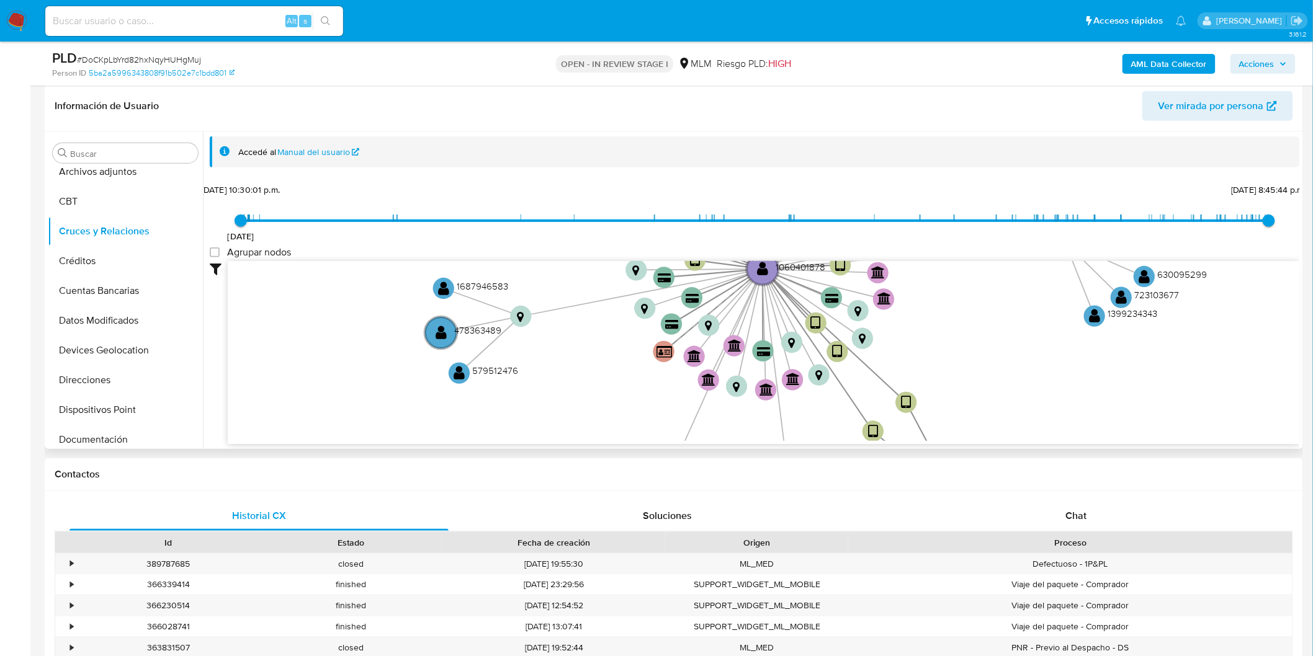
drag, startPoint x: 525, startPoint y: 355, endPoint x: 529, endPoint y: 124, distance: 230.8
click at [529, 124] on div "Información de Usuario Ver mirada por persona Buscar Anticipos de dinero Aproba…" at bounding box center [674, 265] width 1258 height 368
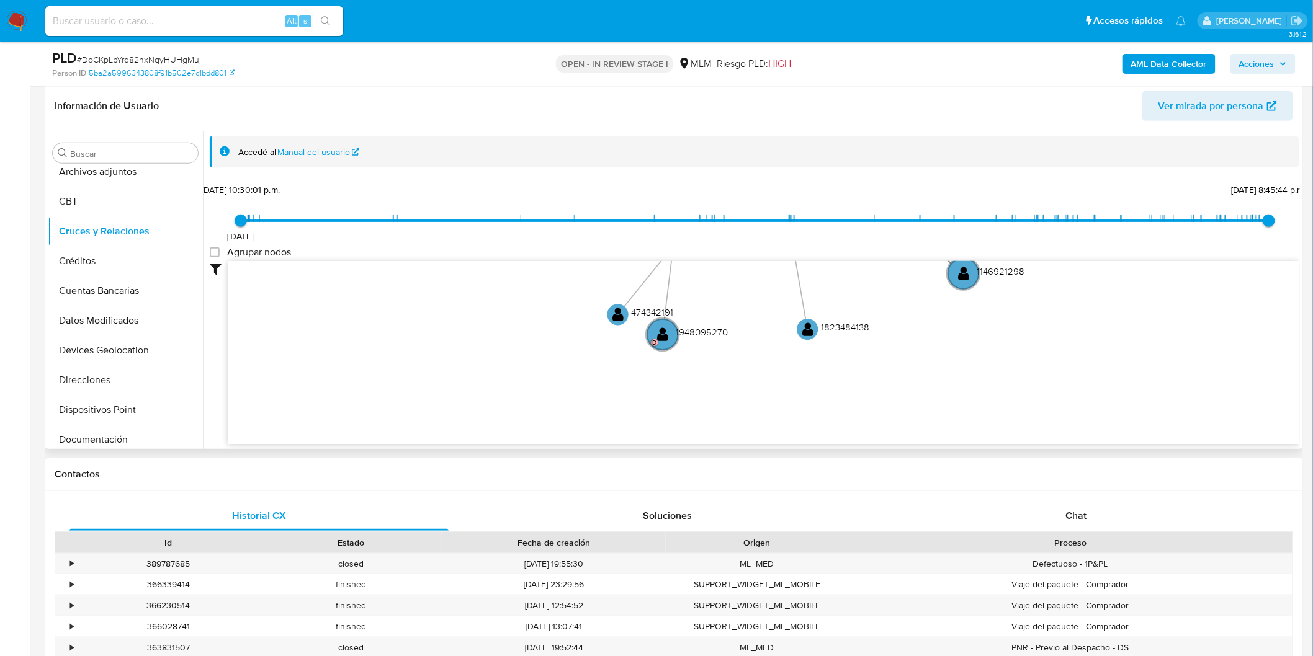
drag, startPoint x: 541, startPoint y: 290, endPoint x: 520, endPoint y: 391, distance: 103.3
click at [520, 392] on icon "device-64a6067c50eb5bfdd5aabceb  user-1060401878  1060401878 device-61f9b3d60…" at bounding box center [764, 351] width 1072 height 180
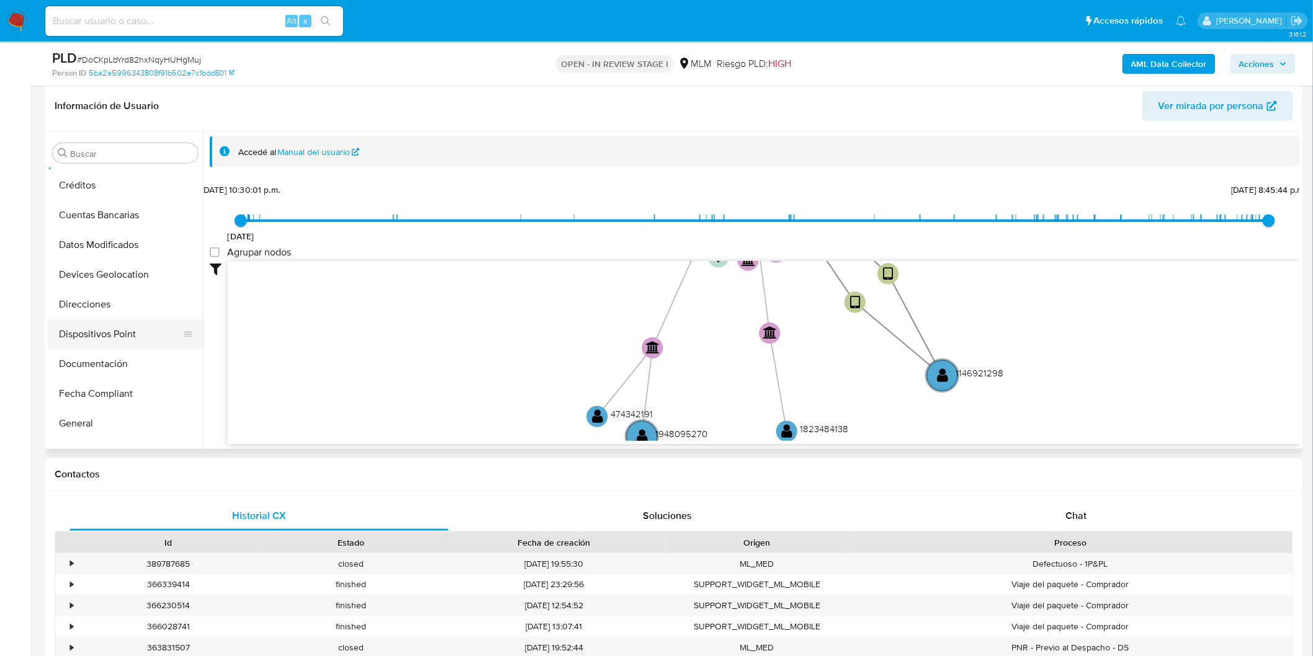
scroll to position [206, 0]
click at [150, 238] on button "Devices Geolocation" at bounding box center [120, 245] width 145 height 30
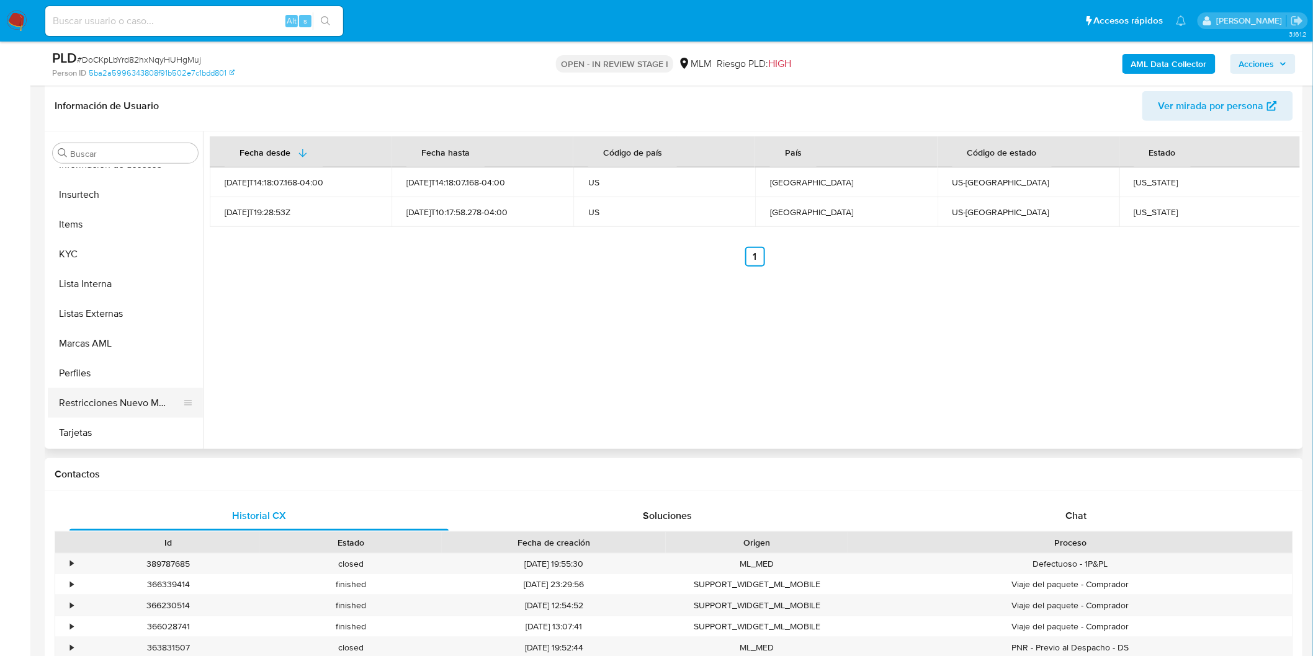
click at [109, 404] on button "Restricciones Nuevo Mundo" at bounding box center [120, 403] width 145 height 30
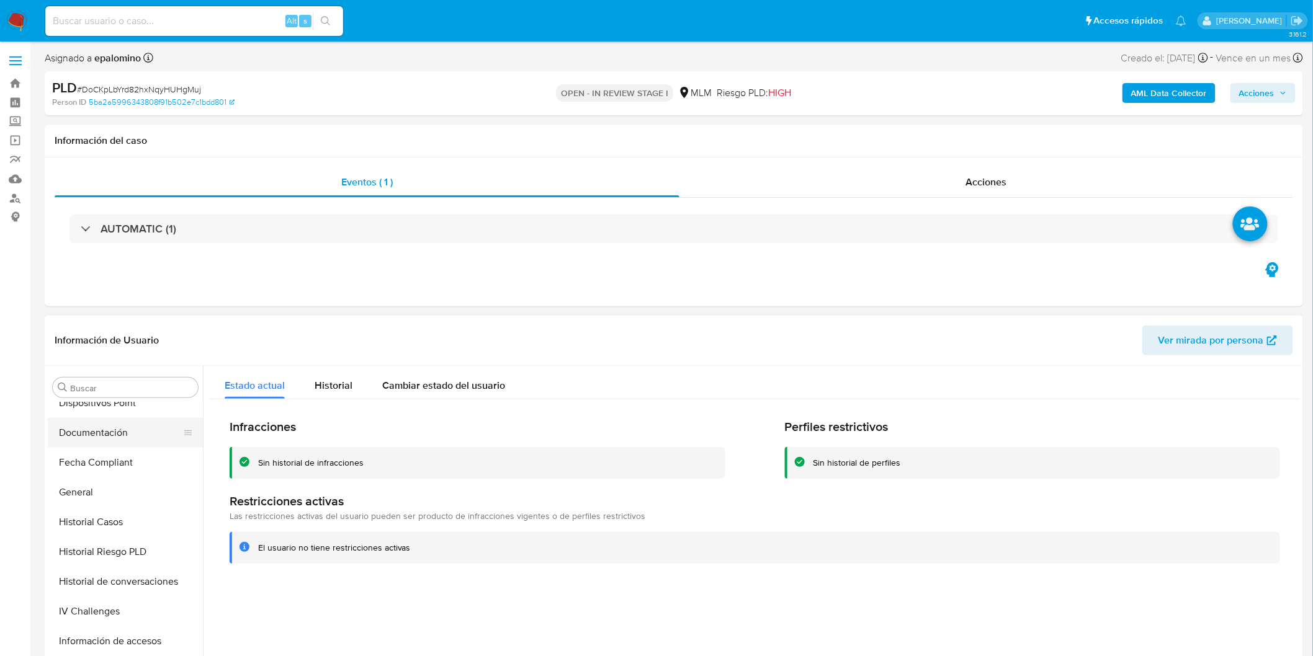
scroll to position [308, 0]
click at [136, 460] on button "Documentación" at bounding box center [120, 467] width 145 height 30
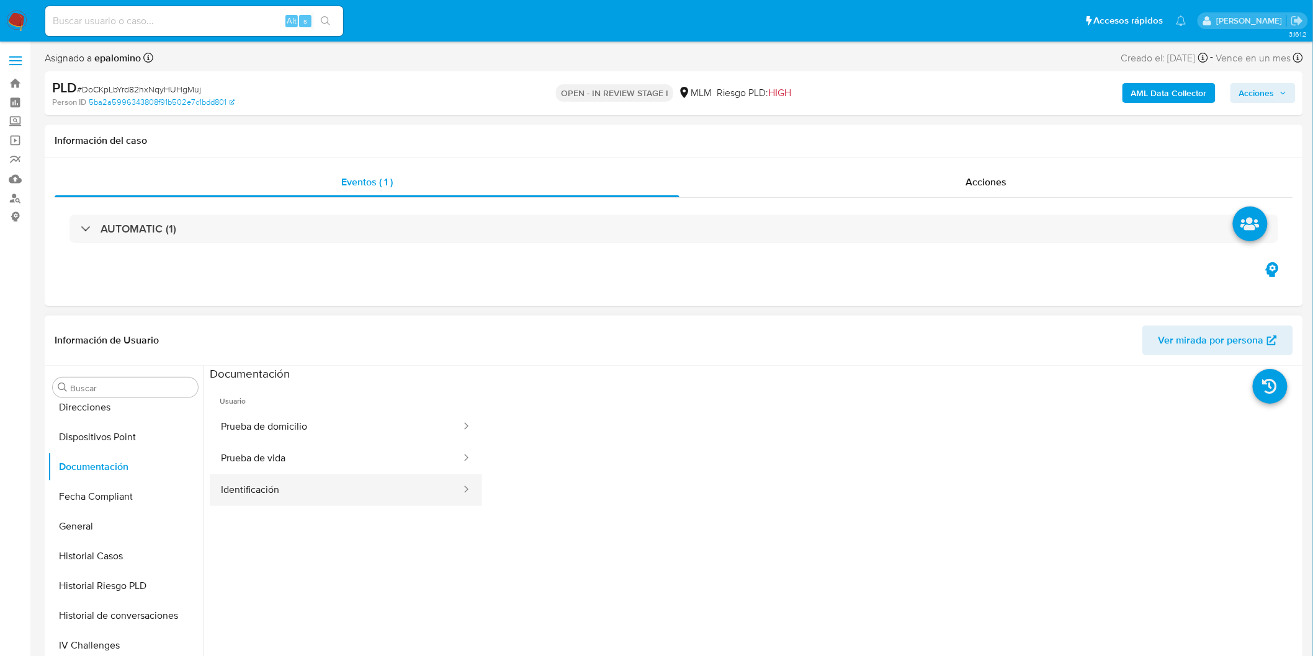
click at [313, 493] on button "Identificación" at bounding box center [336, 491] width 253 height 32
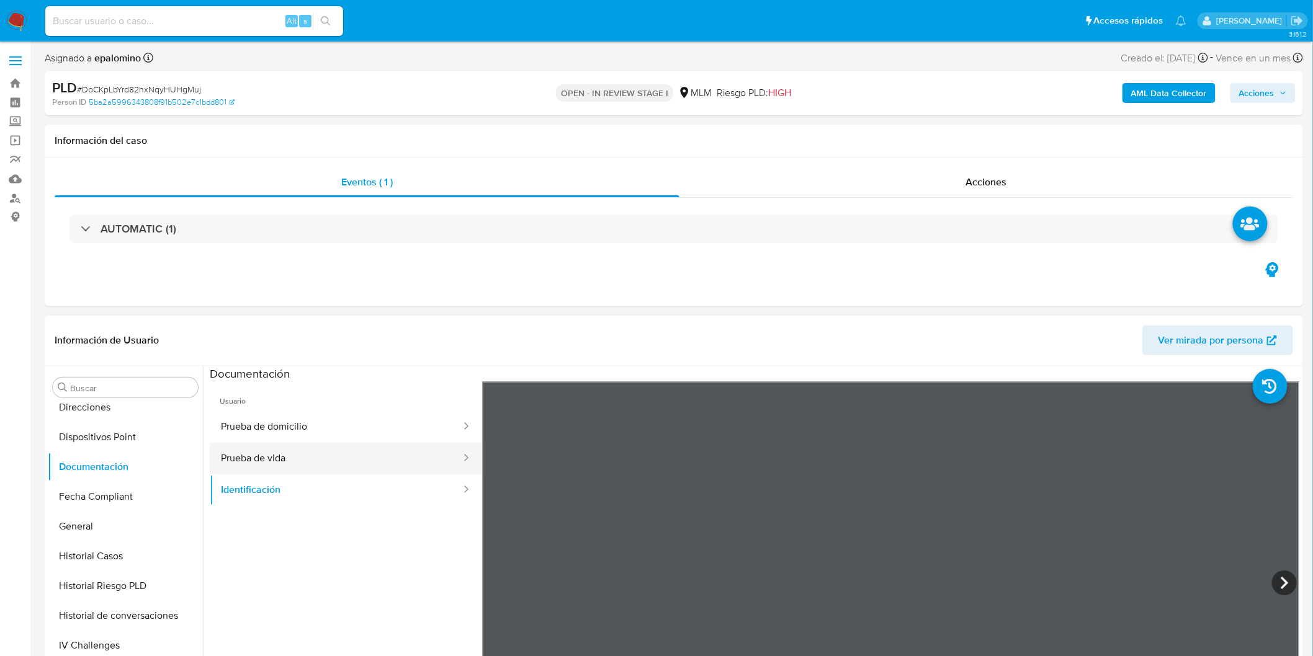
click at [247, 466] on button "Prueba de vida" at bounding box center [336, 459] width 253 height 32
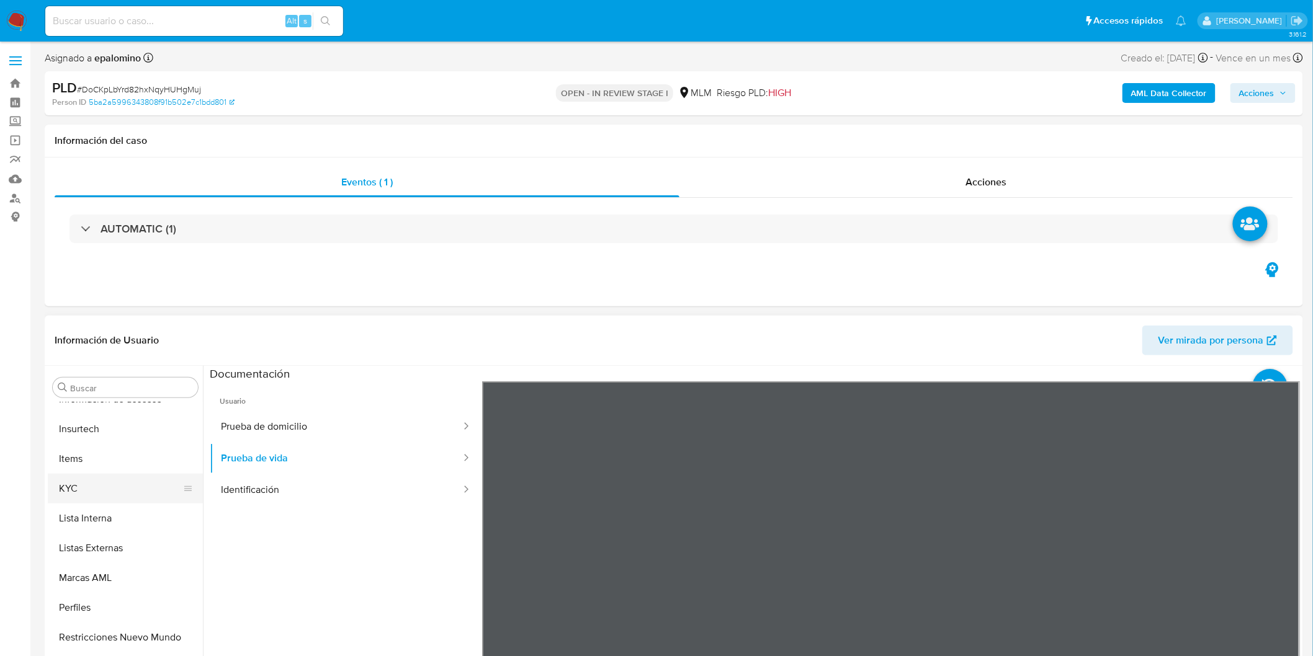
click at [87, 486] on button "KYC" at bounding box center [120, 489] width 145 height 30
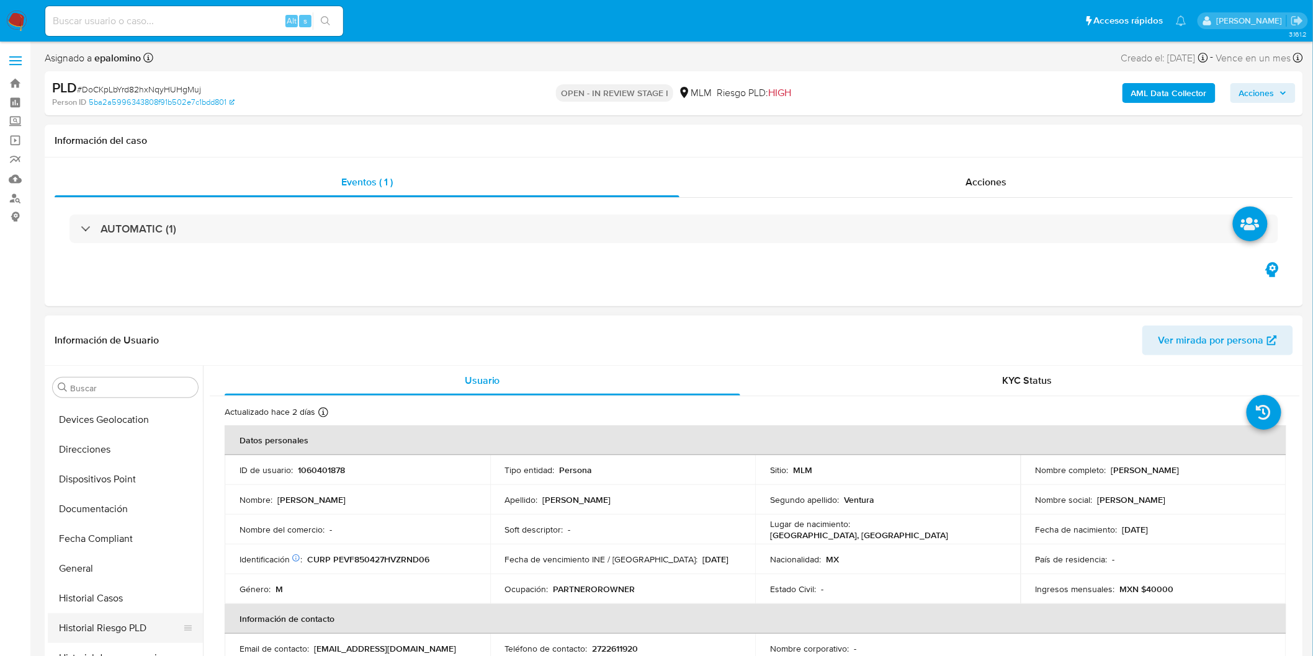
scroll to position [239, 0]
click at [122, 535] on button "Documentación" at bounding box center [120, 536] width 145 height 30
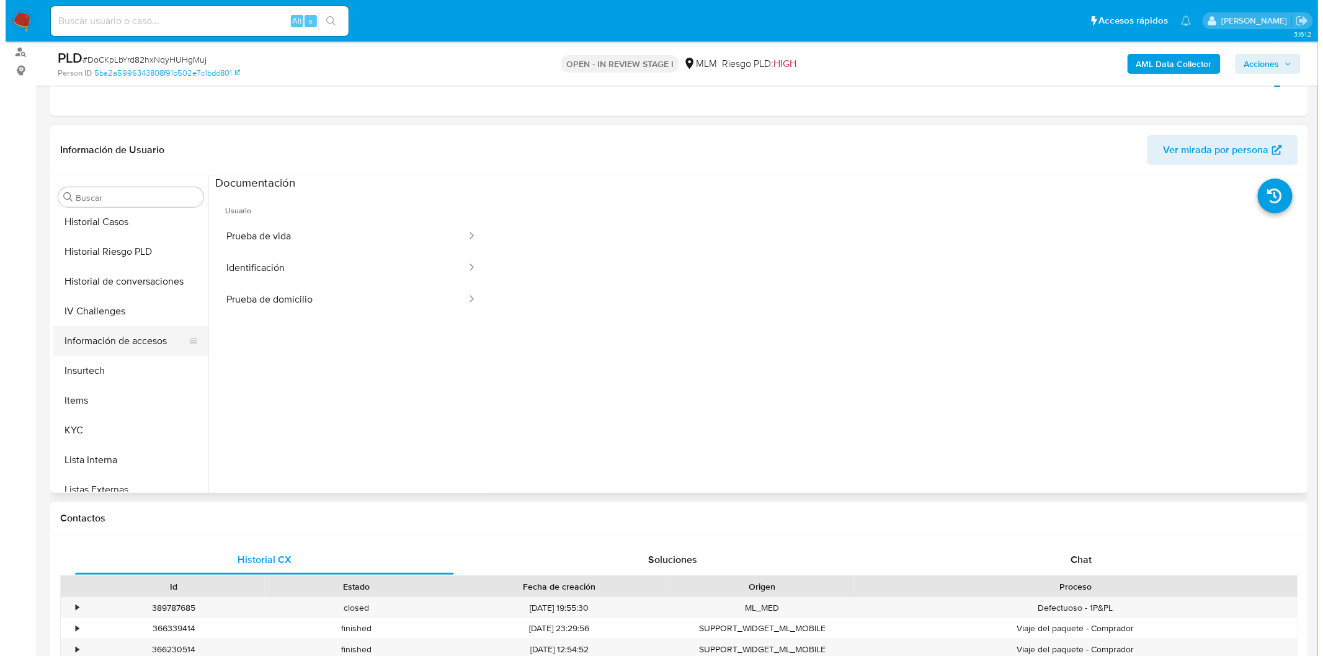
scroll to position [445, 0]
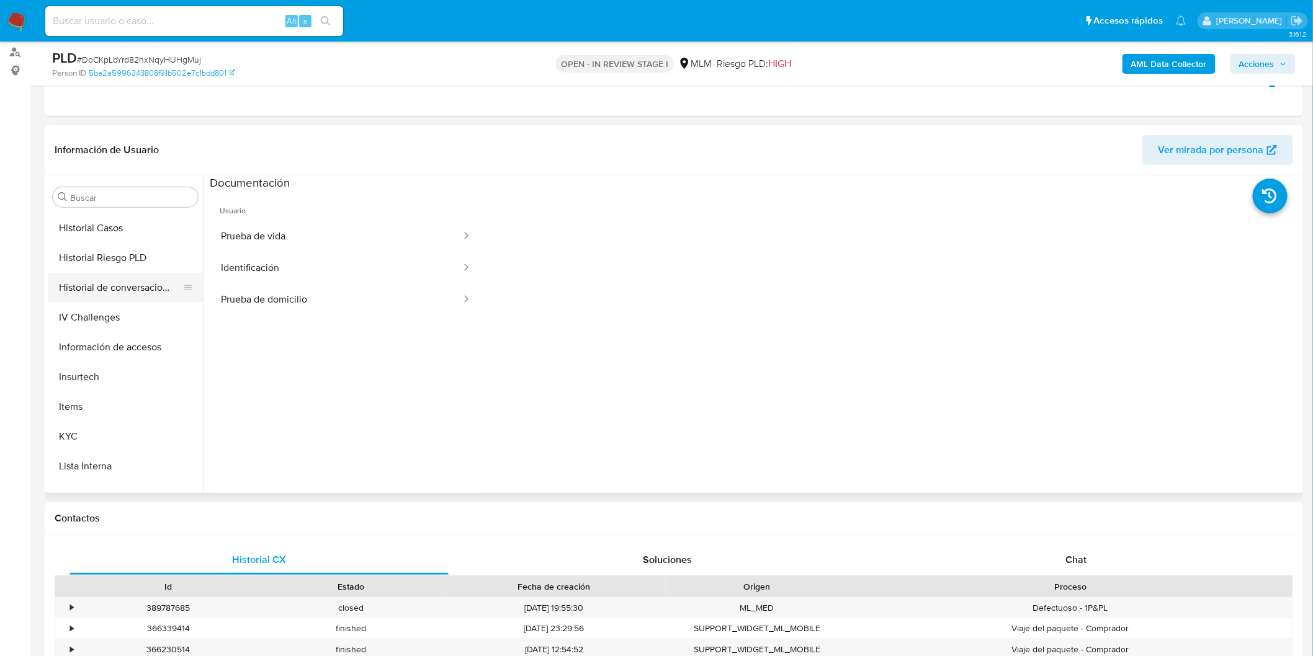
click at [150, 290] on button "Historial de conversaciones" at bounding box center [120, 288] width 145 height 30
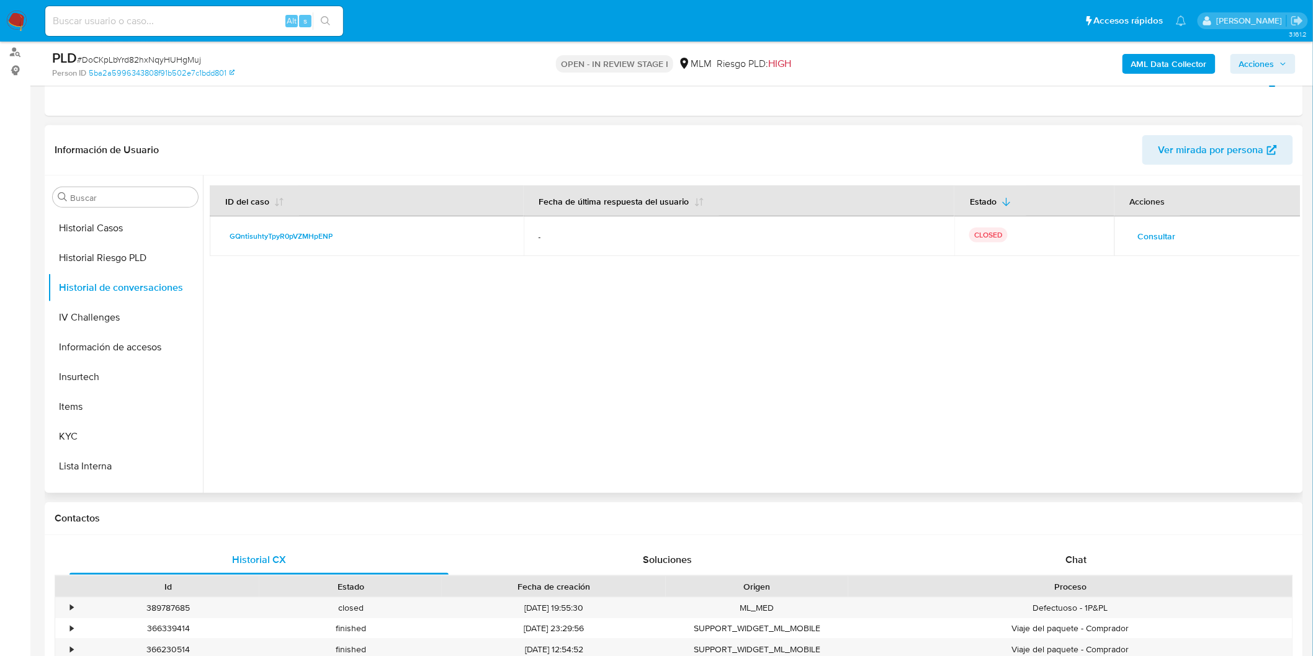
click at [1163, 228] on span "Consultar" at bounding box center [1157, 236] width 38 height 17
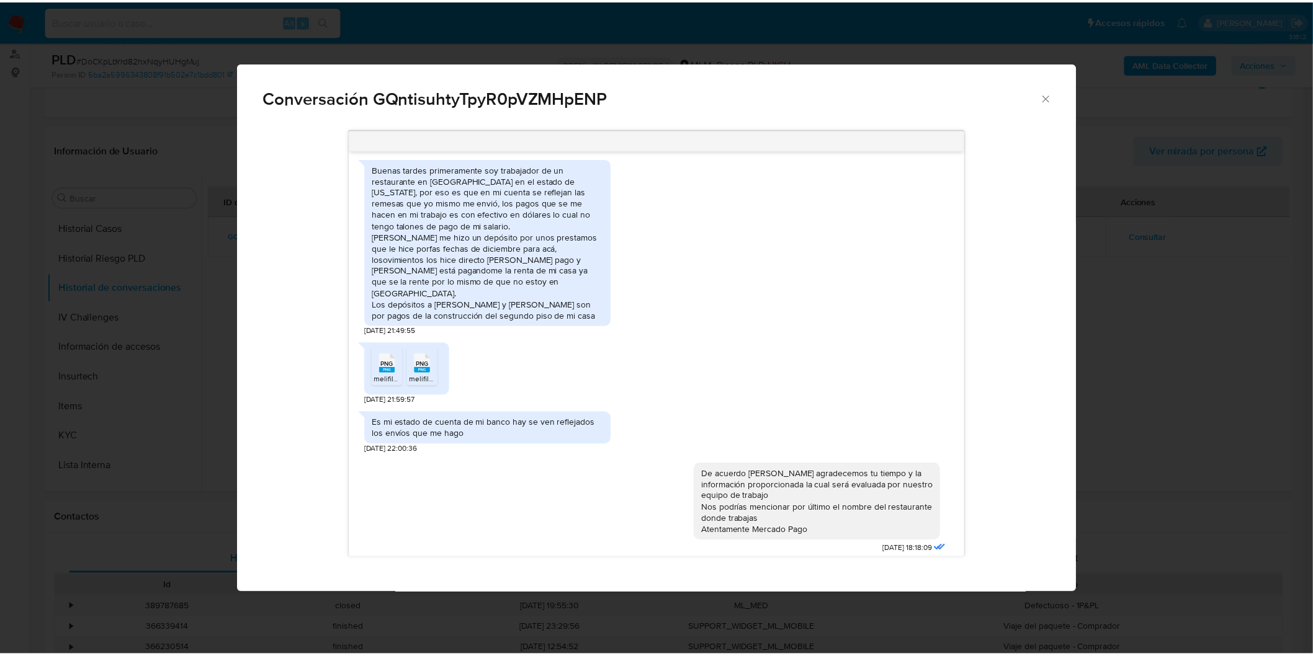
scroll to position [231, 0]
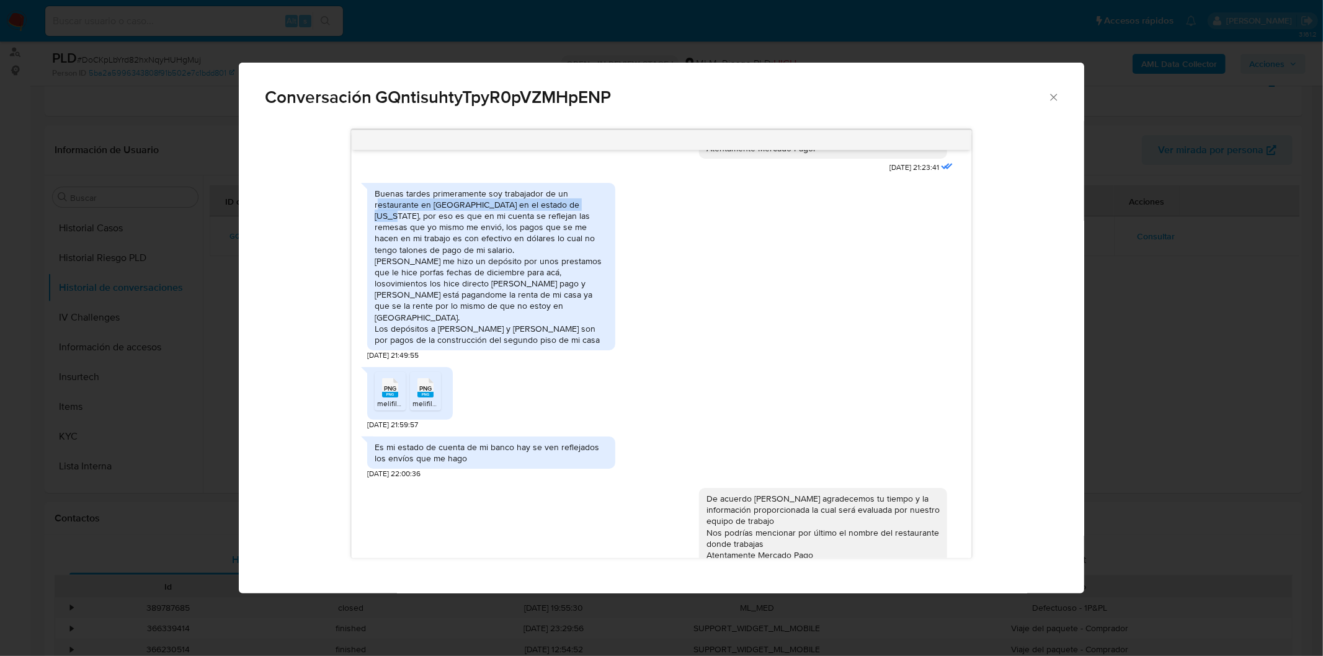
drag, startPoint x: 377, startPoint y: 205, endPoint x: 588, endPoint y: 207, distance: 211.6
click at [588, 207] on div "Buenas tardes primeramente soy trabajador de un restaurante en estados unidos e…" at bounding box center [491, 267] width 233 height 158
copy div "estaurante en estados unidos en el estado de Nebraska"
drag, startPoint x: 1050, startPoint y: 97, endPoint x: 273, endPoint y: 257, distance: 793.7
click at [1049, 97] on icon "Cerrar" at bounding box center [1054, 97] width 12 height 12
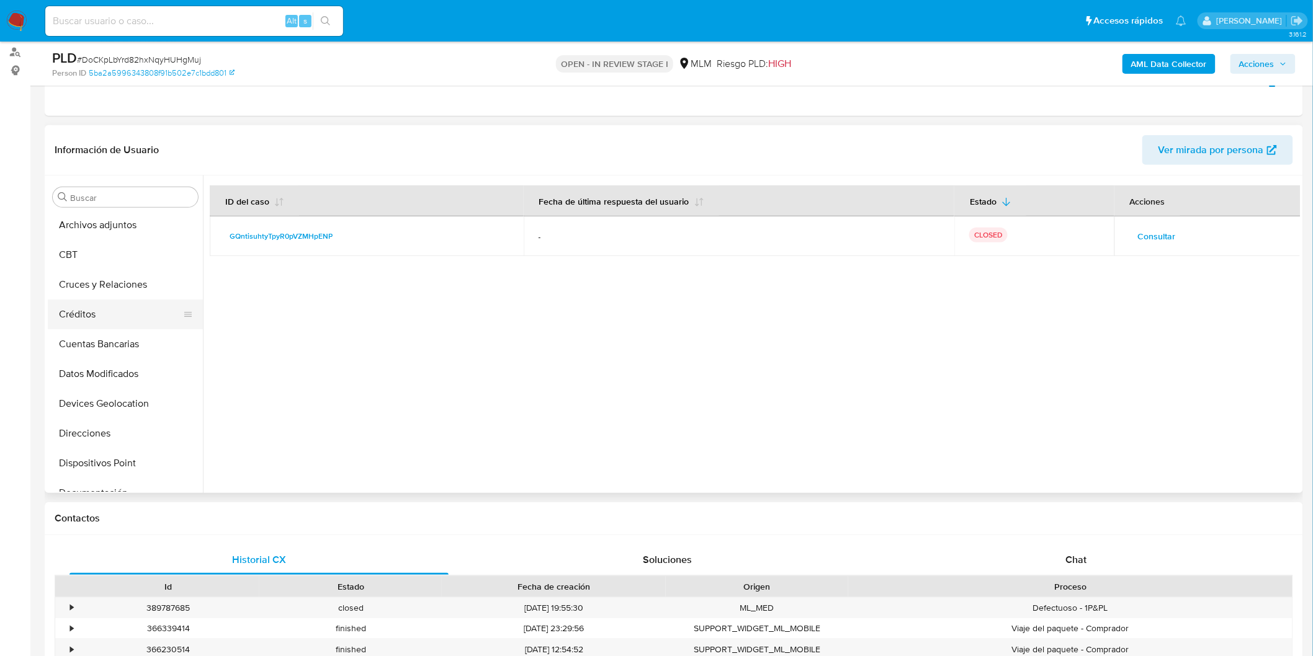
scroll to position [0, 0]
click at [128, 313] on button "Archivos adjuntos" at bounding box center [120, 317] width 145 height 30
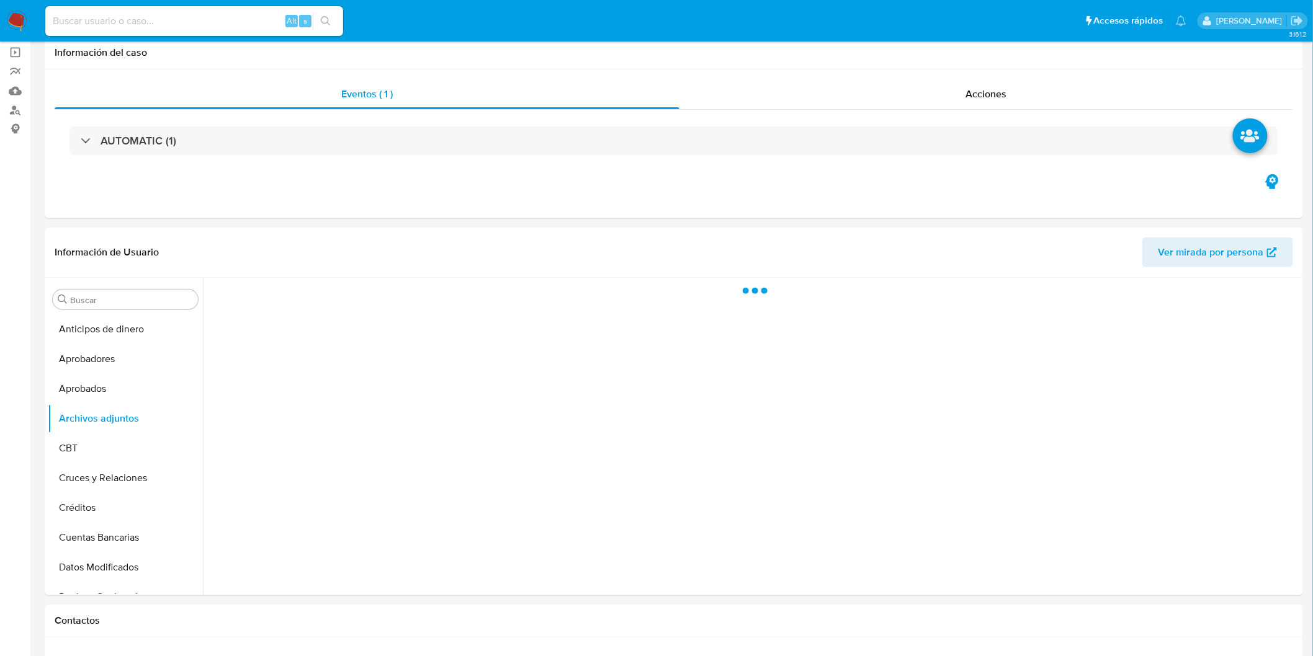
scroll to position [9, 0]
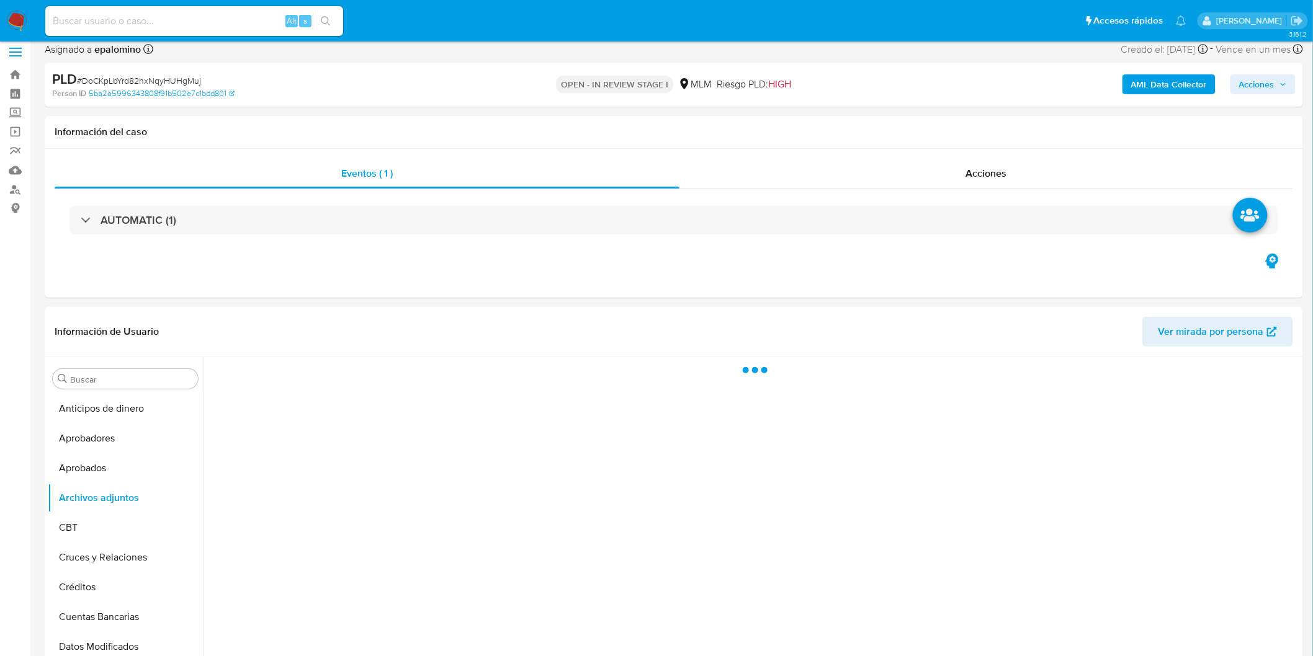
drag, startPoint x: 168, startPoint y: 69, endPoint x: 166, endPoint y: 77, distance: 7.7
click at [166, 70] on div "PLD # DoCKpLbYrd82hxNqyHUHgMuj" at bounding box center [257, 79] width 410 height 19
click at [166, 77] on span "# DoCKpLbYrd82hxNqyHUHgMuj" at bounding box center [139, 80] width 124 height 12
copy span "DoCKpLbYrd82hxNqyHUHgMuj"
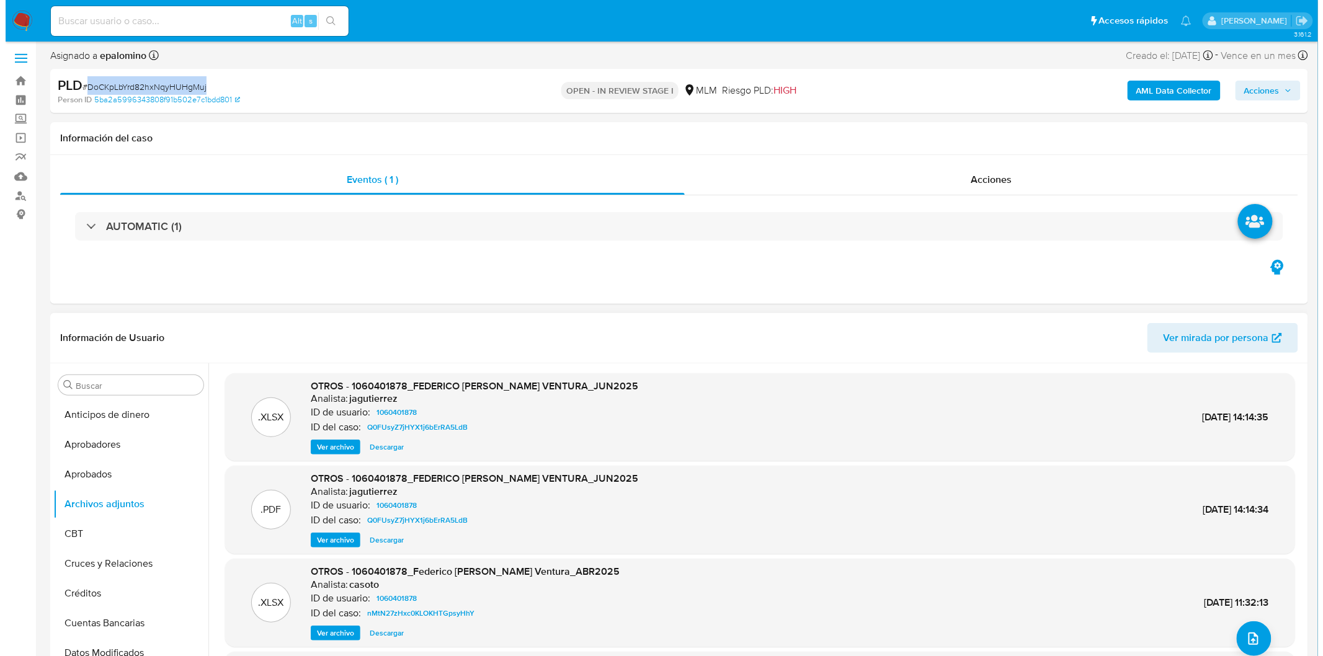
scroll to position [0, 0]
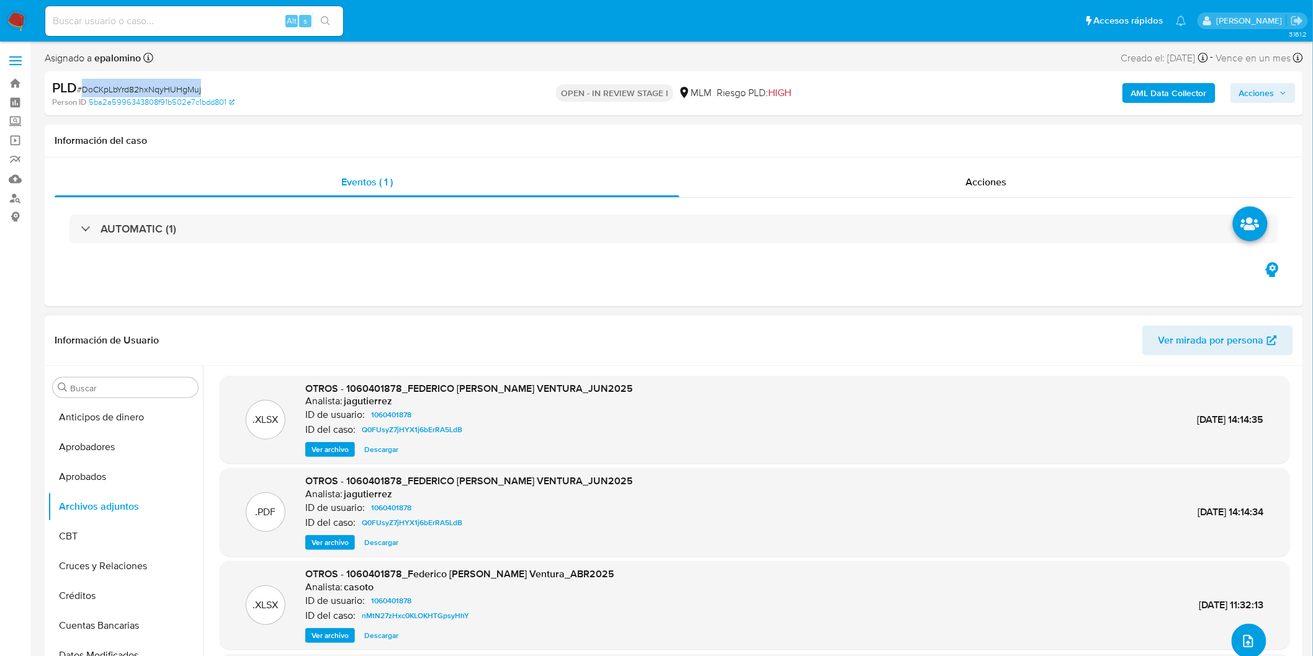
click at [1243, 640] on icon "upload-file" at bounding box center [1248, 641] width 15 height 15
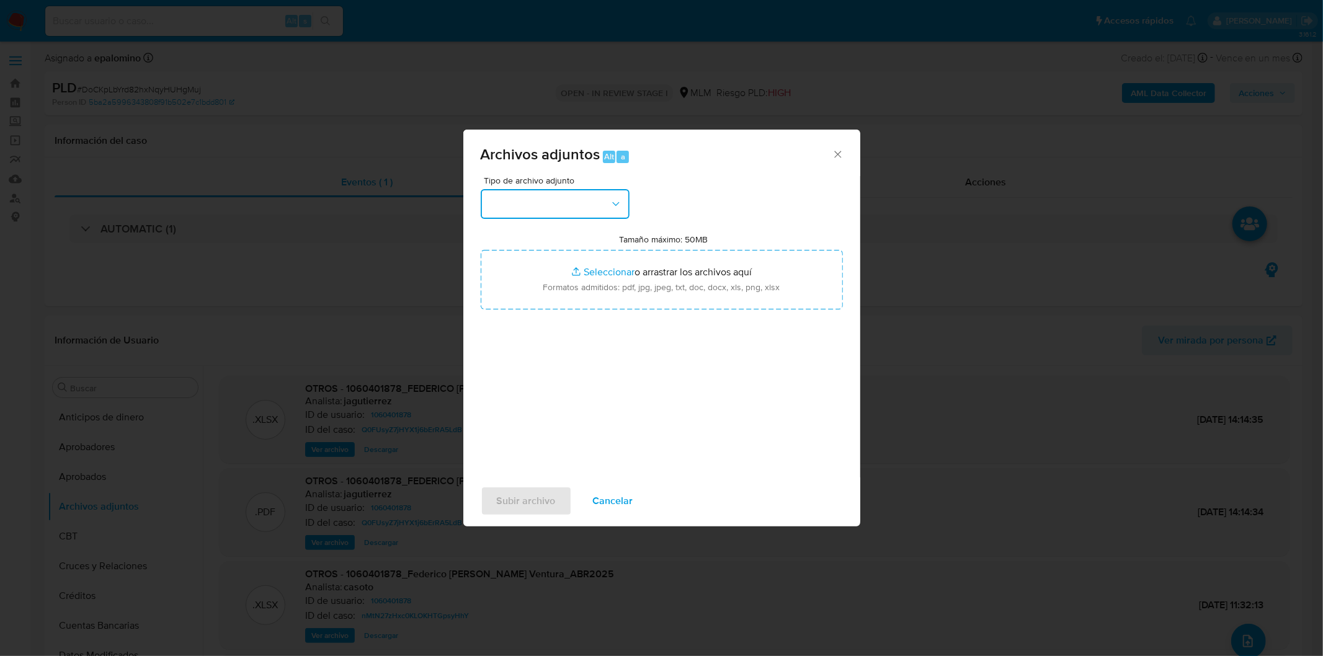
click at [610, 203] on icon "button" at bounding box center [616, 204] width 12 height 12
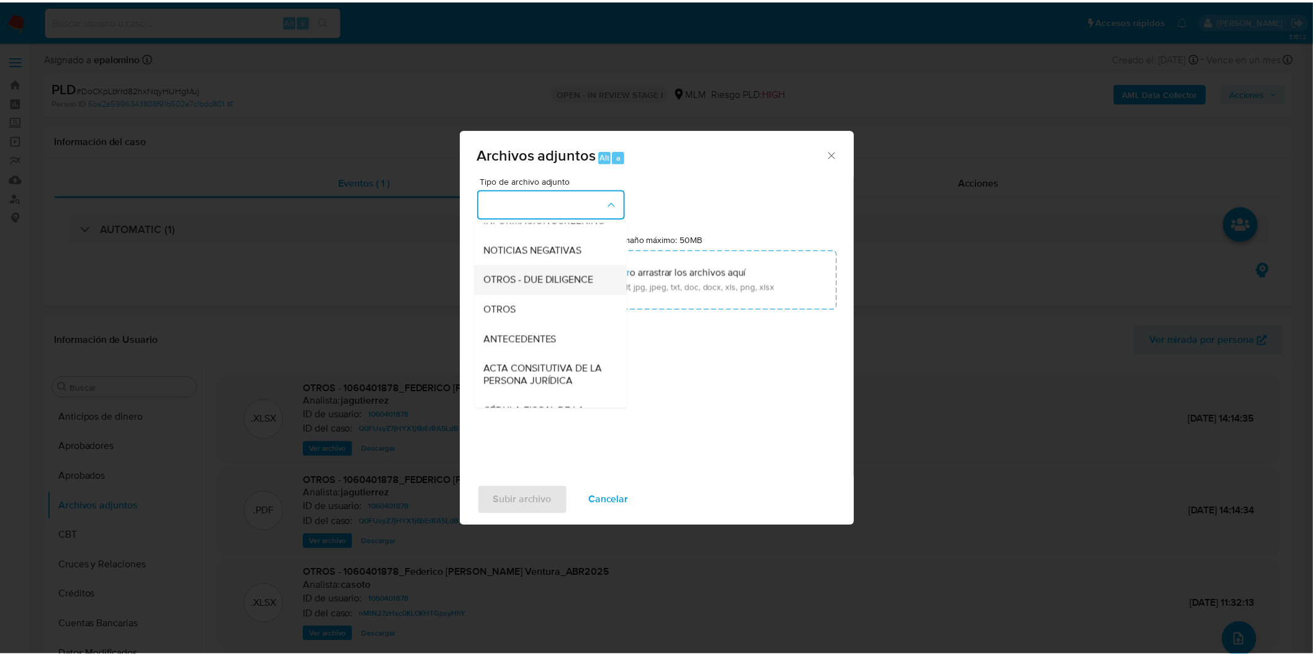
scroll to position [138, 0]
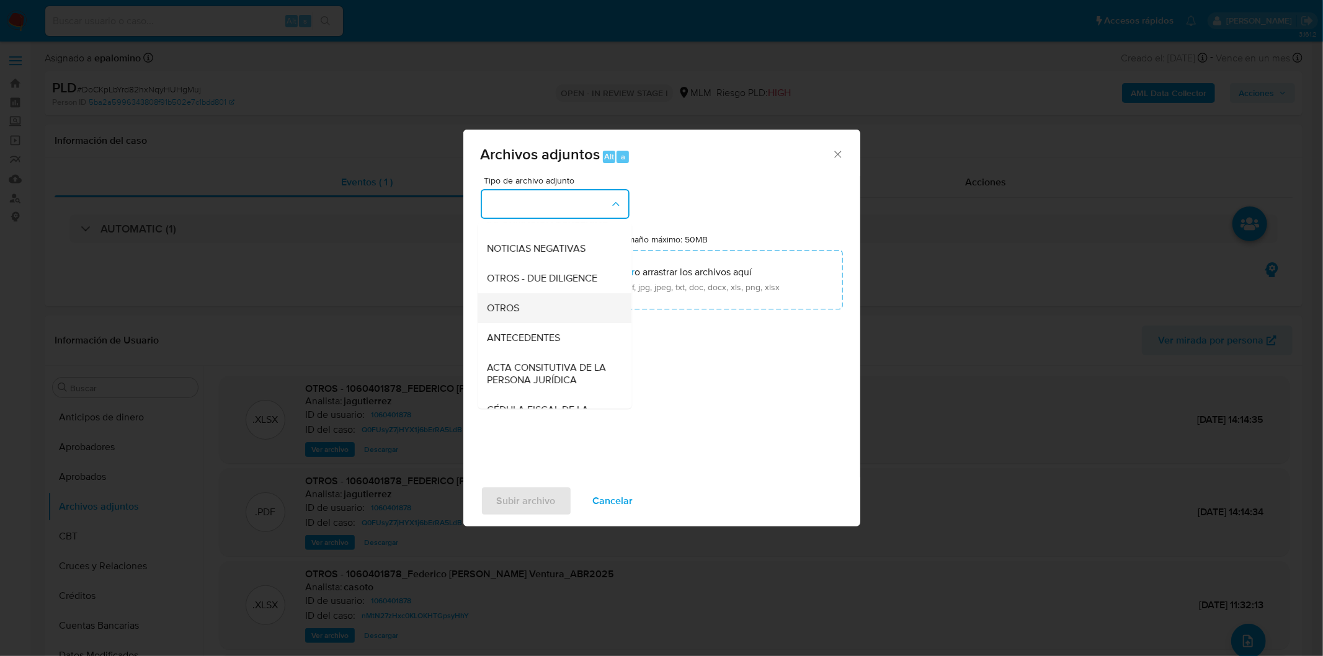
click at [540, 323] on div "OTROS" at bounding box center [551, 308] width 127 height 30
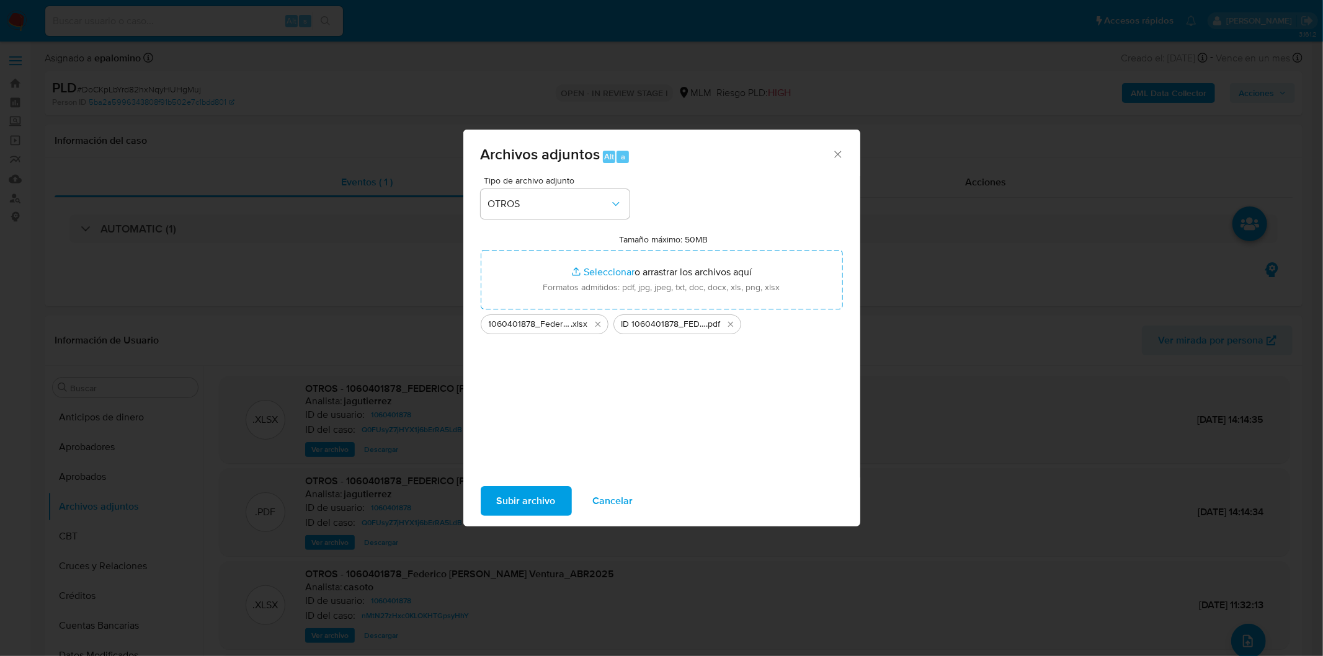
click at [540, 504] on span "Subir archivo" at bounding box center [526, 501] width 59 height 27
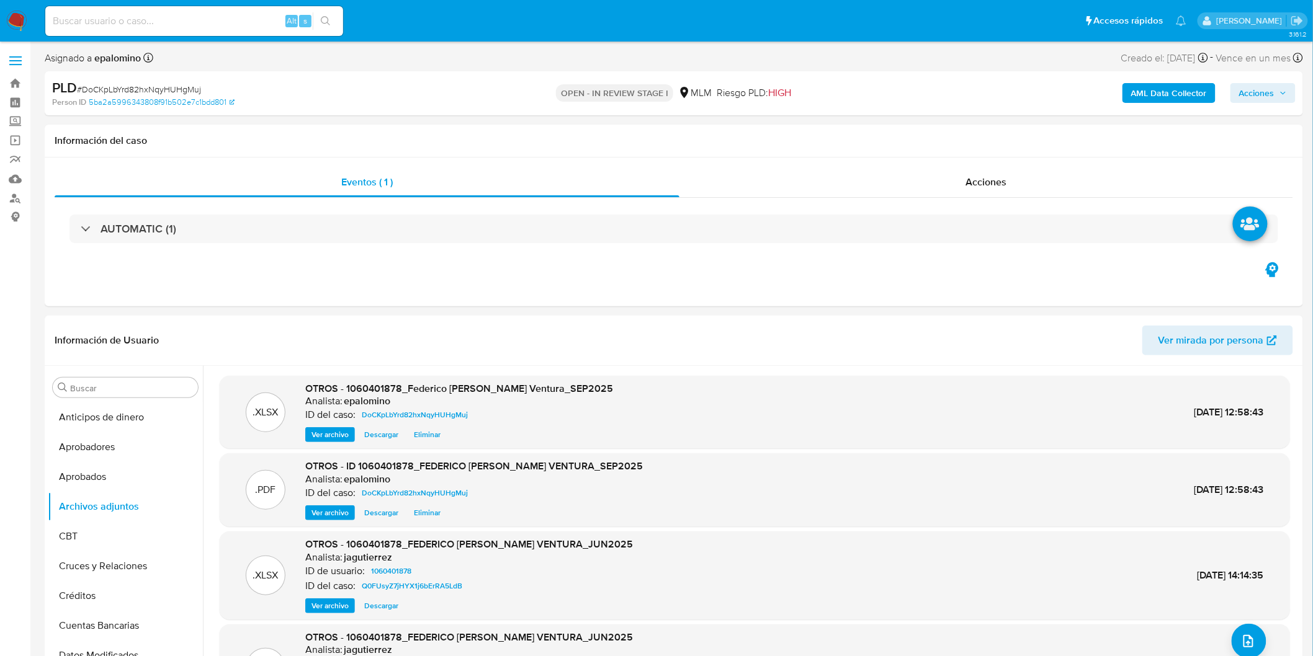
click at [1272, 76] on div "PLD # DoCKpLbYrd82hxNqyHUHgMuj Person ID 5ba2a5996343808f91b502e7c1bdd801 OPEN …" at bounding box center [674, 93] width 1258 height 44
click at [1264, 93] on span "Acciones" at bounding box center [1256, 93] width 35 height 20
drag, startPoint x: 1258, startPoint y: 288, endPoint x: 1242, endPoint y: 280, distance: 17.5
click at [1257, 288] on span "Enviar" at bounding box center [1248, 292] width 24 height 17
drag, startPoint x: 922, startPoint y: 128, endPoint x: 923, endPoint y: 145, distance: 16.8
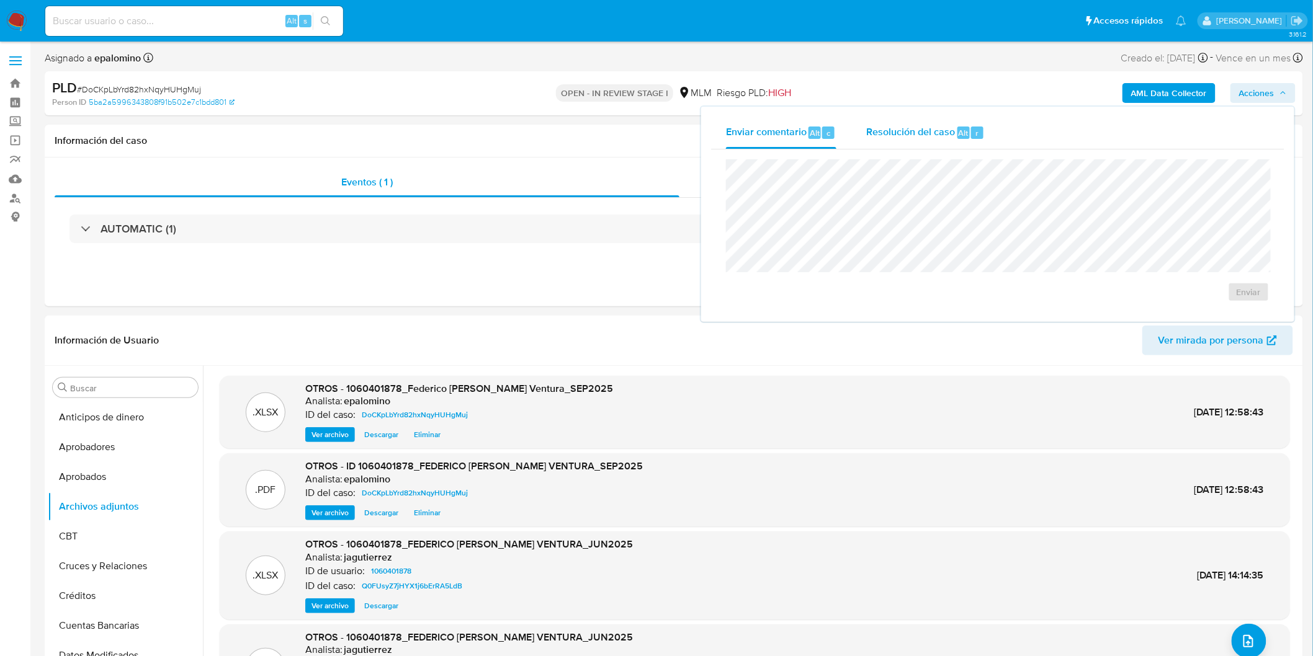
click at [922, 127] on span "Resolución del caso" at bounding box center [910, 132] width 89 height 14
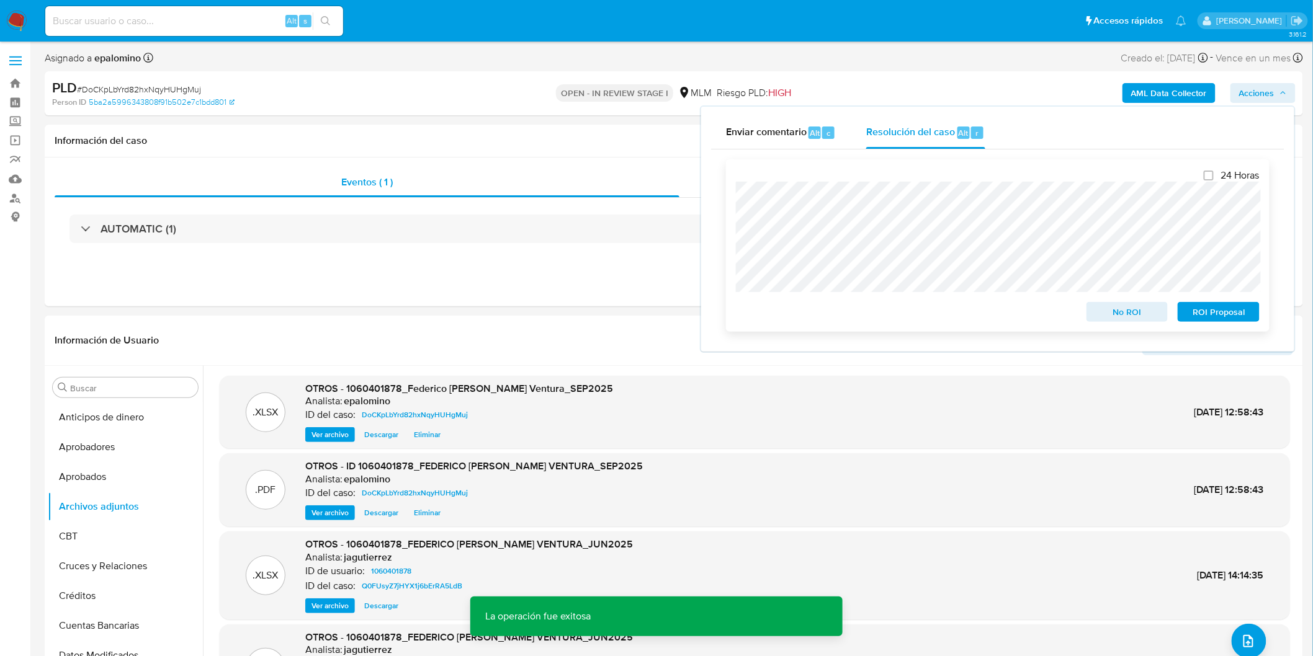
click at [1109, 318] on span "No ROI" at bounding box center [1127, 311] width 65 height 17
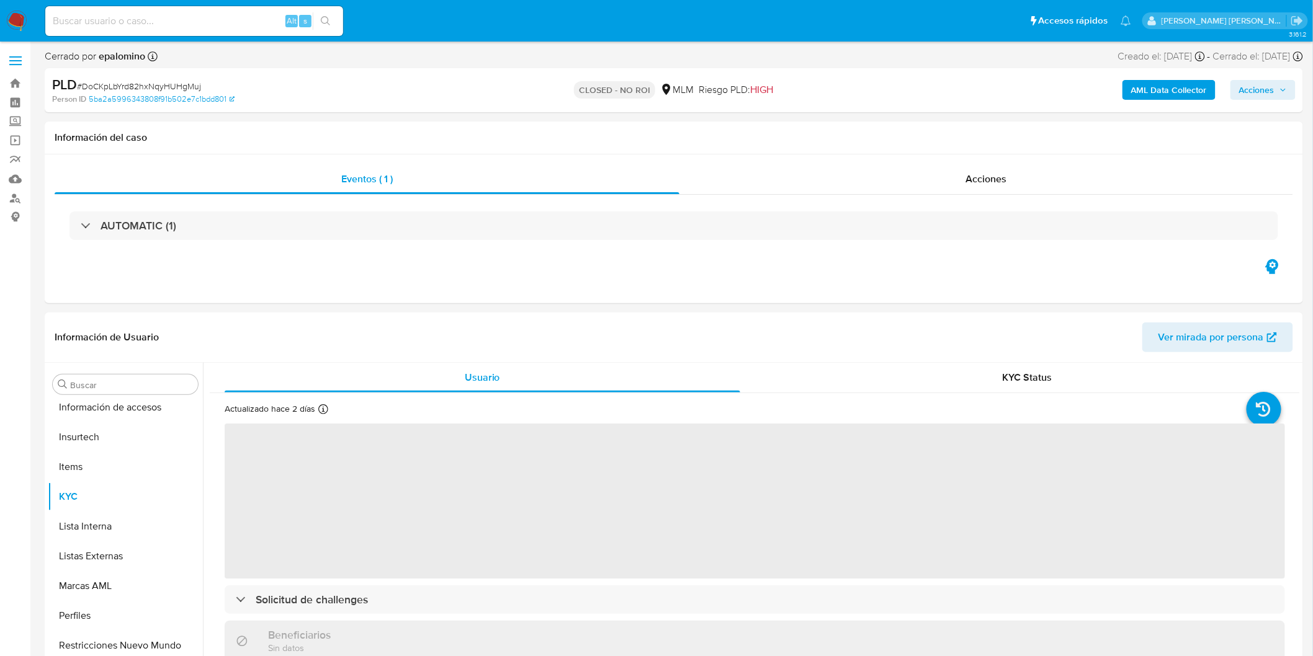
scroll to position [583, 0]
select select "10"
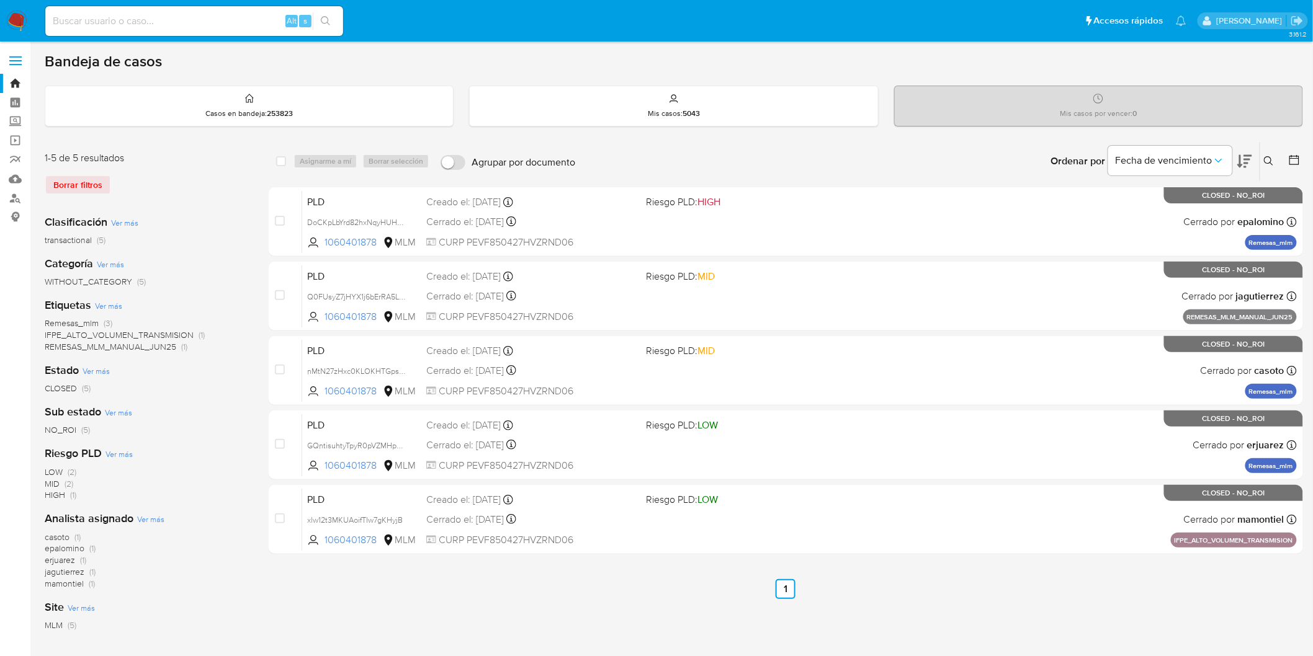
click at [15, 14] on img at bounding box center [16, 21] width 21 height 21
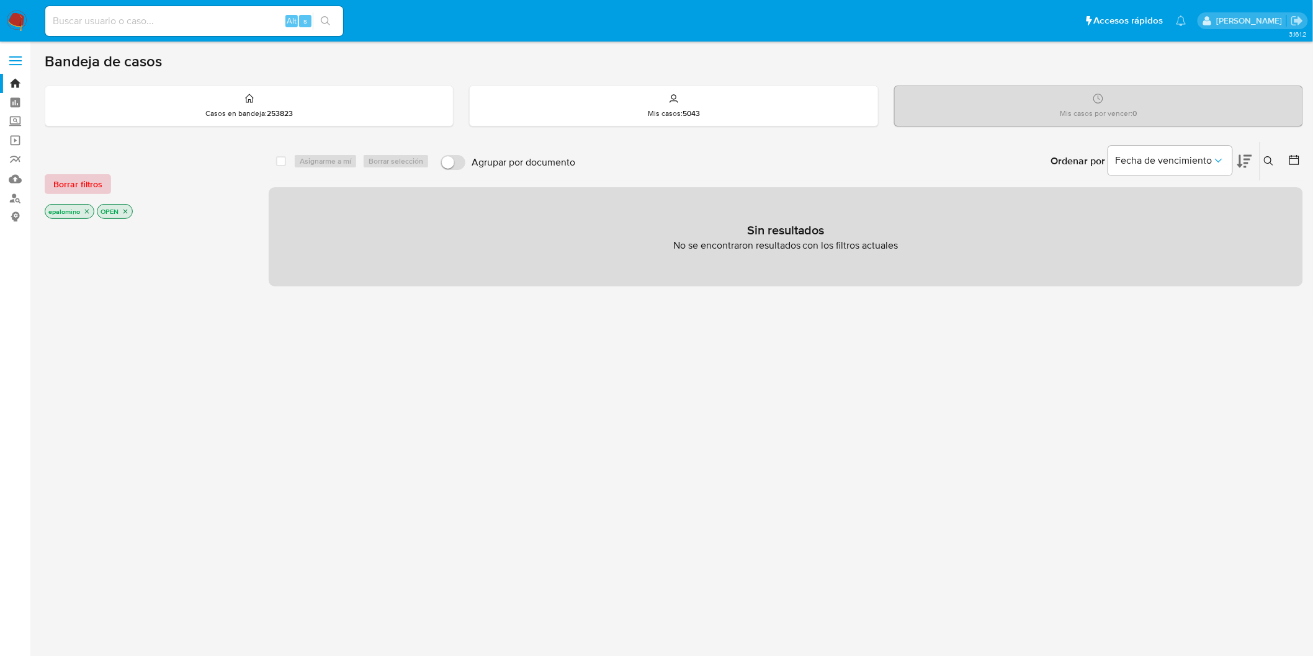
click at [94, 184] on span "Borrar filtros" at bounding box center [77, 184] width 49 height 17
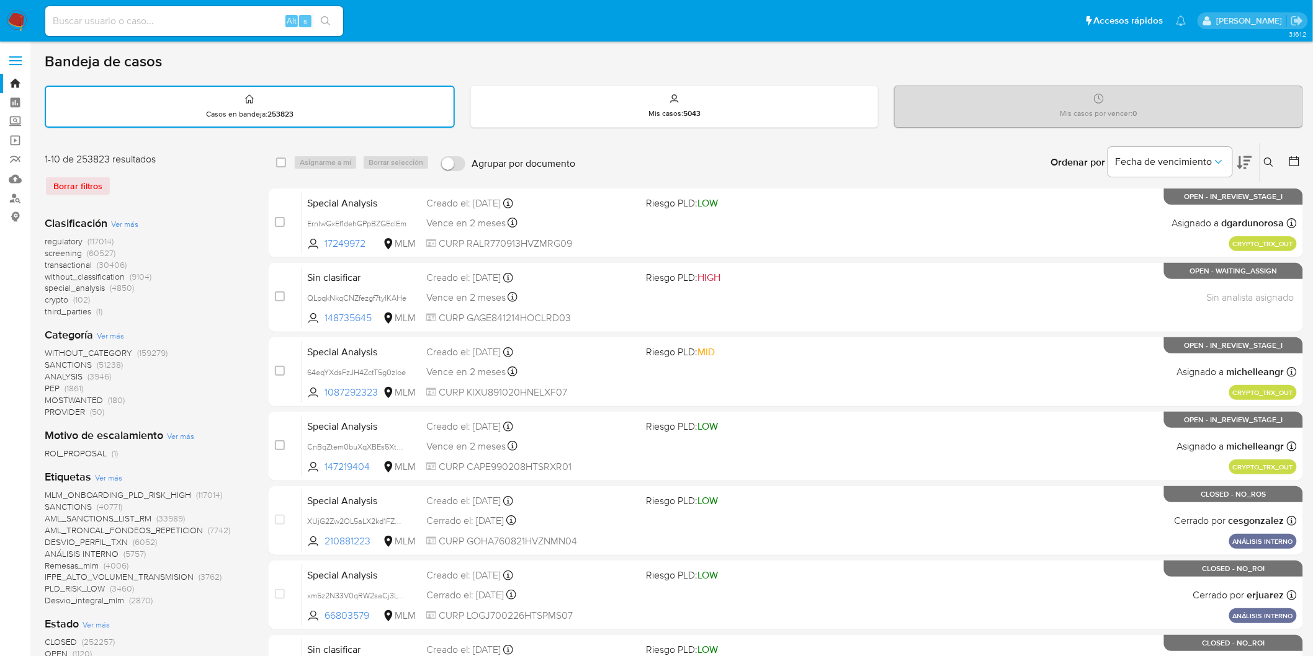
click at [7, 22] on img at bounding box center [16, 21] width 21 height 21
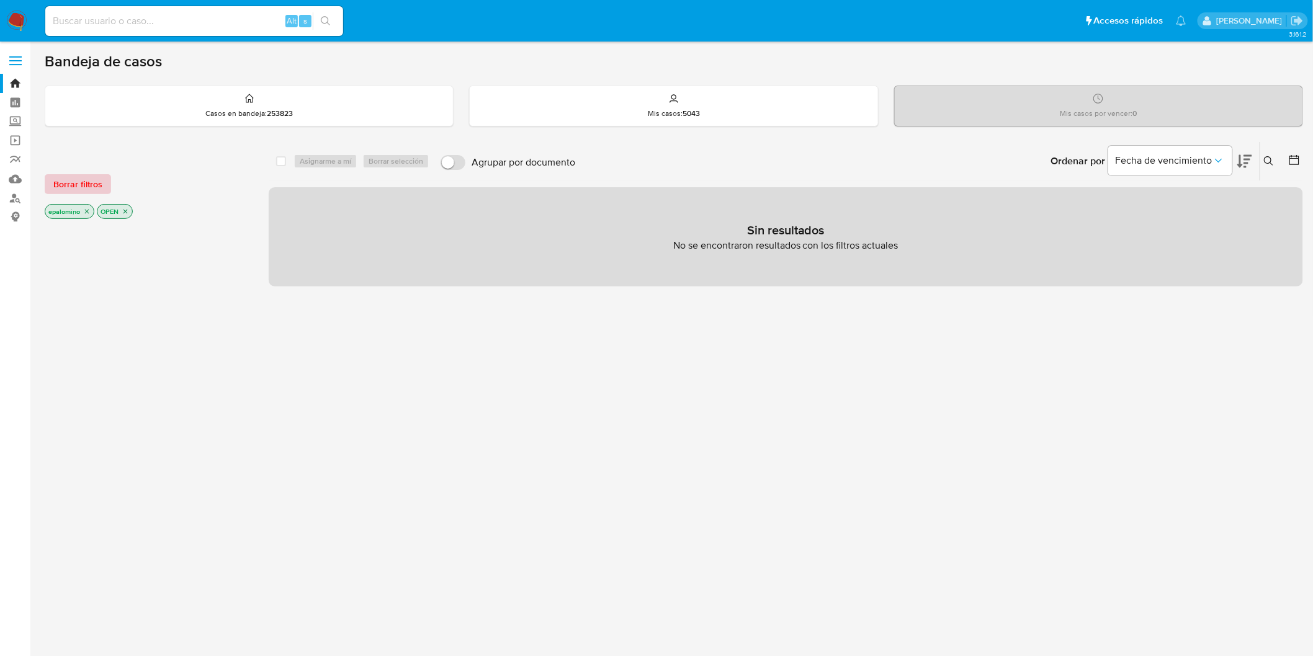
click at [78, 190] on span "Borrar filtros" at bounding box center [77, 184] width 49 height 17
